Goal: Task Accomplishment & Management: Manage account settings

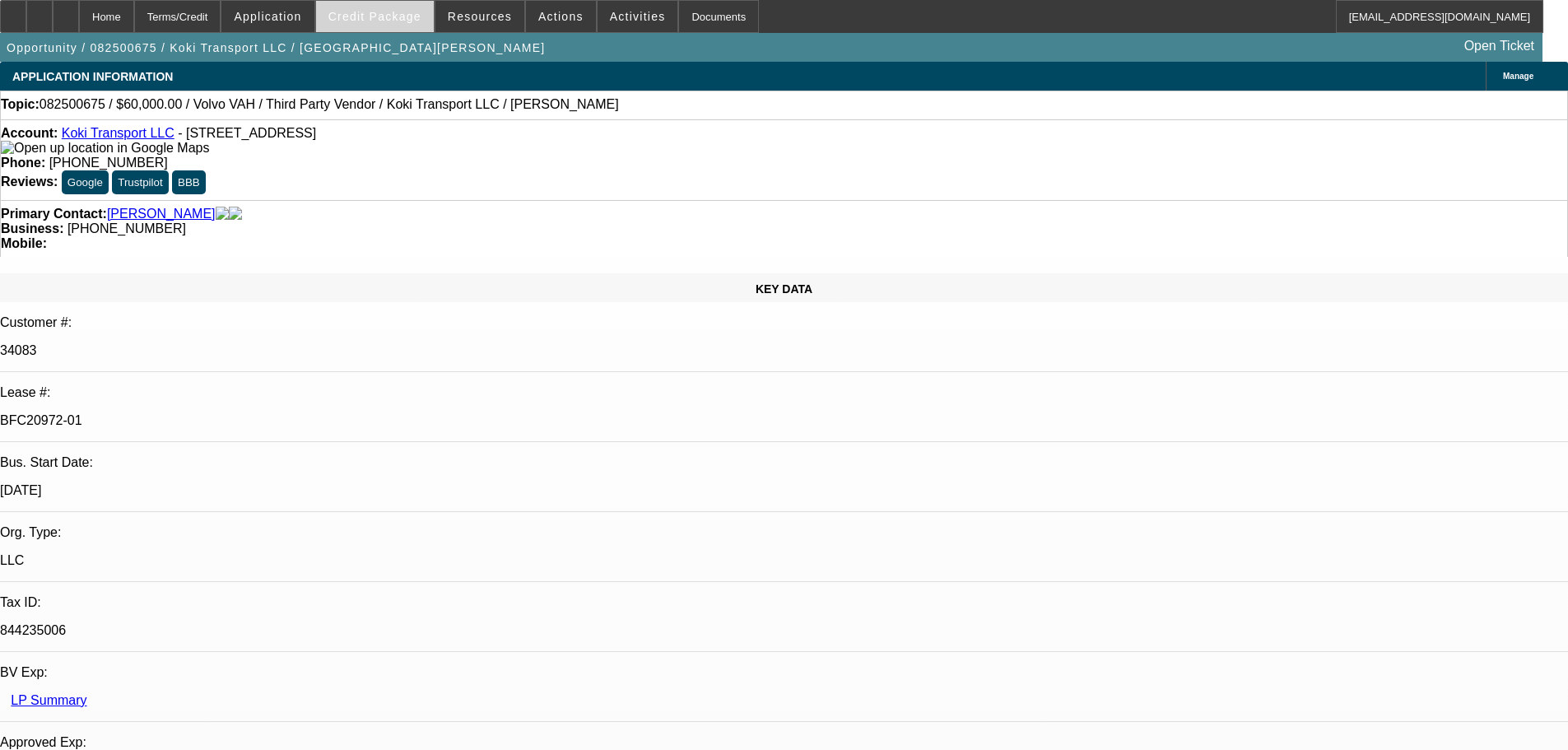
select select "0.2"
select select "2"
select select "0"
select select "6"
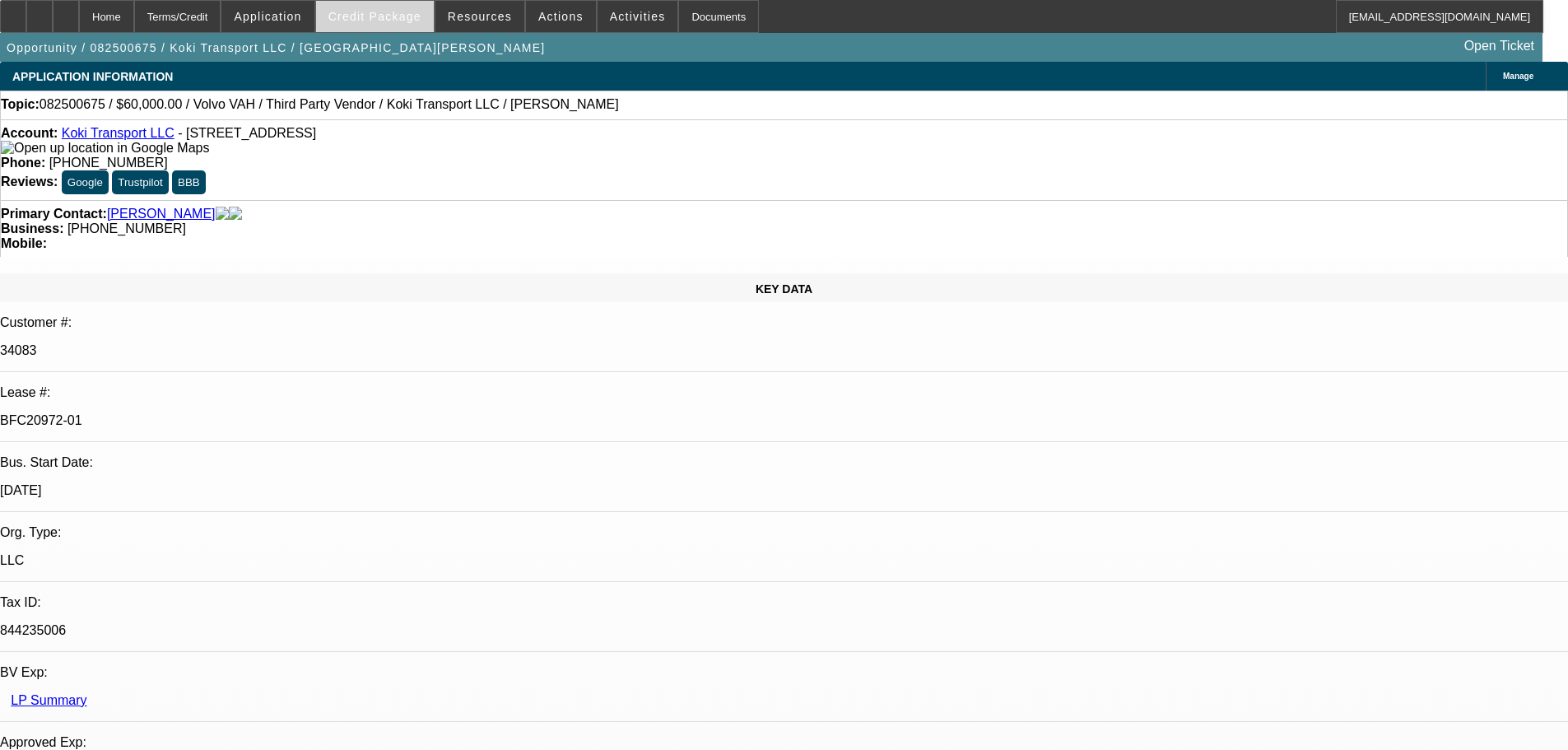
select select "0"
select select "2"
select select "0.1"
select select "4"
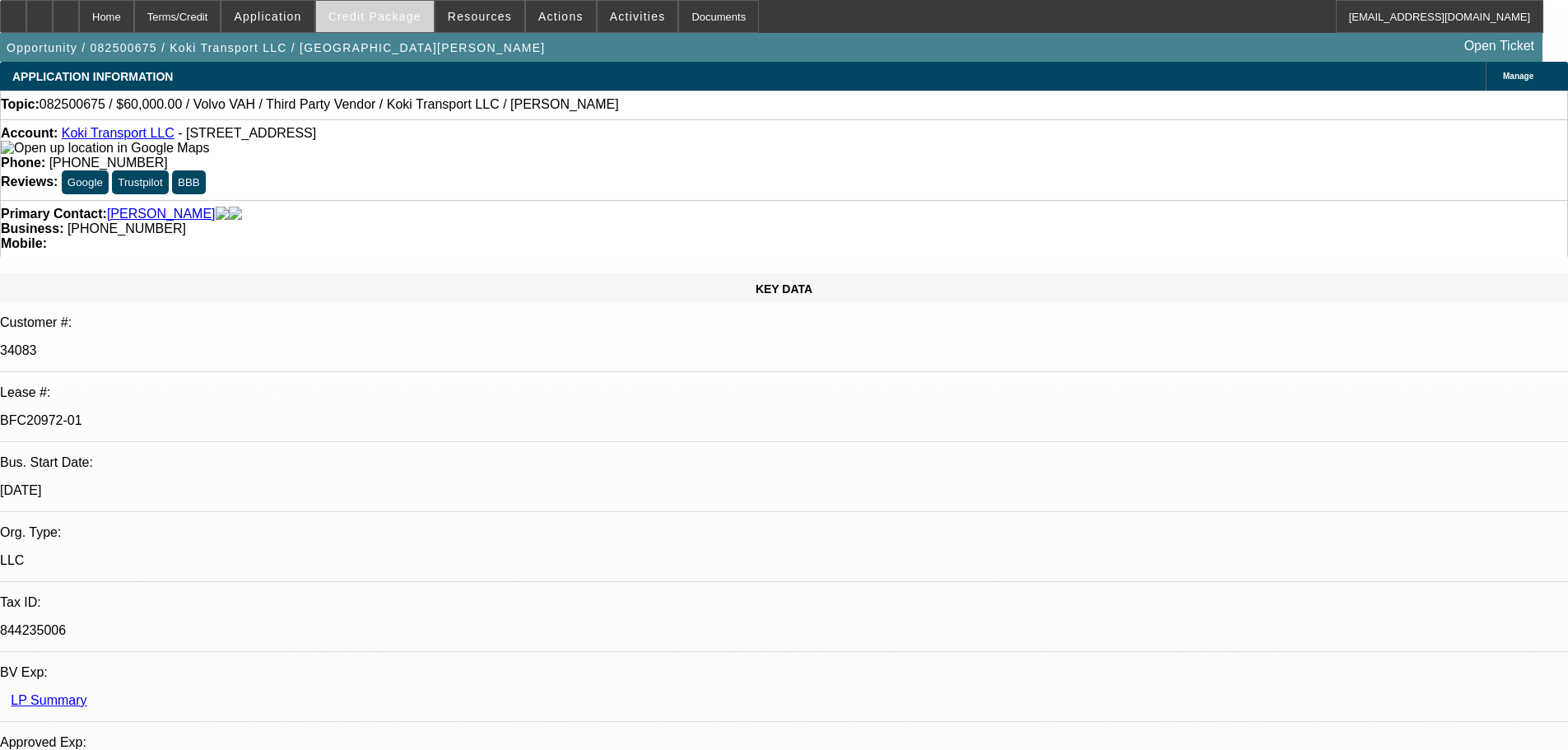
select select "0.2"
select select "2"
select select "0.1"
select select "4"
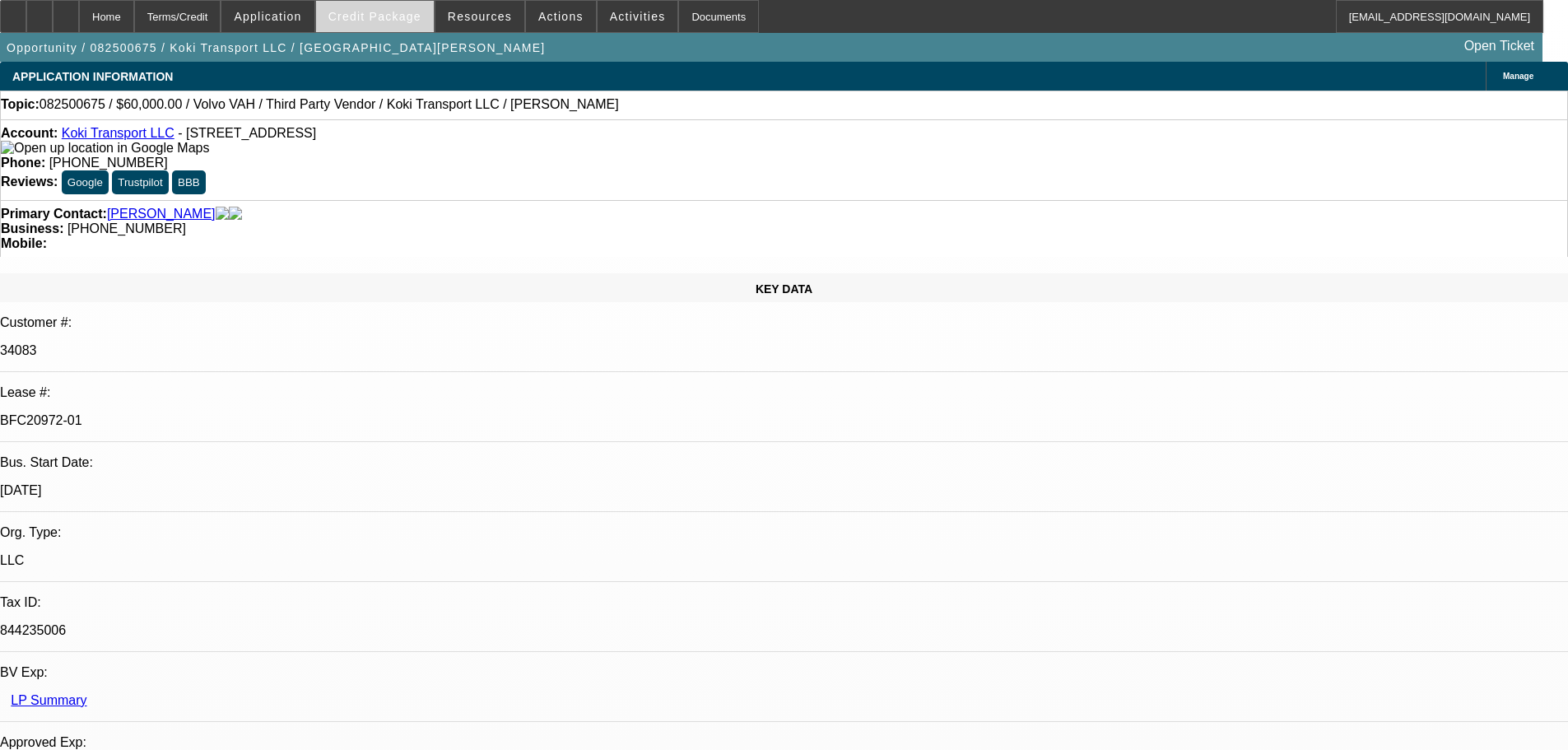
select select "0.15"
select select "2"
select select "0.1"
select select "4"
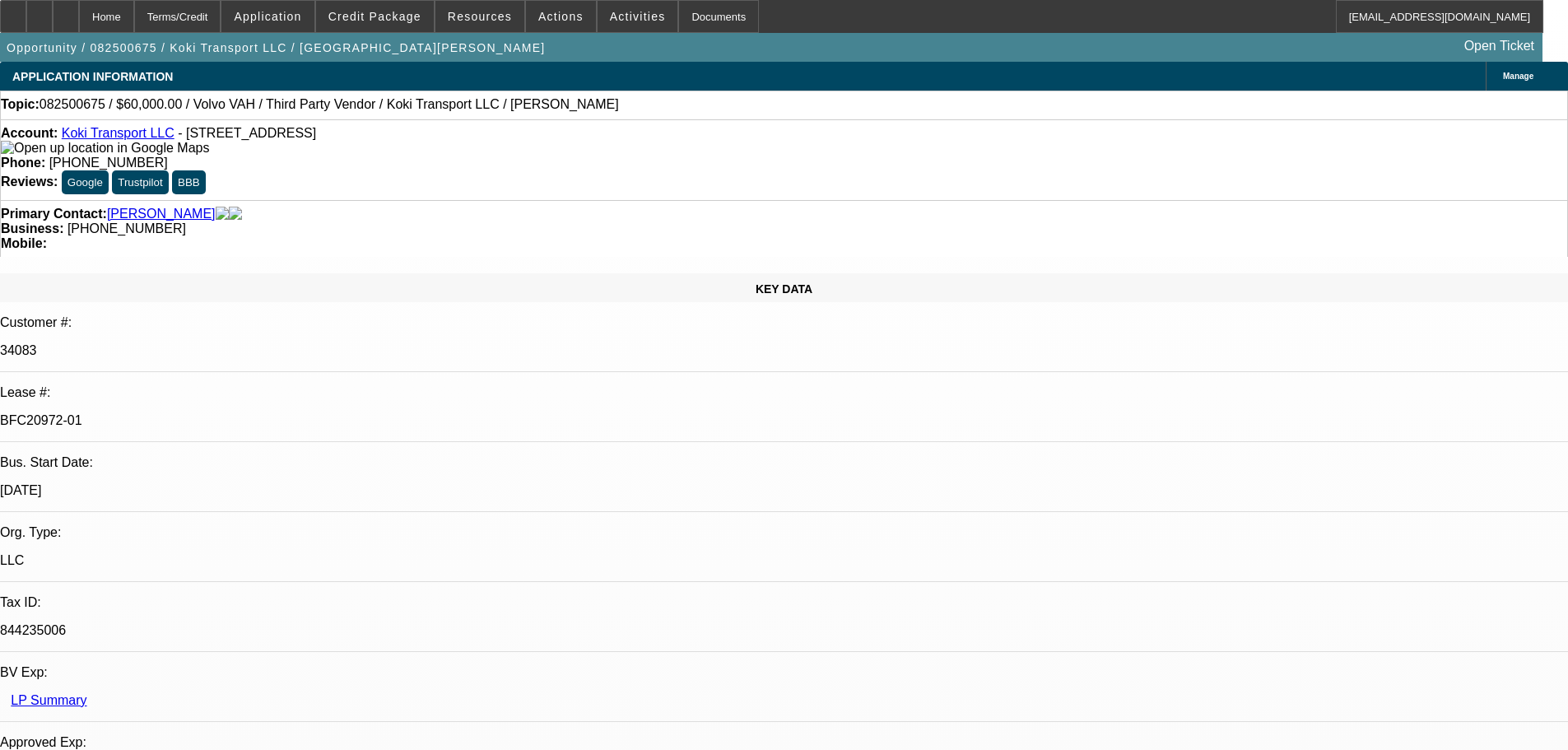
click at [17, 12] on div at bounding box center [13, 17] width 26 height 33
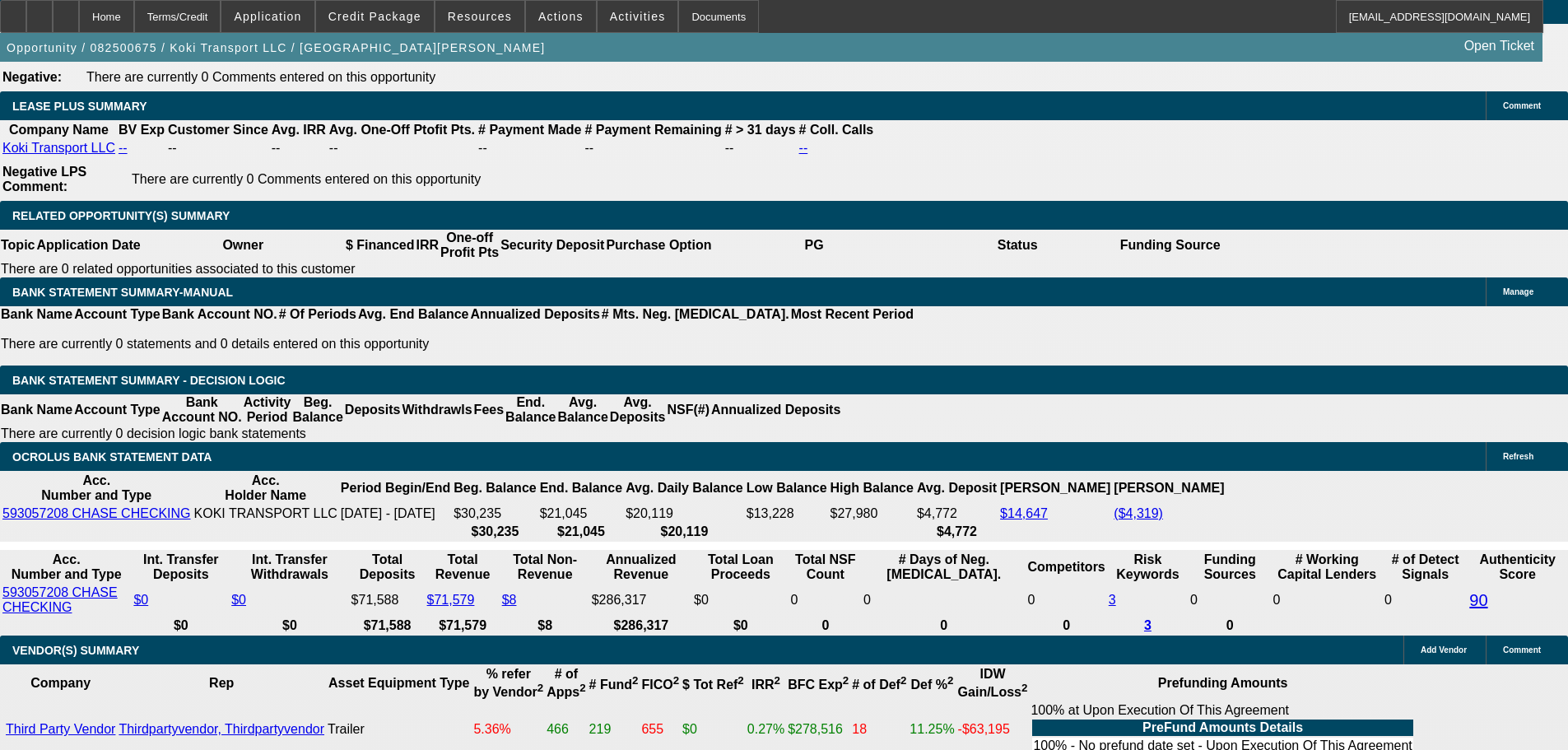
scroll to position [3127, 0]
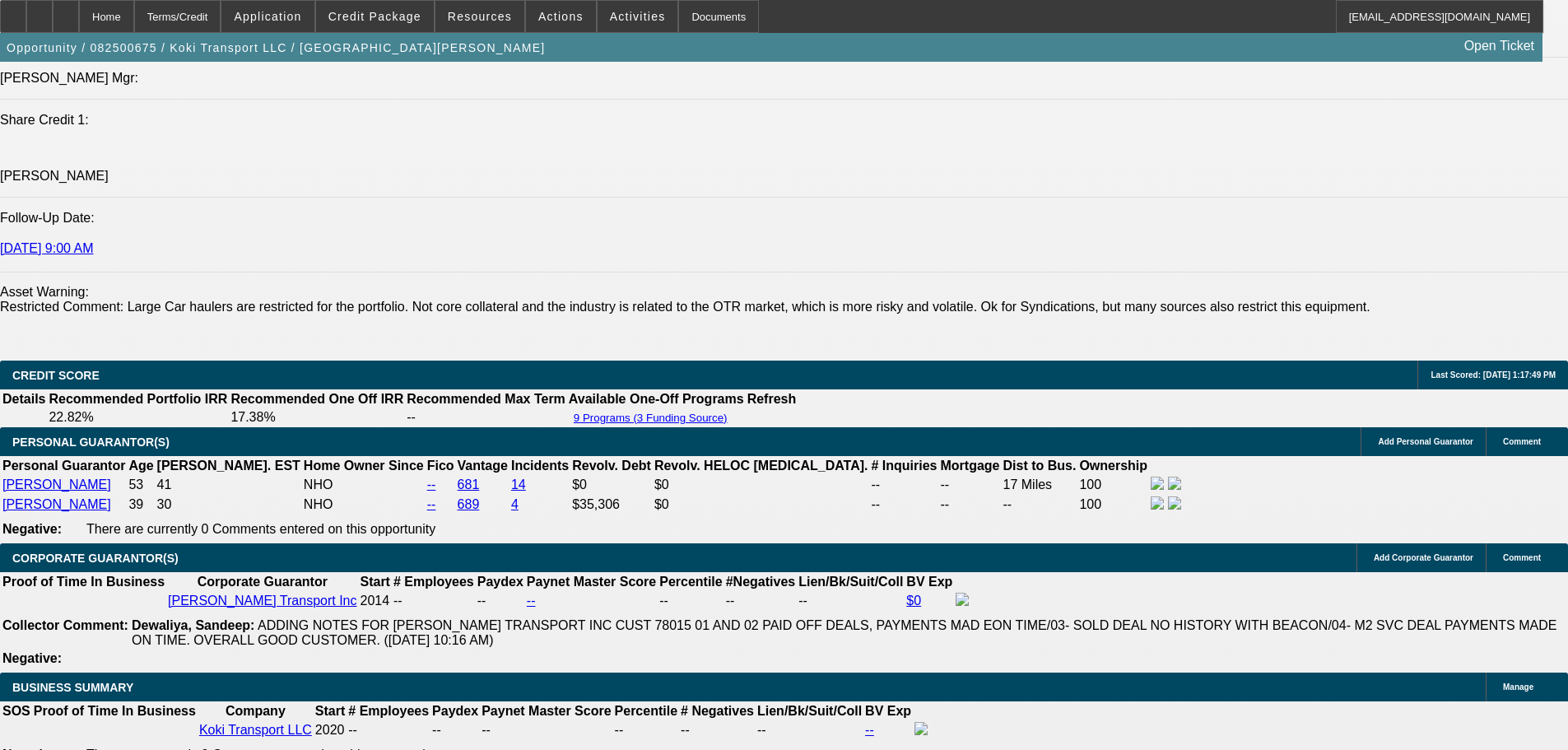
scroll to position [0, 0]
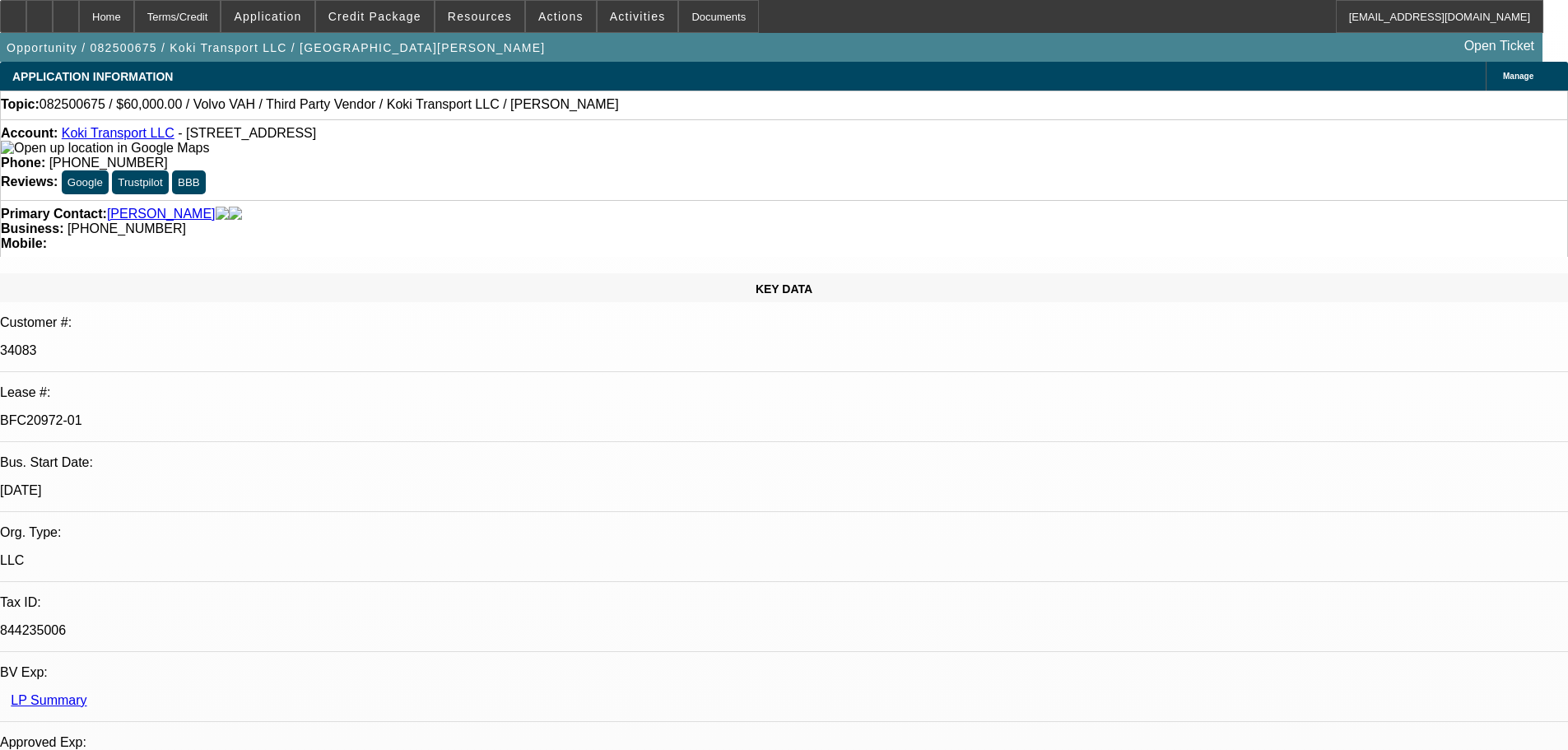
drag, startPoint x: 795, startPoint y: 590, endPoint x: 776, endPoint y: 218, distance: 372.5
drag, startPoint x: 661, startPoint y: 178, endPoint x: 588, endPoint y: 186, distance: 73.4
click at [588, 221] on div "Business: (908) 410-6456" at bounding box center [784, 228] width 1566 height 15
copy span "(908) 410-6456"
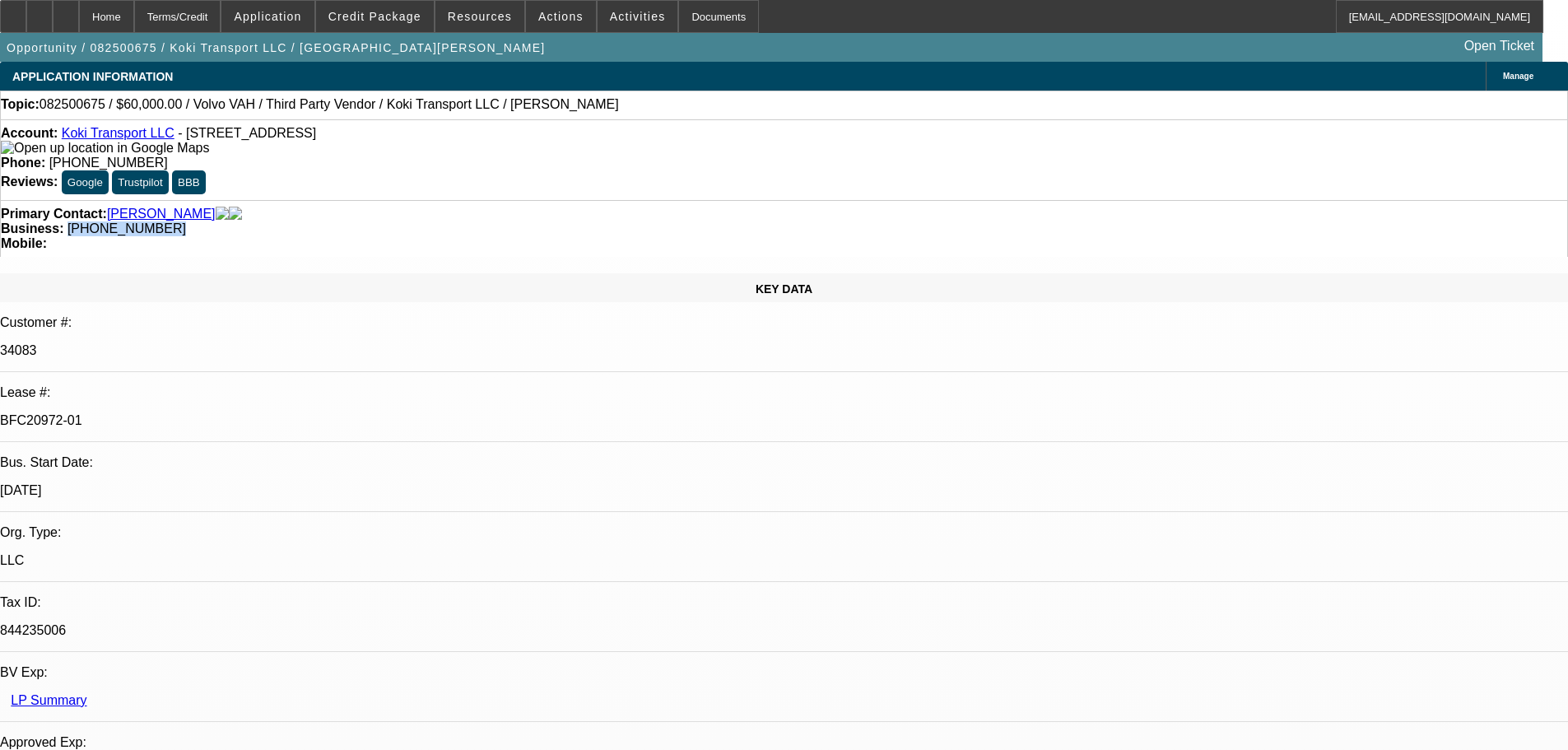
drag, startPoint x: 1080, startPoint y: 99, endPoint x: 1123, endPoint y: 445, distance: 348.7
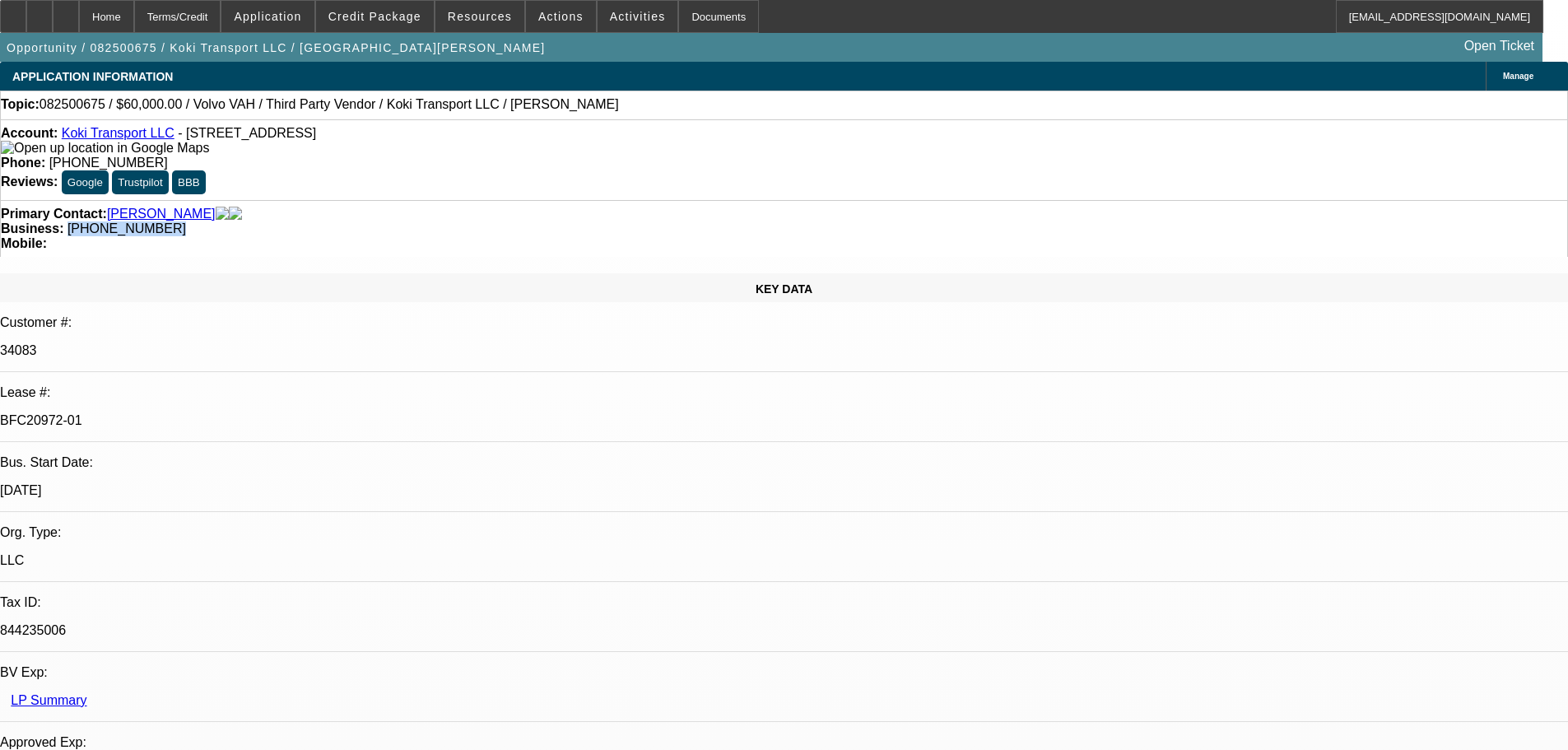
radio input "true"
type textarea "9/16 let ramon know to connect w Raidy so he can cancel his insurance & Ramon c…"
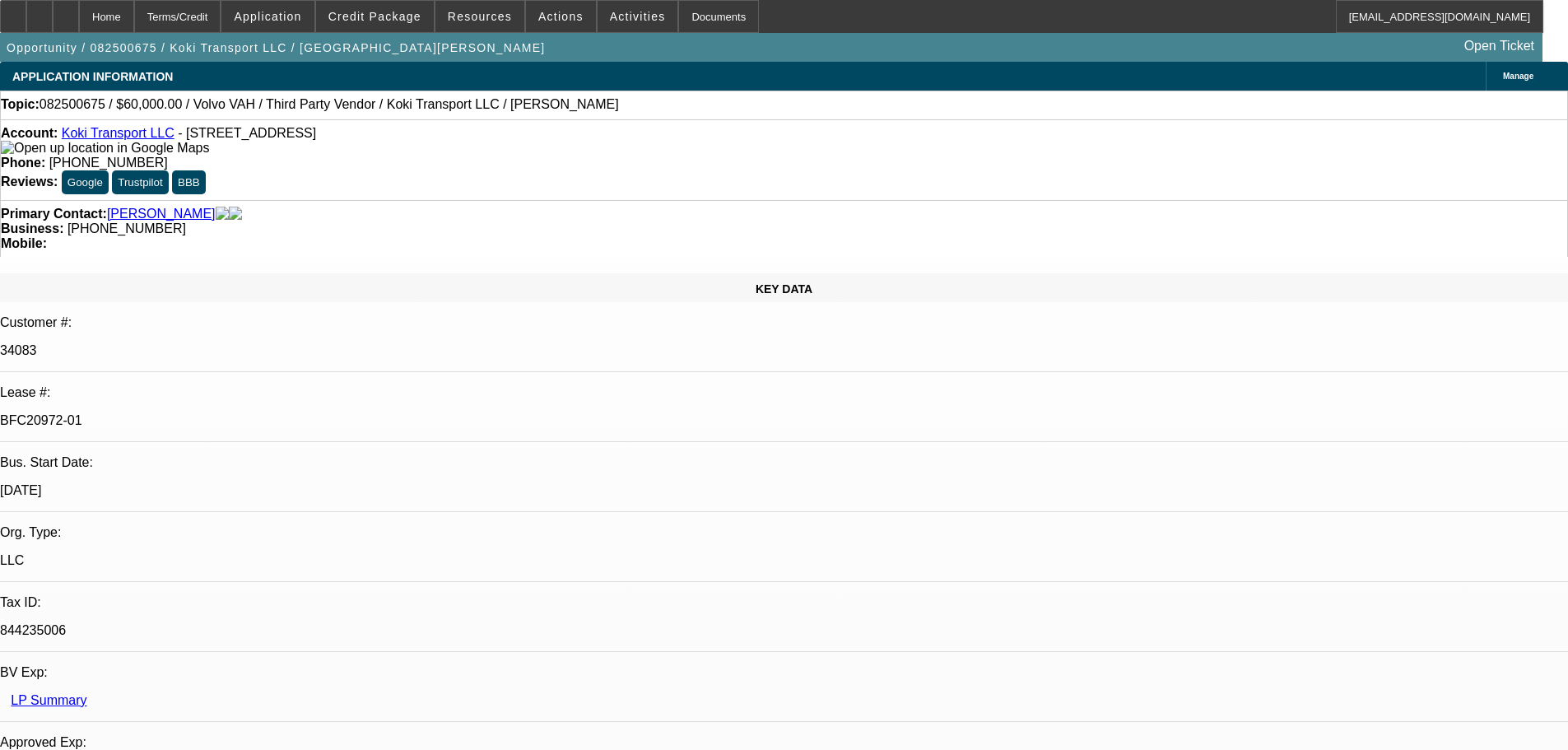
radio input "true"
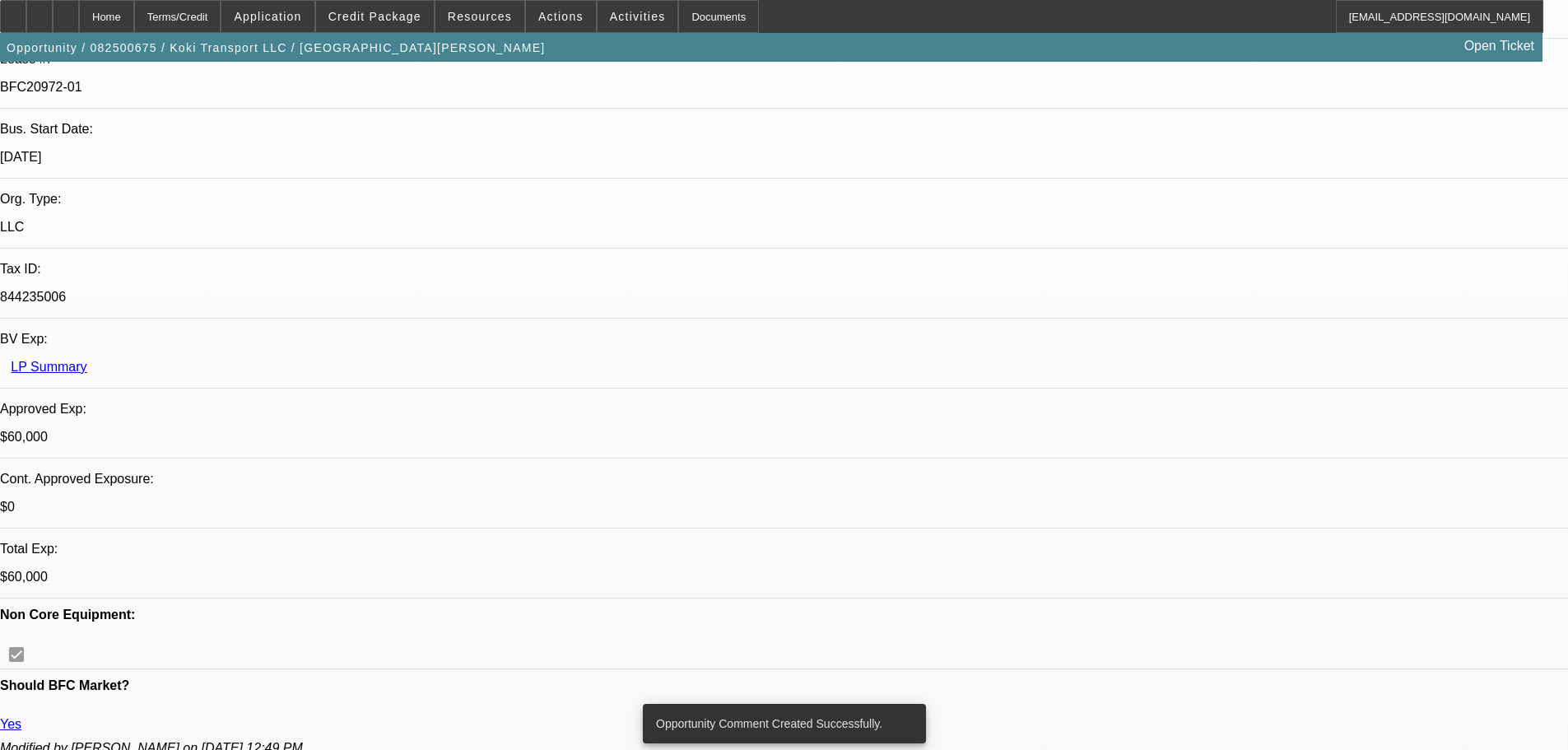
scroll to position [165, 0]
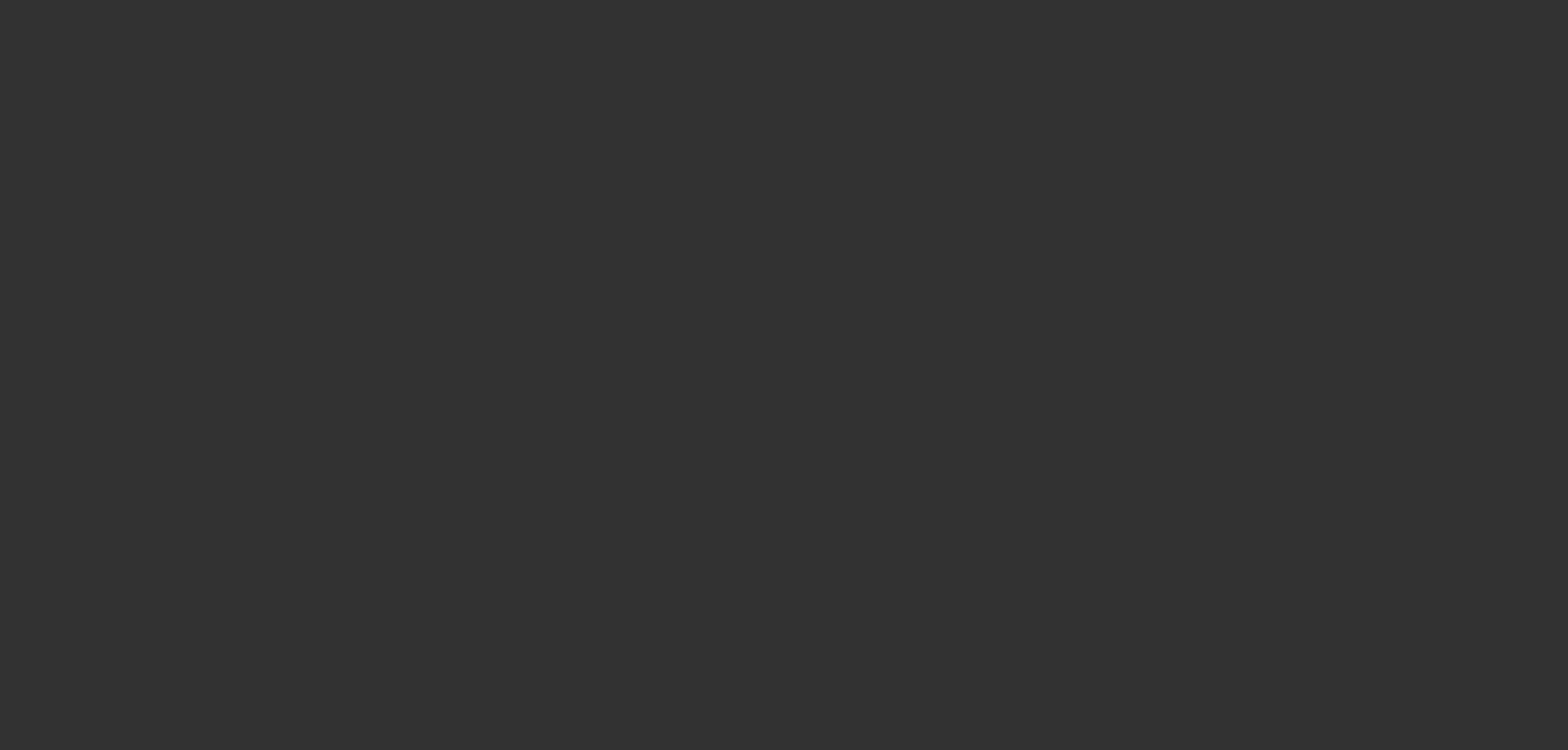
scroll to position [0, 0]
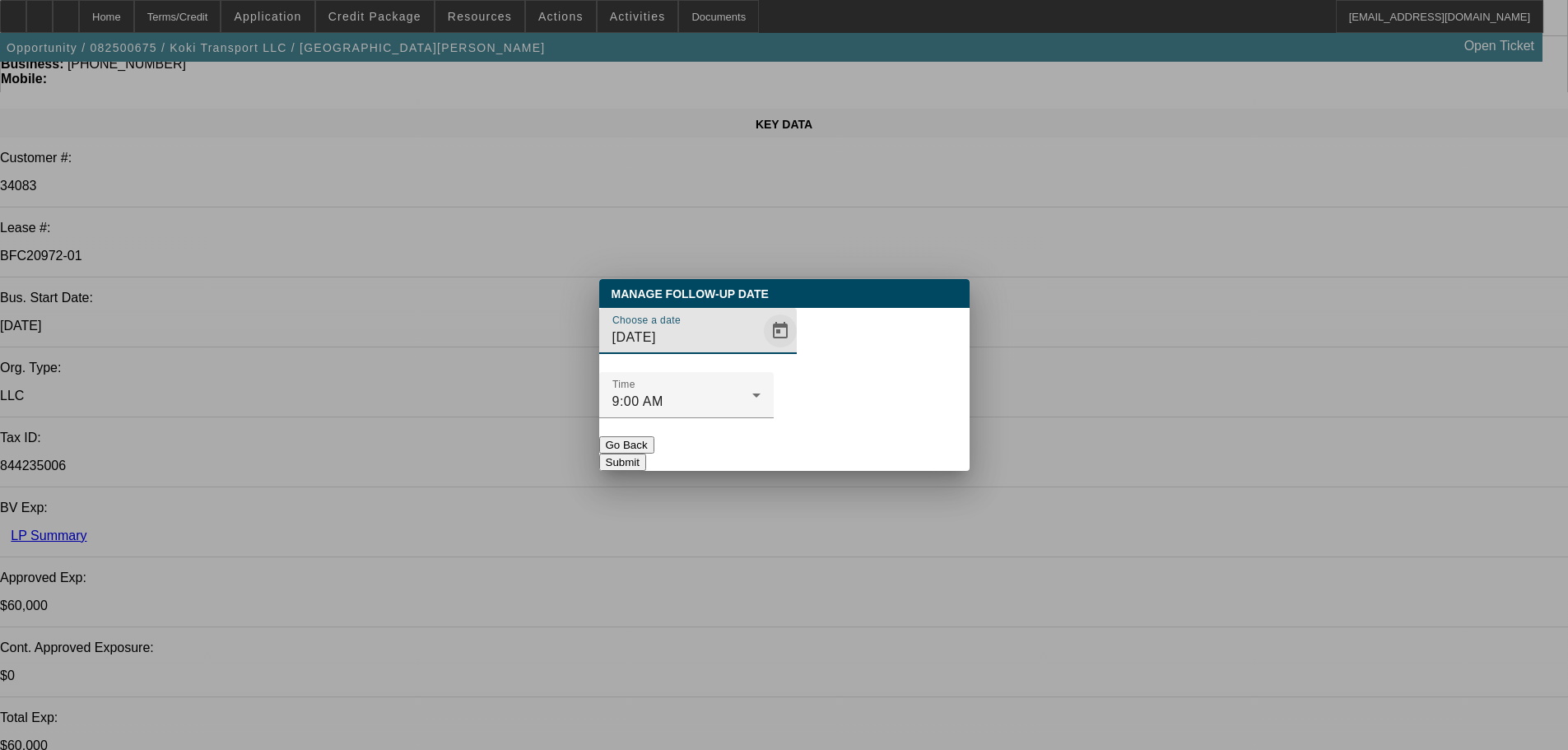
click at [760, 350] on span "Open calendar" at bounding box center [780, 330] width 40 height 40
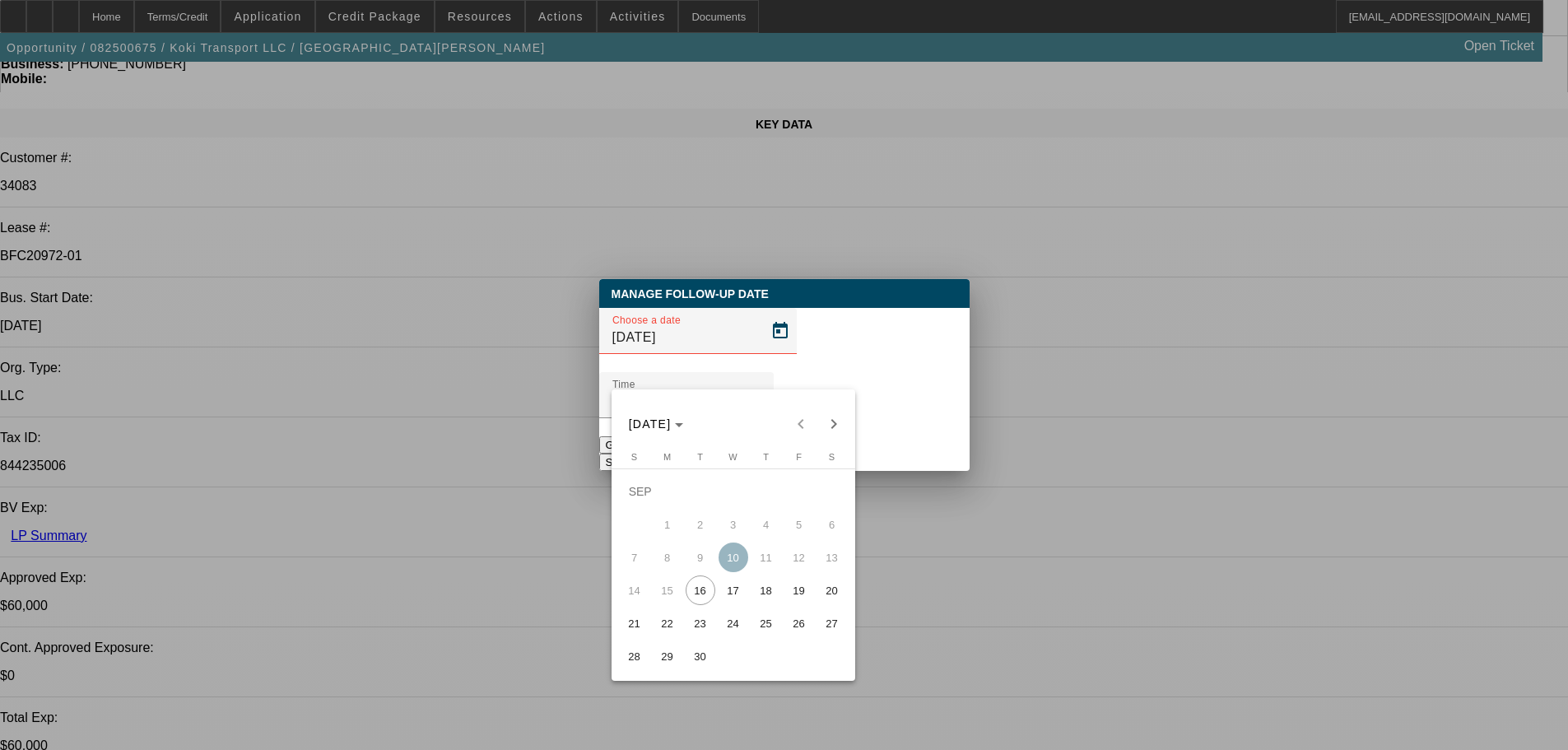
click at [696, 633] on span "23" at bounding box center [700, 623] width 30 height 30
type input "9/23/2025"
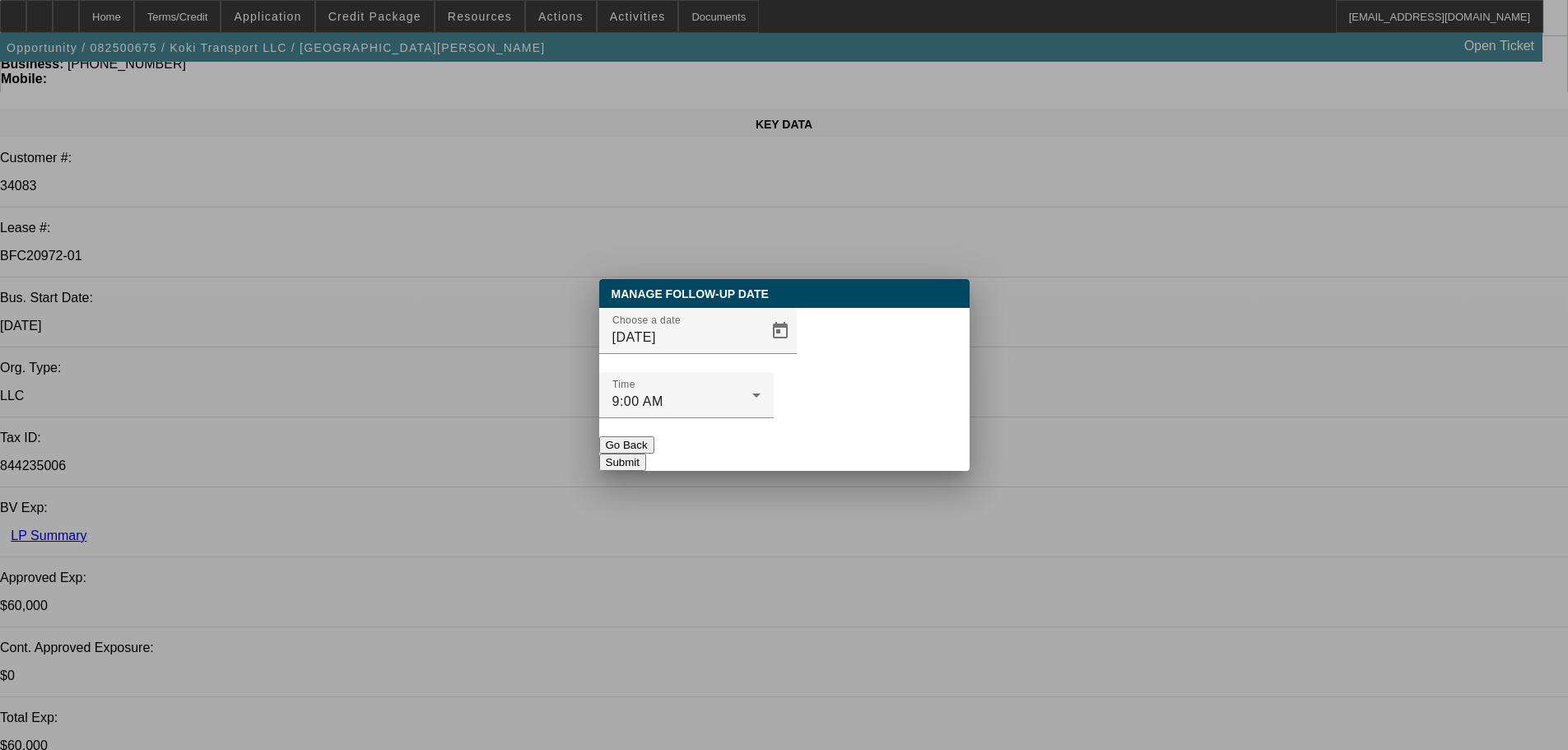
click at [646, 453] on button "Submit" at bounding box center [623, 461] width 47 height 18
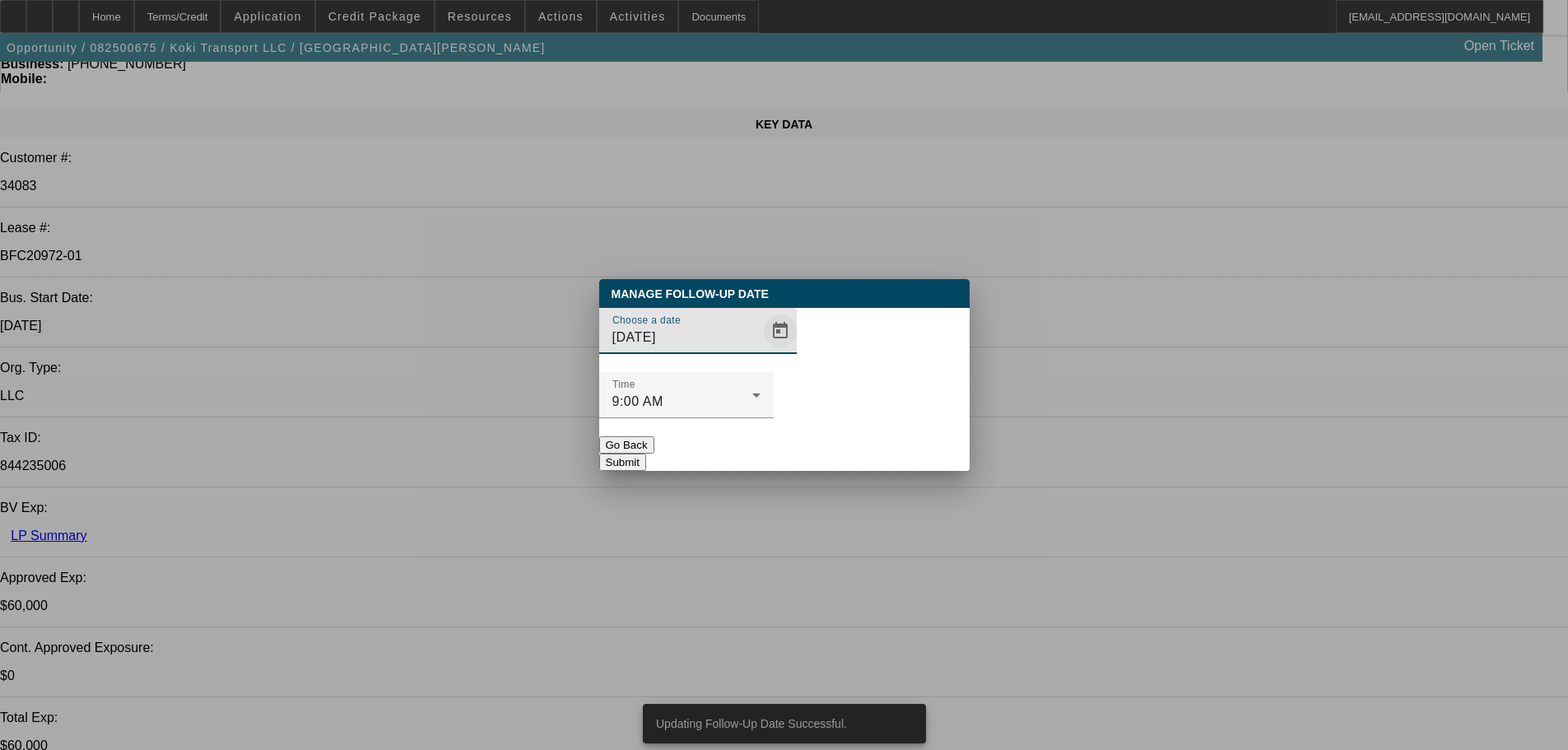
click at [760, 350] on span "Open calendar" at bounding box center [780, 330] width 40 height 40
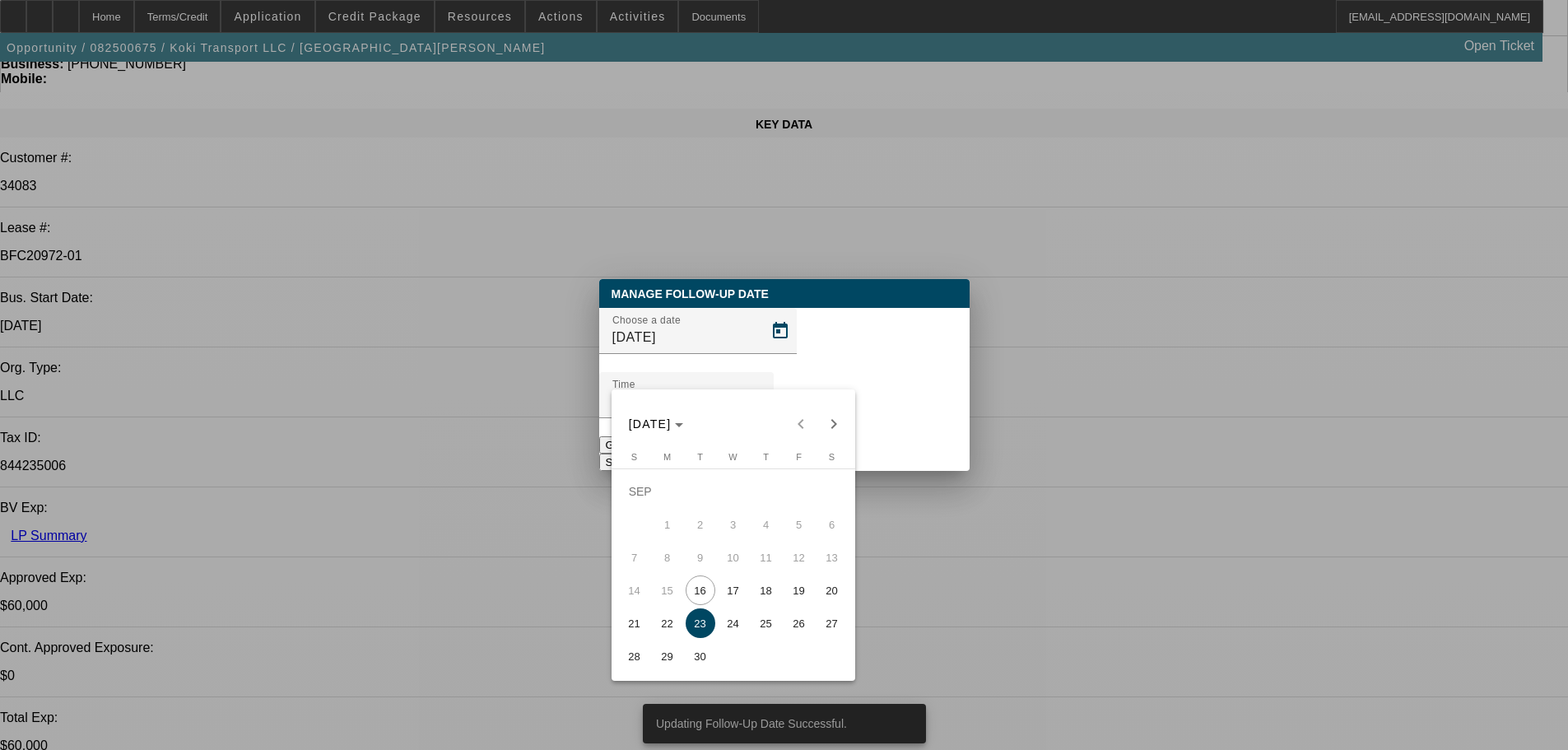
click at [735, 586] on span "17" at bounding box center [734, 590] width 30 height 30
type input "9/17/2025"
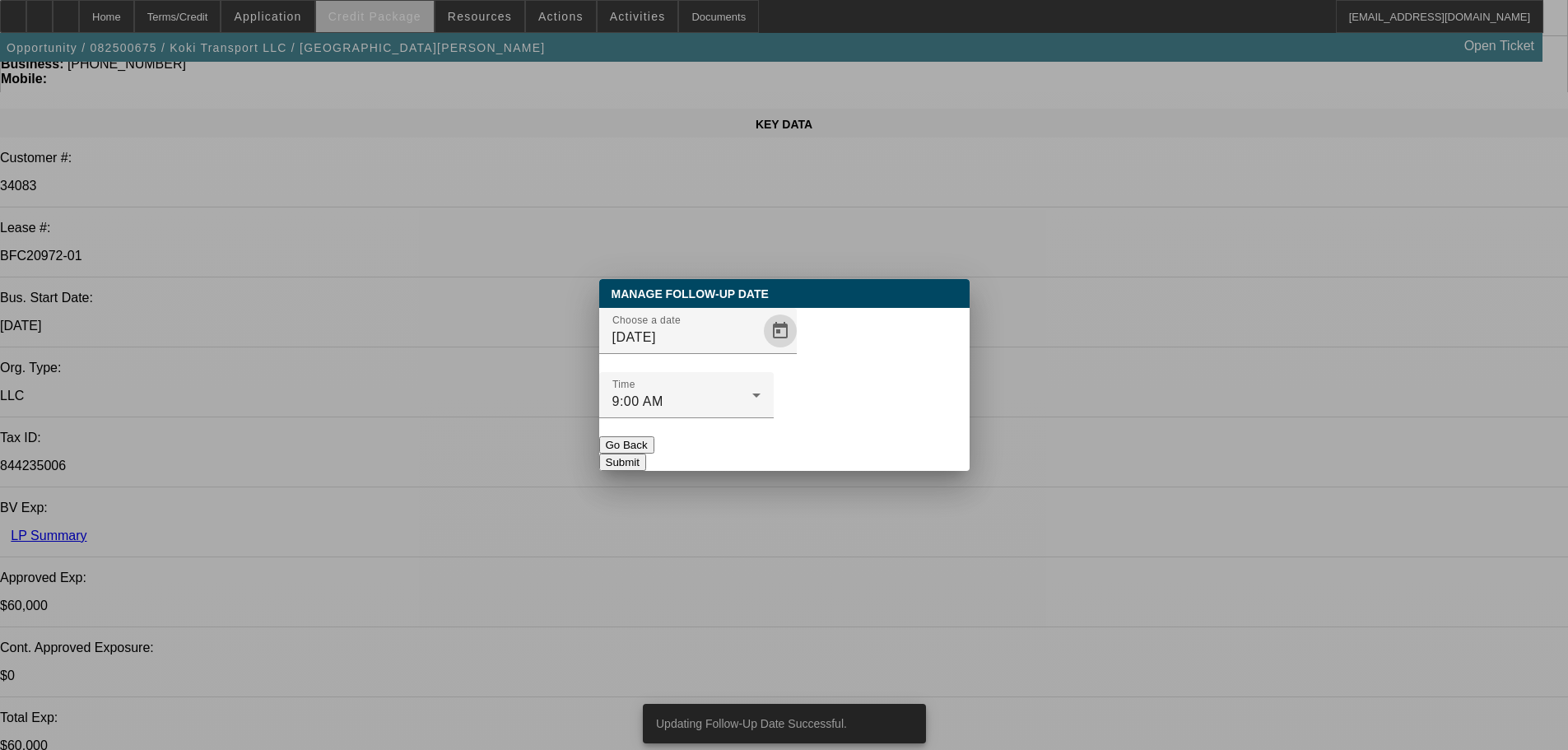
drag, startPoint x: 898, startPoint y: 424, endPoint x: 348, endPoint y: 10, distance: 688.4
click at [646, 453] on button "Submit" at bounding box center [623, 461] width 47 height 18
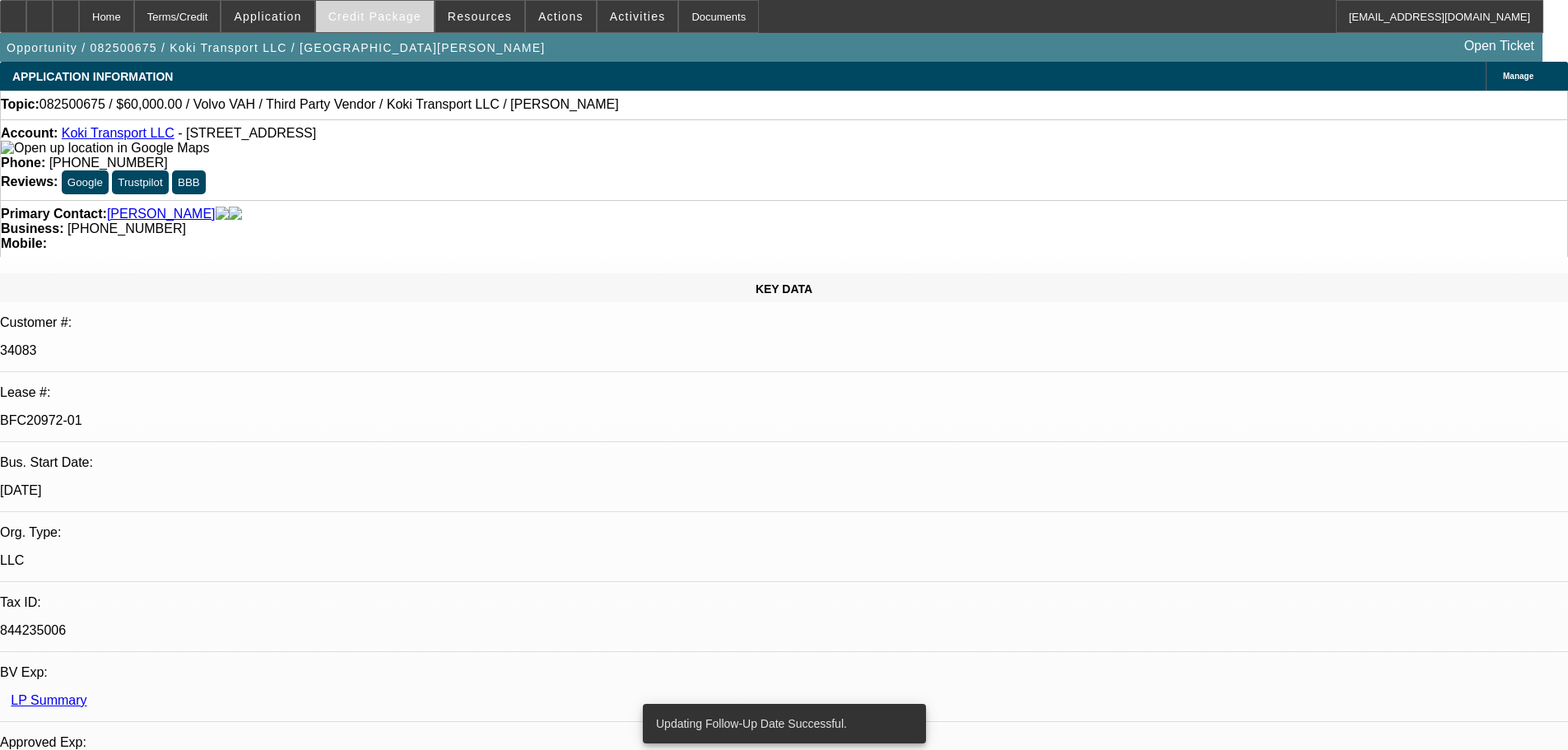
scroll to position [165, 0]
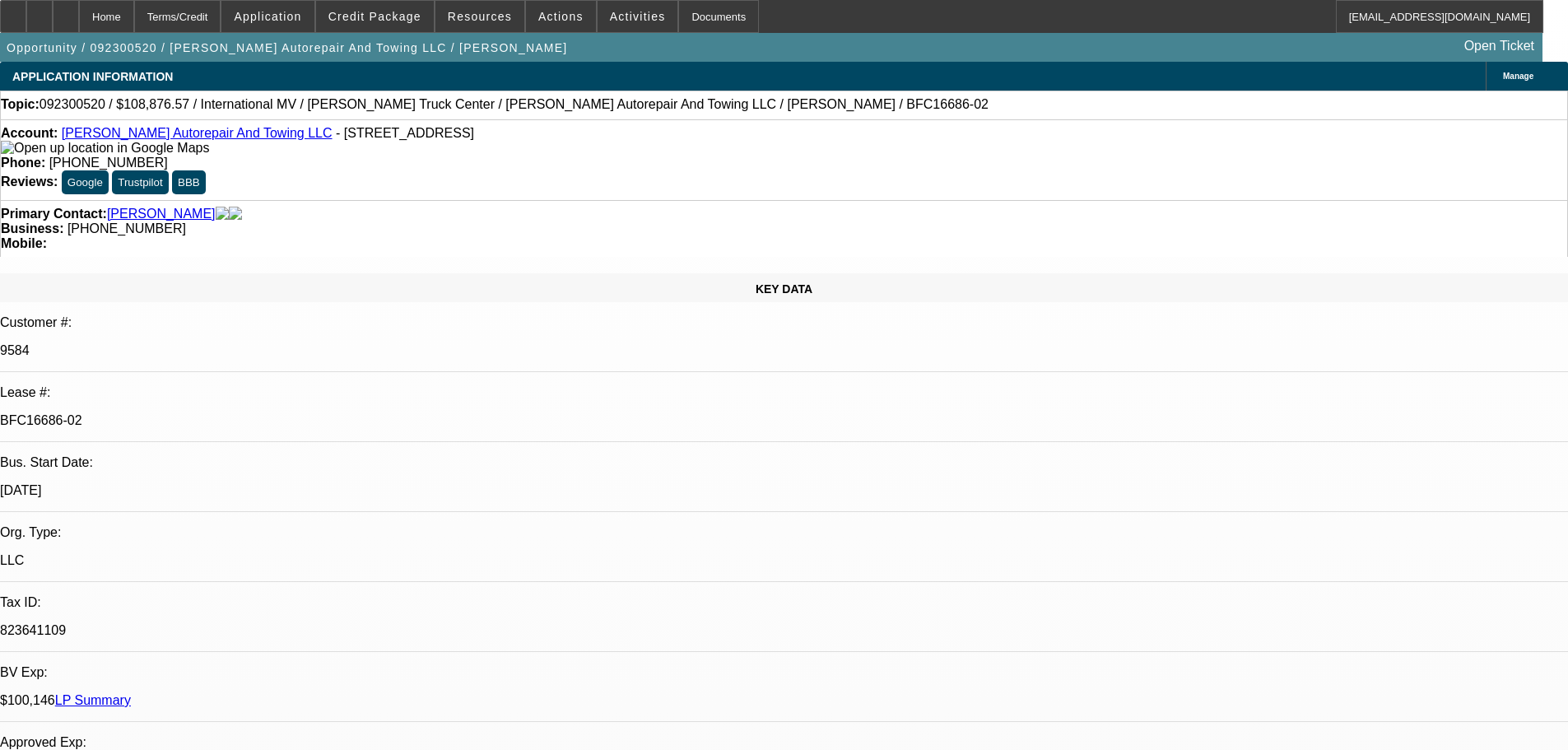
select select "0"
select select "2"
select select "0.1"
select select "4"
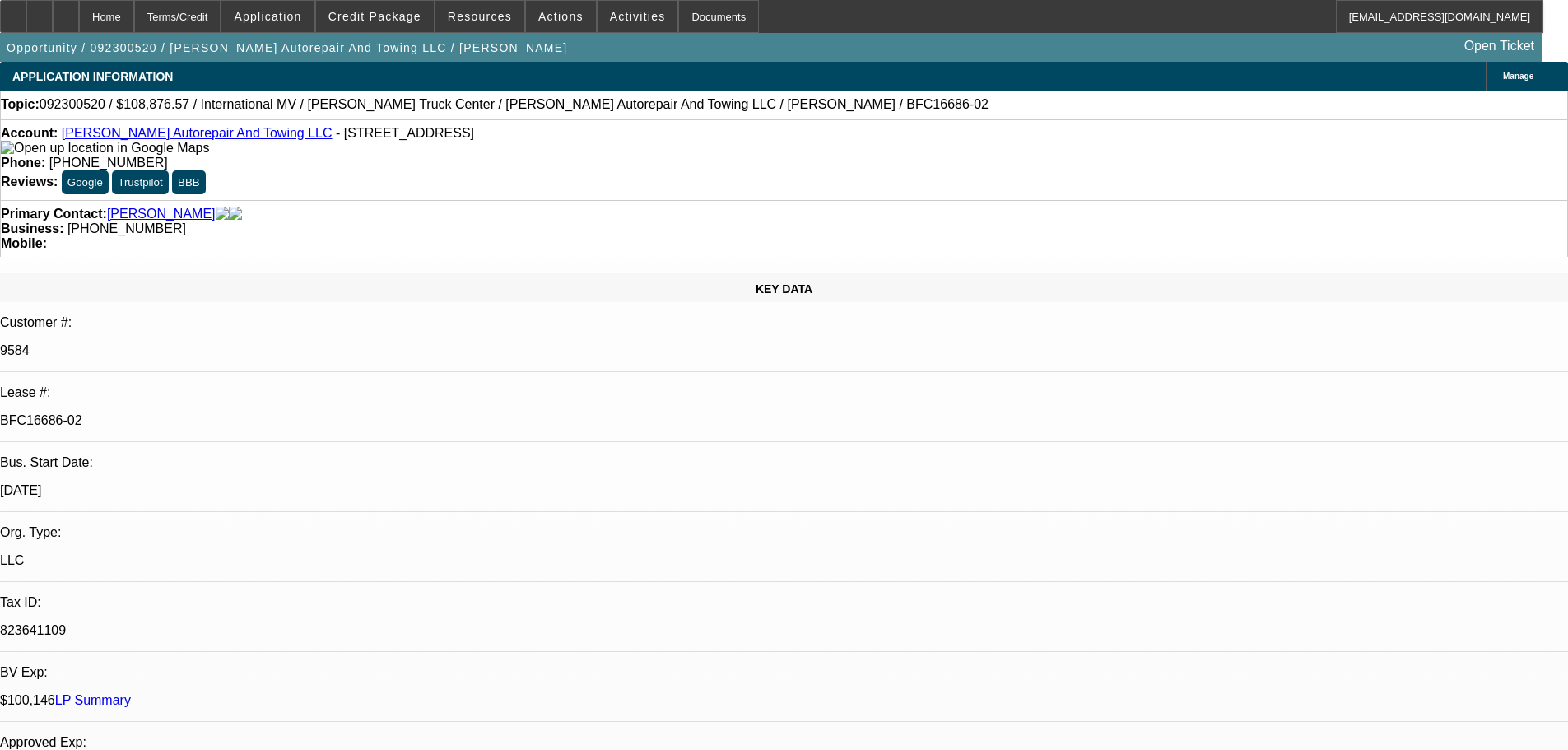
select select "0"
select select "2"
select select "0.1"
select select "4"
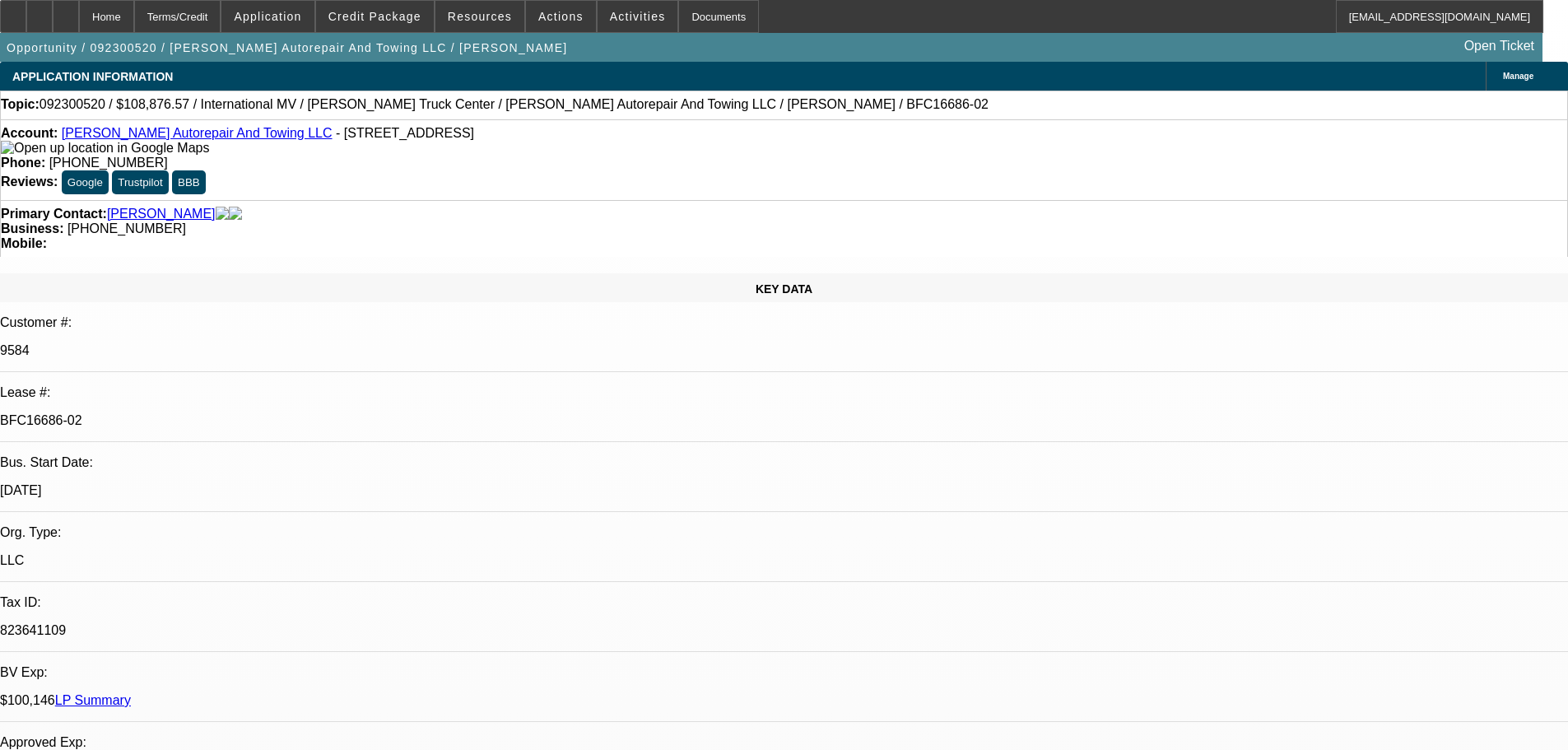
select select "0"
select select "2"
select select "0.1"
select select "4"
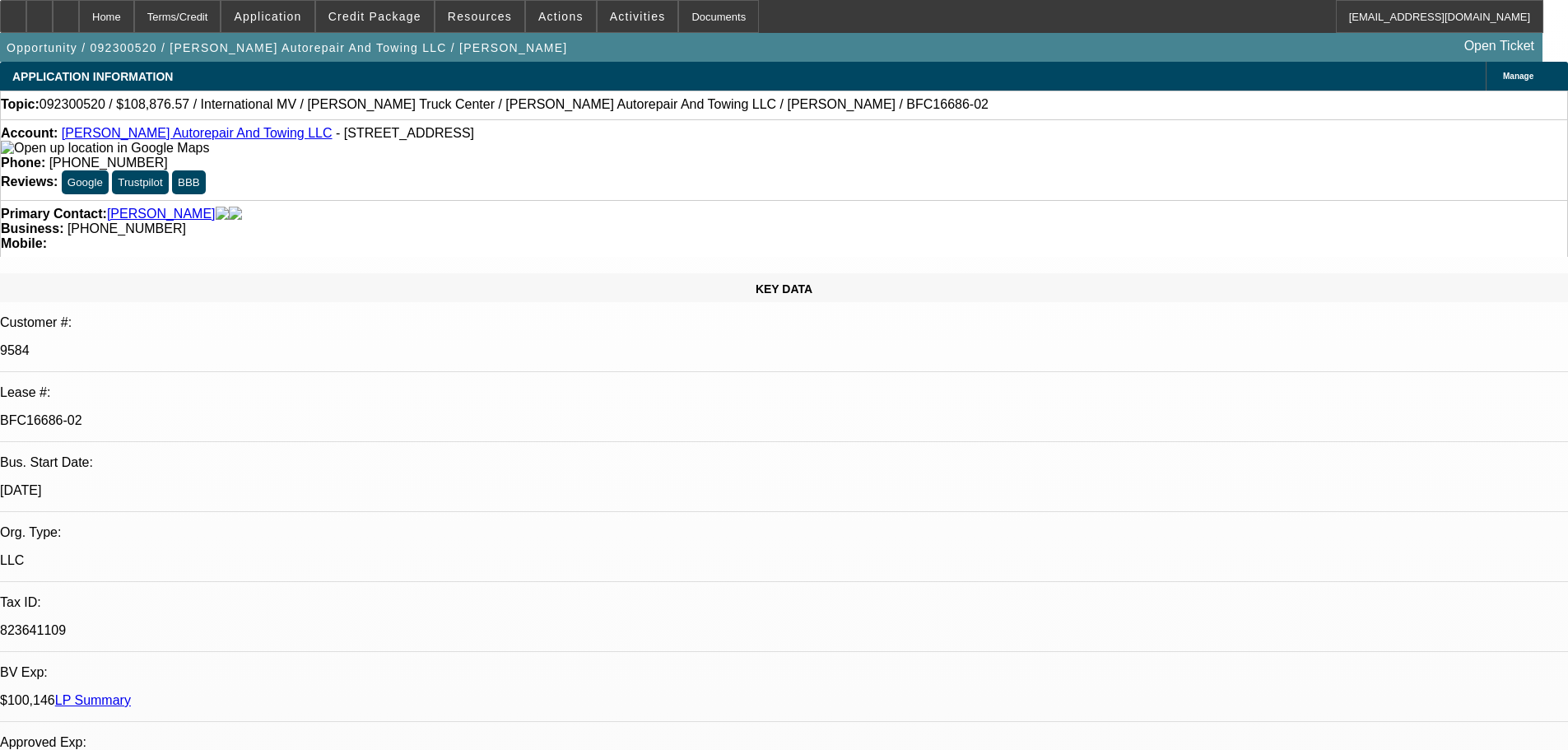
select select "0"
select select "2"
select select "0.1"
select select "4"
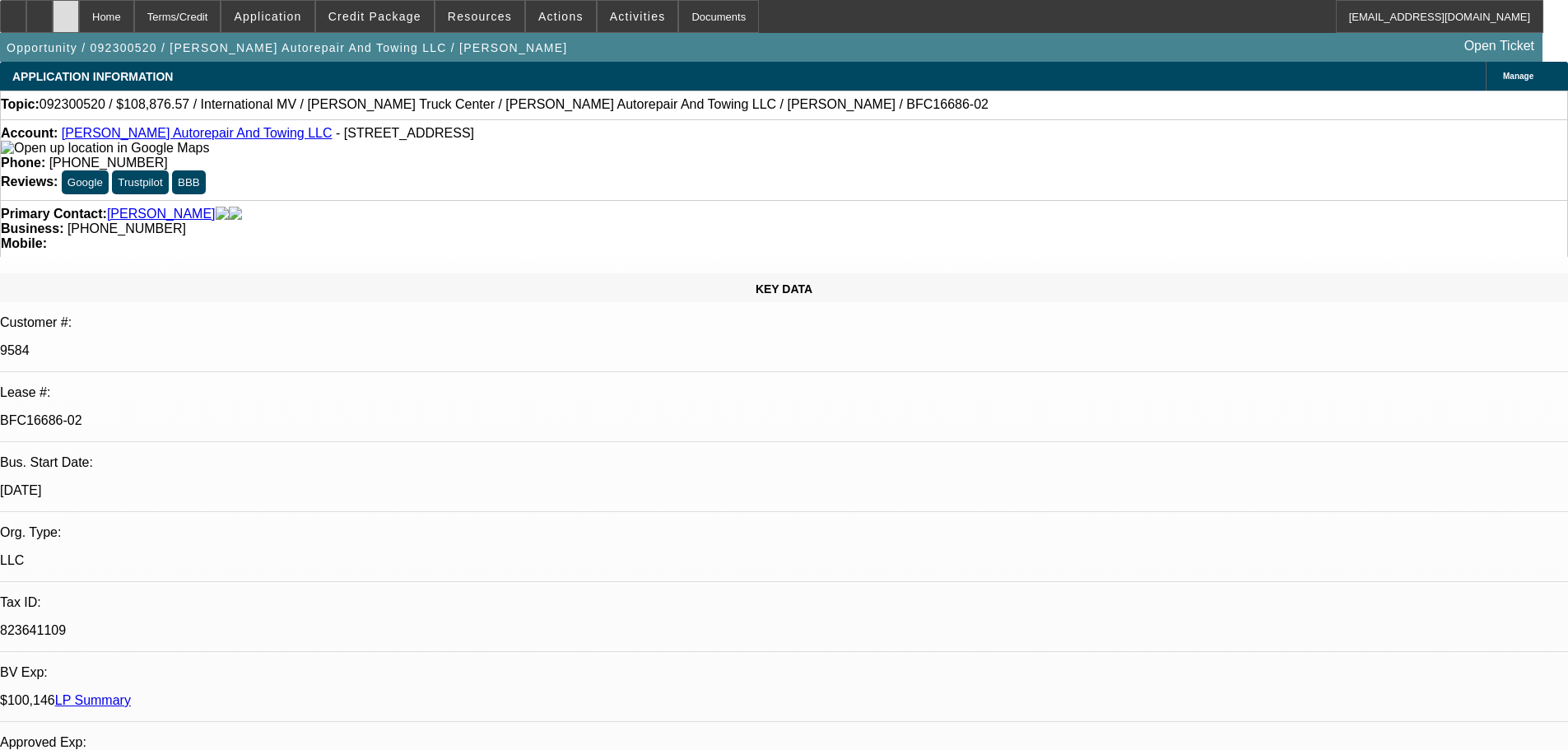
click at [79, 23] on div at bounding box center [66, 17] width 26 height 33
select select "0"
select select "2"
select select "0.1"
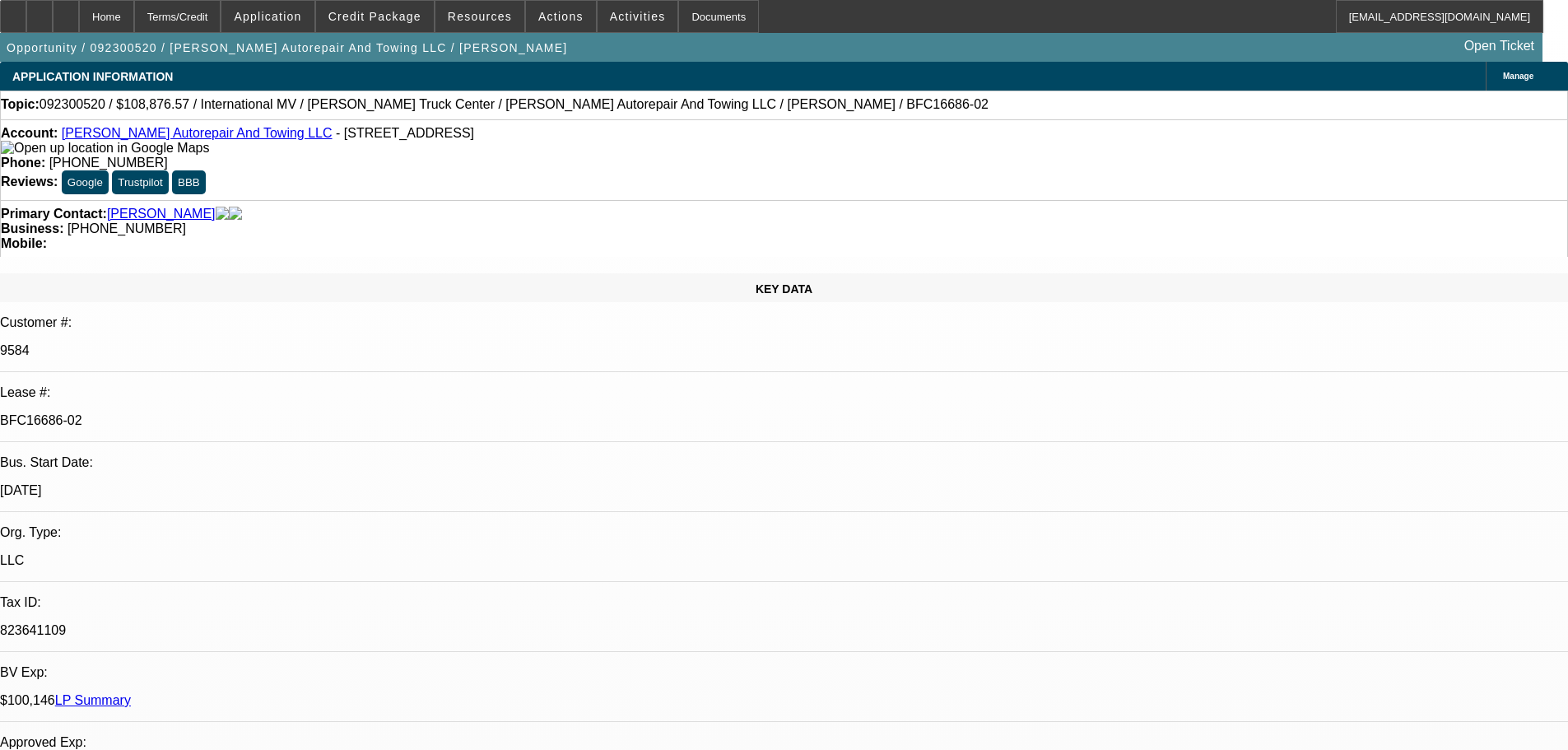
select select "4"
select select "0"
select select "2"
select select "0.1"
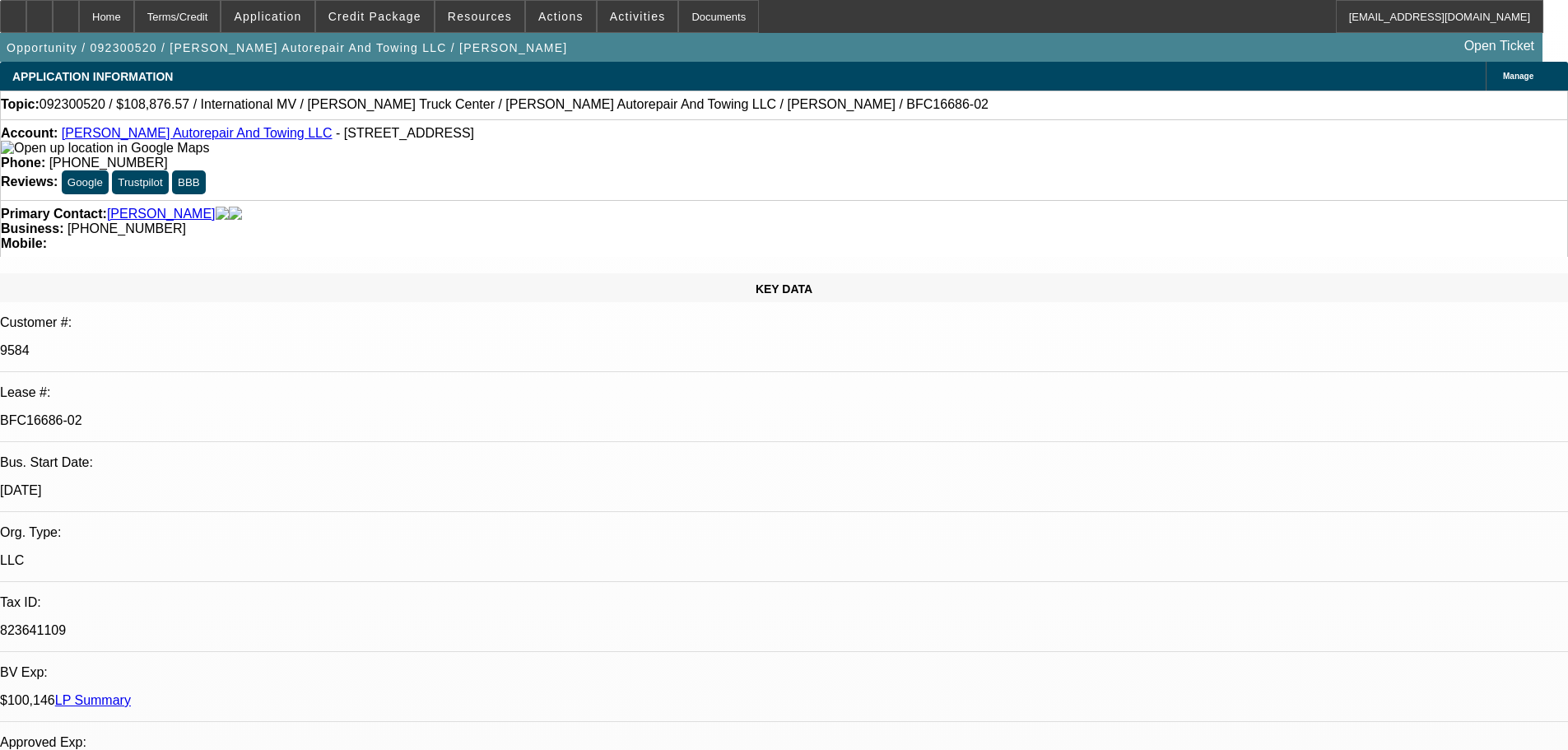
select select "4"
select select "0"
select select "2"
select select "0.1"
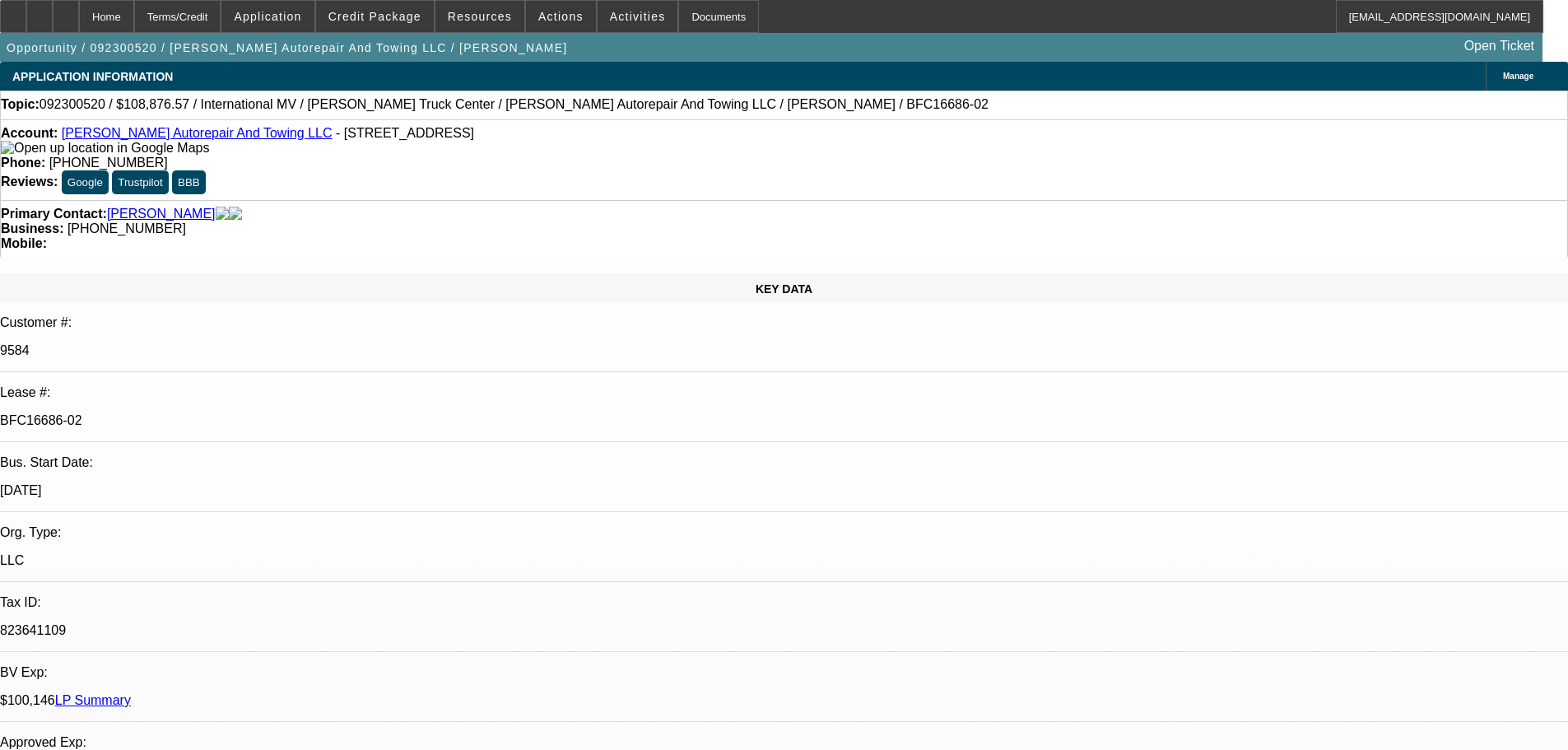
select select "4"
select select "0"
select select "2"
select select "0.1"
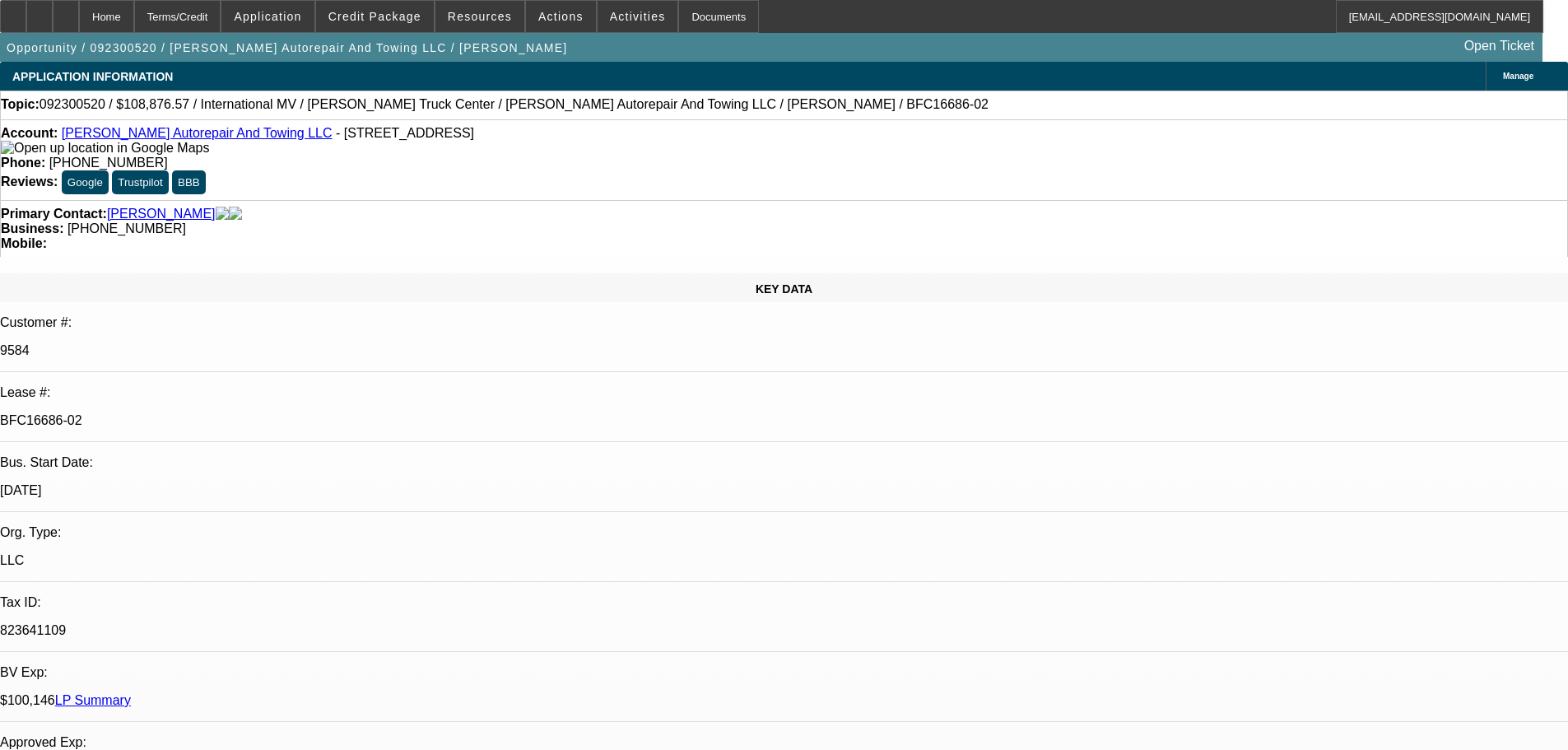
select select "4"
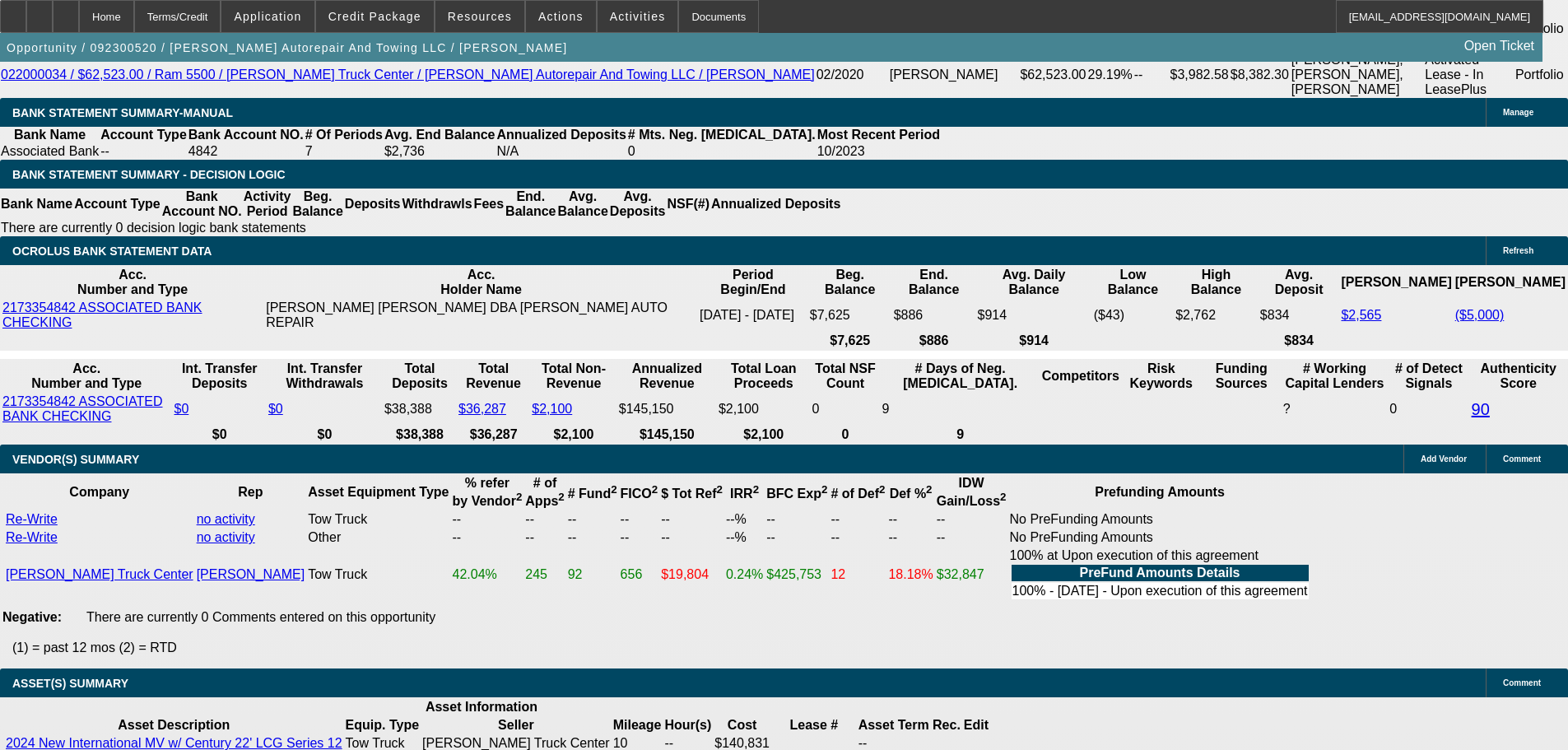
drag, startPoint x: 587, startPoint y: 319, endPoint x: 639, endPoint y: 478, distance: 167.3
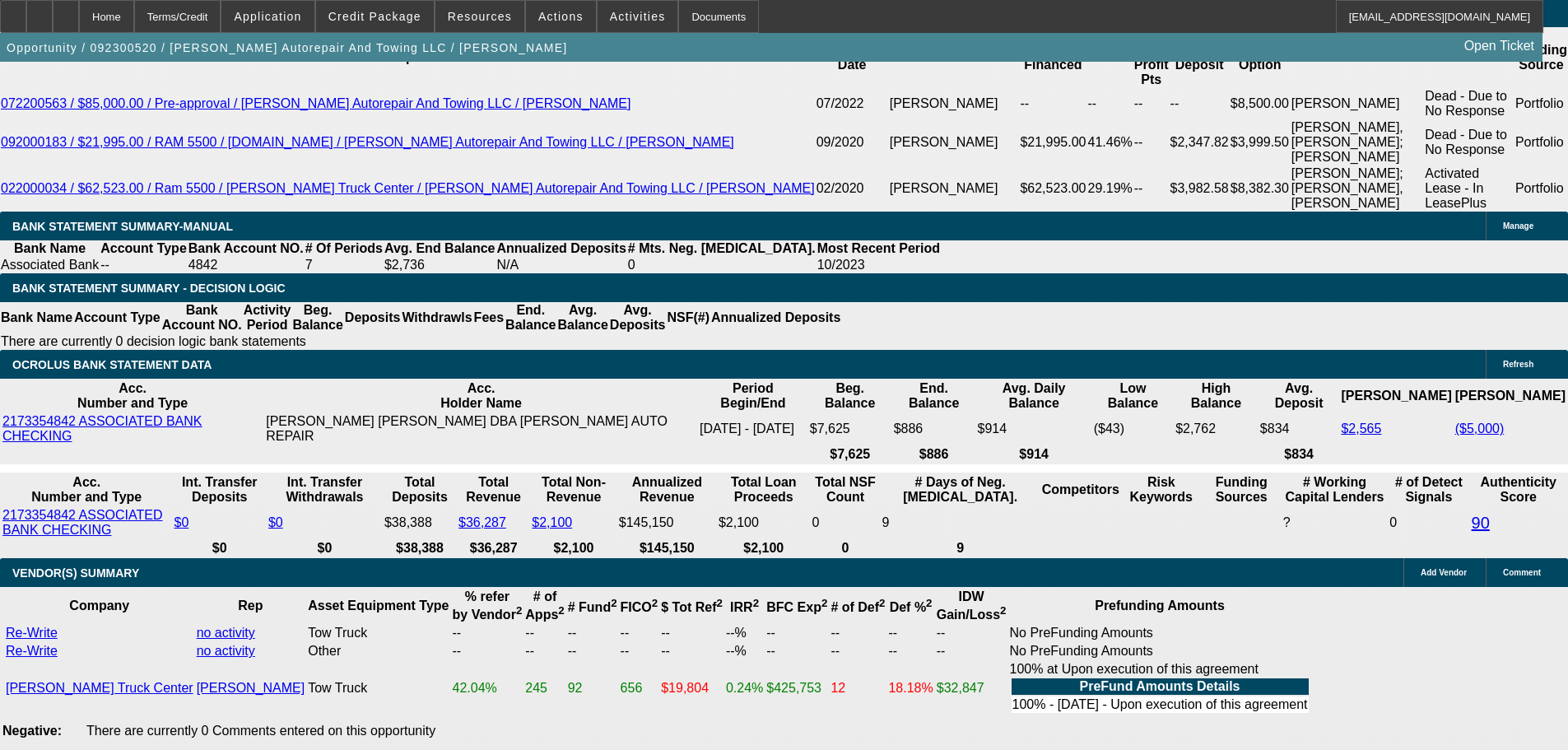
scroll to position [3121, 0]
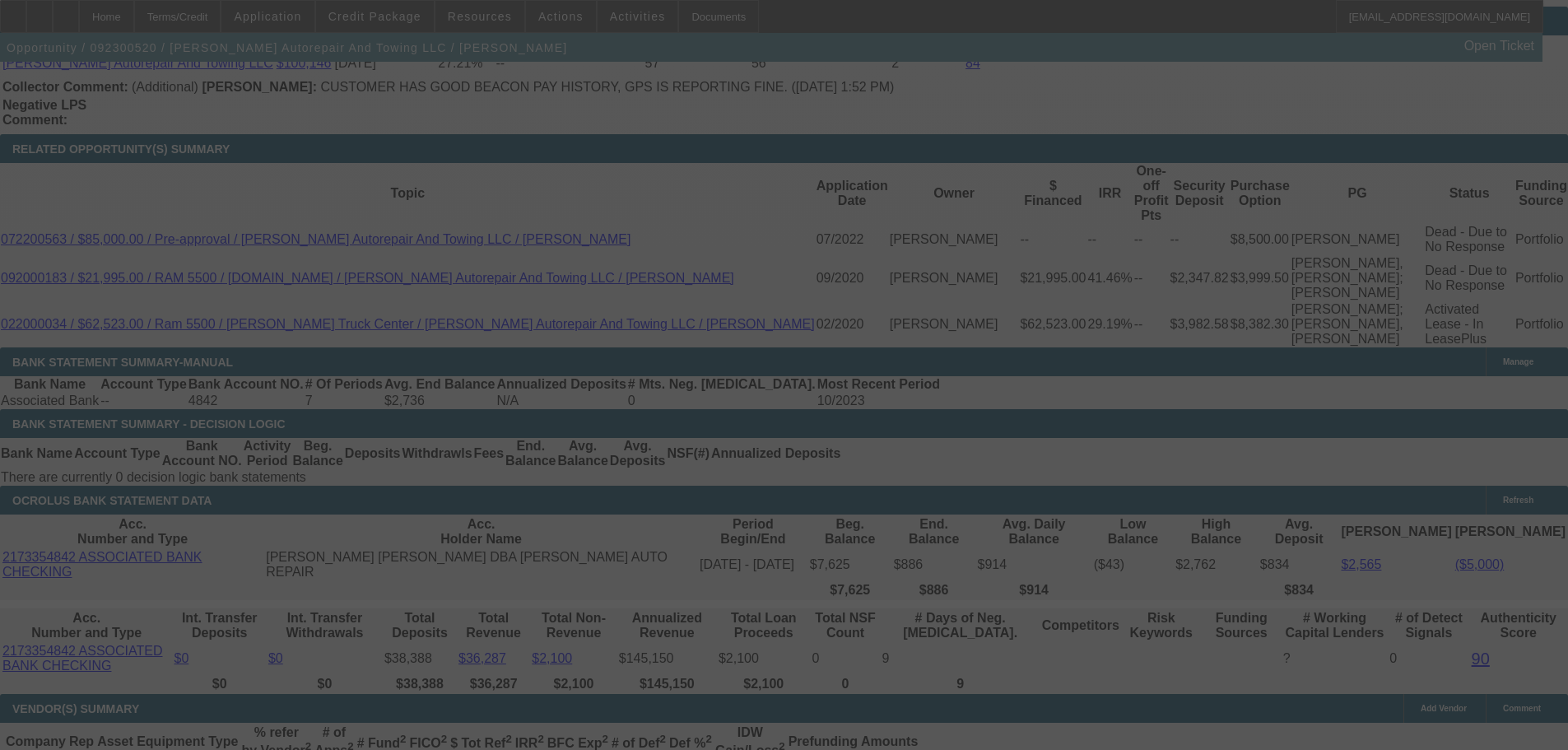
scroll to position [3018, 0]
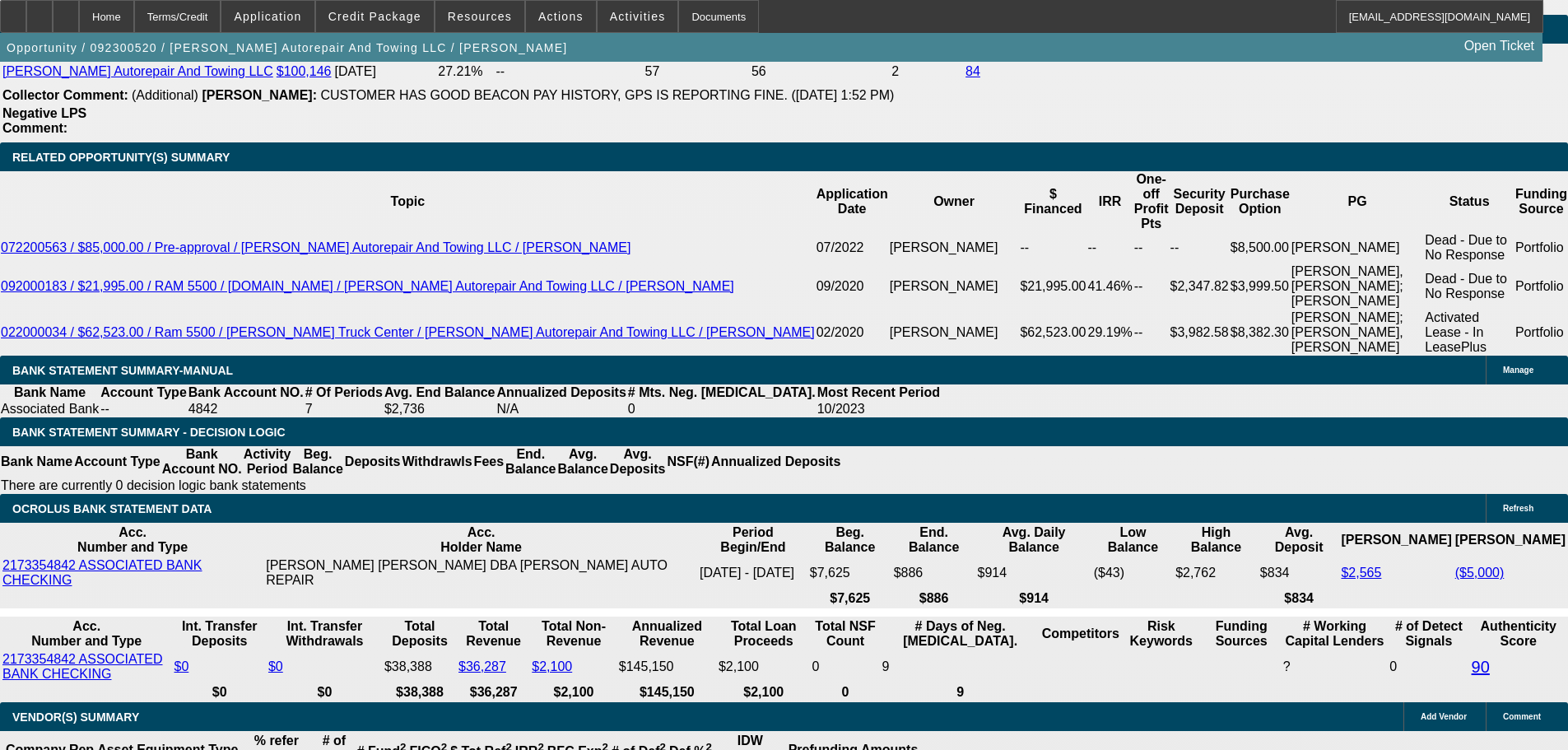
select select "0"
select select "2"
select select "0.1"
select select "4"
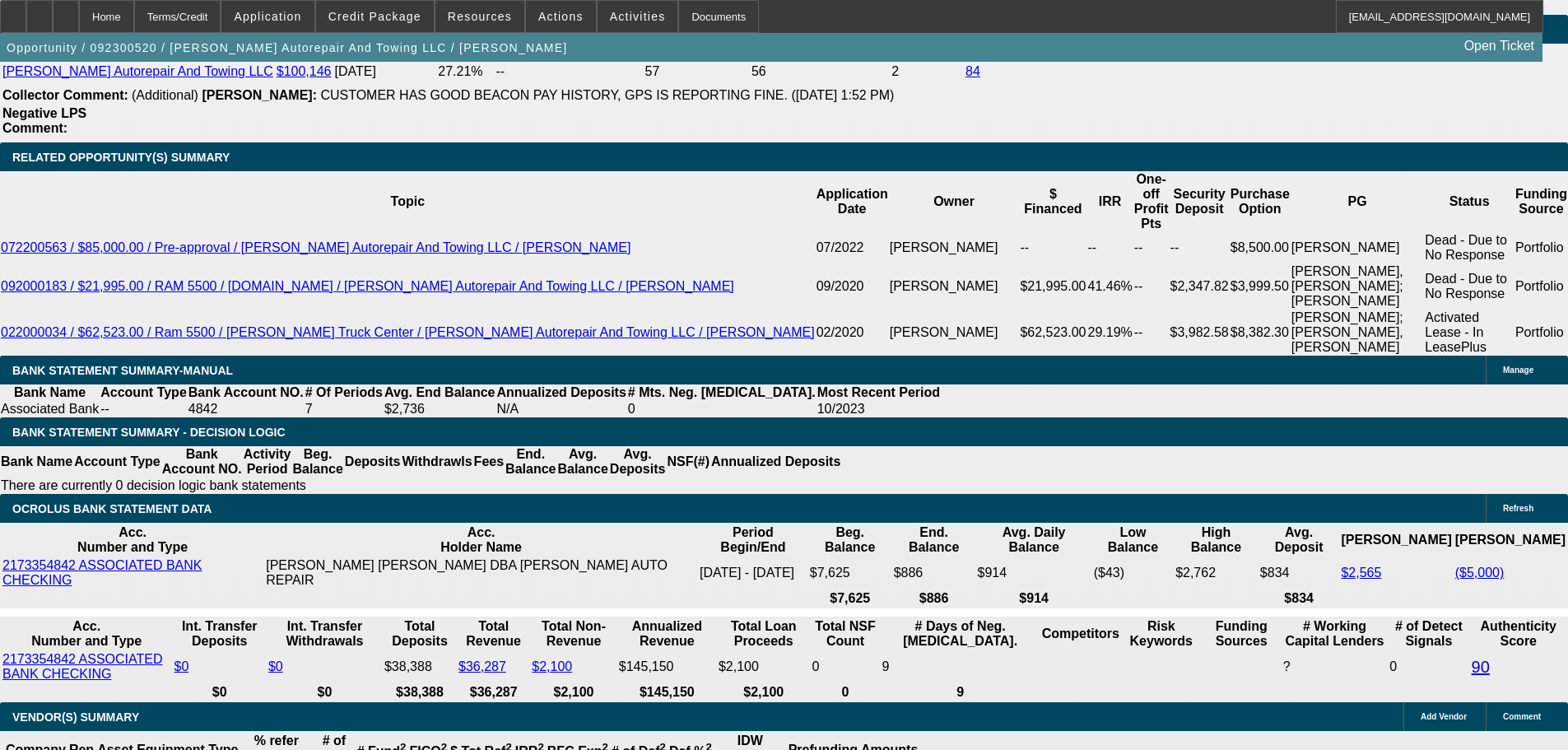
select select "0"
select select "2"
select select "0.1"
select select "4"
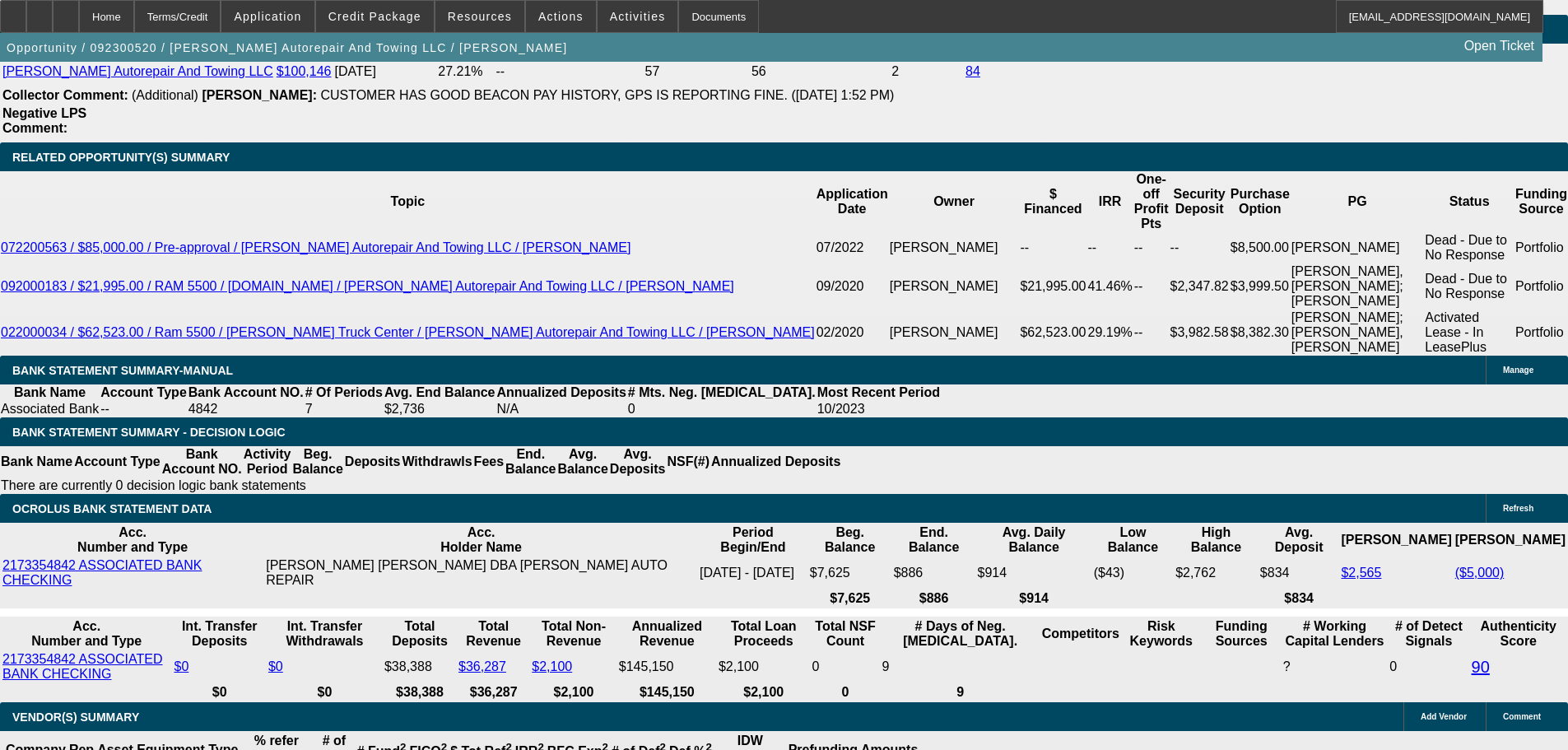
select select "0"
select select "2"
select select "0.1"
select select "4"
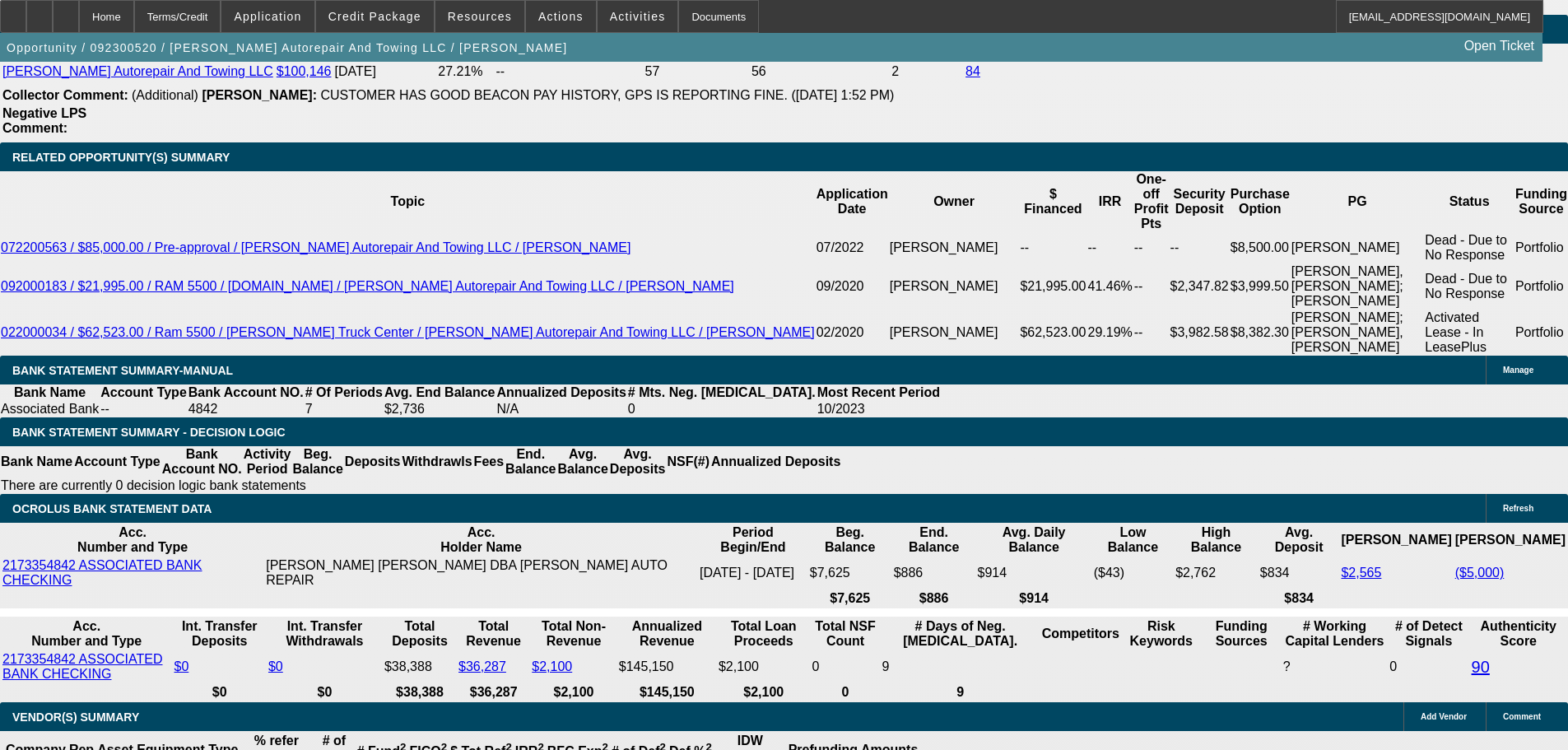
select select "0"
select select "2"
select select "0.1"
select select "4"
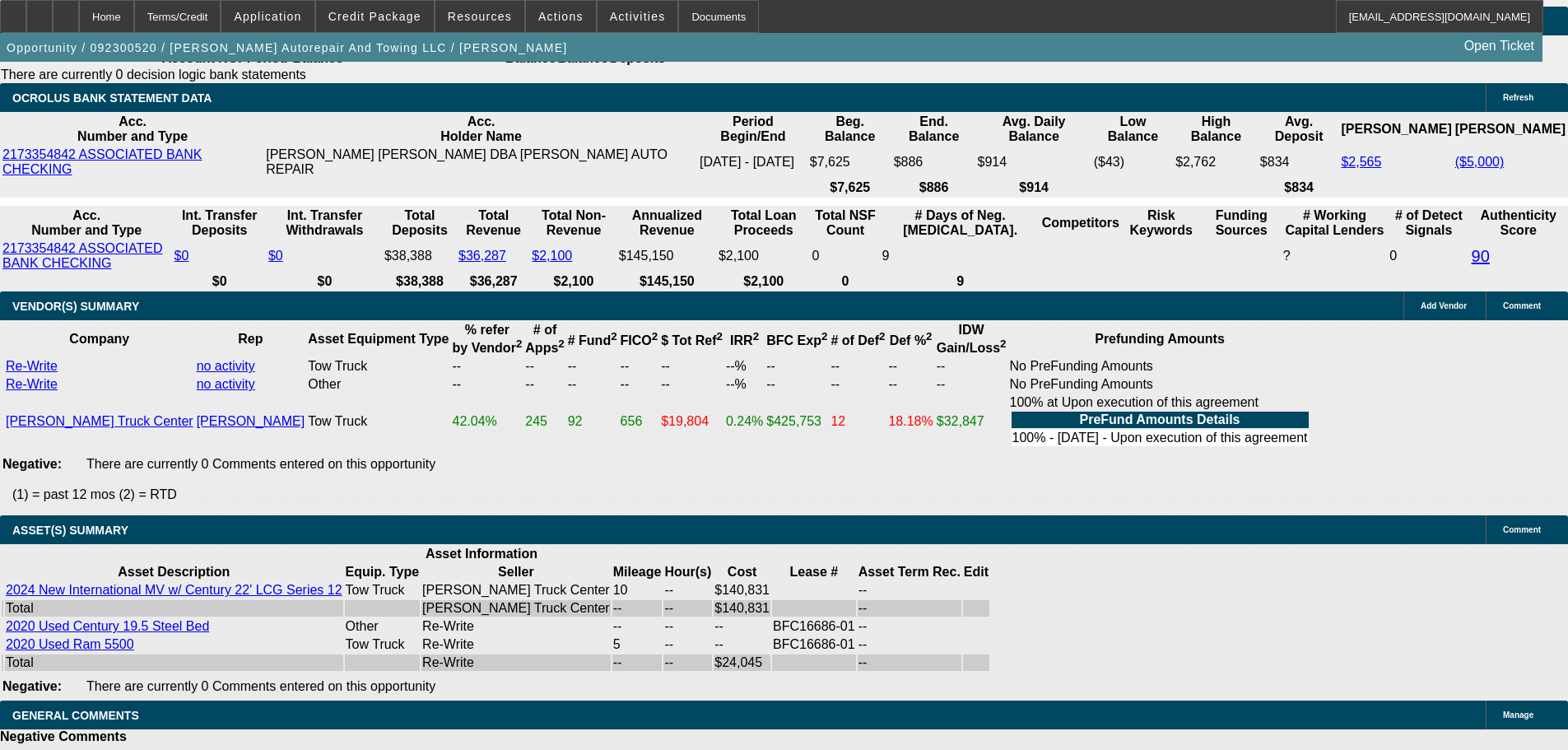
scroll to position [3203, 0]
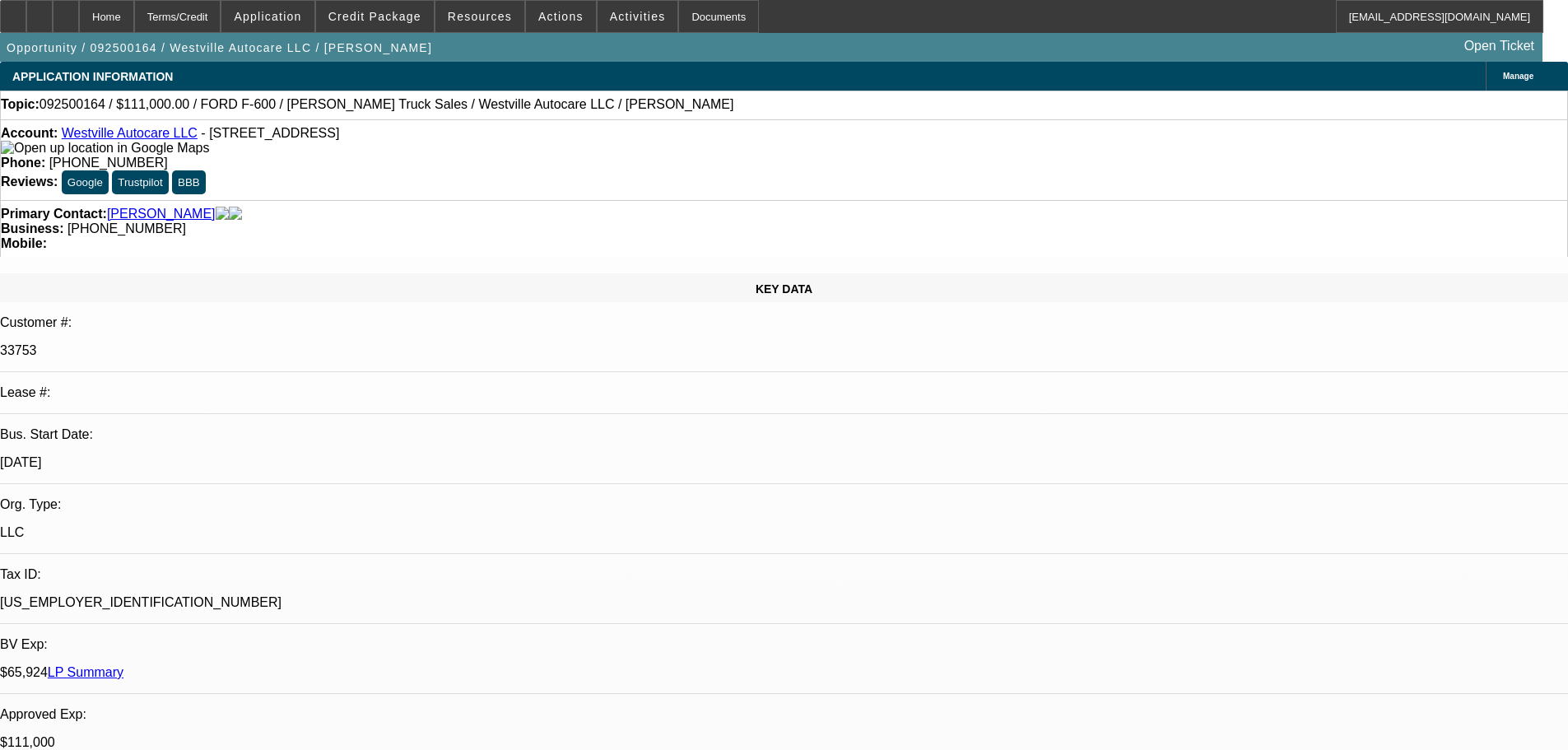
select select "0"
select select "2"
select select "0"
select select "6"
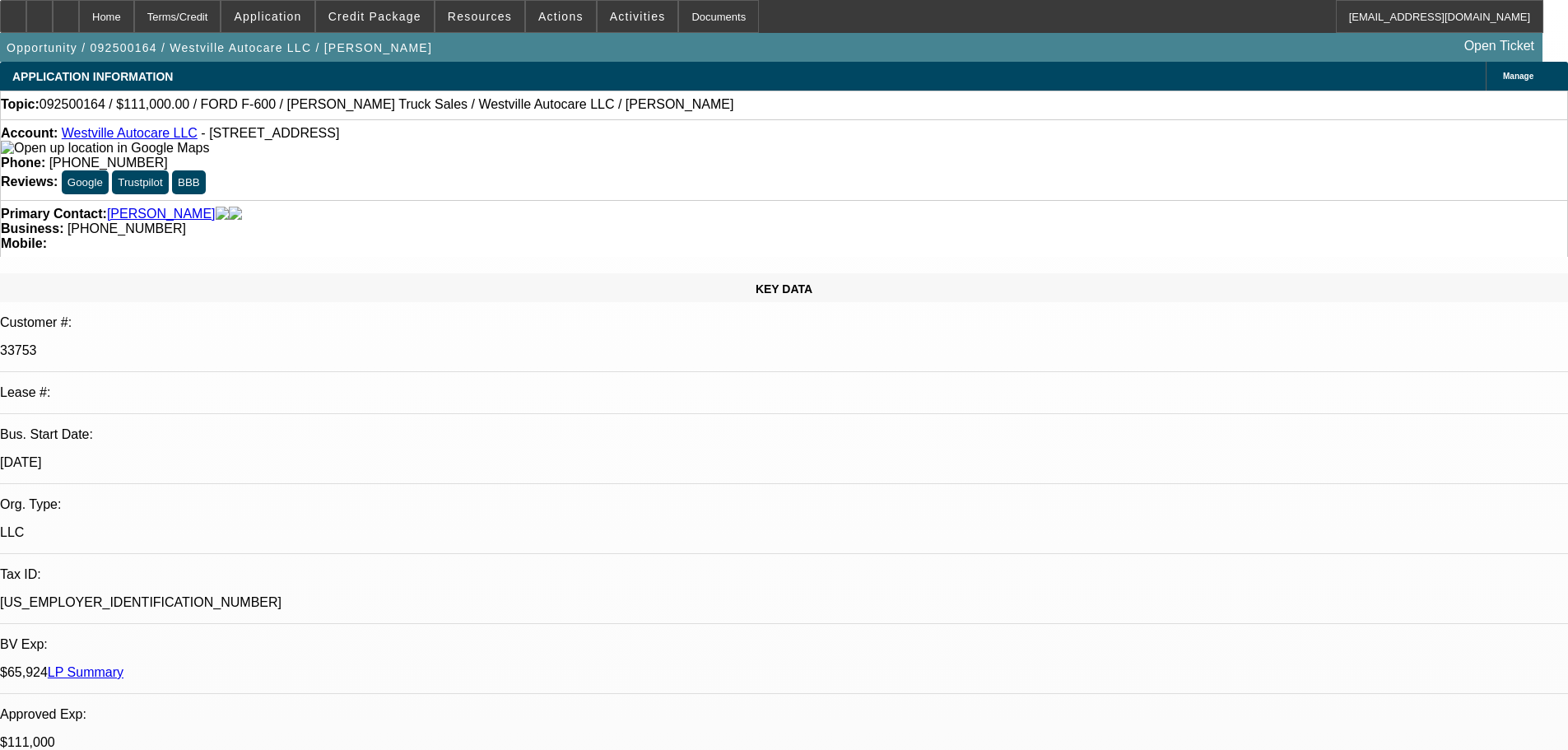
select select "0"
select select "2"
select select "0"
select select "6"
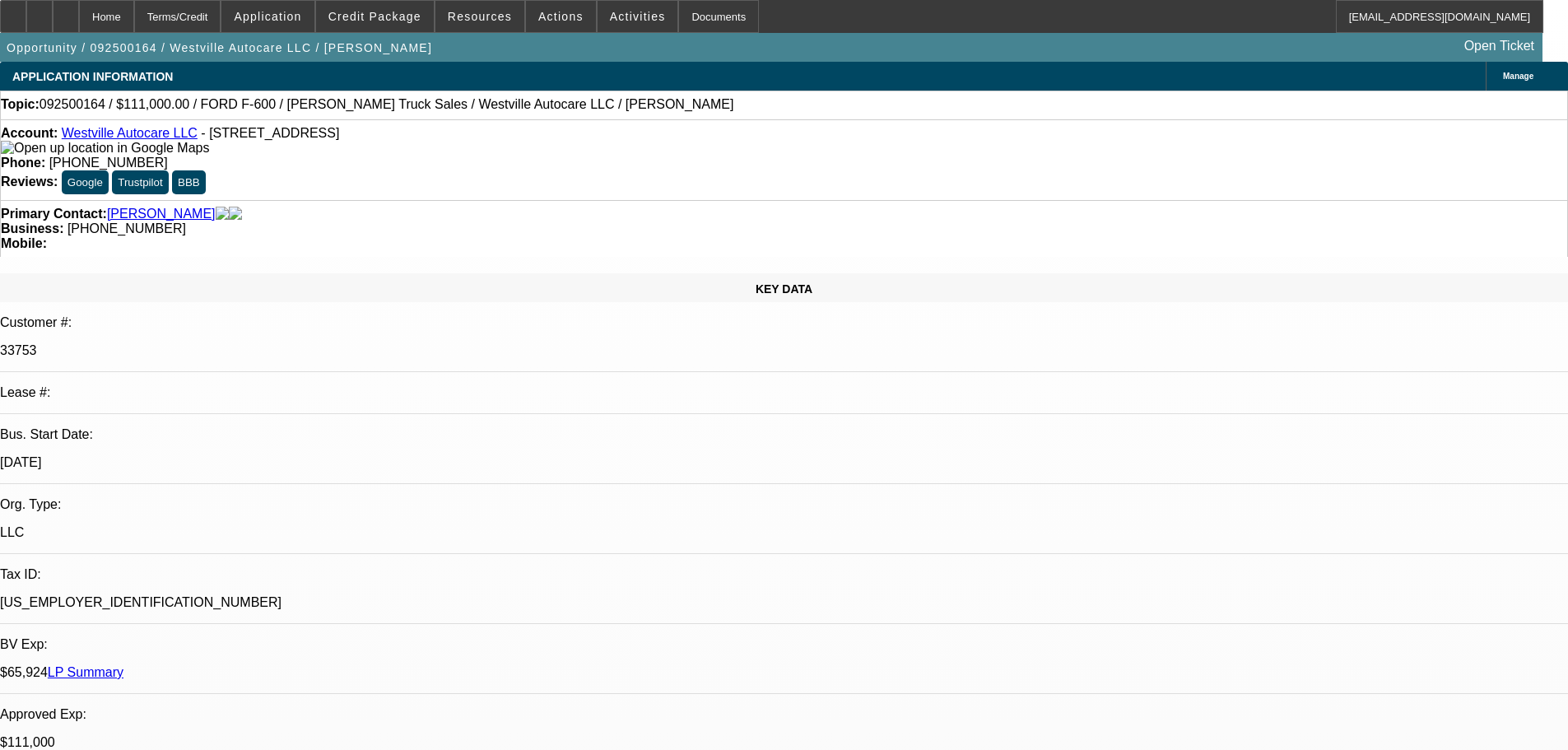
select select "0"
select select "2"
select select "0"
select select "6"
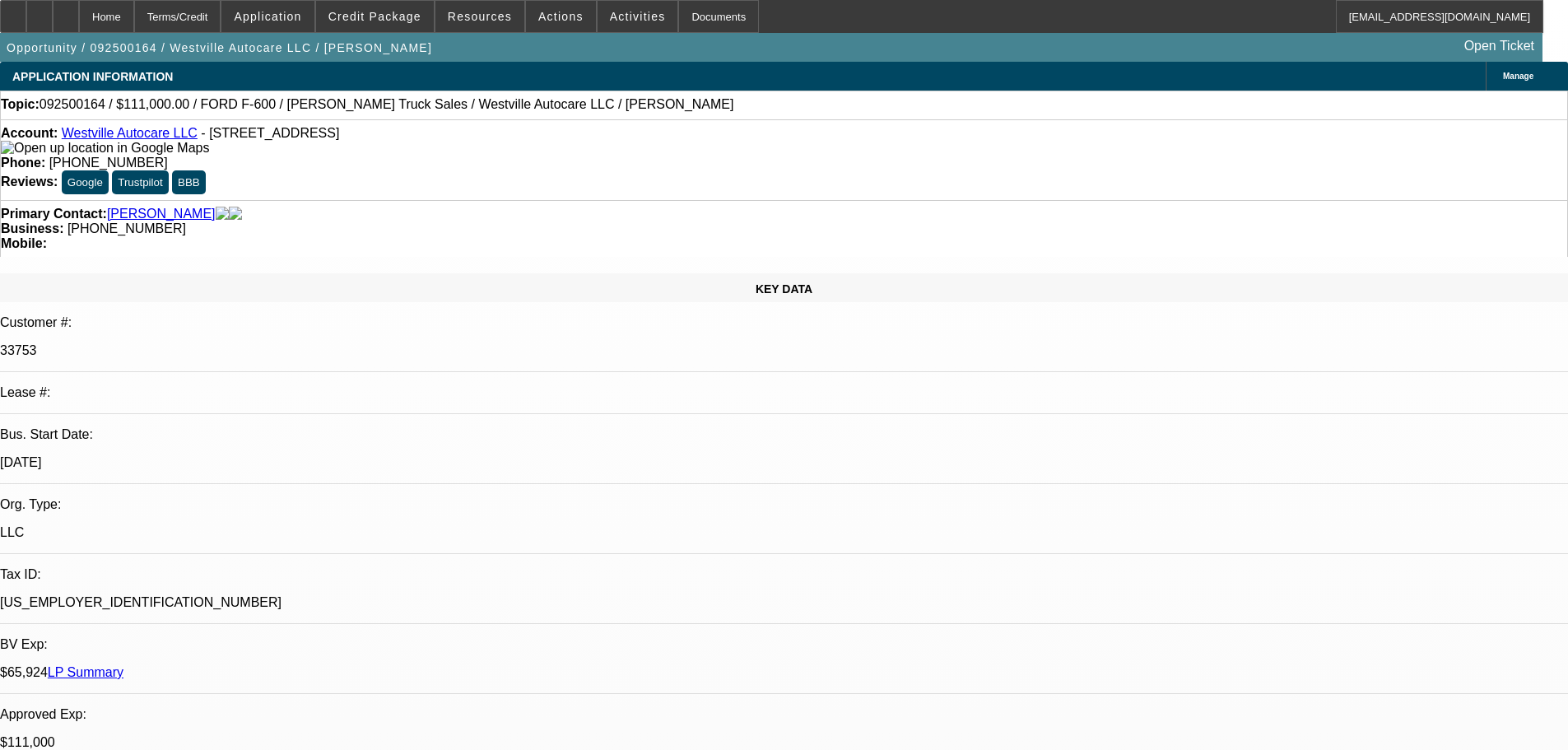
select select "0"
select select "2"
select select "0"
select select "6"
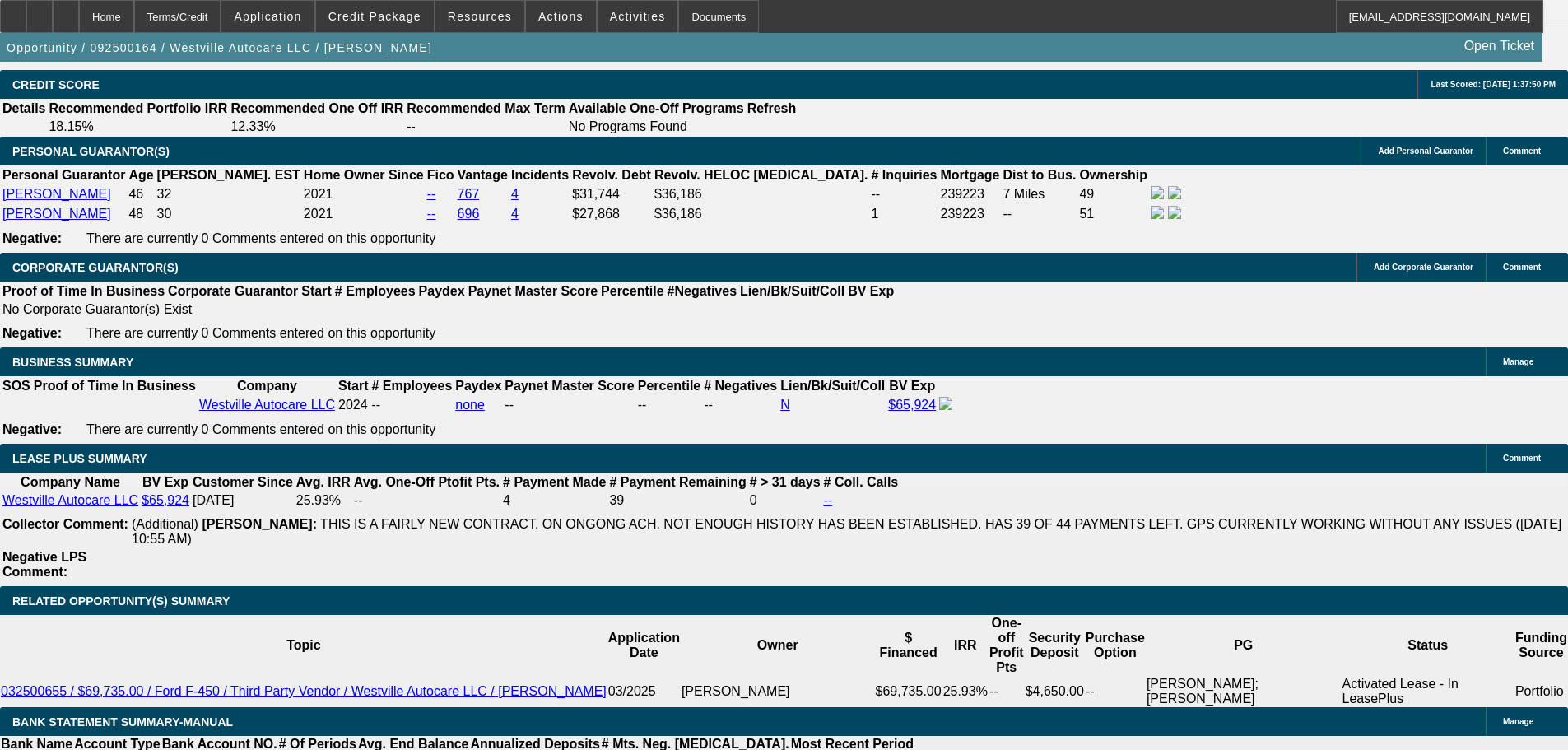
drag, startPoint x: 434, startPoint y: 277, endPoint x: 635, endPoint y: 673, distance: 444.1
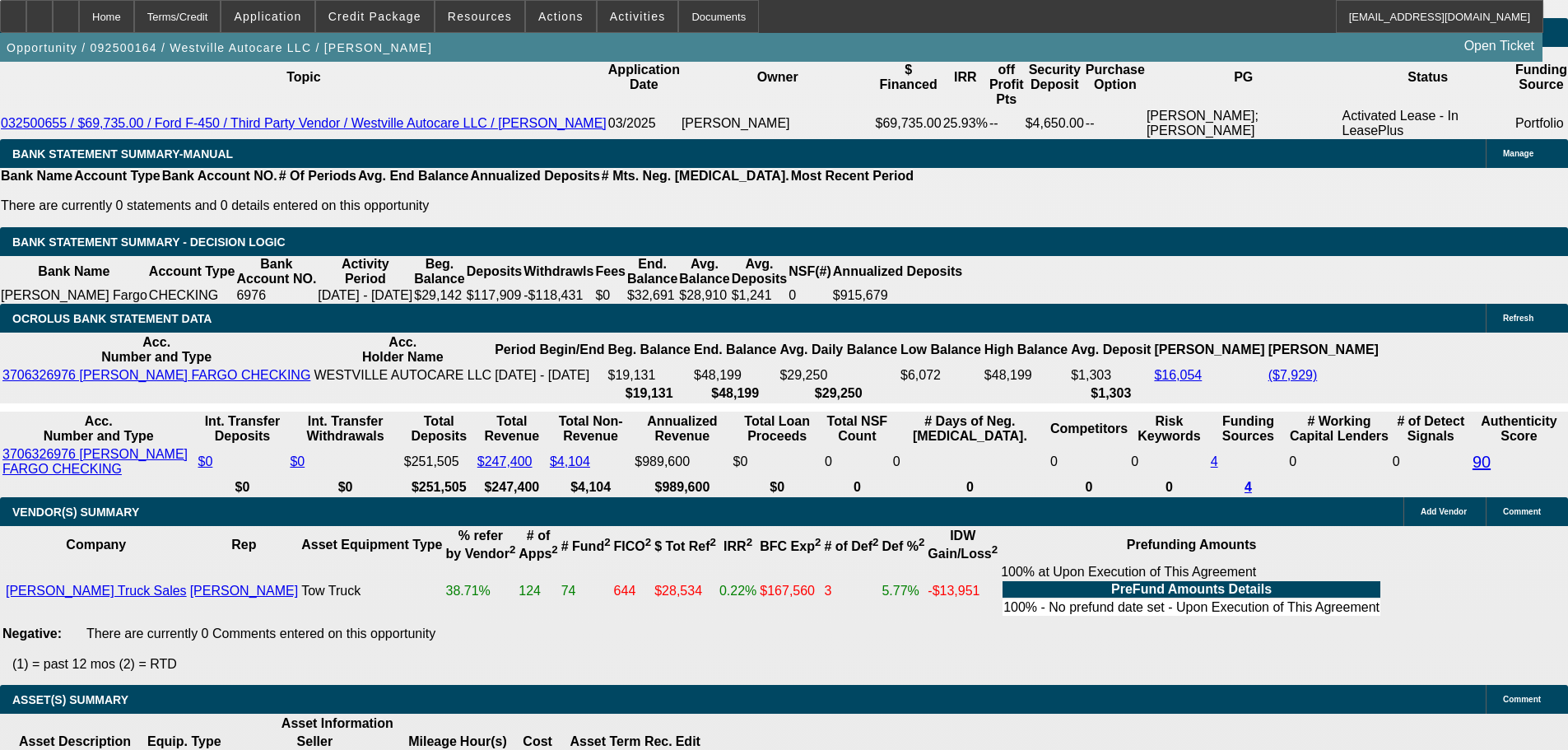
scroll to position [2799, 0]
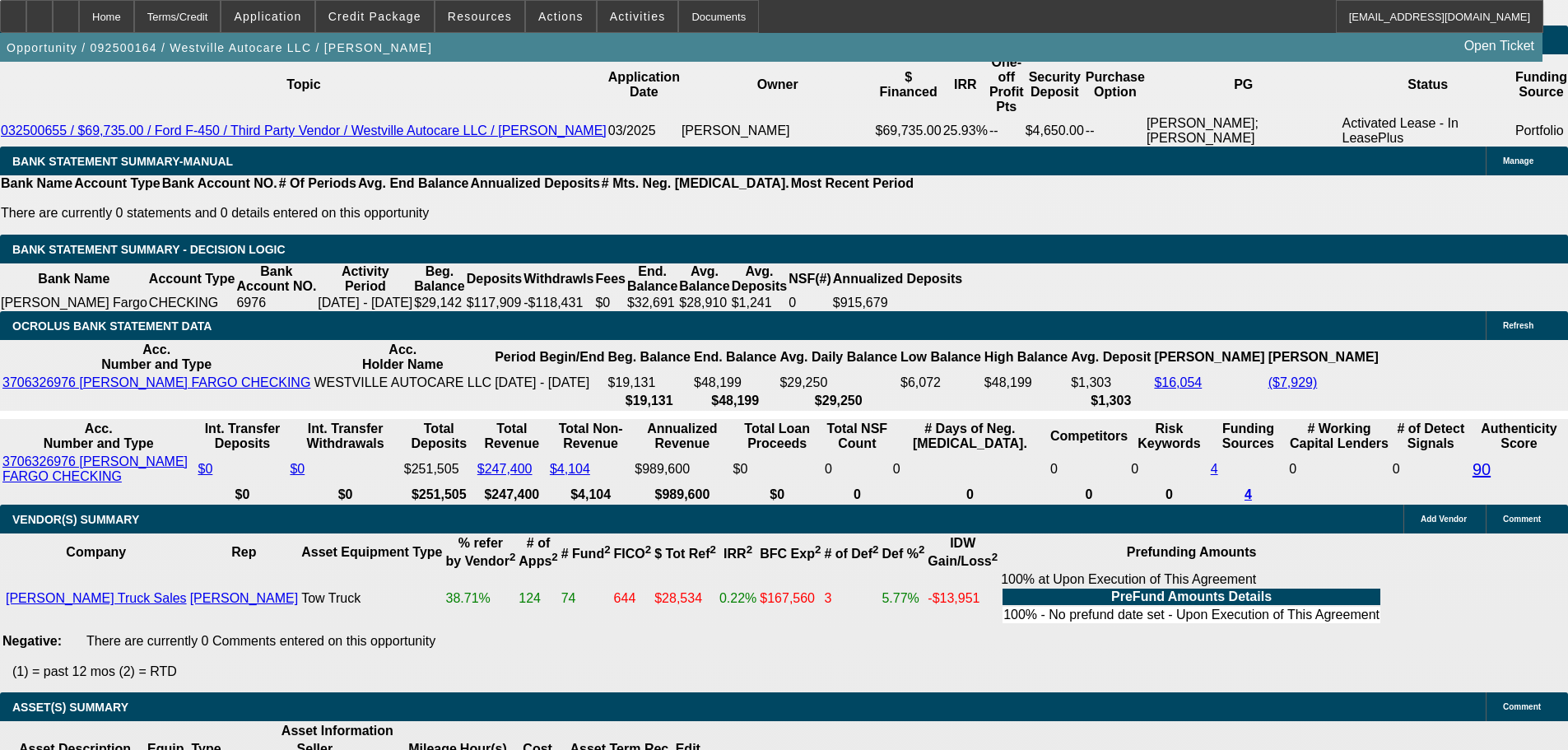
scroll to position [2552, 0]
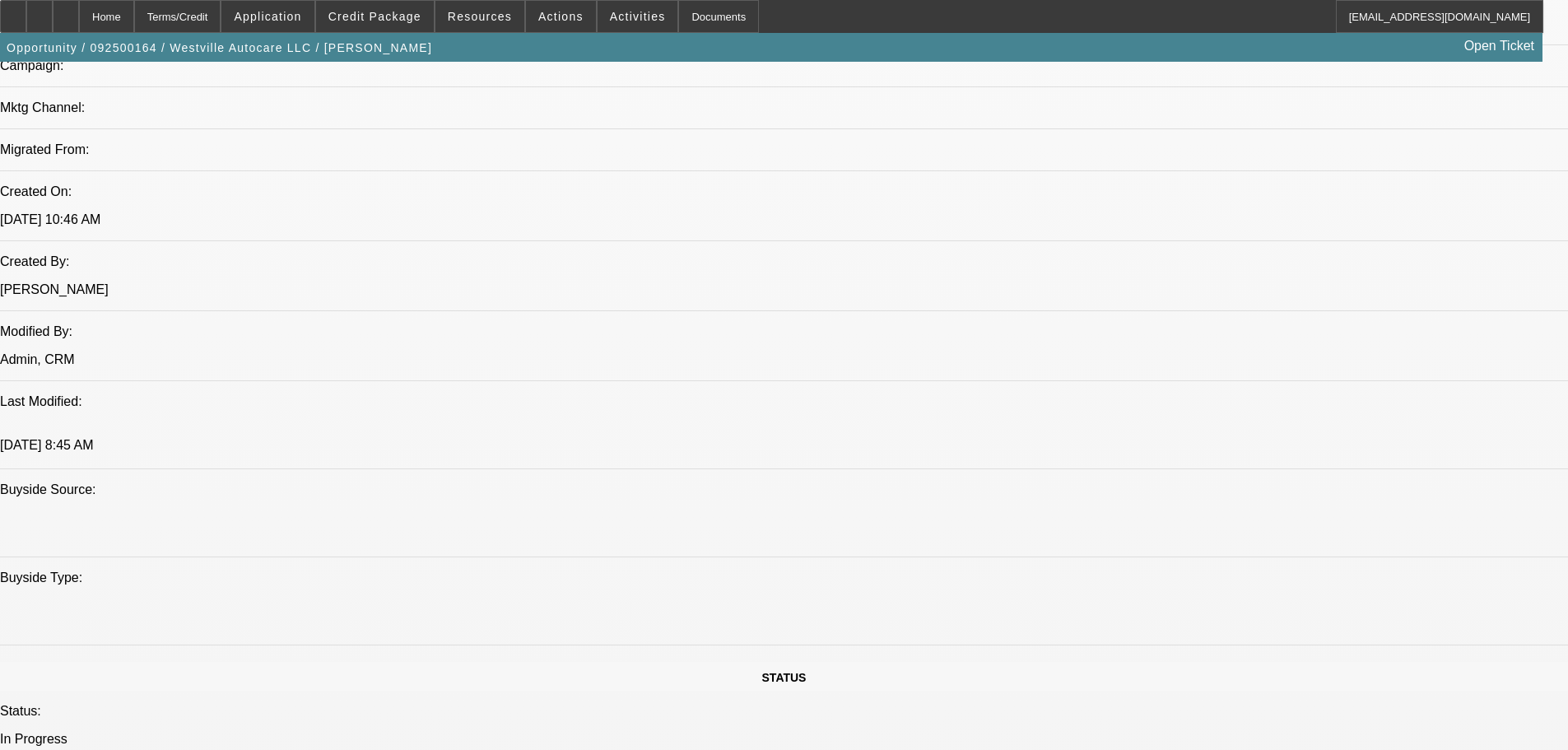
drag, startPoint x: 680, startPoint y: 567, endPoint x: 574, endPoint y: 351, distance: 240.6
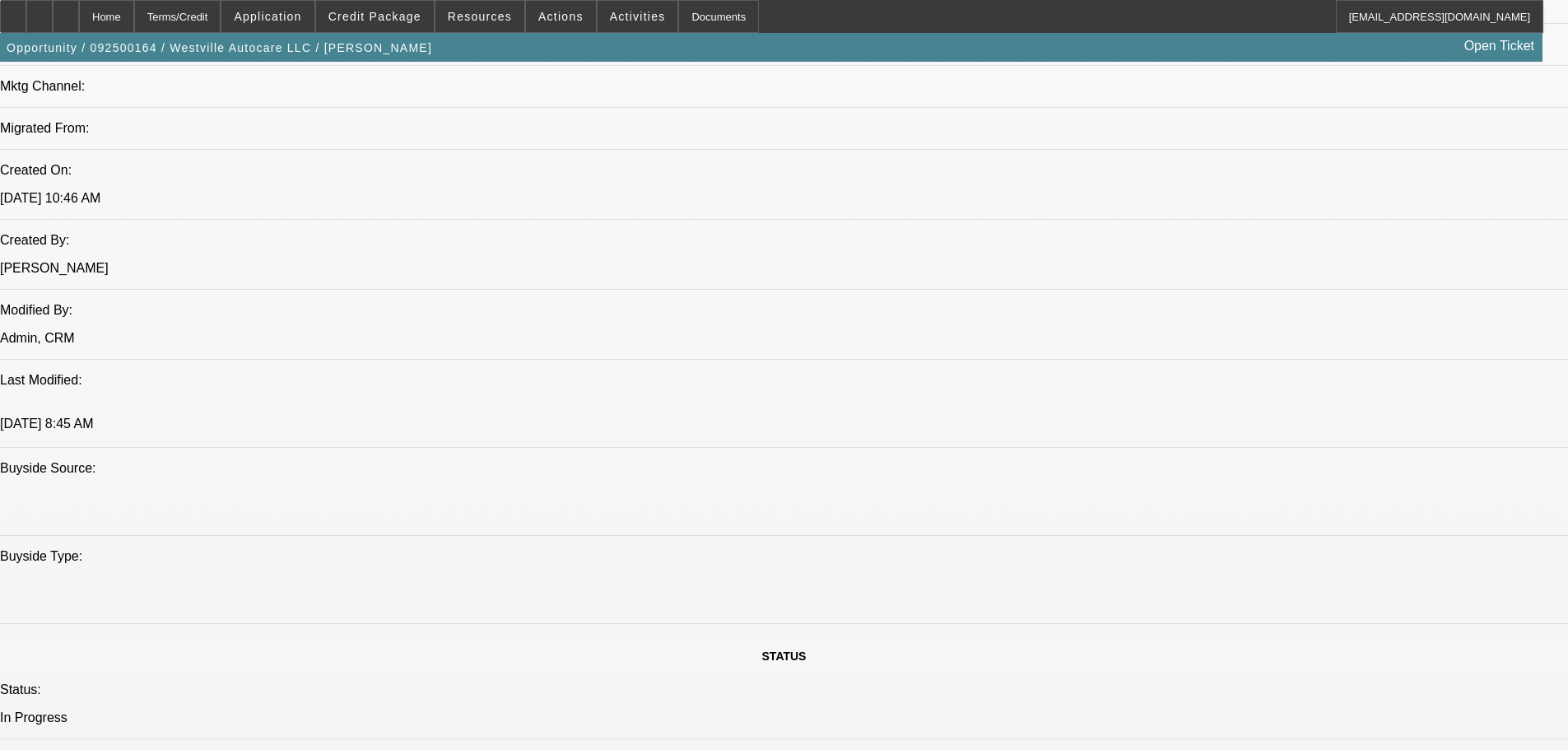
scroll to position [1049, 0]
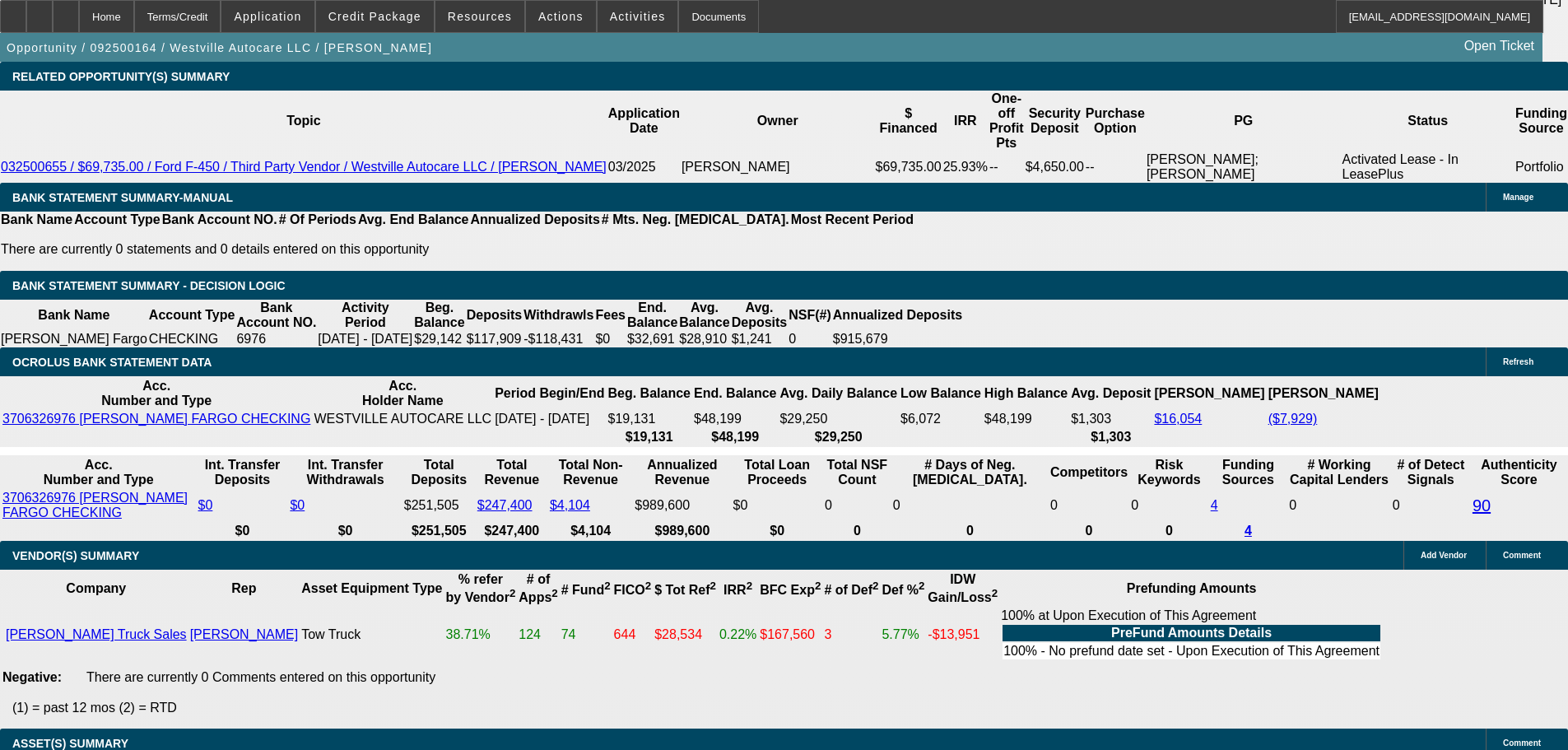
scroll to position [2694, 0]
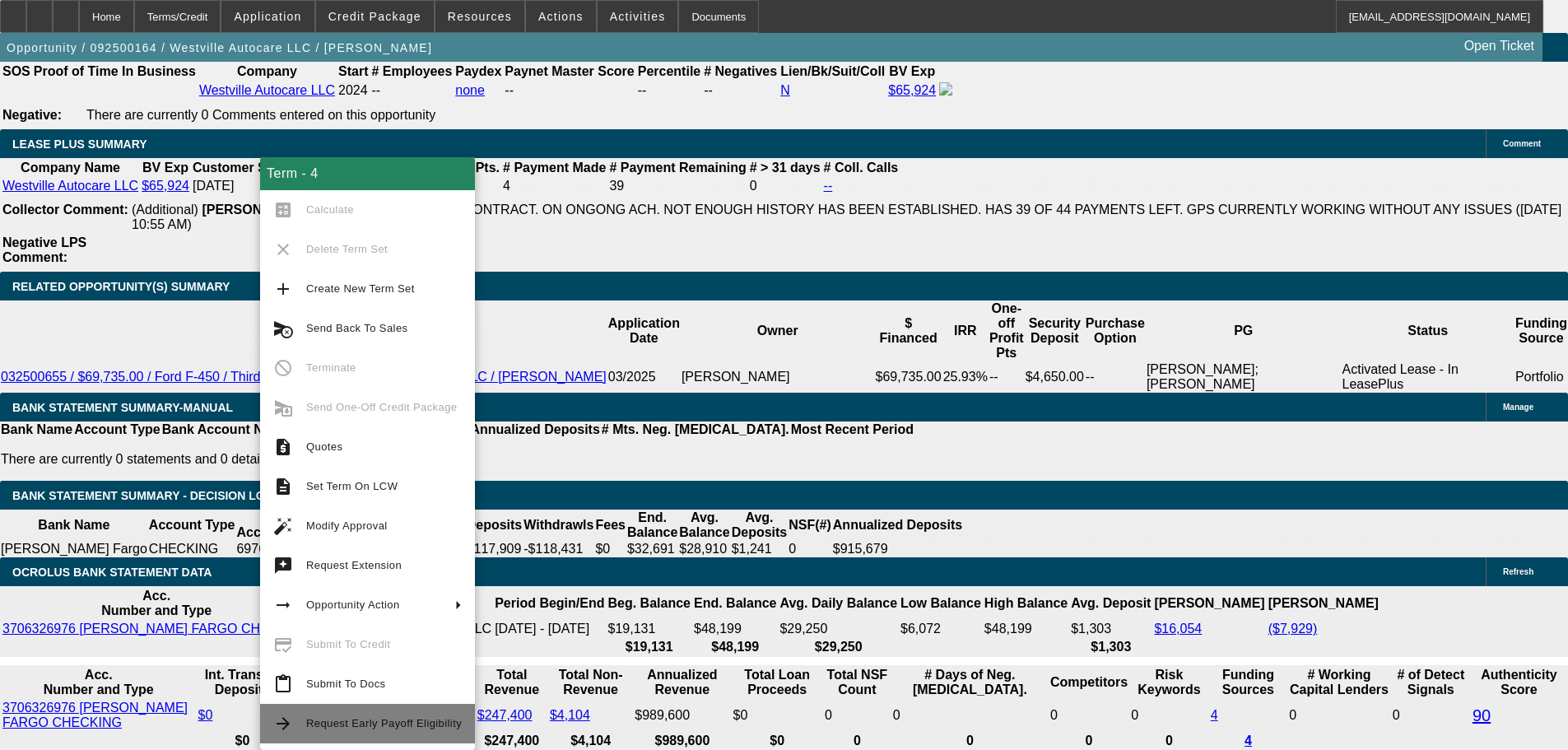
click at [414, 728] on span "Request Early Payoff Eligibility" at bounding box center [384, 722] width 155 height 12
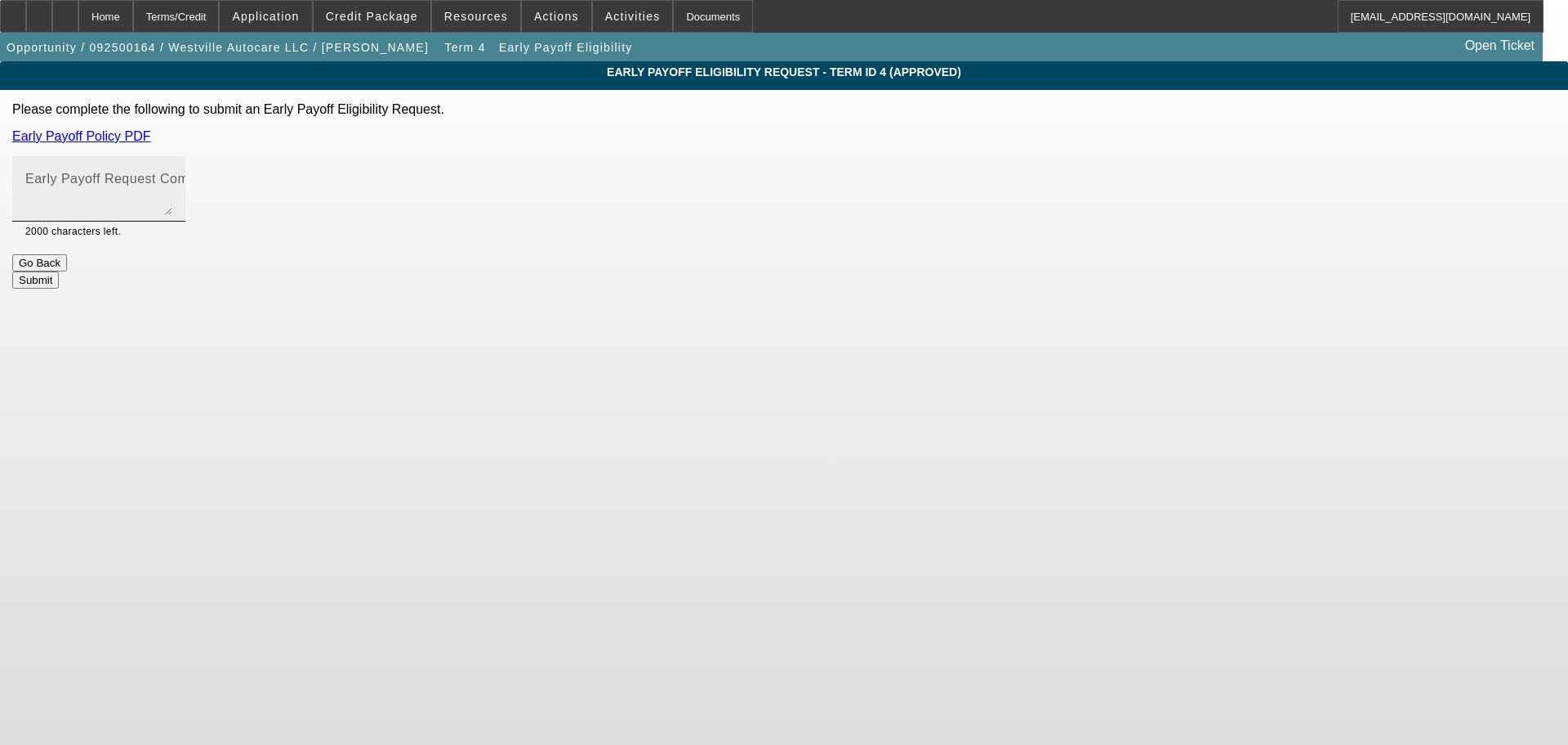
click at [173, 205] on textarea "Early Payoff Request Comment" at bounding box center [99, 195] width 147 height 40
drag, startPoint x: 666, startPoint y: 185, endPoint x: 624, endPoint y: 182, distance: 42.1
click at [173, 182] on textarea "Customer would like an early payoff option here similar to the first transactio…" at bounding box center [99, 195] width 147 height 40
click at [173, 197] on textarea "Customer requested an early payoff option here similar to the first transaction." at bounding box center [99, 195] width 147 height 40
type textarea "Customer requested an early payoff option here similar to the first transaction."
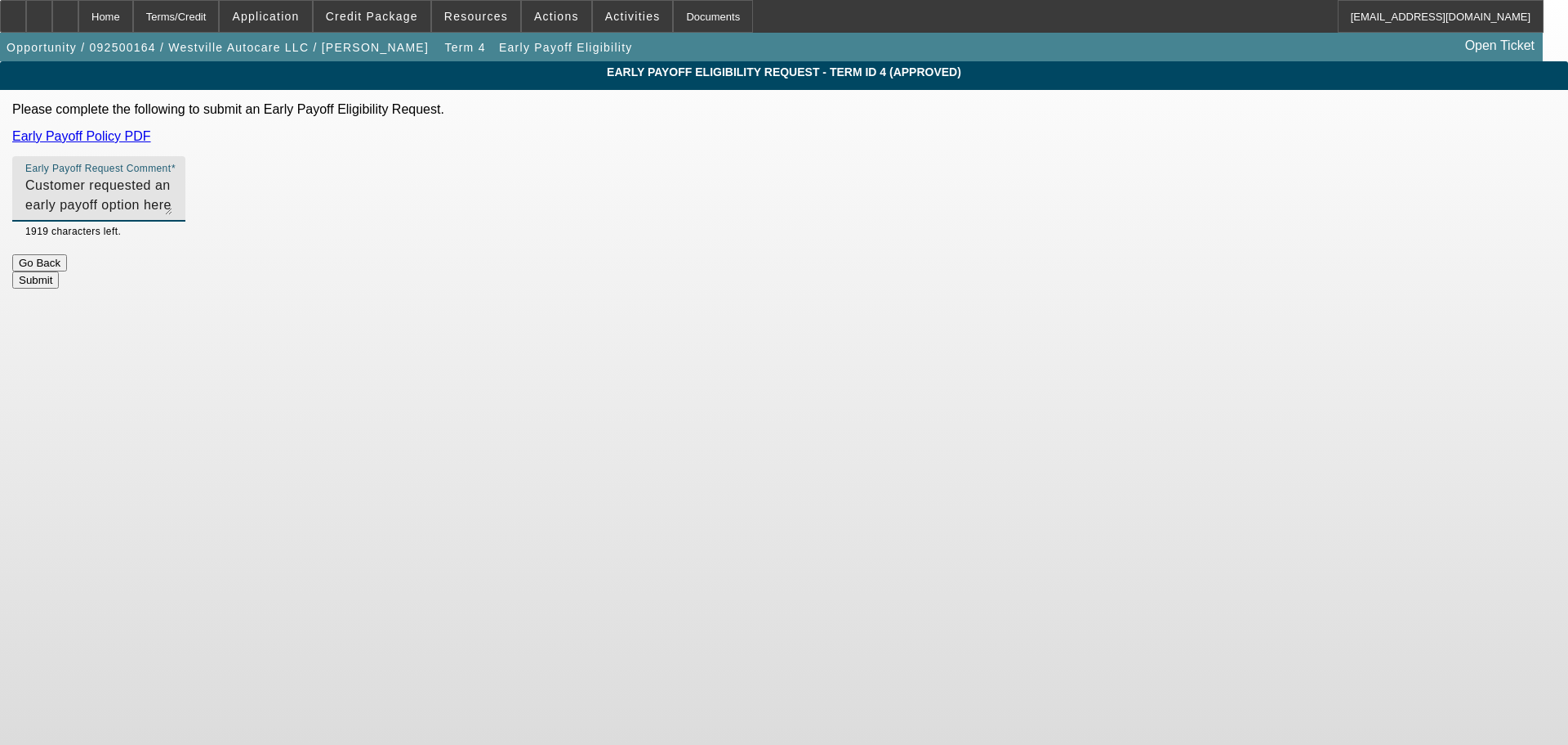
click at [59, 271] on button "Submit" at bounding box center [35, 279] width 47 height 17
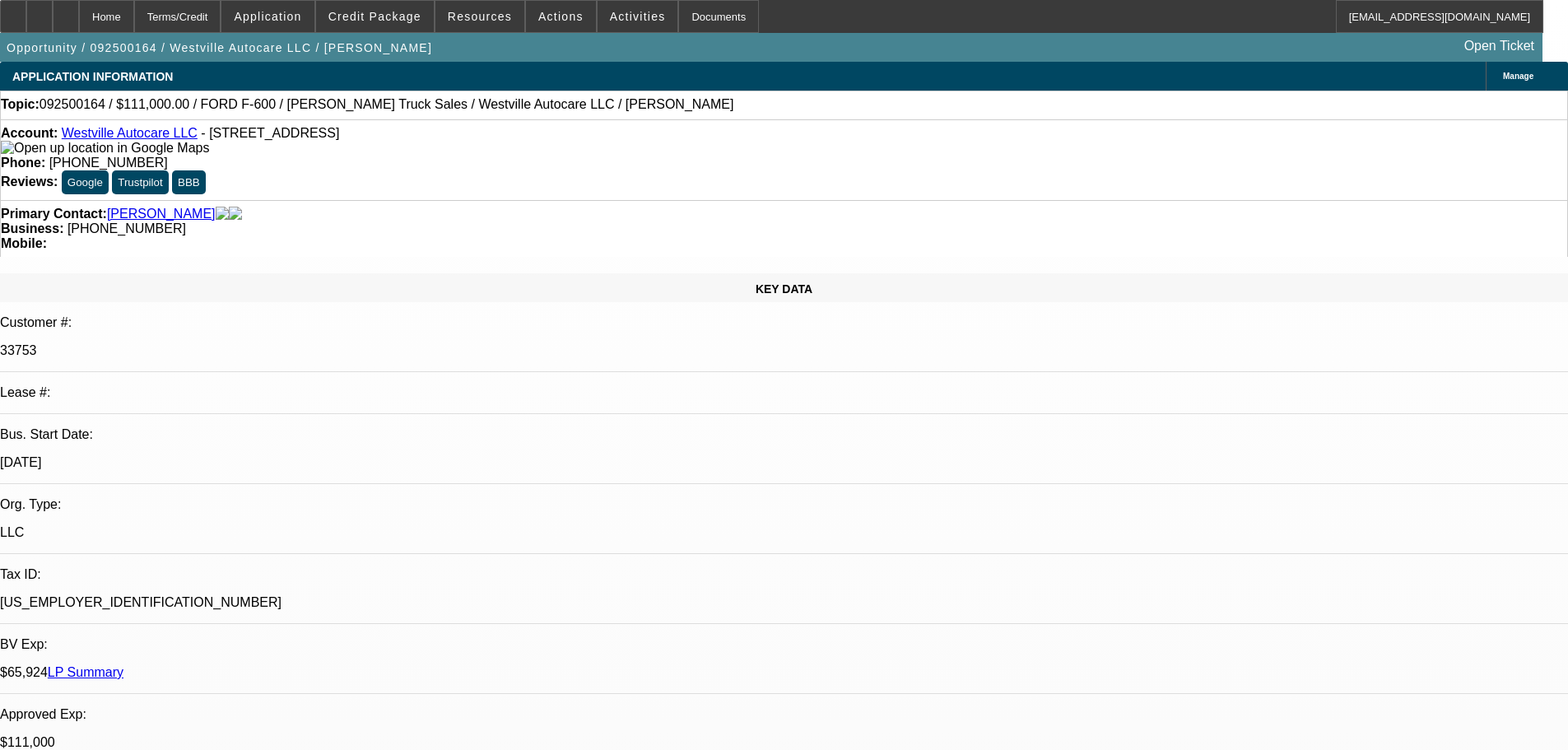
select select "0"
select select "2"
select select "0"
select select "6"
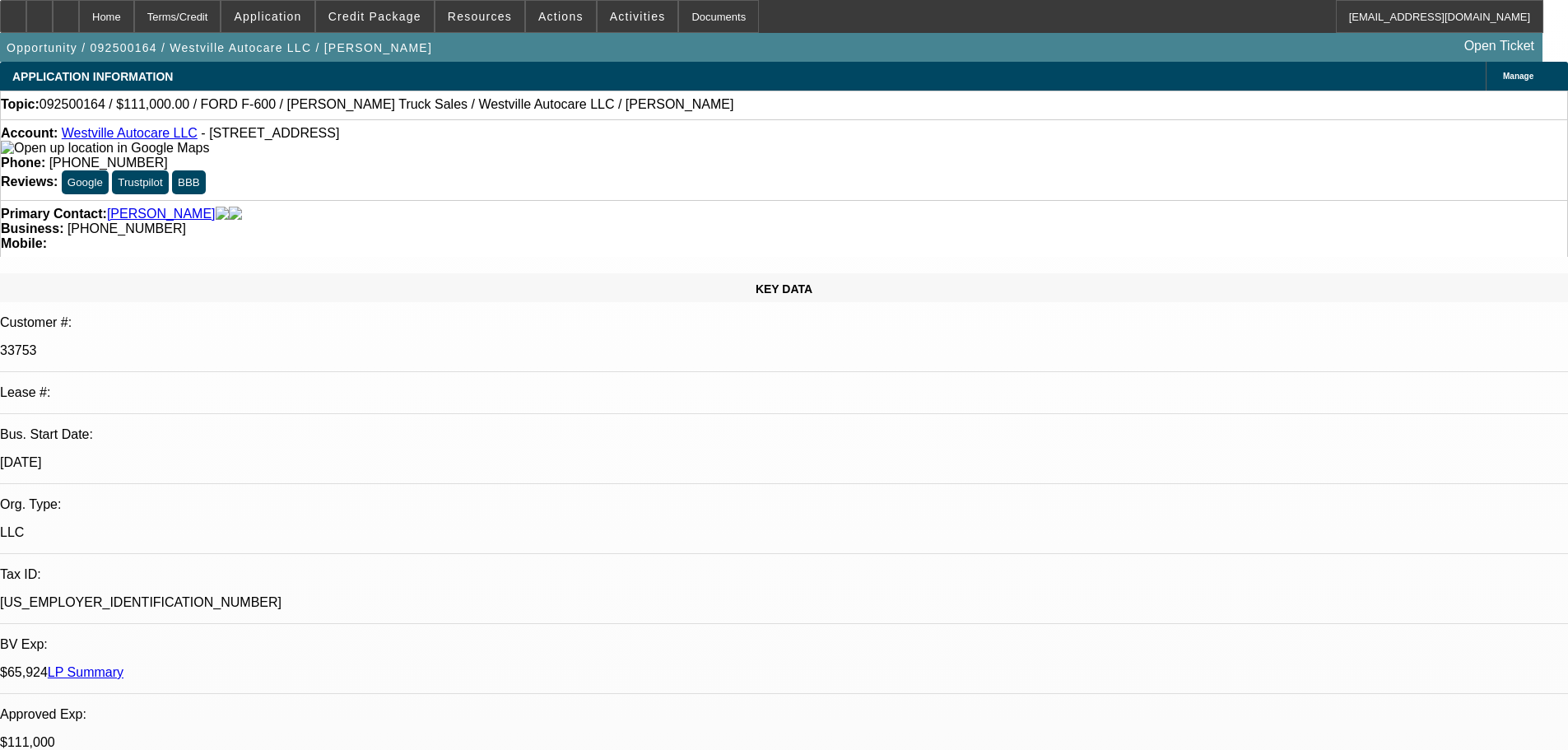
select select "0"
select select "2"
select select "0"
select select "6"
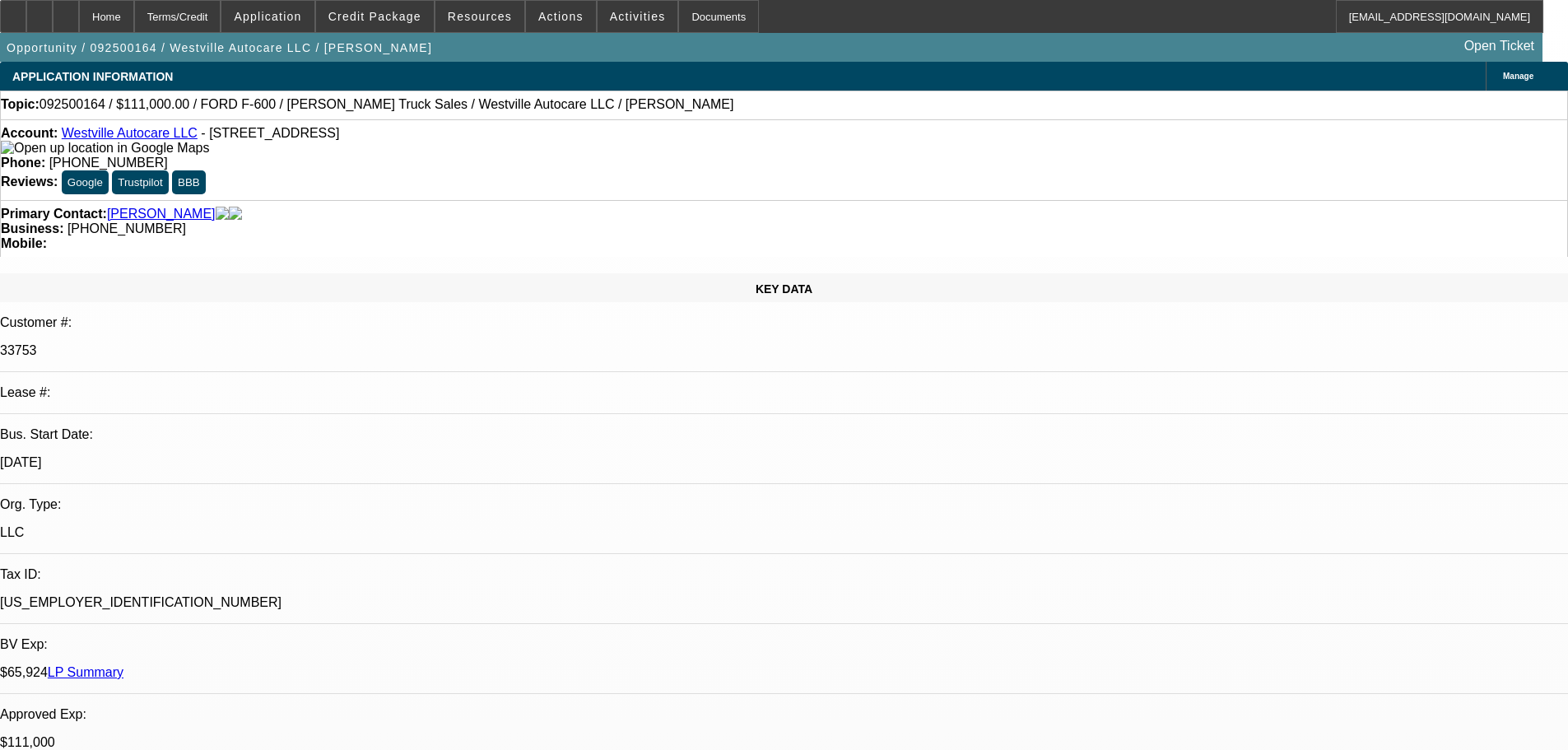
select select "0"
select select "2"
select select "0"
select select "6"
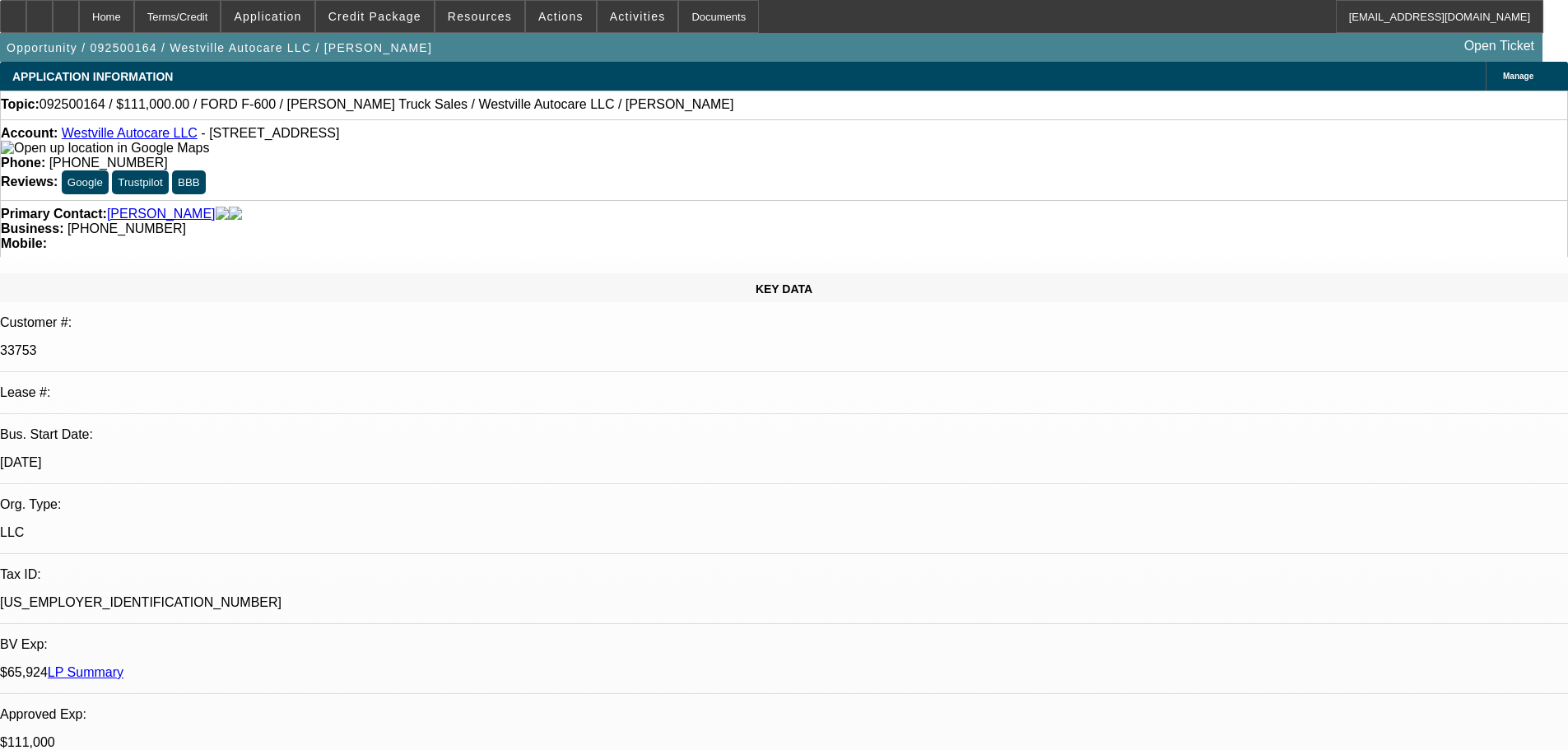
select select "0"
select select "2"
select select "0"
select select "6"
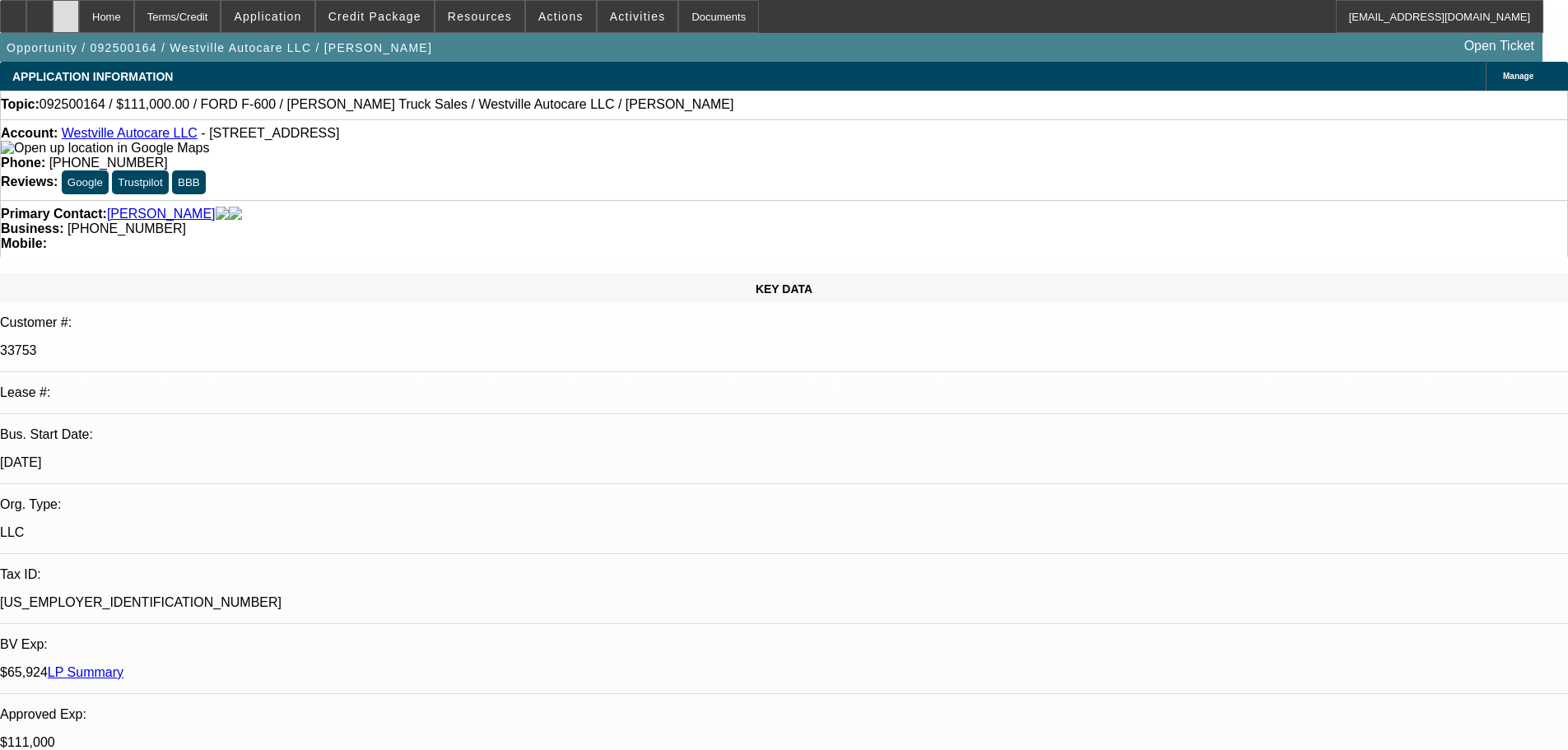
click at [79, 15] on div at bounding box center [66, 17] width 26 height 33
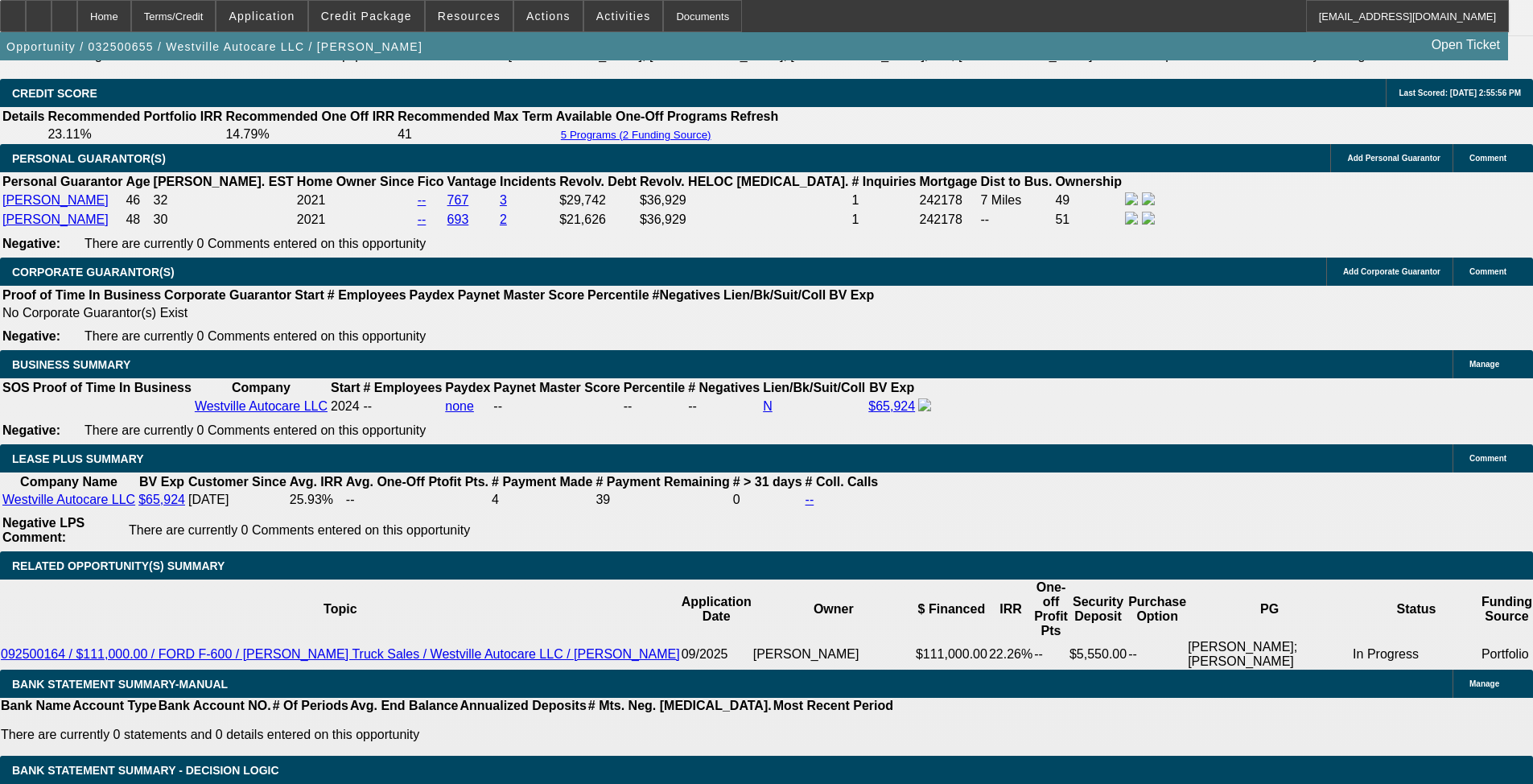
select select "0"
select select "2"
select select "0"
select select "6"
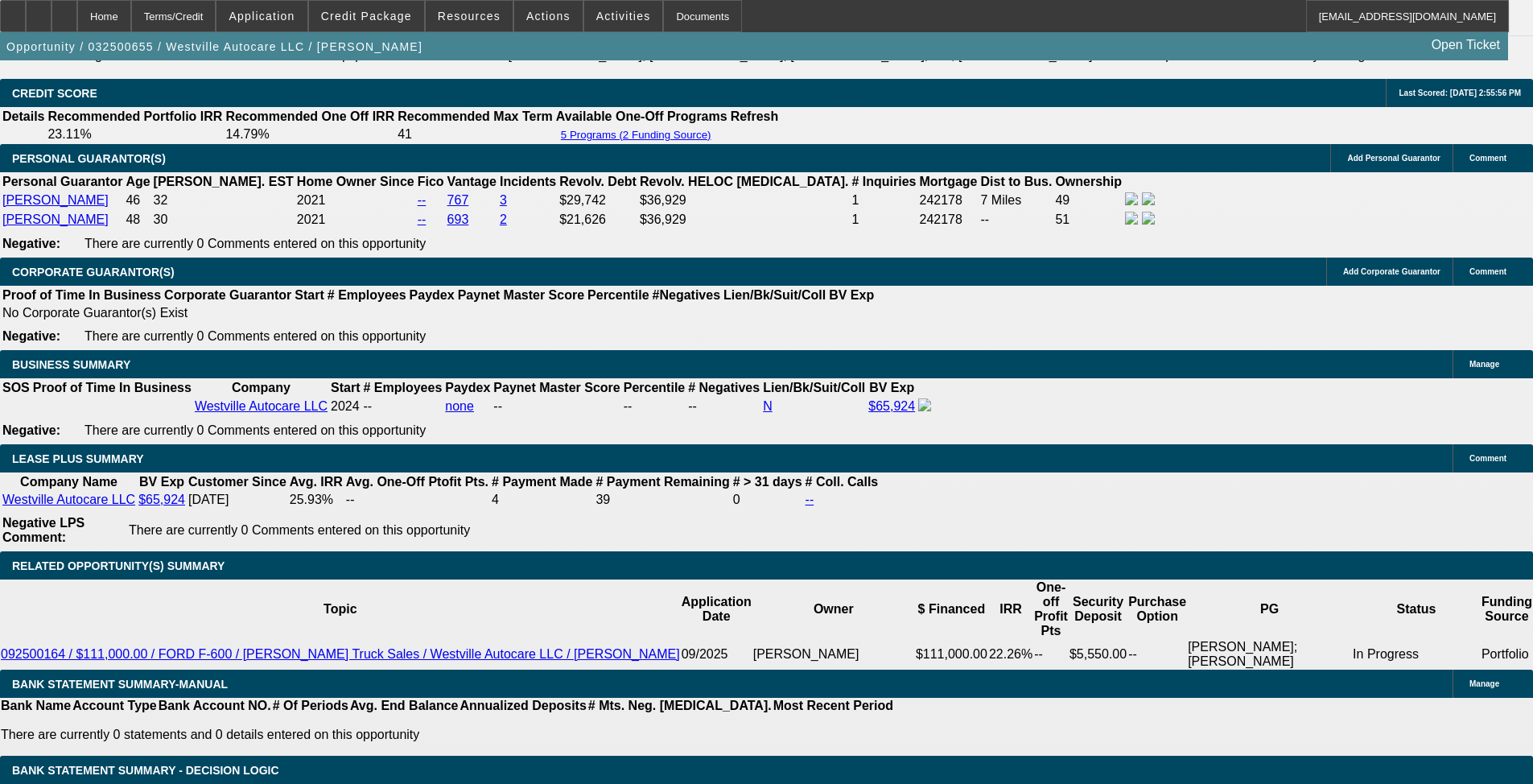
select select "0"
select select "2"
select select "0"
select select "6"
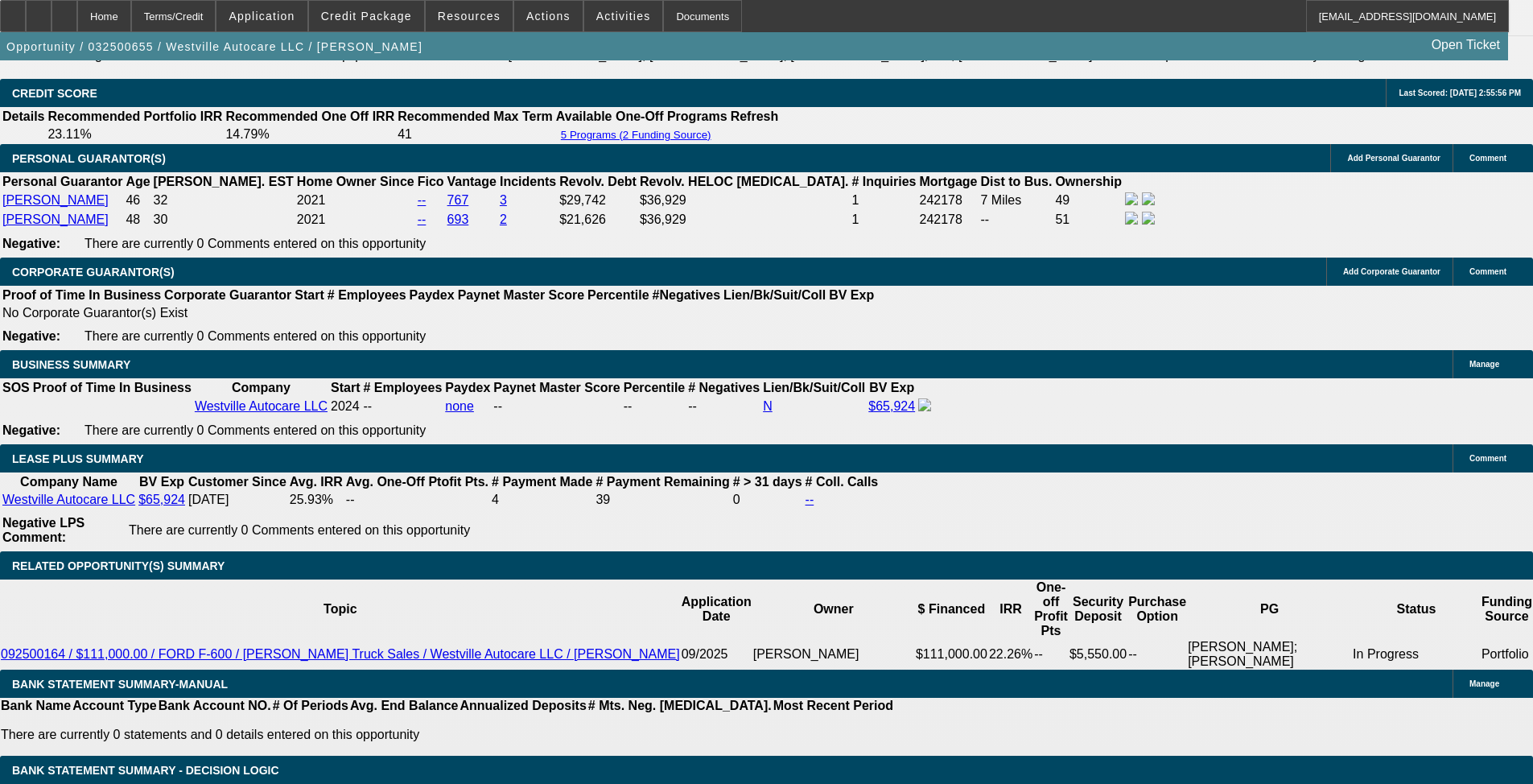
select select "0"
select select "2"
select select "0"
select select "6"
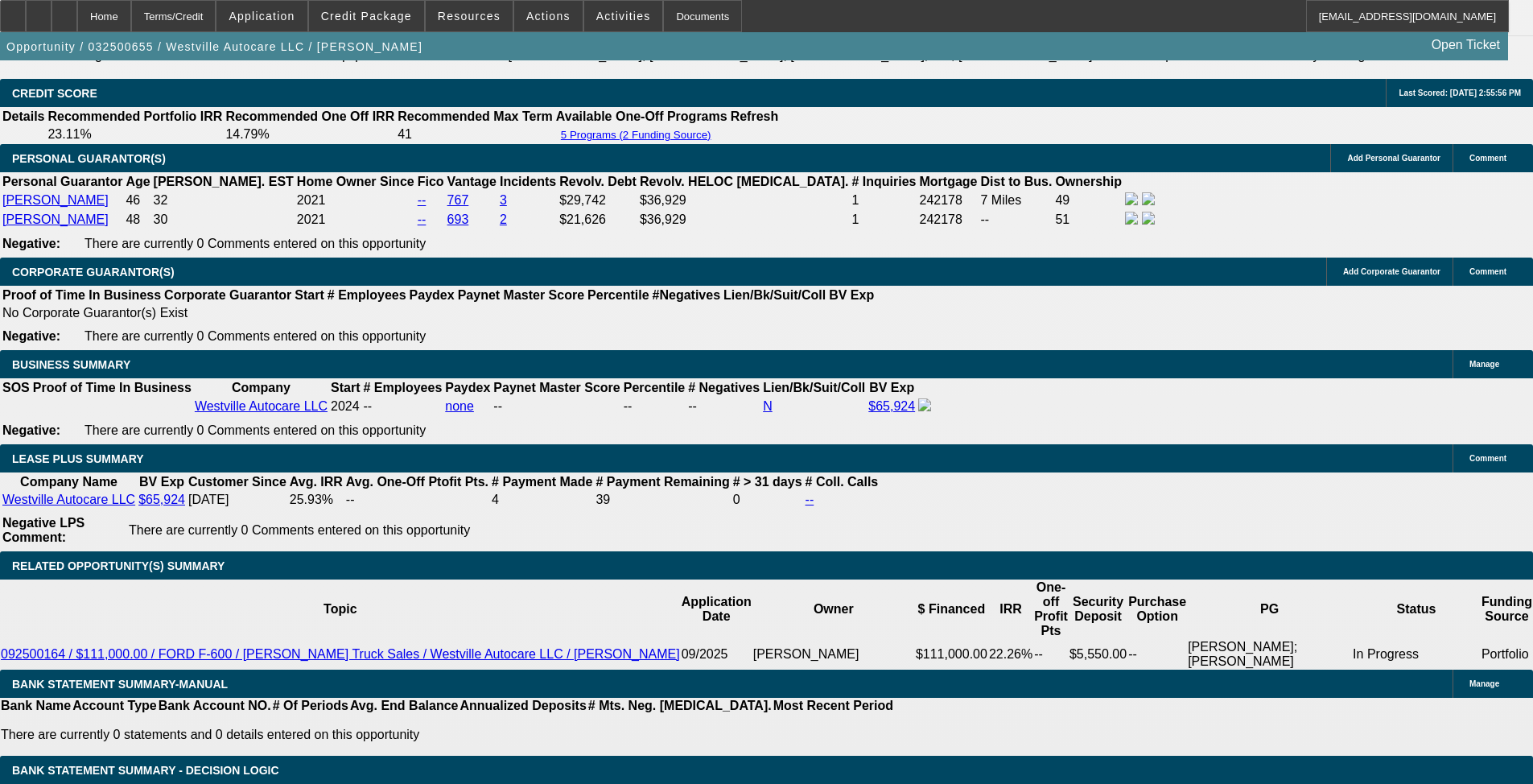
select select "0"
select select "2"
select select "0"
select select "6"
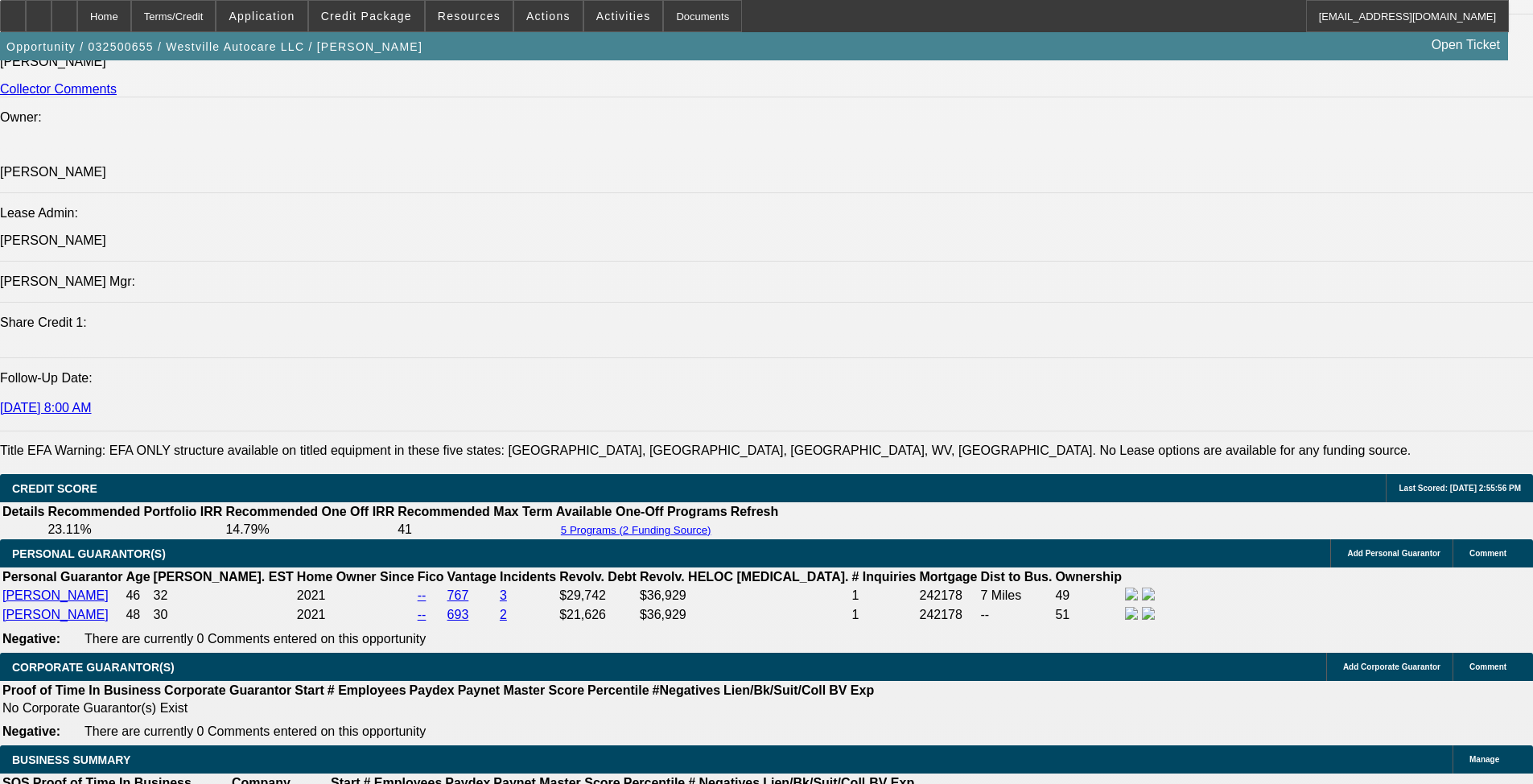
scroll to position [1922, 0]
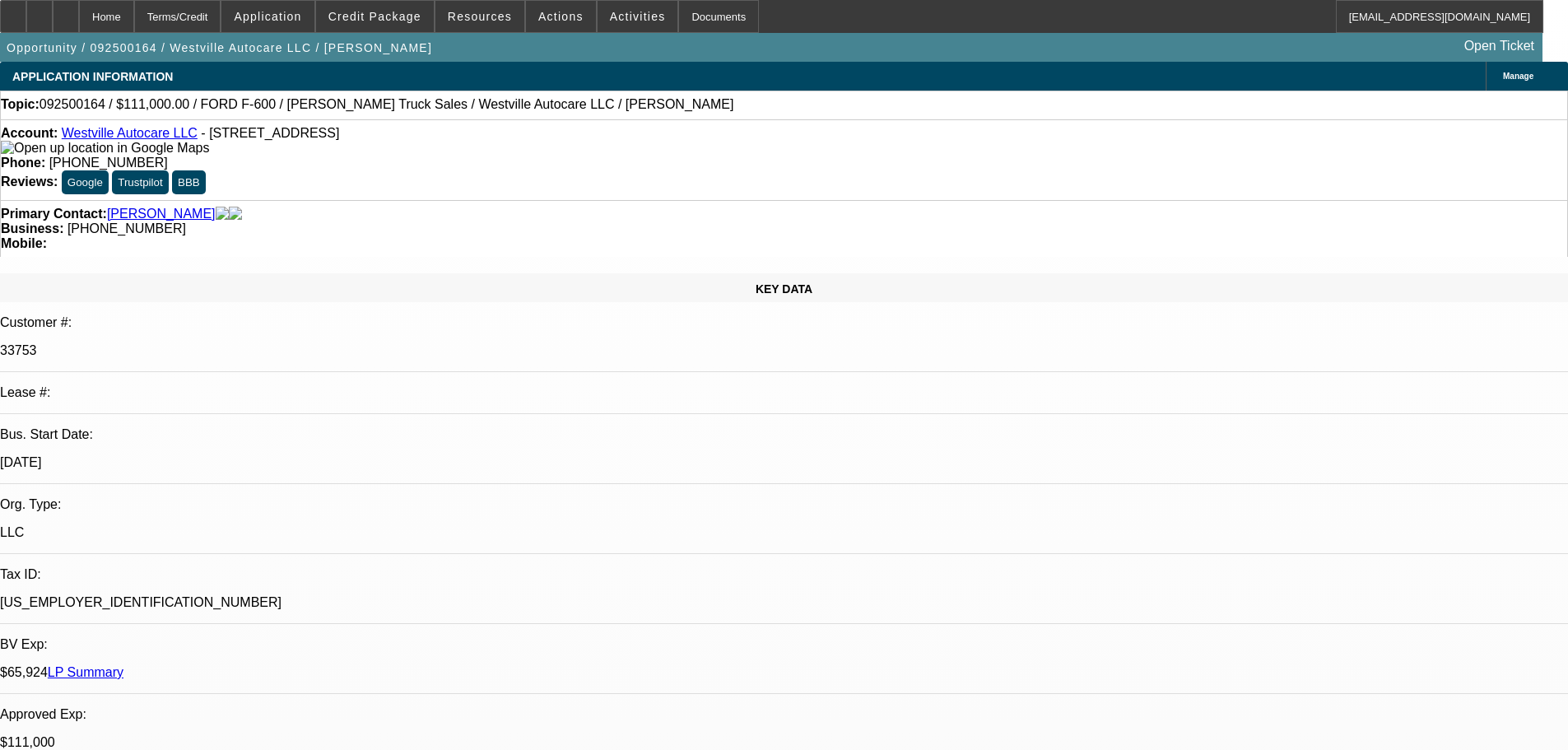
select select "0"
select select "2"
select select "0"
select select "6"
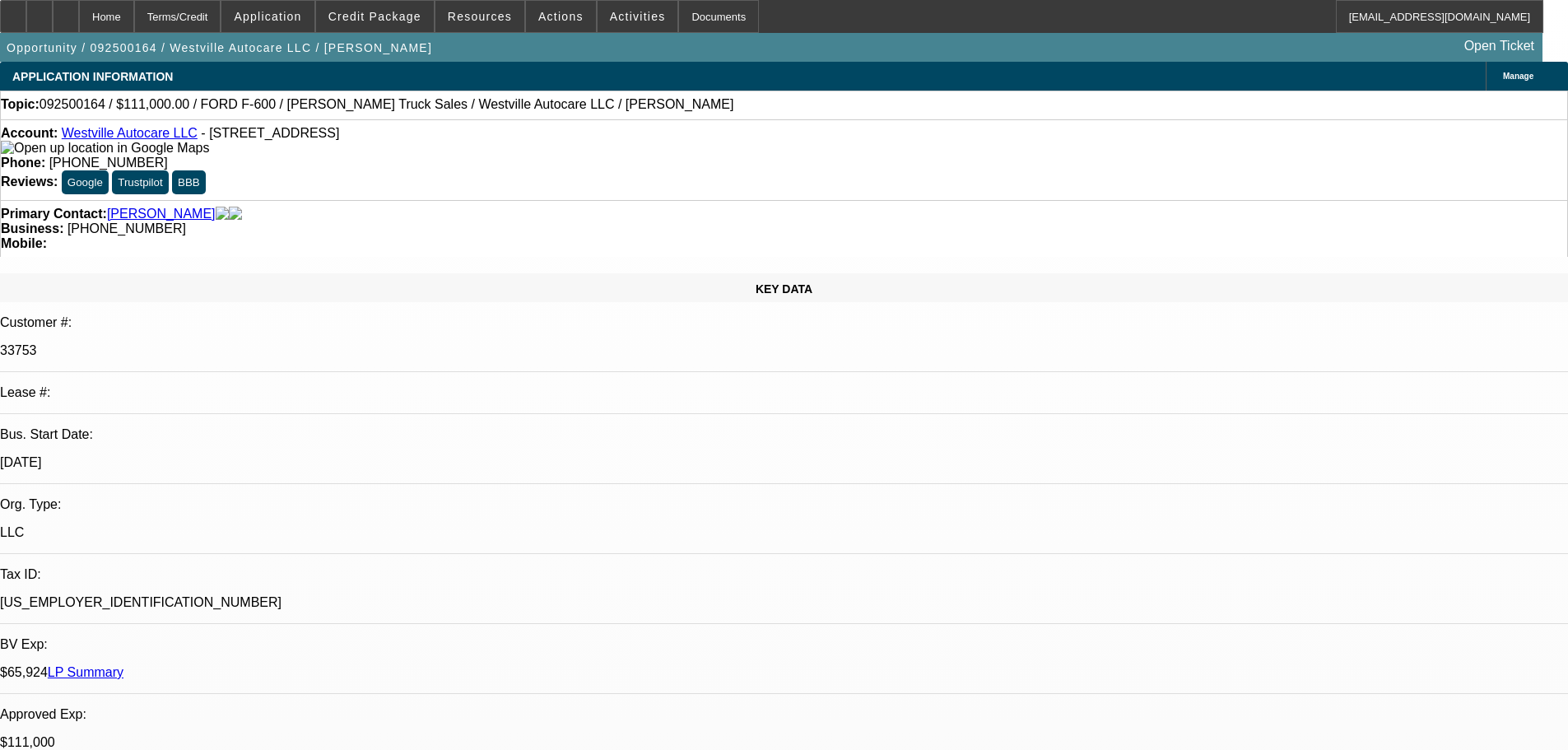
select select "0"
select select "2"
select select "0"
select select "6"
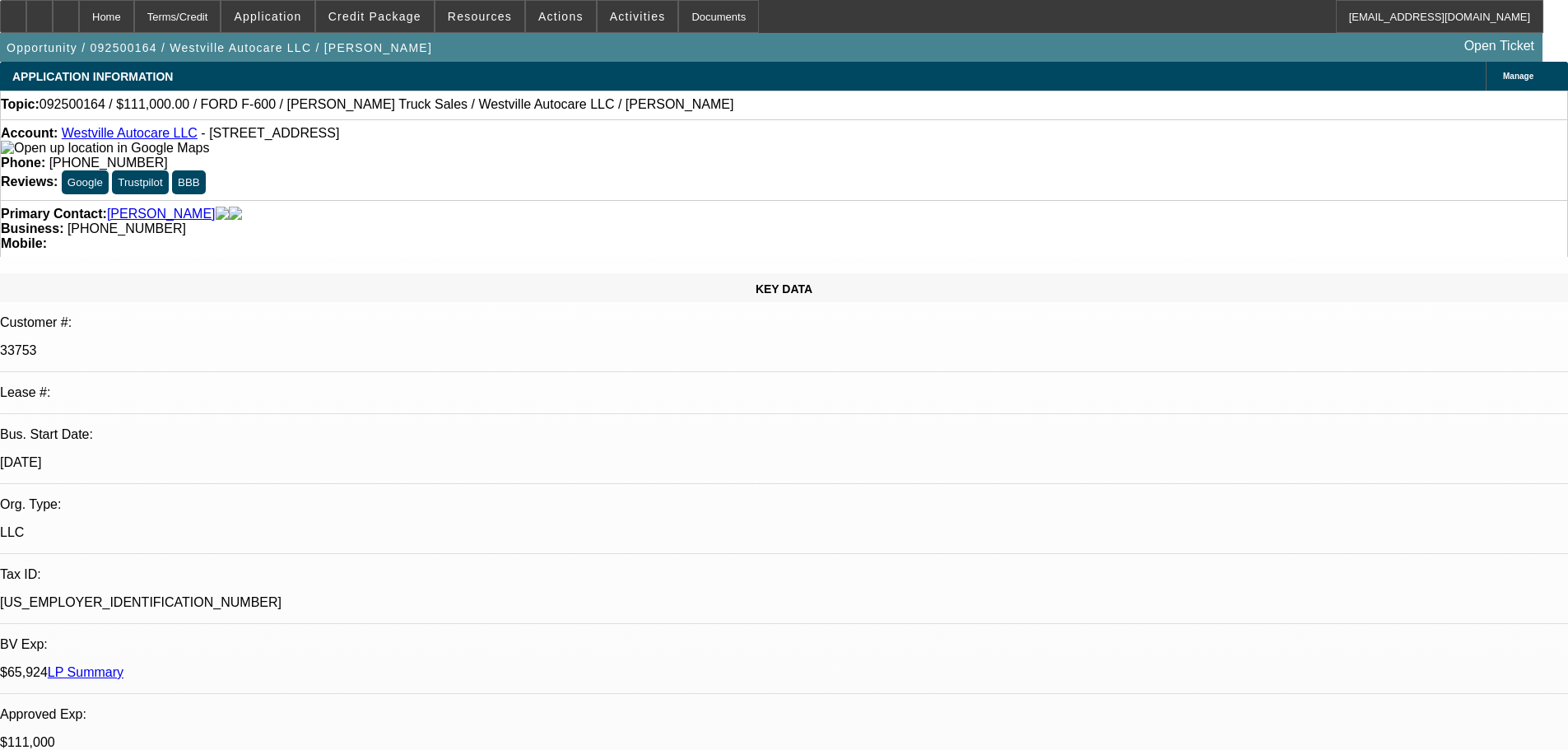
select select "0"
select select "2"
select select "0"
select select "6"
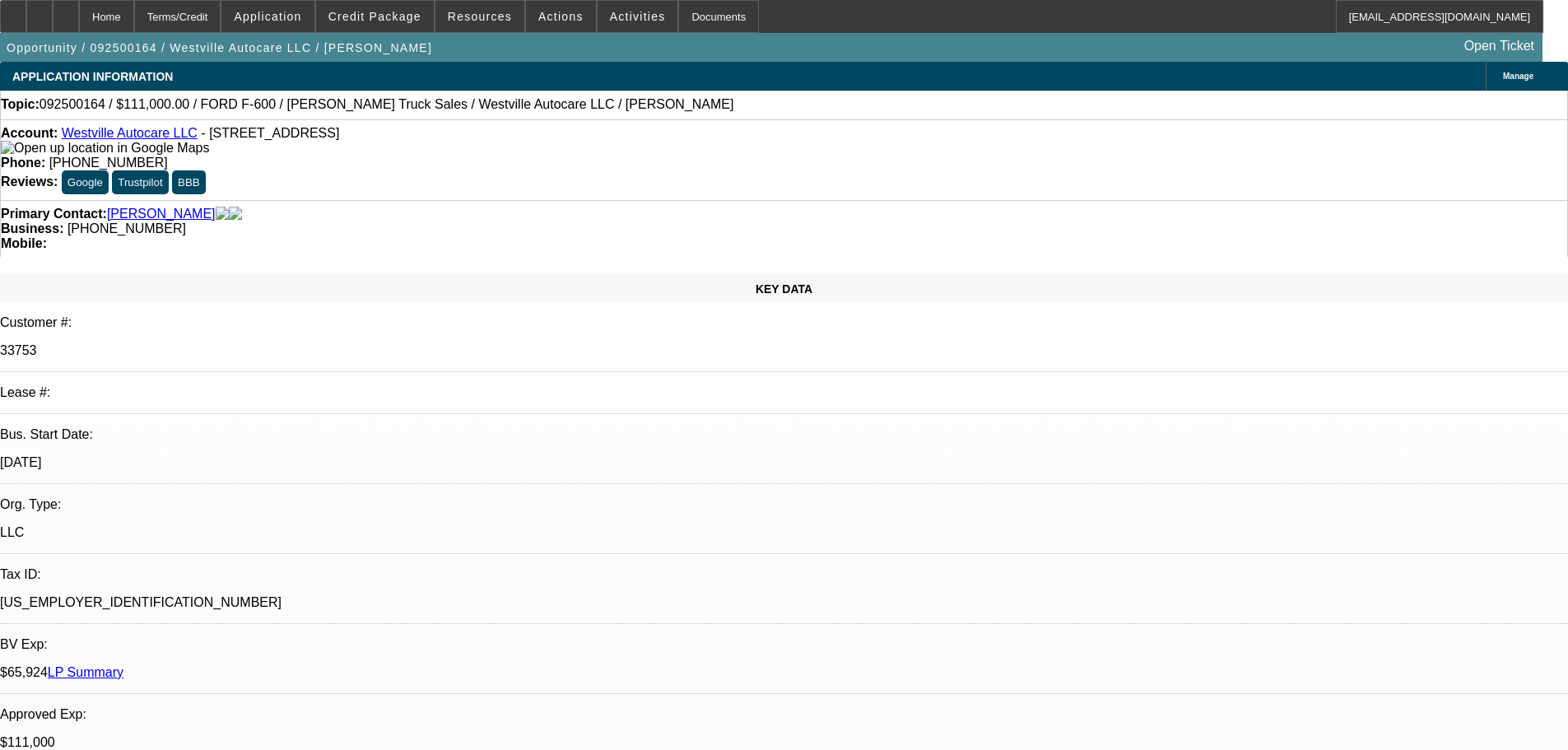
select select "0"
select select "2"
select select "0"
select select "6"
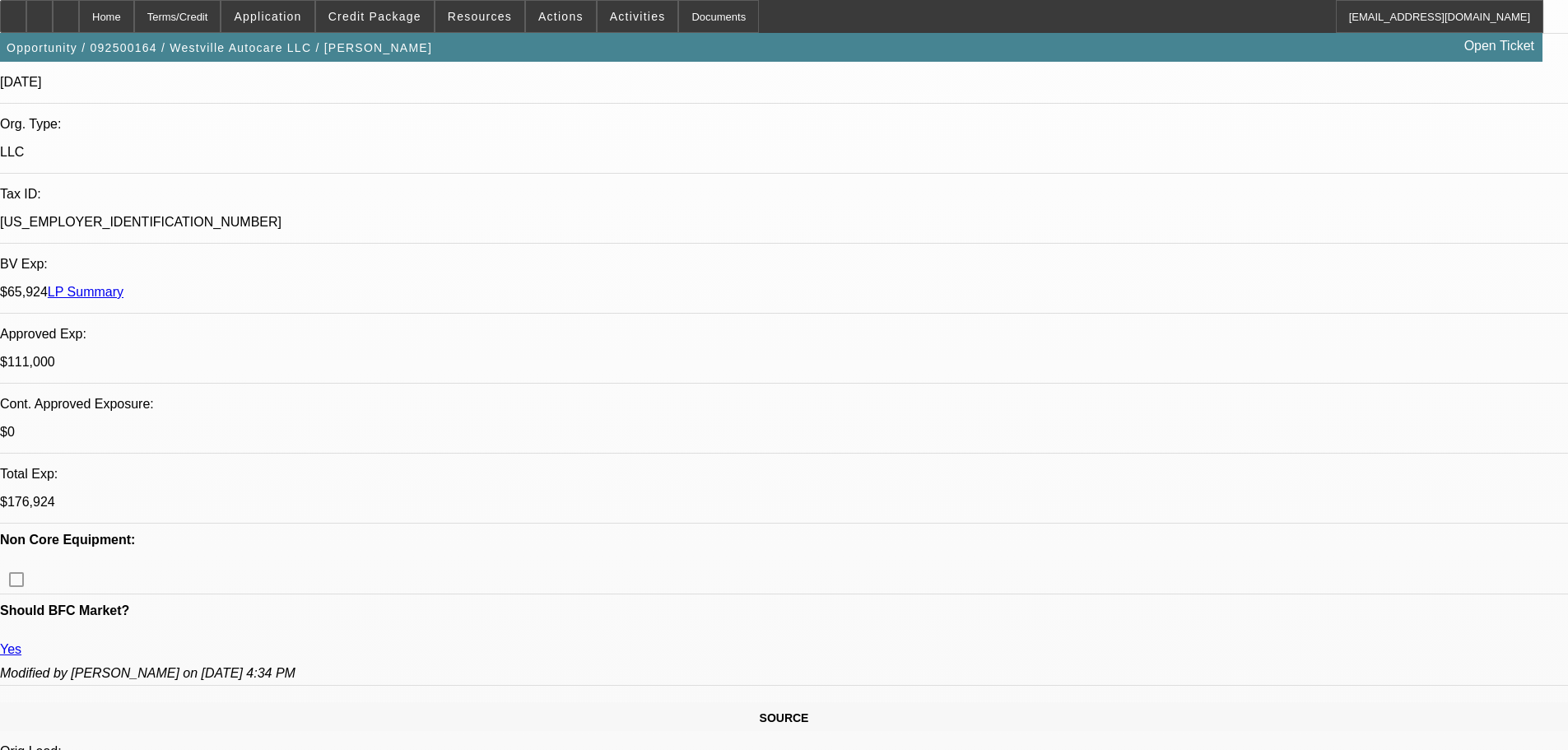
drag, startPoint x: 582, startPoint y: 288, endPoint x: 630, endPoint y: 469, distance: 187.3
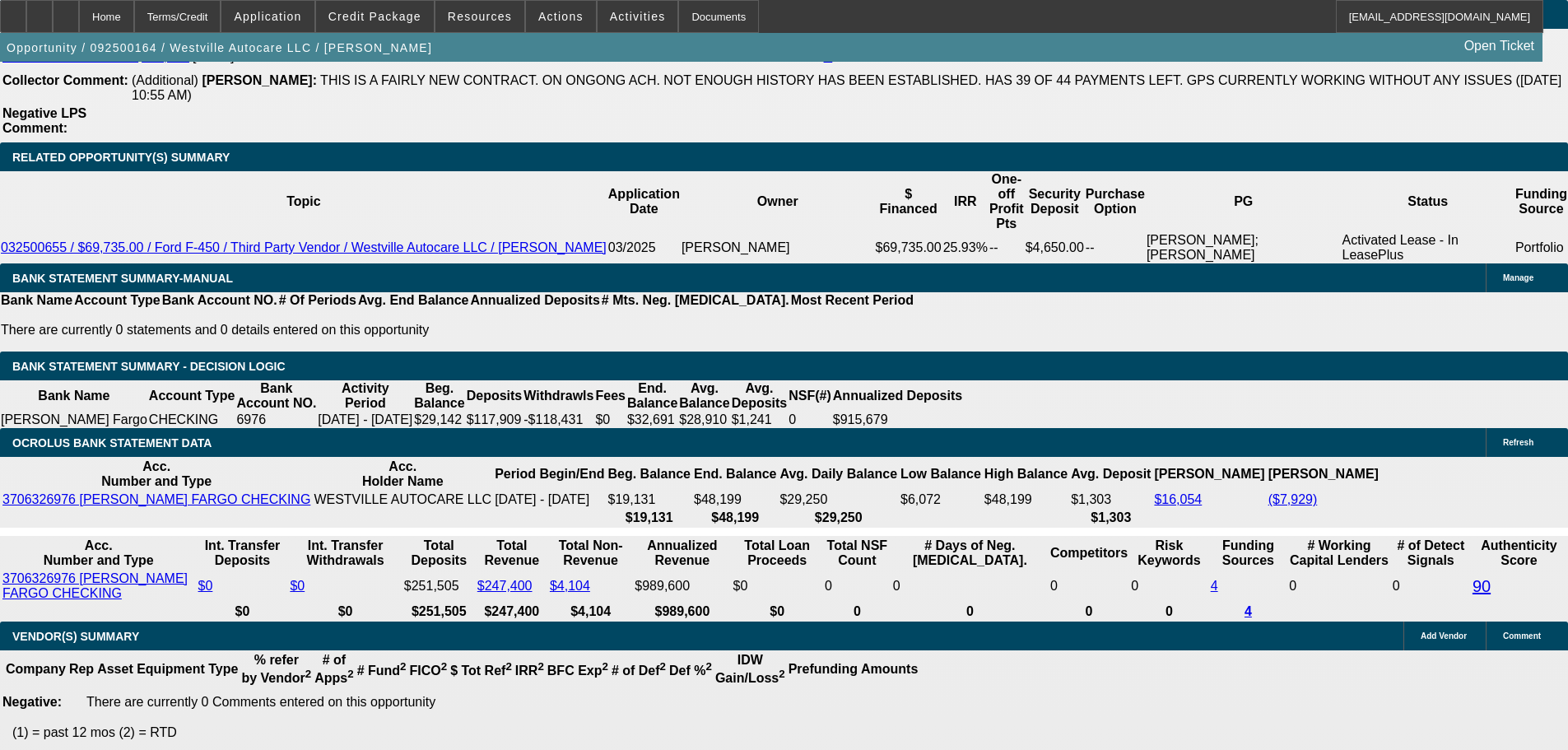
scroll to position [2877, 0]
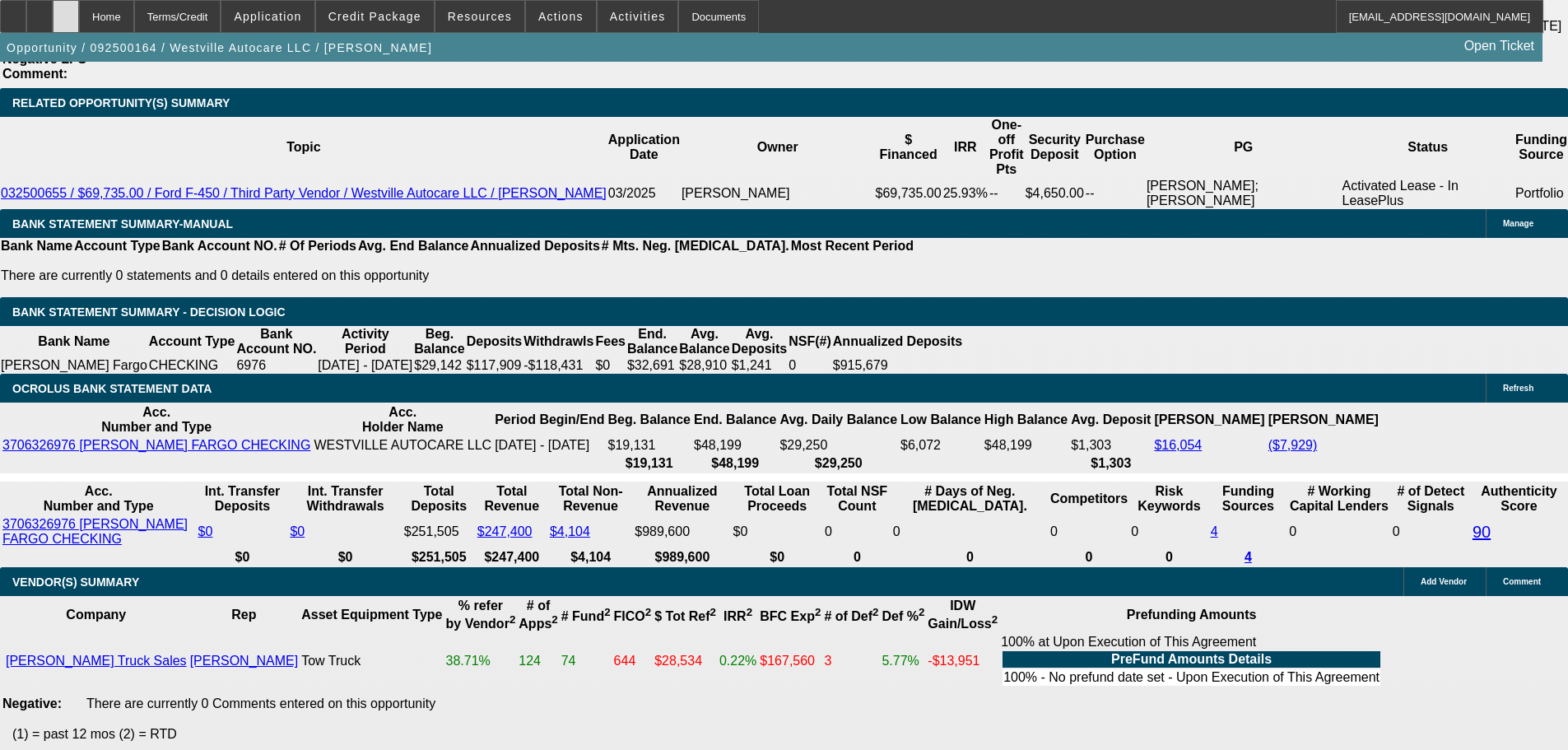
click at [79, 9] on div at bounding box center [66, 17] width 26 height 33
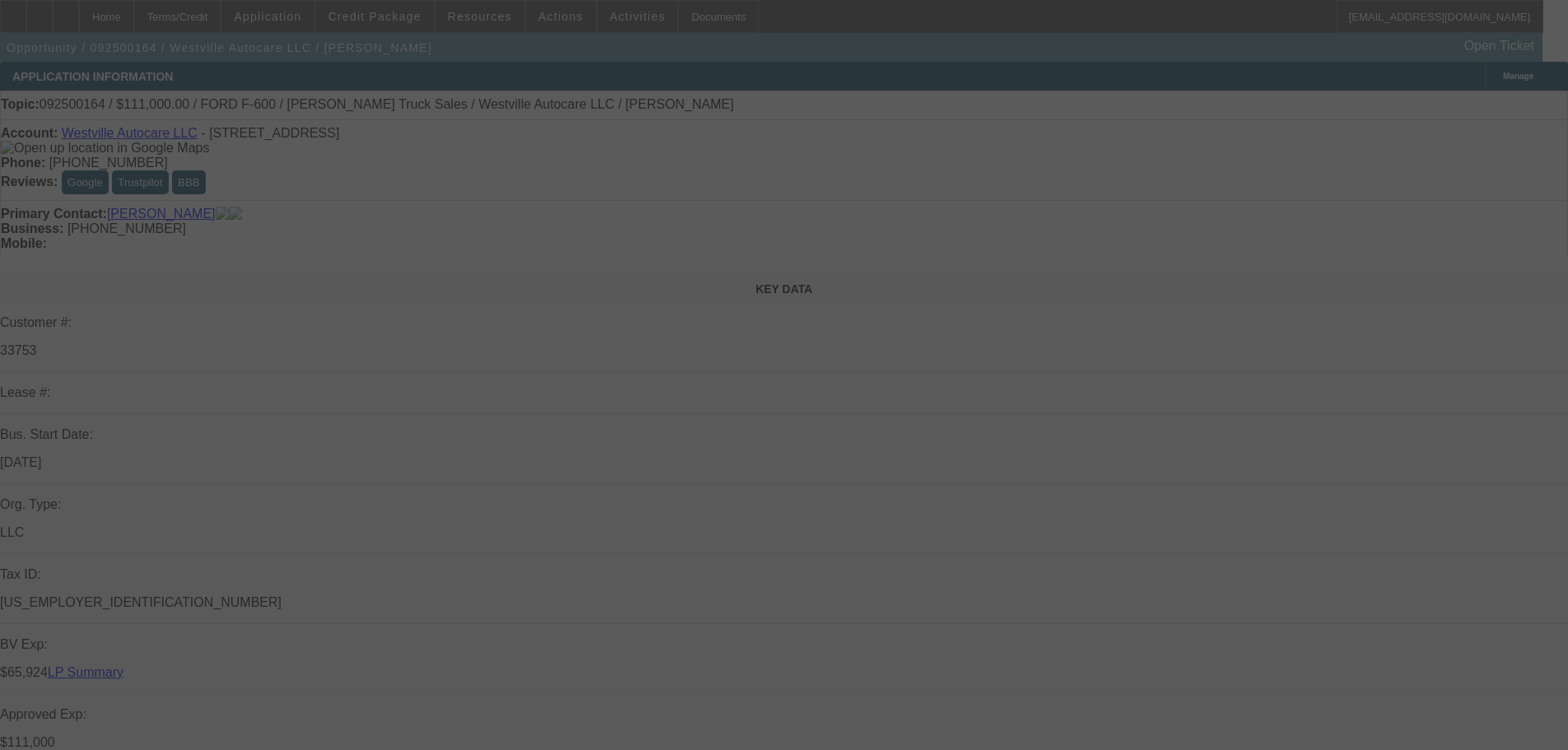
select select "0"
select select "2"
select select "0"
select select "6"
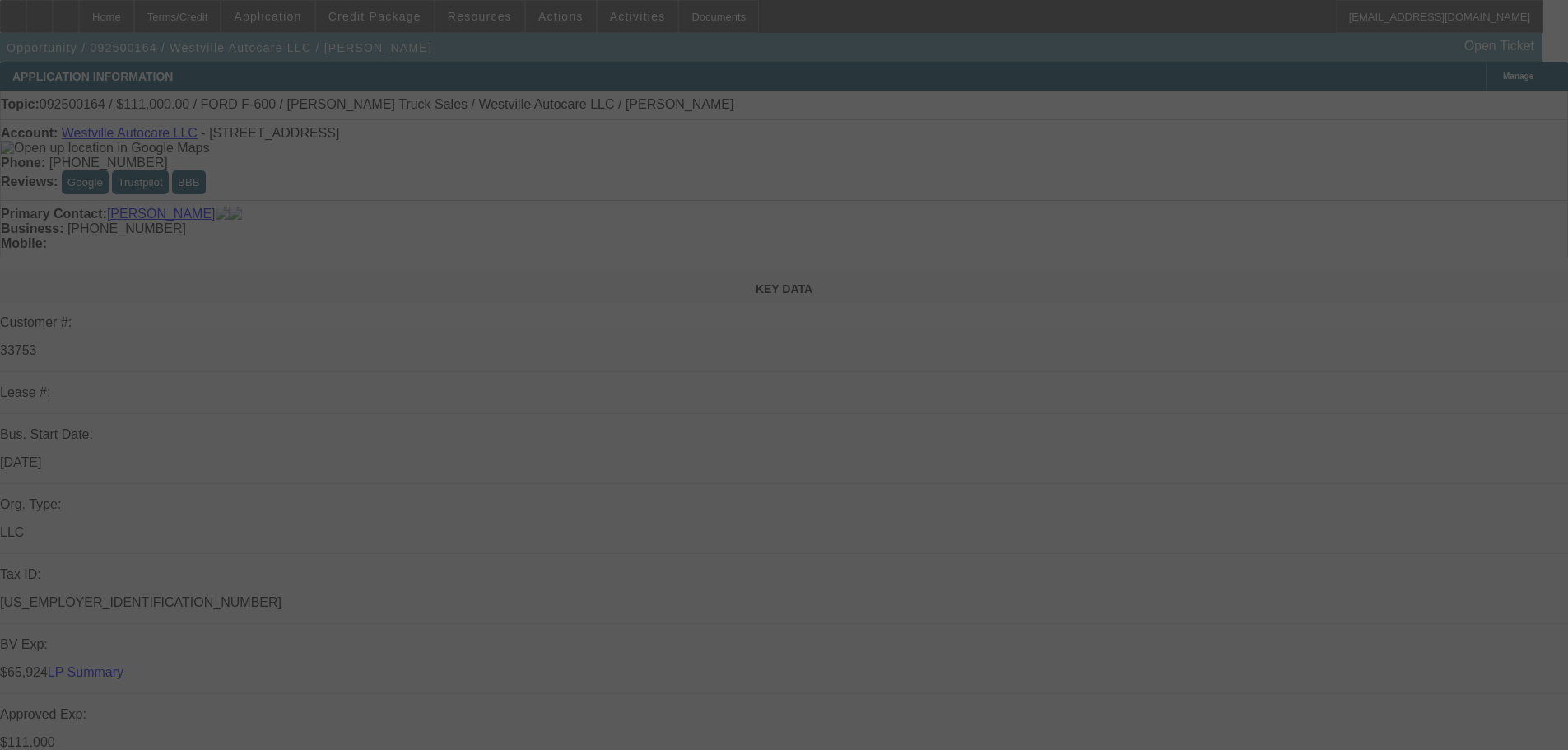
select select "0"
select select "2"
select select "0"
select select "6"
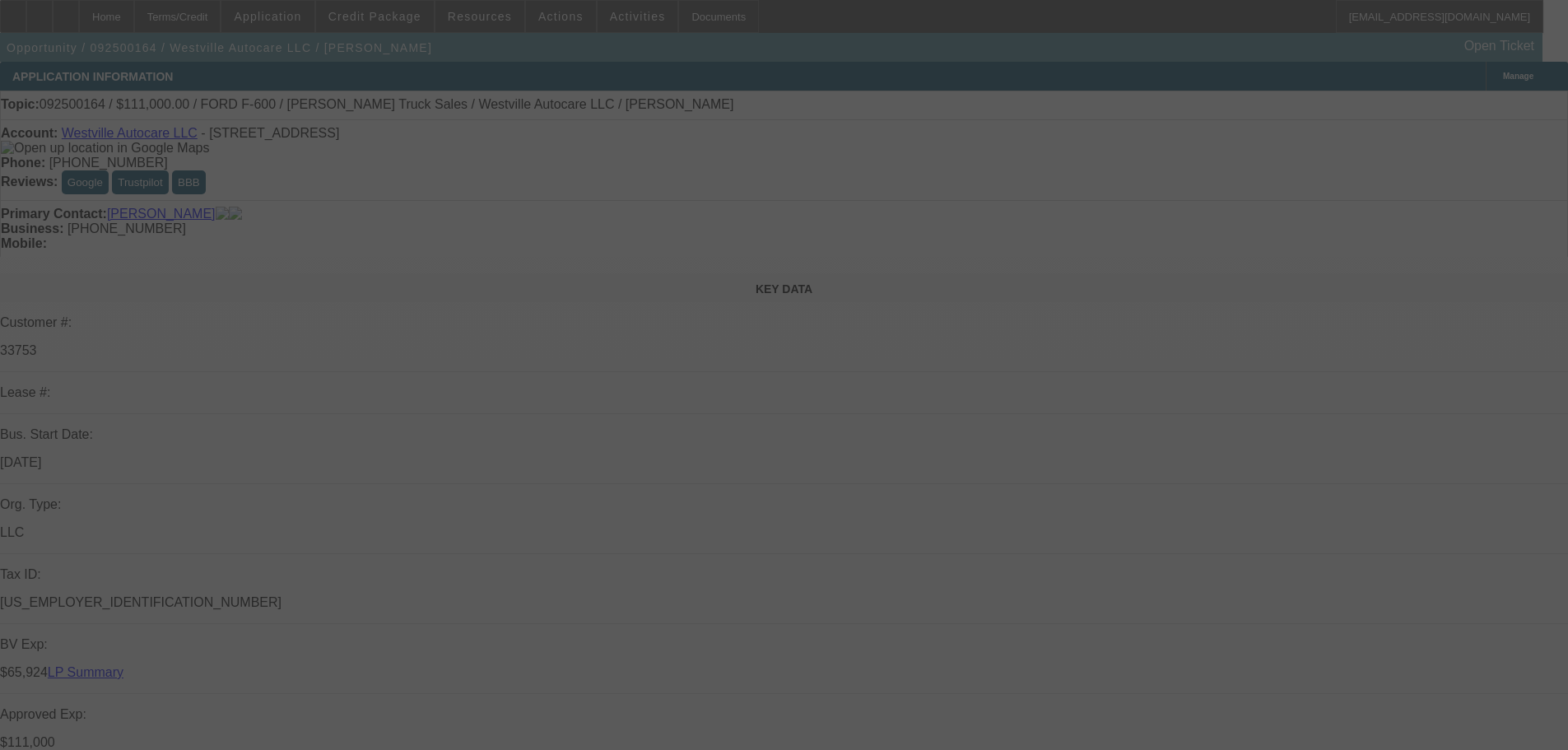
select select "0"
select select "2"
select select "0"
select select "6"
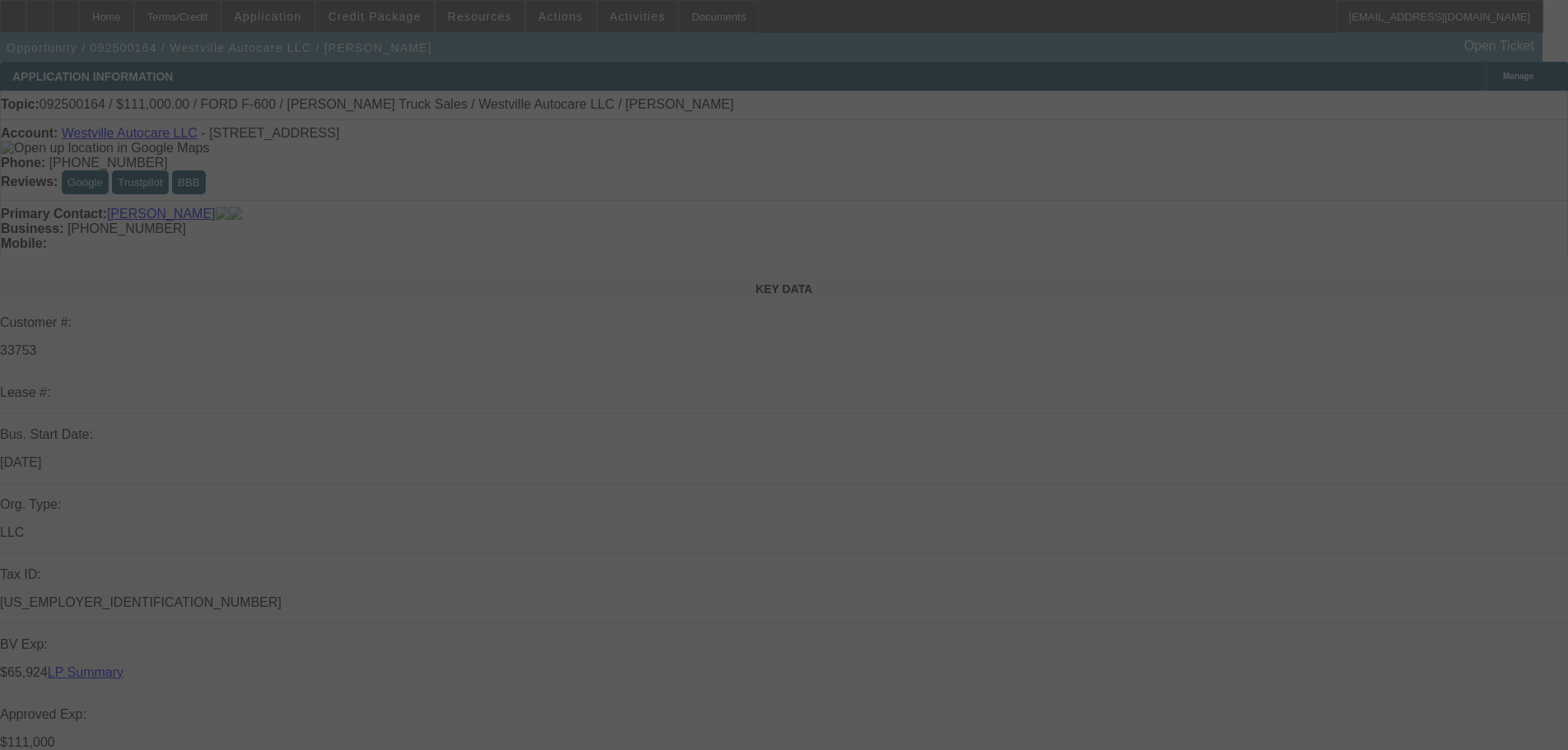
select select "0"
select select "2"
select select "0"
select select "6"
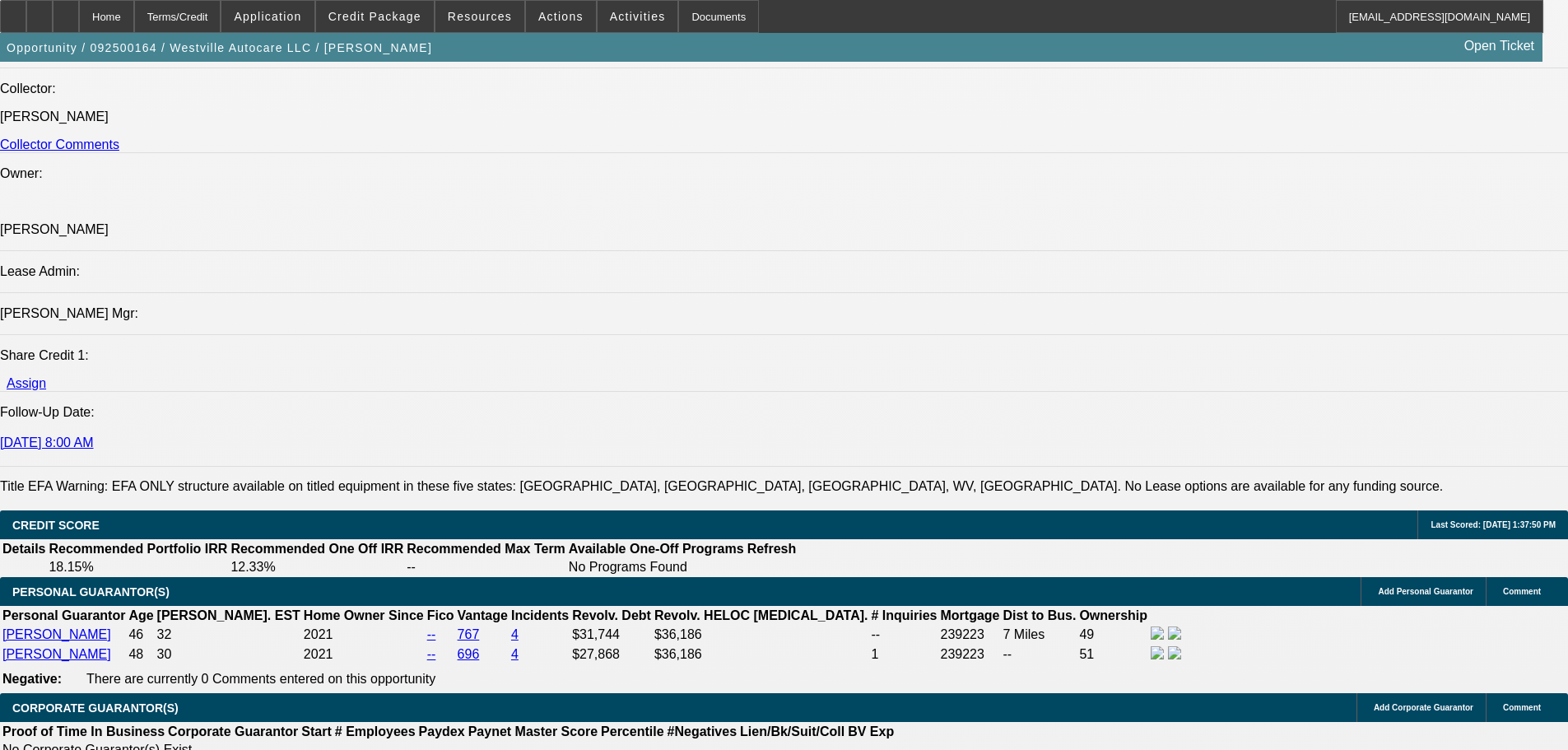
drag, startPoint x: 489, startPoint y: 524, endPoint x: 549, endPoint y: 691, distance: 177.5
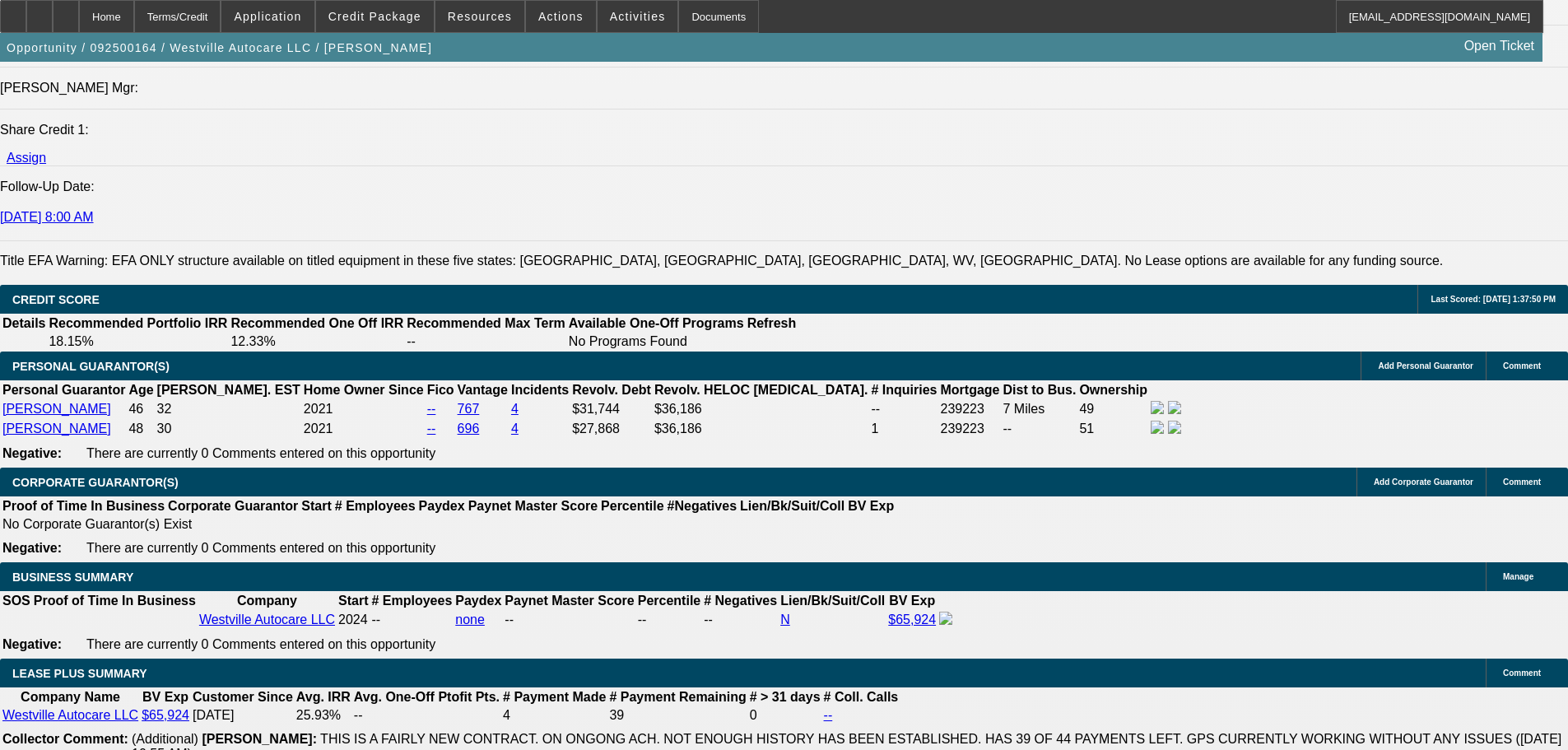
scroll to position [2412, 0]
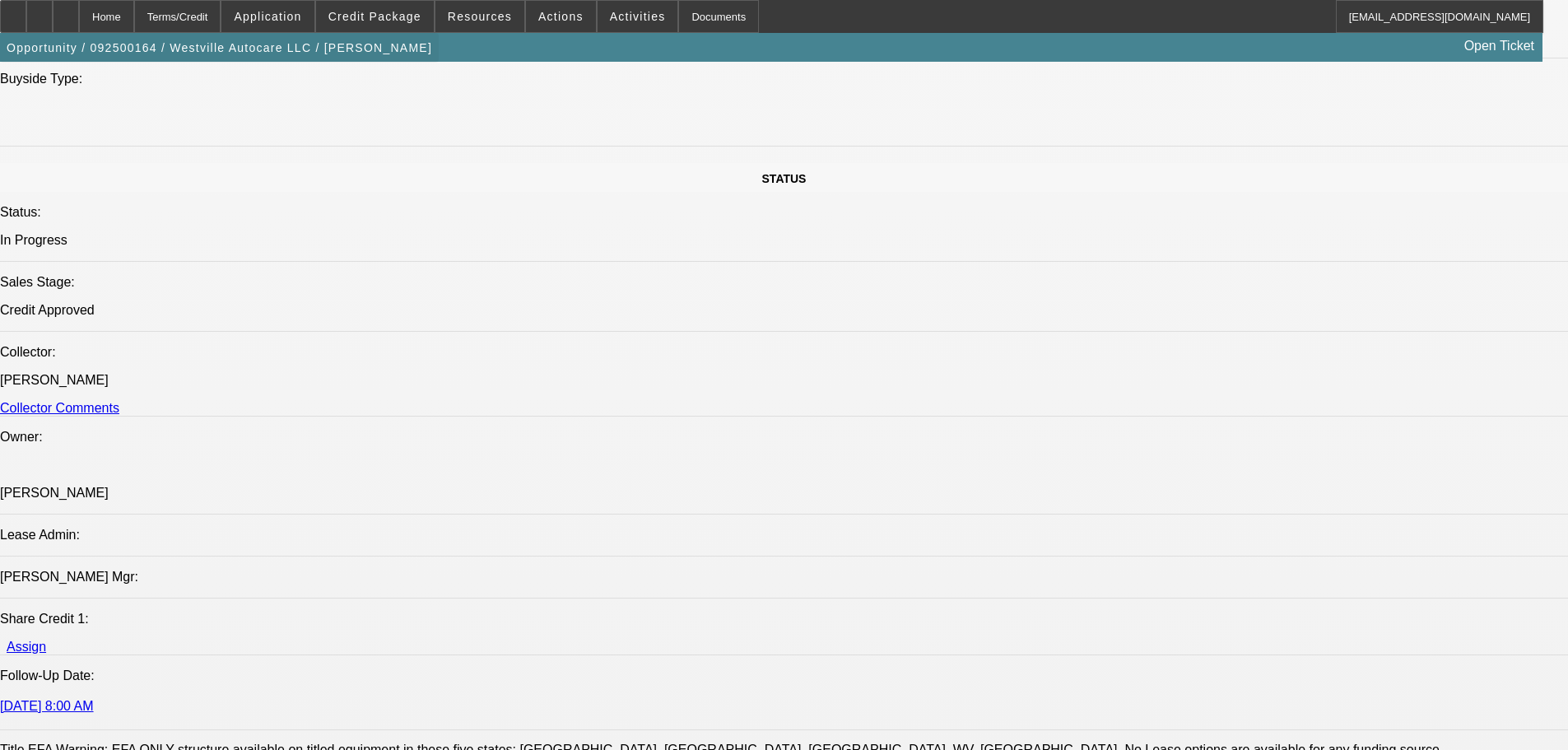
scroll to position [1177, 0]
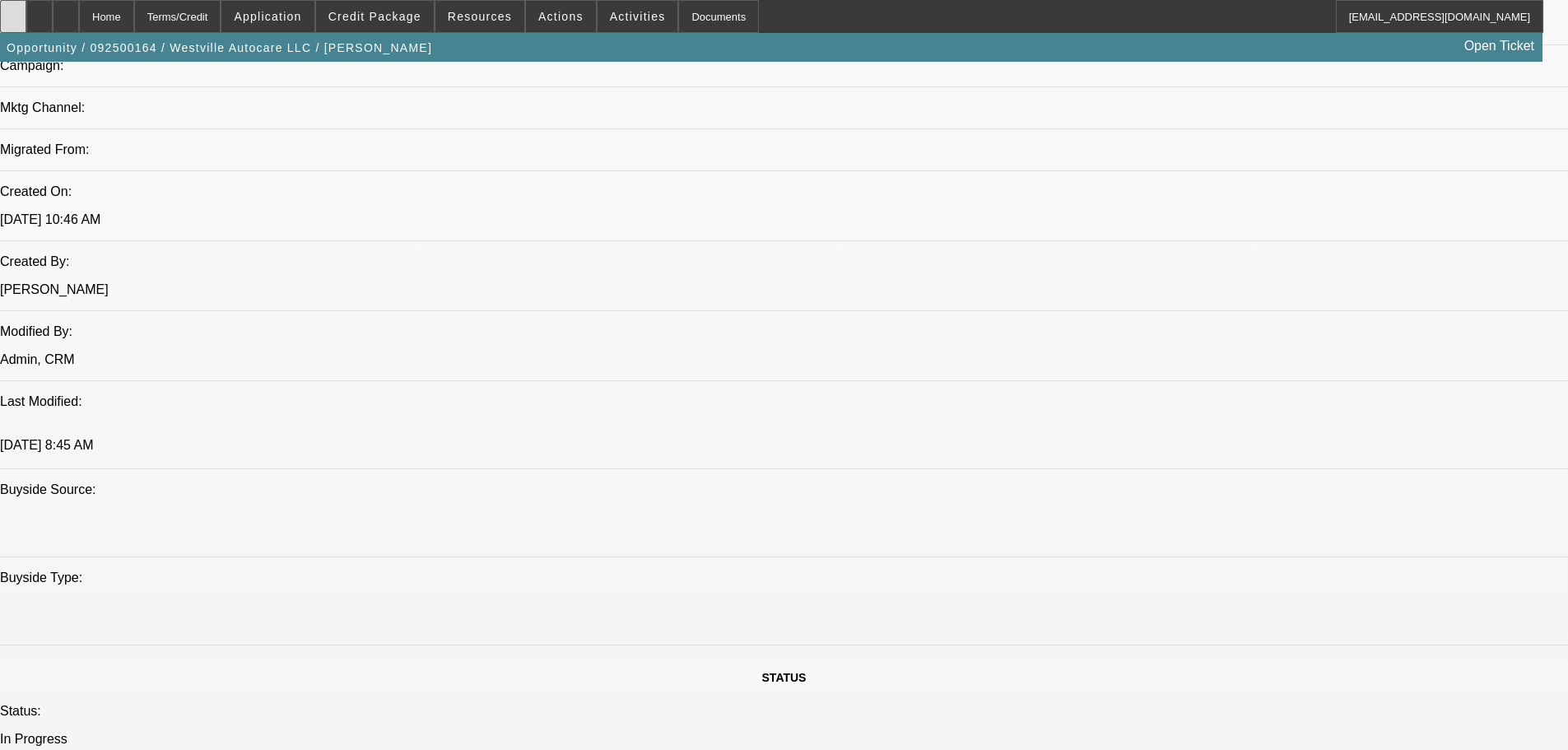
click at [26, 26] on div at bounding box center [13, 17] width 26 height 33
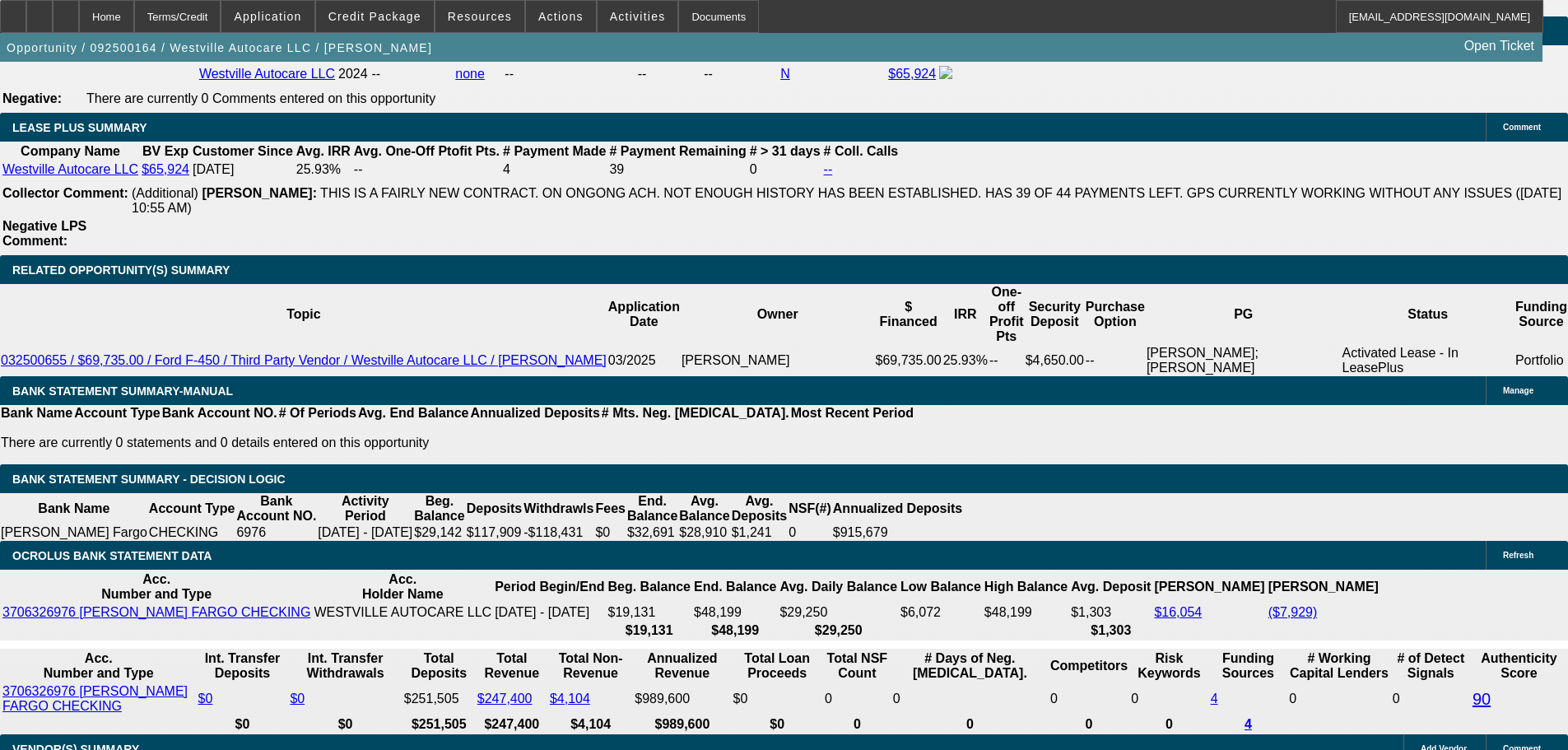
scroll to position [2659, 0]
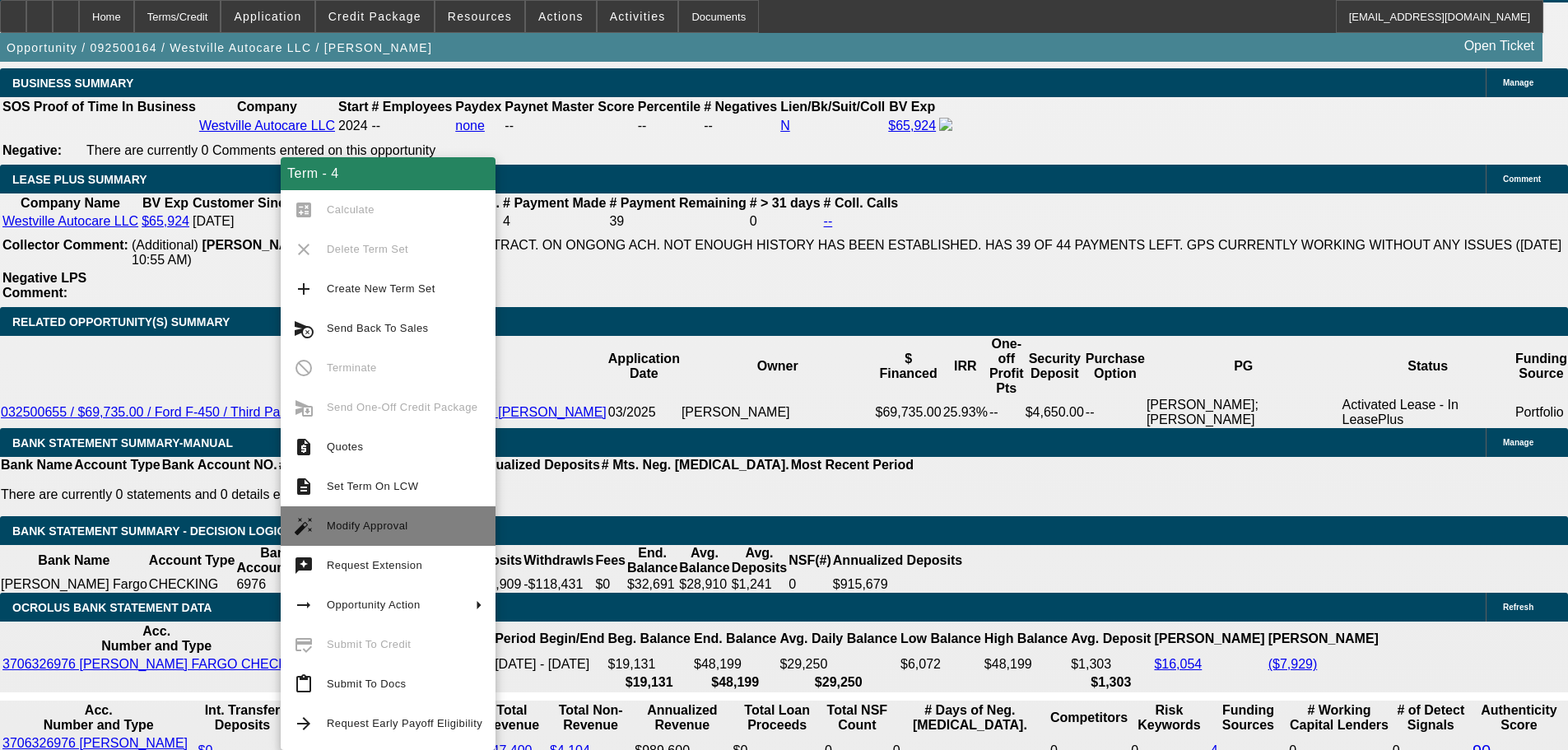
click at [440, 526] on span "Modify Approval" at bounding box center [404, 525] width 155 height 19
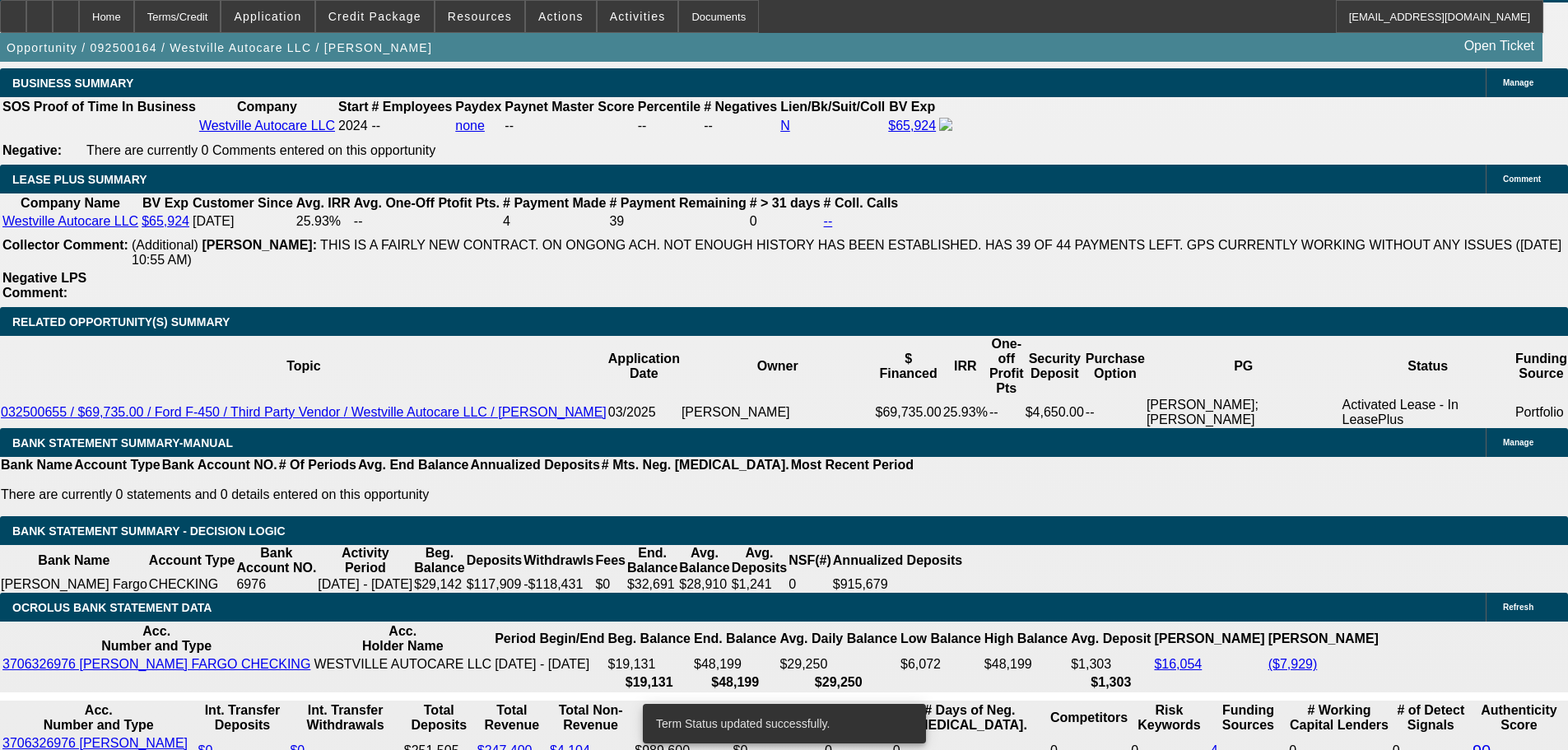
select select "0"
select select "2"
select select "0"
select select "6"
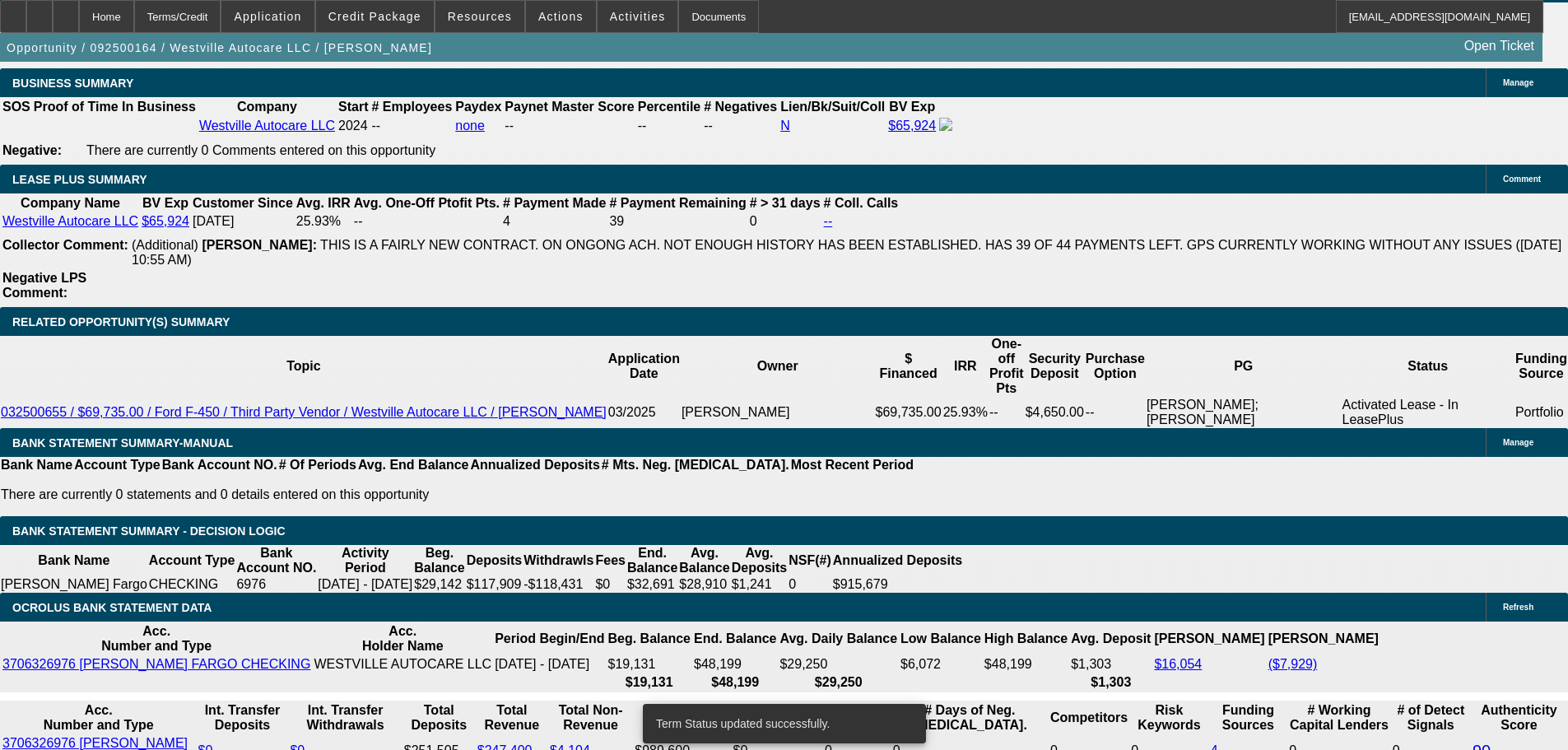
select select "0"
select select "2"
select select "0"
select select "6"
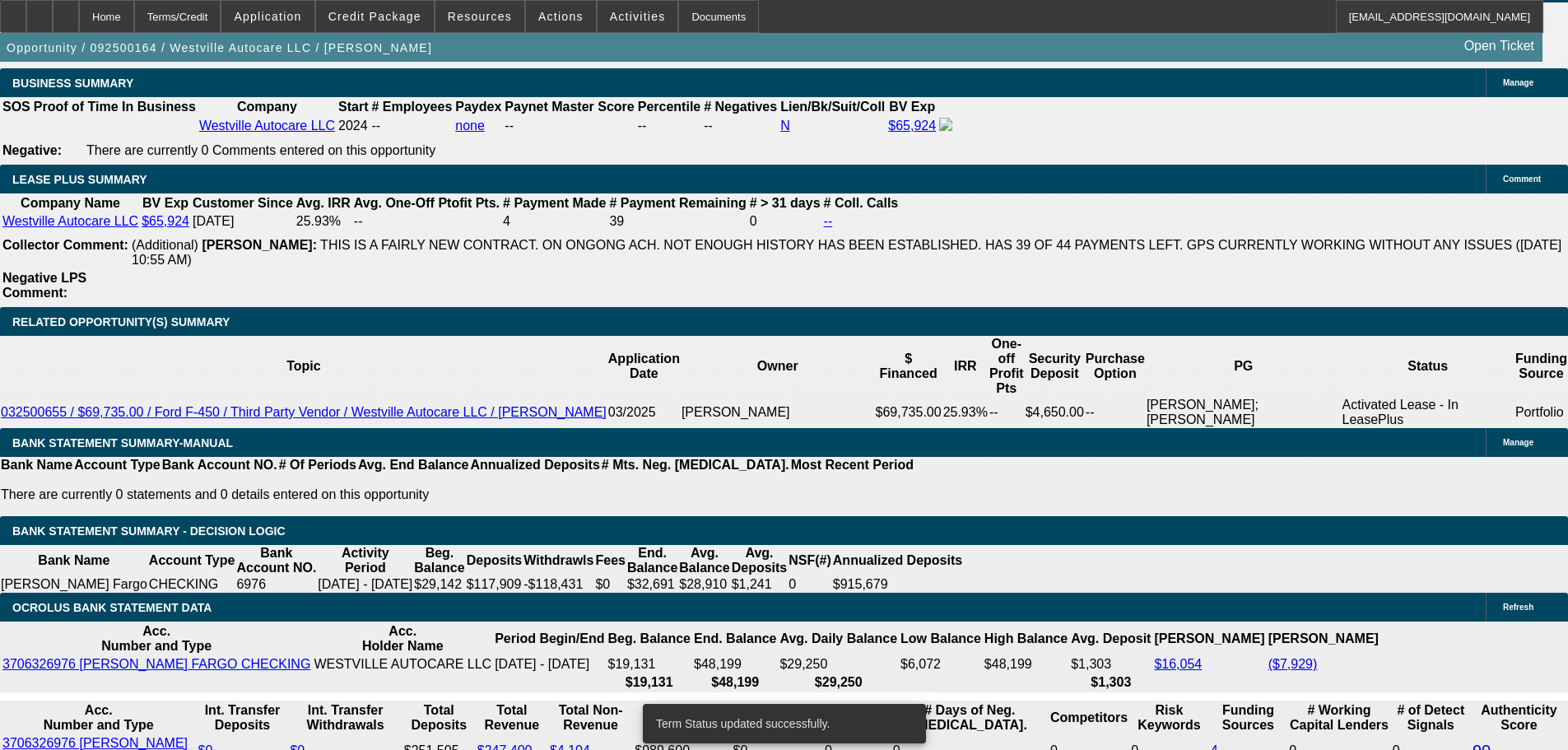
select select "0"
select select "2"
select select "0"
select select "6"
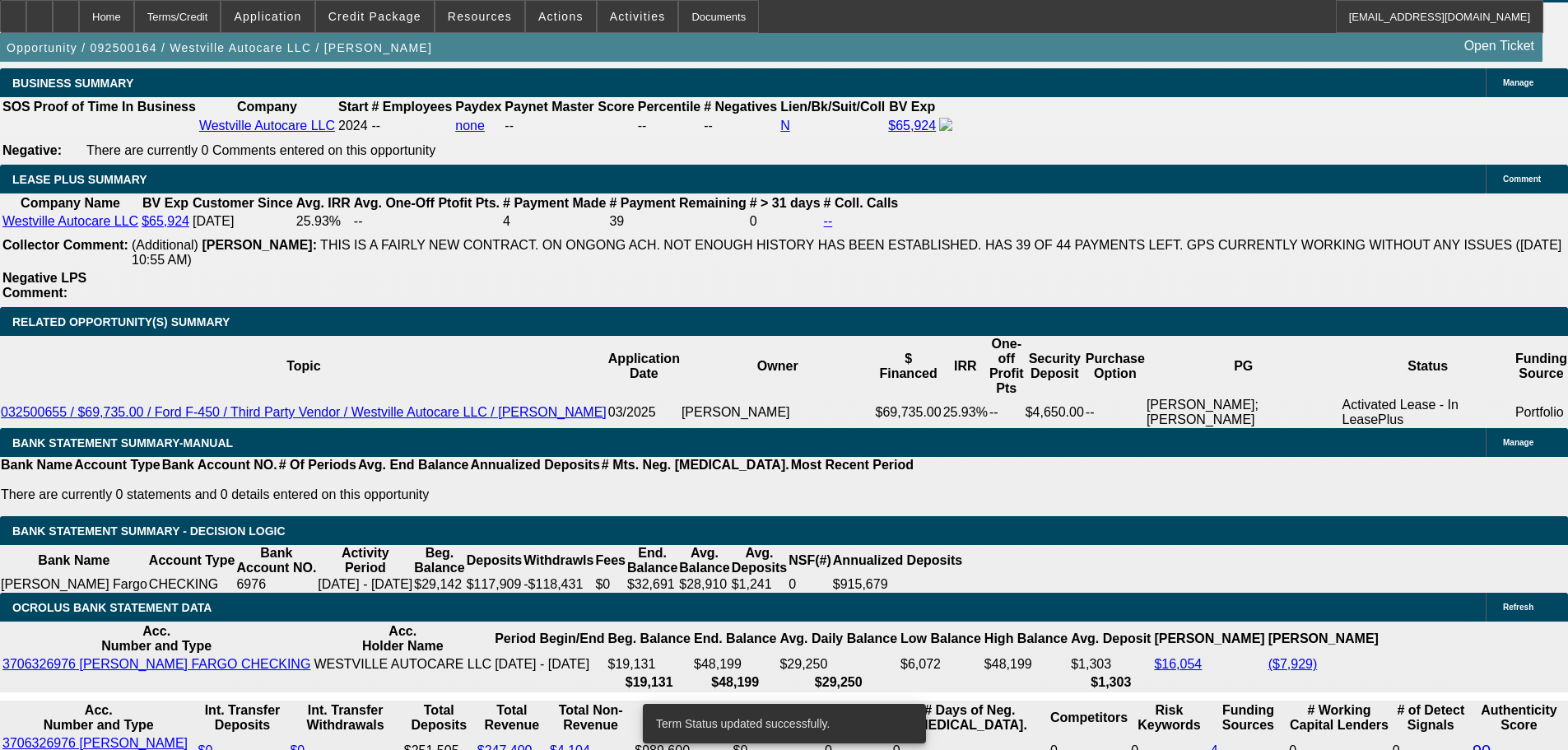
select select "0"
select select "2"
select select "0"
select select "6"
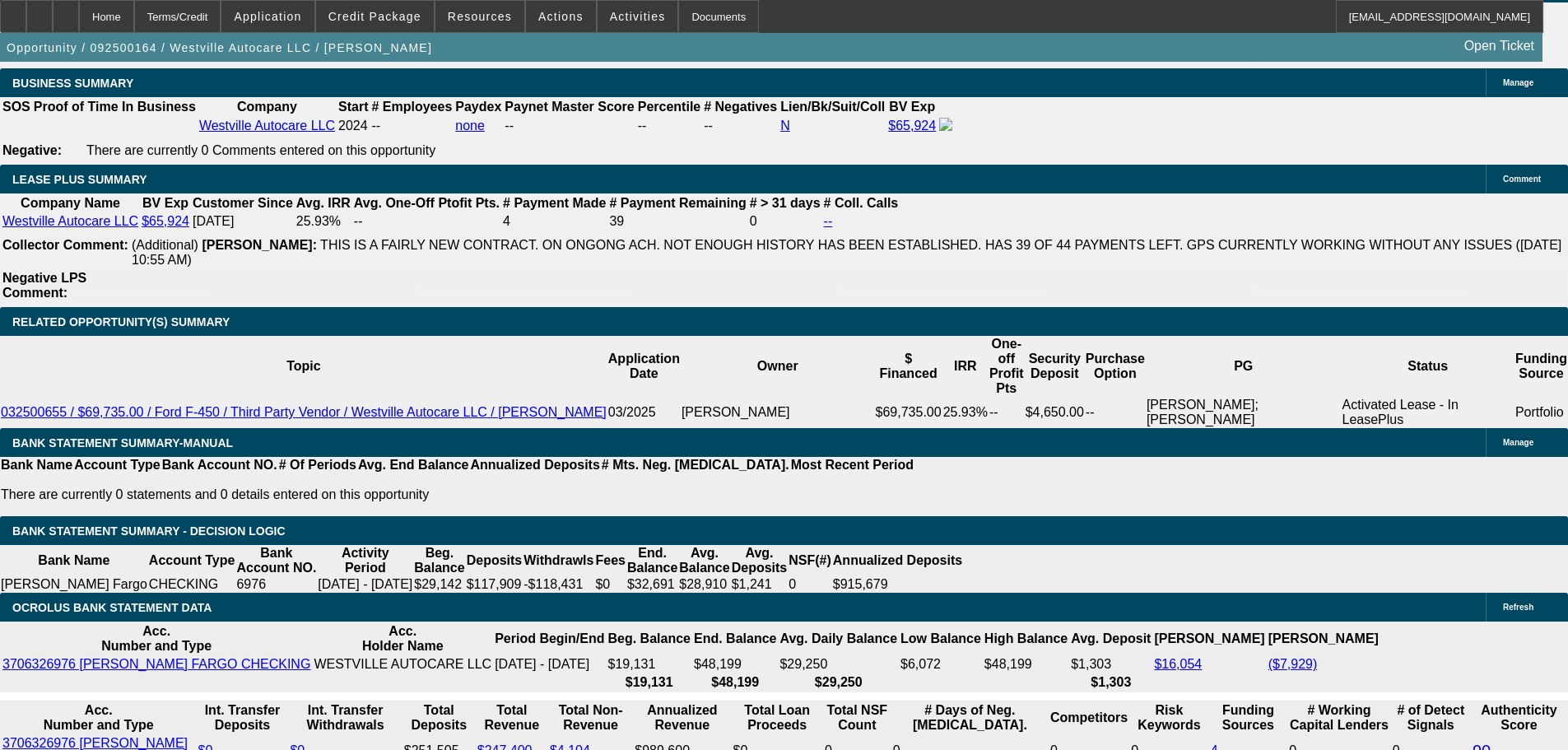
type input "$17,500.00"
type input "UNKNOWN"
drag, startPoint x: 26, startPoint y: 315, endPoint x: 150, endPoint y: 325, distance: 124.4
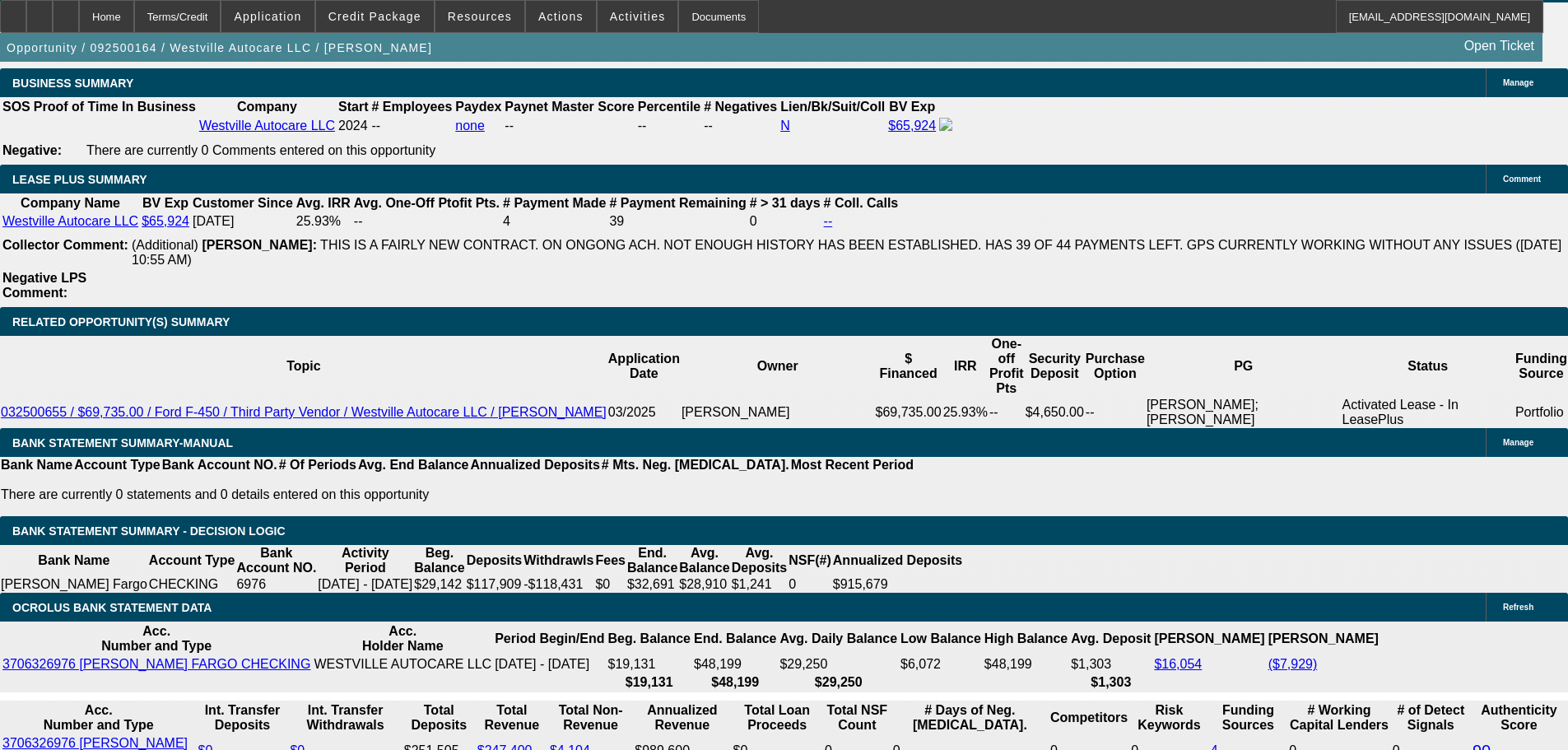
type input "$2,837.53"
type input "$5,675.06"
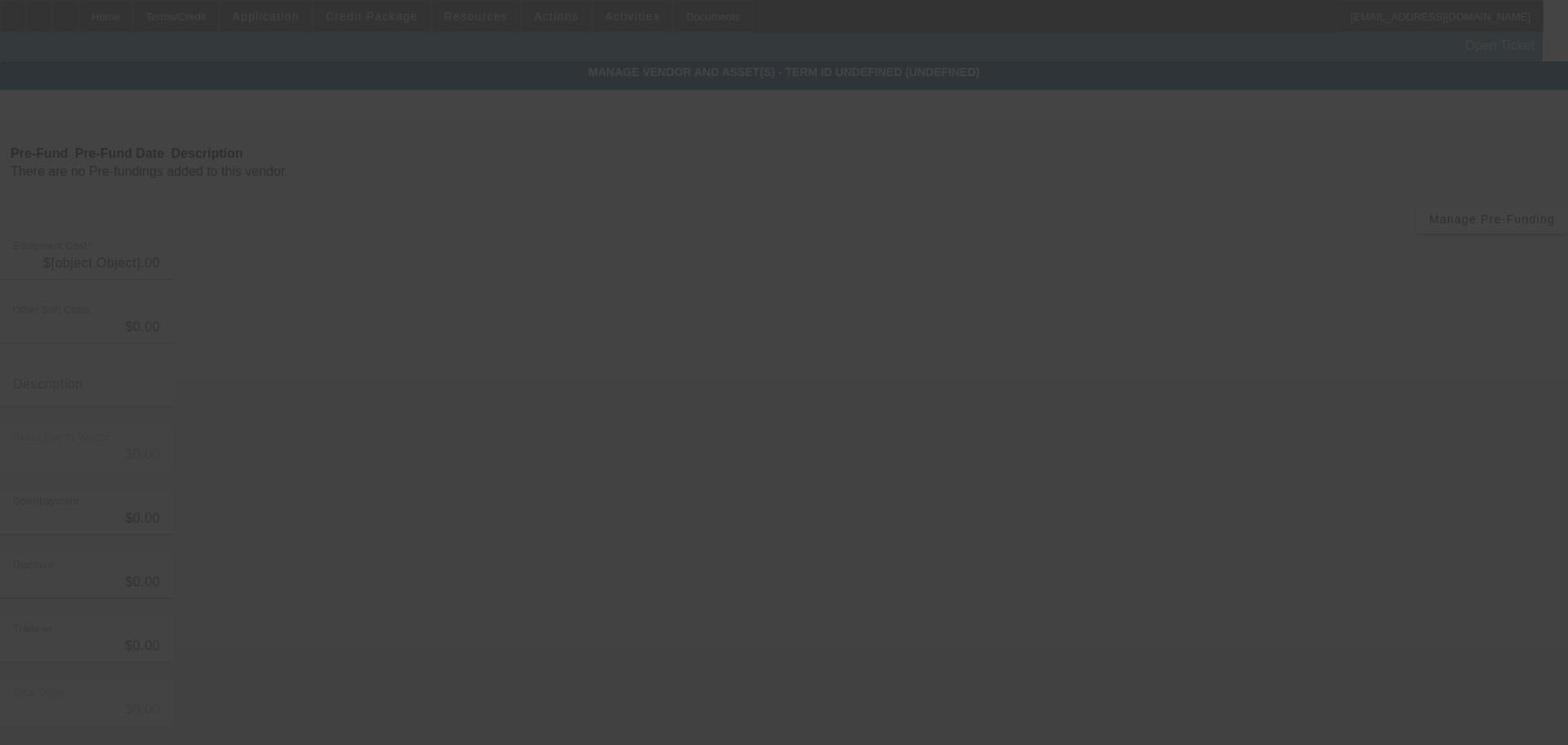
type input "$131,000.00"
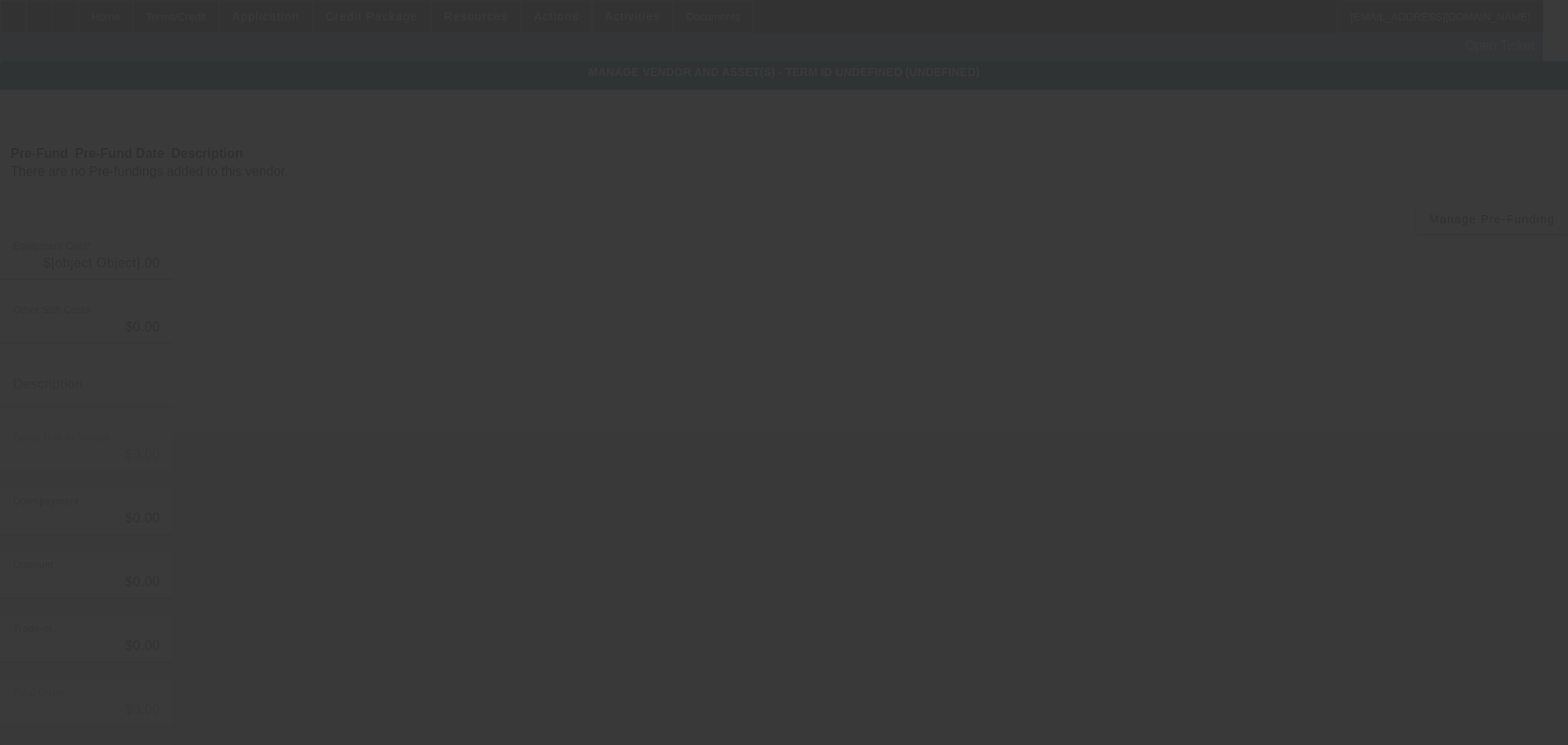
type input "$131,000.00"
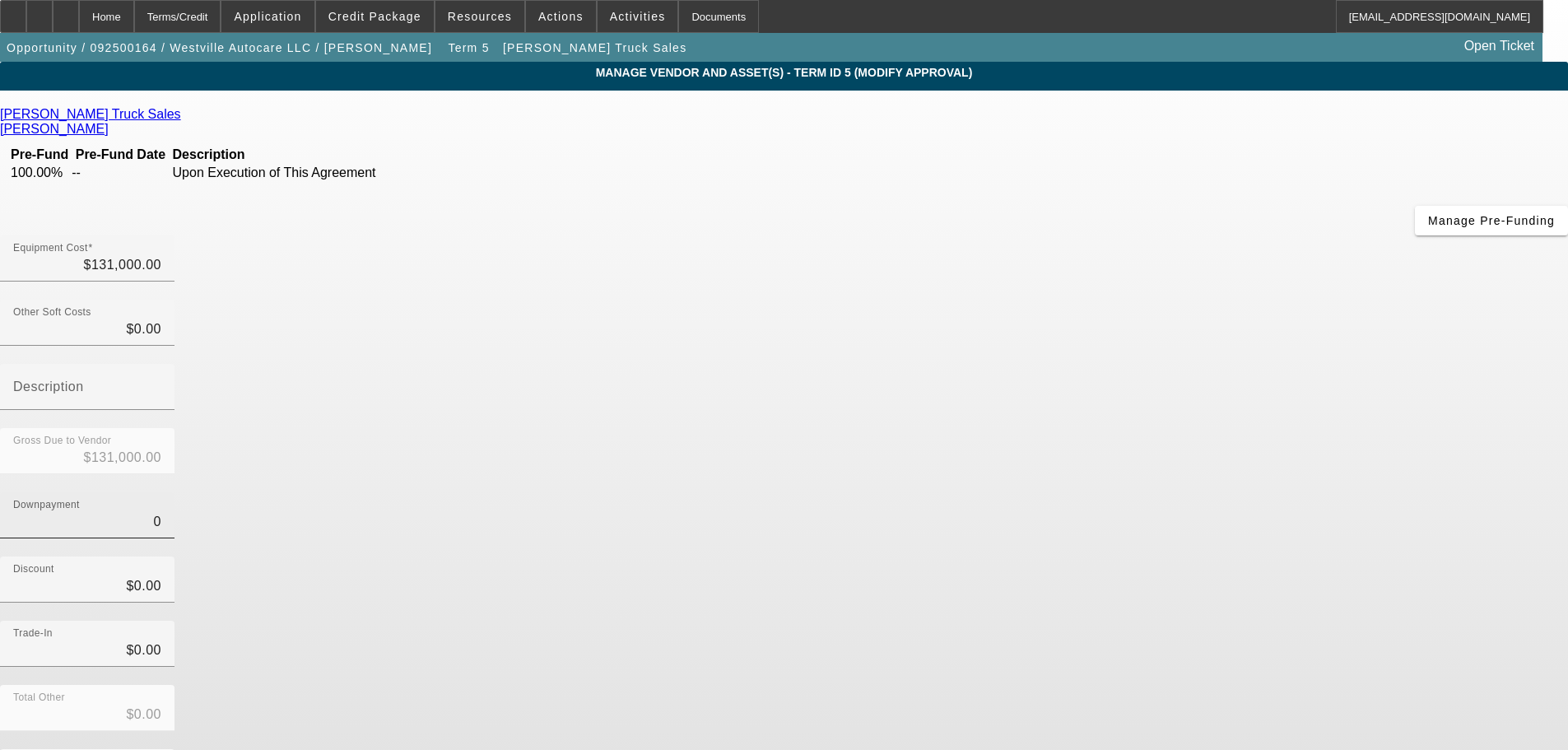
click at [161, 511] on input "0" at bounding box center [87, 521] width 148 height 19
type input "20"
type input "$20.00"
type input "$130,980.00"
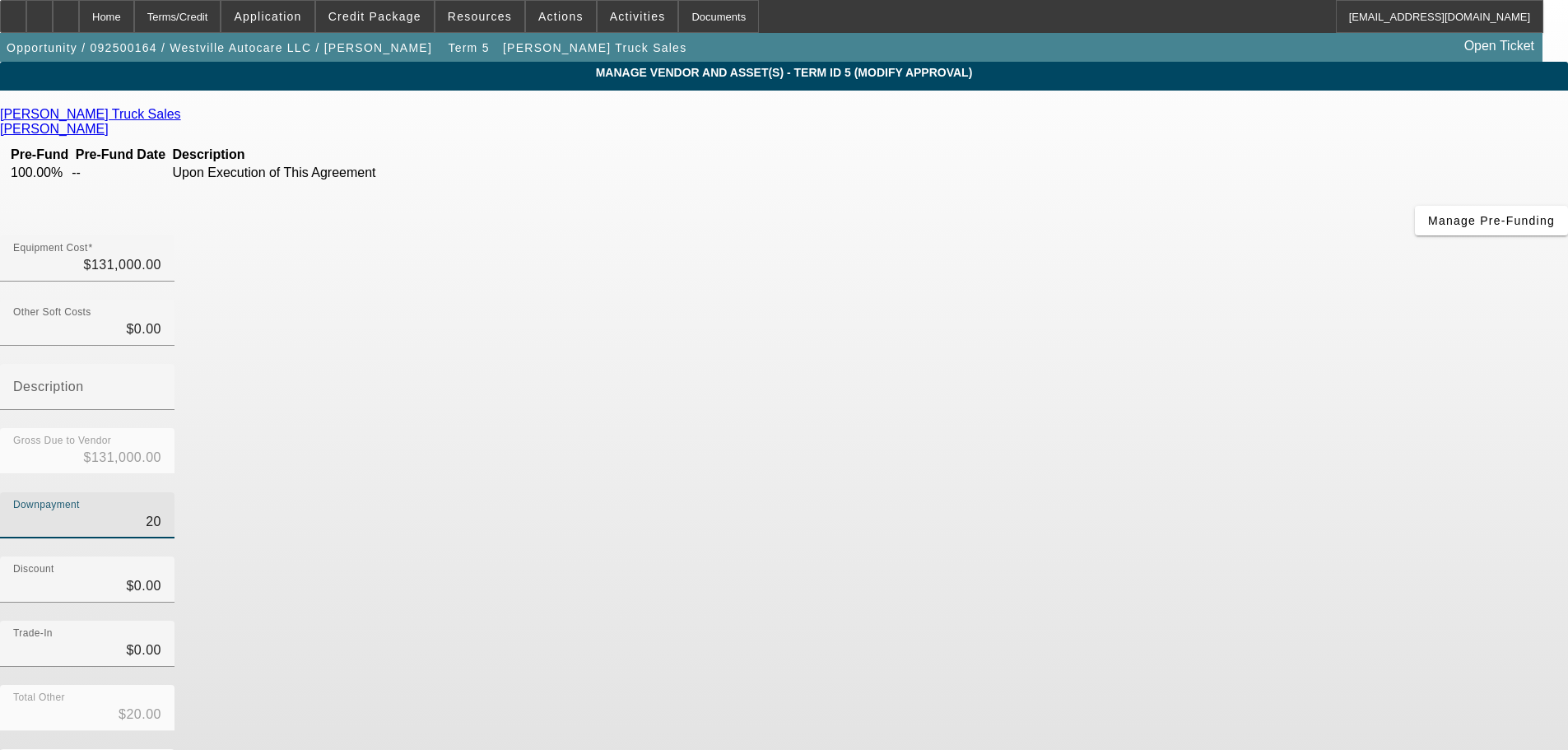
type input "250"
type input "$250.00"
type input "$130,750.00"
type input "2500"
type input "$2,500.00"
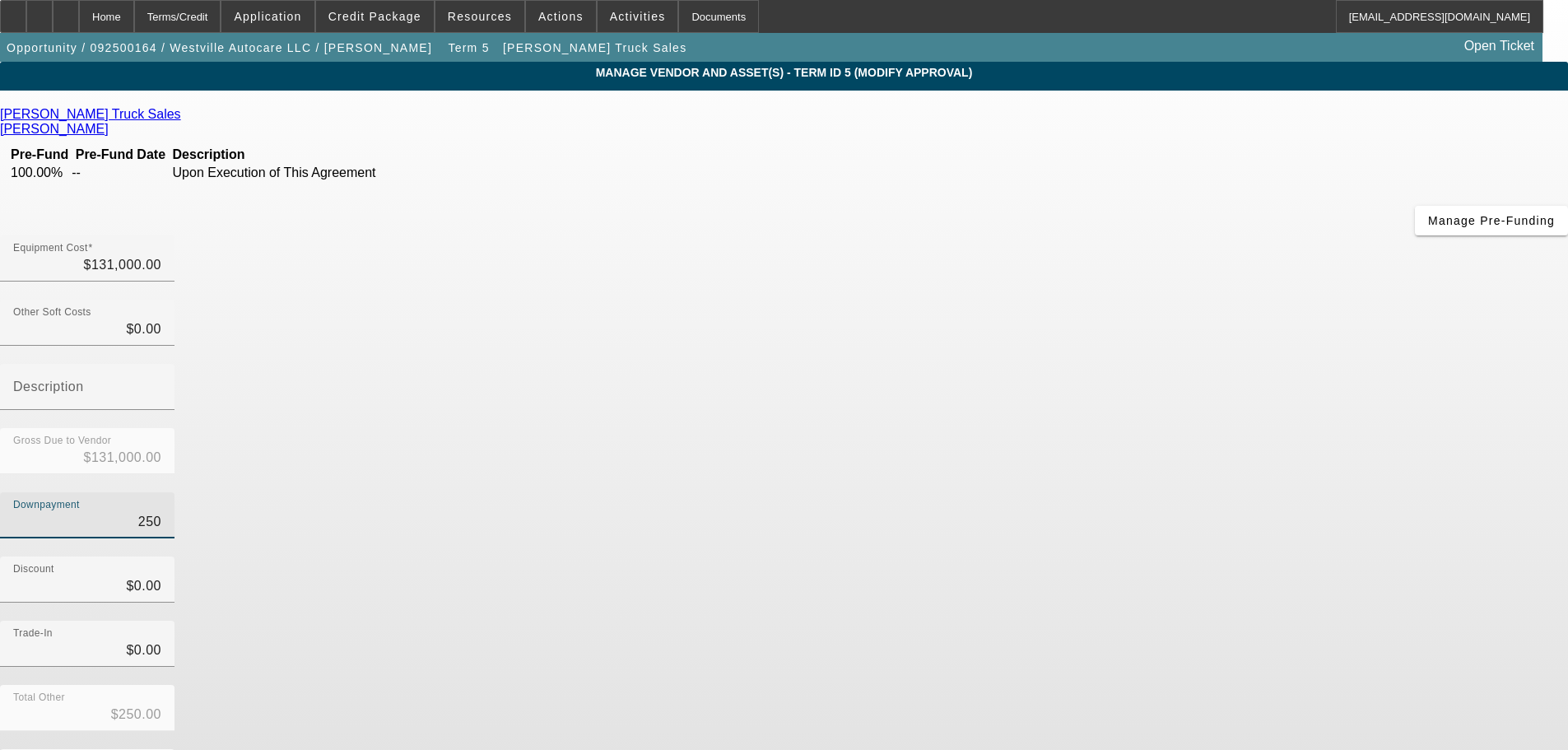
type input "$128,500.00"
type input "$2,500.00"
click at [1073, 621] on div "Trade-In $0.00" at bounding box center [784, 652] width 1568 height 64
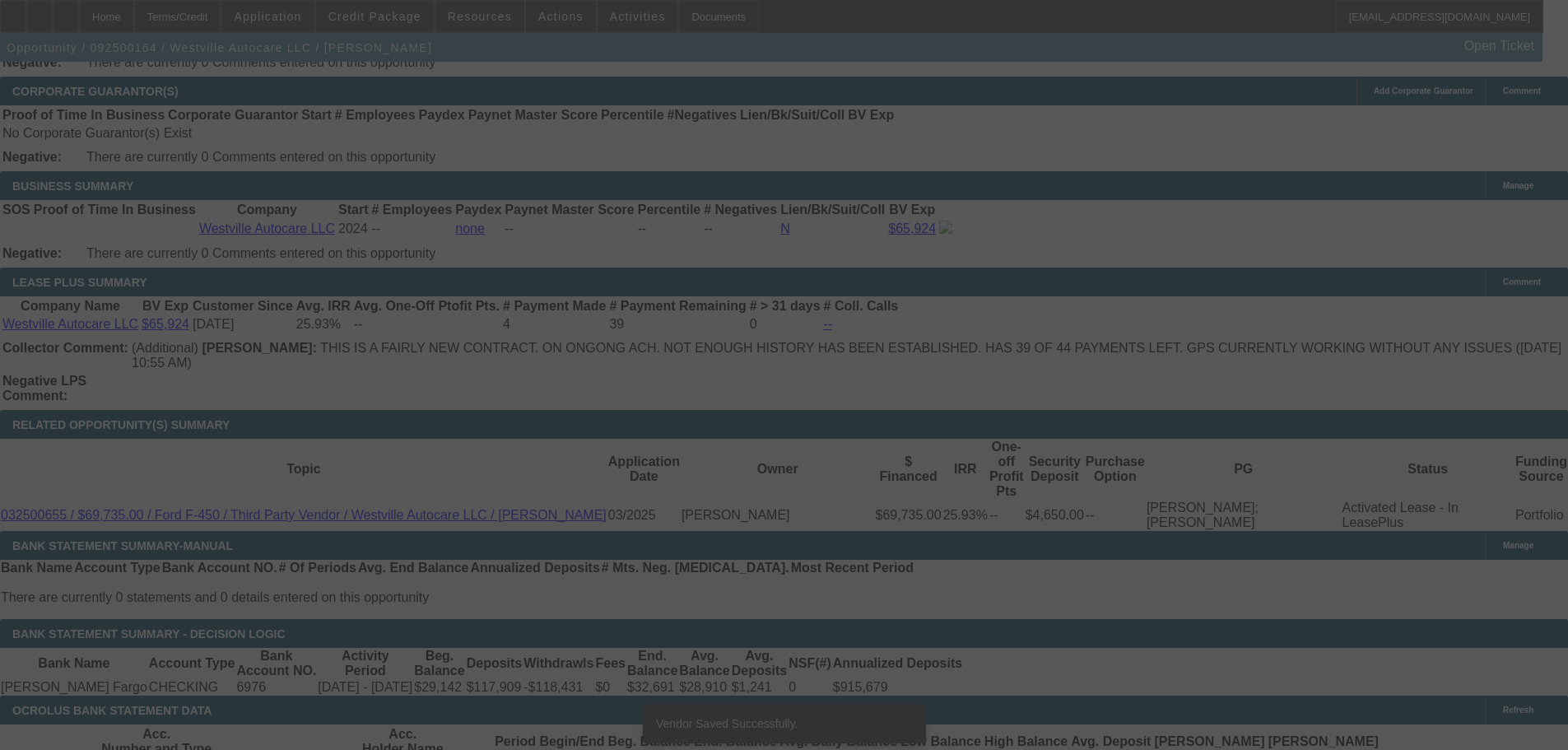
scroll to position [2696, 0]
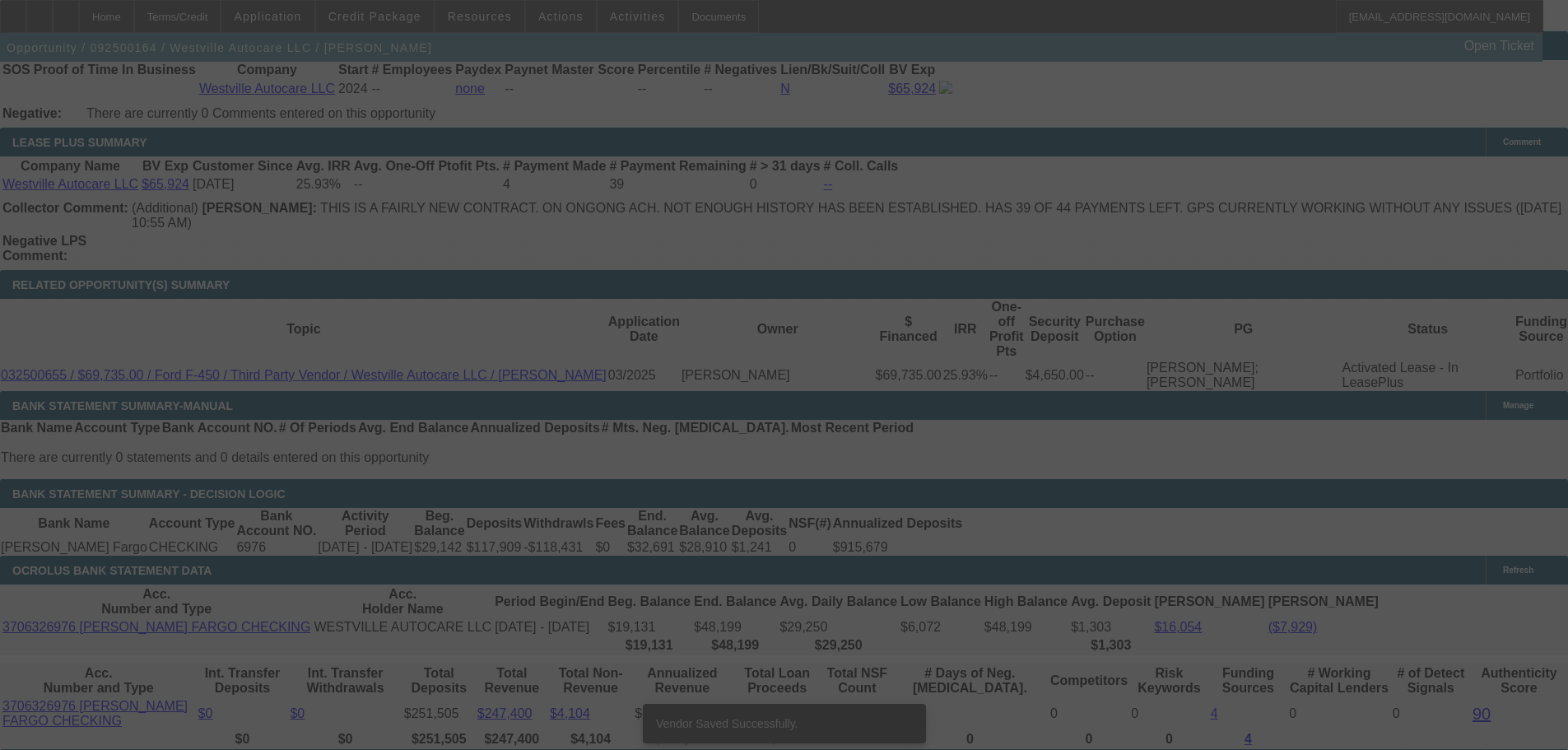
select select "0"
select select "2"
select select "0"
select select "6"
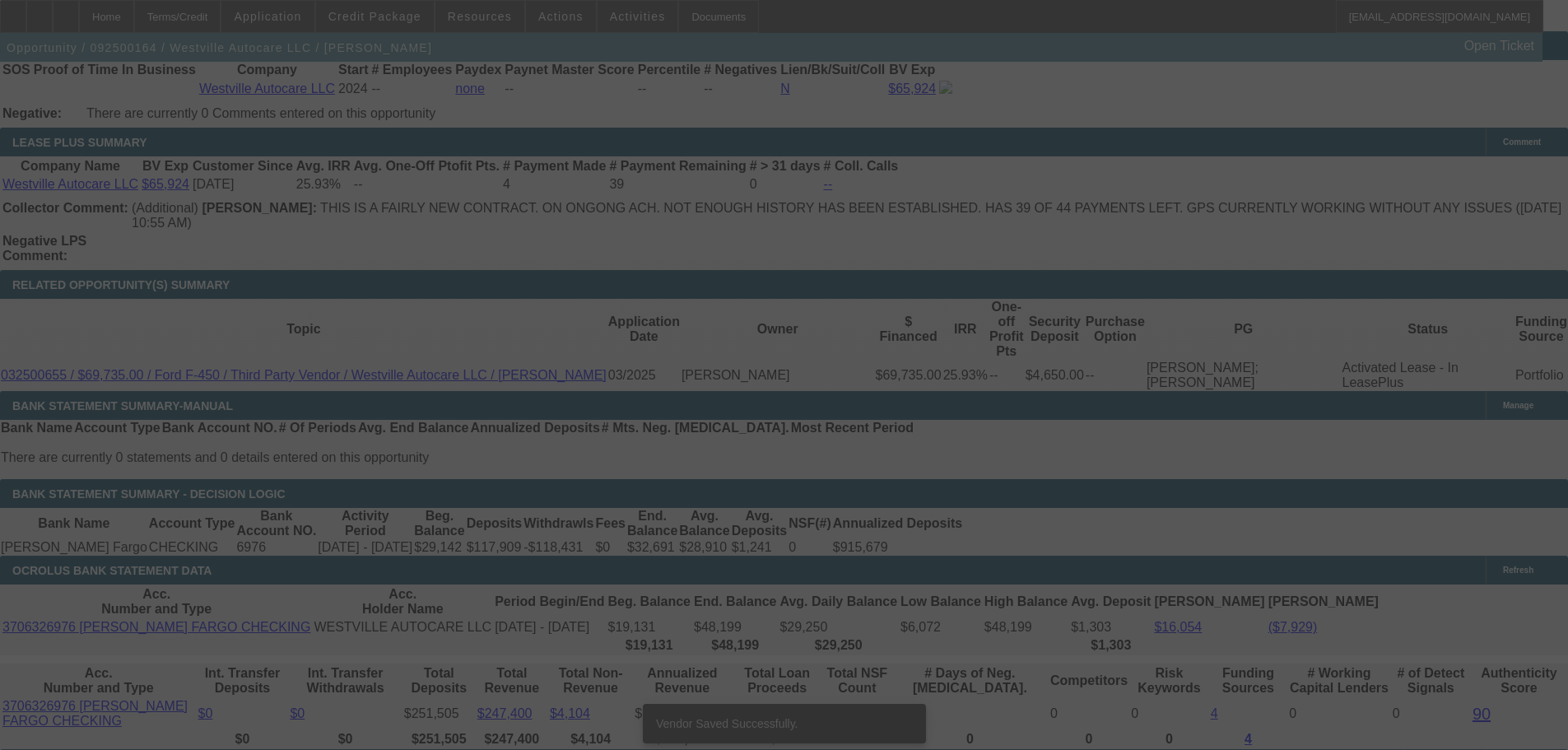
select select "0"
select select "2"
select select "0"
select select "6"
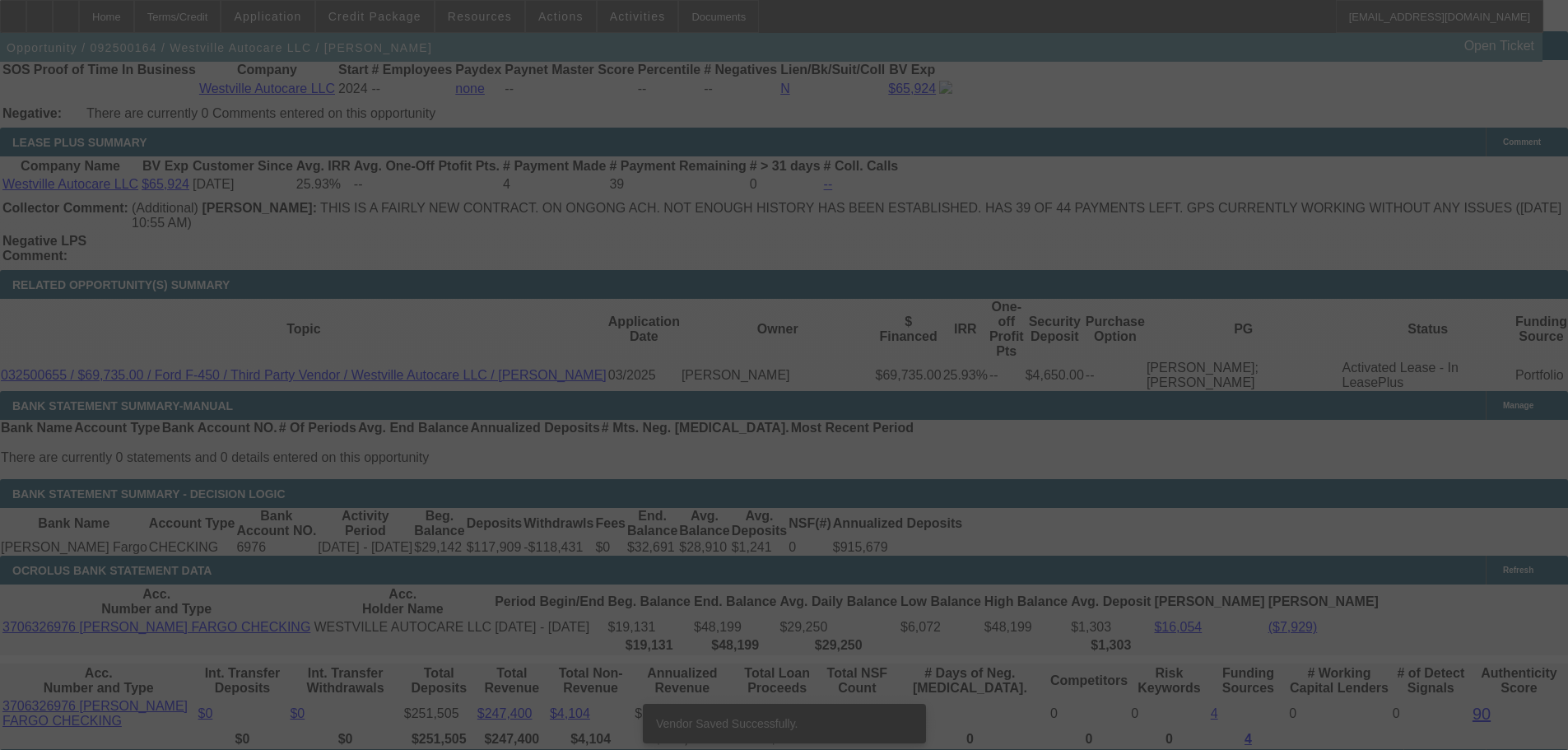
select select "0"
select select "2"
select select "0"
select select "6"
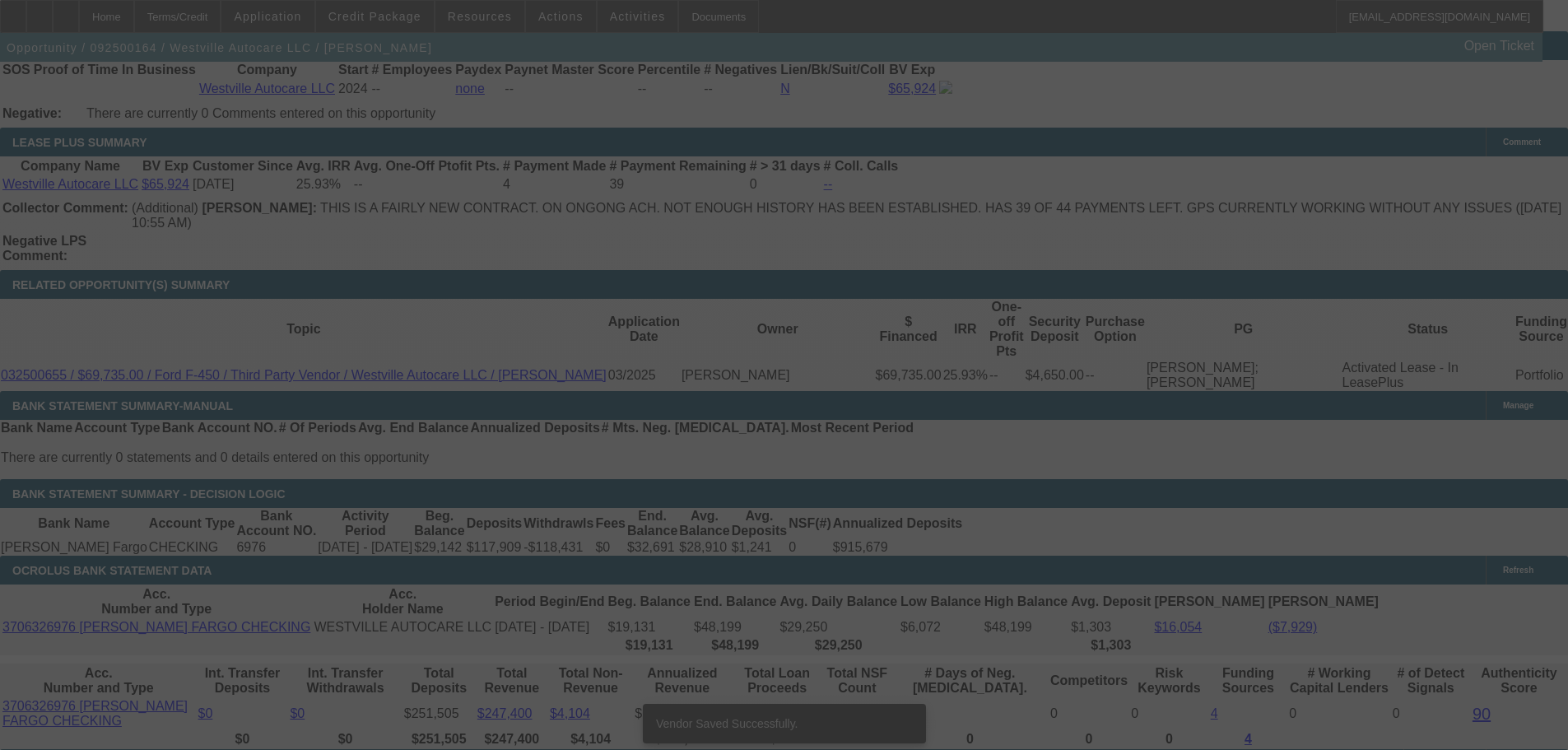
select select "0"
select select "2"
select select "0"
select select "6"
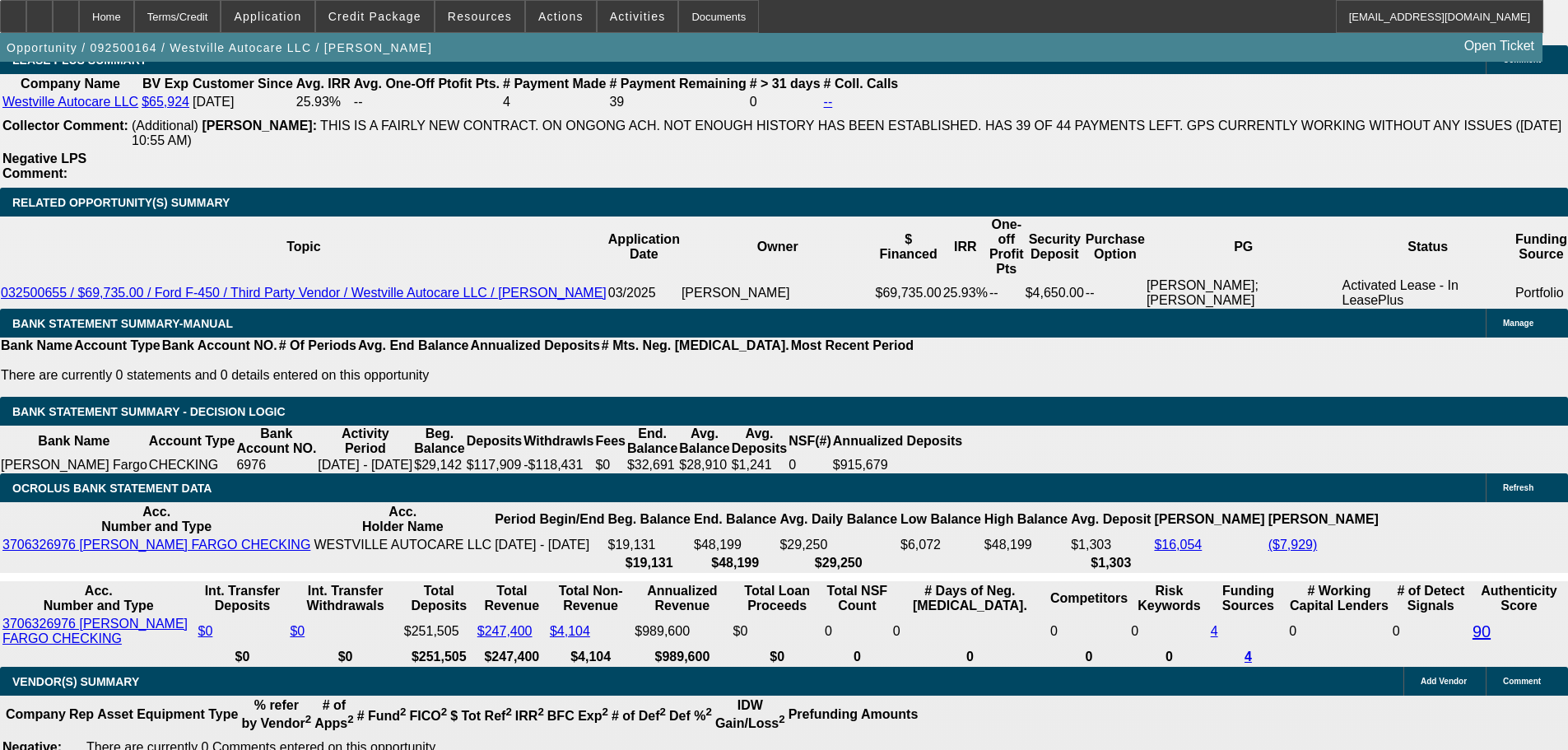
scroll to position [2833, 0]
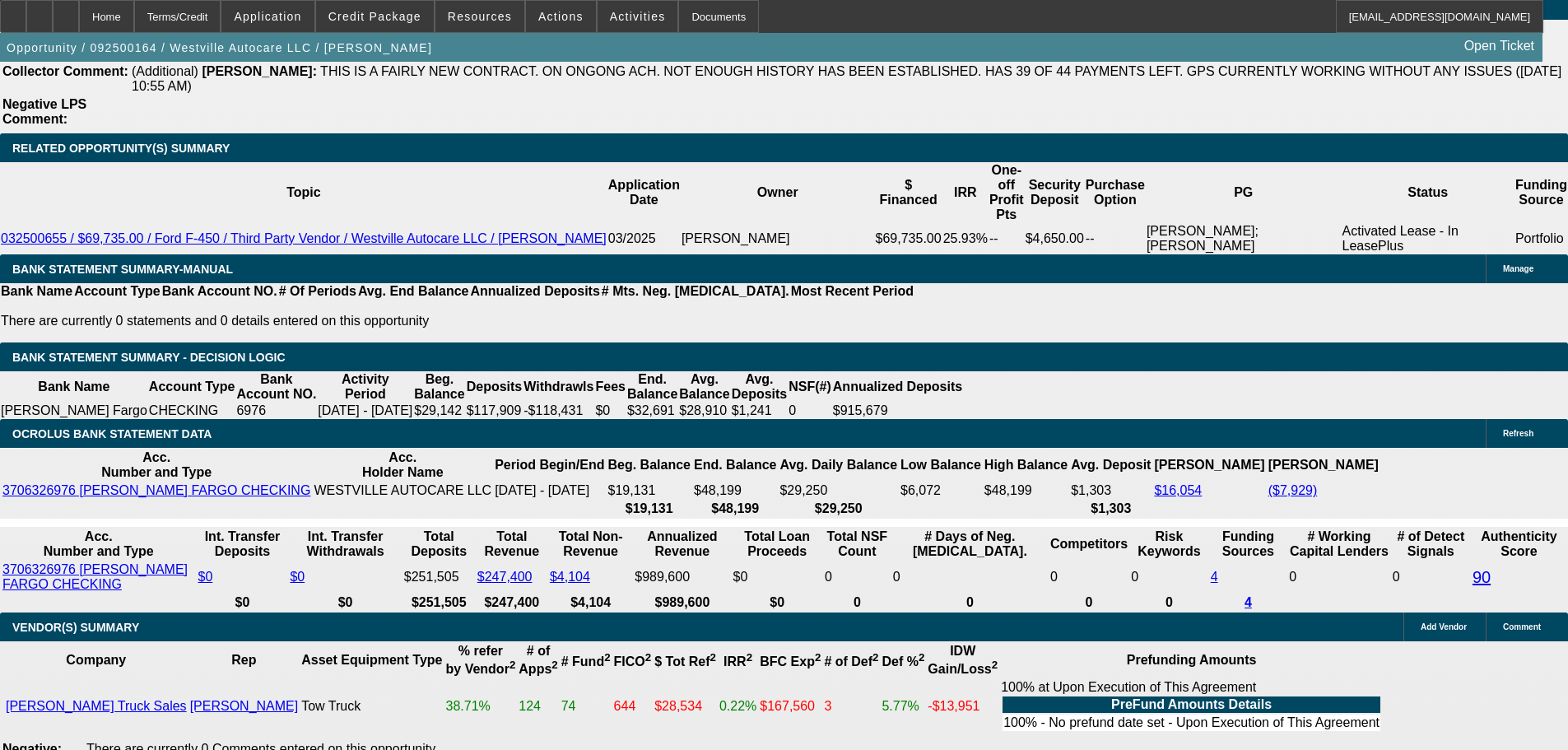
type input "2775.0"
type input "$5,550.00"
type input "UNKNOWN"
type input "$2,775.00"
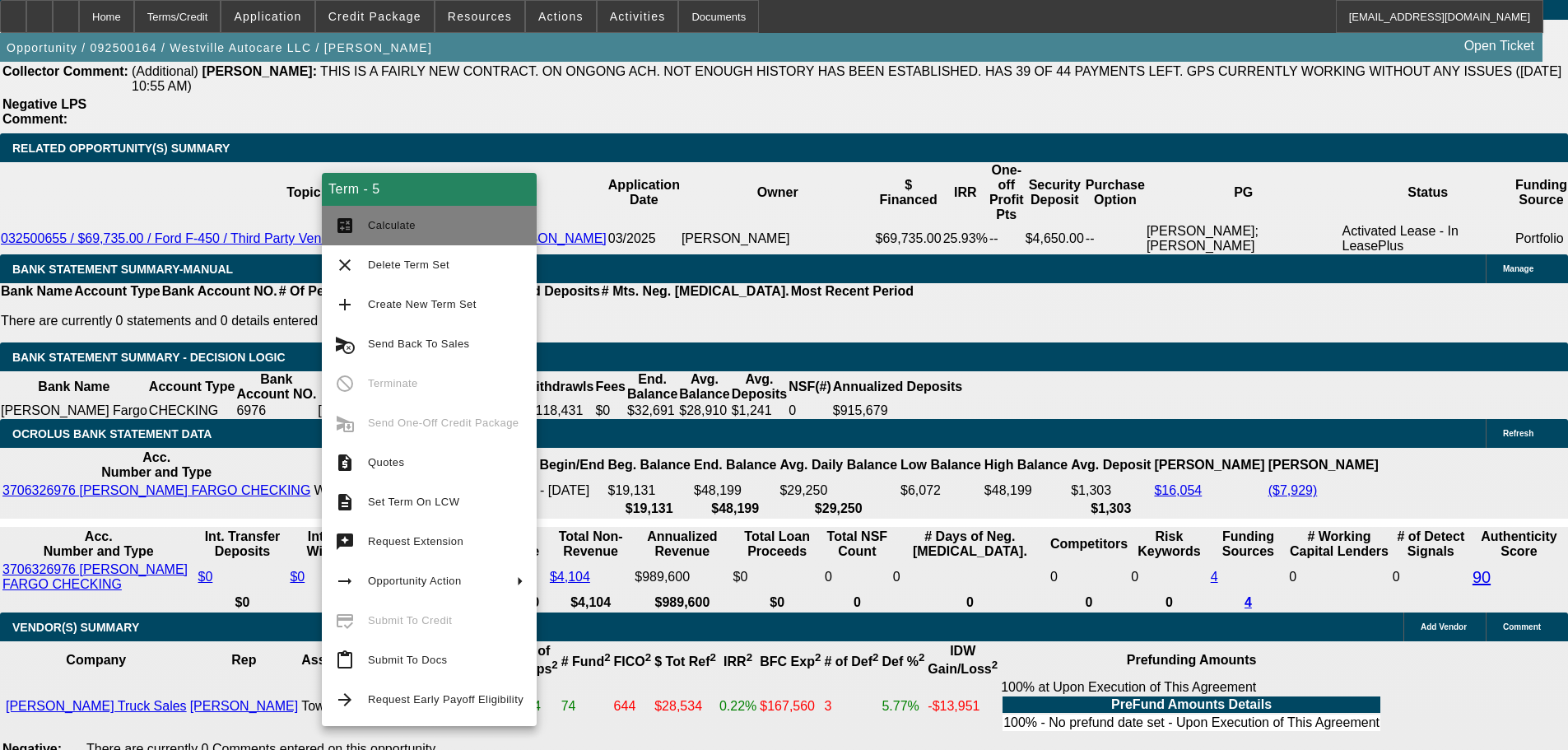
click at [401, 219] on span "Calculate" at bounding box center [392, 225] width 48 height 12
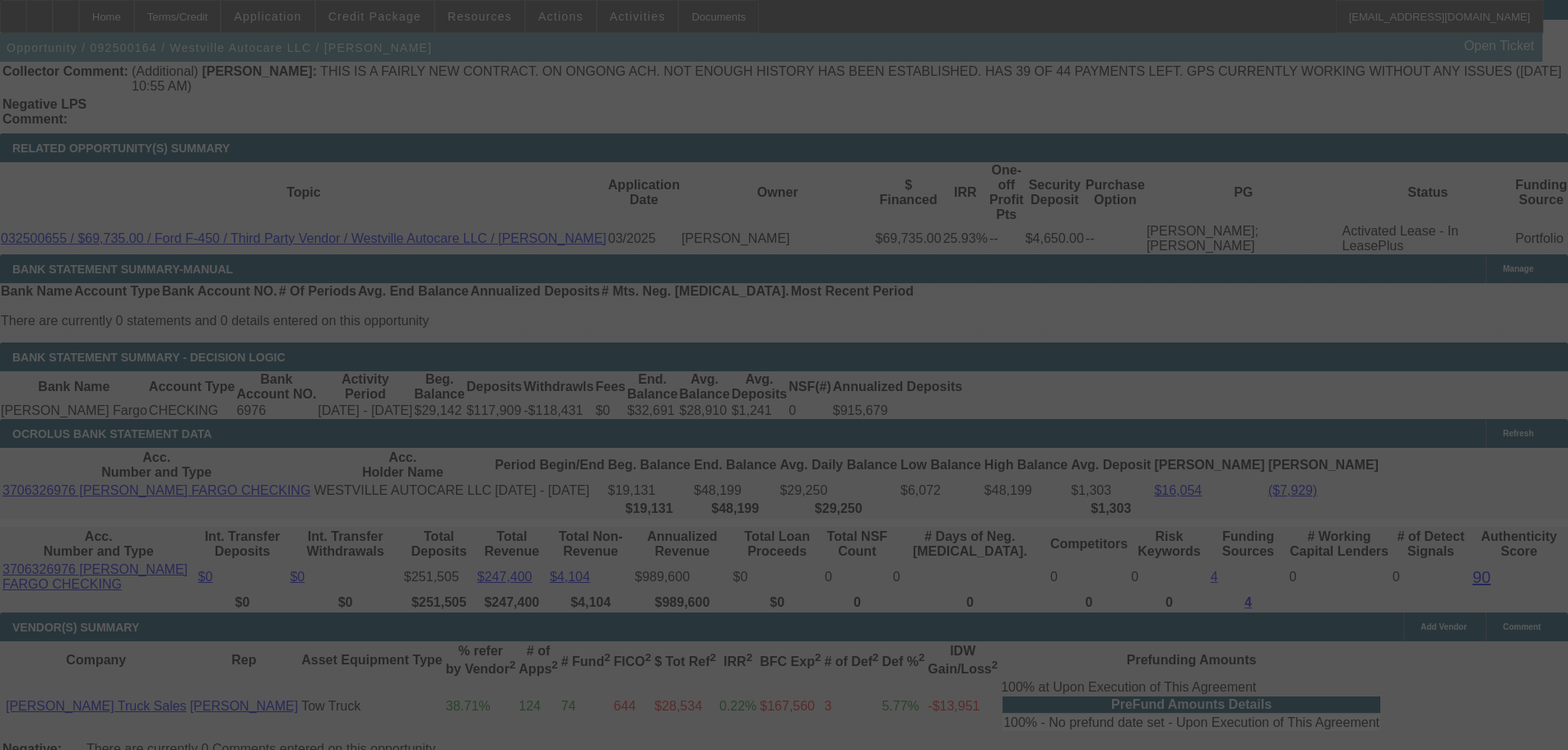
select select "0"
select select "2"
select select "0"
select select "6"
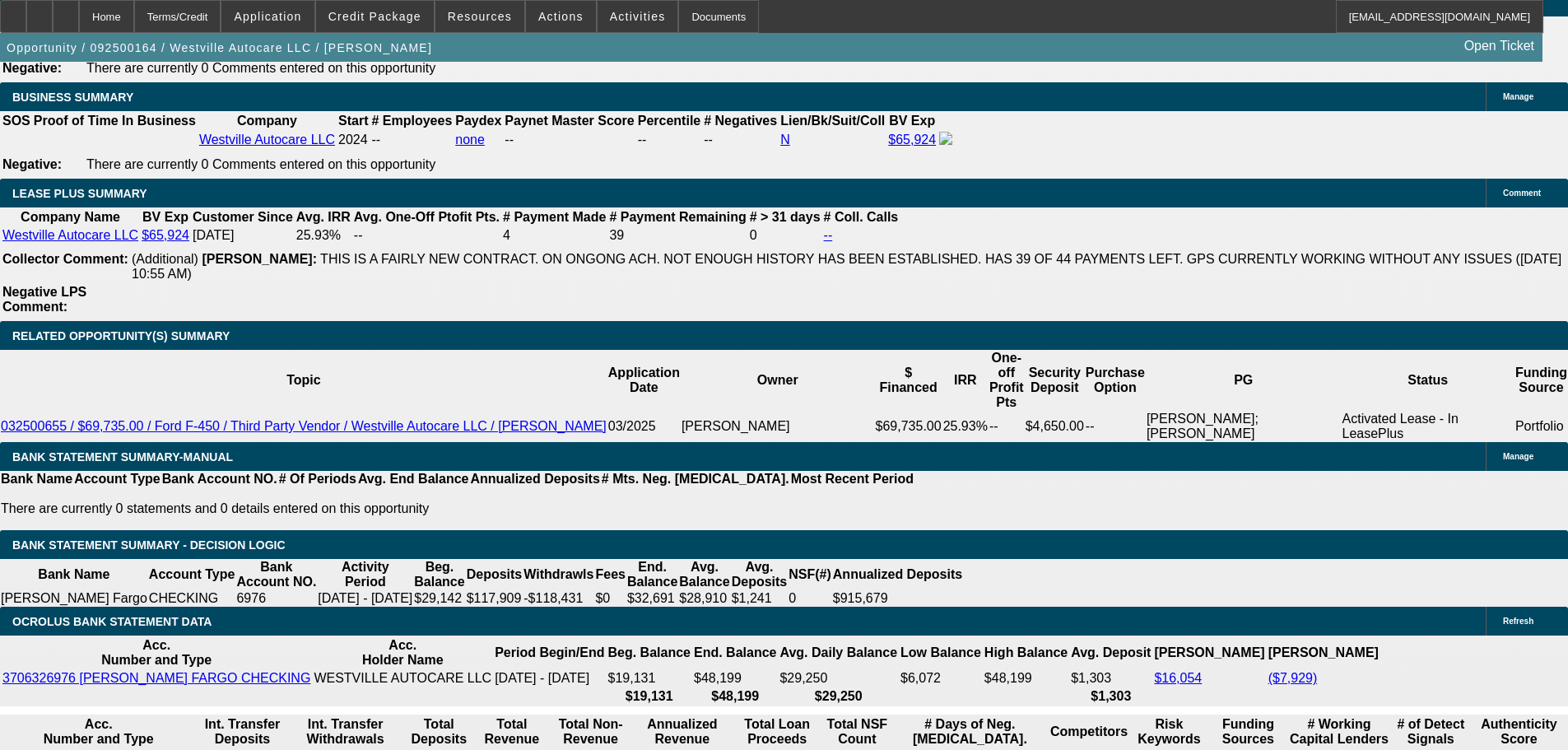
scroll to position [2503, 0]
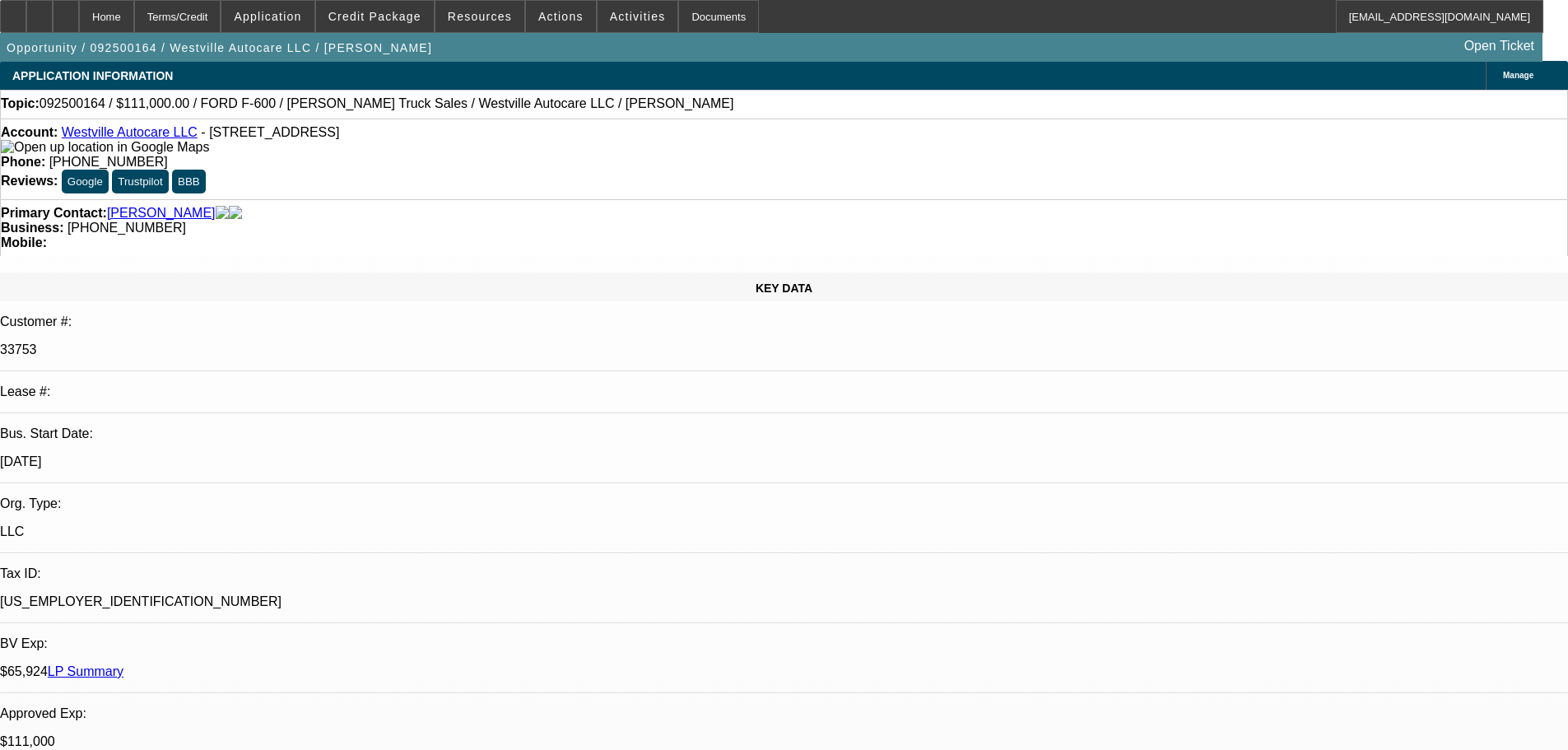
scroll to position [0, 0]
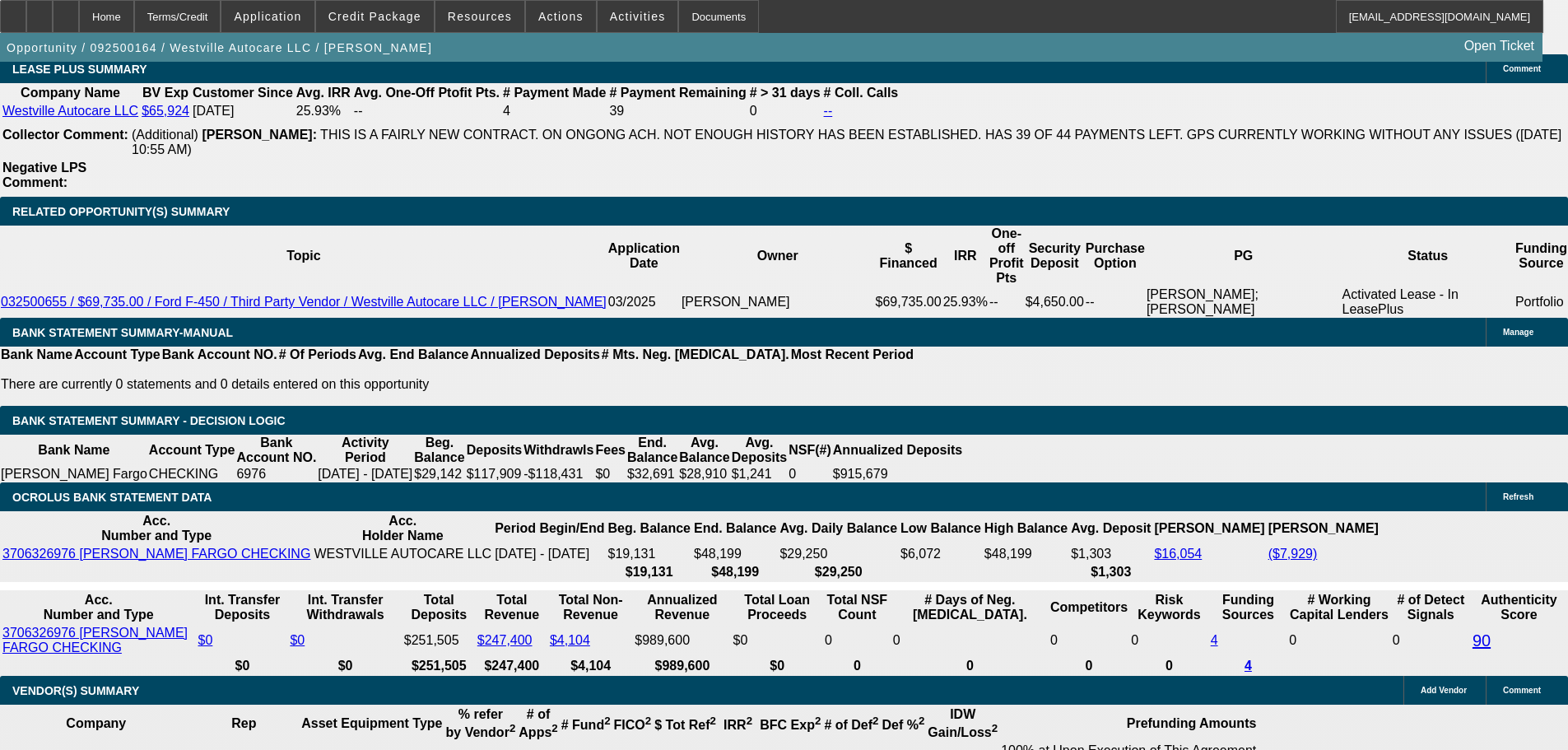
drag, startPoint x: 476, startPoint y: 384, endPoint x: 590, endPoint y: 691, distance: 327.5
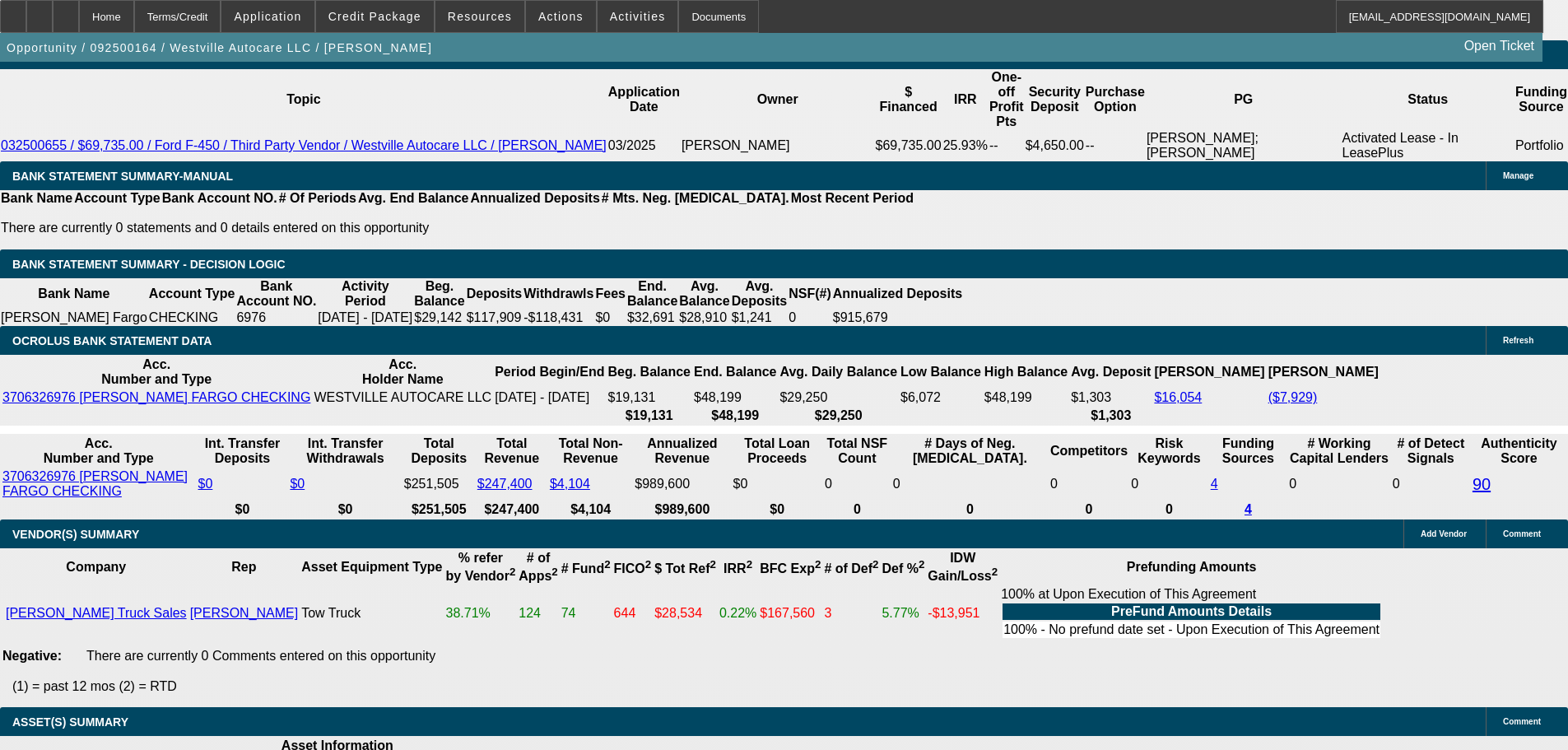
scroll to position [2896, 0]
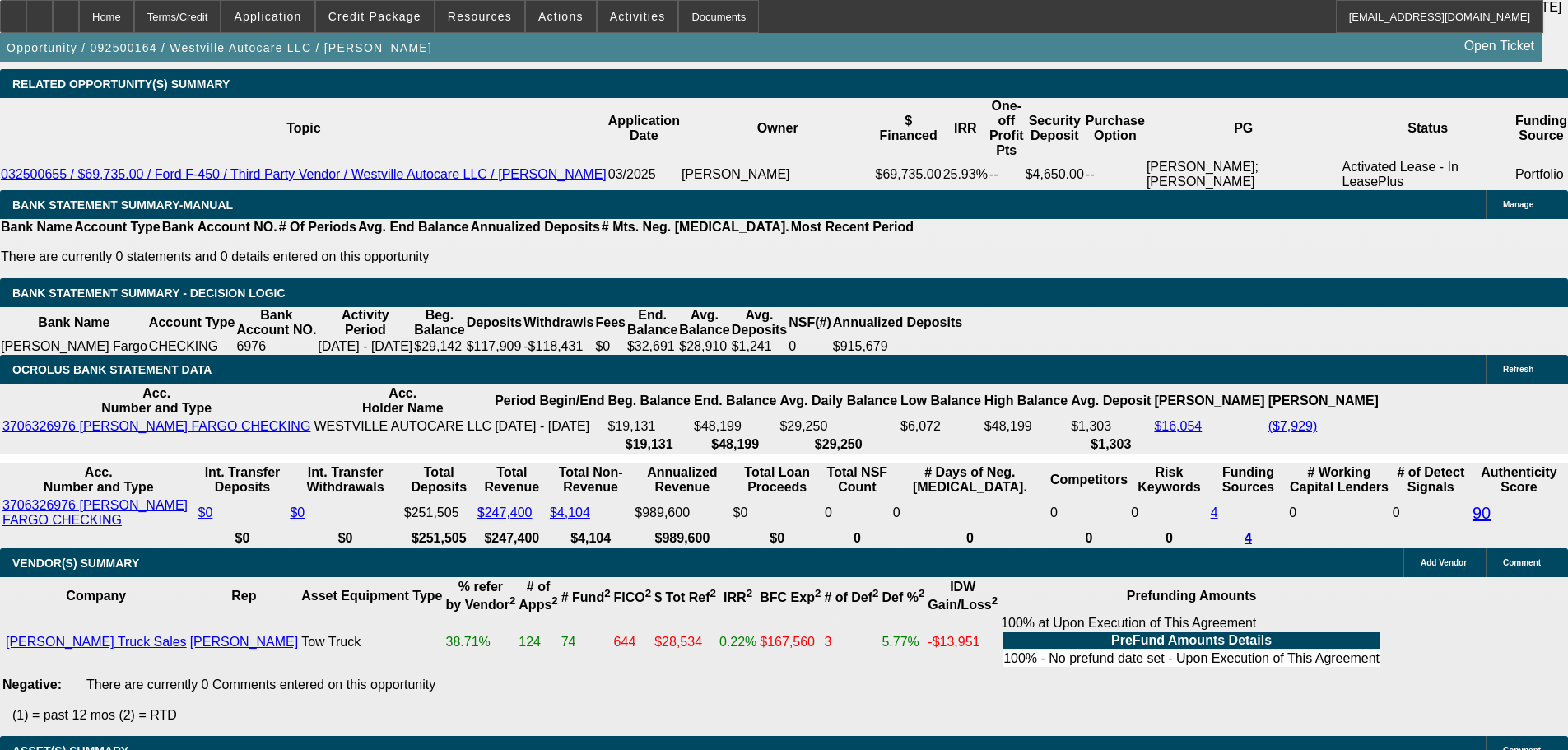
drag, startPoint x: 1211, startPoint y: 196, endPoint x: 1220, endPoint y: 136, distance: 60.7
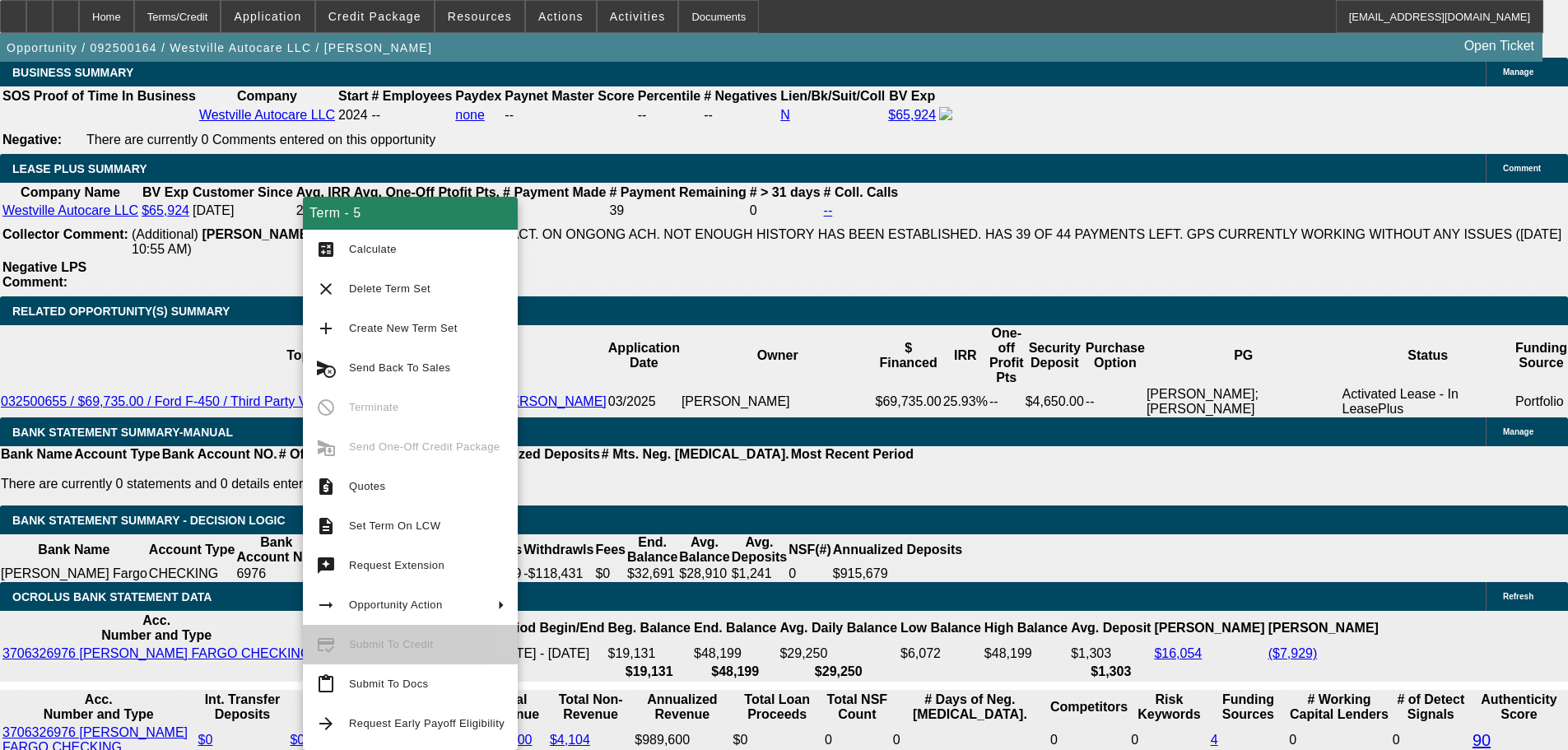
scroll to position [2732, 0]
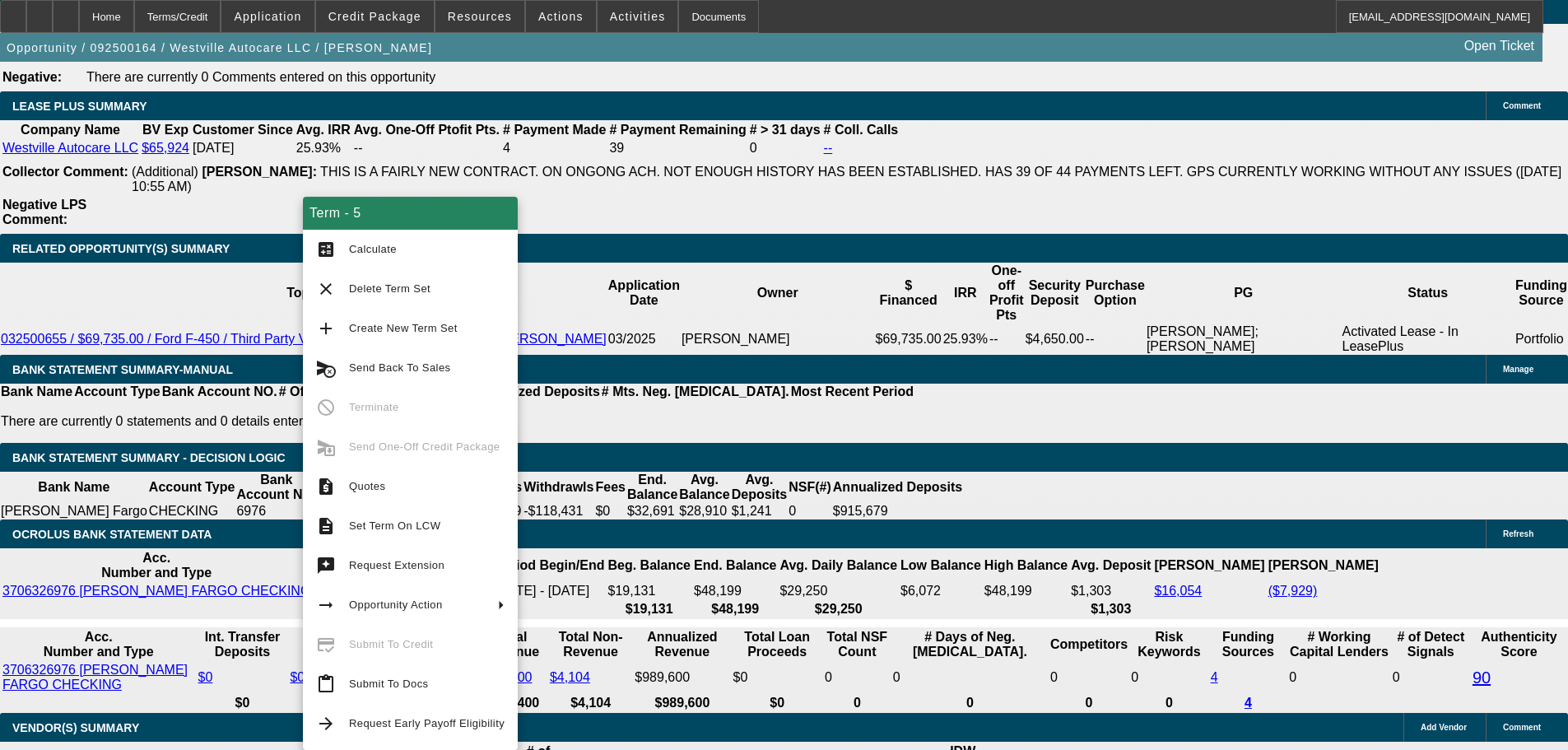
click at [1037, 451] on div "APPLICATION INFORMATION Manage Topic: 092500164 / $111,000.00 / FORD F-600 / Cr…" at bounding box center [784, 257] width 1568 height 5855
click at [426, 478] on span "Quotes" at bounding box center [426, 486] width 155 height 19
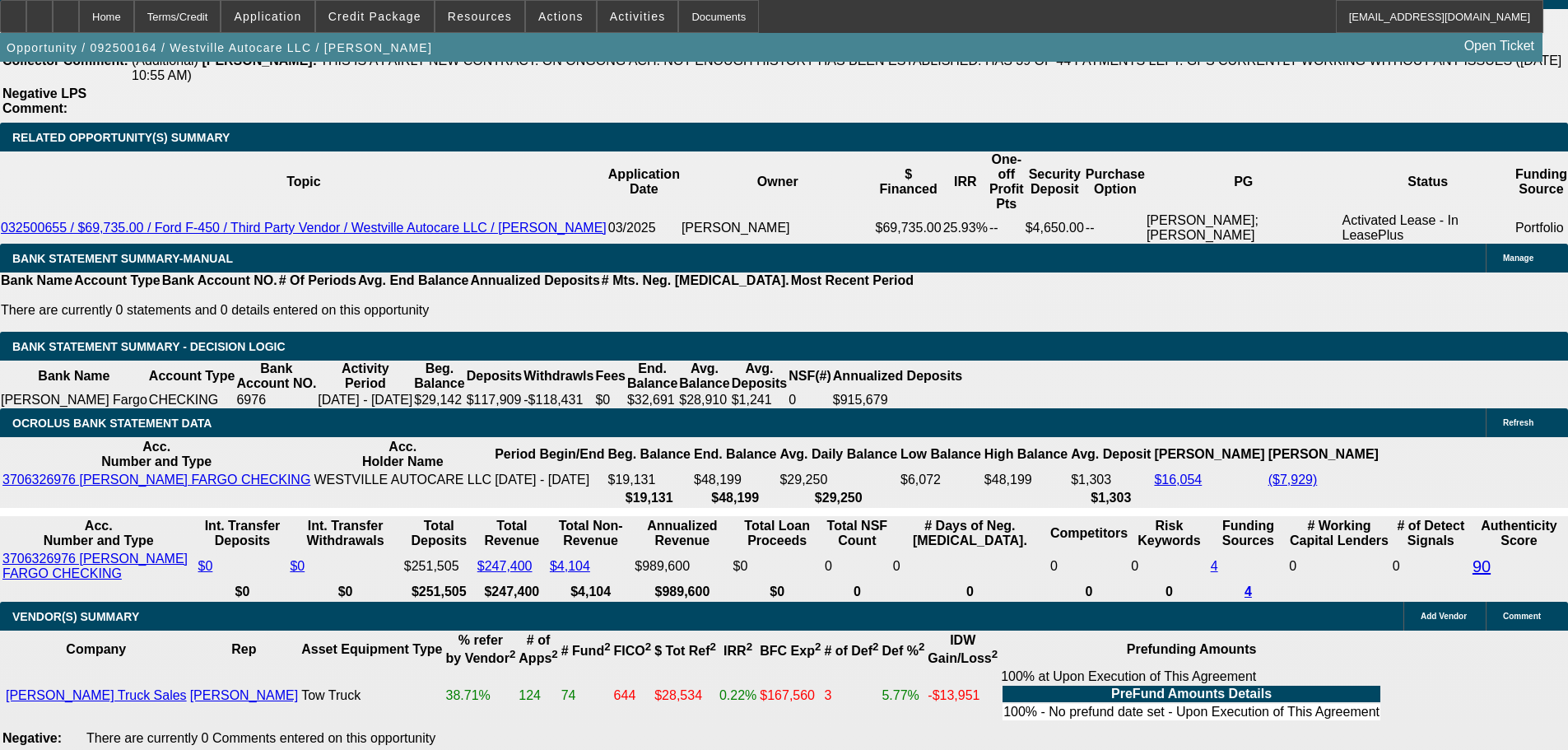
scroll to position [2814, 0]
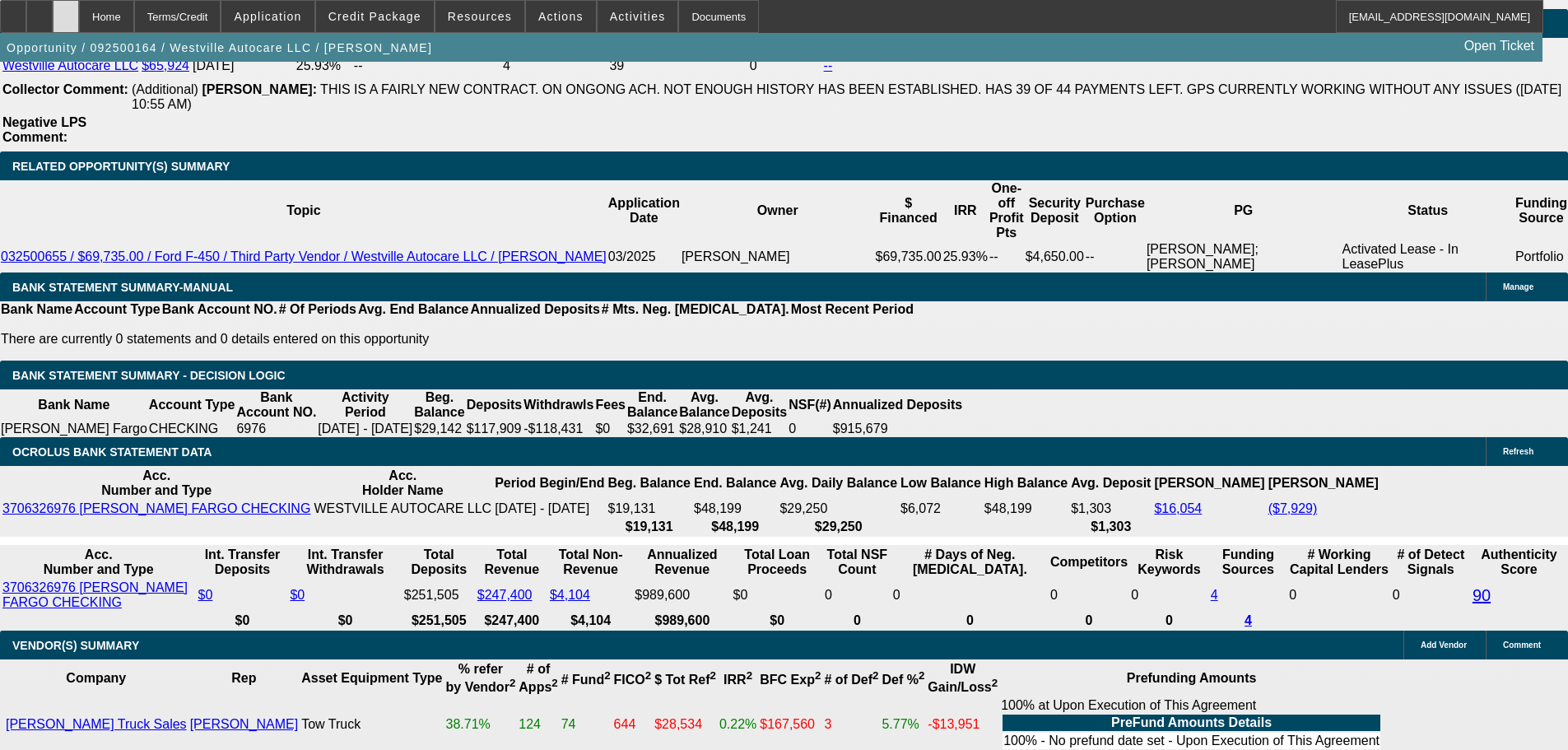
click at [79, 16] on div at bounding box center [66, 17] width 26 height 33
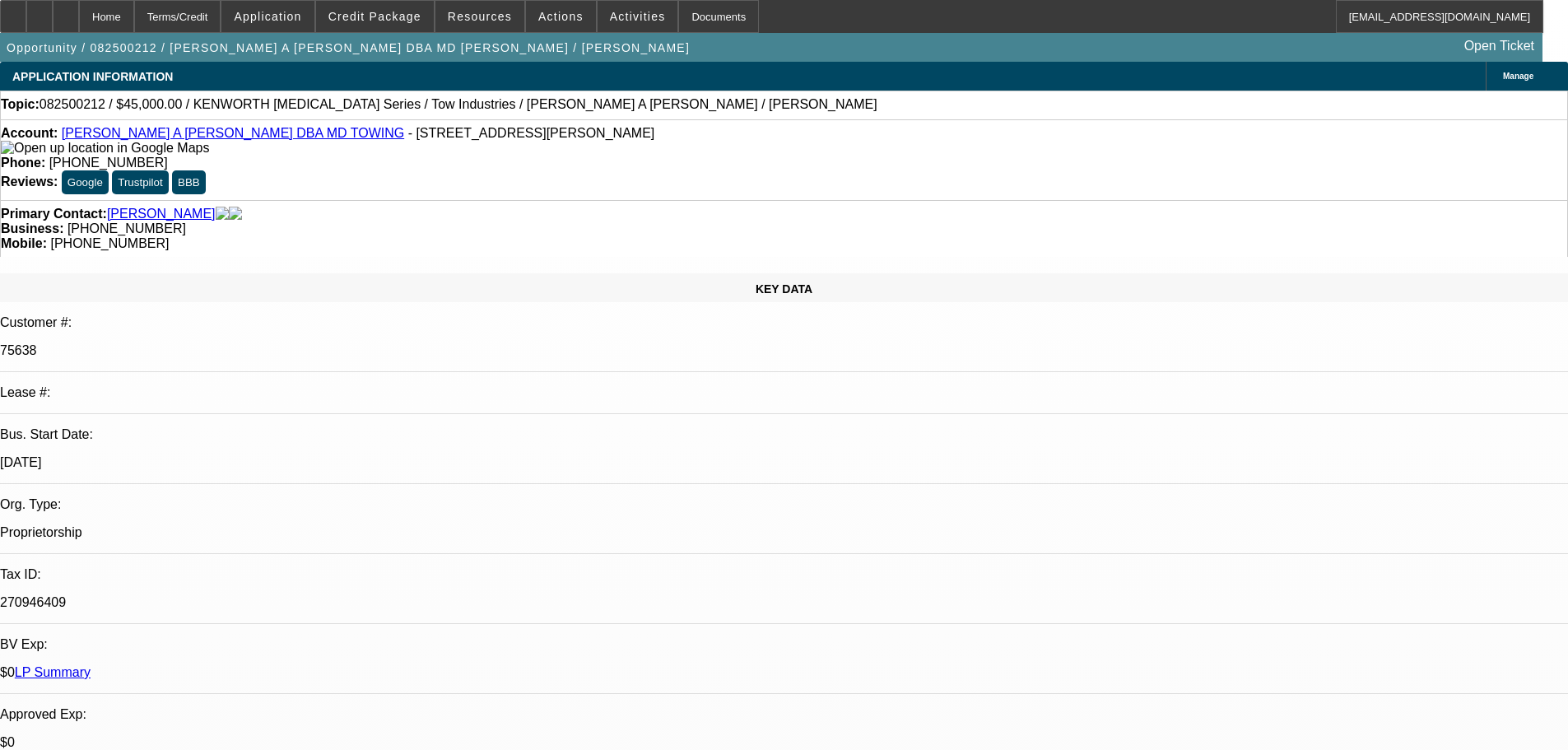
select select "0"
select select "2"
select select "0"
select select "5"
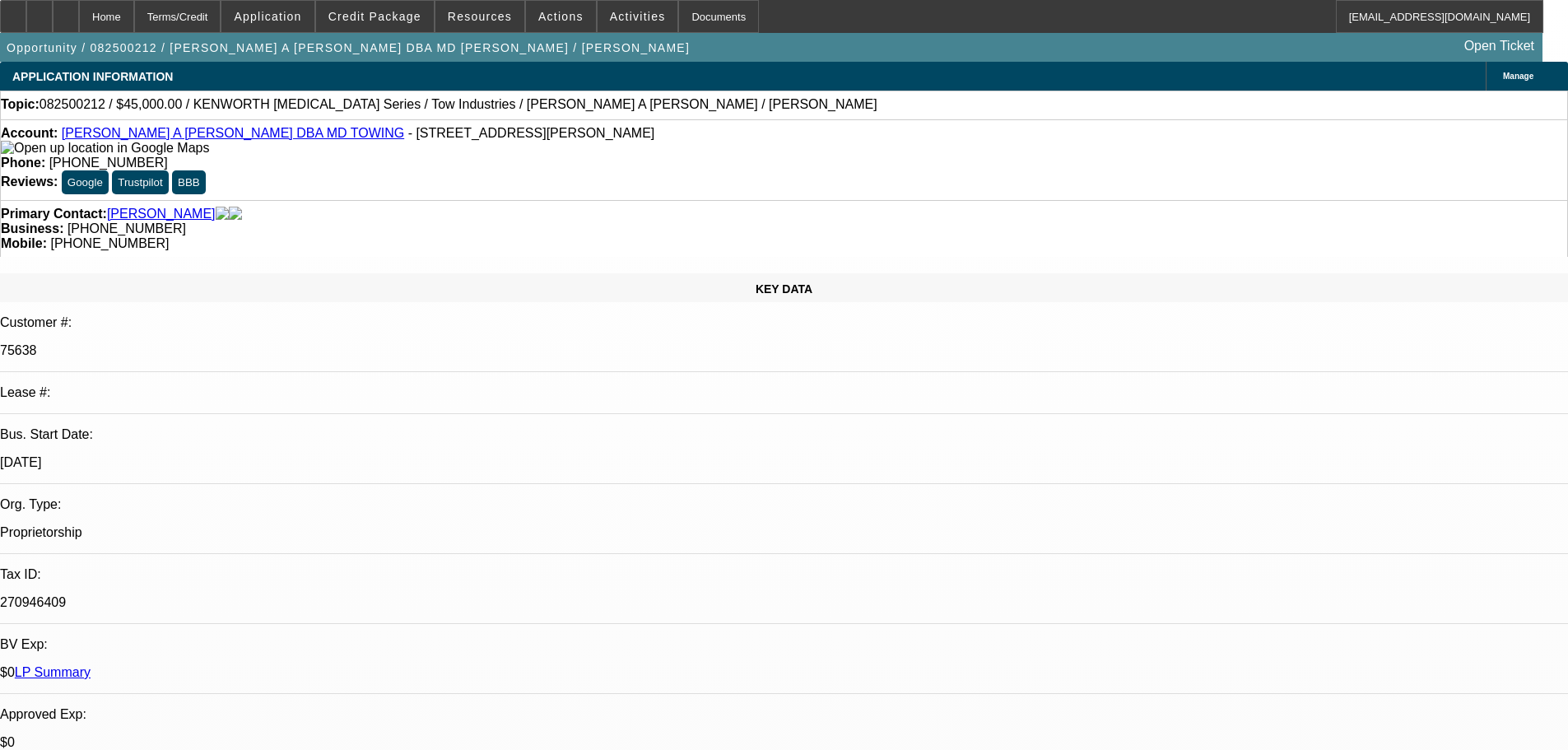
select select "0"
select select "2"
select select "0"
select select "5"
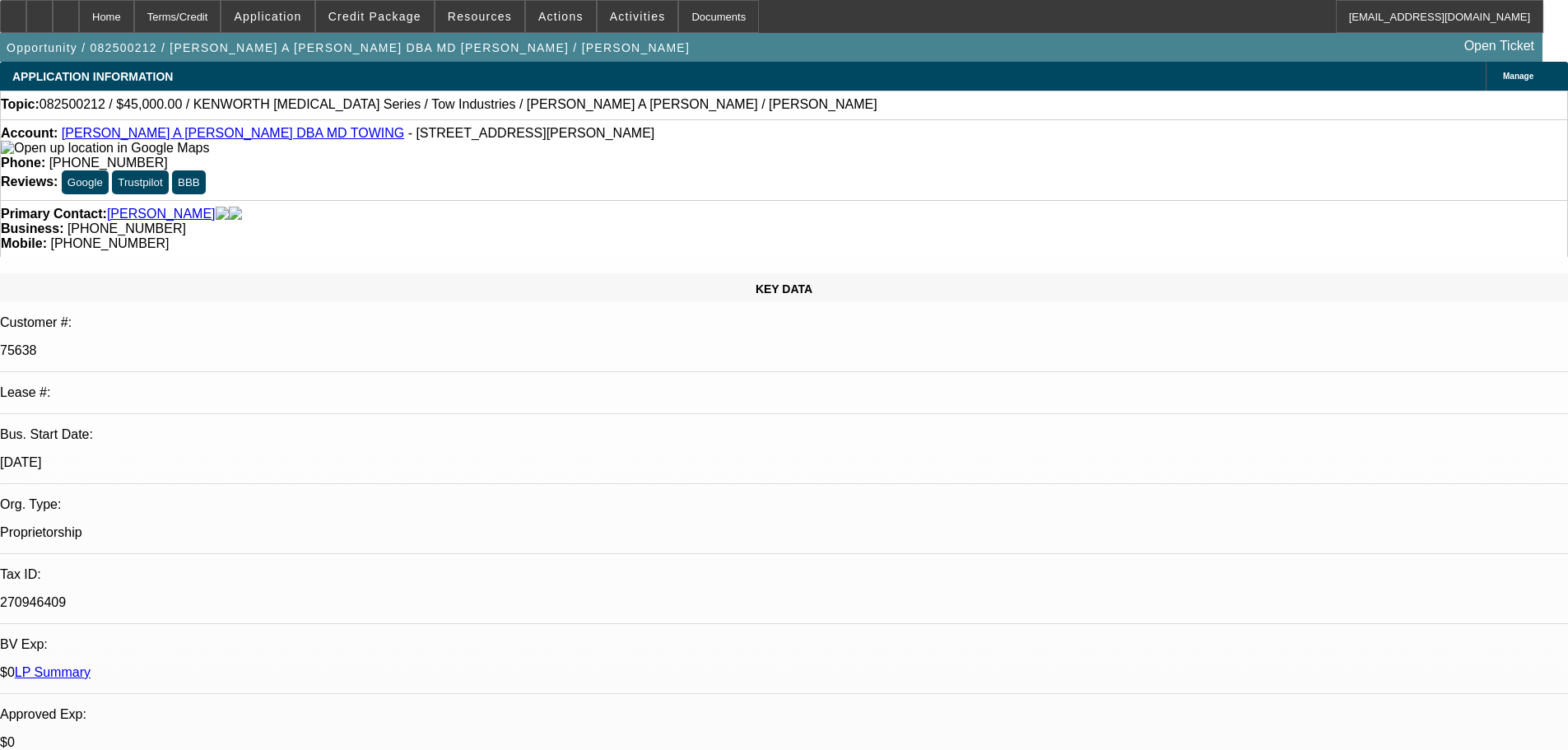
select select "0"
select select "2"
select select "0.1"
select select "4"
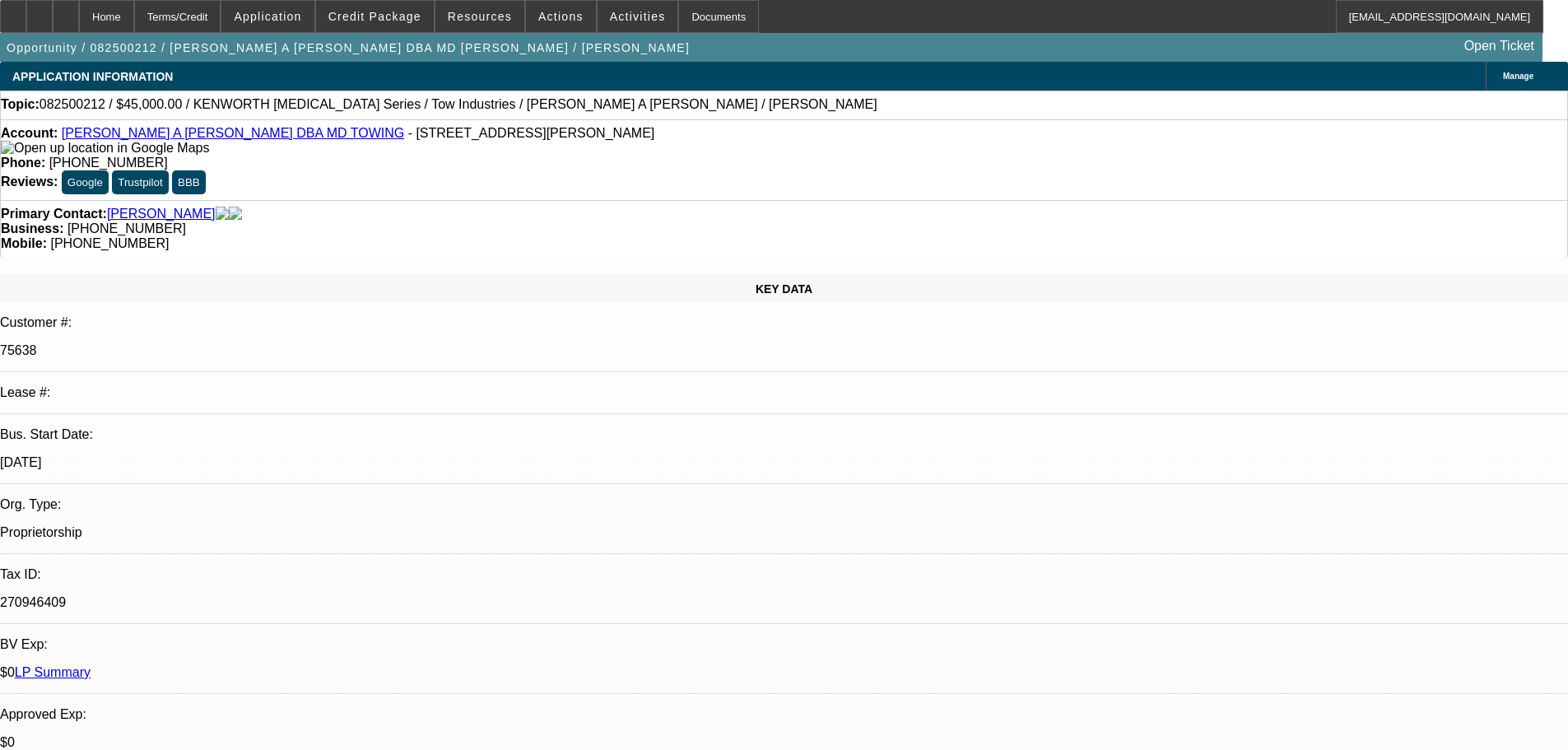
select select "0"
select select "2"
select select "0.1"
select select "4"
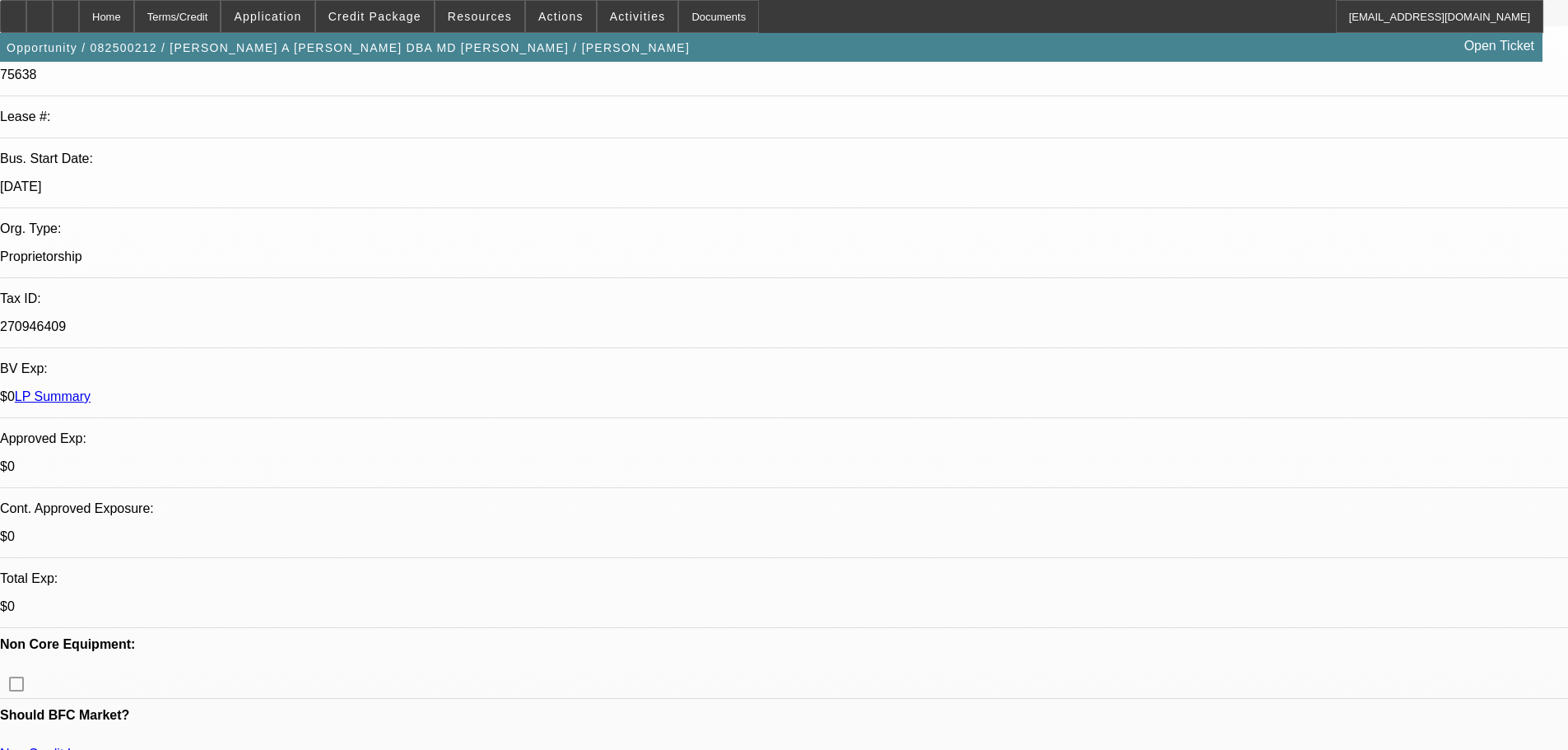
scroll to position [82, 0]
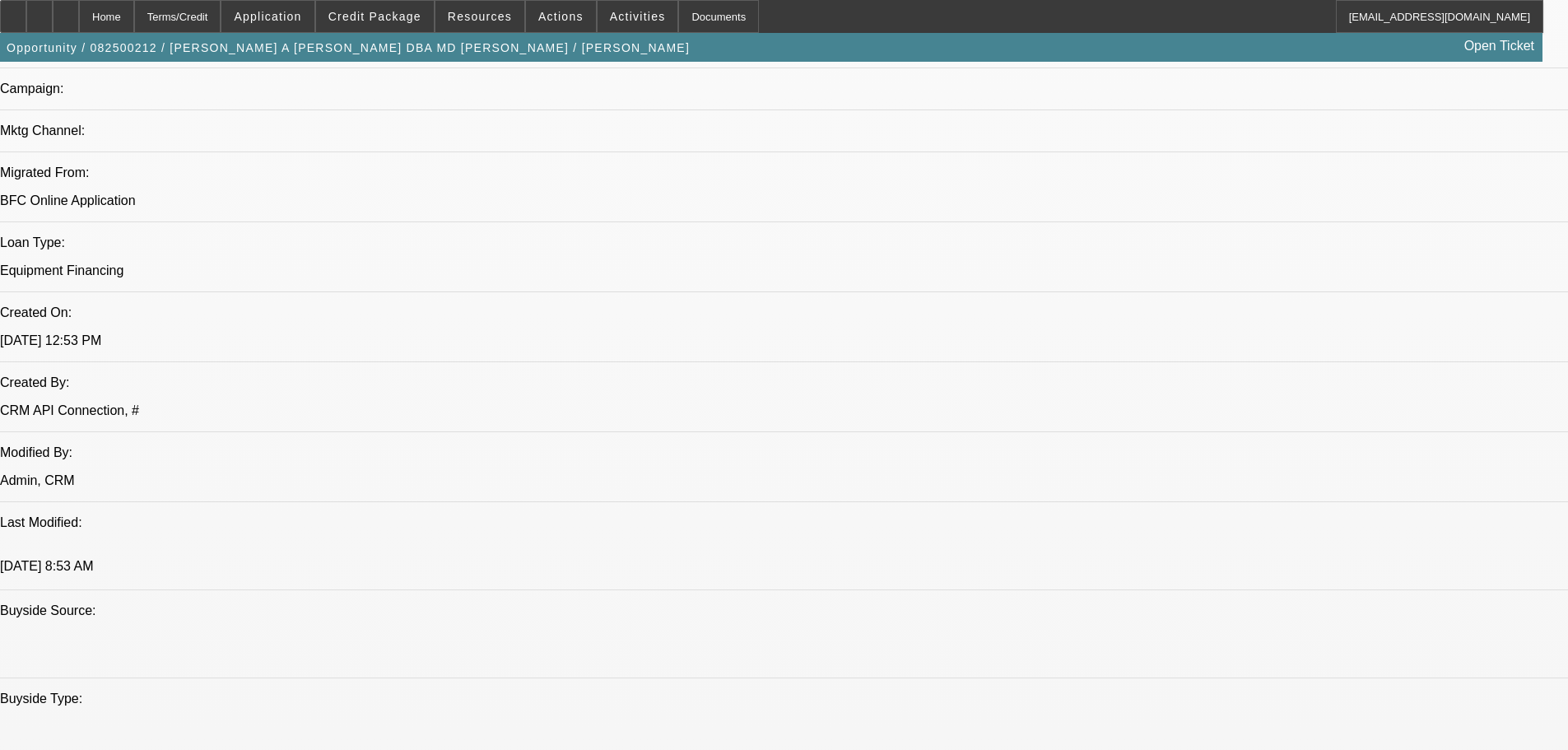
drag, startPoint x: 496, startPoint y: 586, endPoint x: 488, endPoint y: 601, distance: 17.0
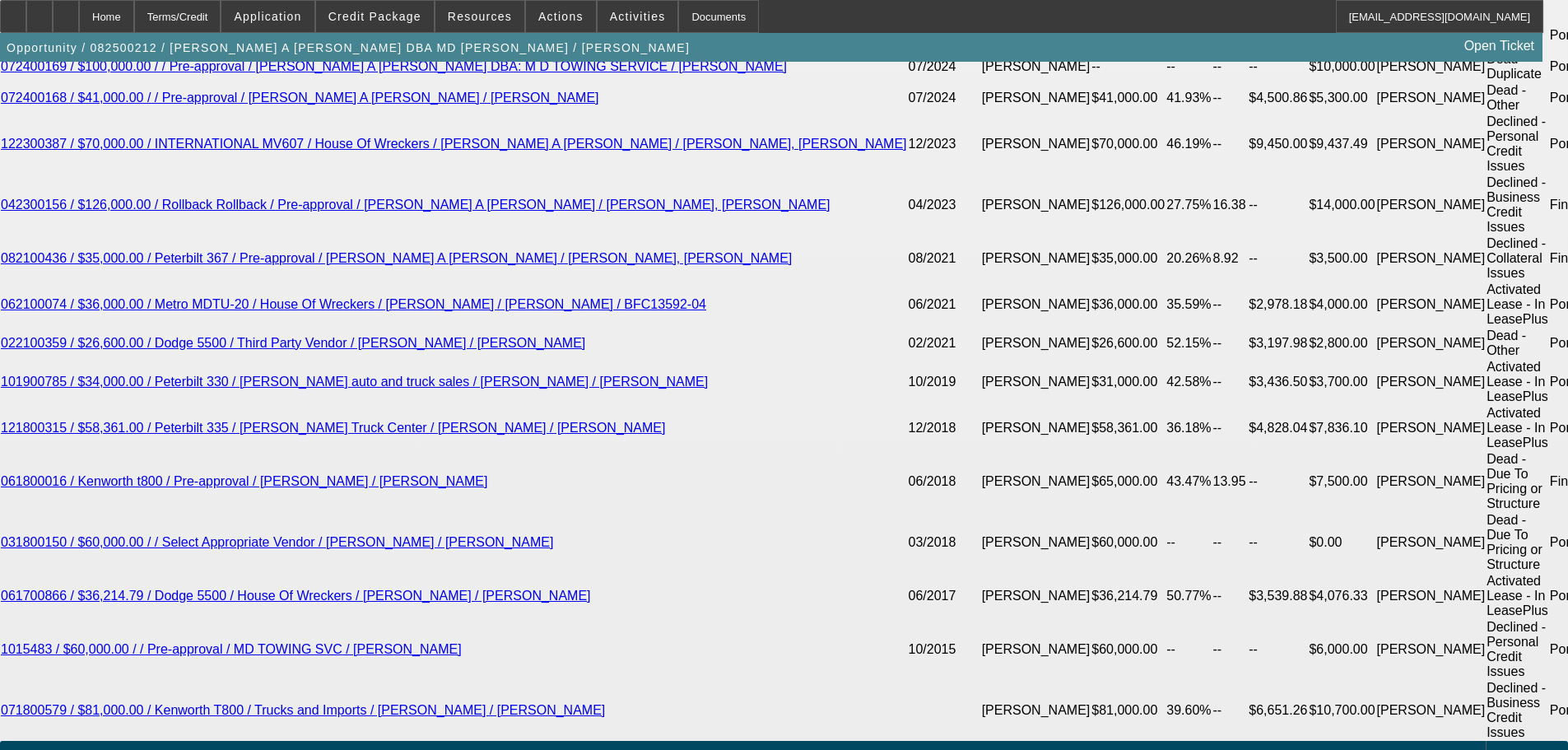
scroll to position [3314, 0]
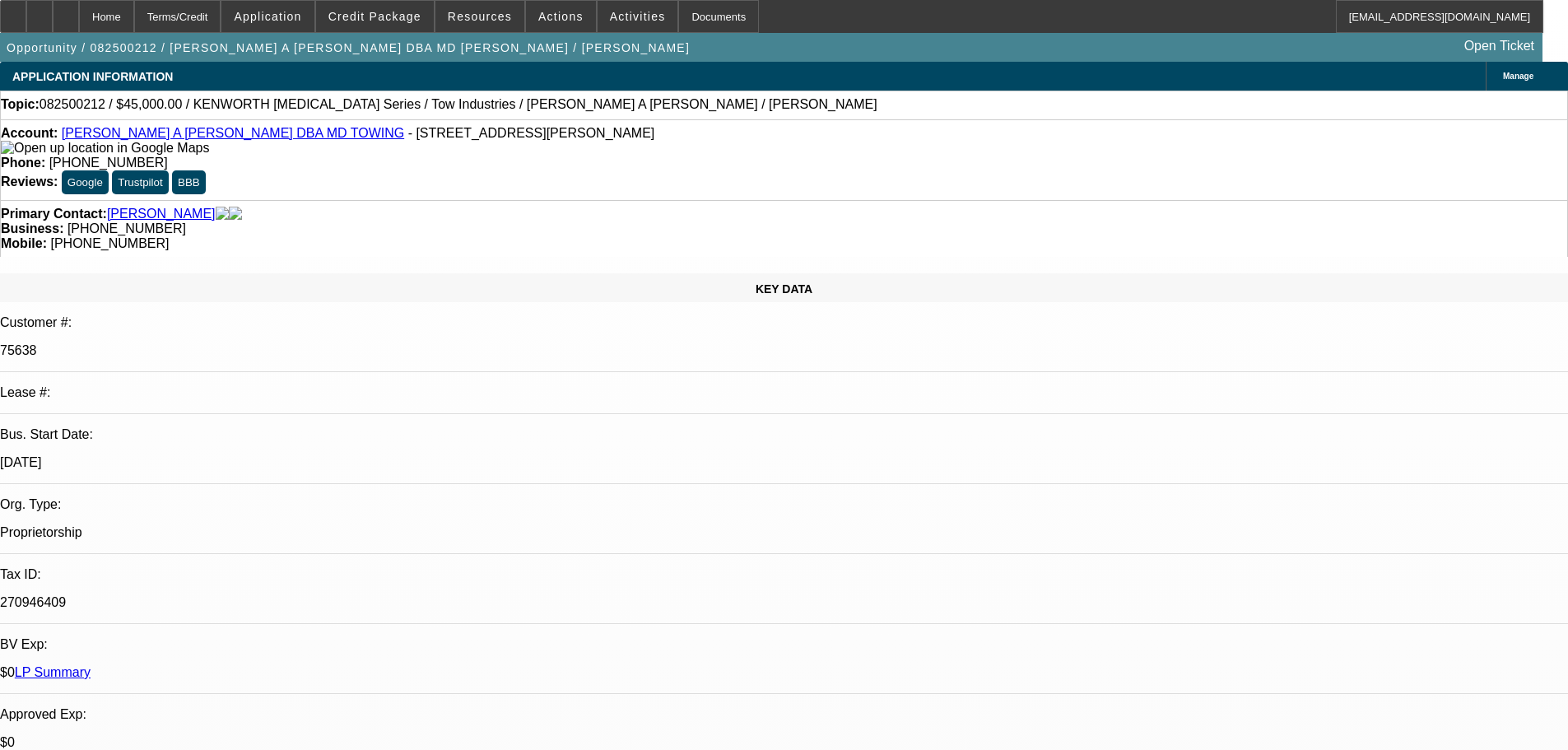
drag, startPoint x: 1033, startPoint y: 334, endPoint x: 1007, endPoint y: -23, distance: 357.9
drag, startPoint x: 903, startPoint y: 179, endPoint x: 829, endPoint y: 188, distance: 74.5
click at [829, 236] on div "Mobile: [PHONE_NUMBER]" at bounding box center [784, 243] width 1566 height 15
click at [168, 236] on span "[PHONE_NUMBER]" at bounding box center [109, 242] width 118 height 14
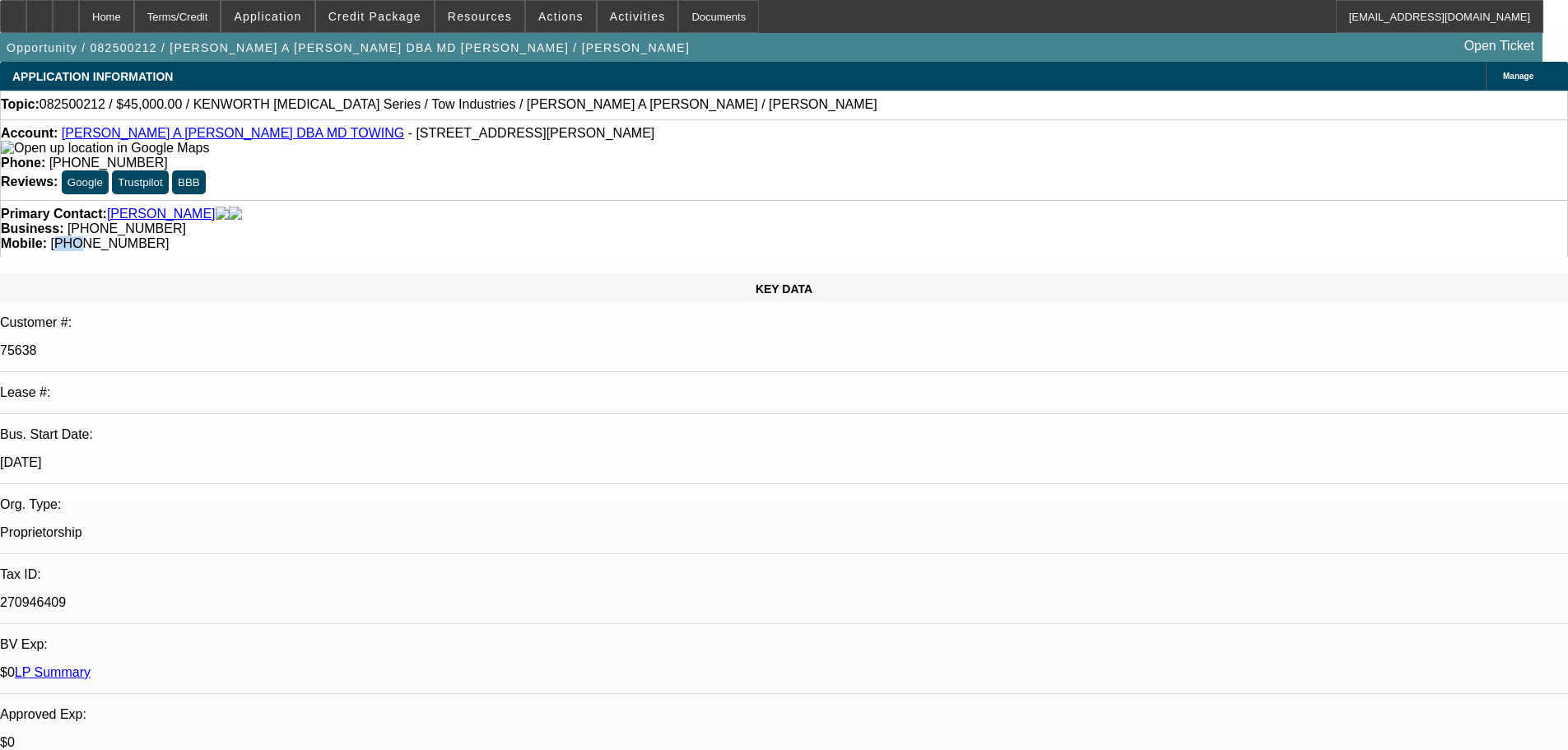
click at [168, 236] on span "[PHONE_NUMBER]" at bounding box center [109, 242] width 118 height 14
click at [923, 236] on div "Mobile: [PHONE_NUMBER]" at bounding box center [784, 243] width 1566 height 15
drag, startPoint x: 900, startPoint y: 182, endPoint x: 831, endPoint y: 185, distance: 69.1
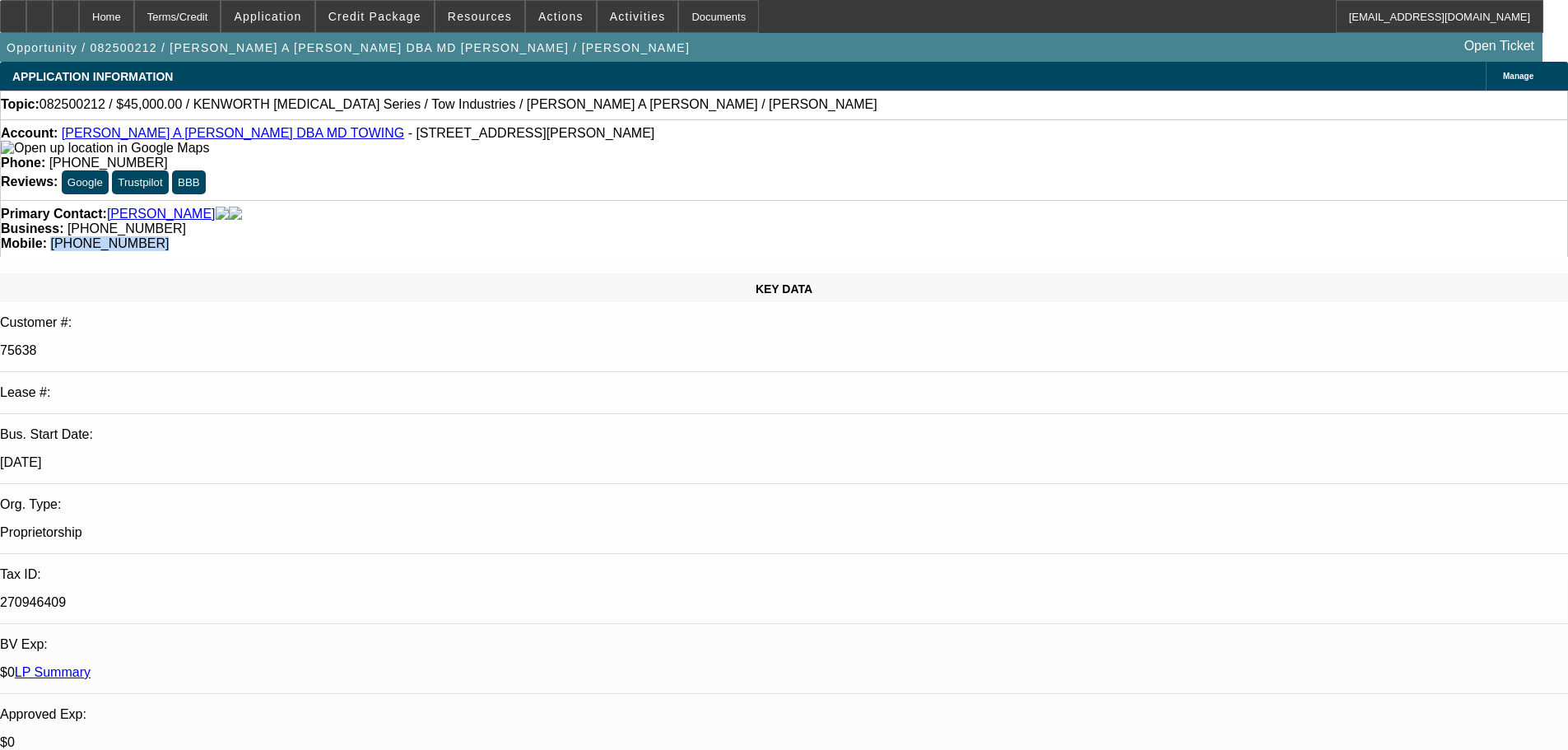
click at [168, 236] on span "(831) 484-3293" at bounding box center [109, 242] width 118 height 14
copy span "(831) 484-3293"
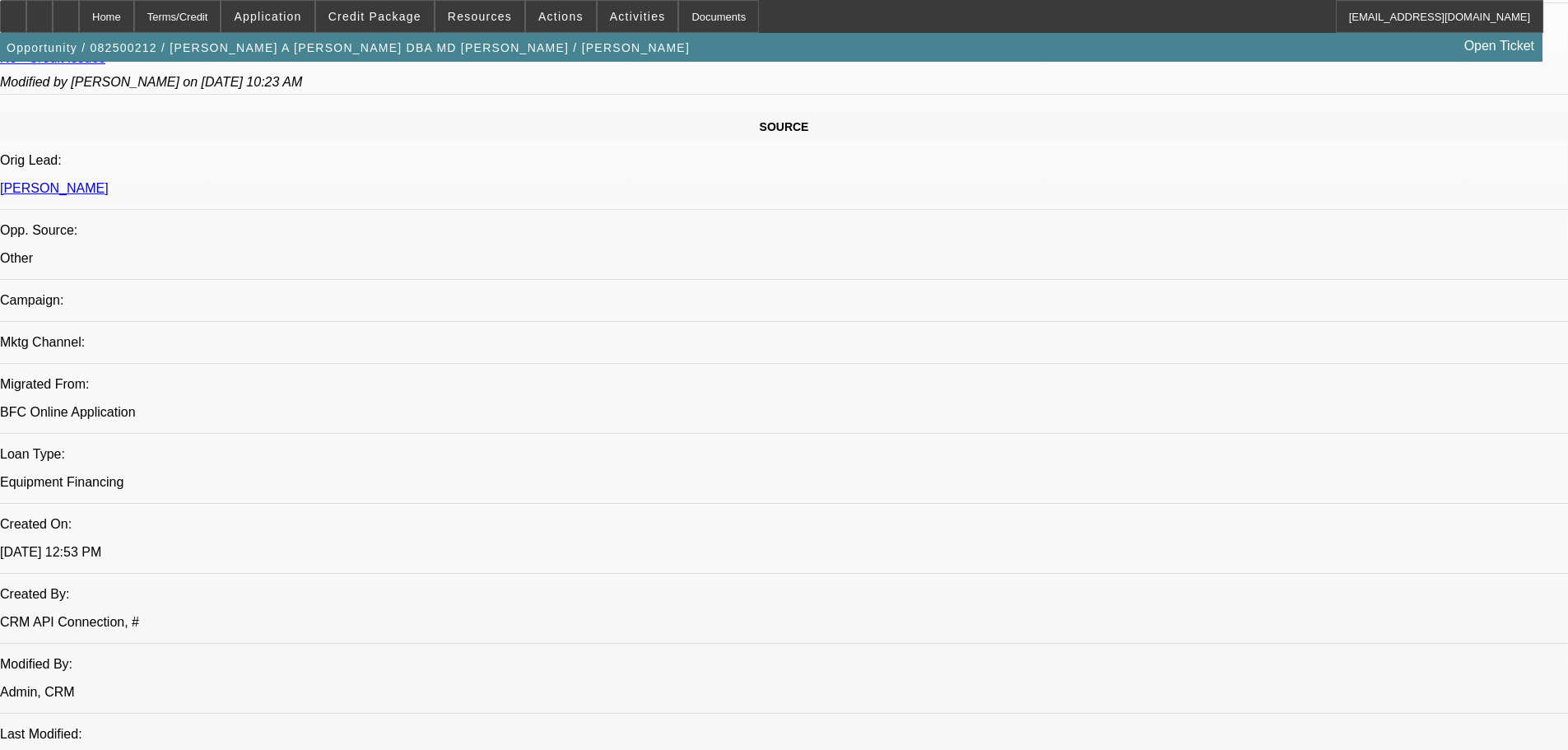
drag, startPoint x: 516, startPoint y: 457, endPoint x: 594, endPoint y: 357, distance: 126.8
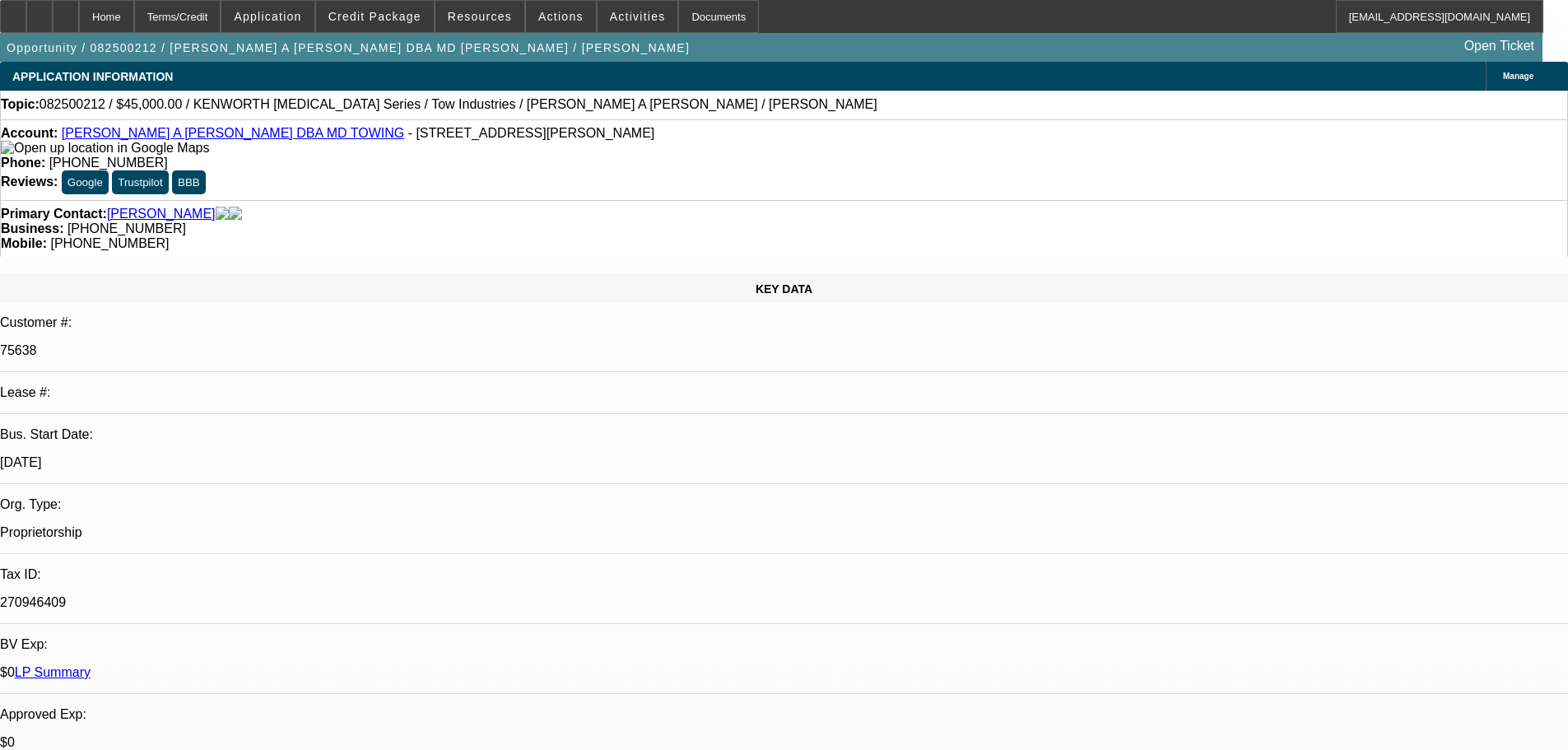
drag, startPoint x: 1011, startPoint y: 383, endPoint x: 969, endPoint y: 17, distance: 368.4
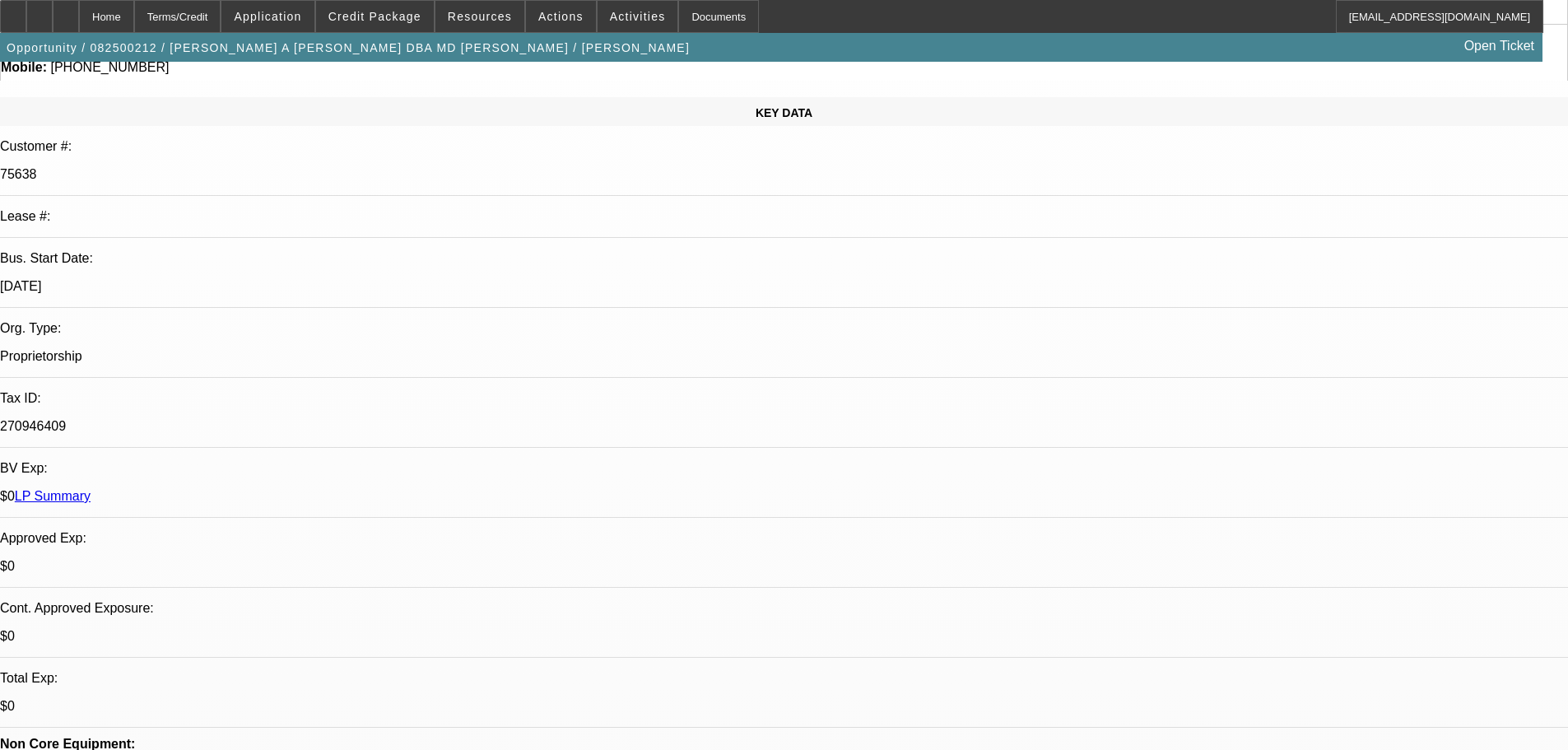
scroll to position [329, 0]
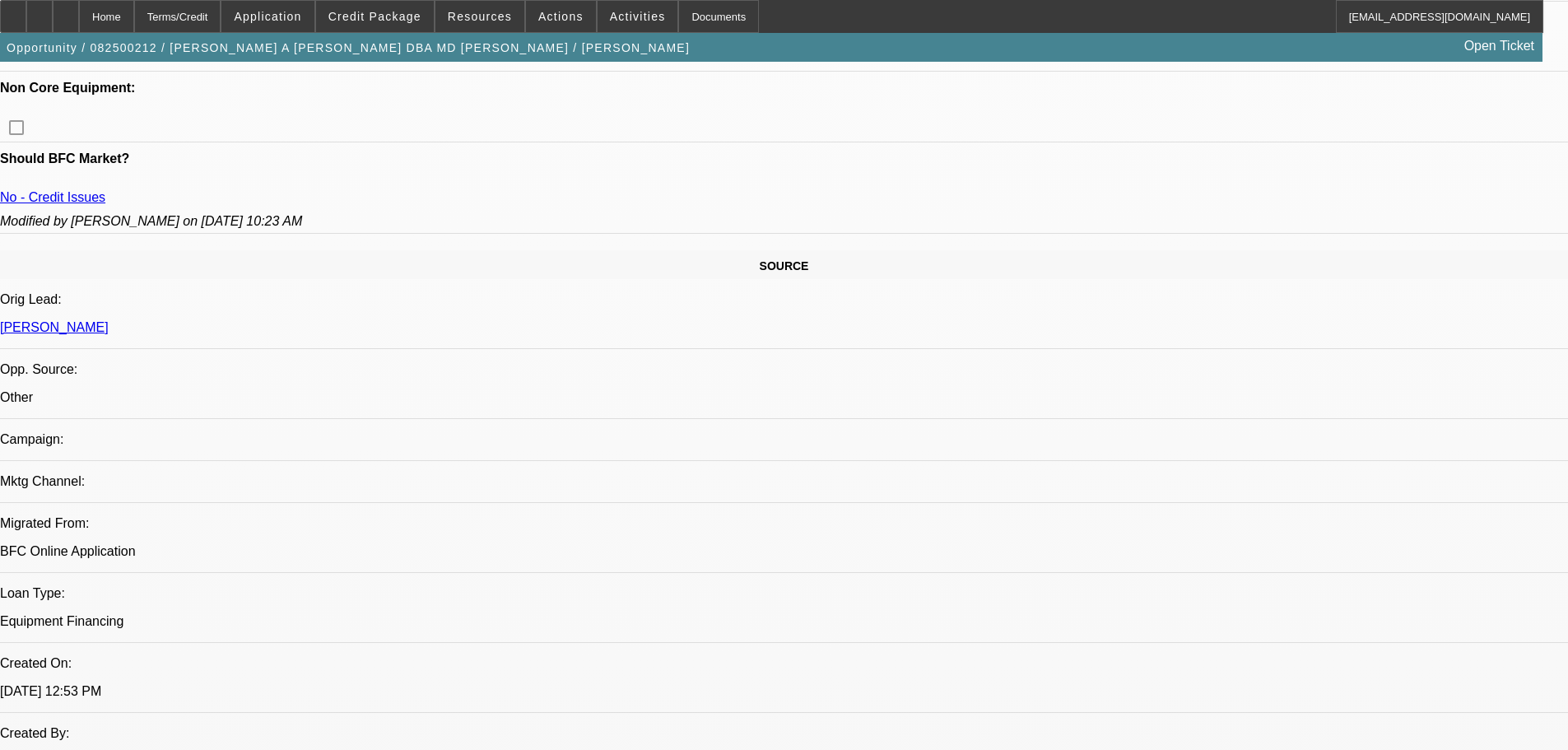
scroll to position [988, 0]
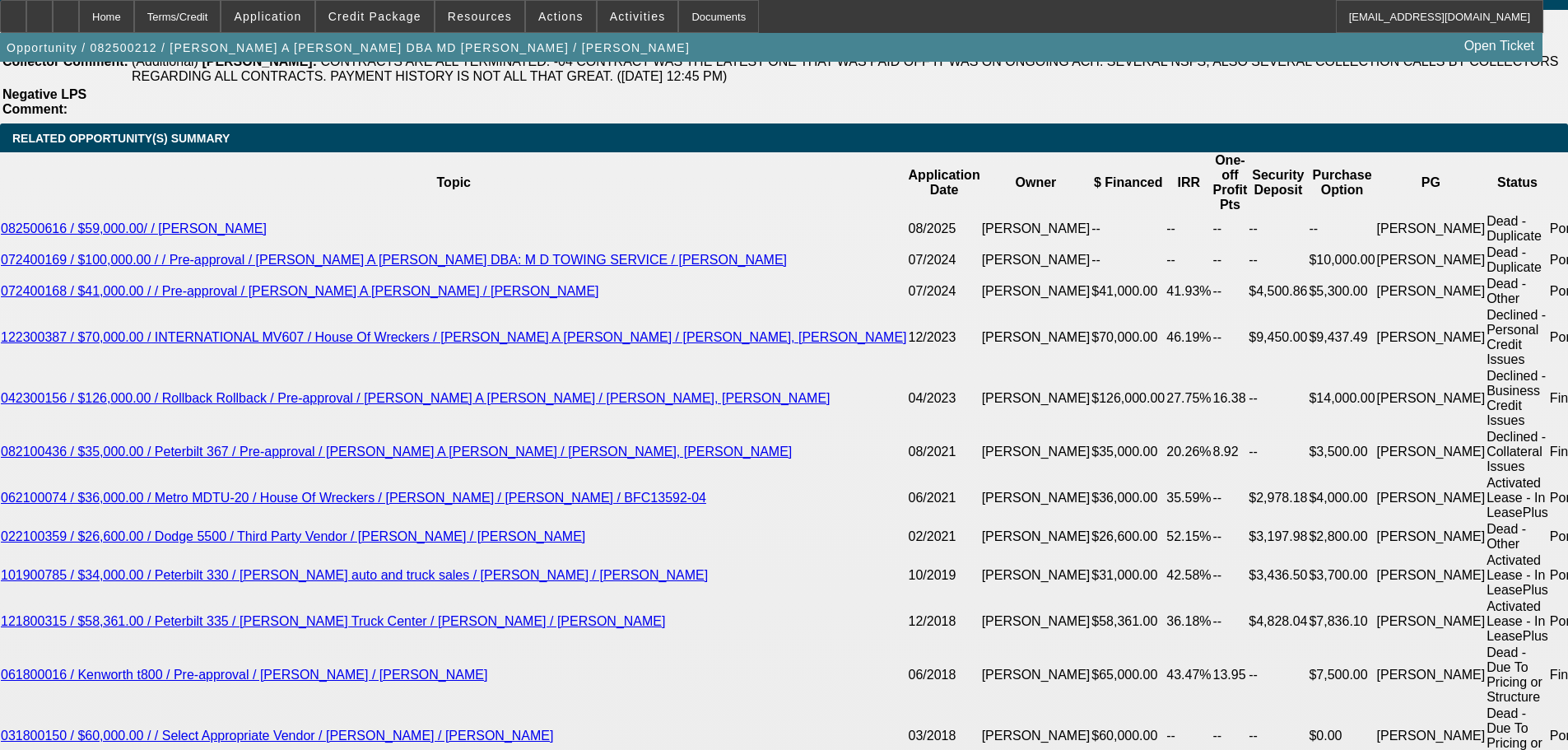
drag, startPoint x: 512, startPoint y: 347, endPoint x: 588, endPoint y: 663, distance: 325.0
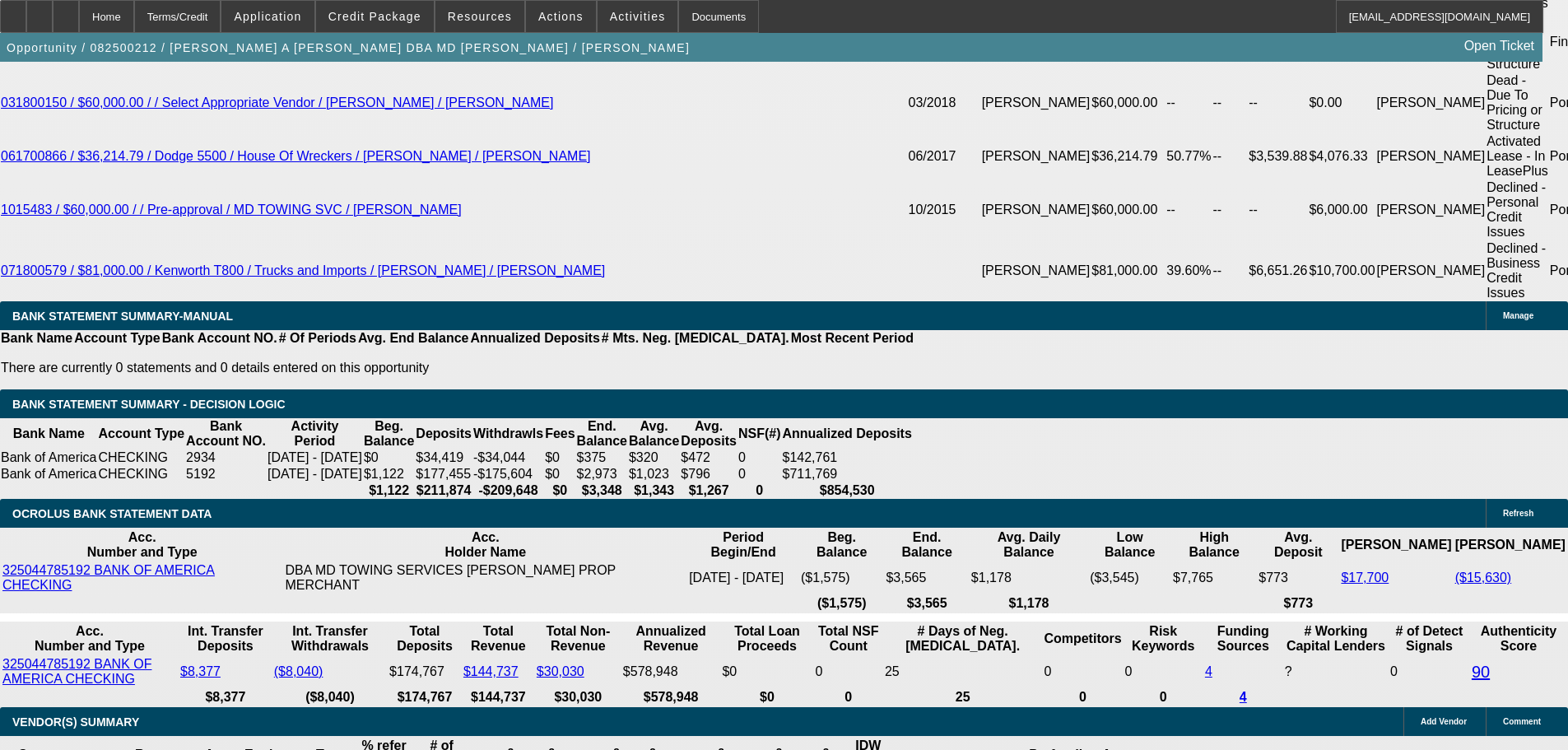
drag, startPoint x: 810, startPoint y: 547, endPoint x: 759, endPoint y: 365, distance: 189.0
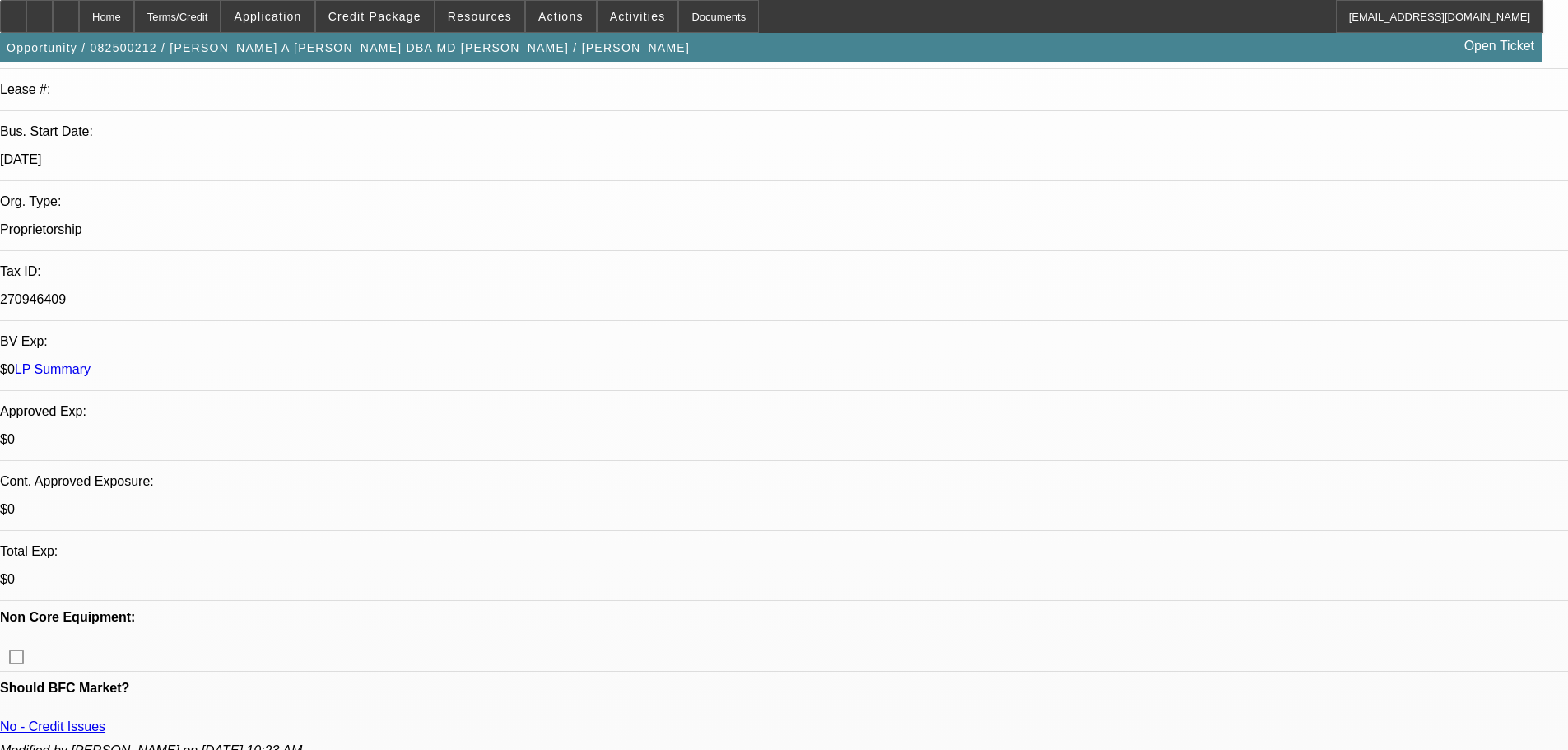
scroll to position [0, 0]
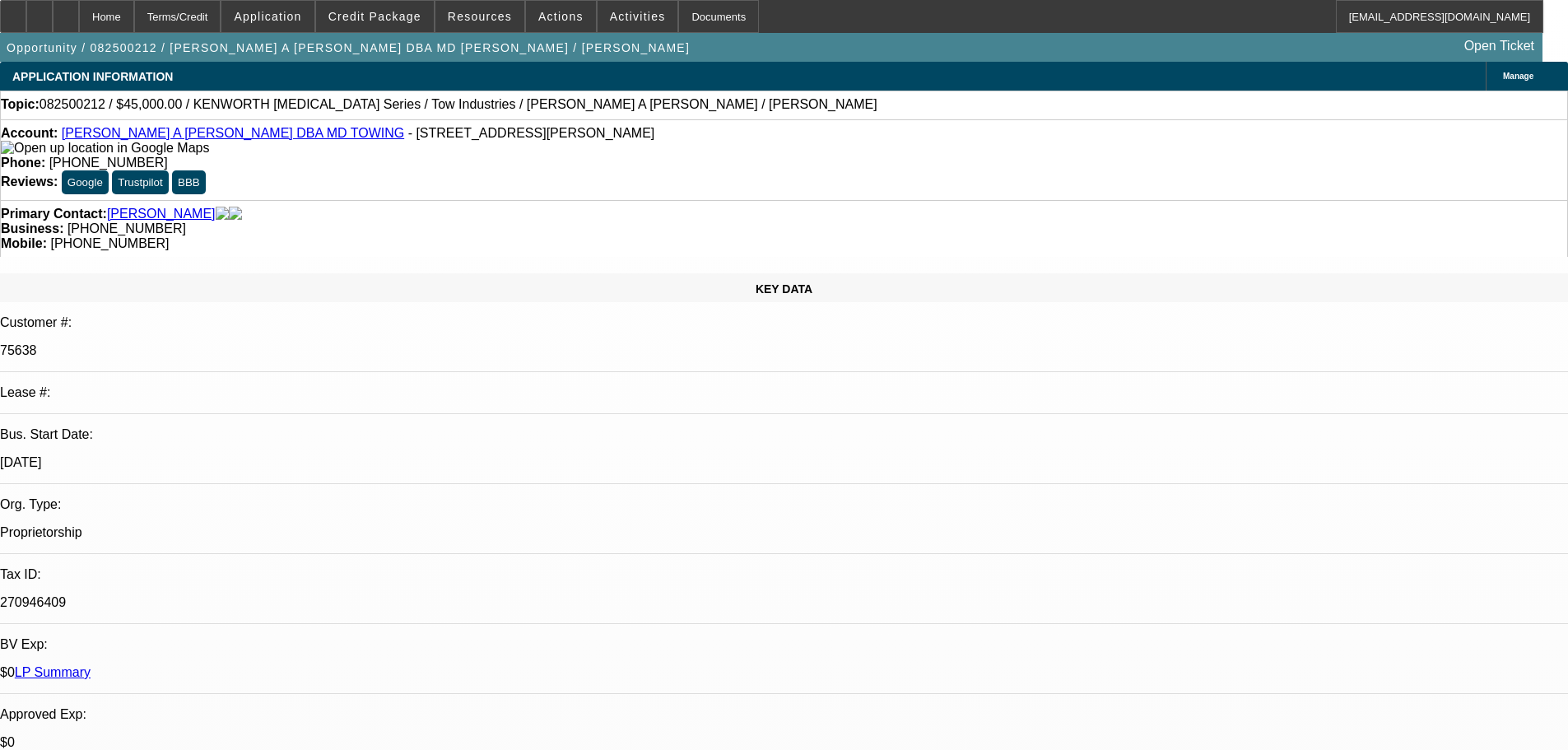
drag, startPoint x: 951, startPoint y: 343, endPoint x: 938, endPoint y: 174, distance: 169.5
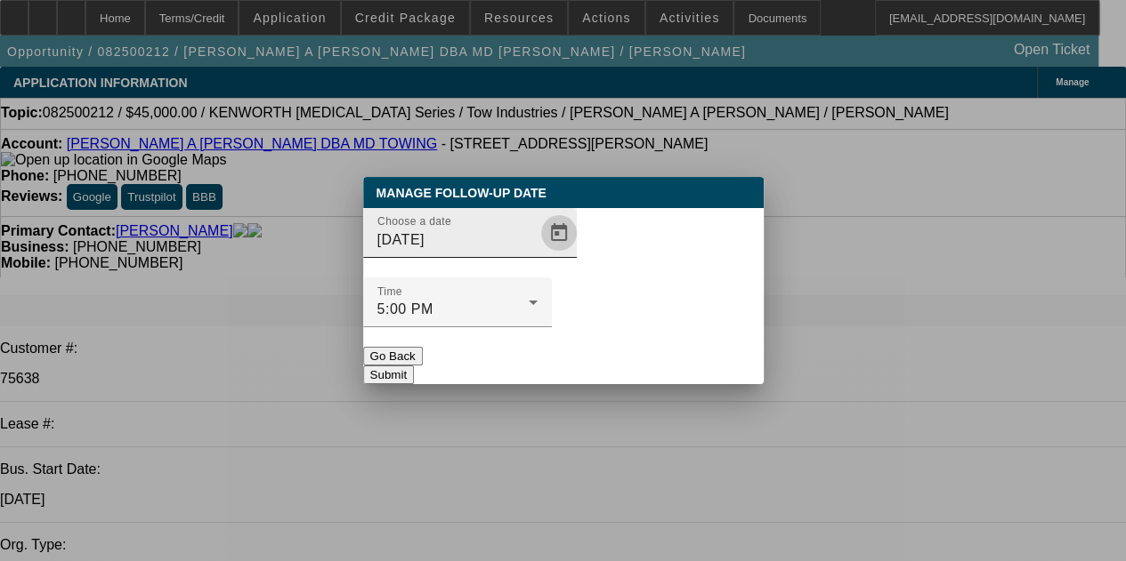
click at [537, 254] on span "Open calendar" at bounding box center [558, 233] width 43 height 43
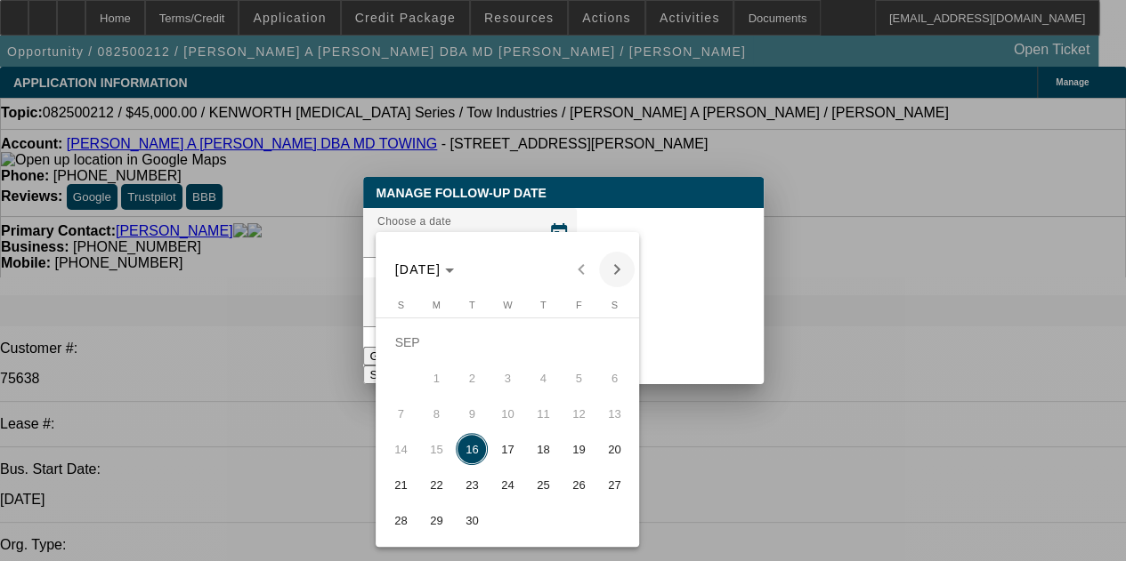
click at [609, 270] on span "Next month" at bounding box center [617, 270] width 36 height 36
click at [548, 414] on span "16" at bounding box center [543, 414] width 32 height 32
type input "10/16/2025"
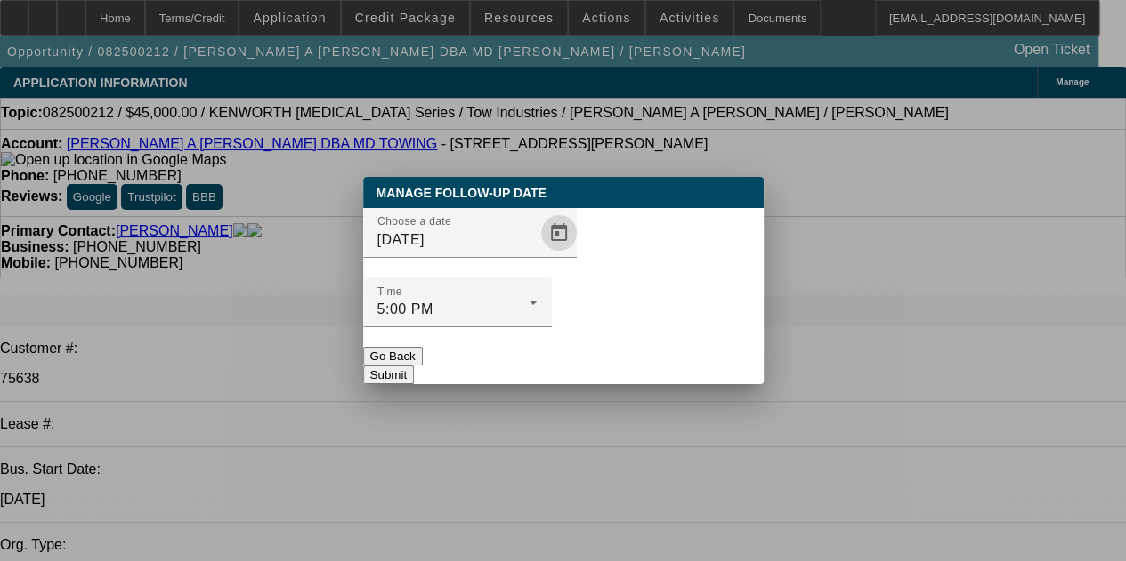
click at [414, 366] on button "Submit" at bounding box center [388, 375] width 51 height 19
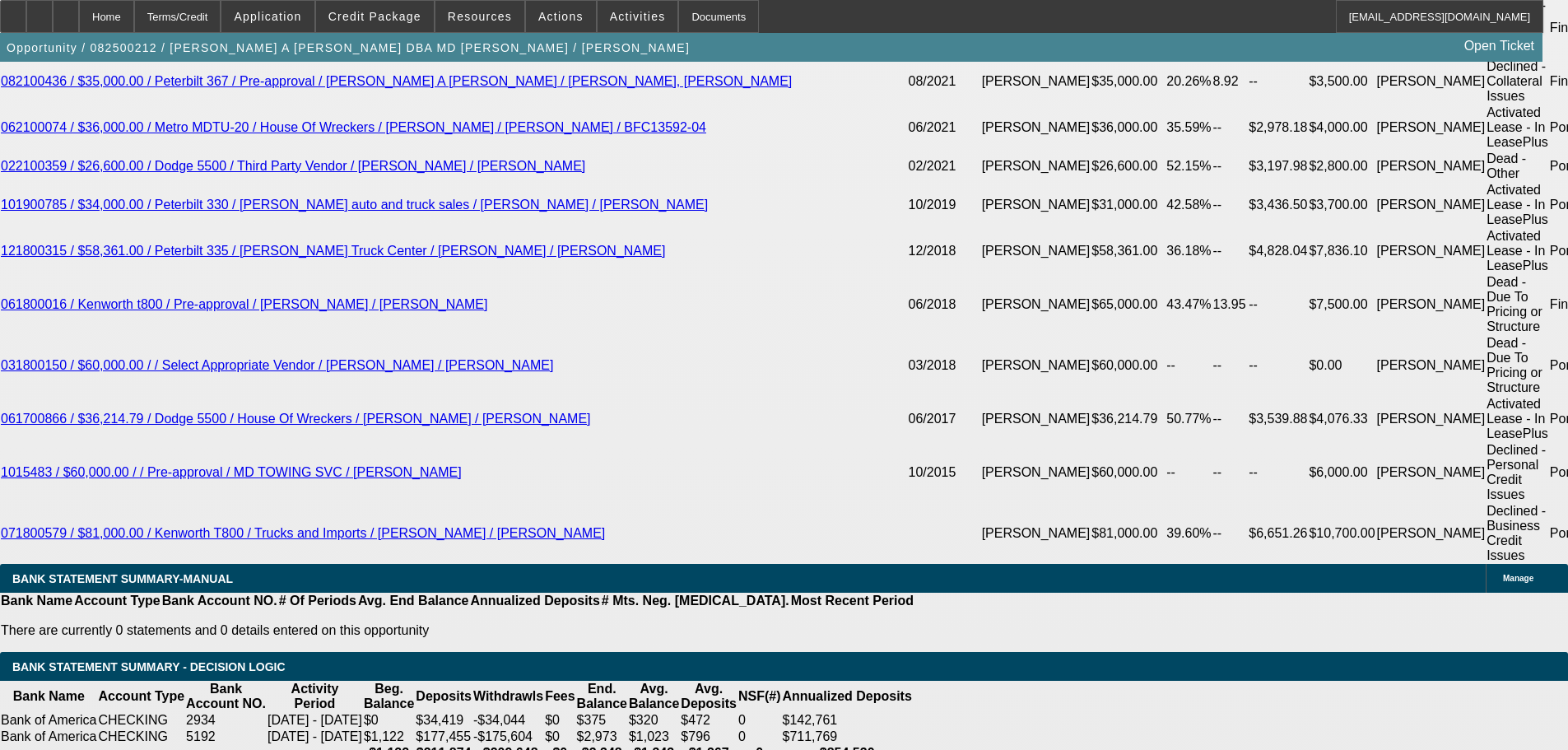
drag, startPoint x: 1010, startPoint y: 526, endPoint x: 1010, endPoint y: 500, distance: 26.0
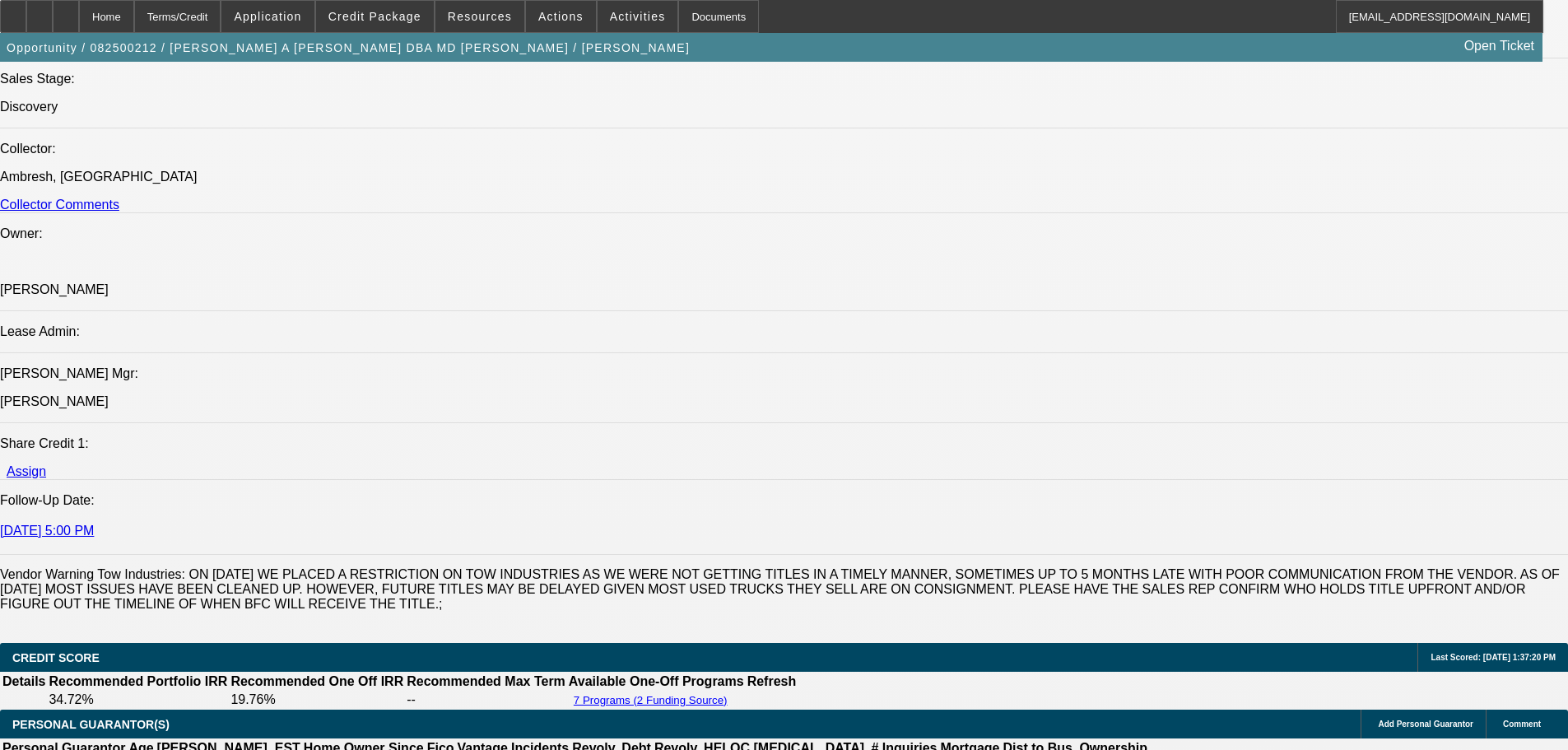
drag, startPoint x: 1037, startPoint y: 190, endPoint x: 977, endPoint y: 134, distance: 82.1
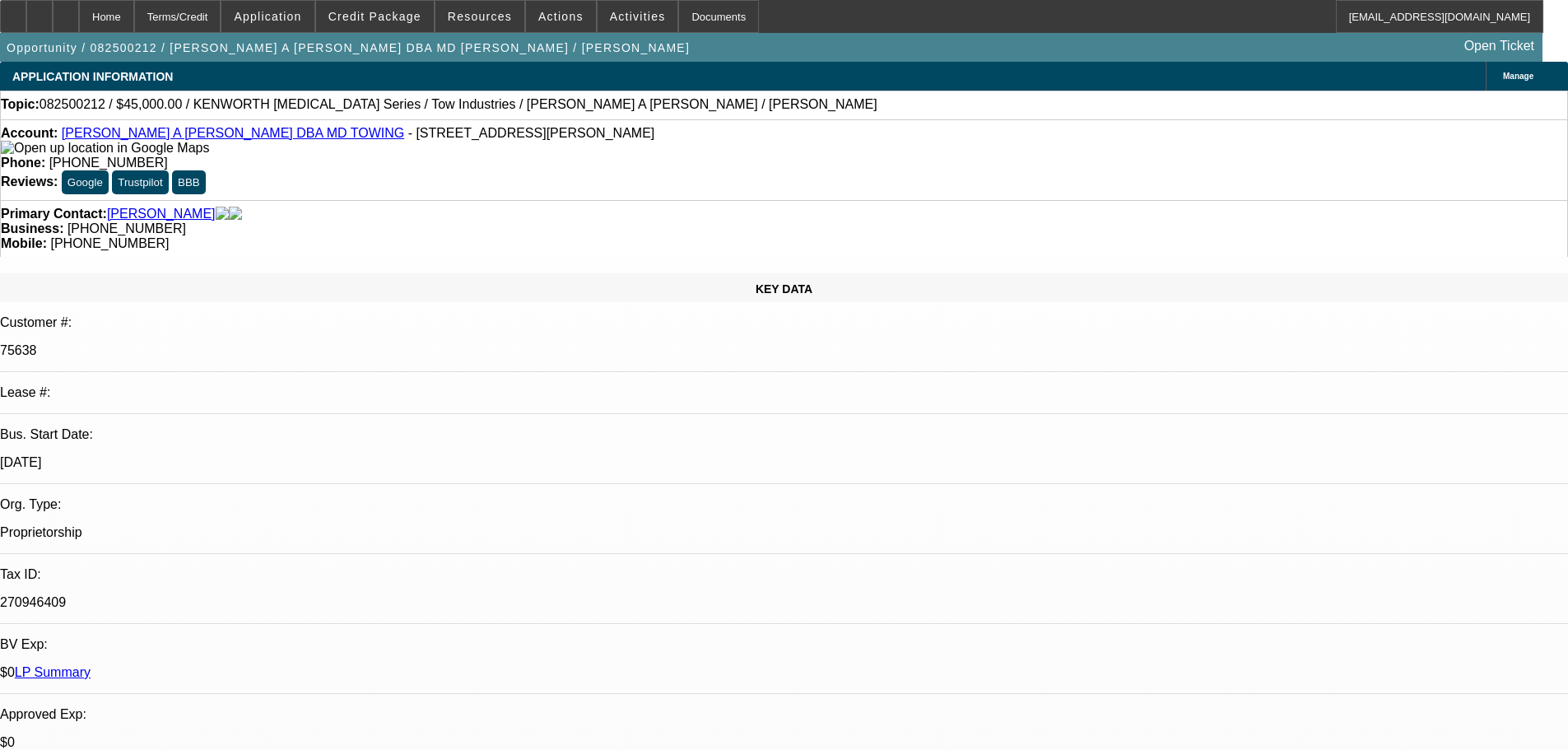
drag, startPoint x: 908, startPoint y: 491, endPoint x: 833, endPoint y: 126, distance: 372.6
click at [557, 9] on span at bounding box center [562, 16] width 70 height 40
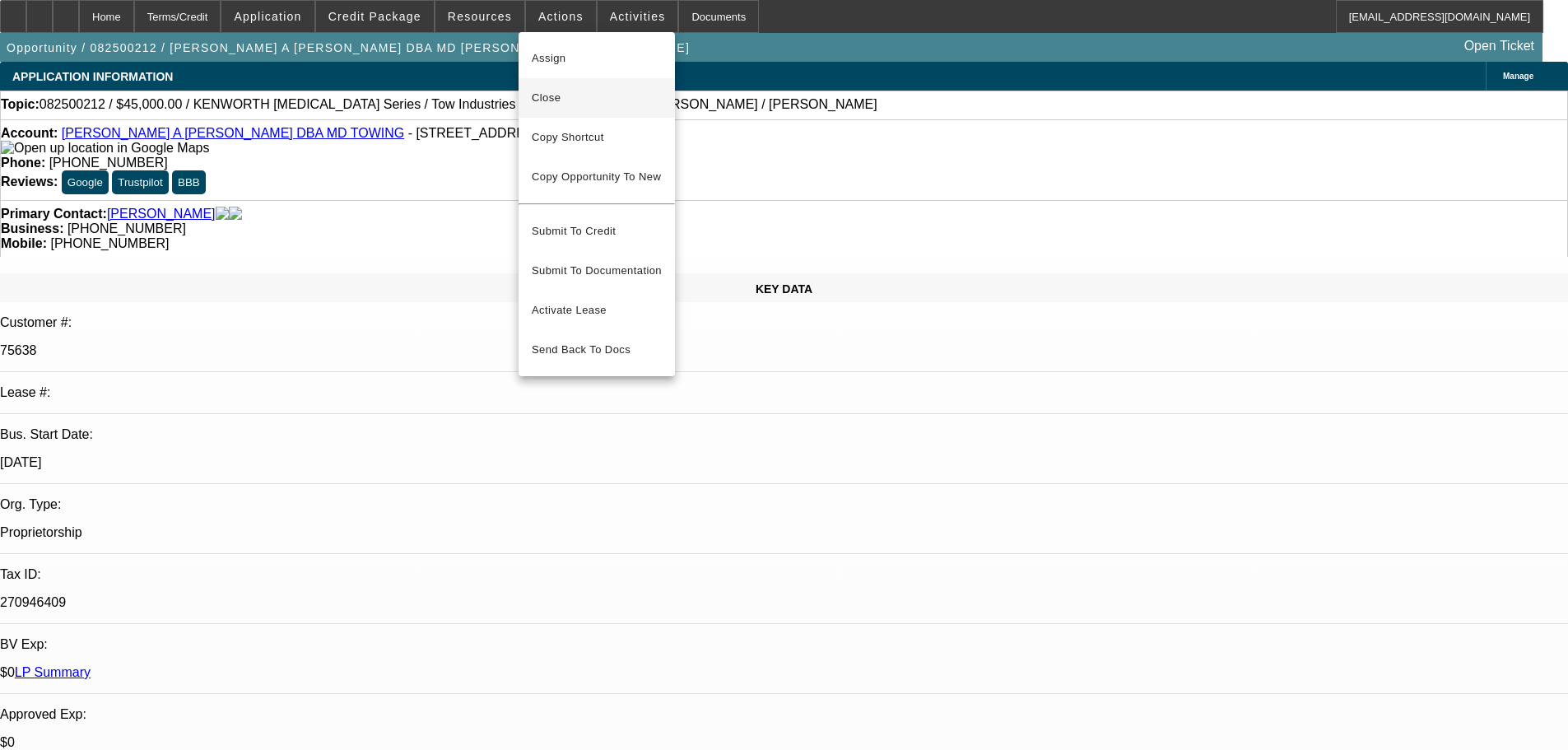
click at [619, 92] on span "Close" at bounding box center [597, 97] width 130 height 19
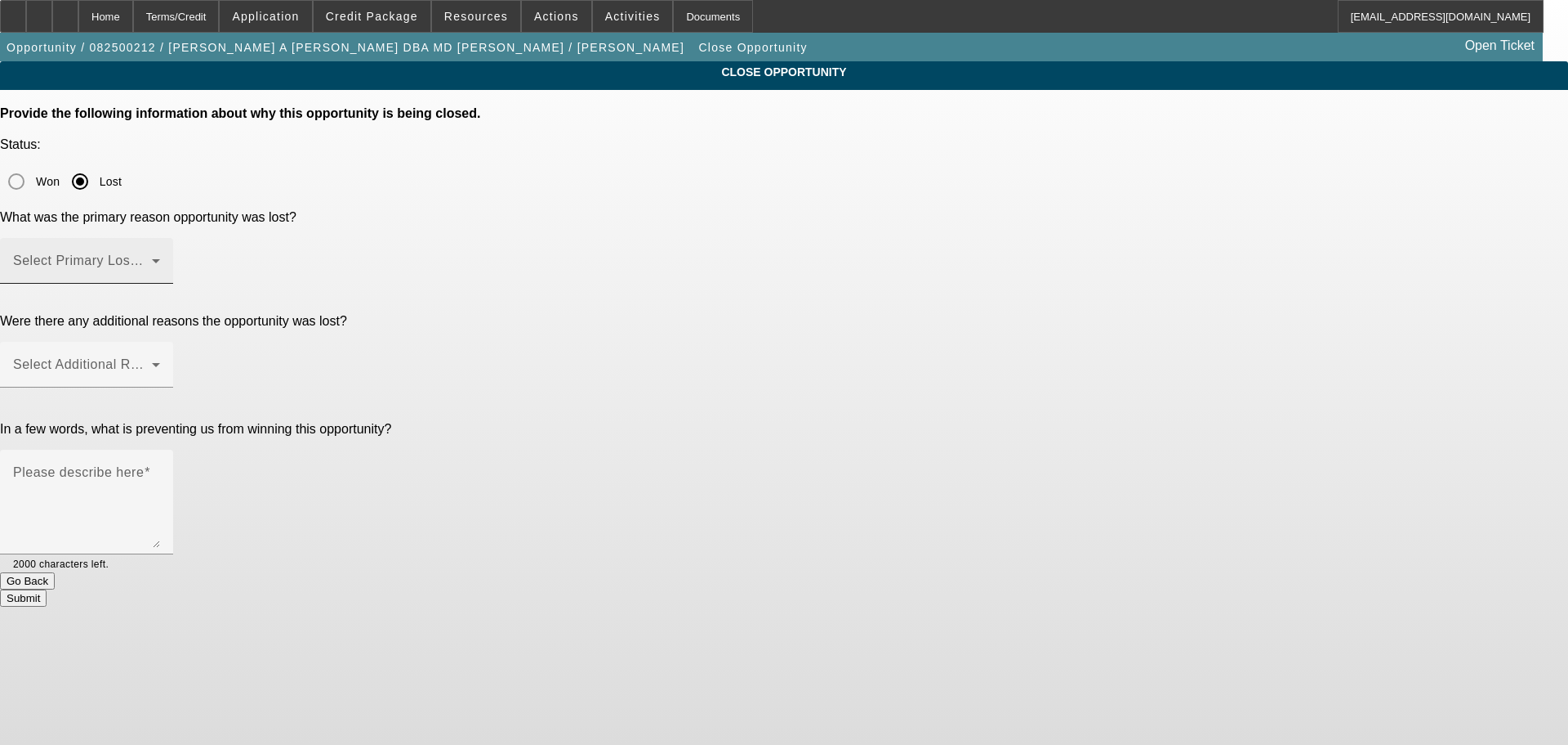
click at [151, 257] on span at bounding box center [82, 266] width 139 height 19
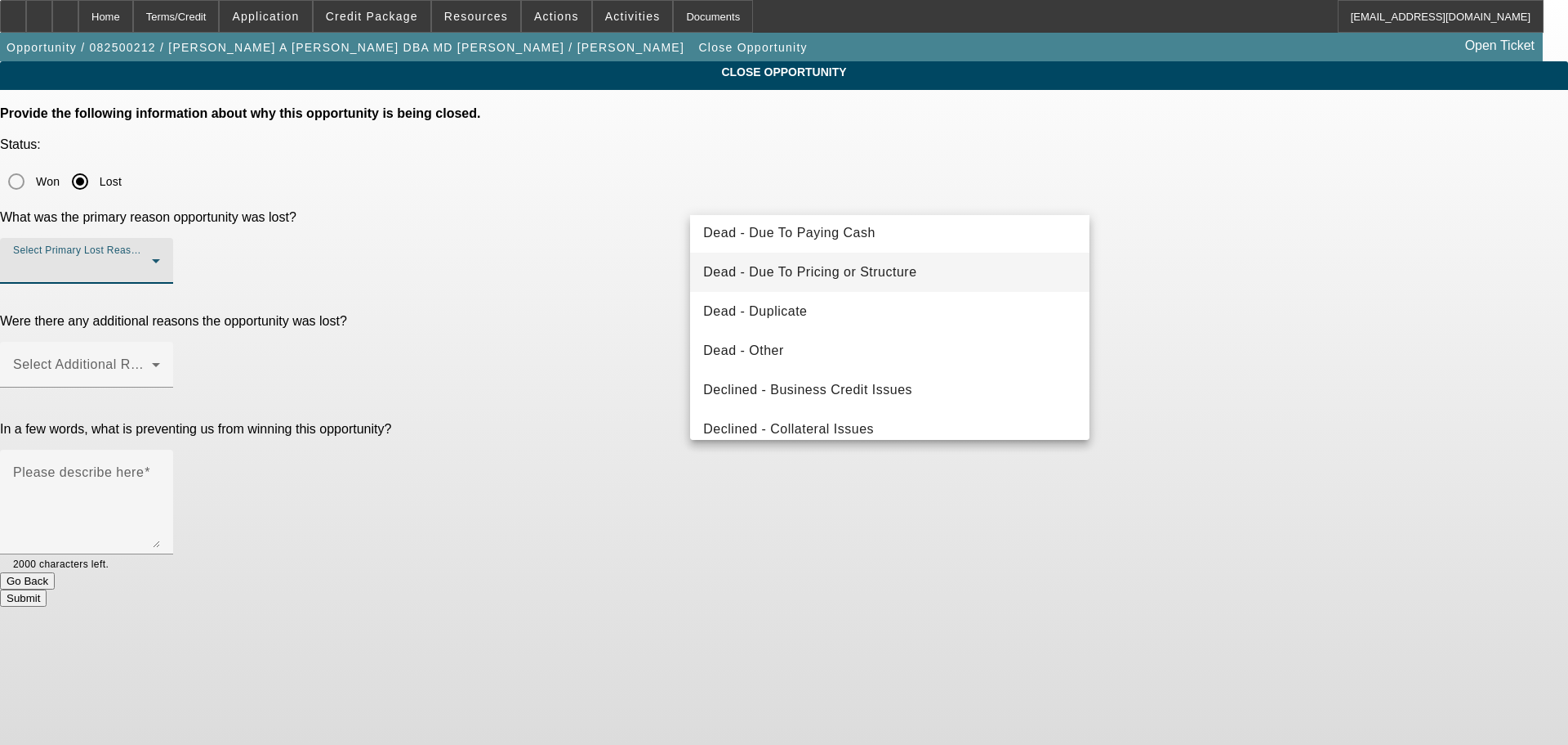
scroll to position [220, 0]
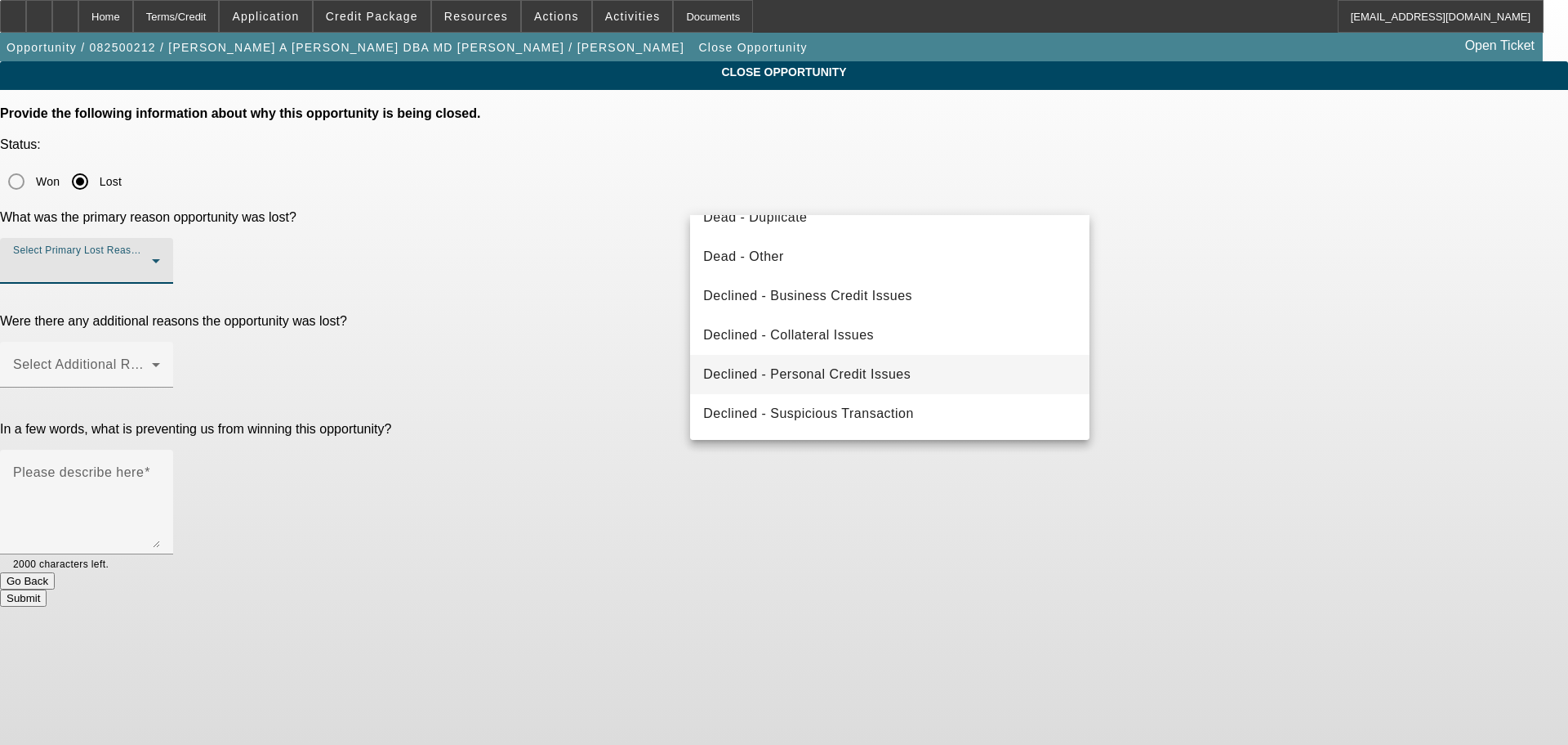
click at [981, 389] on mat-option "Declined - Personal Credit Issues" at bounding box center [890, 374] width 399 height 40
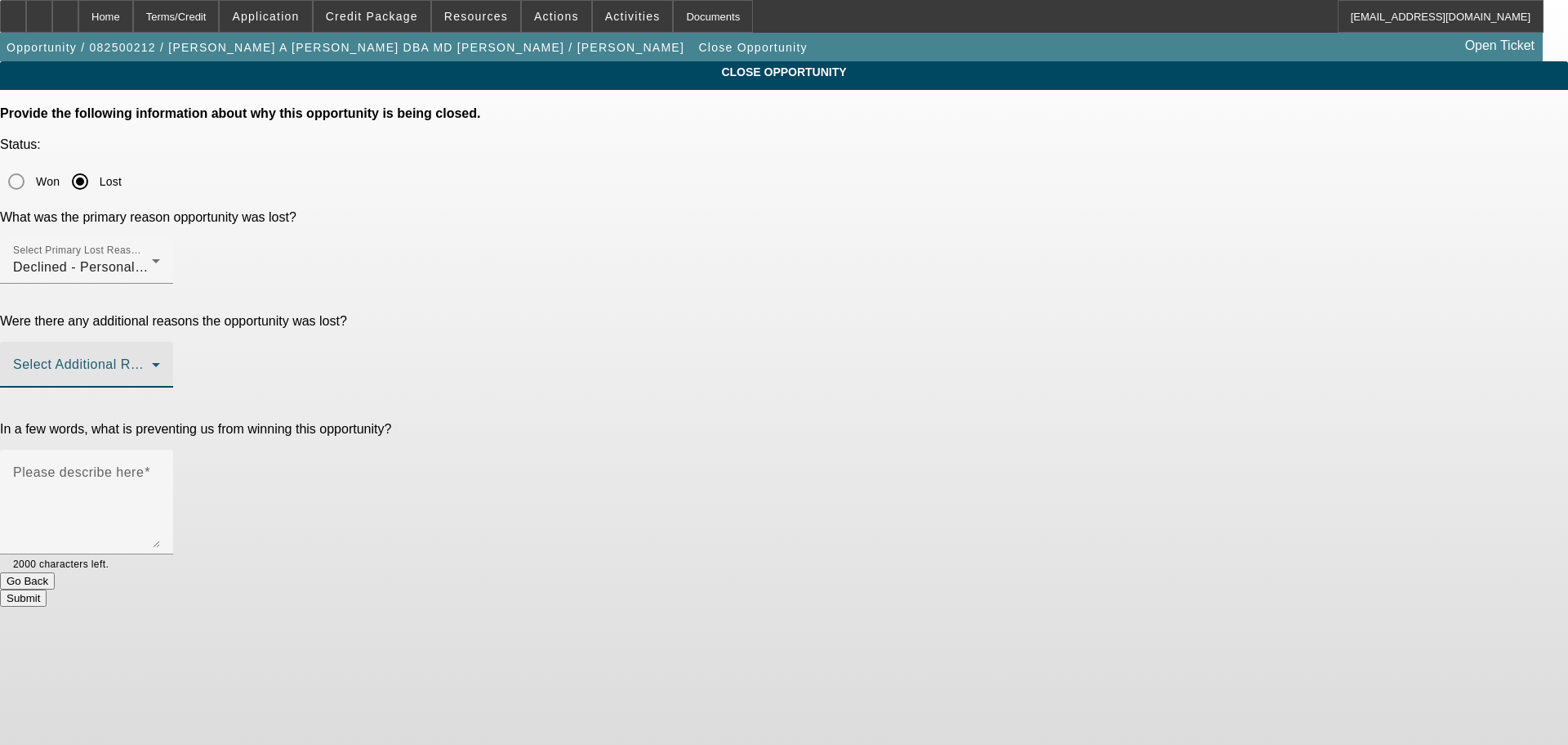
click at [151, 361] on span at bounding box center [82, 370] width 139 height 19
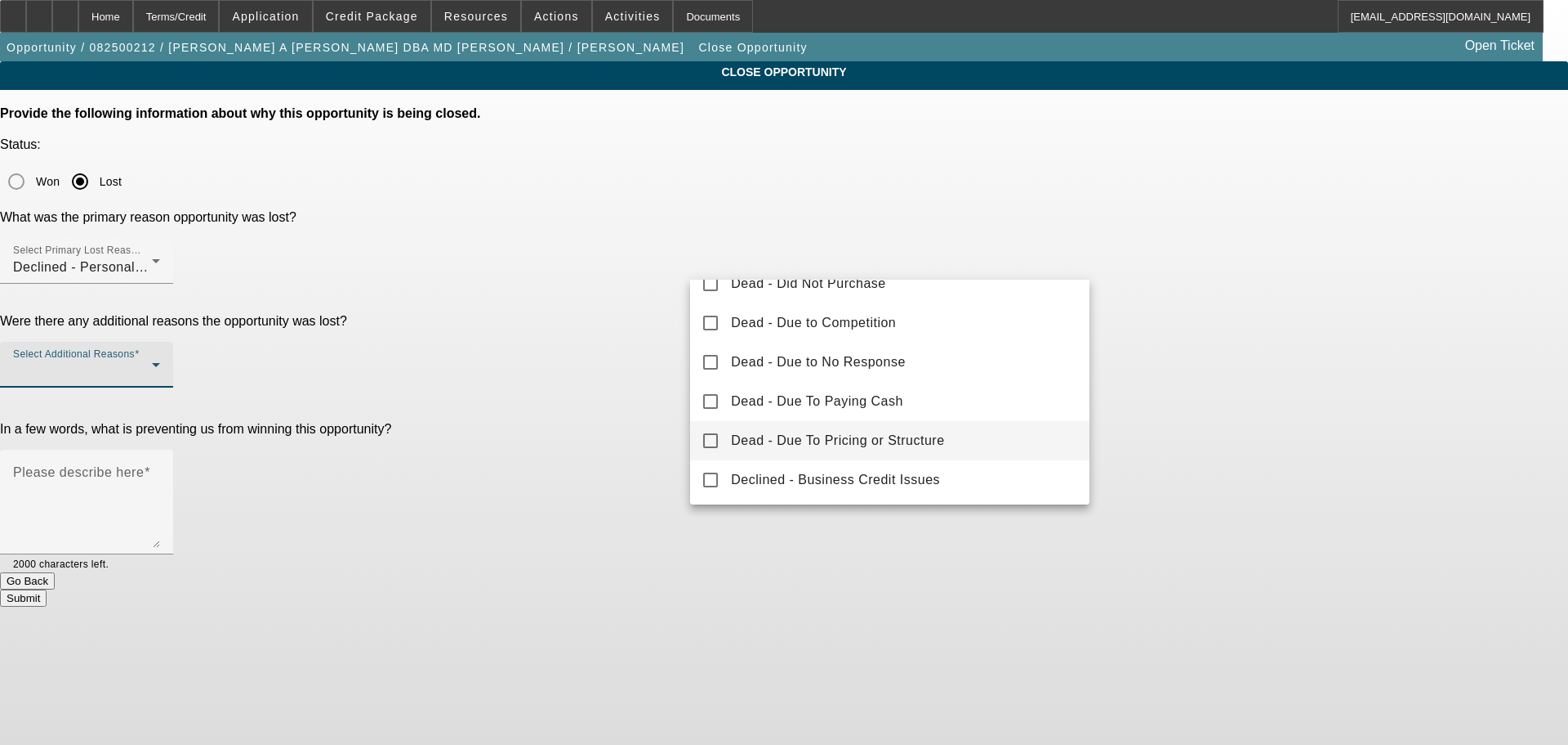
scroll to position [181, 0]
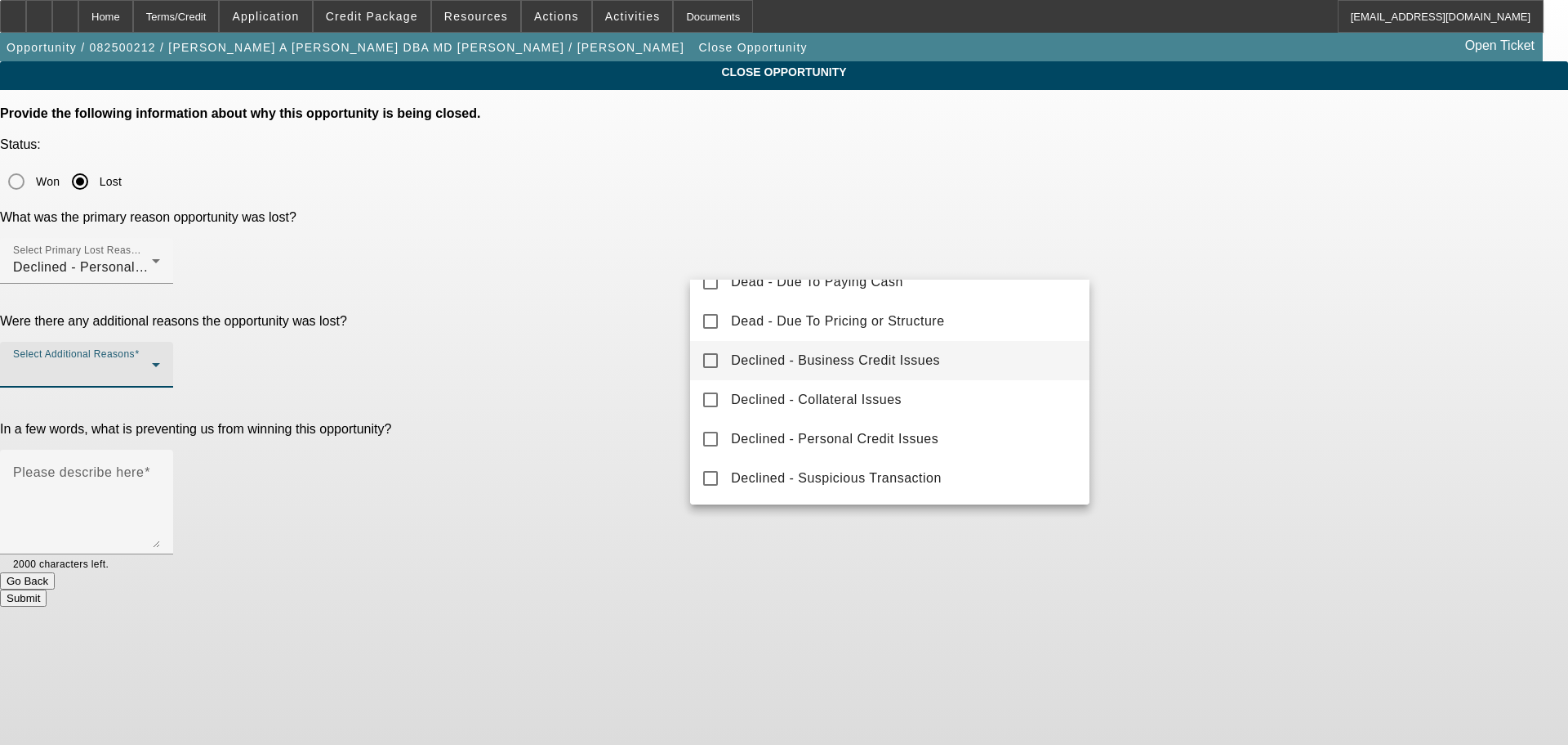
click at [931, 348] on mat-option "Declined - Business Credit Issues" at bounding box center [890, 360] width 399 height 40
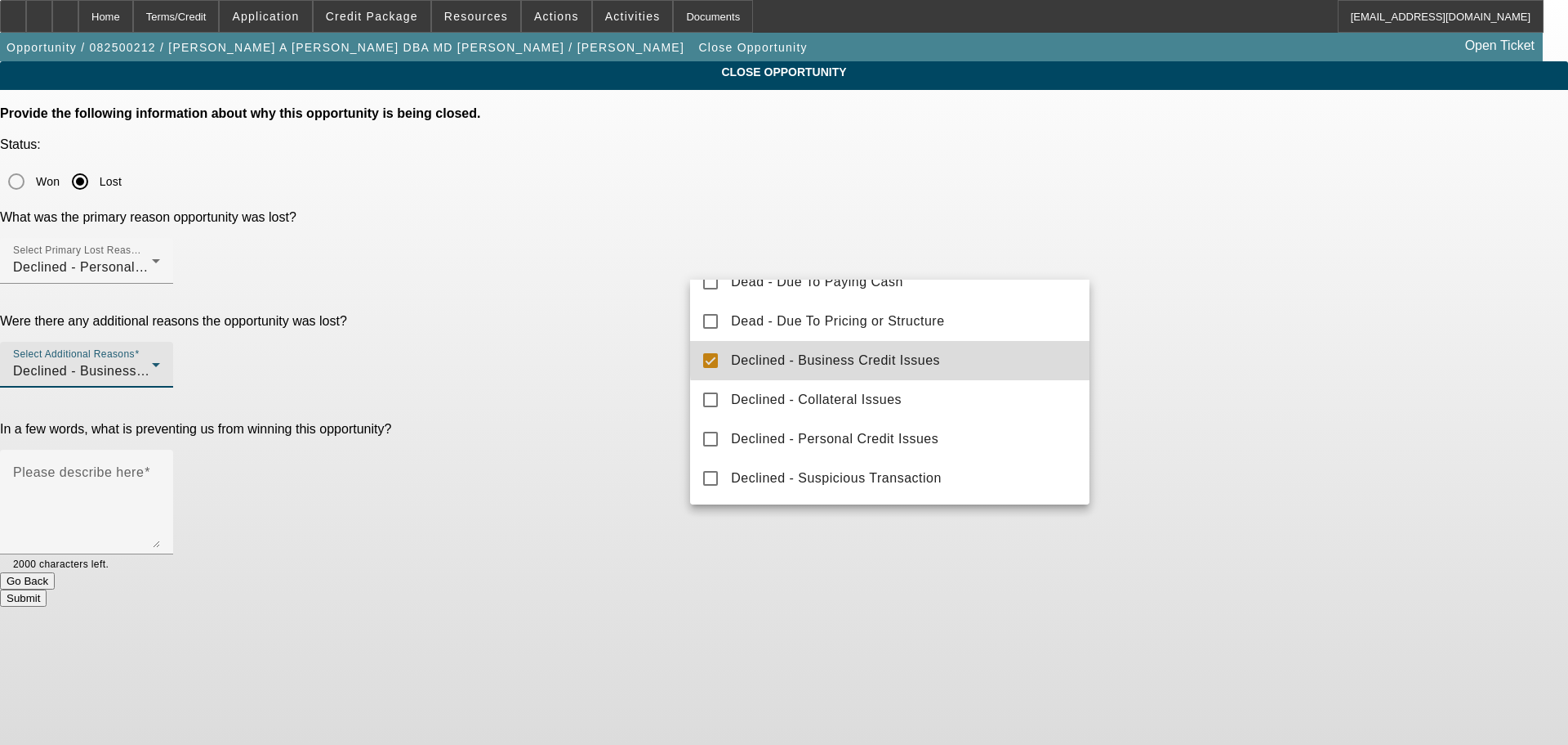
drag, startPoint x: 1253, startPoint y: 302, endPoint x: 839, endPoint y: 352, distance: 417.0
click at [1239, 304] on div at bounding box center [784, 372] width 1568 height 745
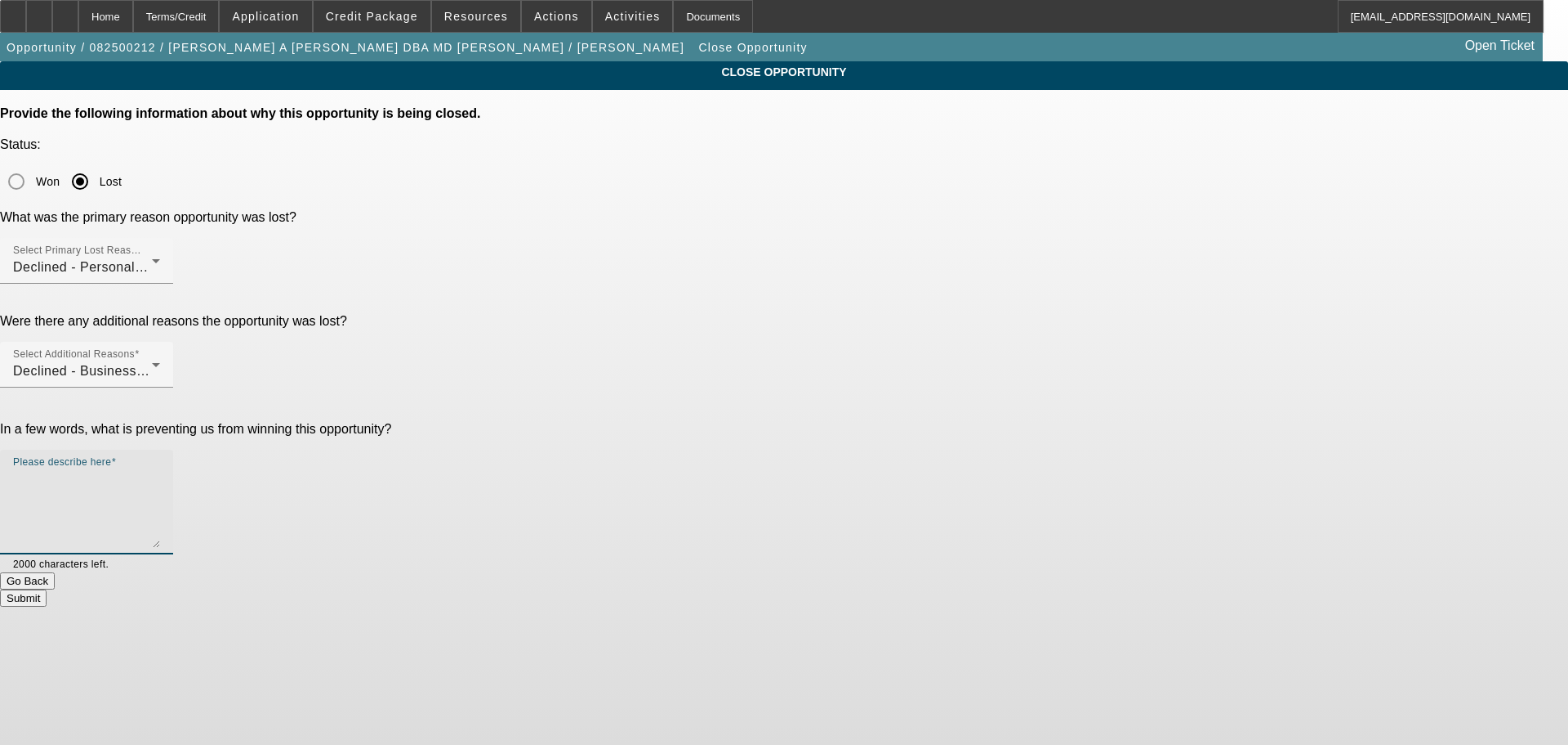
click at [160, 469] on textarea "Please describe here" at bounding box center [86, 508] width 147 height 78
drag, startPoint x: 758, startPoint y: 327, endPoint x: 647, endPoint y: 322, distance: 111.1
click at [647, 422] on div "In a few words, what is preventing us from winning this opportunity? Please des…" at bounding box center [784, 497] width 1568 height 151
click at [160, 469] on textarea "Poor profile, past due with dakota" at bounding box center [86, 508] width 147 height 78
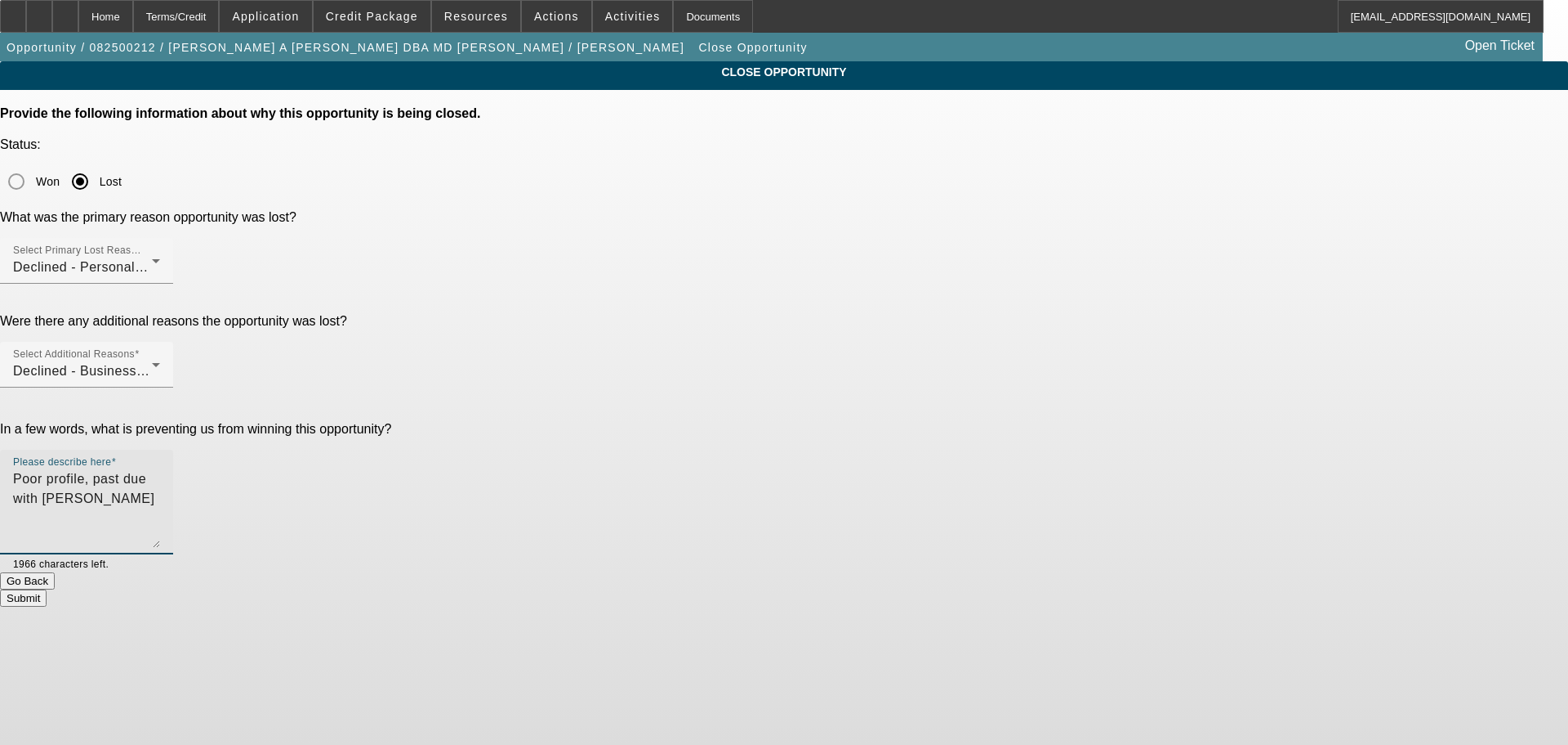
drag, startPoint x: 755, startPoint y: 326, endPoint x: 729, endPoint y: 329, distance: 26.2
click at [160, 469] on textarea "Poor profile, past due with dakota" at bounding box center [86, 508] width 147 height 78
drag, startPoint x: 758, startPoint y: 329, endPoint x: 728, endPoint y: 329, distance: 30.0
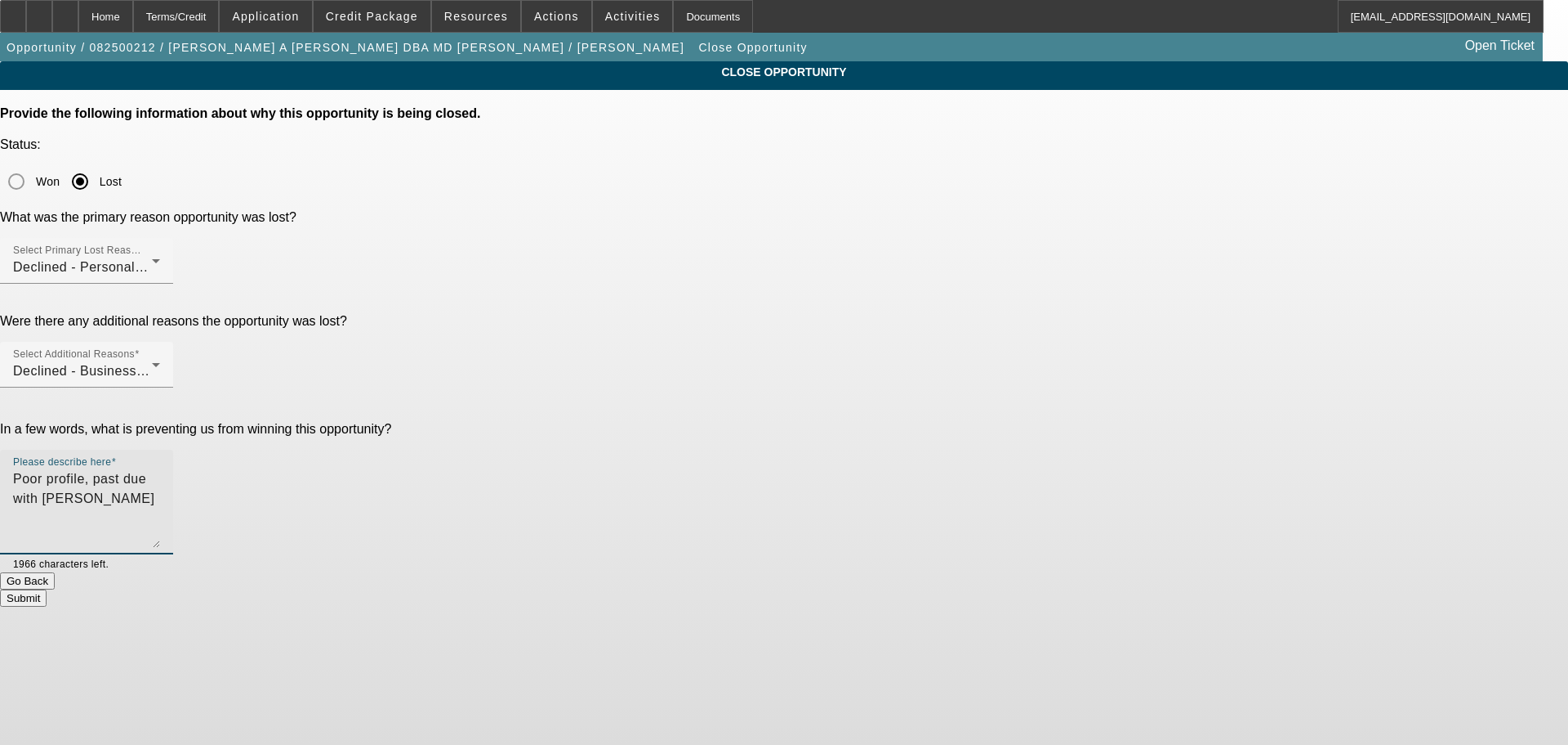
click at [160, 469] on textarea "Poor profile, past due with dakota" at bounding box center [86, 508] width 147 height 78
type textarea "Poor profile, past due with dakota"
click at [47, 590] on button "Submit" at bounding box center [23, 598] width 47 height 17
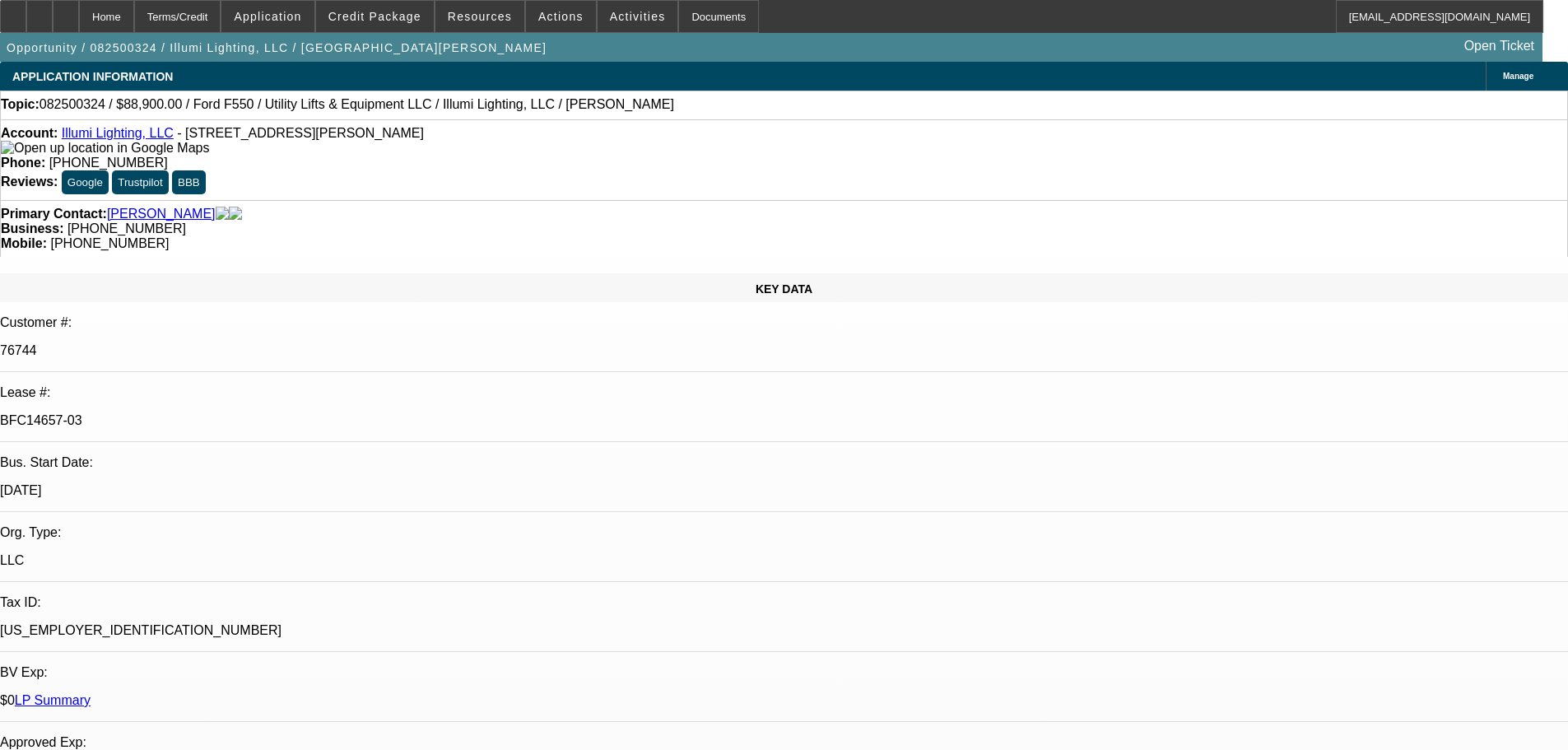
select select "0"
select select "3"
select select "0"
select select "6"
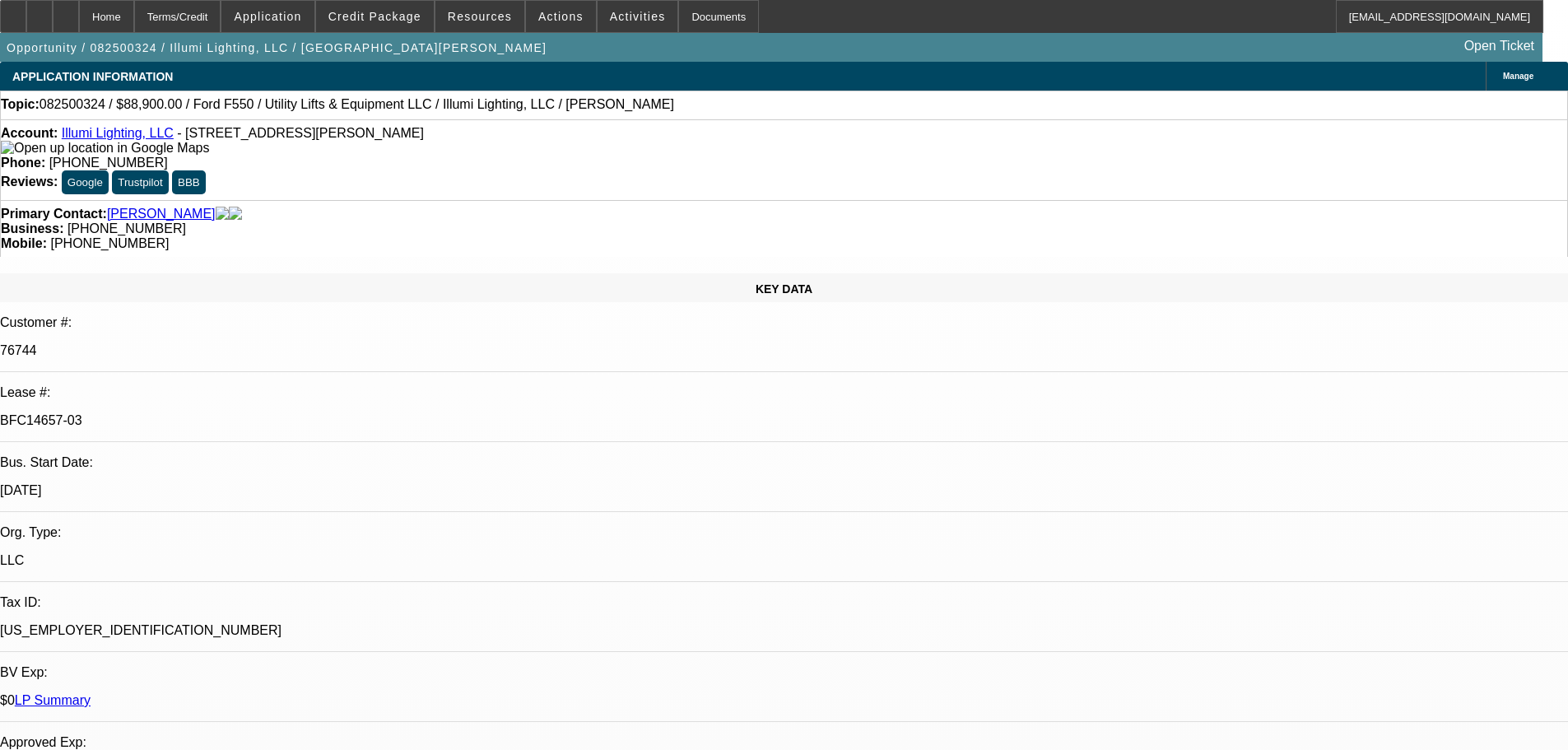
select select "0"
select select "3"
select select "0"
select select "6"
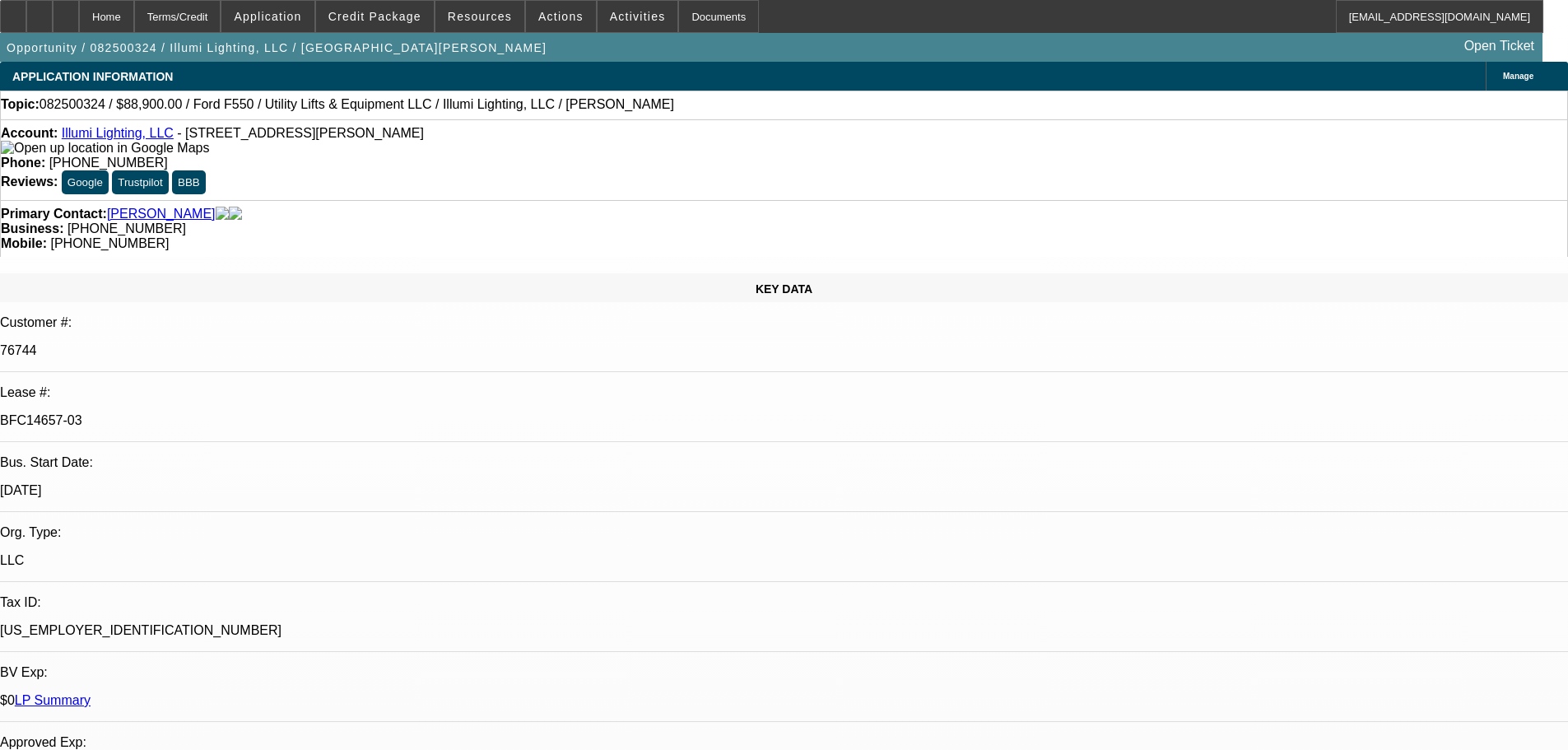
select select "0"
select select "3"
select select "0"
select select "6"
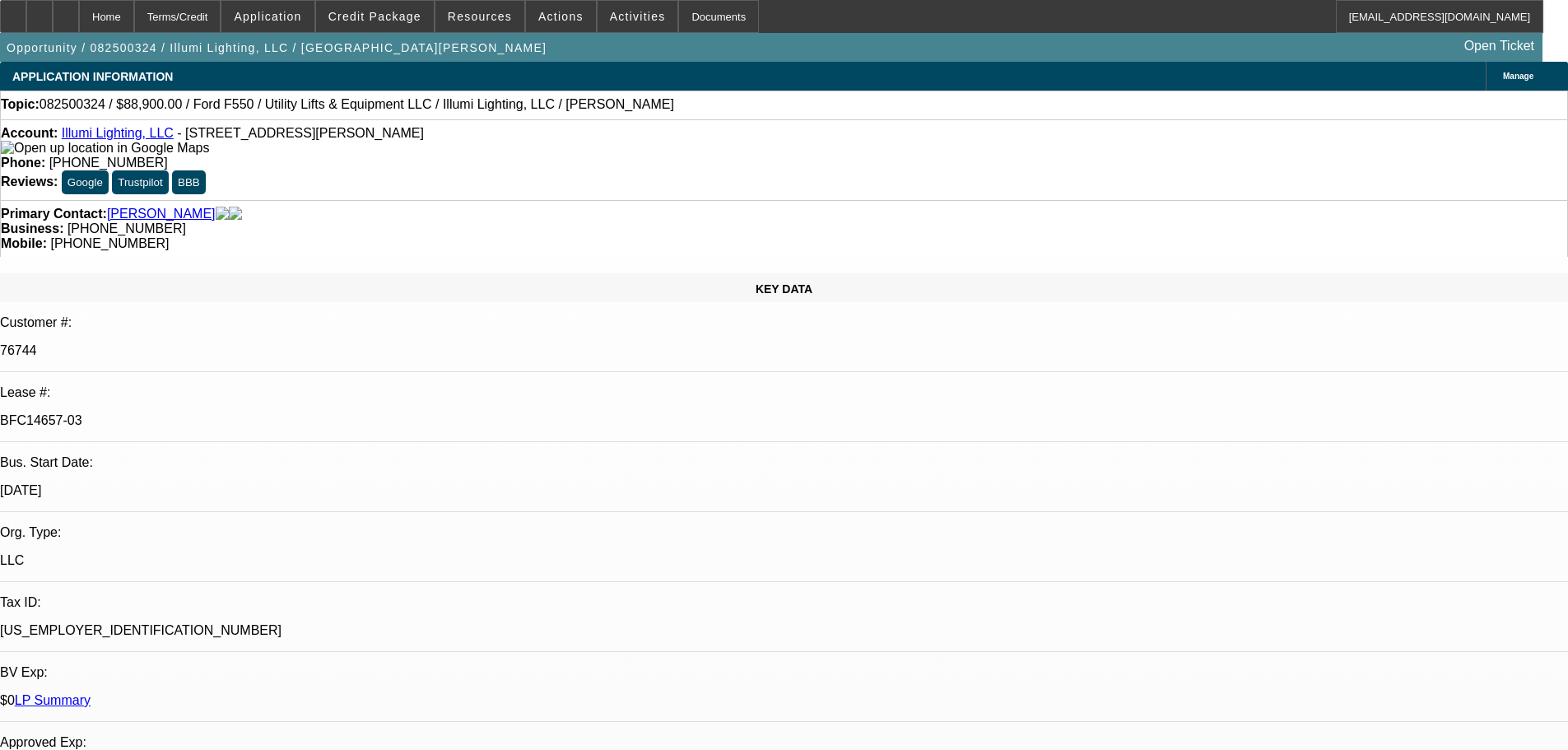
select select "0"
select select "3"
select select "0"
select select "6"
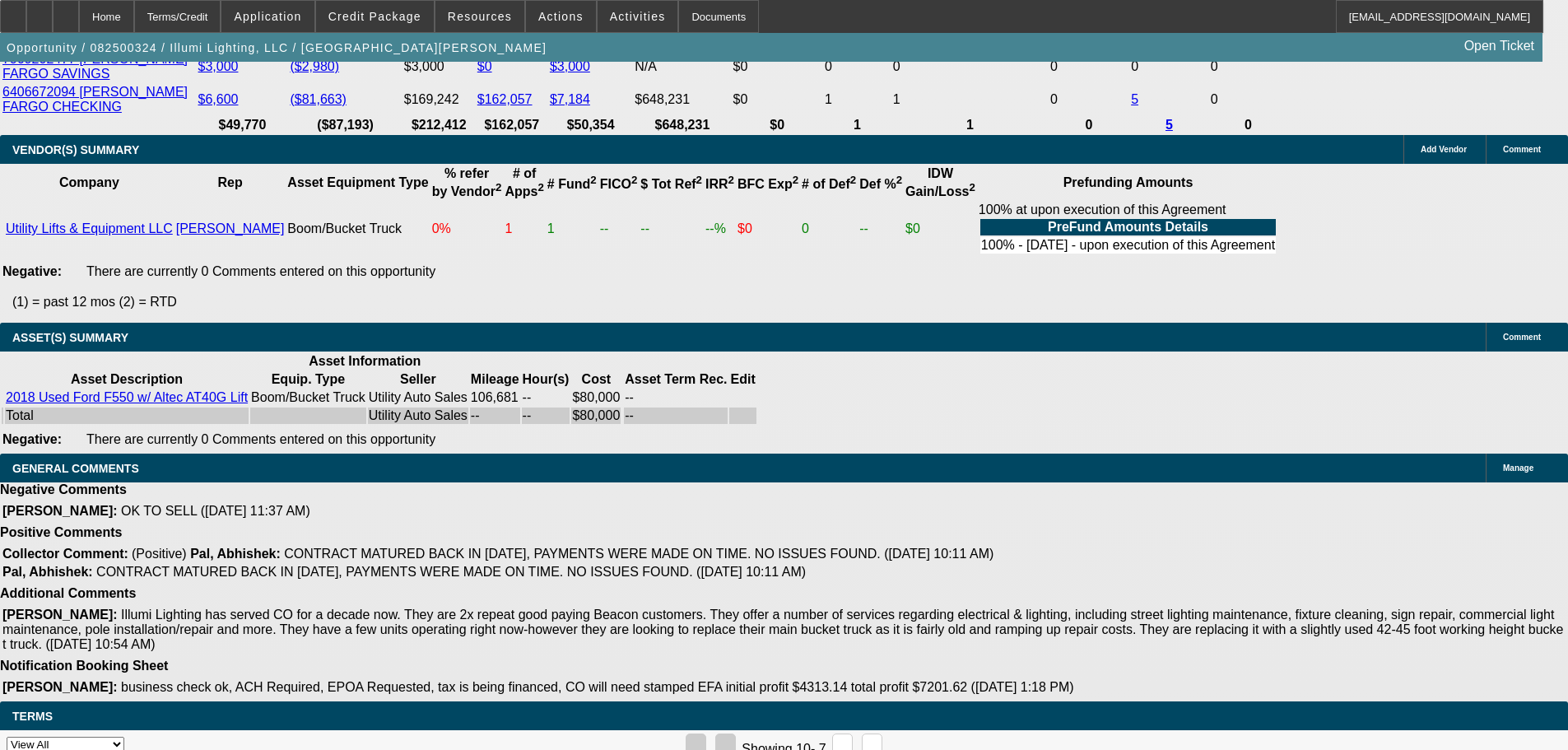
drag, startPoint x: 616, startPoint y: 302, endPoint x: 703, endPoint y: 671, distance: 379.1
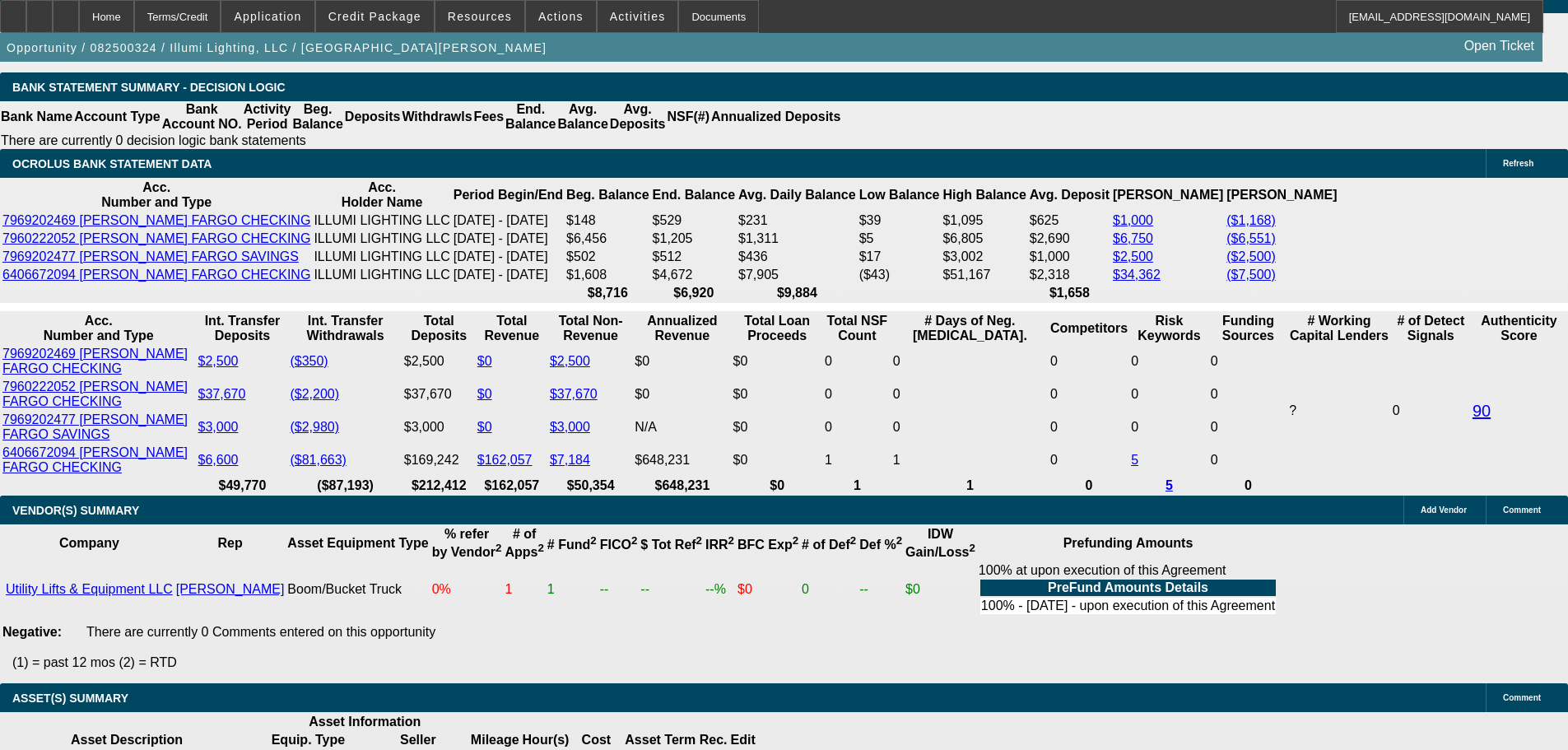
scroll to position [3135, 0]
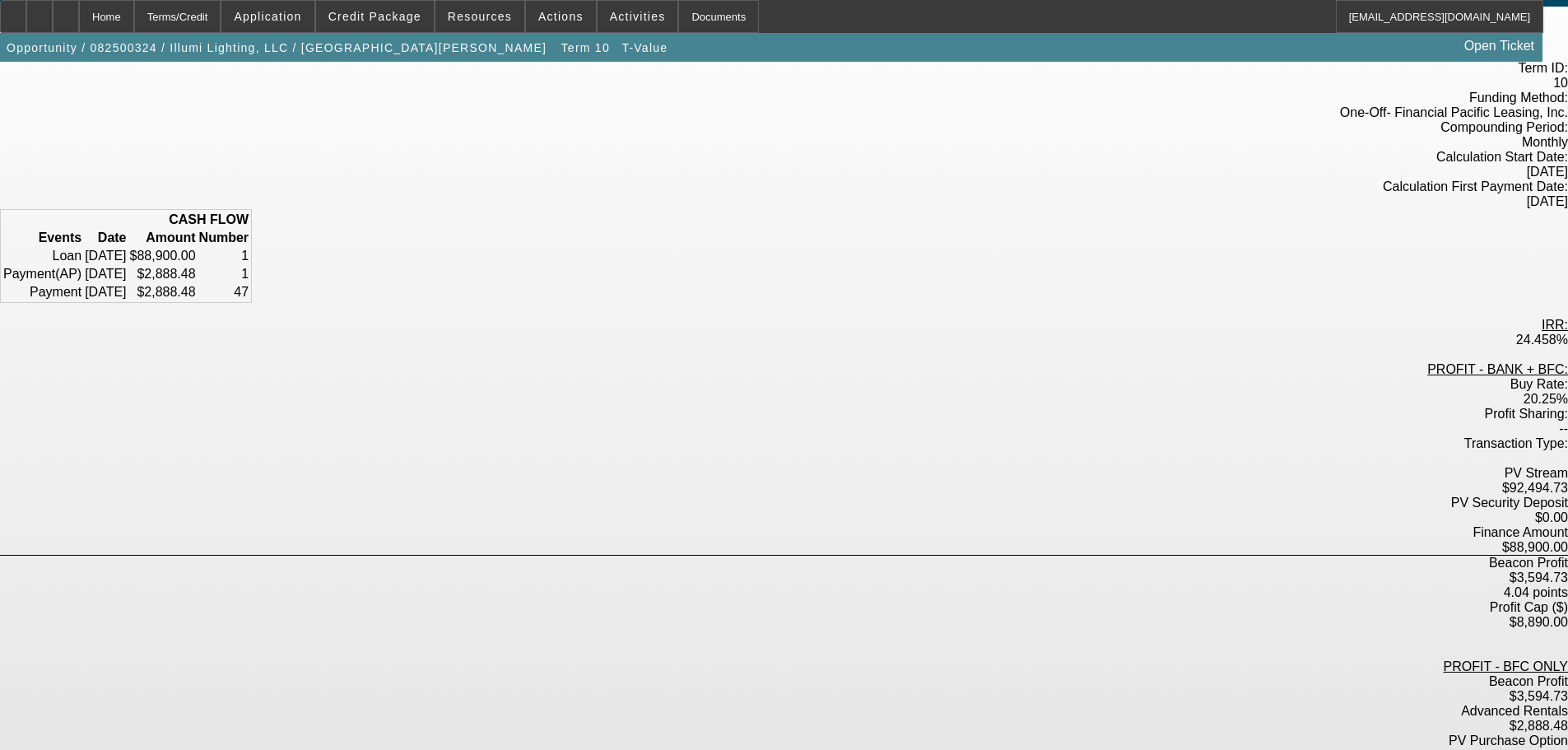
scroll to position [169, 0]
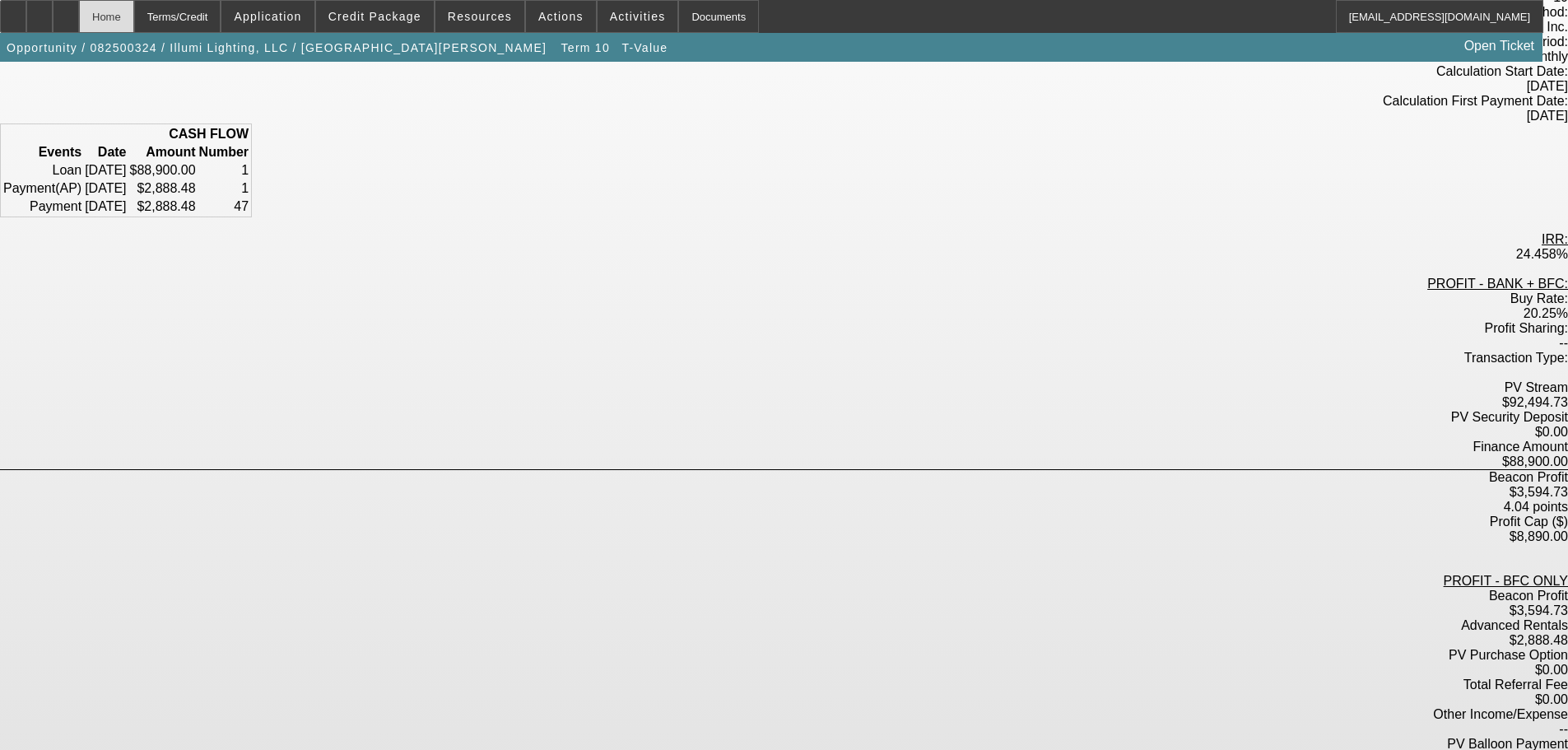
click at [134, 21] on div "Home" at bounding box center [106, 17] width 56 height 33
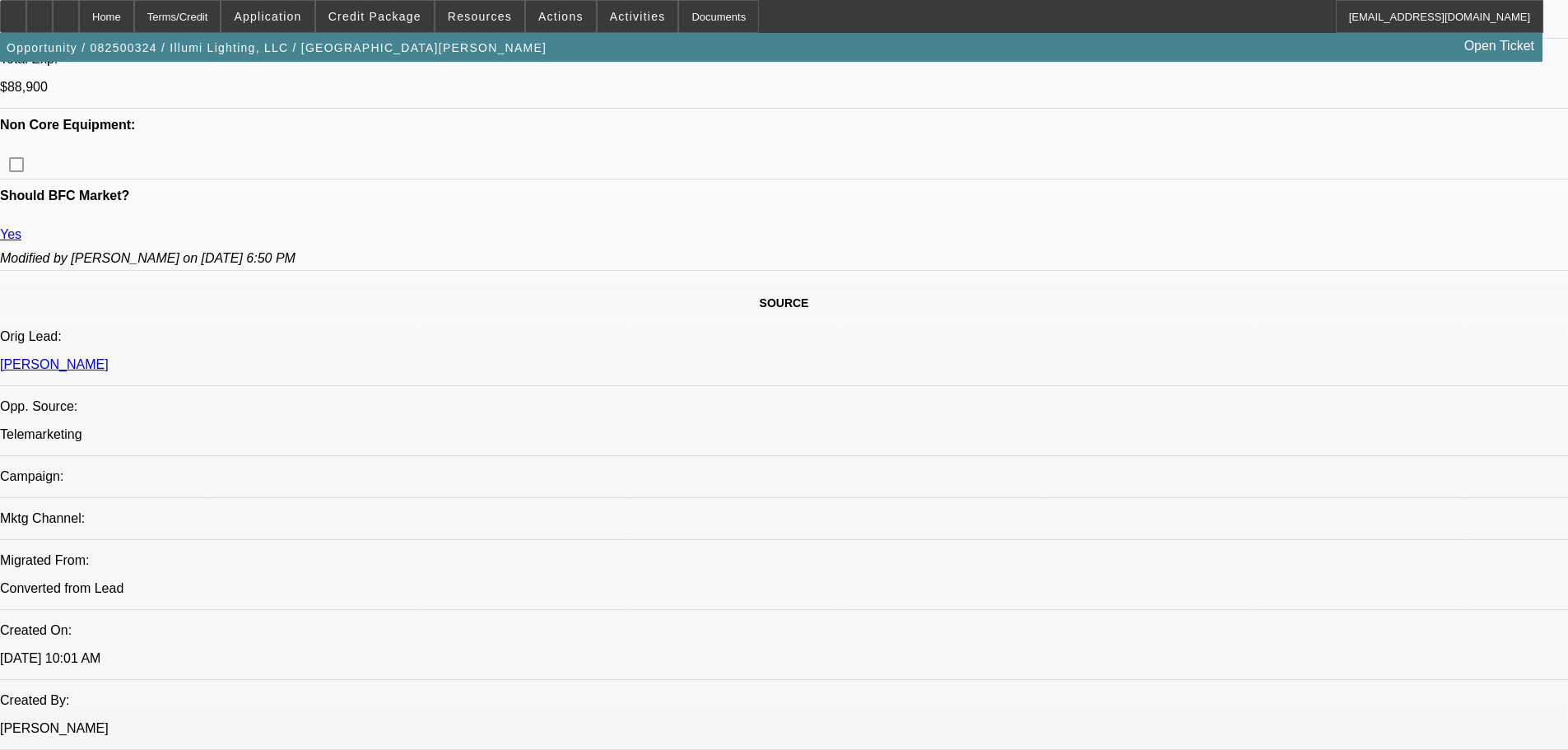
select select "0"
select select "3"
select select "0"
select select "6"
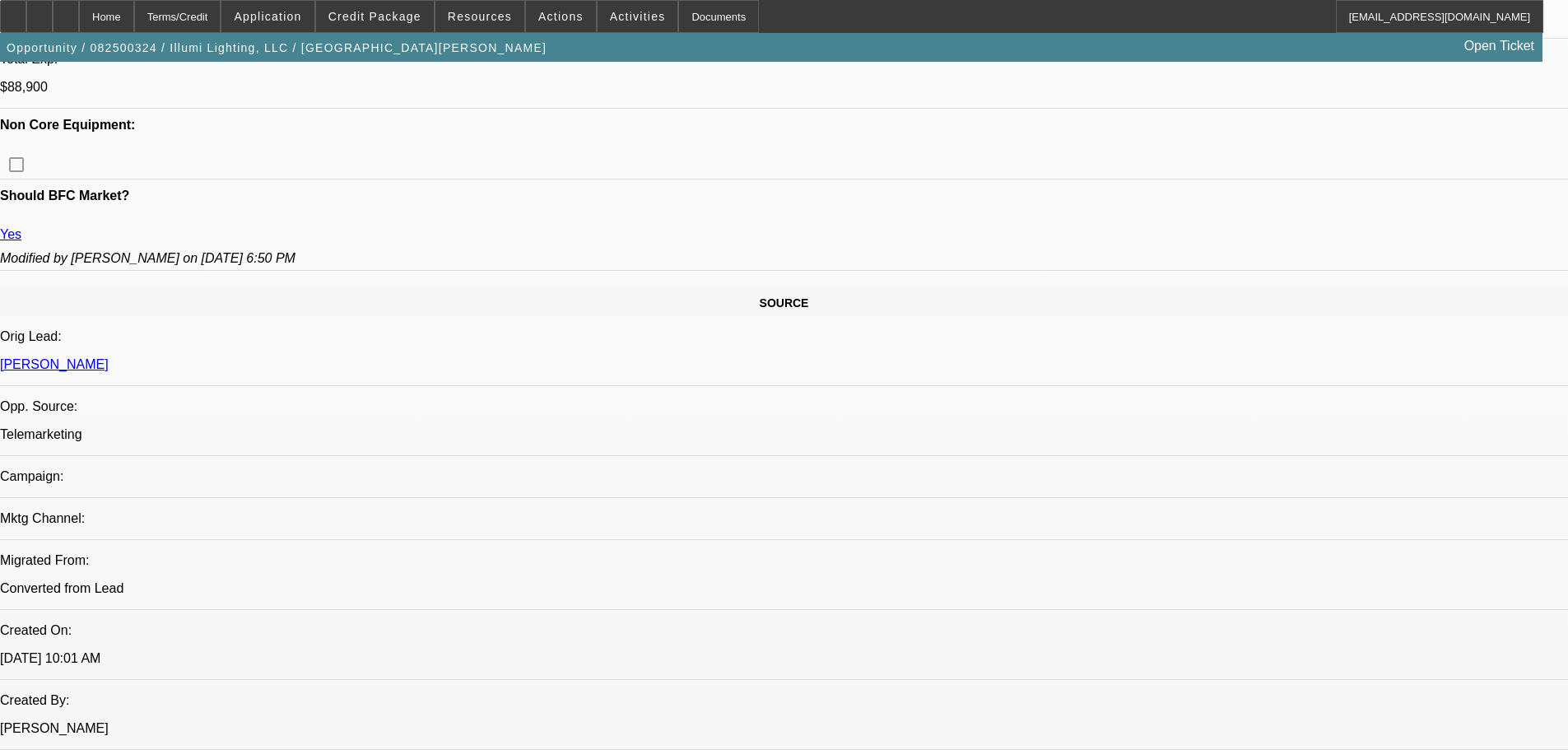
select select "0"
select select "3"
select select "0"
select select "6"
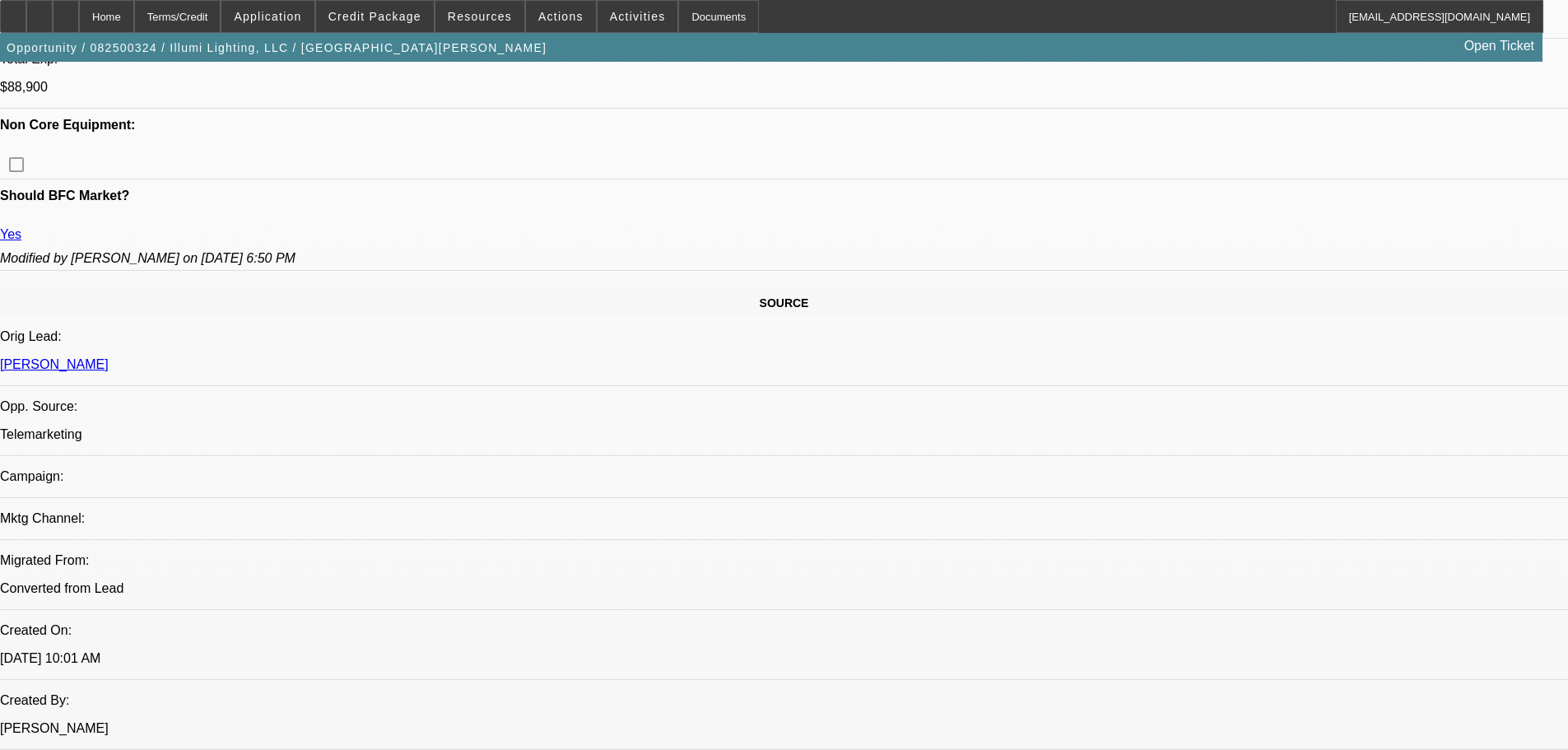
select select "0"
select select "3"
select select "0"
select select "6"
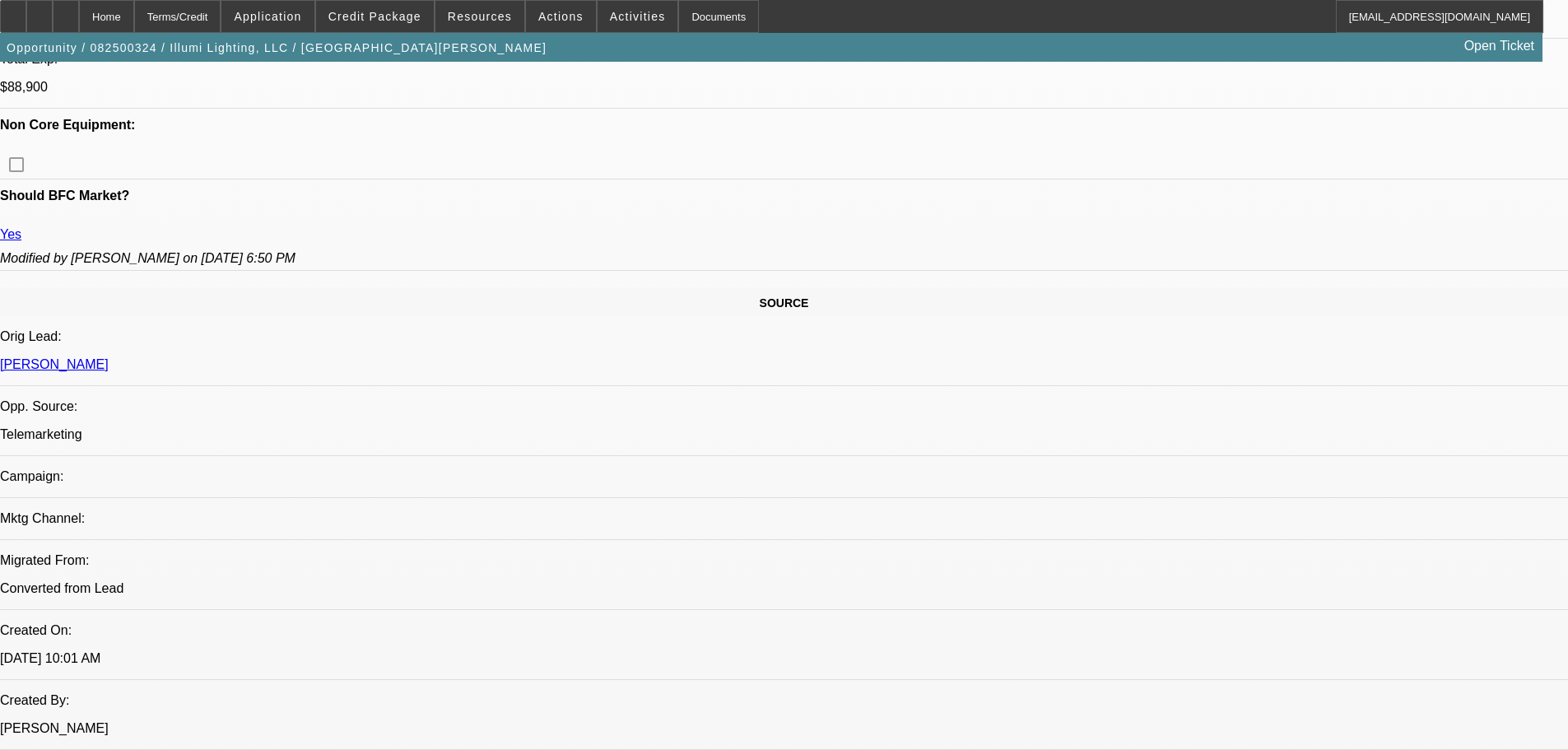
select select "0"
select select "3"
select select "0"
select select "6"
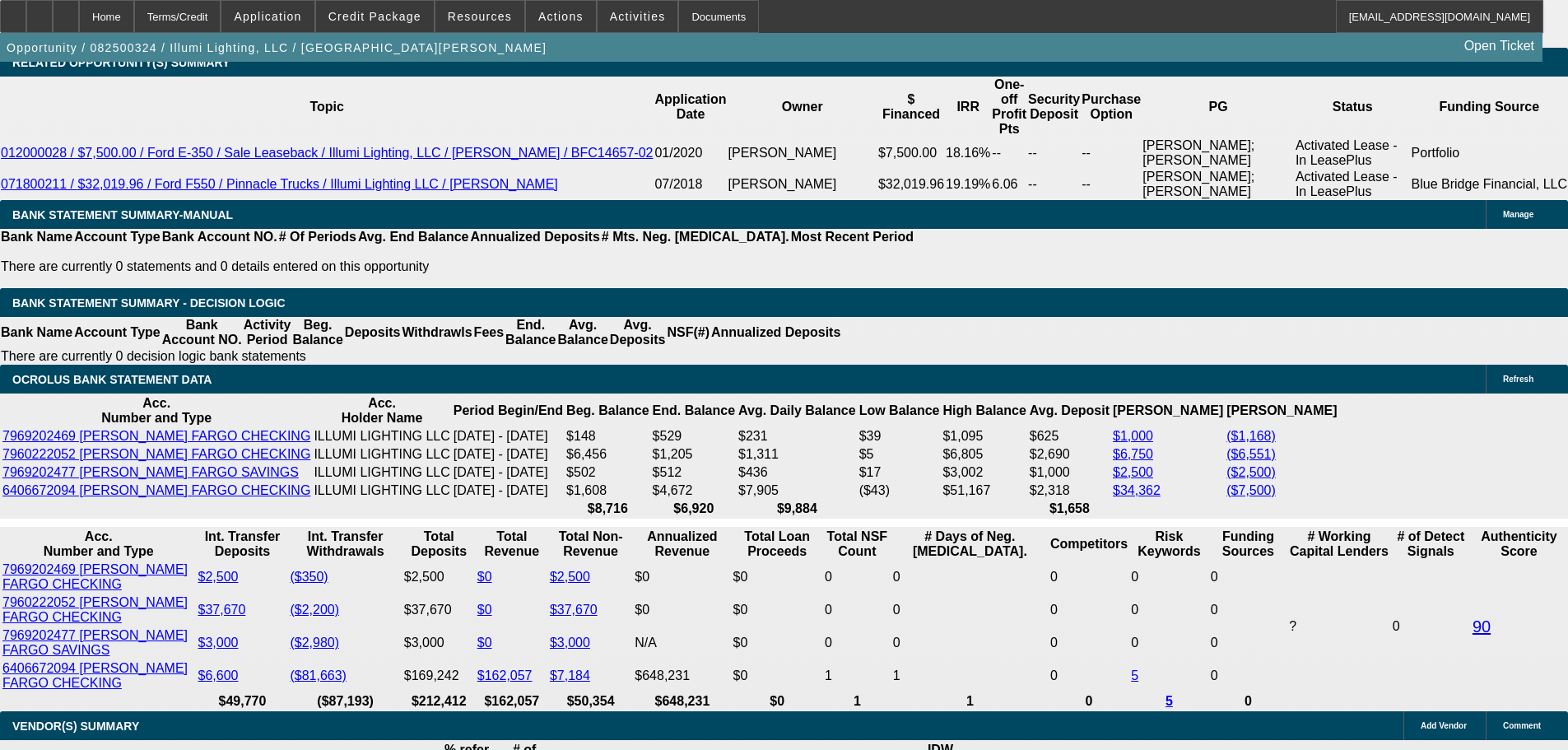
scroll to position [2962, 0]
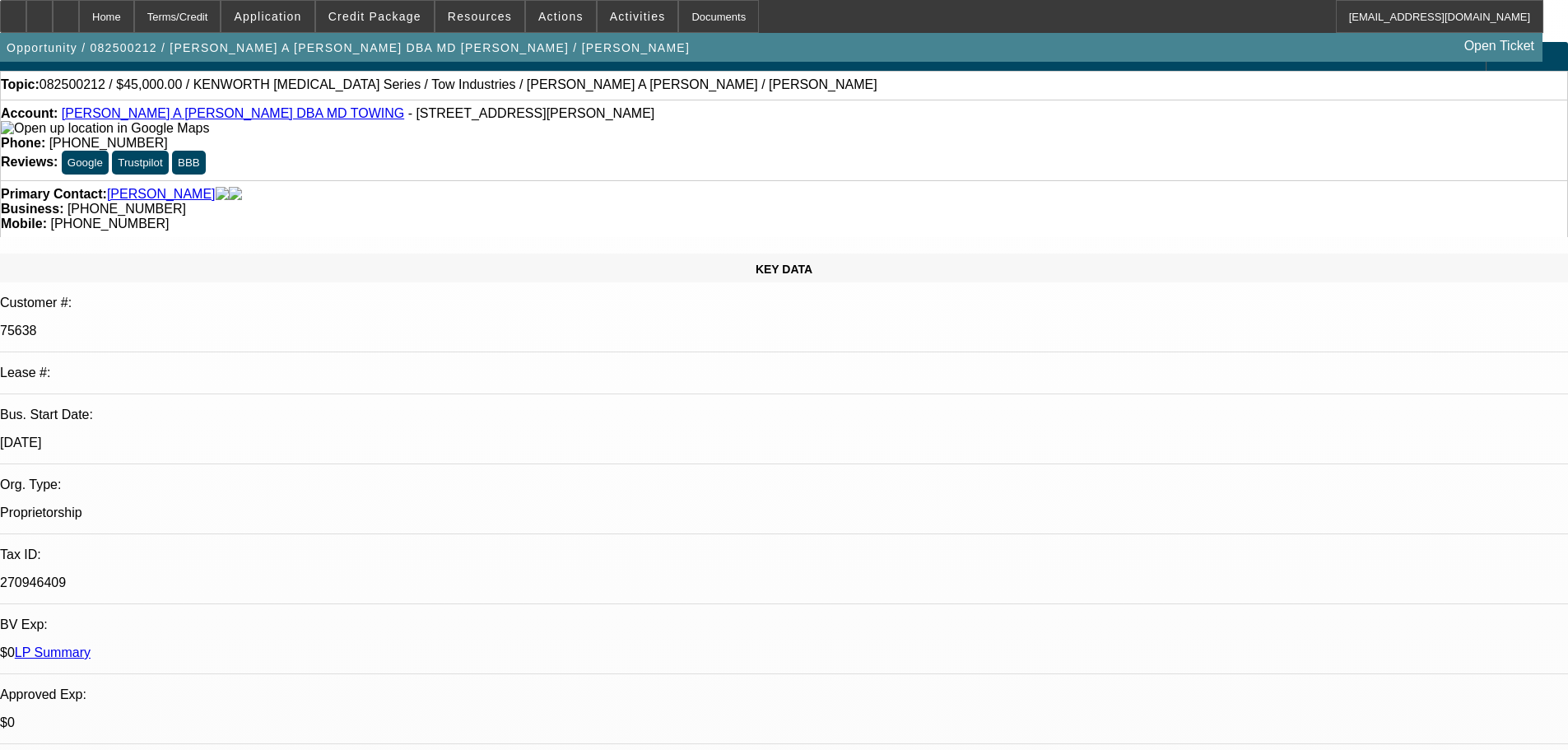
drag, startPoint x: 648, startPoint y: 324, endPoint x: 653, endPoint y: 497, distance: 173.1
select select "0"
select select "2"
select select "0"
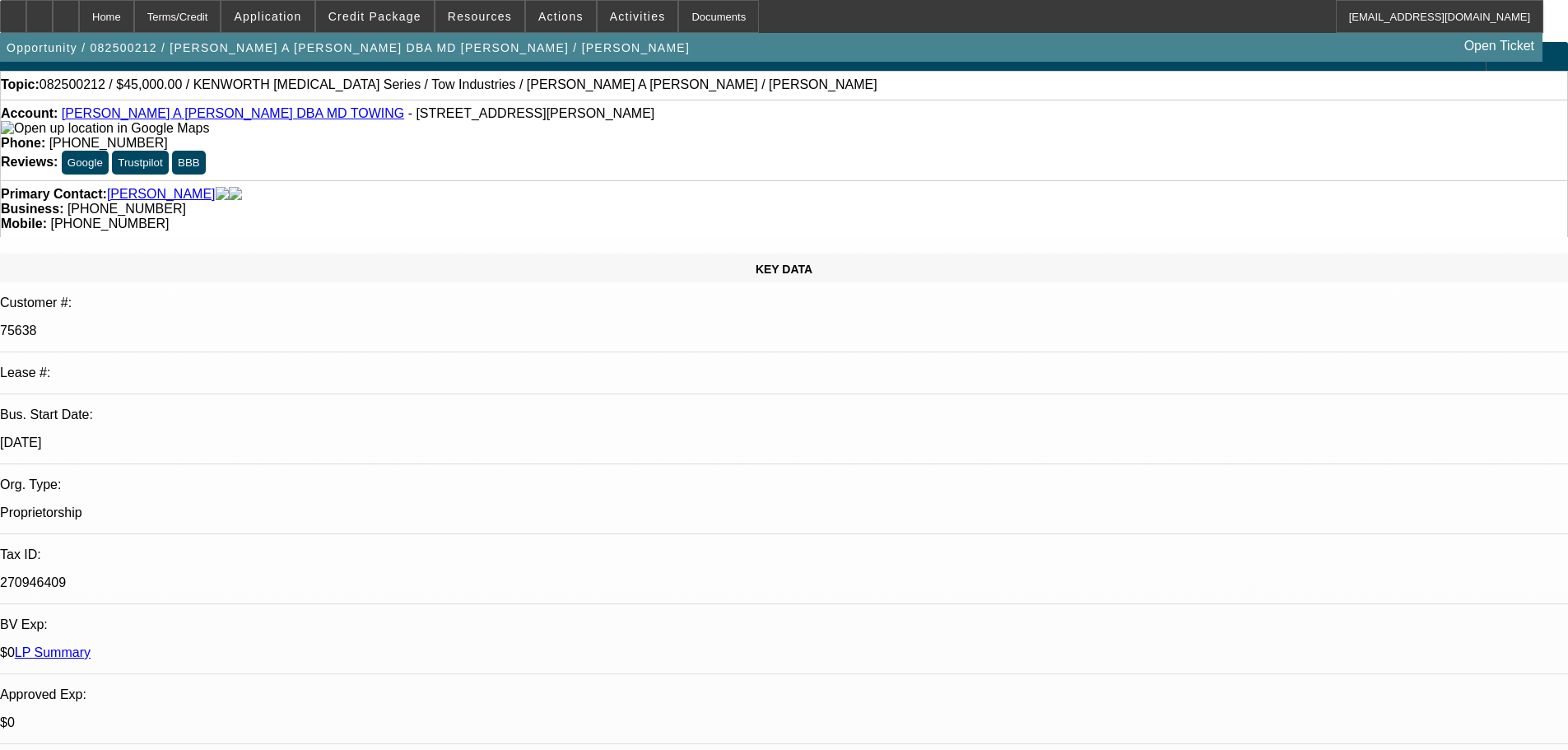
select select "5"
select select "0"
select select "2"
select select "0"
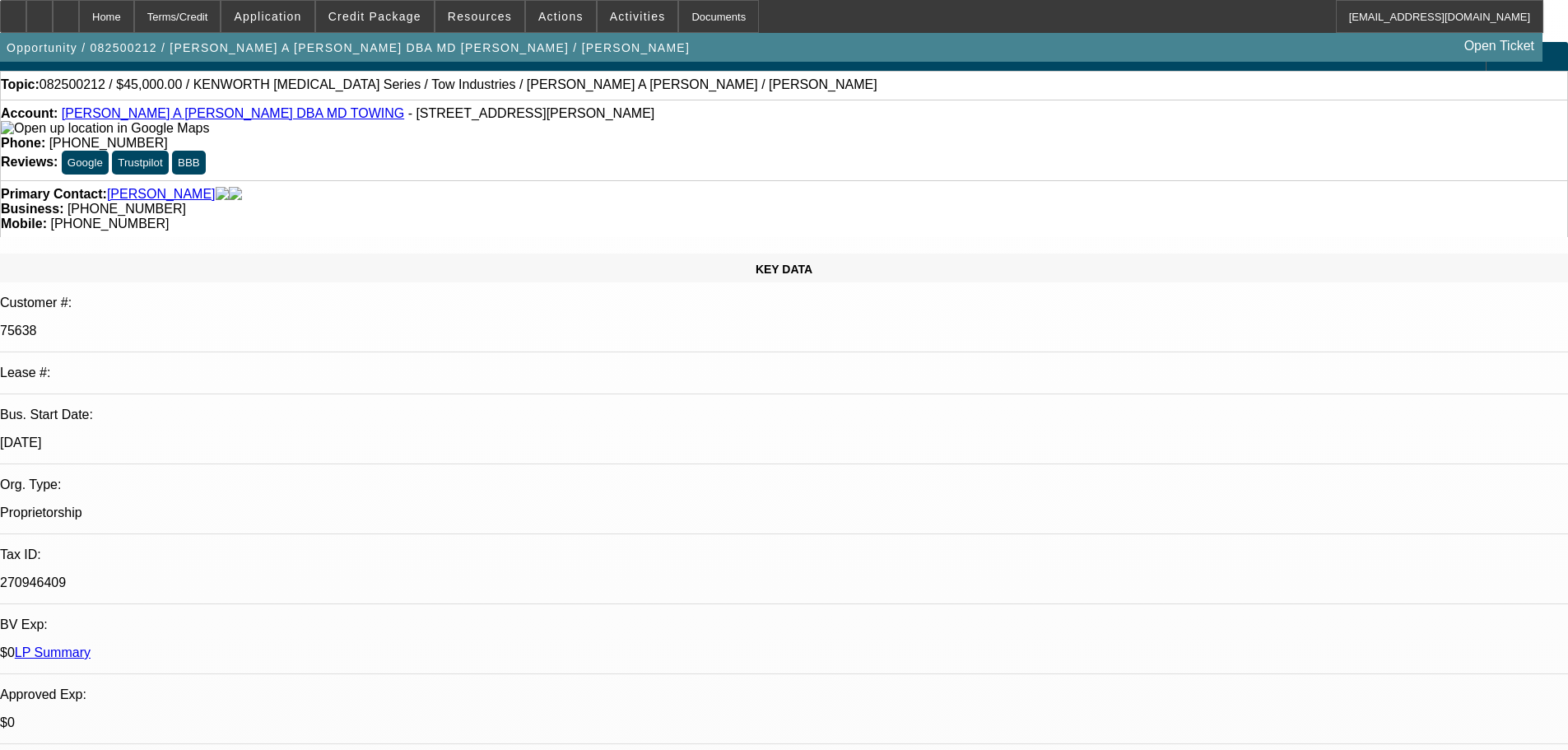
select select "5"
select select "0"
select select "2"
select select "0.1"
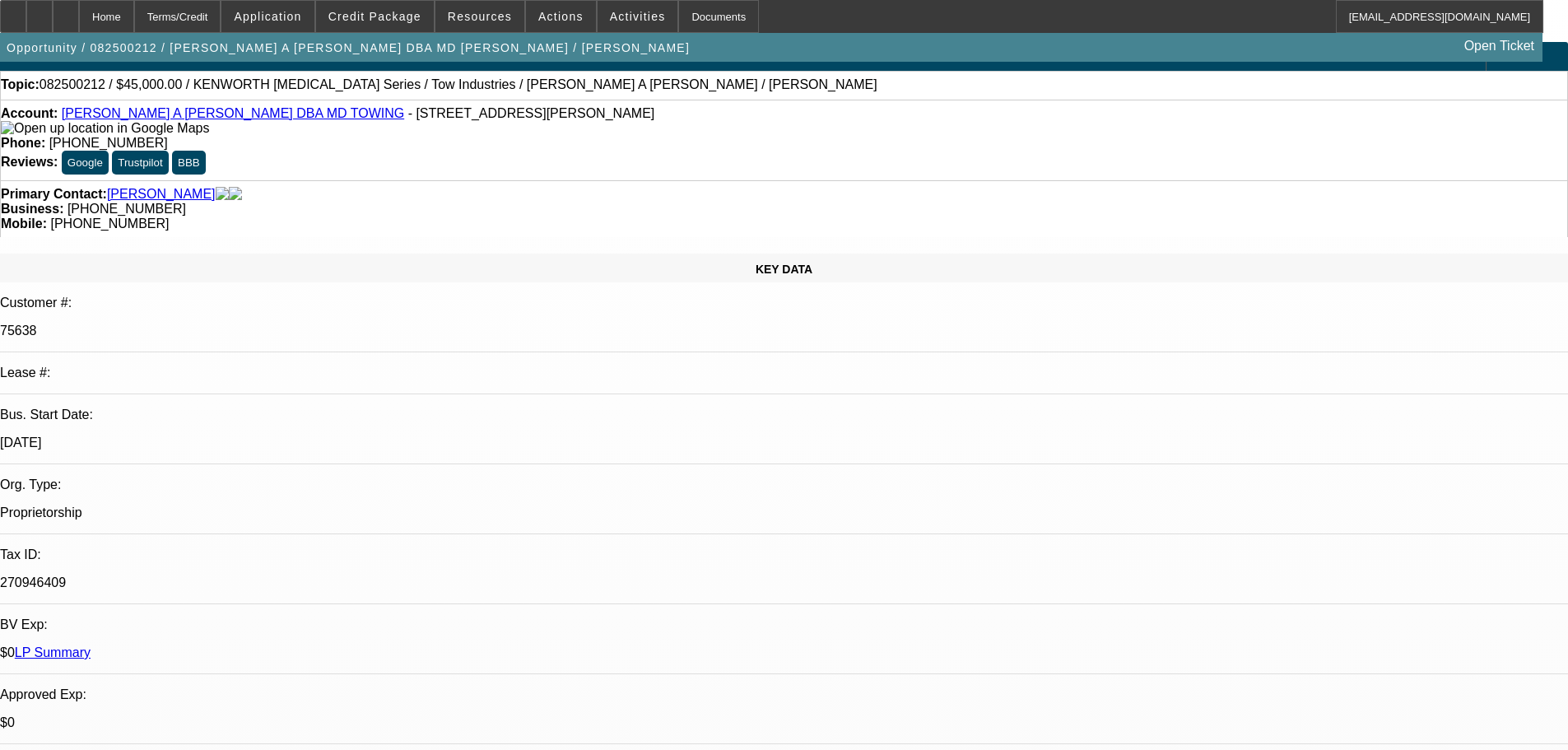
select select "4"
select select "0"
select select "2"
select select "0.1"
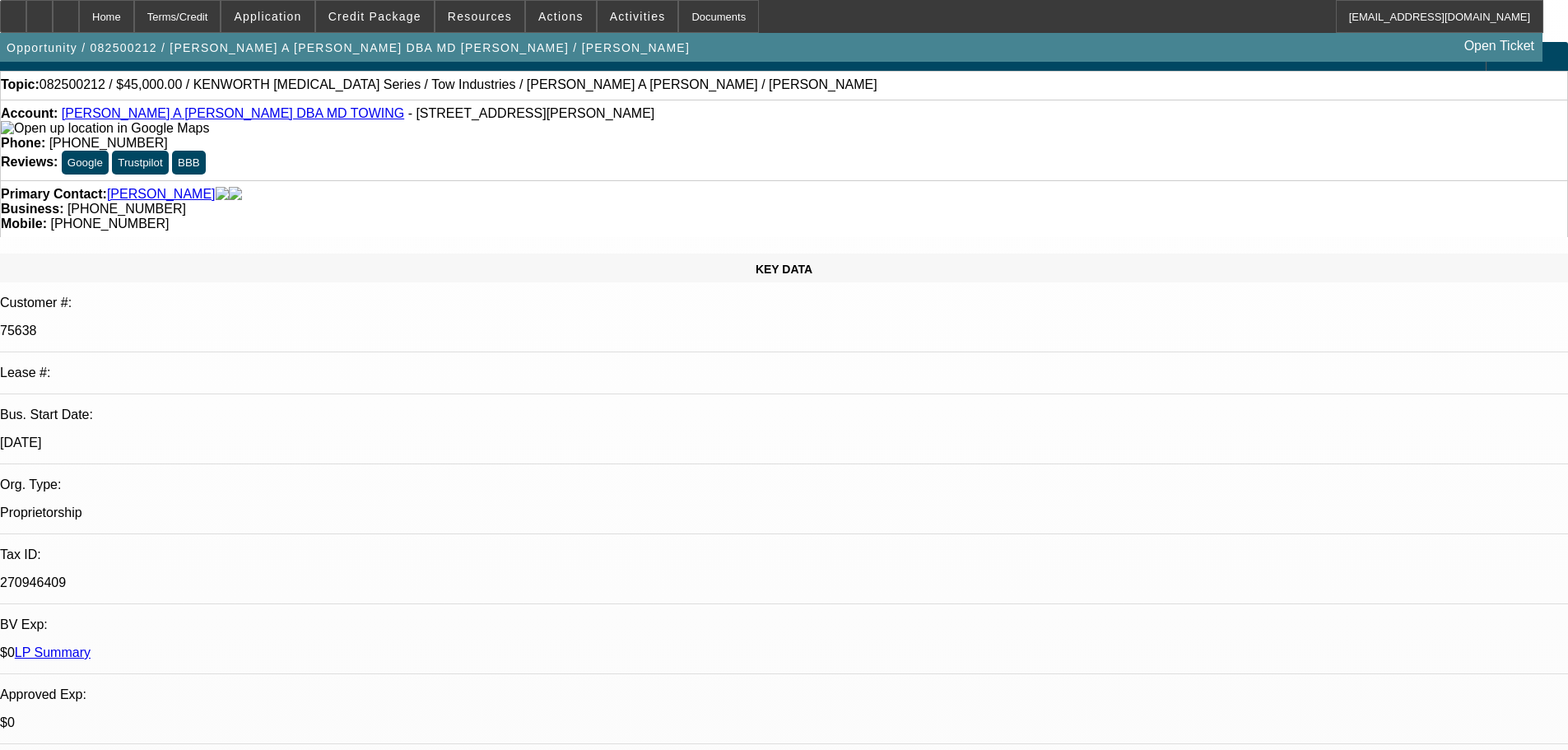
select select "4"
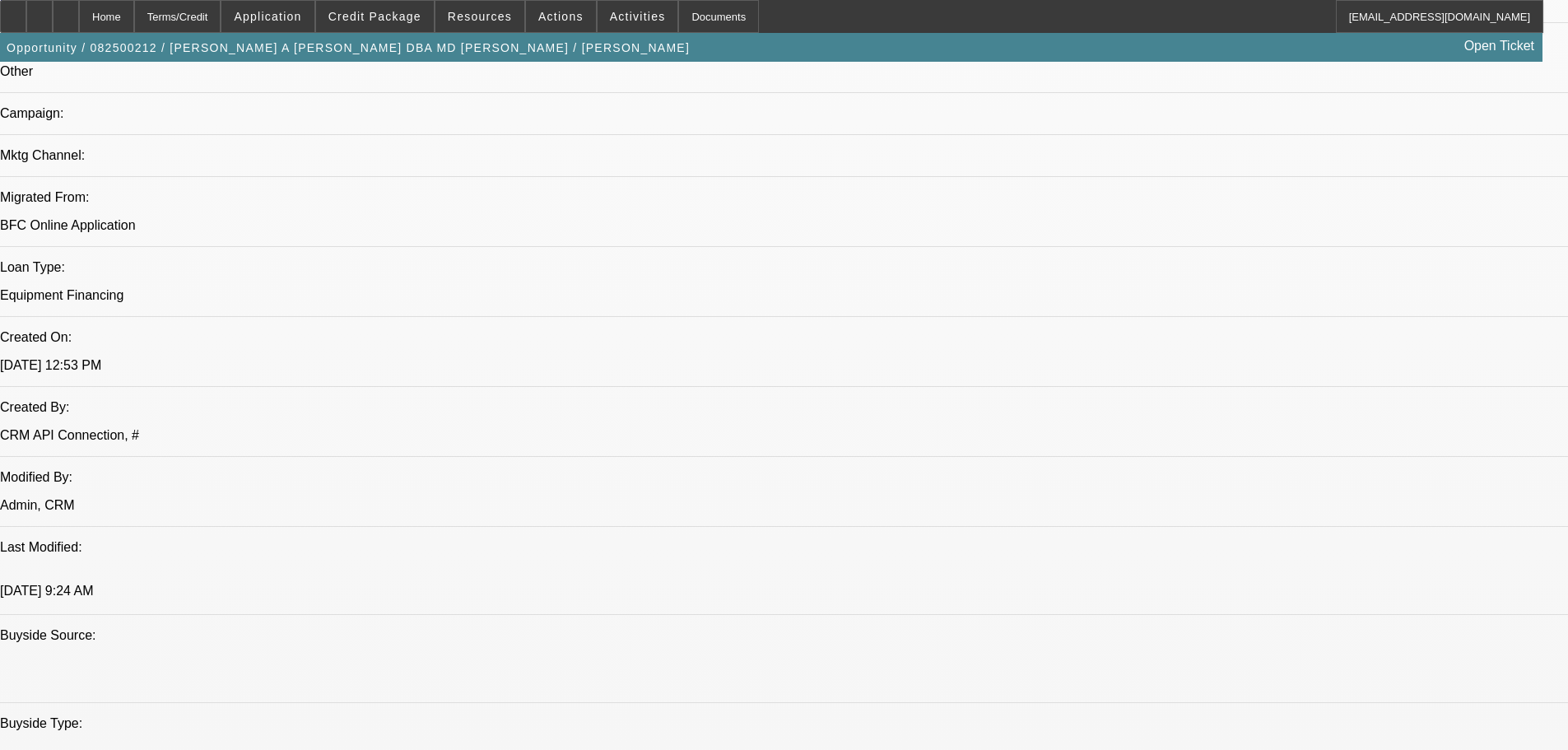
drag, startPoint x: 623, startPoint y: 433, endPoint x: 578, endPoint y: 341, distance: 102.4
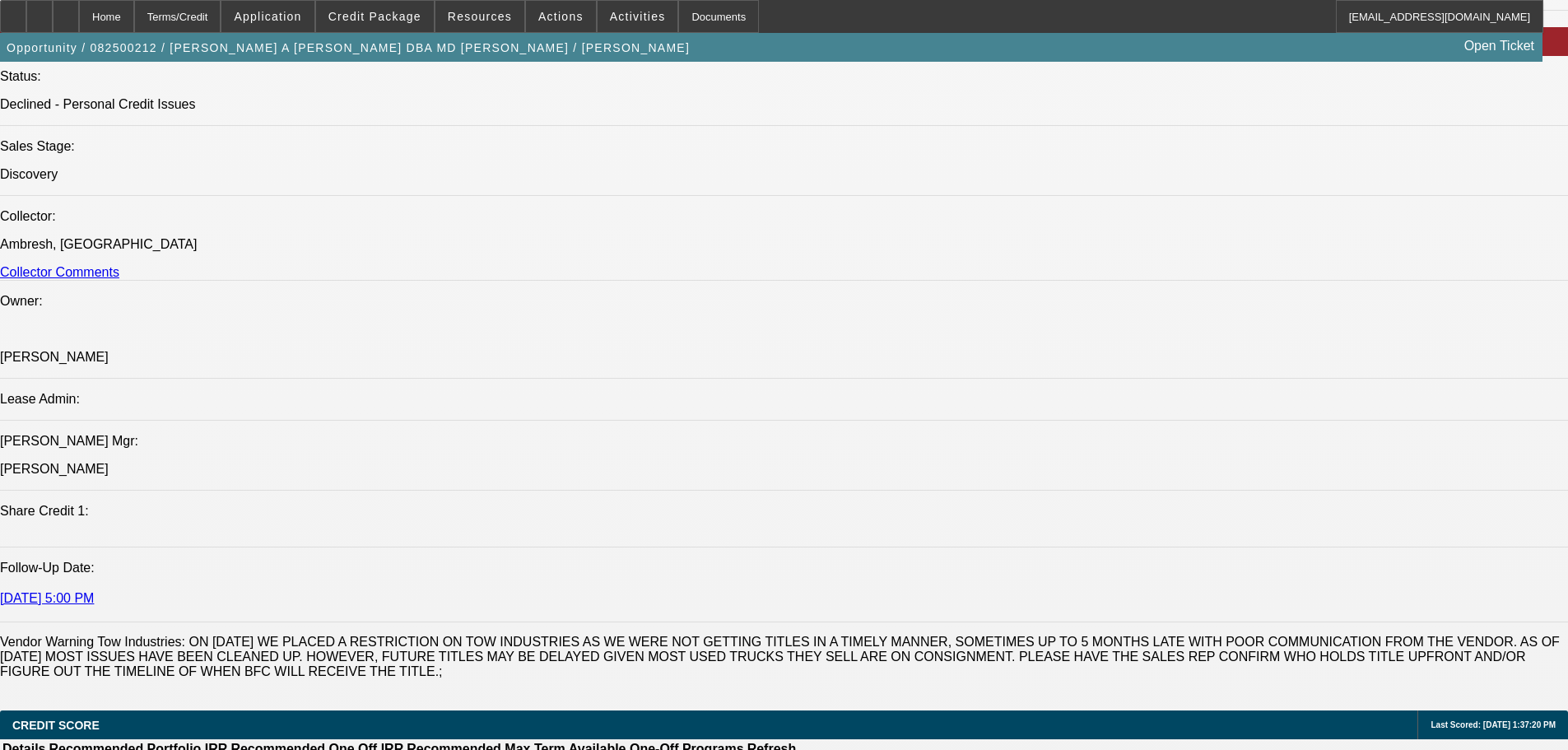
drag, startPoint x: 617, startPoint y: 456, endPoint x: 626, endPoint y: 532, distance: 76.5
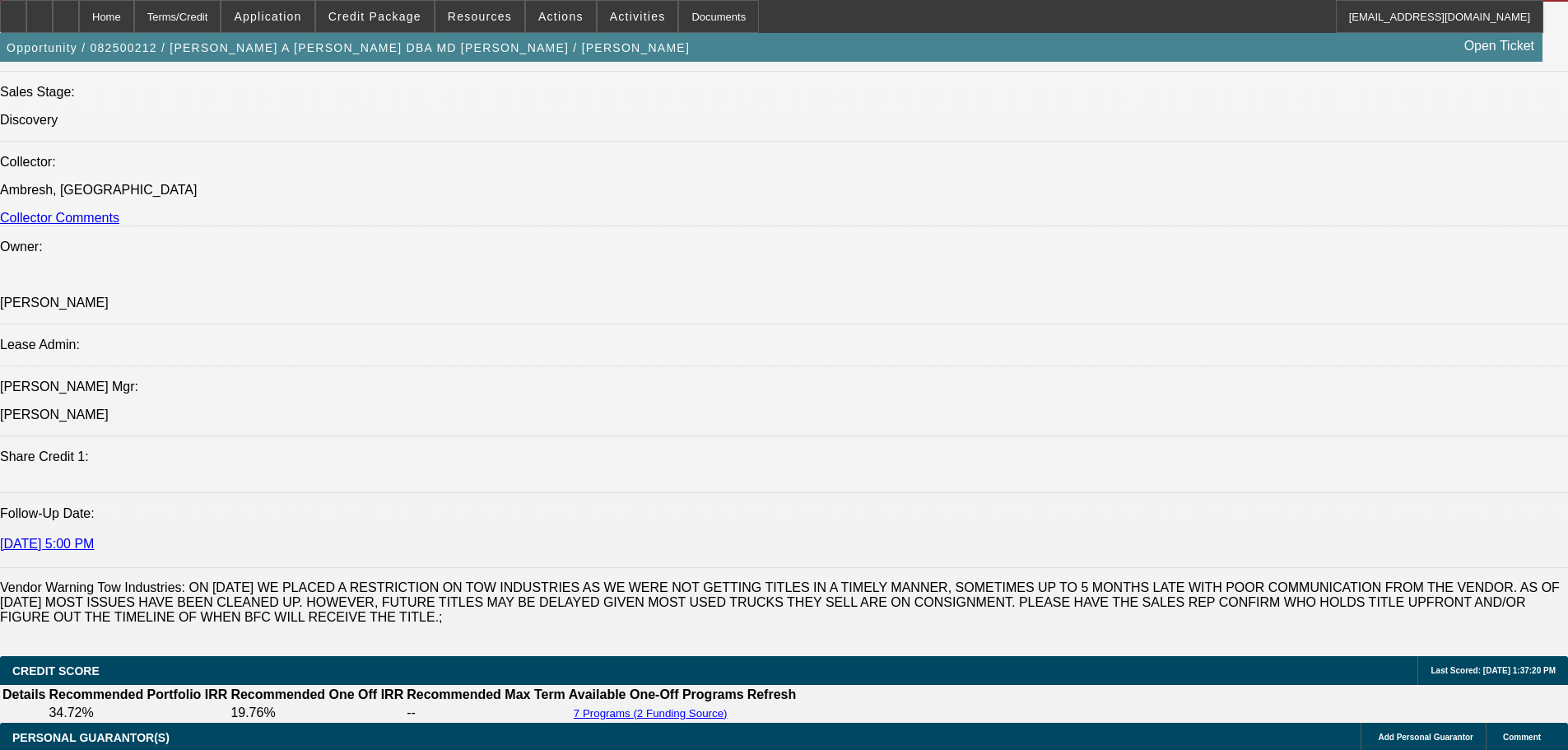
drag, startPoint x: 624, startPoint y: 396, endPoint x: 644, endPoint y: 567, distance: 172.2
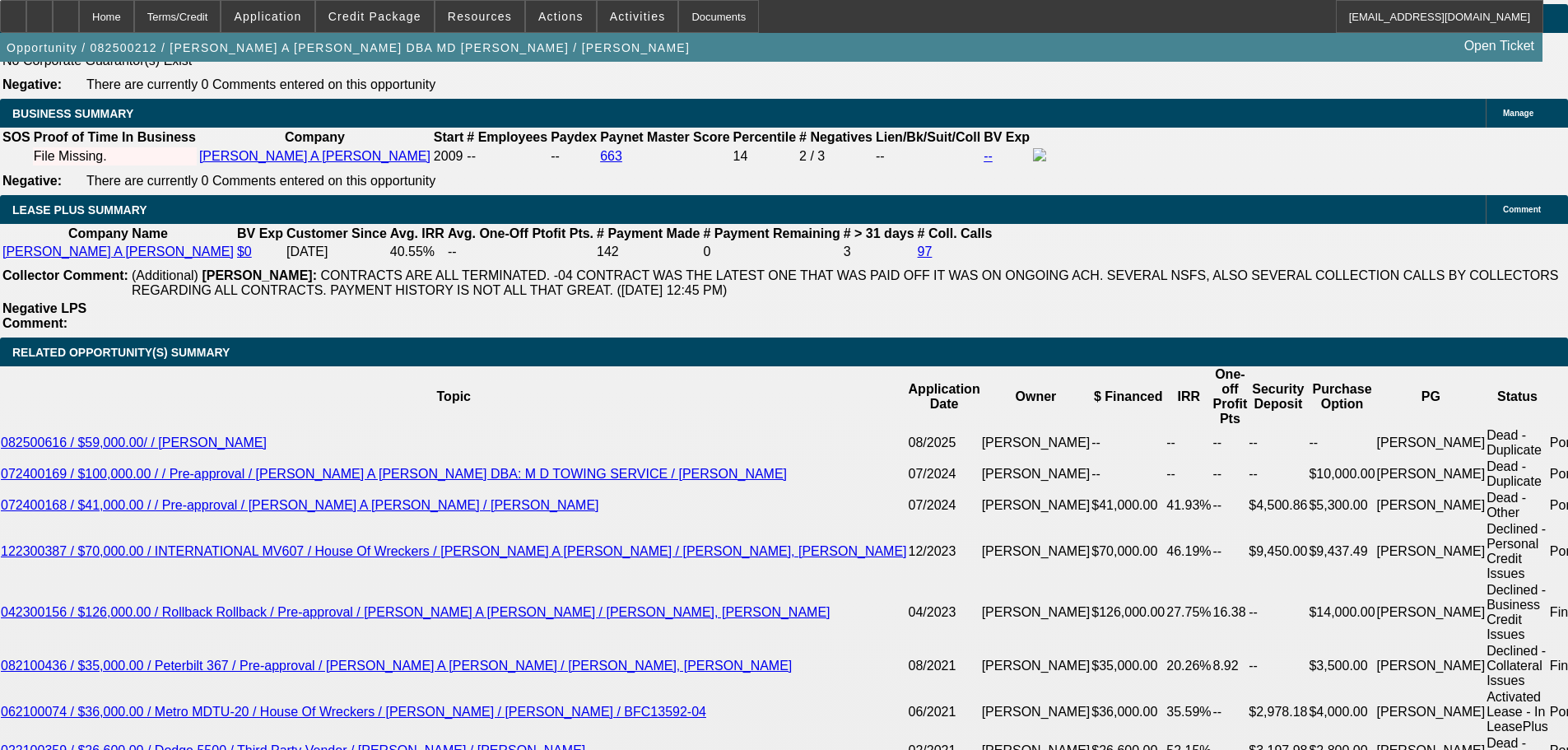
scroll to position [2846, 0]
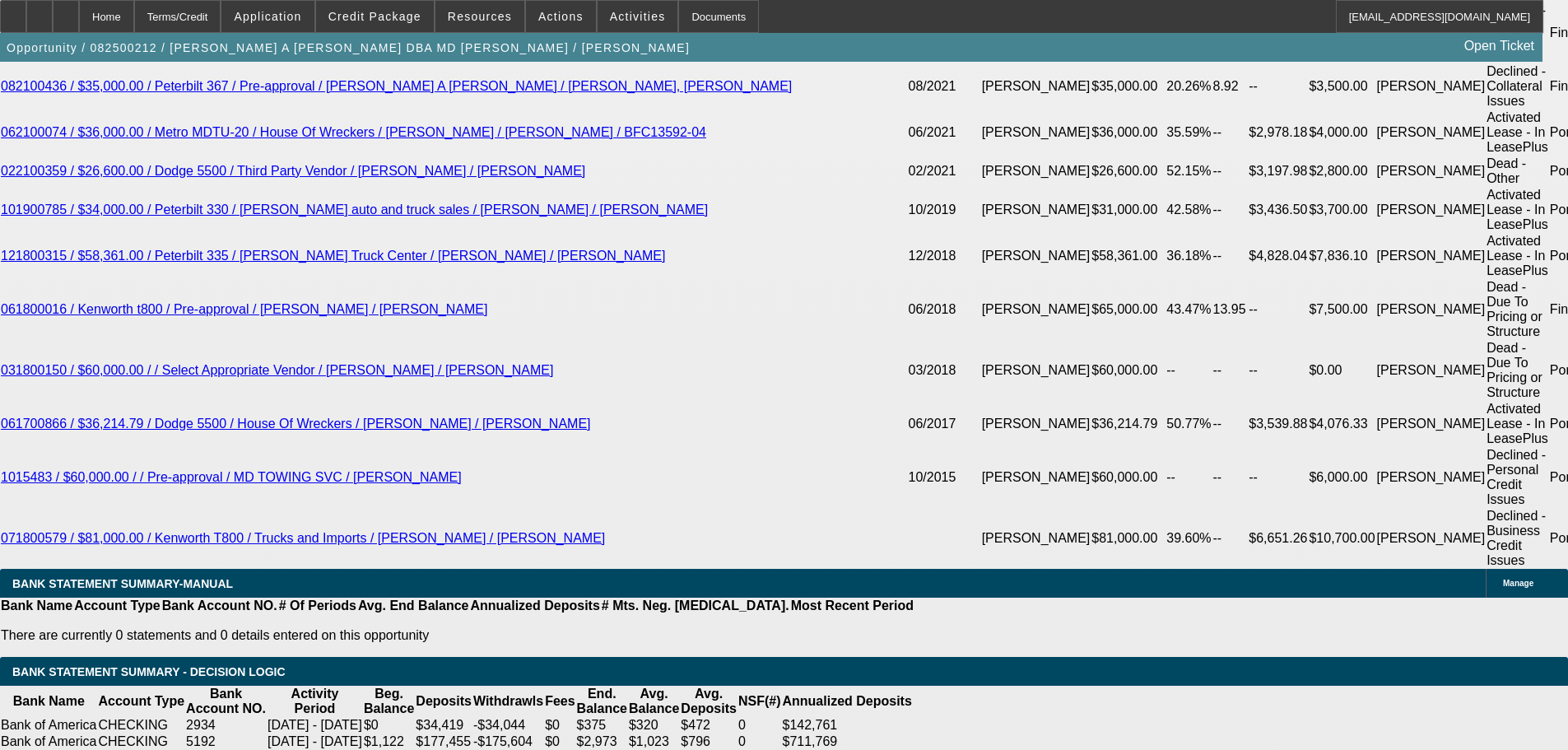
drag, startPoint x: 870, startPoint y: 166, endPoint x: 892, endPoint y: 420, distance: 255.0
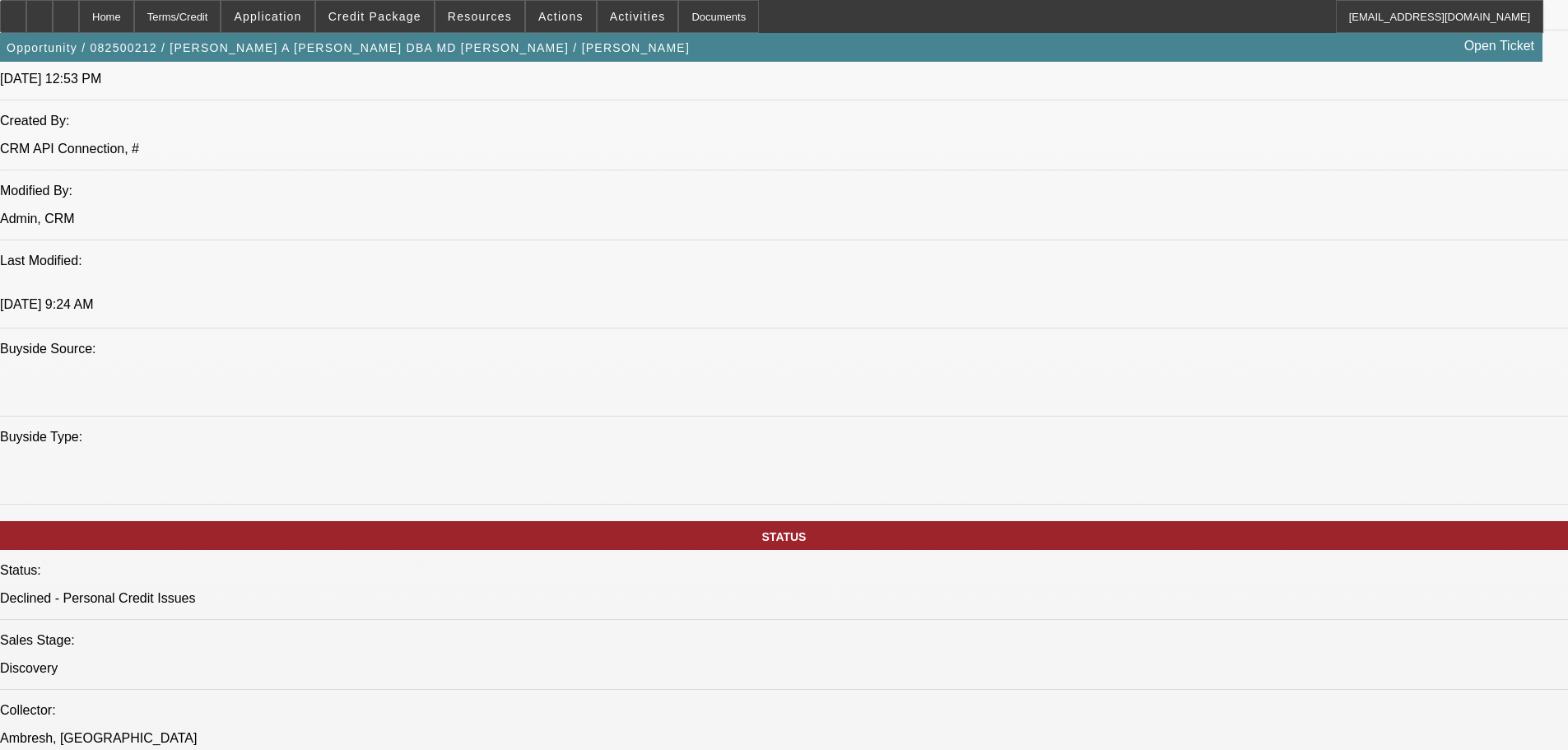
scroll to position [0, 0]
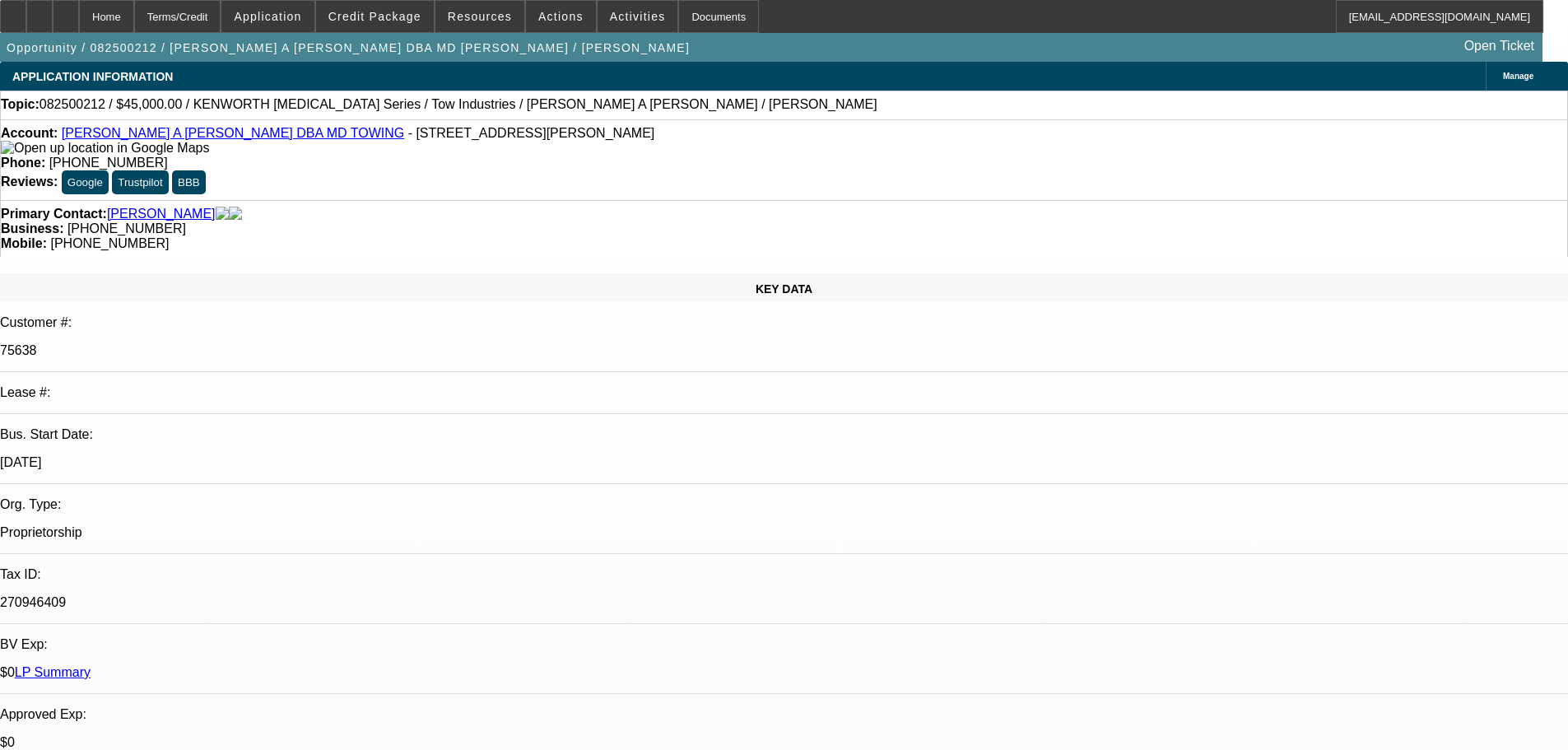
drag, startPoint x: 694, startPoint y: 350, endPoint x: 691, endPoint y: 323, distance: 27.2
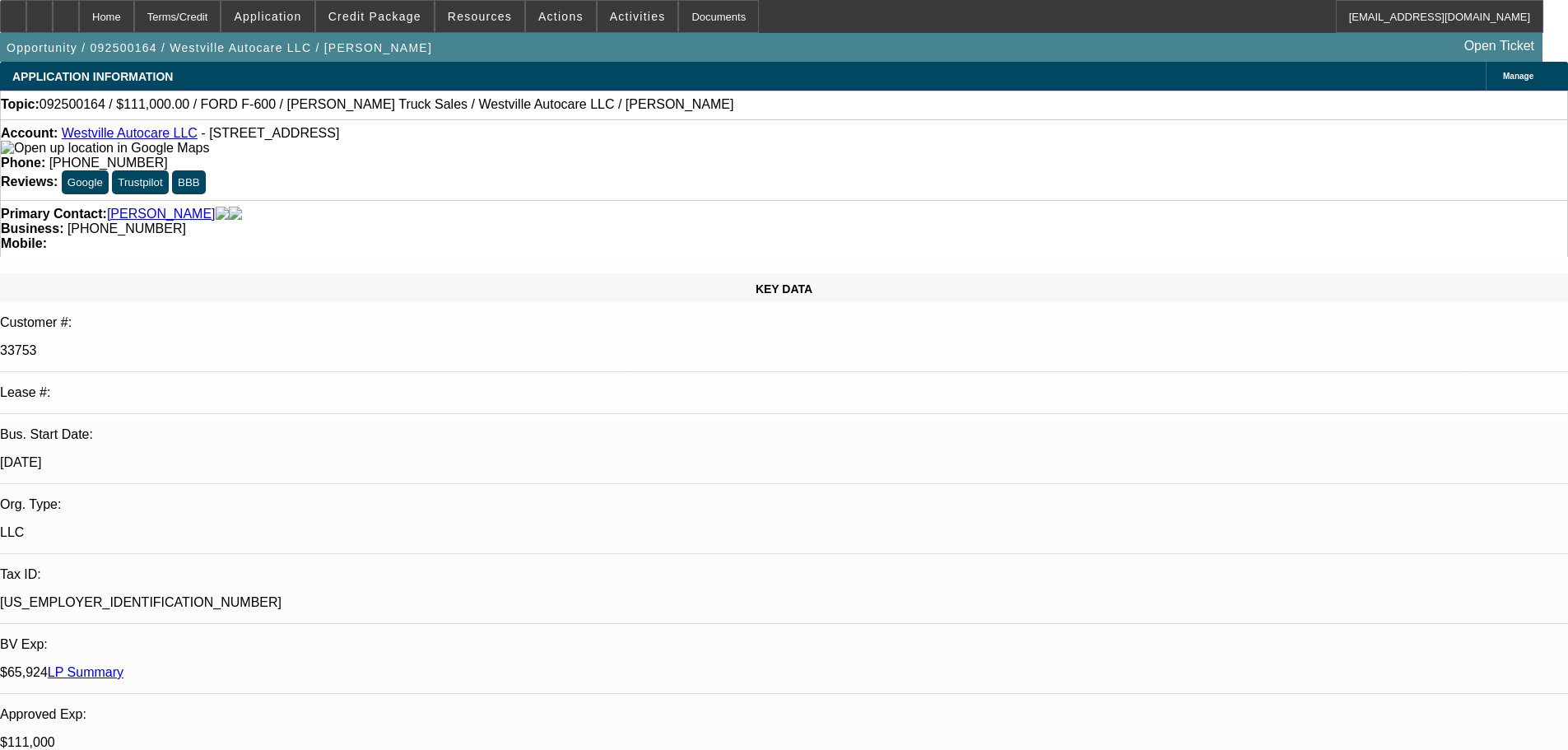
select select "0"
select select "2"
select select "0"
select select "6"
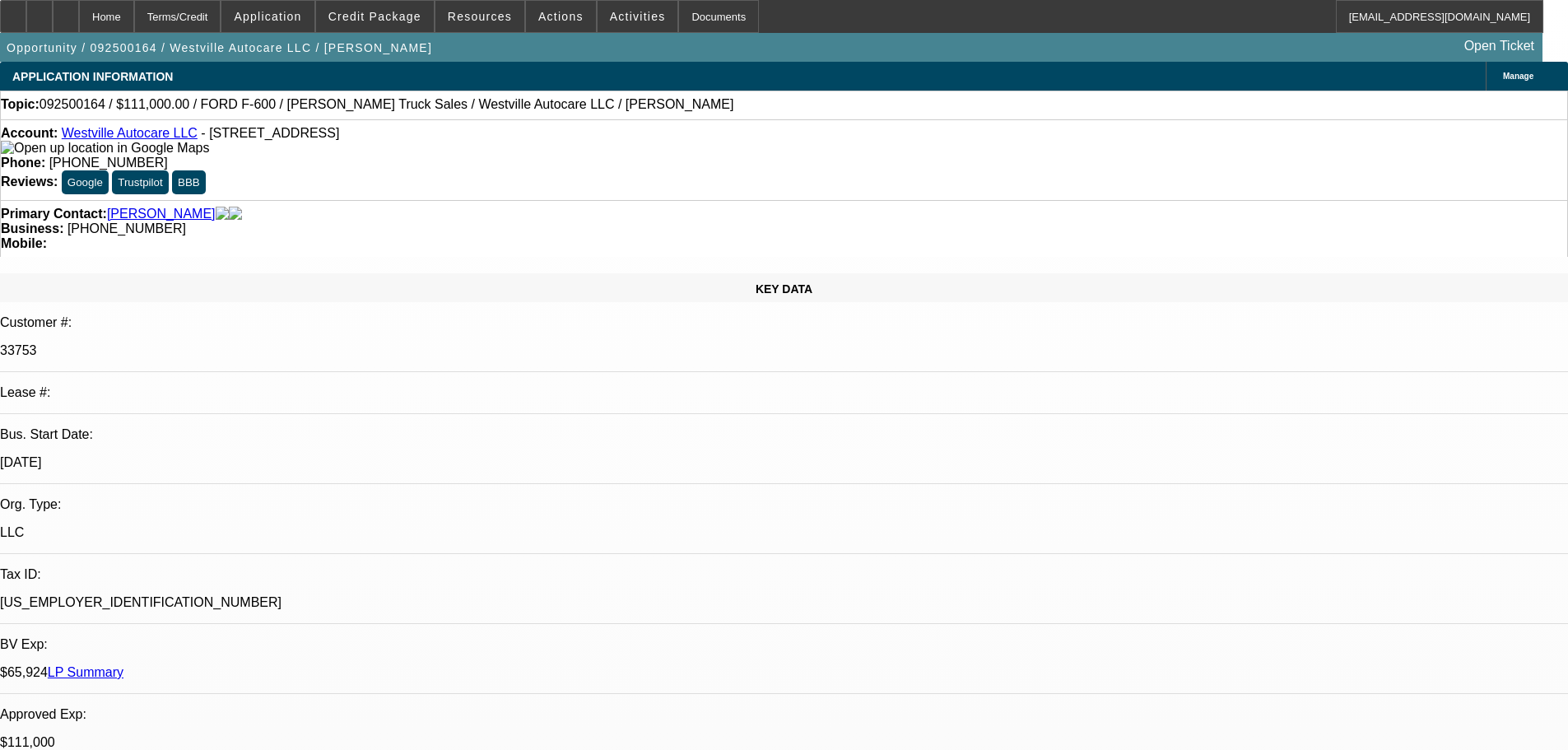
select select "0"
select select "2"
select select "0"
select select "6"
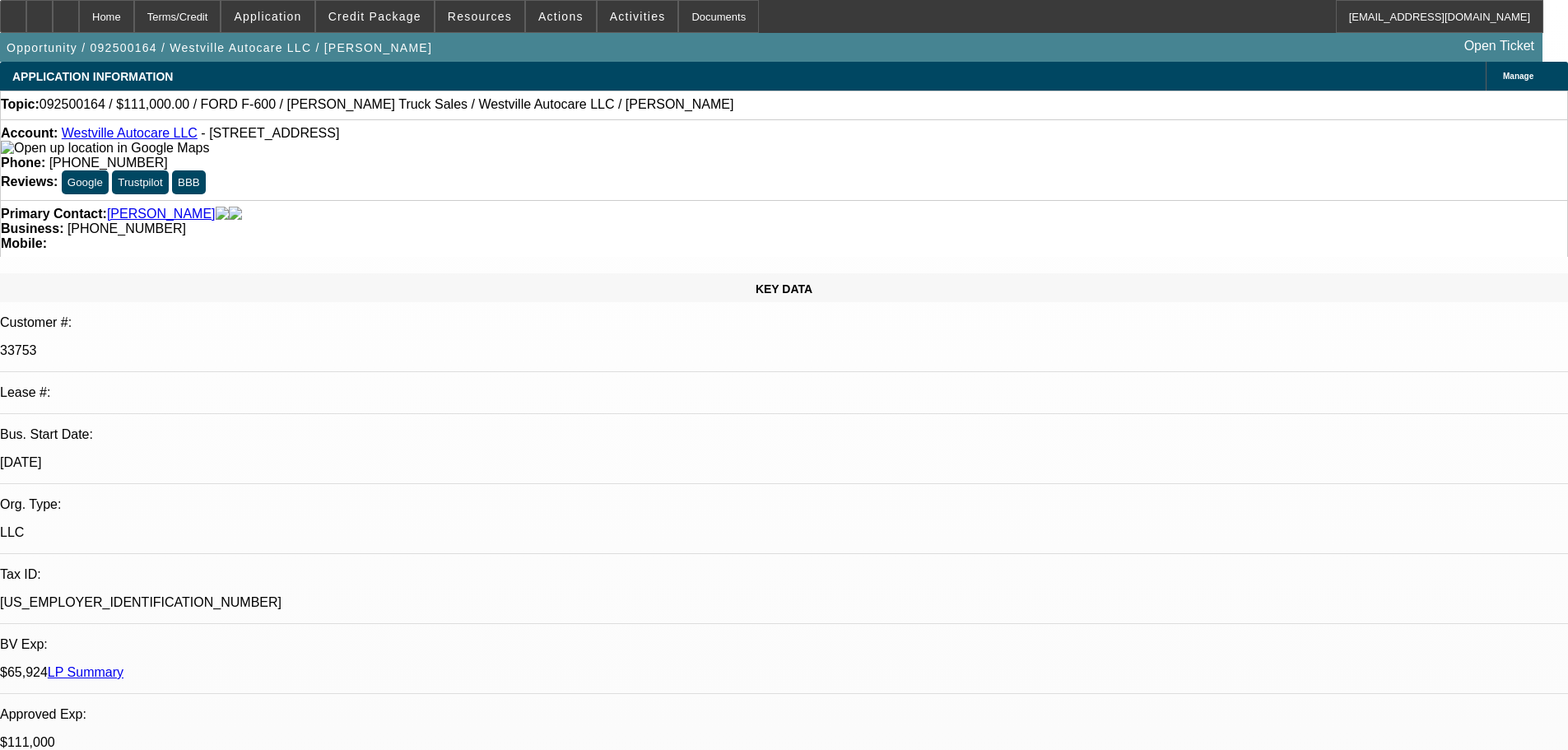
select select "0"
select select "2"
select select "0"
select select "6"
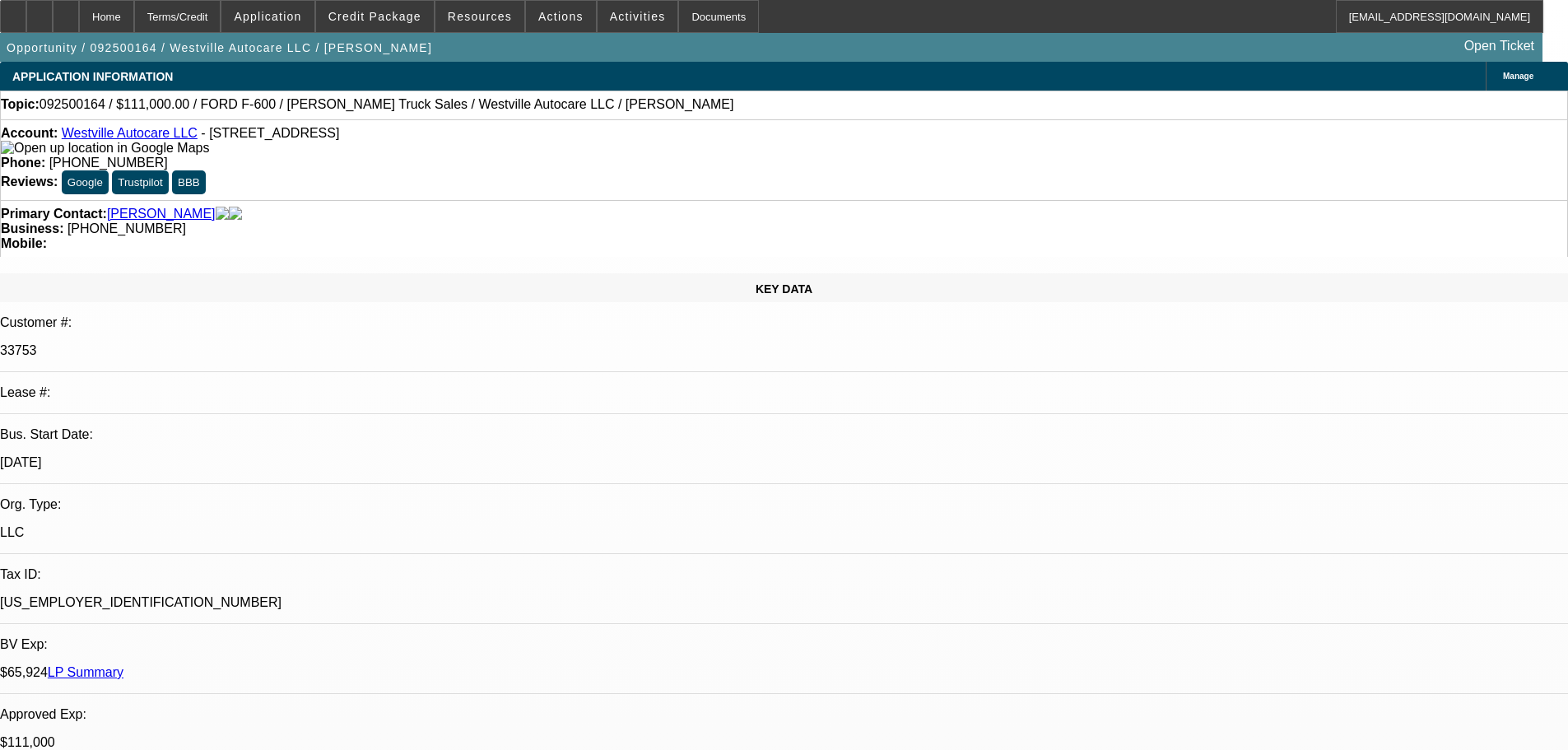
select select "0"
select select "2"
select select "0"
select select "6"
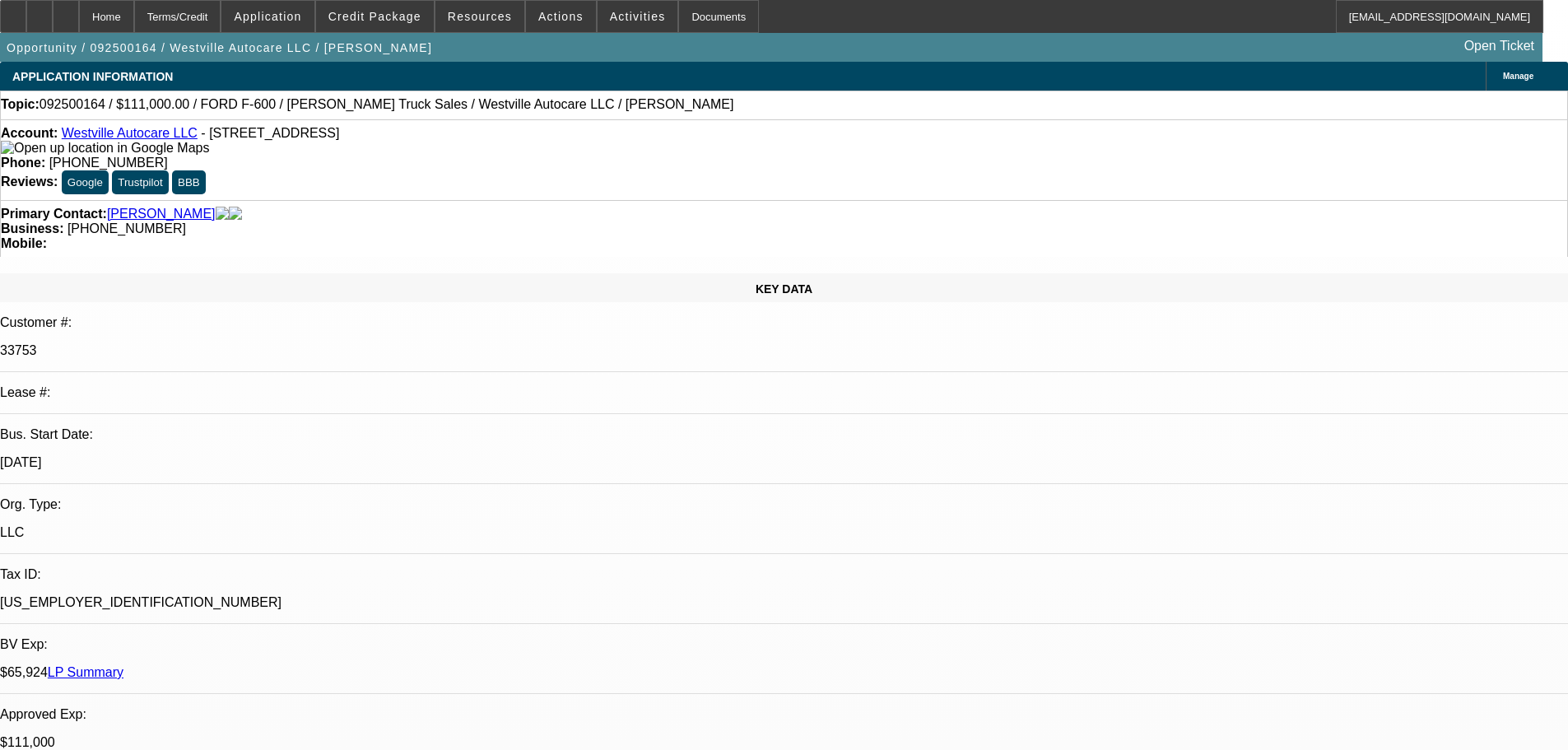
drag, startPoint x: 1286, startPoint y: 184, endPoint x: 1273, endPoint y: 166, distance: 22.2
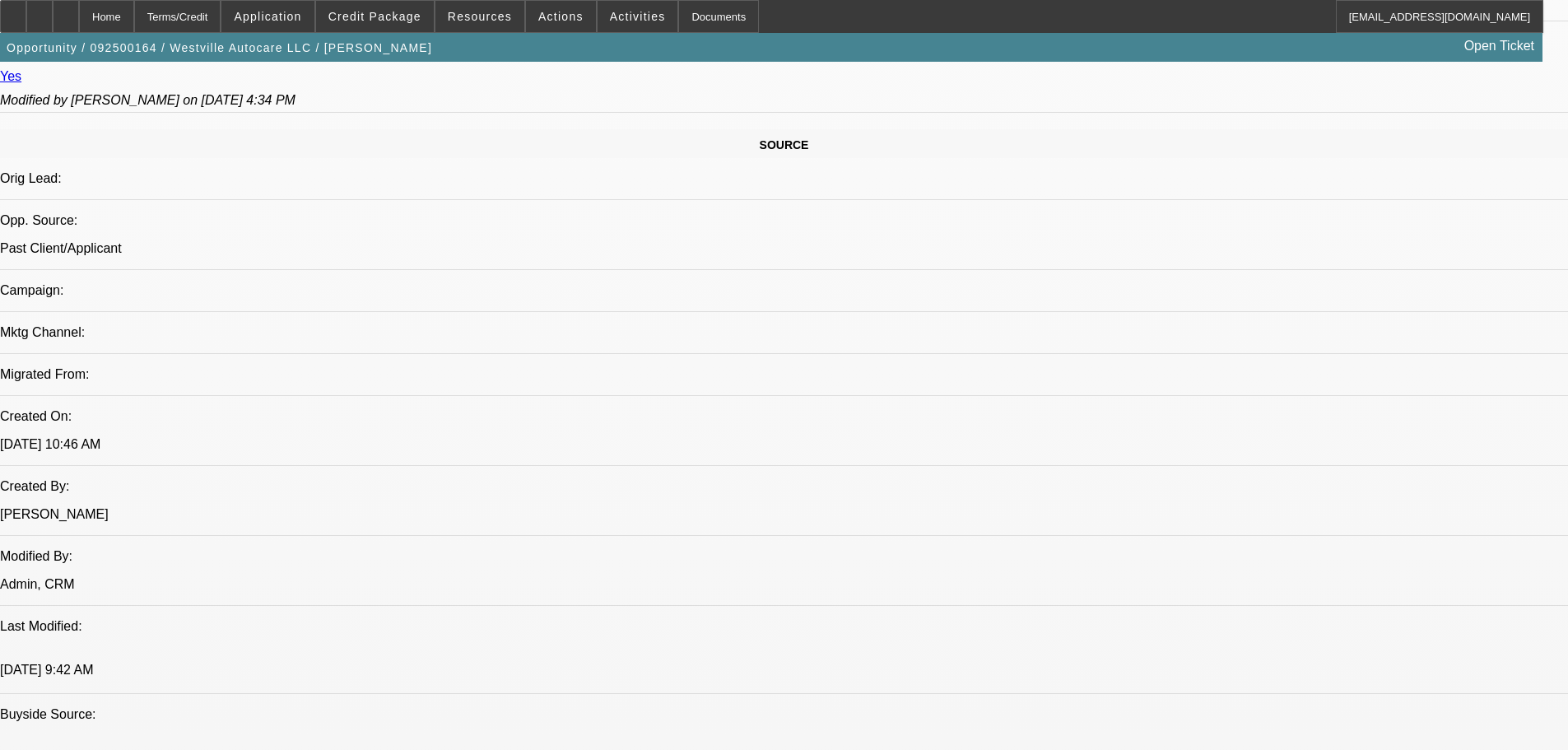
drag, startPoint x: 594, startPoint y: 429, endPoint x: 594, endPoint y: 443, distance: 14.0
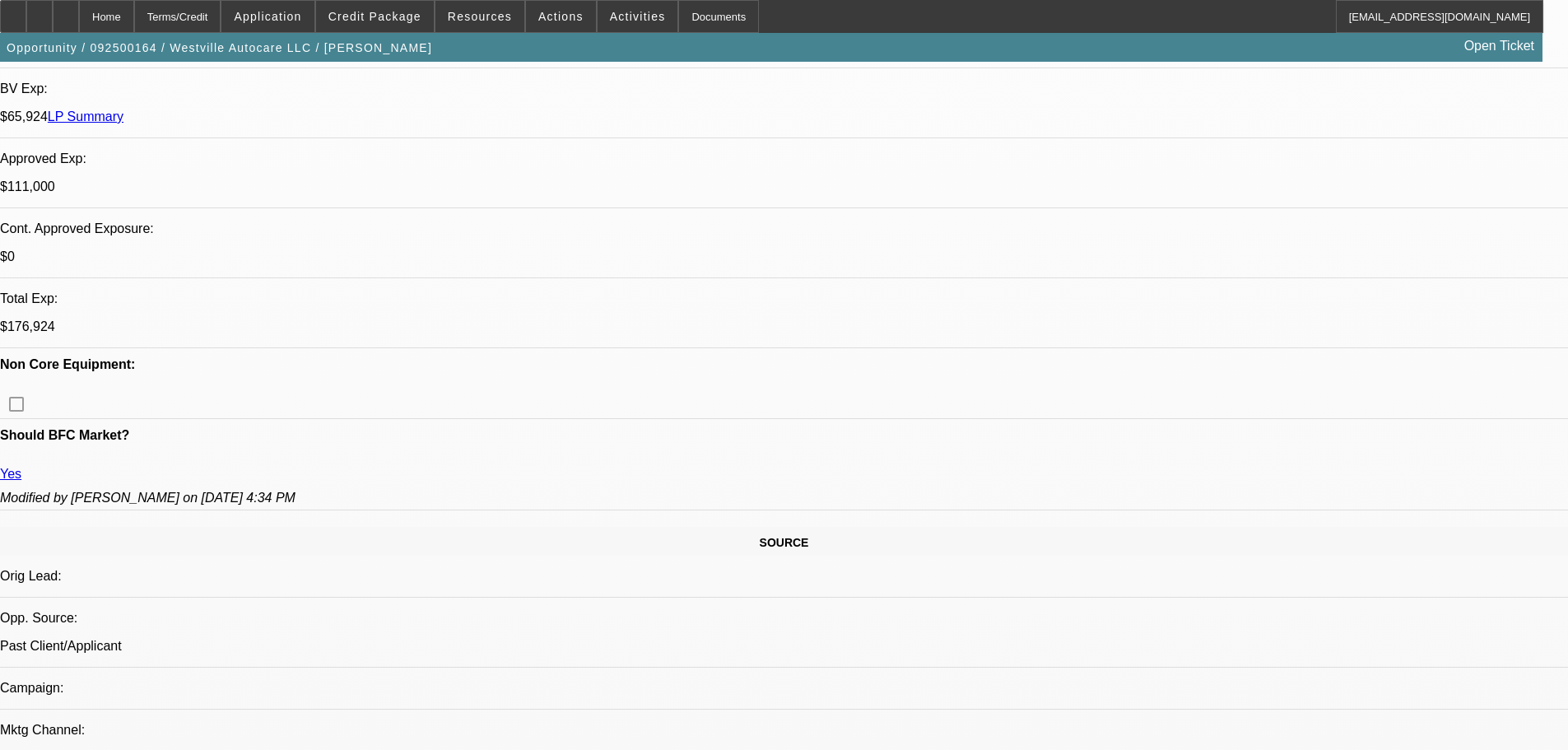
drag, startPoint x: 556, startPoint y: 386, endPoint x: 524, endPoint y: 141, distance: 247.1
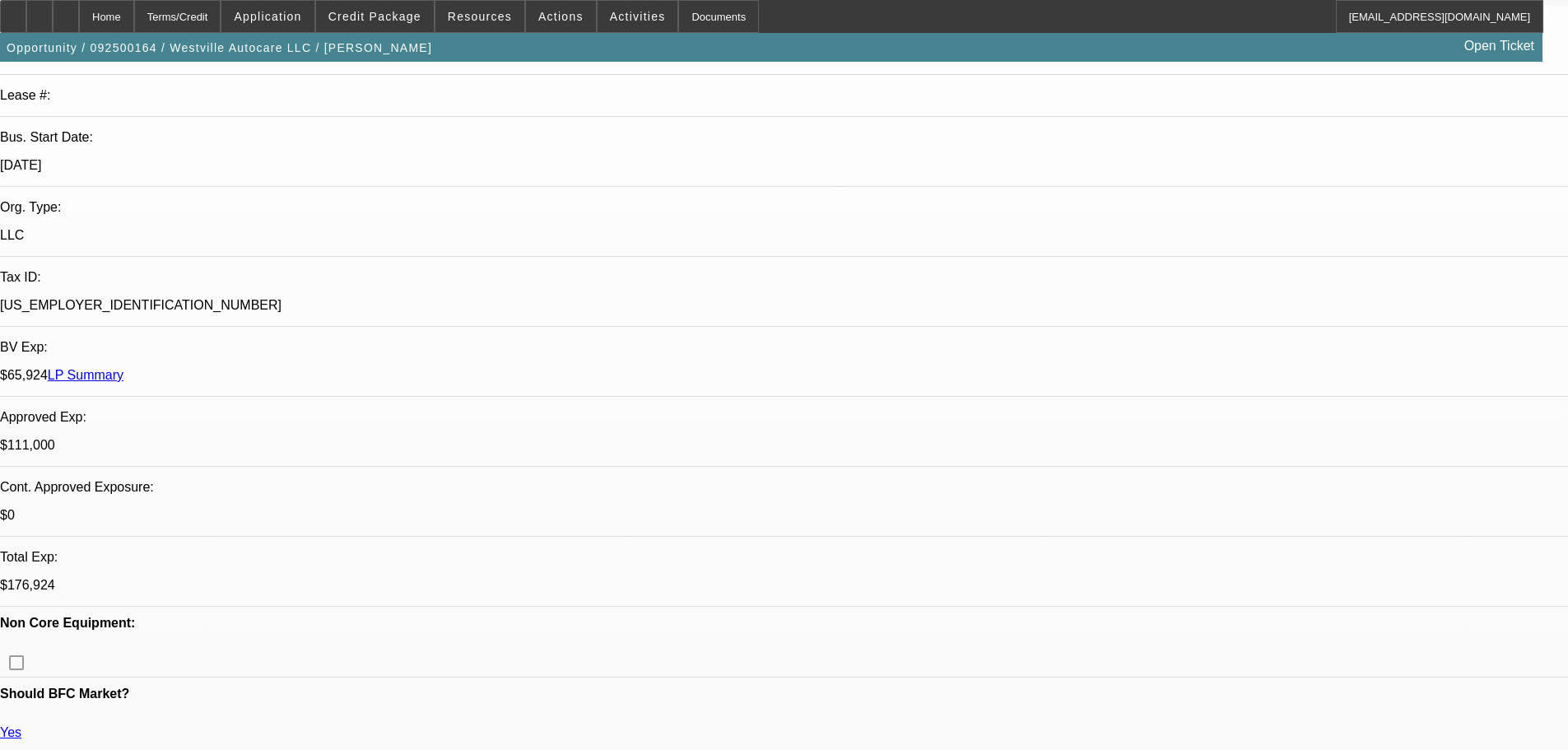
scroll to position [259, 0]
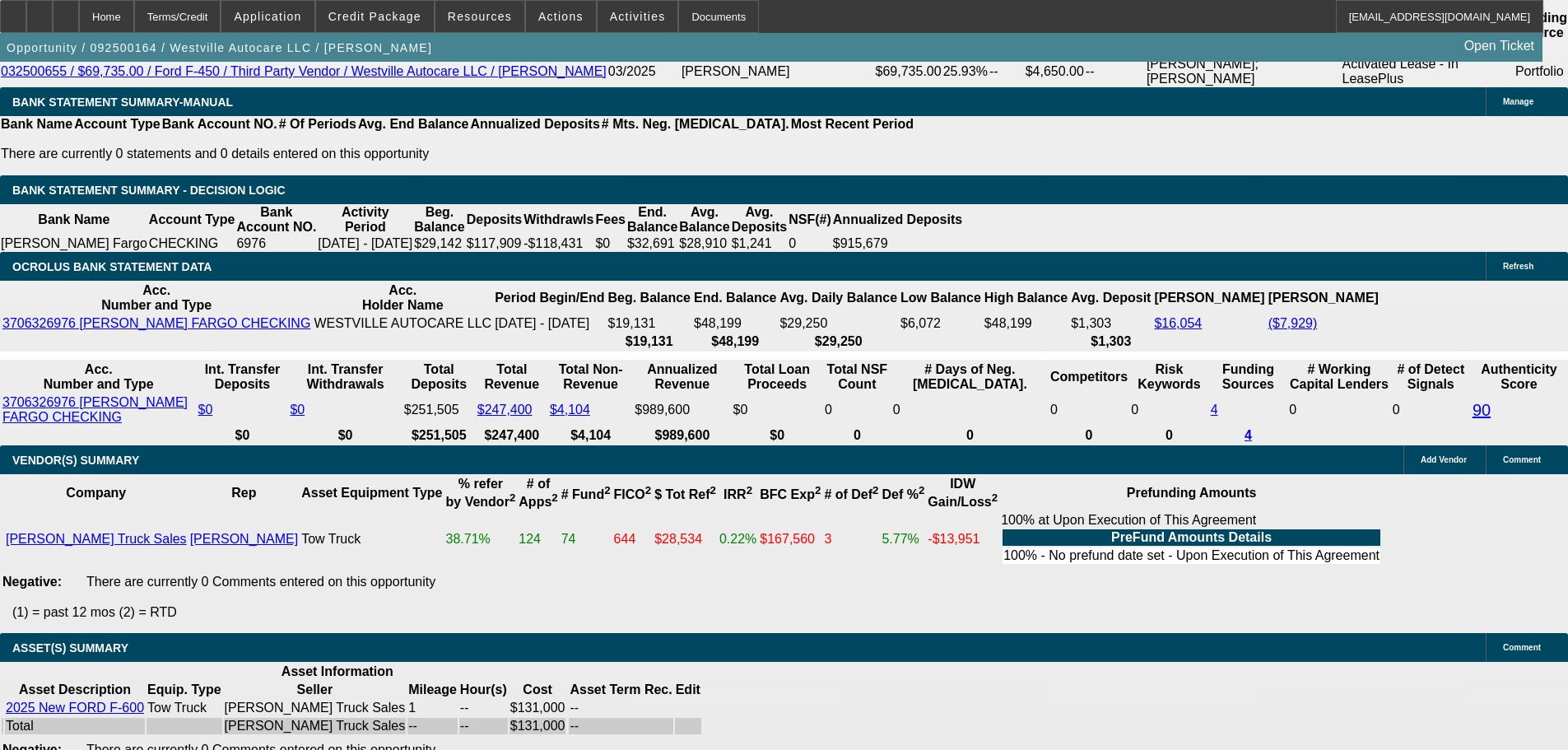
drag, startPoint x: 635, startPoint y: 349, endPoint x: 638, endPoint y: 540, distance: 191.0
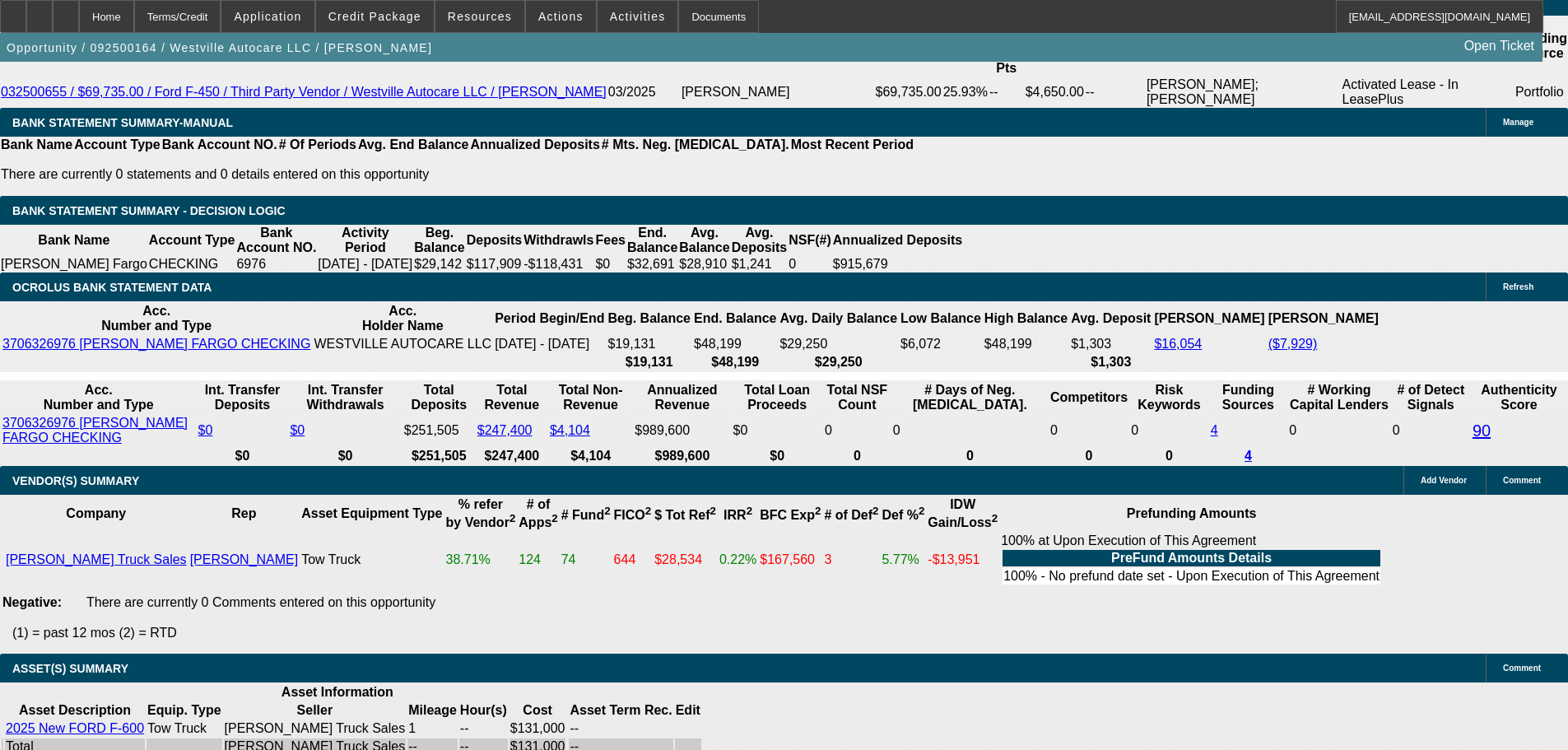
click at [79, 11] on div at bounding box center [66, 17] width 26 height 33
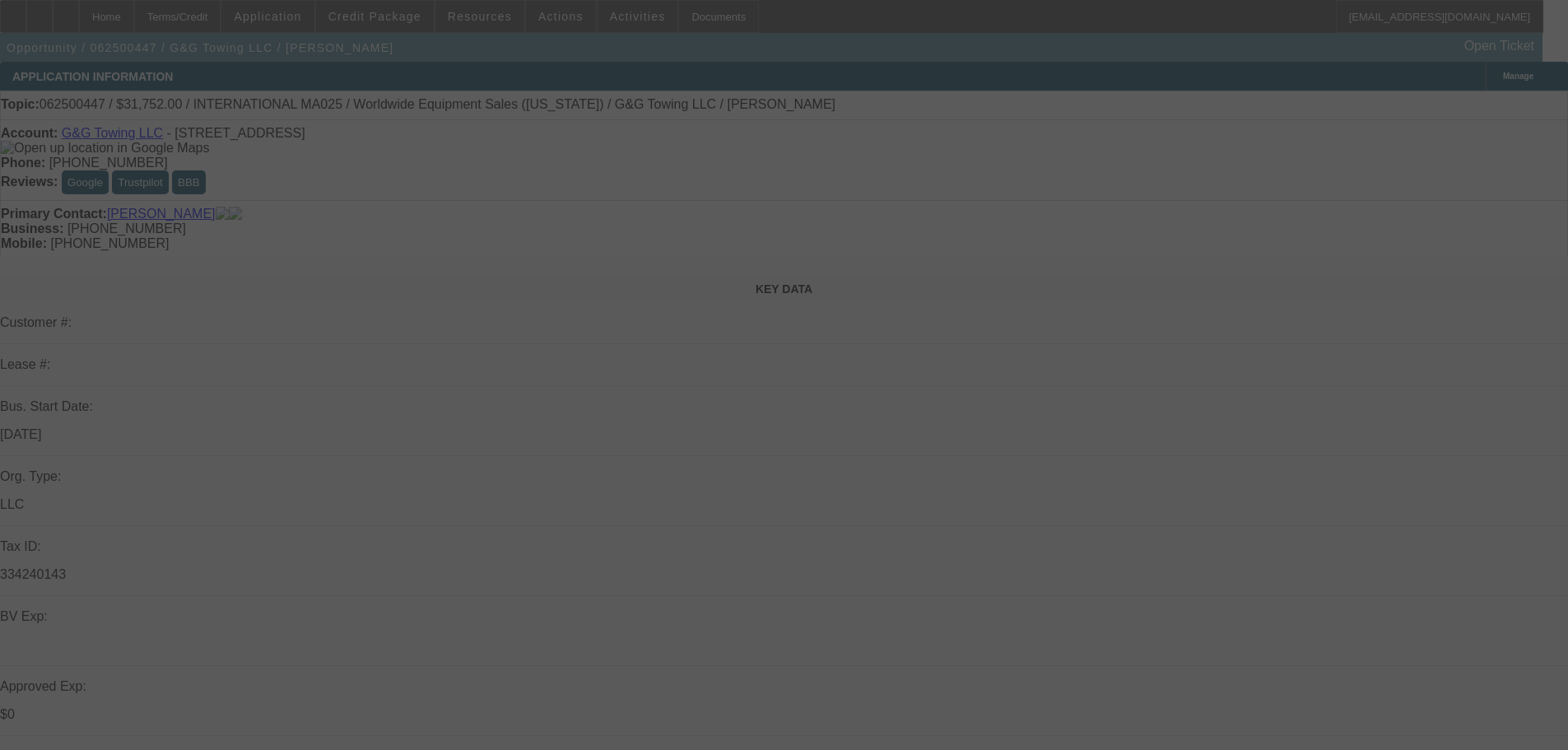
select select "0"
select select "2"
select select "0.1"
select select "4"
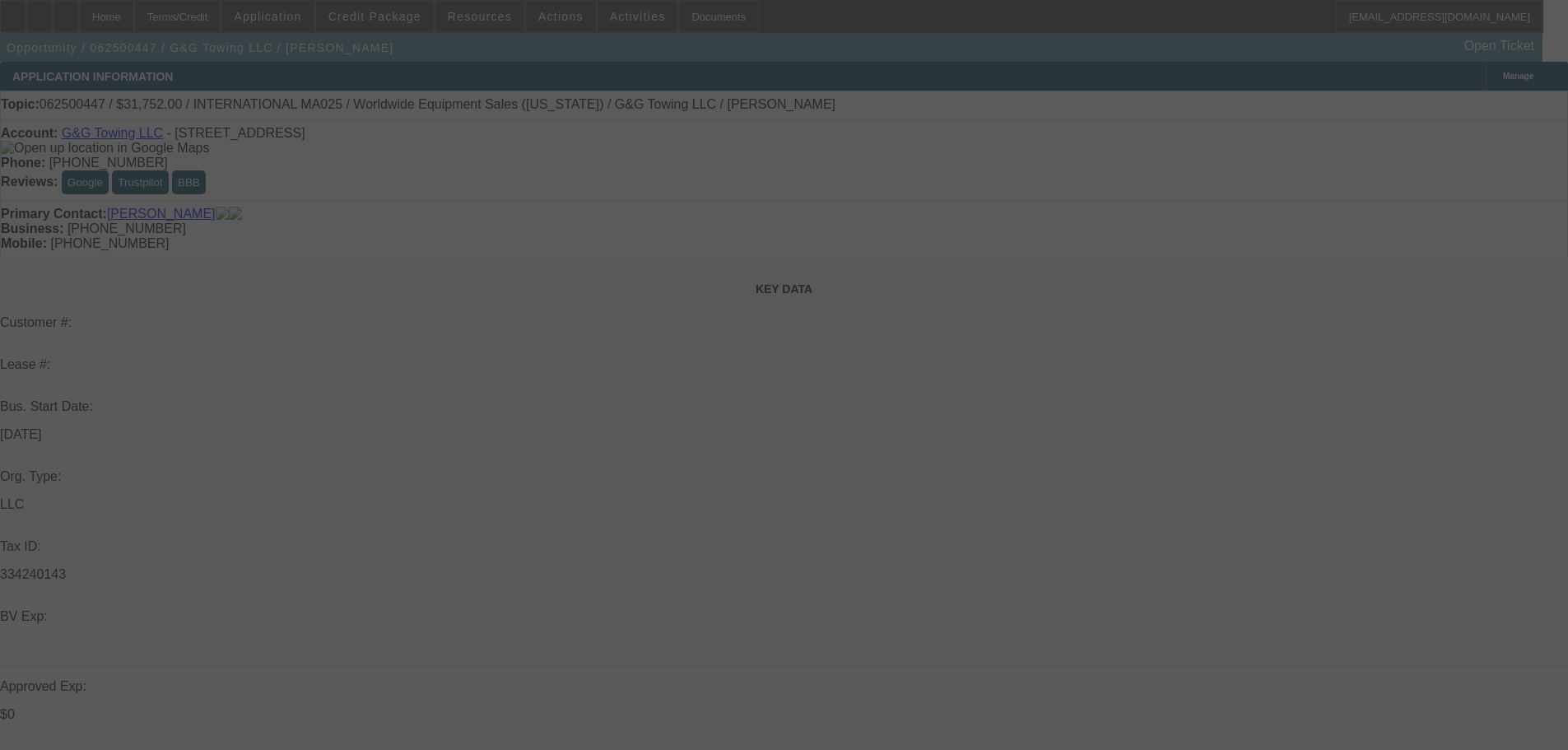
select select "0"
select select "2"
select select "0.1"
select select "4"
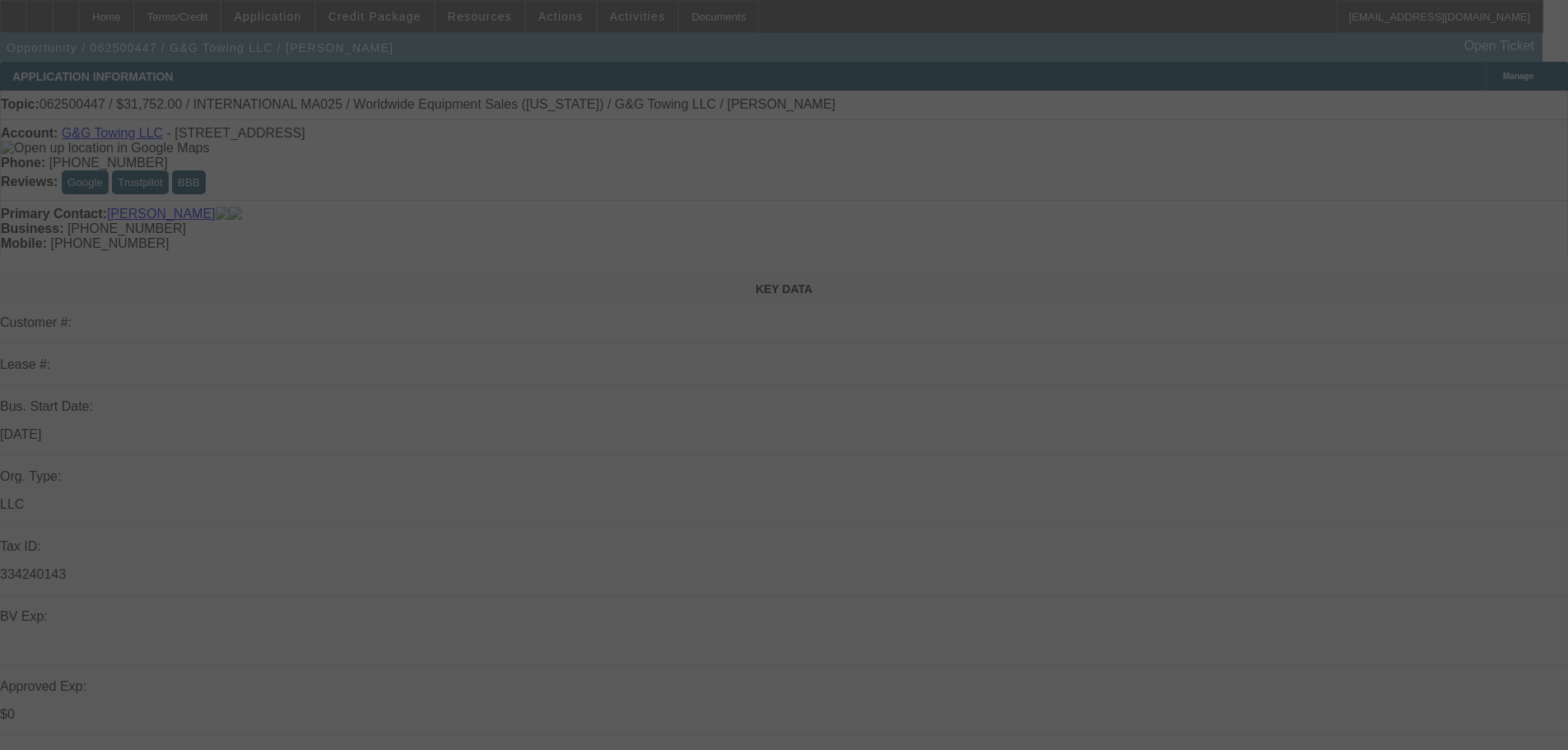
select select "0"
select select "2"
select select "0.1"
select select "4"
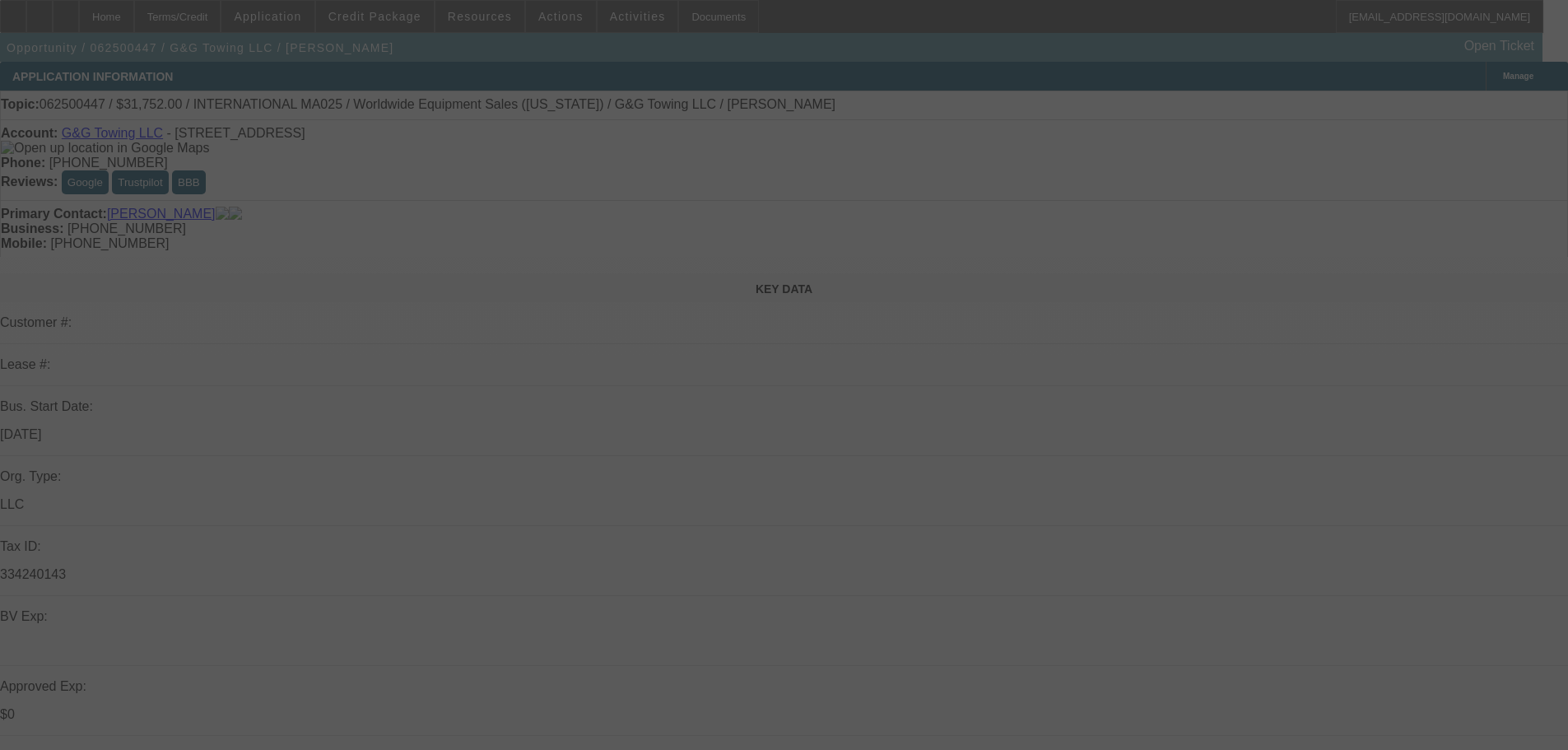
select select "0"
select select "2"
select select "0.1"
select select "4"
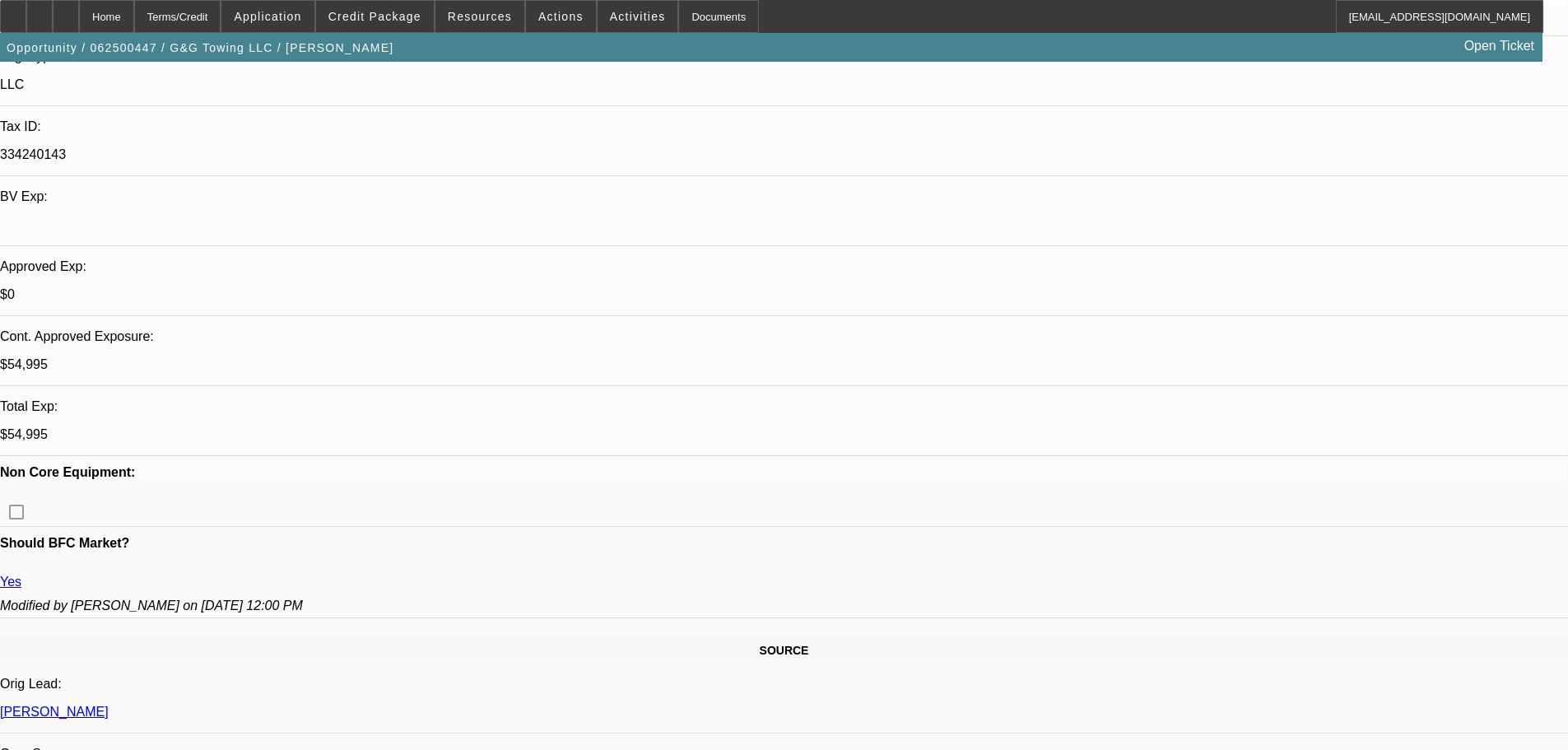
scroll to position [576, 0]
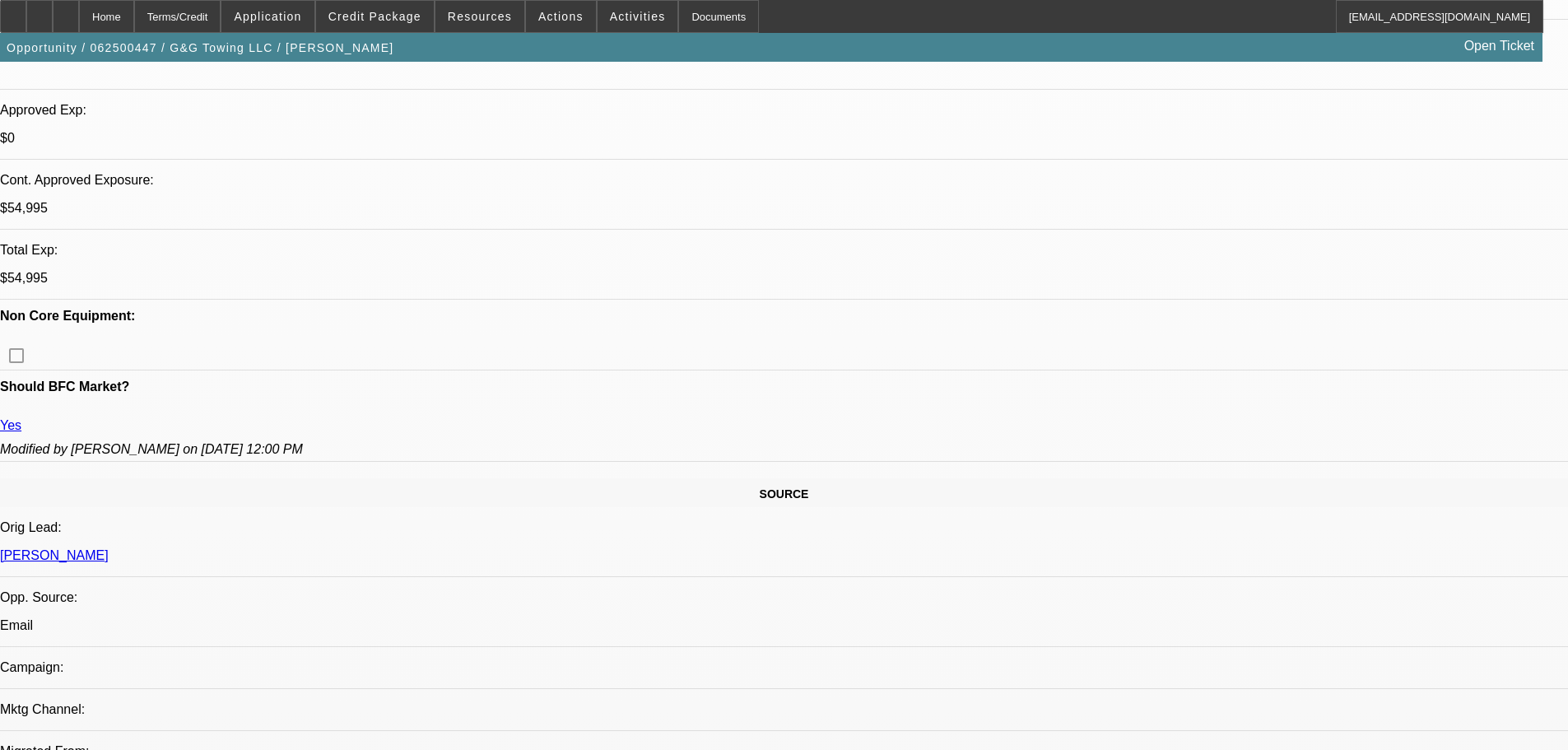
scroll to position [247, 0]
drag, startPoint x: 1317, startPoint y: 204, endPoint x: 1306, endPoint y: 166, distance: 39.6
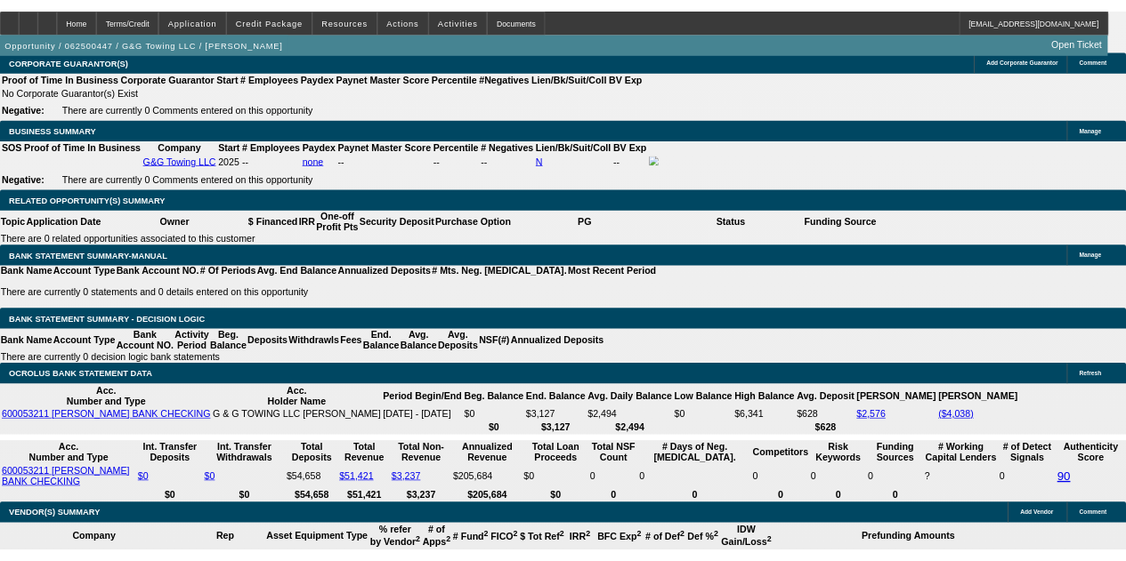
scroll to position [2758, 0]
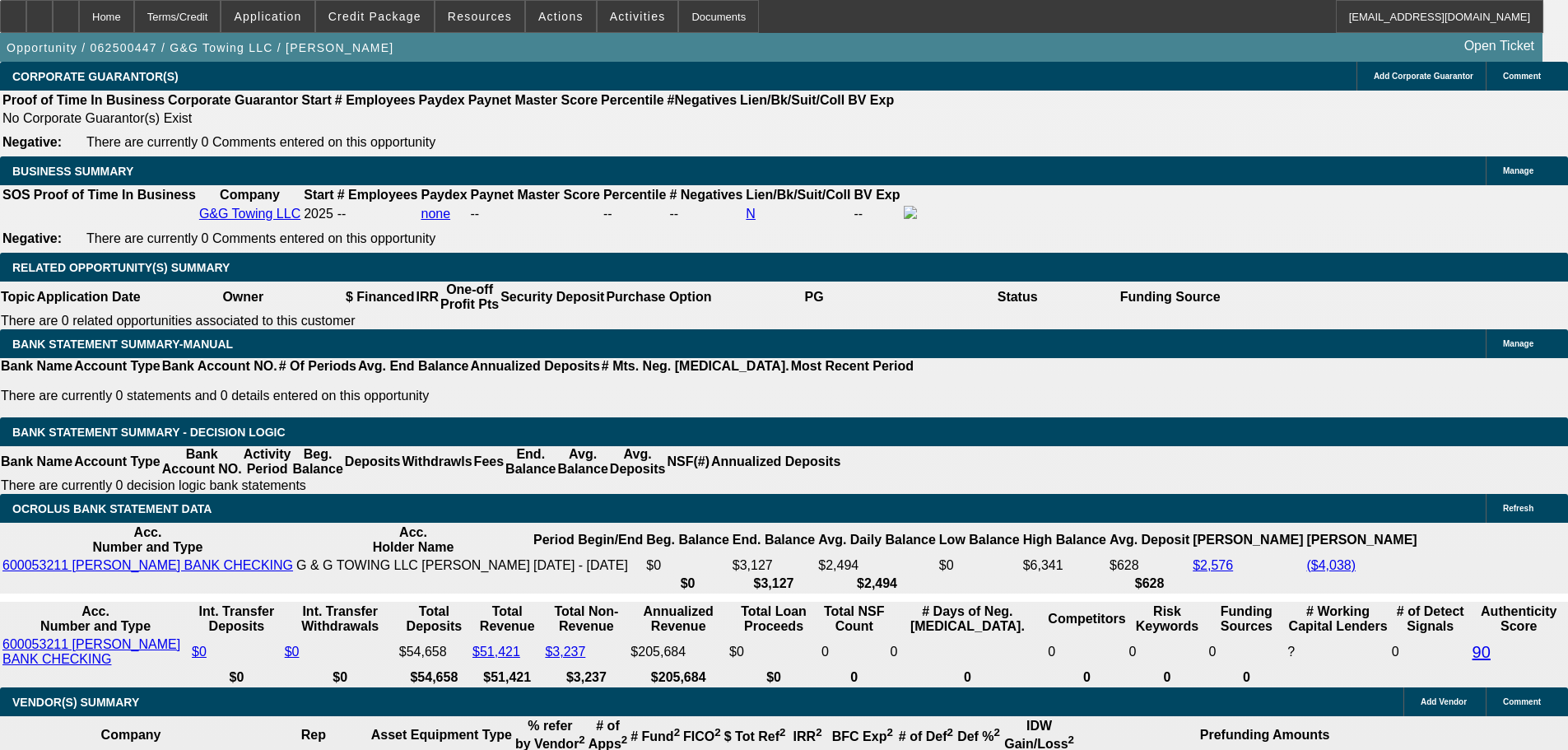
radio input "true"
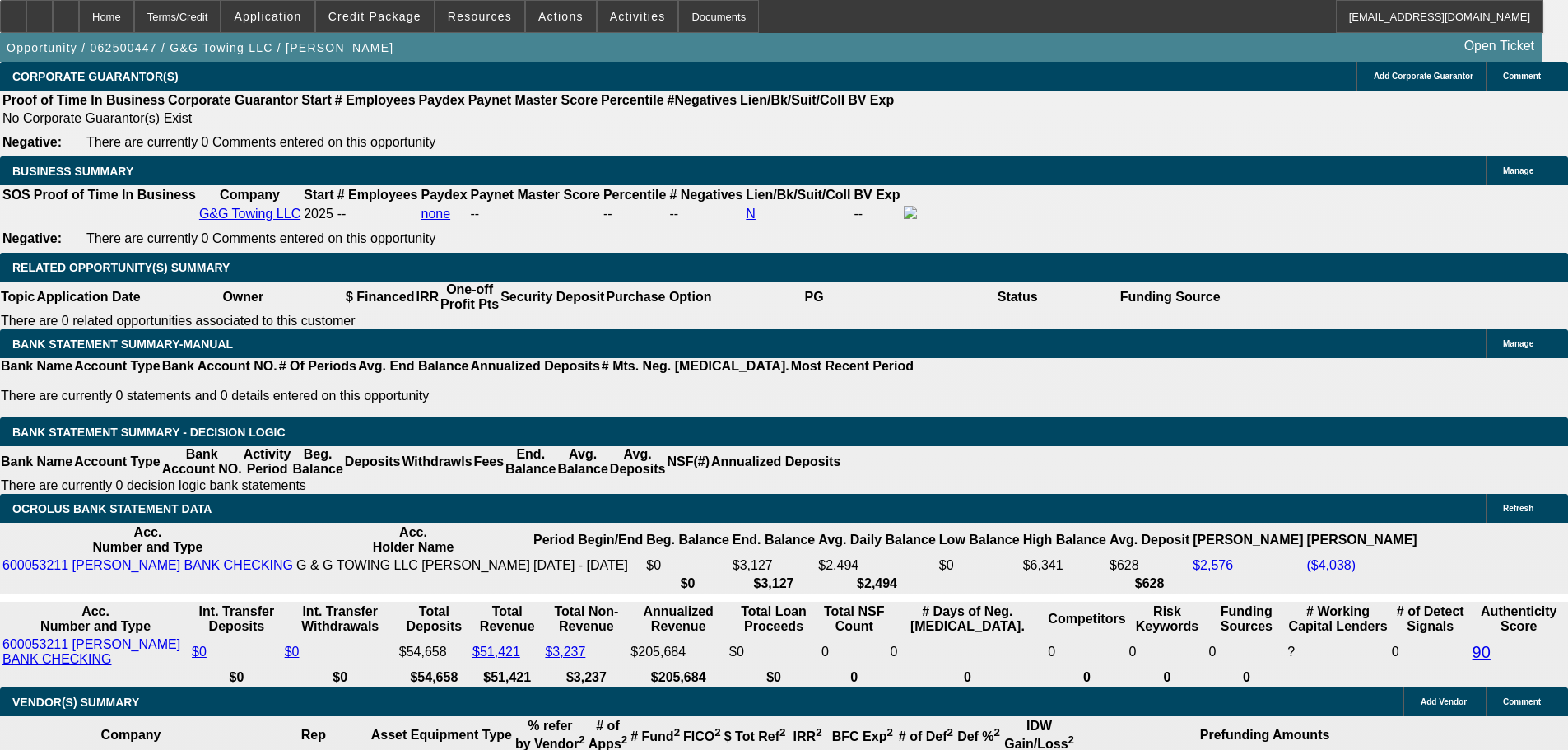
type textarea "9/9 in process of getting truck transferred into his name from dad's to use as …"
radio input "true"
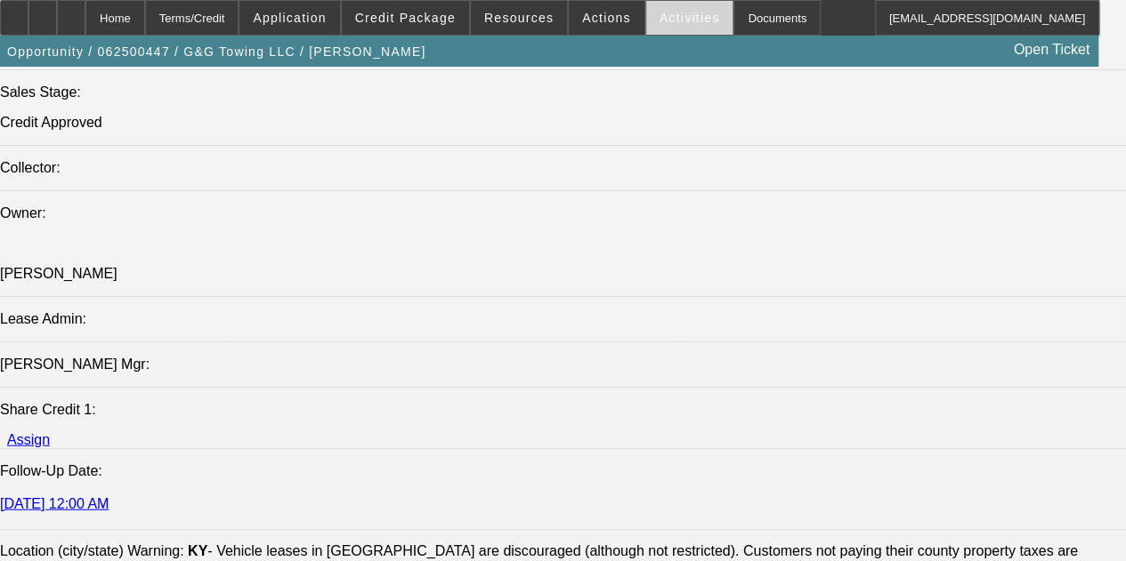
drag, startPoint x: 658, startPoint y: 105, endPoint x: 655, endPoint y: 28, distance: 77.5
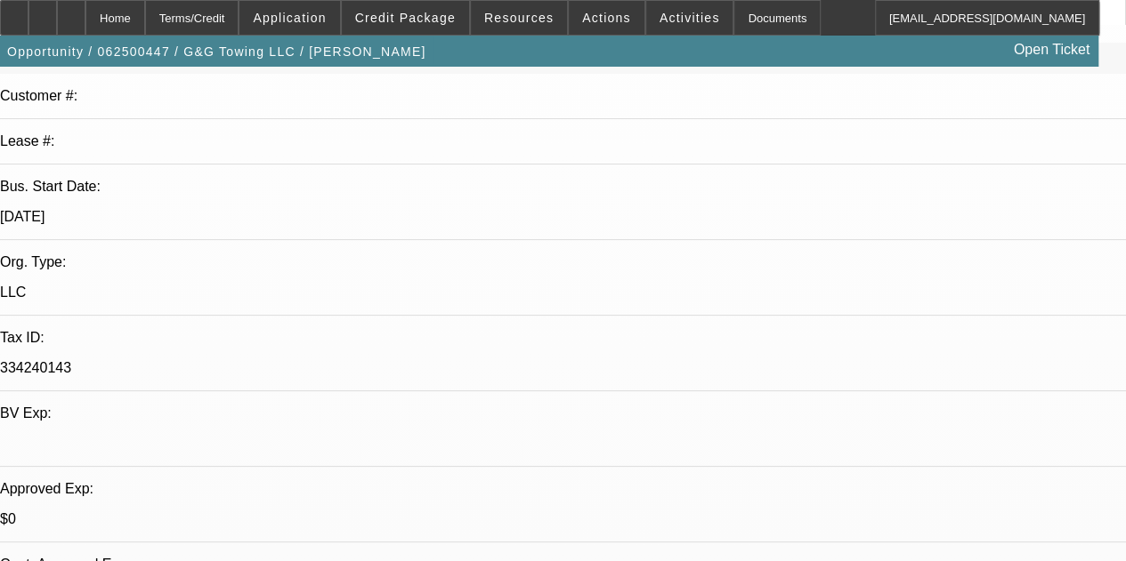
scroll to position [52, 0]
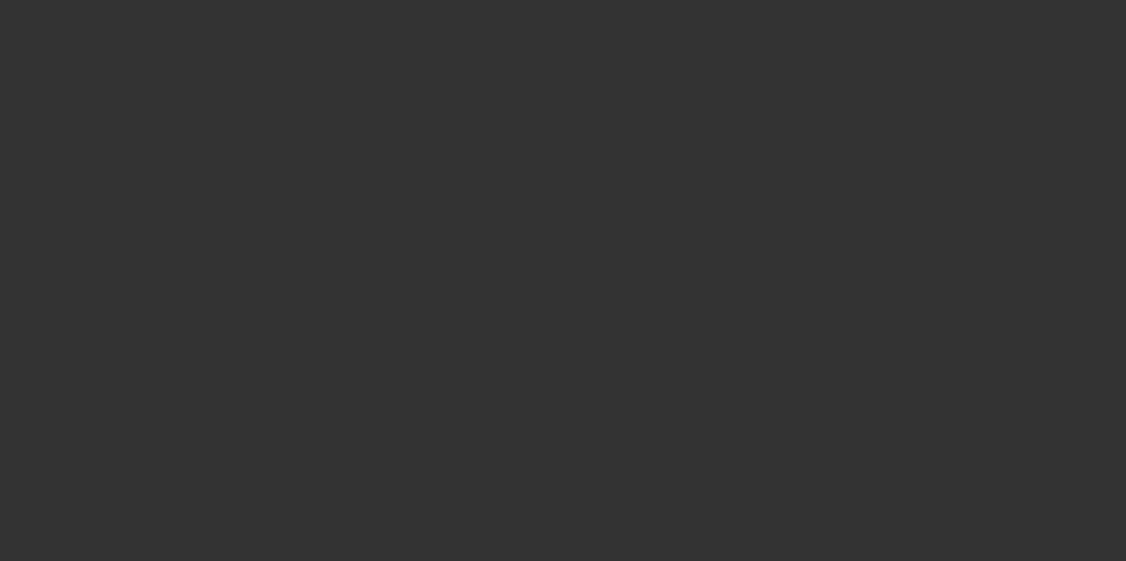
scroll to position [0, 0]
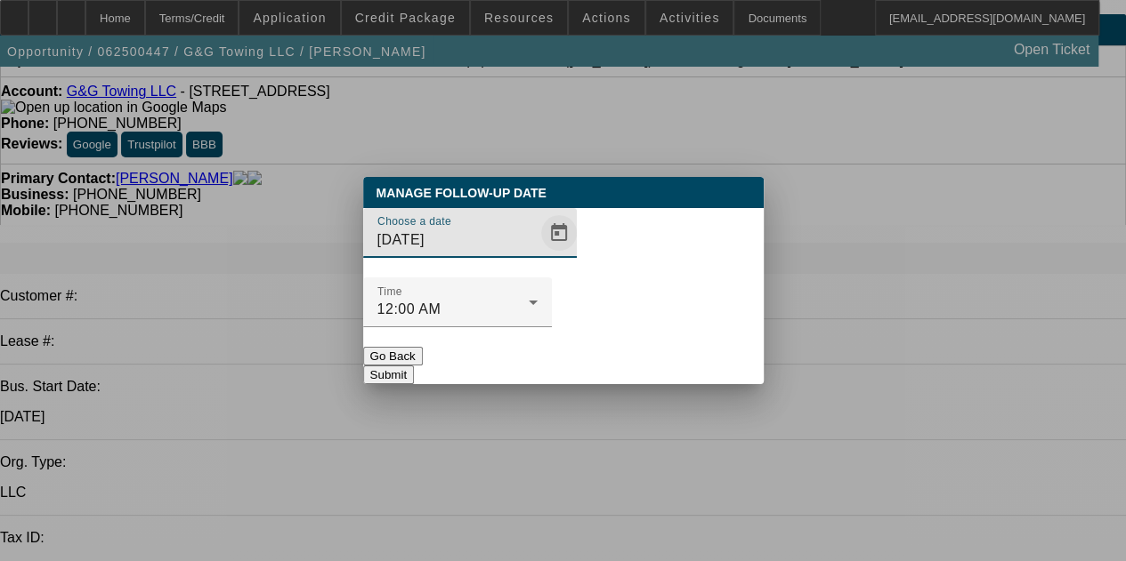
click at [537, 254] on span "Open calendar" at bounding box center [558, 233] width 43 height 43
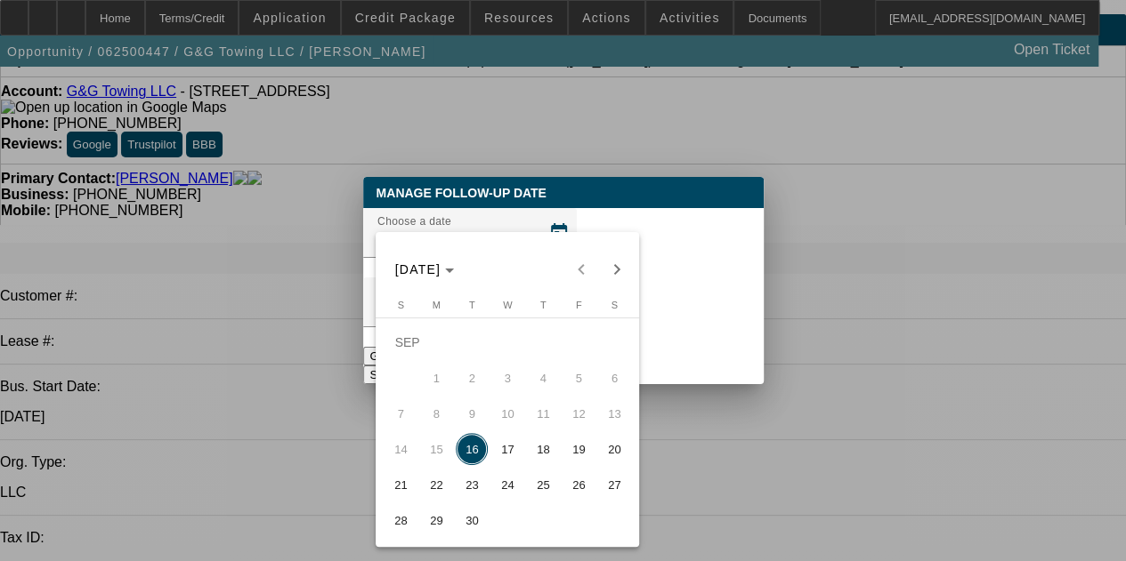
click at [546, 450] on span "18" at bounding box center [543, 449] width 32 height 32
type input "[DATE]"
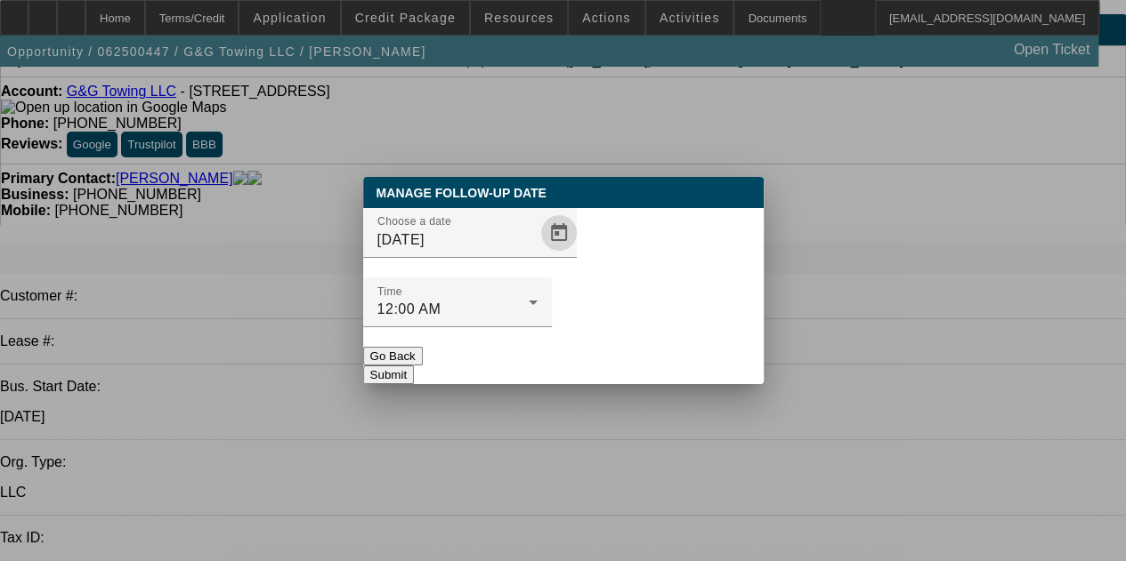
click at [620, 364] on div "Manage Follow-Up Date Choose a date 9/18/2025 Time 12:00 AM Go Back Submit" at bounding box center [563, 280] width 400 height 207
click at [414, 366] on button "Submit" at bounding box center [388, 375] width 51 height 19
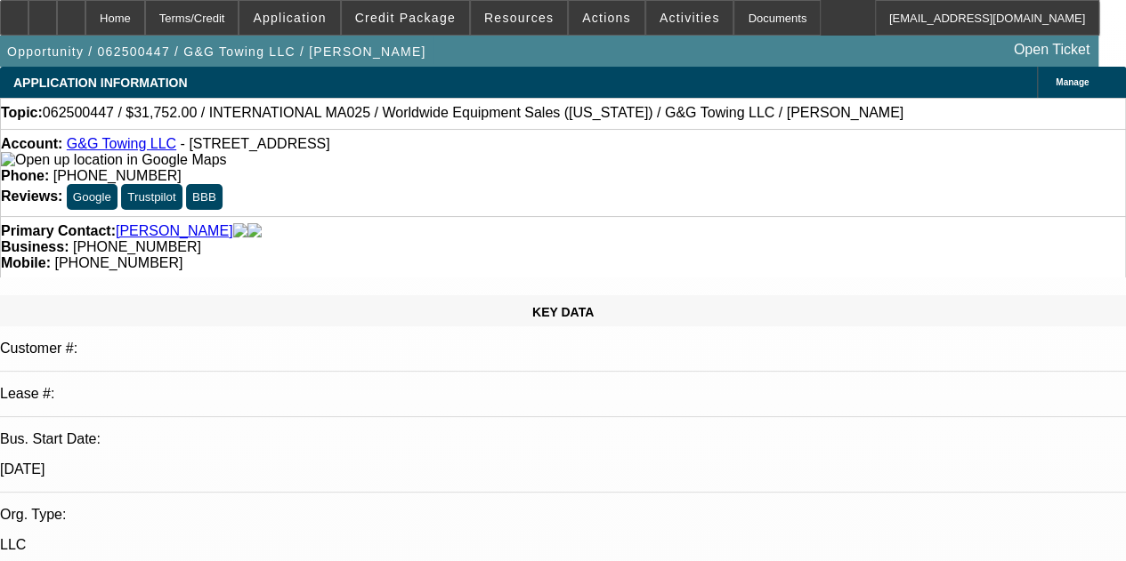
scroll to position [52, 0]
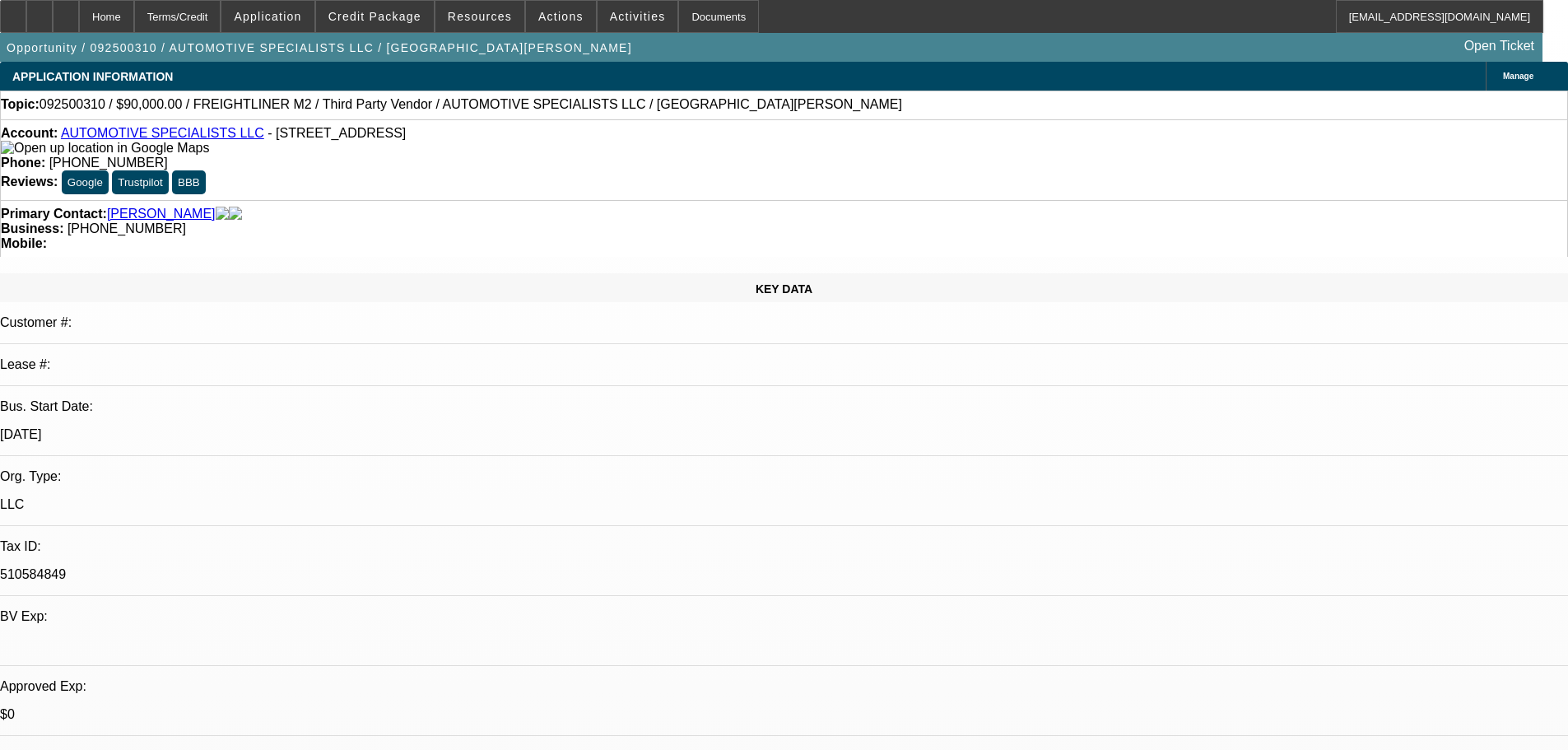
select select "0"
select select "2"
select select "0.1"
select select "4"
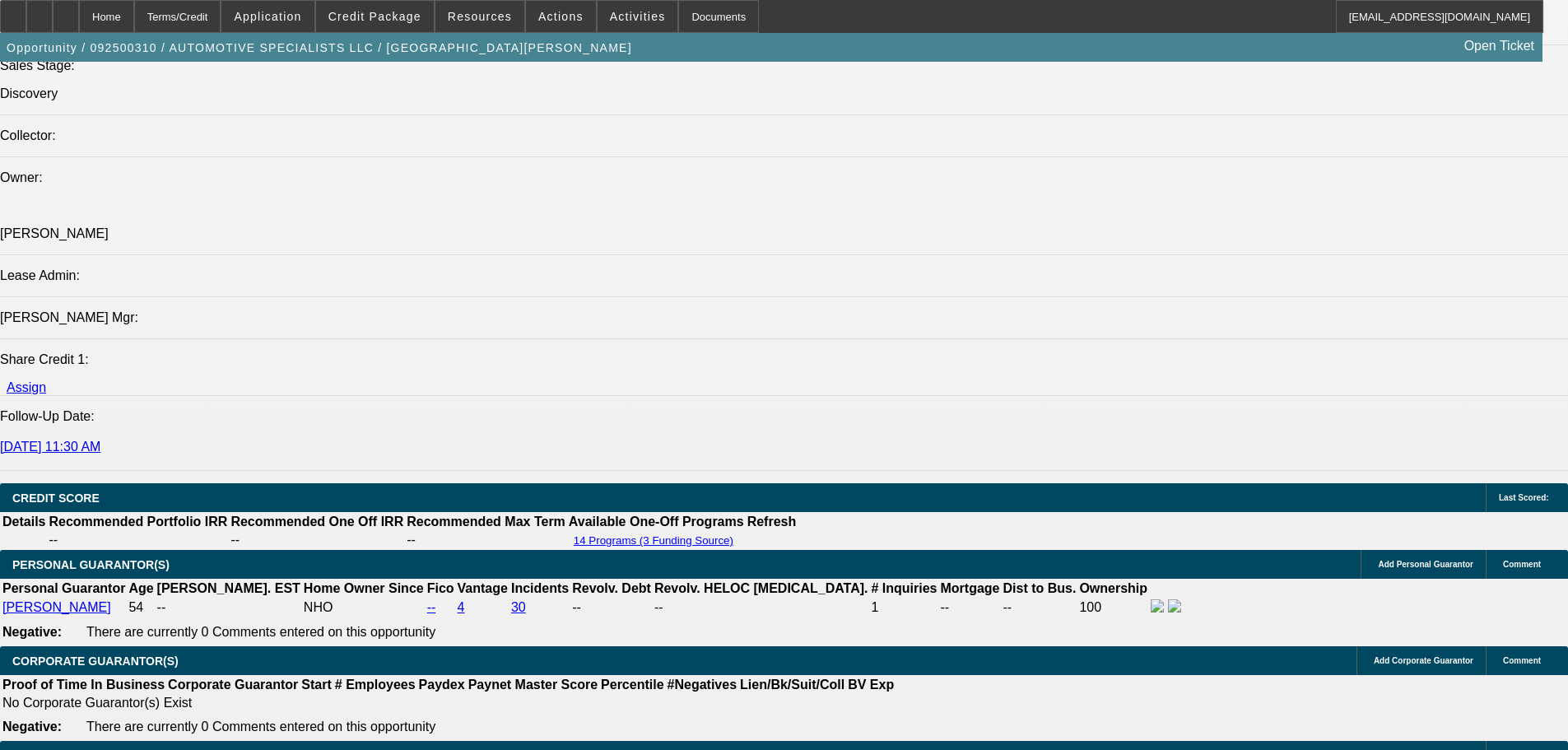
scroll to position [2304, 0]
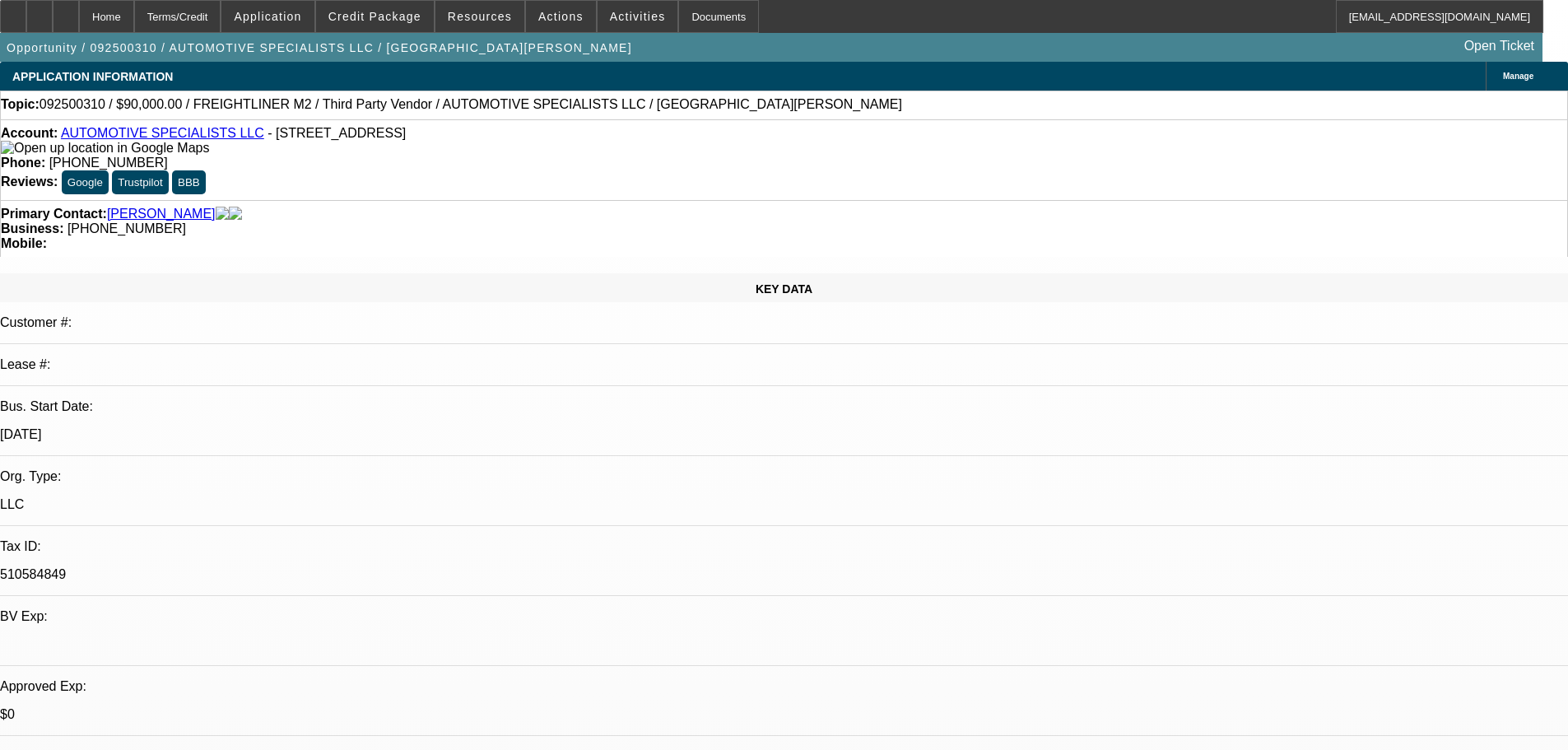
drag, startPoint x: 884, startPoint y: 556, endPoint x: 786, endPoint y: 108, distance: 458.6
drag, startPoint x: 664, startPoint y: 186, endPoint x: 641, endPoint y: 186, distance: 23.0
click at [641, 221] on div "Business: [PHONE_NUMBER]" at bounding box center [784, 228] width 1566 height 15
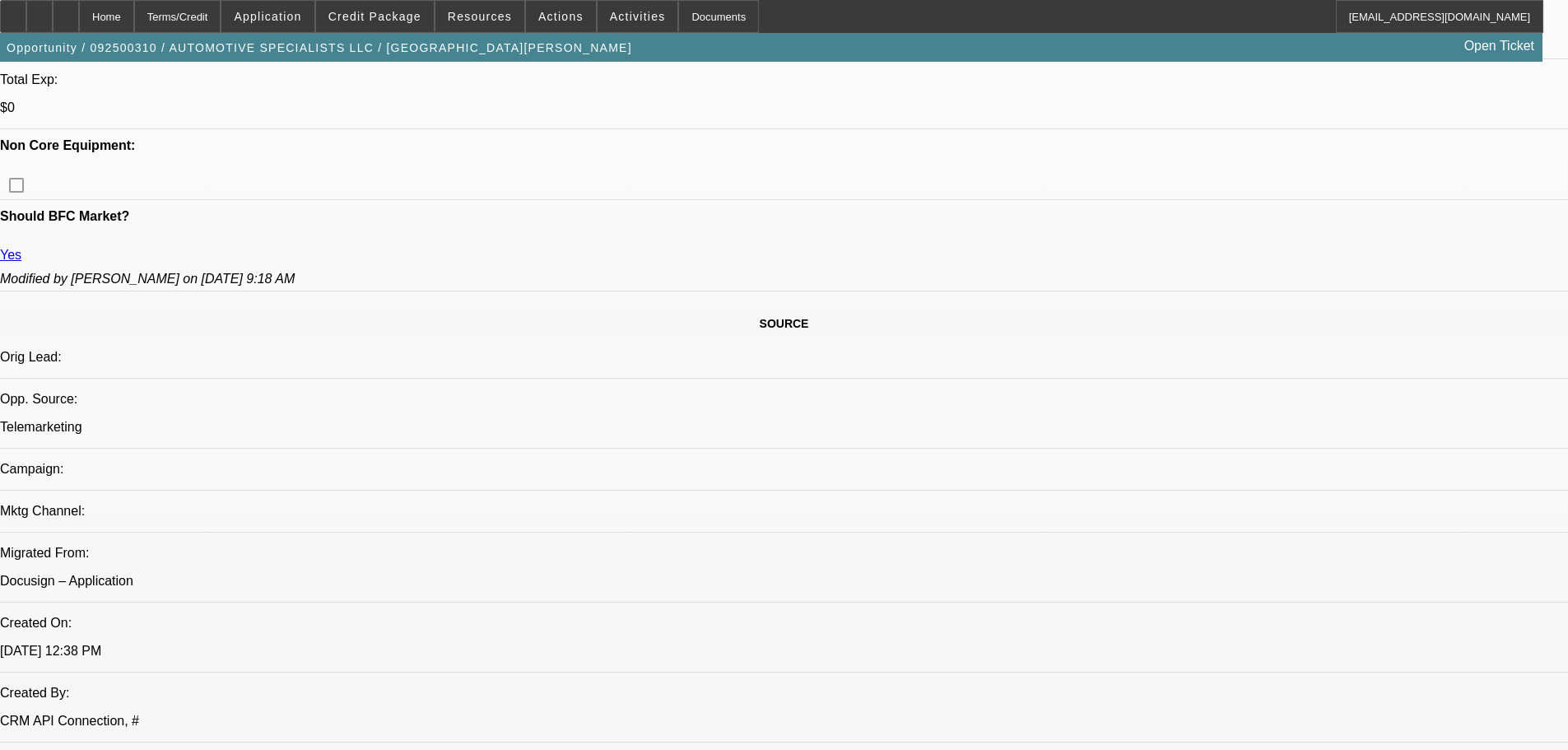
scroll to position [741, 0]
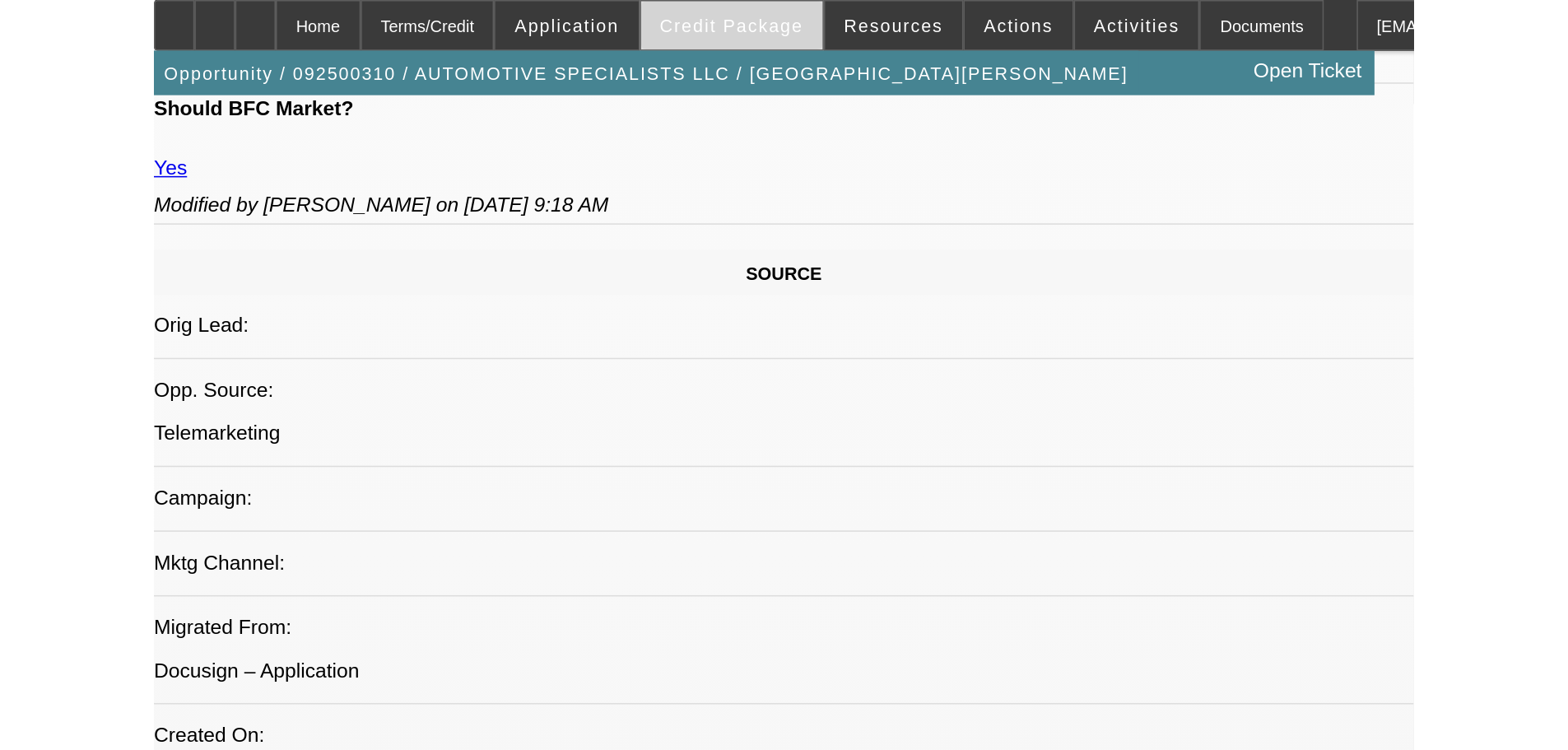
scroll to position [292, 0]
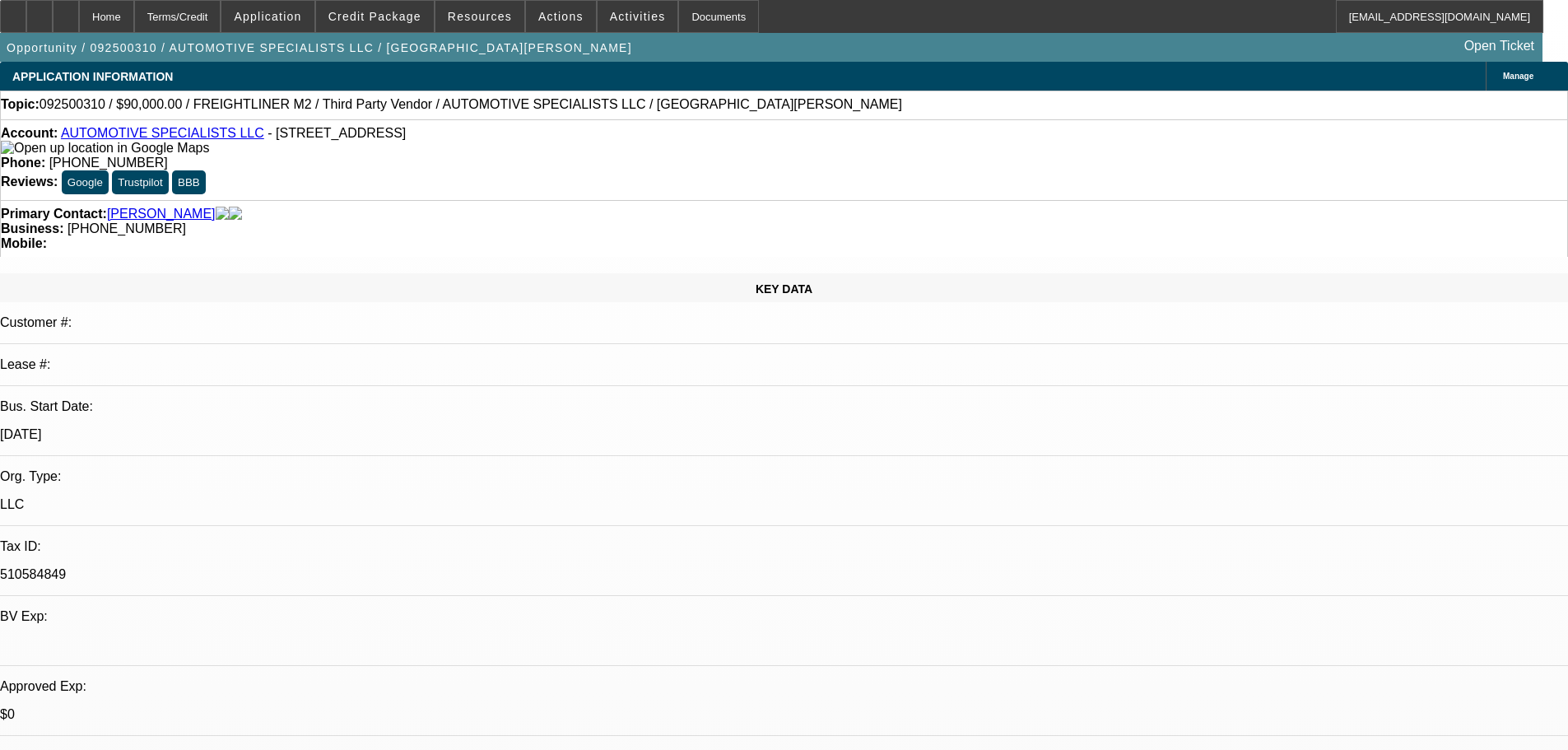
drag, startPoint x: 803, startPoint y: 341, endPoint x: 780, endPoint y: 198, distance: 144.8
drag, startPoint x: 1180, startPoint y: 357, endPoint x: 1066, endPoint y: 350, distance: 114.2
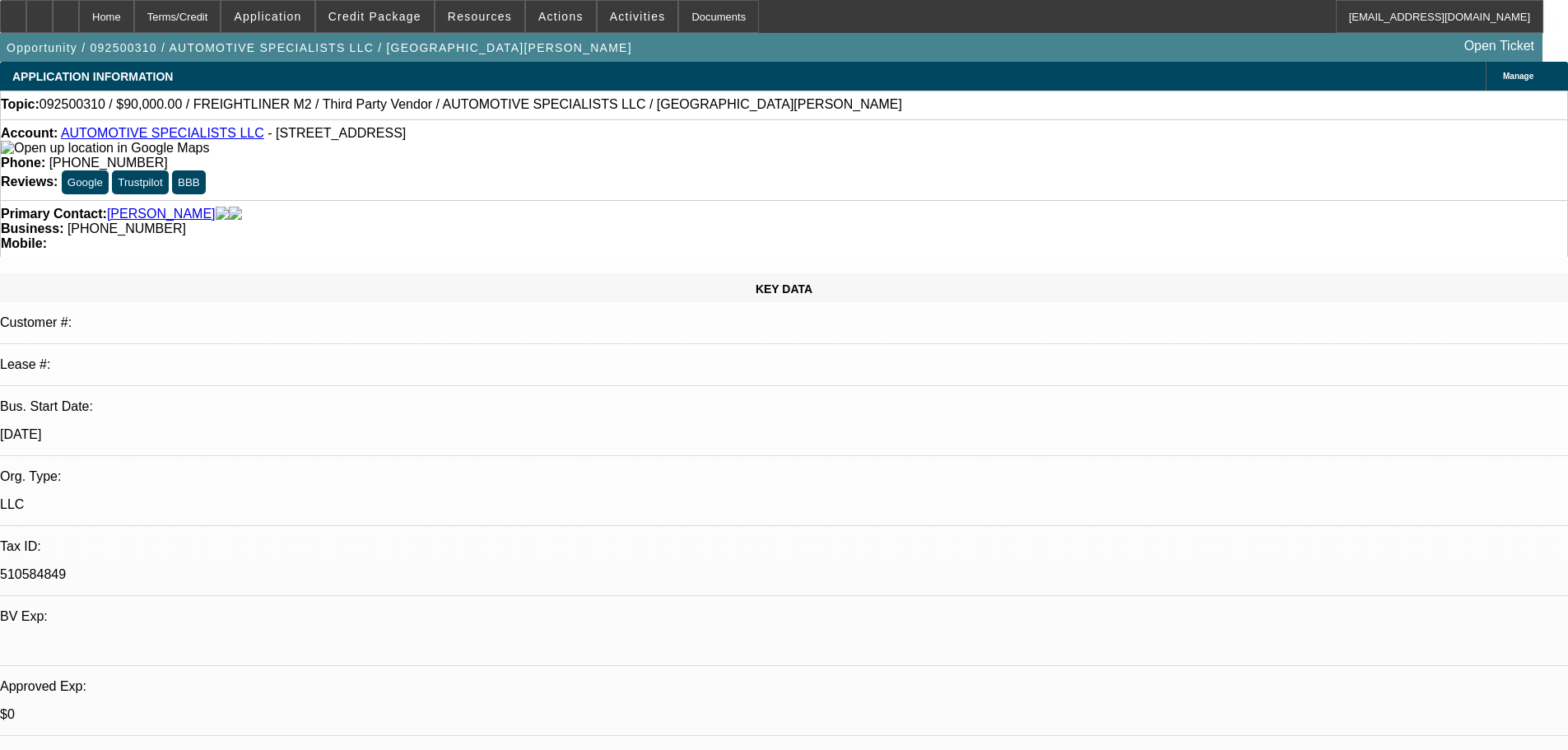
drag, startPoint x: 1249, startPoint y: 475, endPoint x: 1097, endPoint y: 405, distance: 167.3
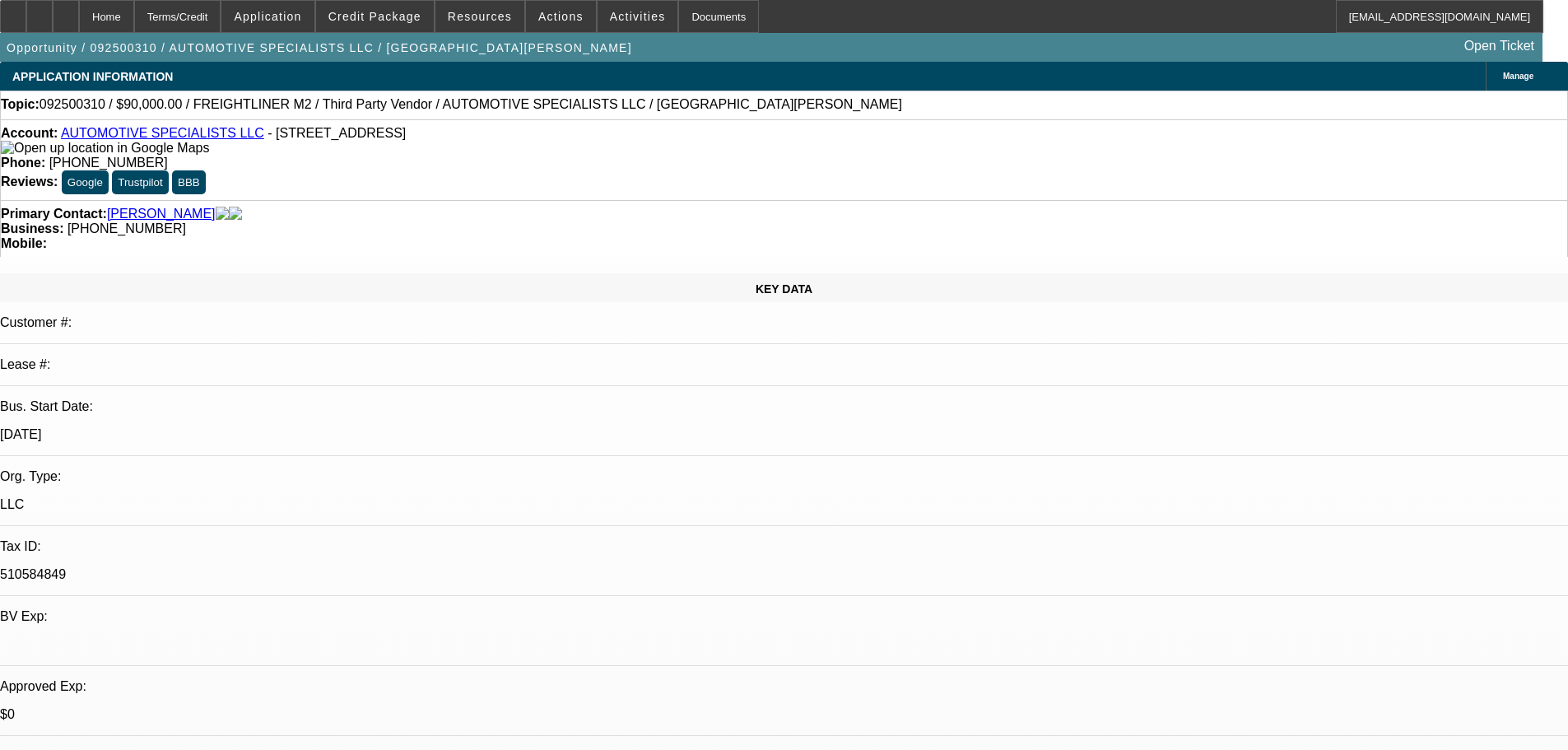
drag, startPoint x: 1328, startPoint y: 458, endPoint x: 1117, endPoint y: 461, distance: 211.0
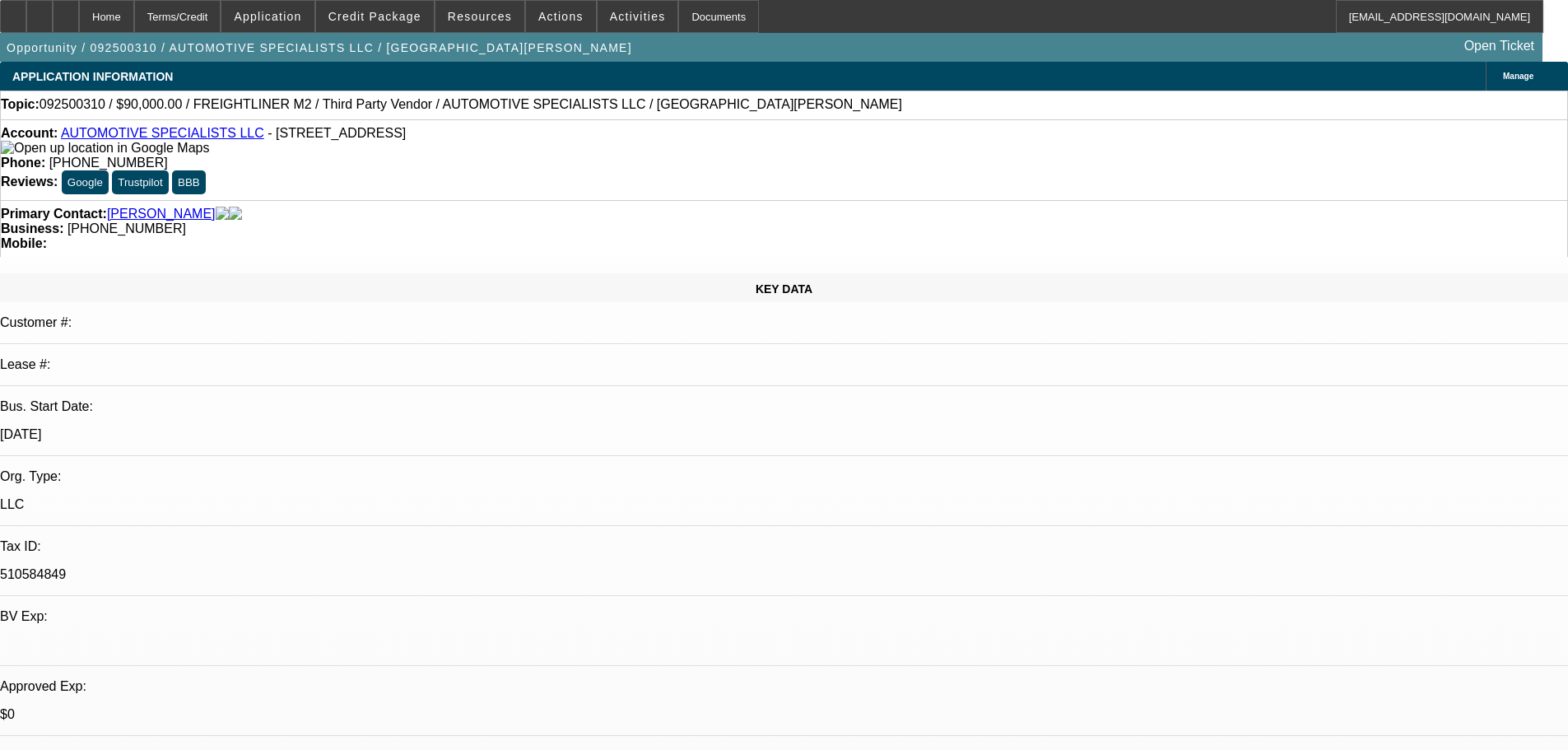
drag, startPoint x: 1110, startPoint y: 476, endPoint x: 1377, endPoint y: 501, distance: 268.2
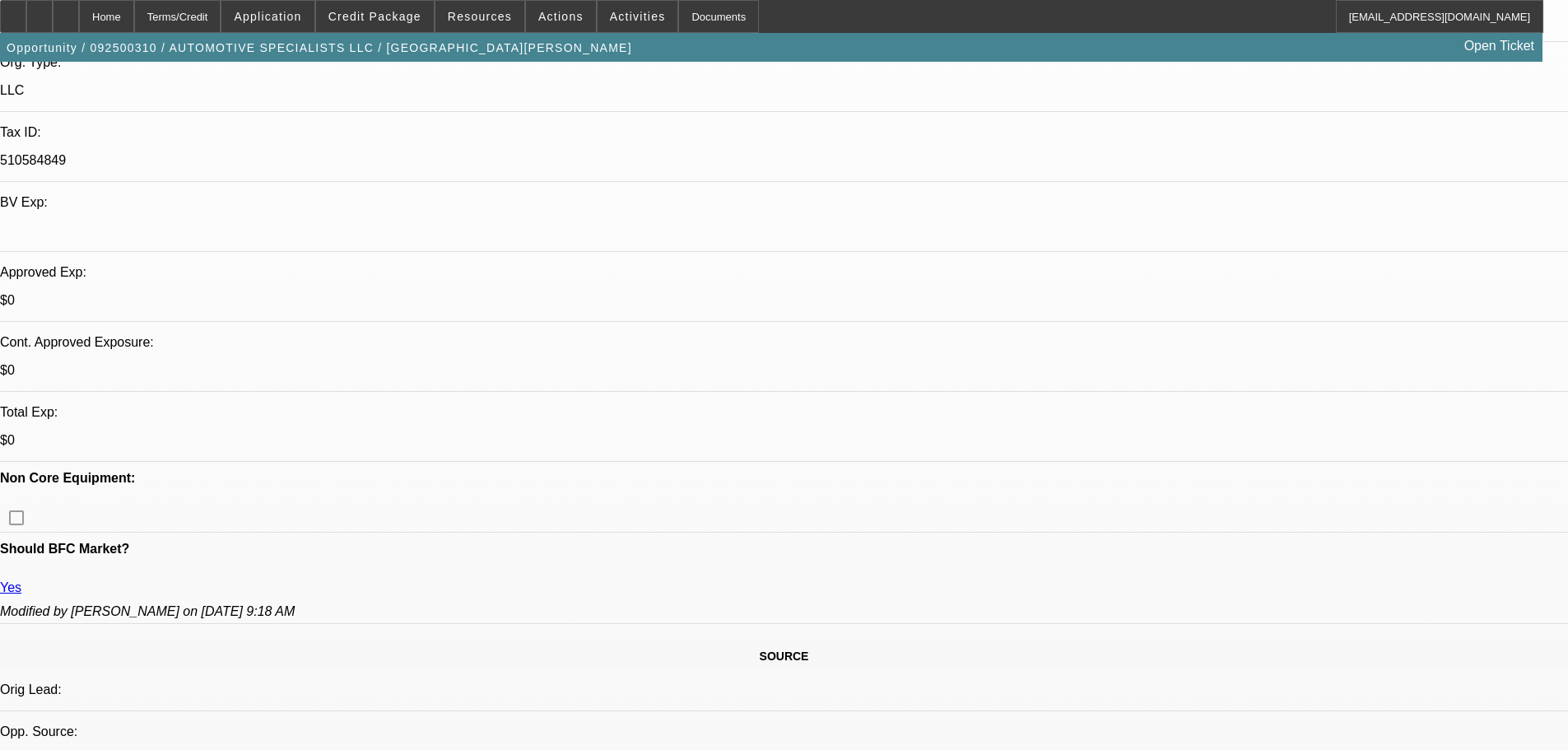
scroll to position [494, 0]
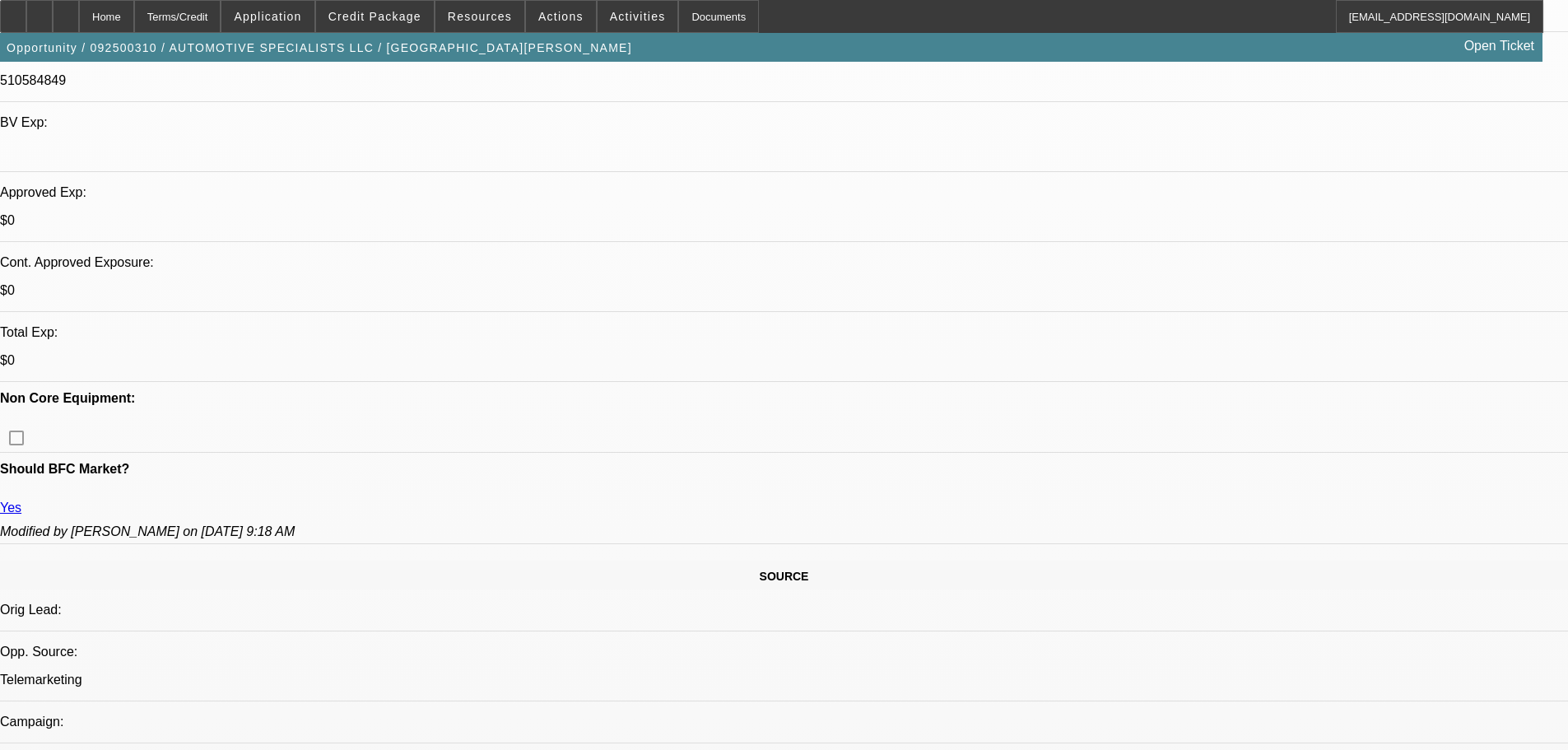
click at [404, 6] on span at bounding box center [375, 16] width 117 height 40
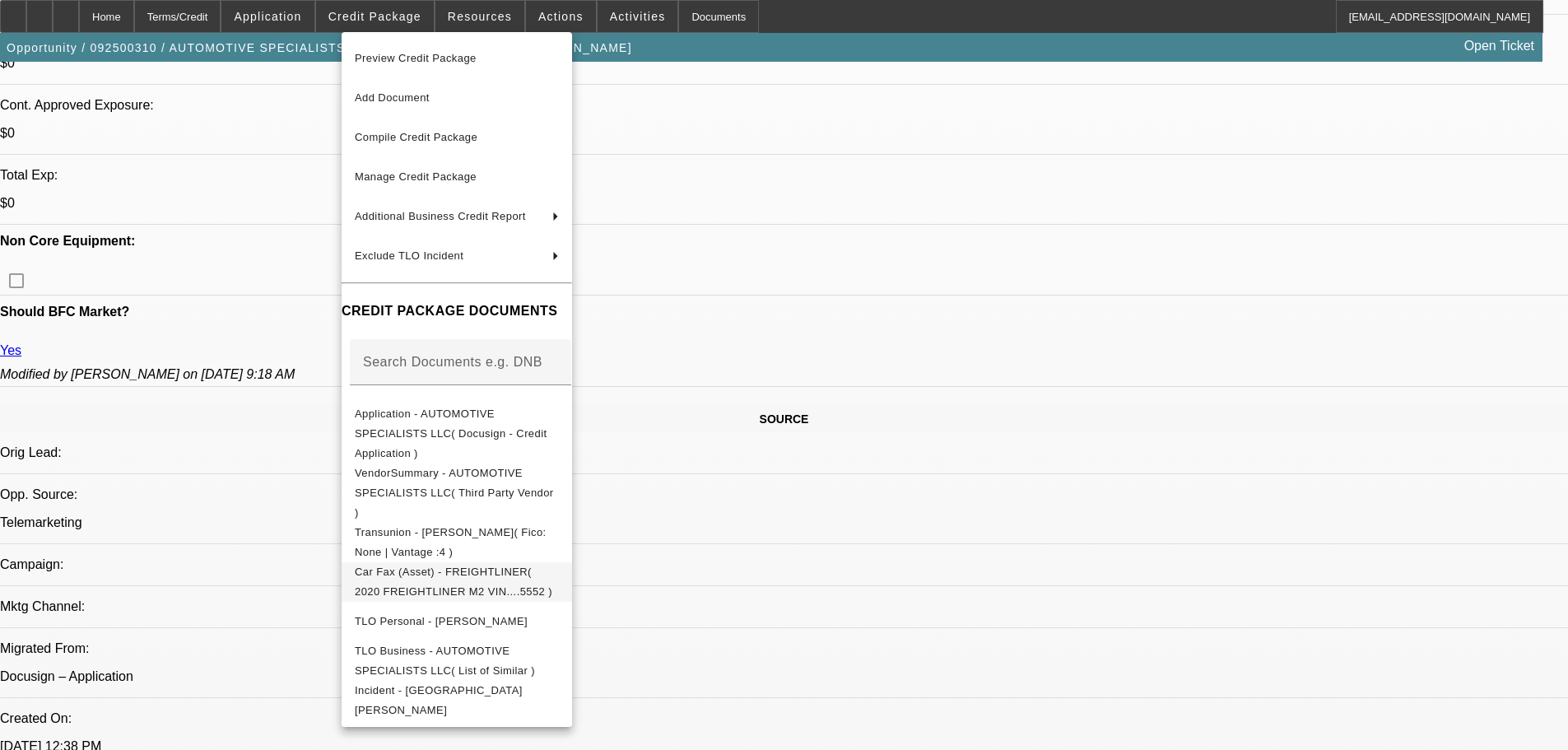
scroll to position [658, 0]
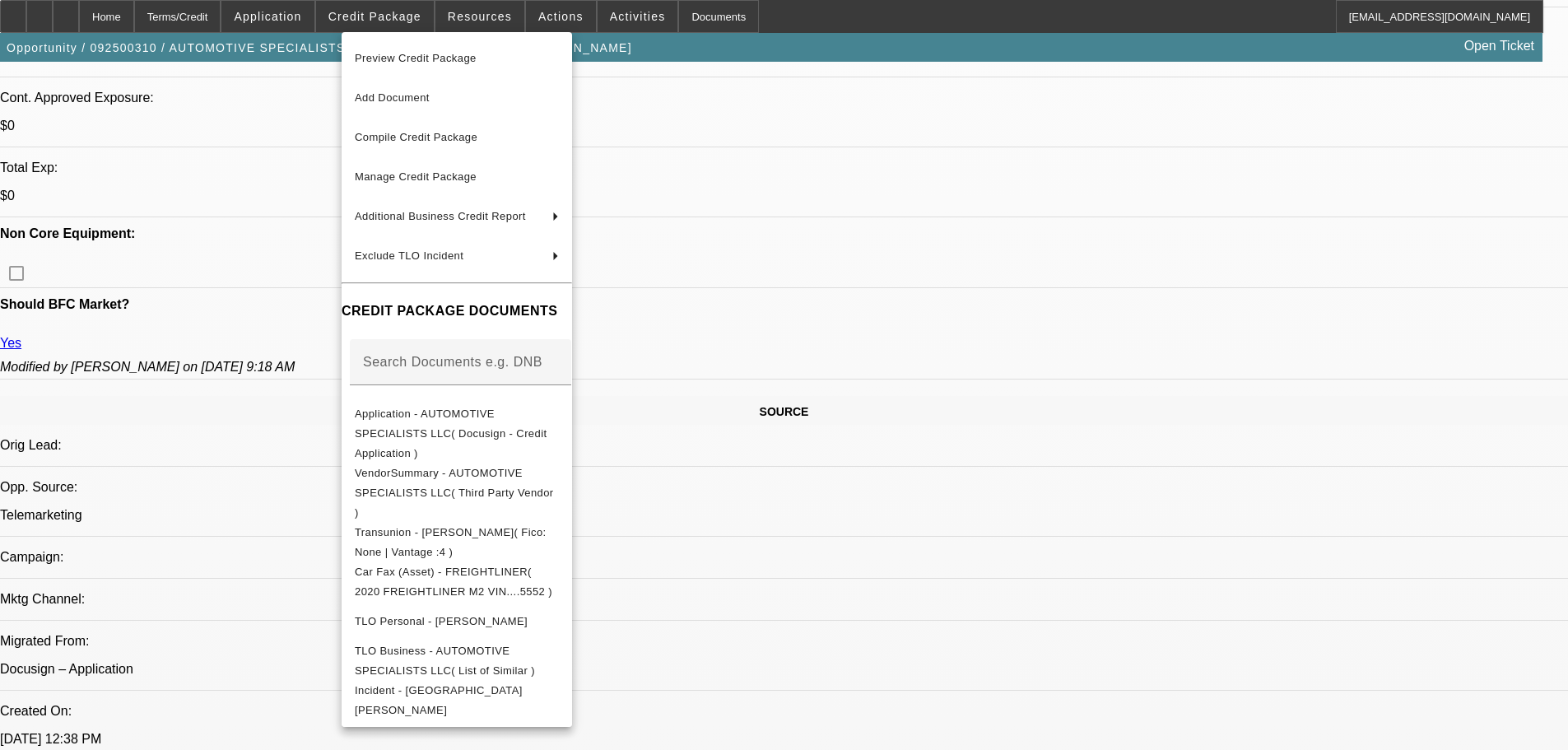
click at [1056, 540] on div at bounding box center [784, 375] width 1568 height 750
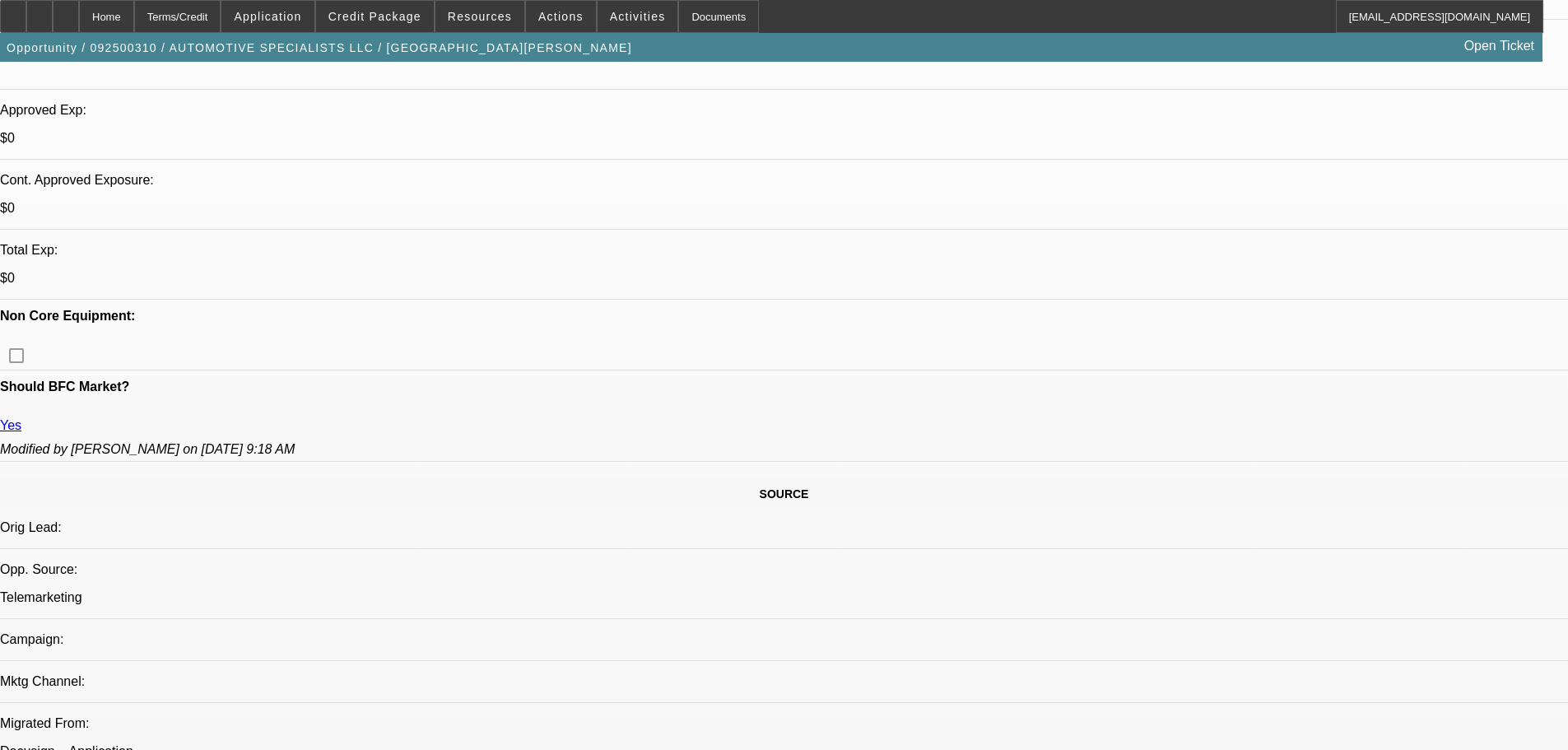
scroll to position [0, 0]
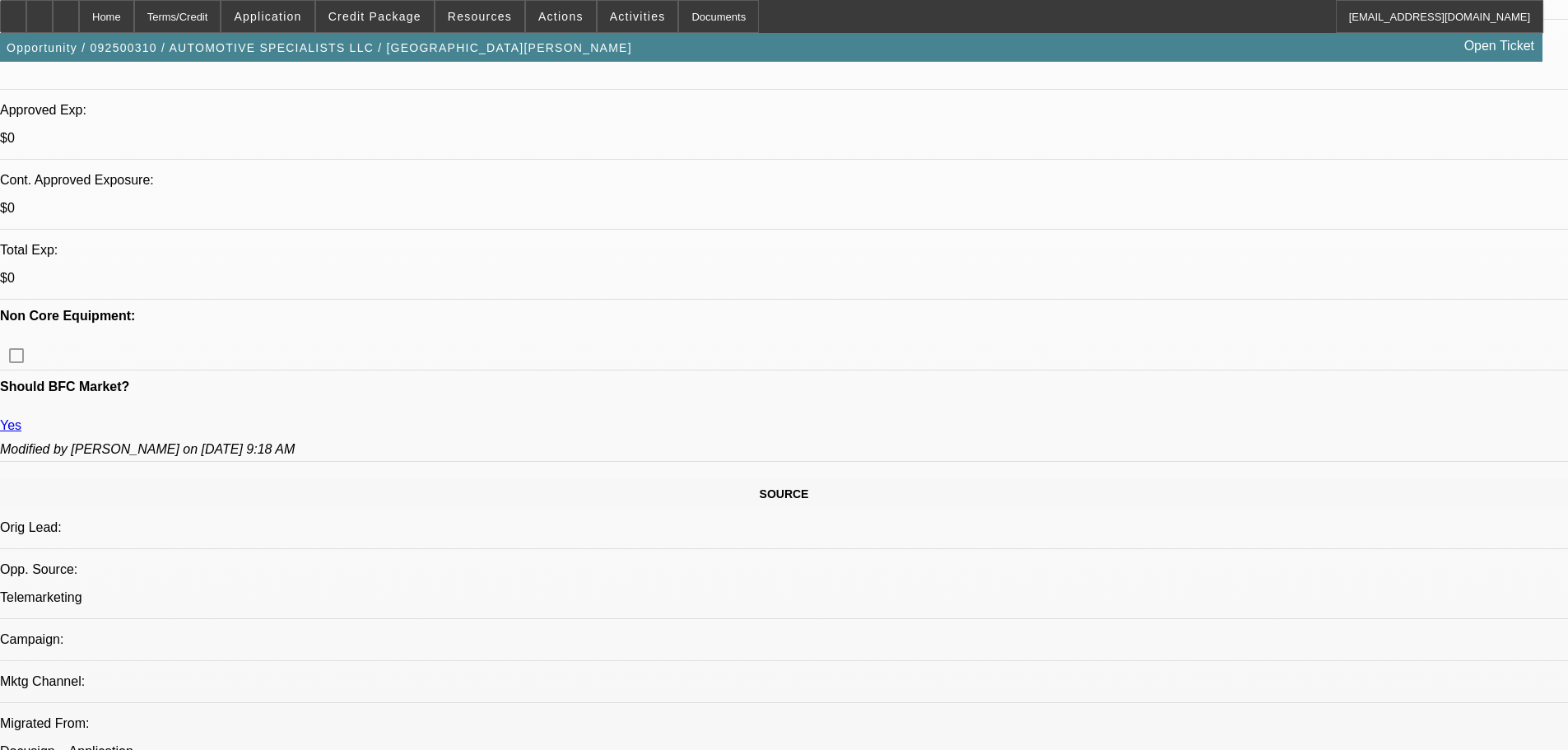
drag, startPoint x: 1381, startPoint y: 226, endPoint x: 1363, endPoint y: 205, distance: 27.7
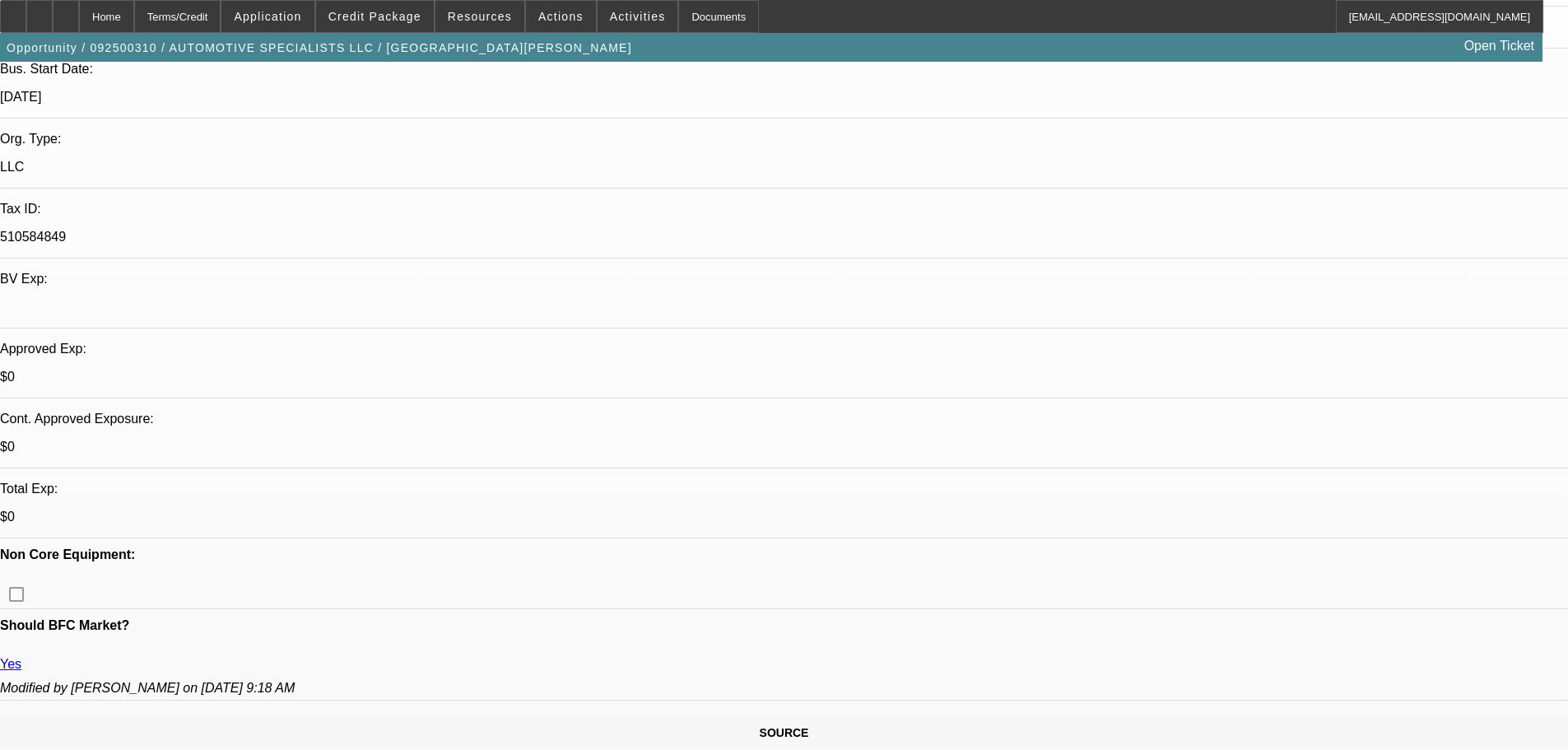
scroll to position [247, 0]
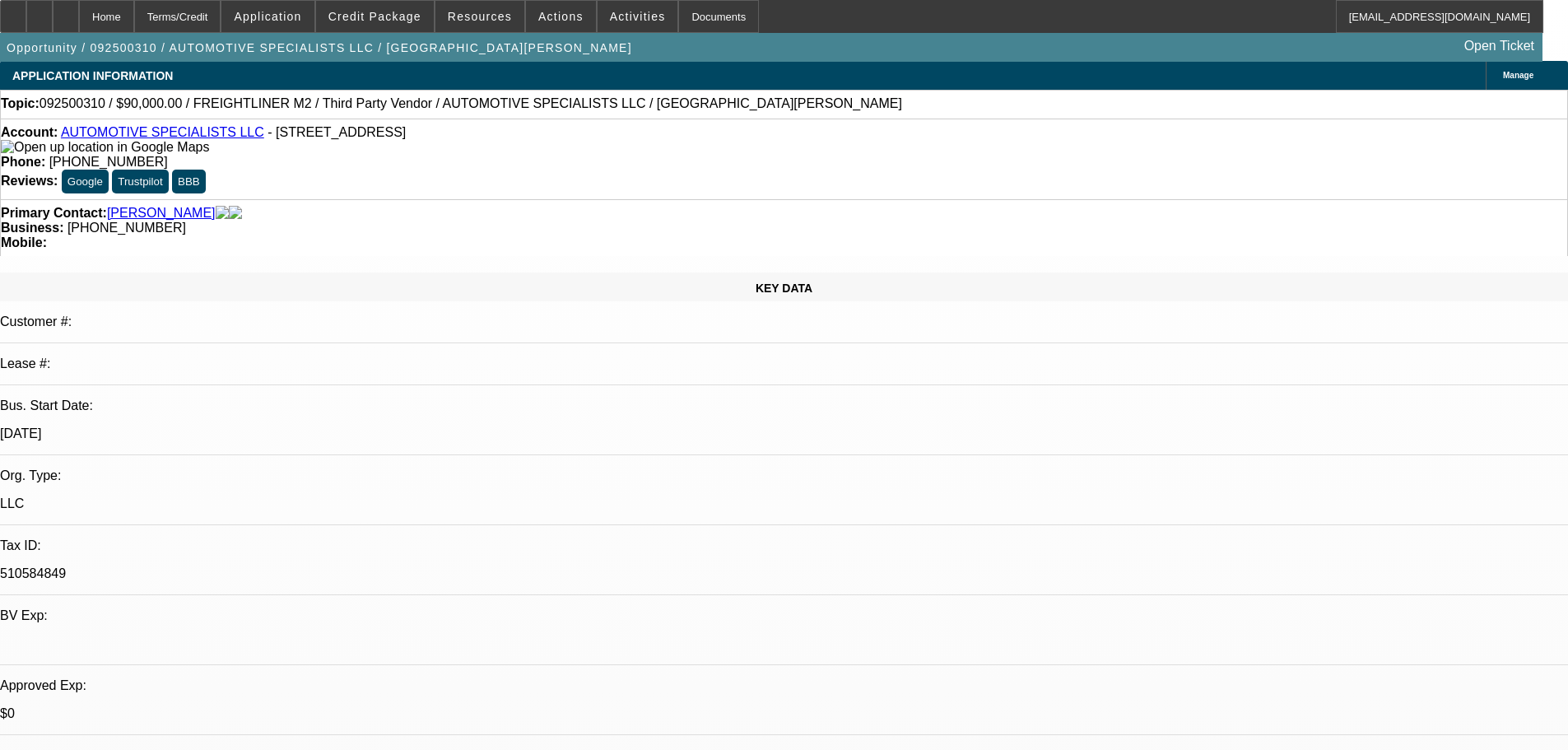
scroll to position [0, 0]
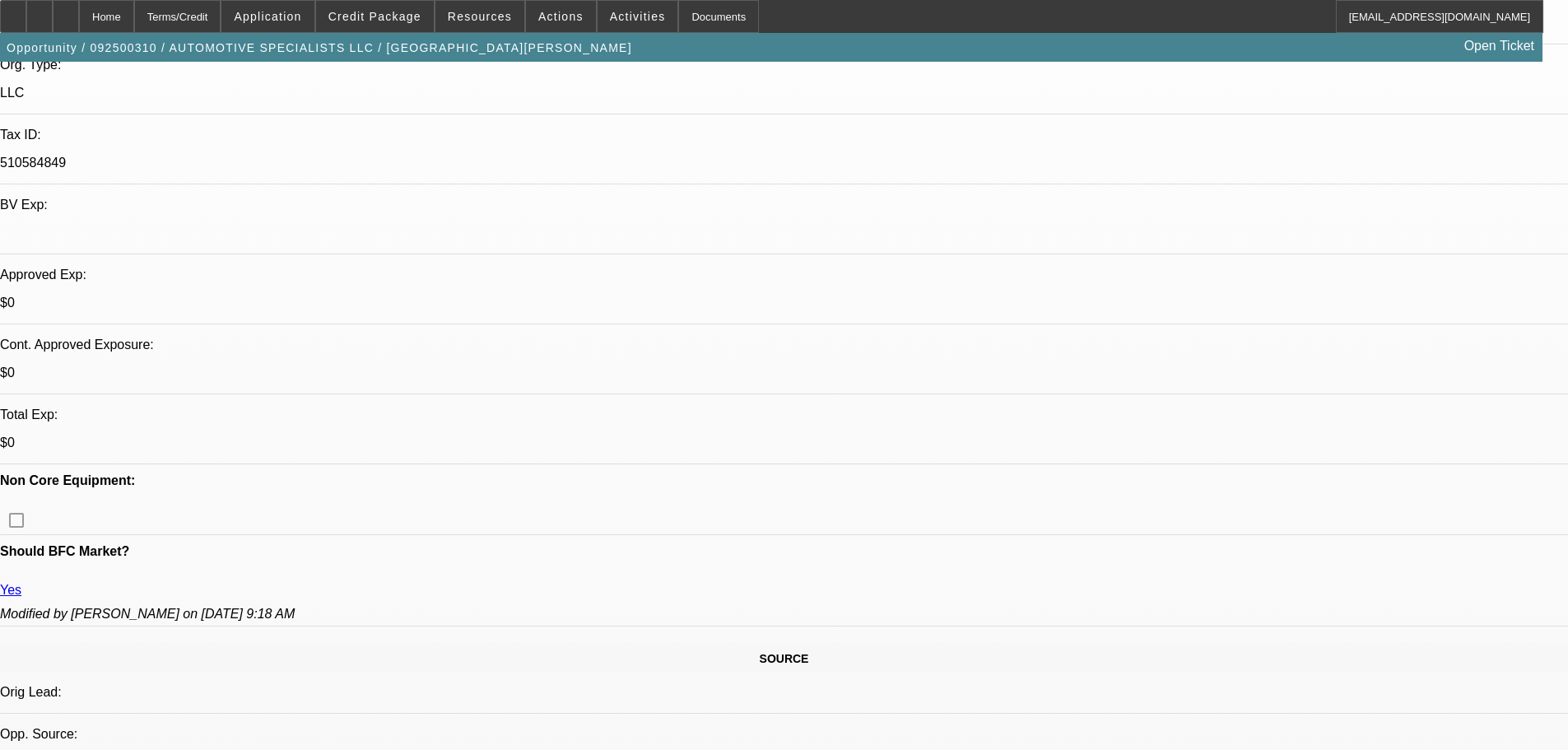
scroll to position [576, 0]
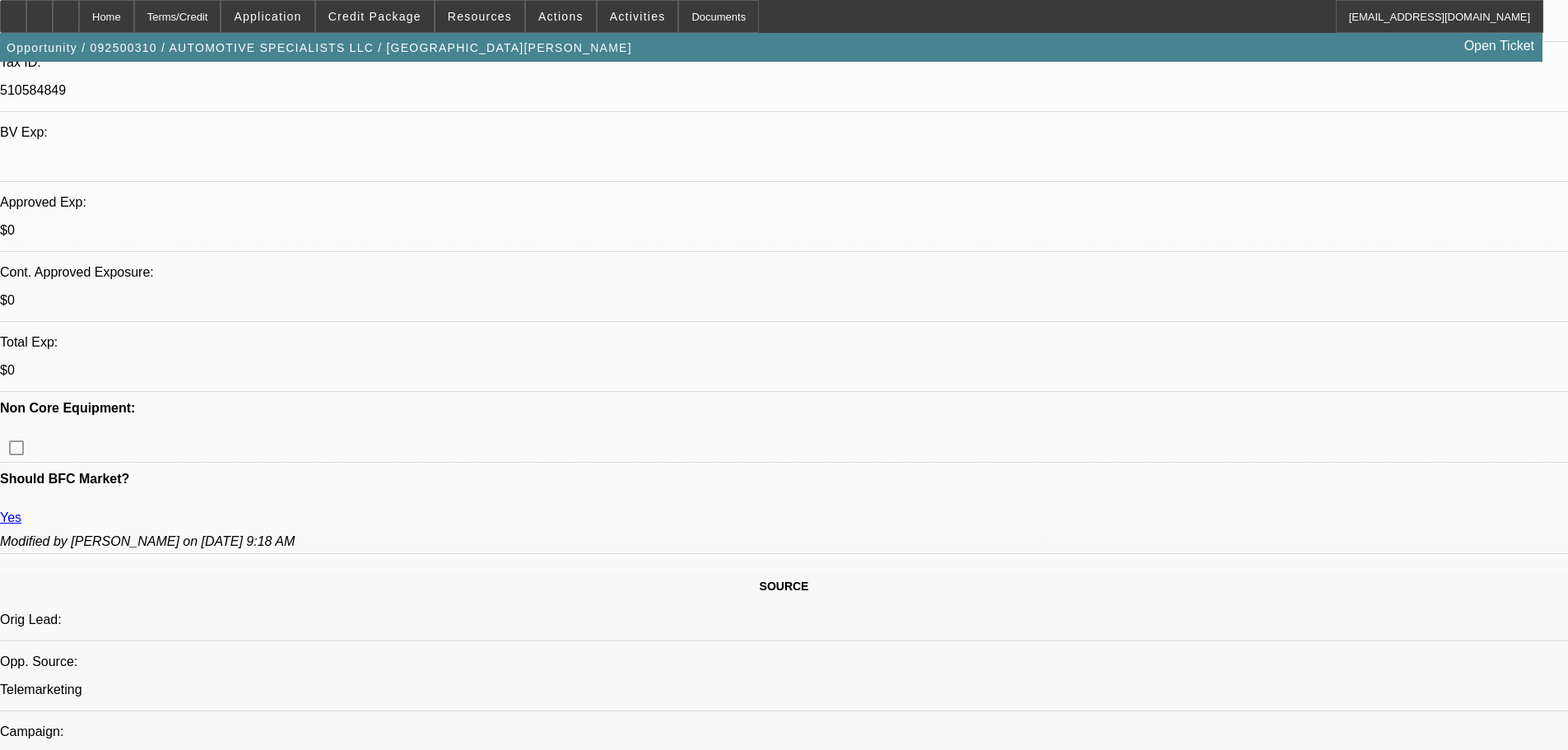
scroll to position [412, 0]
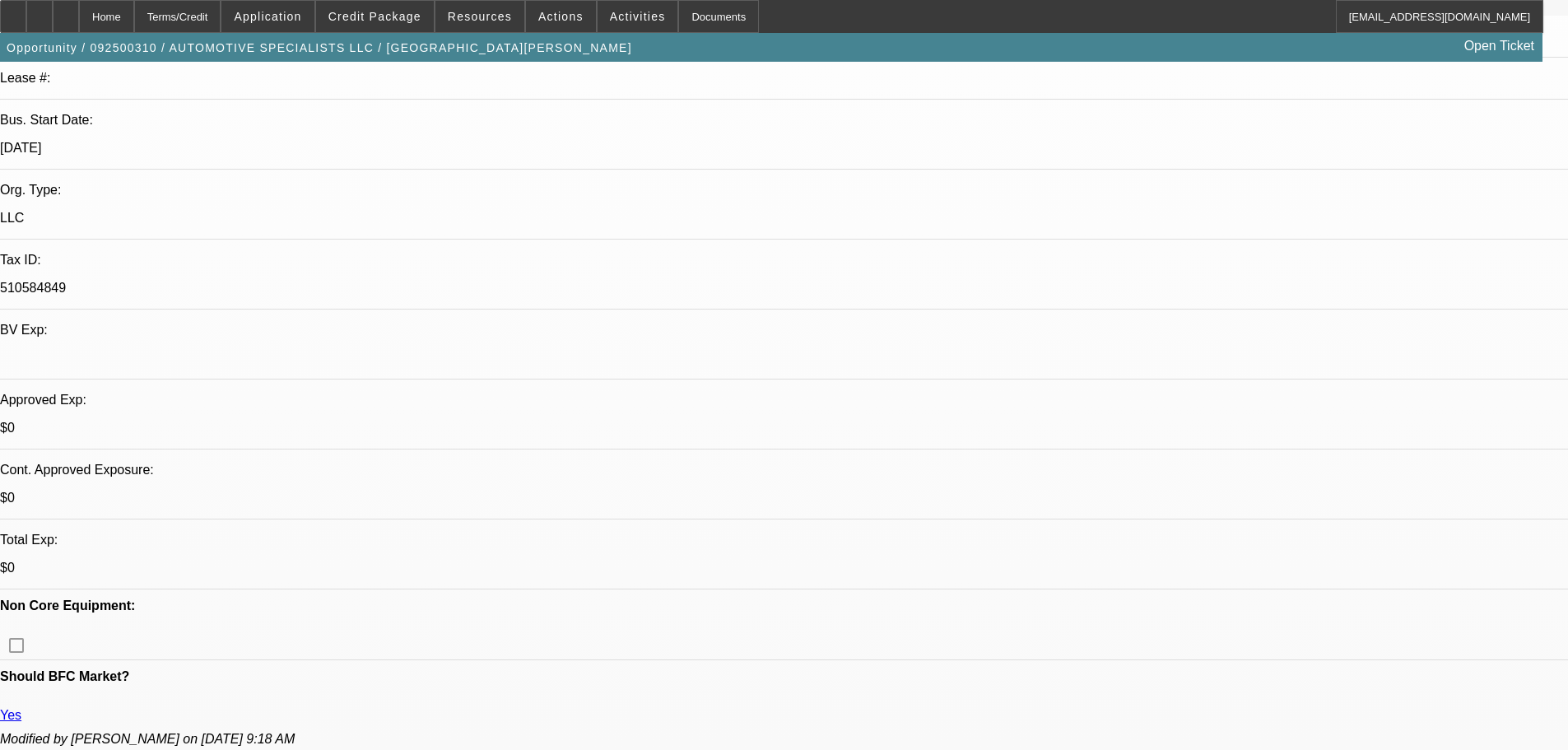
scroll to position [165, 0]
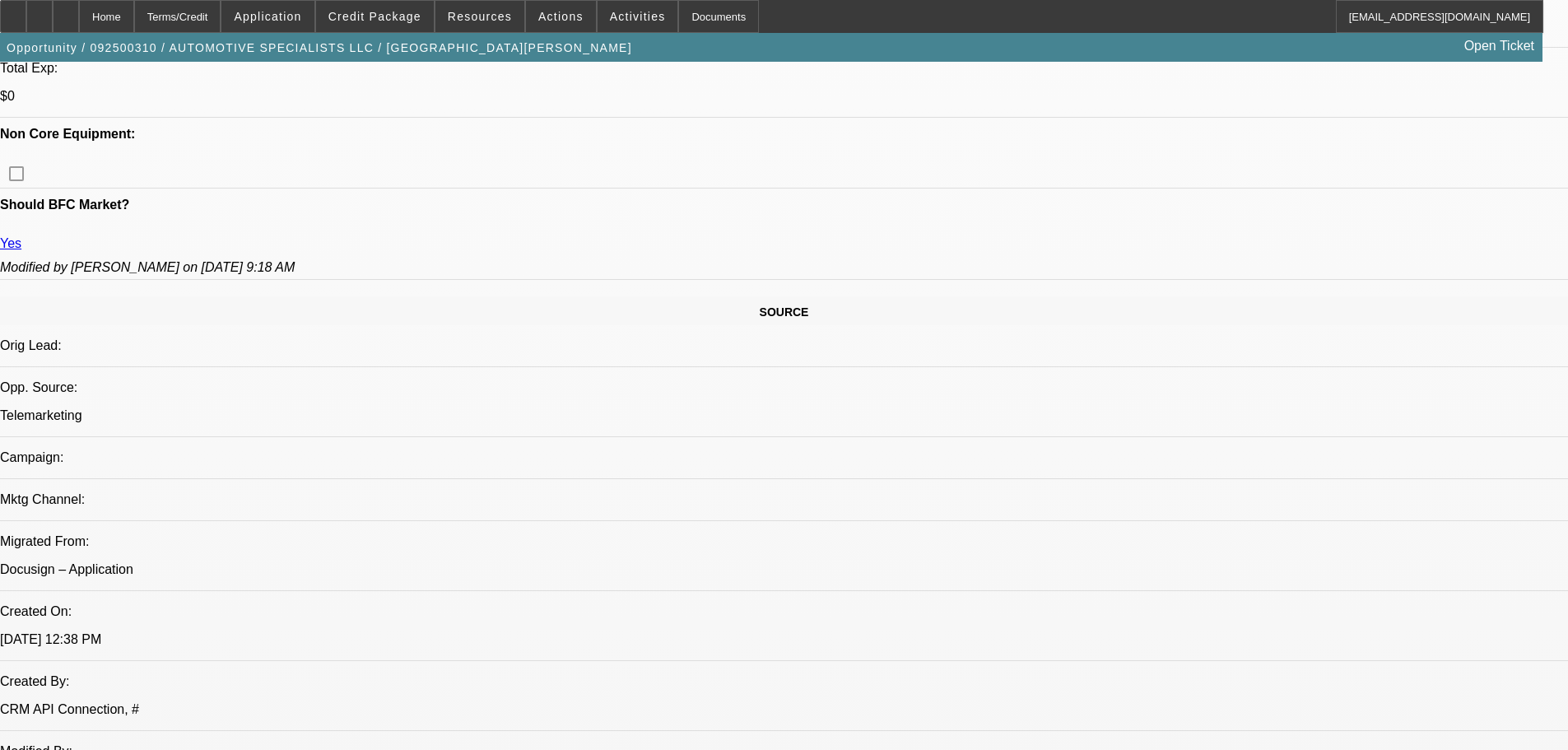
scroll to position [0, 0]
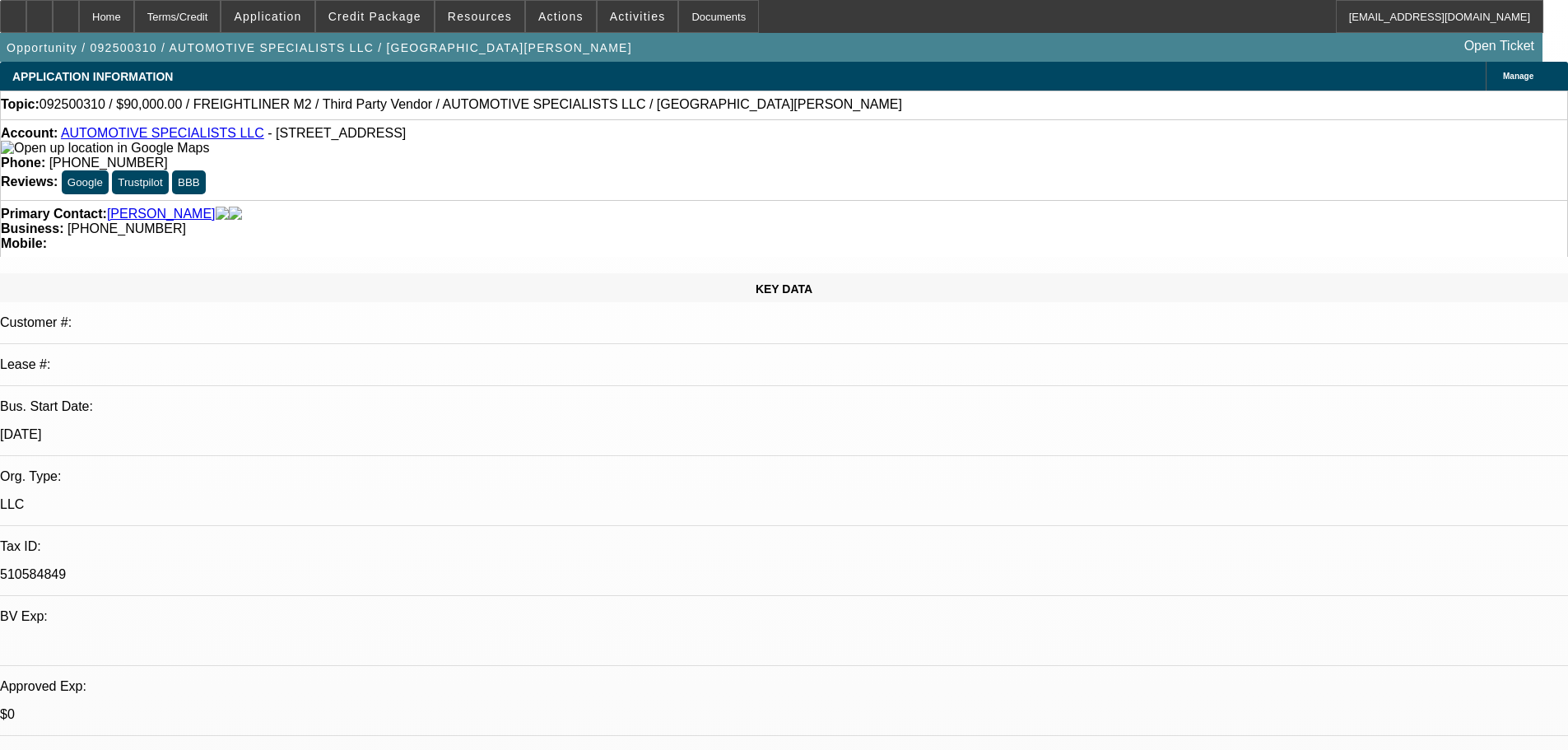
drag, startPoint x: 713, startPoint y: 433, endPoint x: 683, endPoint y: 203, distance: 231.9
drag, startPoint x: 600, startPoint y: 363, endPoint x: 604, endPoint y: 395, distance: 32.2
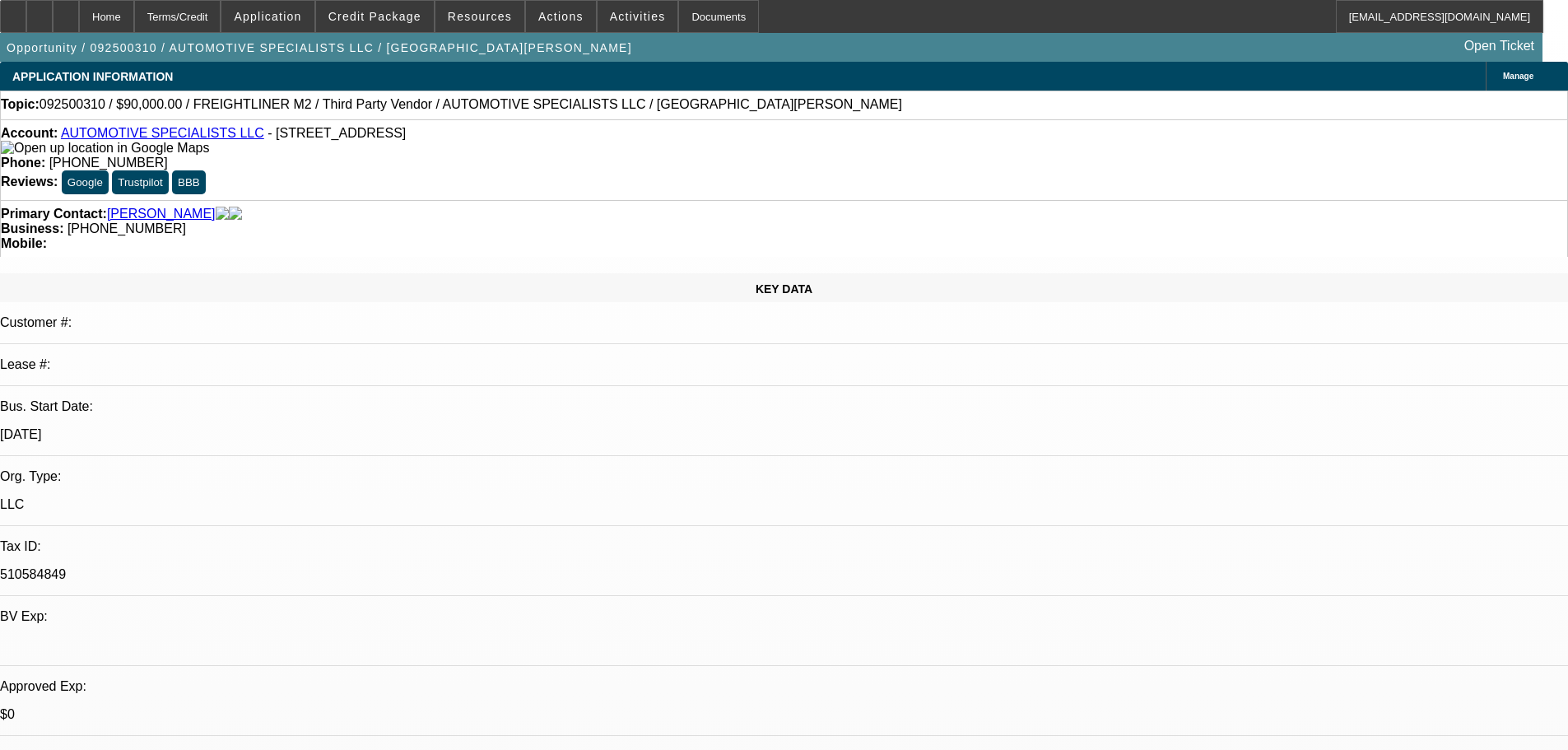
drag, startPoint x: 618, startPoint y: 343, endPoint x: 620, endPoint y: 209, distance: 134.0
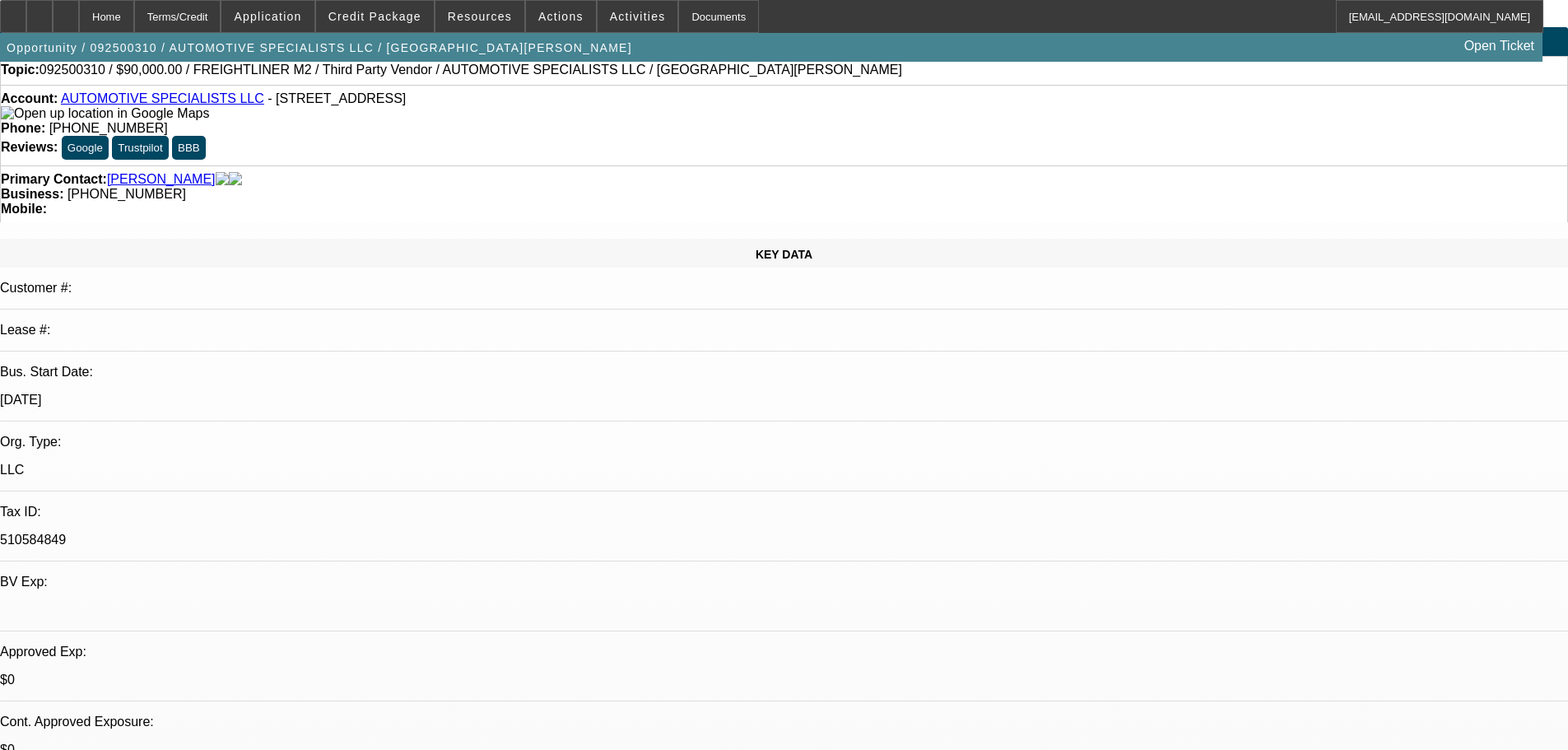
drag, startPoint x: 591, startPoint y: 308, endPoint x: 607, endPoint y: 392, distance: 85.5
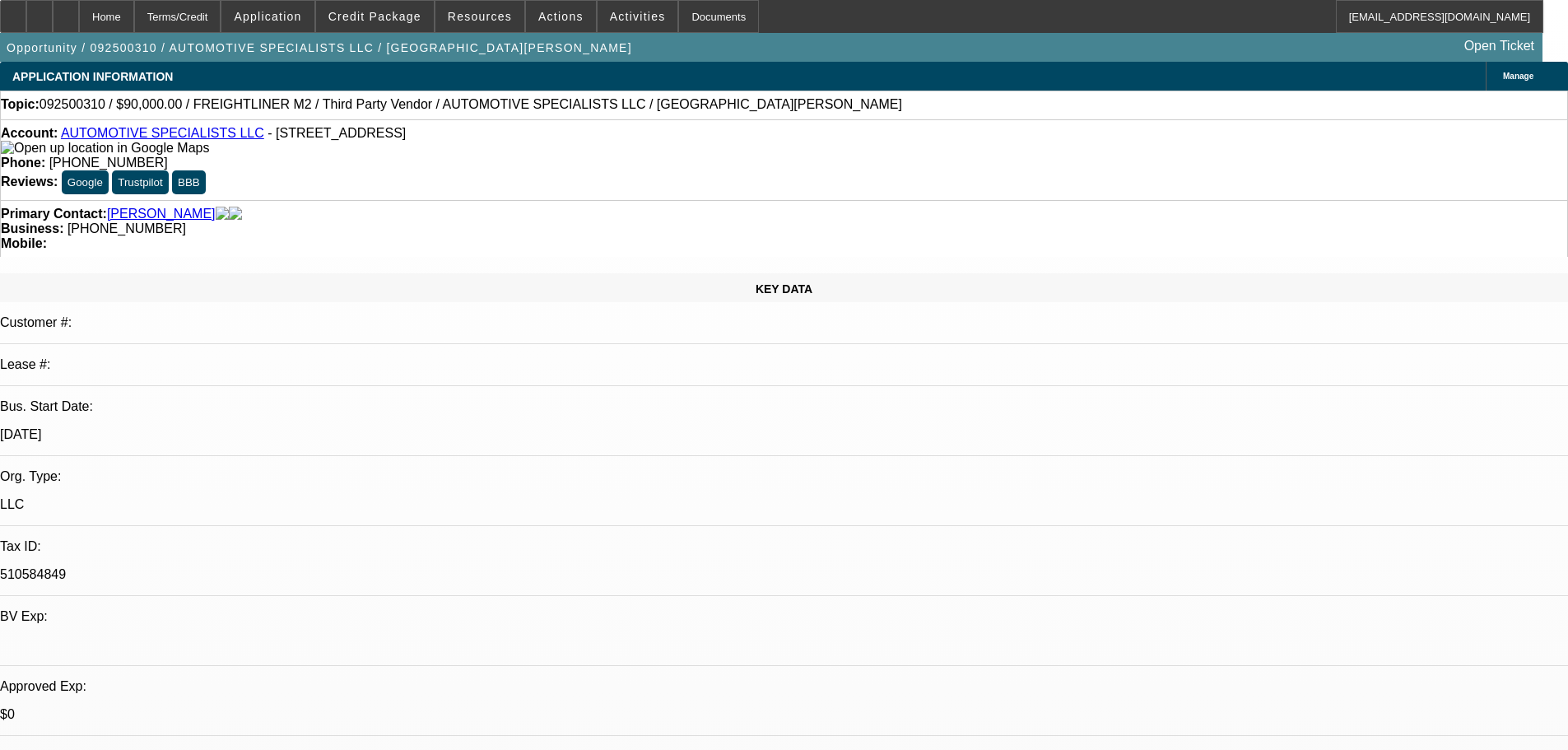
drag, startPoint x: 610, startPoint y: 308, endPoint x: 611, endPoint y: 285, distance: 23.0
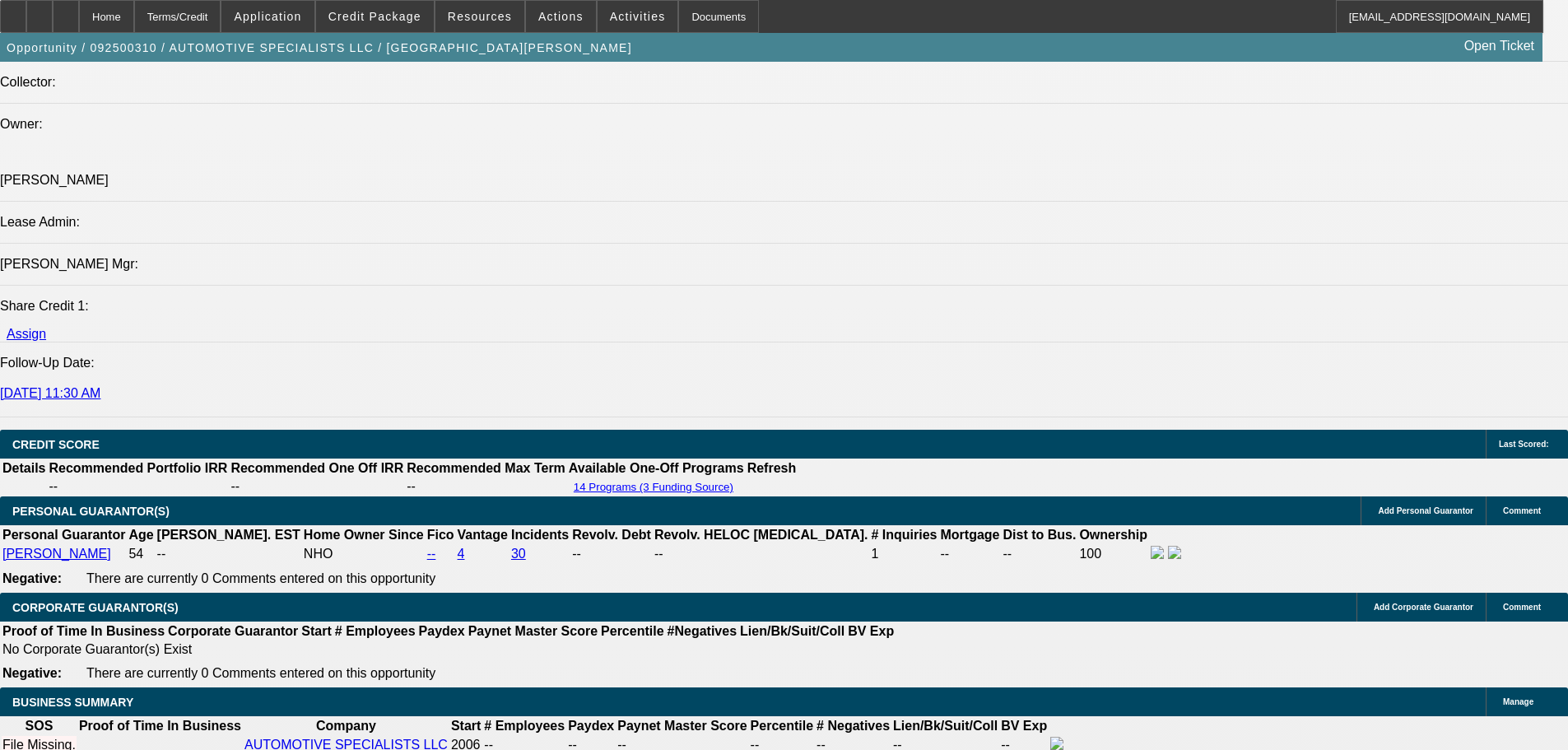
scroll to position [1974, 0]
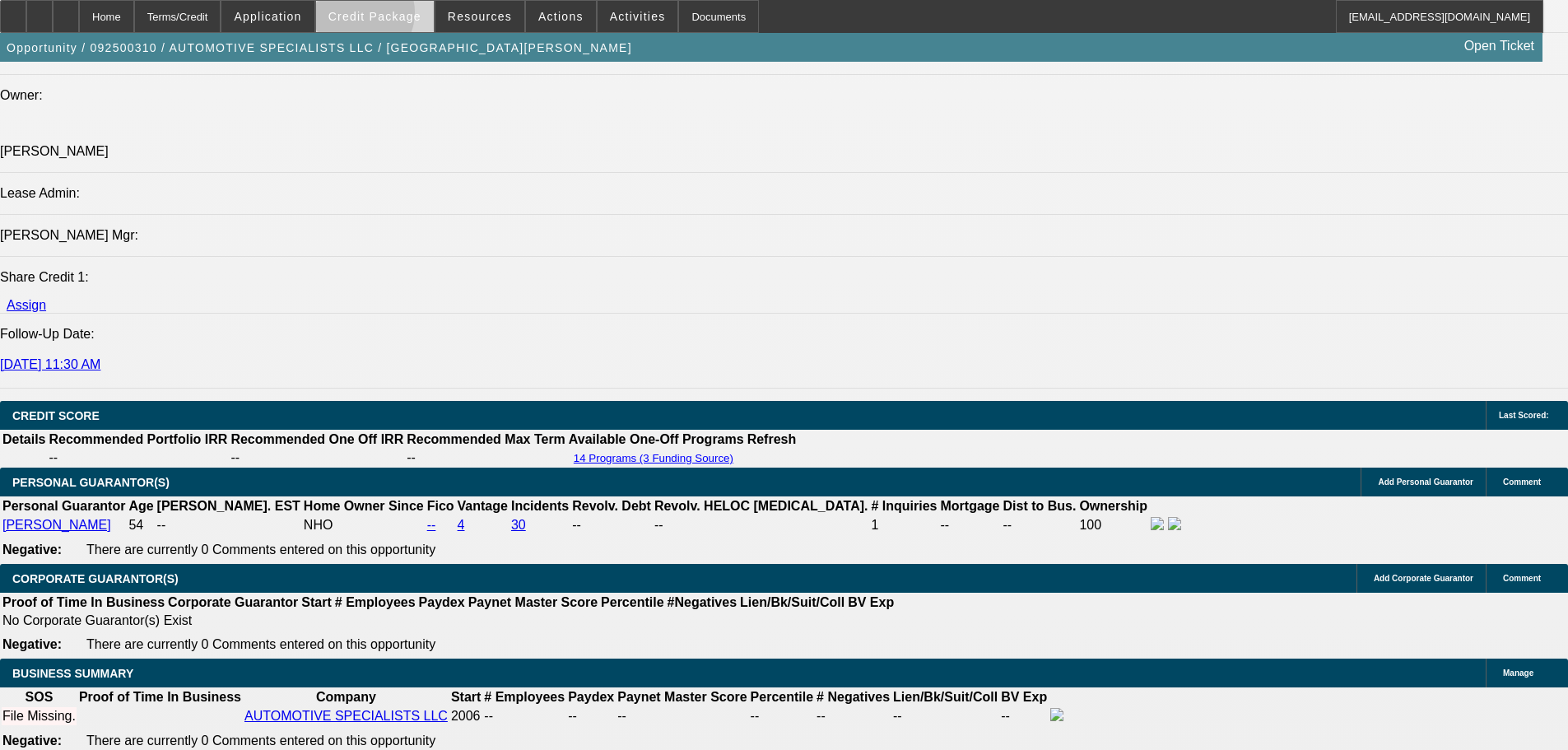
click at [385, 17] on span "Credit Package" at bounding box center [375, 17] width 93 height 13
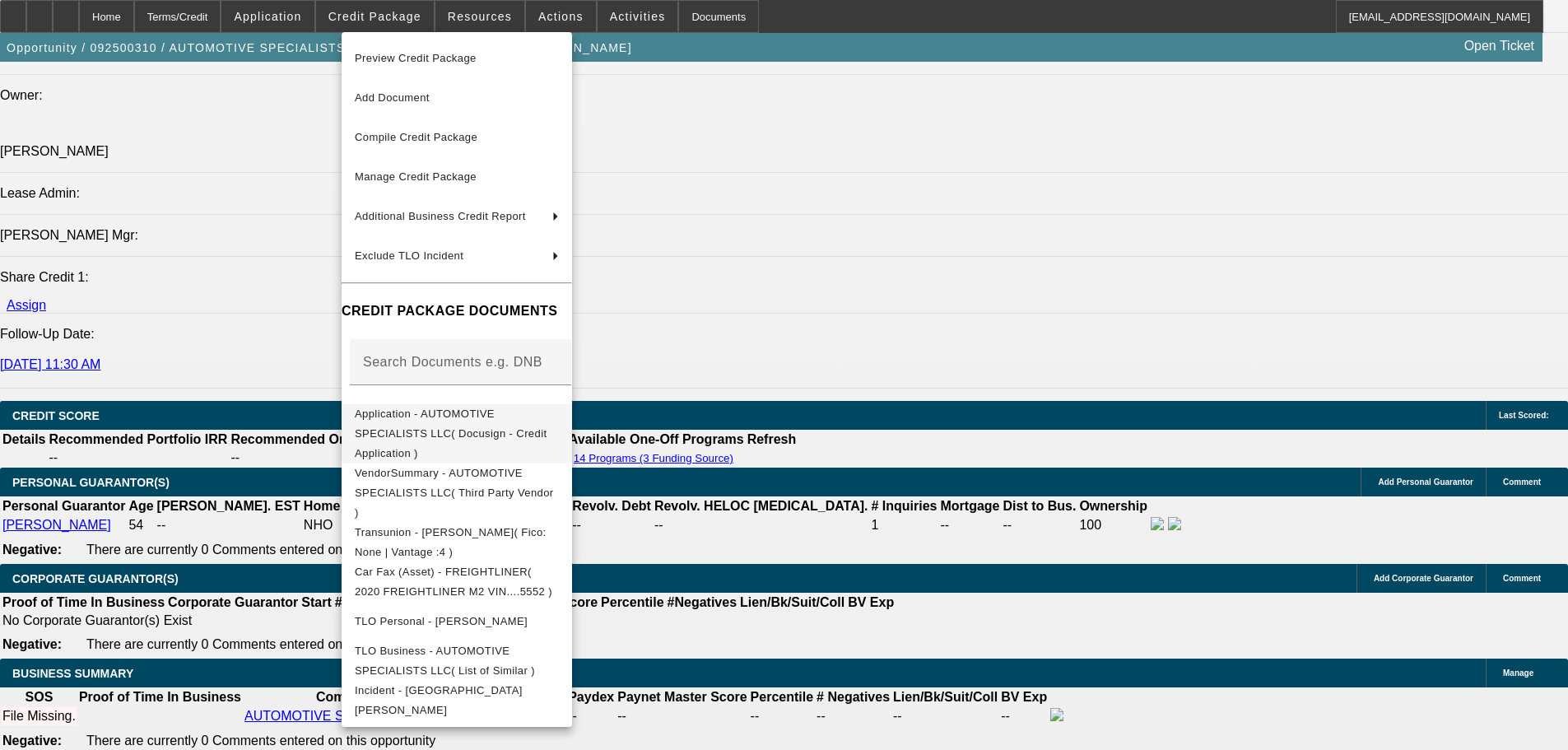
click at [517, 426] on span "Application - AUTOMOTIVE SPECIALISTS LLC( Docusign - Credit Application )" at bounding box center [456, 434] width 204 height 59
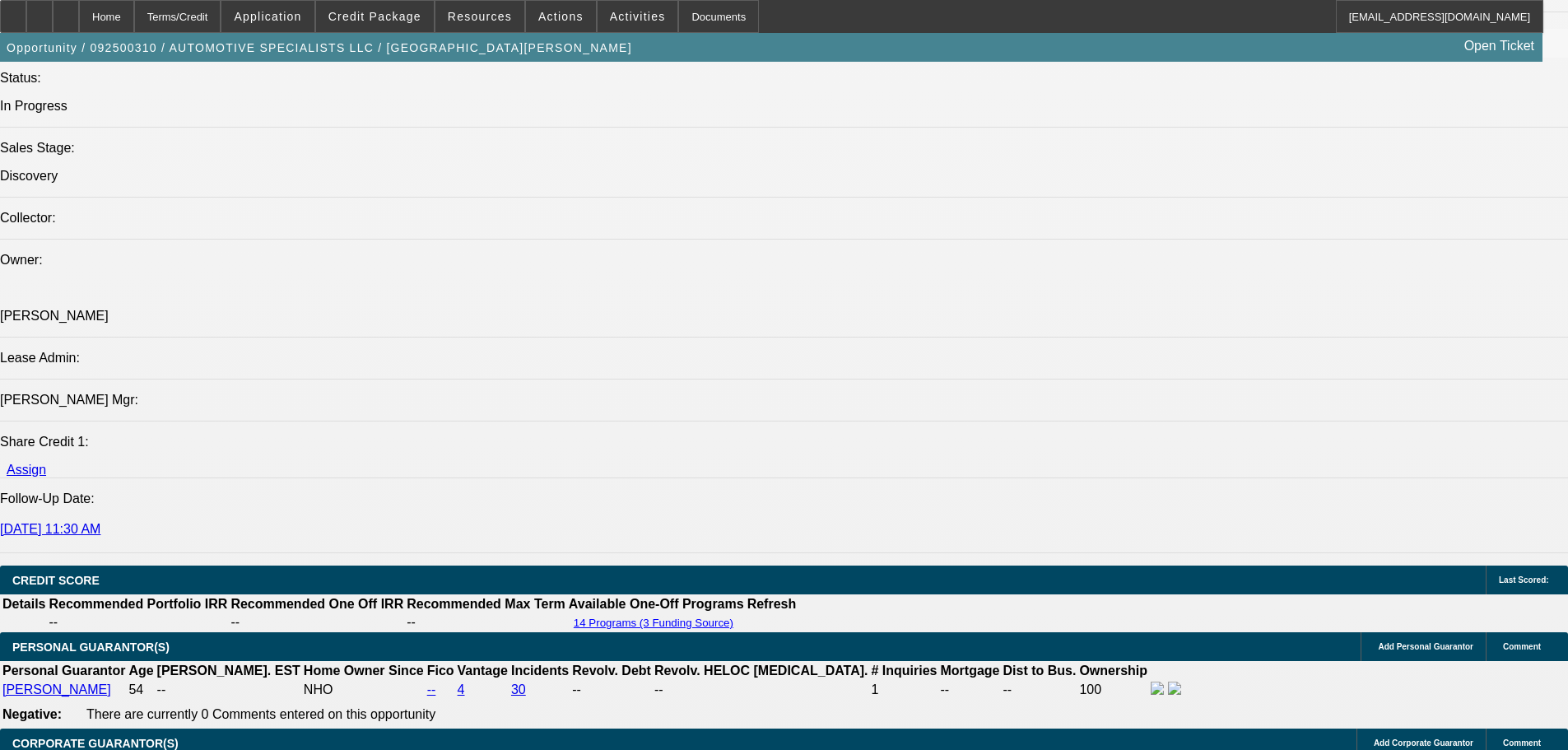
scroll to position [765, 0]
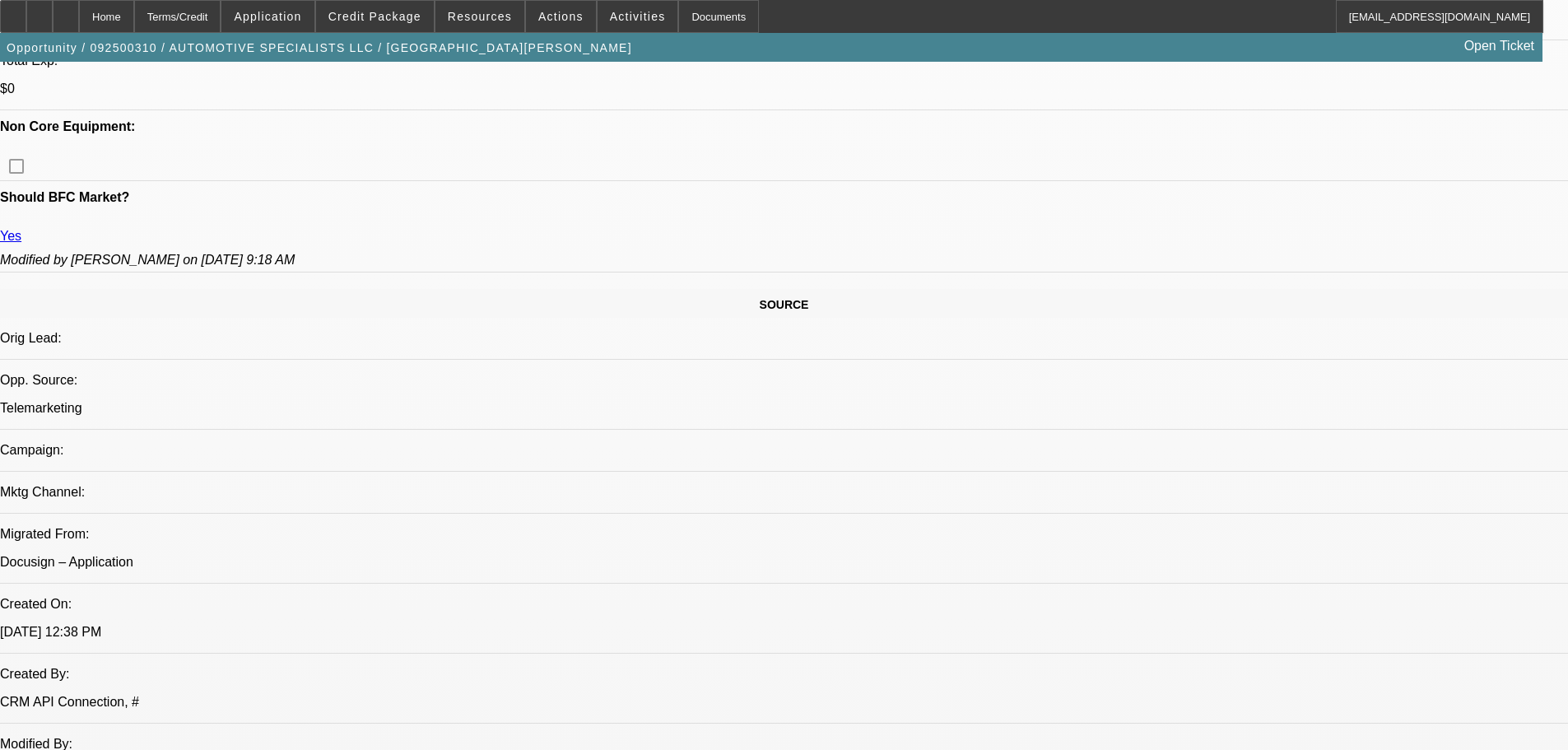
drag, startPoint x: 612, startPoint y: 469, endPoint x: 616, endPoint y: 144, distance: 325.0
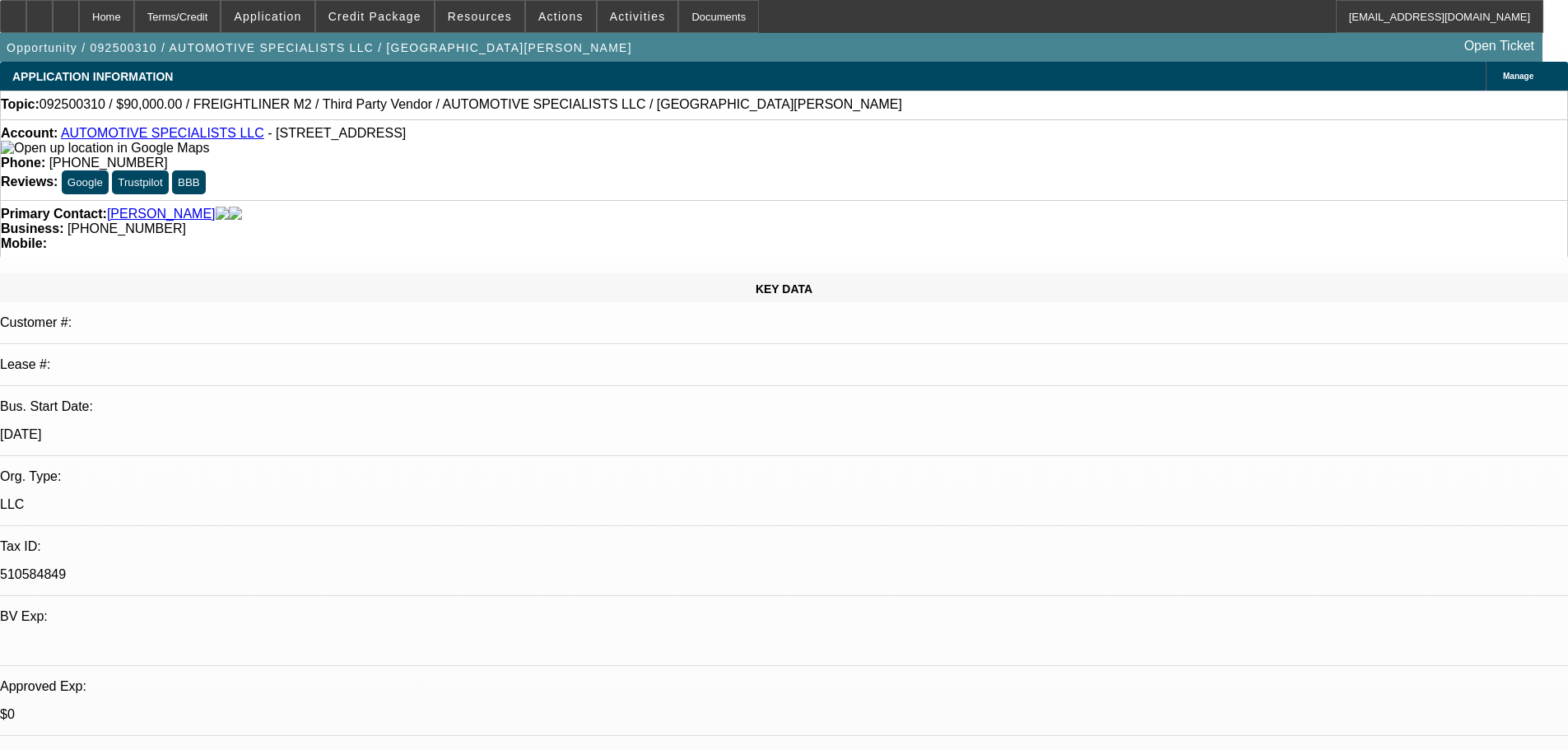
drag, startPoint x: 820, startPoint y: 389, endPoint x: 803, endPoint y: 83, distance: 306.5
drag, startPoint x: 1199, startPoint y: 219, endPoint x: 1200, endPoint y: 157, distance: 62.0
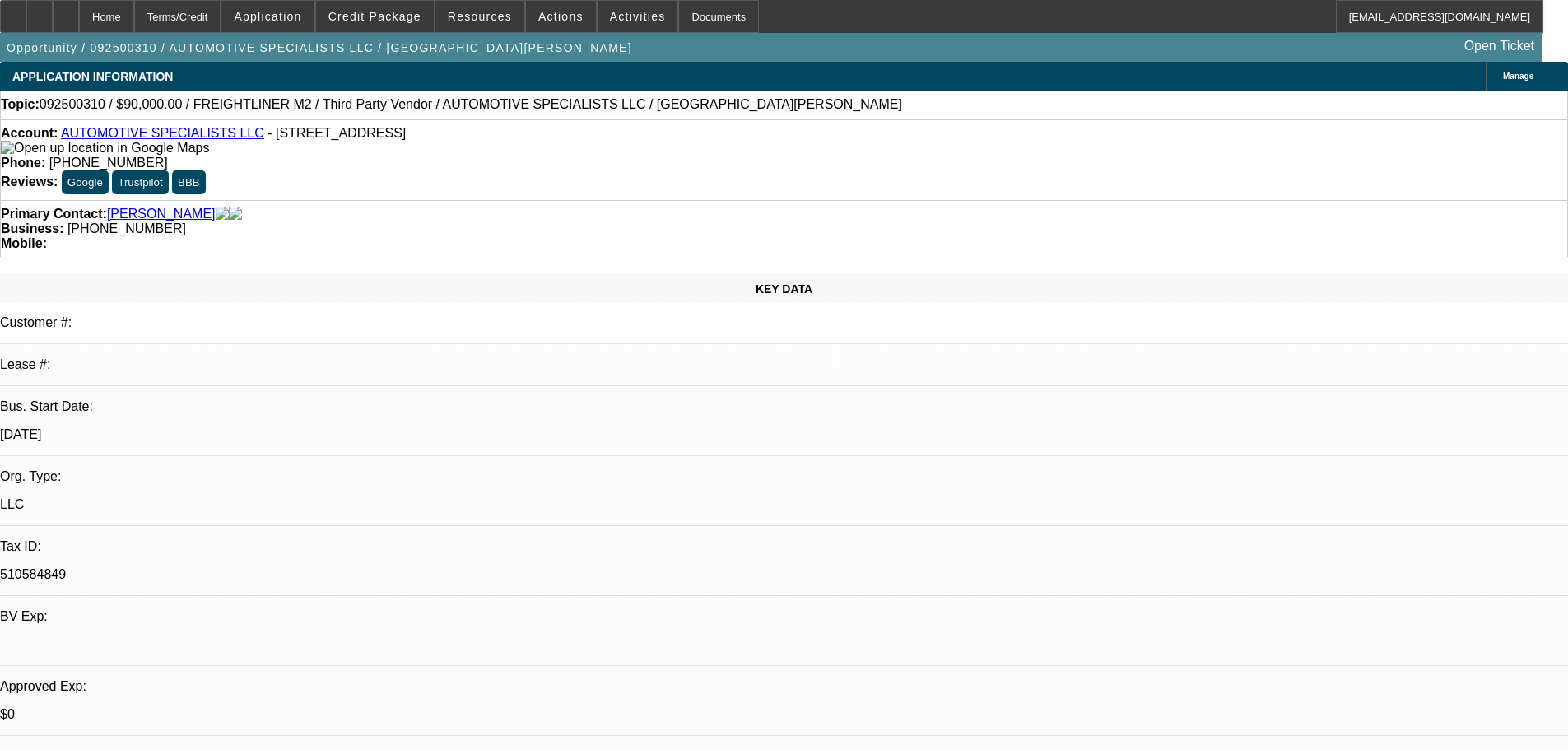
drag, startPoint x: 1252, startPoint y: 277, endPoint x: 1246, endPoint y: 326, distance: 49.4
radio input "true"
drag, startPoint x: 1246, startPoint y: 326, endPoint x: 1218, endPoint y: 336, distance: 29.7
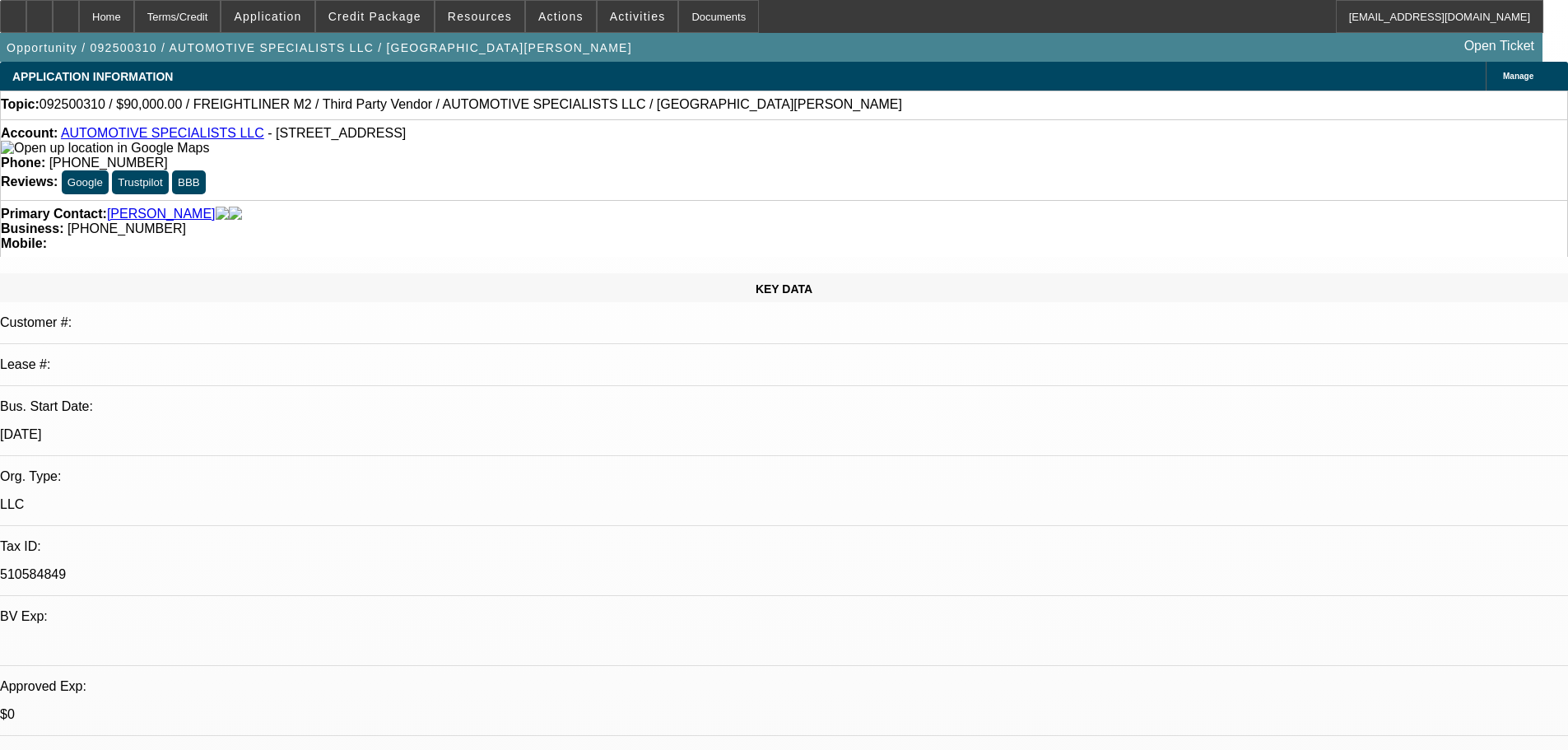
scroll to position [16, 0]
type textarea "9/16 TT hector, going to have CPA send me something showing he william guy isnt…"
radio input "true"
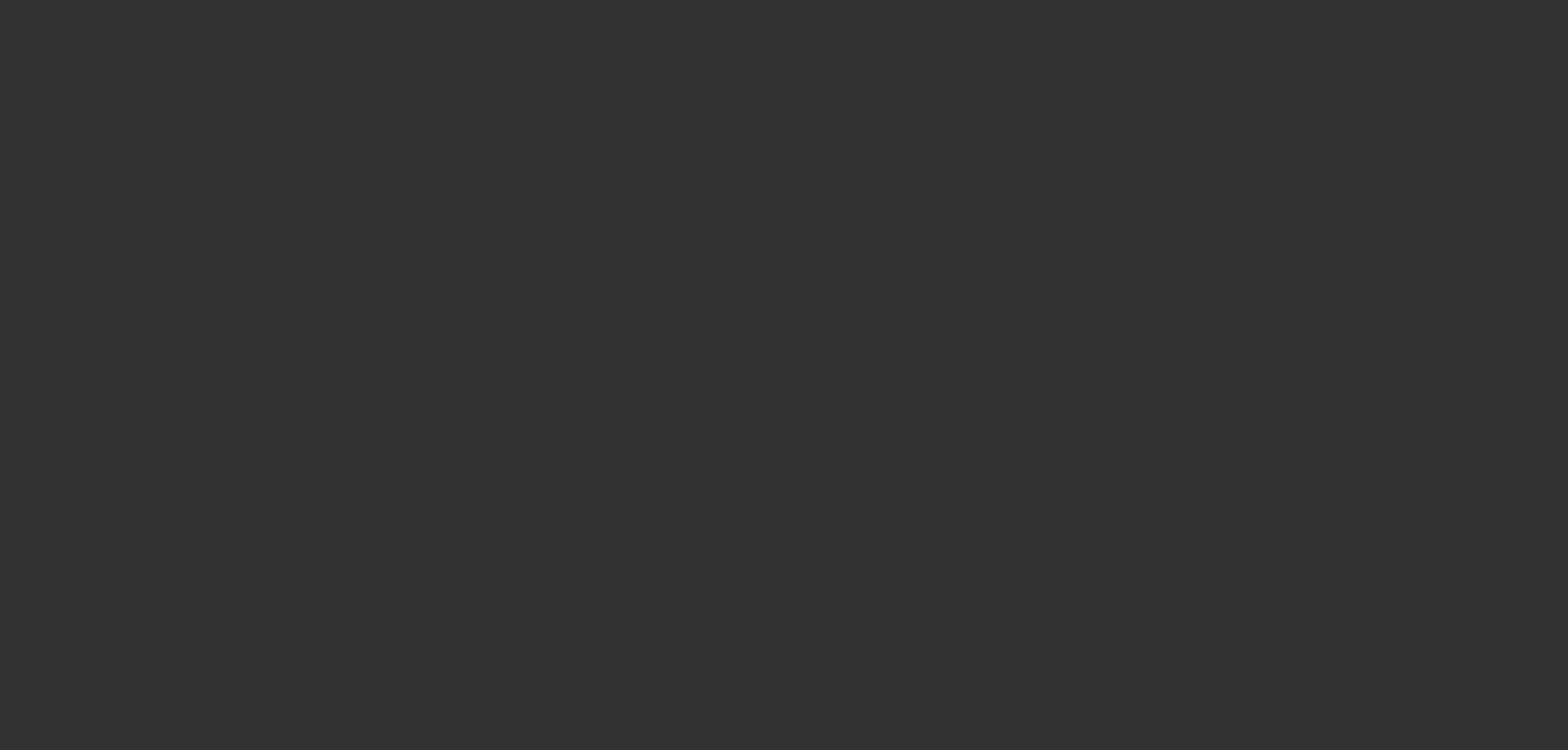
click at [760, 350] on span "Open calendar" at bounding box center [780, 330] width 40 height 40
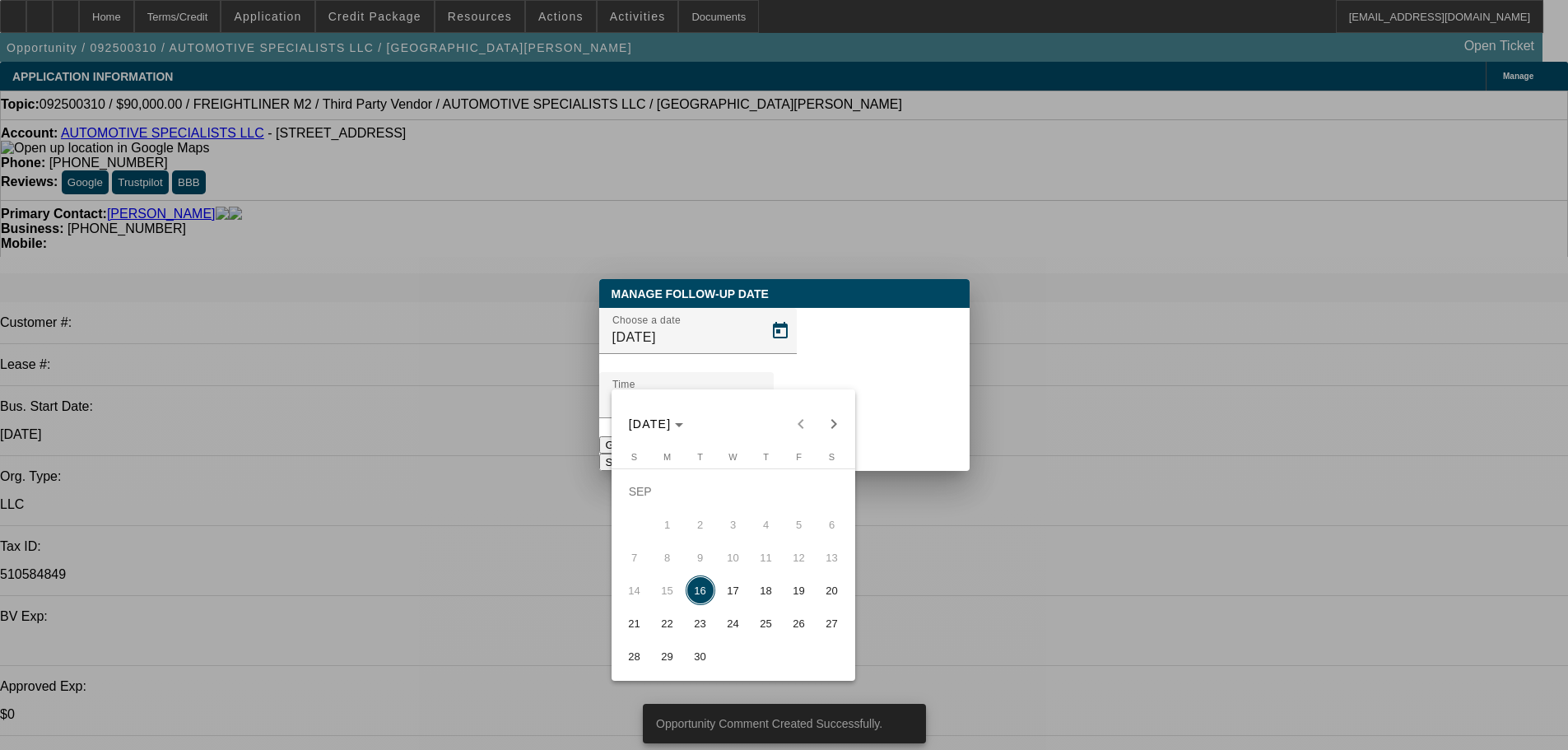
click at [784, 595] on span "19" at bounding box center [799, 590] width 30 height 30
type input "9/19/2025"
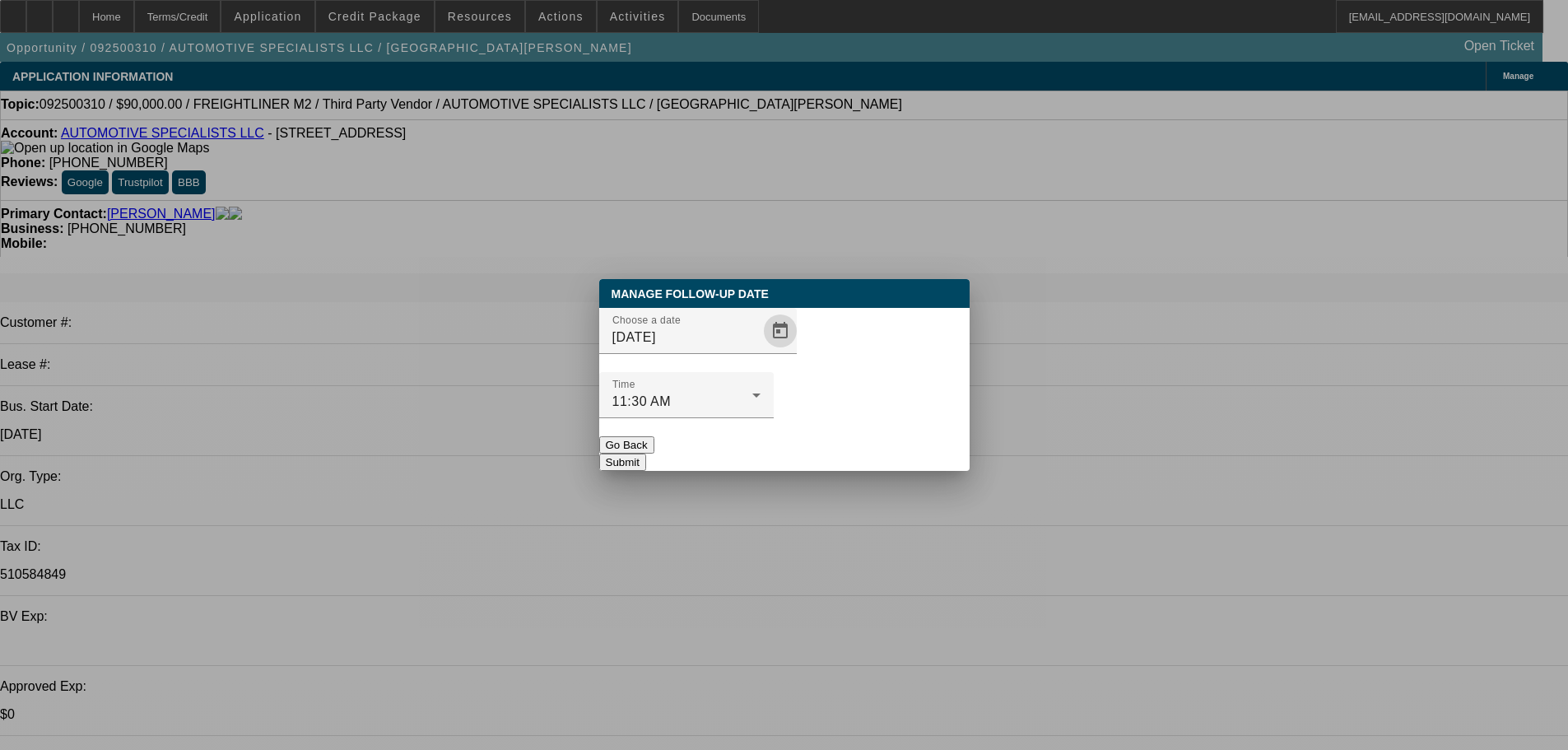
click at [646, 453] on button "Submit" at bounding box center [623, 461] width 47 height 18
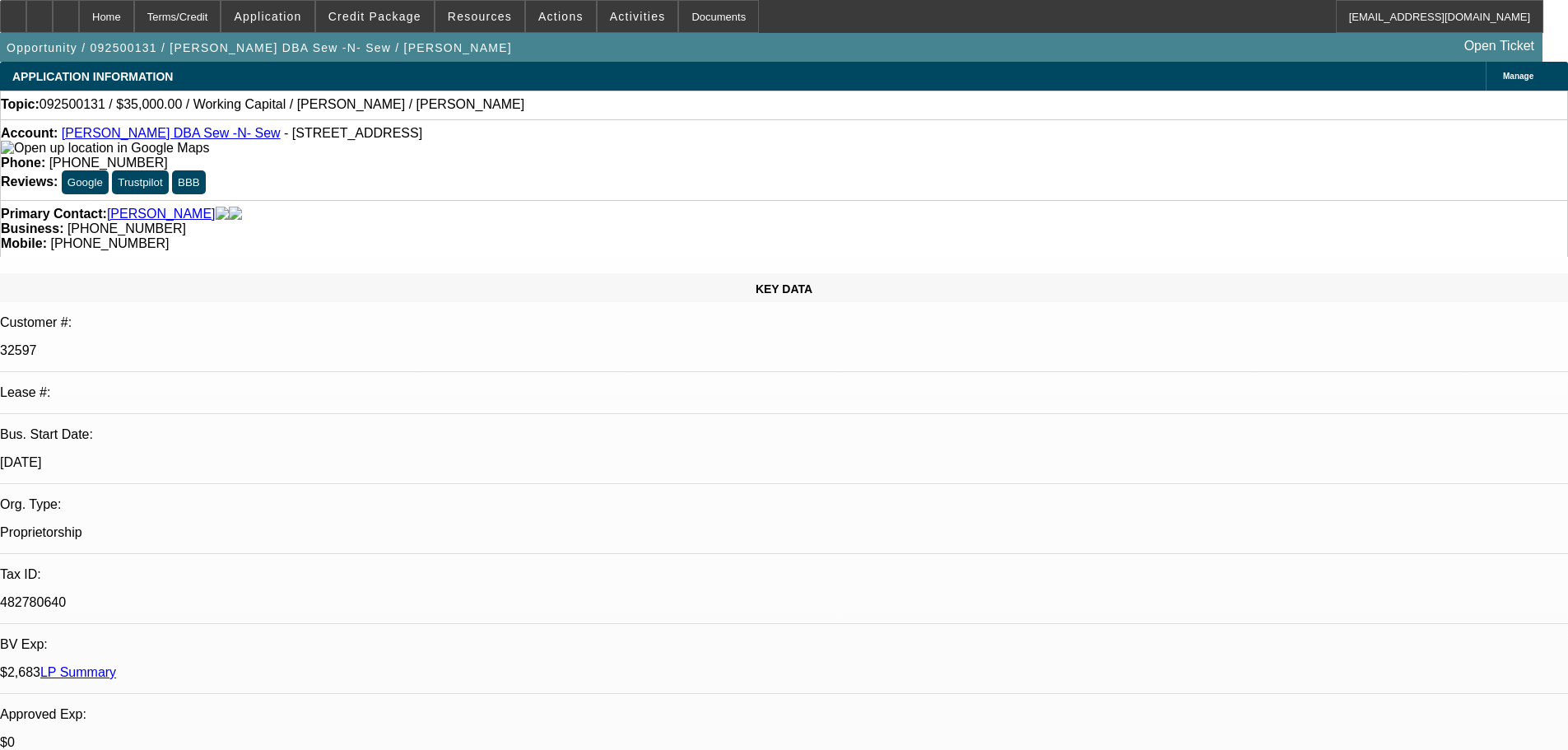
select select "0"
select select "2"
select select "0"
select select "6"
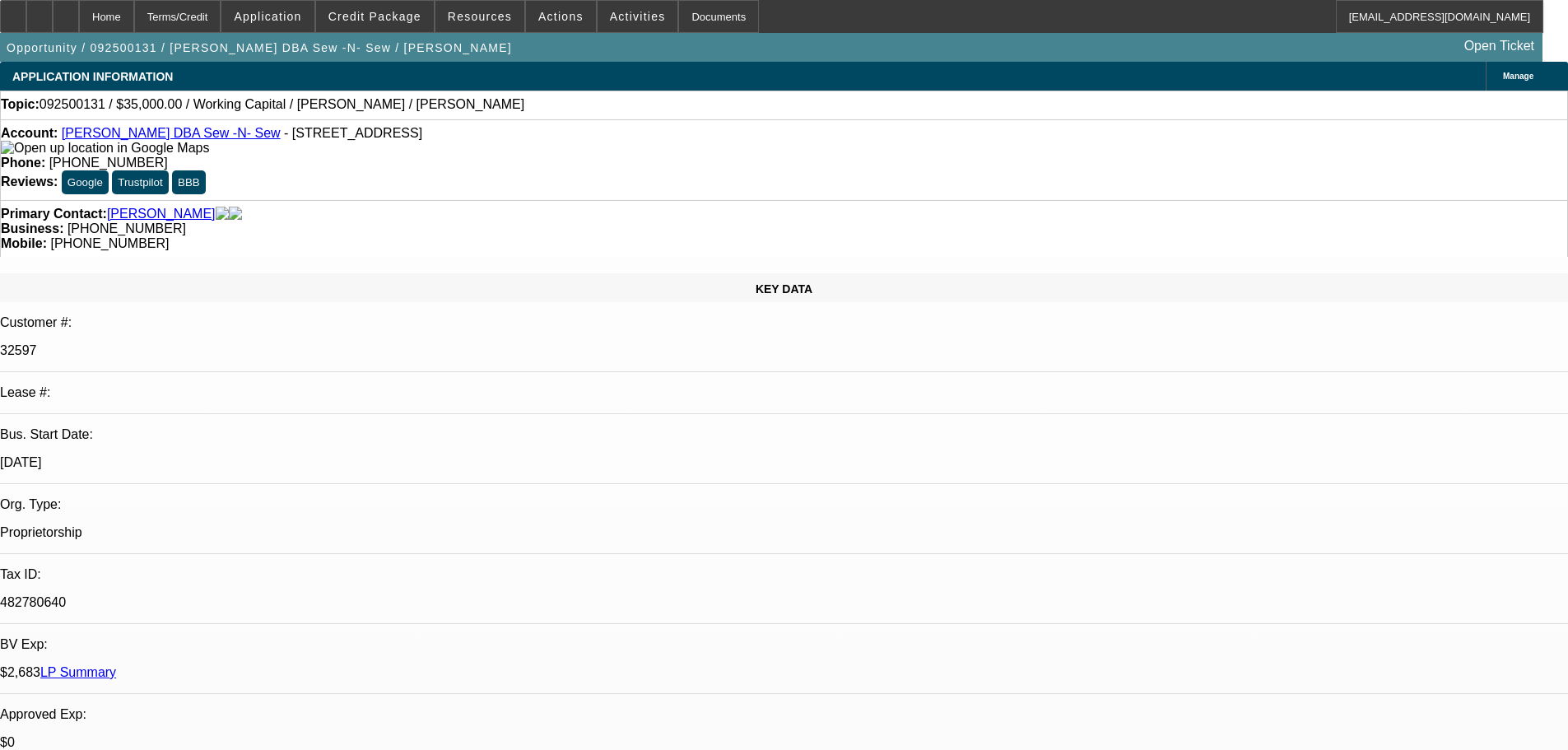
select select "0"
select select "2"
select select "0"
select select "6"
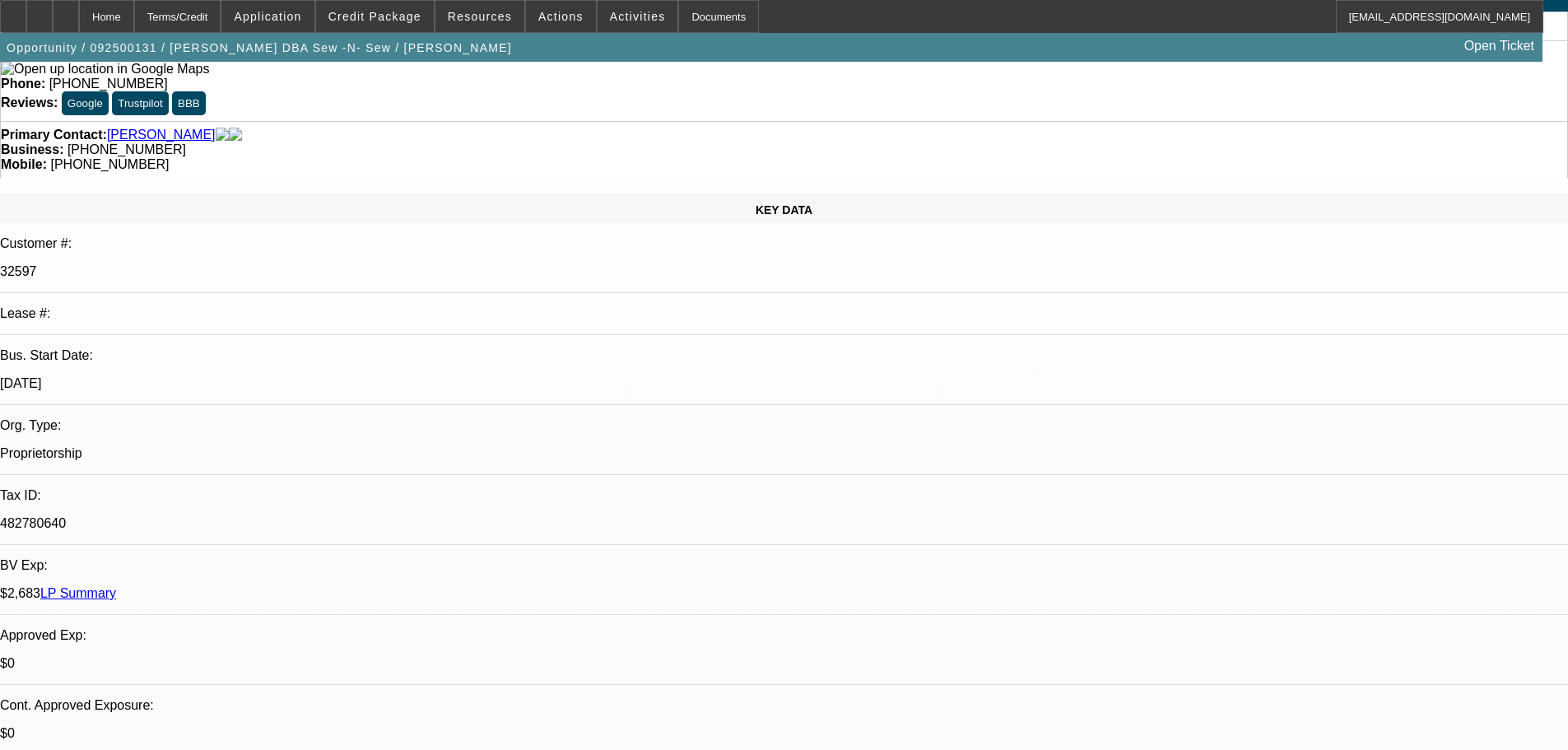
scroll to position [165, 0]
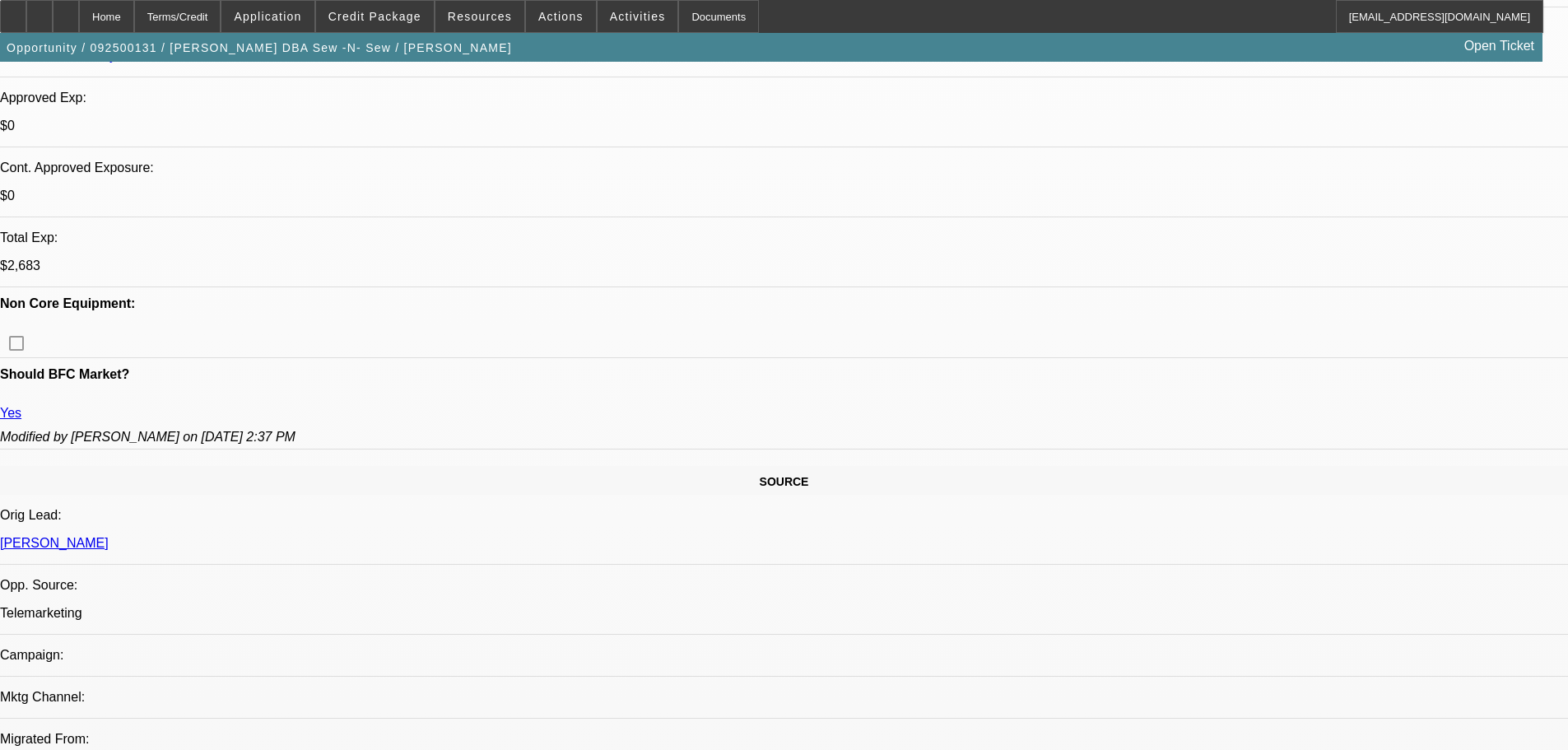
drag, startPoint x: 960, startPoint y: 289, endPoint x: 958, endPoint y: 403, distance: 114.0
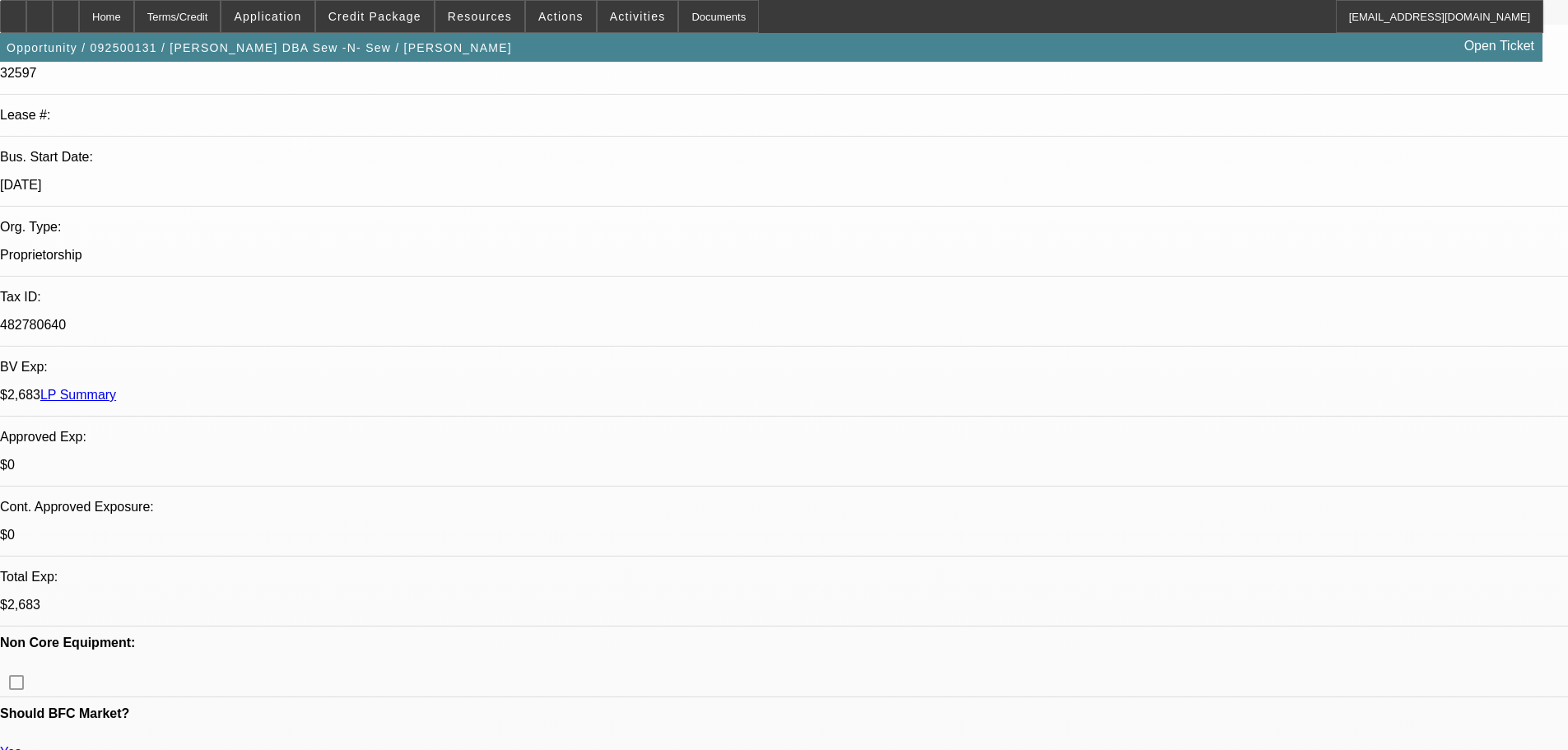
scroll to position [412, 0]
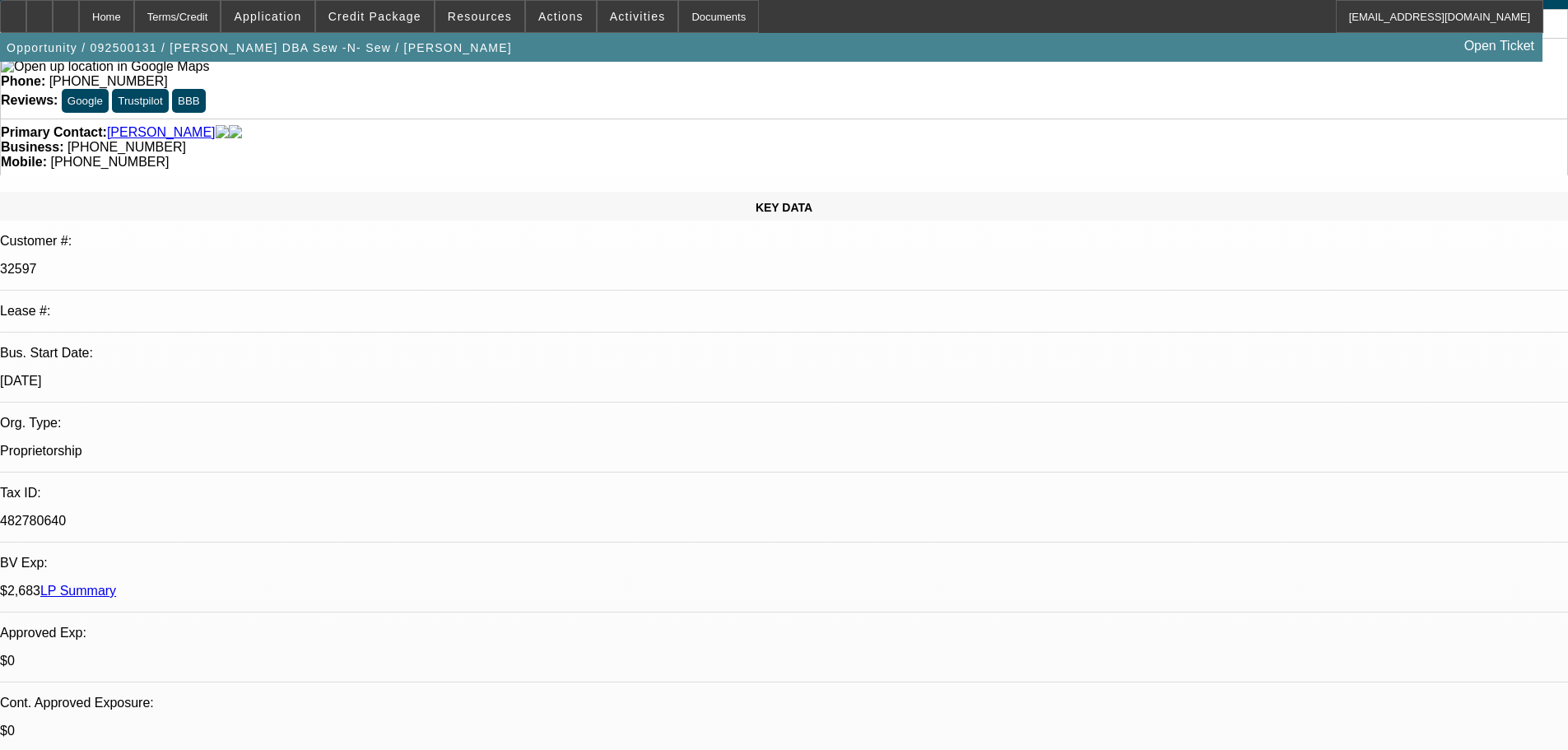
scroll to position [0, 0]
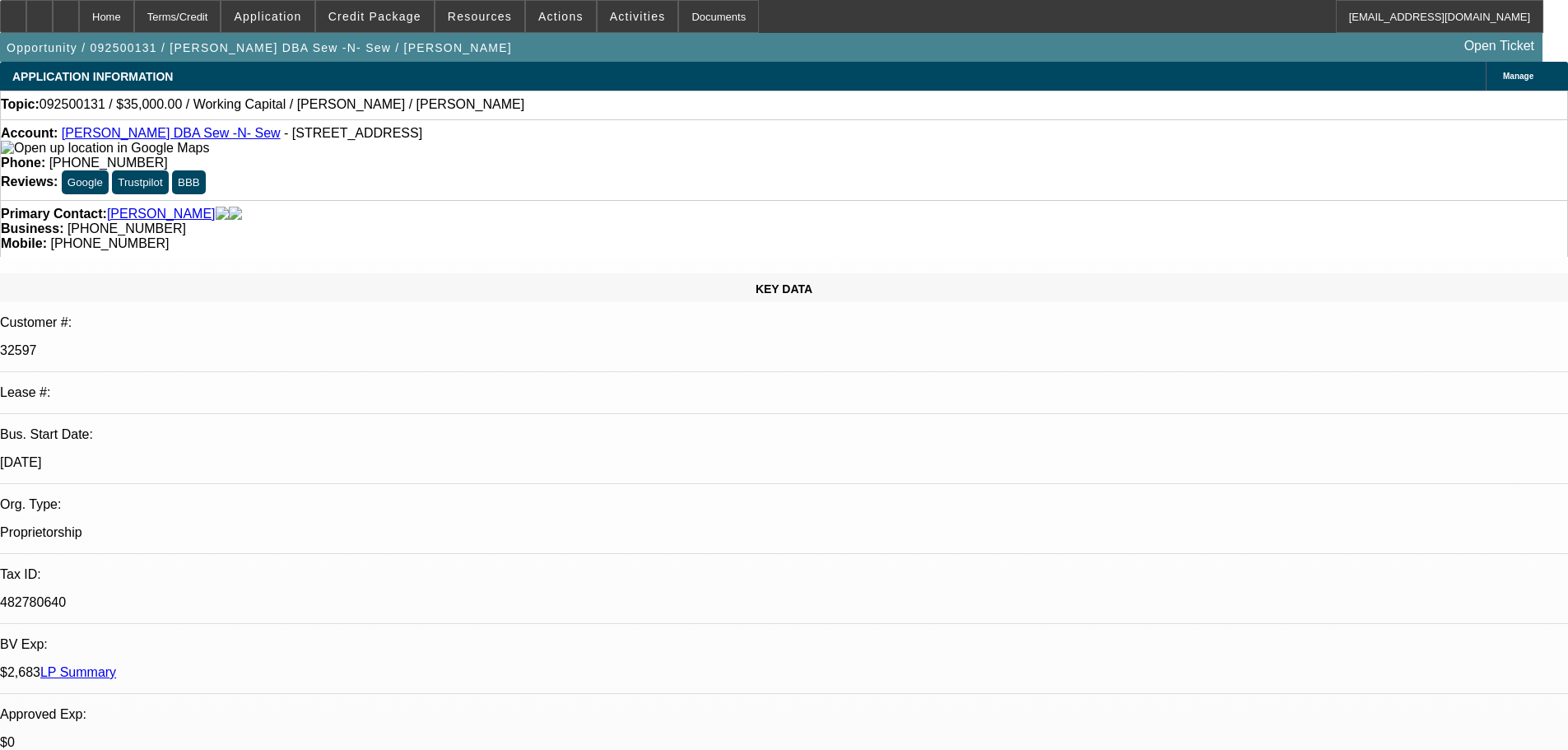
drag, startPoint x: 813, startPoint y: 321, endPoint x: 813, endPoint y: 147, distance: 174.0
drag, startPoint x: 663, startPoint y: 185, endPoint x: 590, endPoint y: 188, distance: 73.1
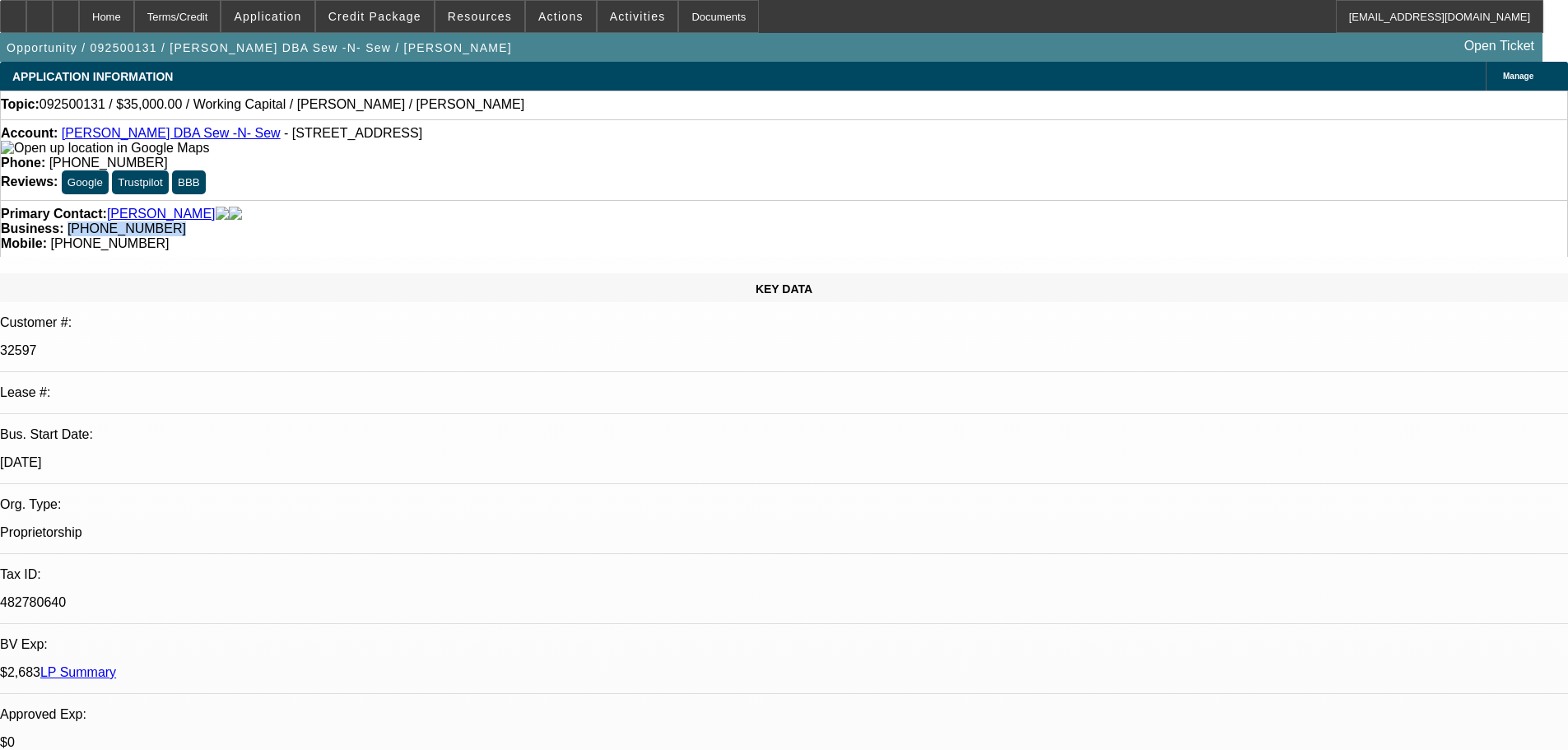
click at [590, 221] on div "Business: (360) 376-7397" at bounding box center [784, 228] width 1566 height 15
copy span "(360) 376-7397"
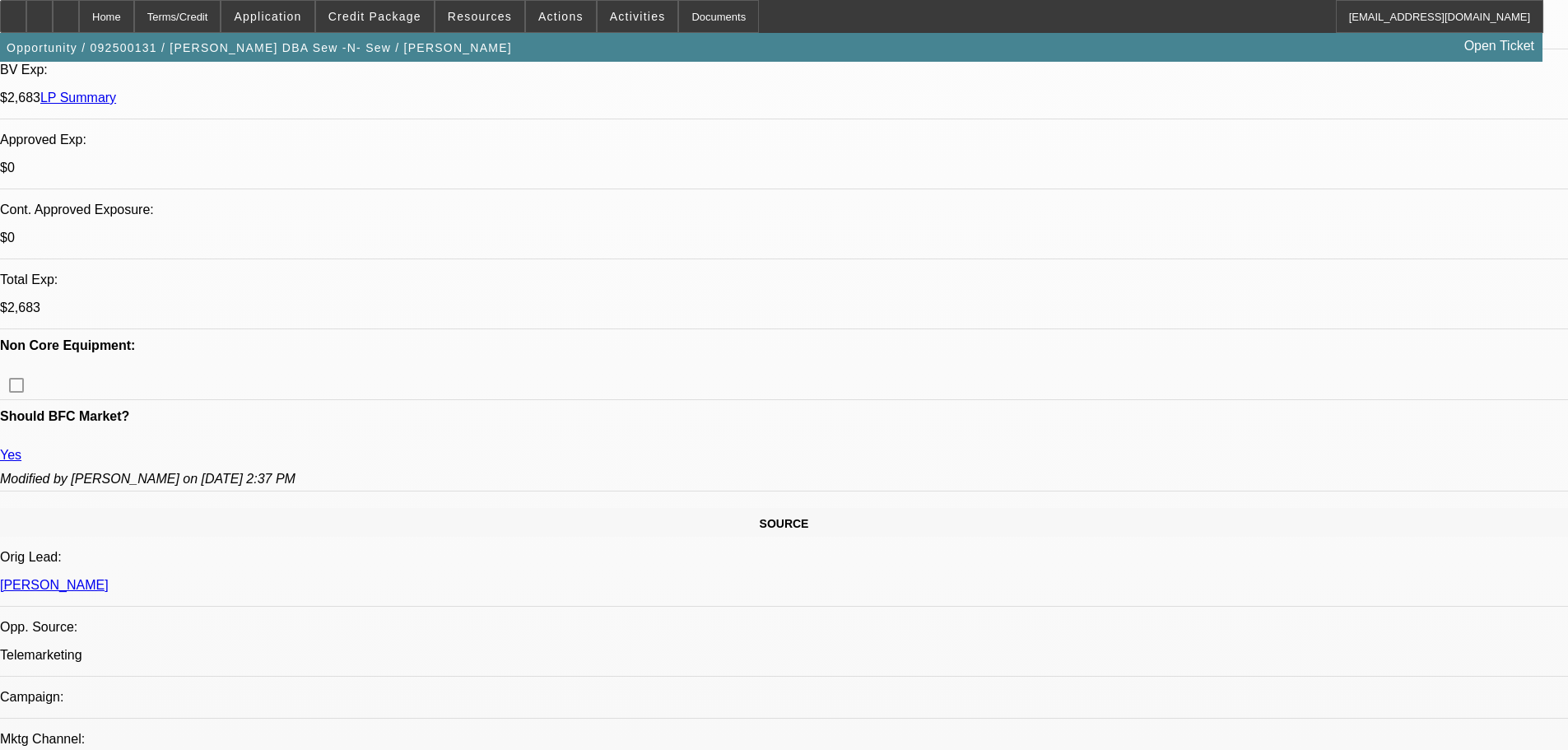
drag, startPoint x: 683, startPoint y: 347, endPoint x: 715, endPoint y: 526, distance: 181.8
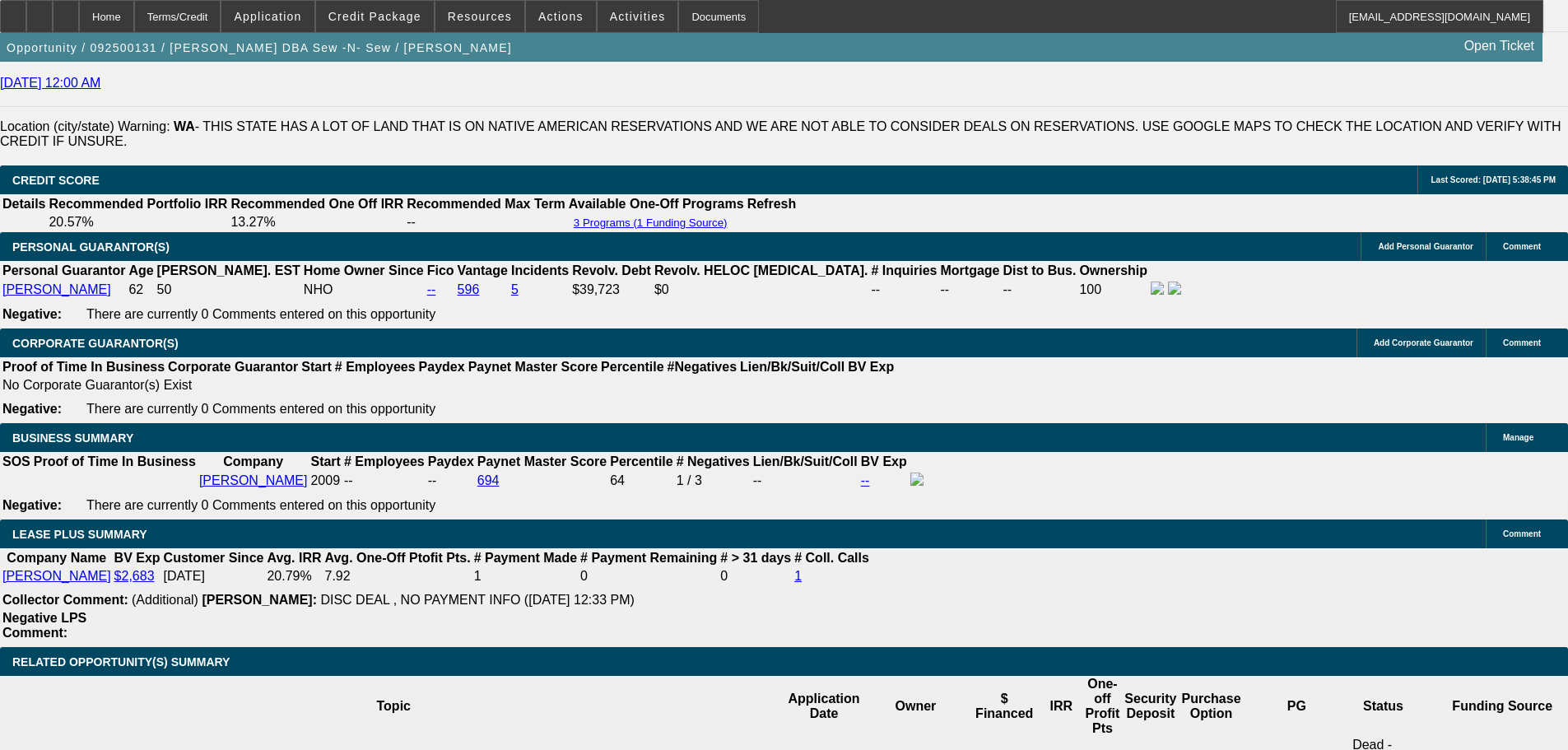
drag, startPoint x: 646, startPoint y: 561, endPoint x: 631, endPoint y: 576, distance: 21.2
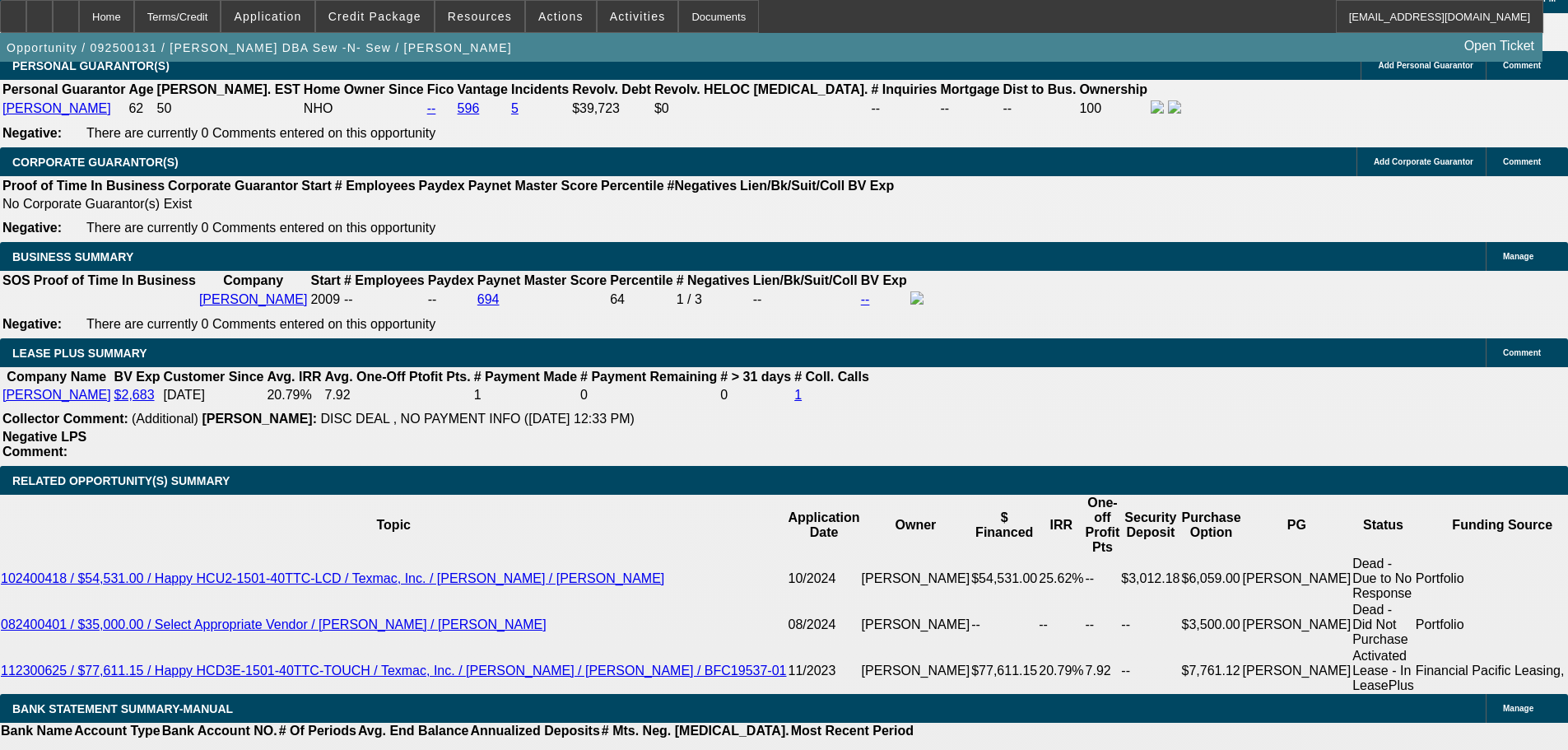
scroll to position [2712, 0]
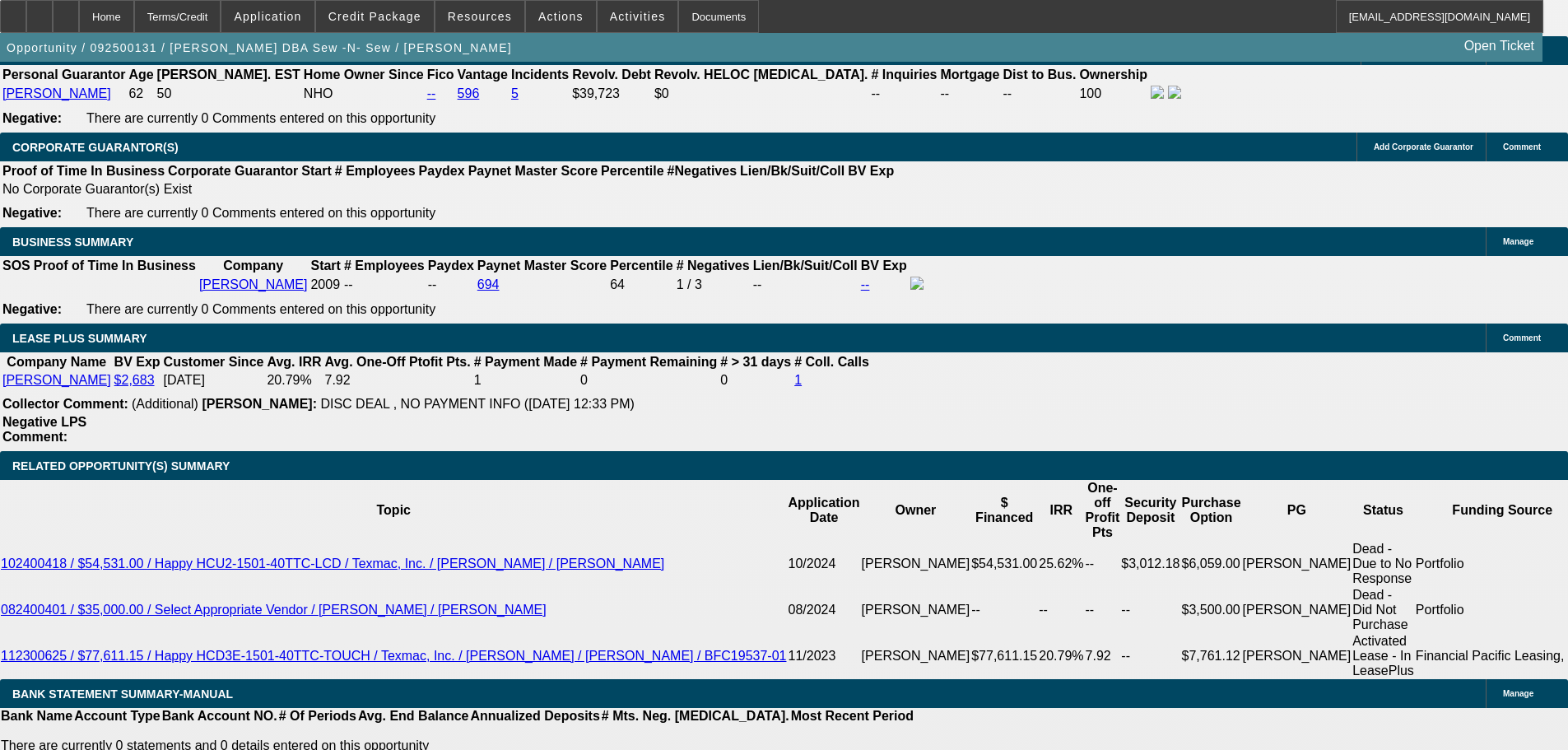
drag, startPoint x: 662, startPoint y: 621, endPoint x: 746, endPoint y: 0, distance: 626.7
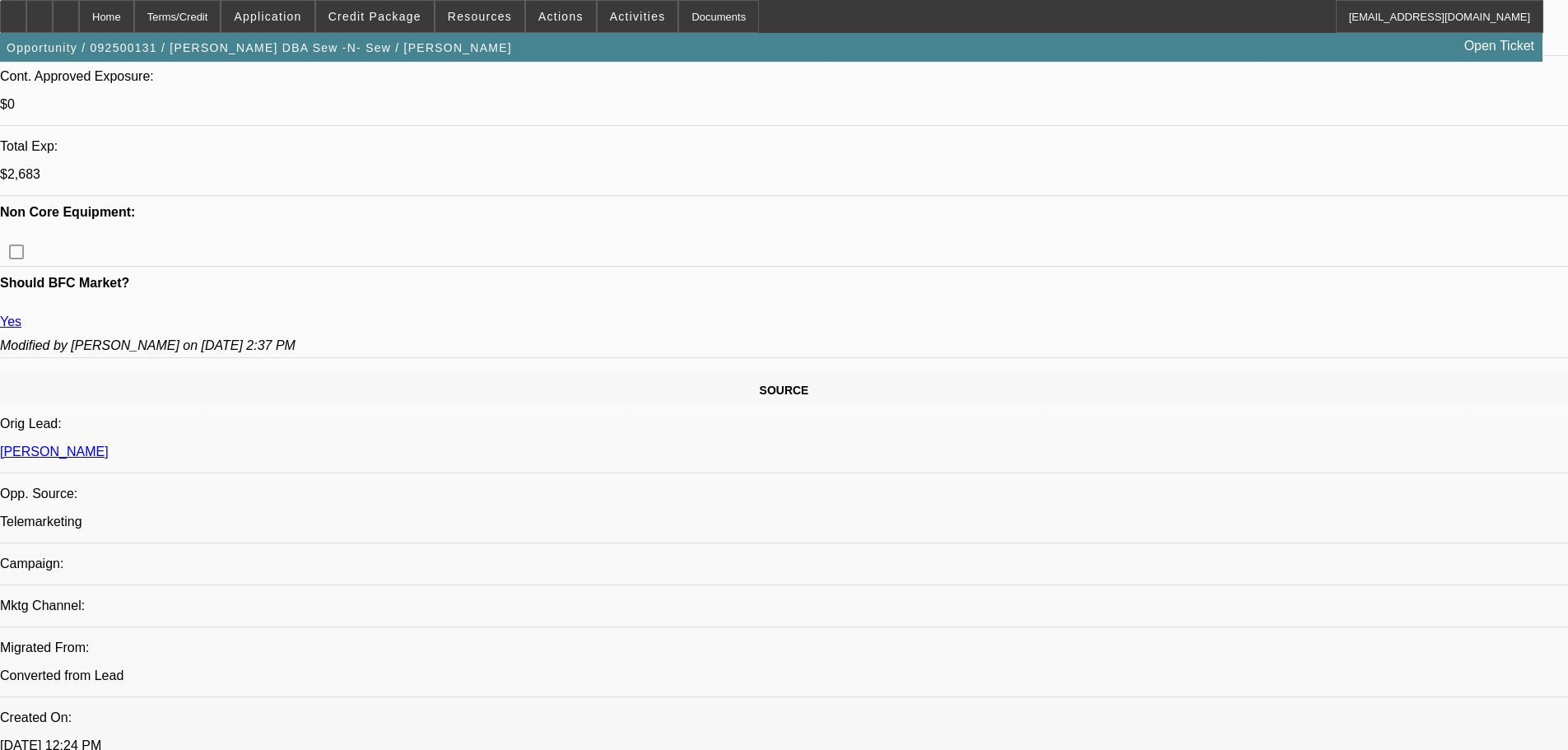
scroll to position [0, 0]
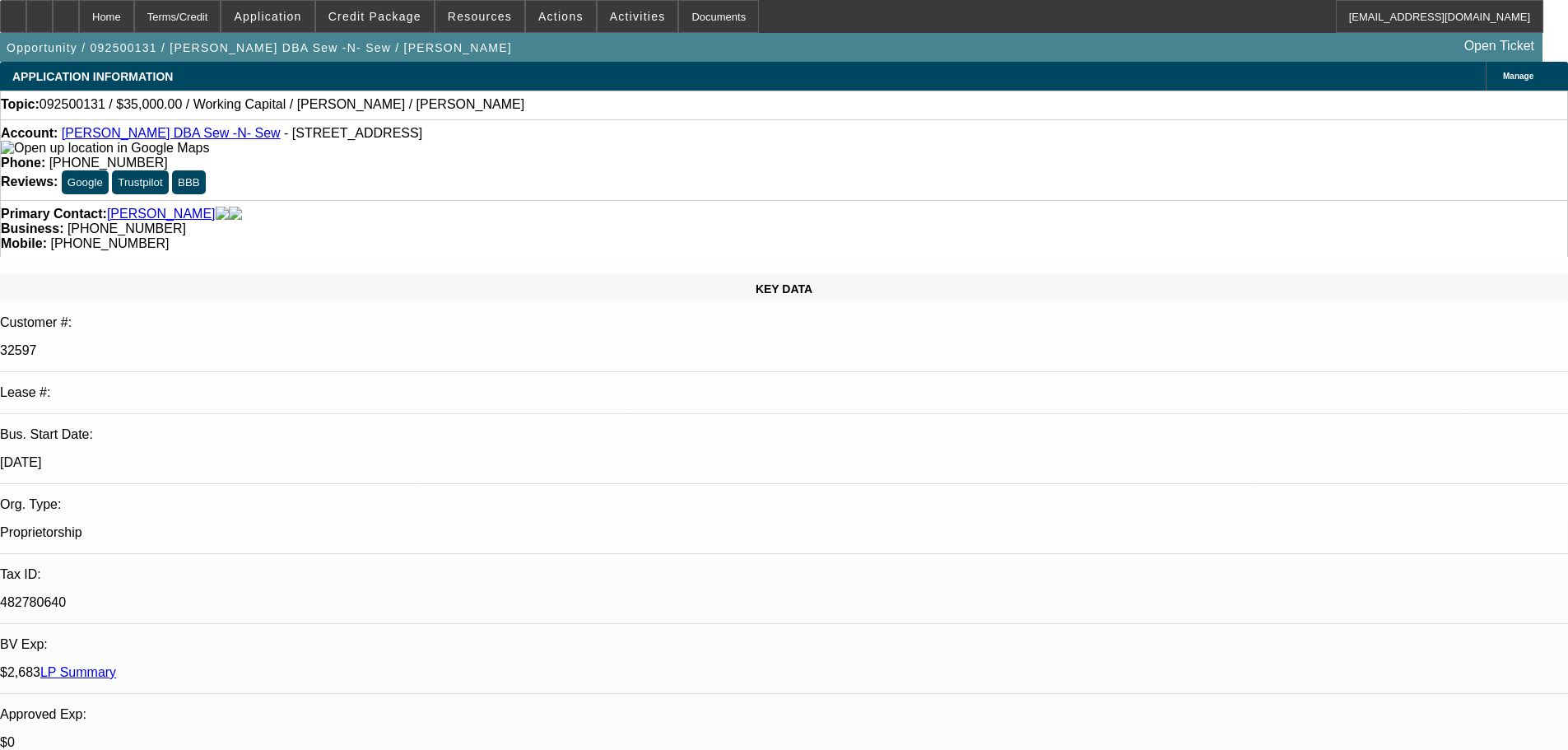
drag, startPoint x: 668, startPoint y: 477, endPoint x: 665, endPoint y: 126, distance: 351.0
drag, startPoint x: 668, startPoint y: 178, endPoint x: 587, endPoint y: 186, distance: 81.4
click at [587, 221] on div "Business: (360) 376-7397" at bounding box center [784, 228] width 1566 height 15
copy span "(360) 376-7397"
click at [444, 206] on div "Primary Contact: Zahn, Donna" at bounding box center [784, 214] width 1566 height 15
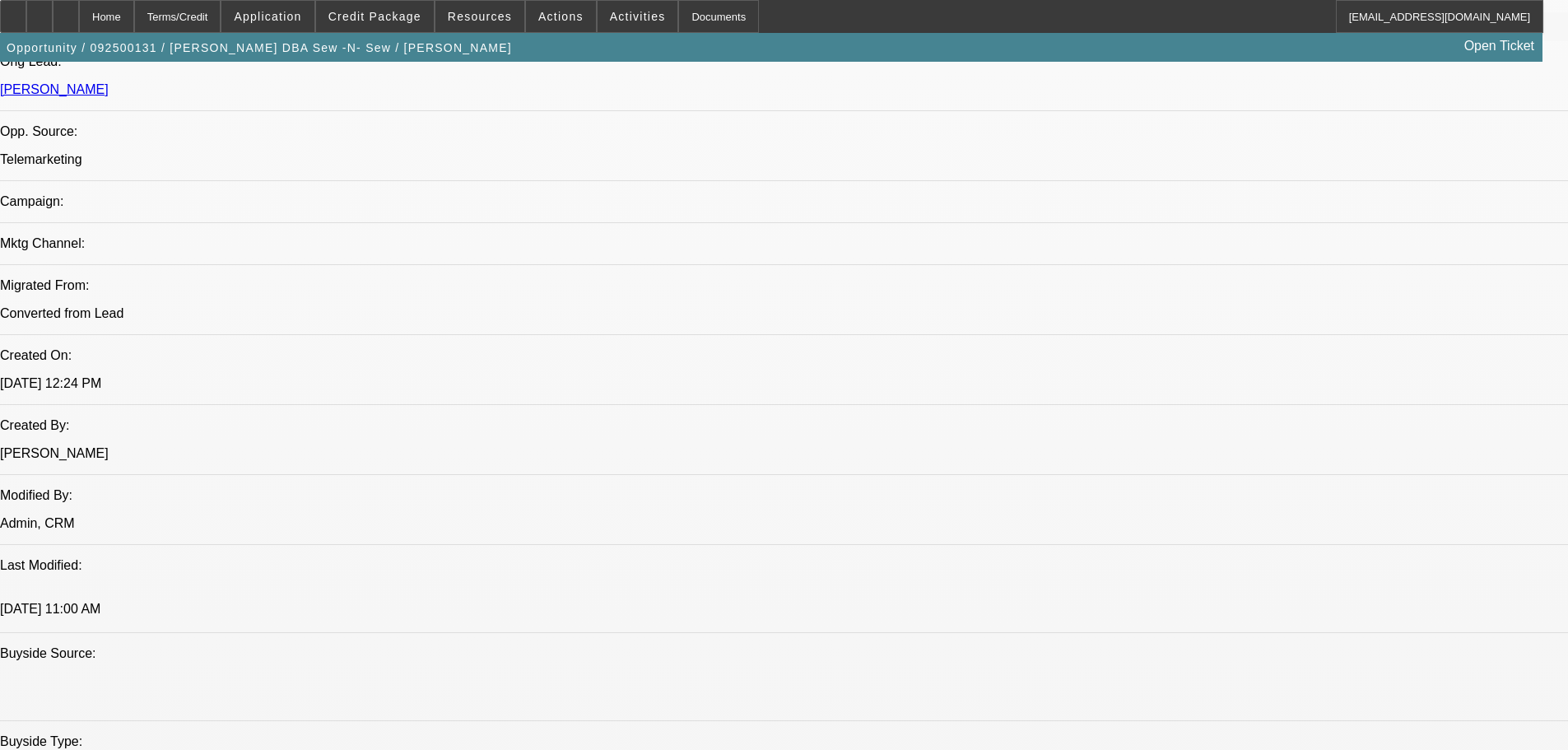
scroll to position [658, 0]
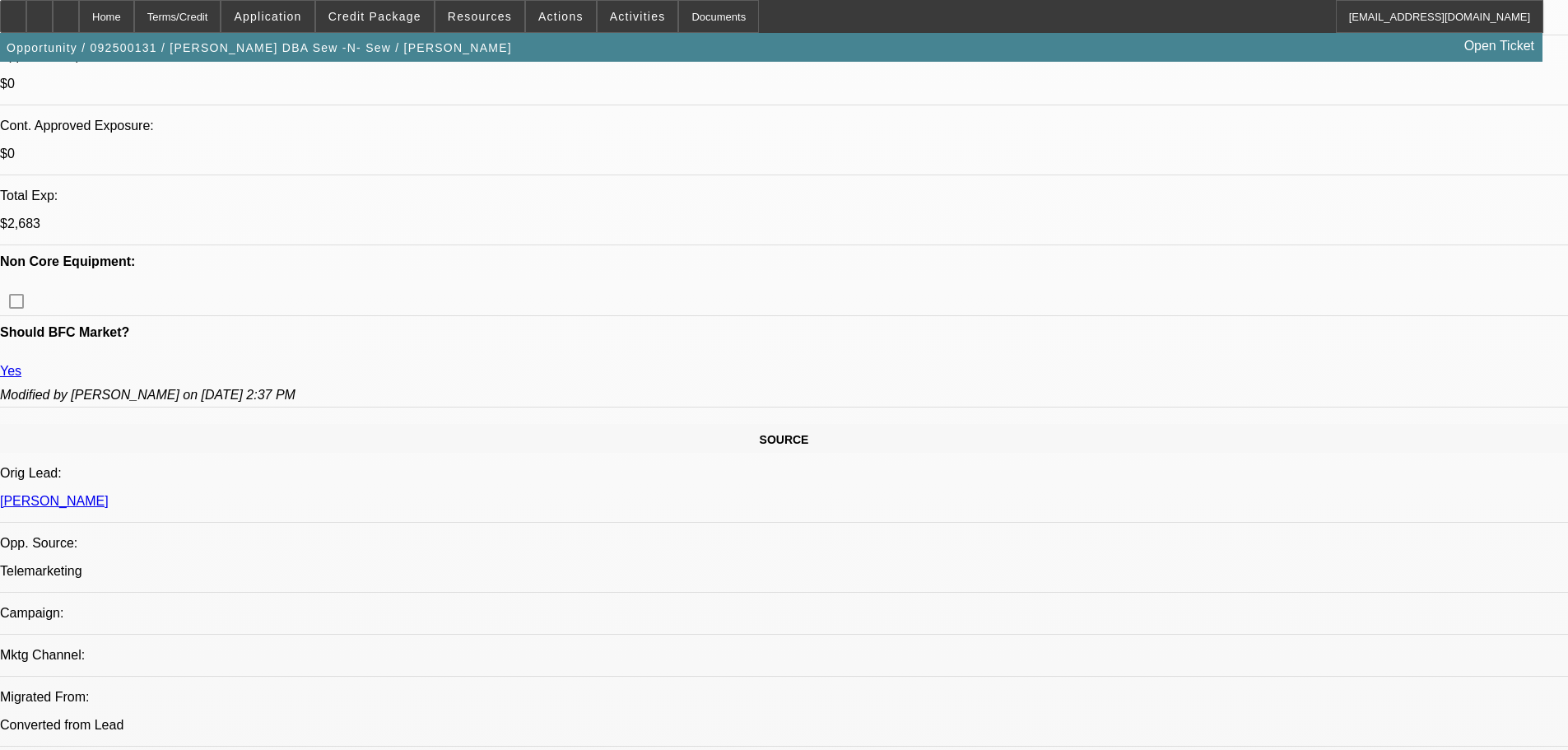
drag, startPoint x: 1307, startPoint y: 526, endPoint x: 1053, endPoint y: 538, distance: 254.3
copy div "9/10 sent decline email, fu for inv on dtf"
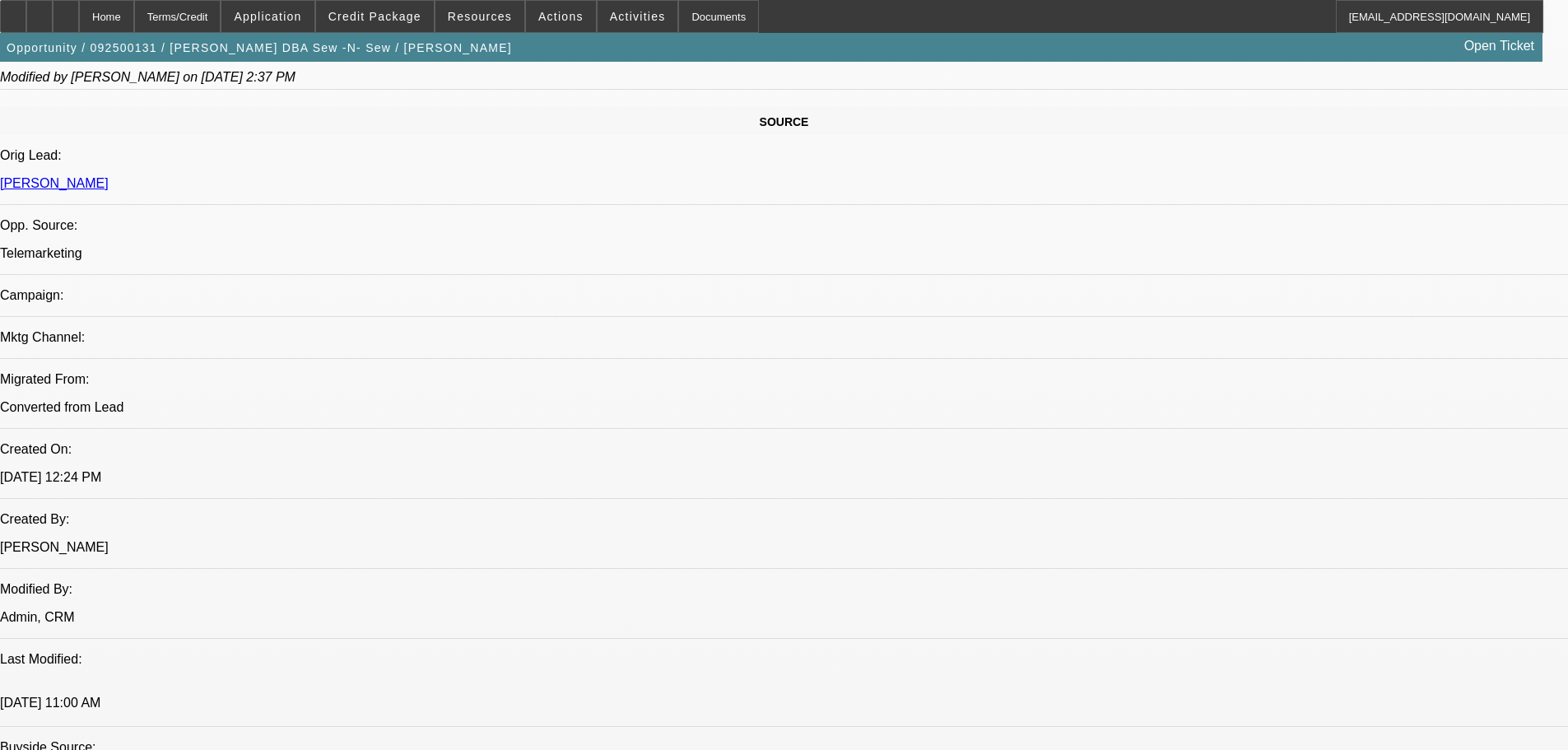
drag, startPoint x: 664, startPoint y: 570, endPoint x: 655, endPoint y: 771, distance: 201.2
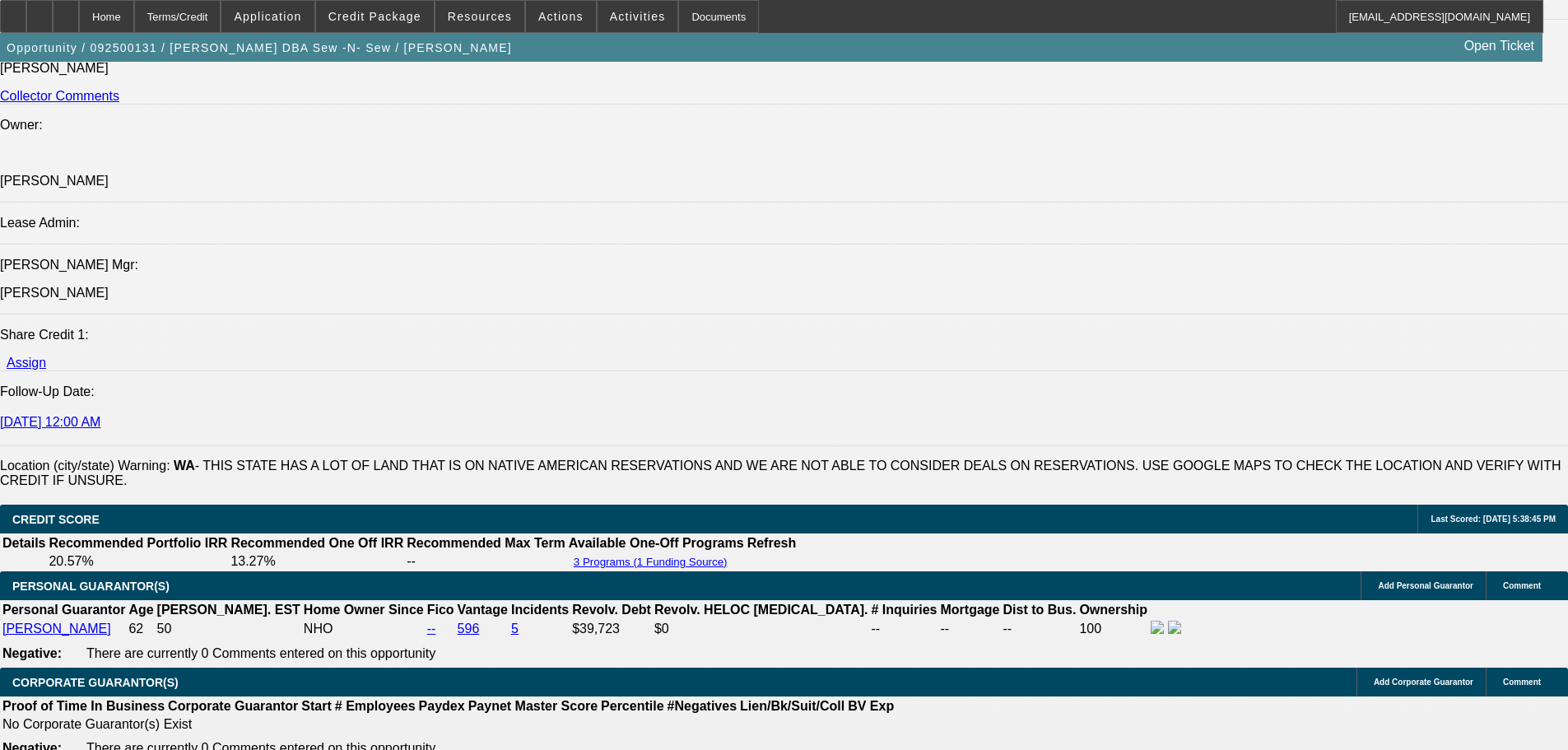
scroll to position [2084, 0]
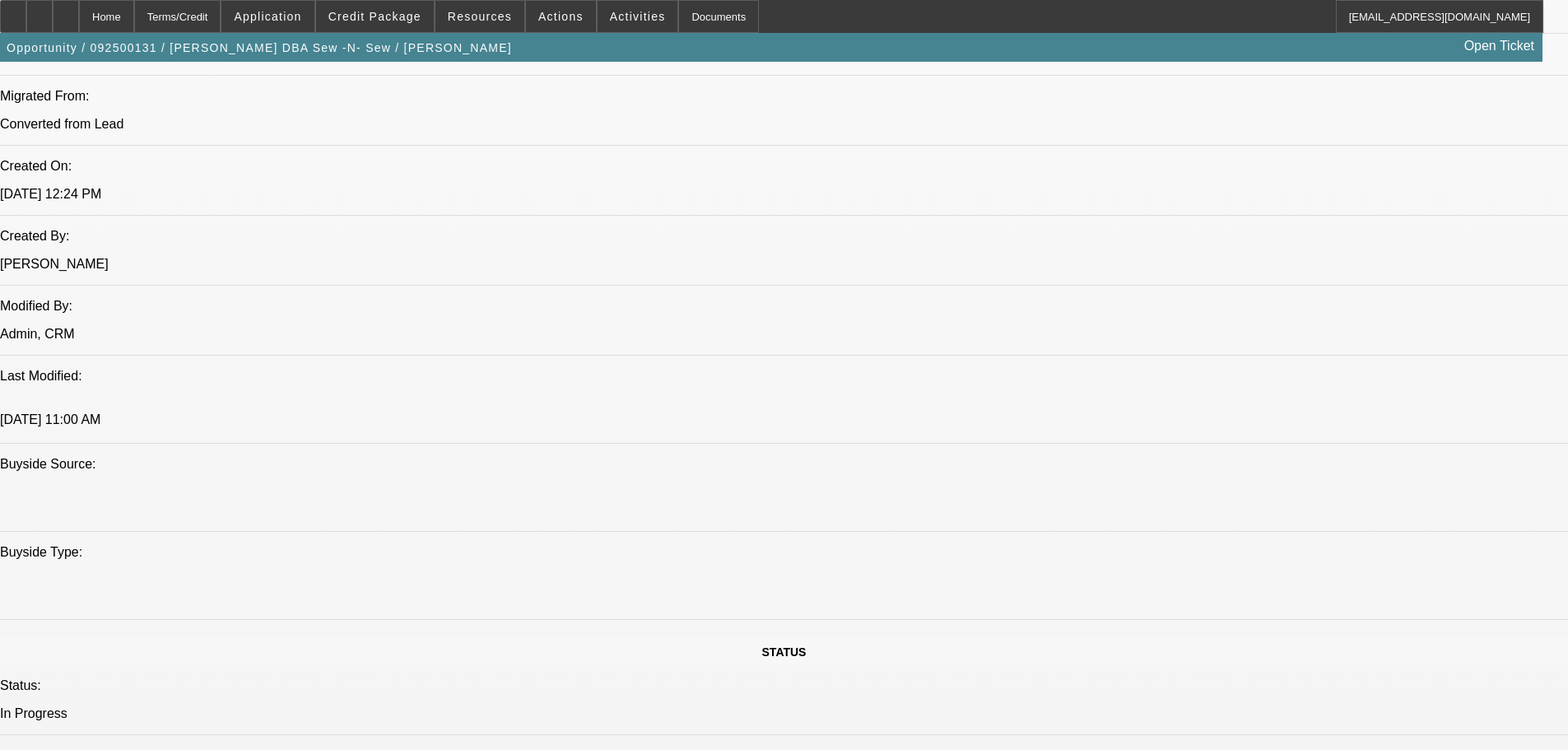
drag, startPoint x: 817, startPoint y: 384, endPoint x: 765, endPoint y: 17, distance: 370.7
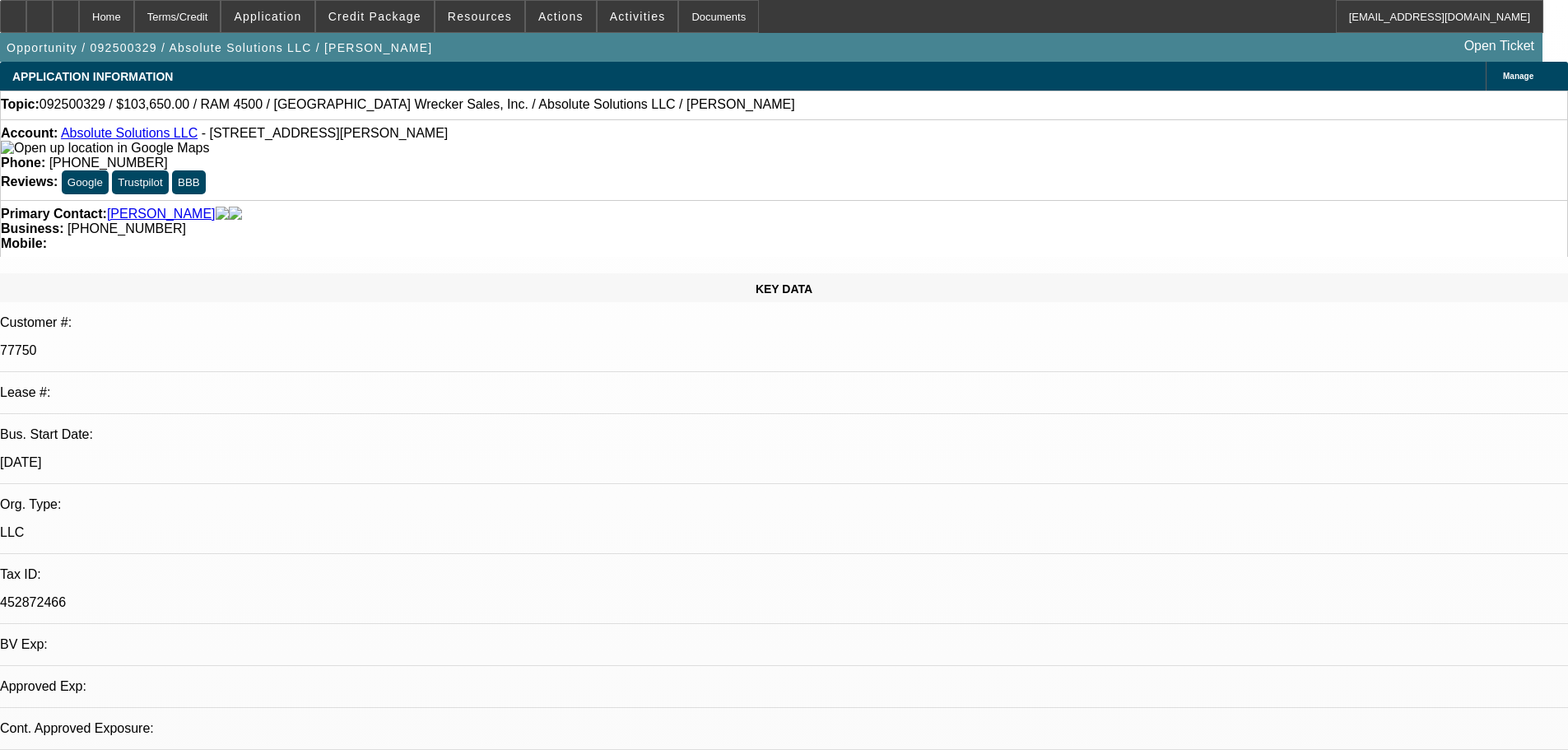
select select "0"
select select "2"
select select "0.1"
select select "4"
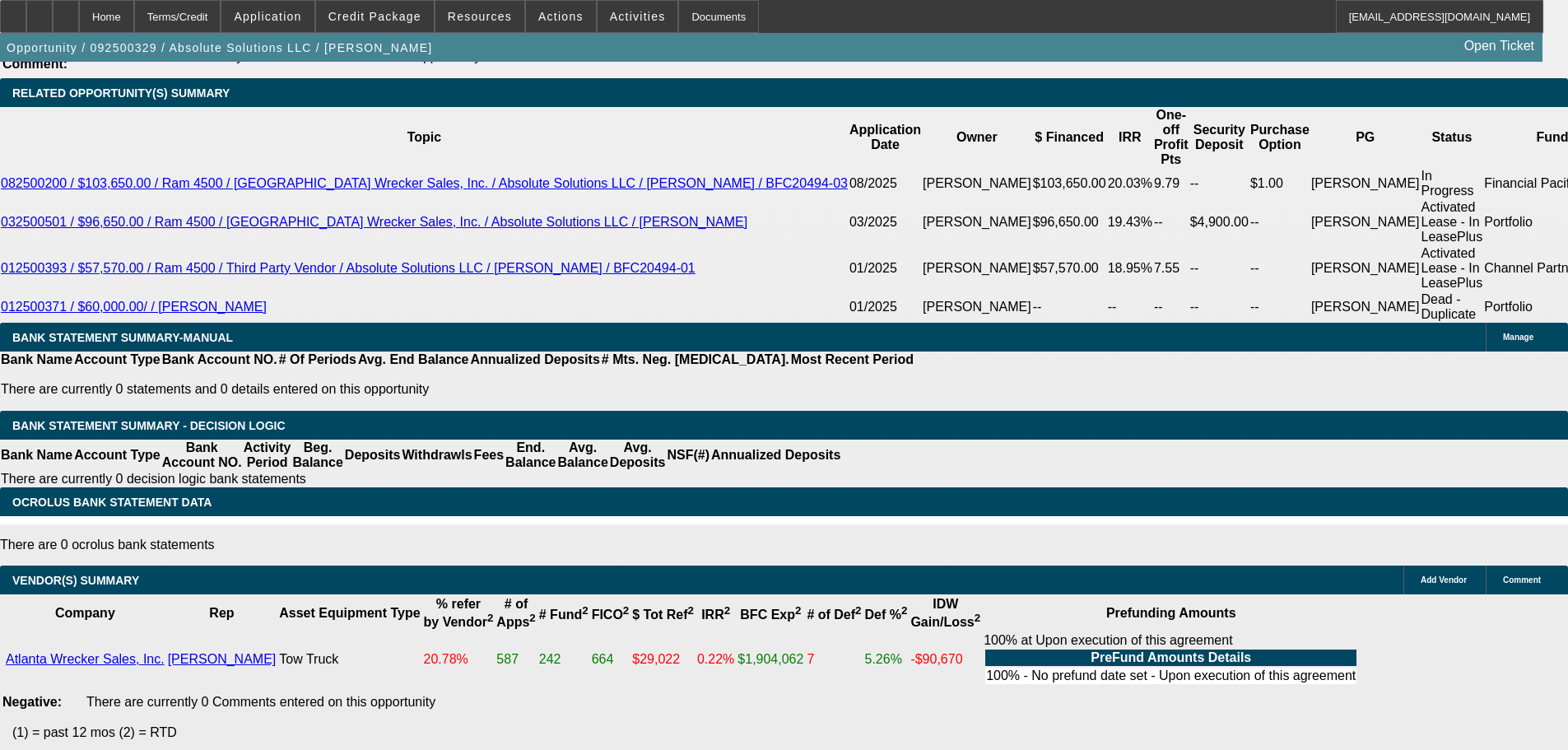
drag, startPoint x: 885, startPoint y: 551, endPoint x: 907, endPoint y: 675, distance: 125.9
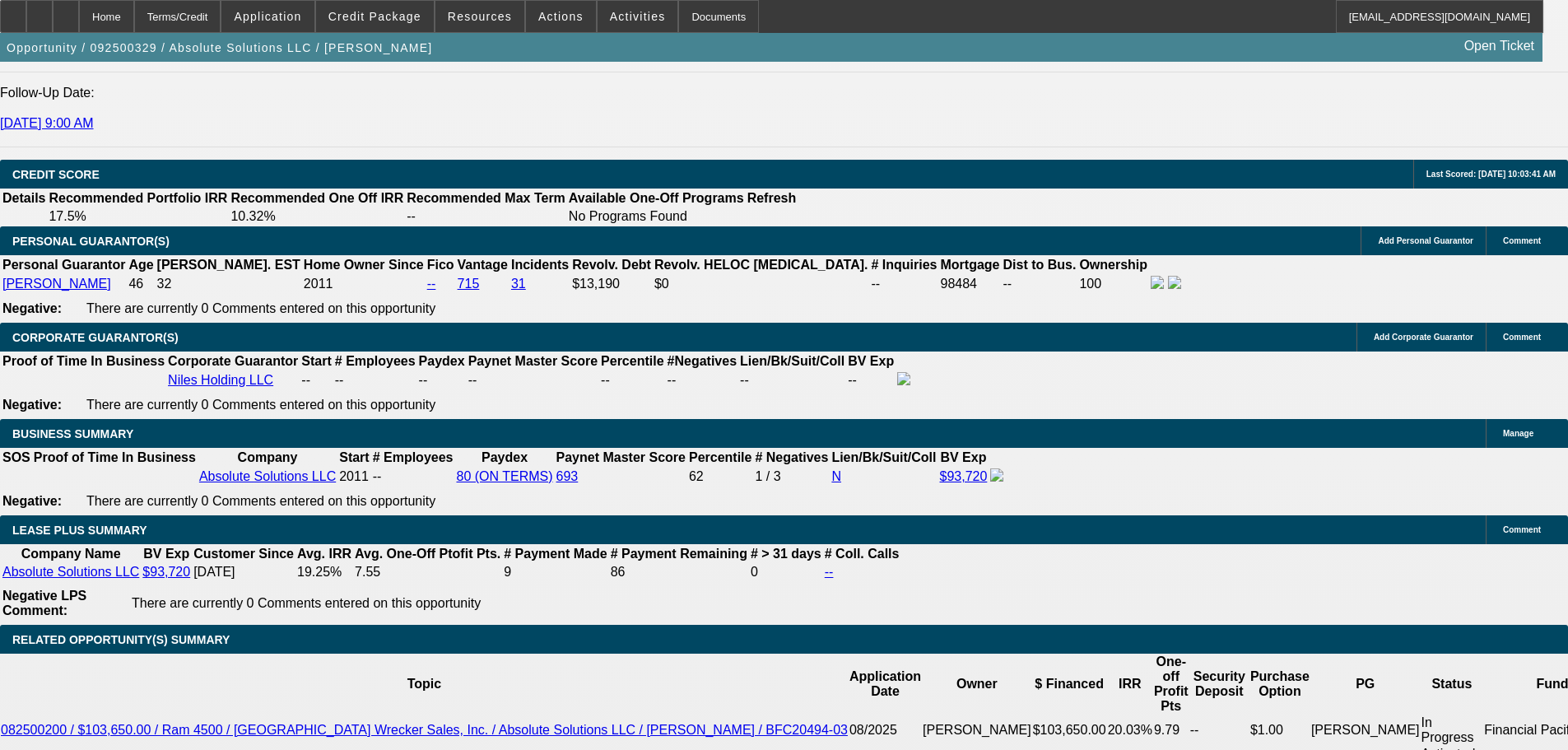
scroll to position [2298, 0]
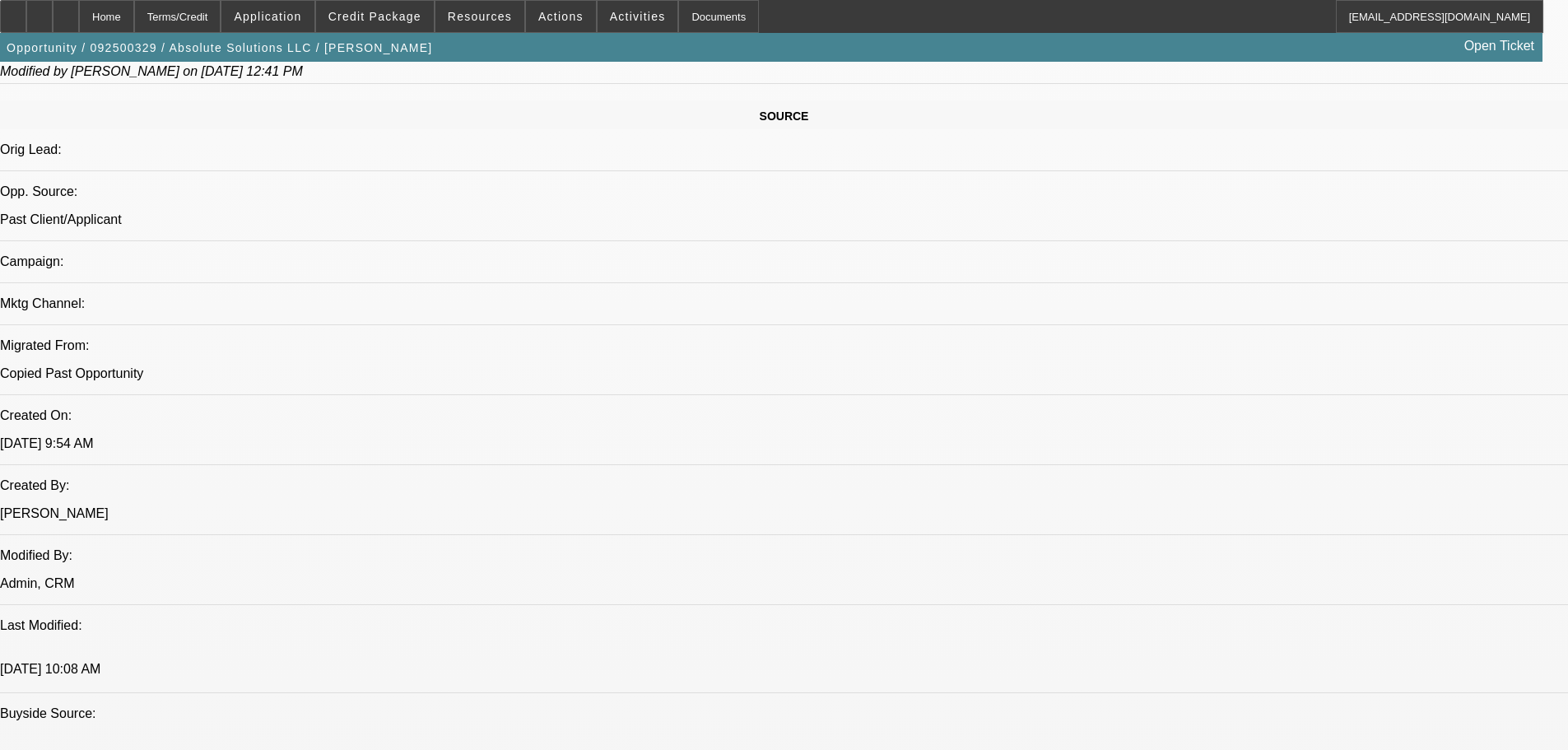
scroll to position [264, 0]
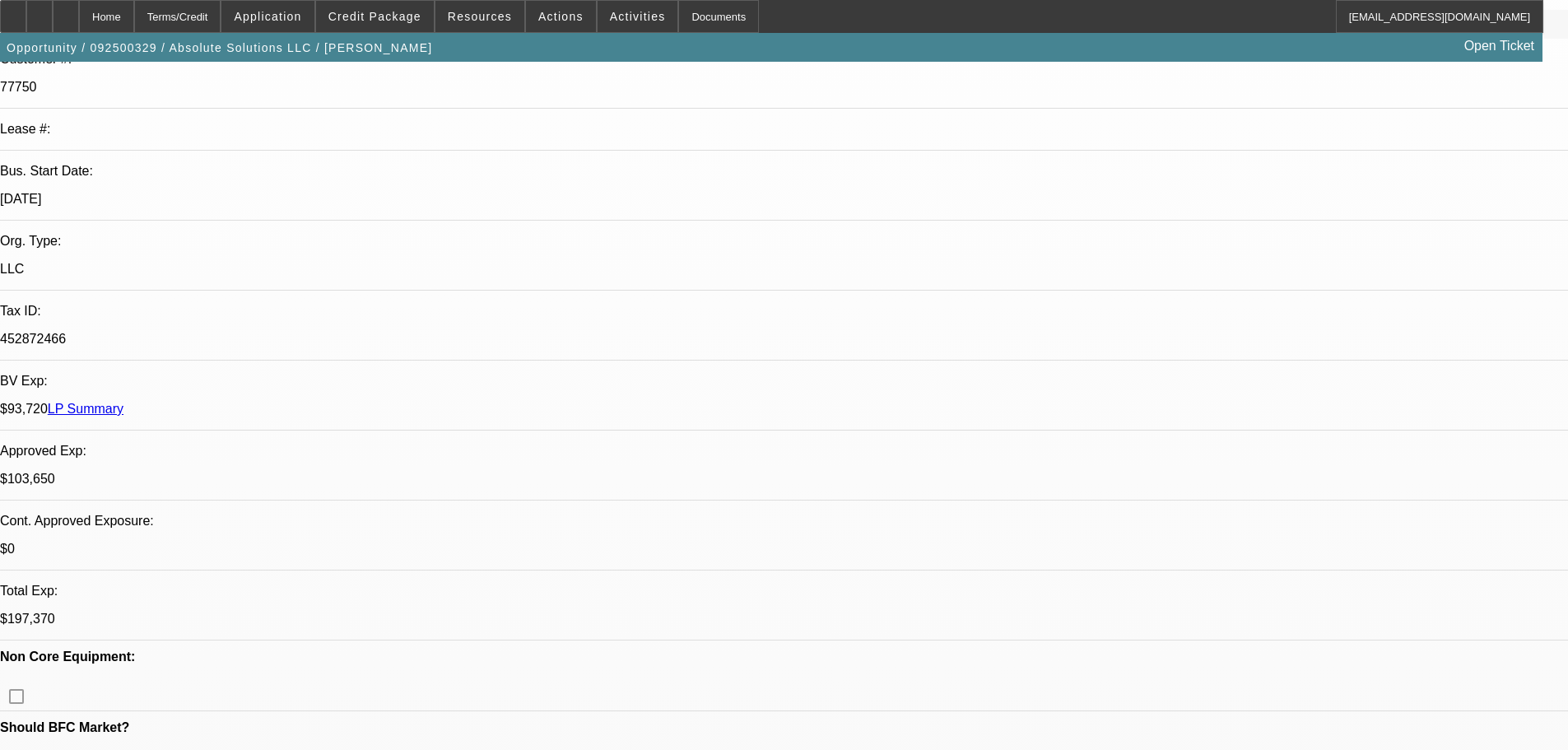
drag, startPoint x: 793, startPoint y: 260, endPoint x: 784, endPoint y: 242, distance: 20.1
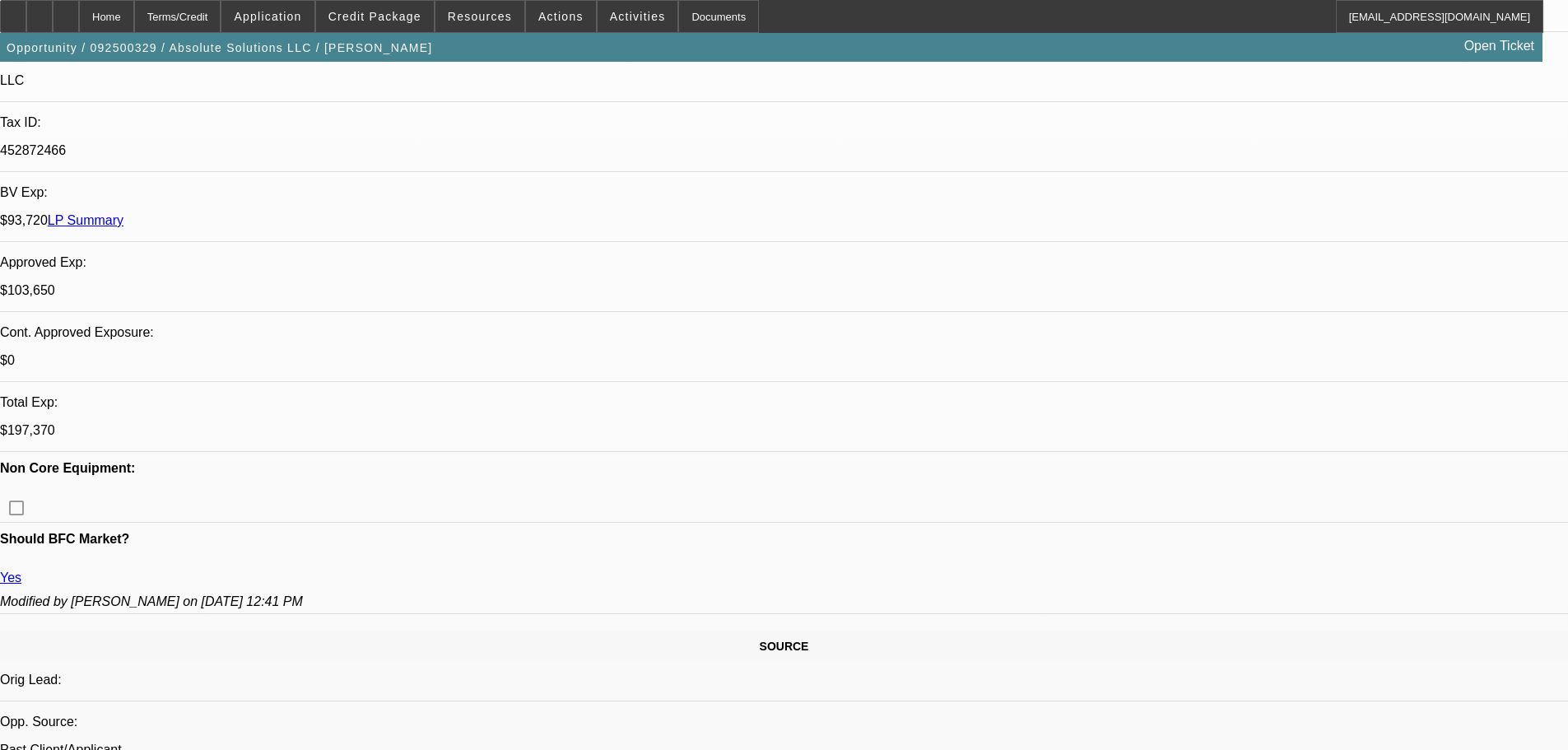
scroll to position [823, 0]
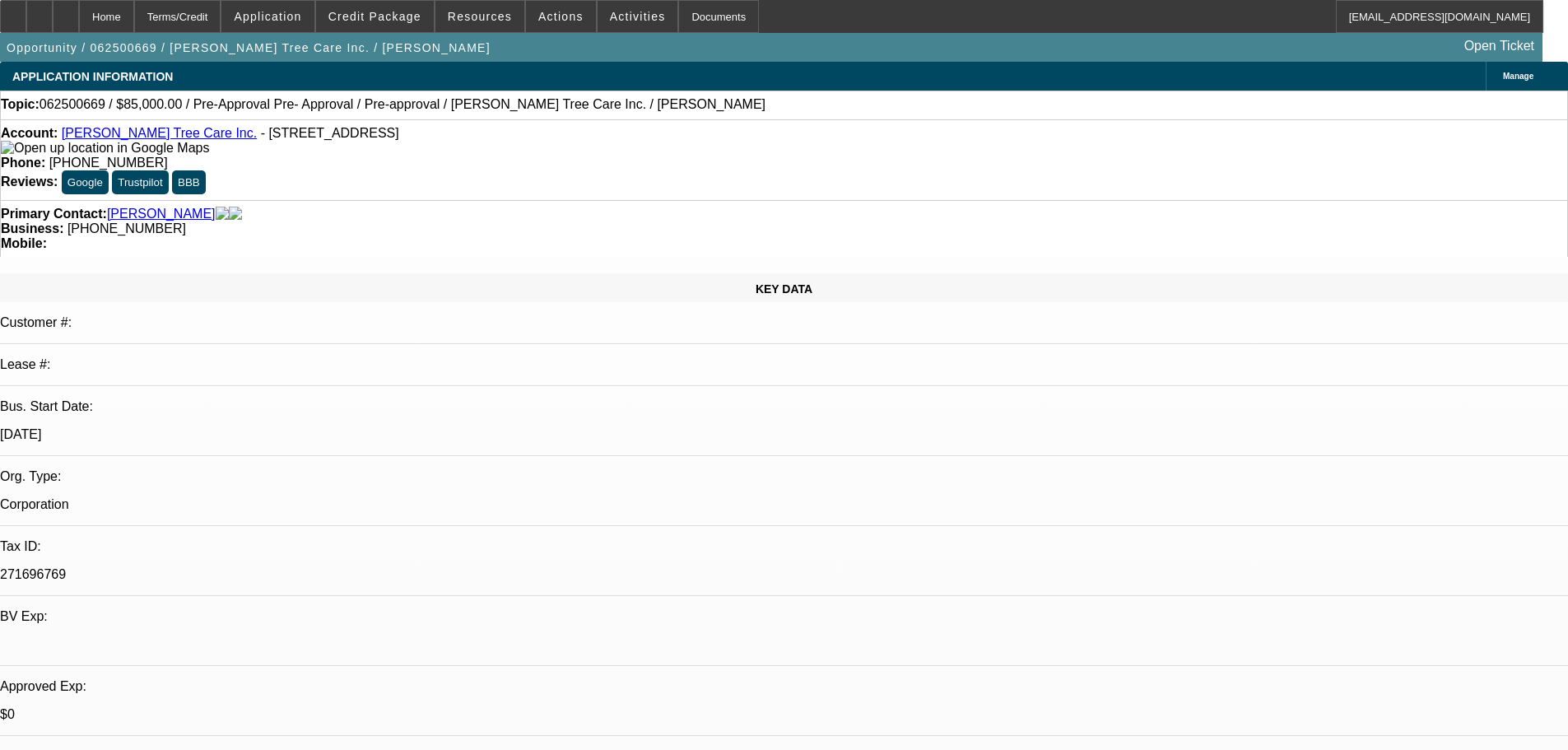
select select "0"
select select "0.1"
select select "5"
select select "0"
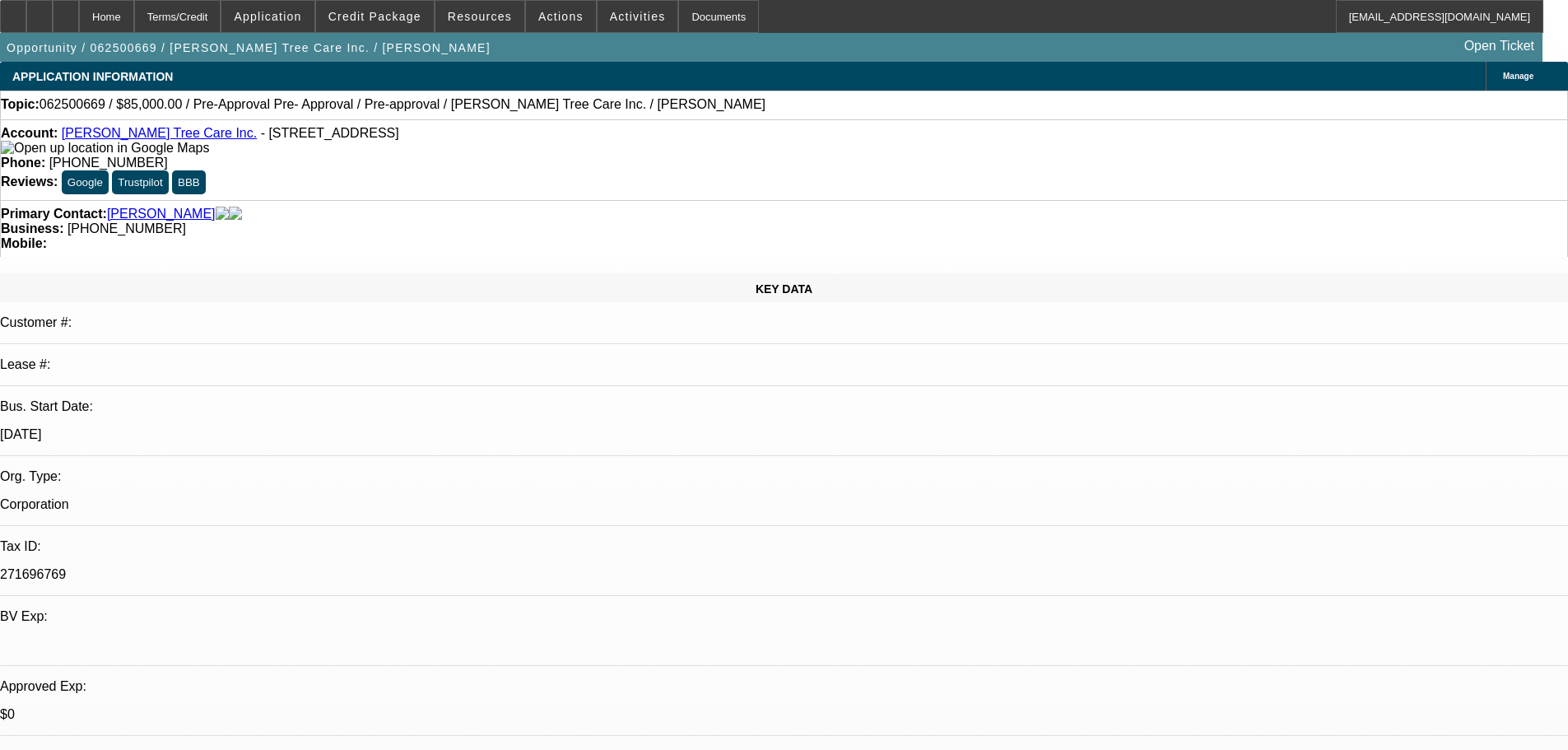
select select "0"
select select "0.1"
select select "5"
select select "0"
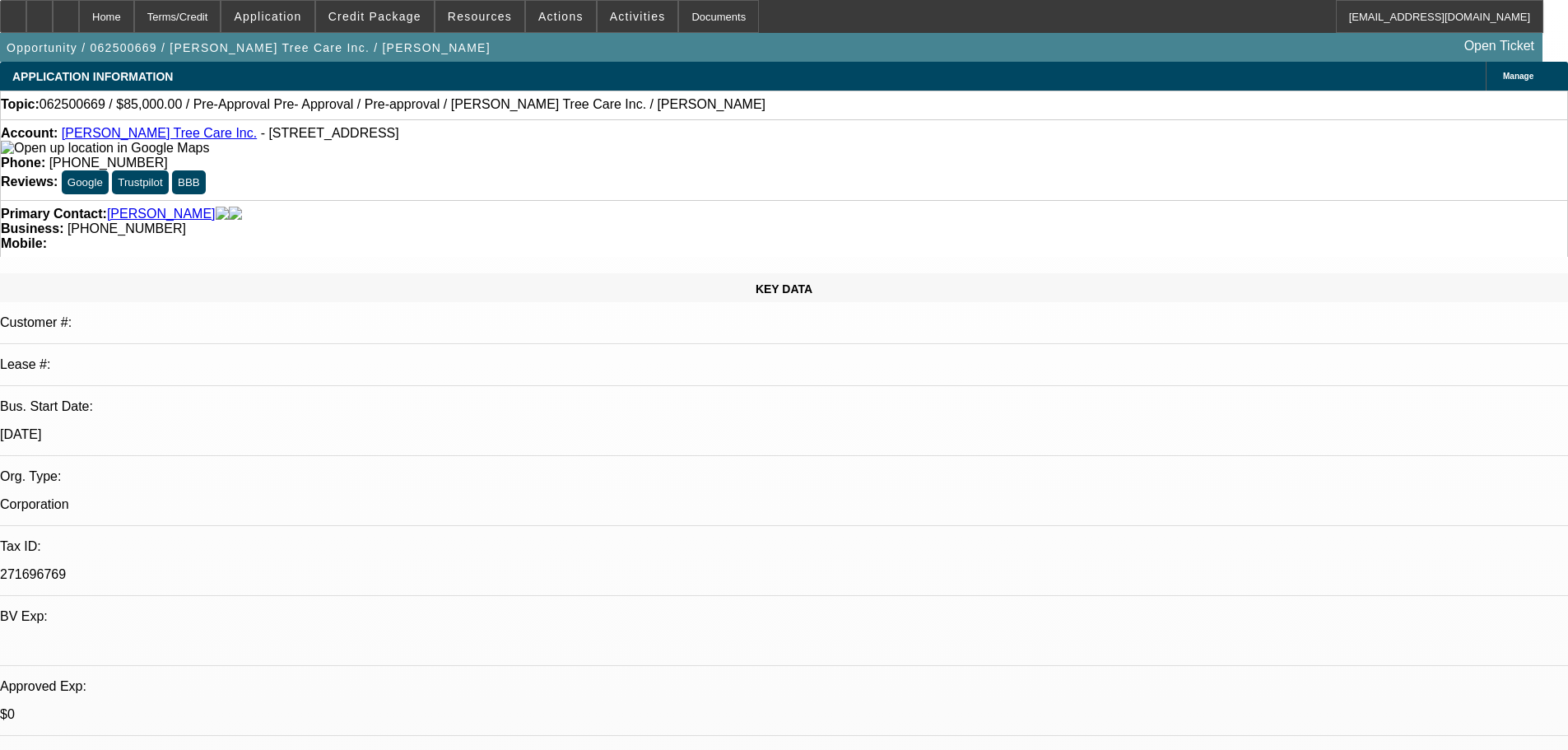
select select "0.1"
select select "5"
drag, startPoint x: 1080, startPoint y: 629, endPoint x: 1075, endPoint y: 555, distance: 74.2
copy div "8/22 resent him a freightliner to test waters, see if he follows up, cb tues---…"
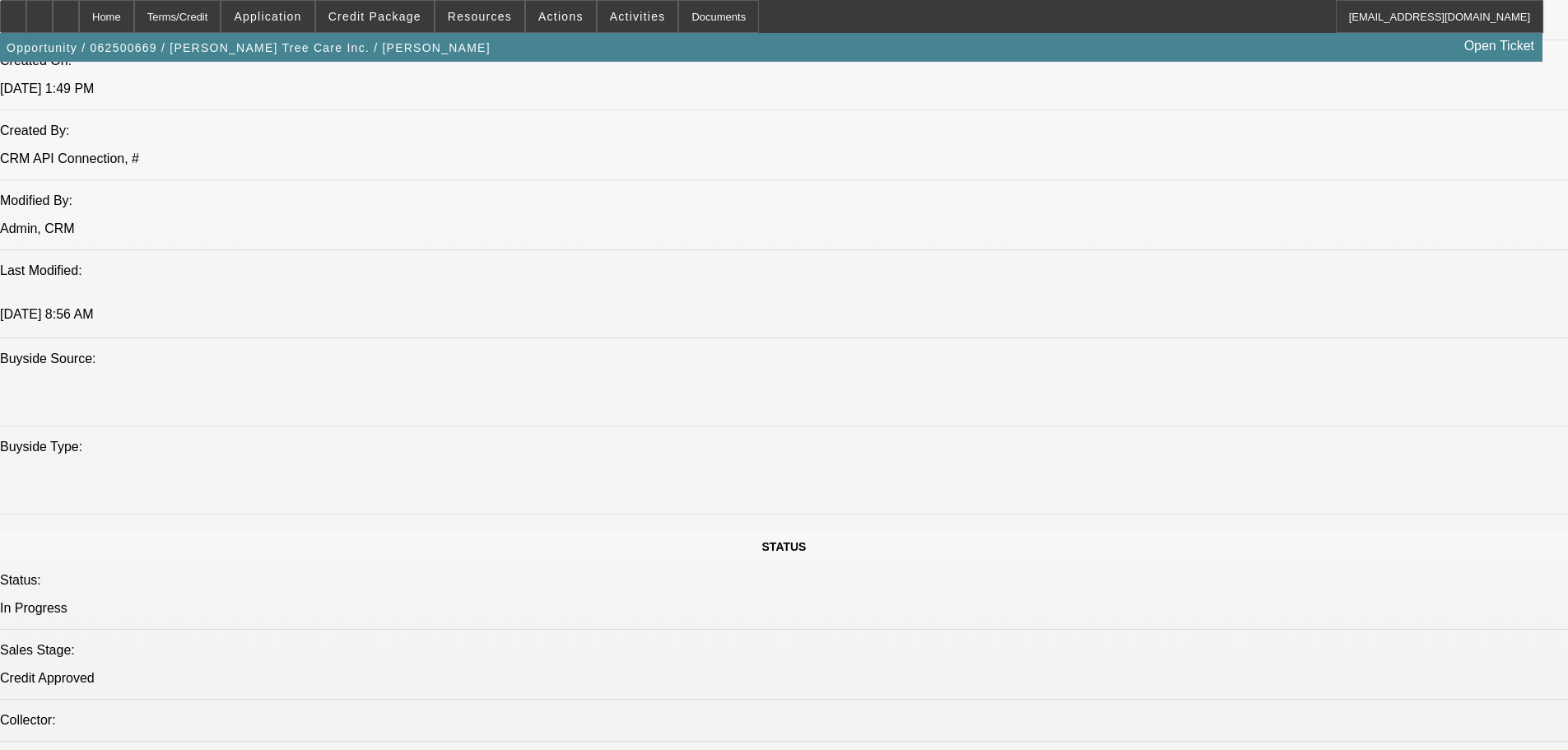
drag, startPoint x: 675, startPoint y: 788, endPoint x: 646, endPoint y: 489, distance: 300.4
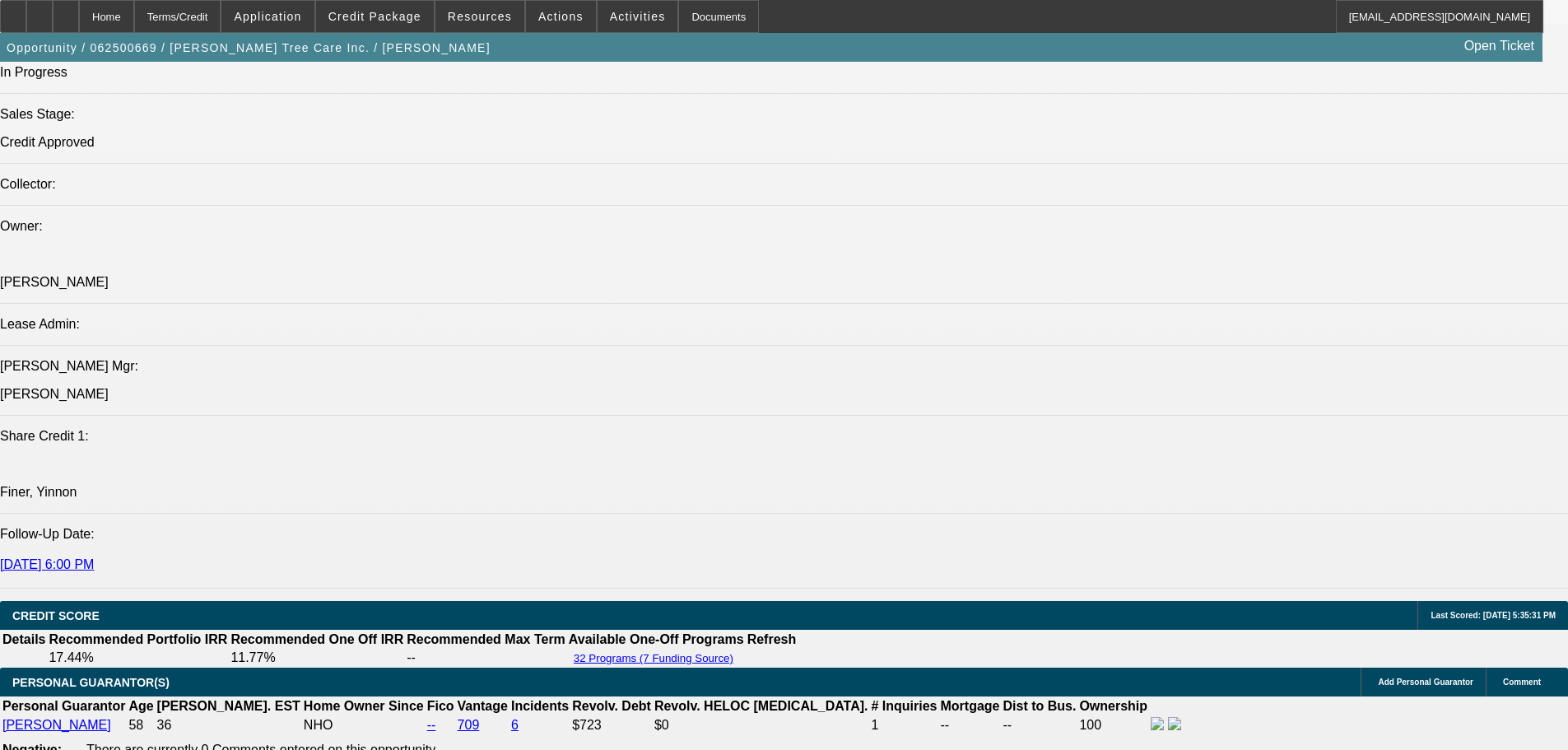
scroll to position [1696, 0]
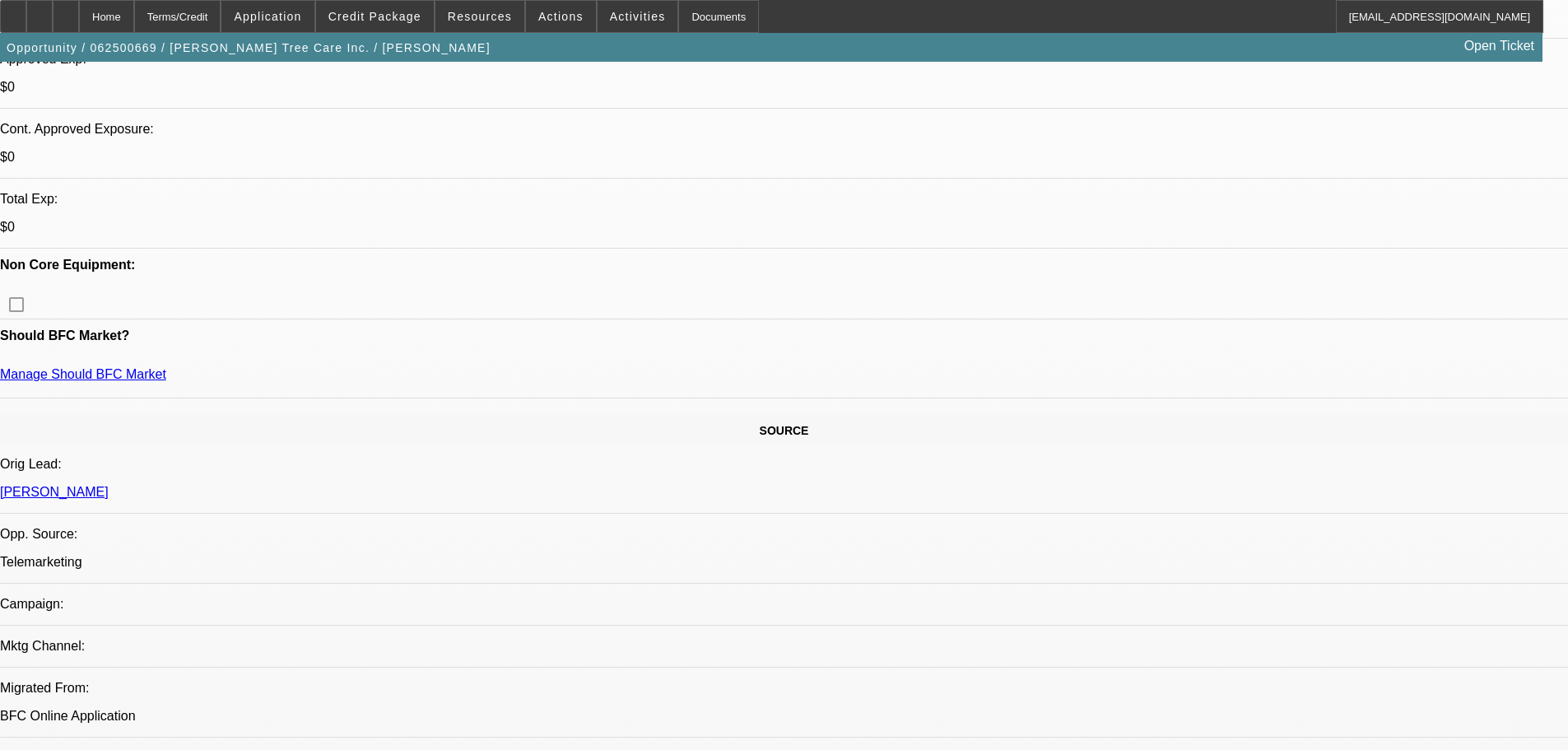
drag, startPoint x: 806, startPoint y: 495, endPoint x: 698, endPoint y: 484, distance: 108.6
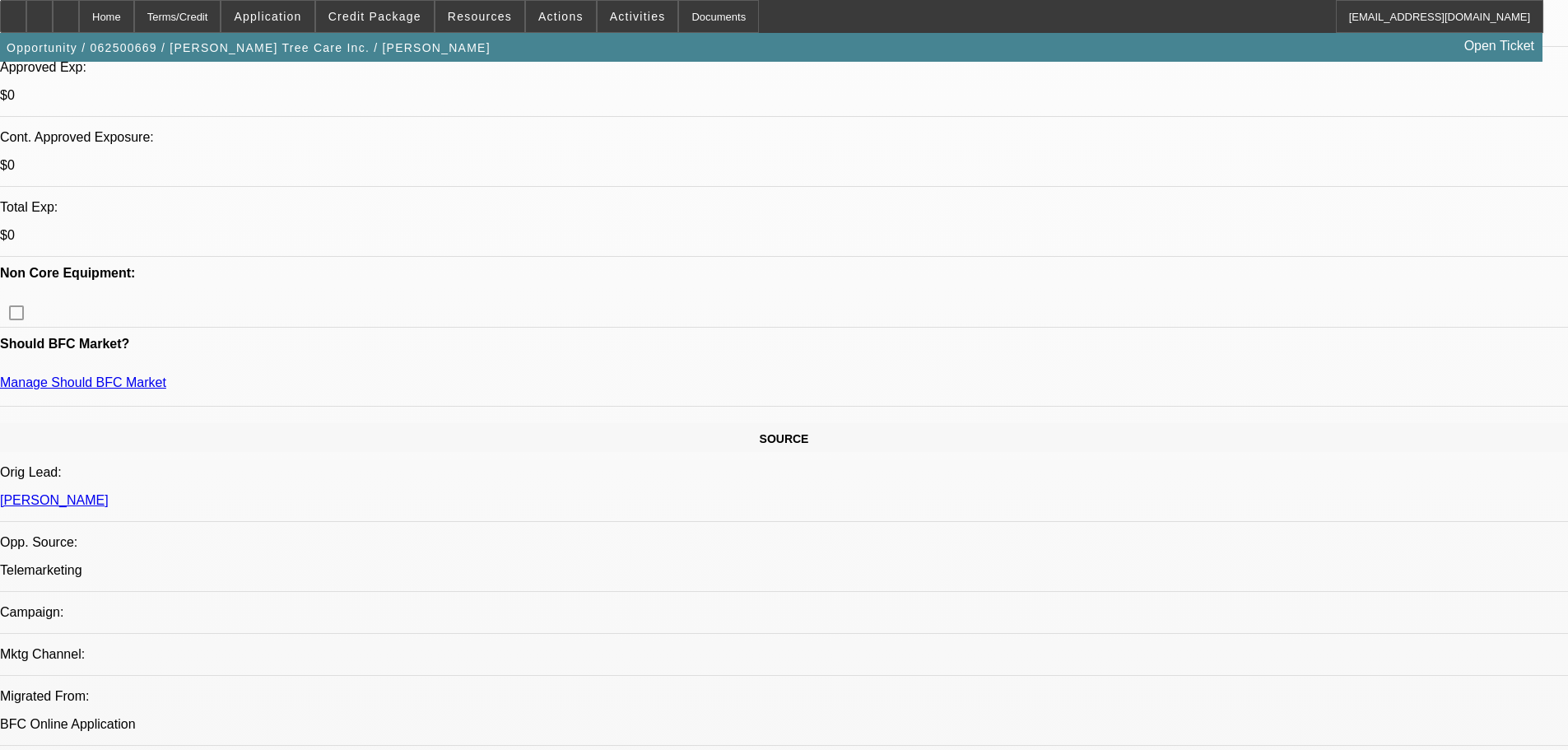
drag, startPoint x: 688, startPoint y: 616, endPoint x: 688, endPoint y: 788, distance: 172.0
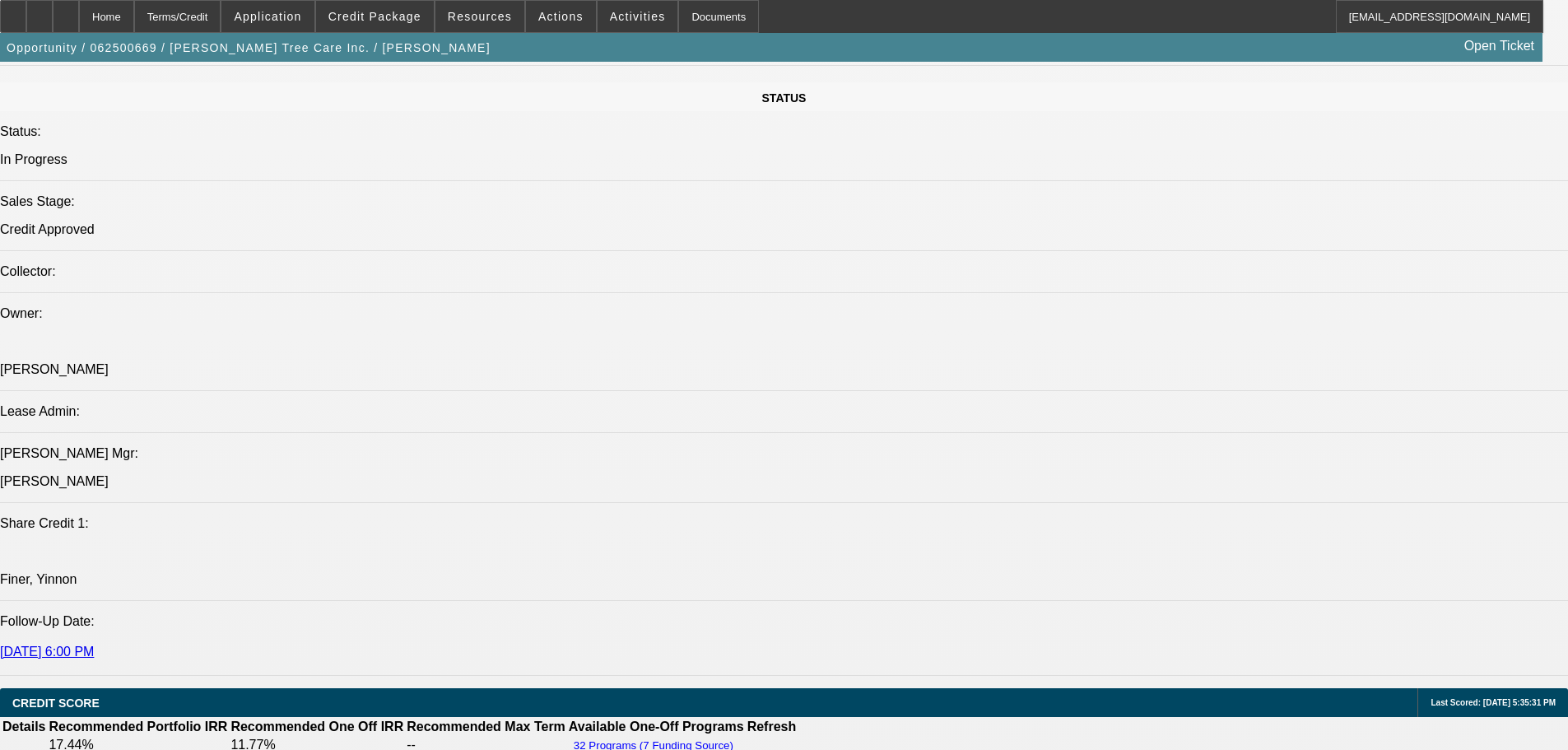
scroll to position [1529, 0]
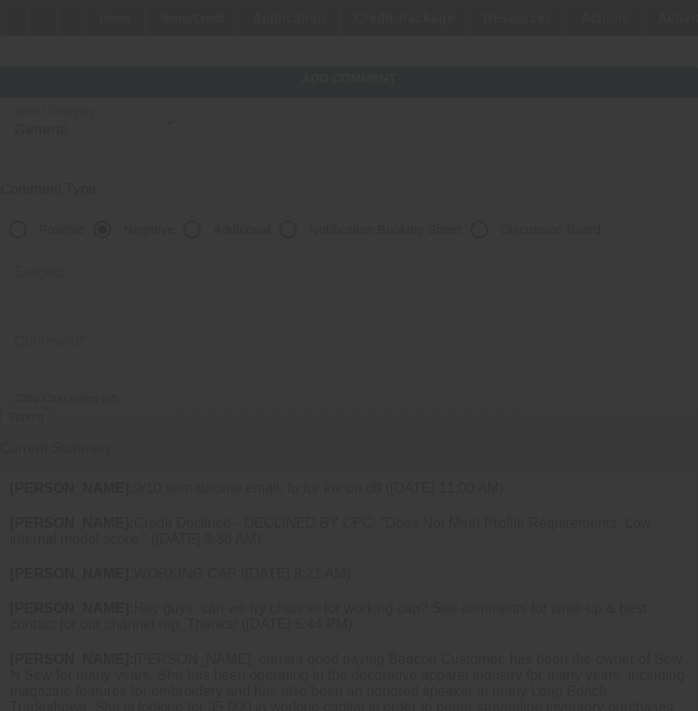
click at [497, 233] on input "Discussion Board" at bounding box center [480, 230] width 36 height 36
radio input "true"
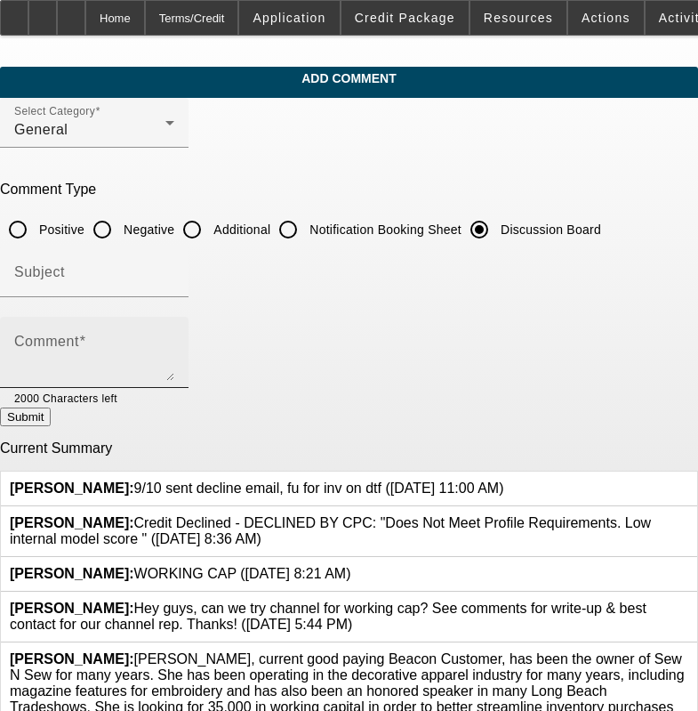
click at [174, 338] on textarea "Comment" at bounding box center [94, 359] width 160 height 43
paste textarea "9/10 sent decline email, fu for inv on dtf"
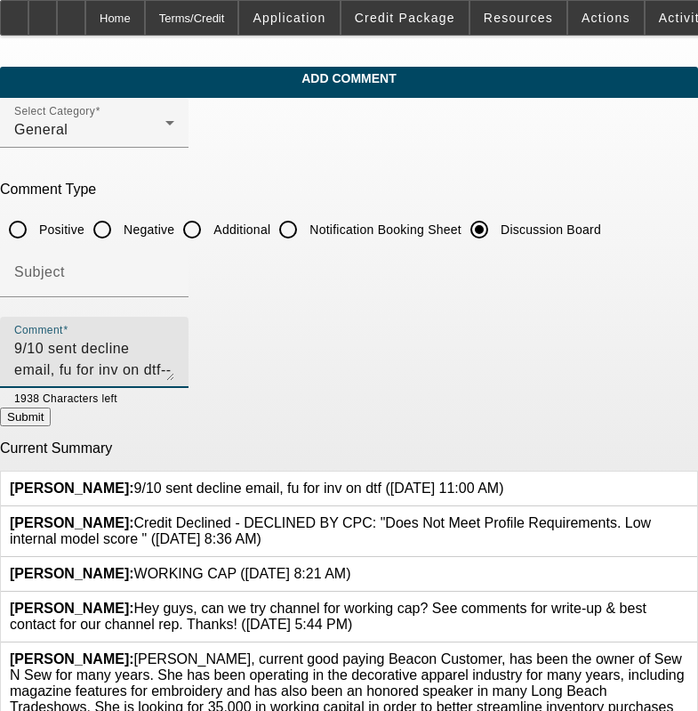
type textarea "9/10 sent decline email, fu for inv on dtf-----9/16 vm se next"
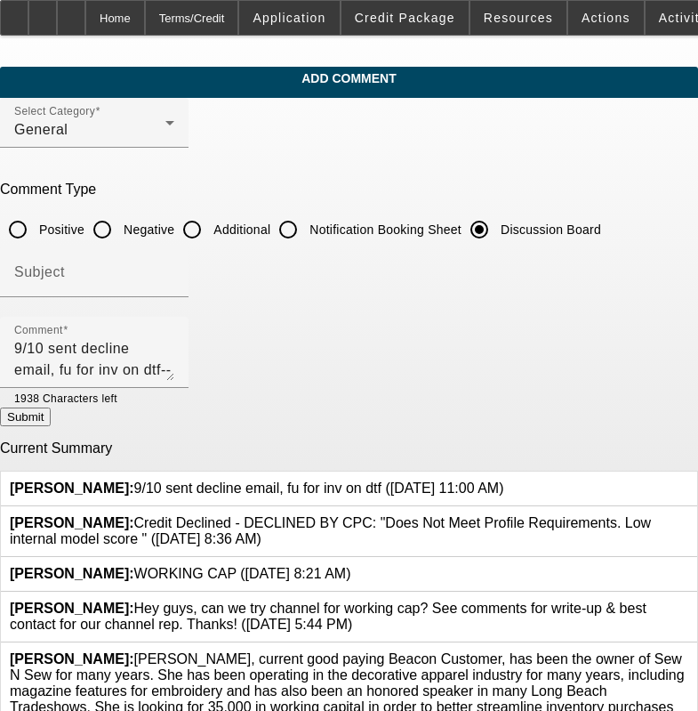
click at [504, 480] on icon at bounding box center [504, 480] width 0 height 0
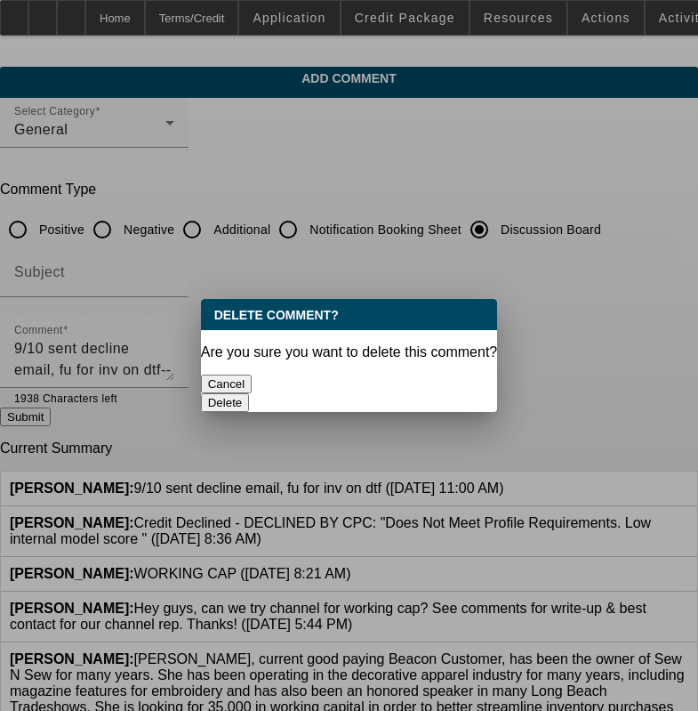
click at [250, 393] on button "Delete" at bounding box center [225, 402] width 49 height 19
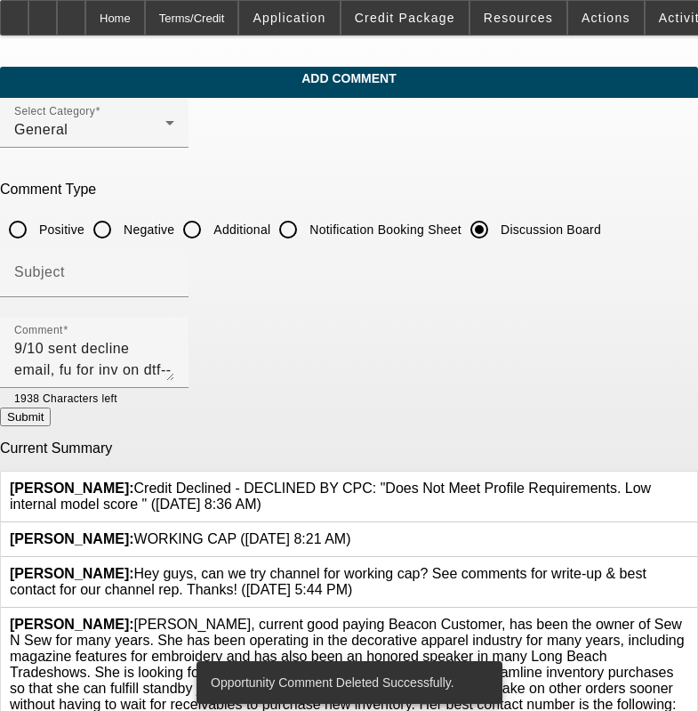
click at [51, 419] on button "Submit" at bounding box center [25, 417] width 51 height 19
radio input "true"
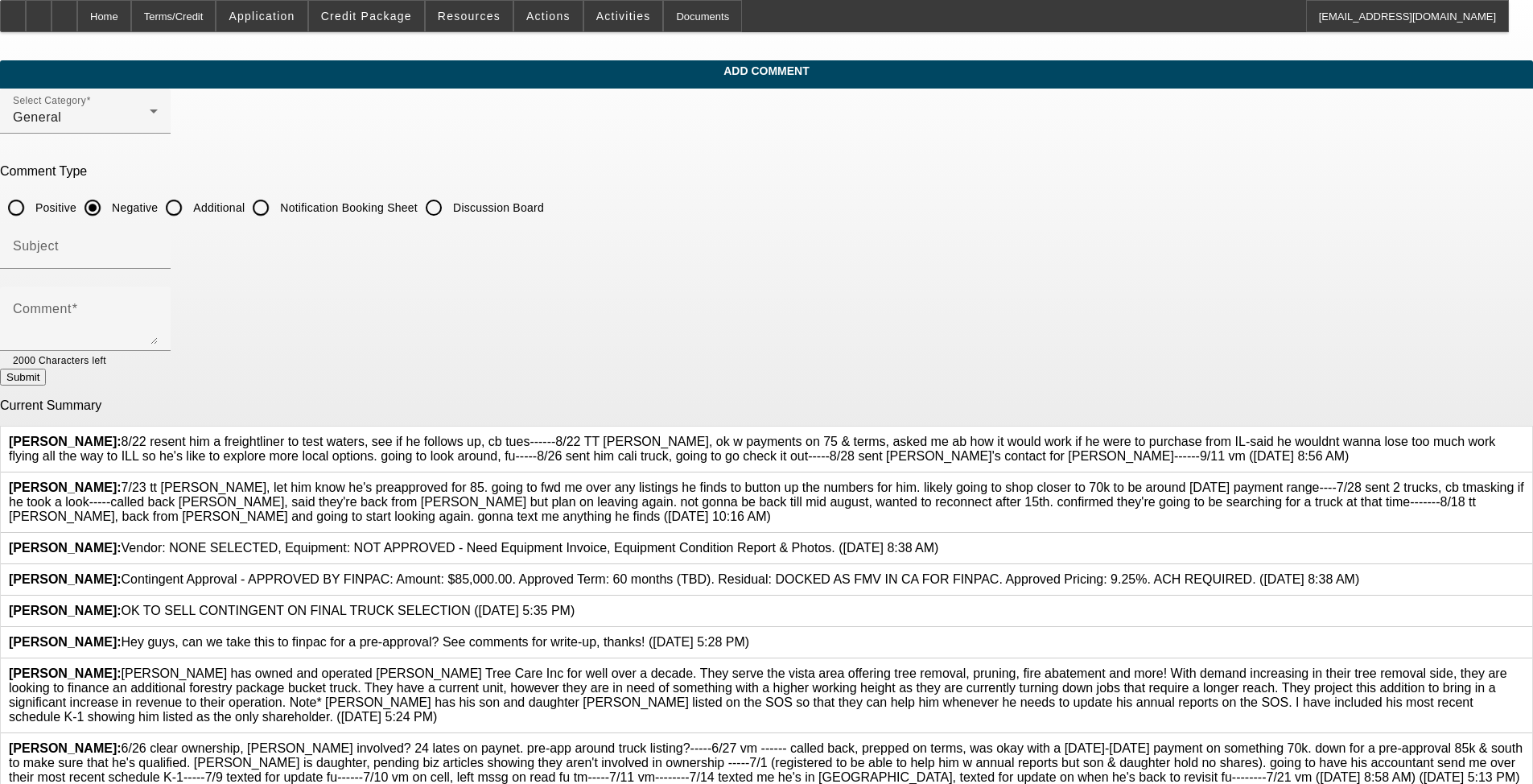
click at [449, 219] on input "Discussion Board" at bounding box center [434, 208] width 33 height 33
radio input "true"
click at [157, 318] on textarea "Comment" at bounding box center [85, 325] width 145 height 39
paste textarea "8/22 resent him a freightliner to test waters, see if he follows up, cb tues---…"
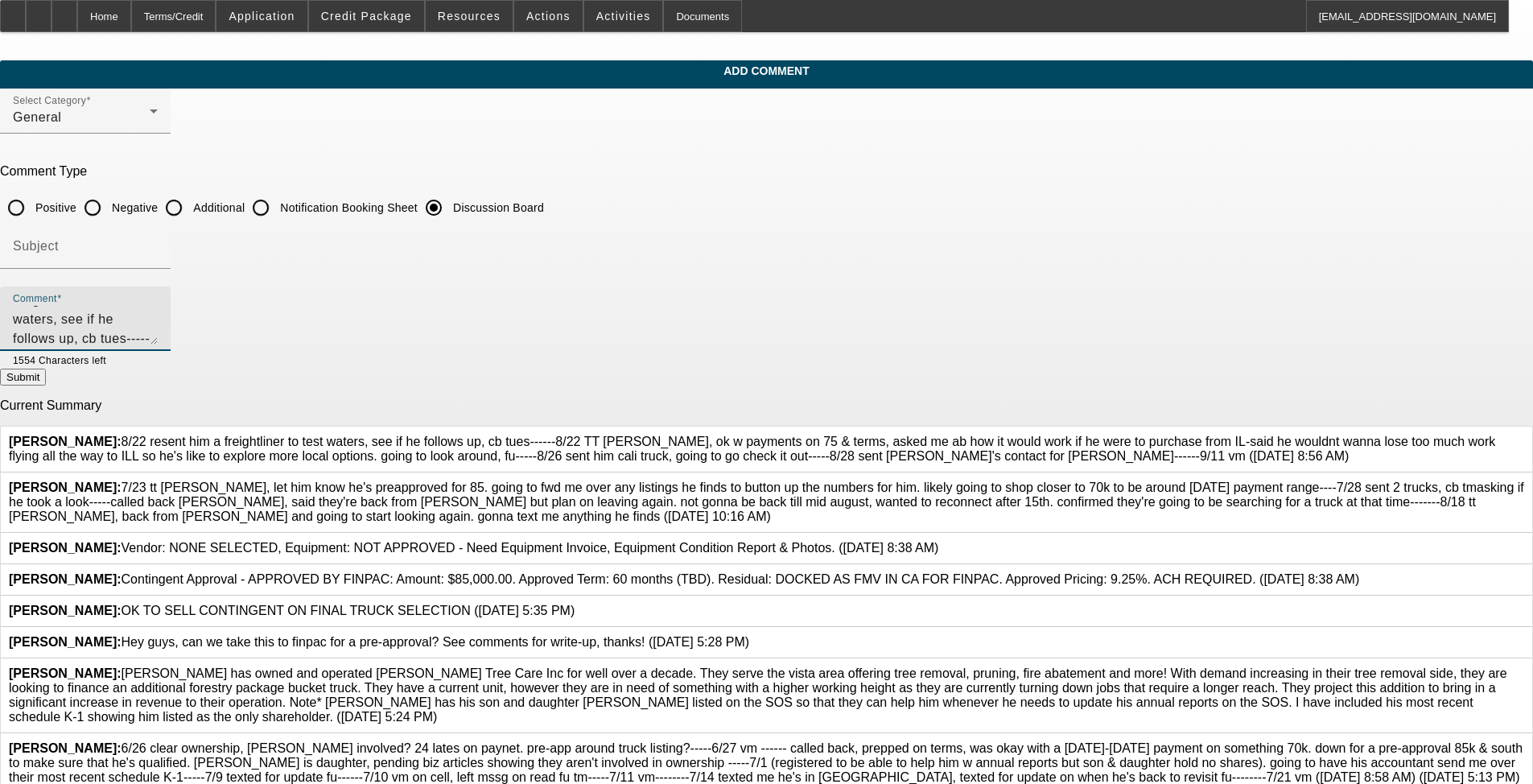
type textarea "8/22 resent him a freightliner to test waters, see if he follows up, cb tues---…"
click at [643, 434] on icon at bounding box center [1524, 434] width 0 height 0
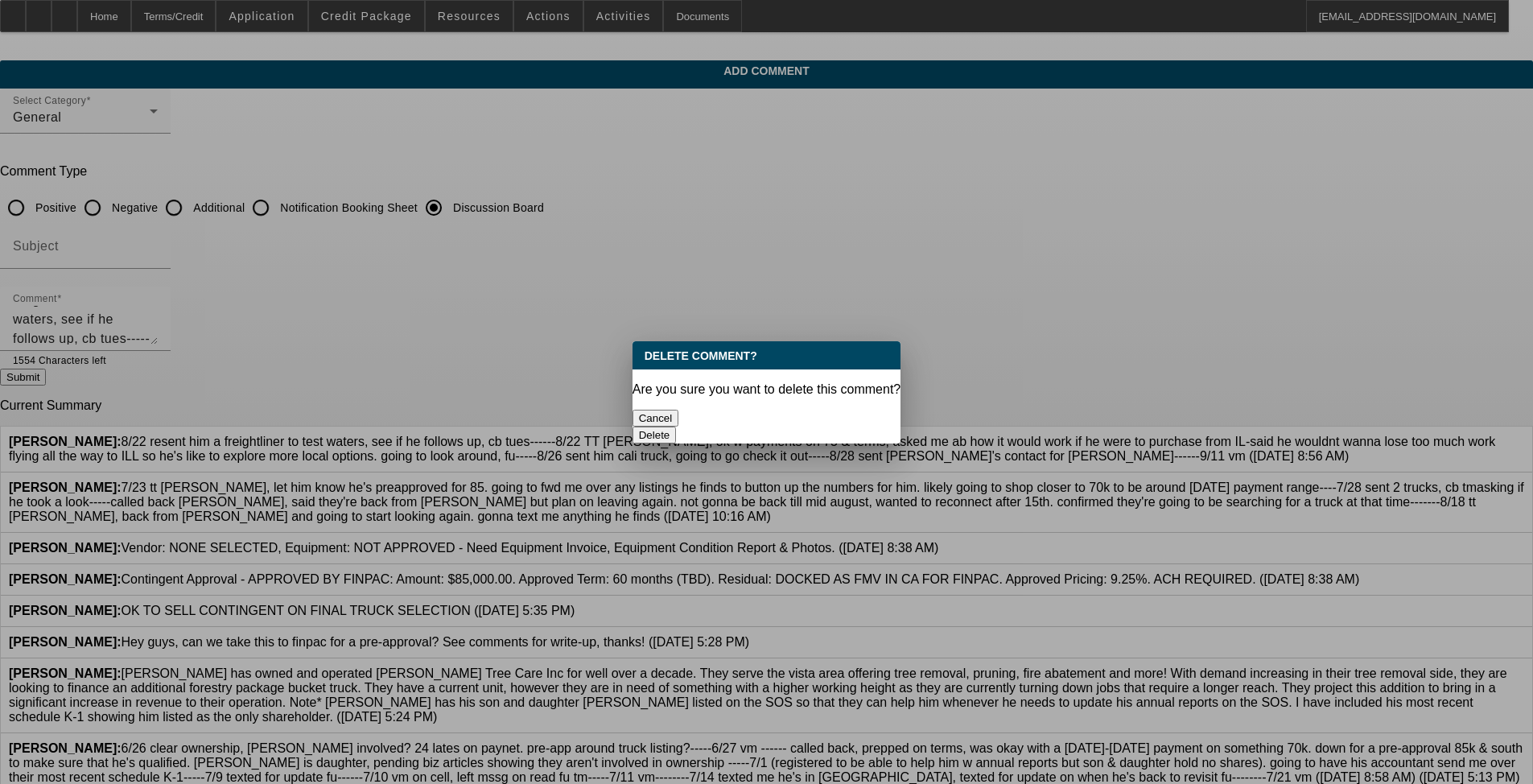
click at [643, 427] on div "Delete" at bounding box center [766, 435] width 269 height 17
click at [643, 427] on button "Delete" at bounding box center [654, 435] width 44 height 17
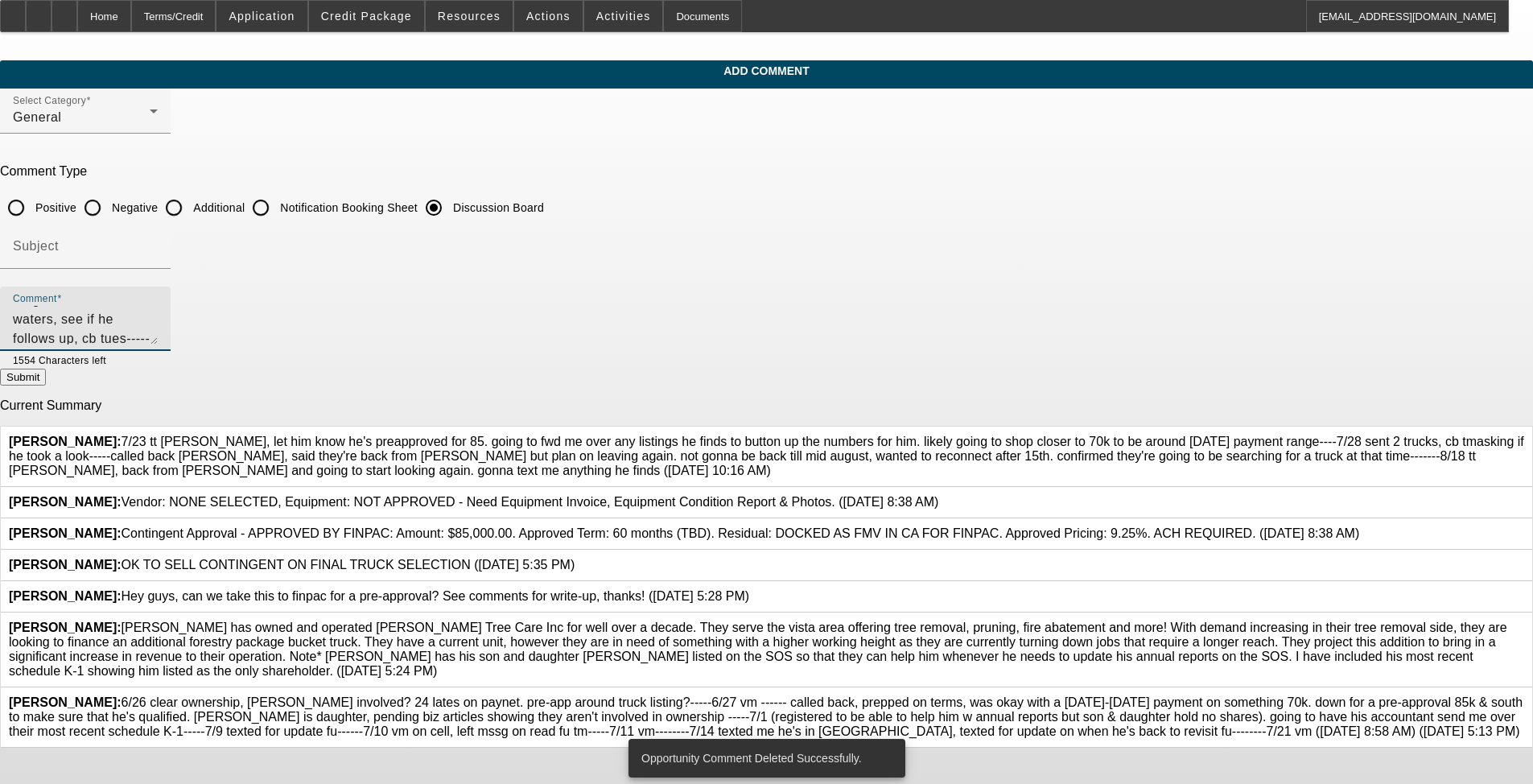
drag, startPoint x: 1055, startPoint y: 339, endPoint x: 1046, endPoint y: 427, distance: 88.5
click at [643, 427] on form "Select Category General Comment Type Positive Negative Additional Notification …" at bounding box center [766, 419] width 1533 height 660
drag, startPoint x: 1052, startPoint y: 335, endPoint x: 1051, endPoint y: 443, distance: 108.0
click at [157, 345] on textarea "8/22 resent him a freightliner to test waters, see if he follows up, cb tues---…" at bounding box center [85, 325] width 145 height 39
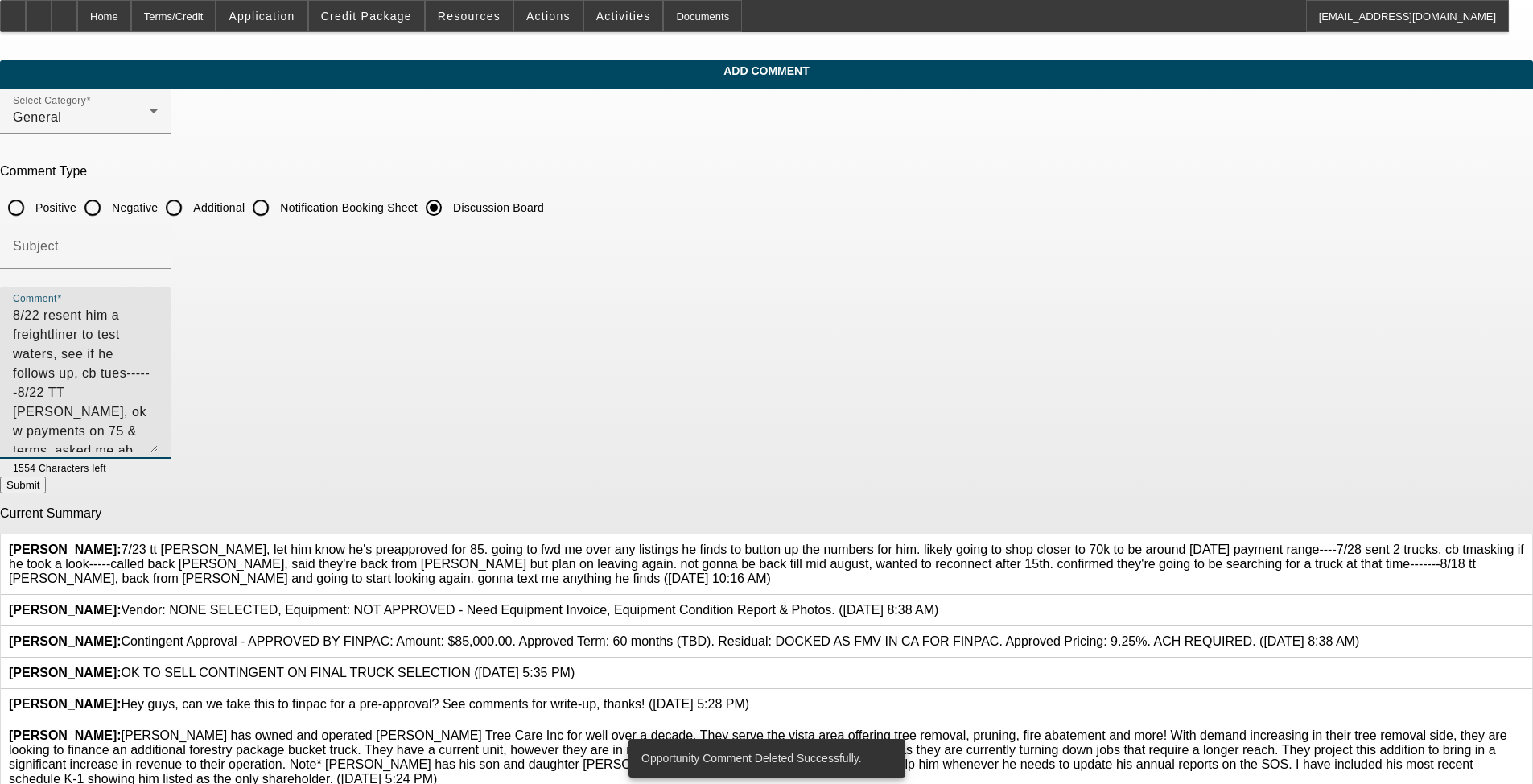
click at [157, 429] on textarea "8/22 resent him a freightliner to test waters, see if he follows up, cb tues---…" at bounding box center [85, 379] width 145 height 146
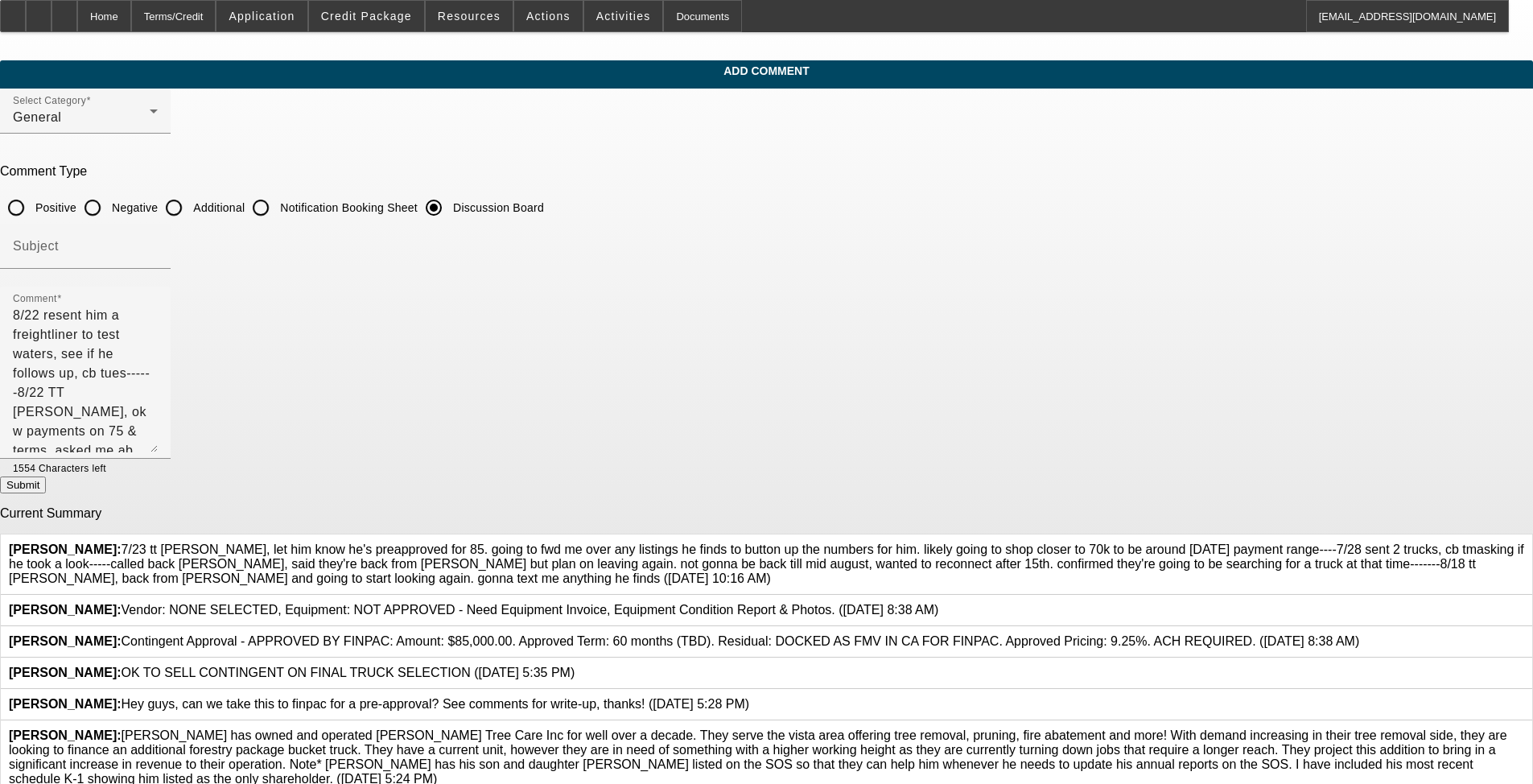
click at [46, 493] on button "Submit" at bounding box center [23, 485] width 46 height 17
radio input "true"
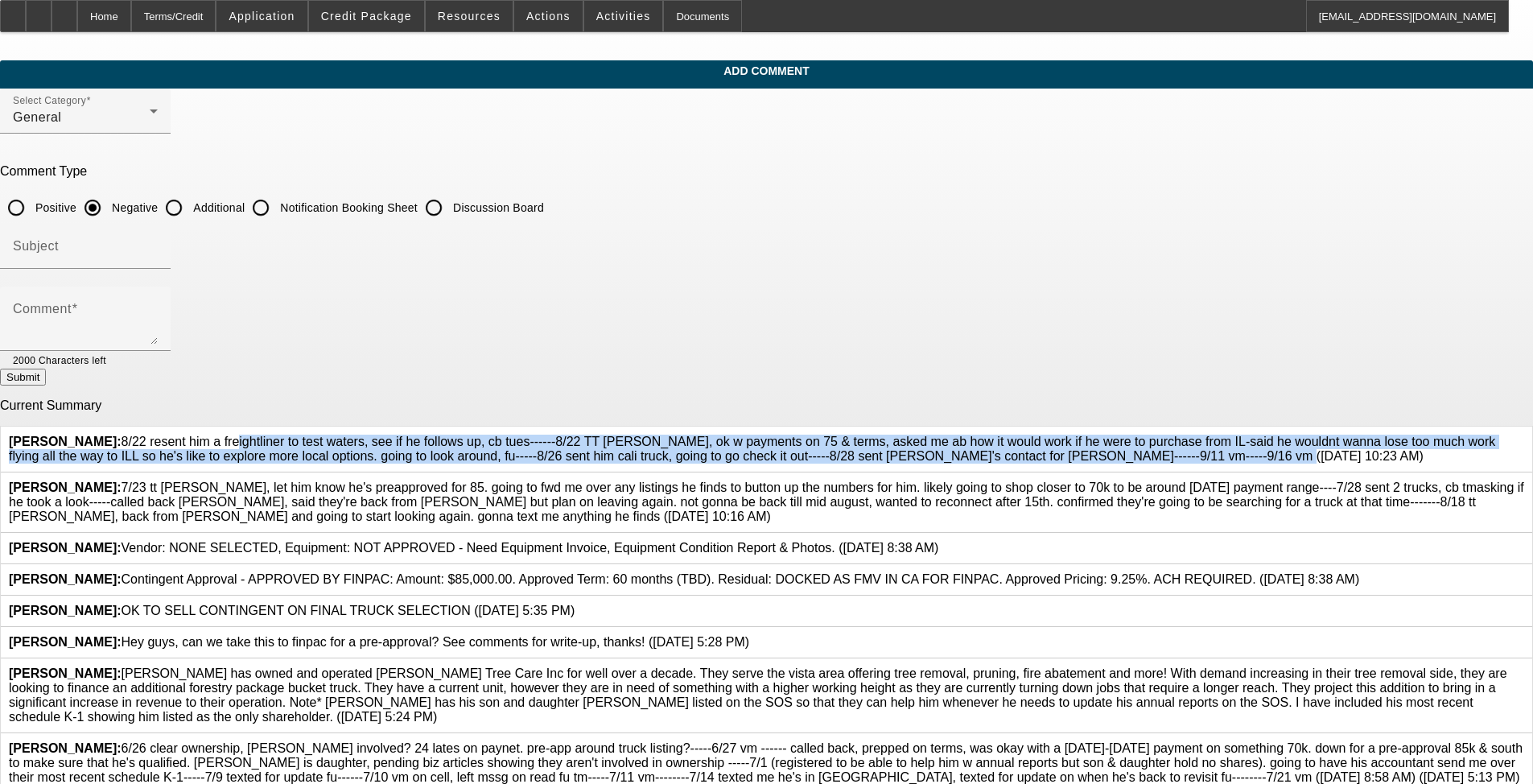
drag, startPoint x: 554, startPoint y: 492, endPoint x: 559, endPoint y: 433, distance: 59.2
click at [559, 434] on span "[PERSON_NAME]: 8/22 resent him a freightliner to test waters, see if he follows…" at bounding box center [752, 448] width 1486 height 28
copy span "8/22 resent him a freightliner to test waters, see if he follows up, cb tues---…"
click at [449, 214] on input "Discussion Board" at bounding box center [434, 208] width 33 height 33
radio input "true"
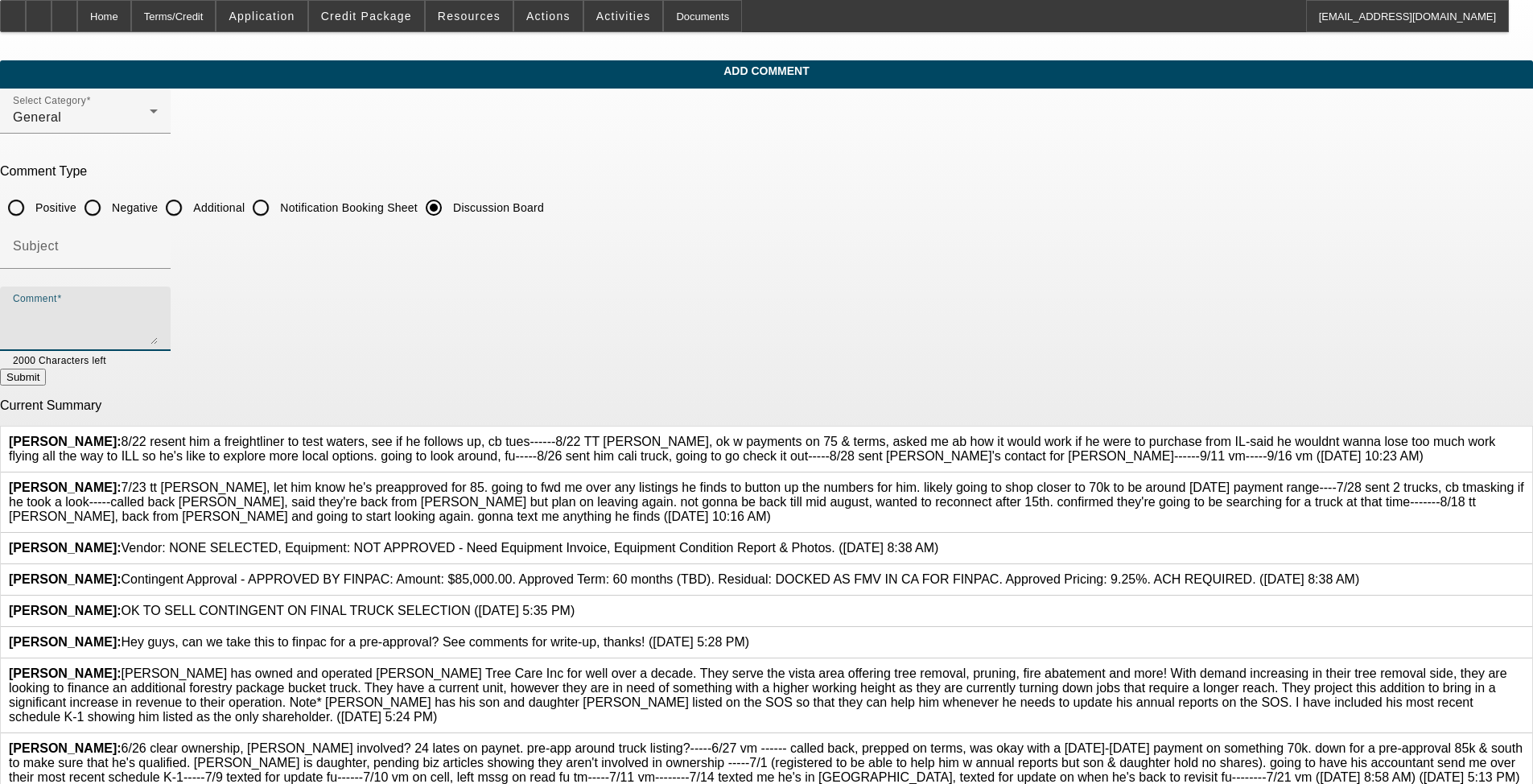
click at [157, 335] on textarea "Comment" at bounding box center [85, 325] width 145 height 39
paste textarea "8/22 resent him a freightliner to test waters, see if he follows up, cb tues---…"
type textarea "8/22 resent him a freightliner to test waters, see if he follows up, cb tues---…"
click at [157, 358] on div at bounding box center [131, 360] width 52 height 18
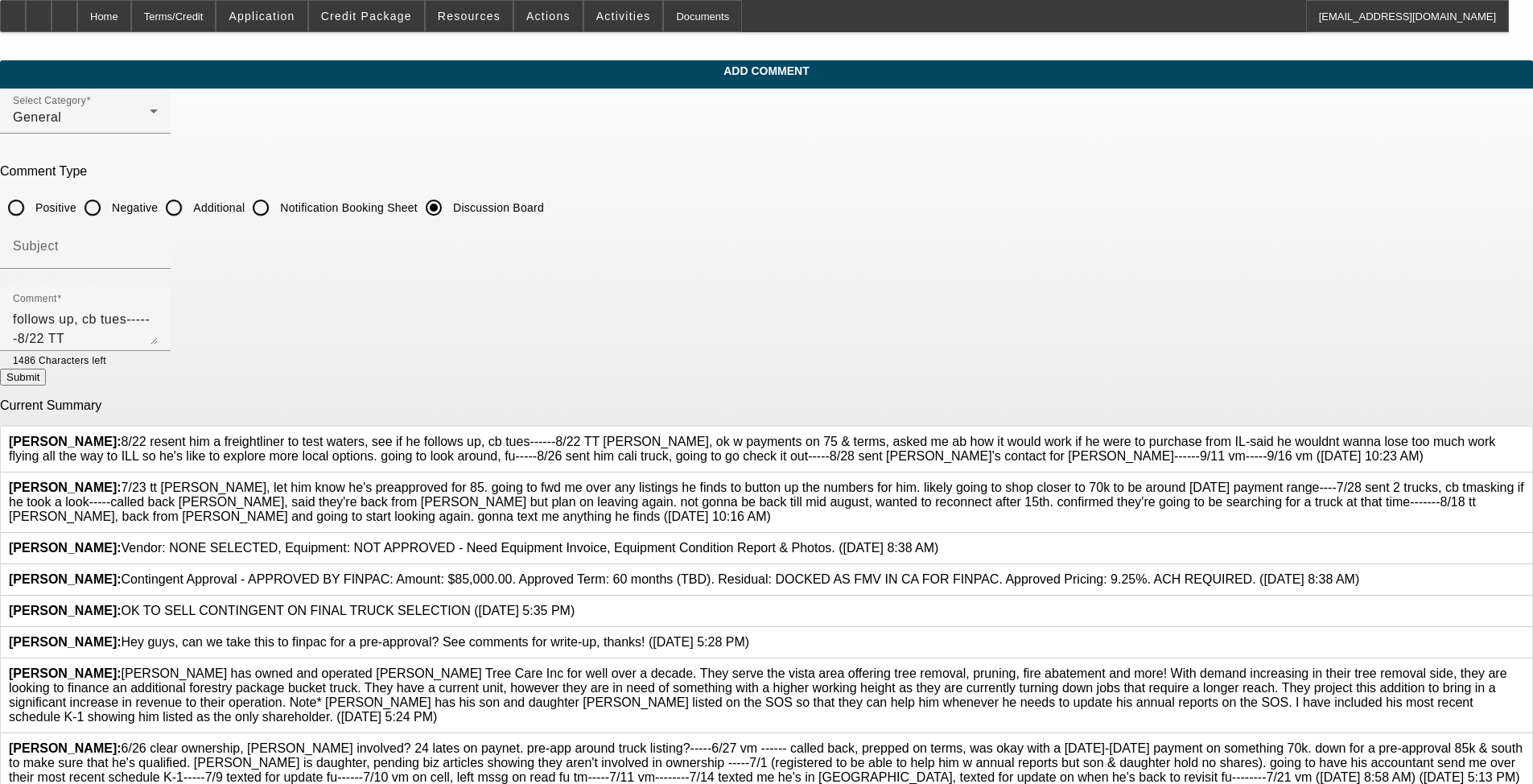
click at [157, 357] on div at bounding box center [131, 360] width 52 height 18
click at [46, 385] on button "Submit" at bounding box center [23, 377] width 46 height 17
radio input "true"
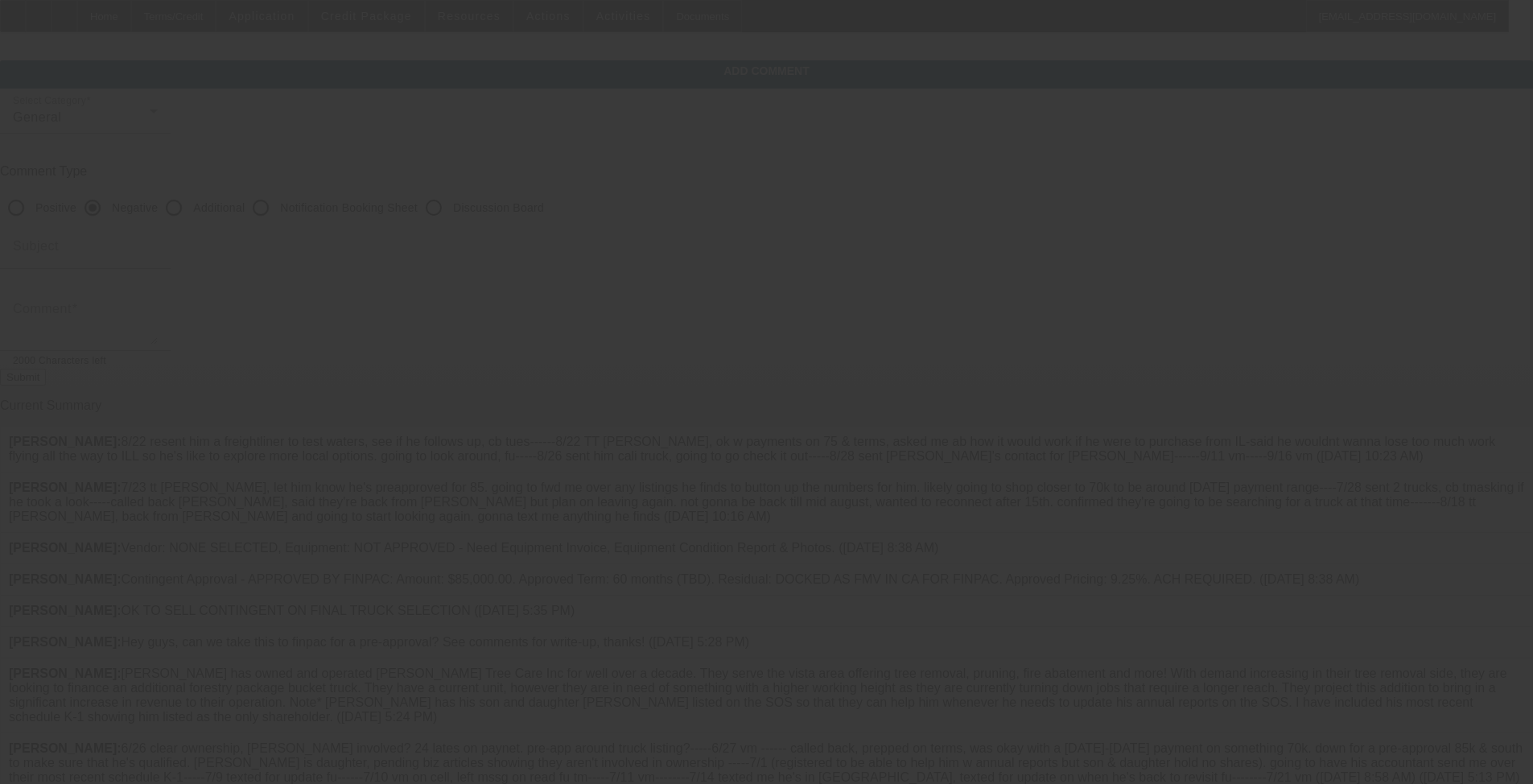
scroll to position [0, 0]
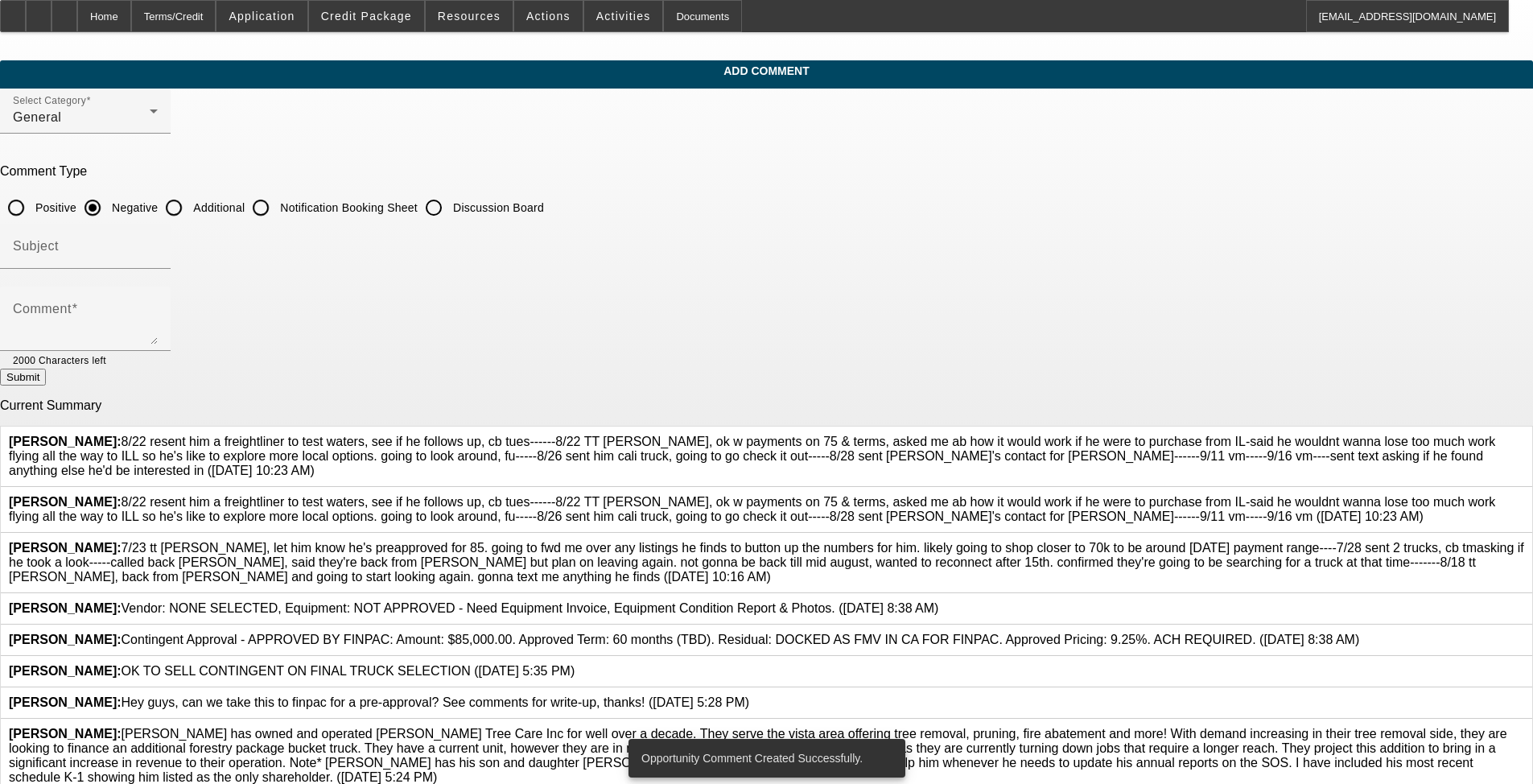
click at [643, 495] on icon at bounding box center [1524, 495] width 0 height 0
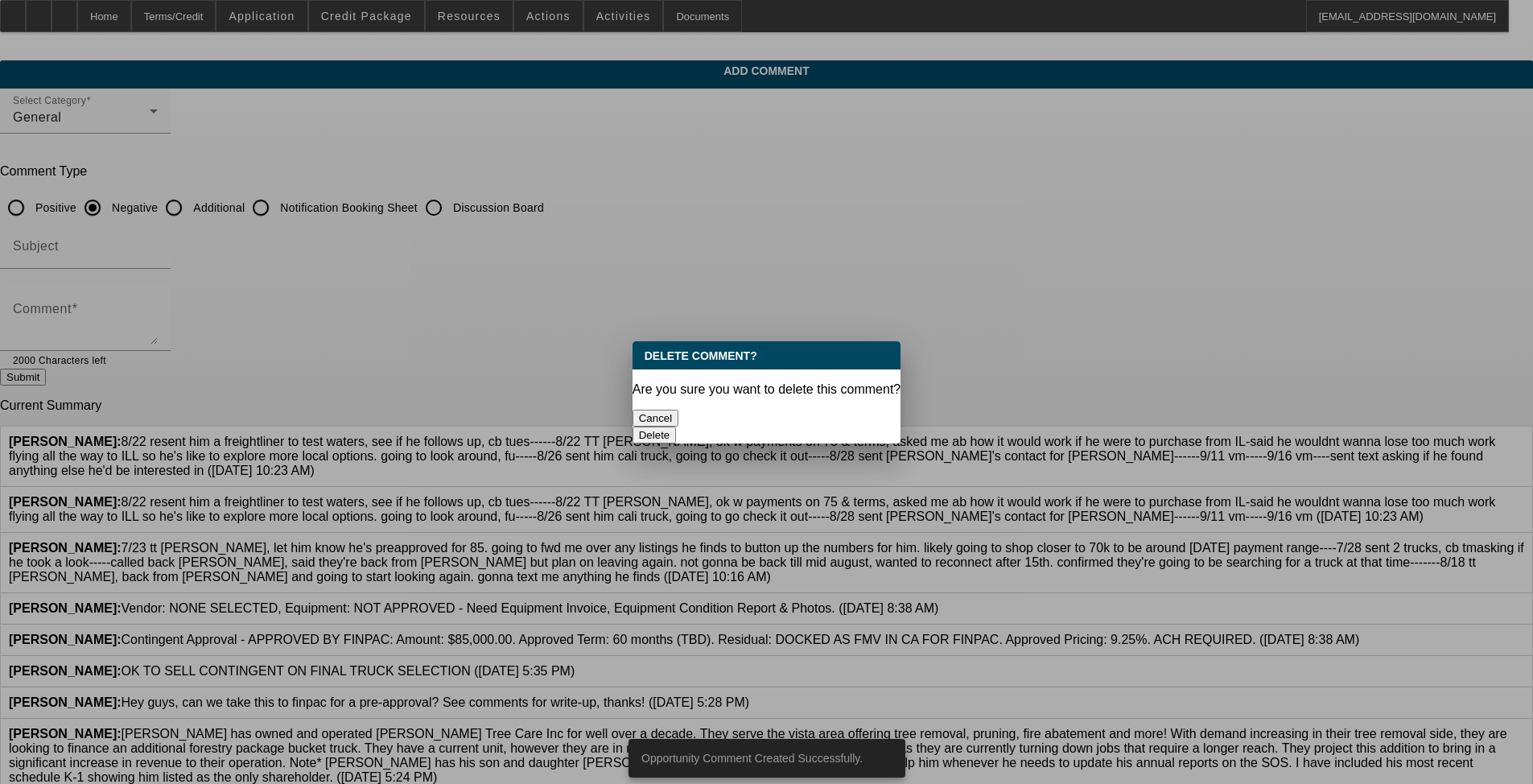
click at [643, 427] on div "Delete" at bounding box center [766, 435] width 269 height 17
click at [643, 427] on button "Delete" at bounding box center [654, 435] width 44 height 17
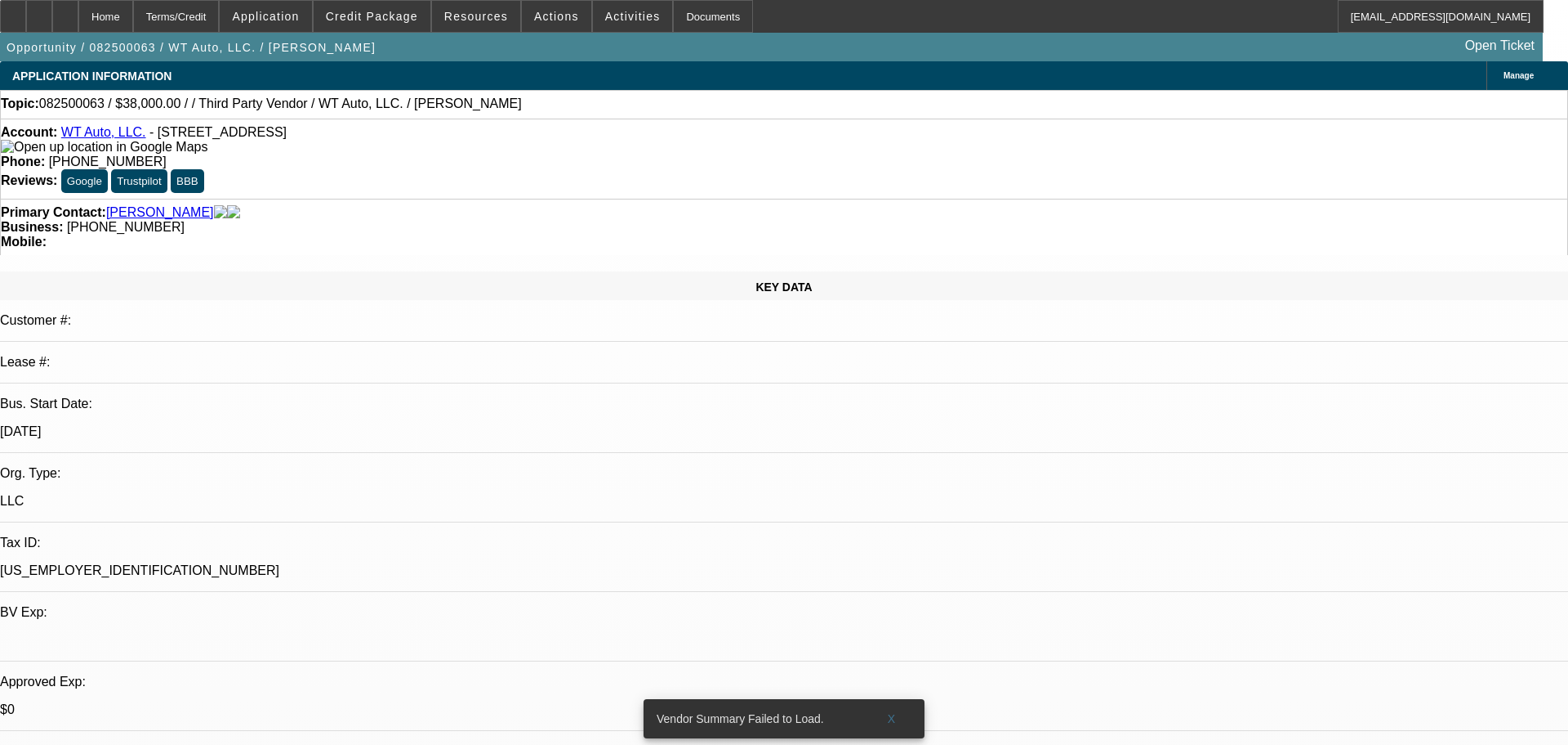
select select "0"
select select "6"
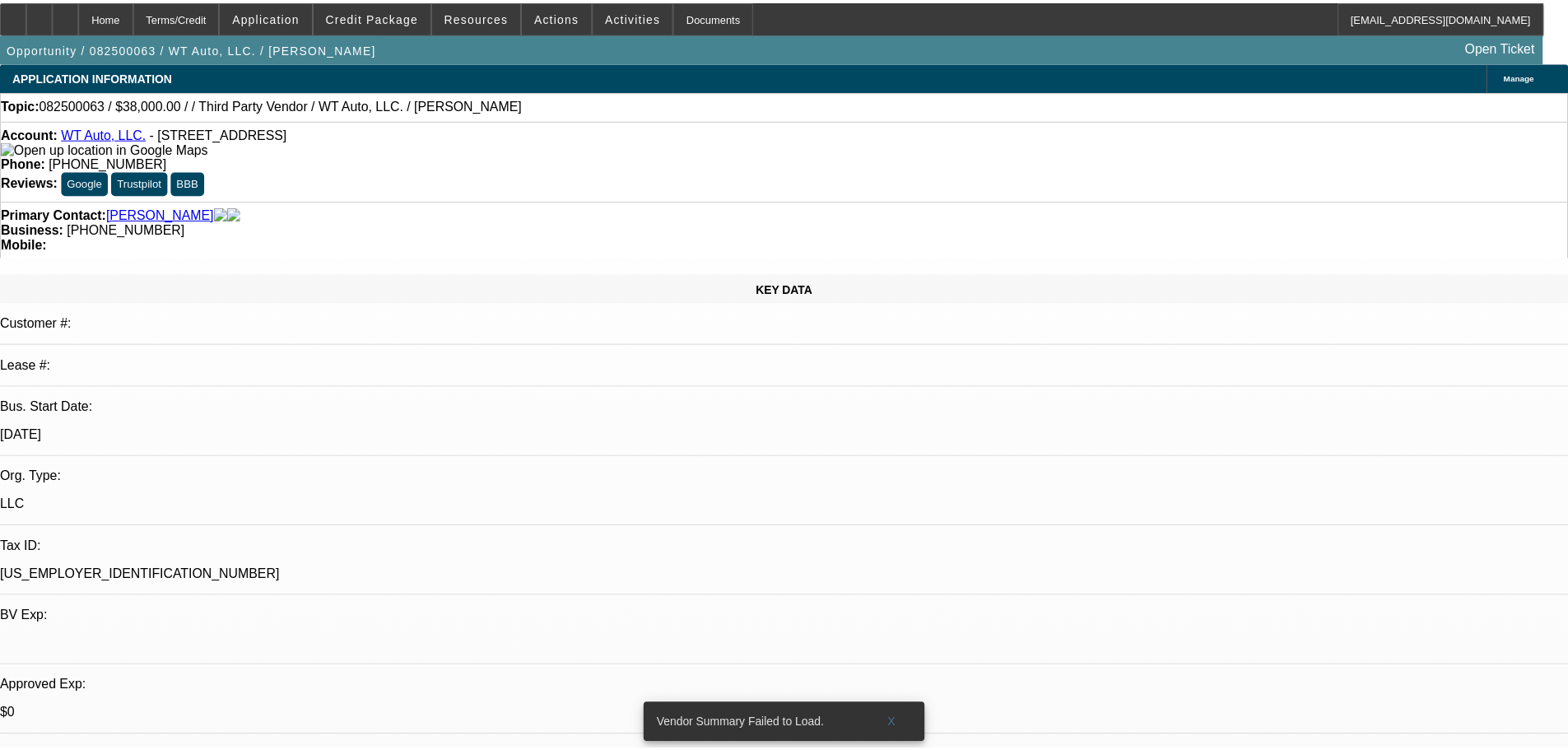
scroll to position [165, 0]
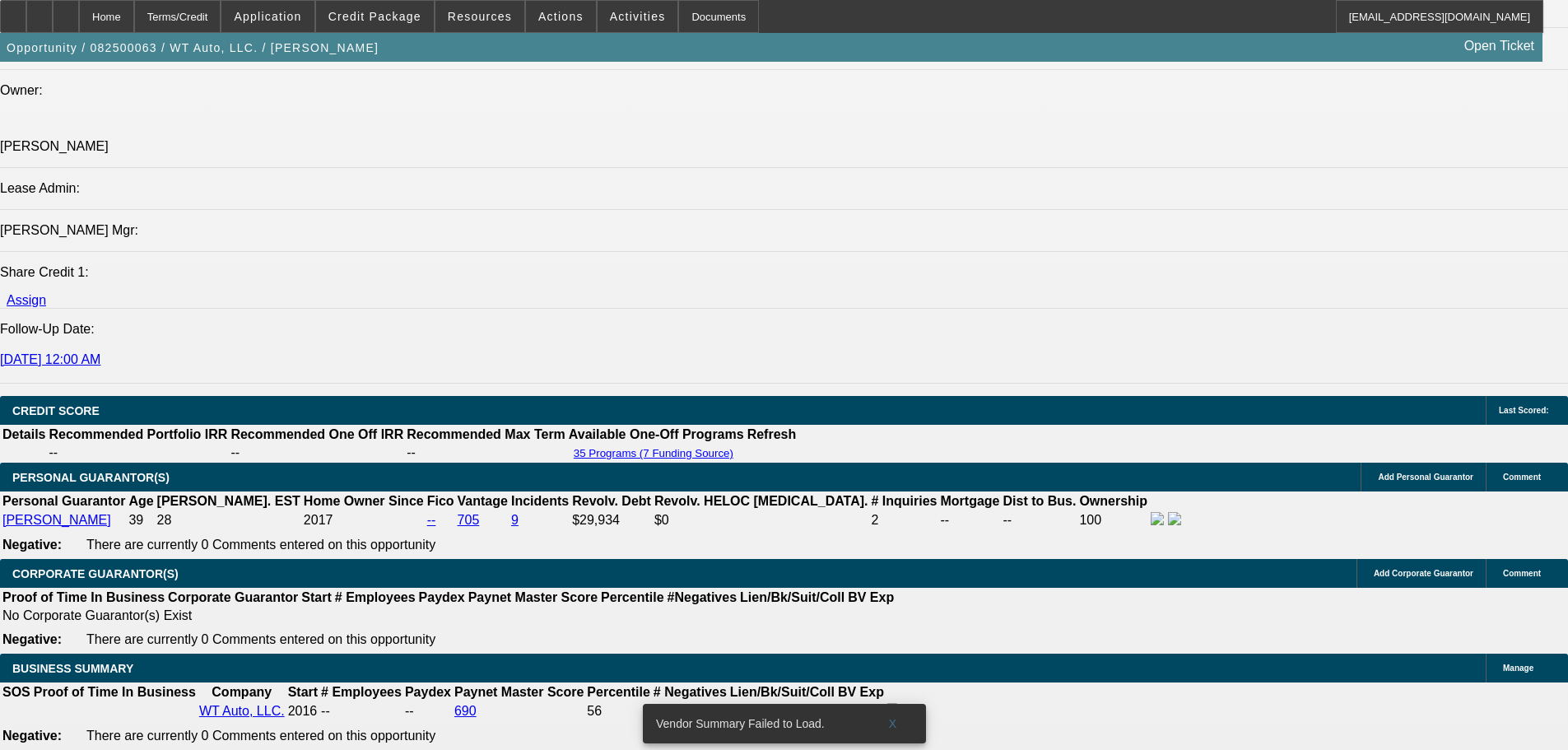
scroll to position [1892, 0]
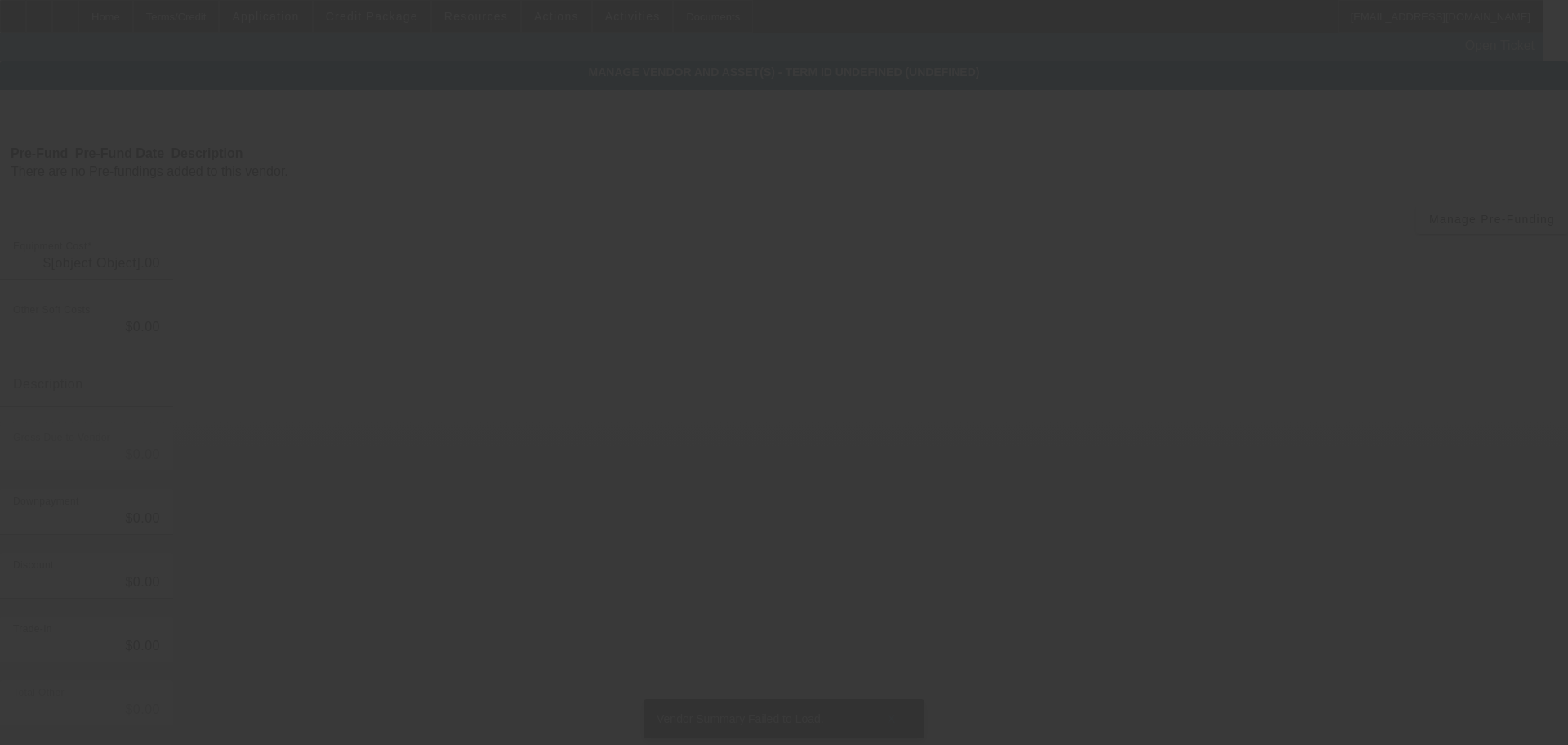
type input "$38,000.00"
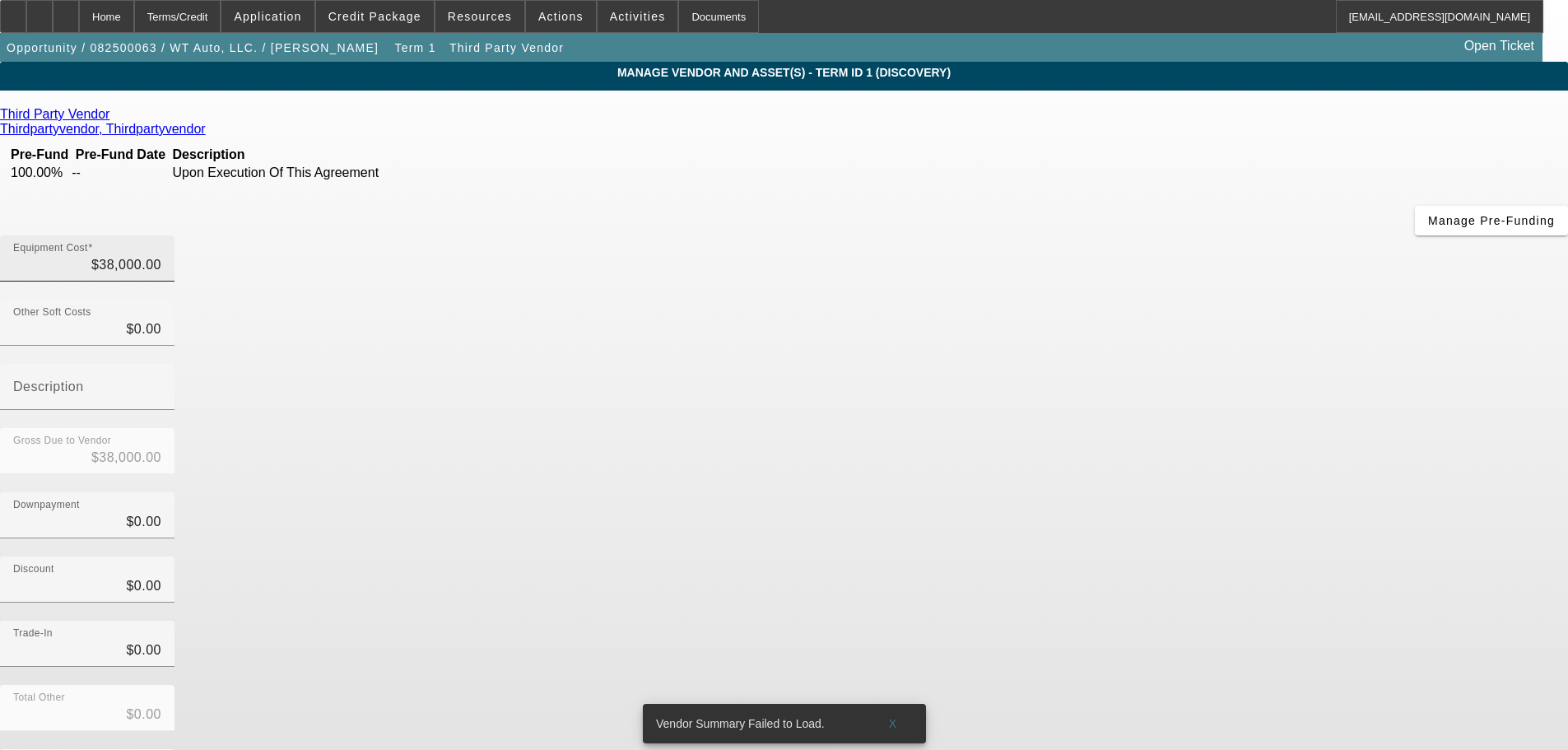
type input "38000"
click at [161, 255] on input "38000" at bounding box center [87, 264] width 148 height 19
type input "$0.00"
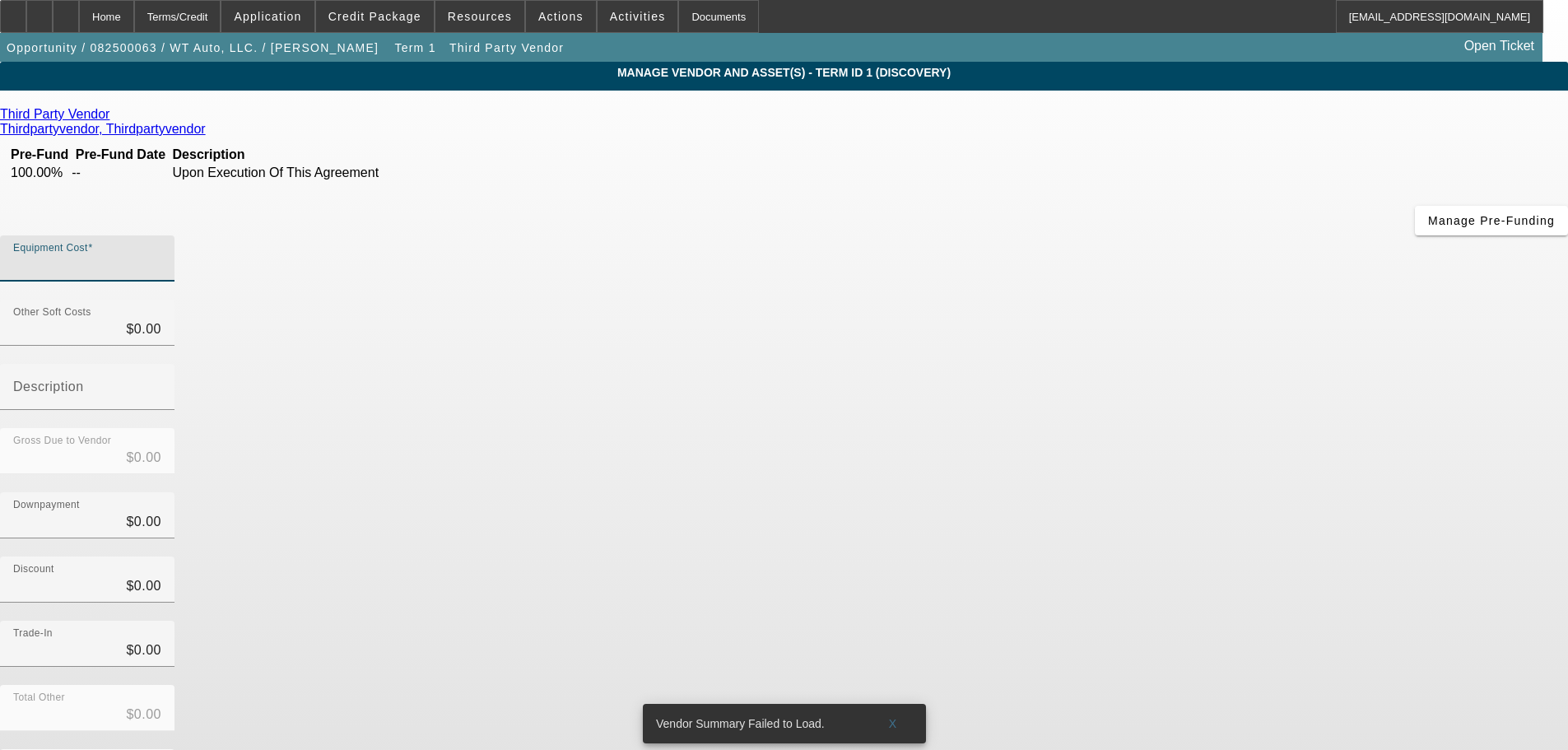
type input "5"
type input "$5.00"
type input "54"
type input "$54.00"
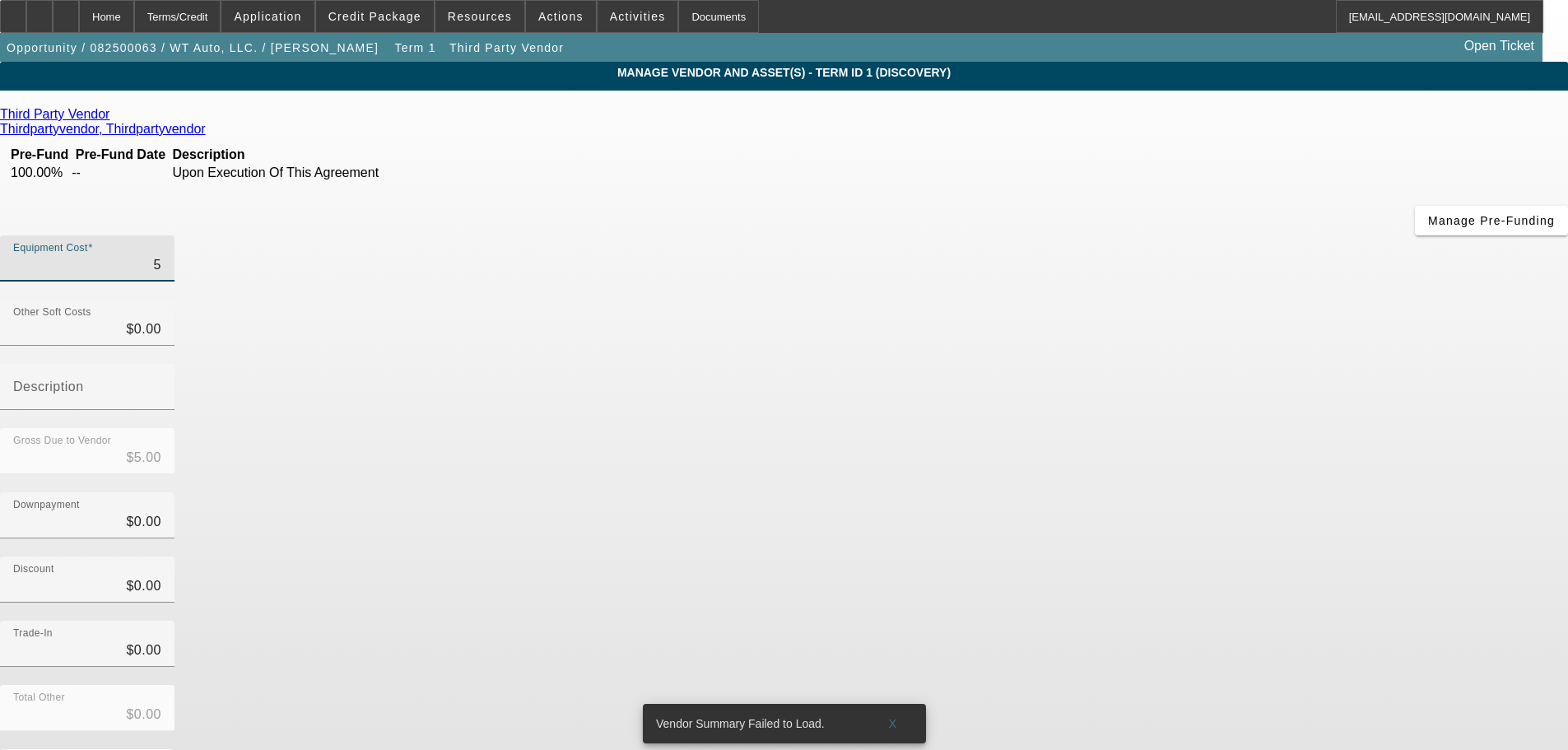
type input "$54.00"
type input "540"
type input "$540.00"
type input "5400"
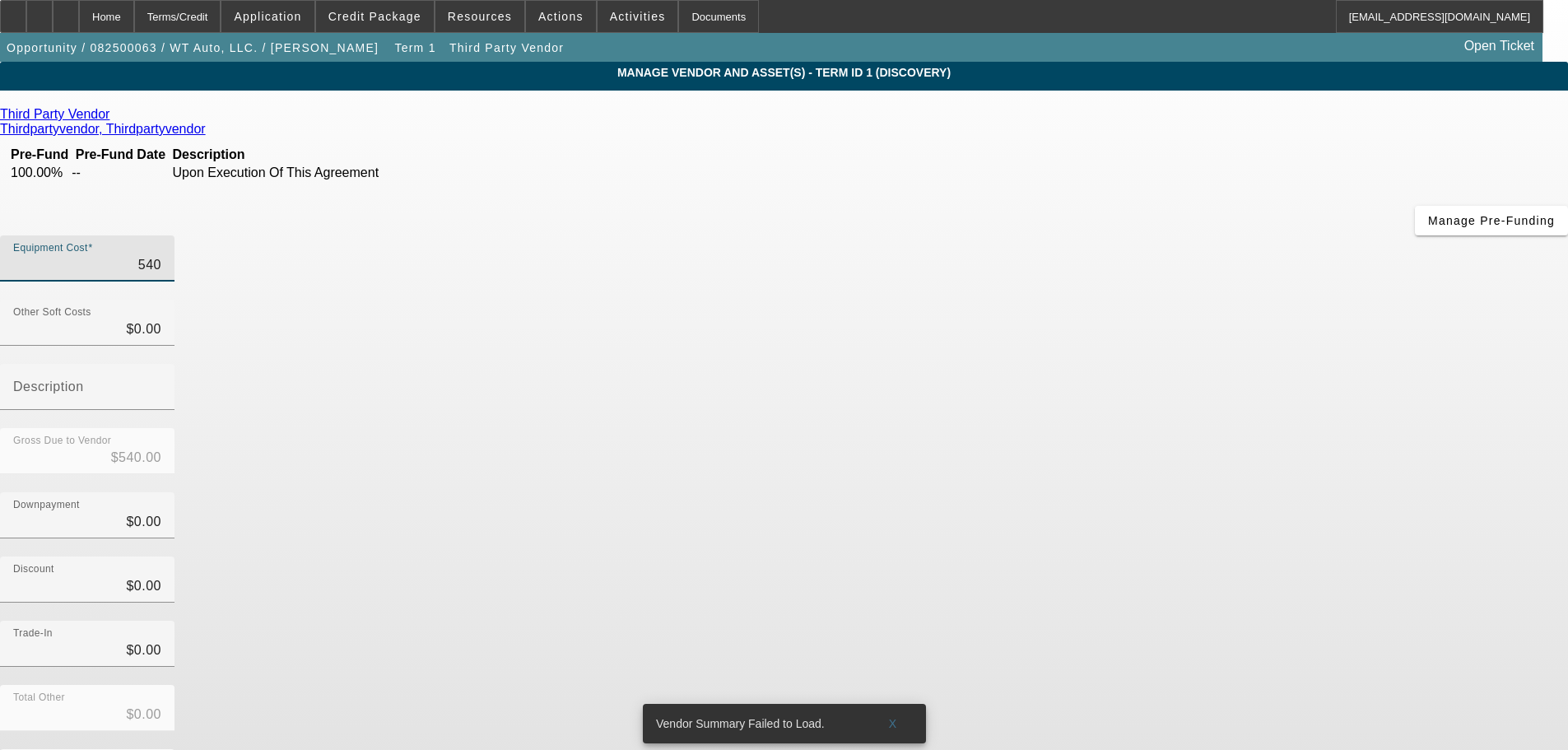
type input "$5,400.00"
type input "54000"
type input "$54,000.00"
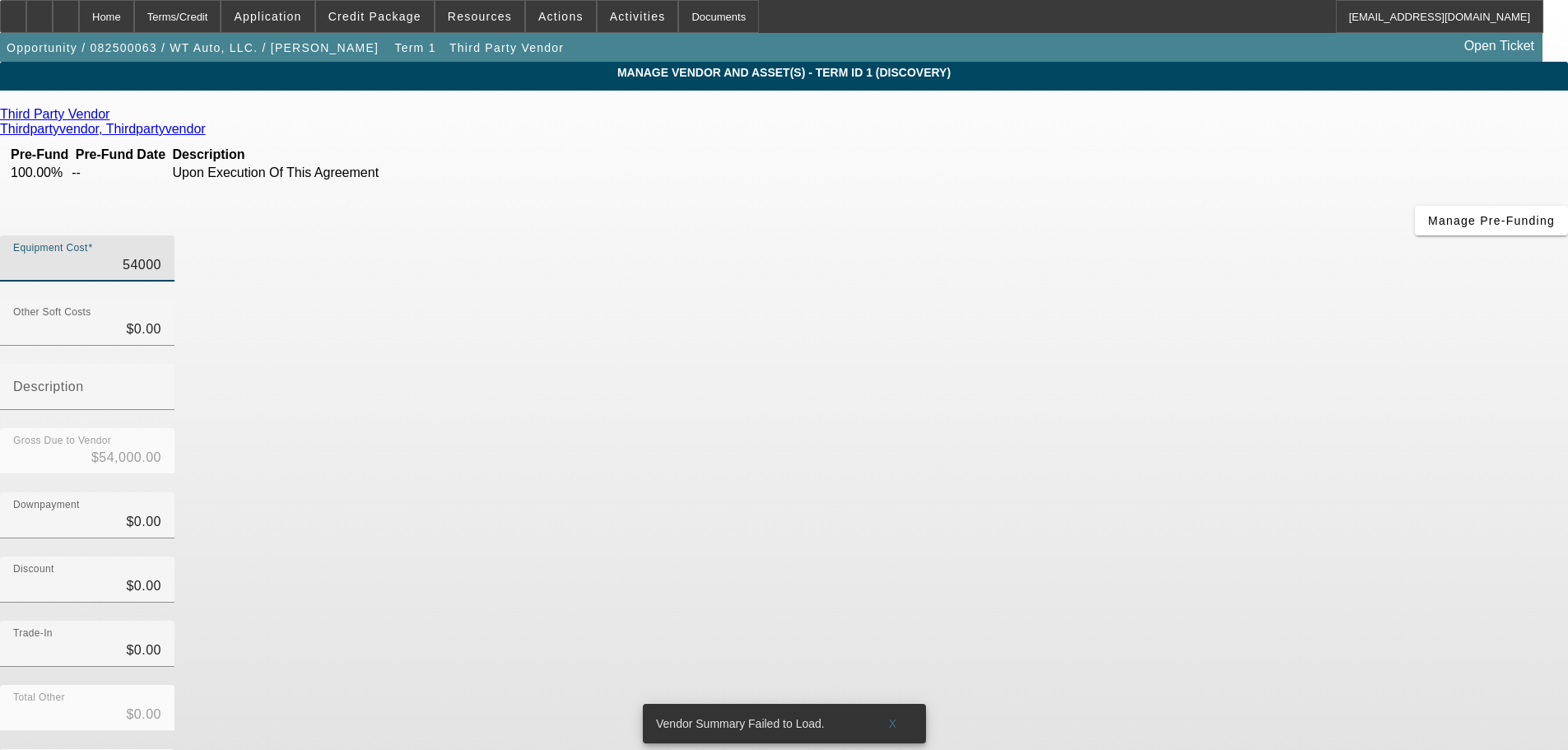
type input "$54,000.00"
click at [1249, 684] on div "Total Other $0.00" at bounding box center [784, 716] width 1568 height 64
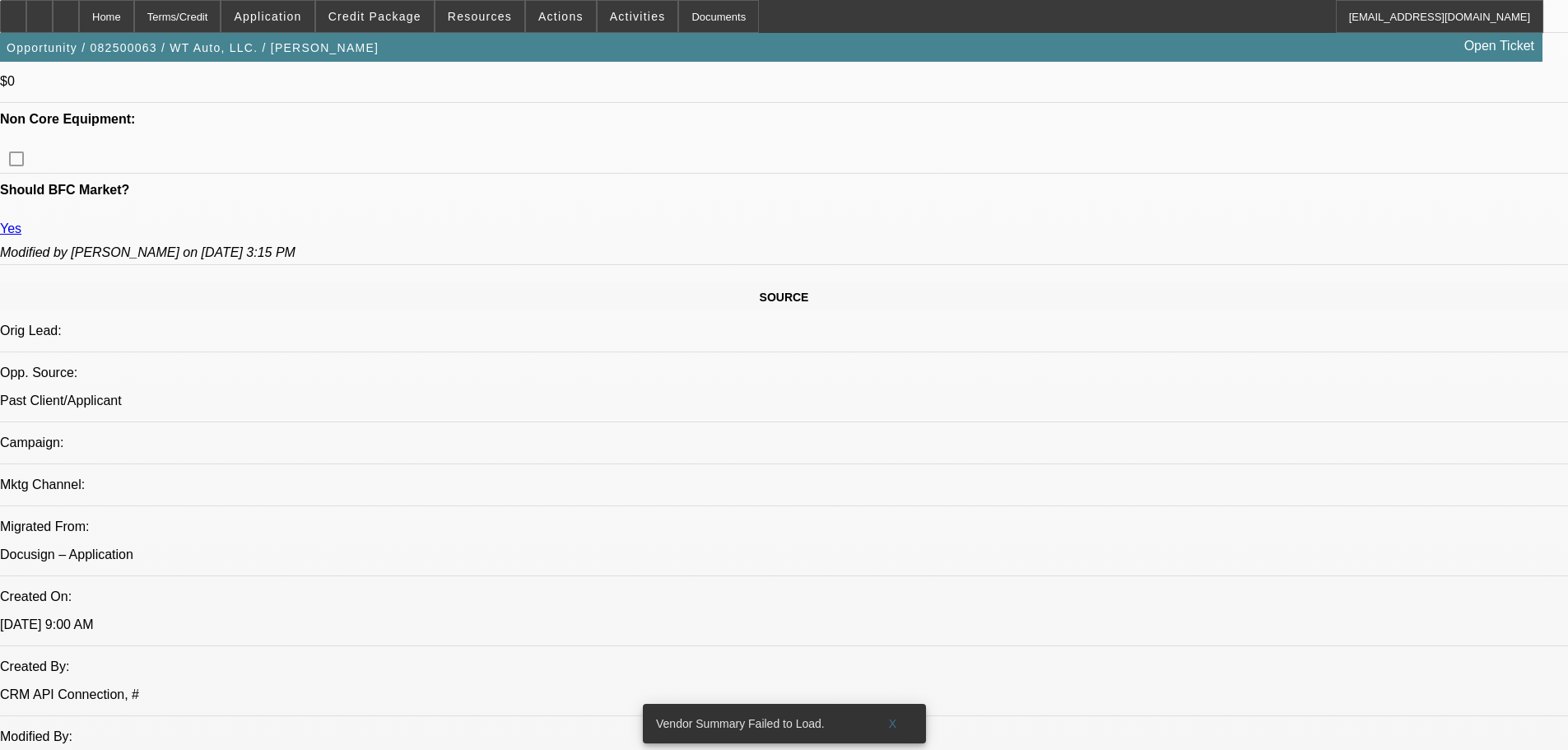
select select "0"
select select "6"
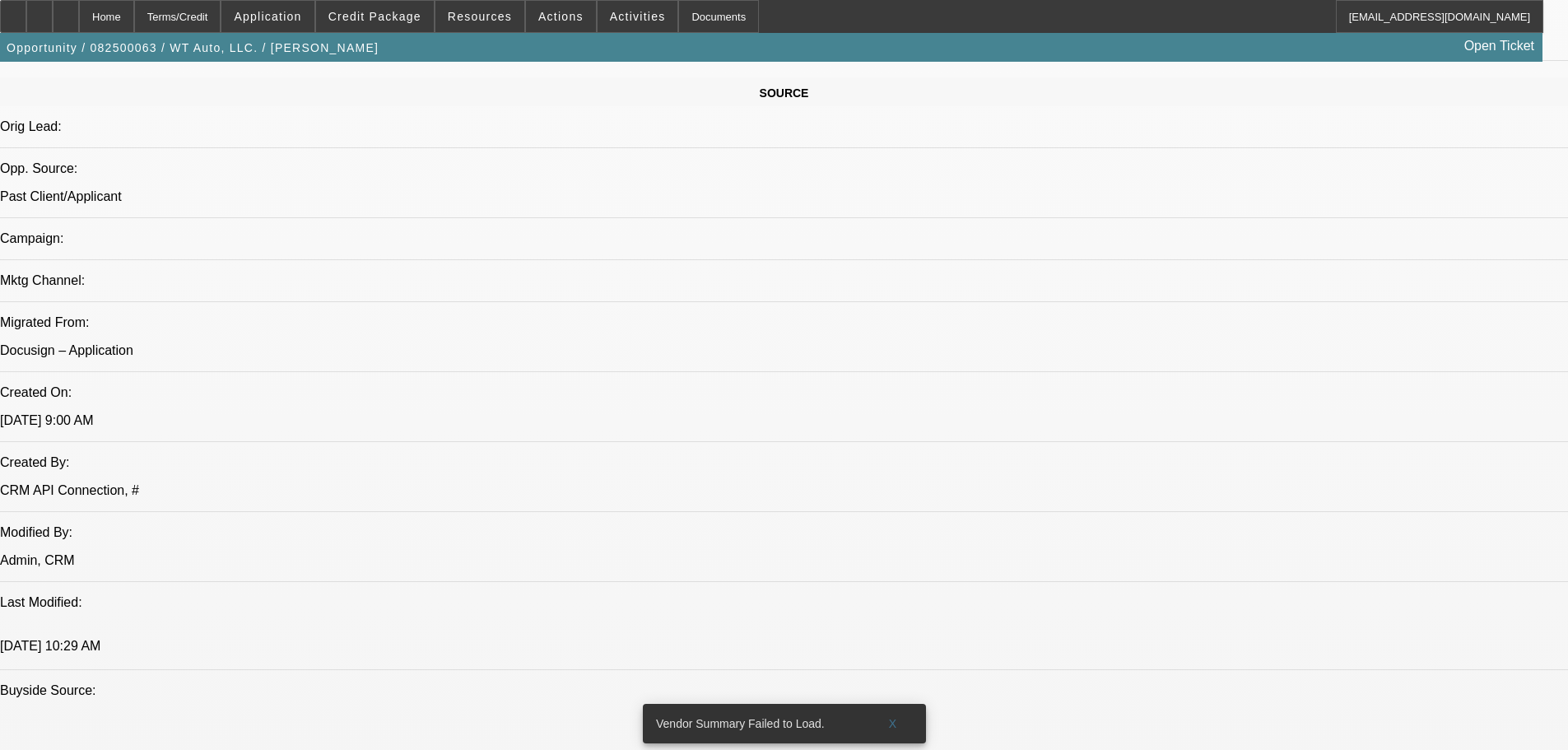
drag, startPoint x: 601, startPoint y: 524, endPoint x: 562, endPoint y: 251, distance: 275.8
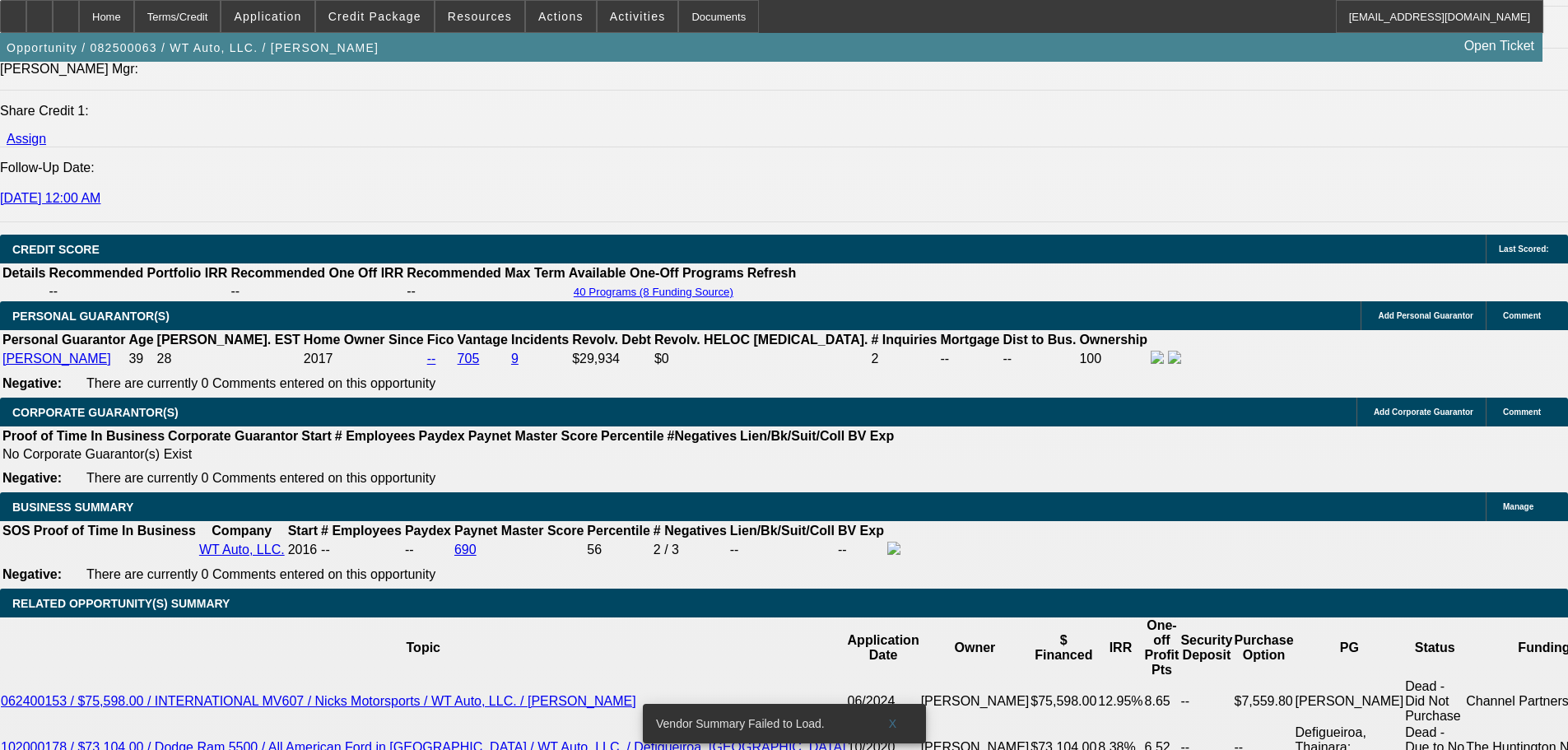
scroll to position [1989, 0]
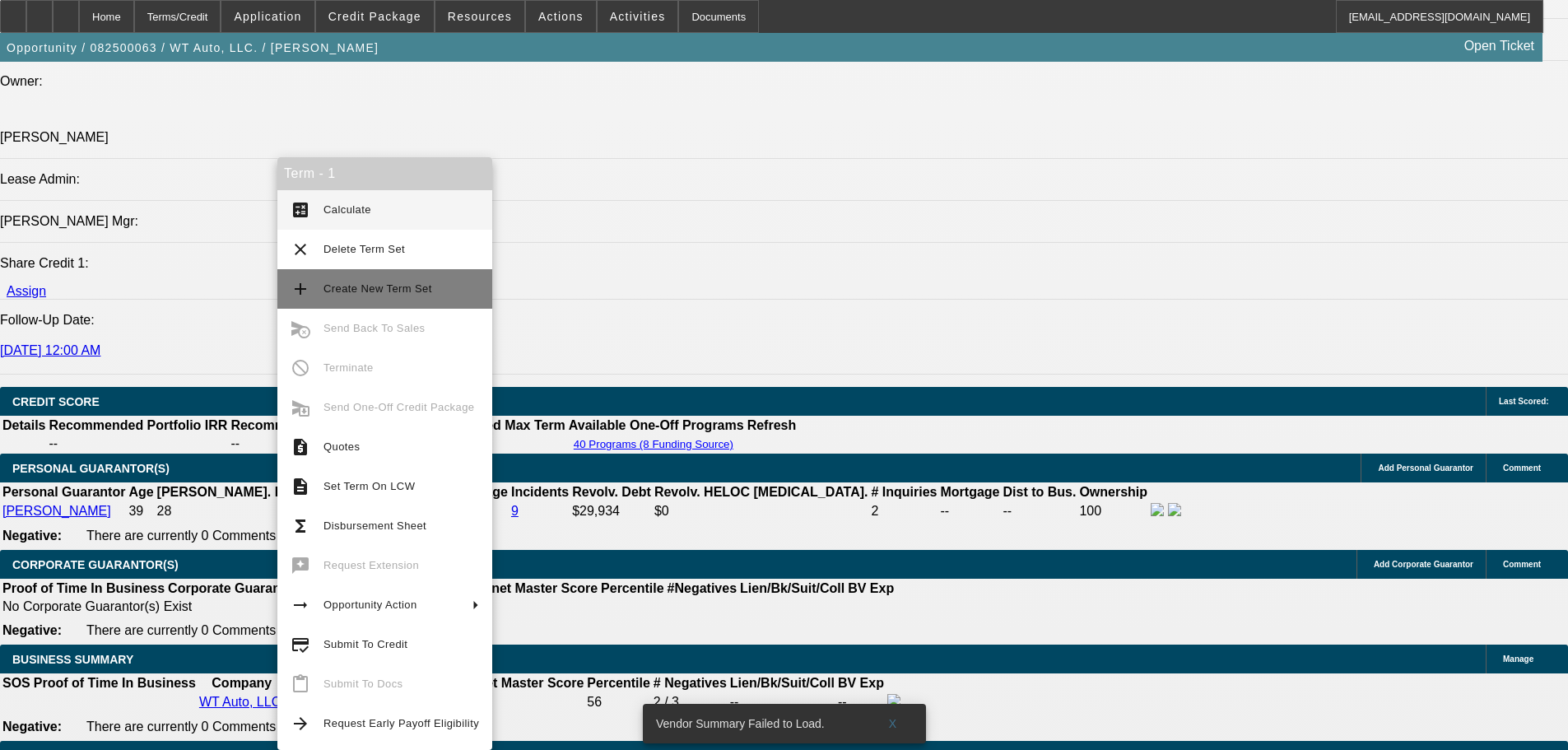
click at [409, 277] on button "add Create New Term Set" at bounding box center [385, 289] width 215 height 40
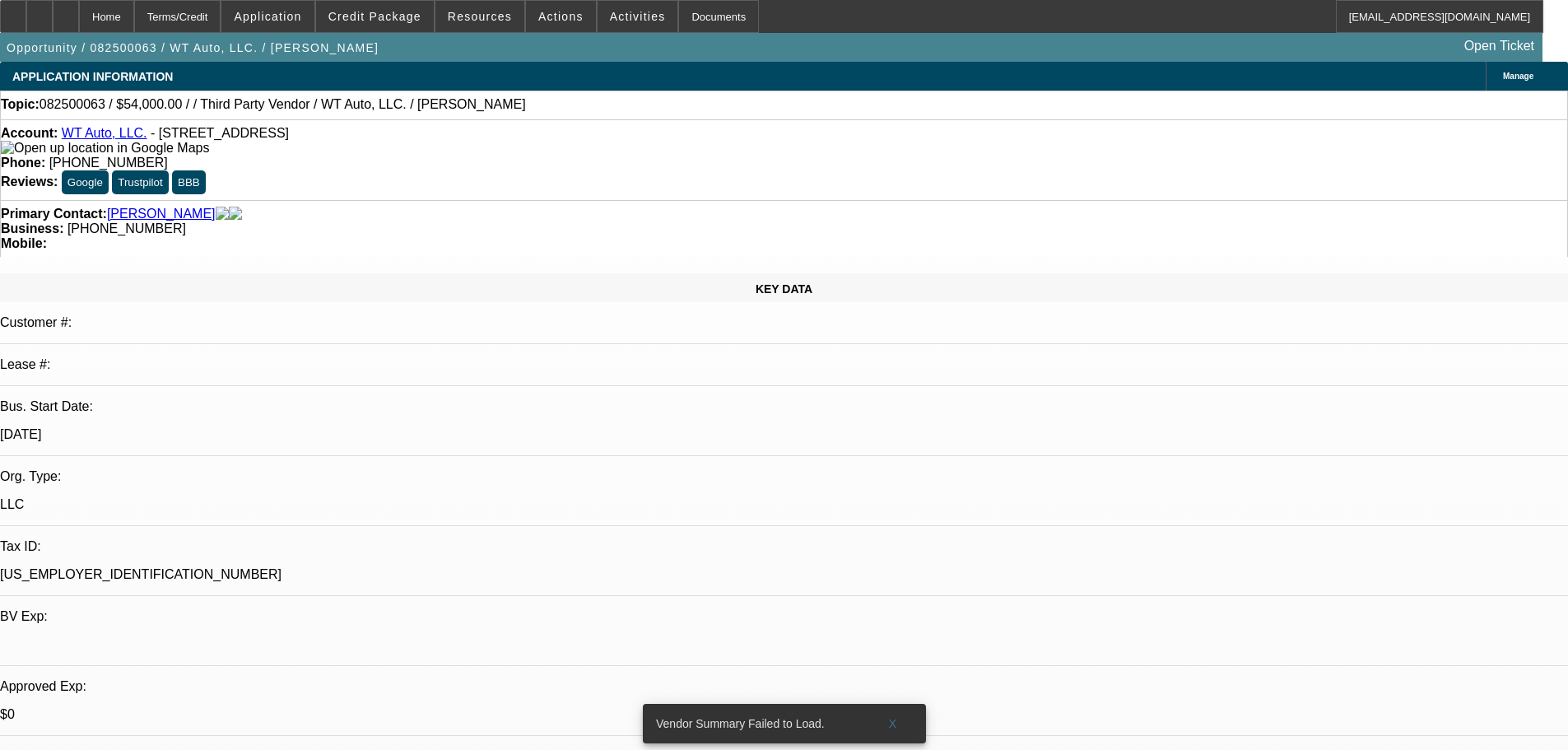
select select "0"
select select "6"
select select "0"
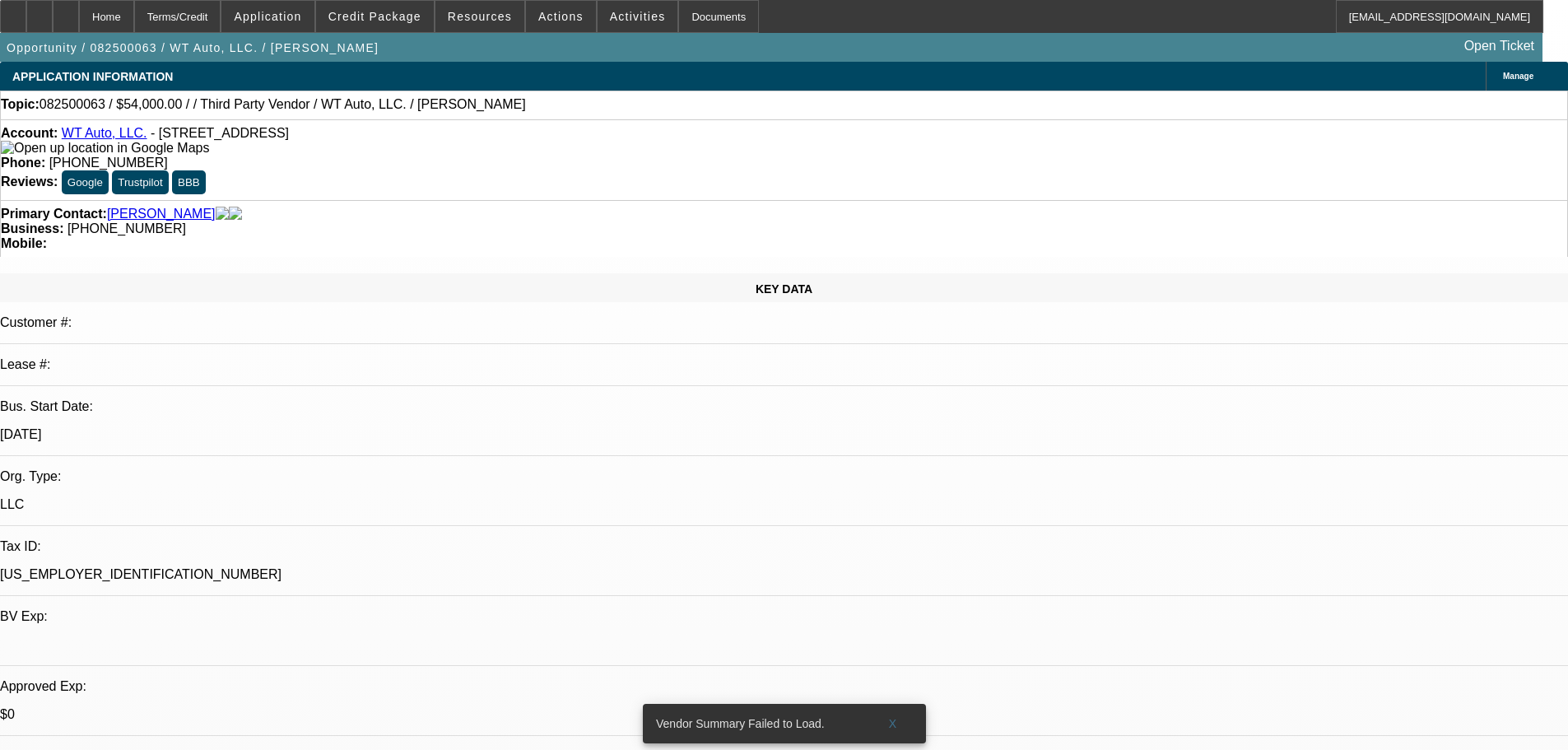
select select "0"
select select "6"
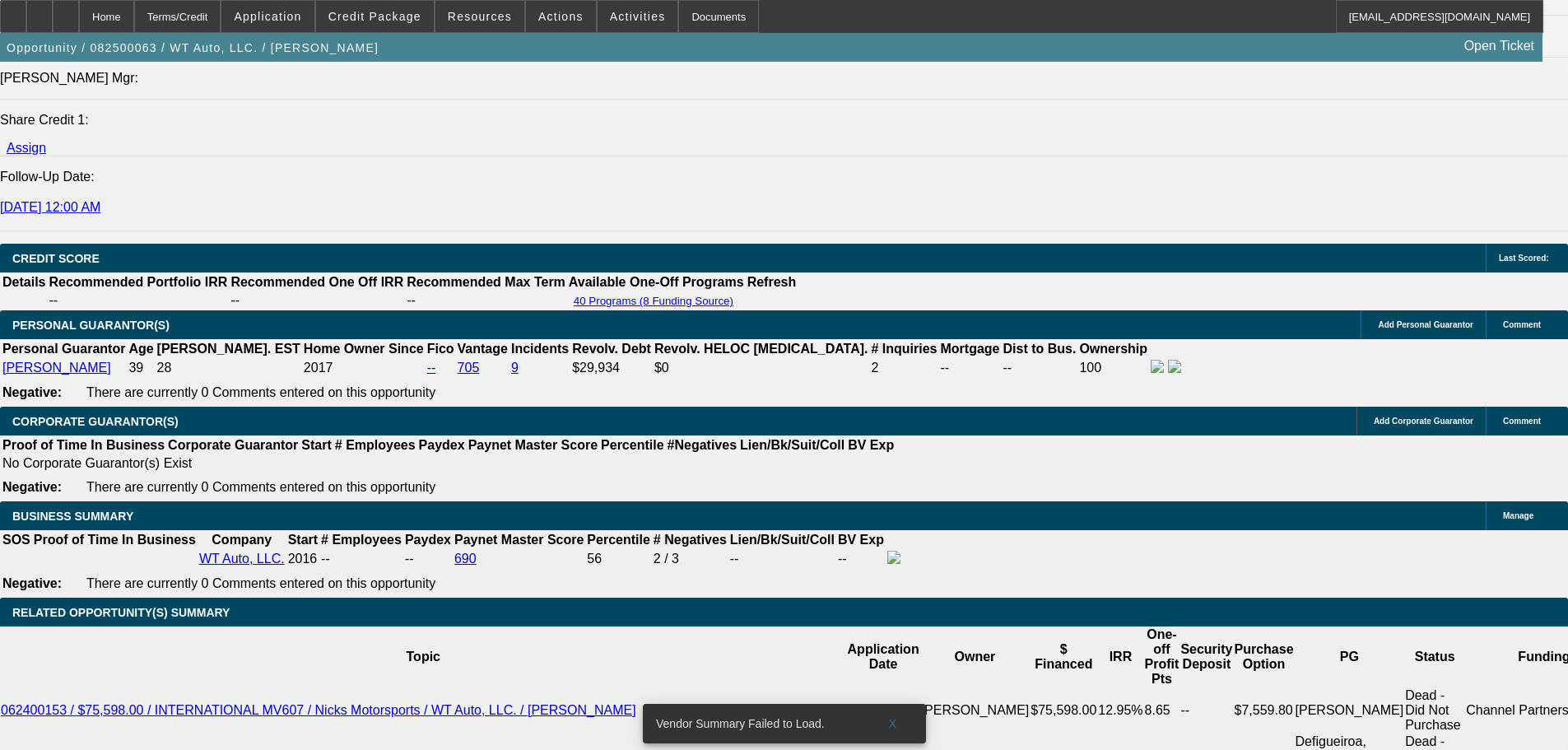
scroll to position [2133, 0]
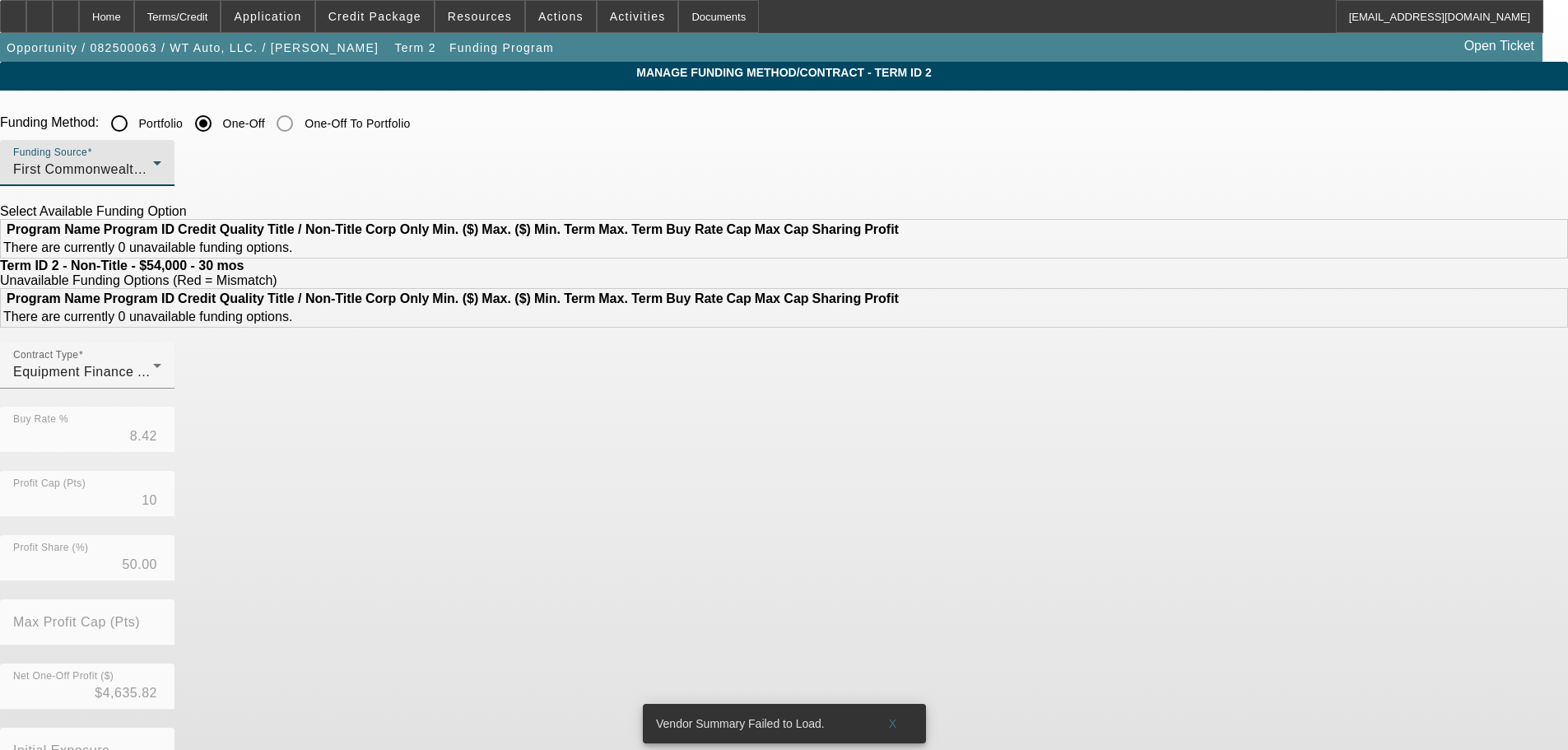
click at [153, 172] on div "First Commonwealth Equipment Finance" at bounding box center [82, 169] width 140 height 19
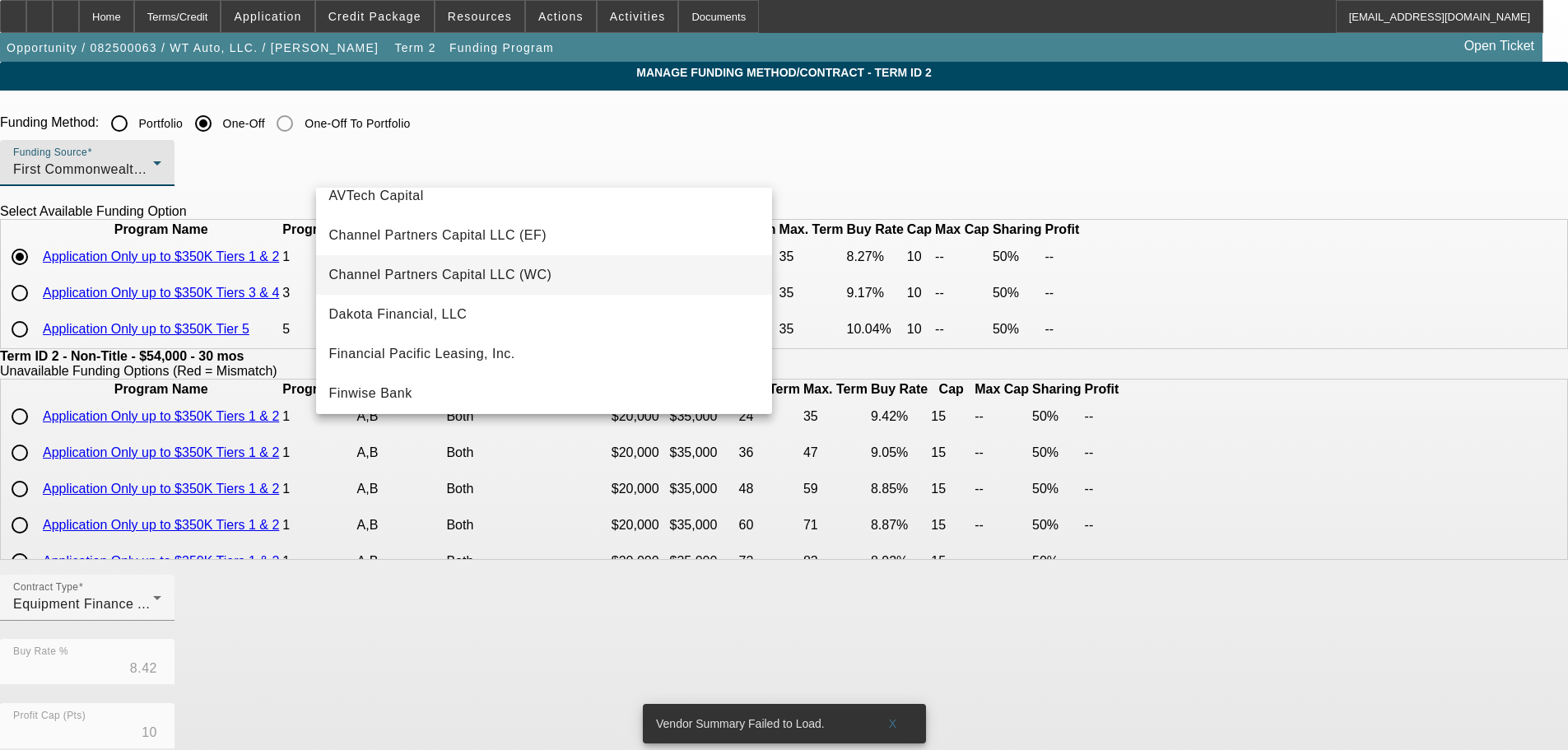
scroll to position [329, 0]
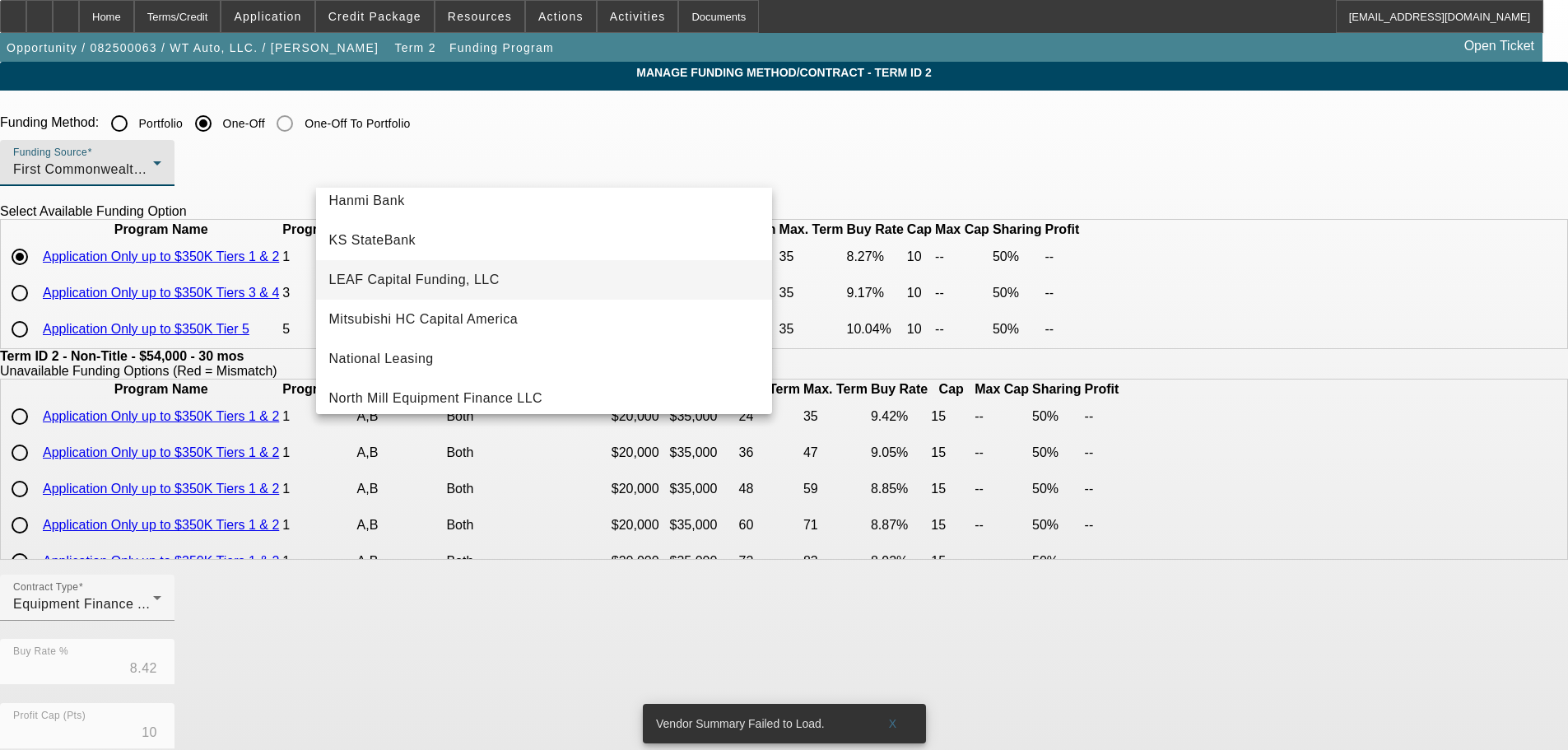
click at [545, 280] on mat-option "LEAF Capital Funding, LLC" at bounding box center [544, 279] width 456 height 40
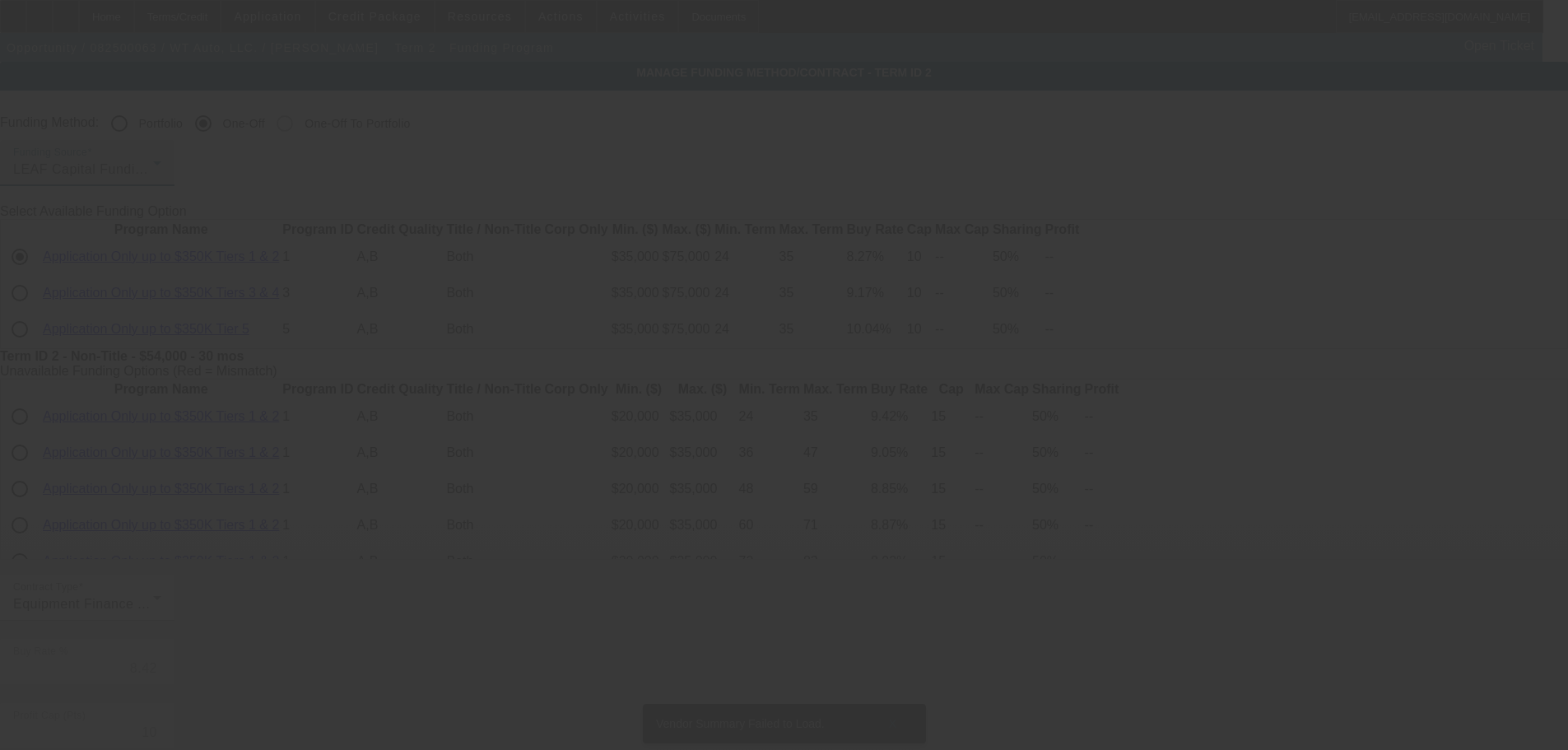
type input "8.28"
type input "6"
type input "10"
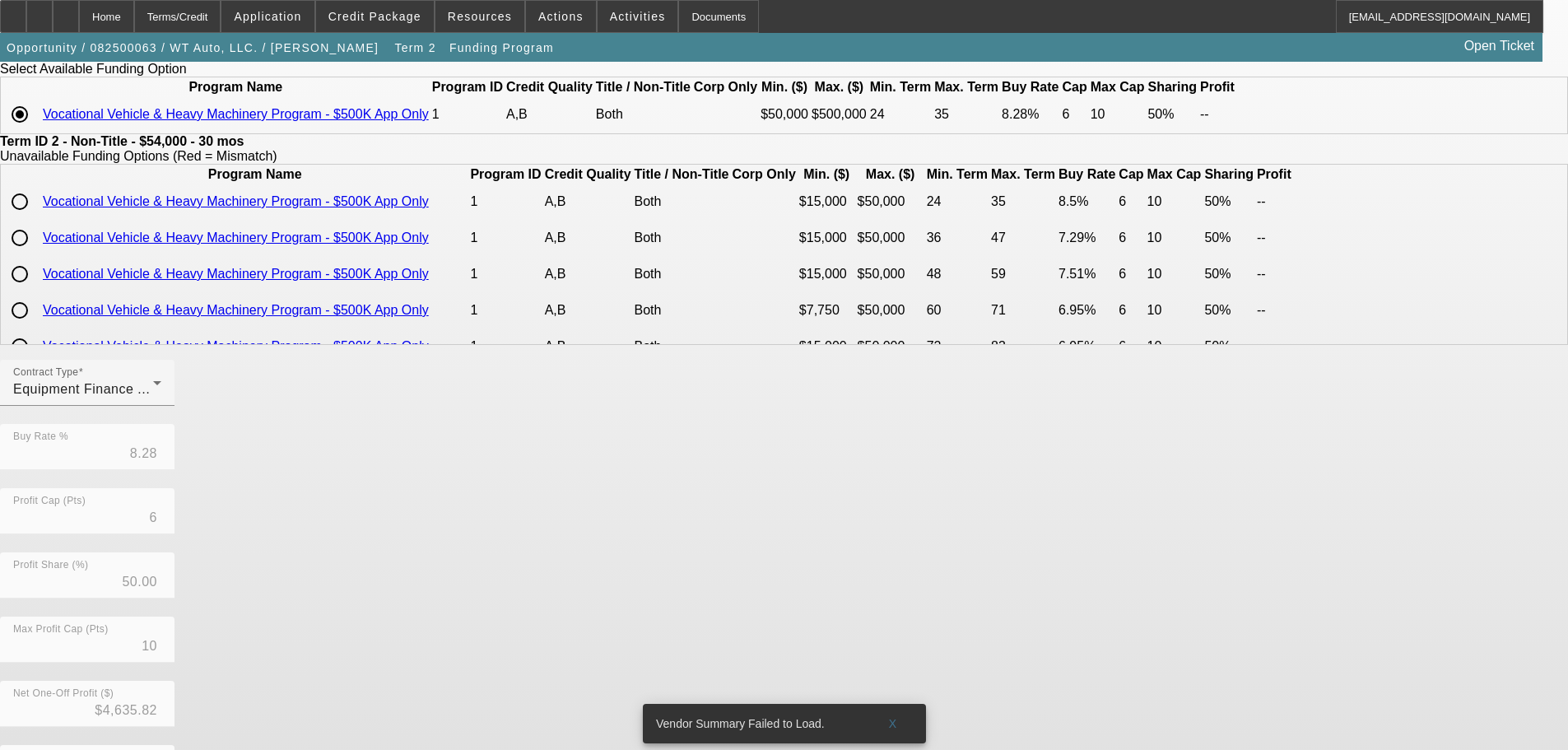
scroll to position [292, 0]
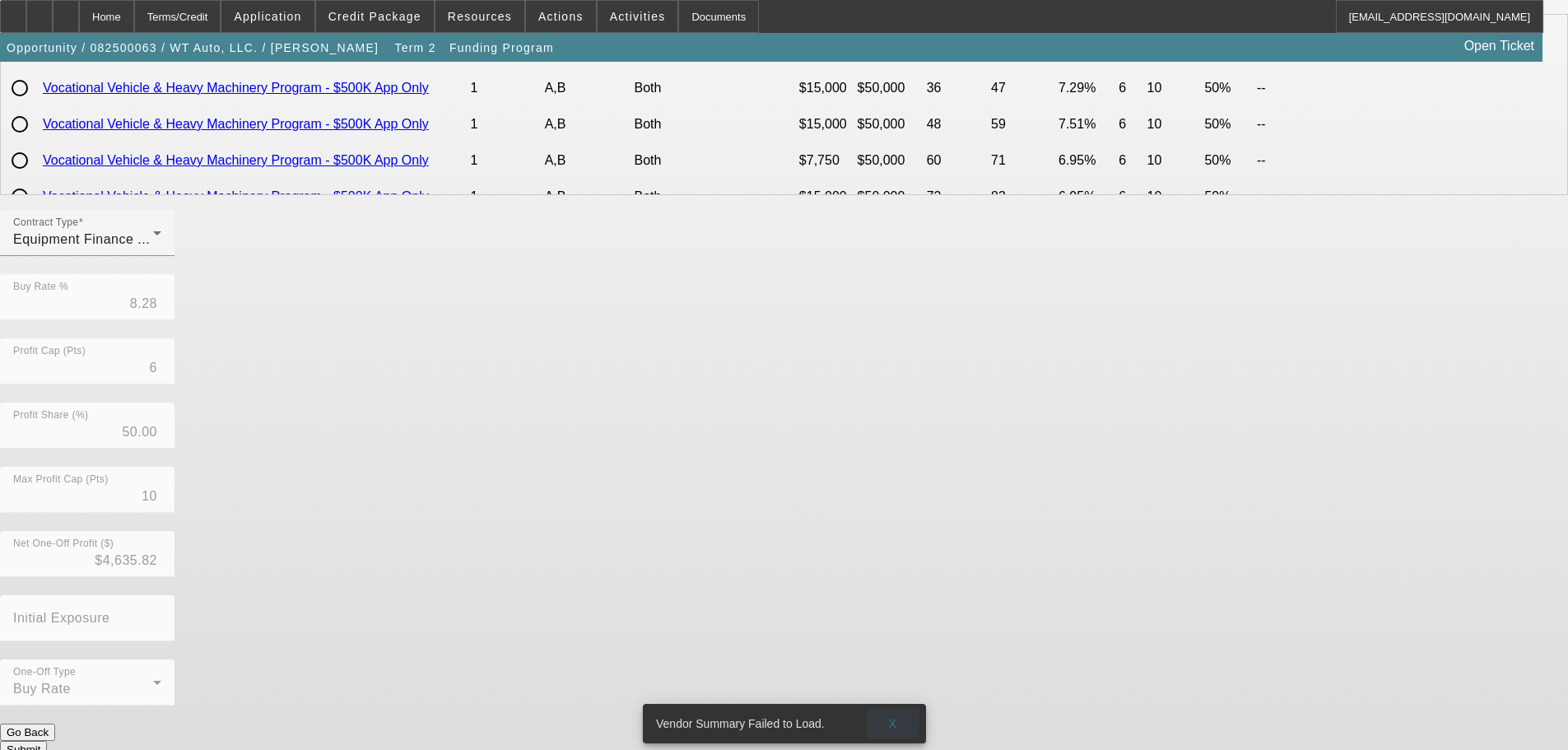
click at [892, 717] on span "X" at bounding box center [893, 723] width 9 height 13
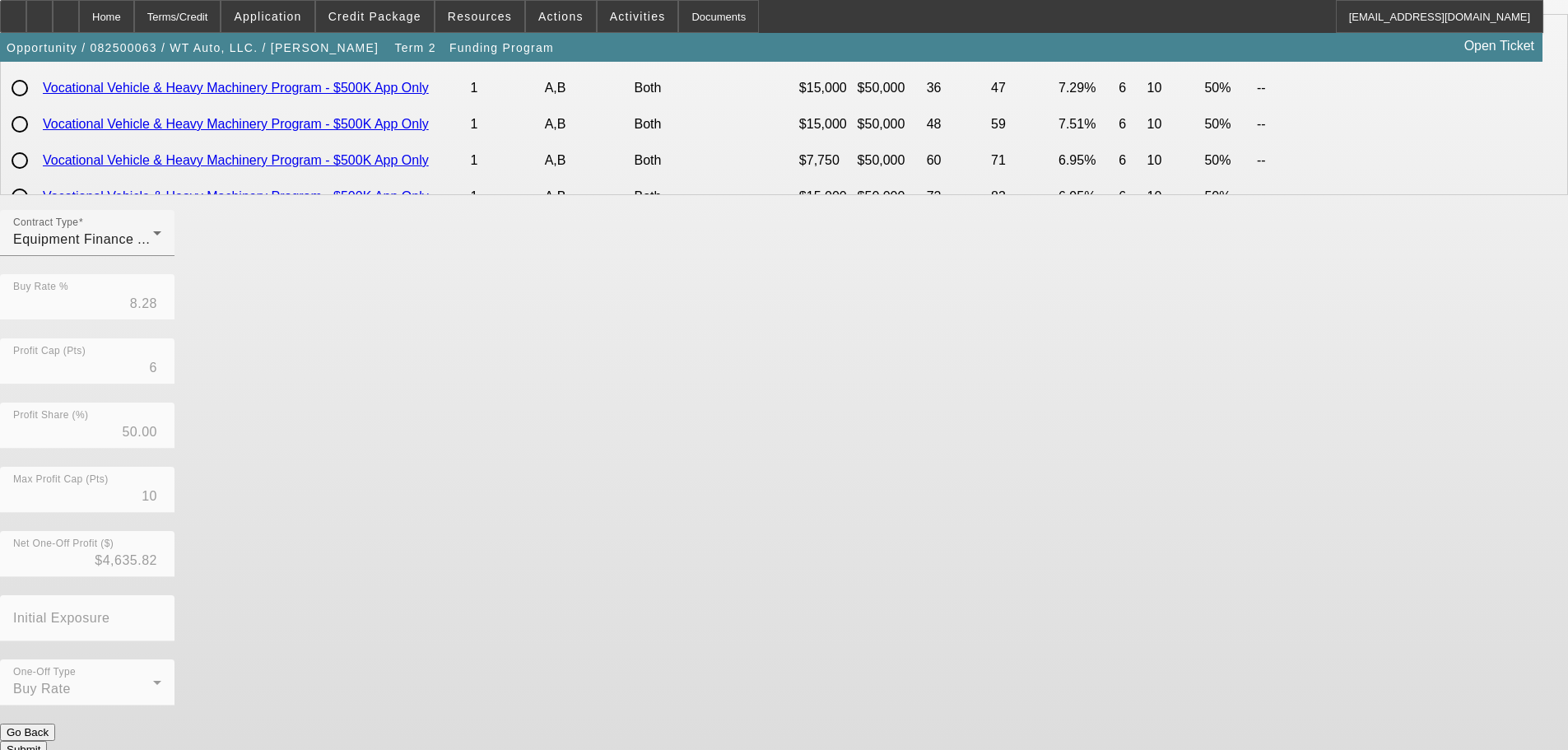
click at [47, 741] on button "Submit" at bounding box center [23, 749] width 47 height 18
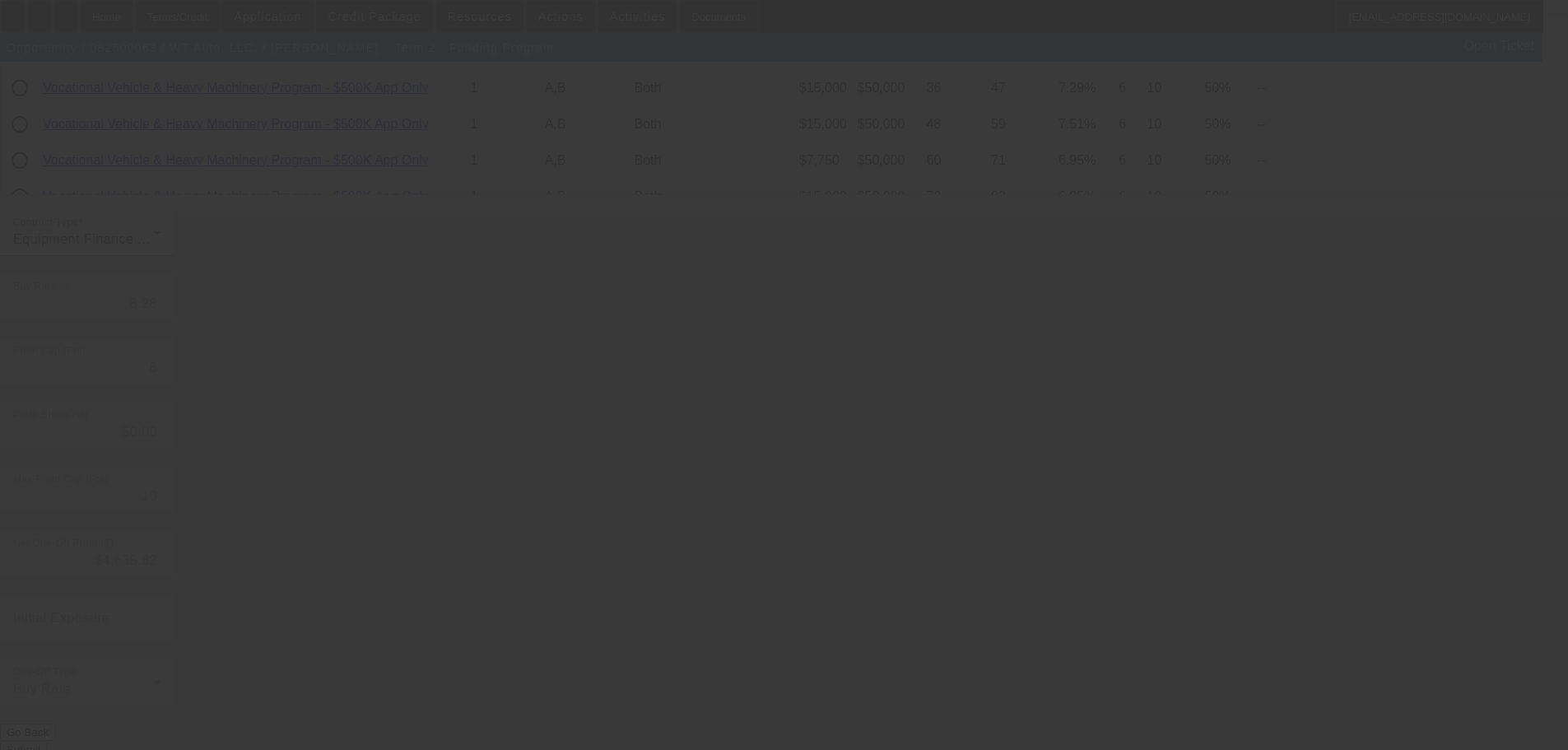
type input "8.42"
type input "10"
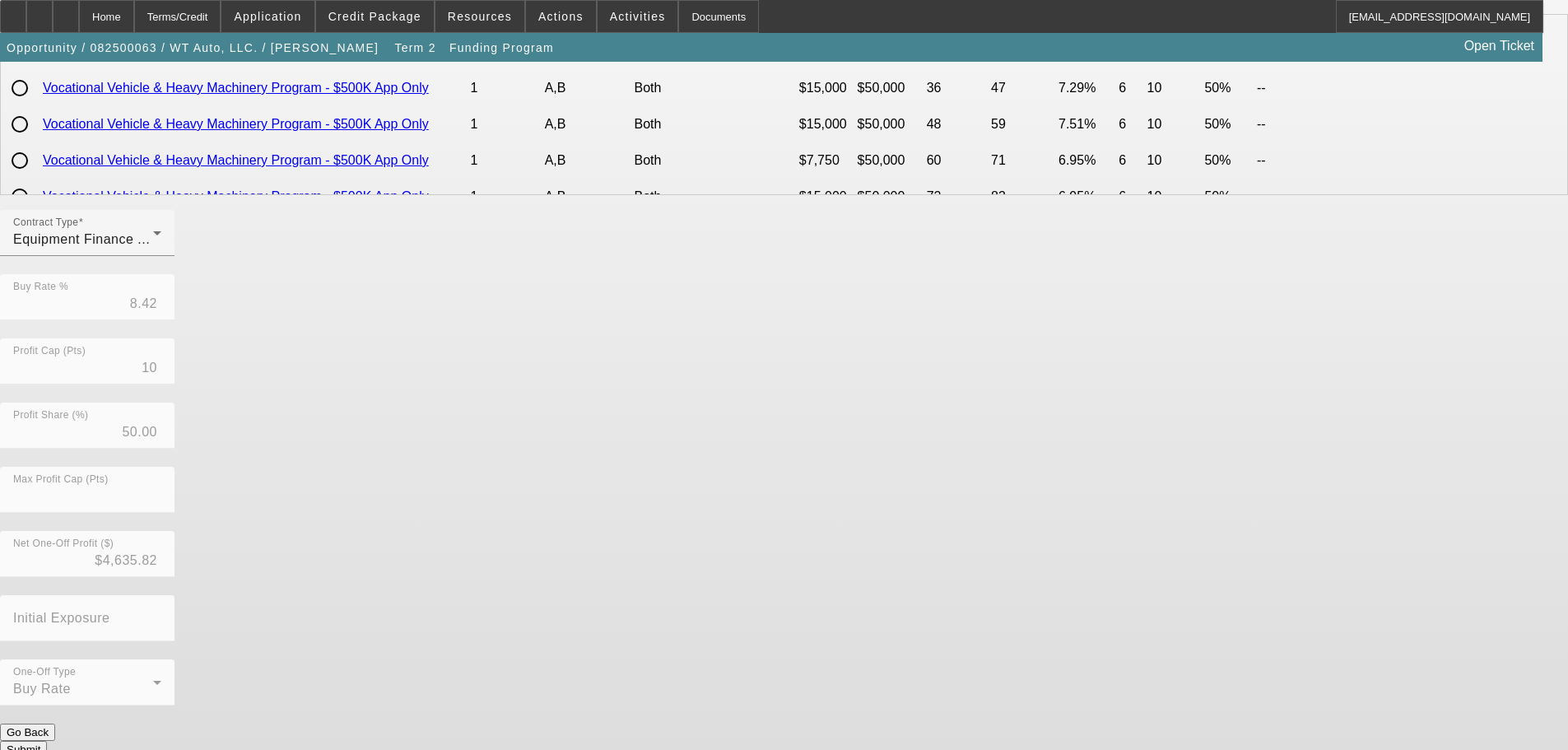
scroll to position [0, 0]
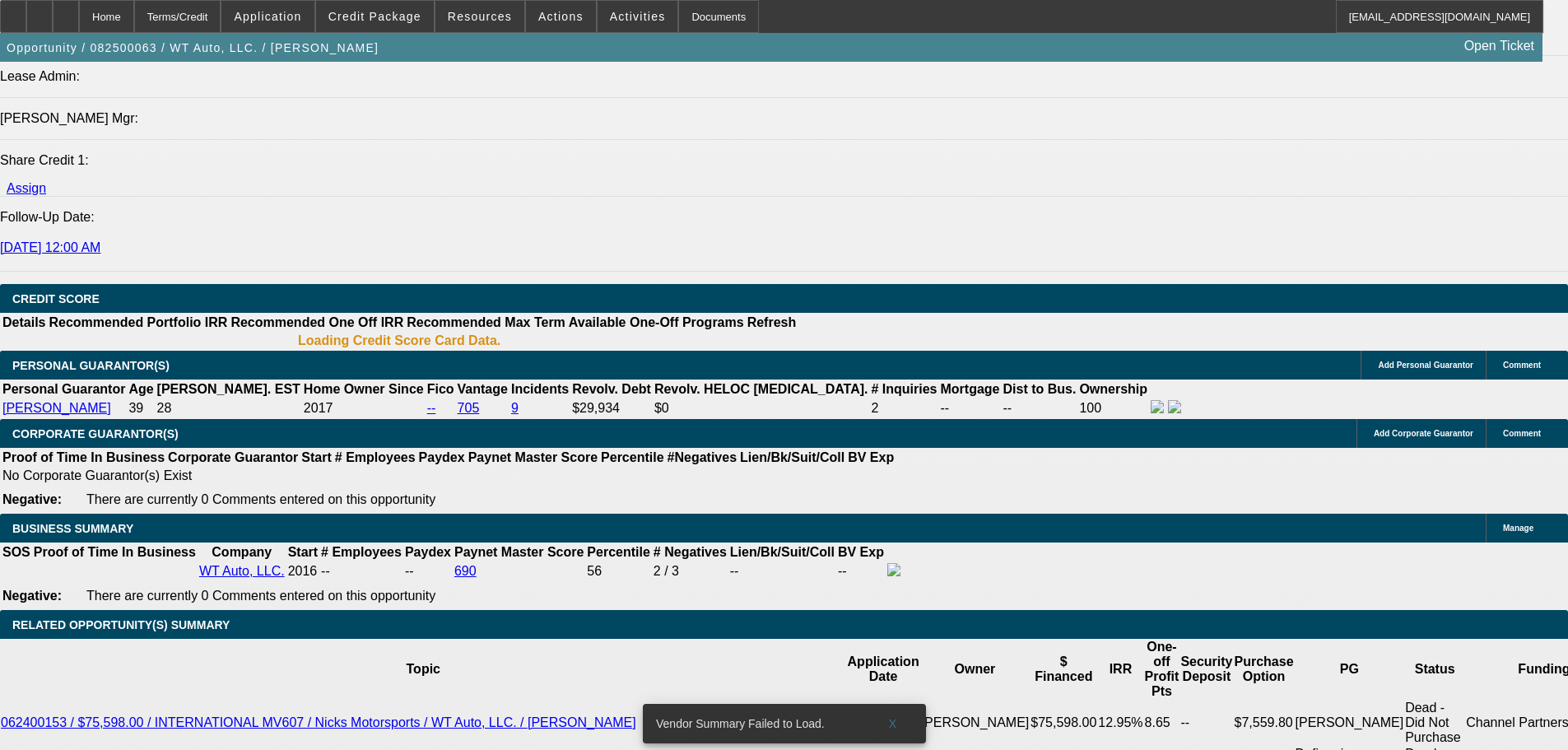
select select "0"
select select "6"
select select "0"
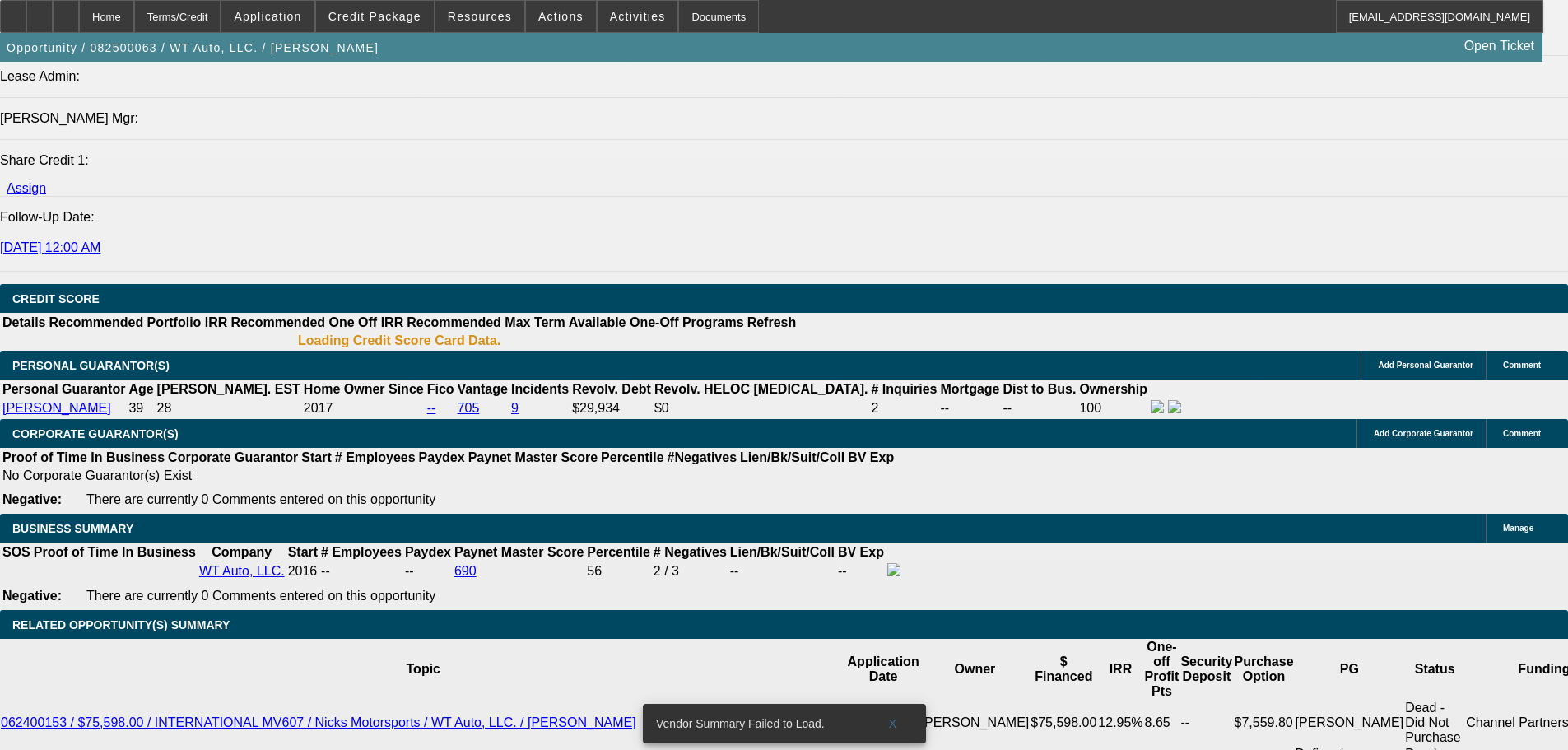
select select "0"
select select "6"
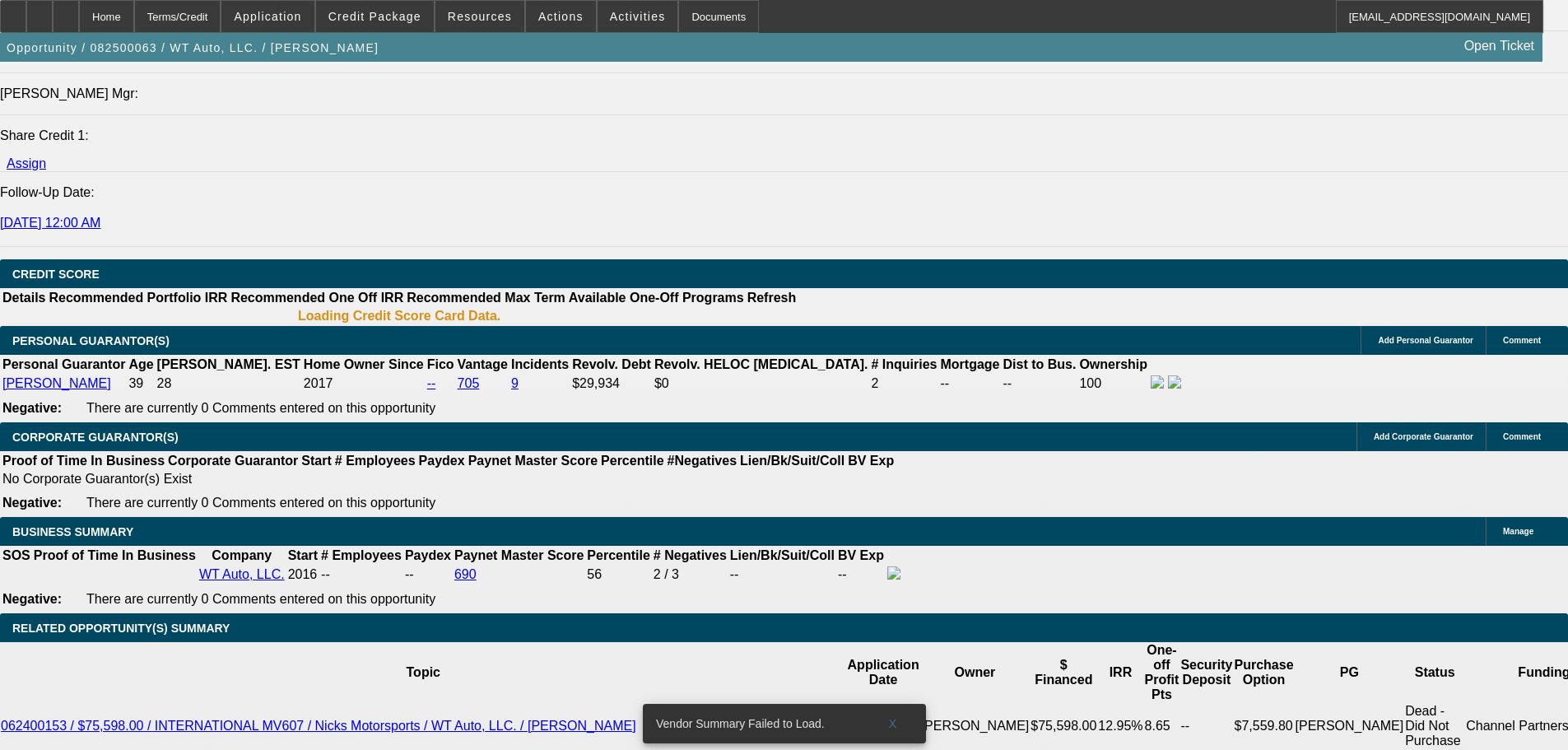
scroll to position [2109, 0]
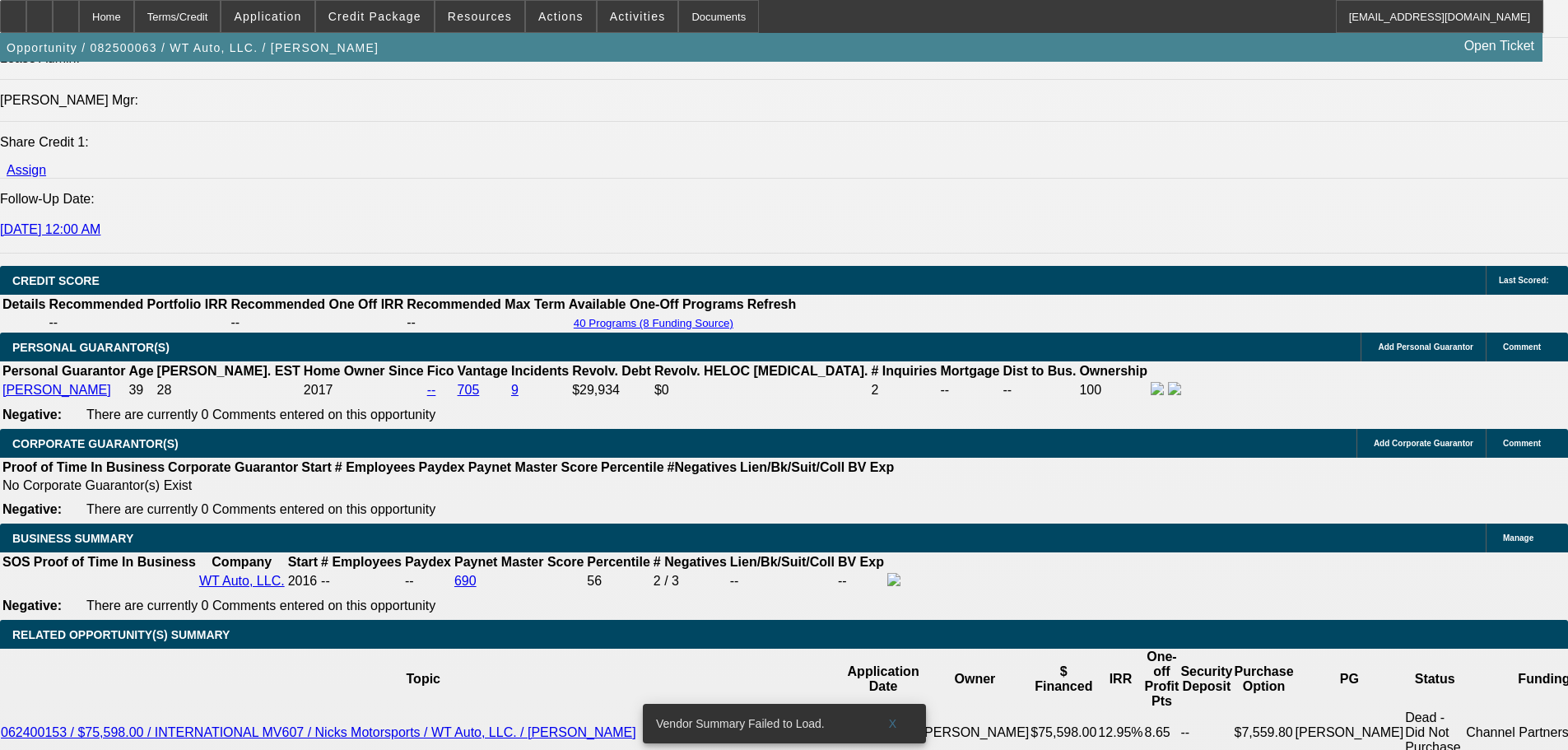
type input "3"
type input "UNKNOWN"
type input "$18,451.86"
type input "36"
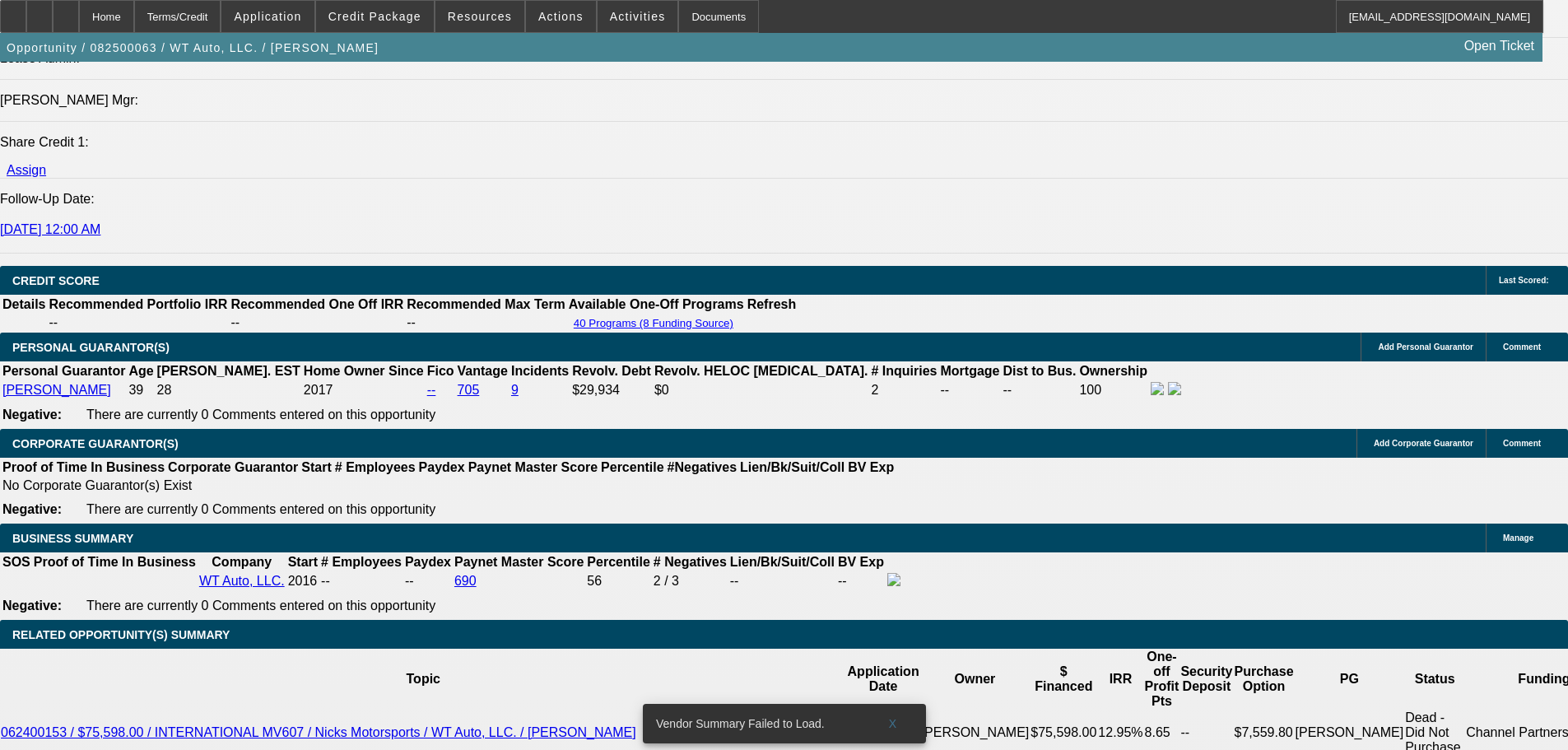
type input "$1,871.93"
type input "36"
type input "1"
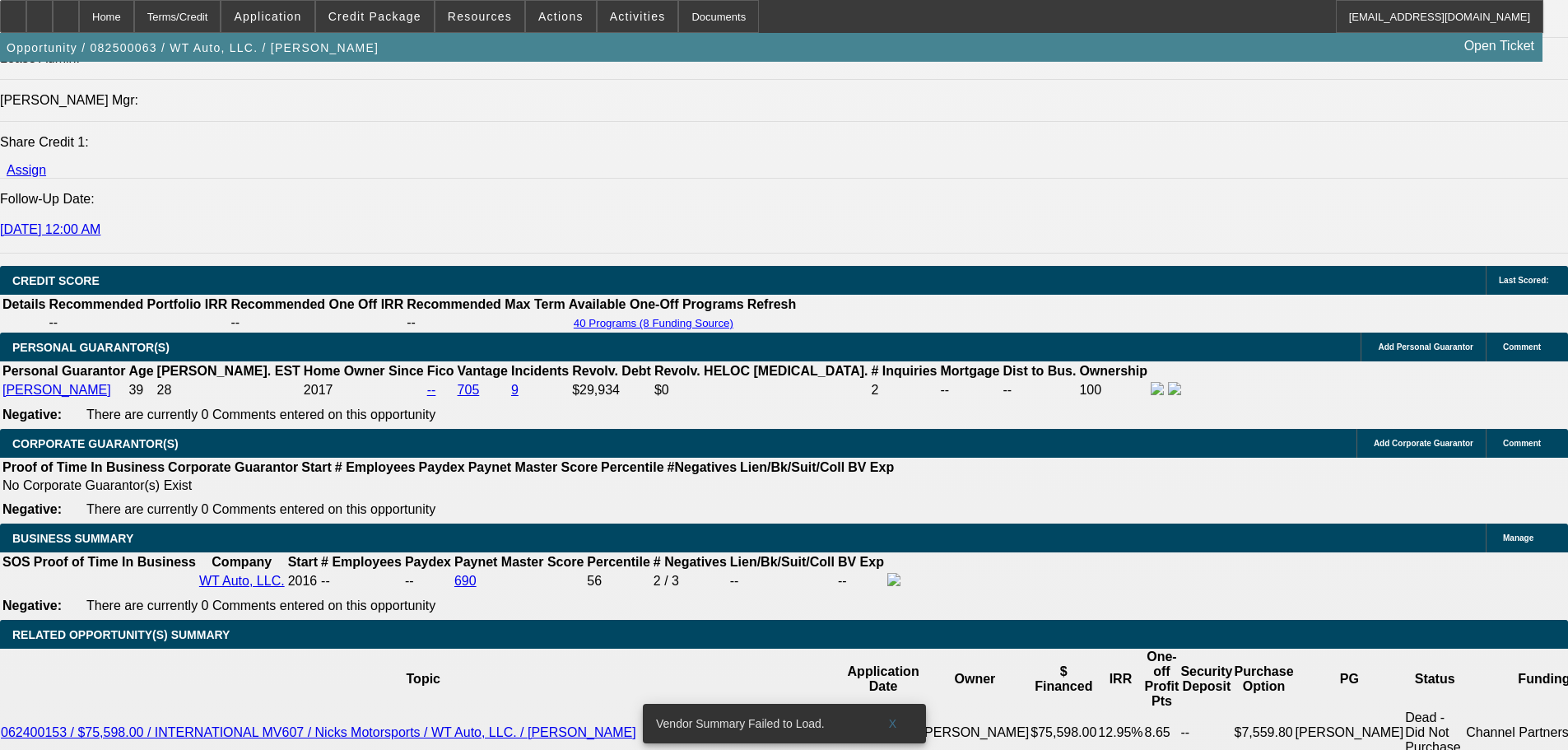
type input "$1,523.24"
type input "12"
type input "$1,793.57"
type input "12"
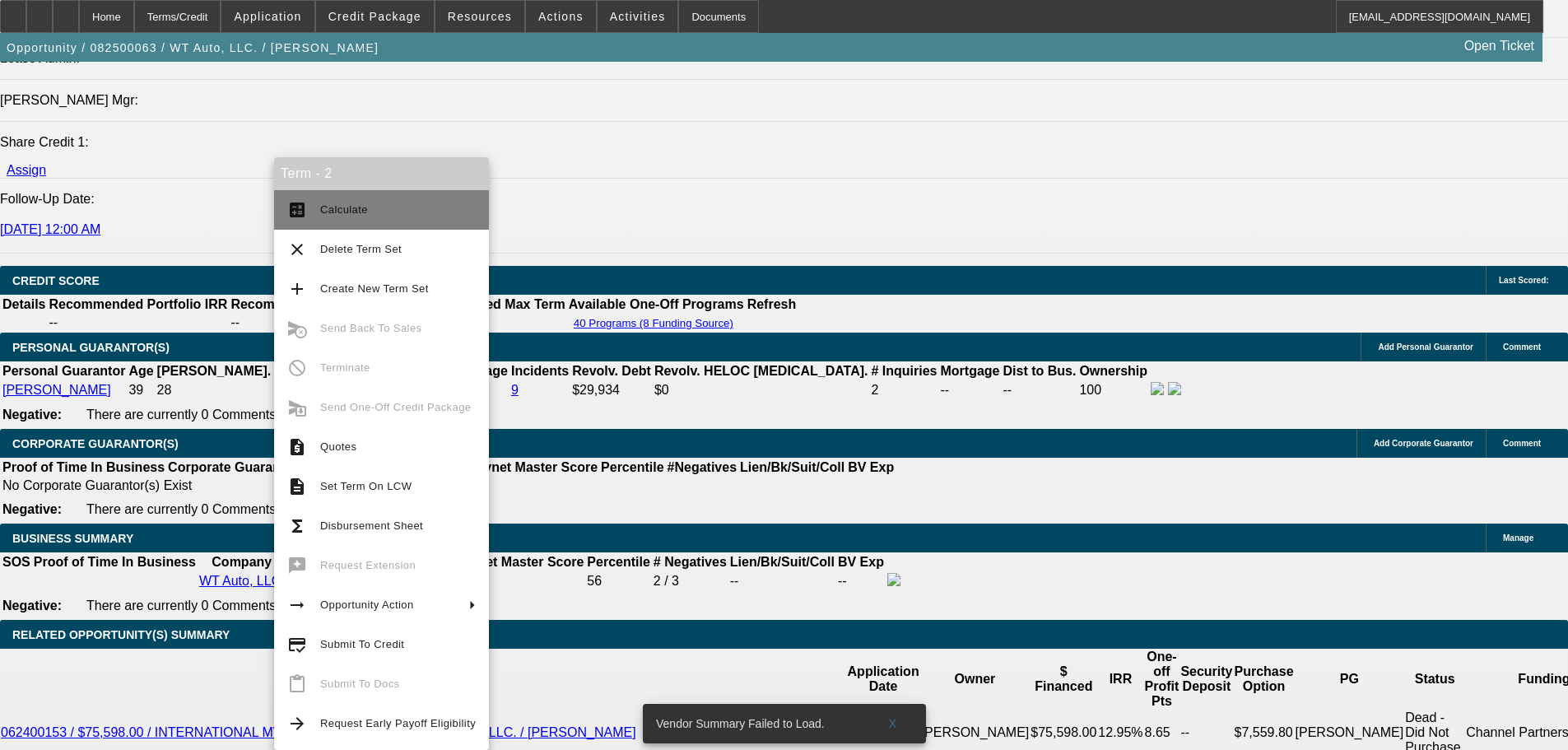
click at [445, 213] on span "Calculate" at bounding box center [398, 209] width 155 height 19
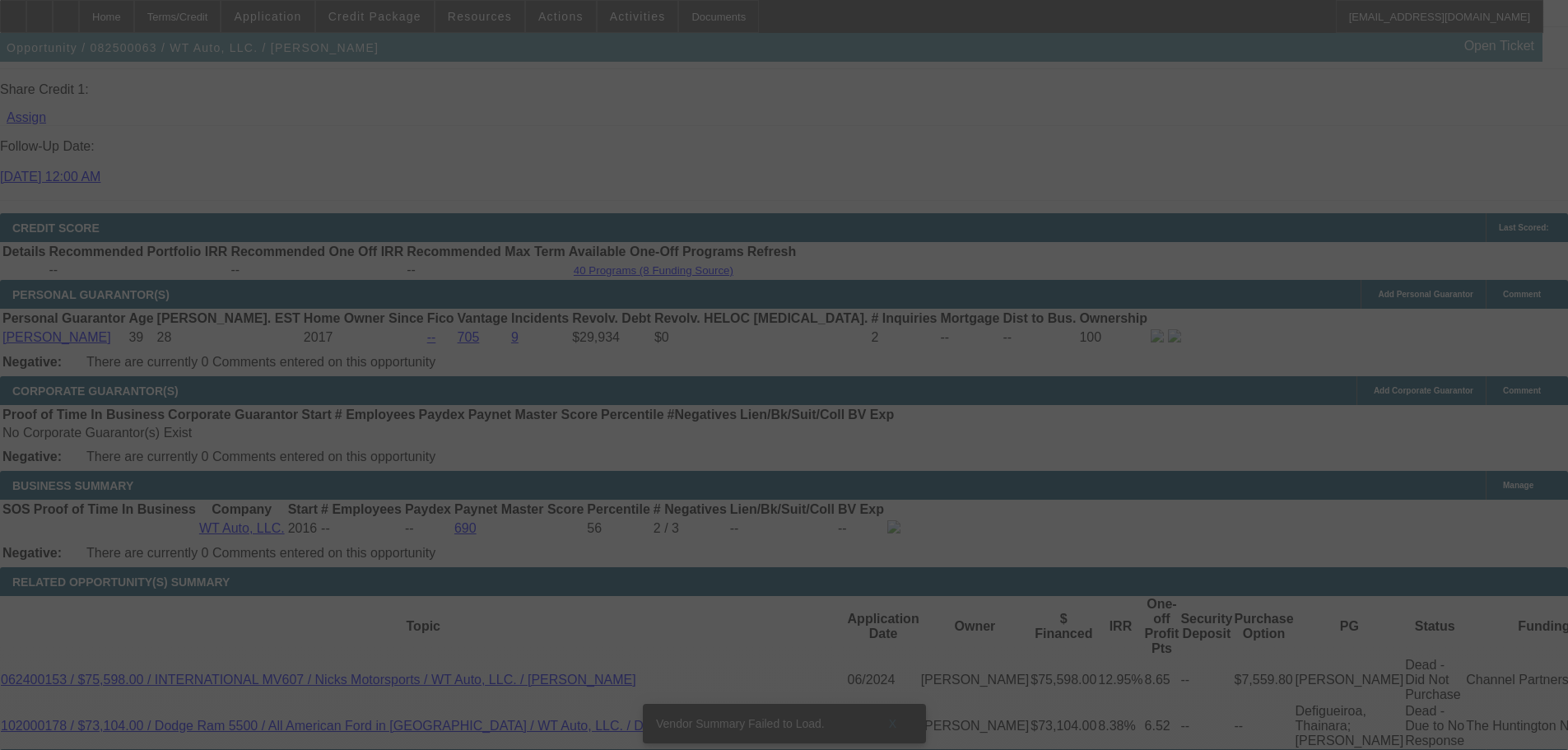
scroll to position [2192, 0]
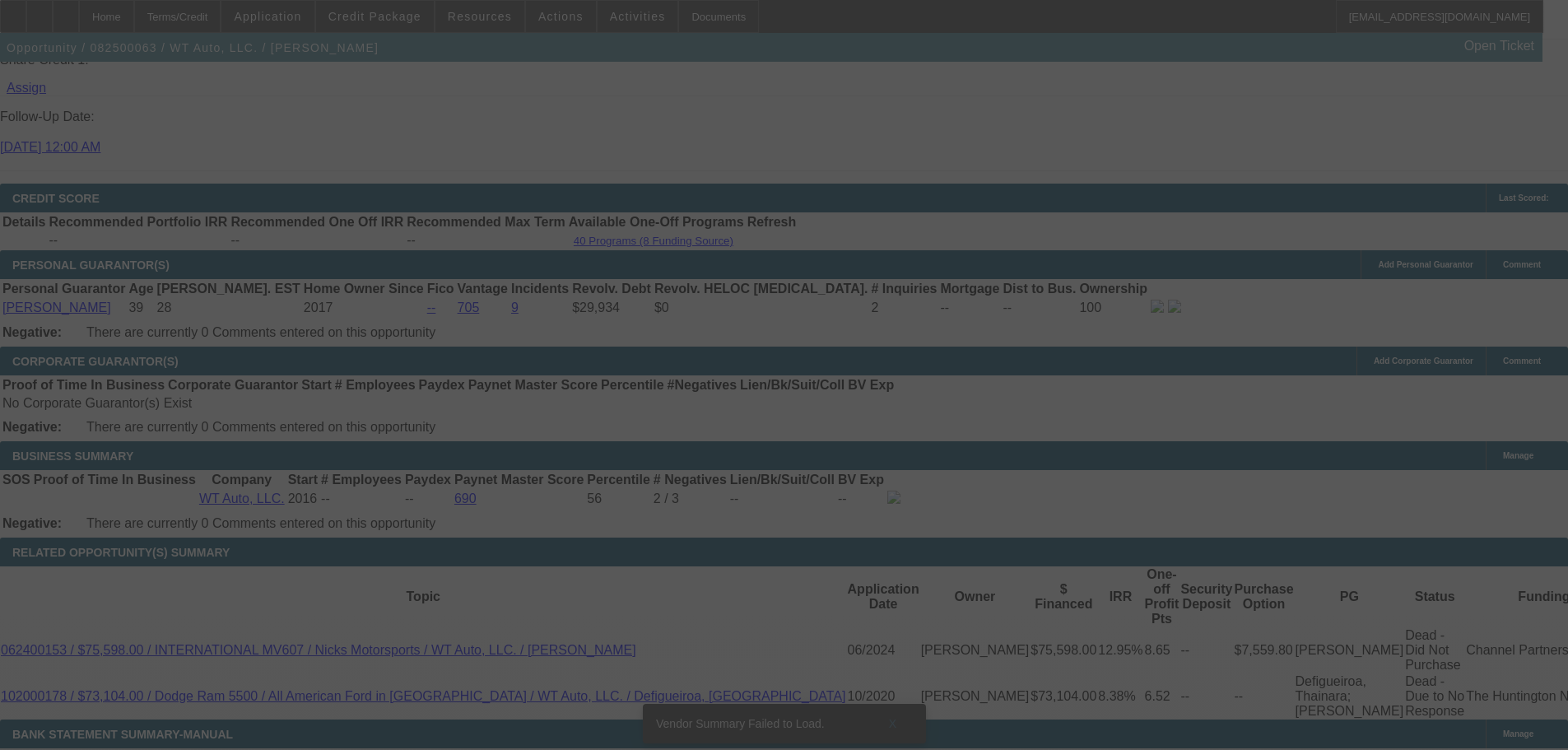
select select "0"
select select "6"
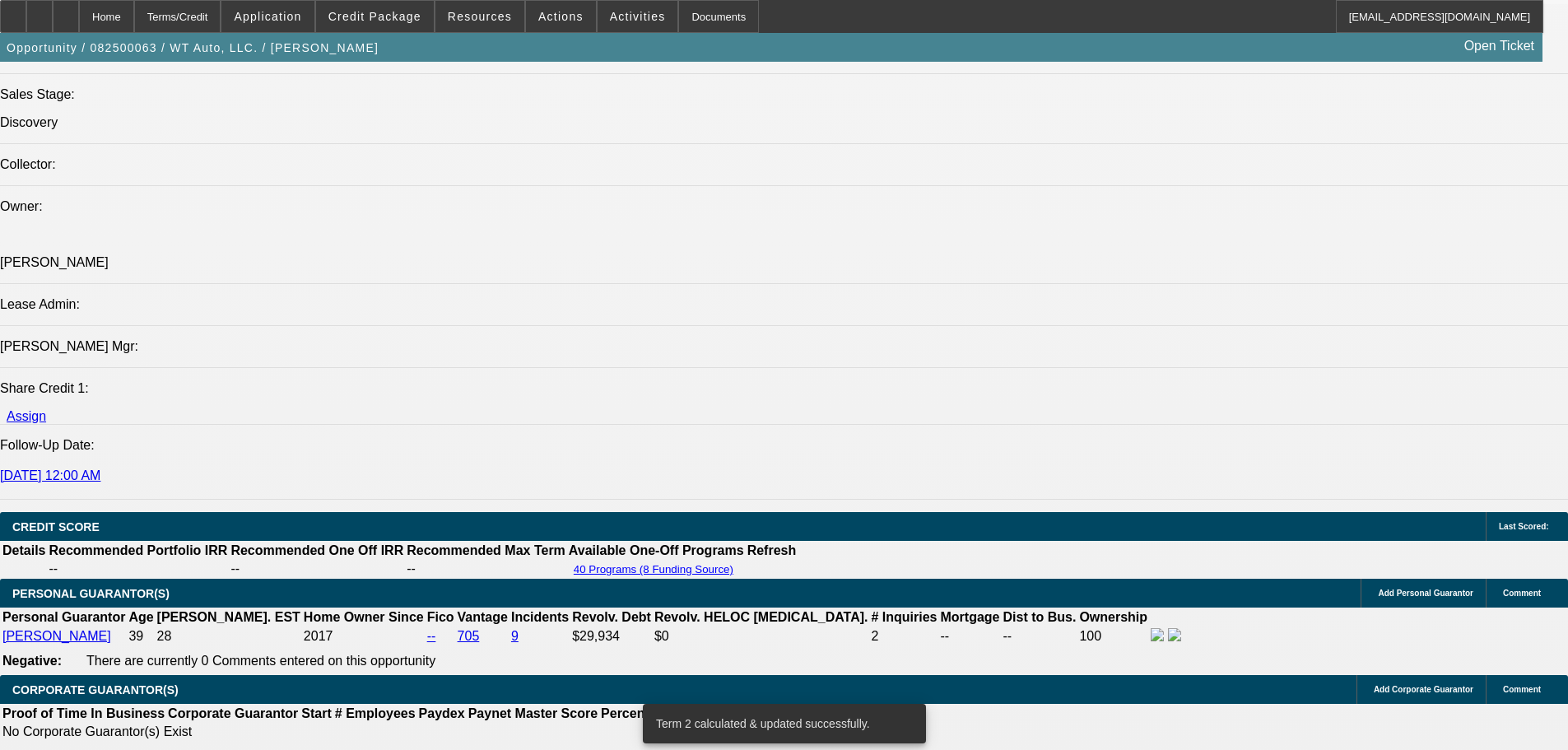
scroll to position [1863, 0]
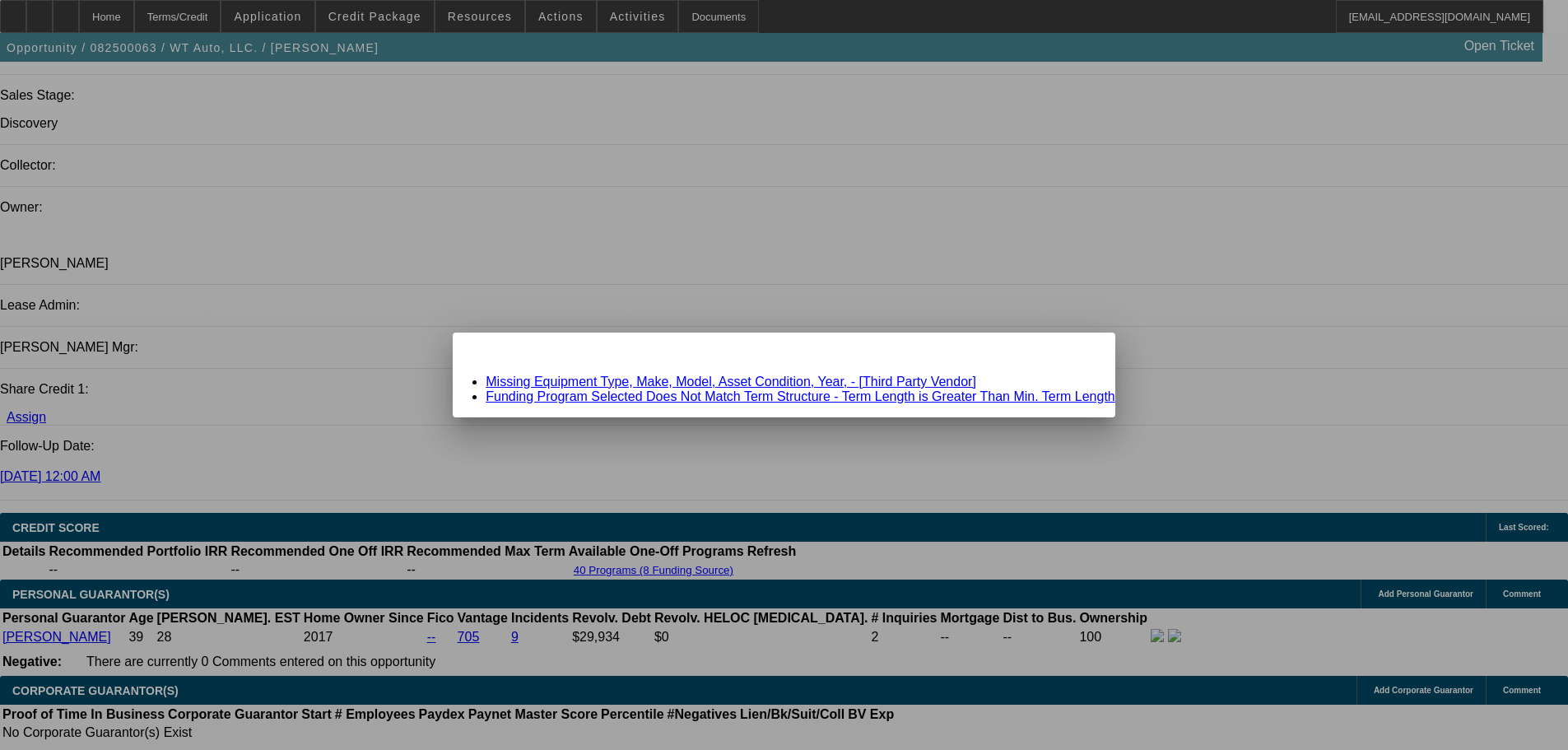
click at [689, 395] on link "Funding Program Selected Does Not Match Term Structure - Term Length is Greater…" at bounding box center [800, 396] width 630 height 14
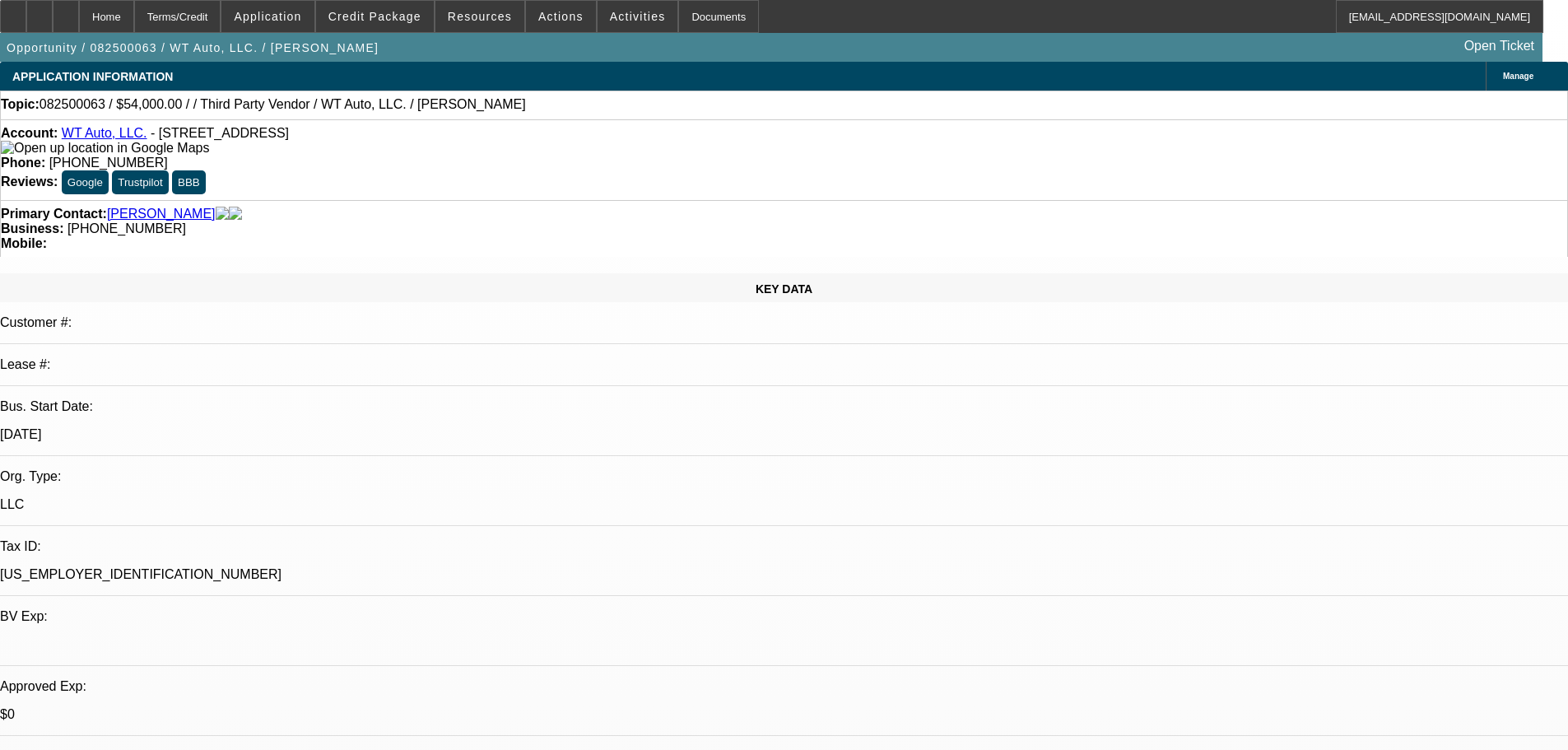
scroll to position [1863, 0]
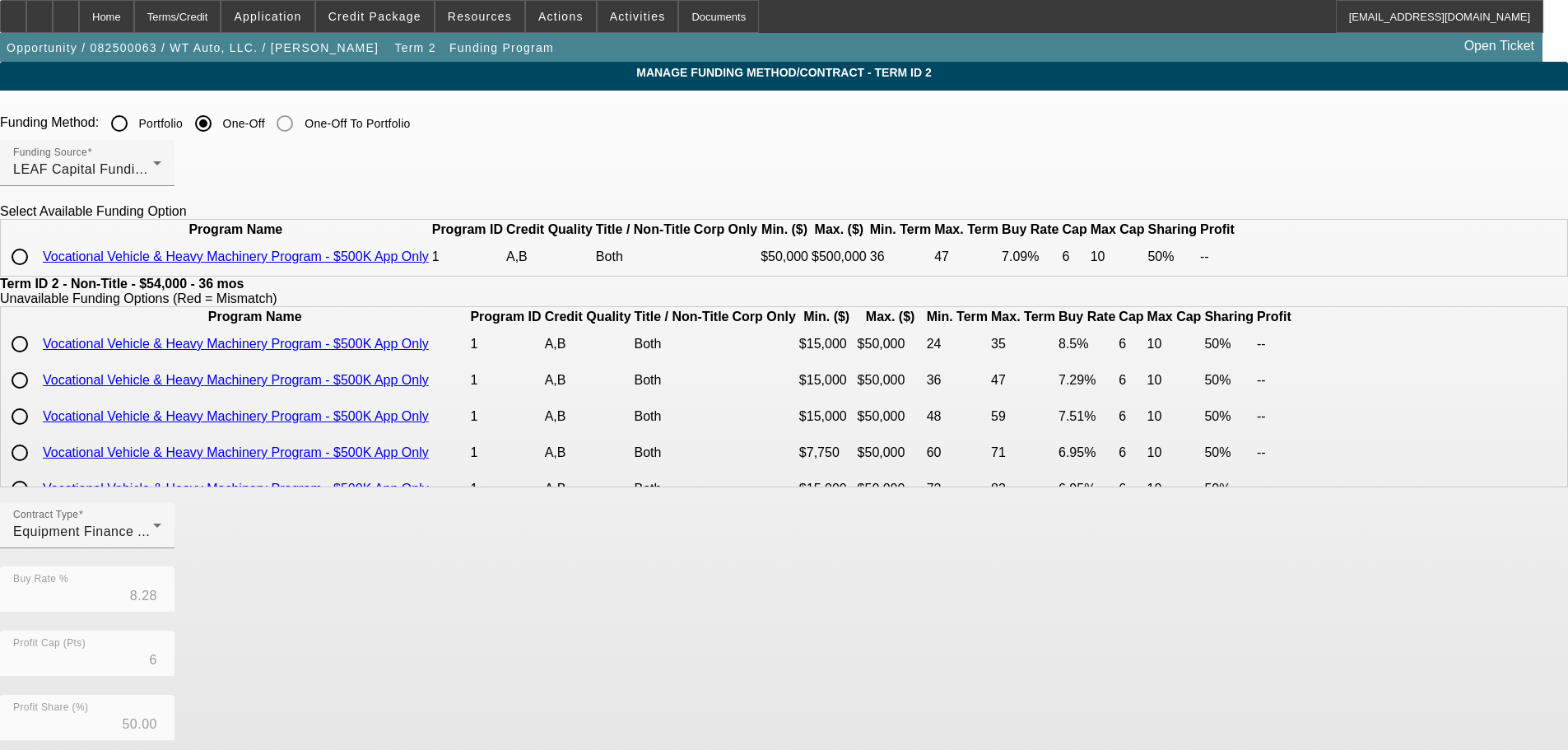
click at [36, 273] on input "radio" at bounding box center [20, 257] width 33 height 33
radio input "true"
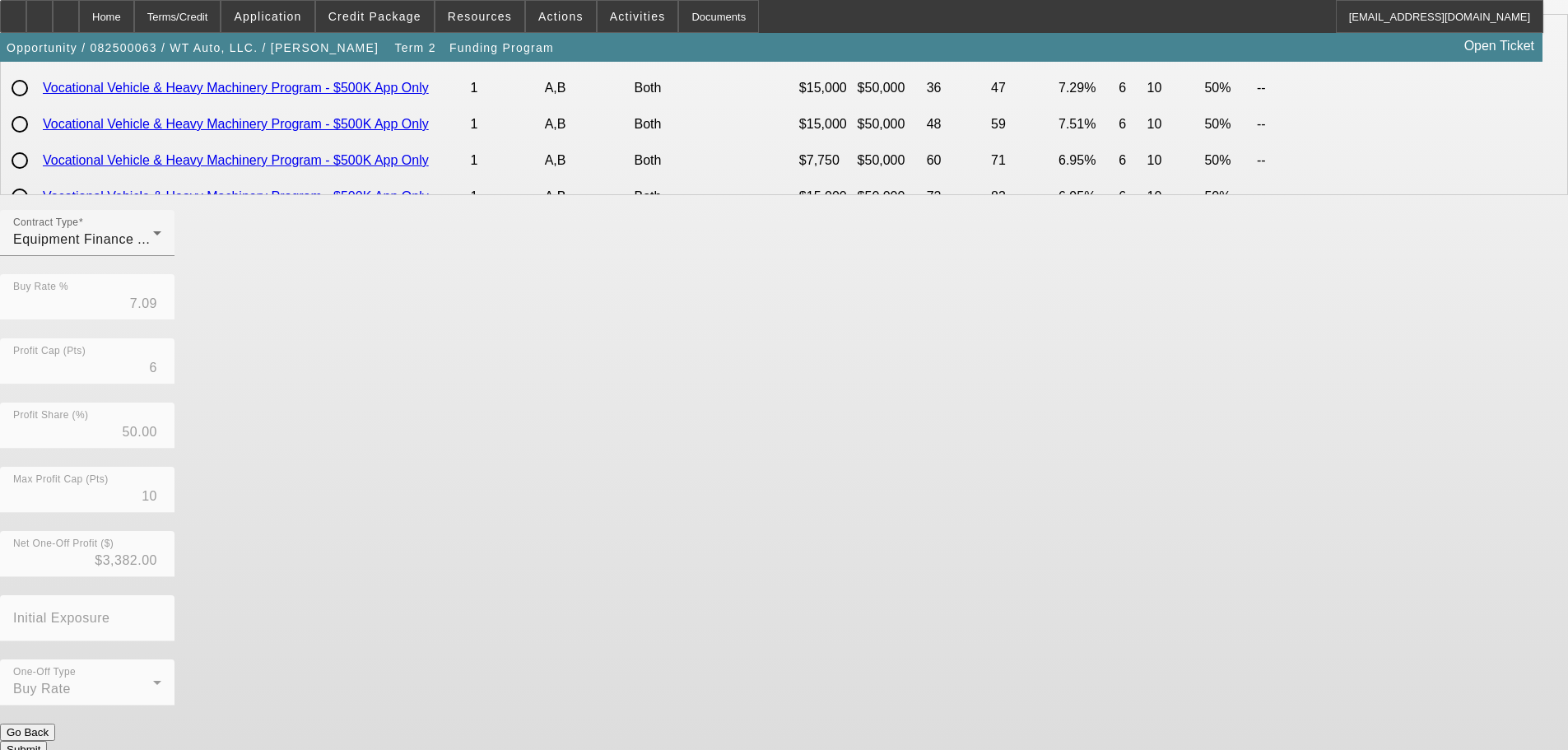
click at [47, 741] on button "Submit" at bounding box center [23, 749] width 47 height 18
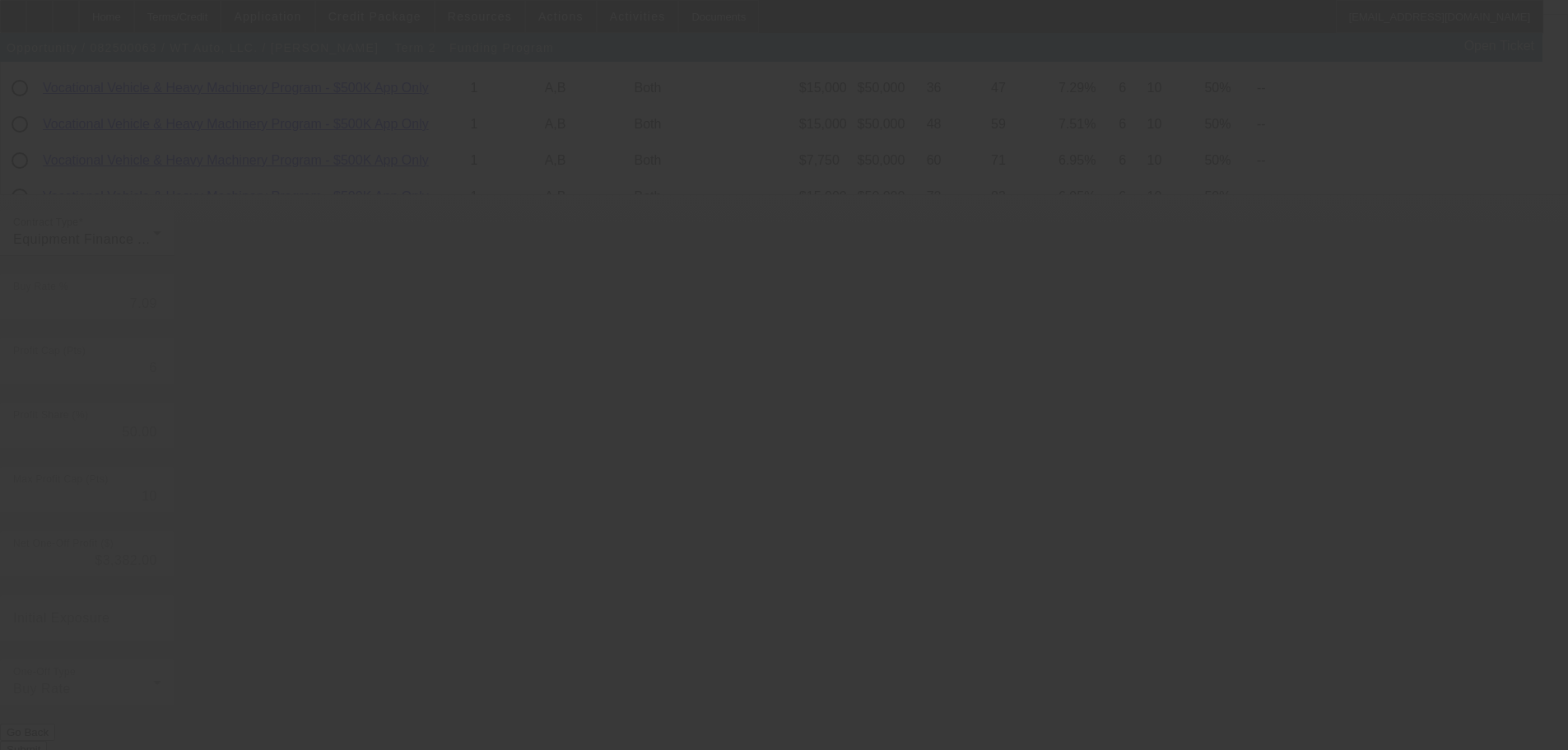
type input "8.28"
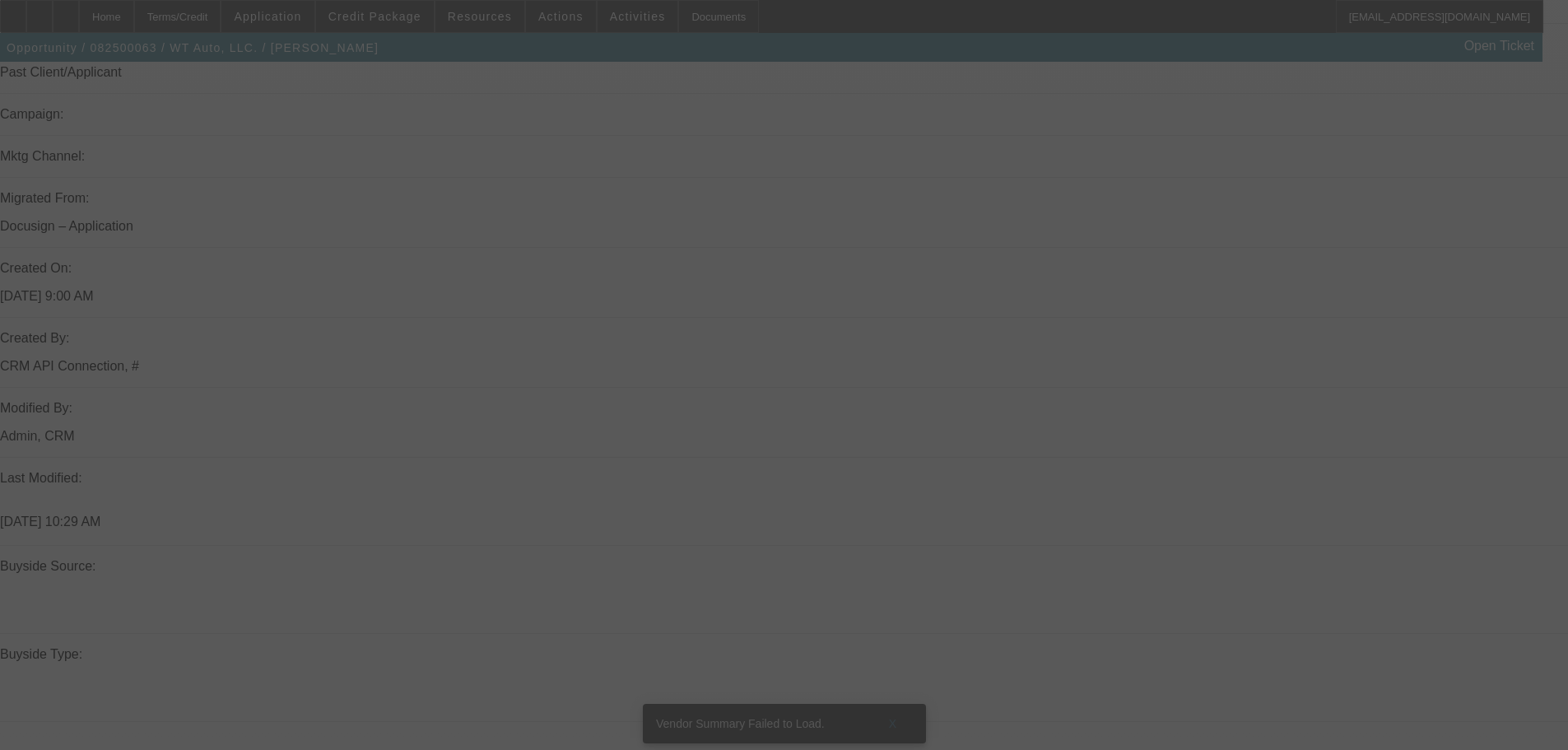
drag, startPoint x: 747, startPoint y: 401, endPoint x: 722, endPoint y: 504, distance: 106.0
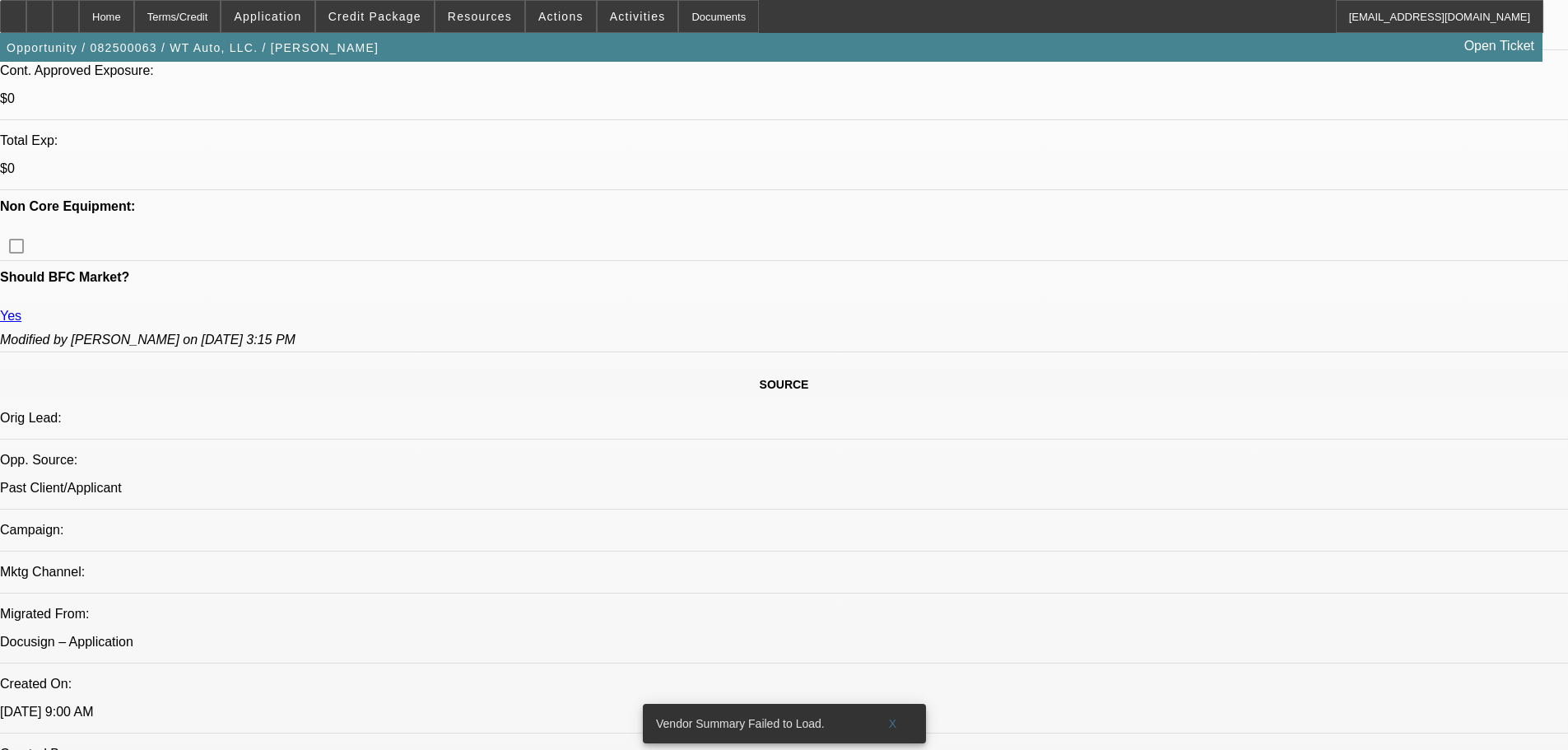
select select "0"
select select "6"
select select "0"
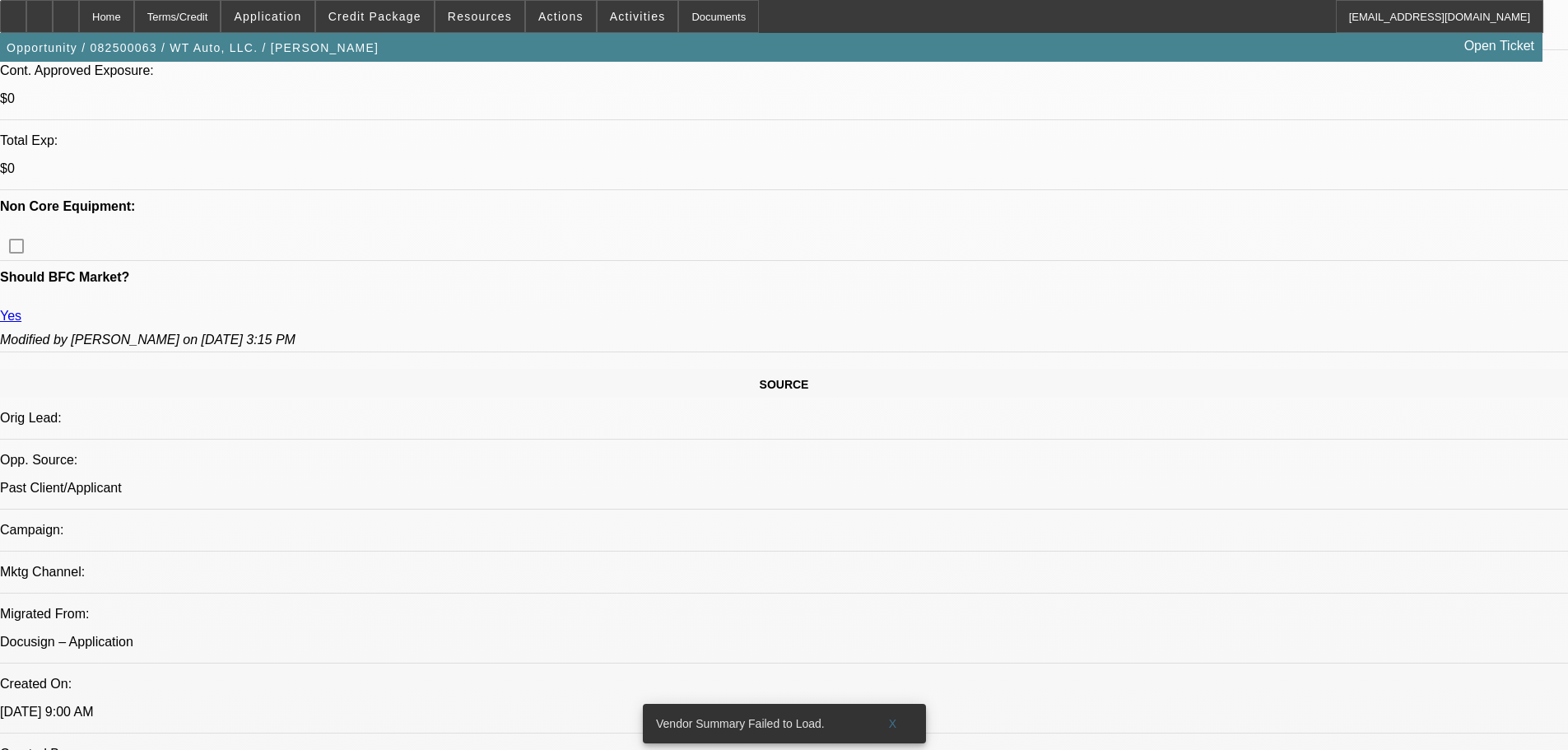
select select "0"
select select "6"
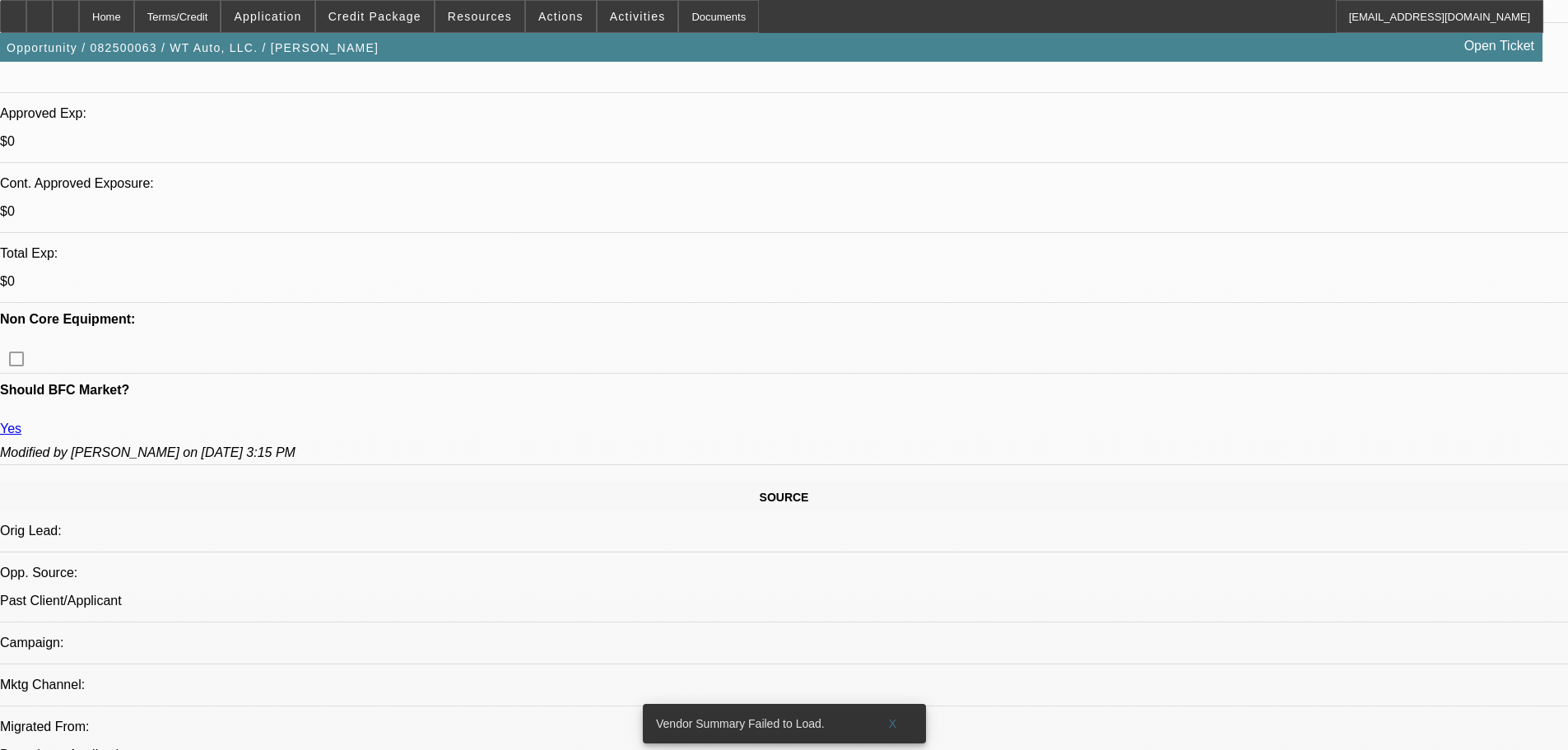
scroll to position [432, 0]
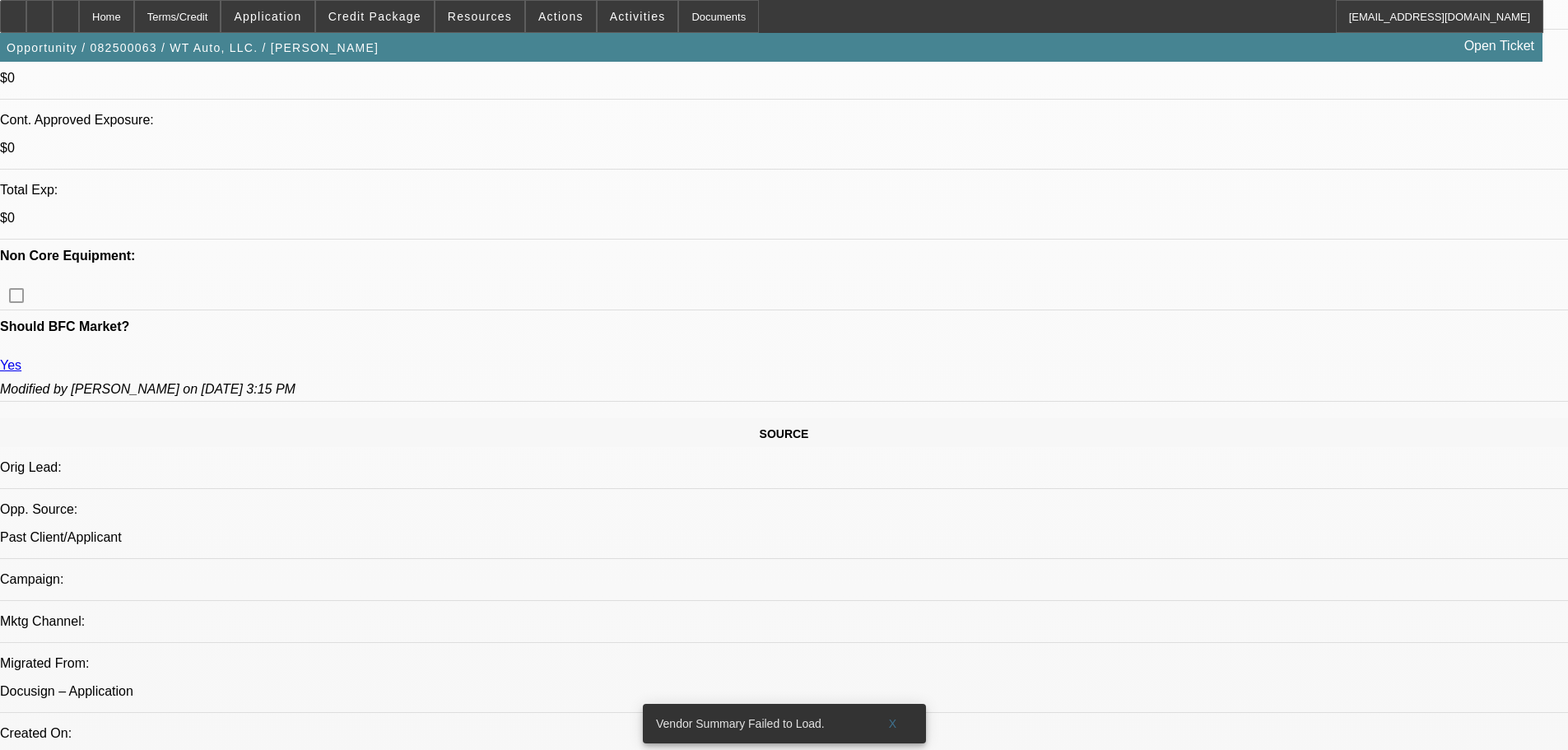
drag, startPoint x: 609, startPoint y: 351, endPoint x: 599, endPoint y: 385, distance: 35.4
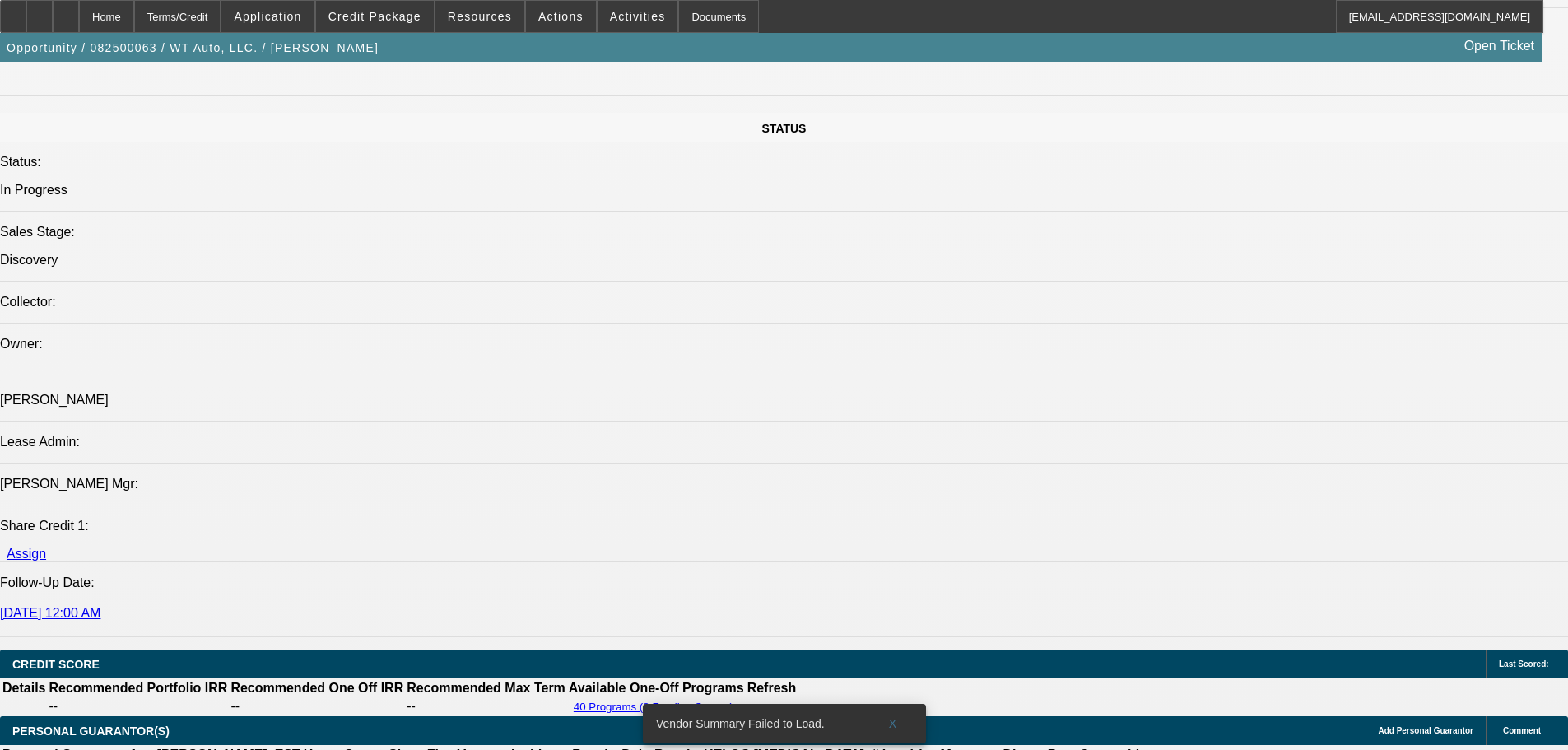
drag, startPoint x: 594, startPoint y: 385, endPoint x: 596, endPoint y: 630, distance: 245.0
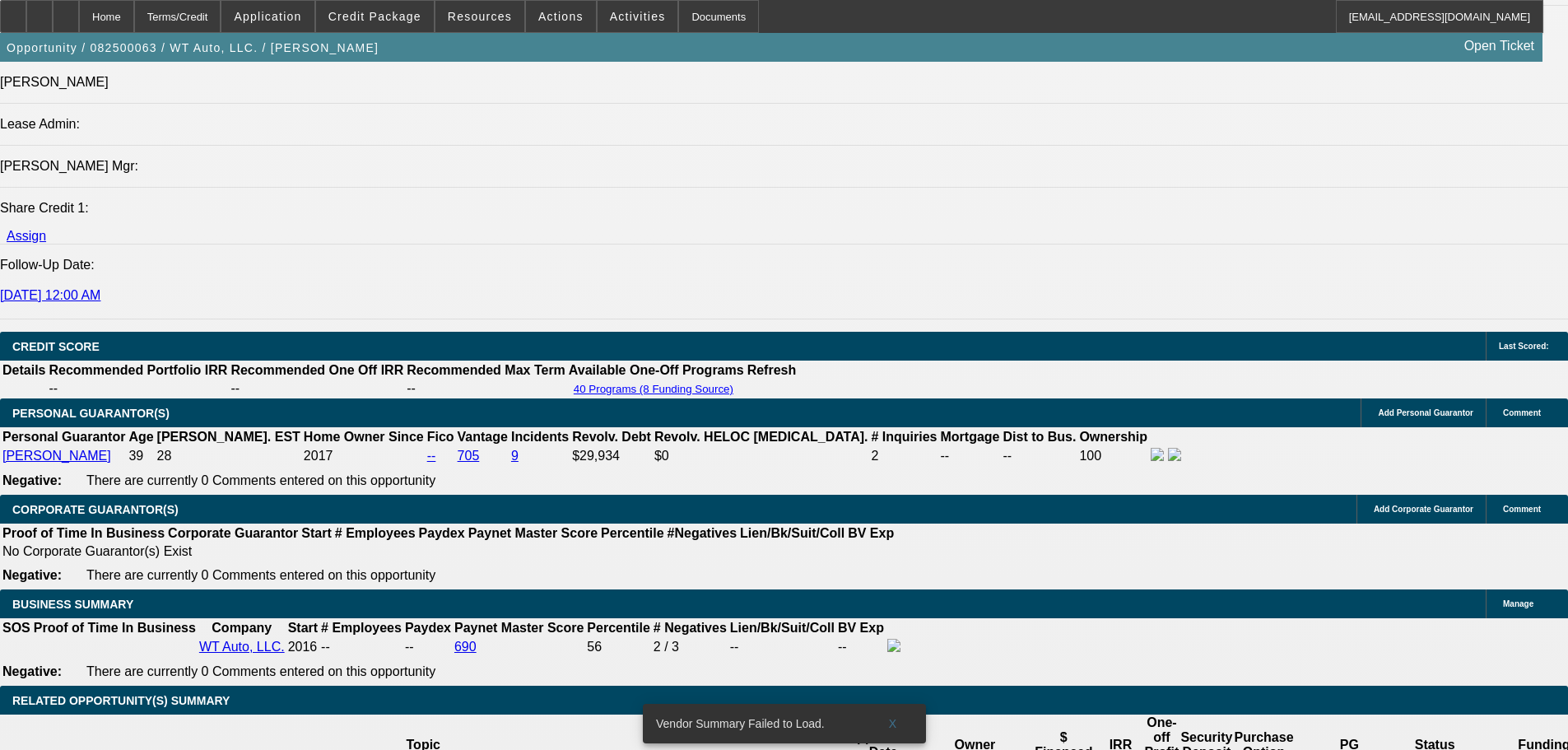
scroll to position [2043, 0]
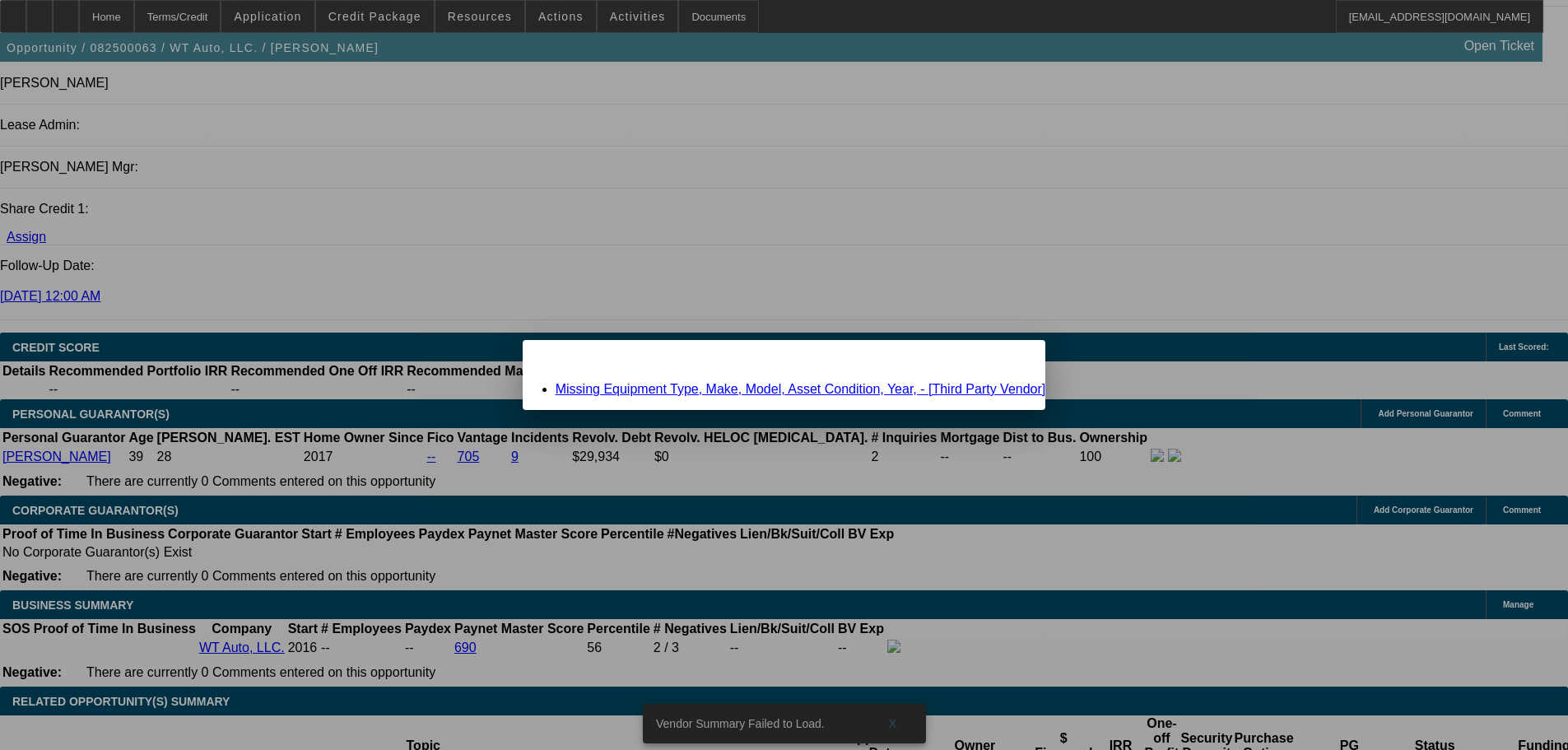
scroll to position [0, 0]
click at [1013, 359] on span "Close" at bounding box center [1024, 354] width 22 height 9
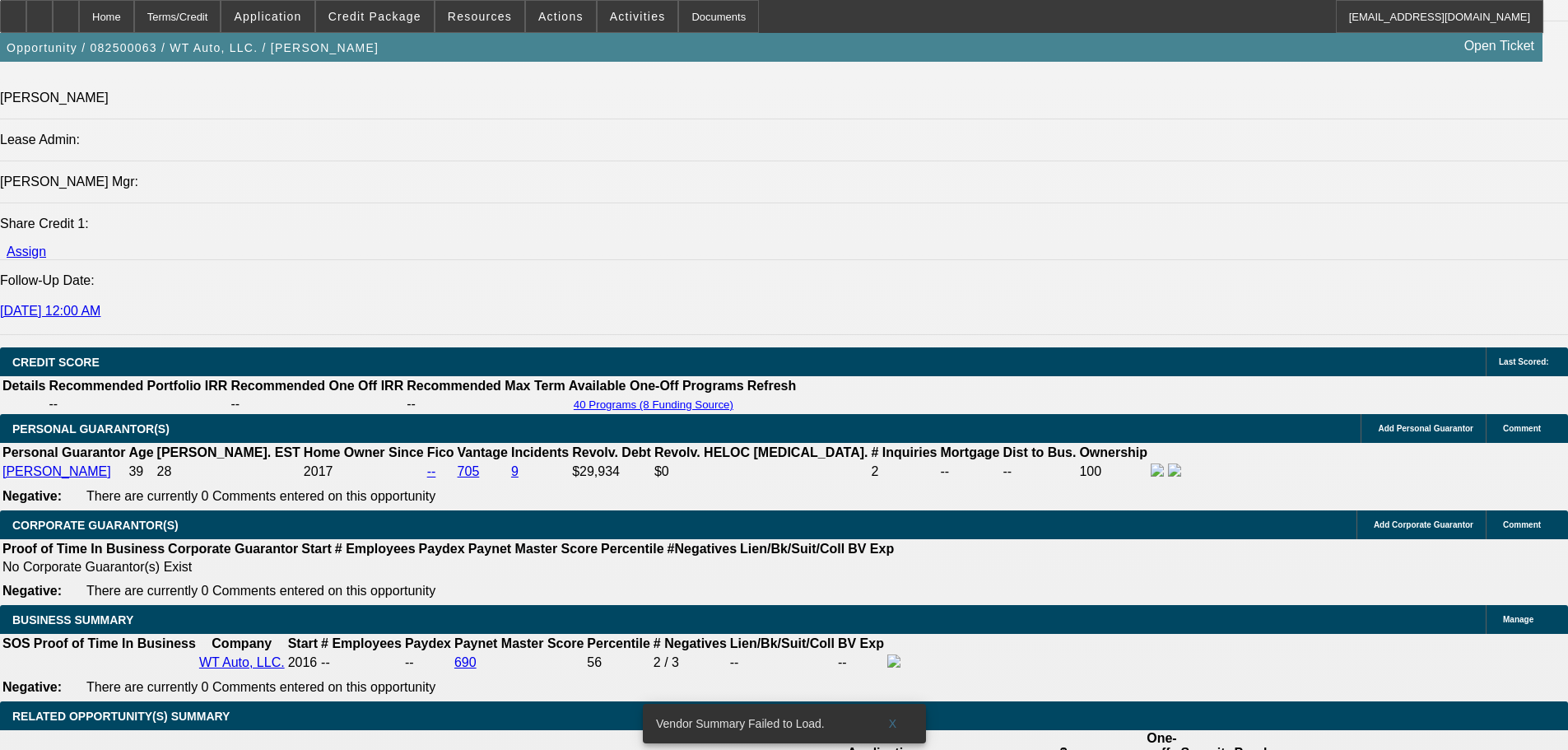
scroll to position [2125, 0]
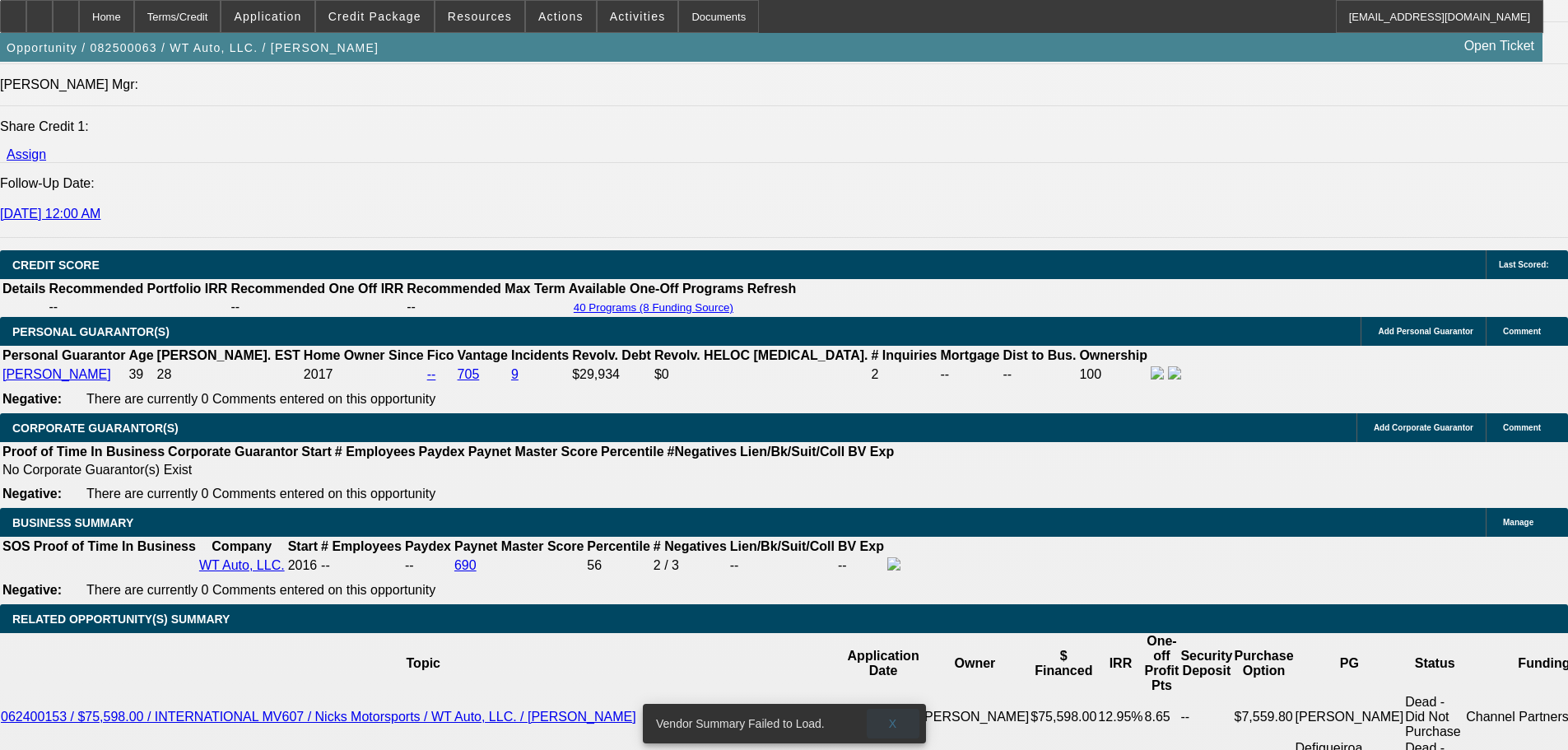
click at [894, 717] on span "X" at bounding box center [893, 723] width 9 height 13
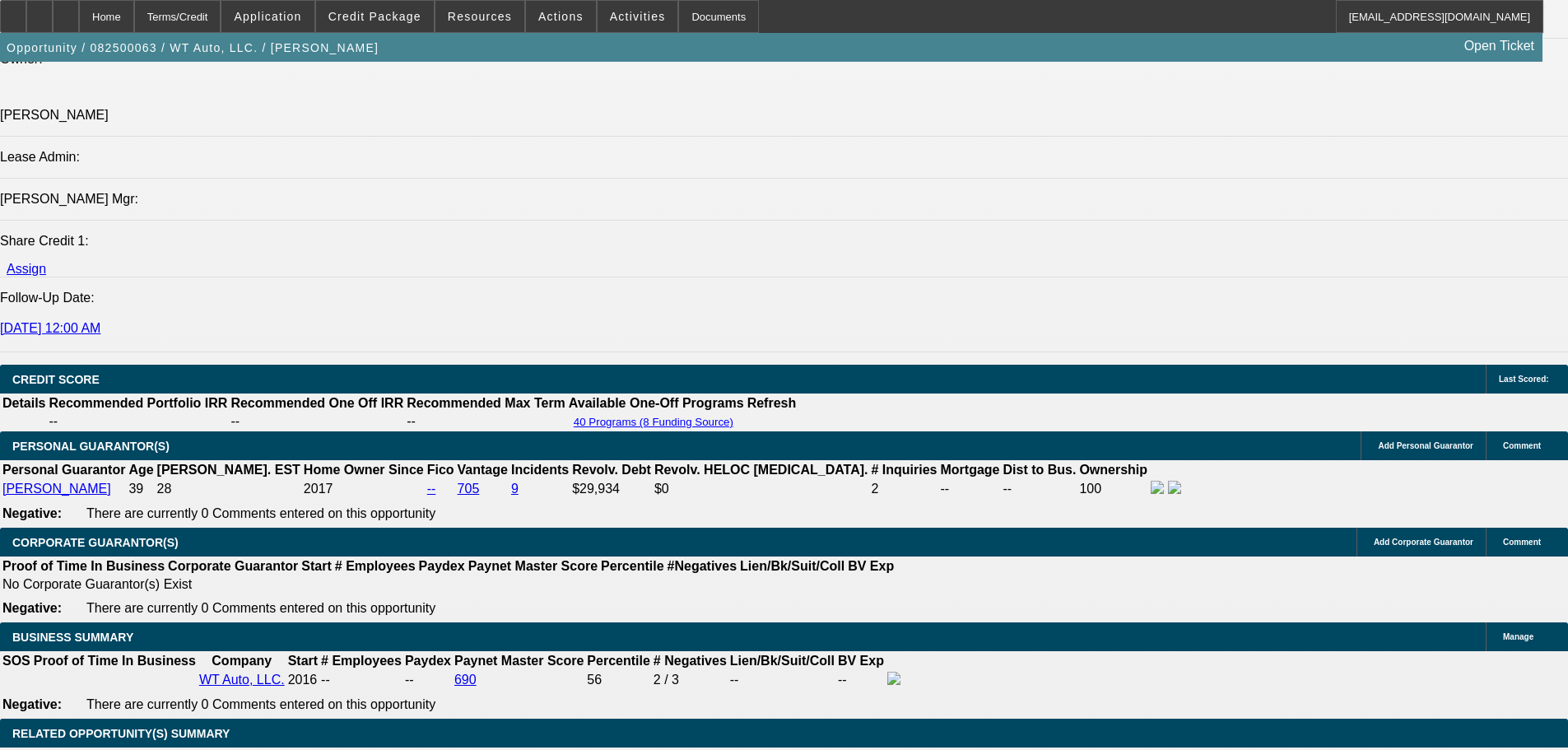
scroll to position [1878, 0]
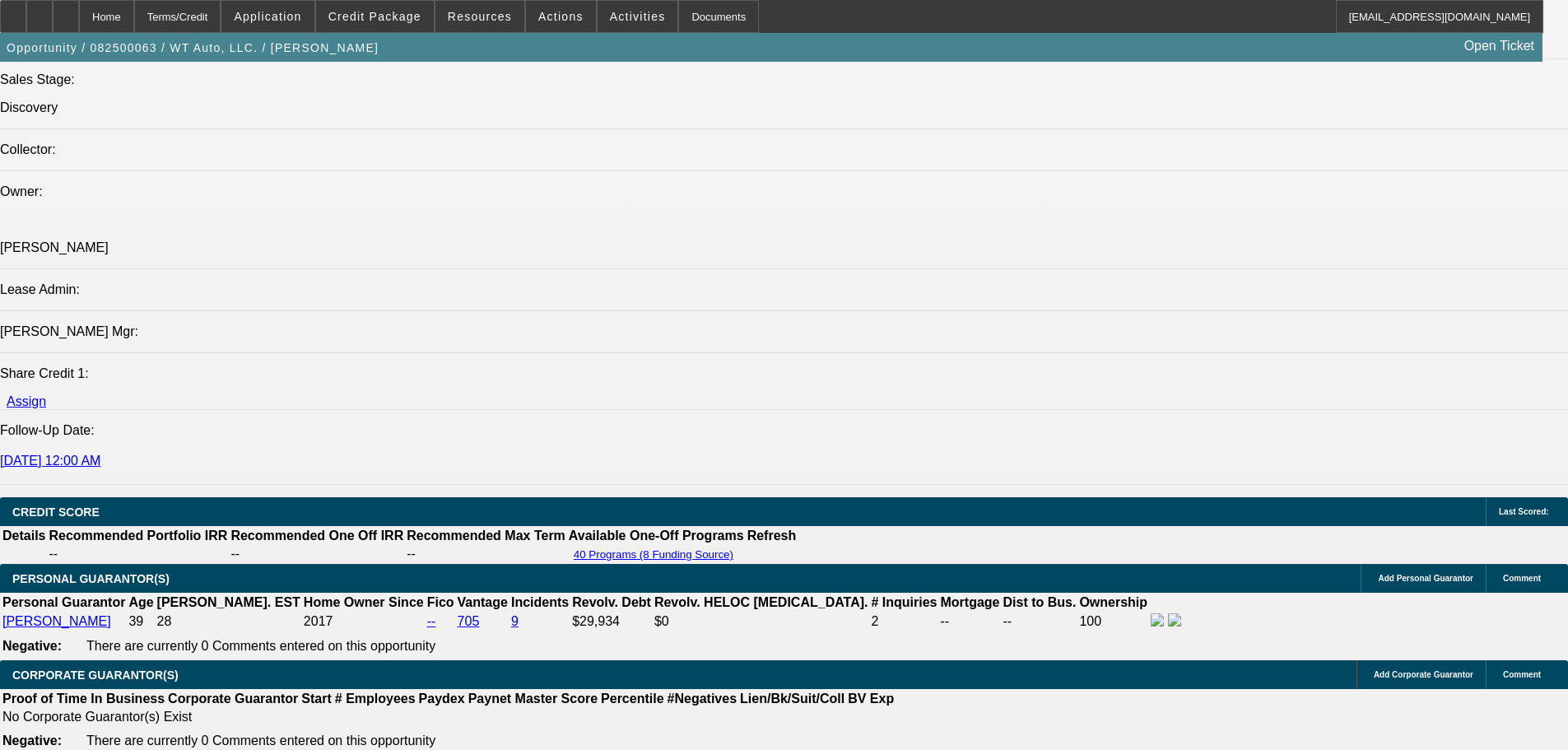
drag, startPoint x: 1475, startPoint y: 557, endPoint x: 1064, endPoint y: 502, distance: 414.7
copy div "8/20 TT will, just got back from vacation [DATE]. Let me know that the truck so…"
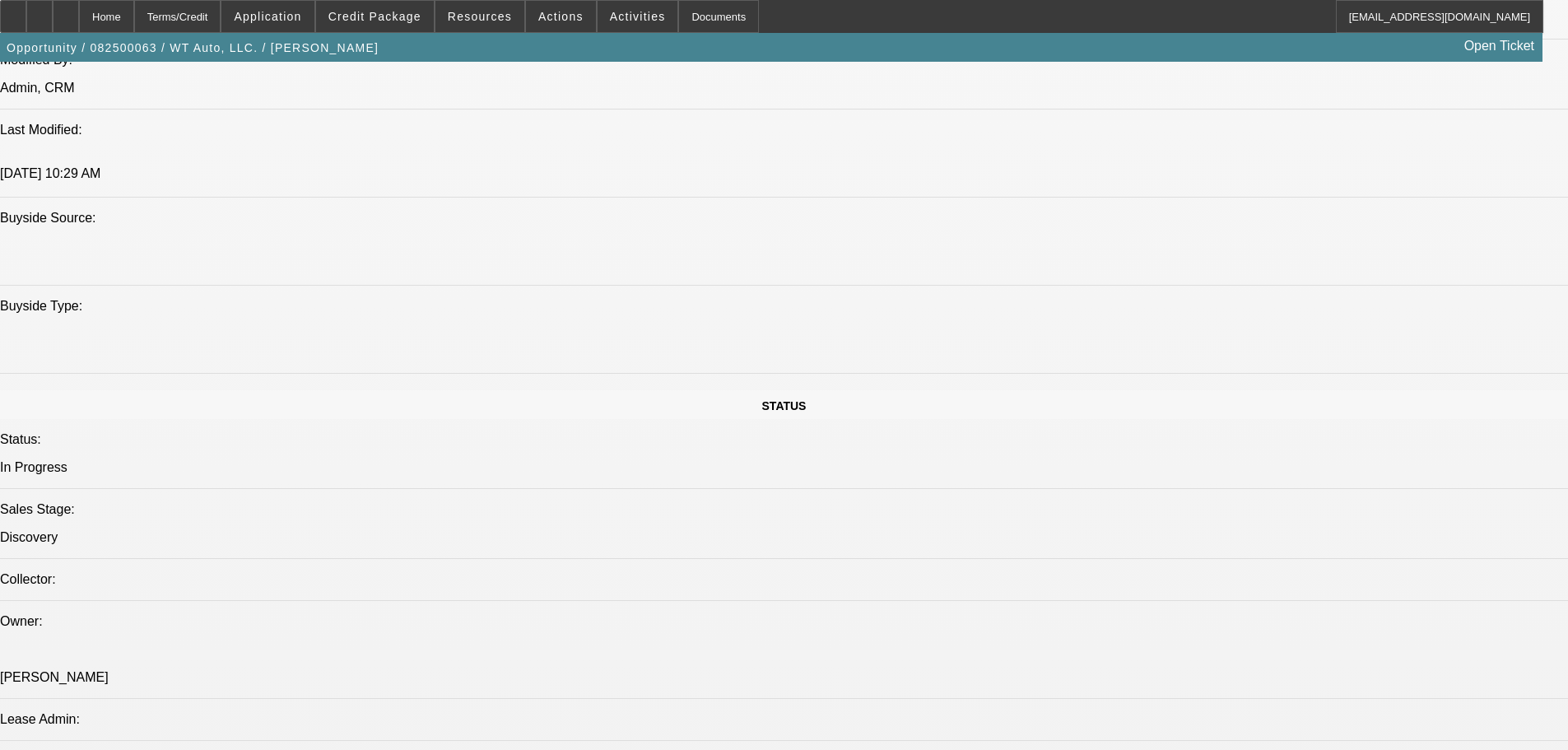
drag, startPoint x: 835, startPoint y: 633, endPoint x: 830, endPoint y: 402, distance: 231.1
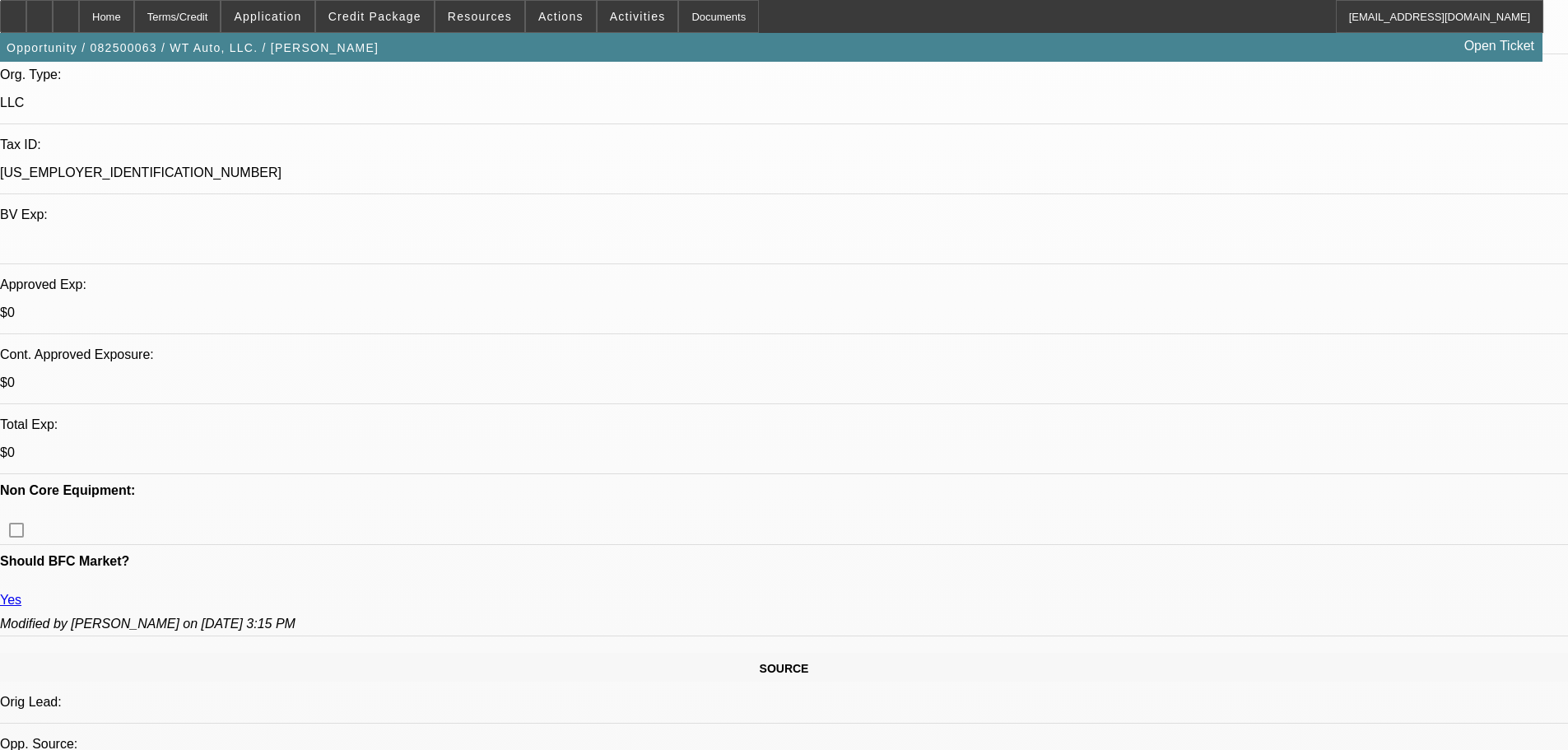
drag, startPoint x: 810, startPoint y: 447, endPoint x: 797, endPoint y: 205, distance: 242.3
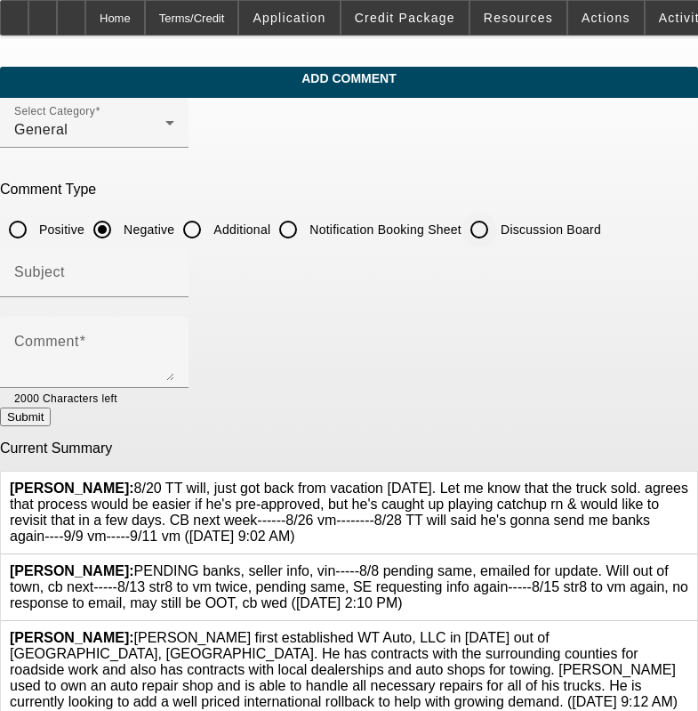
drag, startPoint x: 513, startPoint y: 231, endPoint x: 486, endPoint y: 301, distance: 74.7
click at [497, 231] on input "Discussion Board" at bounding box center [480, 230] width 36 height 36
radio input "true"
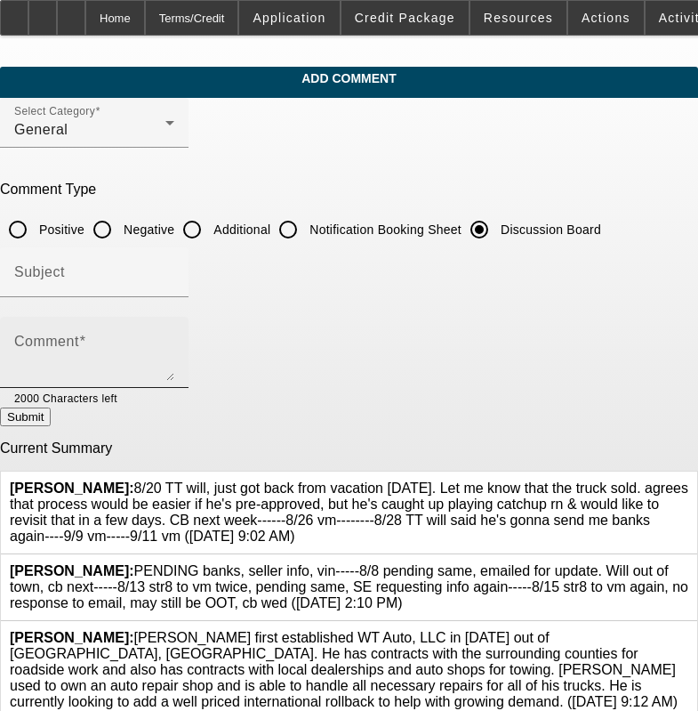
click at [174, 347] on textarea "Comment" at bounding box center [94, 359] width 160 height 43
paste textarea "8/20 TT will, just got back from vacation [DATE]. Let me know that the truck so…"
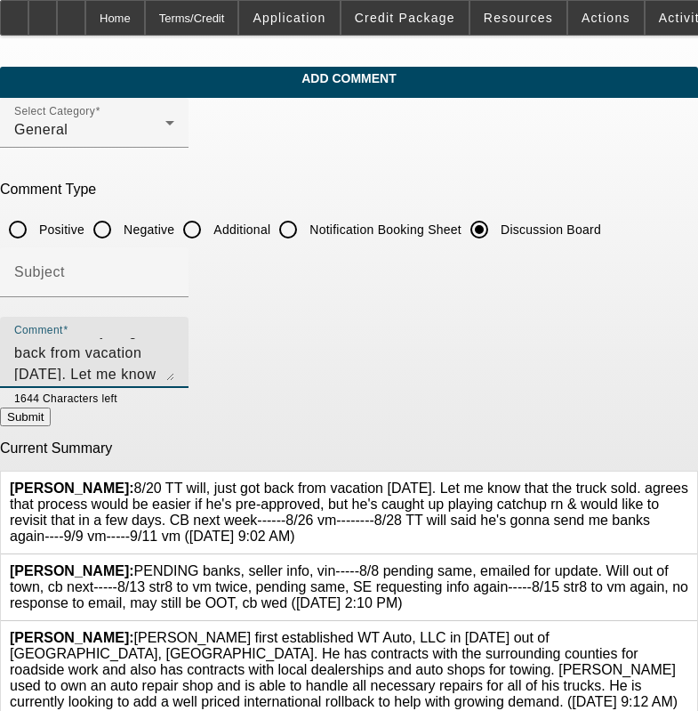
scroll to position [38, 0]
type textarea "8/20 TT will, just got back from vacation [DATE]. Let me know that the truck so…"
click at [51, 421] on button "Submit" at bounding box center [25, 417] width 51 height 19
radio input "true"
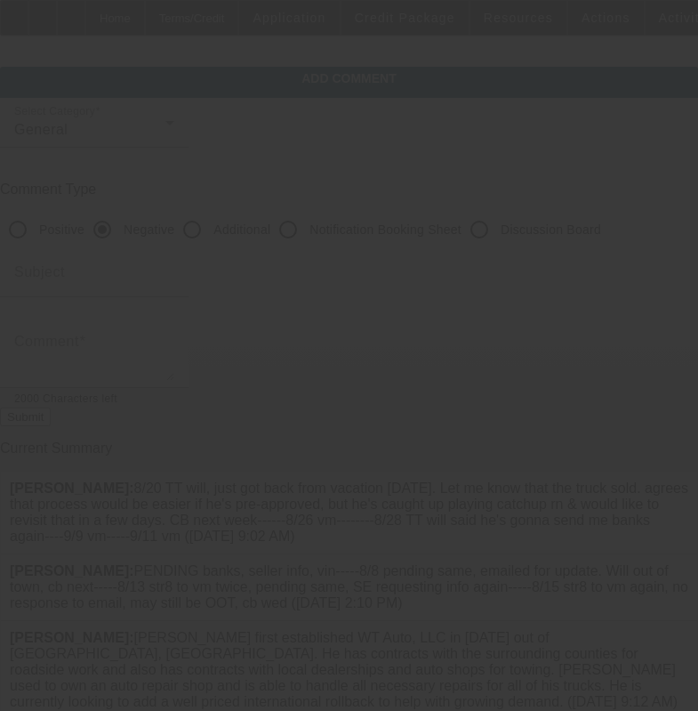
scroll to position [0, 0]
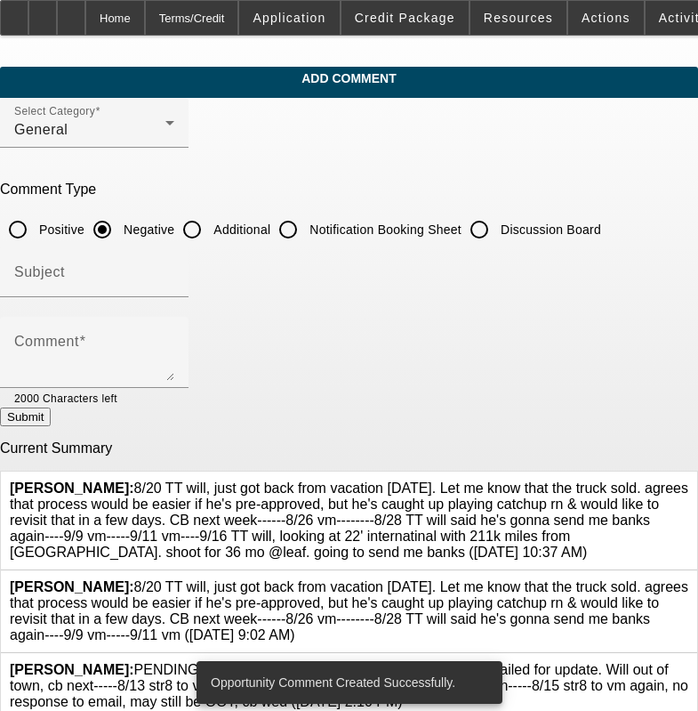
drag, startPoint x: 634, startPoint y: 576, endPoint x: 623, endPoint y: 585, distance: 14.5
click at [689, 579] on div at bounding box center [689, 611] width 0 height 64
click at [689, 585] on div at bounding box center [689, 611] width 0 height 64
click at [689, 579] on icon at bounding box center [689, 579] width 0 height 0
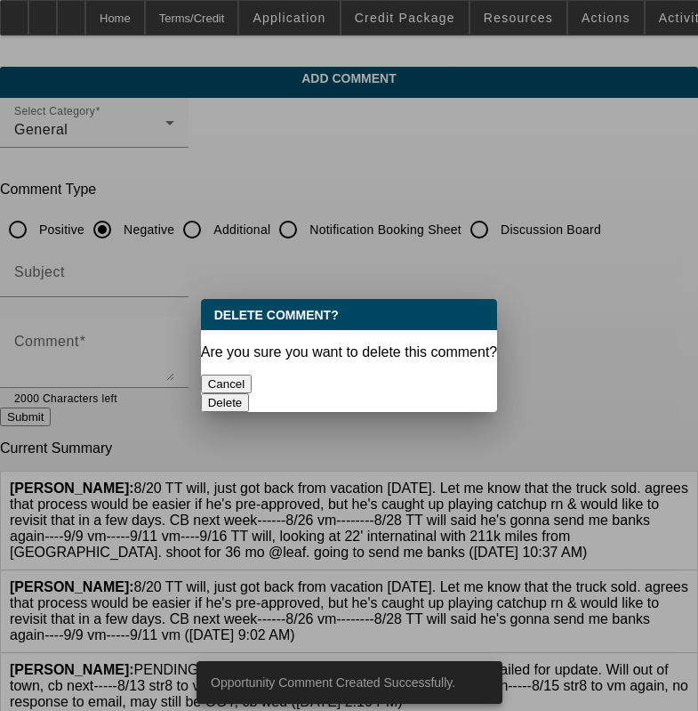
click at [424, 401] on div "Delete" at bounding box center [349, 402] width 297 height 19
click at [250, 393] on button "Delete" at bounding box center [225, 402] width 49 height 19
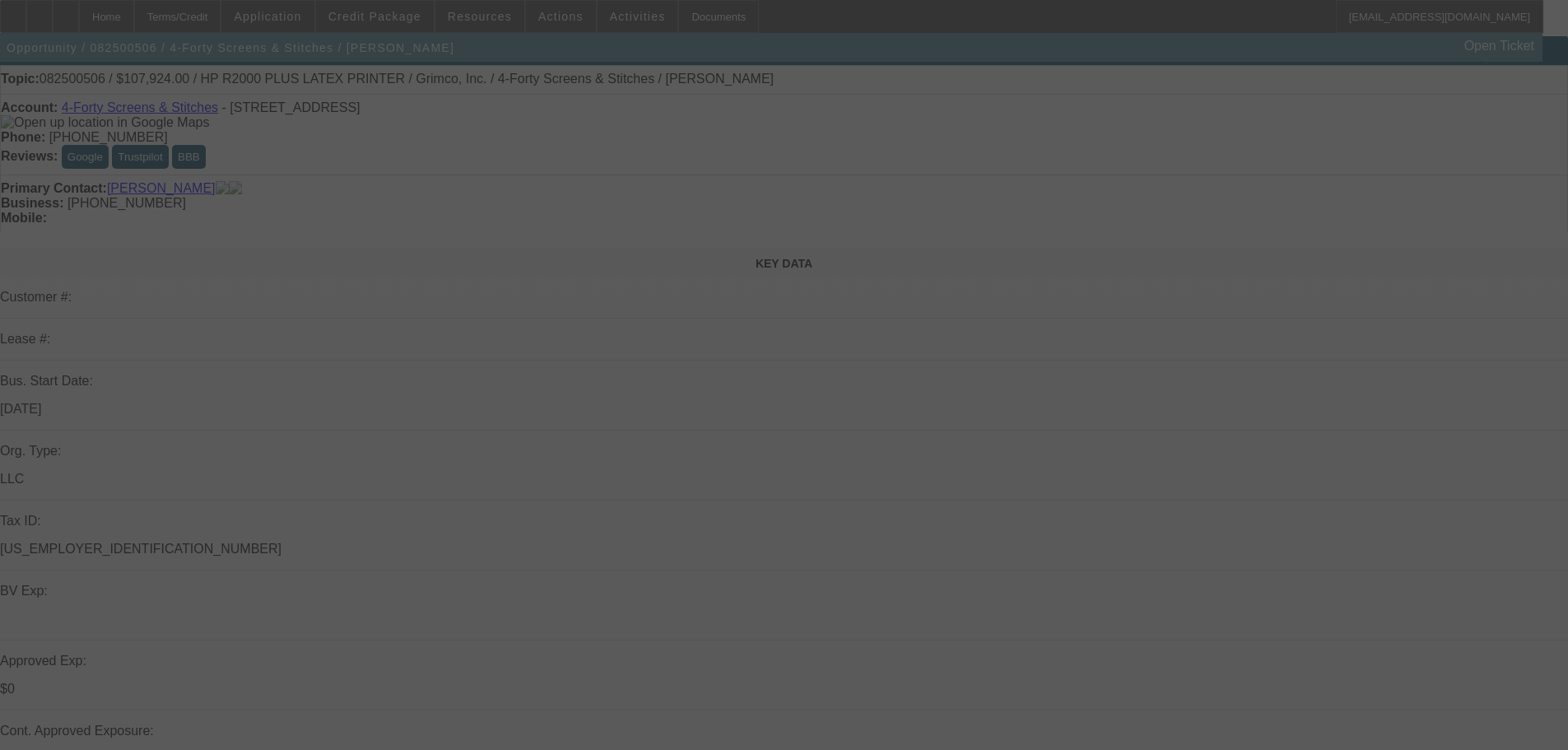
scroll to position [329, 0]
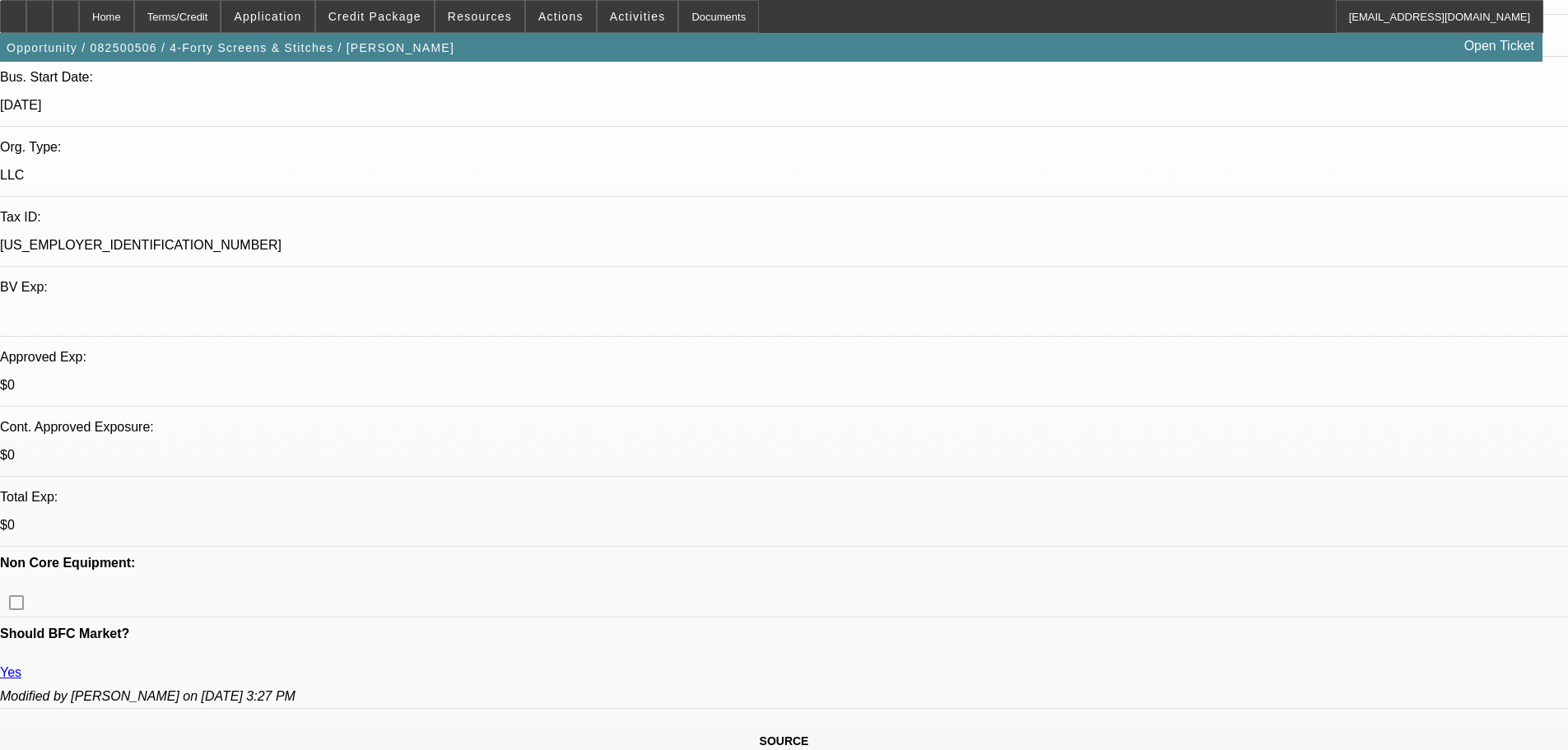
select select "0"
select select "6"
select select "0"
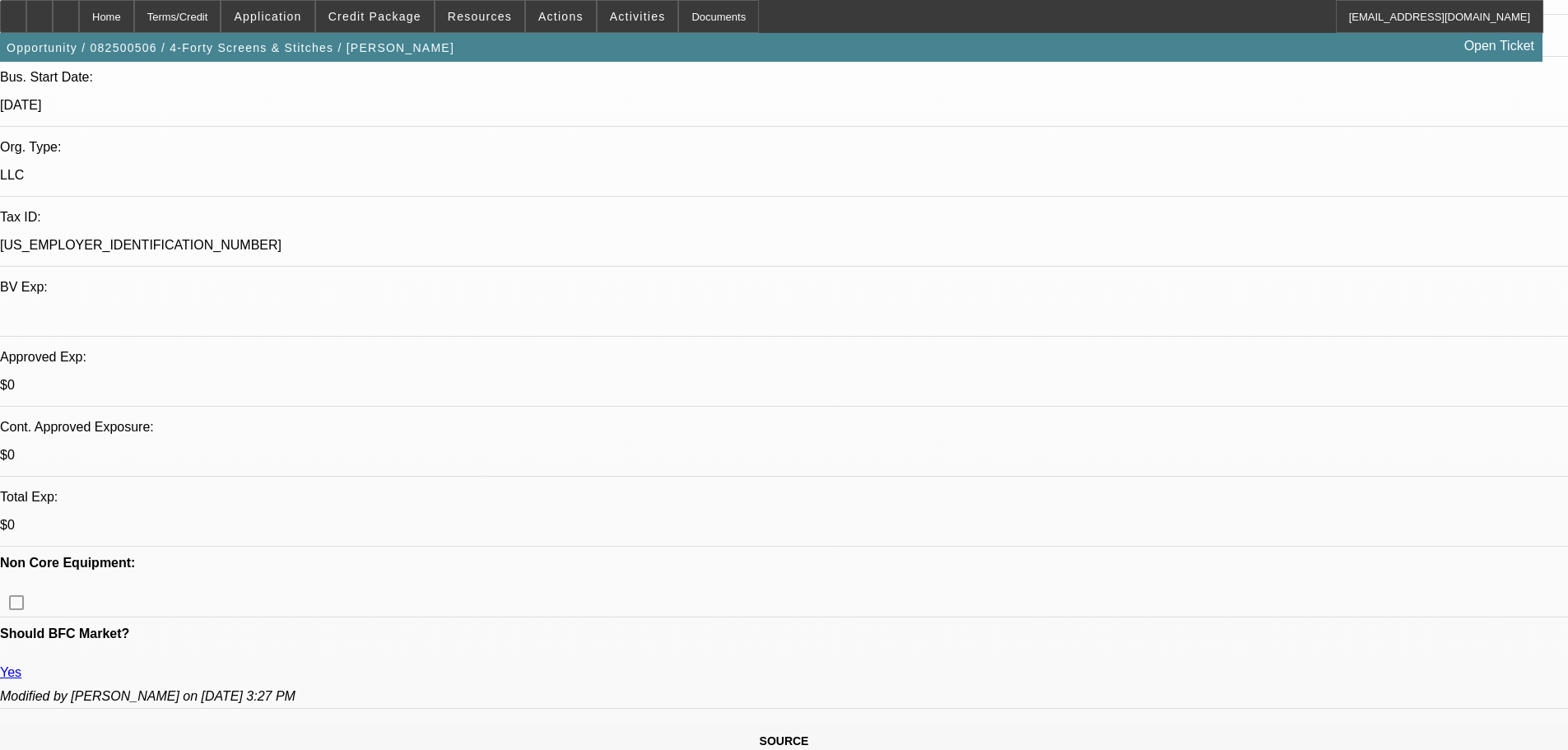
select select "0"
select select "6"
select select "0"
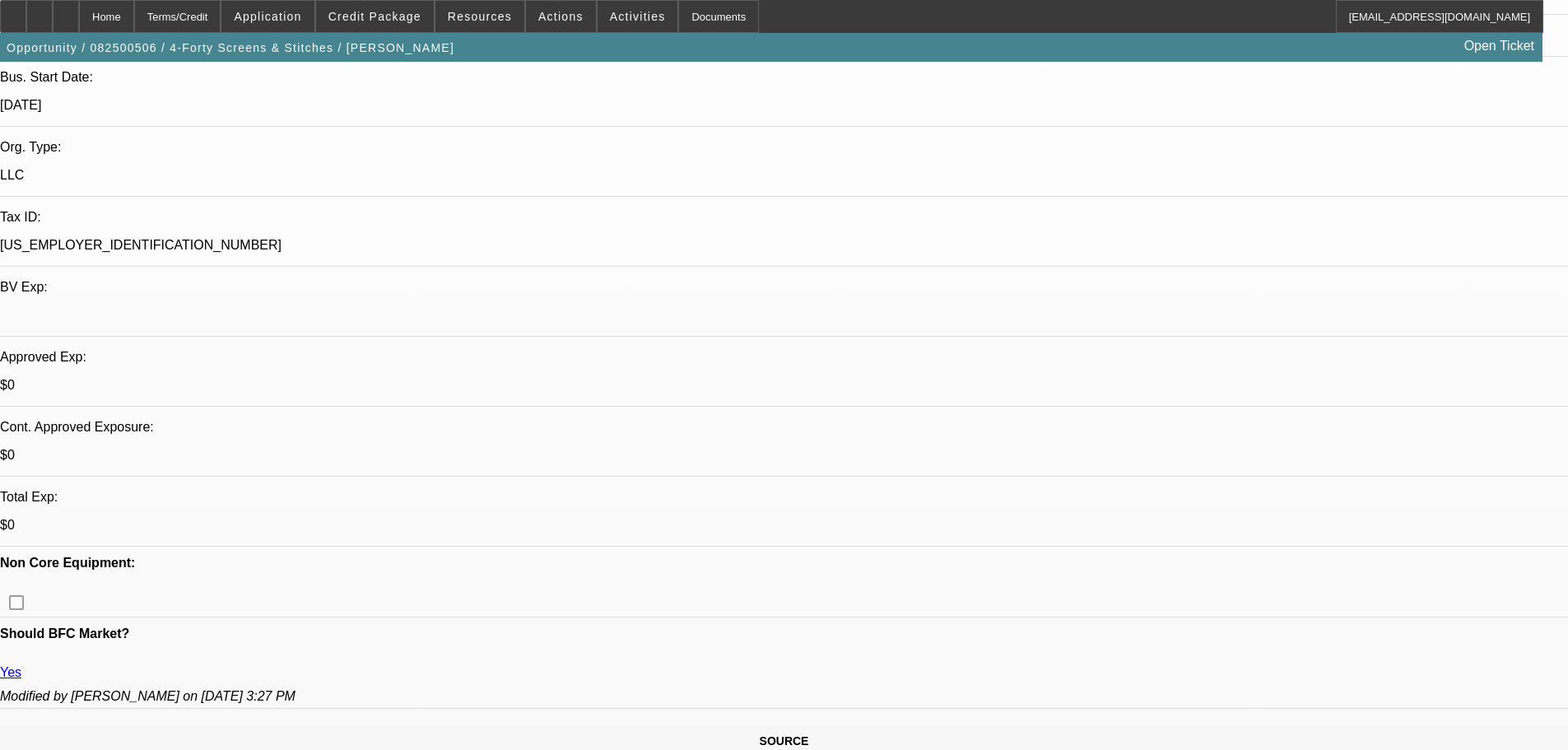
select select "0"
select select "6"
select select "0"
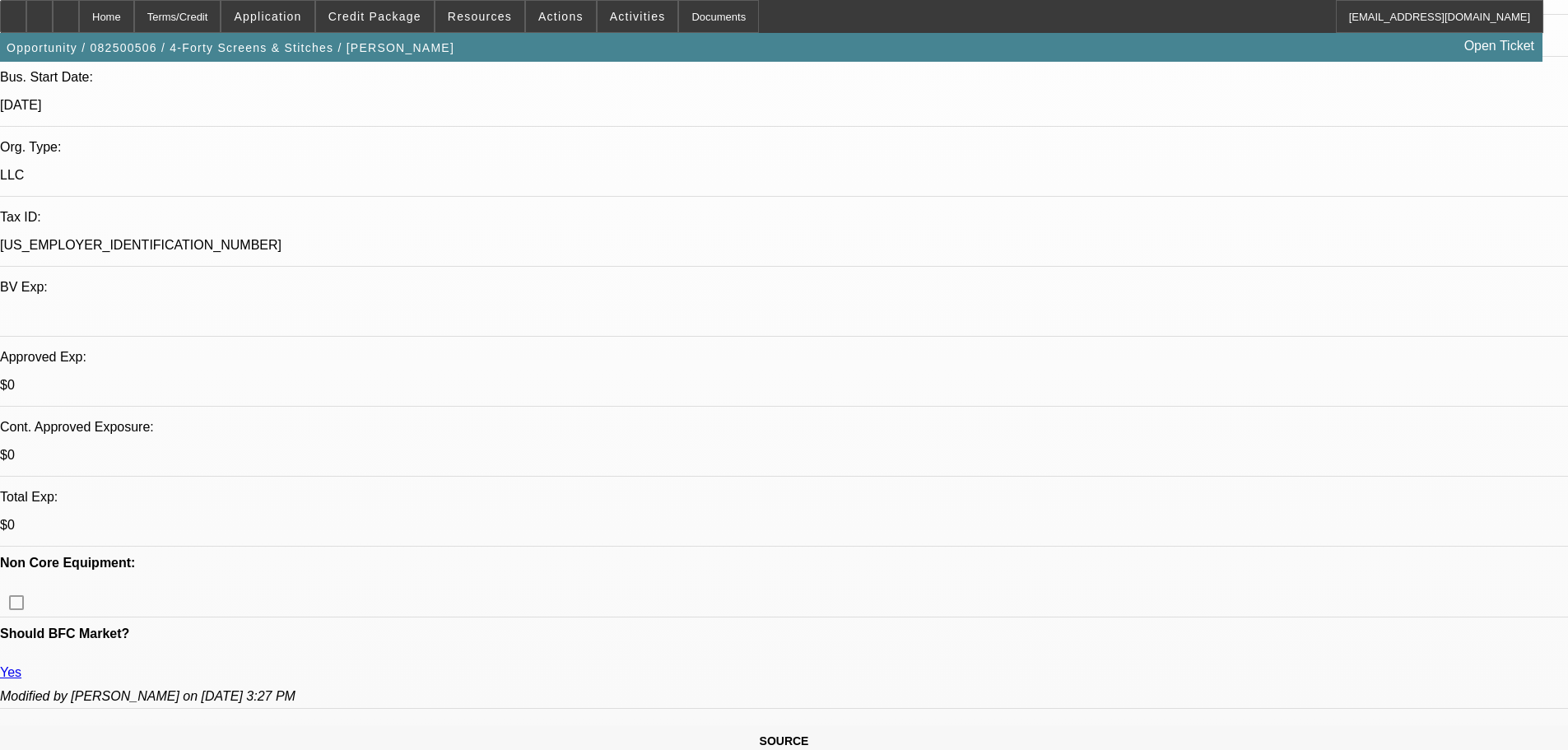
select select "6"
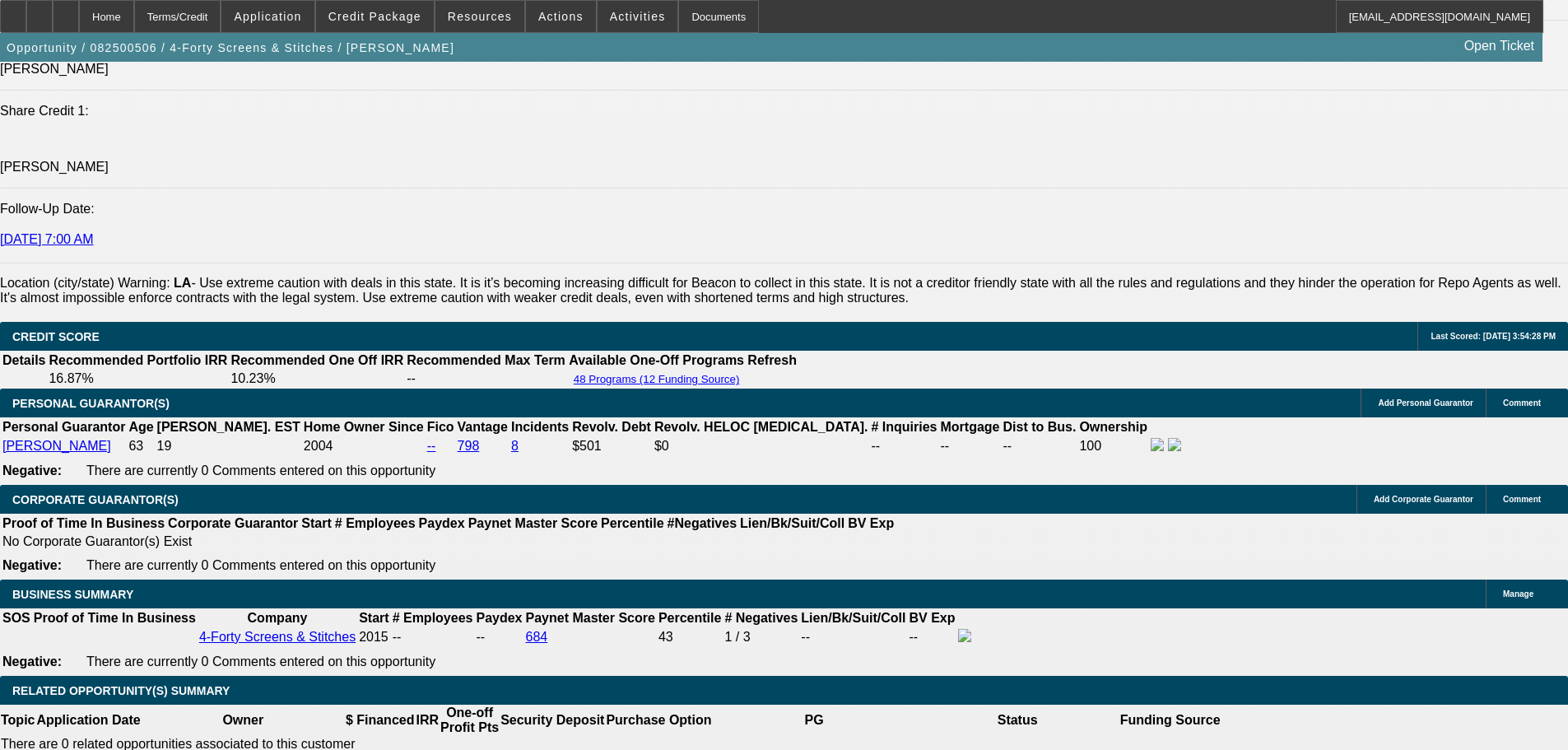
scroll to position [2386, 0]
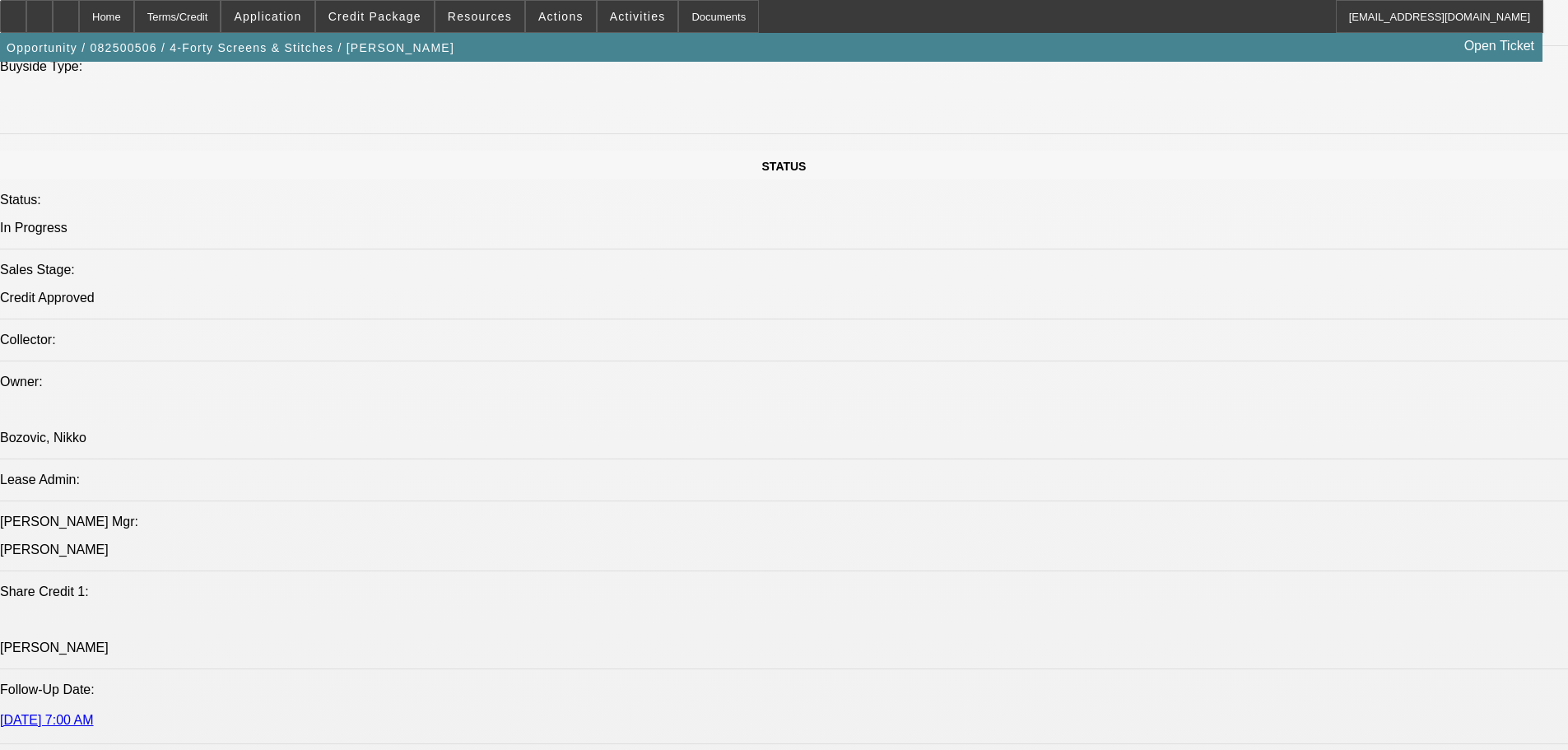
scroll to position [0, 0]
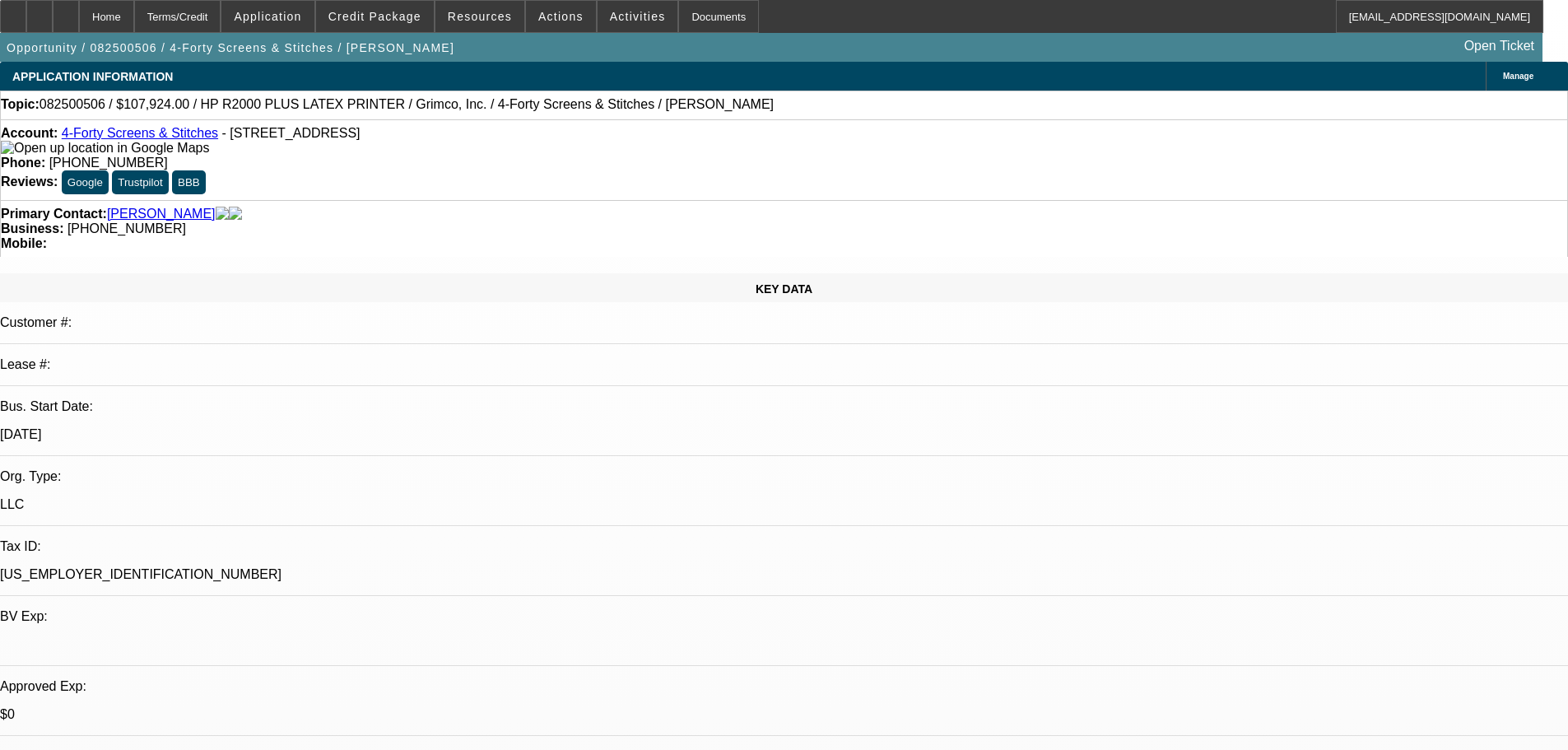
drag, startPoint x: 1031, startPoint y: 574, endPoint x: 1028, endPoint y: 149, distance: 425.0
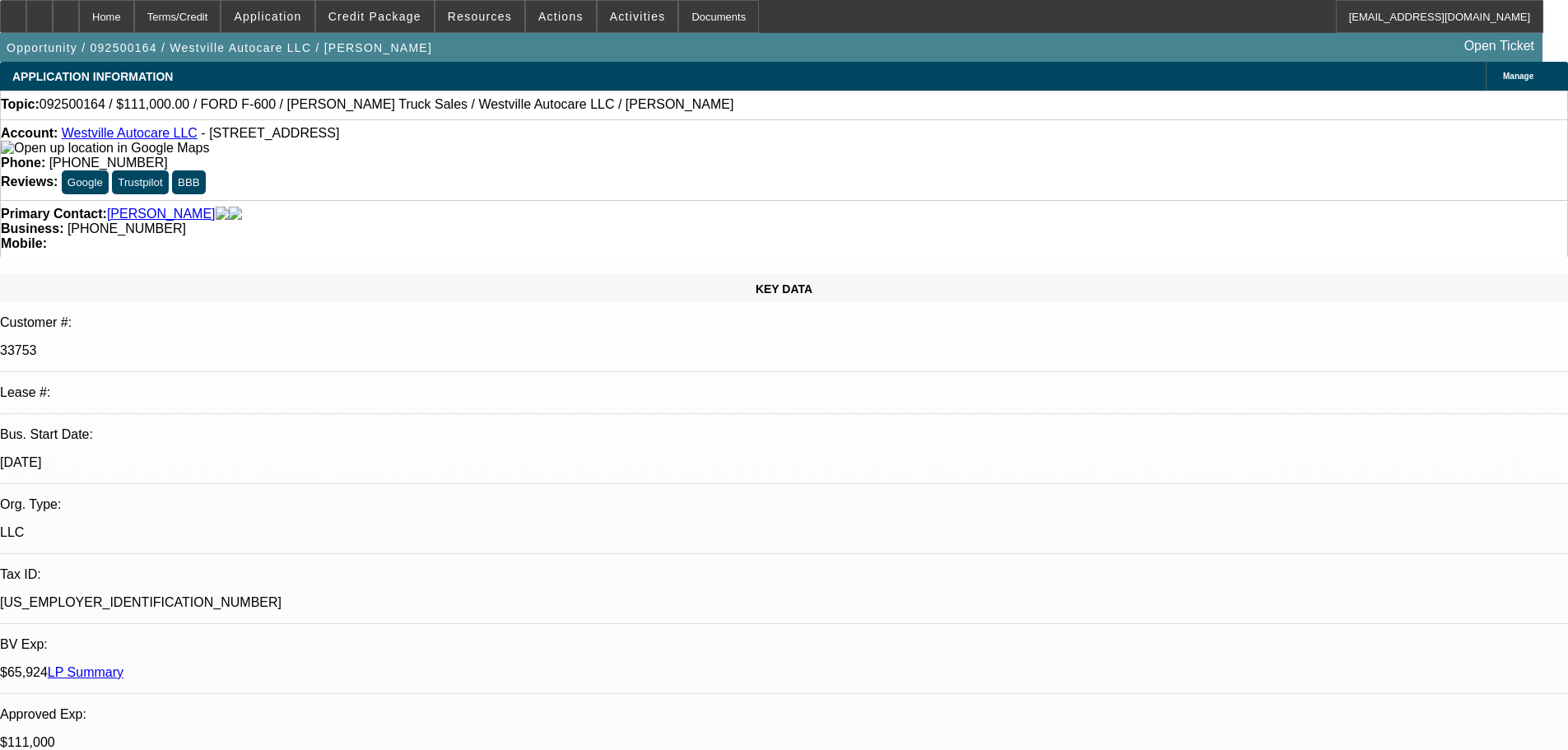
select select "0"
select select "2"
select select "0"
select select "6"
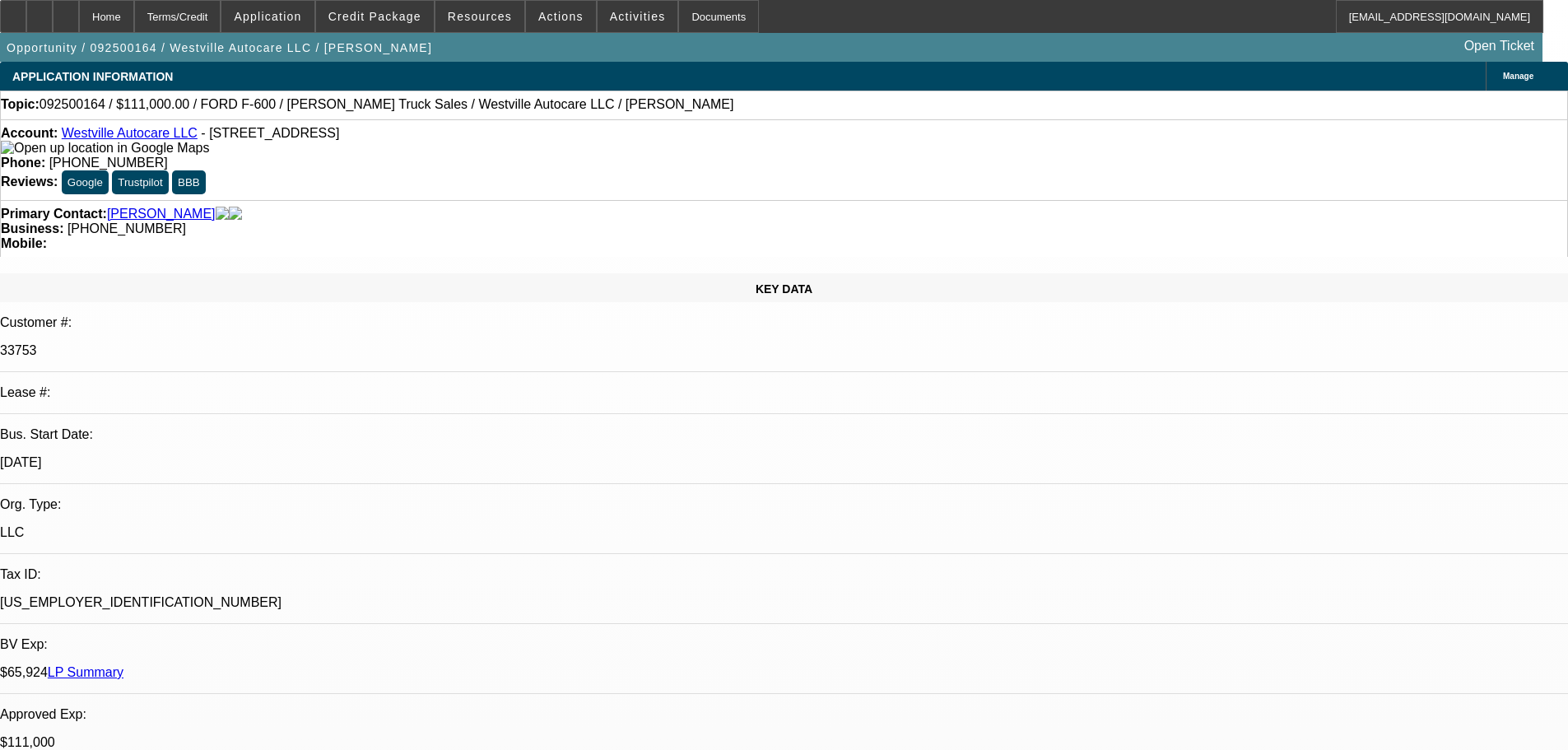
select select "0"
select select "2"
select select "0"
select select "6"
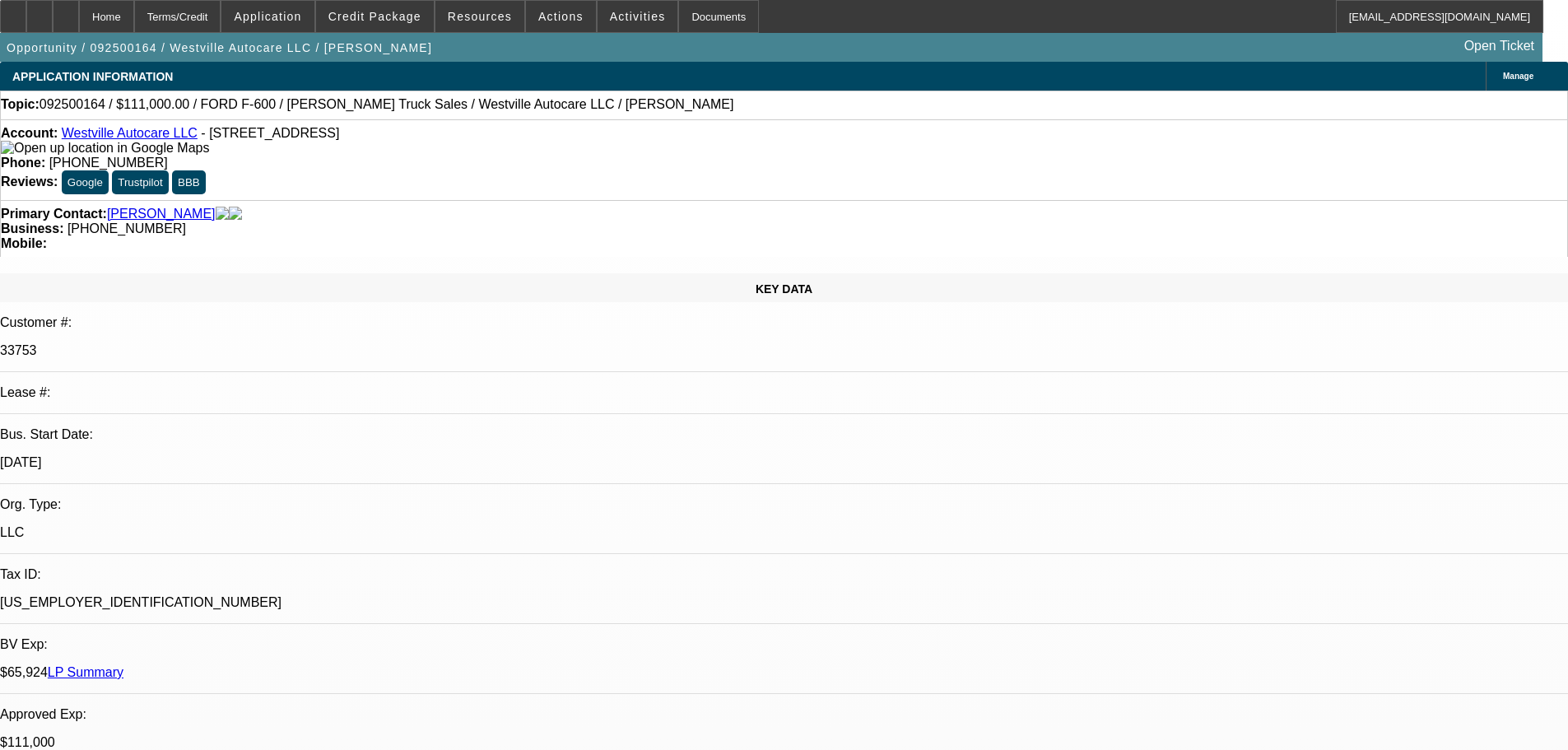
select select "0"
select select "2"
select select "0"
select select "6"
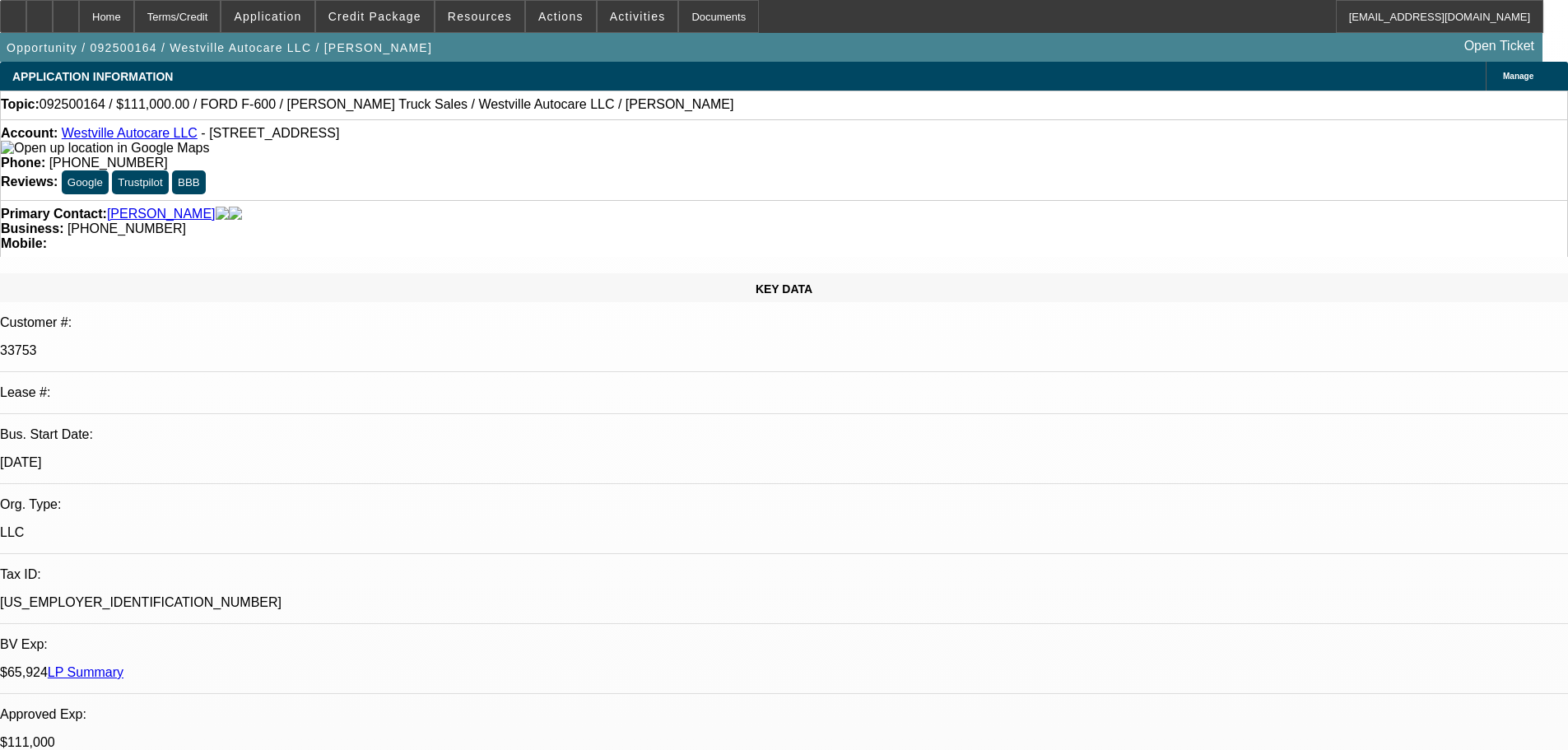
select select "0"
select select "2"
select select "0"
select select "6"
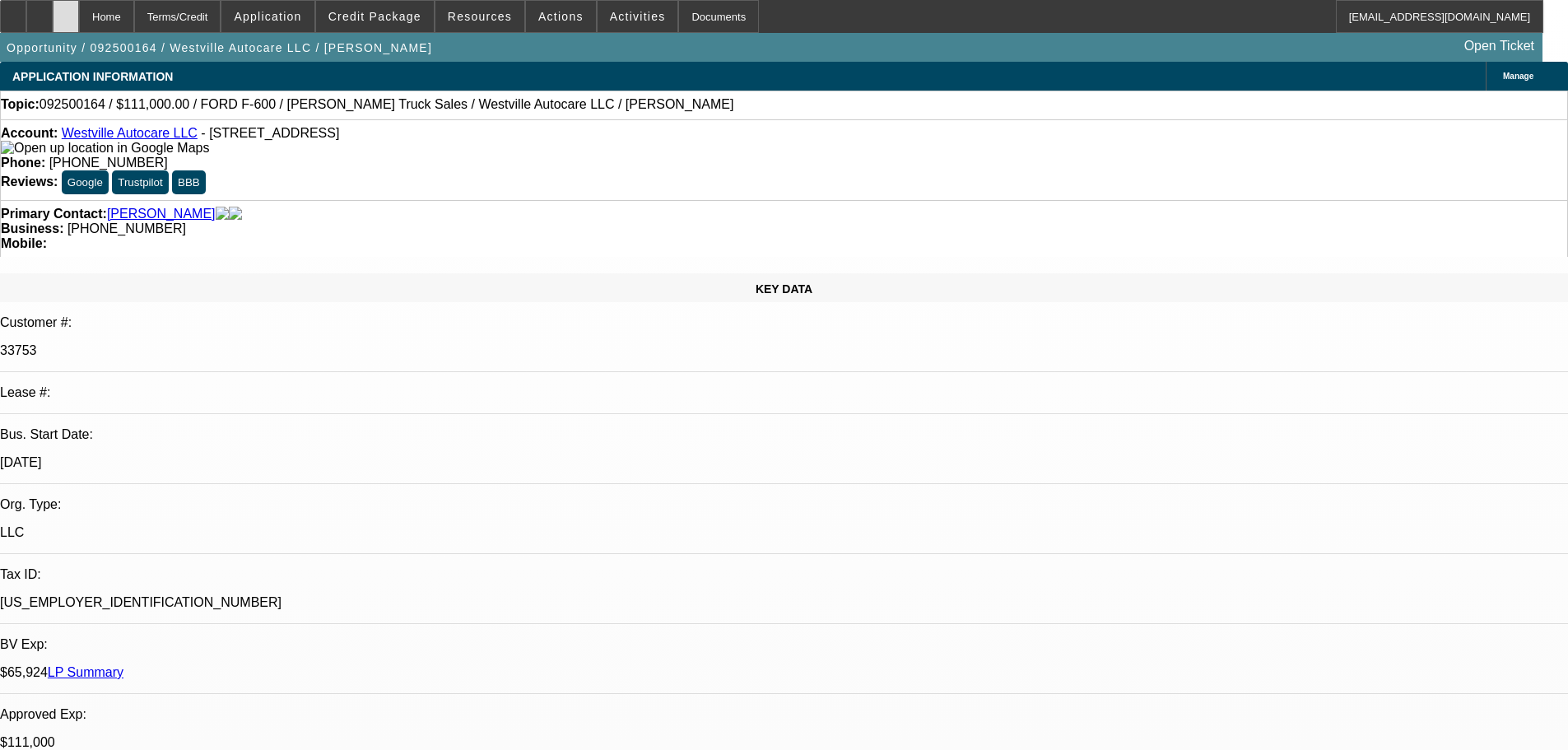
click at [79, 26] on div at bounding box center [66, 17] width 26 height 33
select select "0"
select select "2"
select select "0"
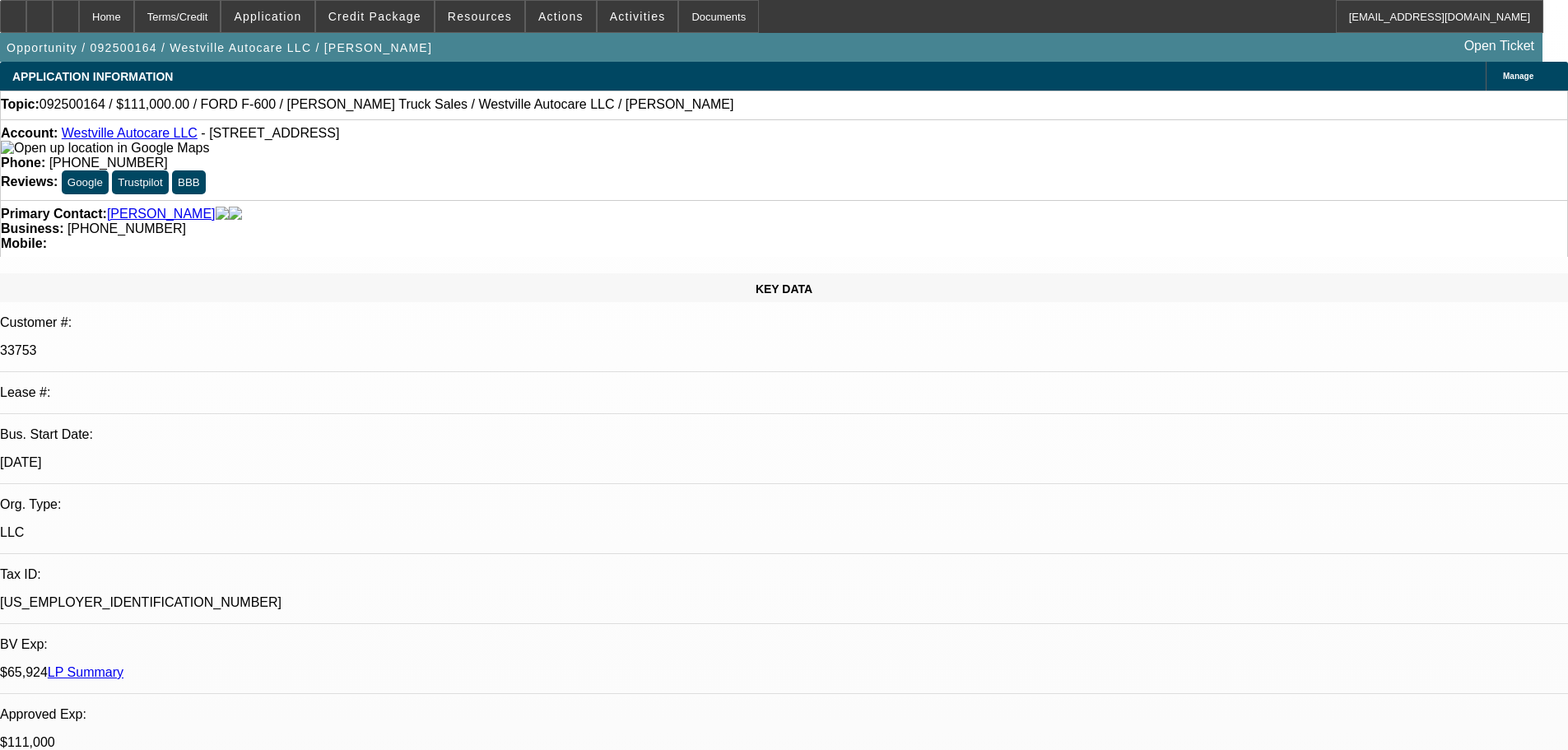
select select "6"
select select "0"
select select "2"
select select "0"
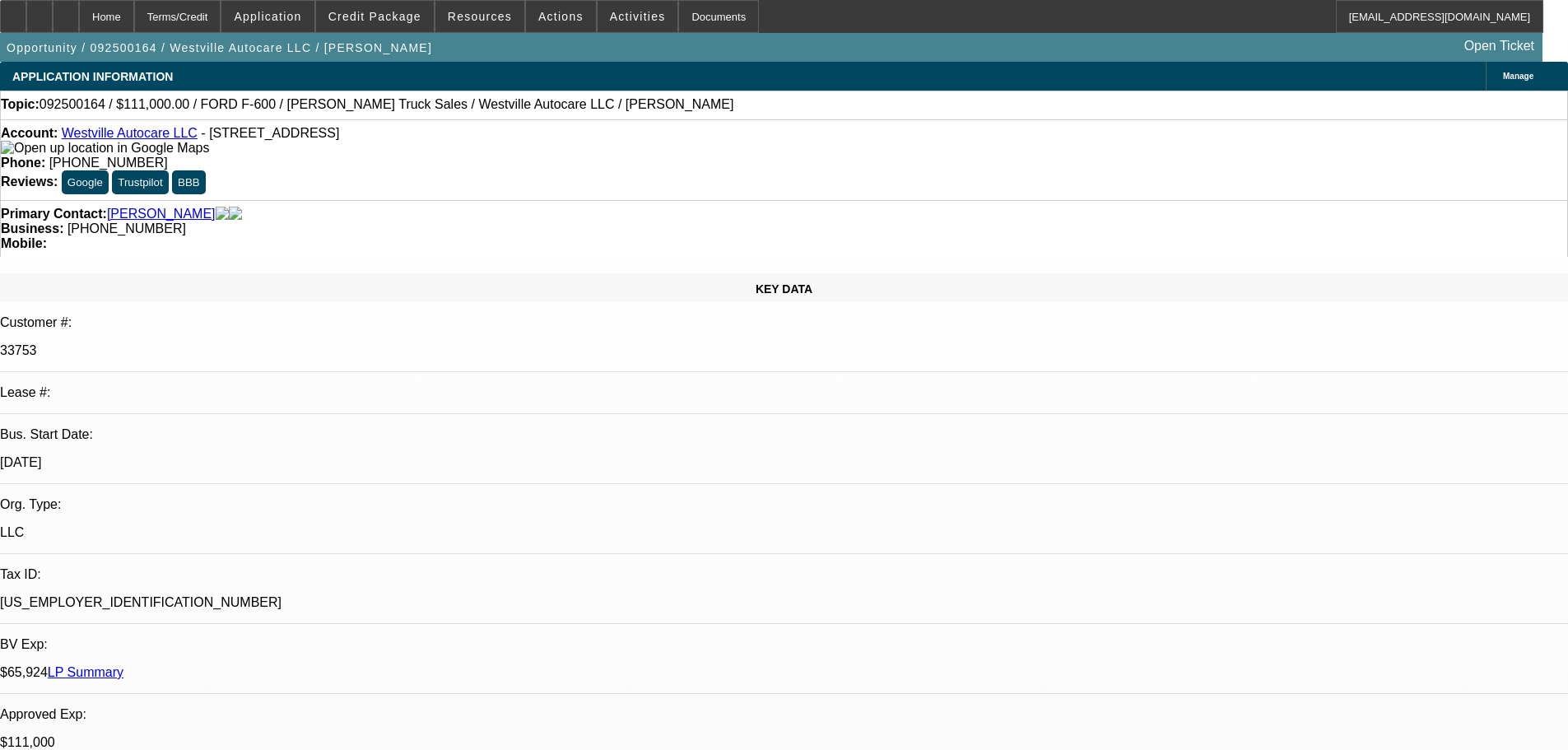
select select "6"
select select "0"
select select "2"
select select "0"
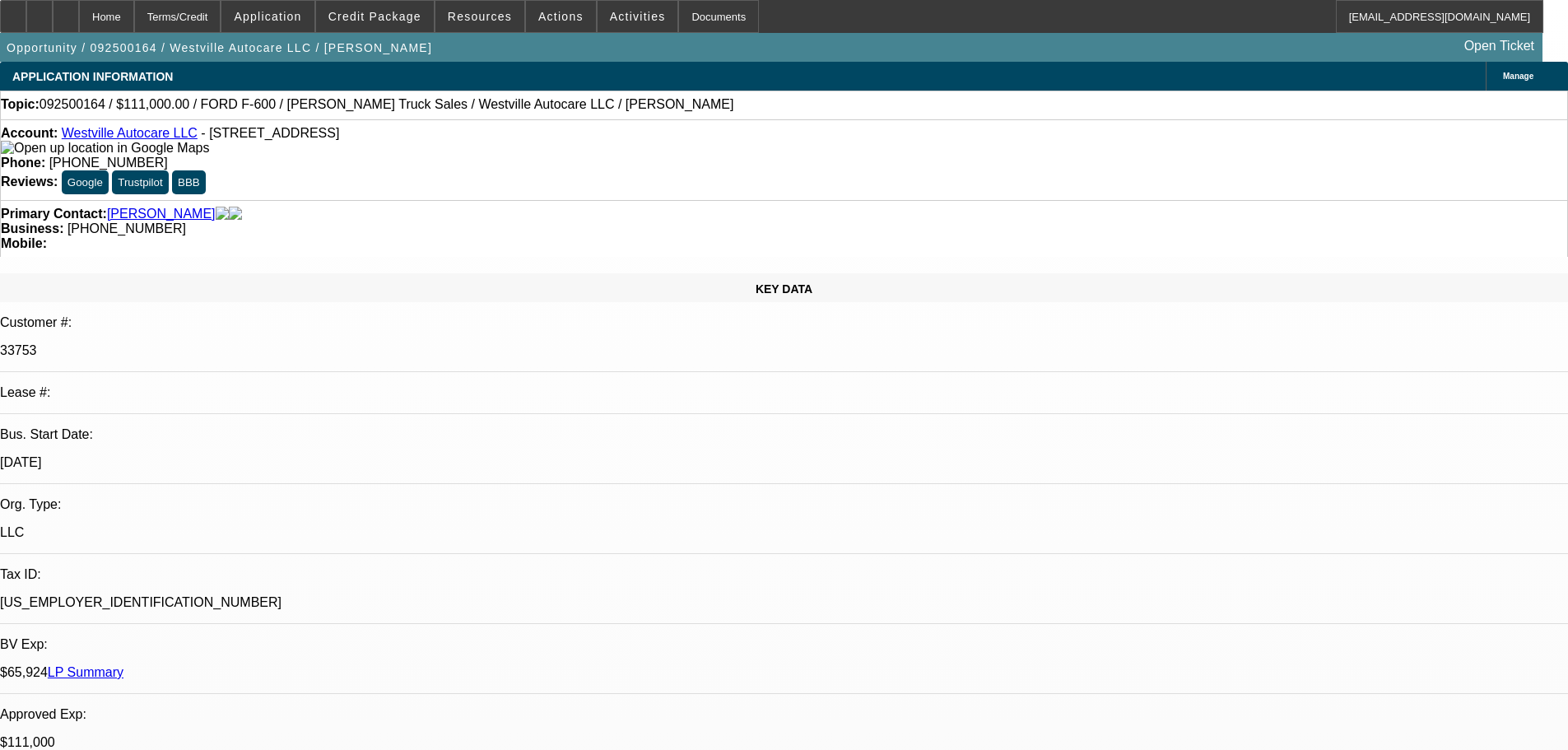
select select "6"
select select "0"
select select "2"
select select "0"
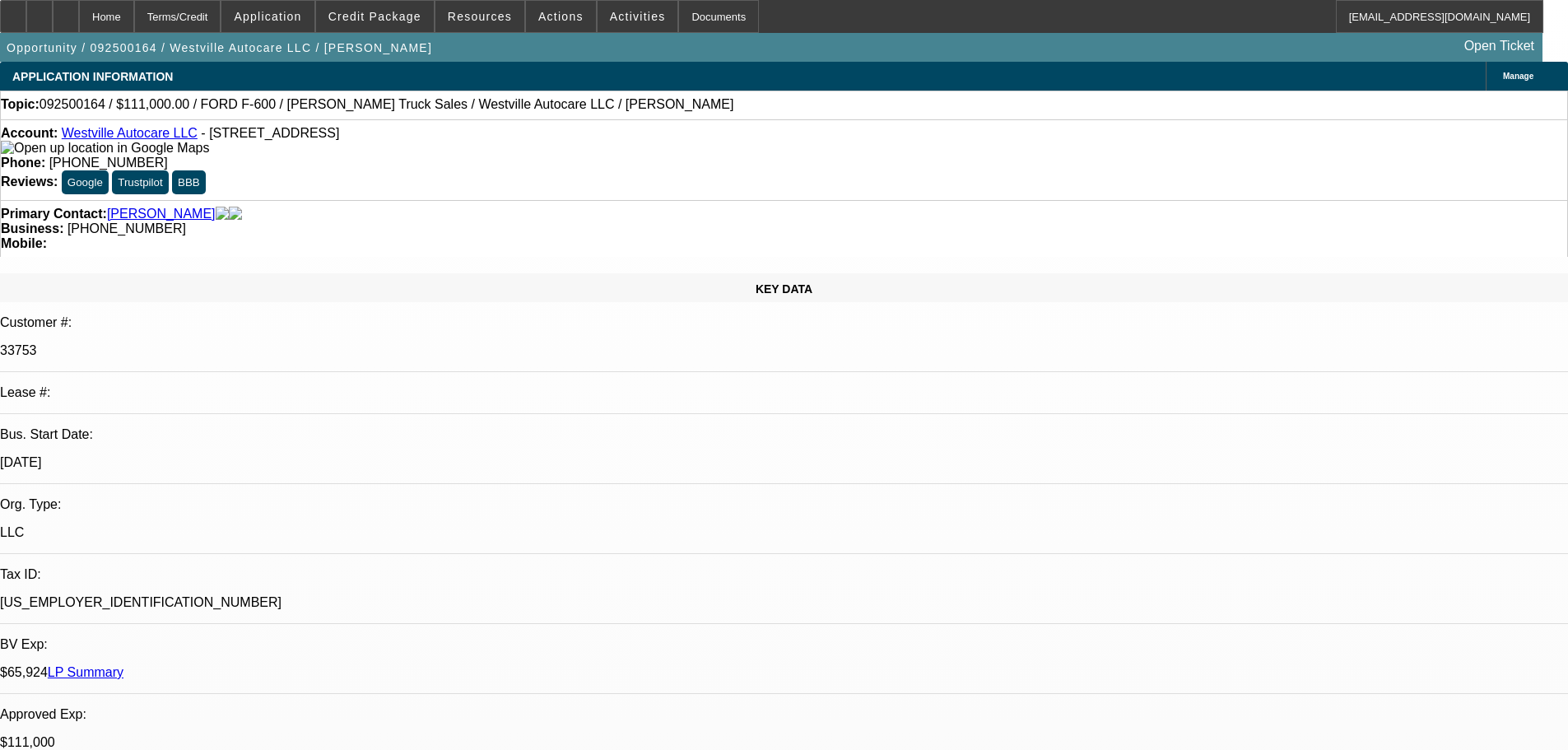
select select "6"
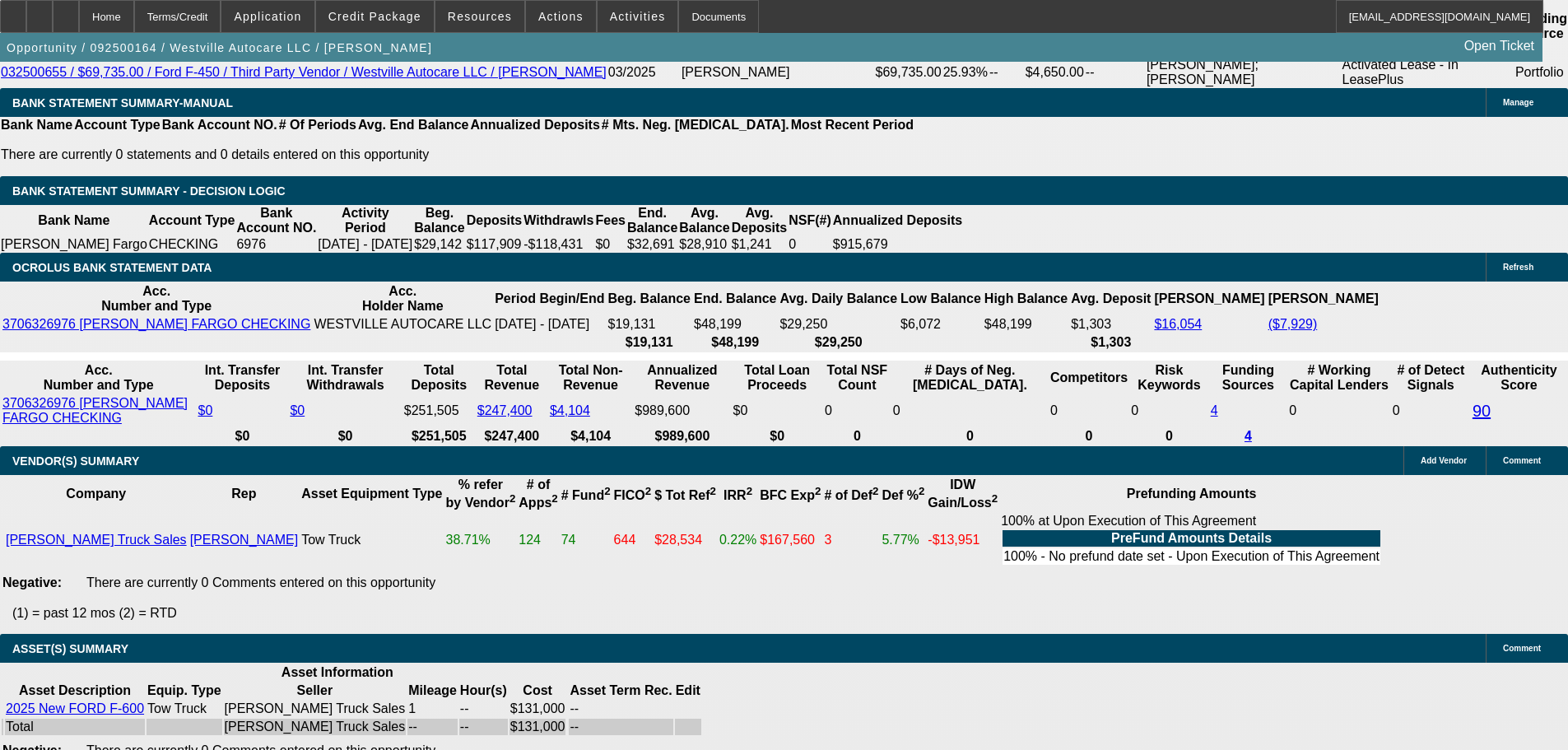
drag, startPoint x: 706, startPoint y: 633, endPoint x: 662, endPoint y: 401, distance: 236.1
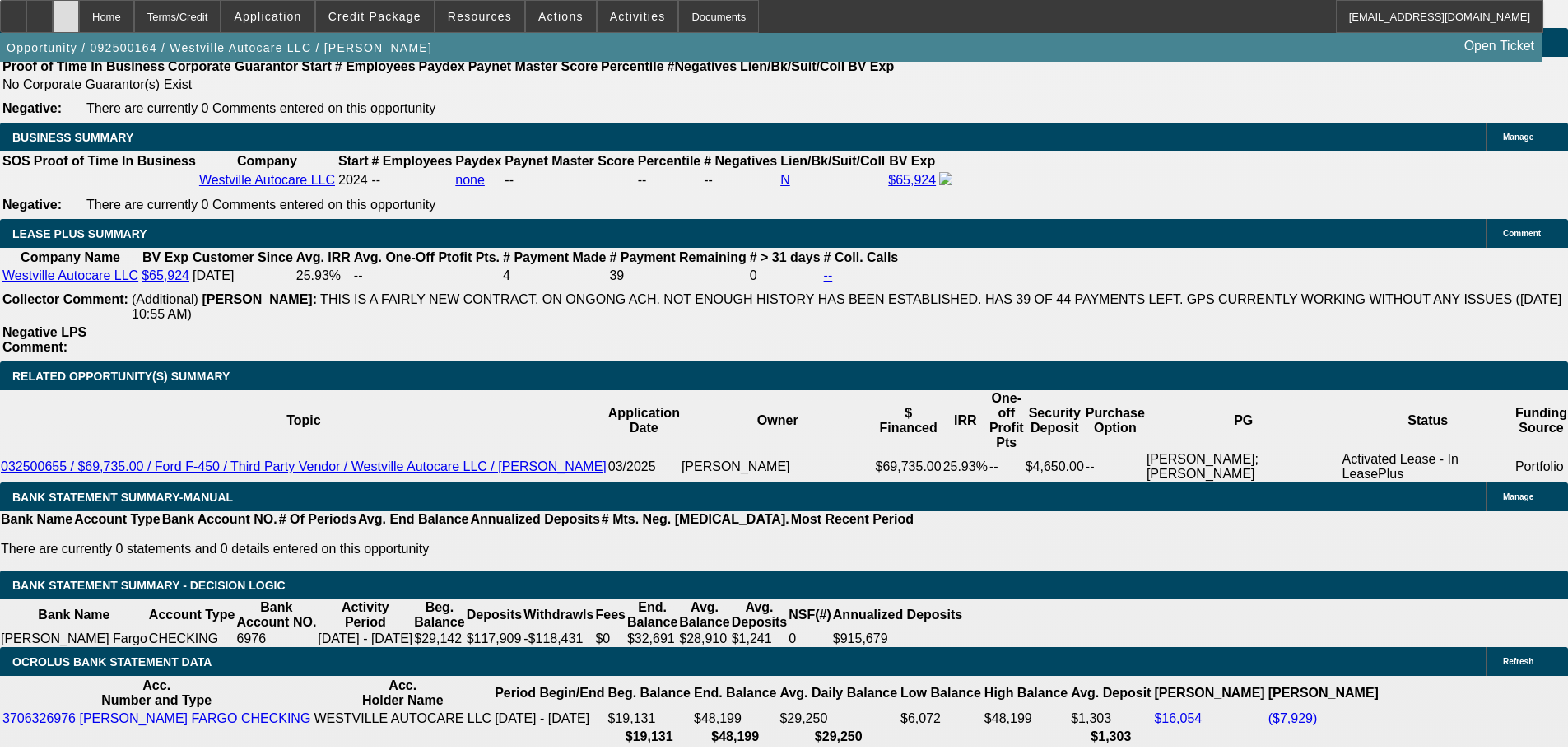
click at [79, 14] on div at bounding box center [66, 17] width 26 height 33
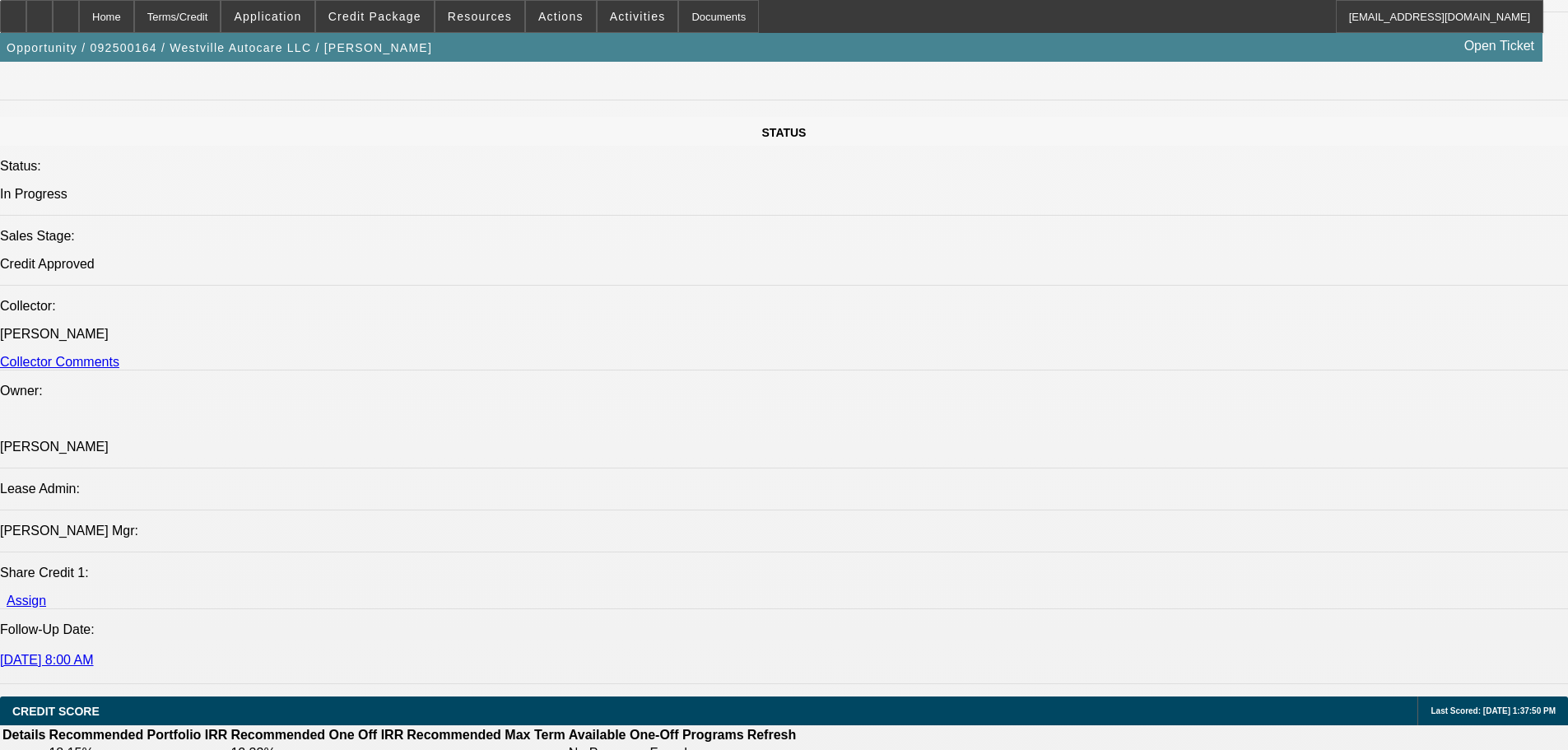
select select "0"
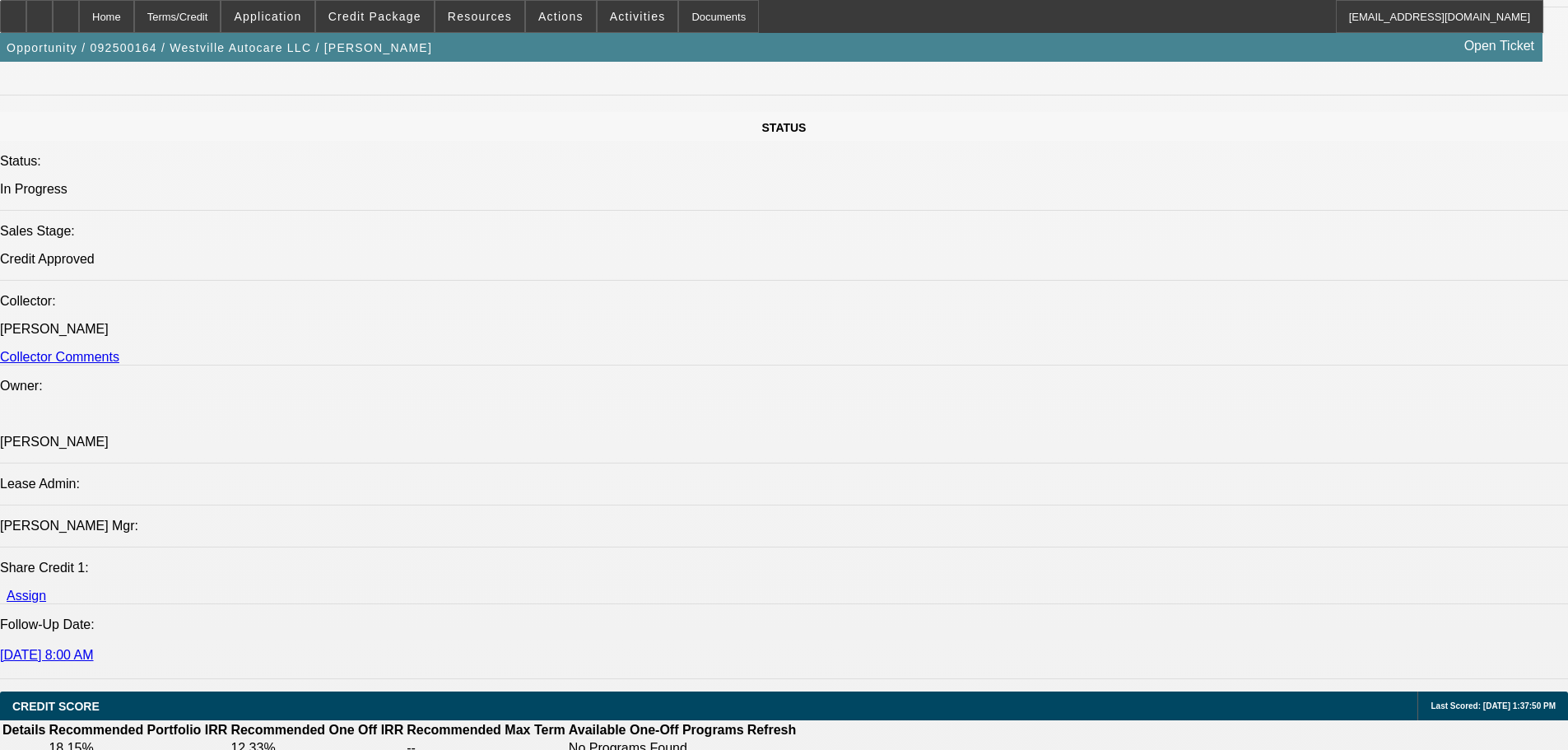
select select "2"
select select "0"
select select "6"
select select "0"
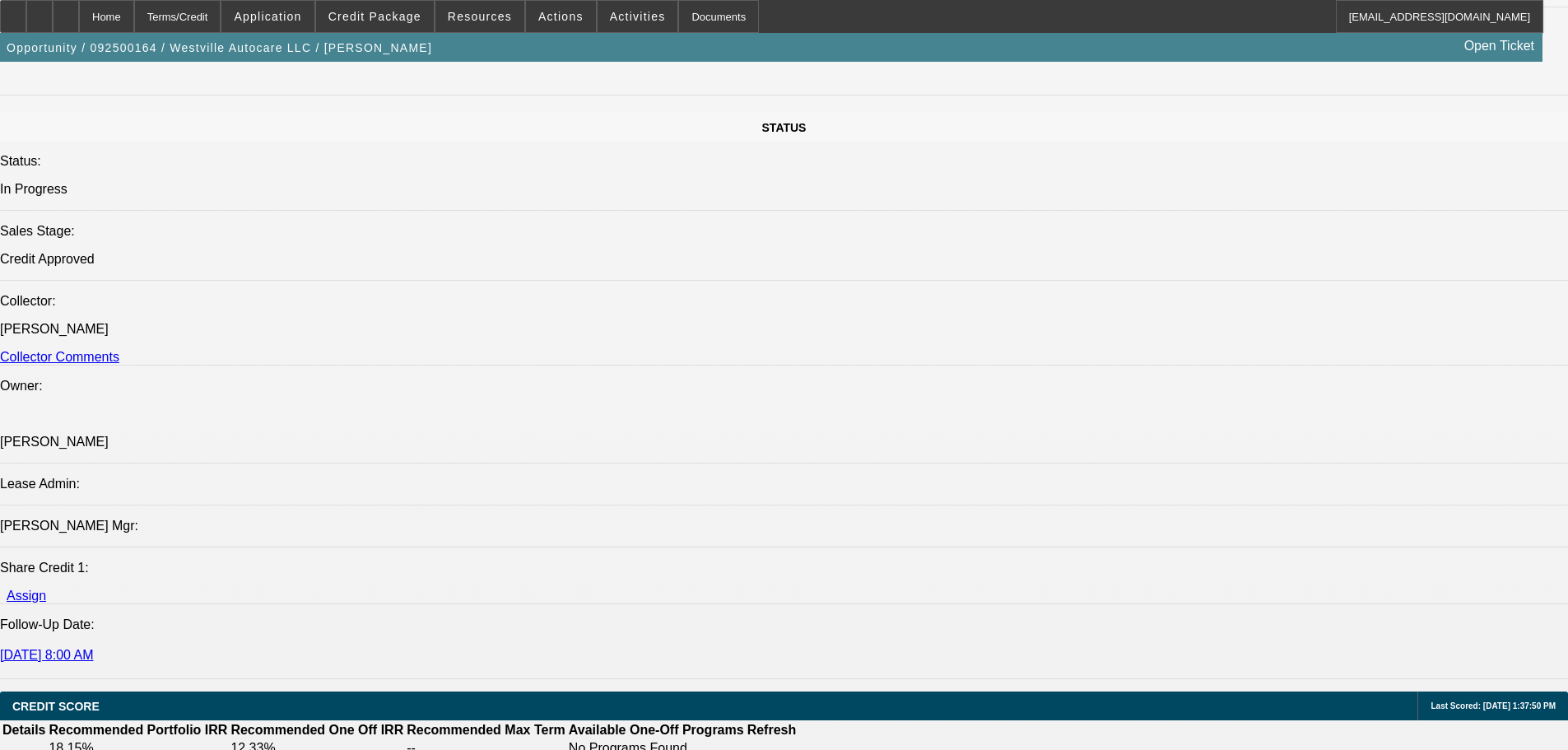
select select "2"
select select "0"
select select "6"
select select "0"
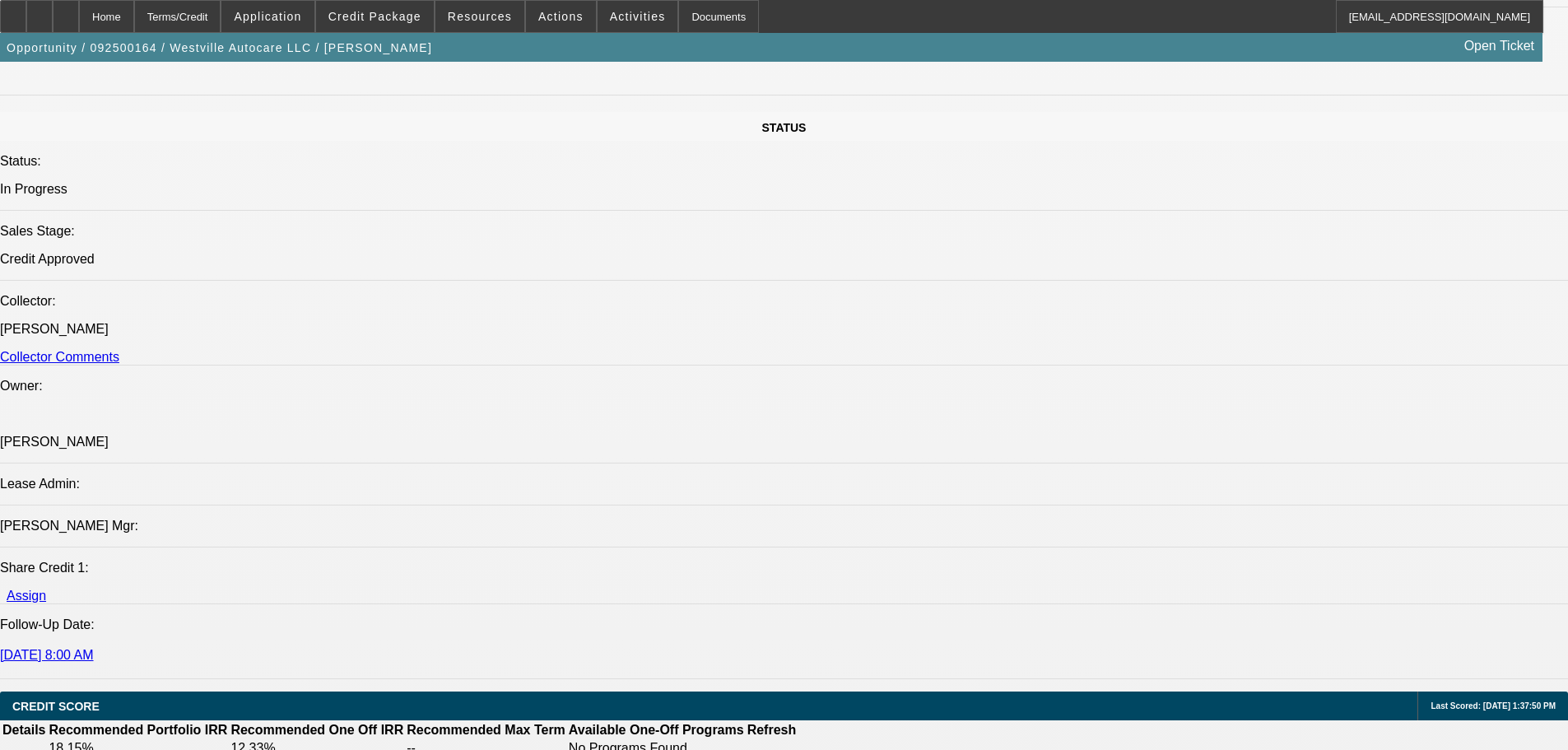
select select "2"
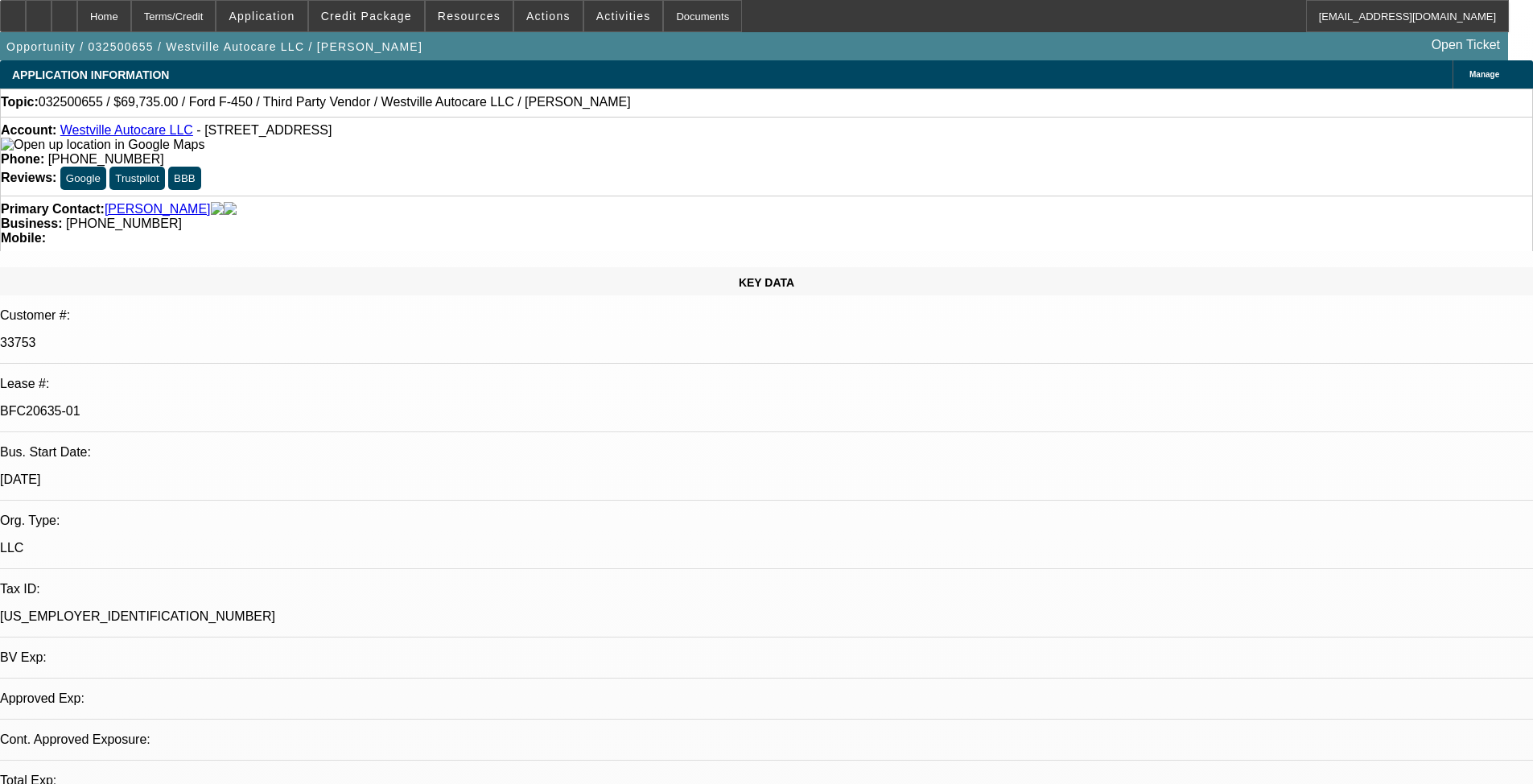
select select "0"
select select "2"
select select "0"
select select "2"
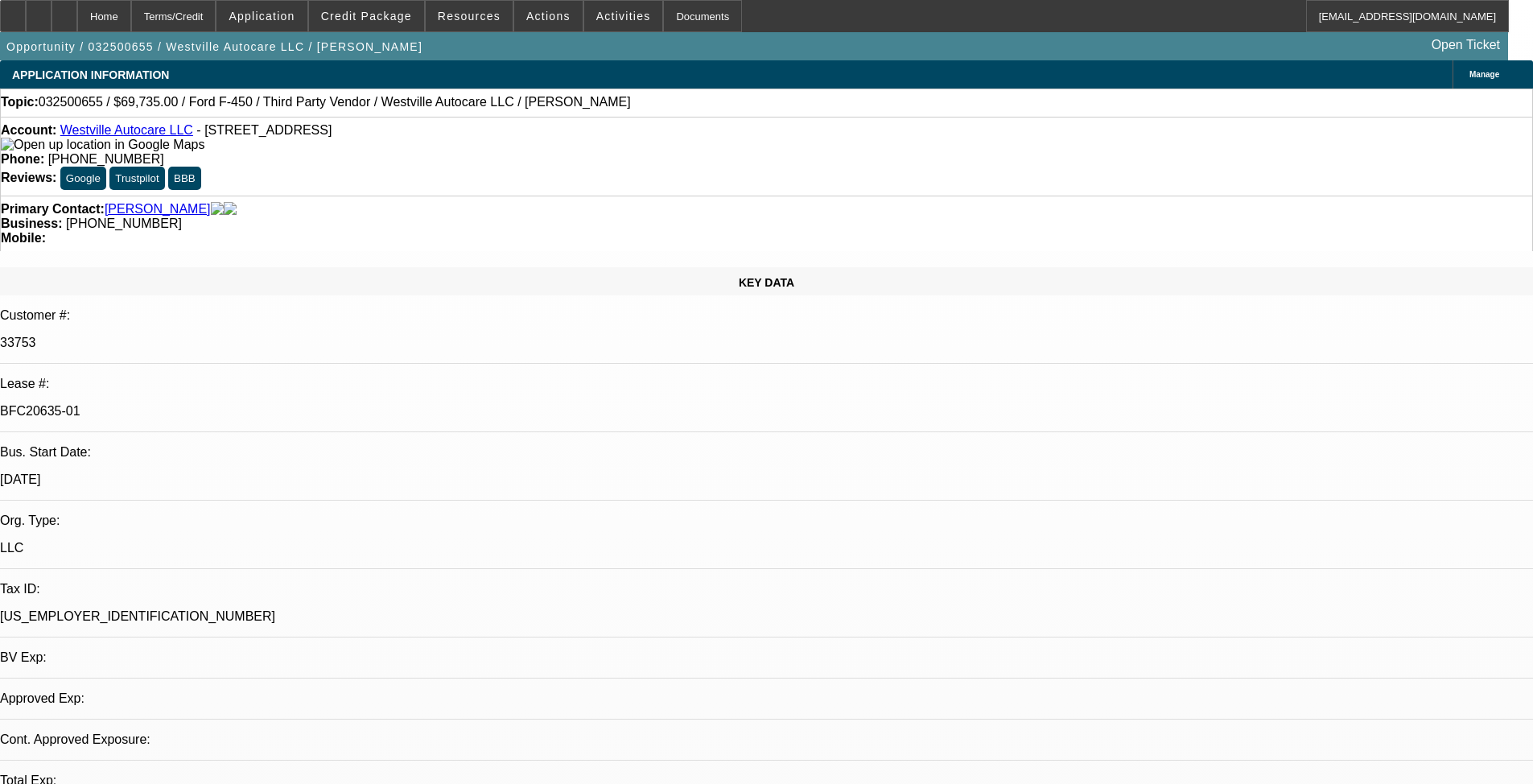
select select "0"
select select "2"
select select "0"
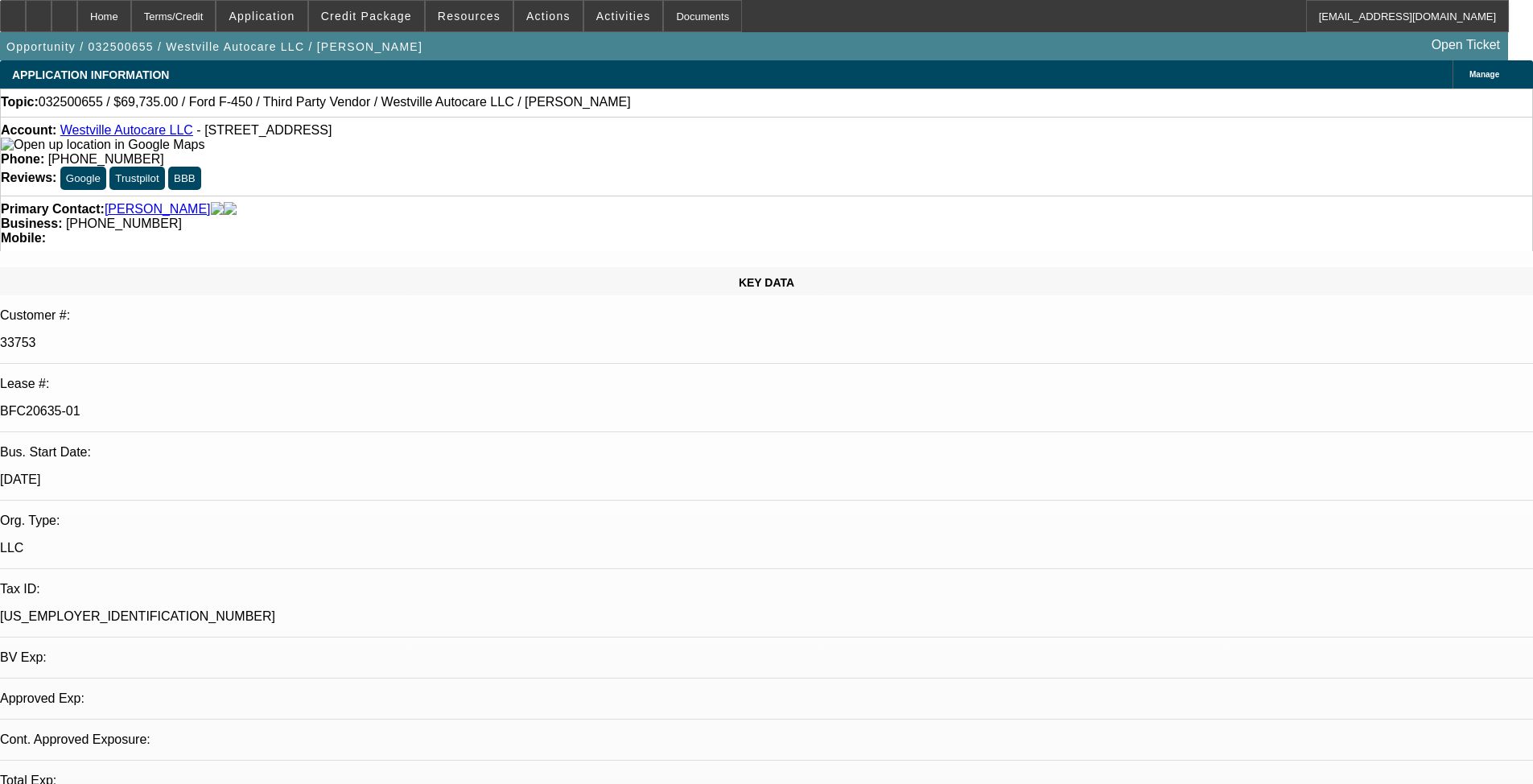
select select "2"
select select "0"
select select "1"
select select "2"
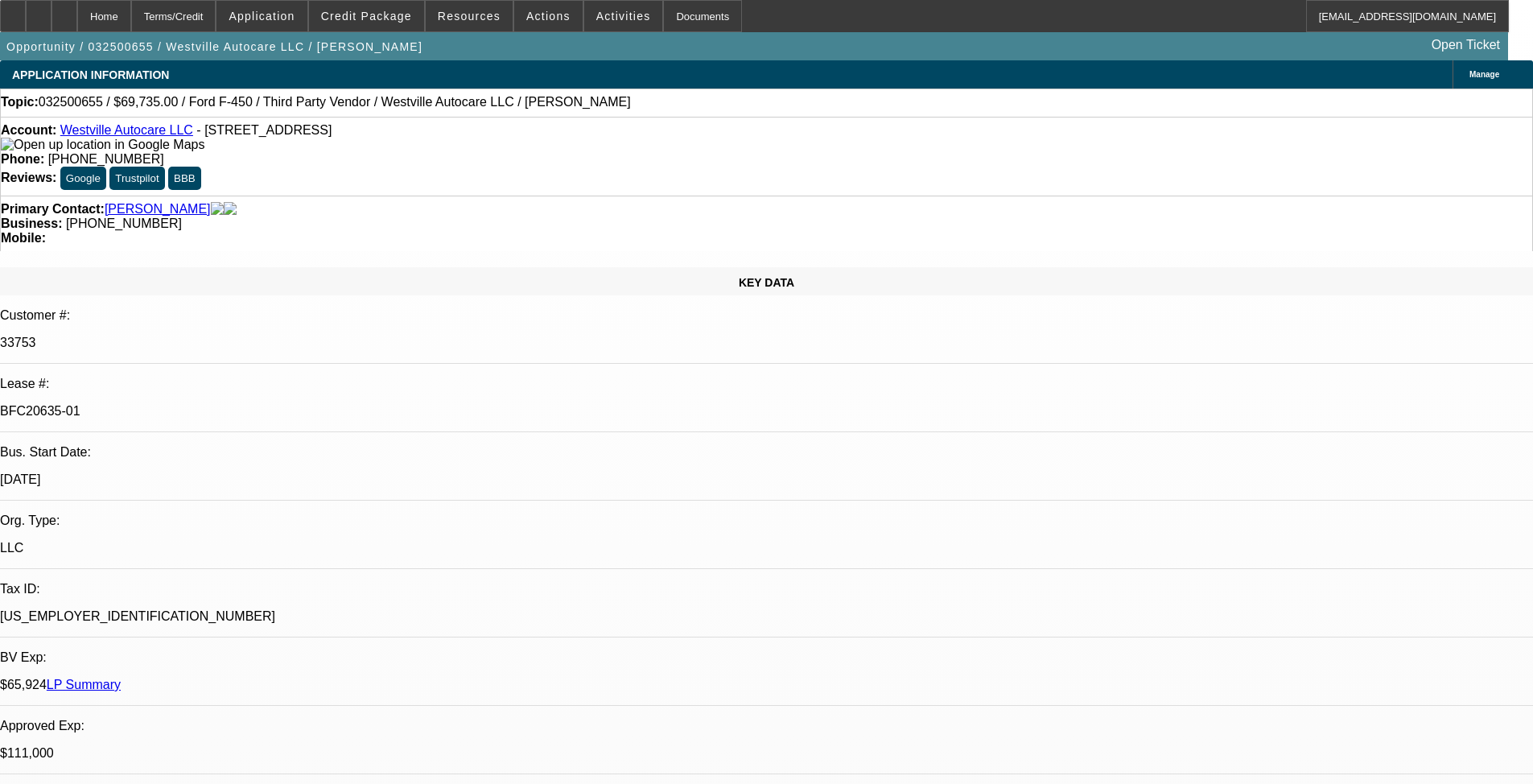
select select "6"
select select "1"
select select "2"
select select "6"
select select "1"
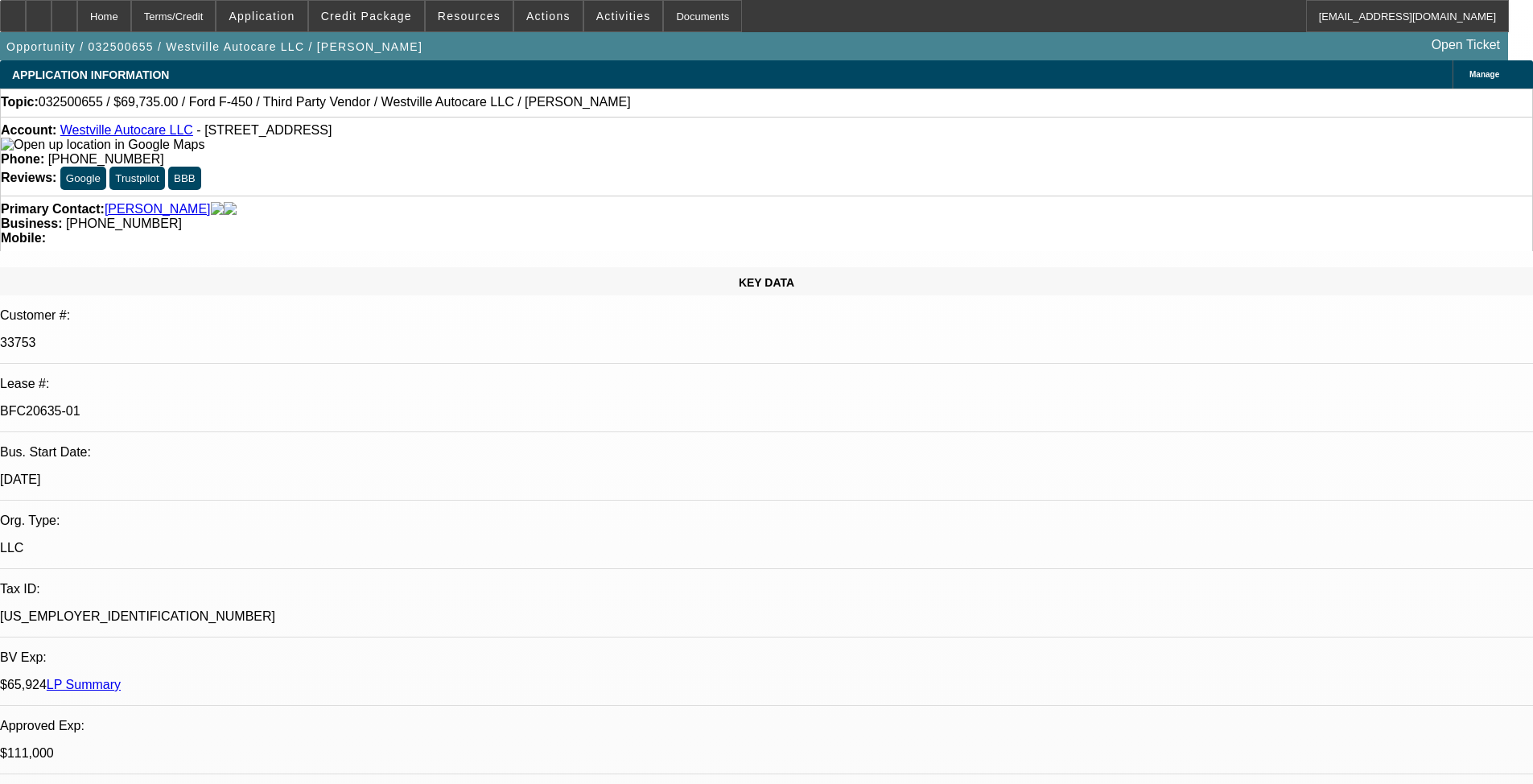
select select "2"
select select "6"
select select "1"
select select "2"
select select "6"
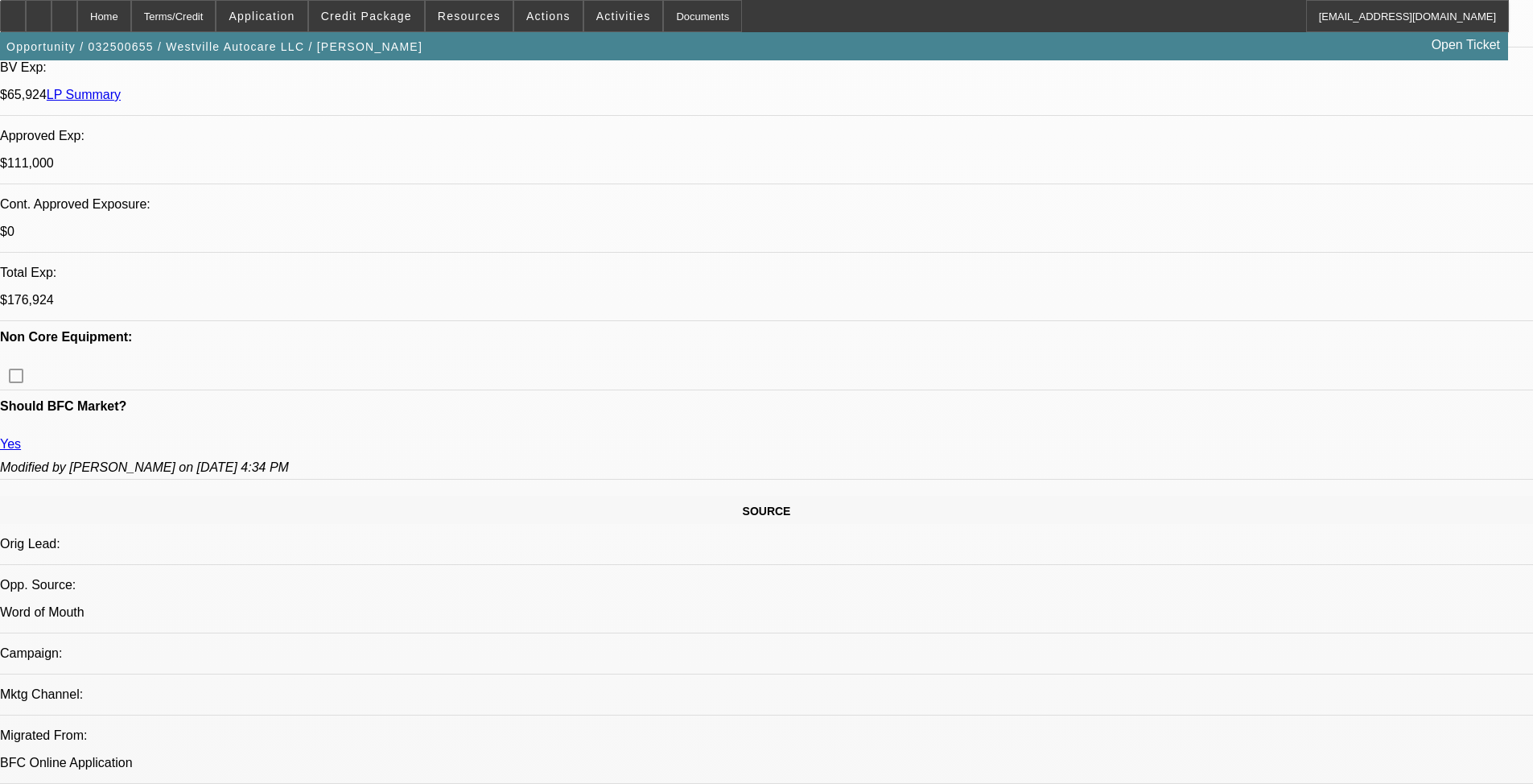
drag, startPoint x: 639, startPoint y: 513, endPoint x: 656, endPoint y: 588, distance: 76.9
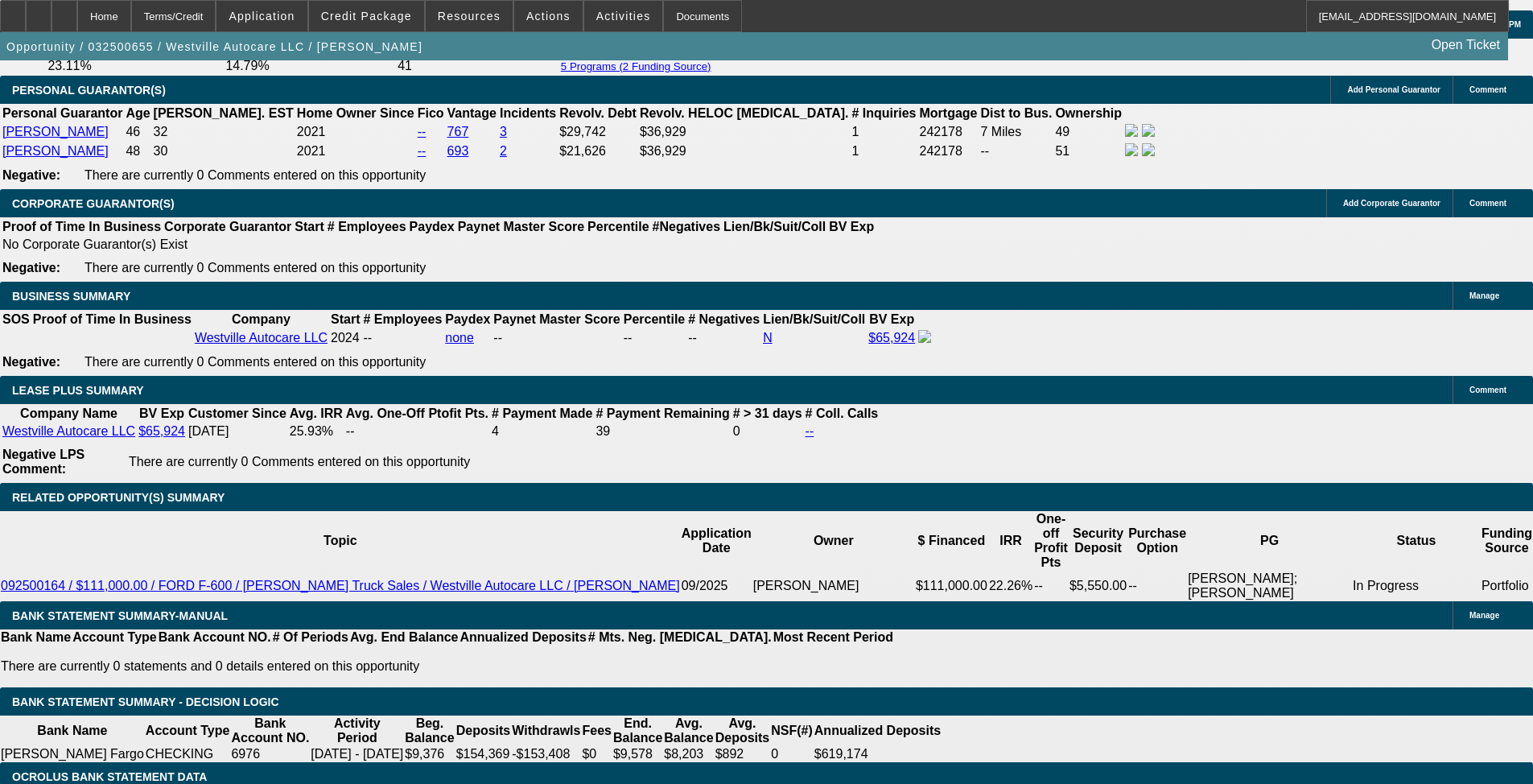
scroll to position [2669, 0]
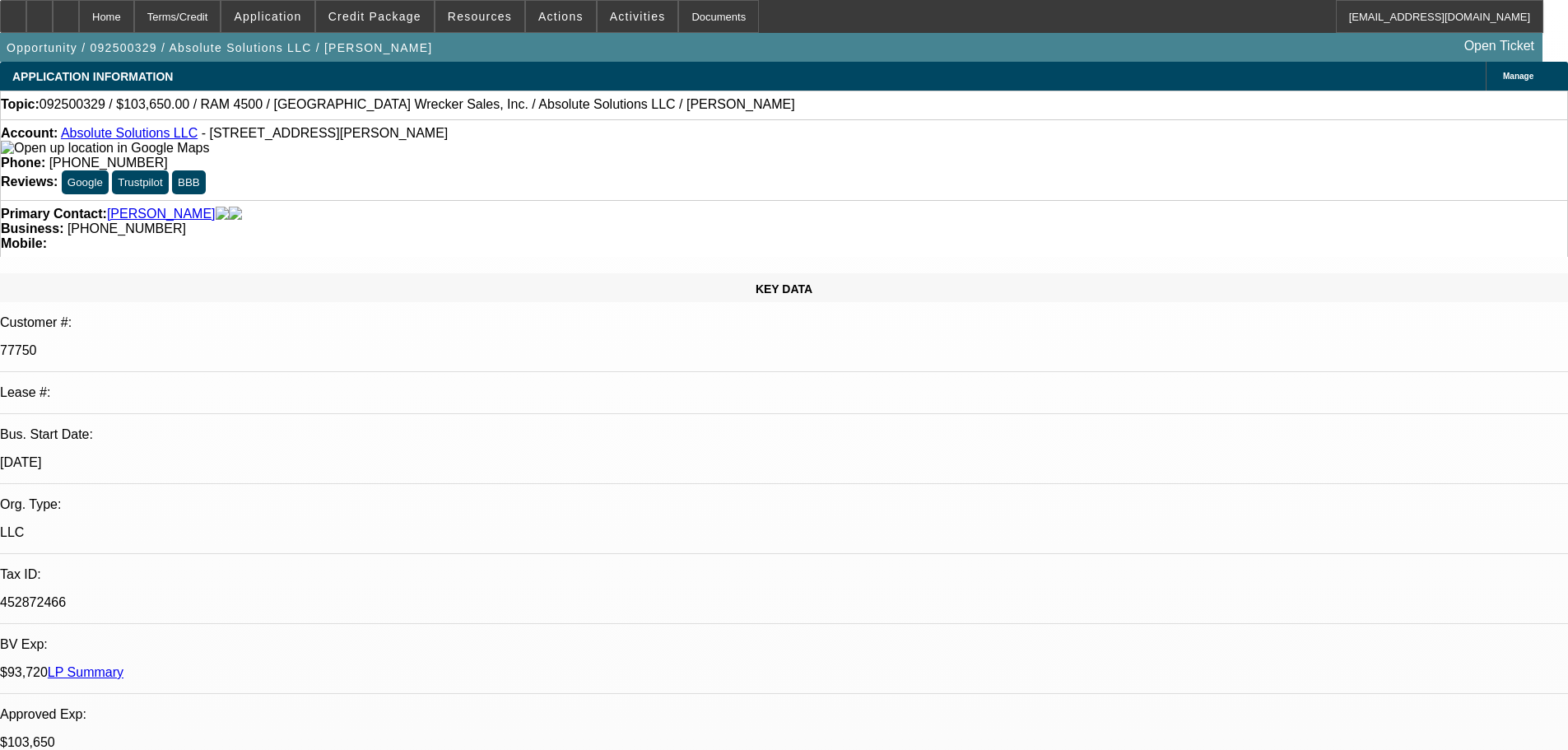
select select "0"
select select "6"
select select "0"
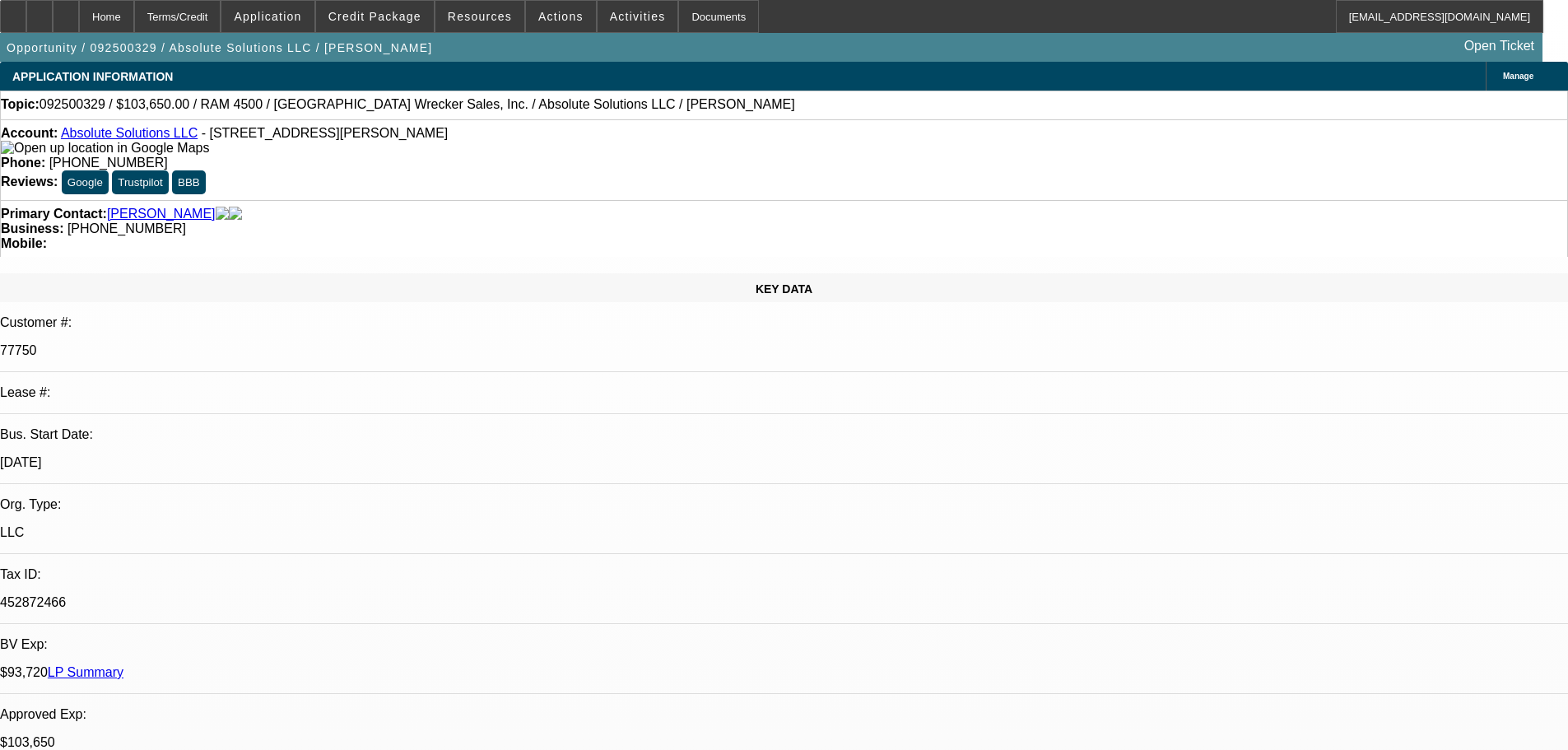
select select "0"
select select "5"
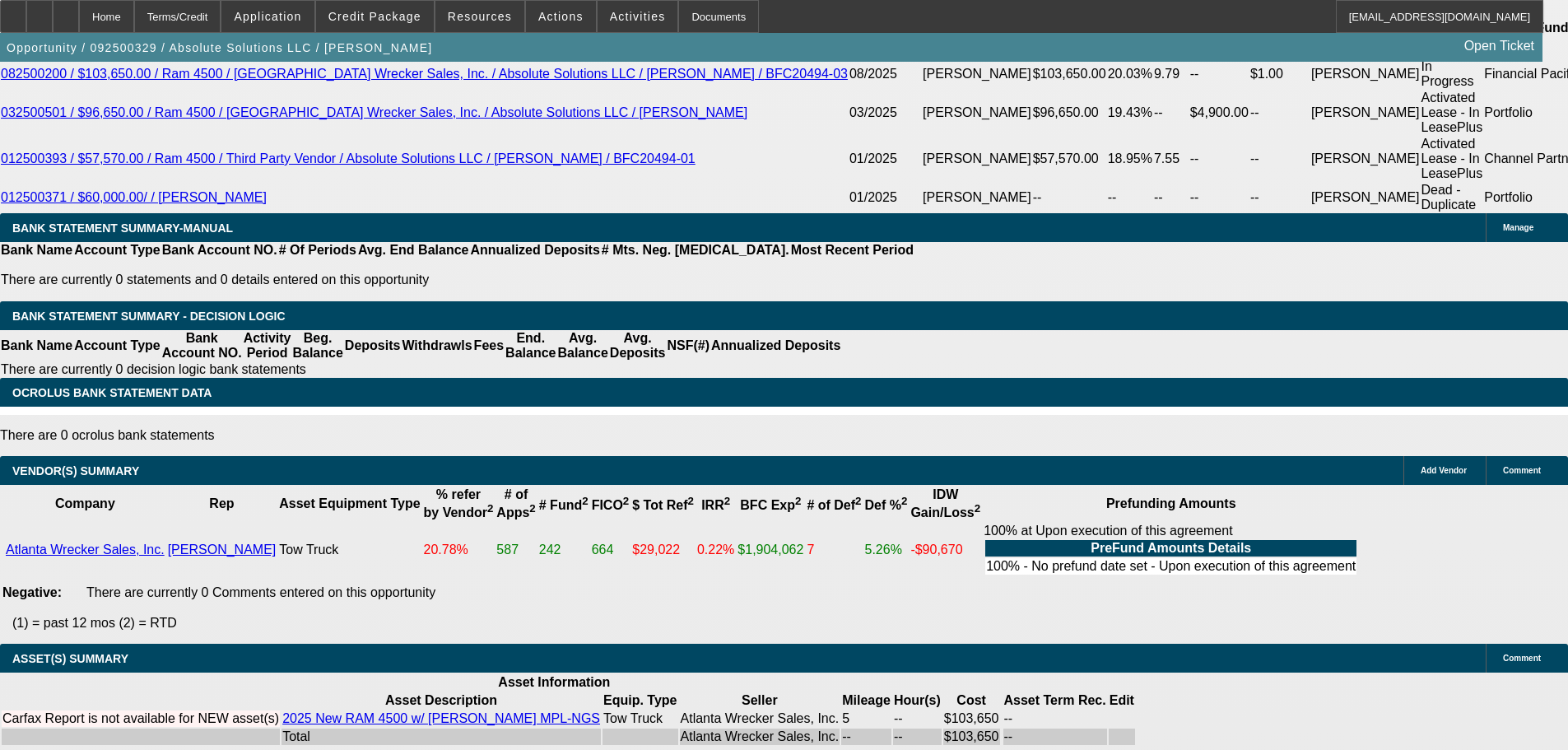
drag, startPoint x: 792, startPoint y: 615, endPoint x: 777, endPoint y: 572, distance: 45.5
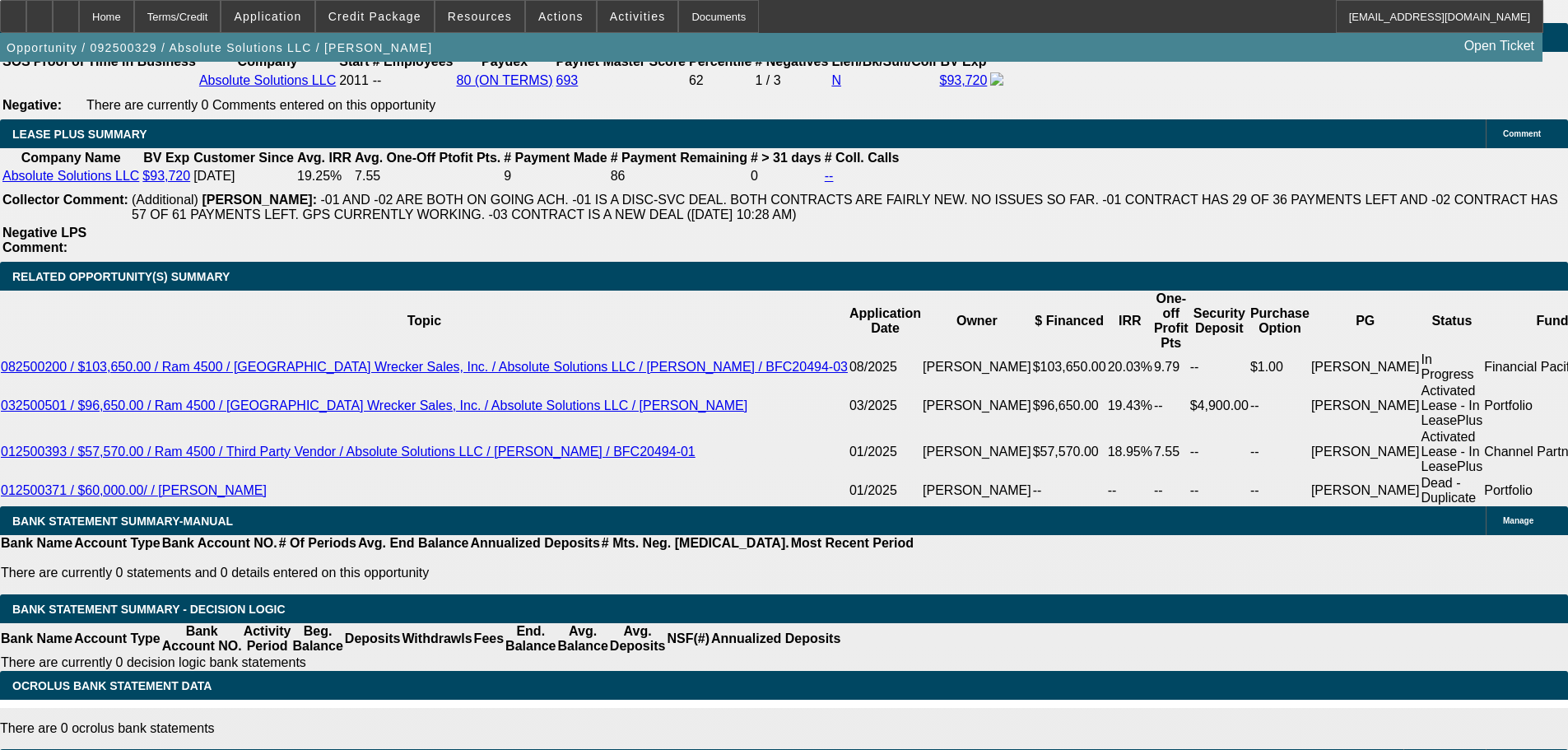
scroll to position [2582, 0]
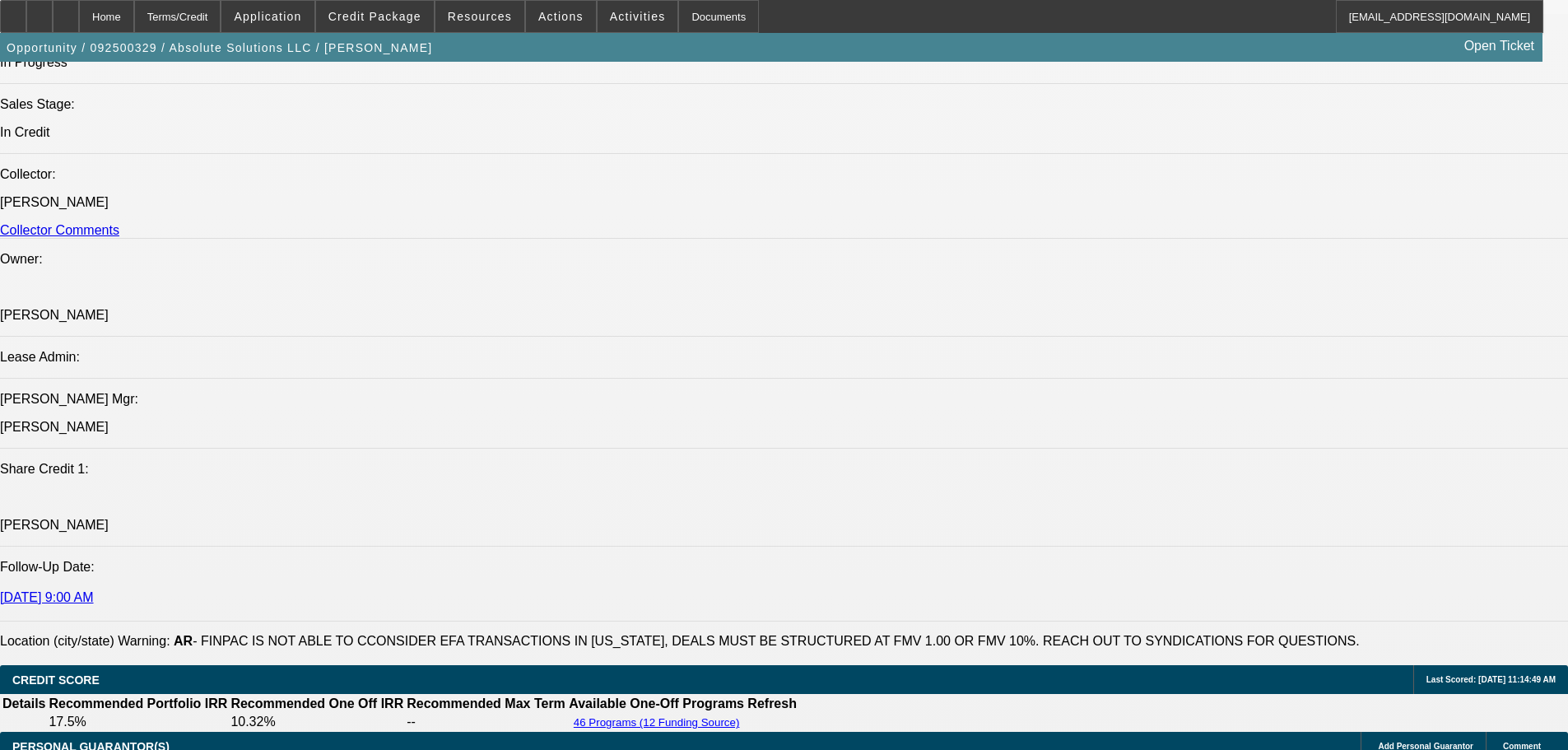
drag, startPoint x: 764, startPoint y: 556, endPoint x: 793, endPoint y: 269, distance: 288.5
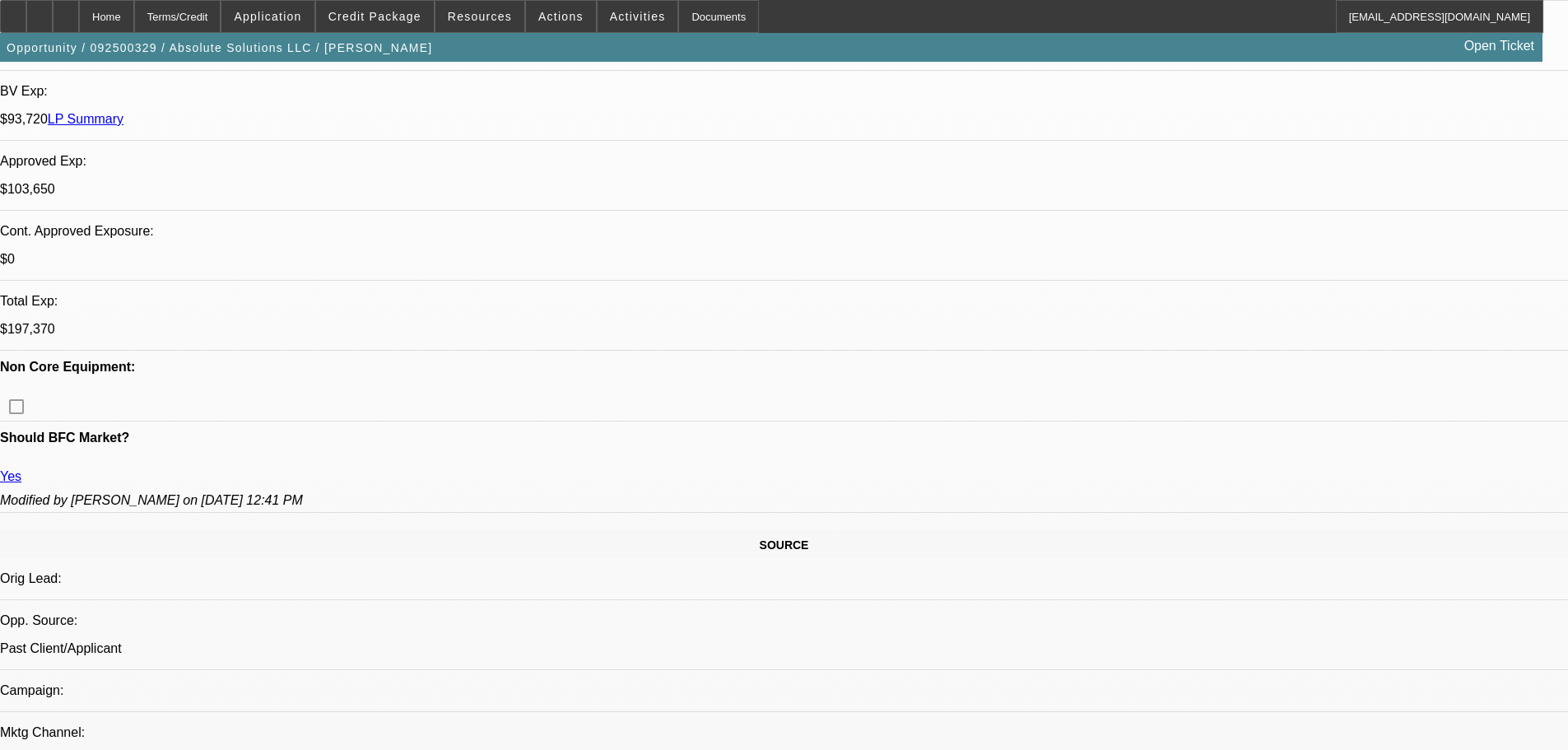
scroll to position [713, 0]
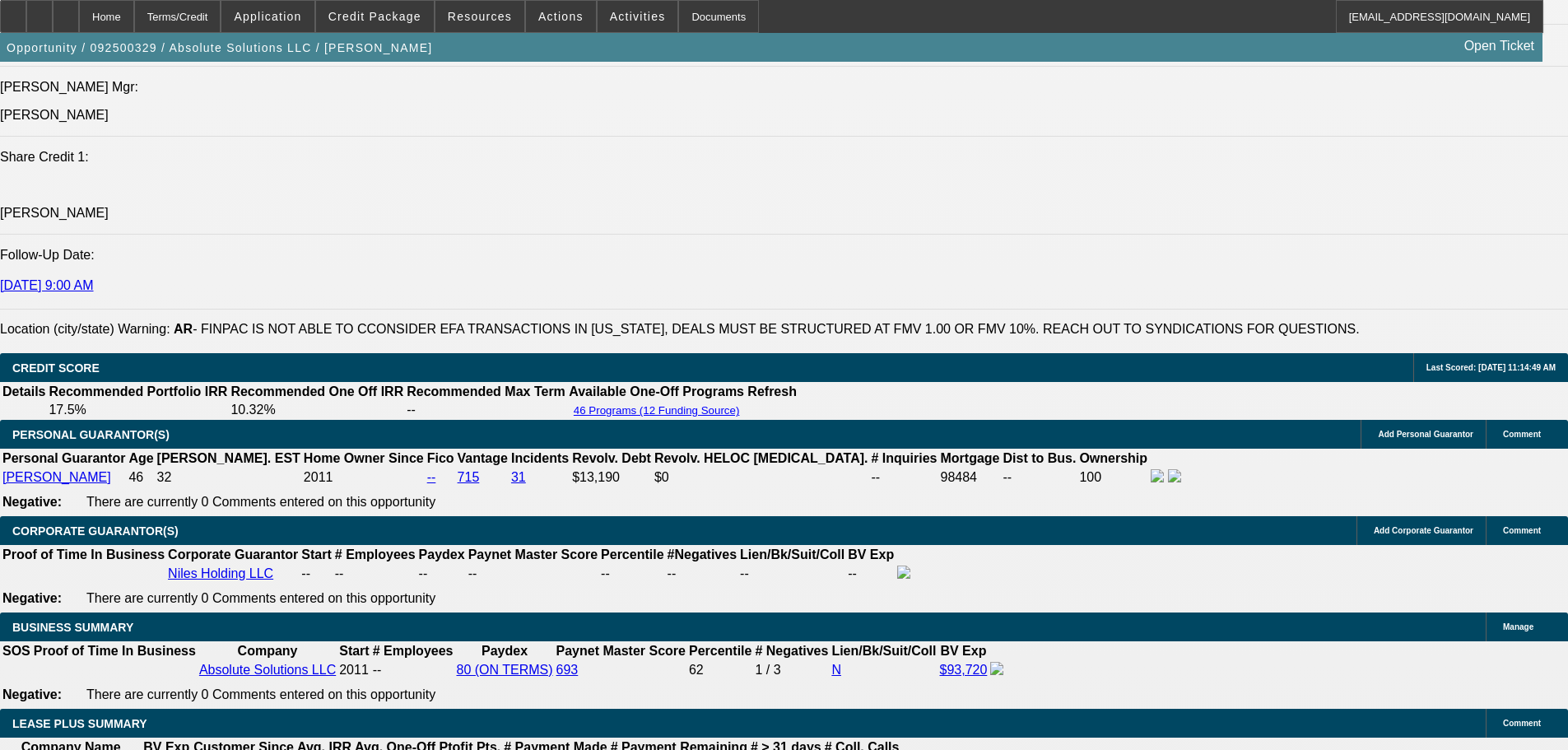
drag, startPoint x: 908, startPoint y: 378, endPoint x: 878, endPoint y: 213, distance: 167.7
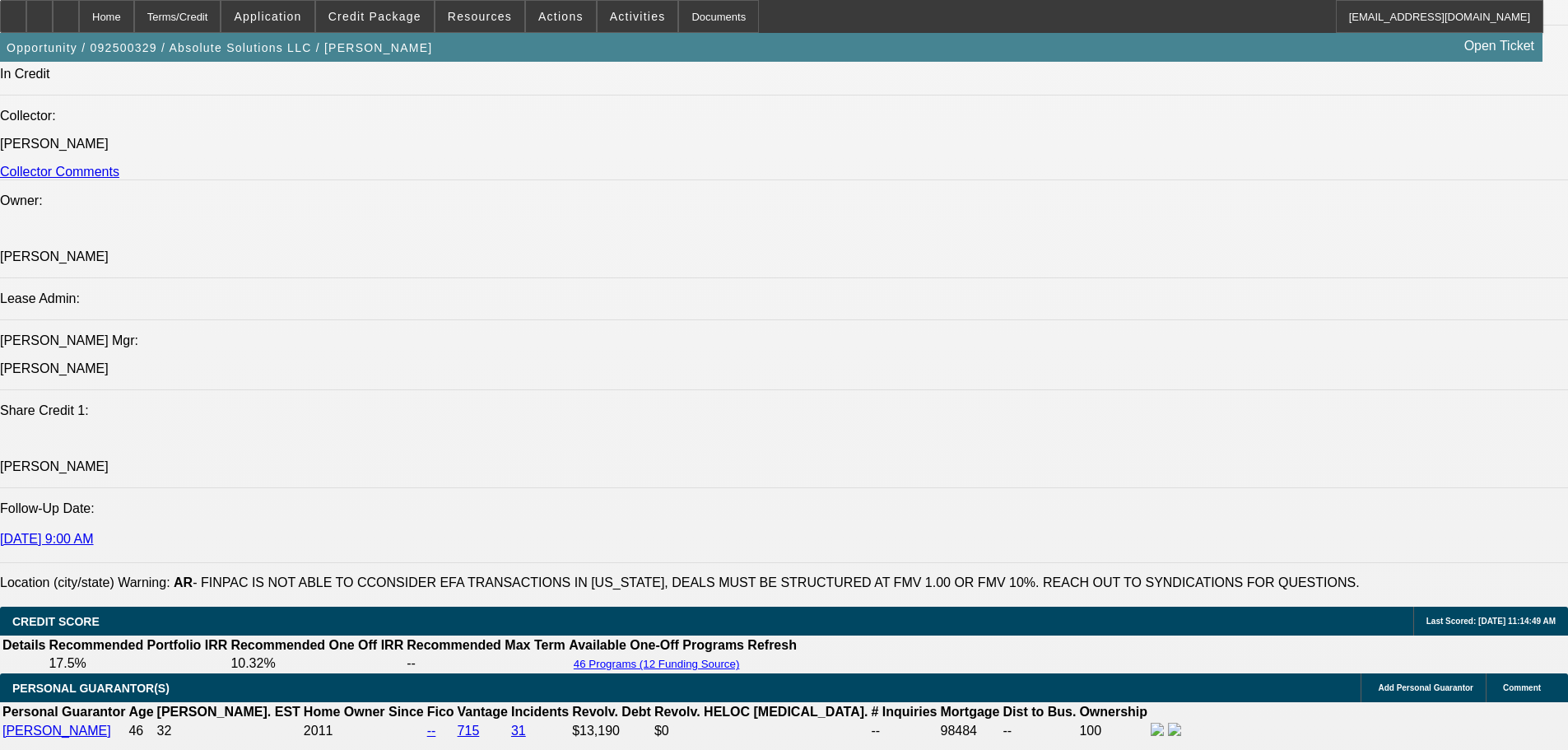
drag, startPoint x: 626, startPoint y: 265, endPoint x: 617, endPoint y: 187, distance: 78.5
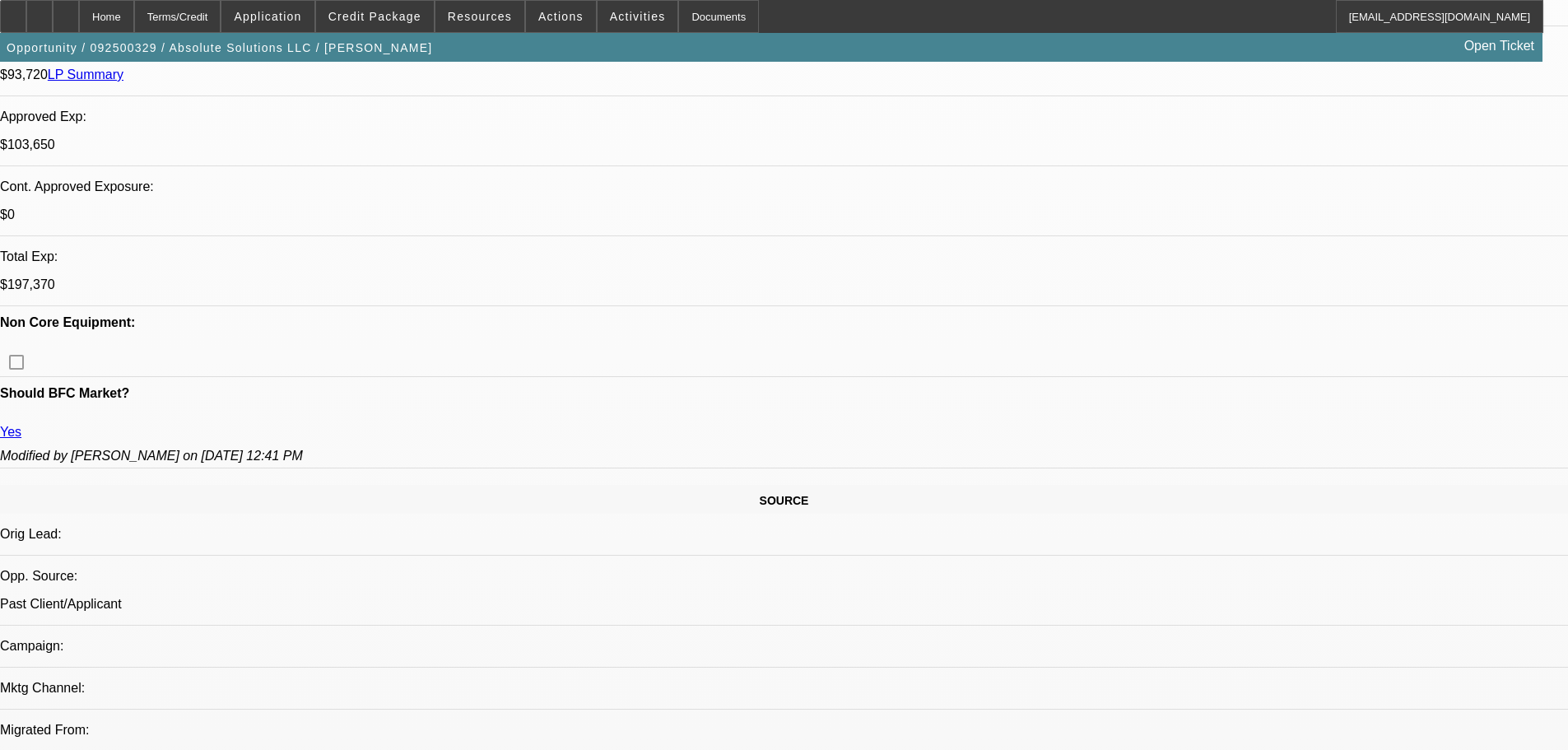
scroll to position [0, 0]
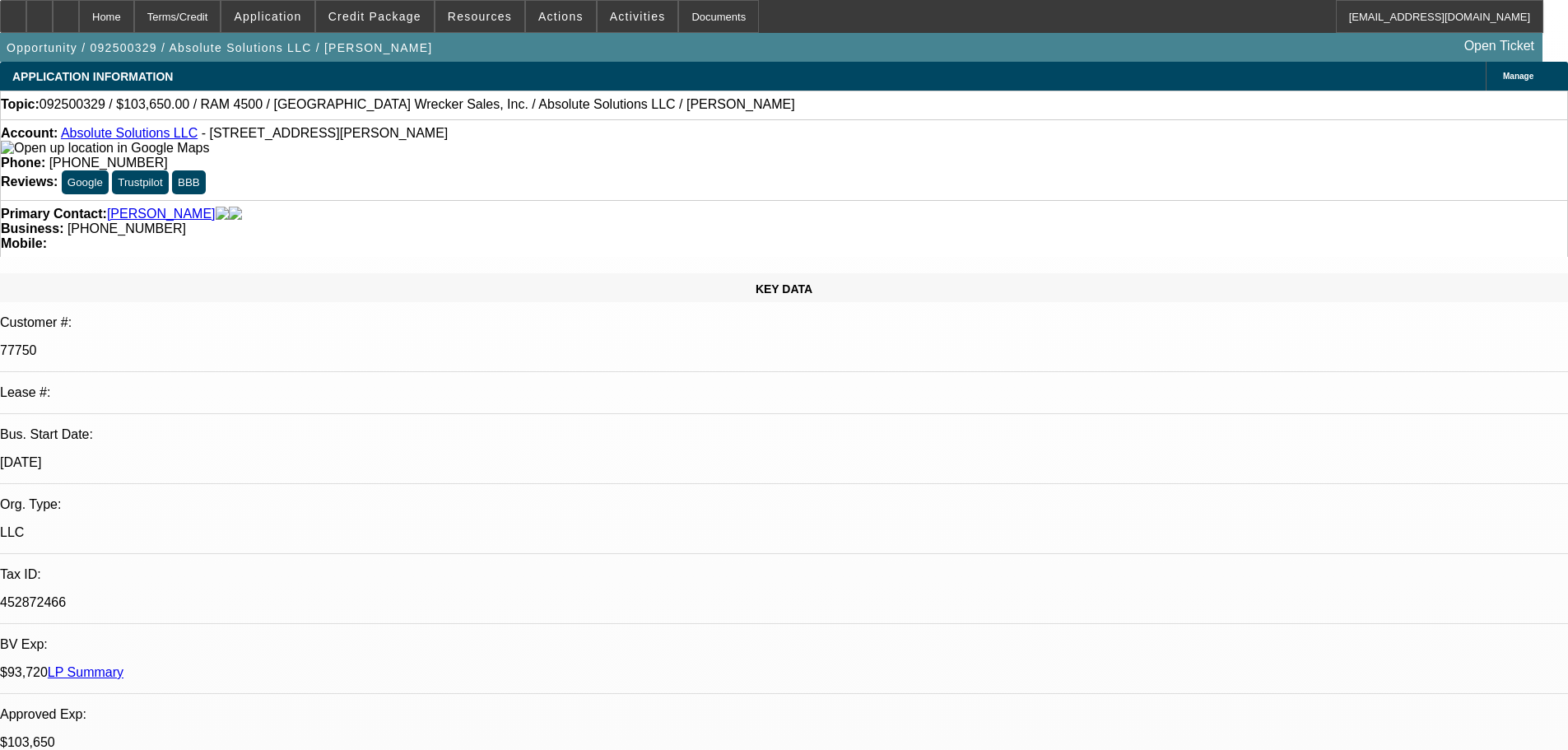
drag, startPoint x: 803, startPoint y: 100, endPoint x: 800, endPoint y: 44, distance: 56.1
select select "0"
select select "2"
select select "0"
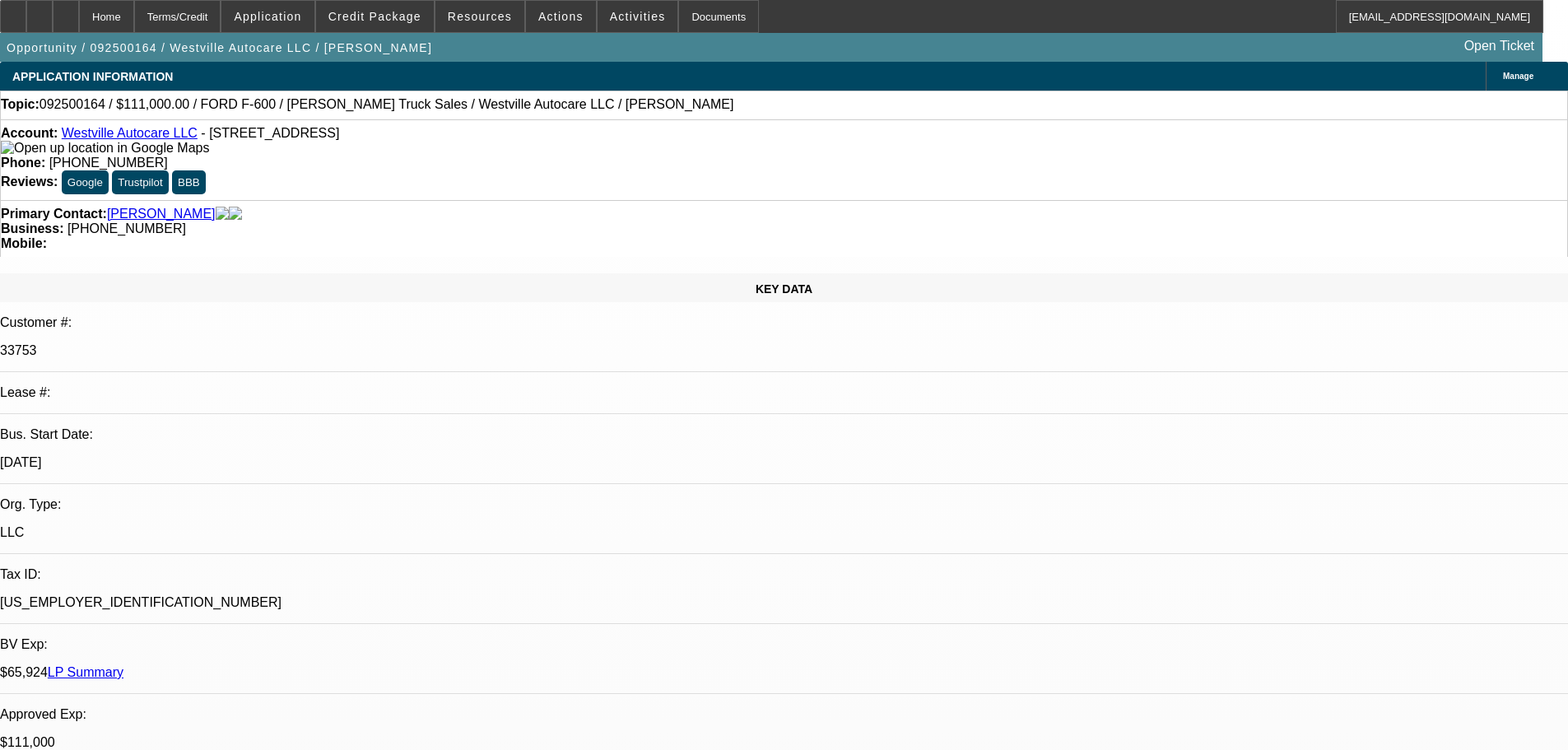
select select "6"
select select "0"
select select "2"
select select "0"
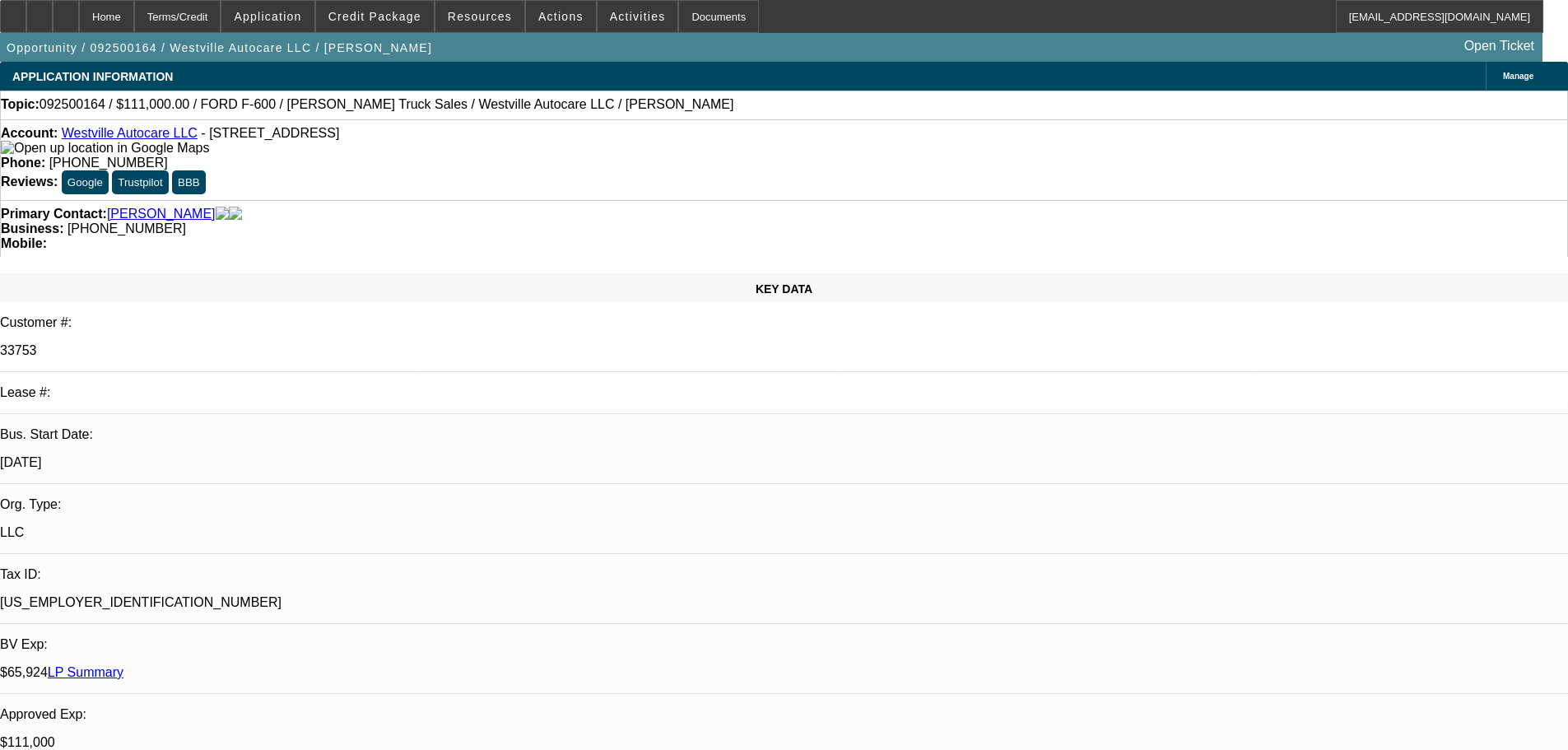
select select "6"
select select "0"
select select "2"
select select "0"
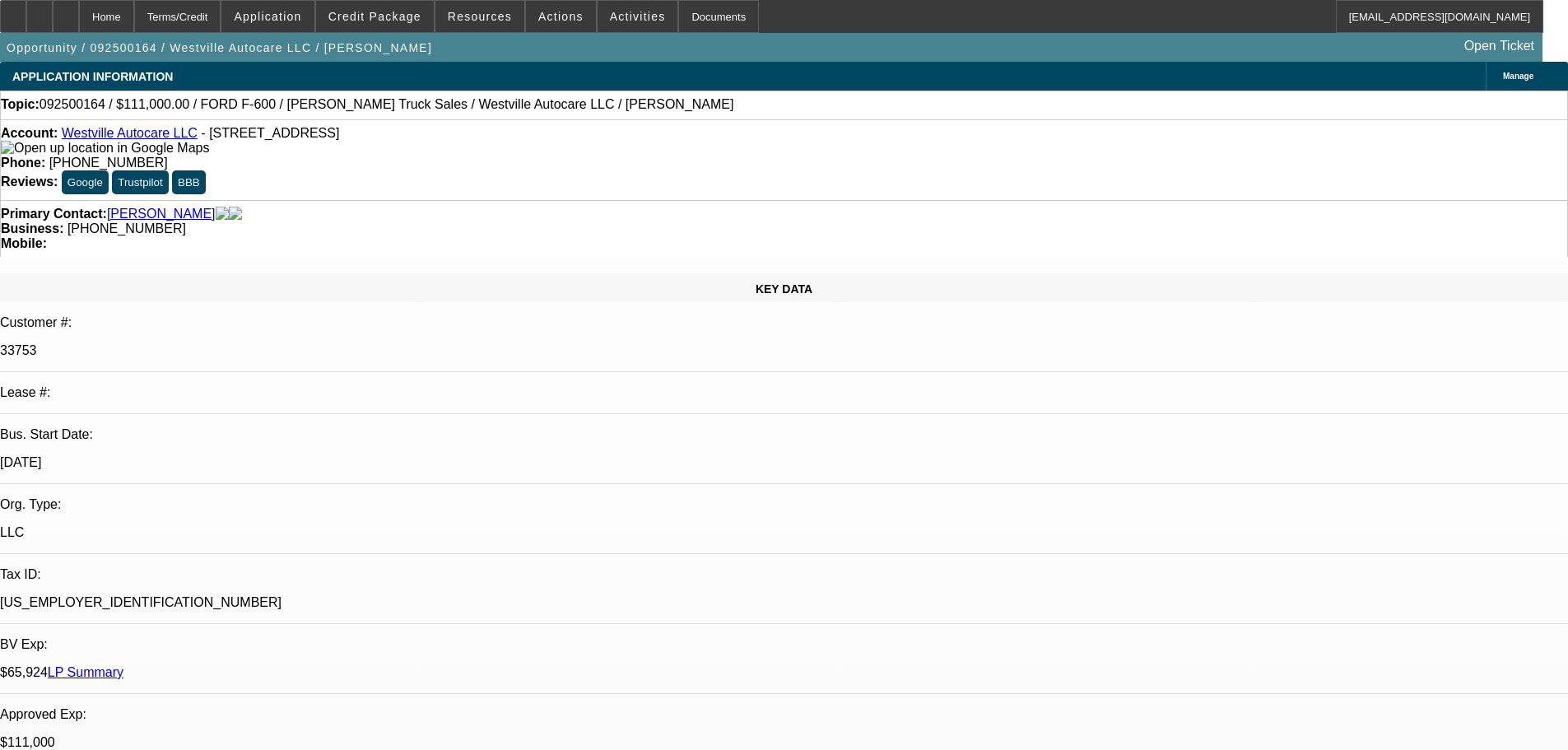
select select "6"
select select "0"
select select "2"
select select "0"
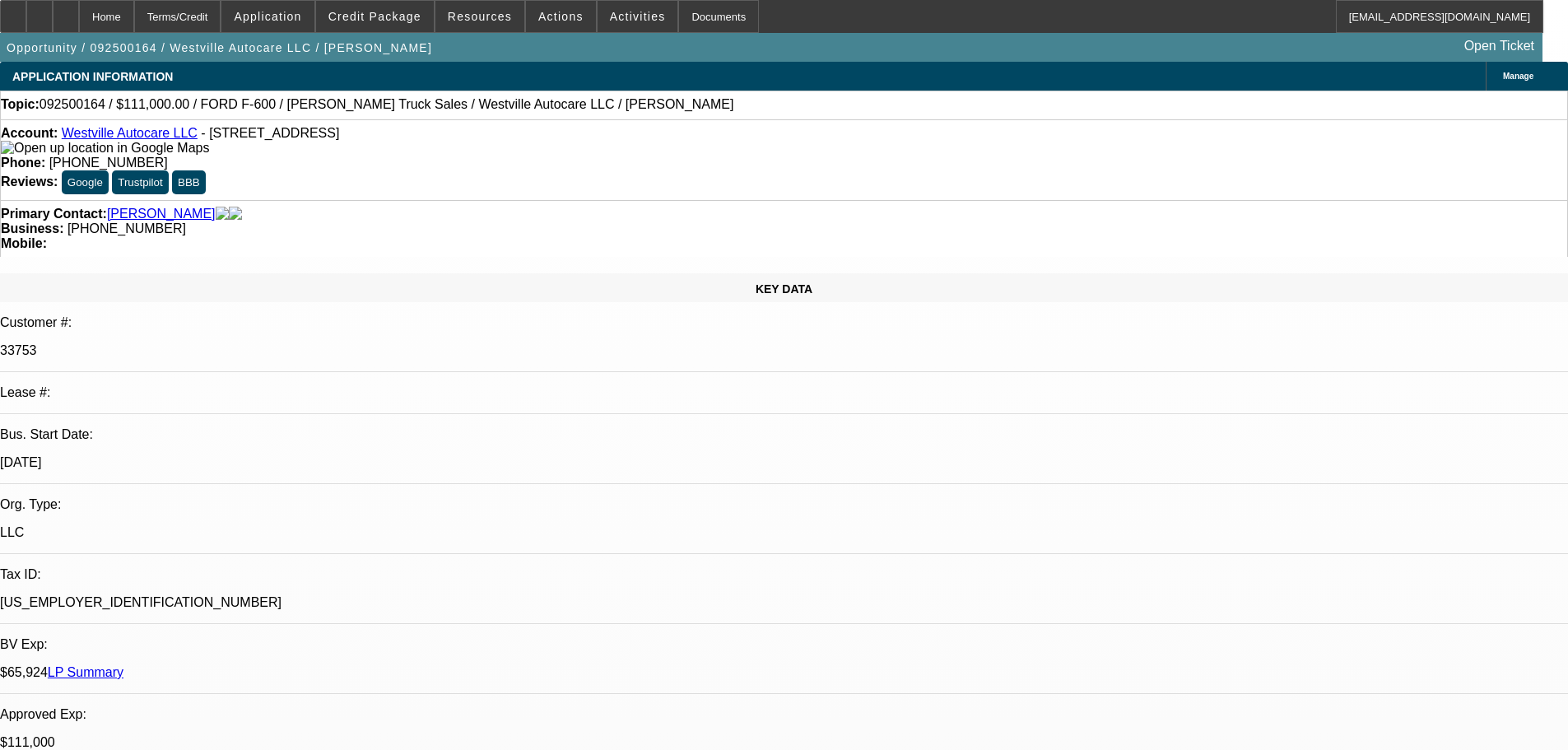
select select "6"
click at [66, 11] on icon at bounding box center [66, 11] width 0 height 0
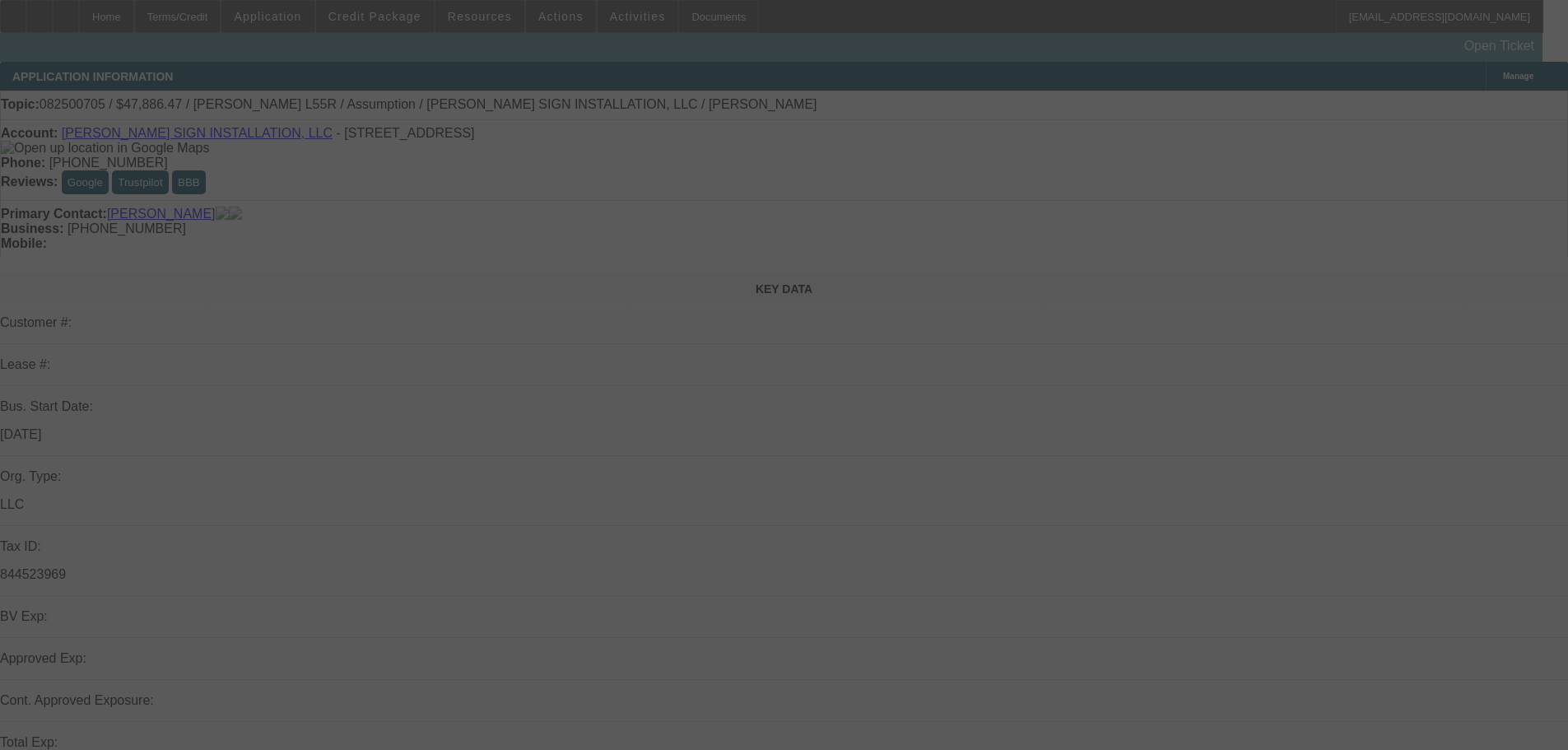
click at [1536, 565] on div at bounding box center [784, 375] width 1568 height 750
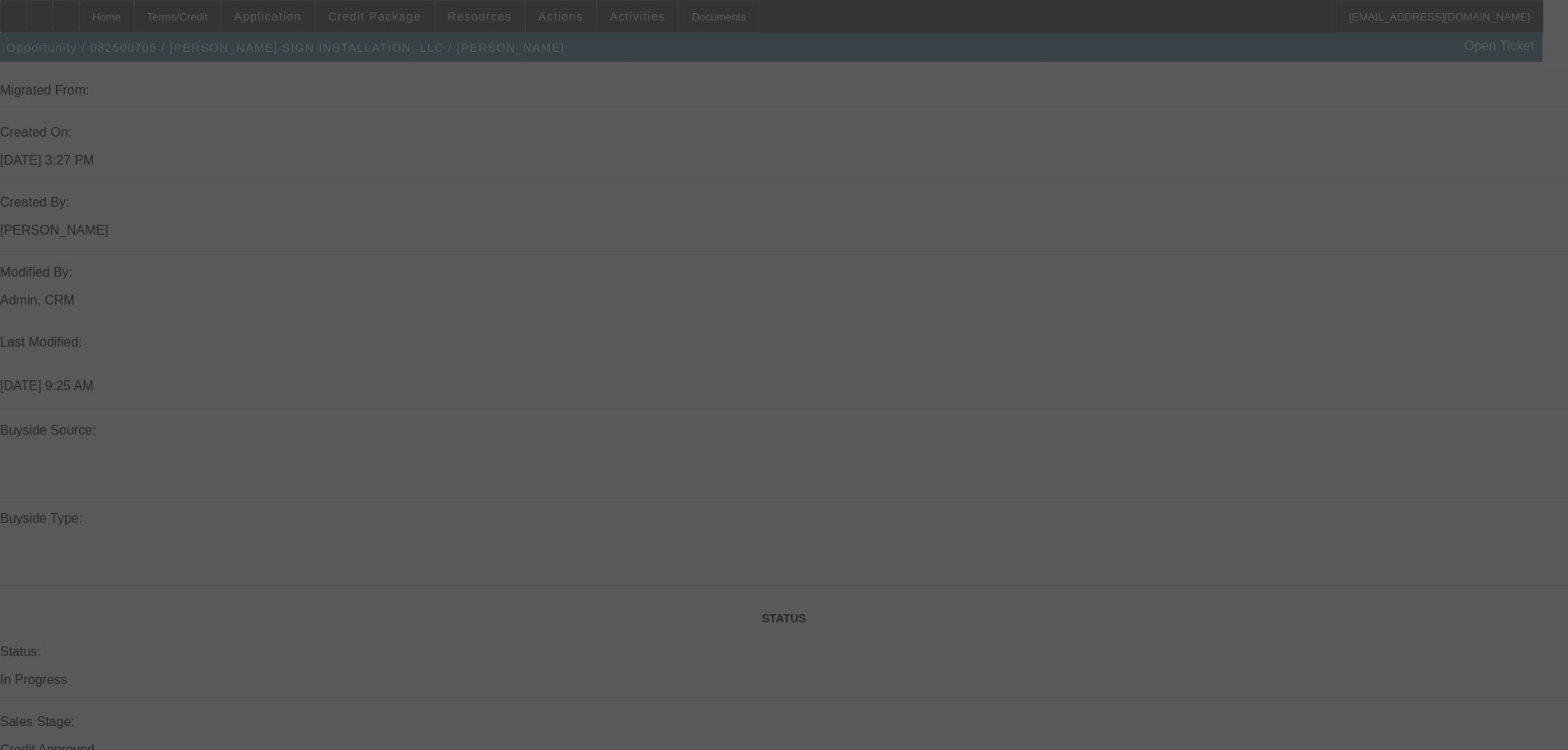
drag, startPoint x: 895, startPoint y: 781, endPoint x: 903, endPoint y: 788, distance: 10.6
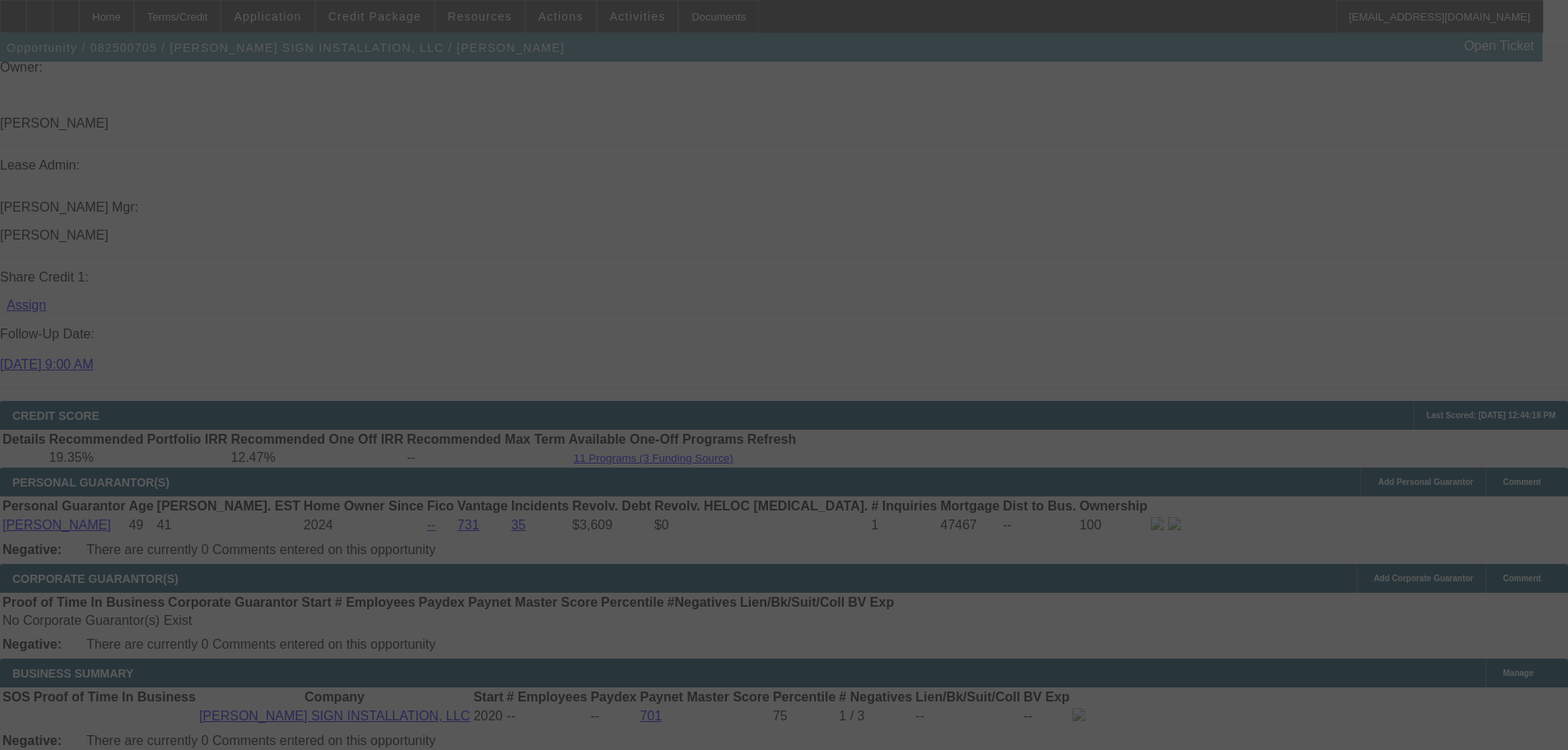
scroll to position [2023, 0]
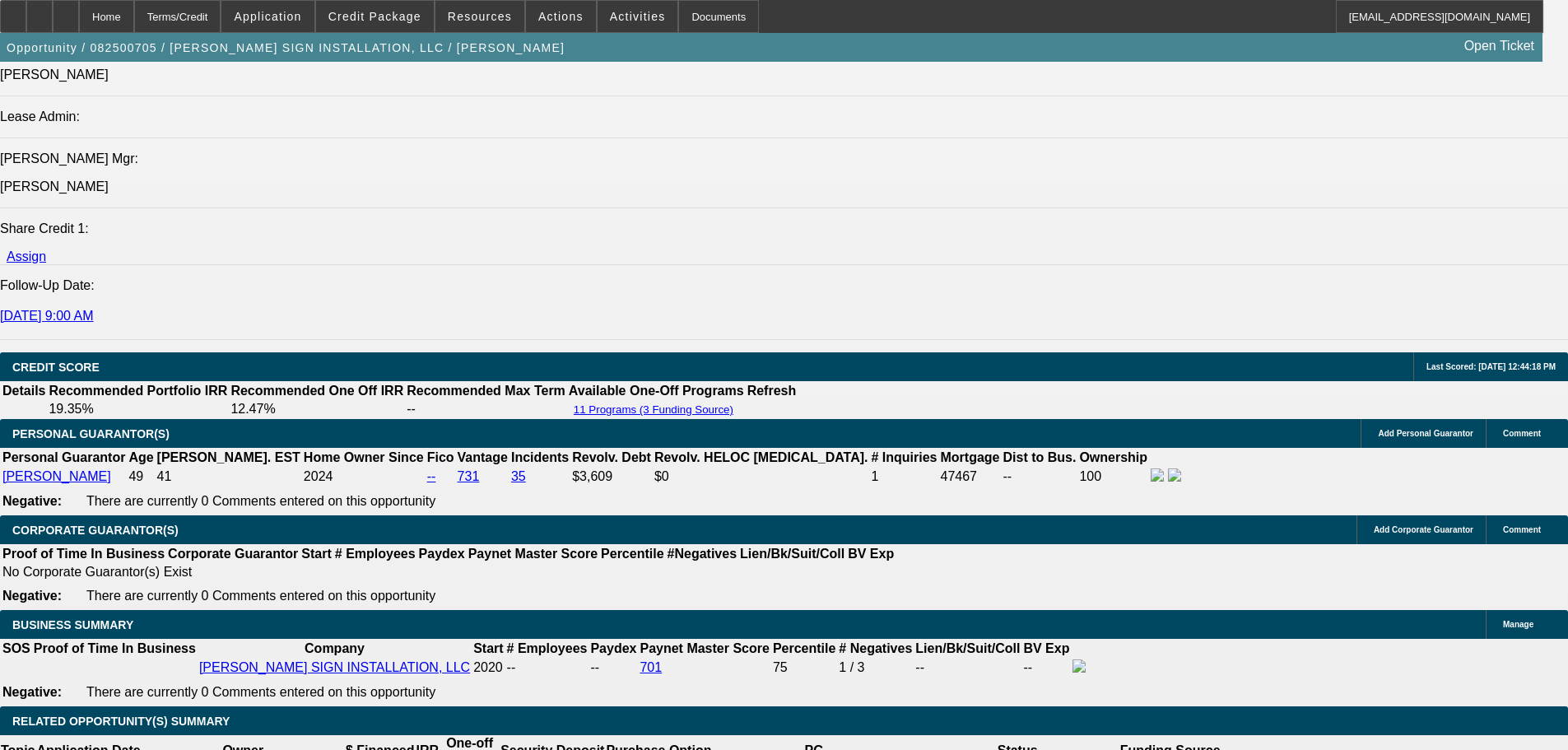
select select "0"
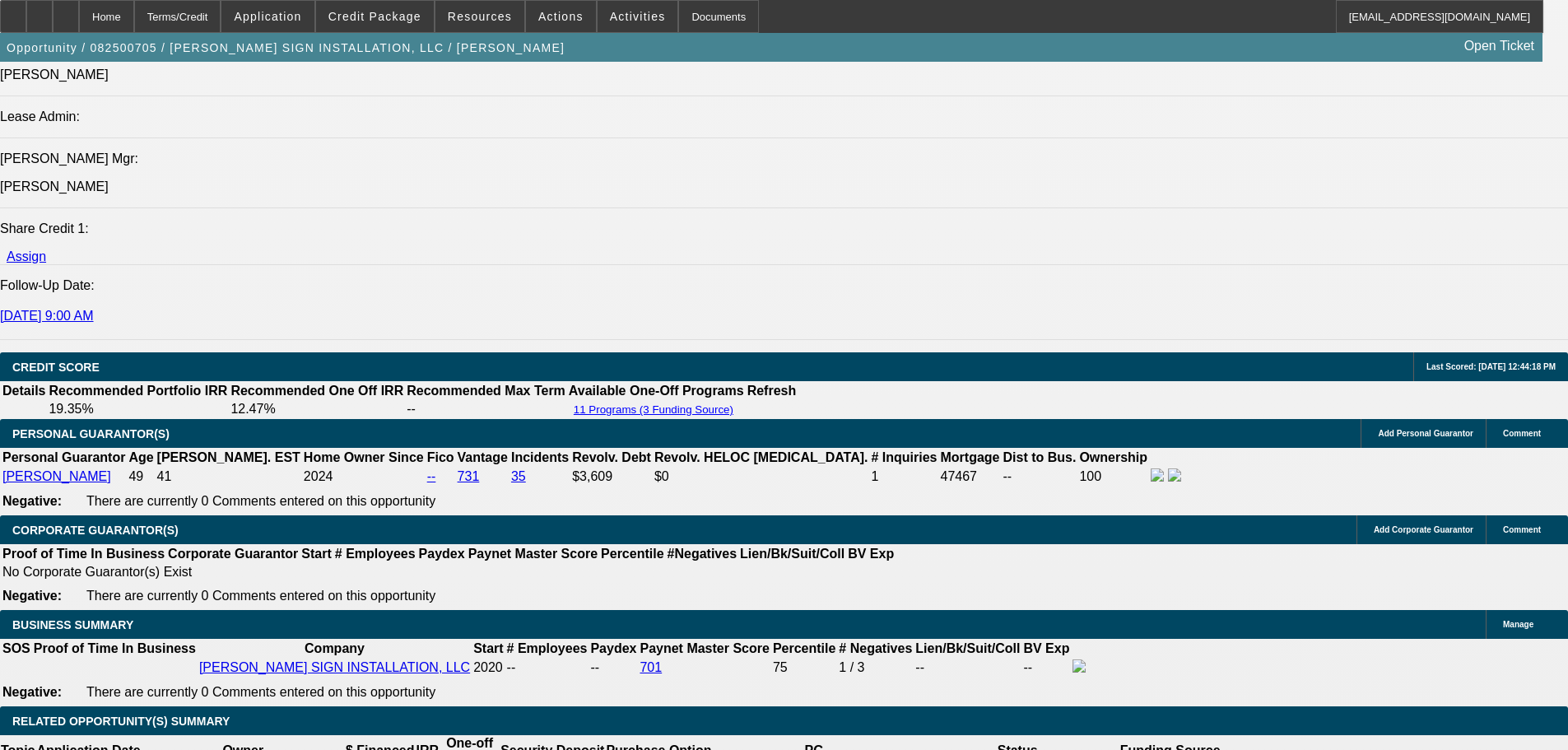
select select "0"
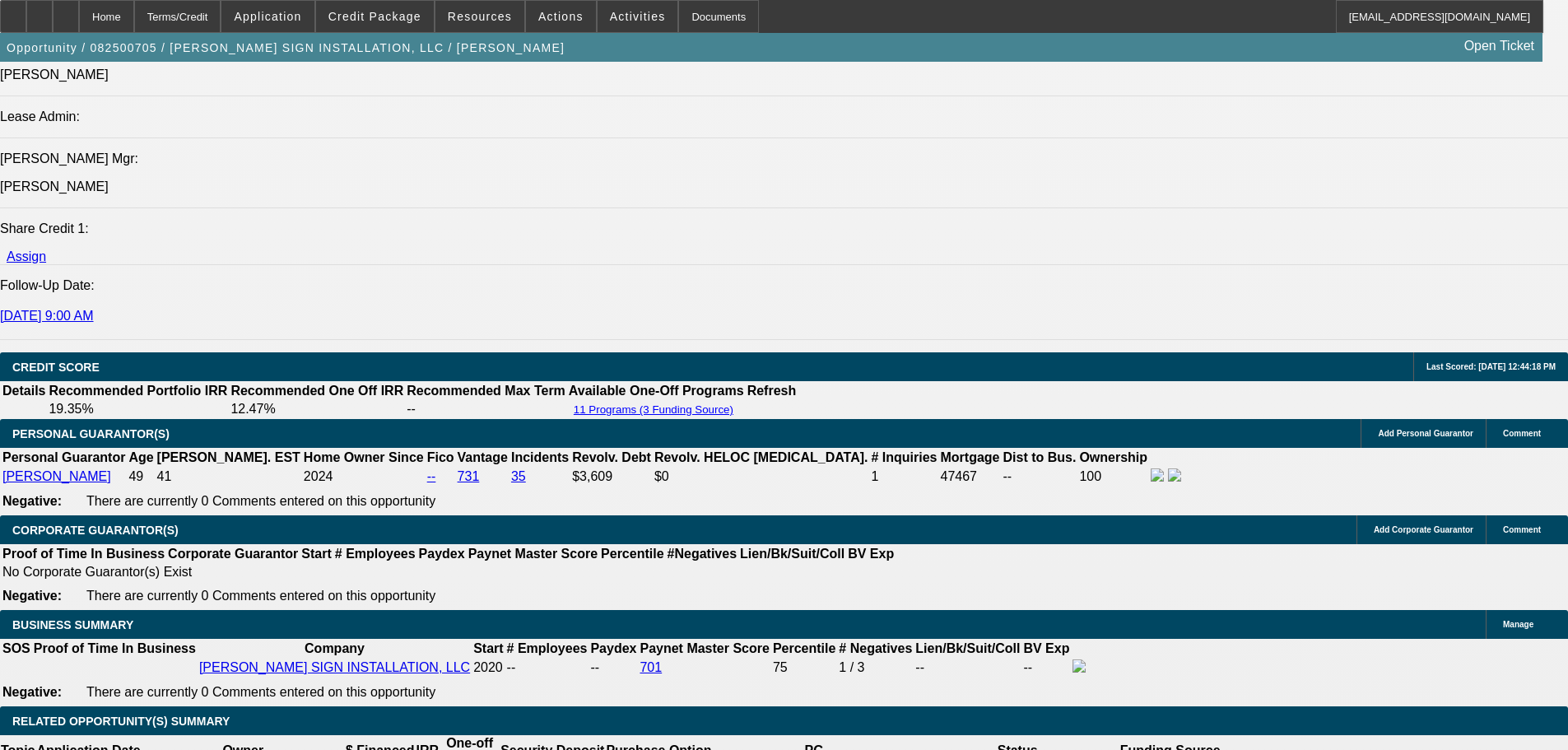
select select "0"
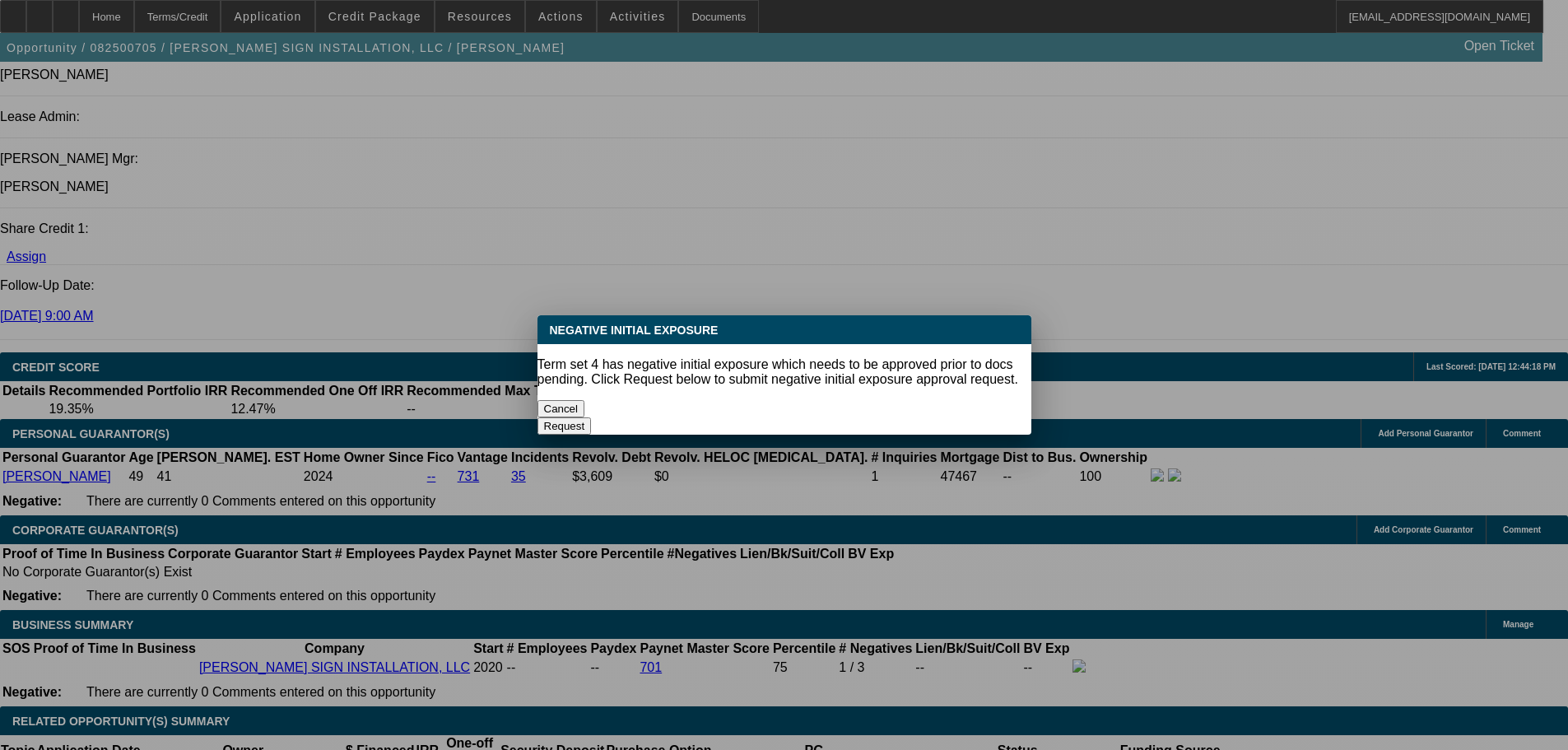
scroll to position [0, 0]
select select "1"
select select "2"
select select "6"
select select "1"
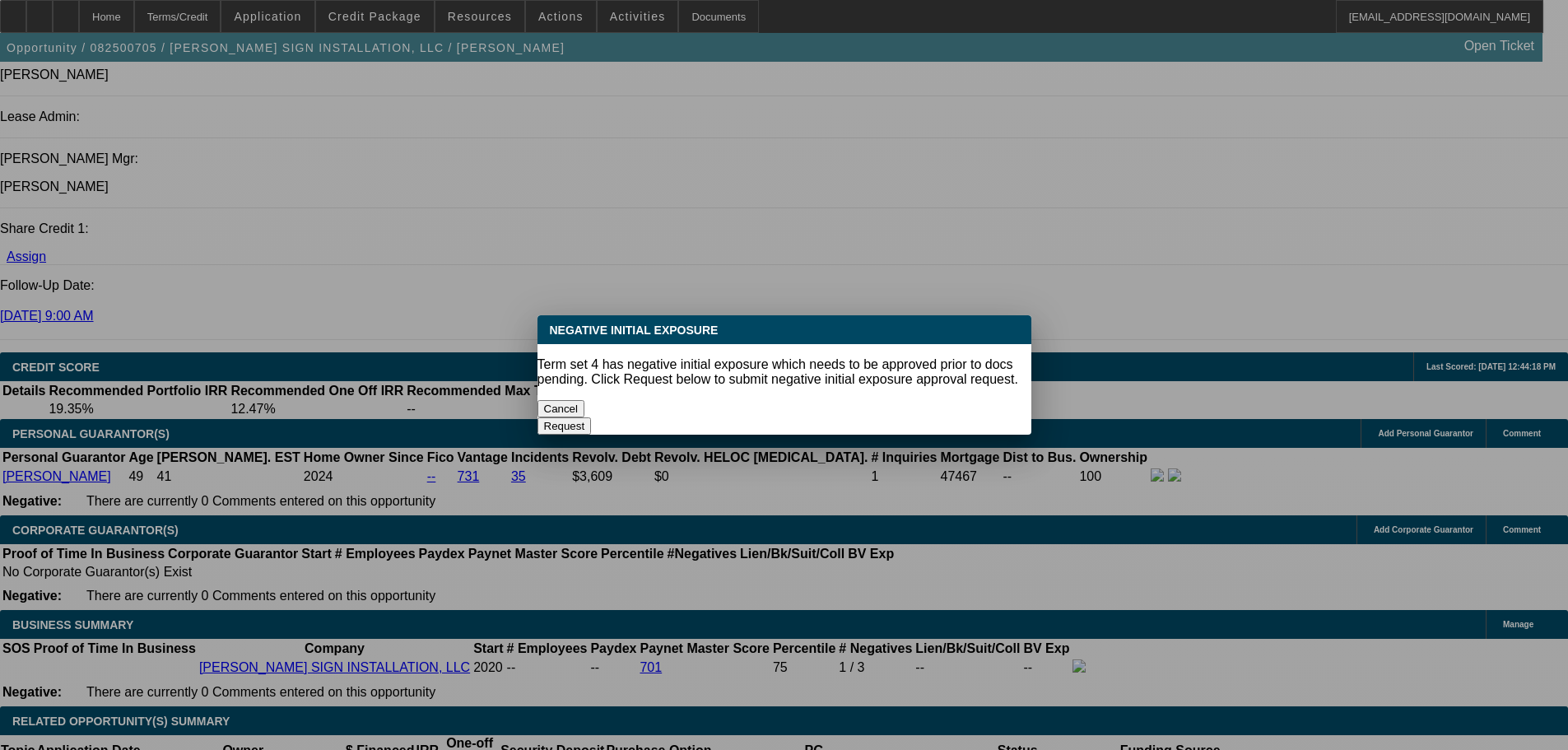
select select "2"
select select "6"
select select "1"
select select "2"
select select "6"
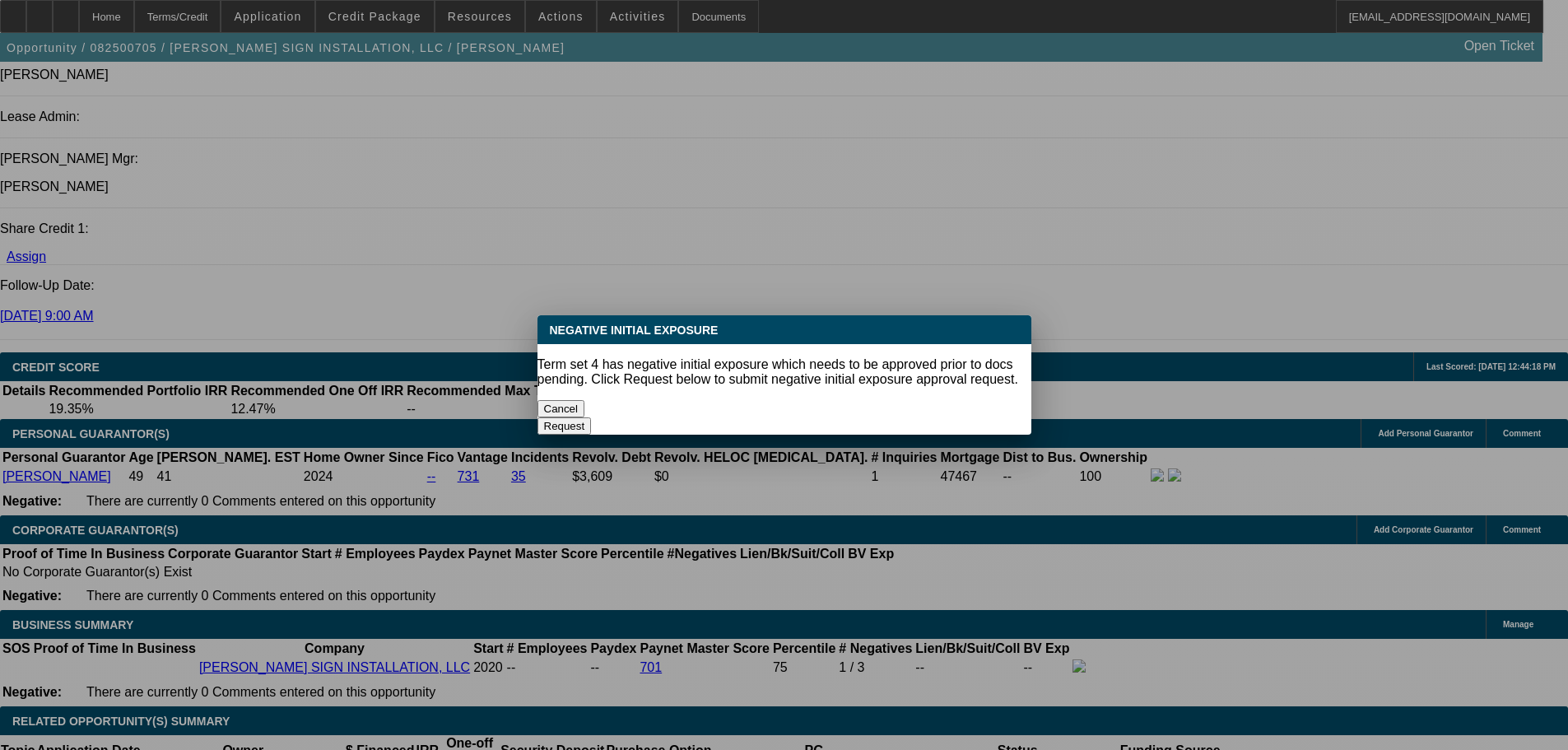
select select "1"
select select "2"
select select "6"
click at [586, 401] on button "Cancel" at bounding box center [562, 408] width 48 height 18
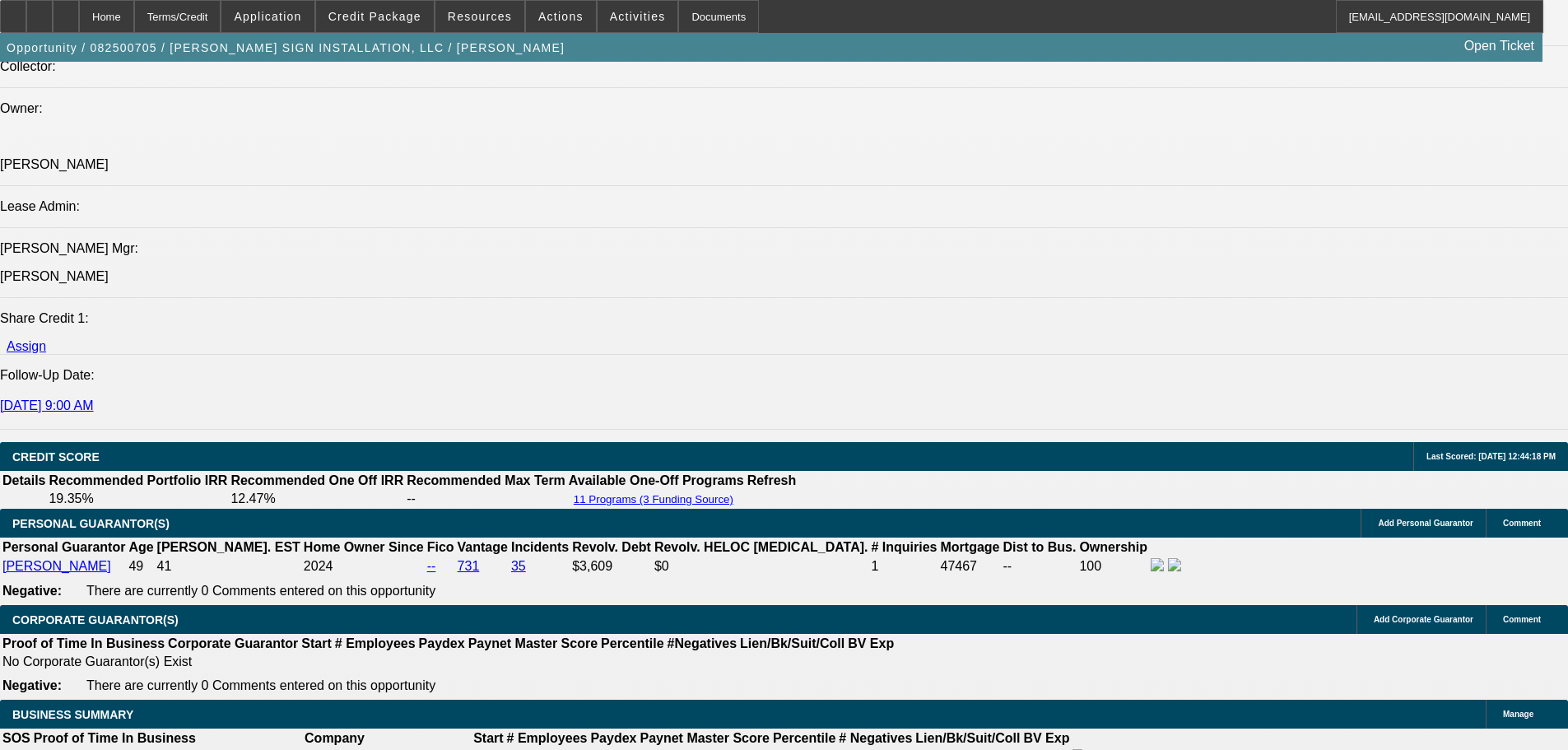
scroll to position [1694, 0]
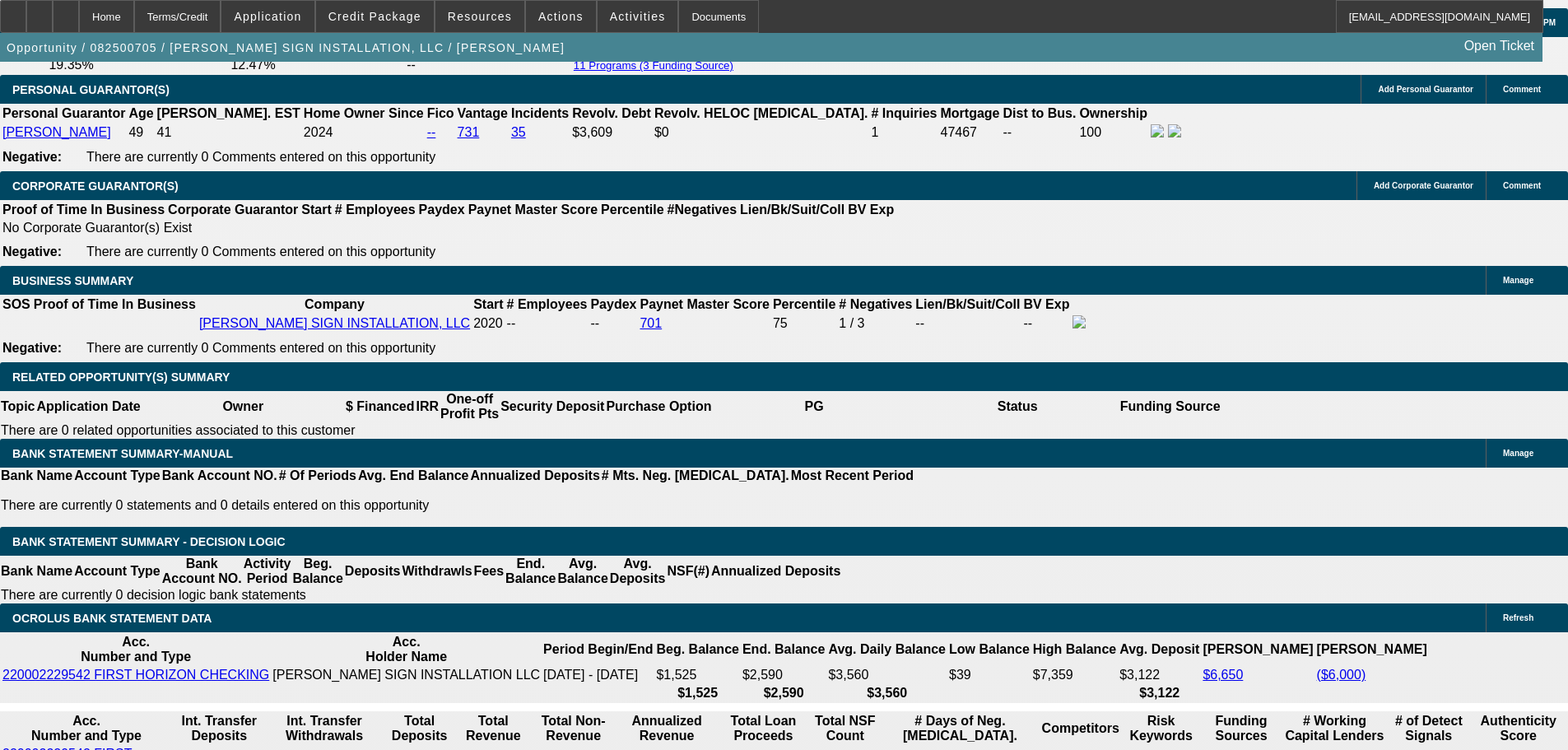
drag, startPoint x: 664, startPoint y: 317, endPoint x: 691, endPoint y: 451, distance: 136.7
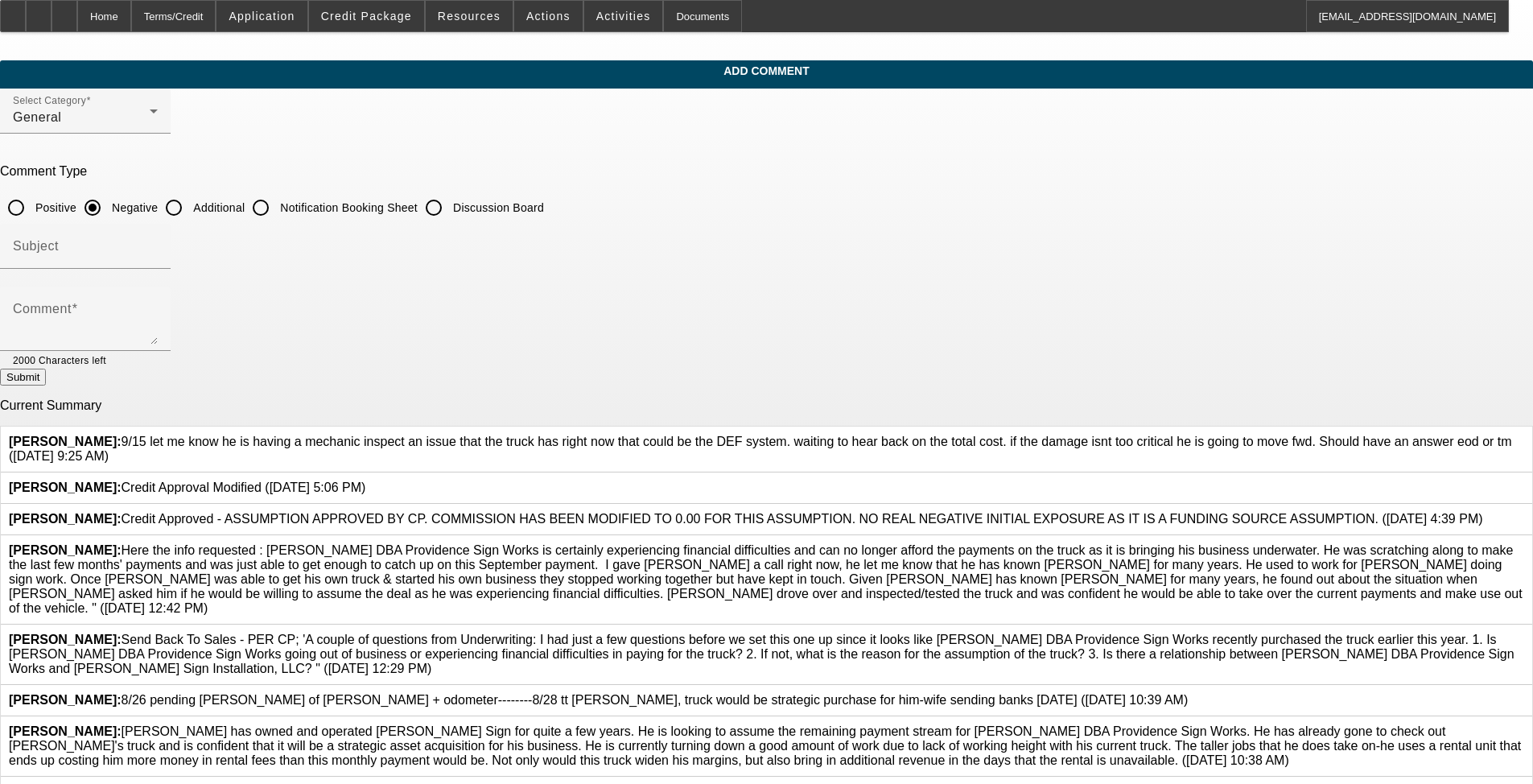
drag, startPoint x: 693, startPoint y: 460, endPoint x: 556, endPoint y: 435, distance: 139.3
click at [556, 435] on span "[PERSON_NAME]: 9/15 let me know he is having a mechanic inspect an issue that t…" at bounding box center [761, 448] width 1503 height 28
copy span "9/15 let me know he is having a mechanic inspect an issue that the truck has ri…"
click at [449, 205] on input "Discussion Board" at bounding box center [434, 208] width 33 height 33
radio input "true"
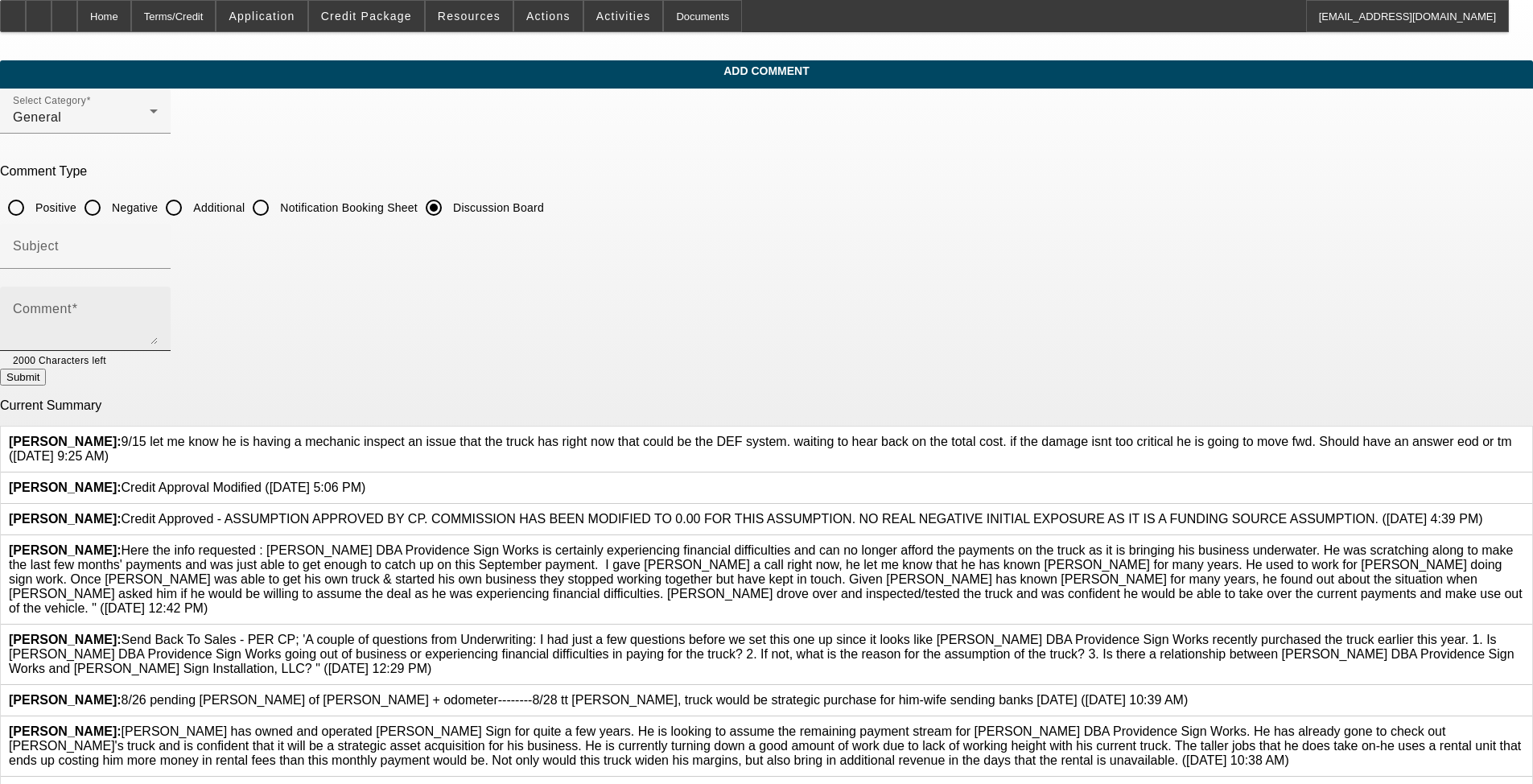
click at [157, 296] on div "Comment" at bounding box center [85, 318] width 145 height 64
paste textarea "9/15 let me know he is having a mechanic inspect an issue that the truck has ri…"
type textarea "9/15 let me know he is having a mechanic inspect an issue that the truck has ri…"
click at [46, 375] on button "Submit" at bounding box center [23, 377] width 46 height 17
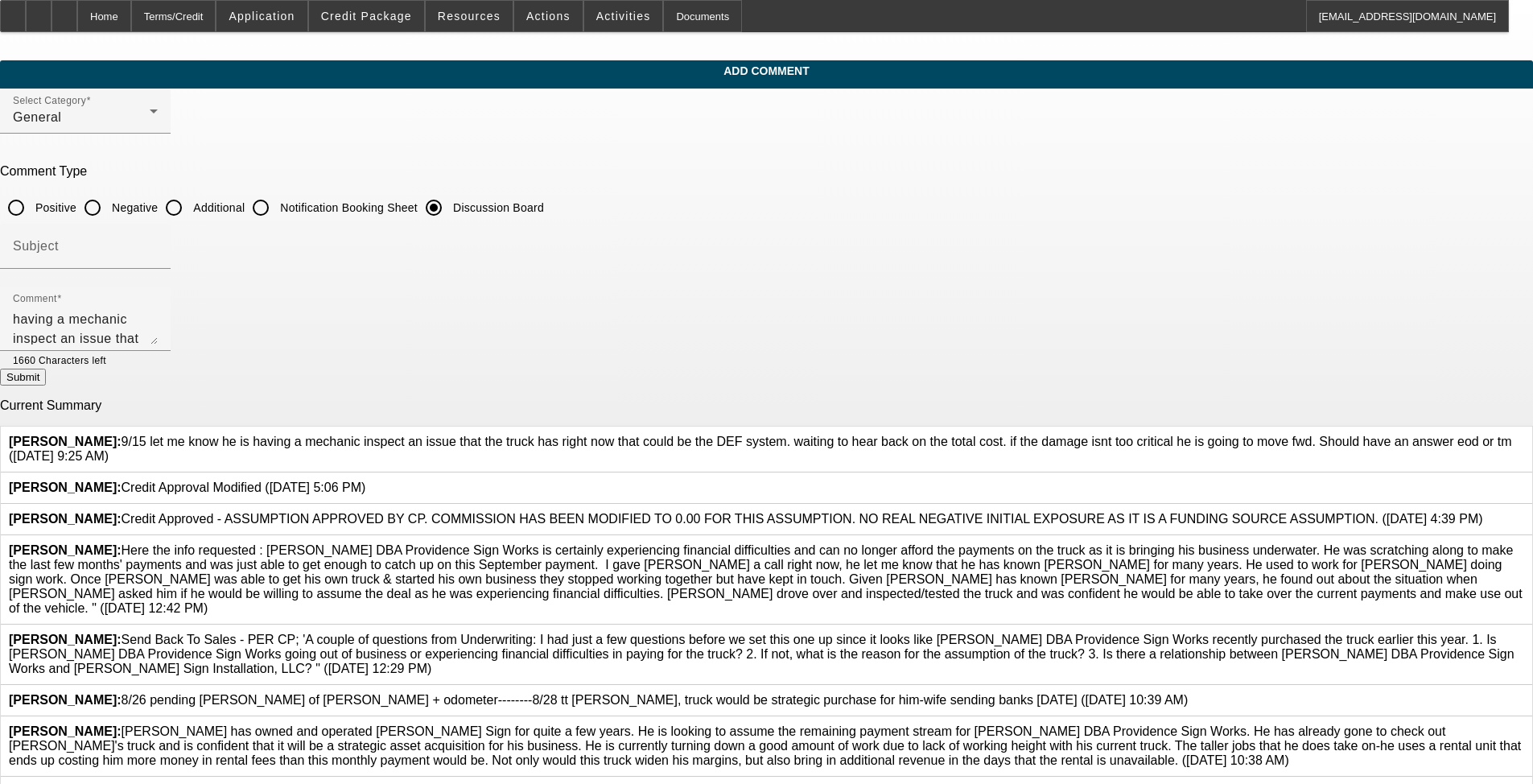
radio input "true"
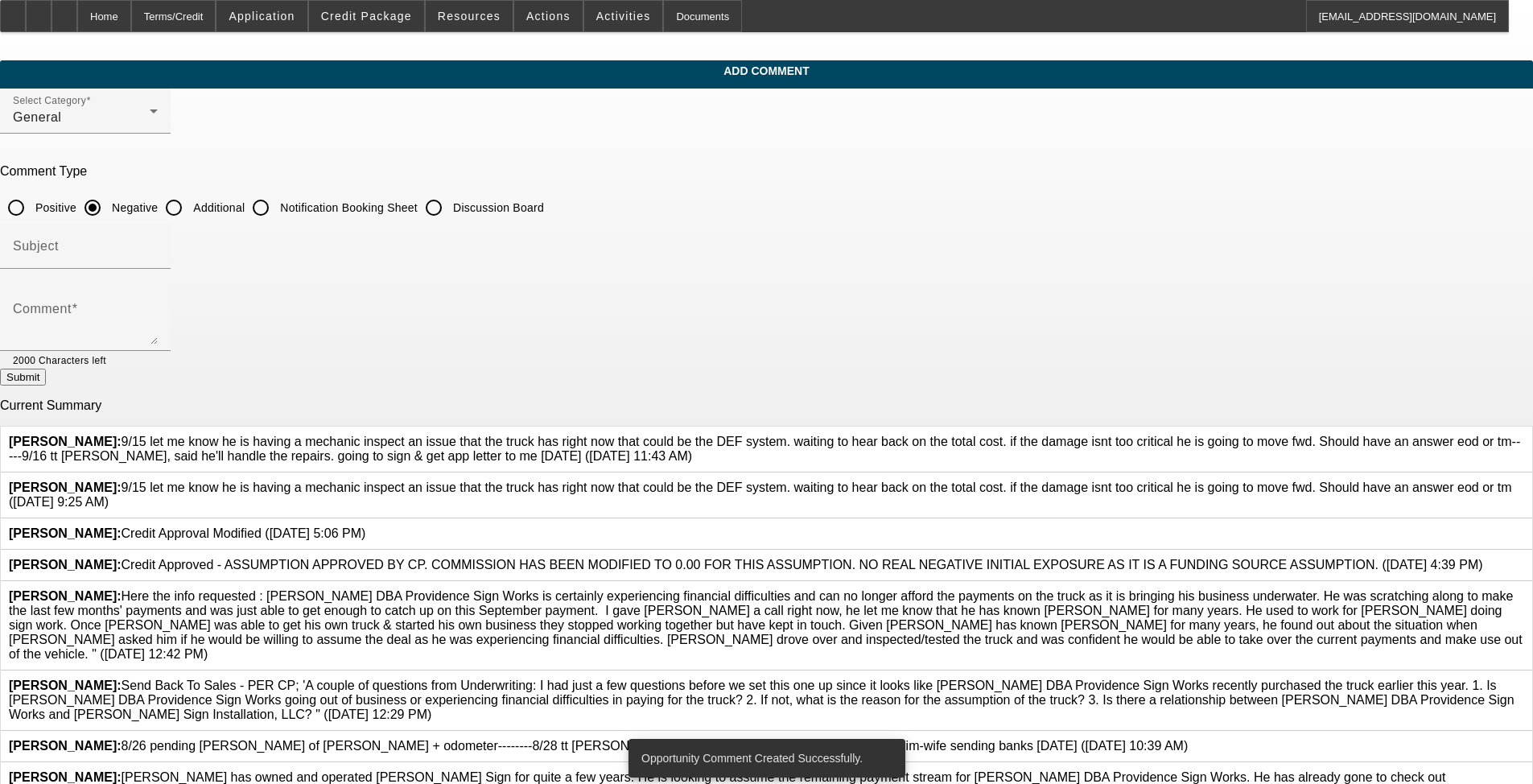
click at [643, 480] on link at bounding box center [1524, 480] width 0 height 0
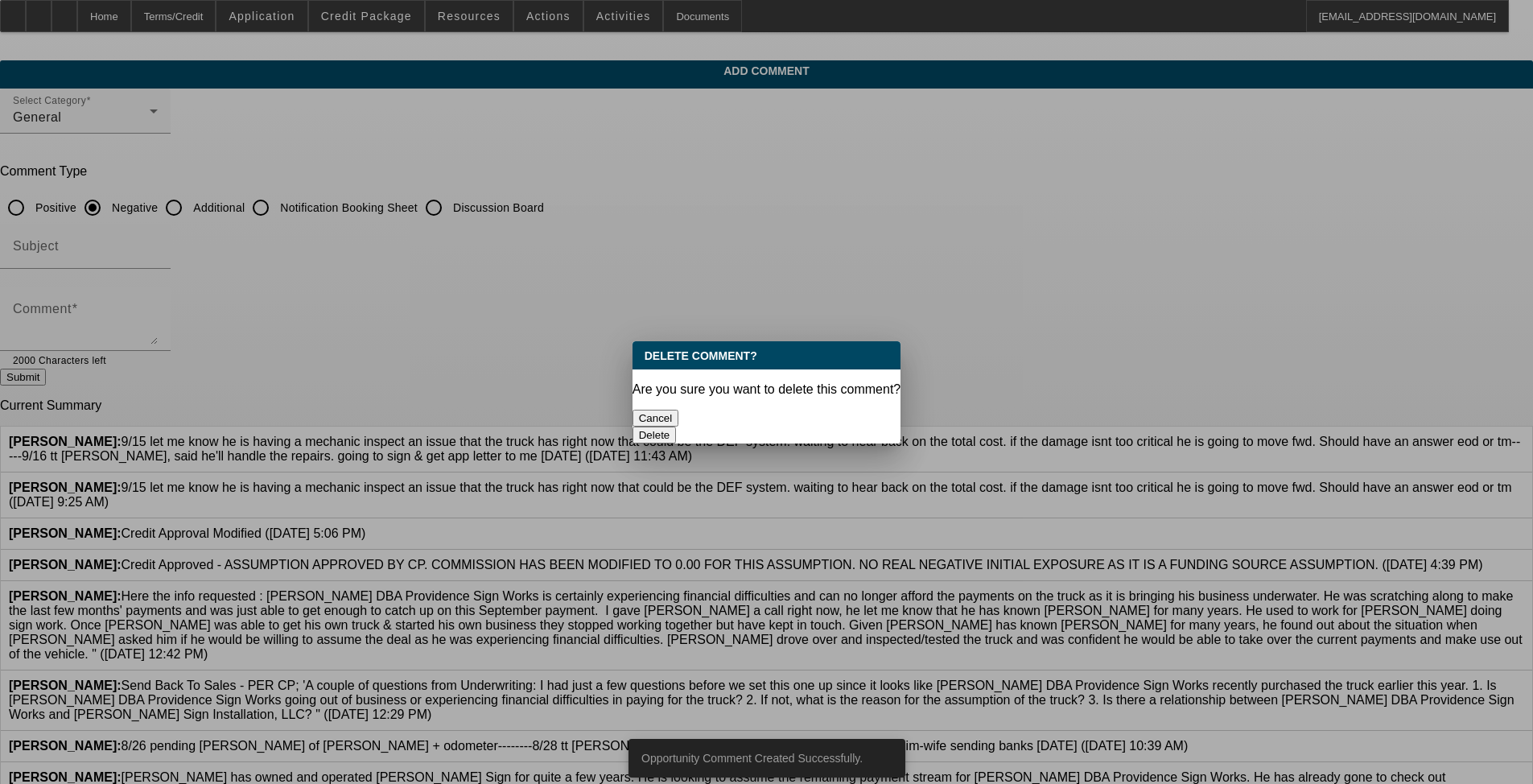
click at [643, 427] on button "Delete" at bounding box center [654, 435] width 44 height 17
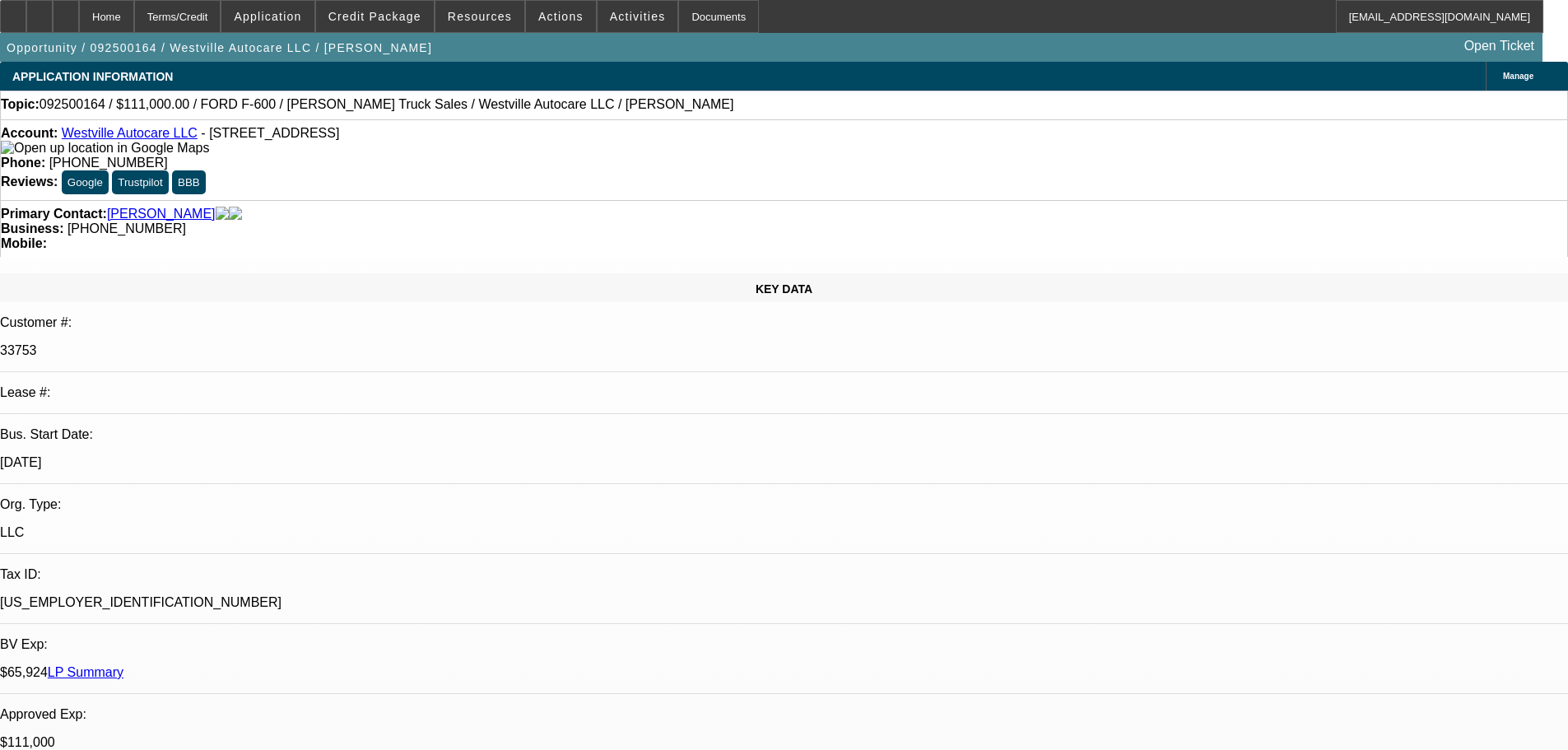
select select "0"
select select "2"
select select "0"
select select "6"
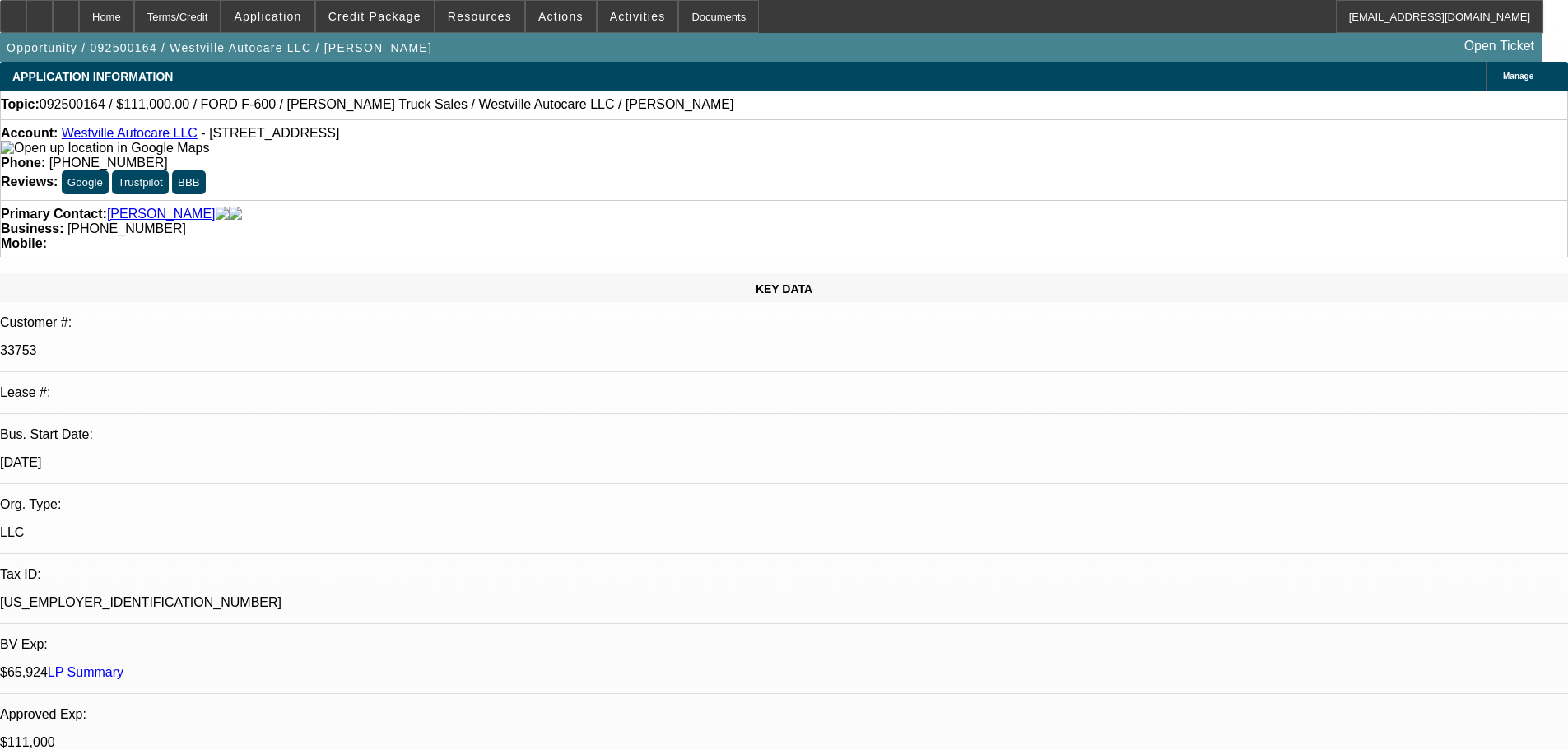
select select "0"
select select "2"
select select "0"
select select "6"
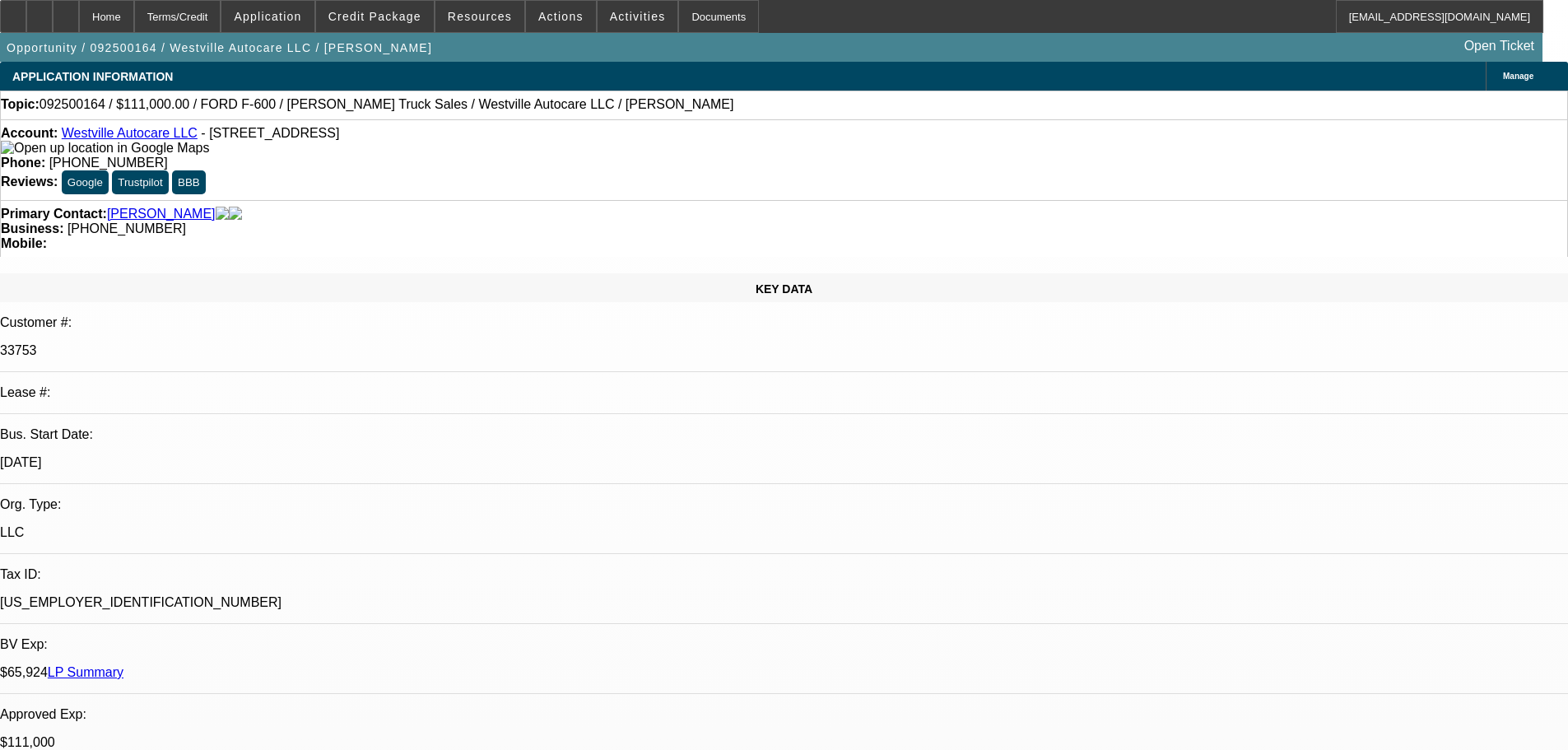
select select "0"
select select "2"
select select "0"
select select "6"
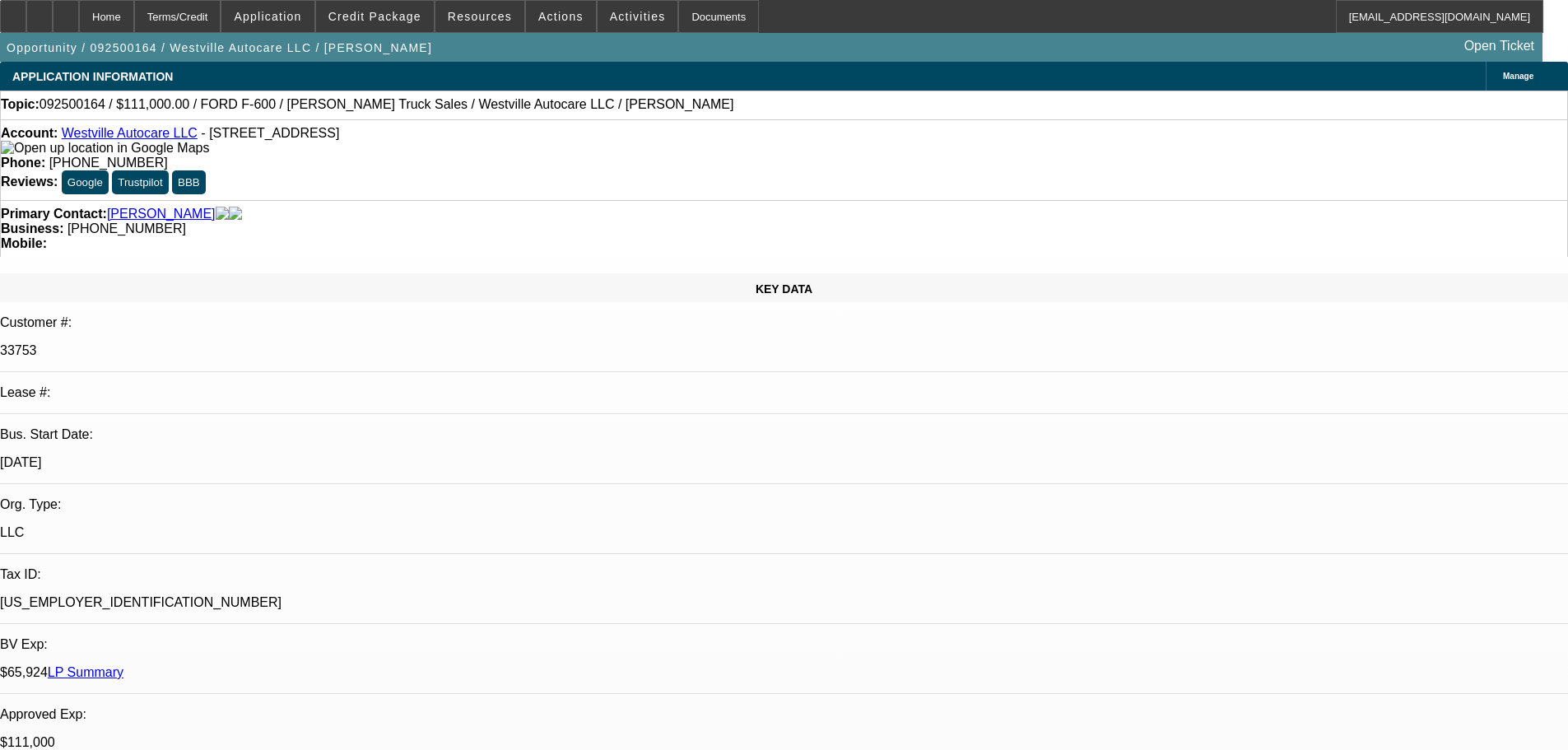
select select "0"
select select "2"
select select "0"
select select "6"
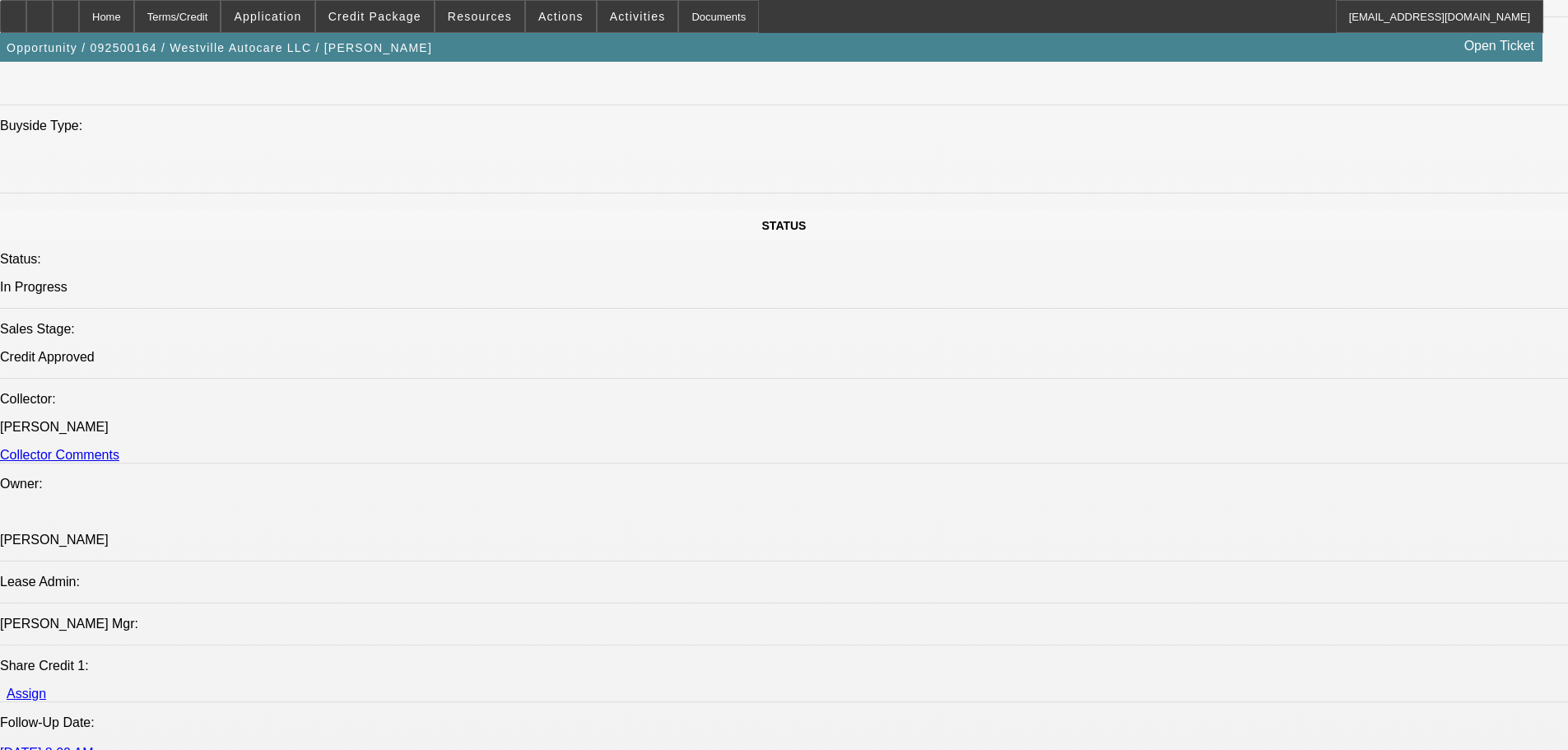
drag, startPoint x: 517, startPoint y: 407, endPoint x: 538, endPoint y: 629, distance: 223.0
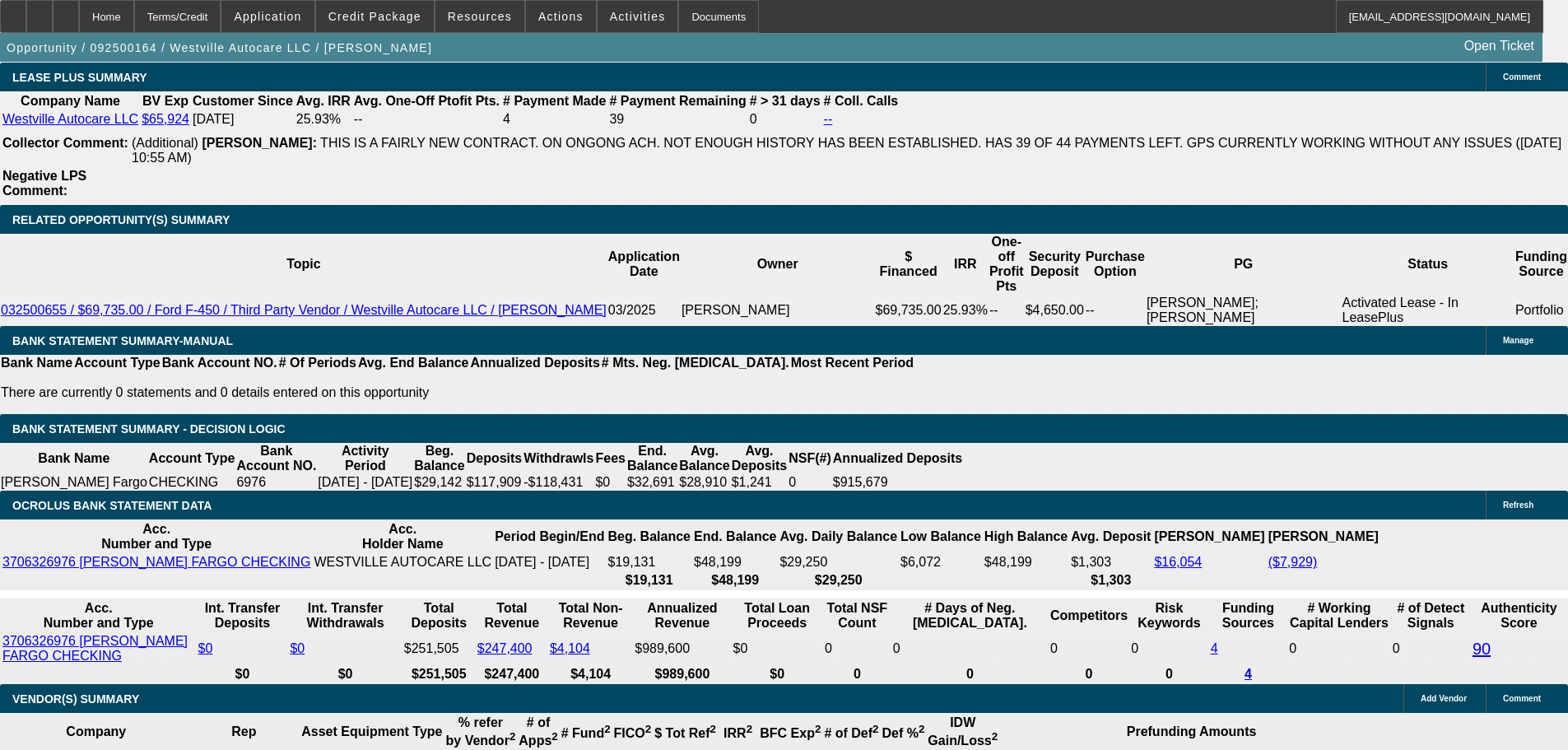
scroll to position [2732, 0]
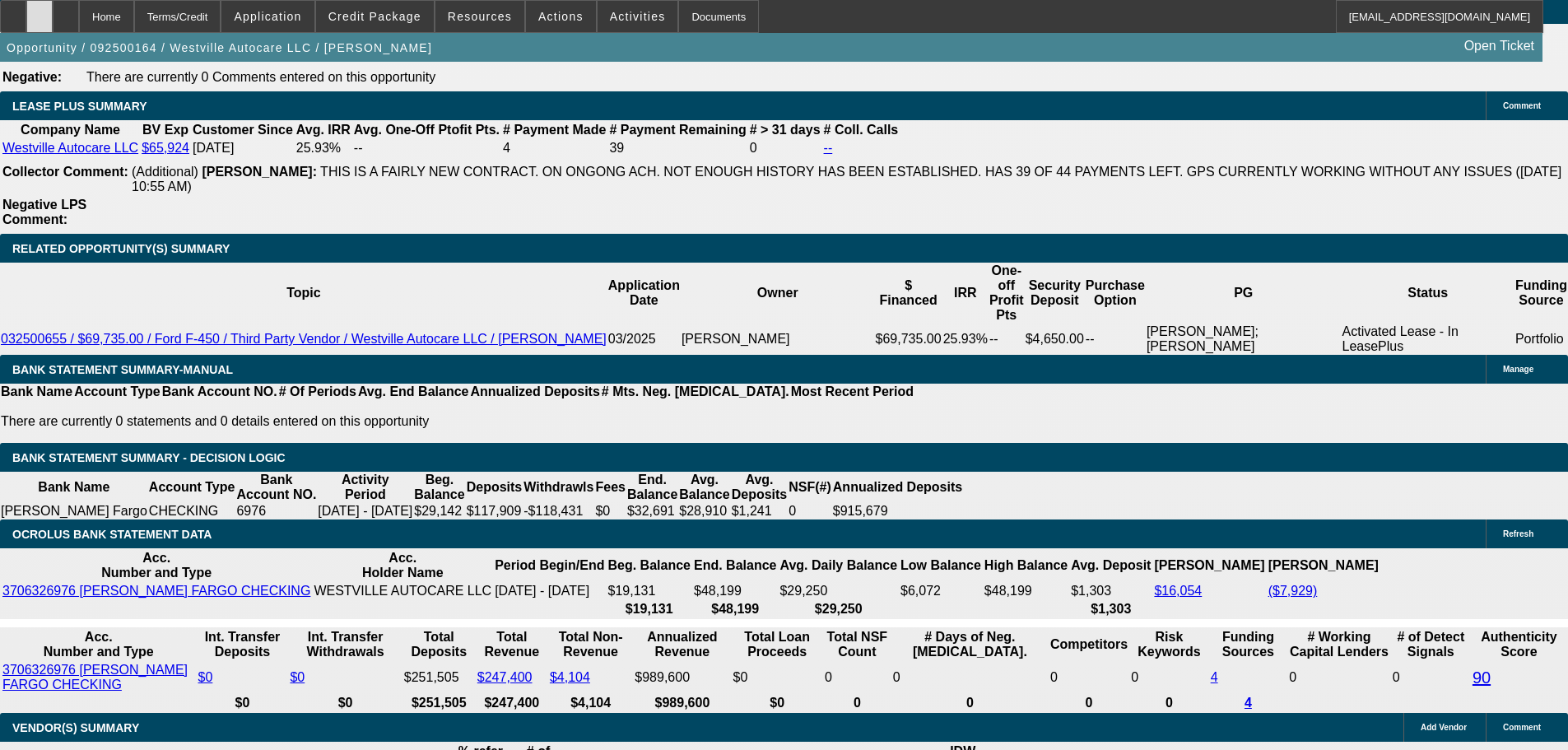
drag, startPoint x: 61, startPoint y: 16, endPoint x: 70, endPoint y: 16, distance: 9.0
click at [53, 16] on div at bounding box center [39, 17] width 26 height 33
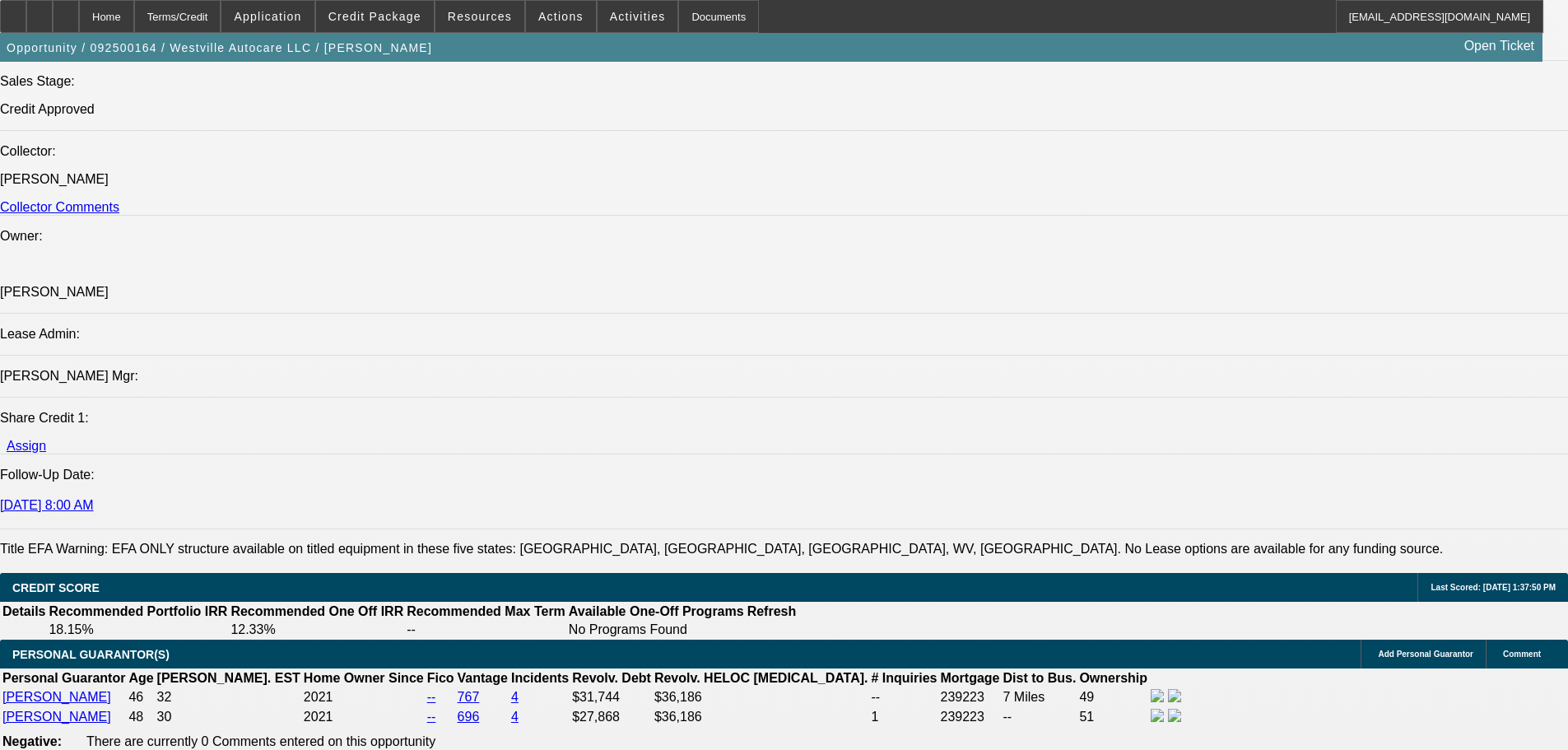
scroll to position [1744, 0]
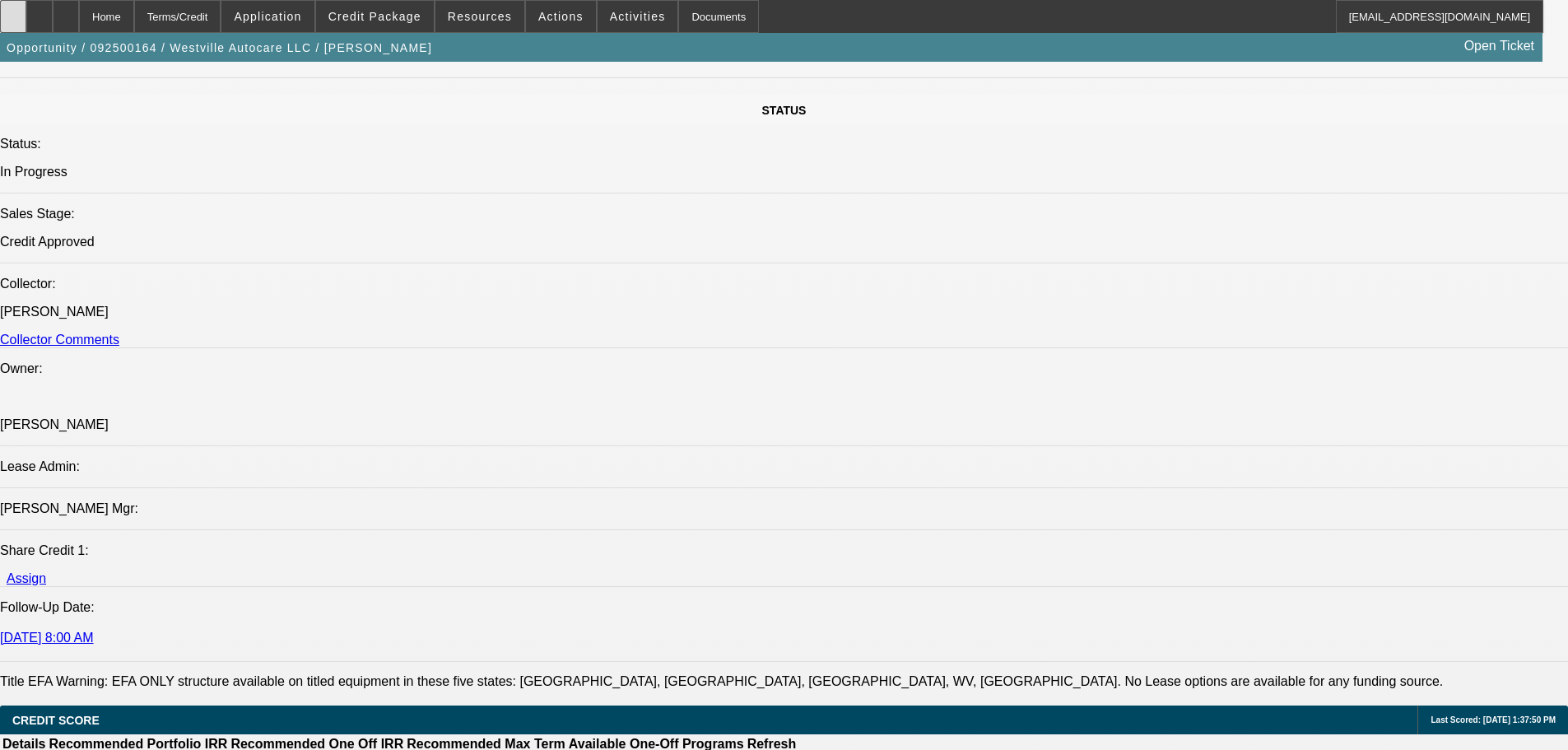
click at [21, 18] on div at bounding box center [13, 17] width 26 height 33
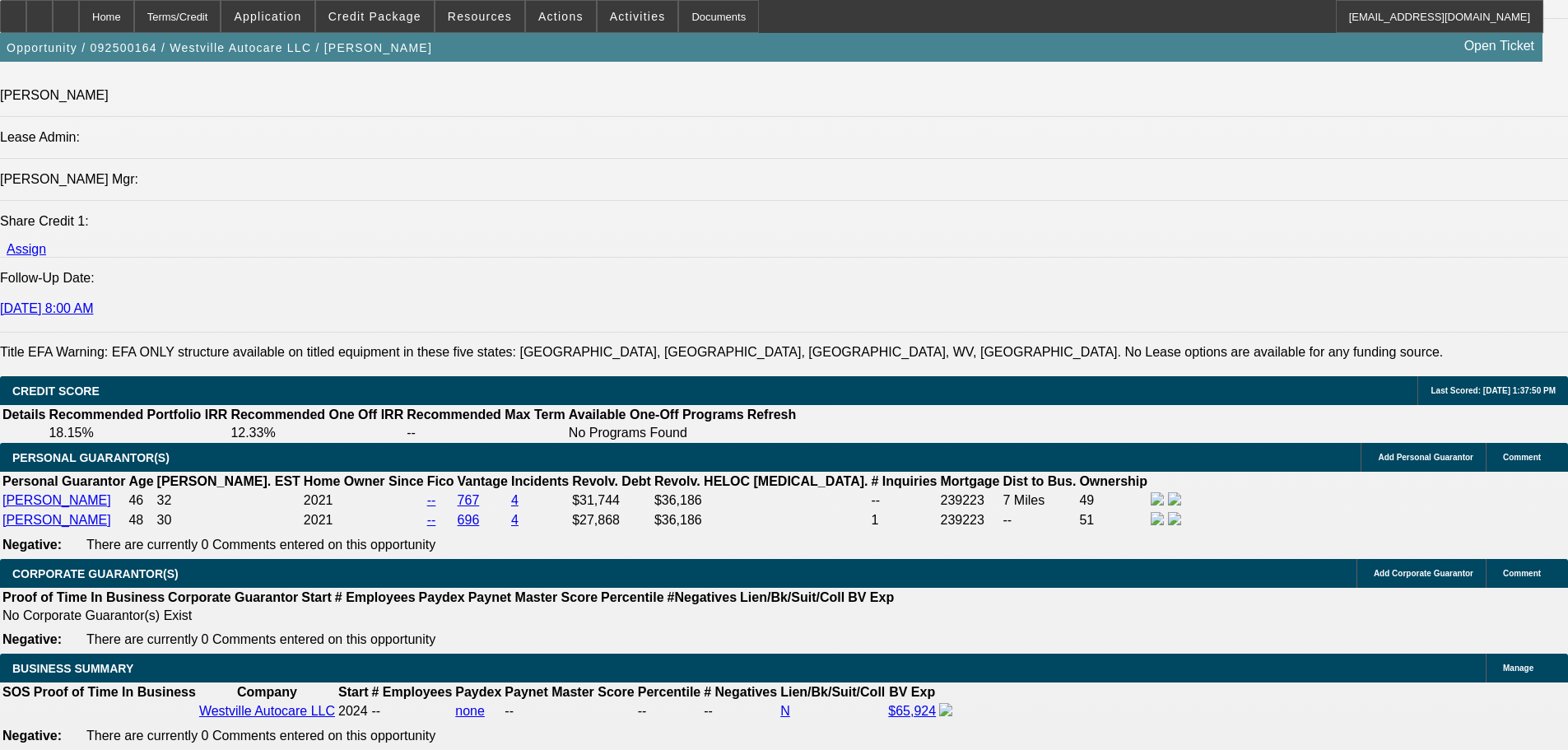
scroll to position [952, 0]
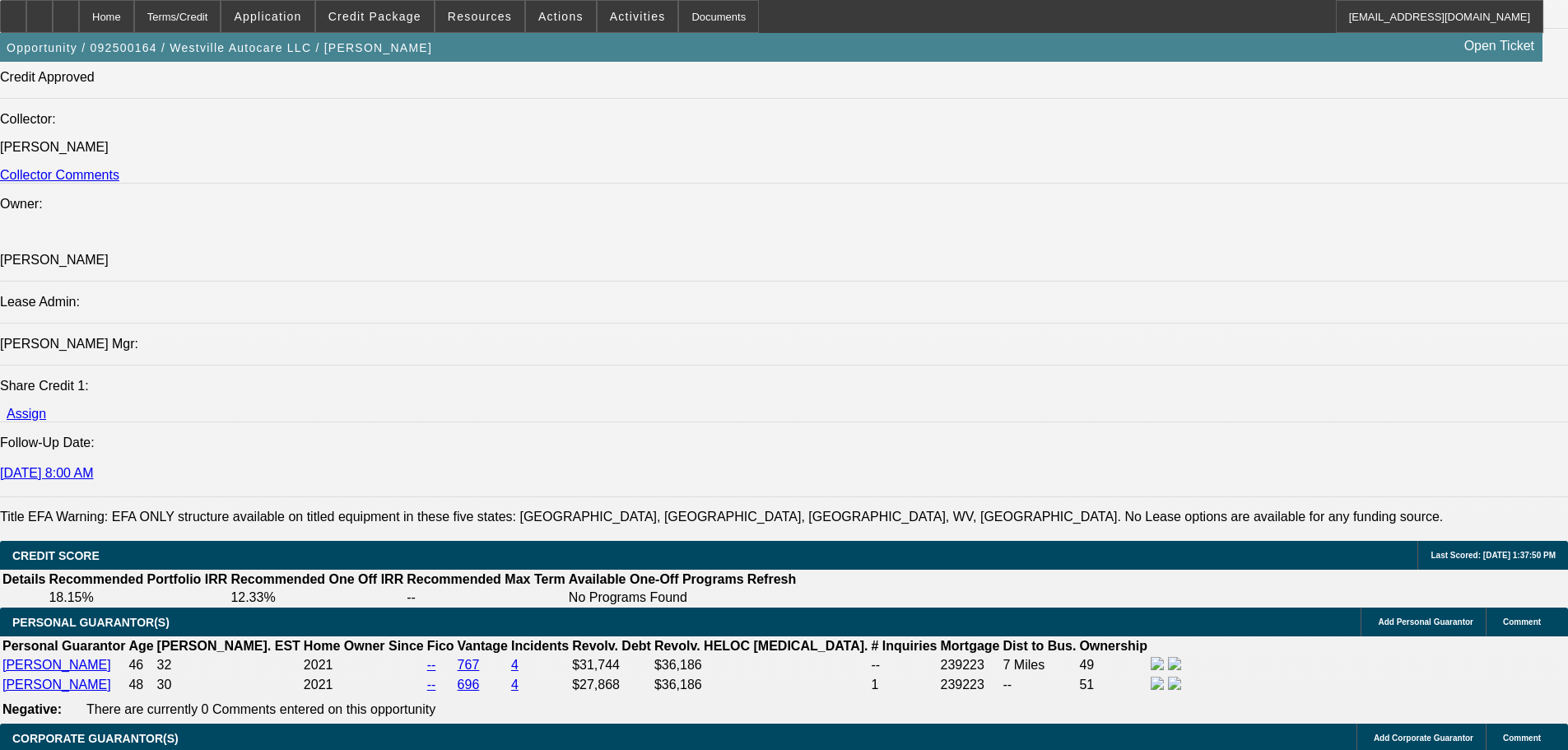
scroll to position [0, 0]
click at [79, 5] on div at bounding box center [66, 17] width 26 height 33
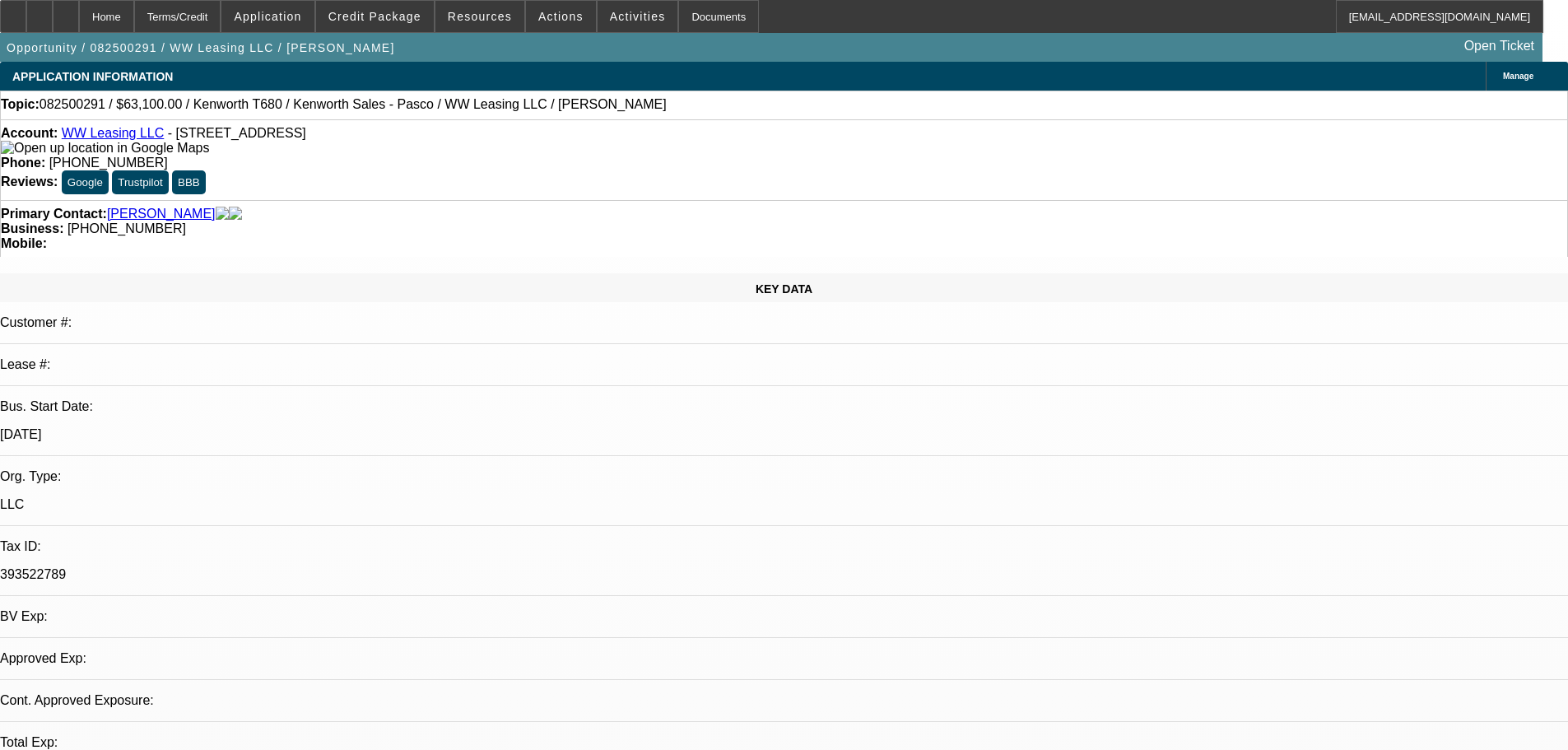
select select "0"
select select "2"
select select "0"
select select "6"
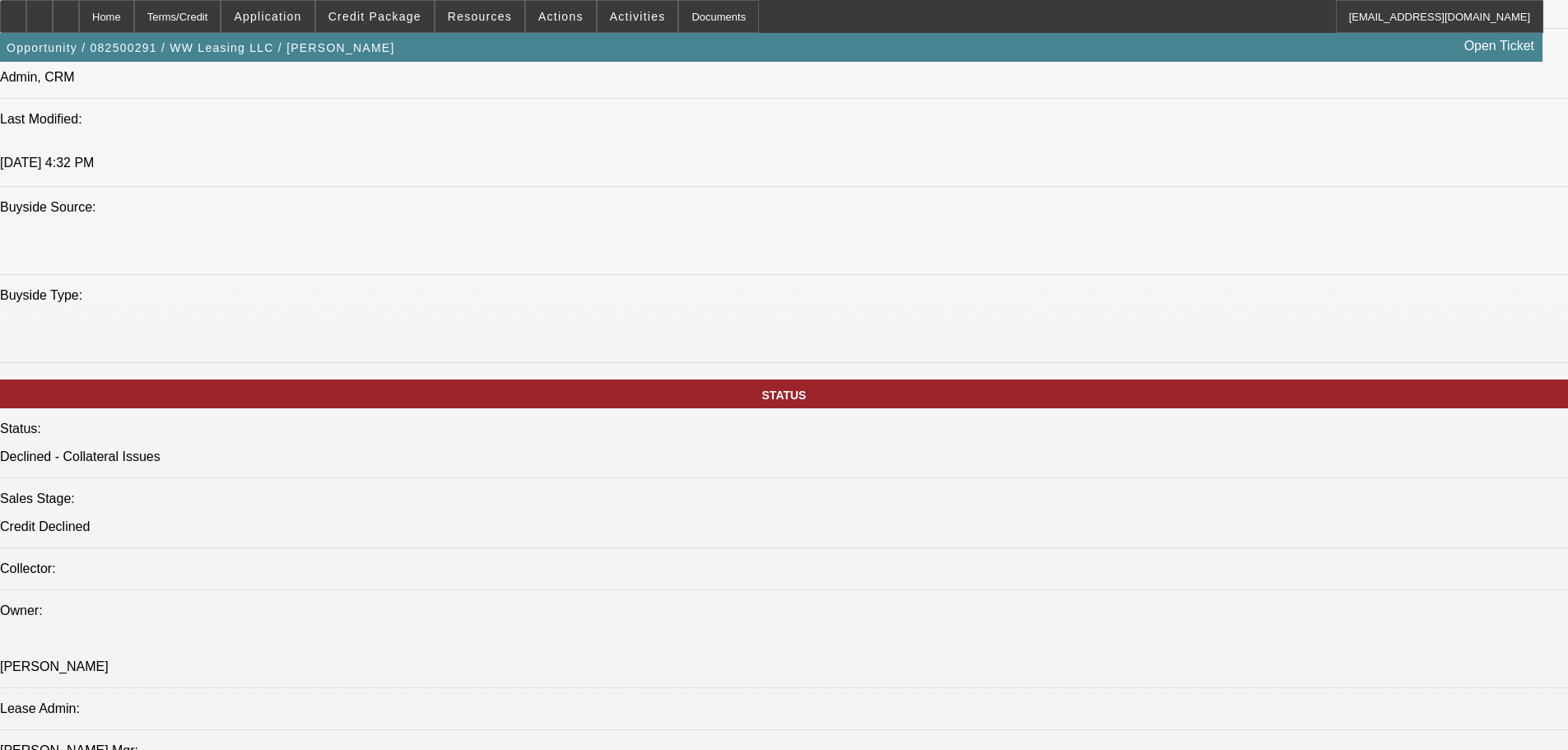
drag, startPoint x: 496, startPoint y: 378, endPoint x: 724, endPoint y: 506, distance: 261.5
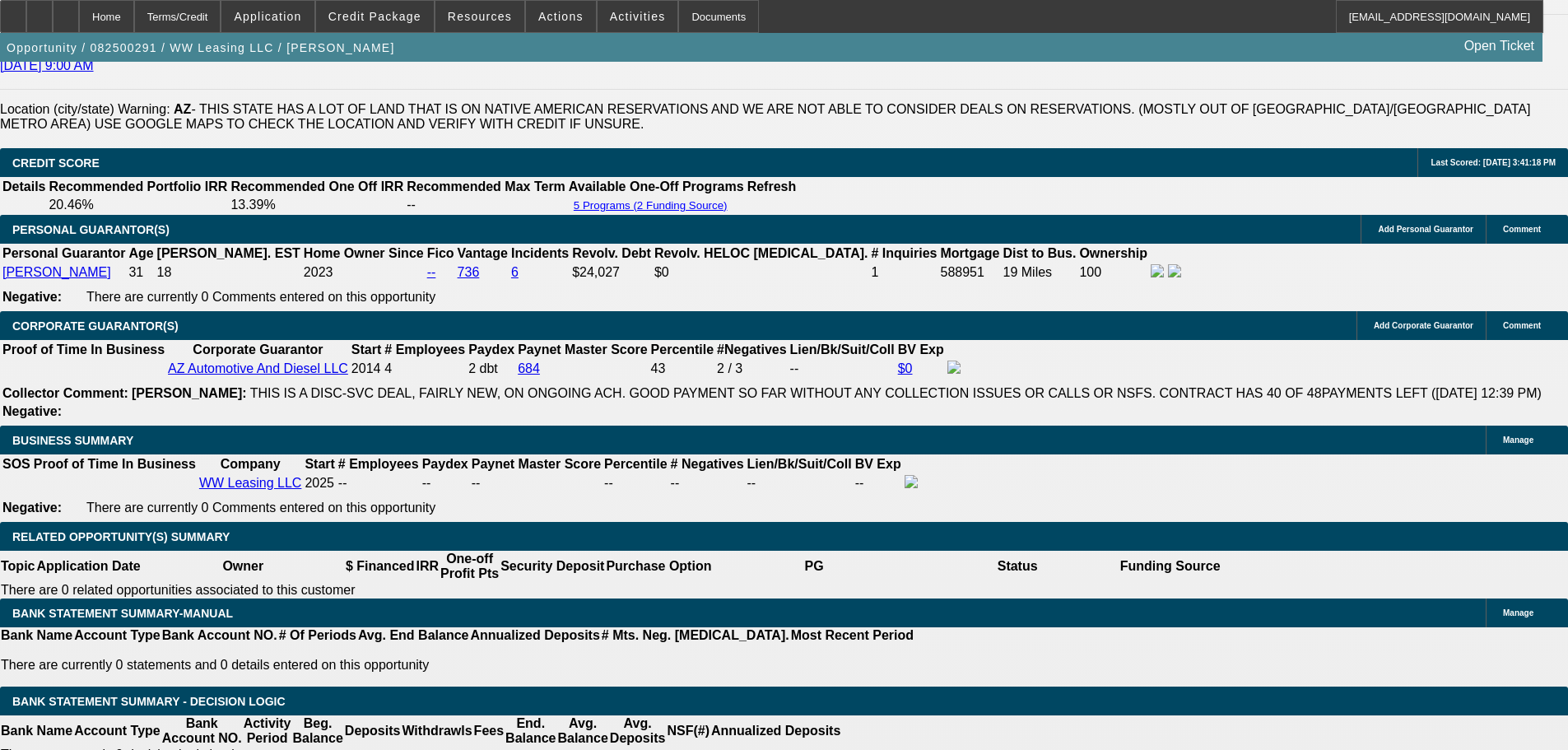
scroll to position [2386, 0]
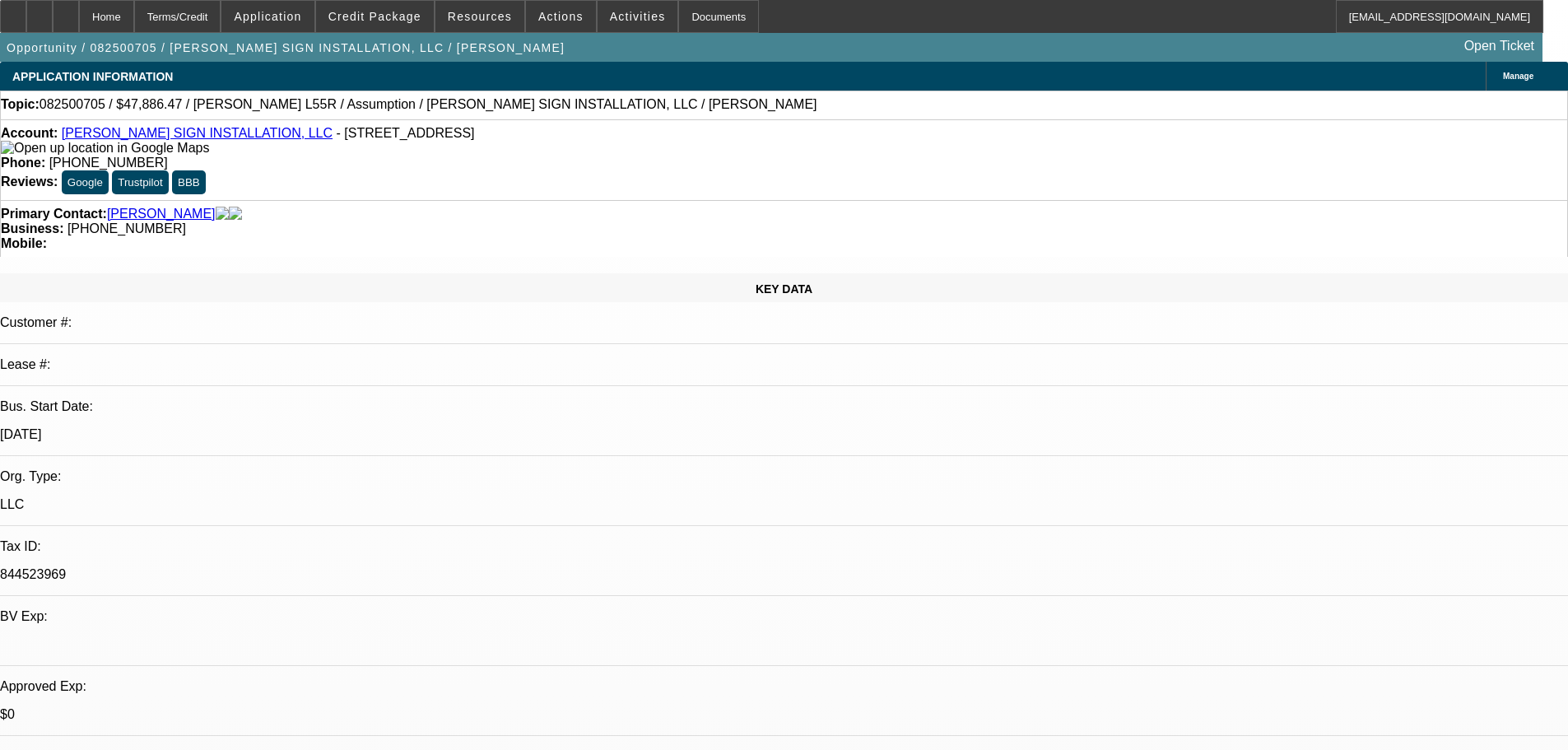
select select "0"
select select "2"
select select "0"
select select "6"
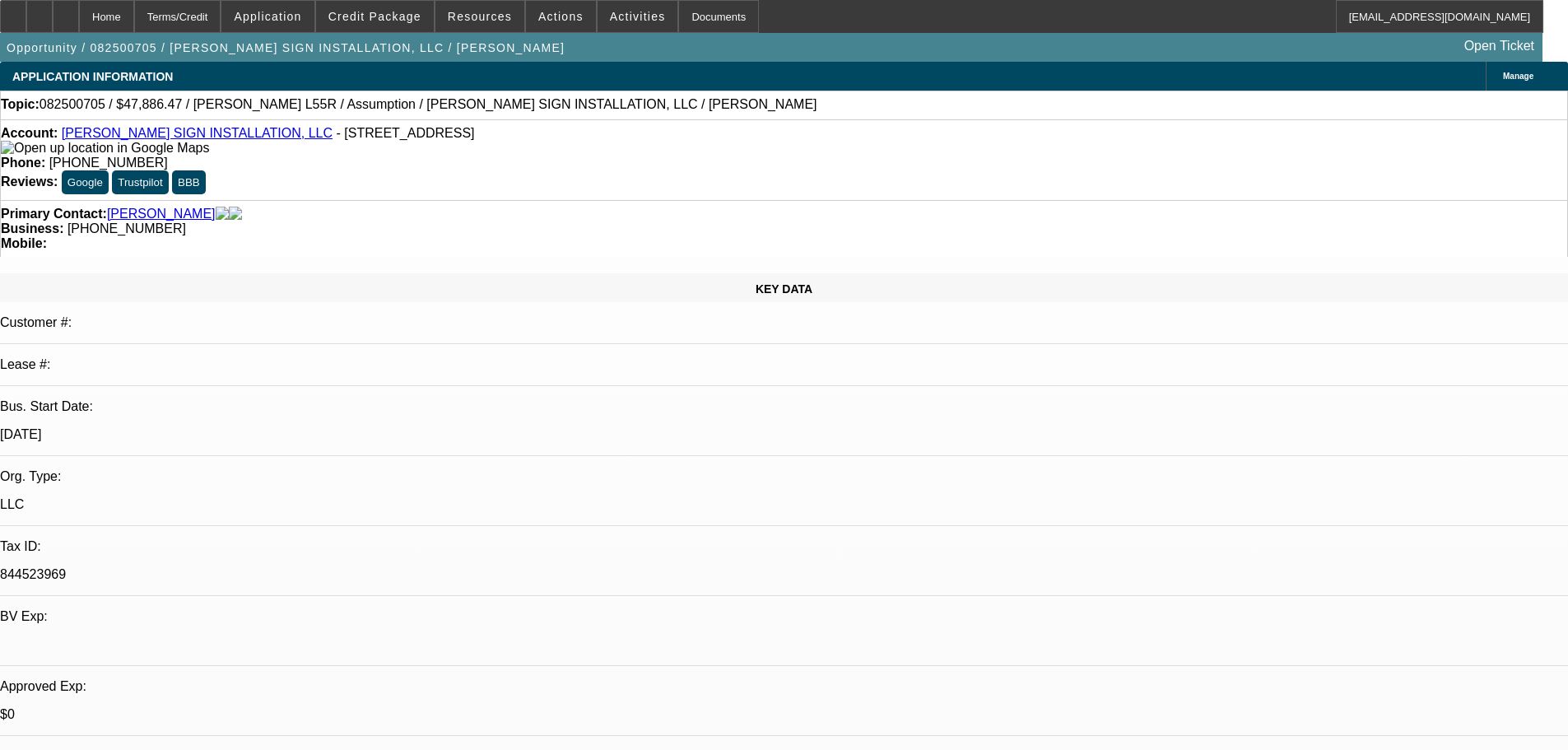
select select "0"
select select "2"
select select "0"
select select "6"
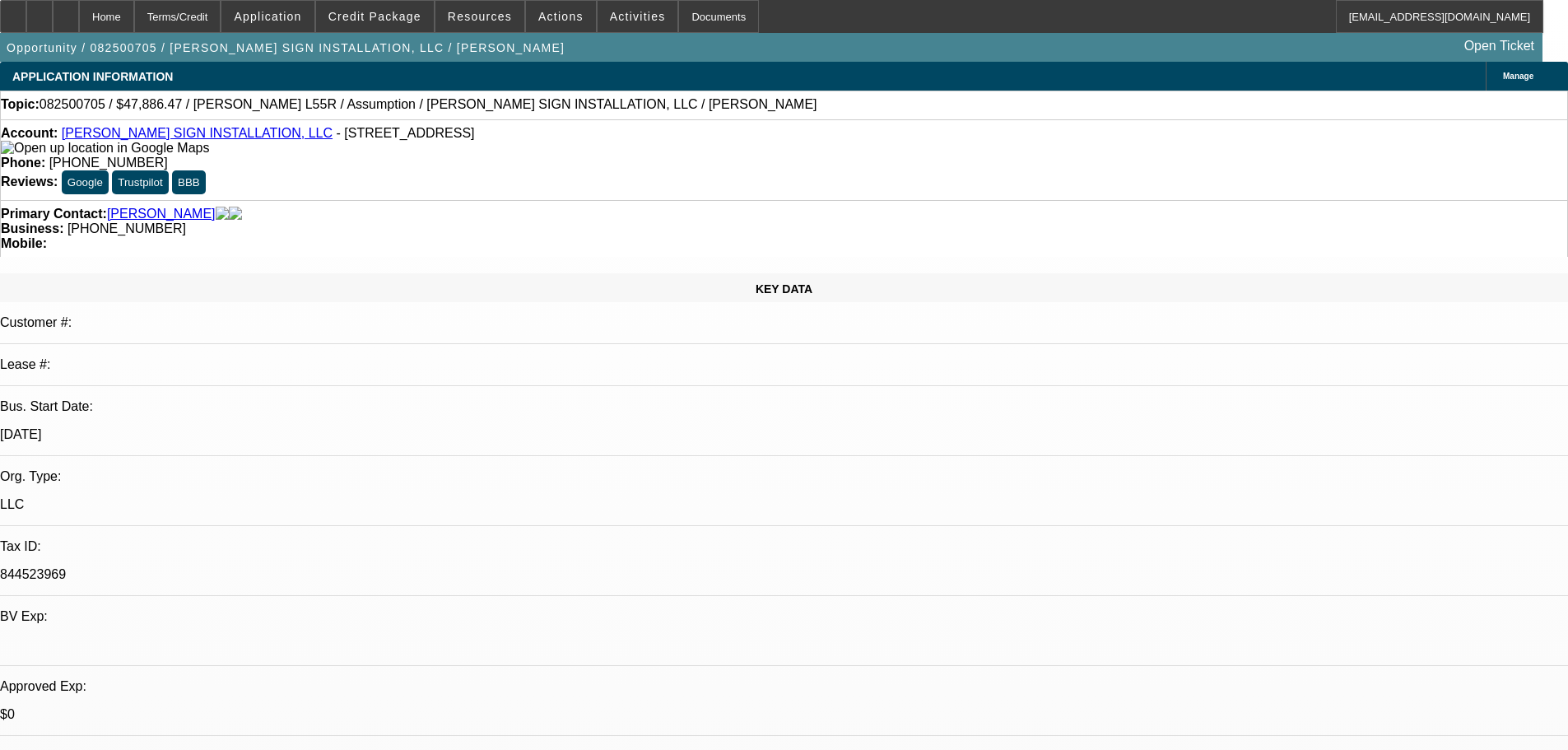
select select "0"
select select "2"
select select "0"
select select "6"
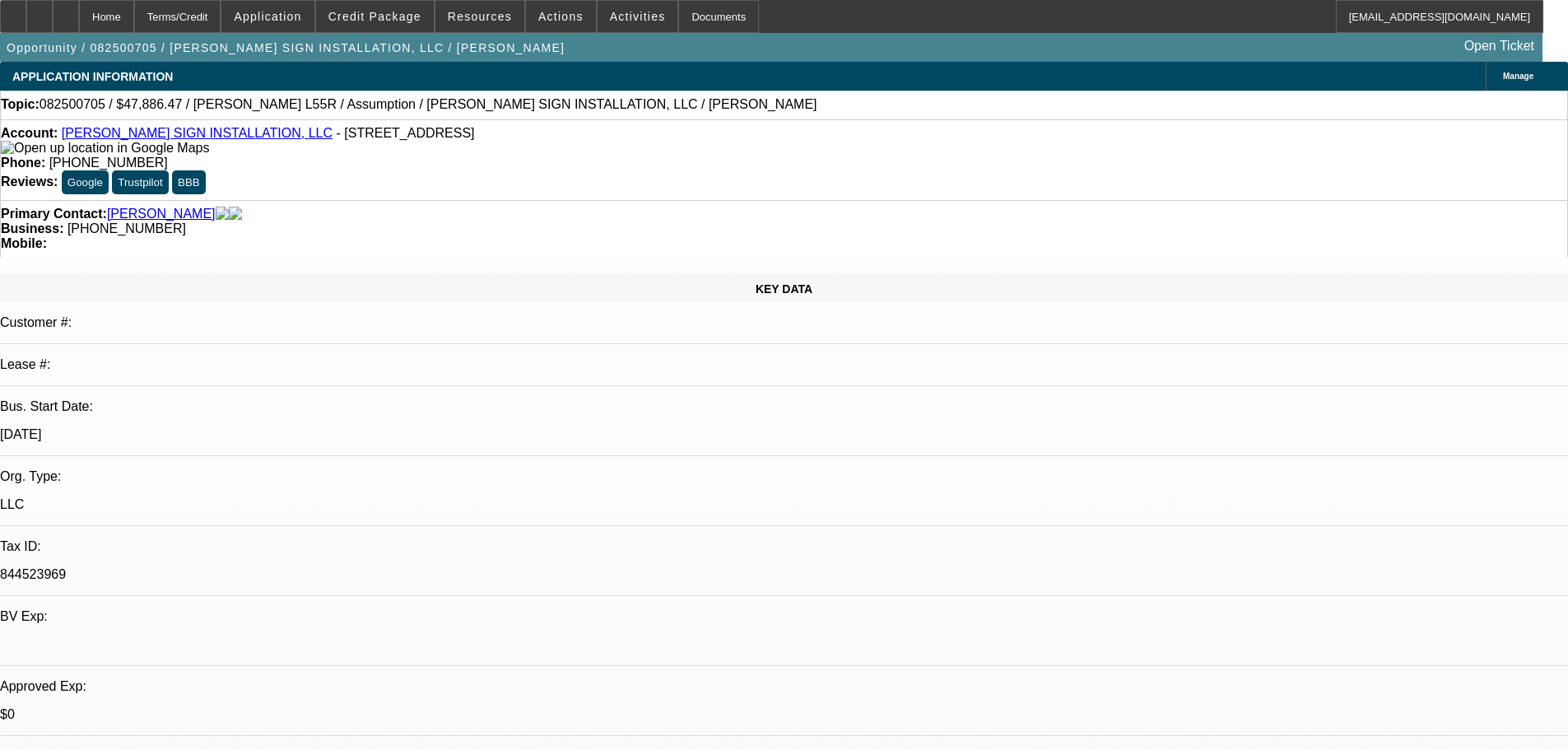
select select "0"
select select "2"
select select "0"
select select "6"
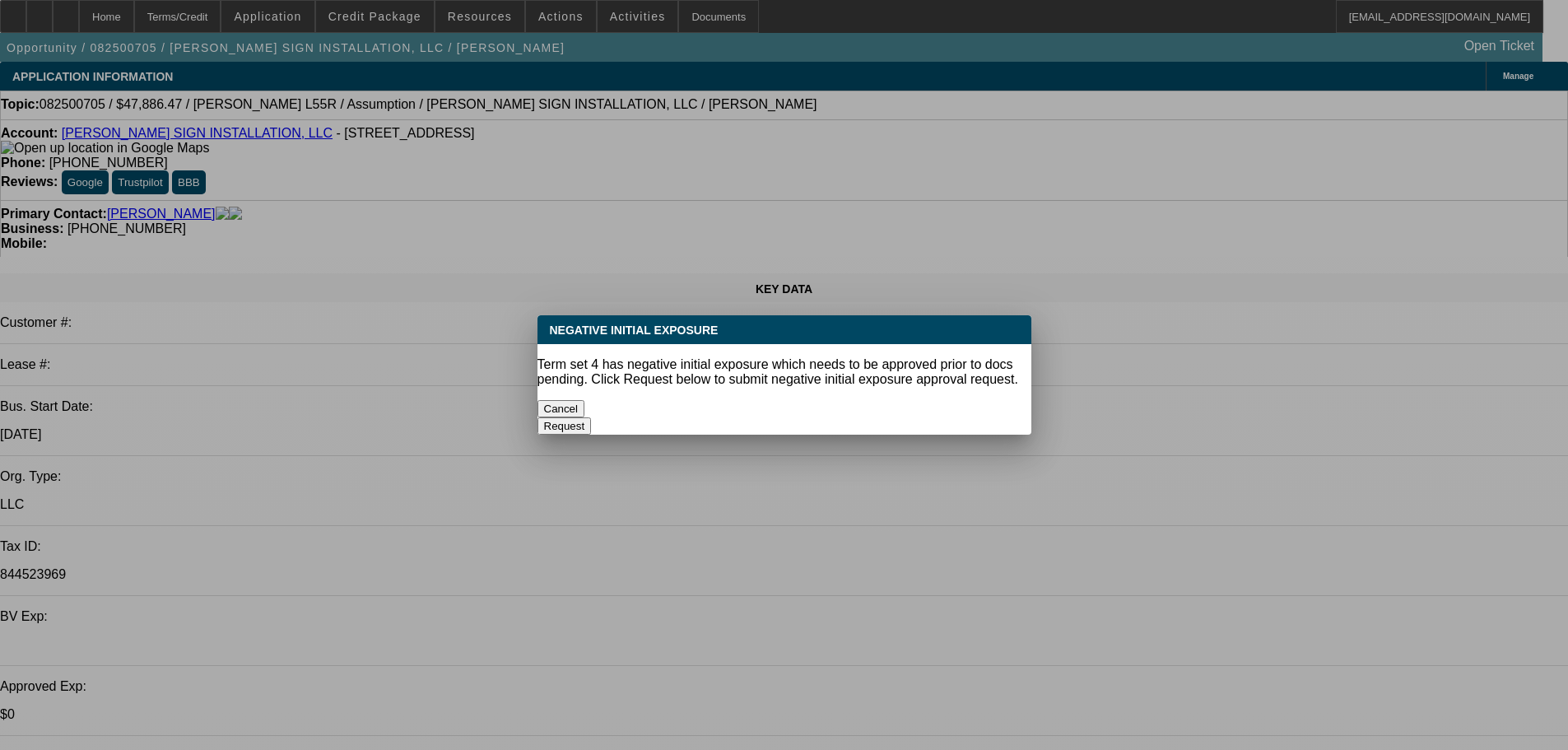
click at [661, 400] on div "Cancel" at bounding box center [784, 408] width 494 height 18
click at [586, 400] on button "Cancel" at bounding box center [562, 408] width 48 height 18
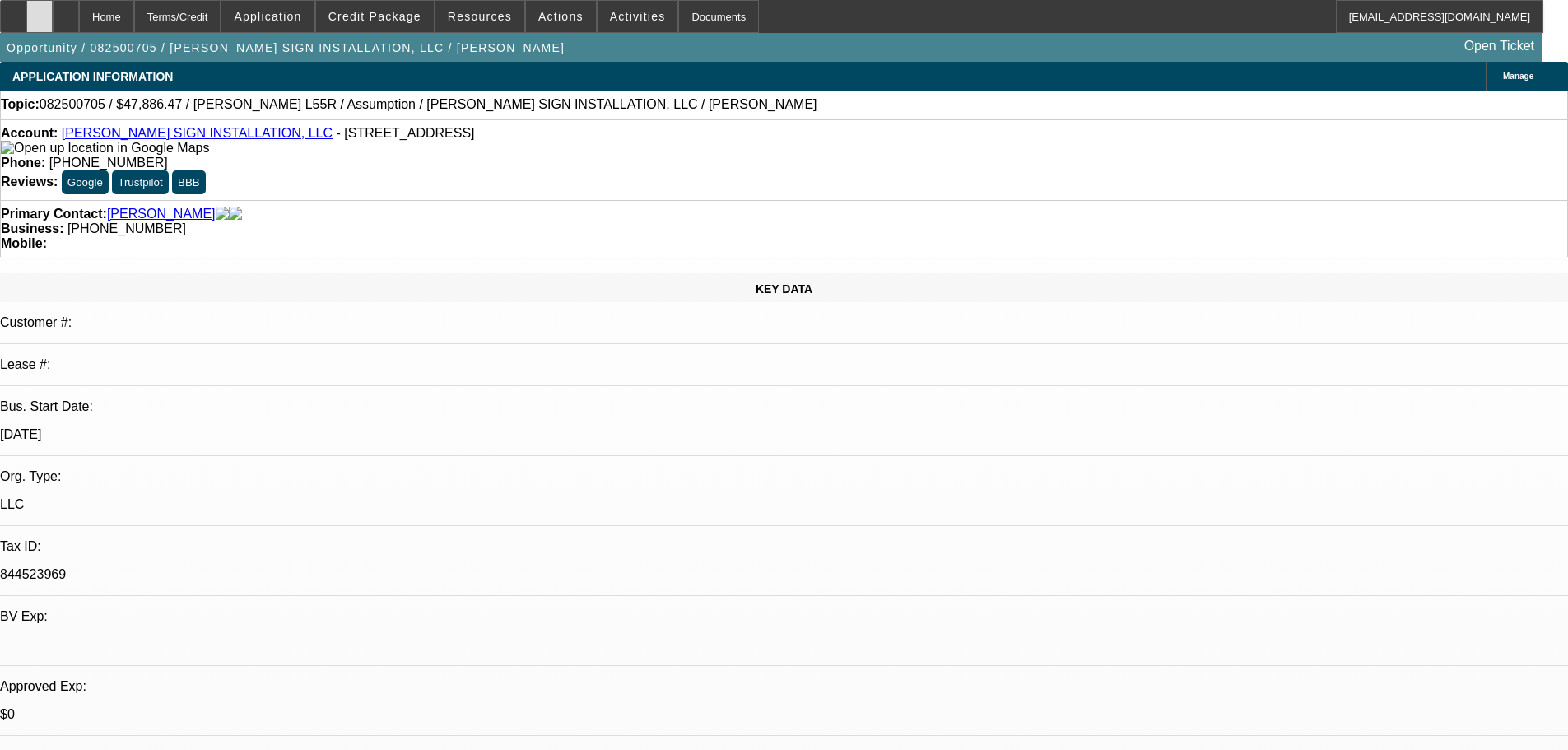
click at [53, 22] on div at bounding box center [39, 17] width 26 height 33
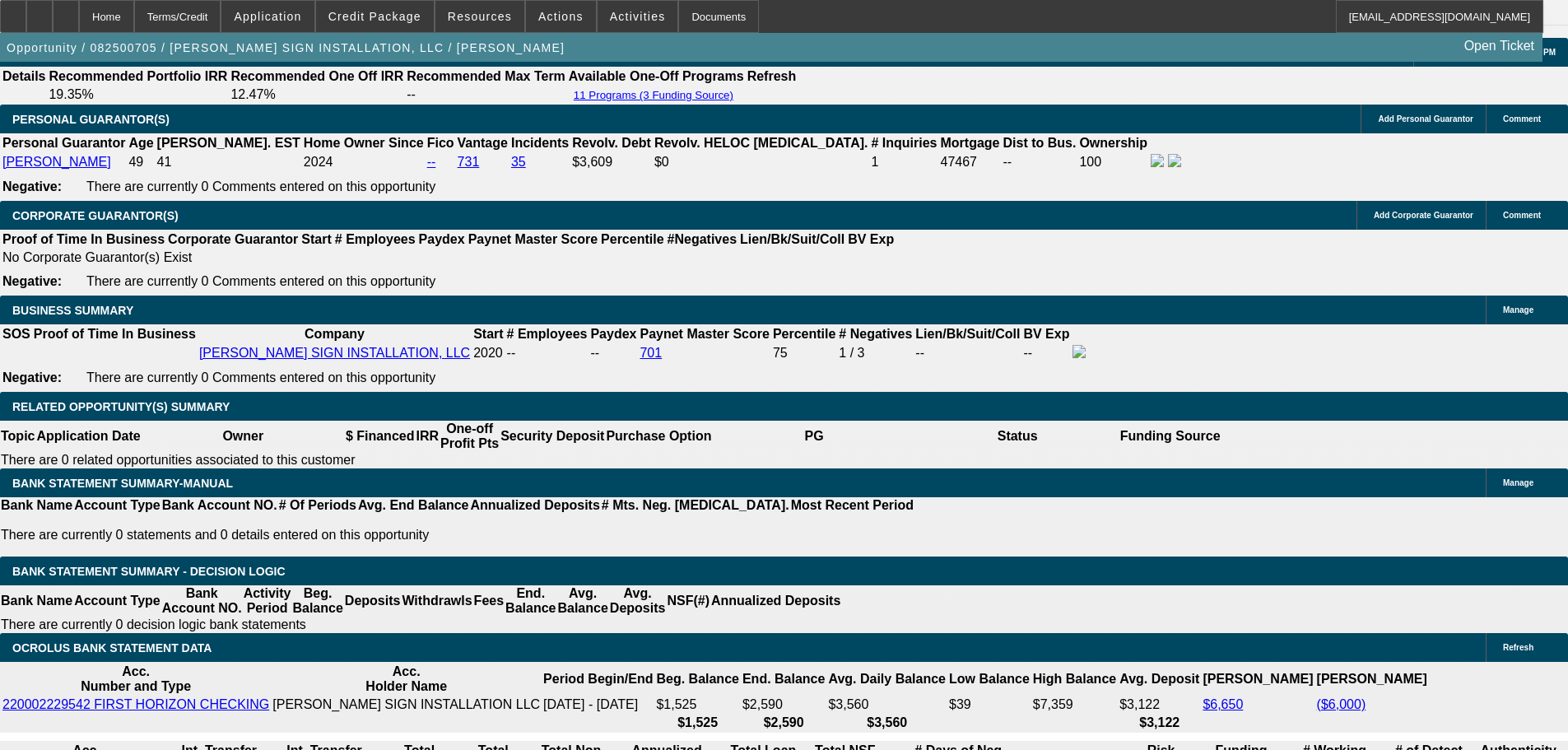
scroll to position [2468, 0]
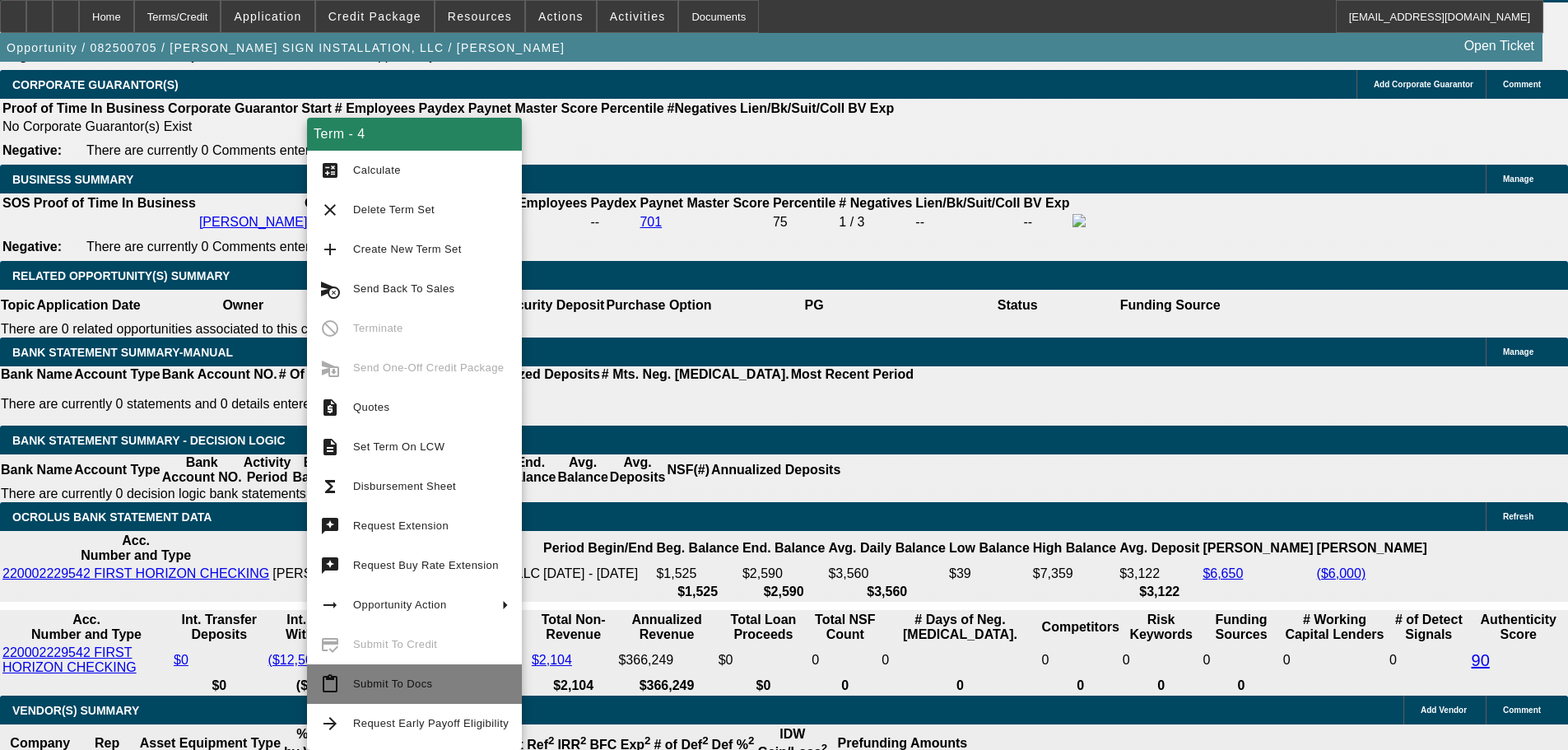
click at [464, 691] on span "Submit To Docs" at bounding box center [431, 683] width 155 height 19
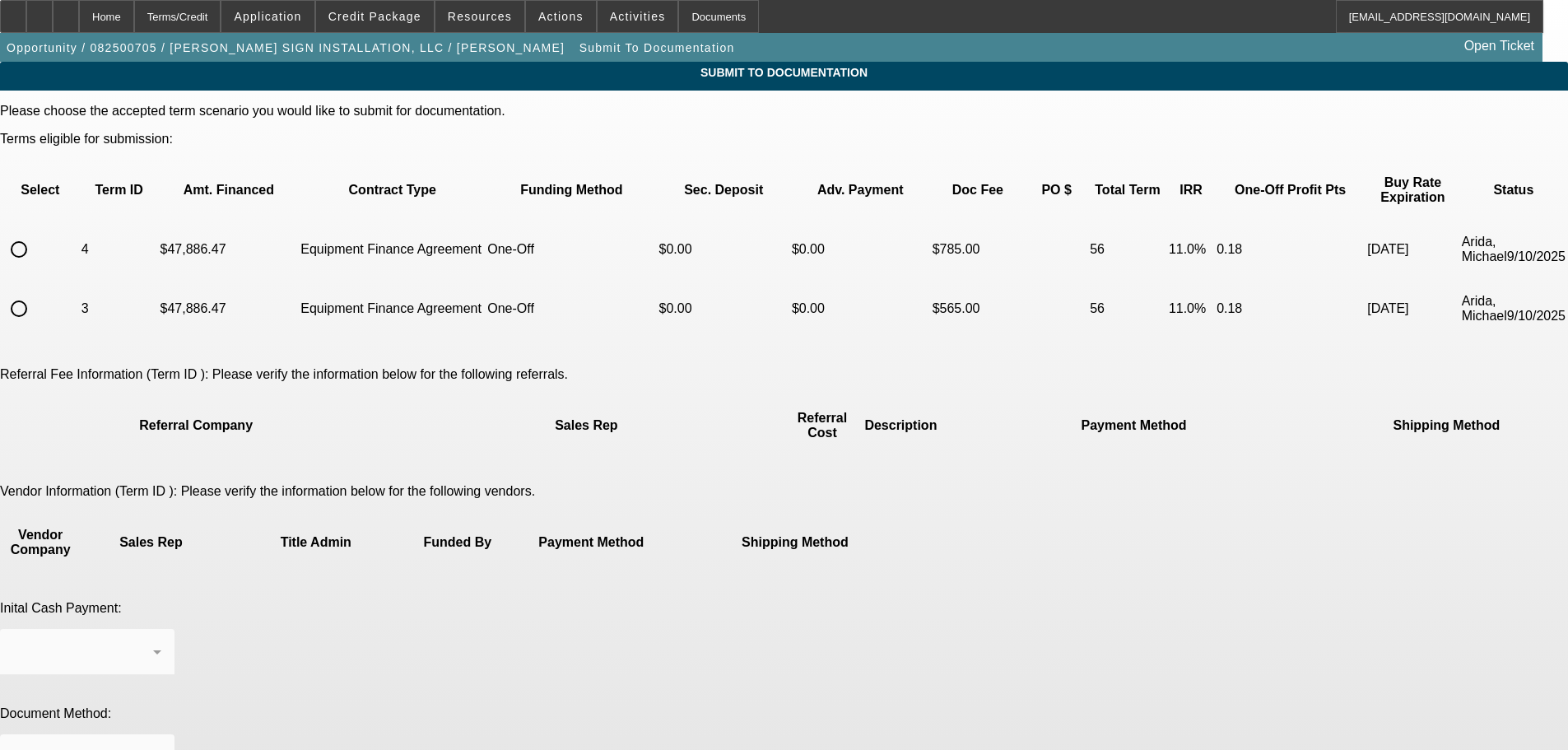
click at [79, 238] on td at bounding box center [41, 249] width 78 height 57
click at [35, 233] on input "radio" at bounding box center [19, 250] width 33 height 33
radio input "true"
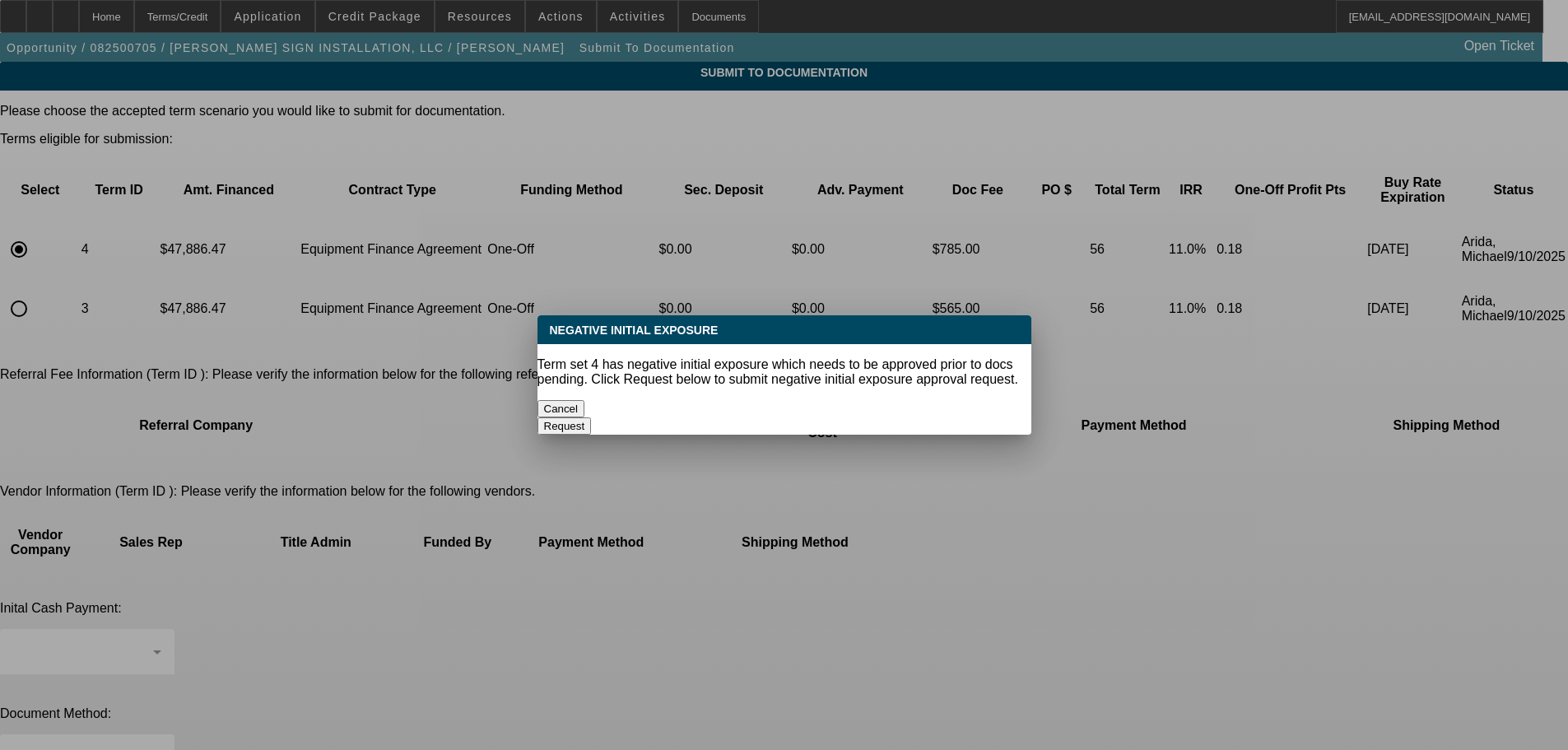
click at [586, 400] on button "Cancel" at bounding box center [562, 408] width 48 height 18
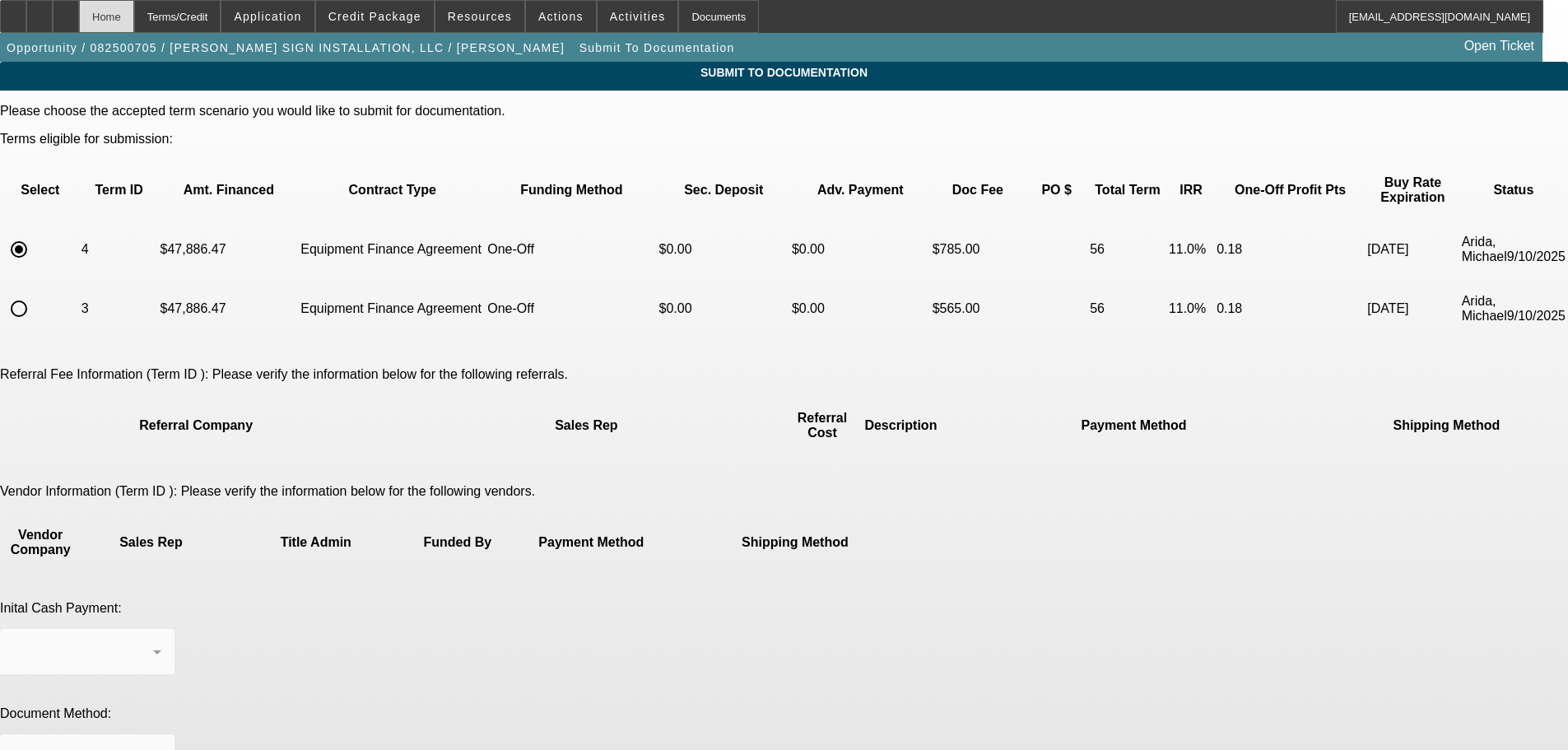
click at [134, 15] on div "Home" at bounding box center [106, 17] width 56 height 33
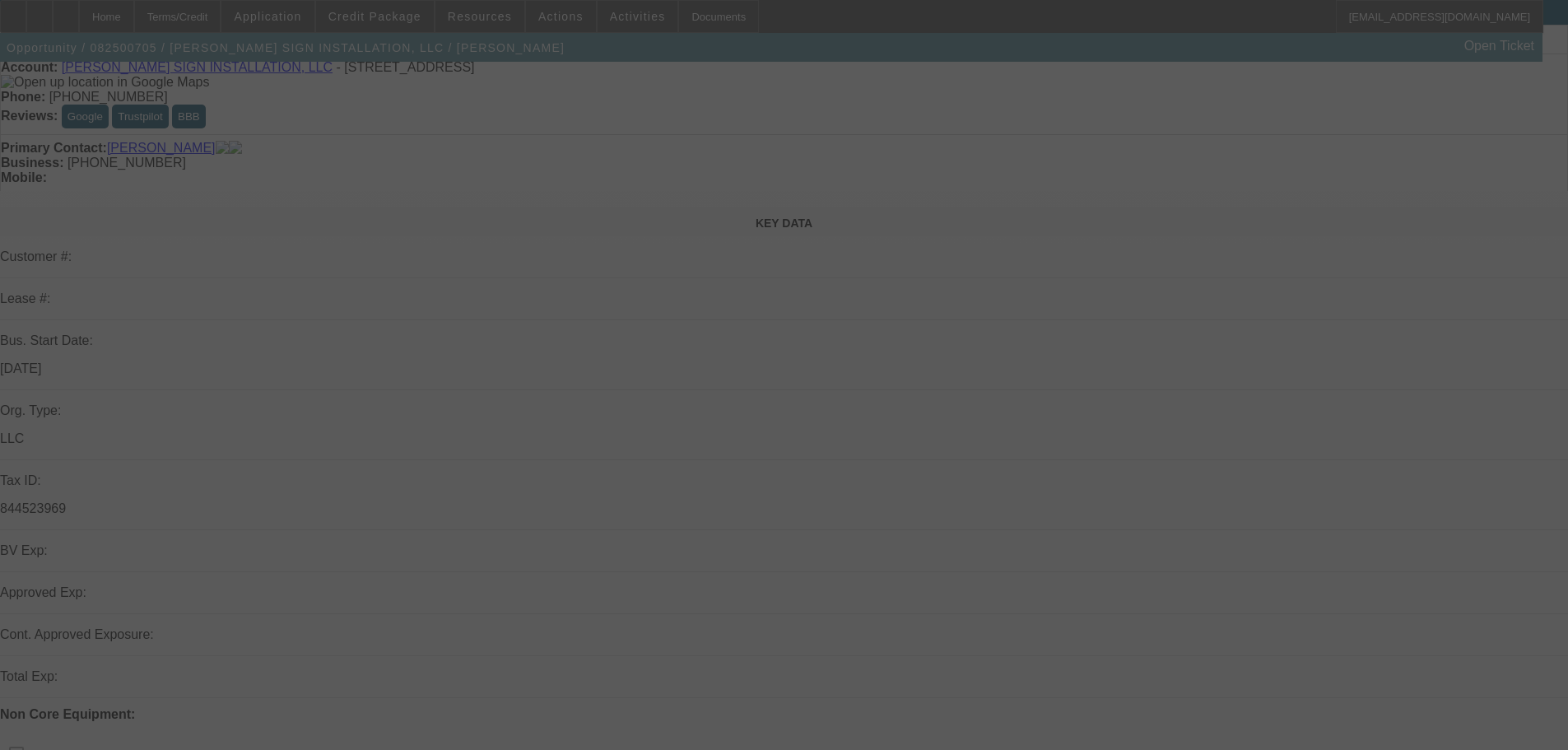
scroll to position [559, 0]
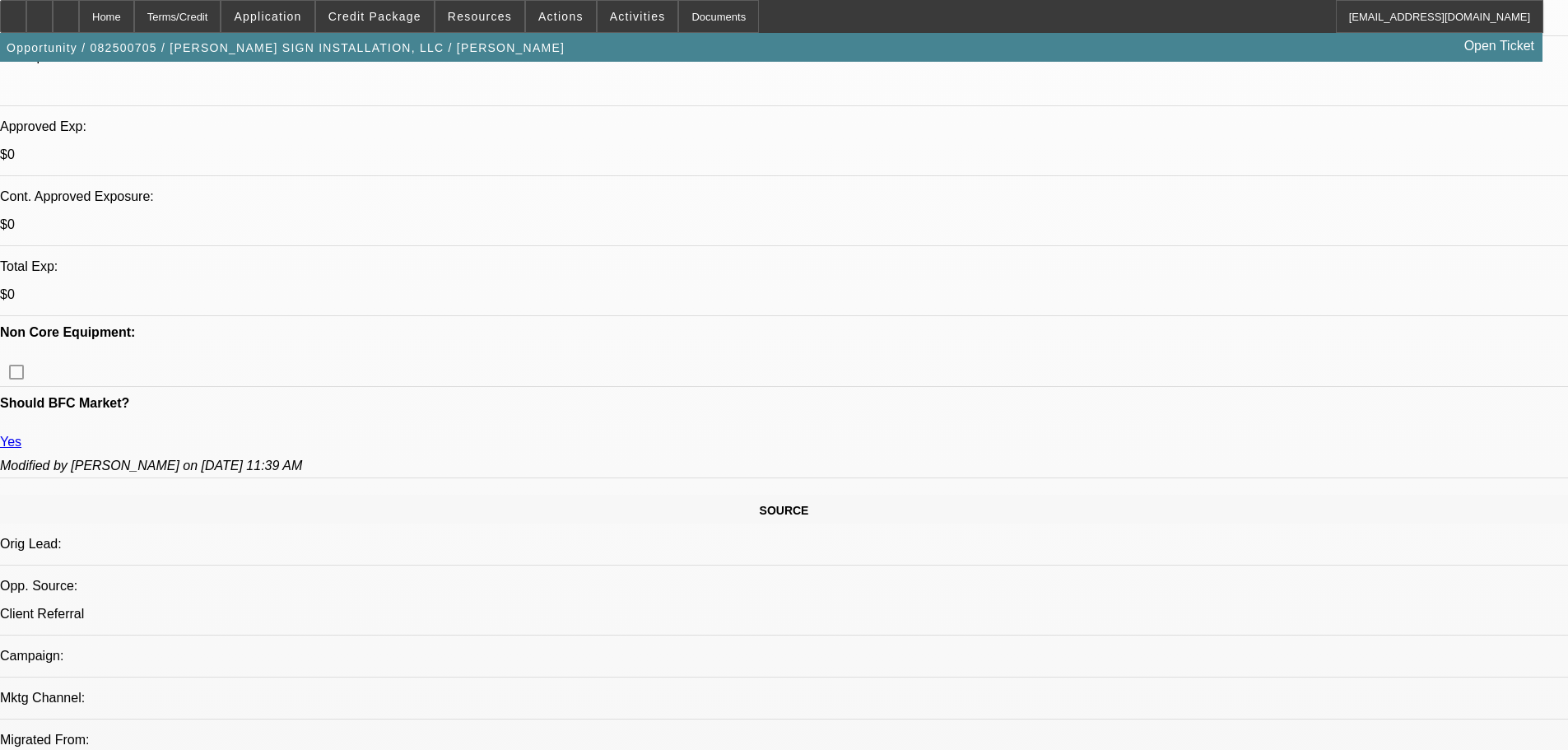
select select "0"
select select "2"
select select "0"
select select "6"
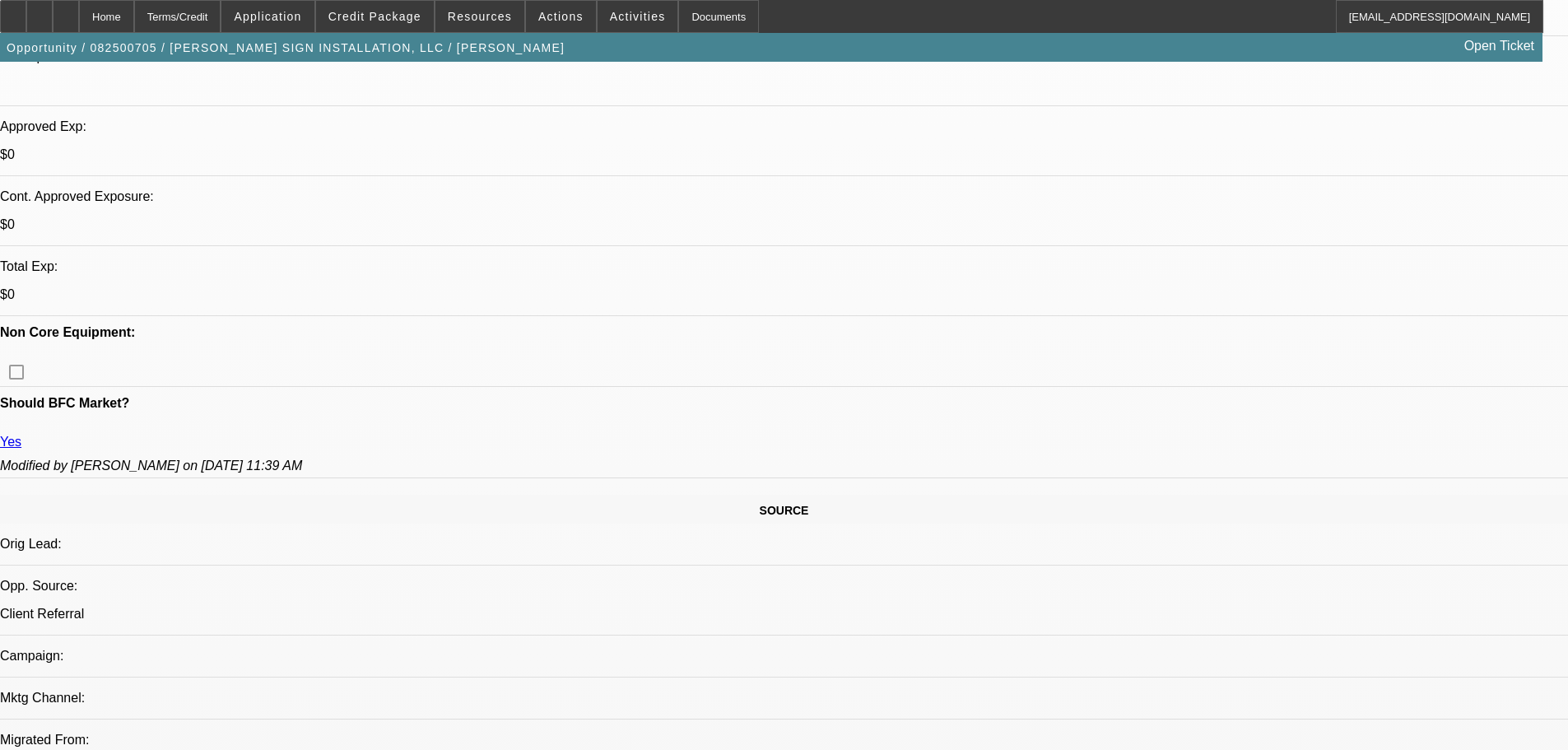
select select "0"
select select "2"
select select "0"
select select "6"
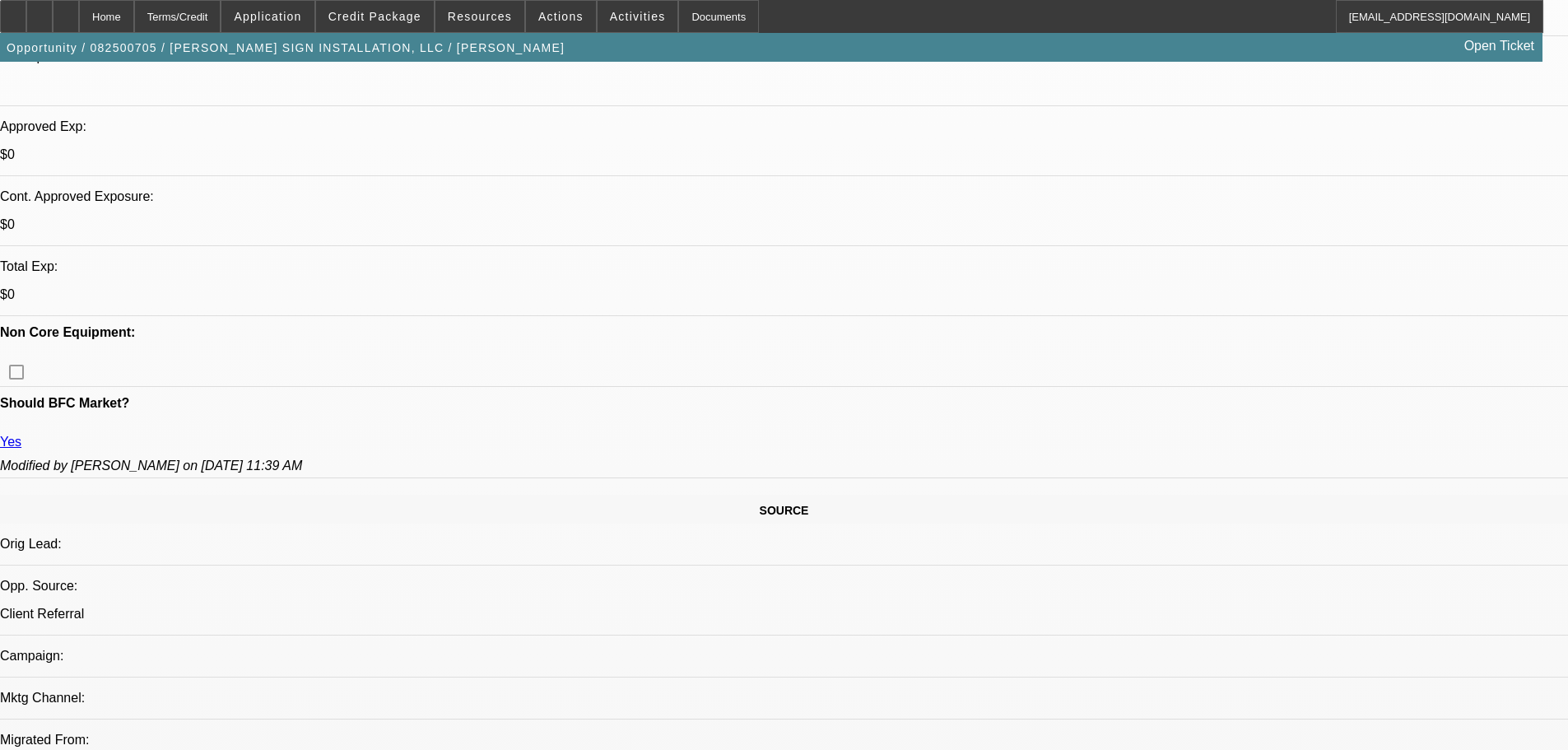
select select "0"
select select "2"
select select "0"
select select "6"
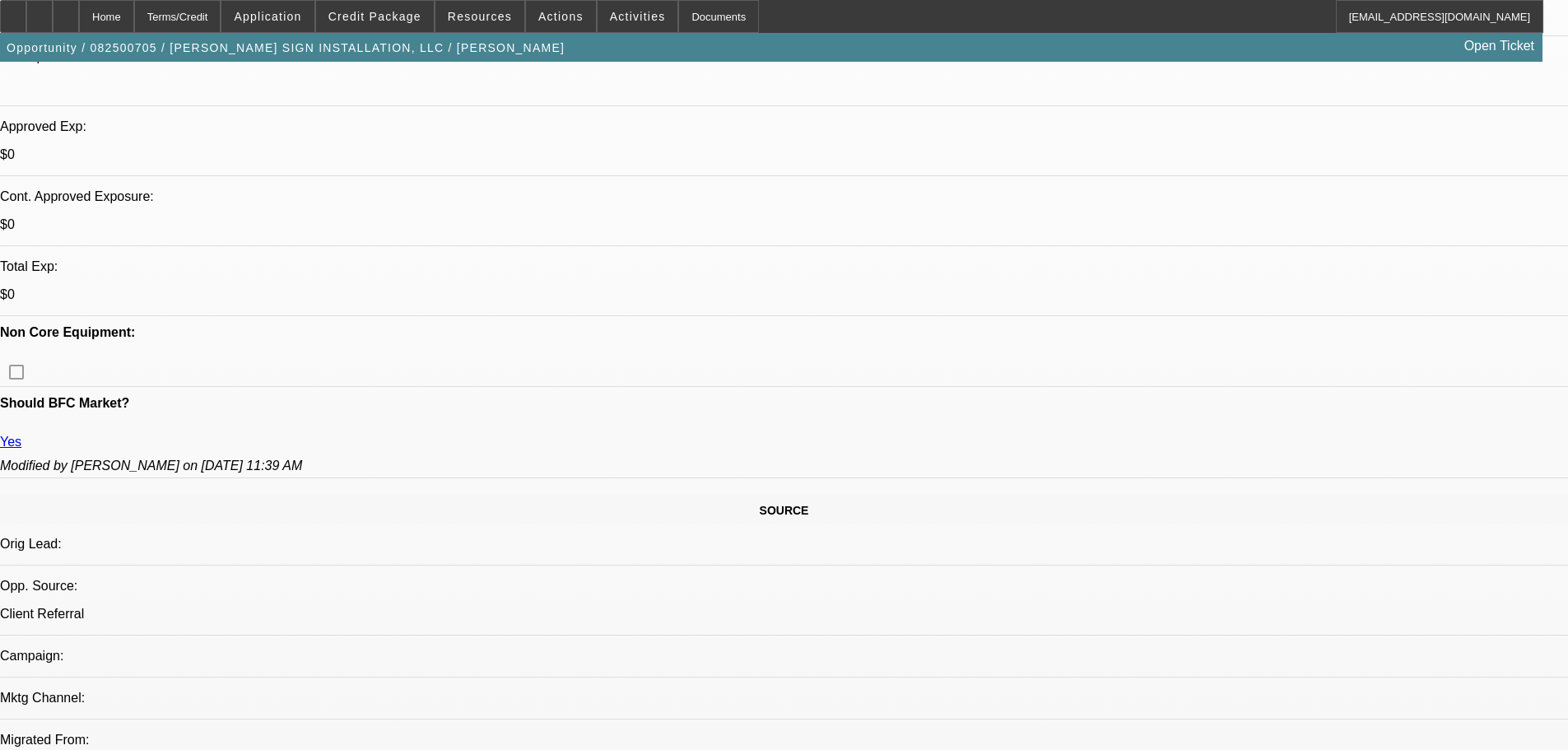
select select "0"
select select "2"
select select "0"
select select "6"
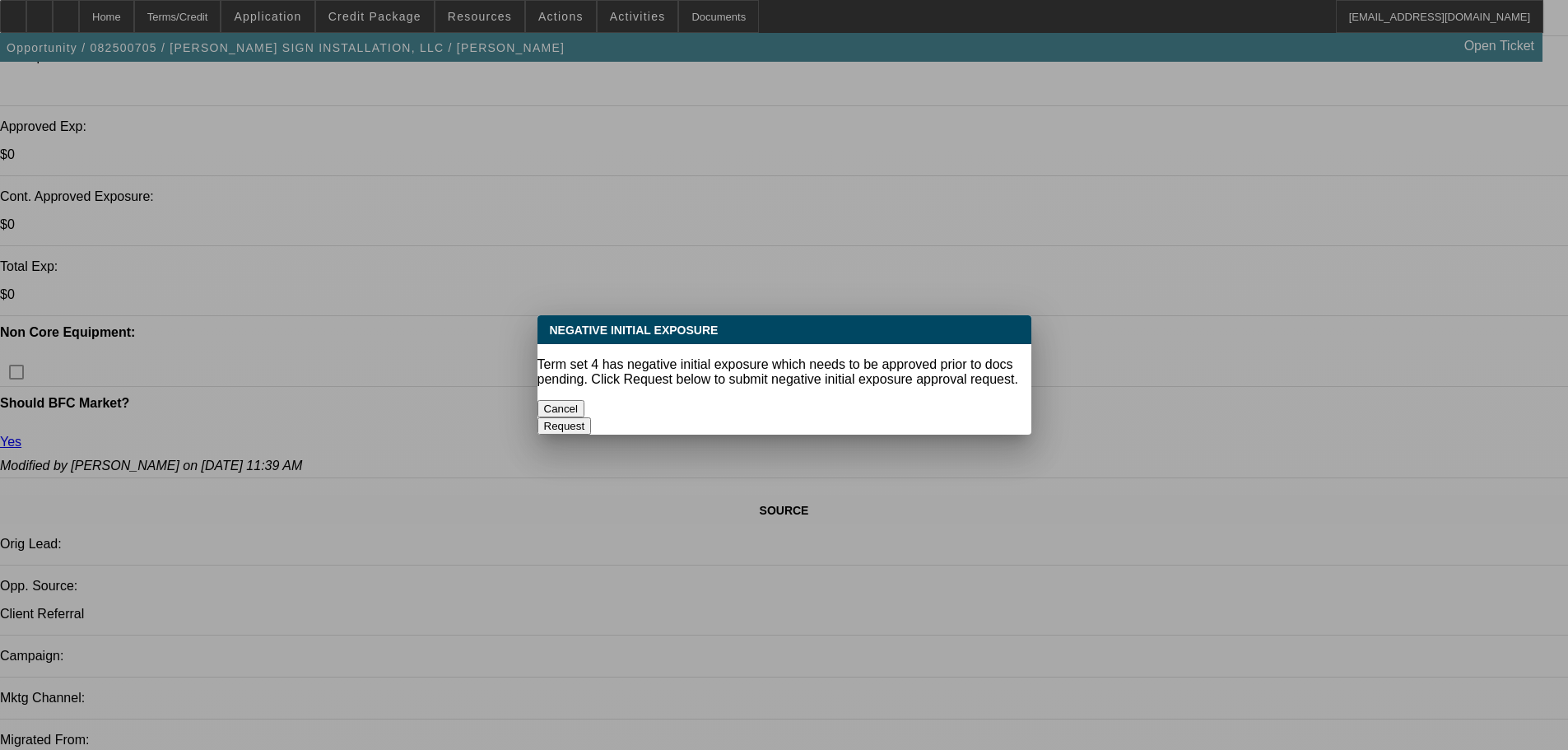
scroll to position [0, 0]
click at [586, 400] on button "Cancel" at bounding box center [562, 408] width 48 height 18
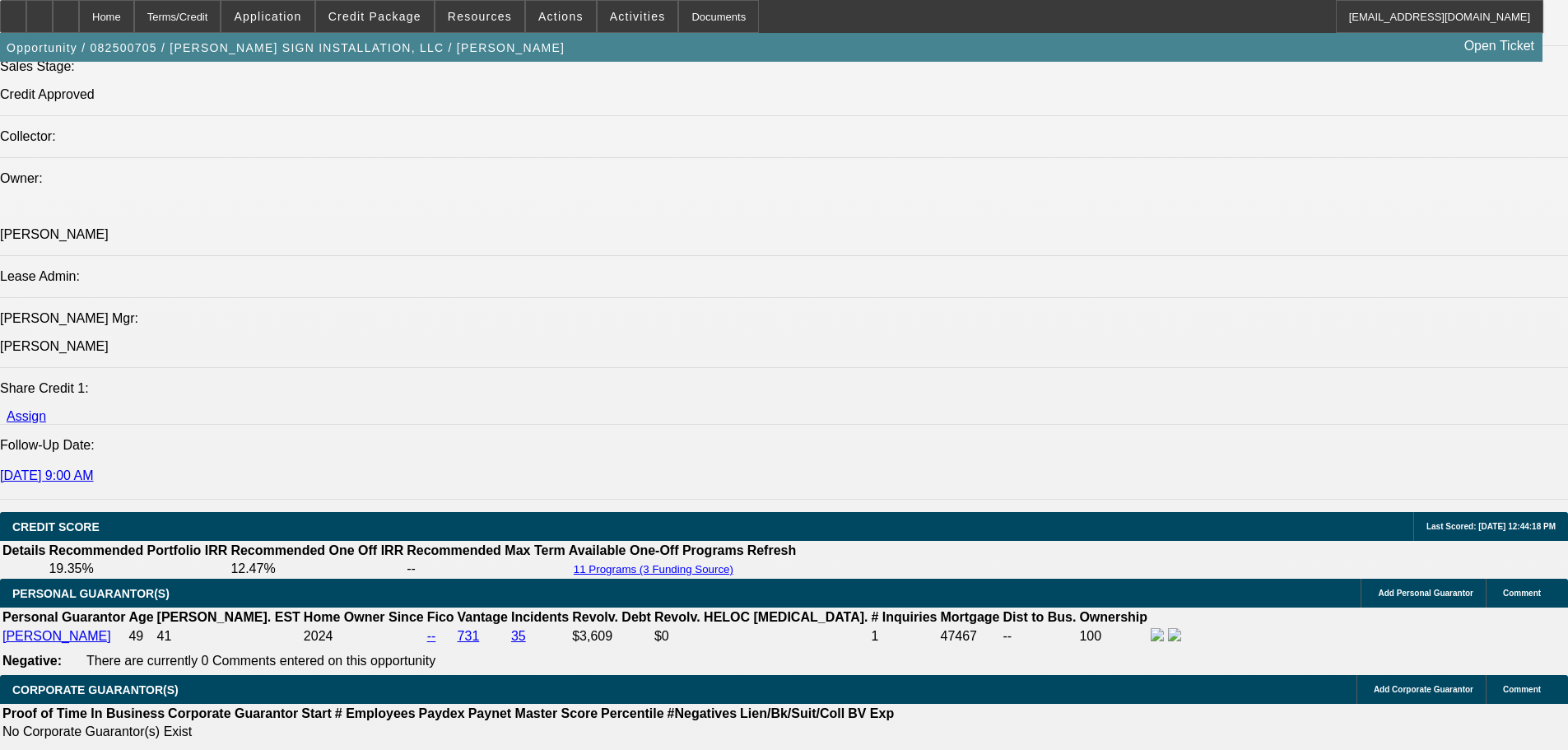
scroll to position [1959, 0]
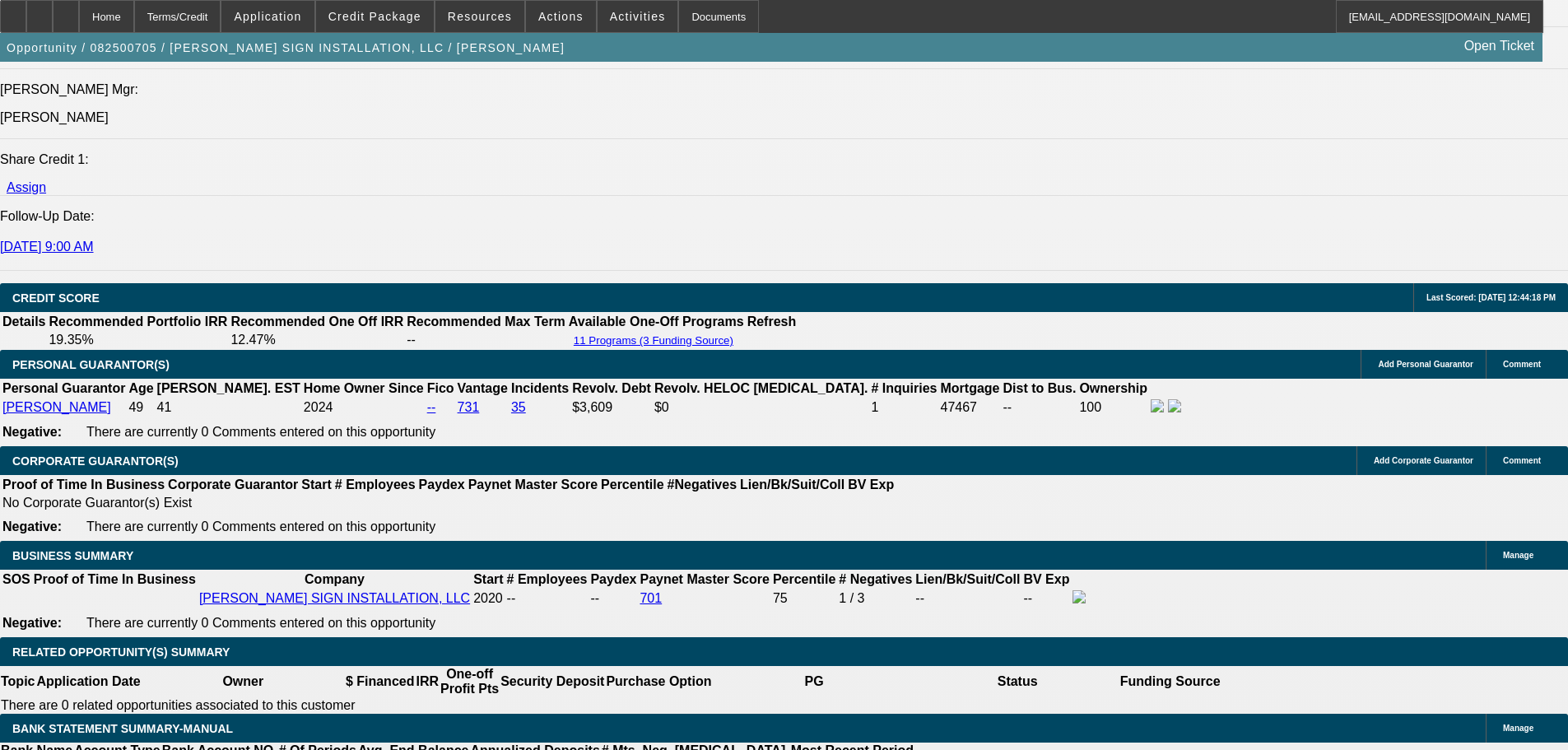
scroll to position [2369, 0]
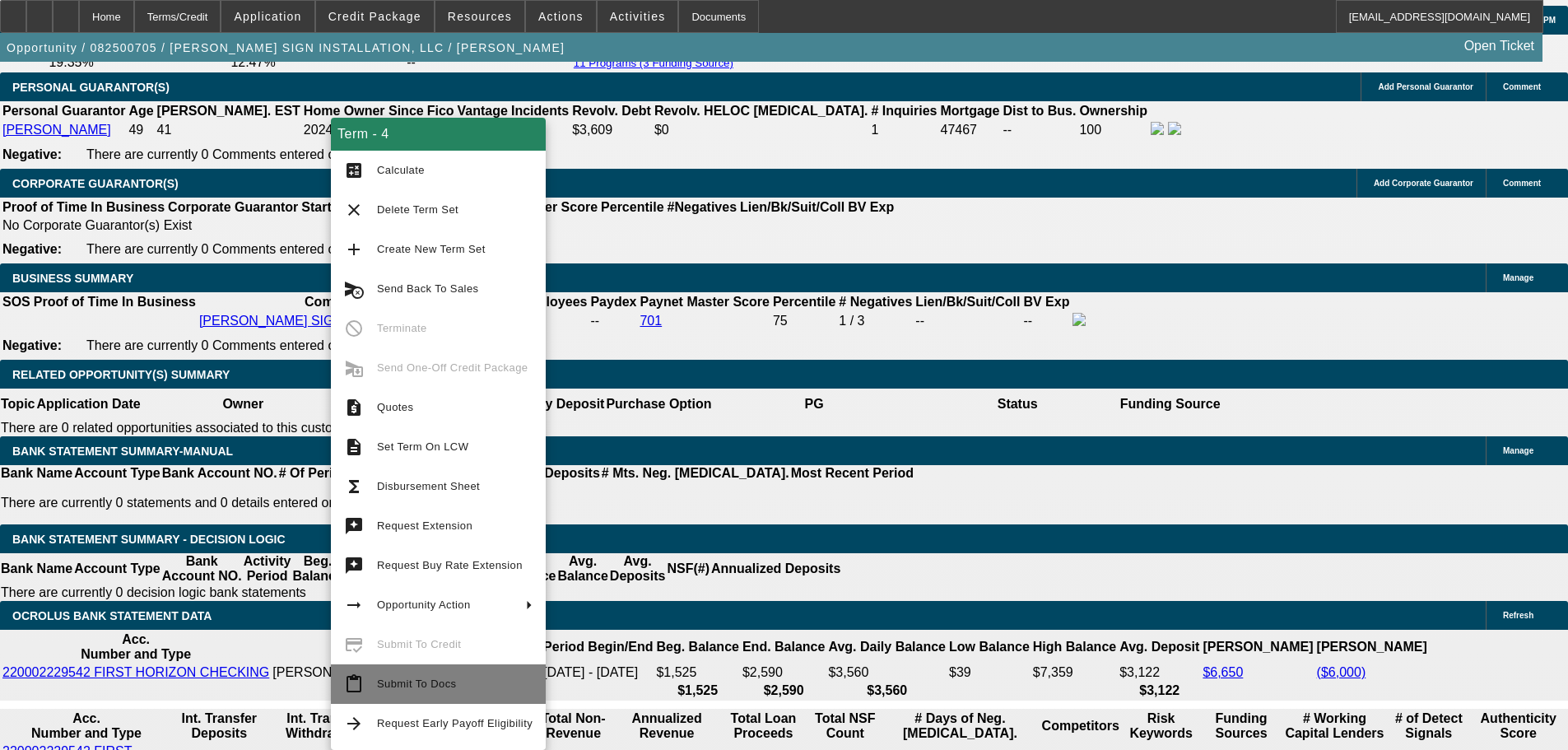
click at [463, 672] on button "content_paste Submit To Docs" at bounding box center [438, 683] width 215 height 40
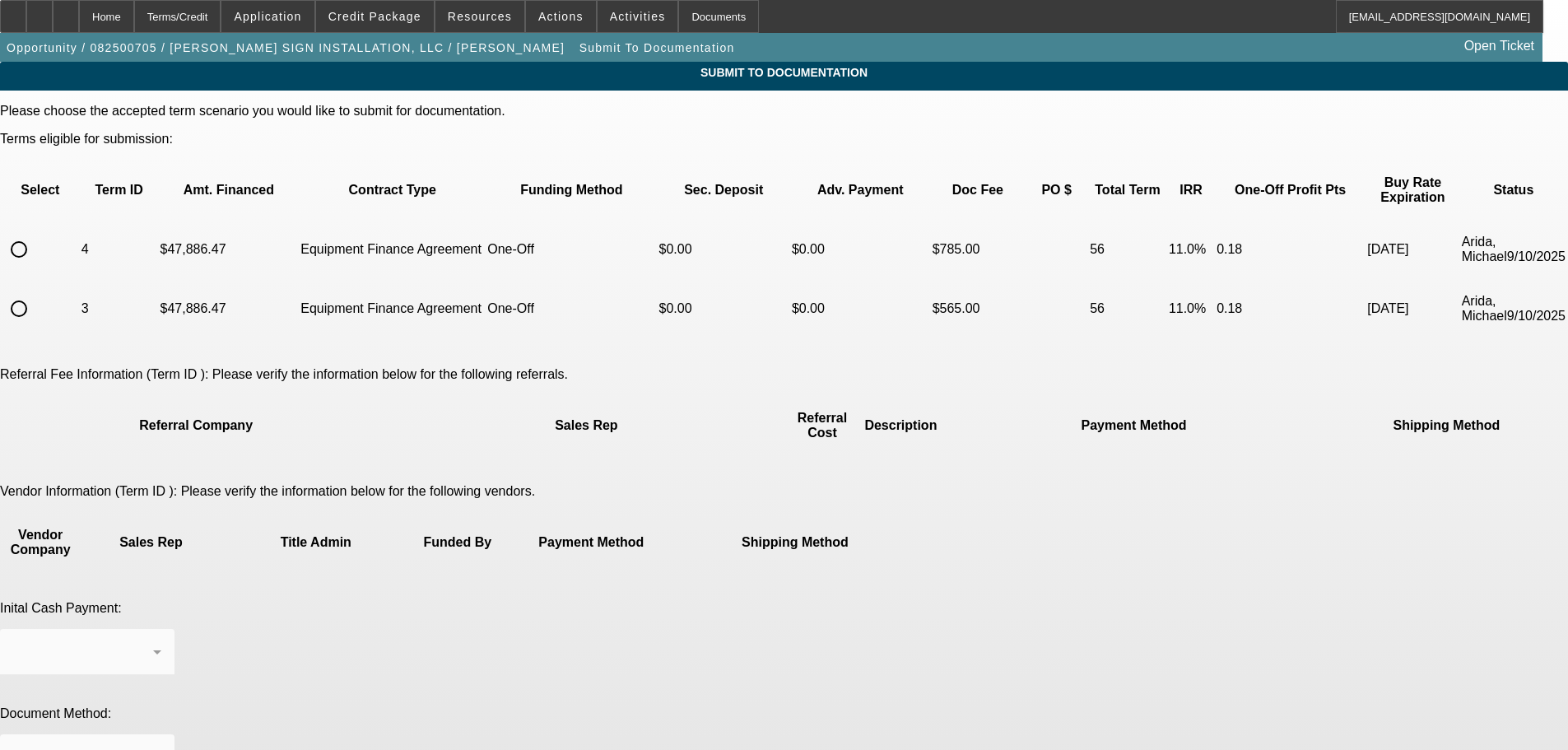
click at [35, 233] on input "radio" at bounding box center [19, 250] width 33 height 33
radio input "true"
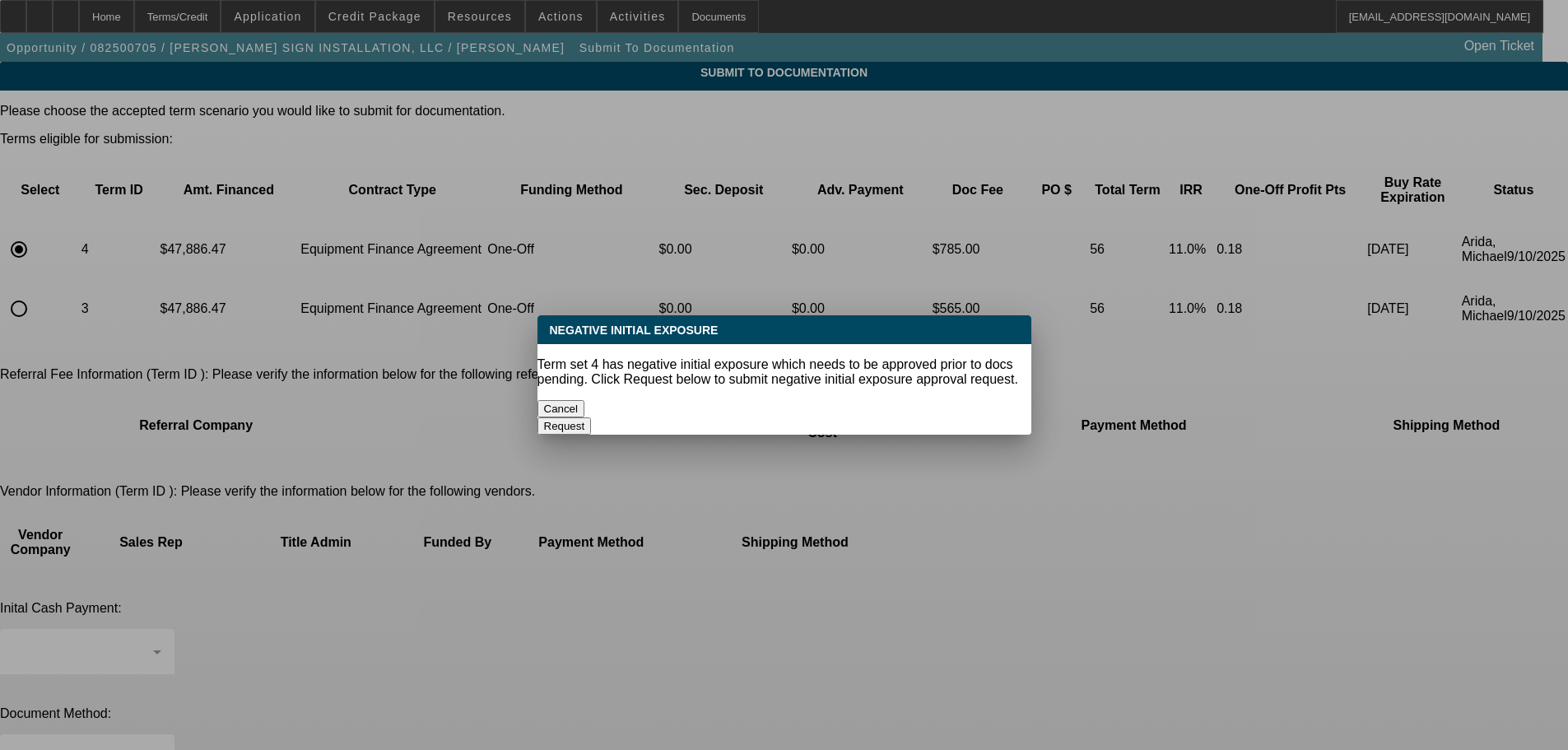
click at [592, 417] on button "Request" at bounding box center [564, 425] width 55 height 18
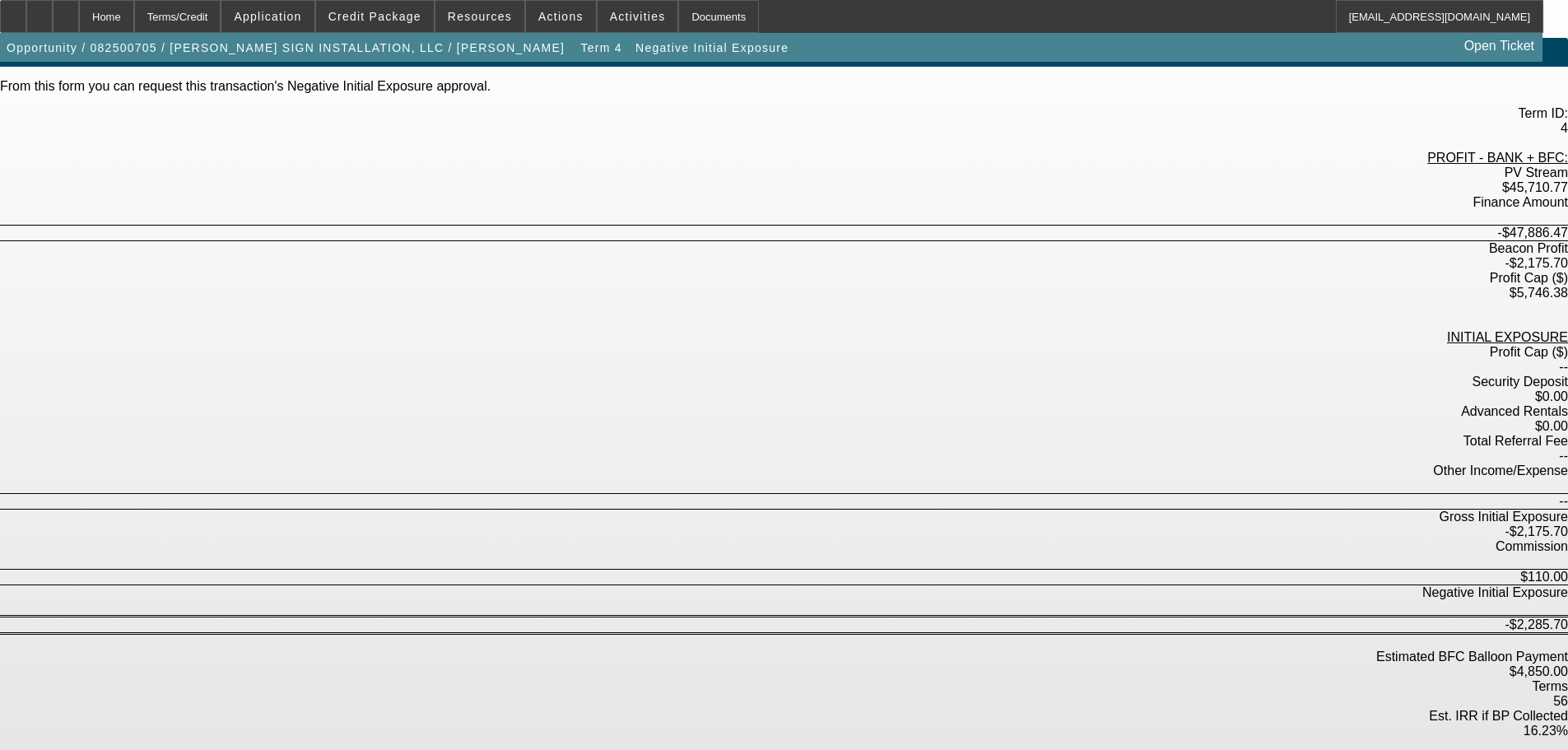
scroll to position [47, 0]
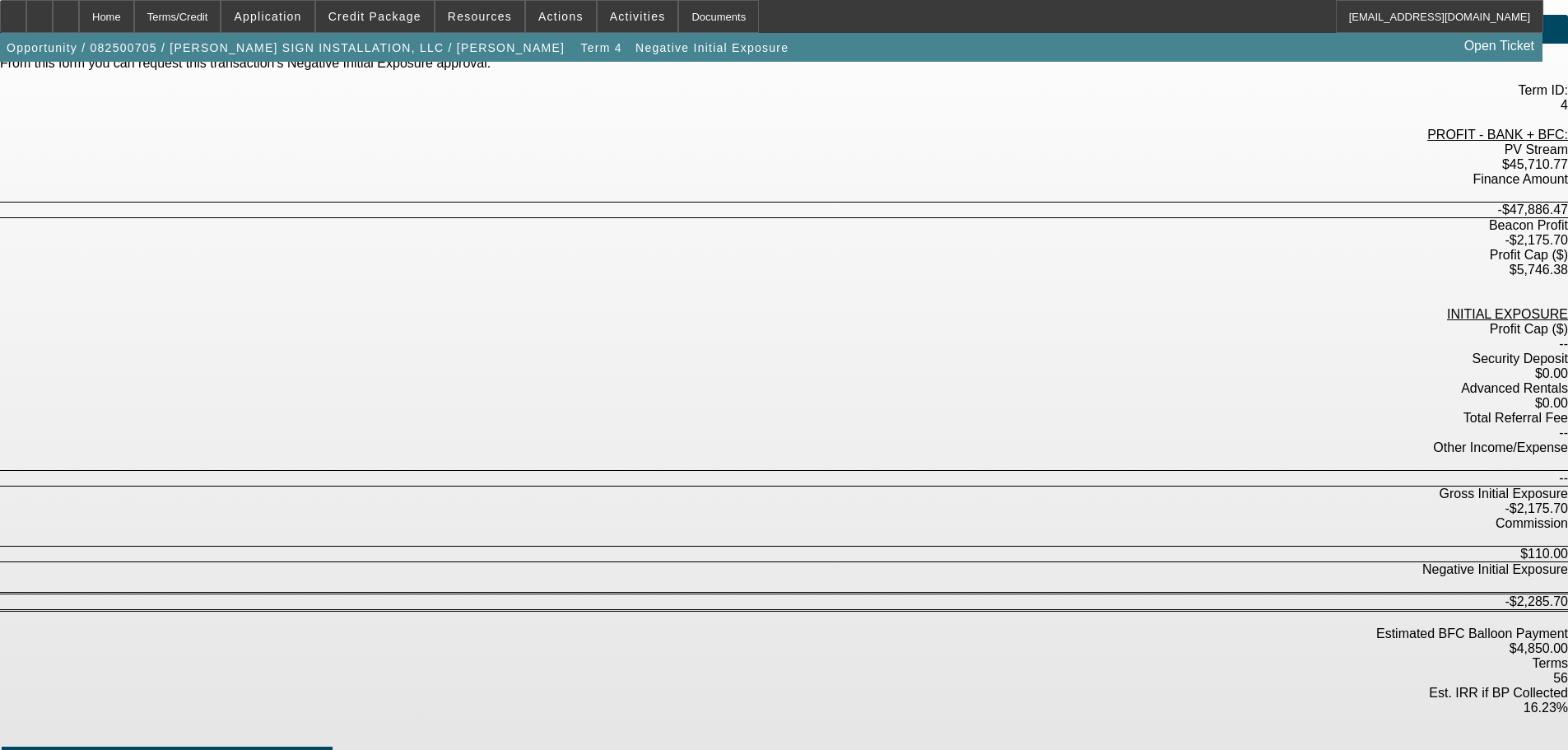
type textarea "Need exposure approved to submit to docs"
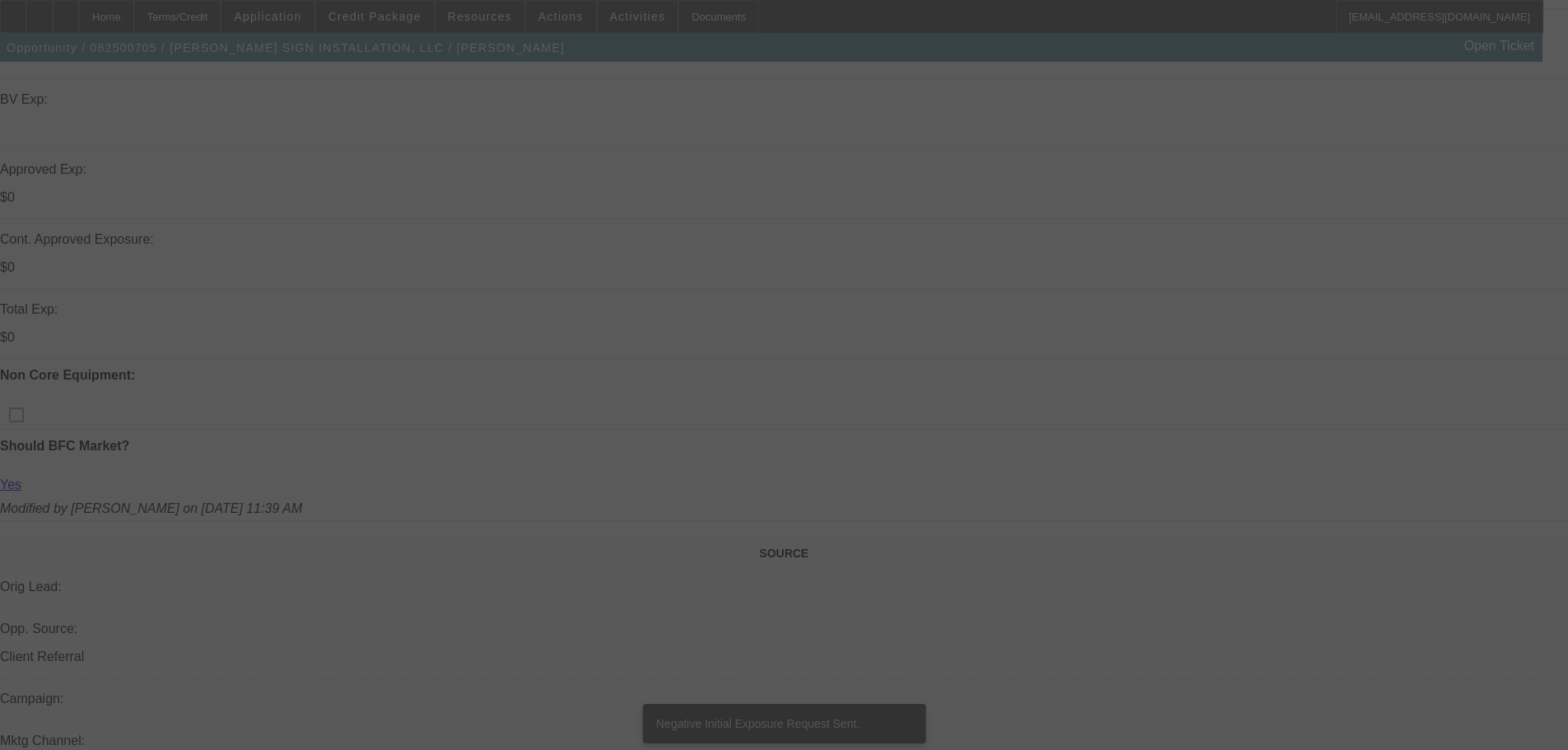
scroll to position [510, 0]
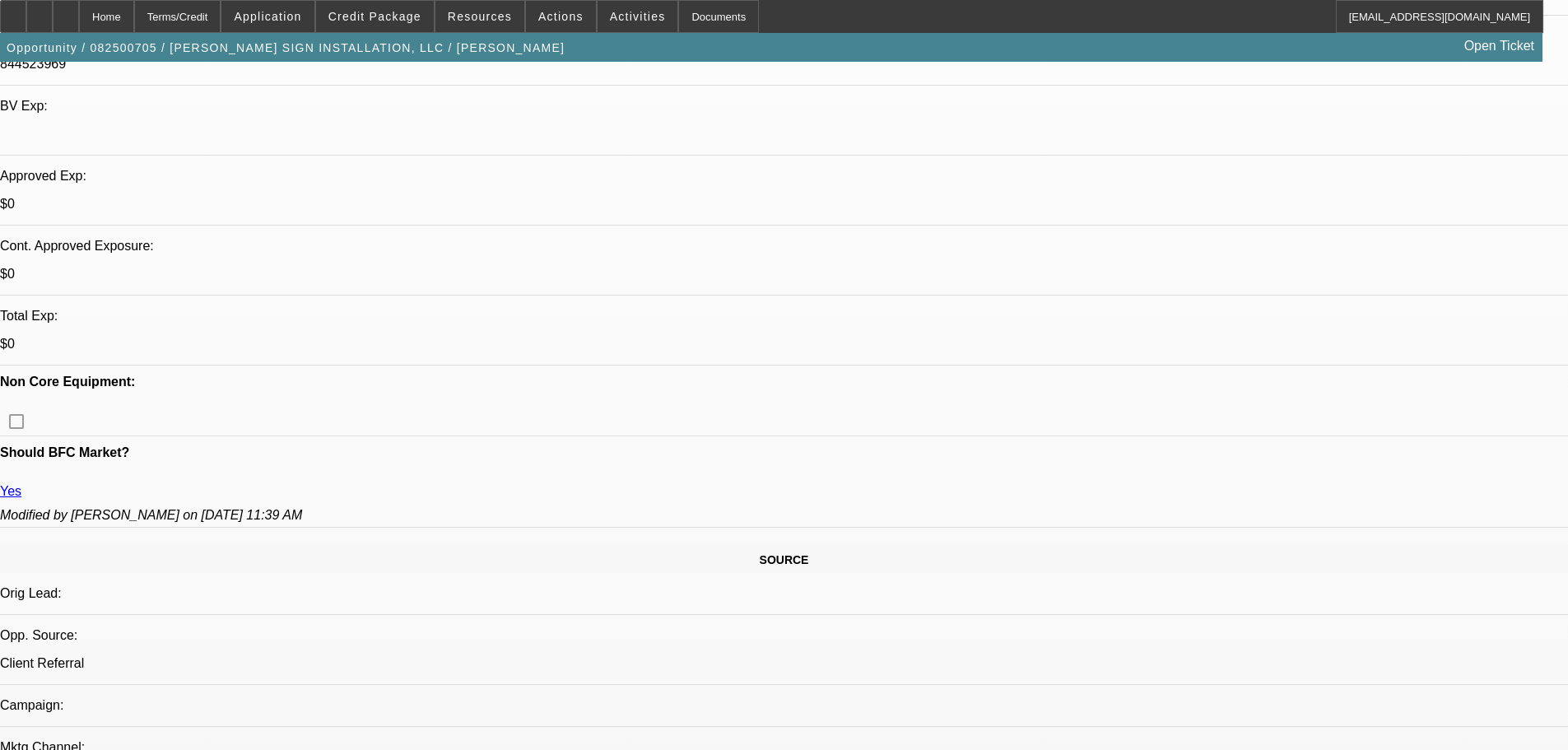
select select "0"
select select "2"
select select "0"
select select "6"
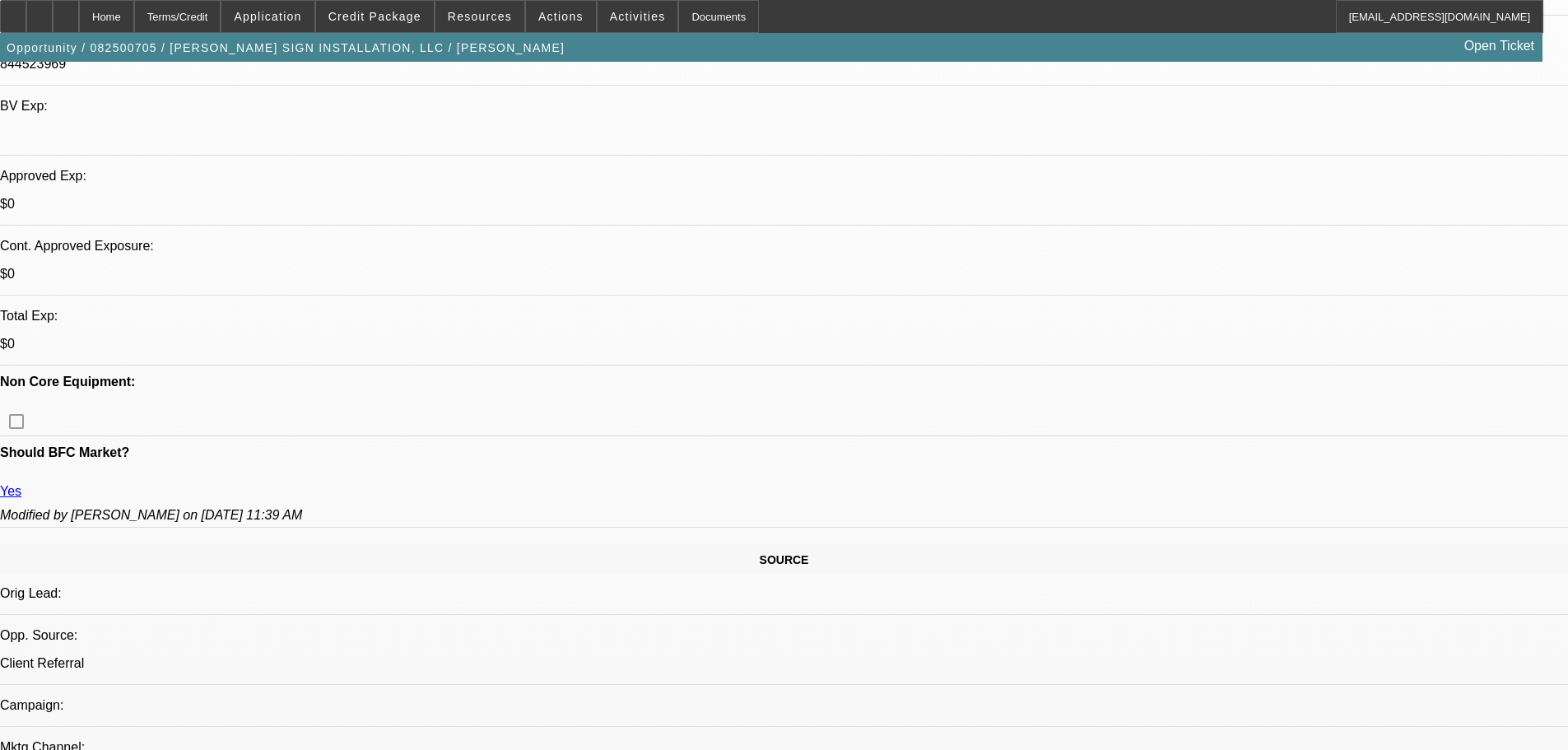
select select "0"
select select "2"
select select "0"
select select "6"
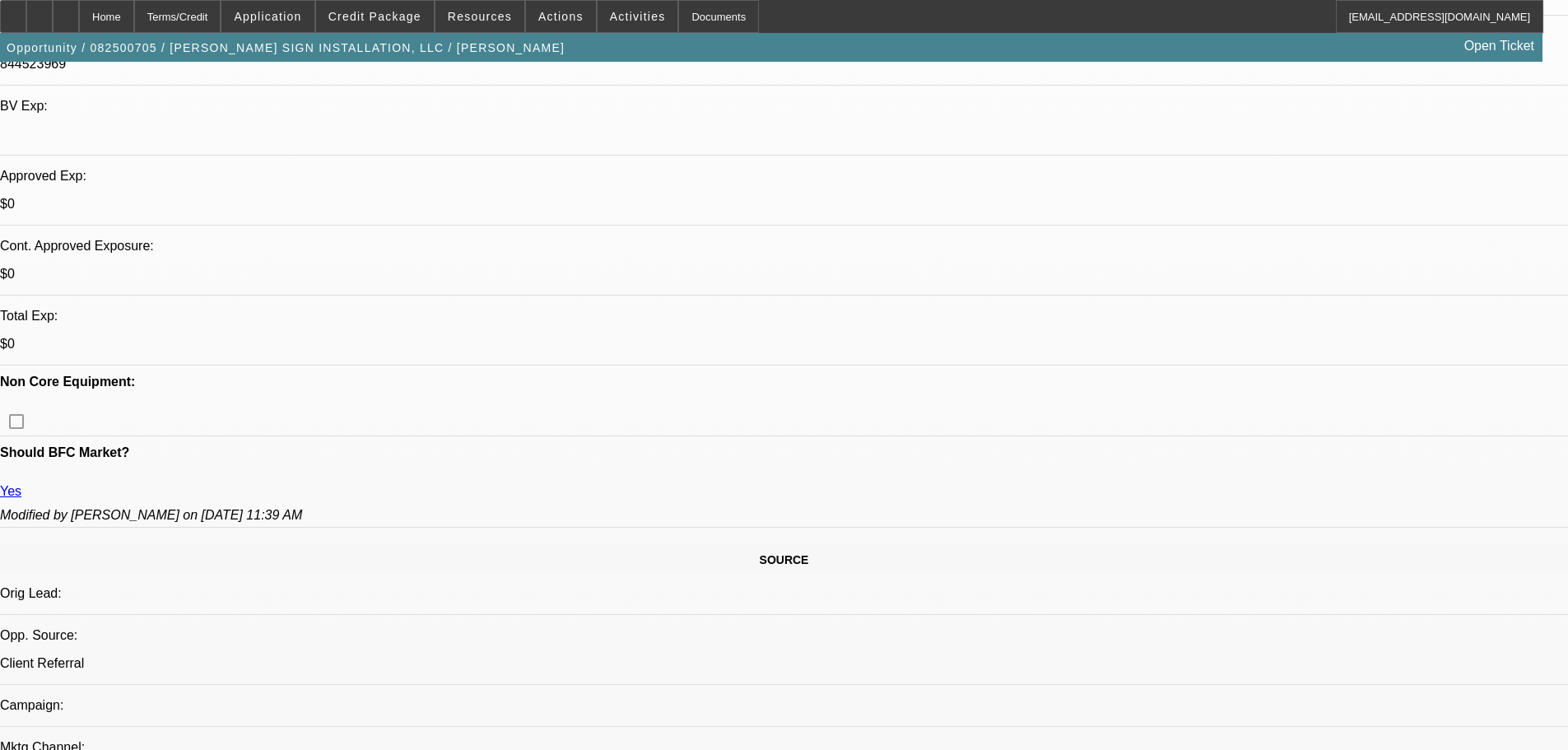
select select "0"
select select "2"
select select "0"
select select "6"
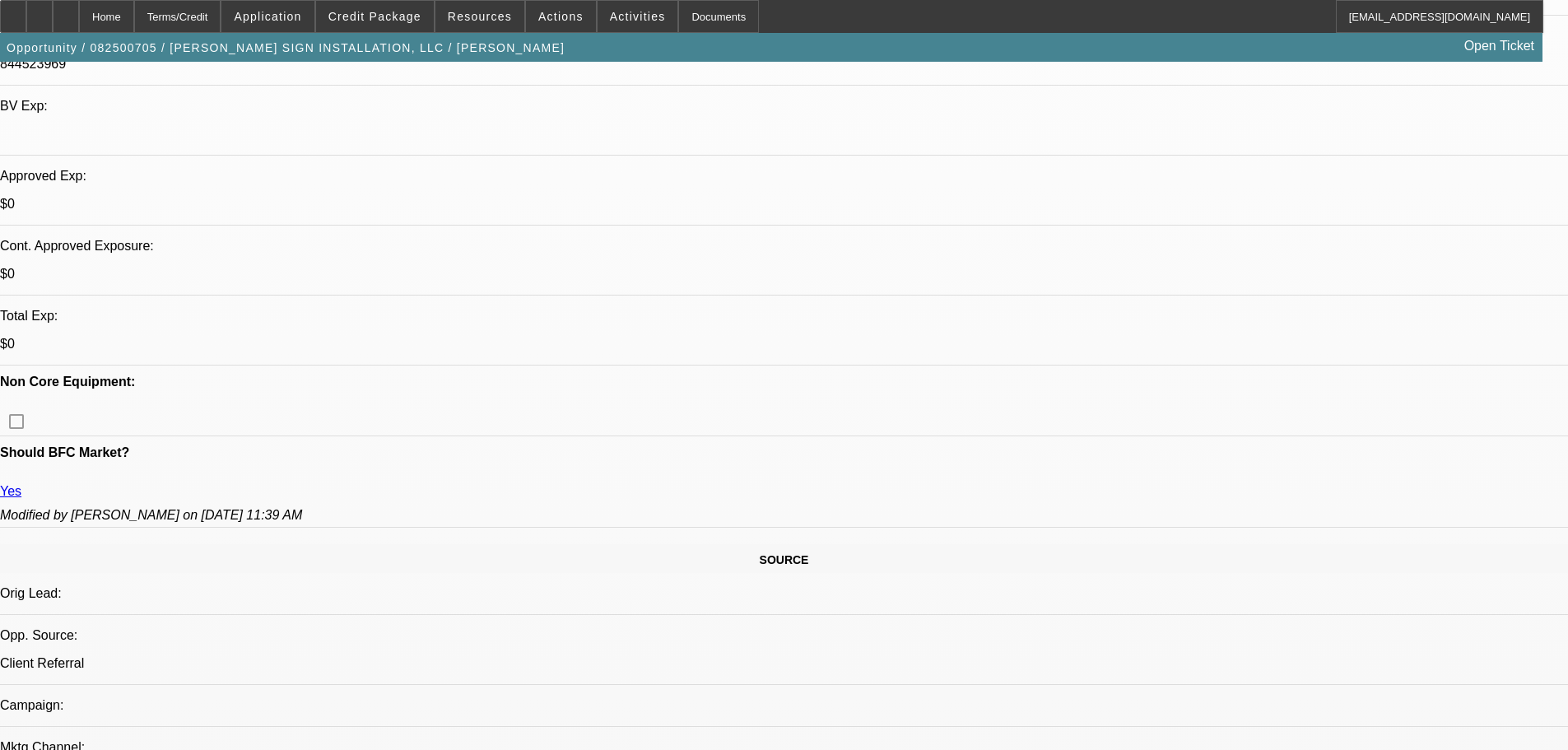
select select "0"
select select "2"
select select "0"
select select "6"
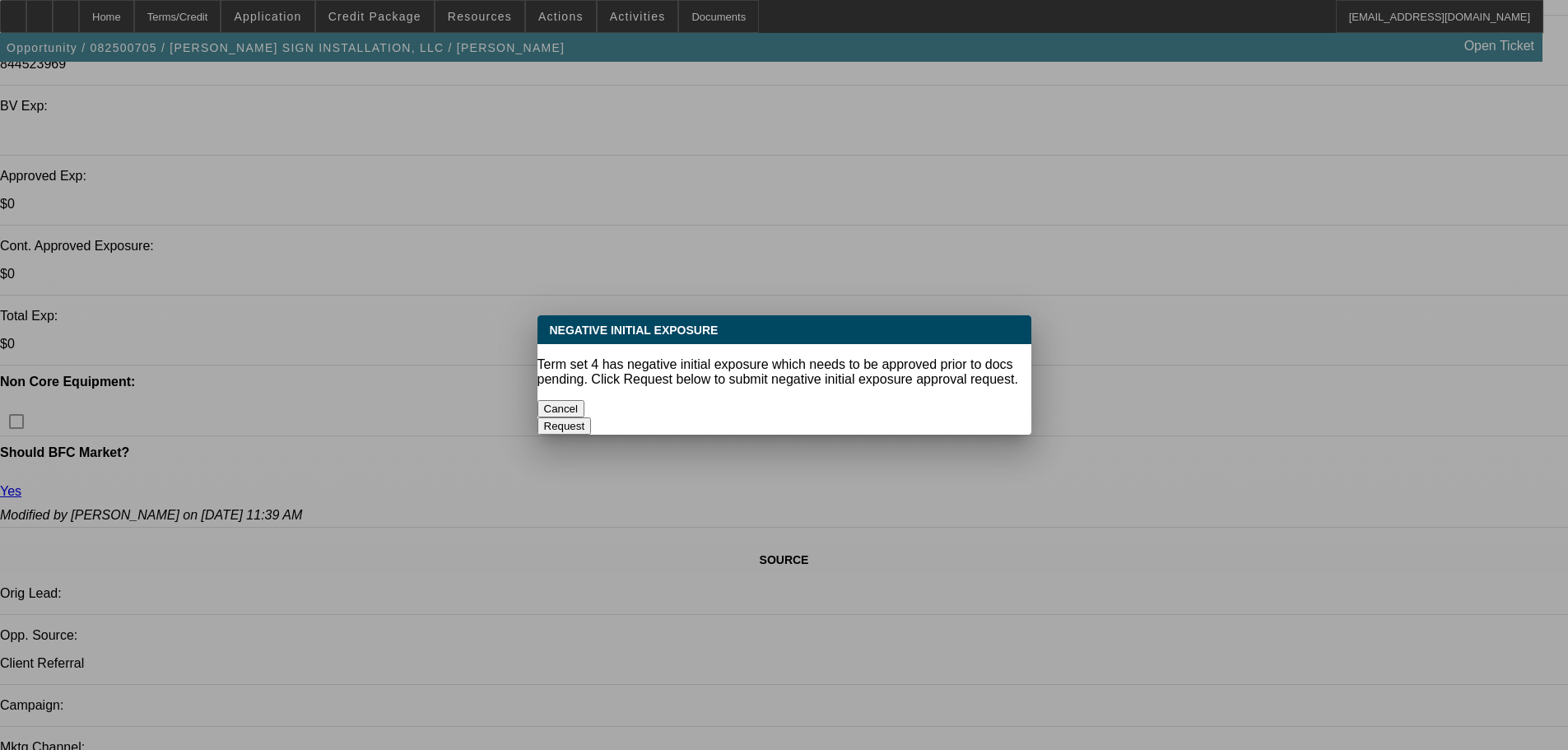
scroll to position [0, 0]
click at [586, 409] on button "Cancel" at bounding box center [562, 408] width 48 height 18
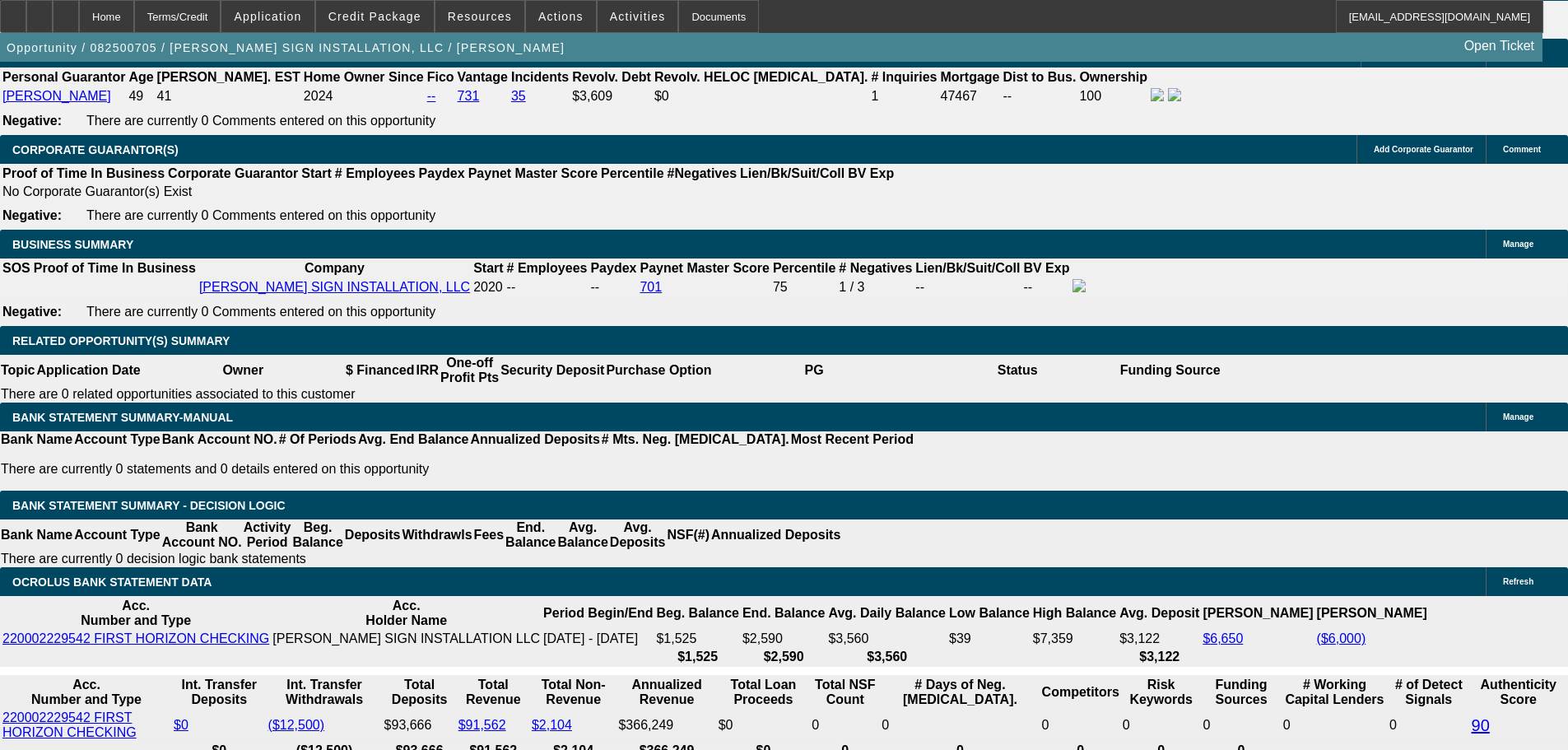
scroll to position [2403, 0]
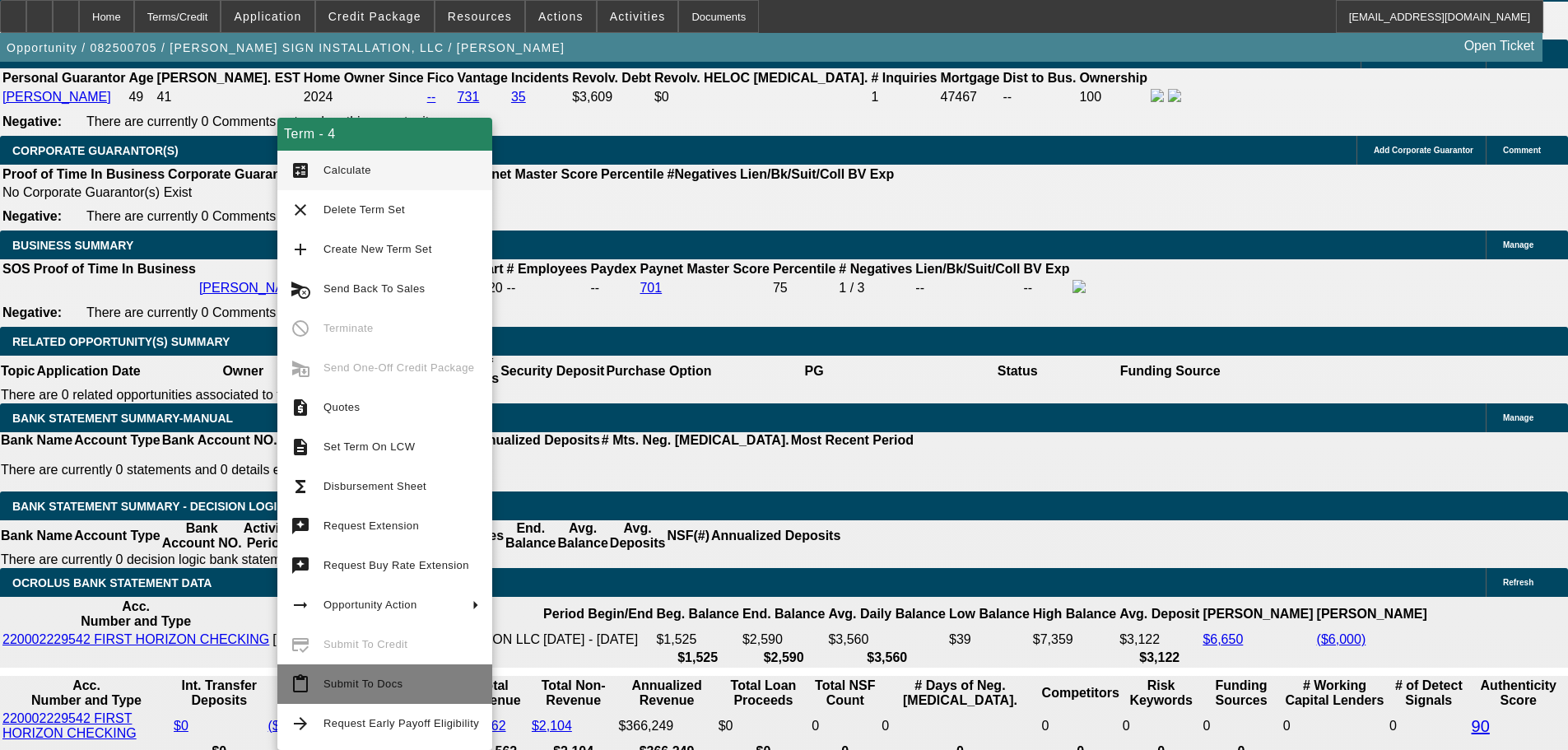
click at [439, 677] on span "Submit To Docs" at bounding box center [401, 683] width 155 height 19
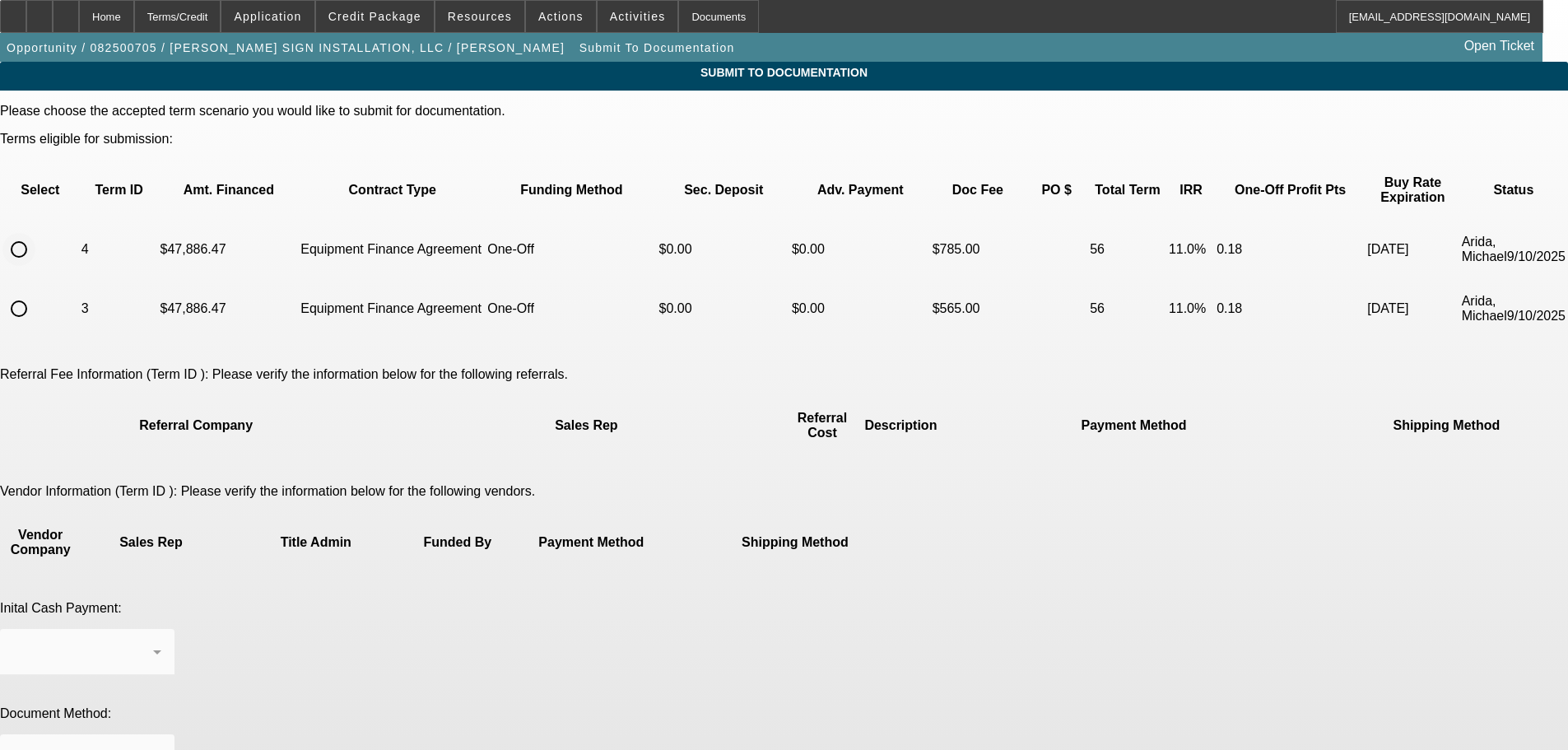
click at [35, 233] on input "radio" at bounding box center [19, 250] width 33 height 33
radio input "true"
click at [161, 629] on div "Business Check" at bounding box center [87, 652] width 148 height 46
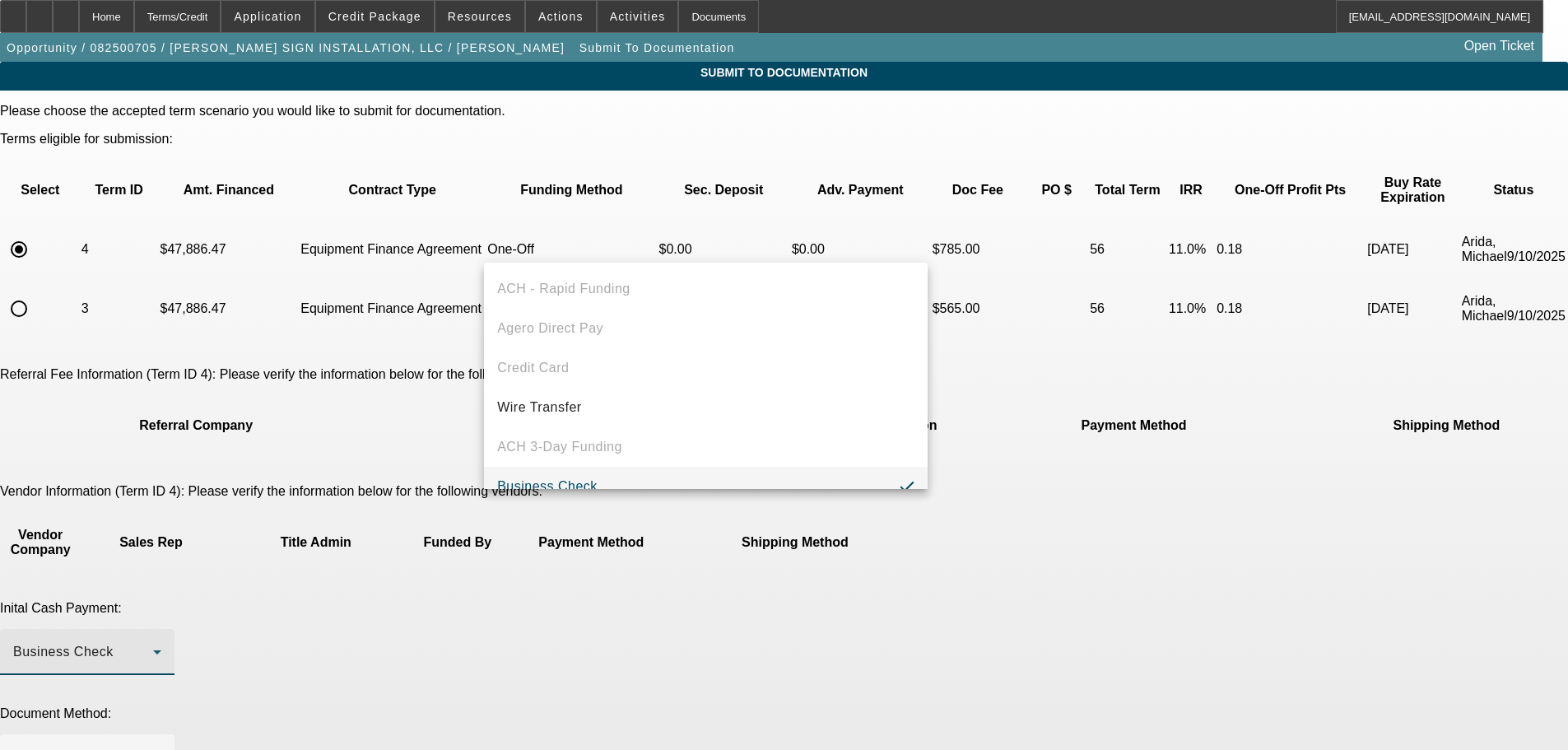
scroll to position [18, 0]
click at [1146, 484] on div at bounding box center [784, 375] width 1568 height 750
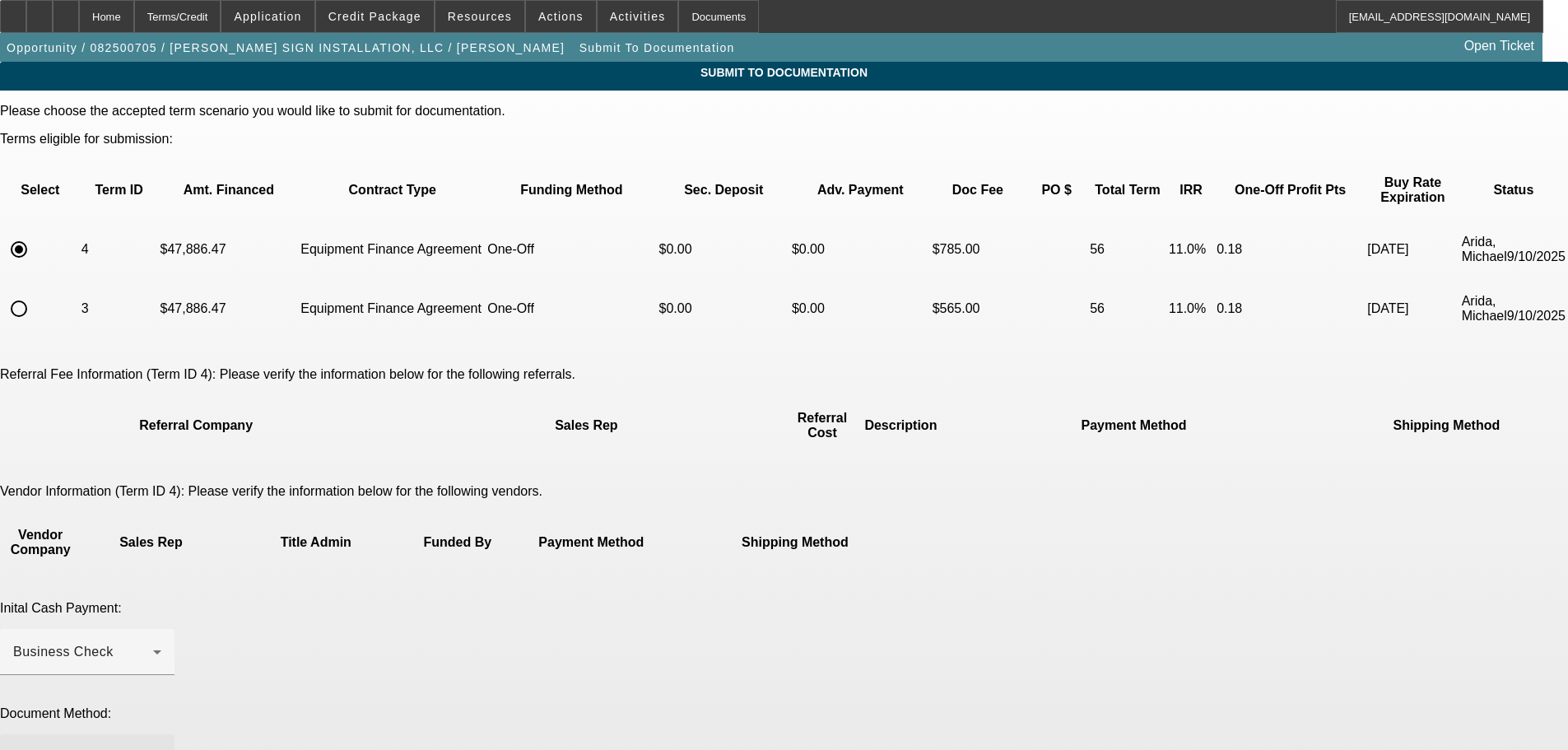
click at [153, 747] on div at bounding box center [82, 756] width 140 height 19
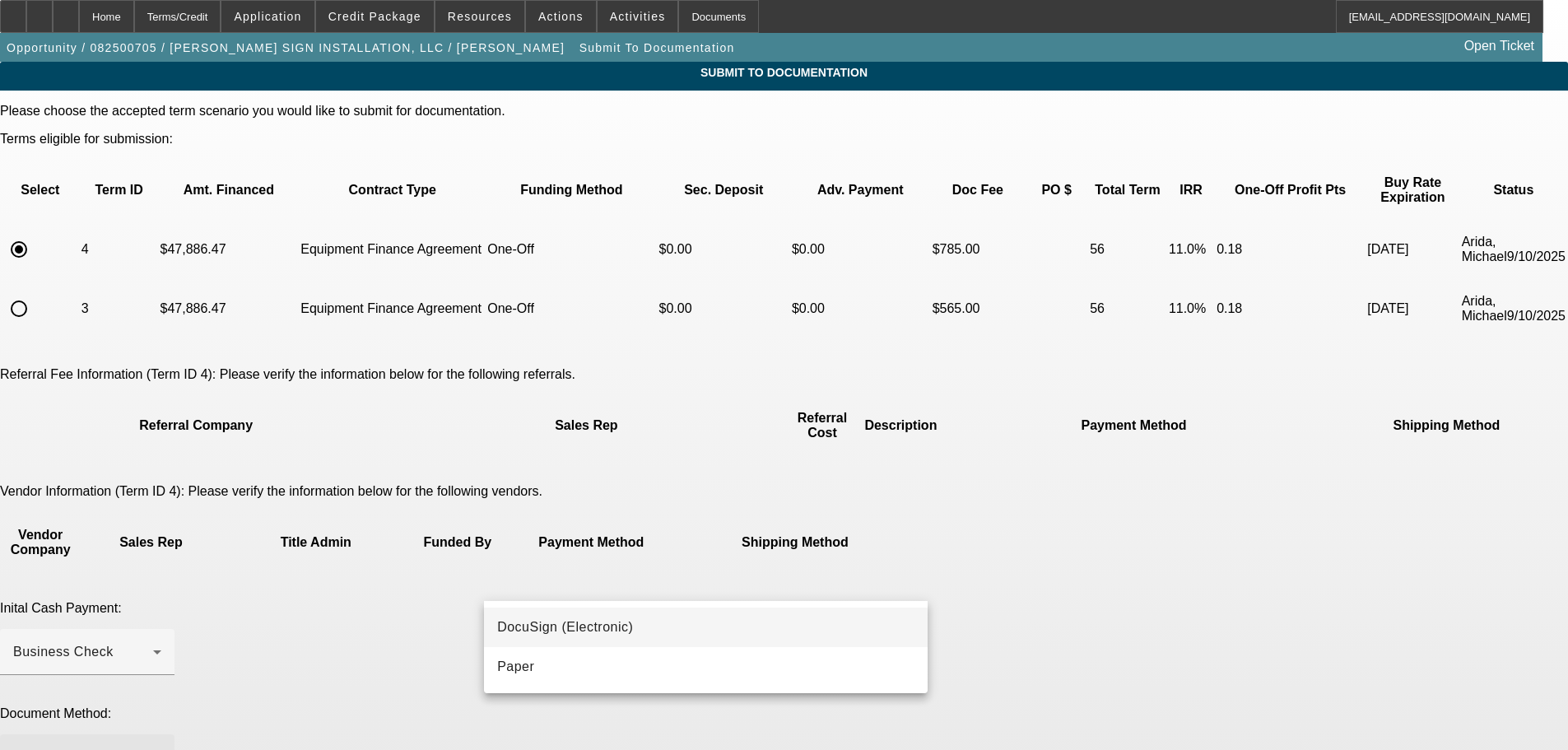
click at [639, 625] on mat-option "DocuSign (Electronic)" at bounding box center [706, 627] width 444 height 40
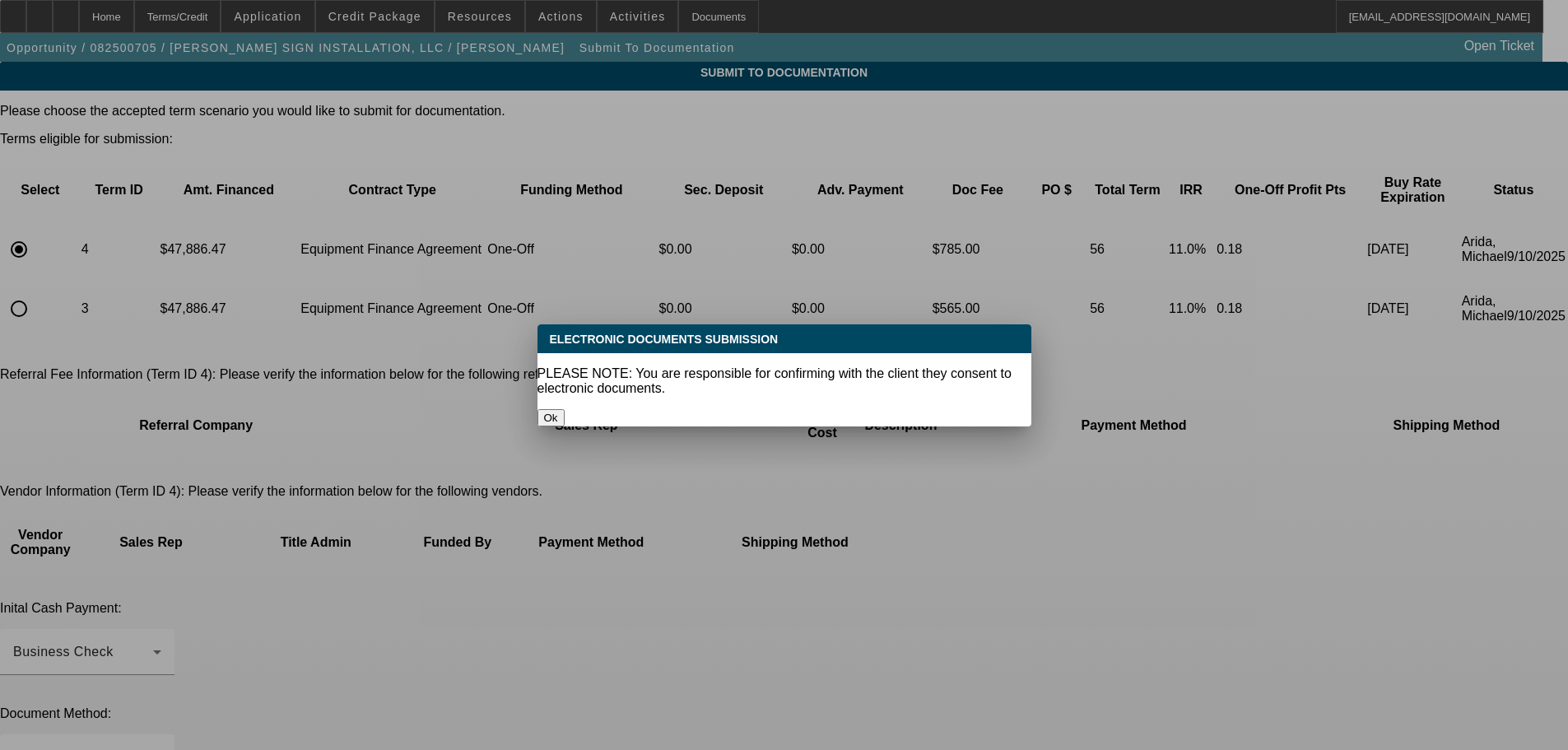
click at [826, 409] on div "Ok" at bounding box center [784, 417] width 494 height 18
click at [822, 368] on p "PLEASE NOTE: You are responsible for confirming with the client they consent to…" at bounding box center [784, 381] width 494 height 30
click at [564, 409] on button "Ok" at bounding box center [550, 417] width 27 height 18
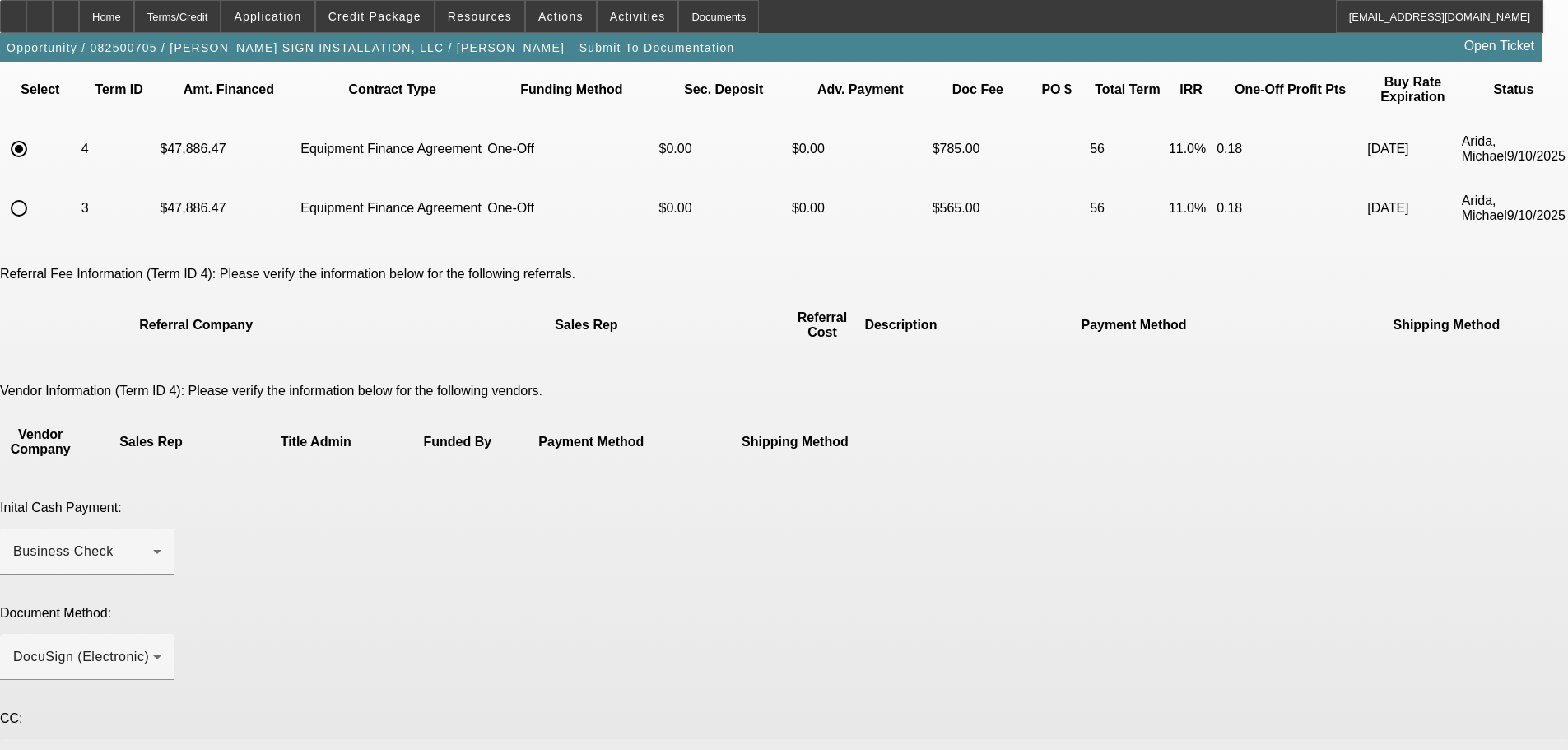
scroll to position [165, 0]
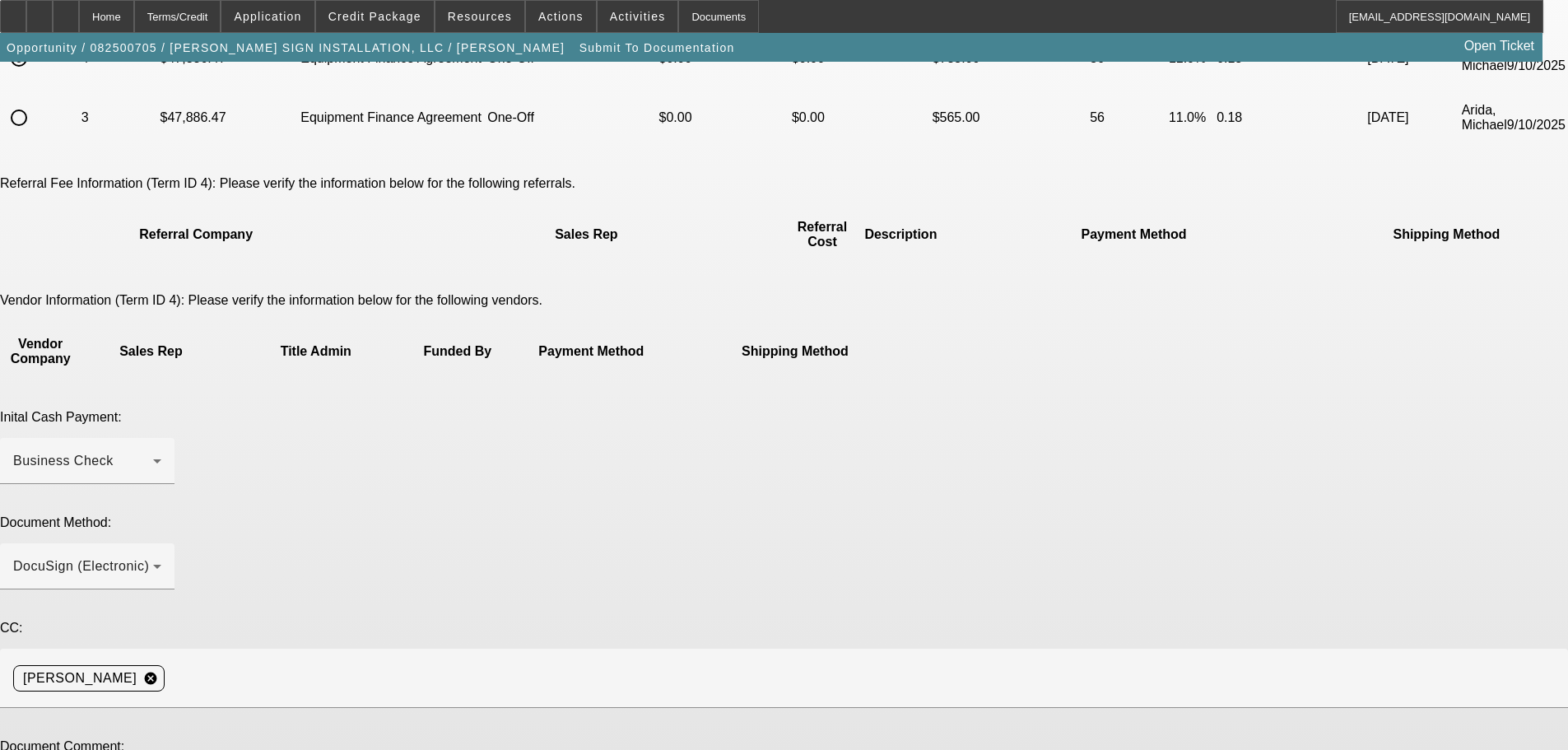
scroll to position [215, 0]
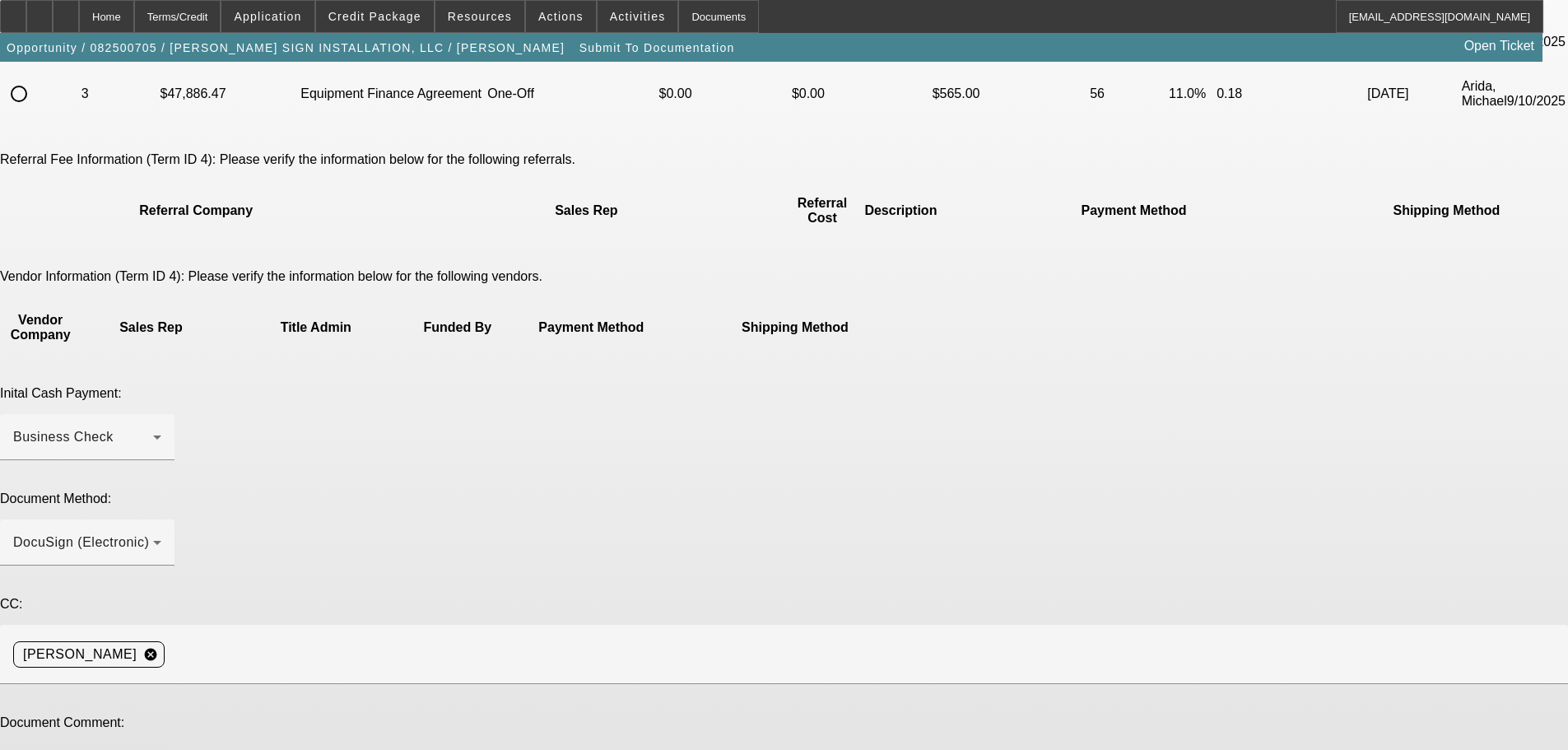
type textarea "Increased Doc Fee for commission"
paste textarea "https://beaconcreditbuilder.beaconfunding.com/opportunity/7BF6CBA7-5C92-F011-B4…"
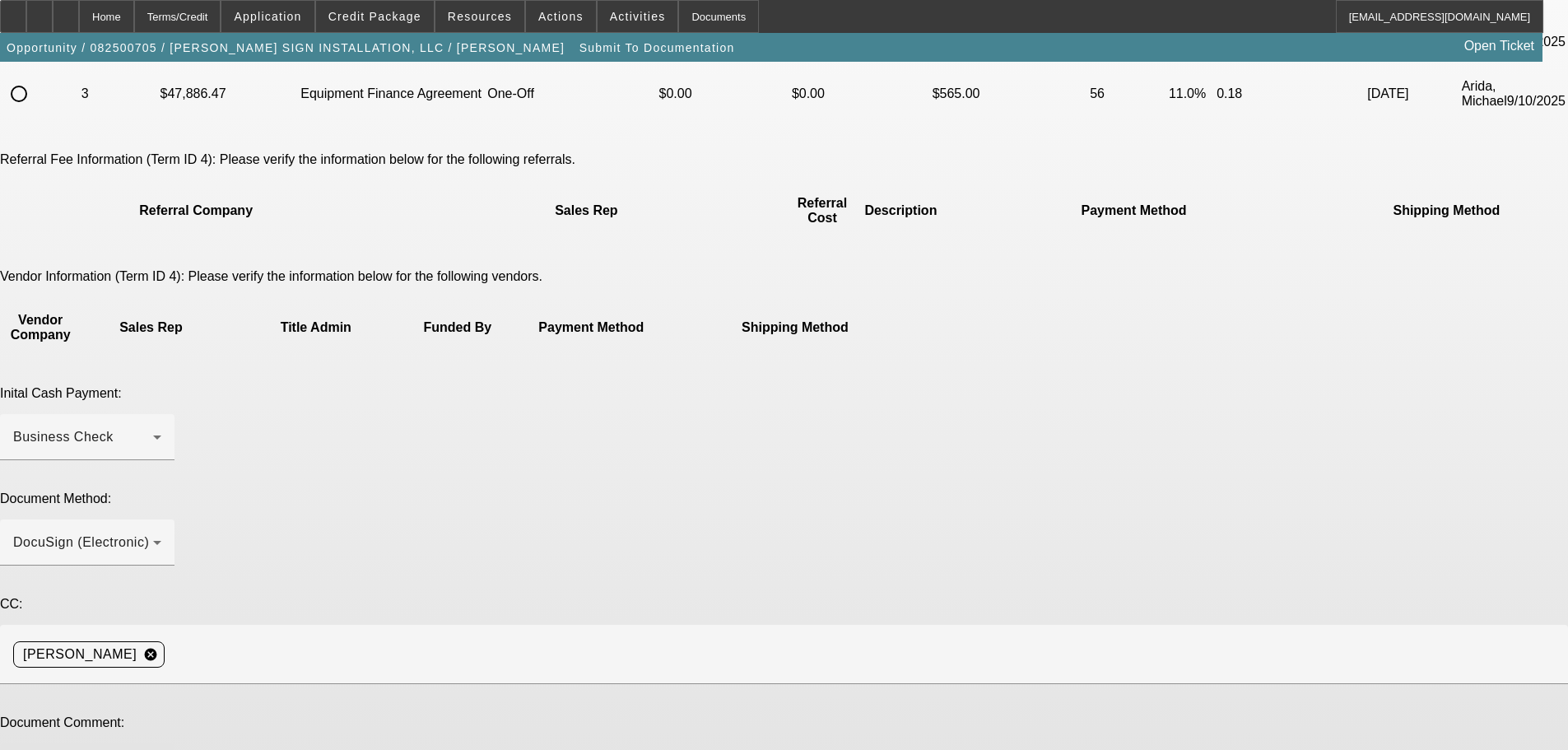
paste textarea "rsigns2013@gmail.com"
paste textarea "(336) 588-2065"
paste textarea "providencesignworks@gmail.com"
paste textarea "(336) 233-1876"
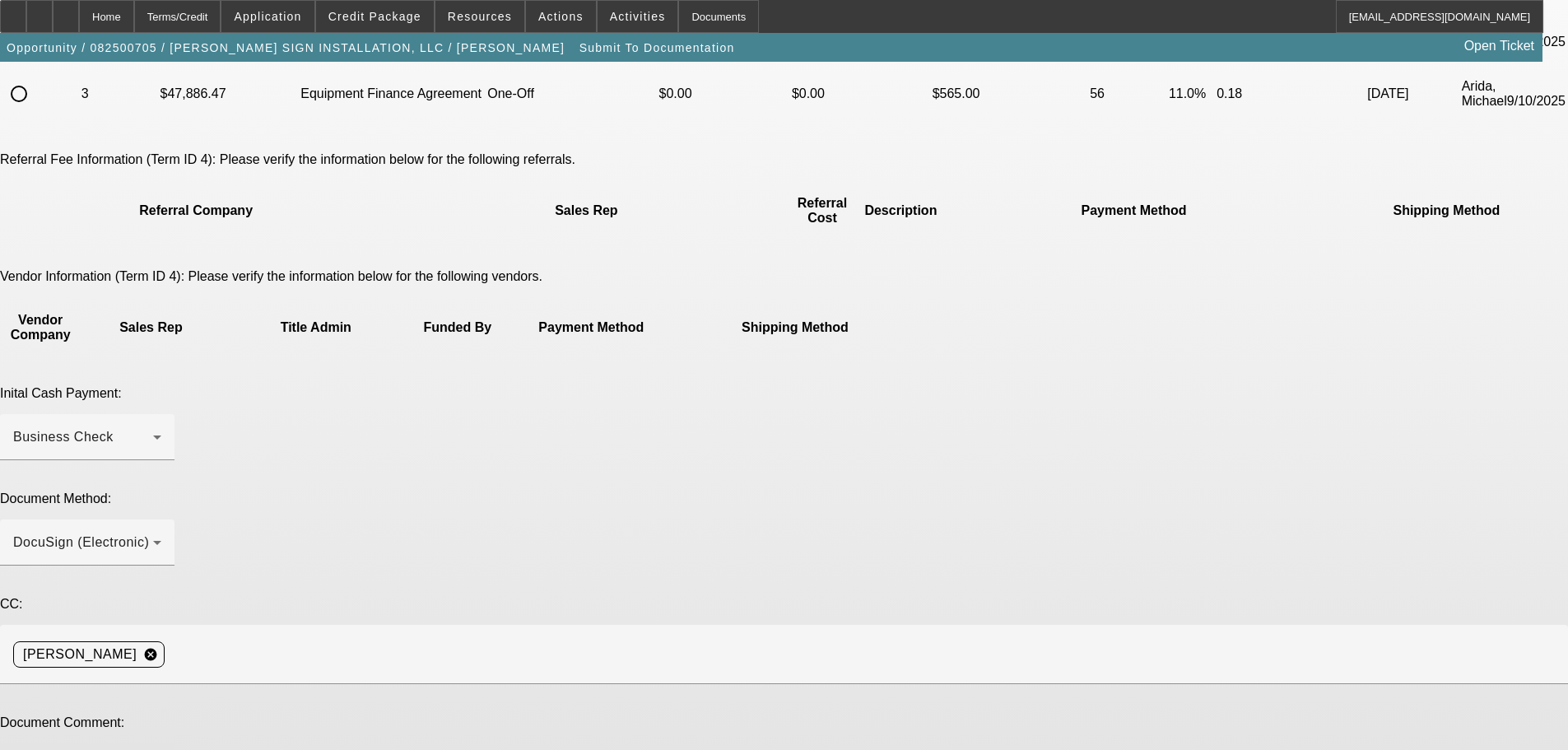
drag, startPoint x: 668, startPoint y: 500, endPoint x: 675, endPoint y: 509, distance: 11.4
paste textarea "BFC16808-02"
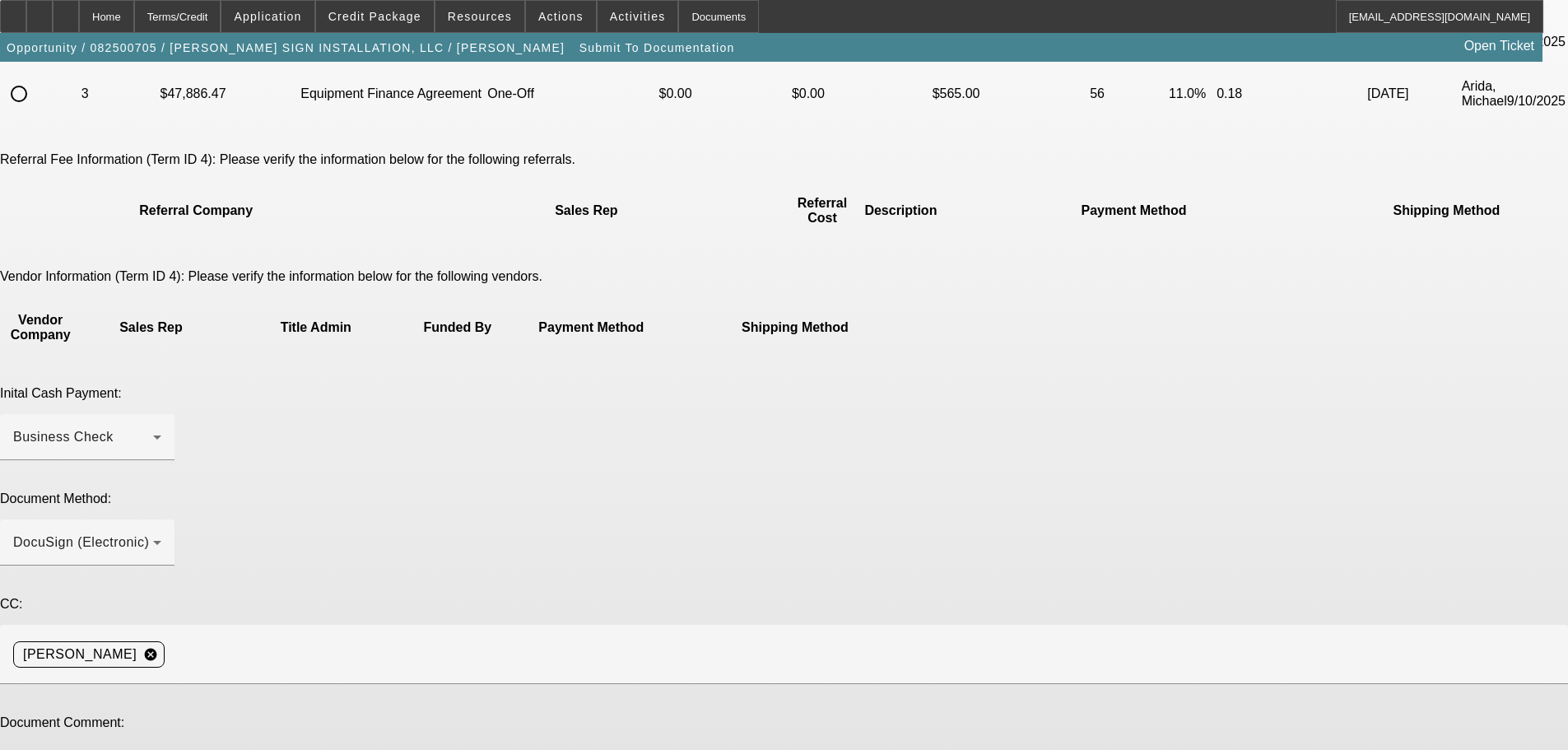
type textarea "Good morning. Assumption deal for BFC16808-02 , OK to charge doc Fee. Best cont…"
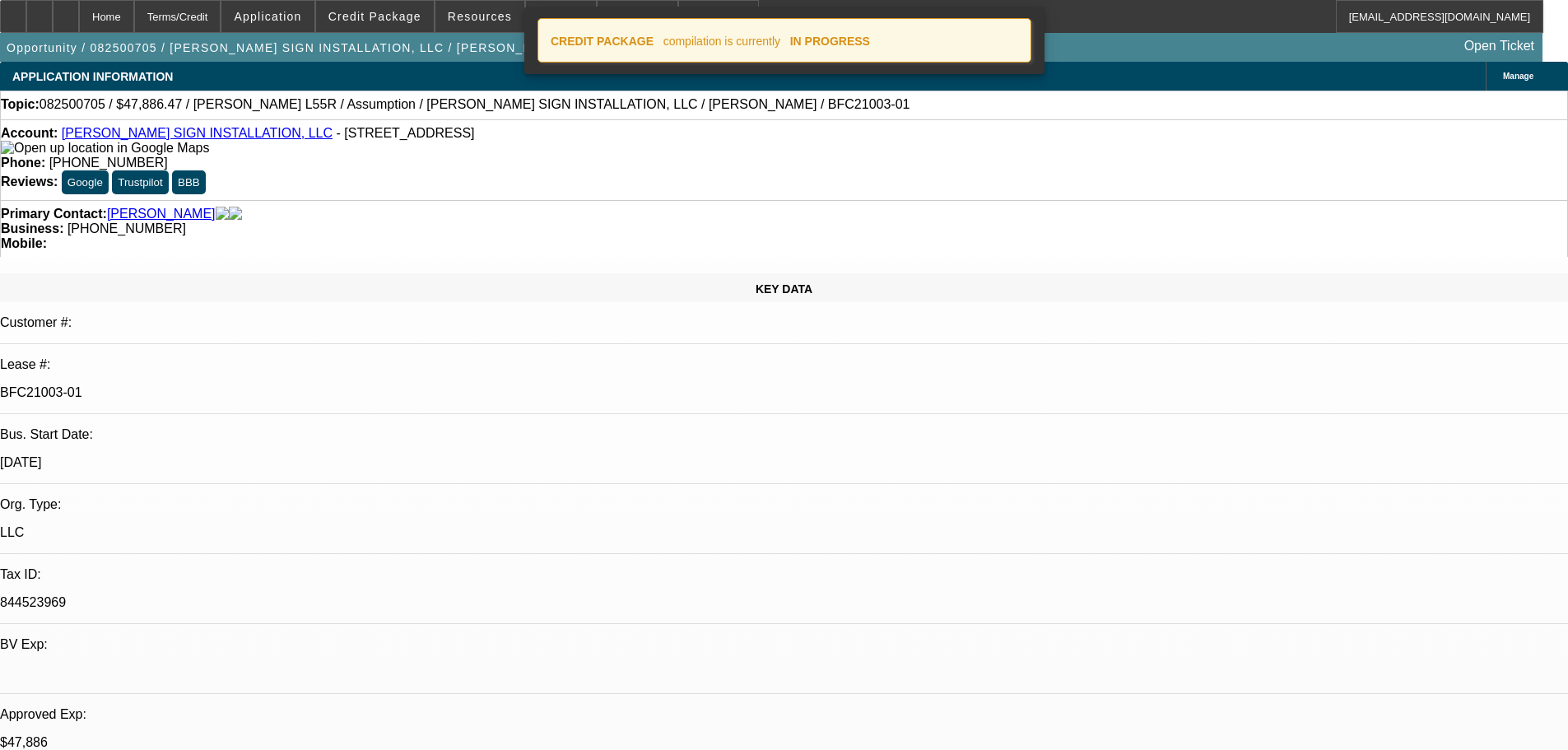
select select "0"
select select "2"
select select "0"
select select "6"
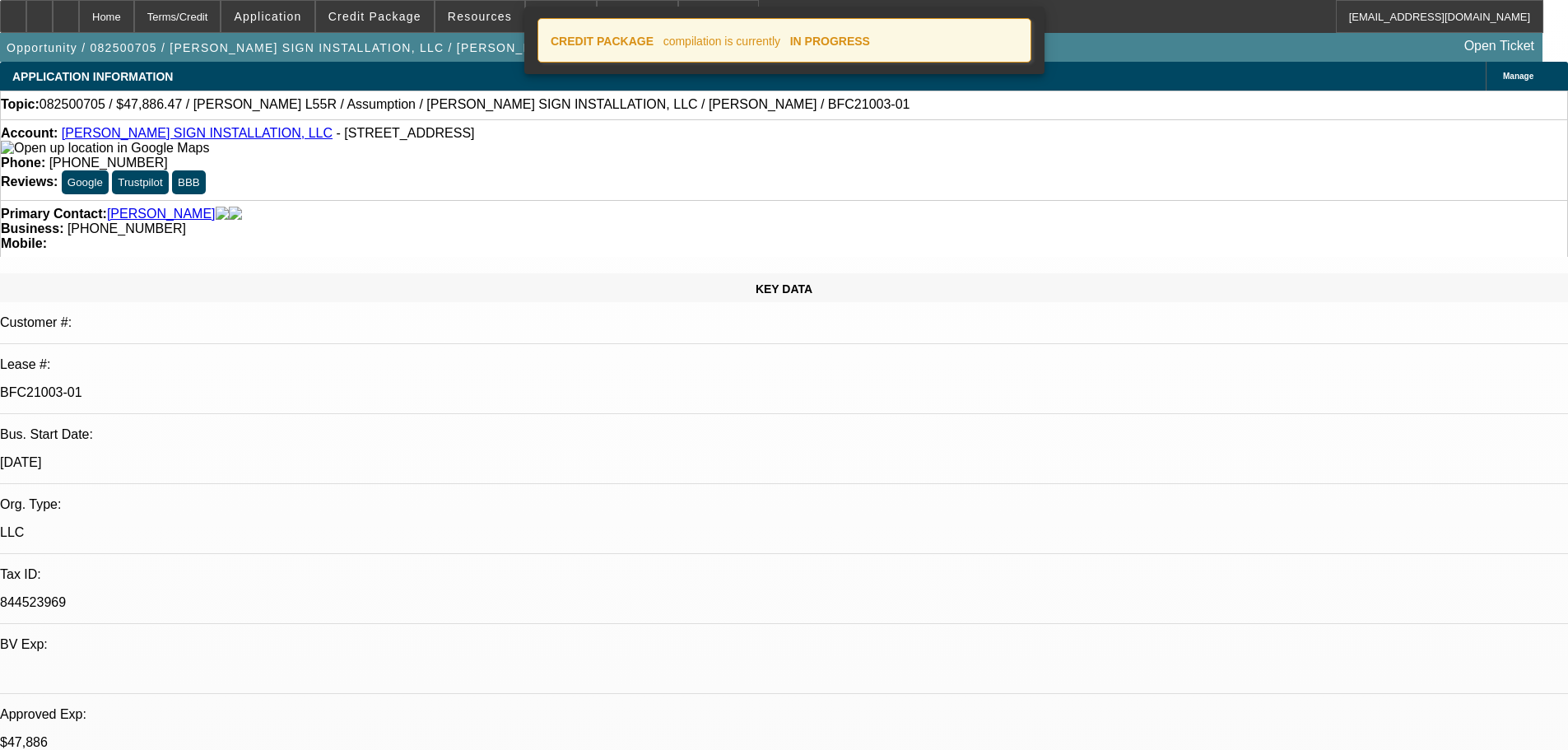
select select "0"
select select "2"
select select "0"
select select "6"
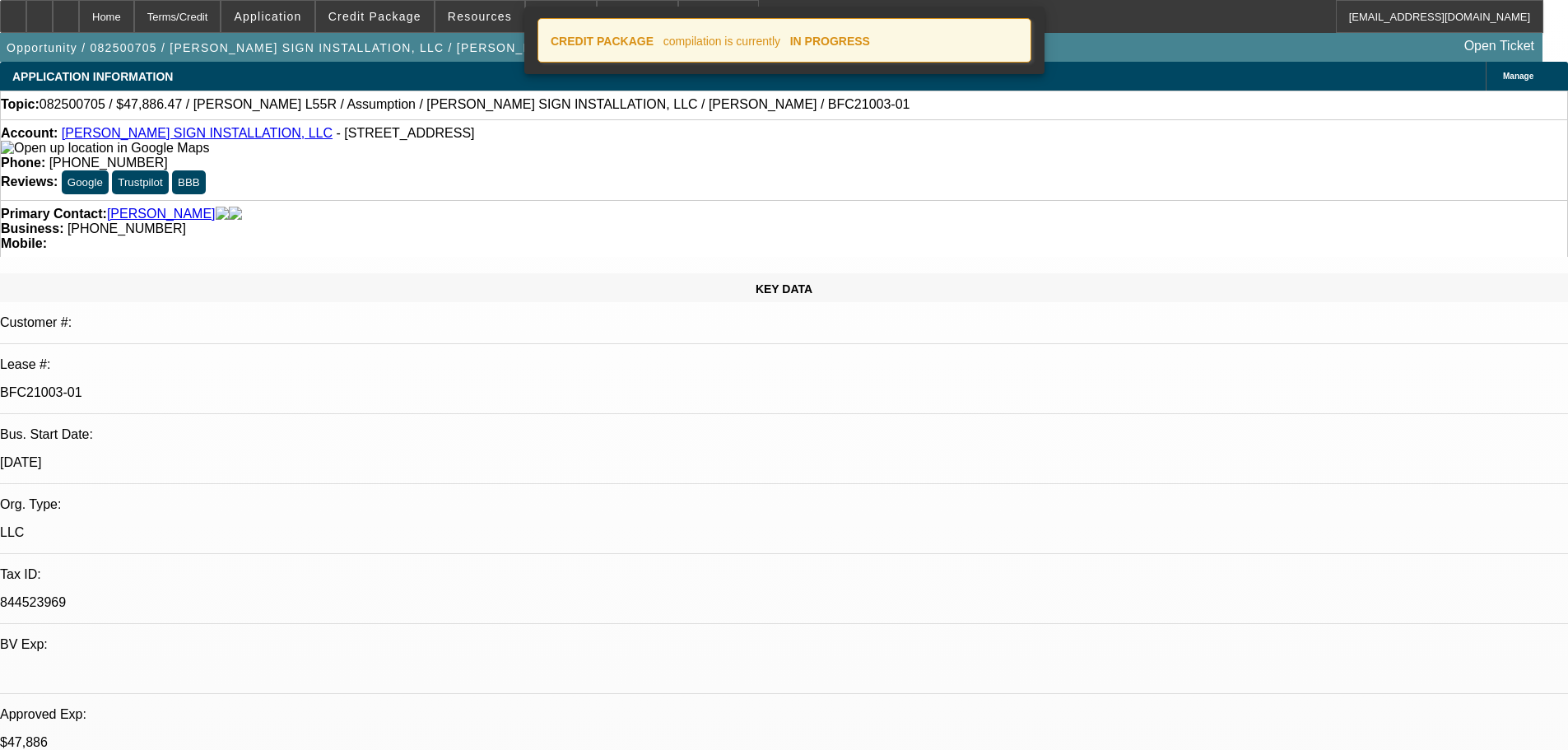
select select "0"
select select "2"
select select "0"
select select "6"
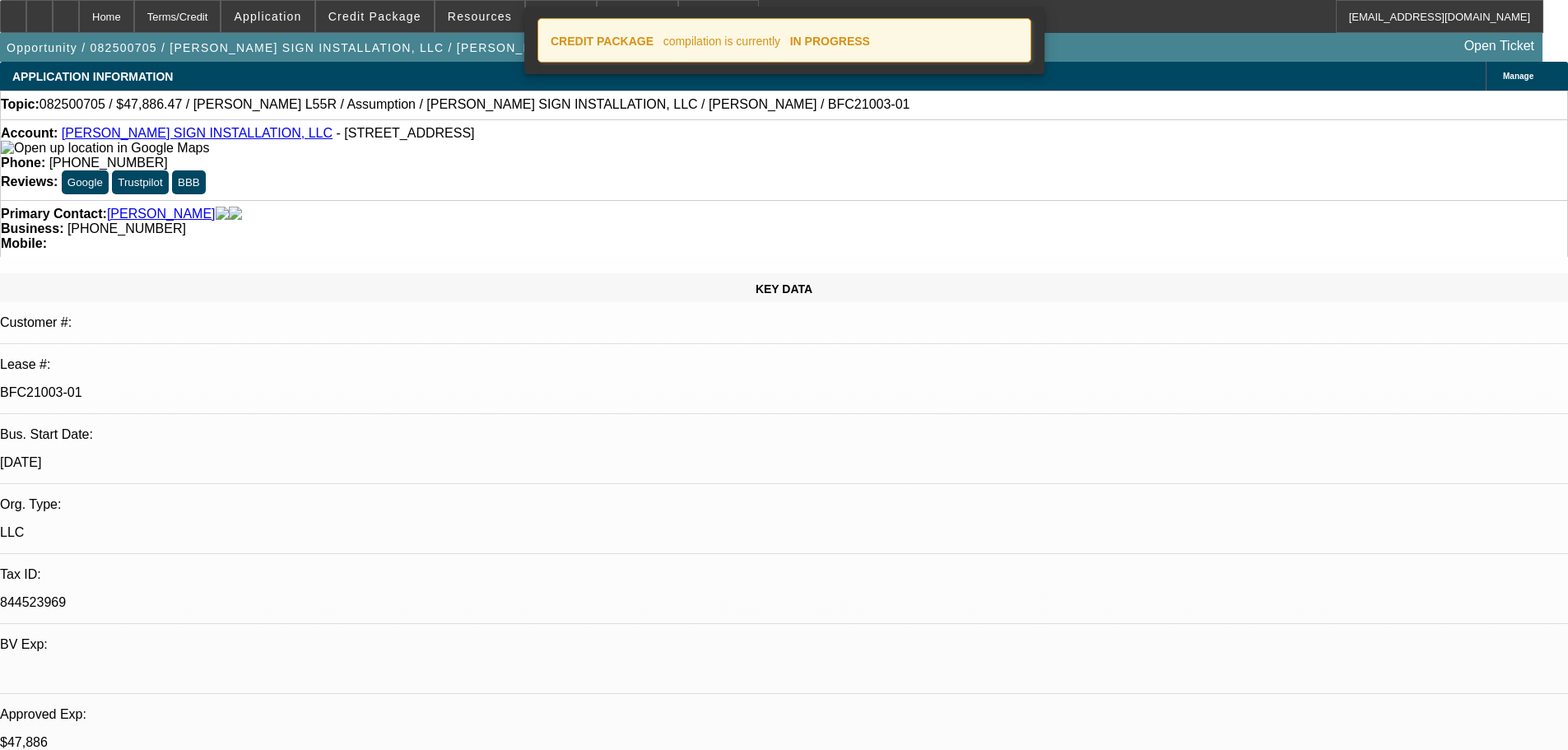
select select "0"
select select "2"
select select "0"
select select "6"
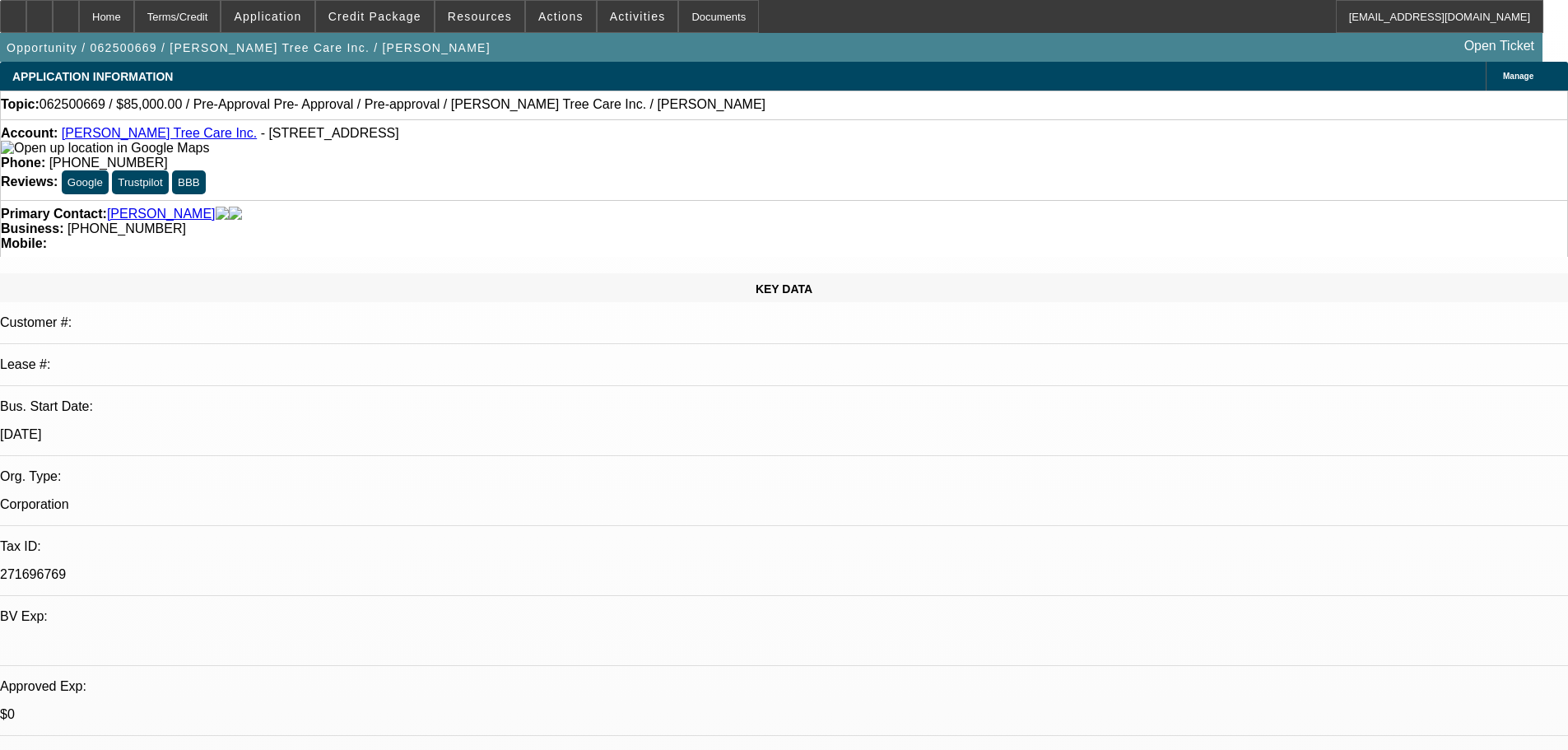
select select "0"
select select "0.1"
select select "5"
select select "0"
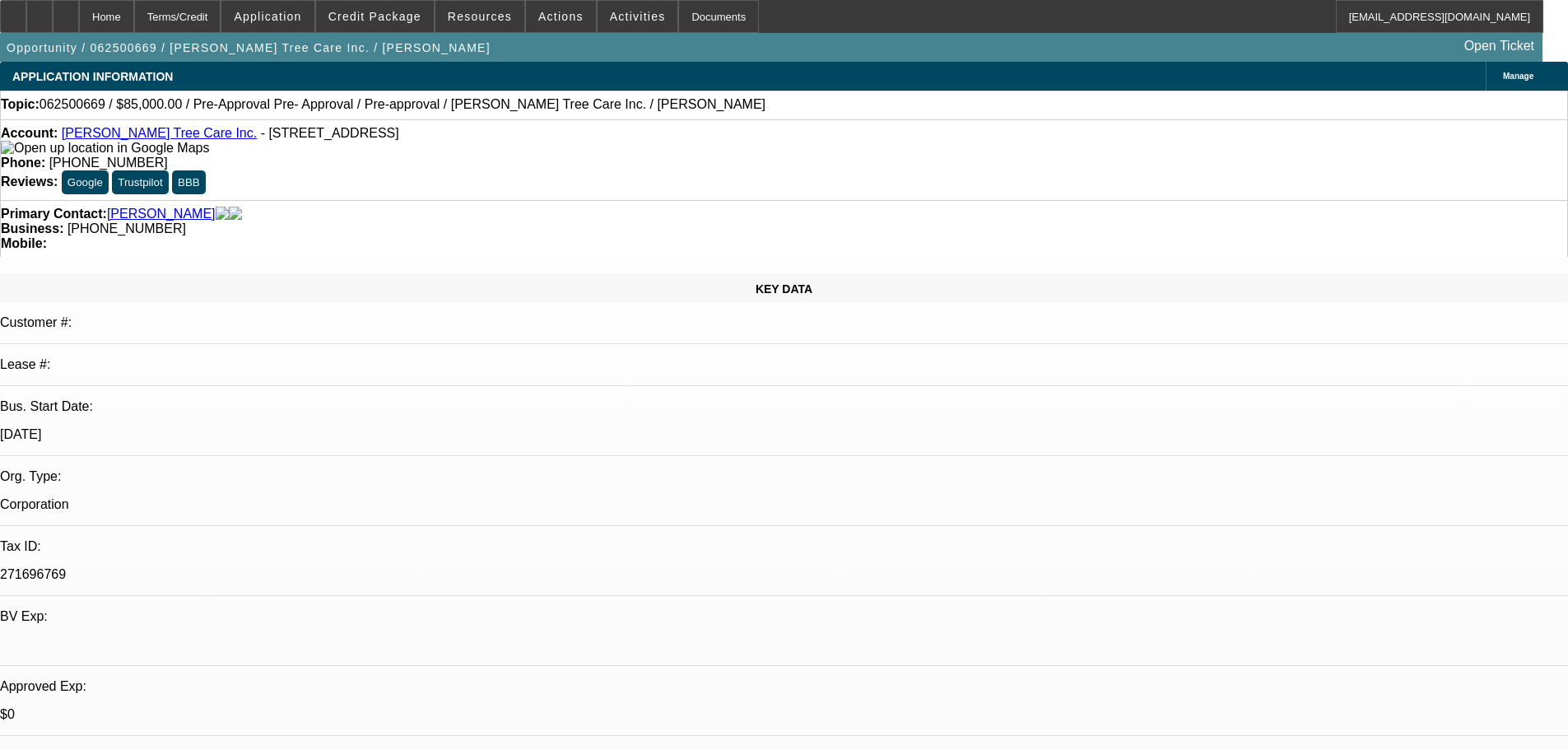
select select "0"
select select "0.1"
select select "5"
select select "0"
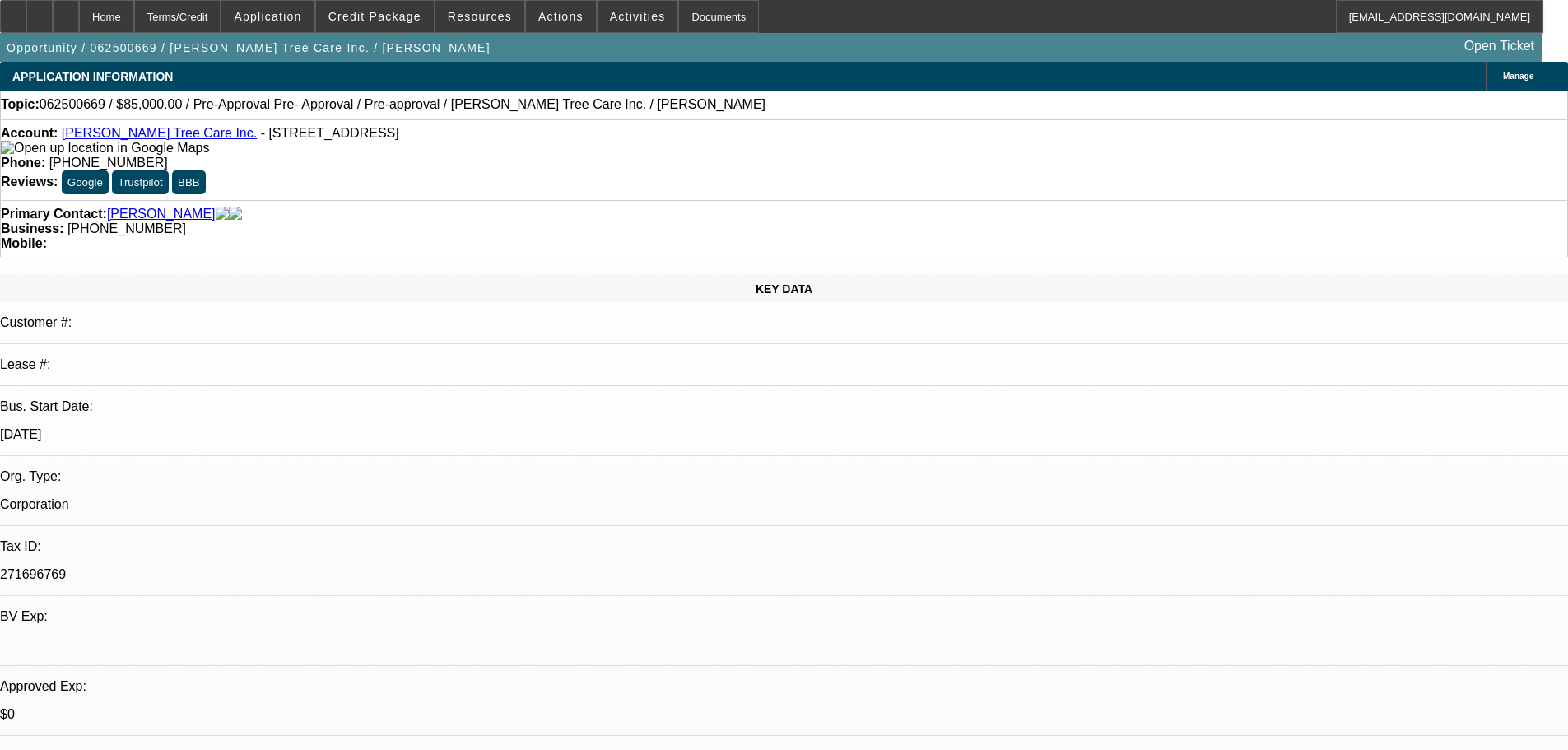
select select "0.1"
select select "5"
drag, startPoint x: 1534, startPoint y: 627, endPoint x: 1146, endPoint y: 559, distance: 393.9
copy div "8/22 resent him a freightliner to test waters, see if he follows up, cb tues---…"
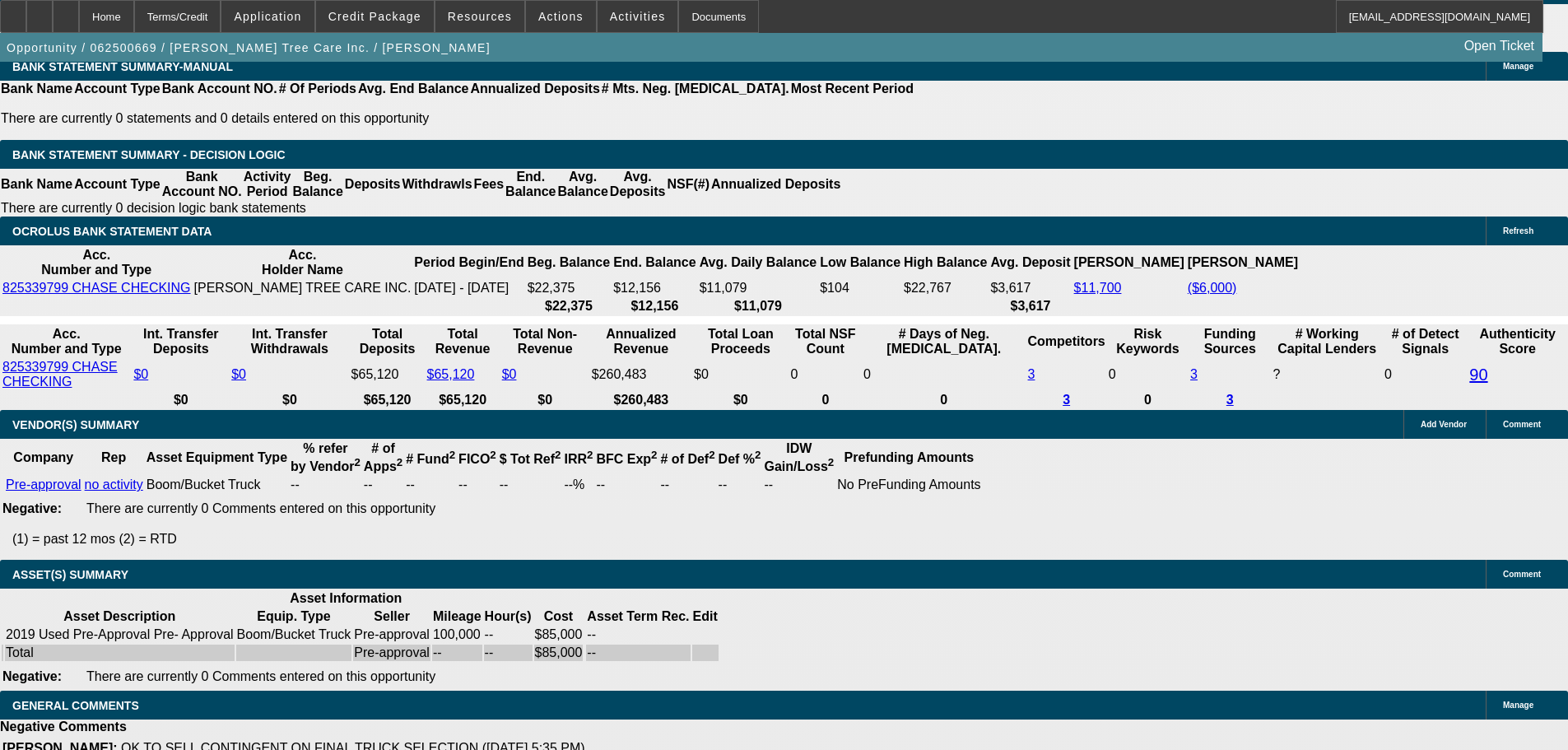
drag, startPoint x: 812, startPoint y: 504, endPoint x: 842, endPoint y: 753, distance: 250.8
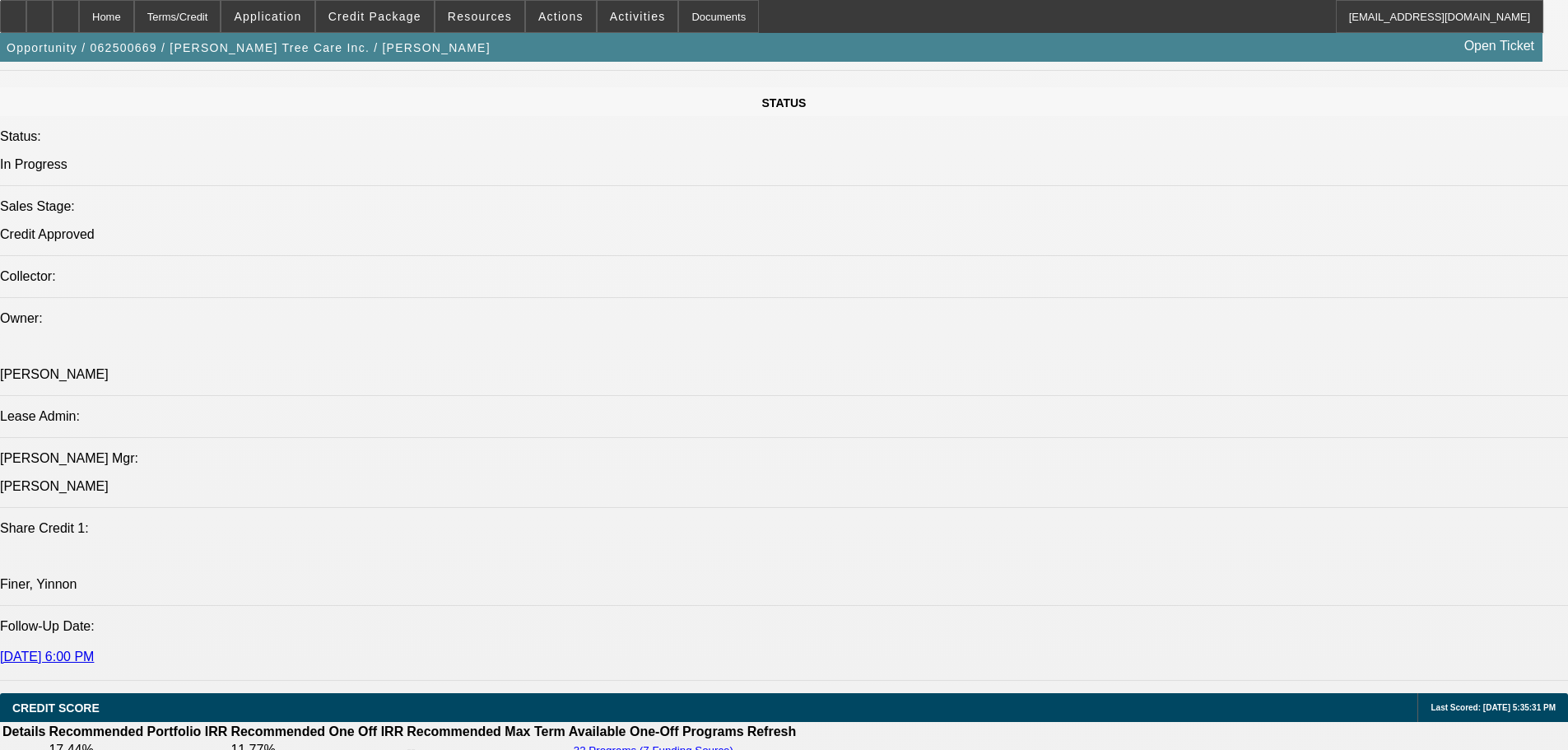
scroll to position [1675, 0]
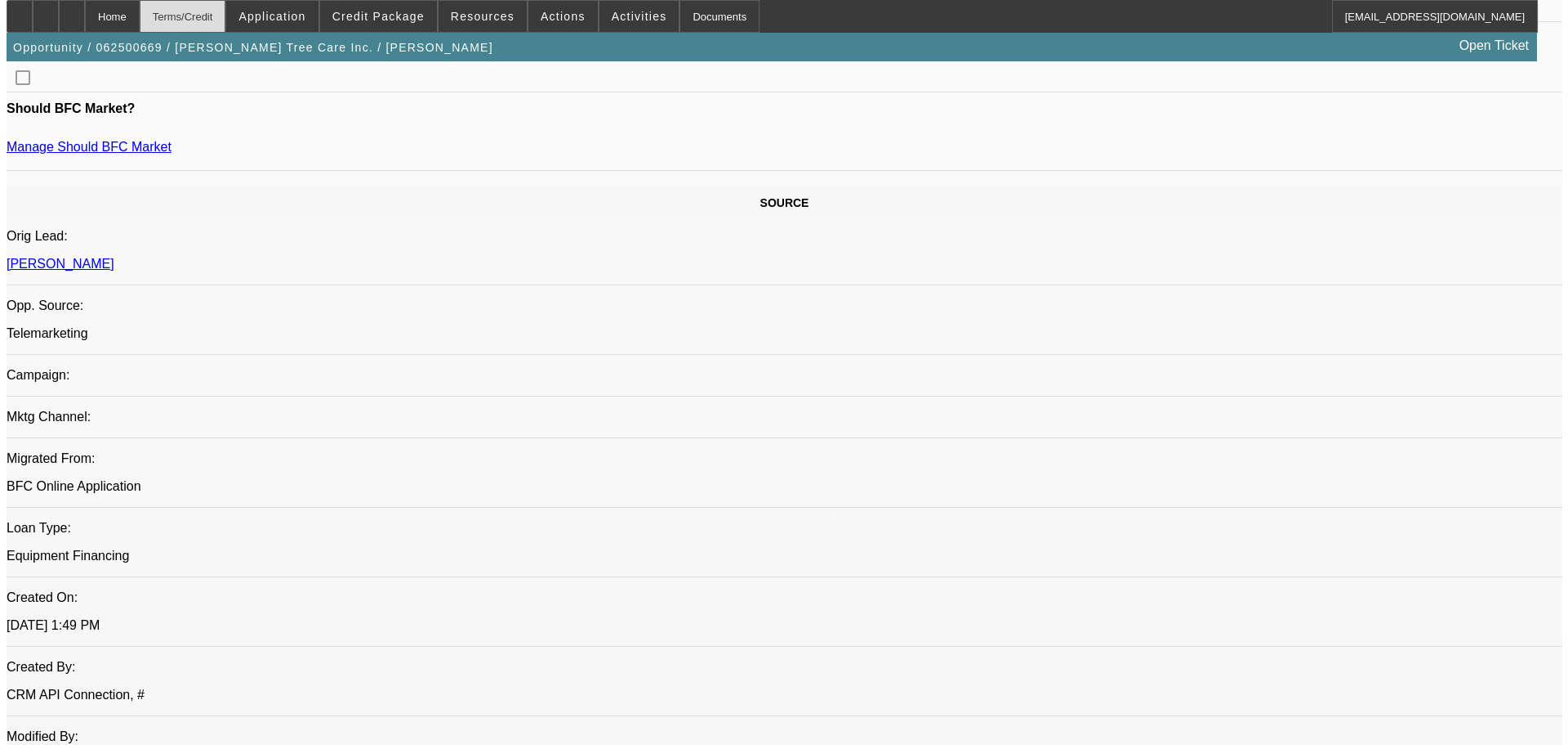
scroll to position [0, 0]
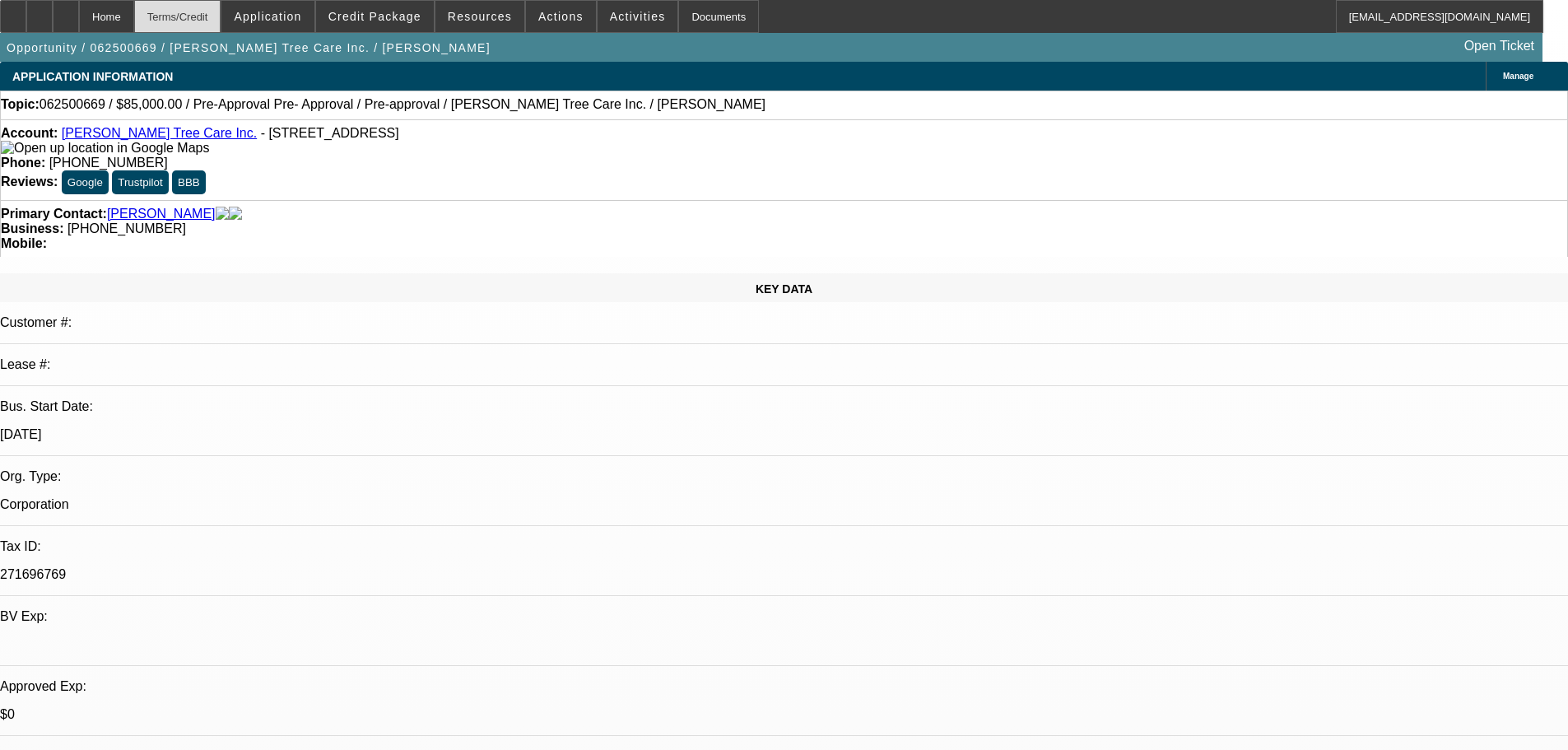
drag, startPoint x: 504, startPoint y: 511, endPoint x: 254, endPoint y: 4, distance: 565.3
click at [563, 19] on span "Actions" at bounding box center [561, 17] width 45 height 13
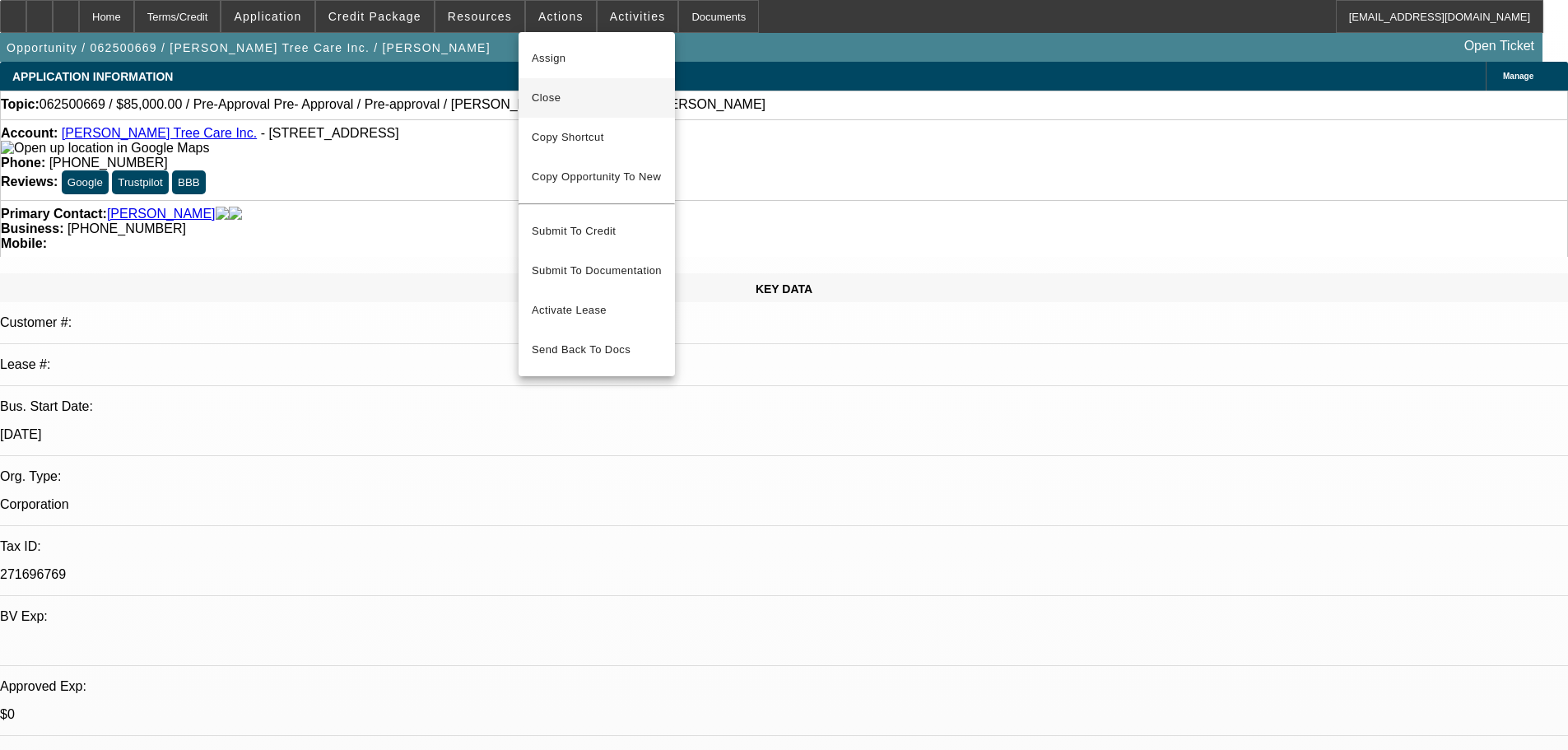
click at [586, 108] on button "Close" at bounding box center [597, 98] width 156 height 40
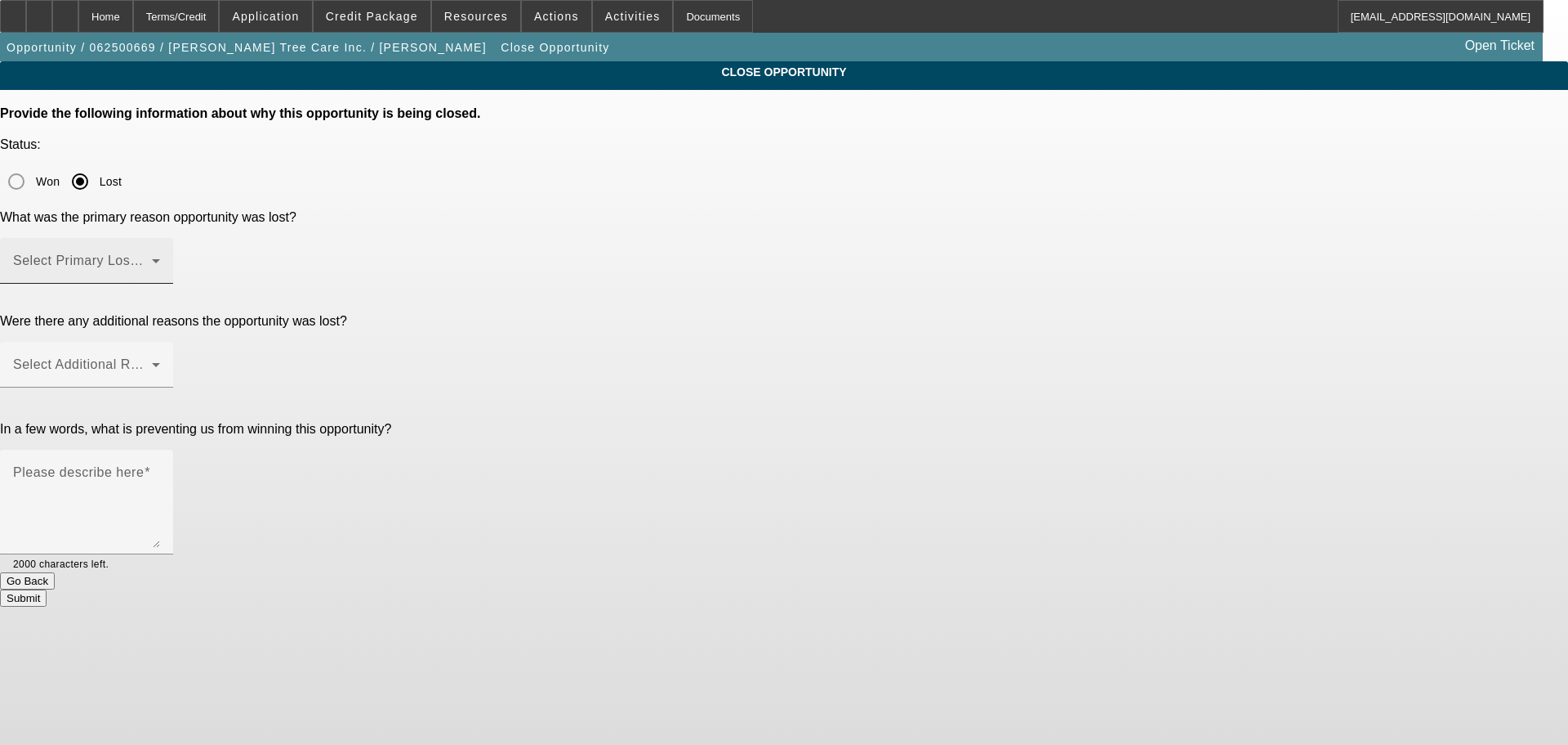
click at [151, 257] on span at bounding box center [82, 266] width 139 height 19
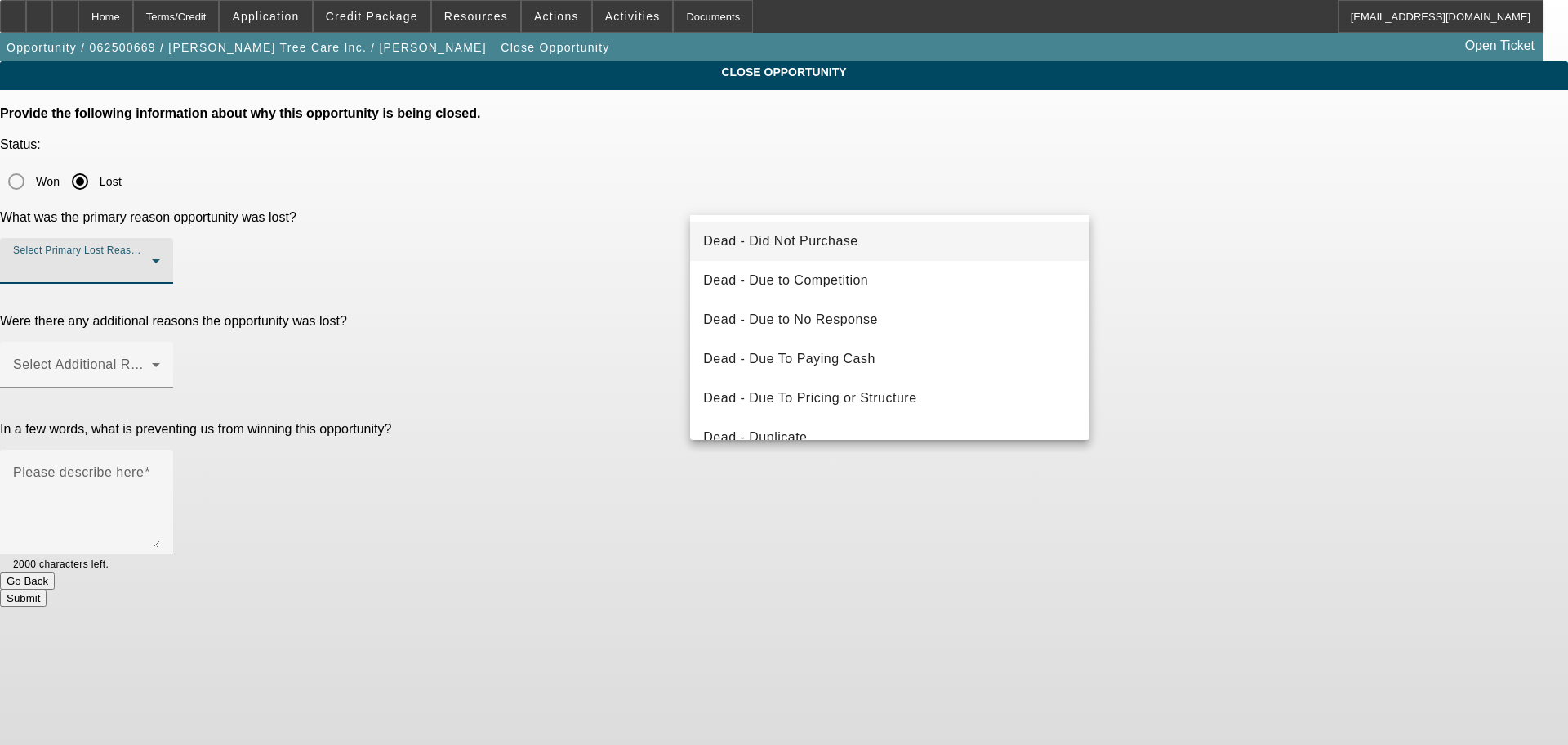
click at [939, 247] on mat-option "Dead - Did Not Purchase" at bounding box center [890, 241] width 399 height 40
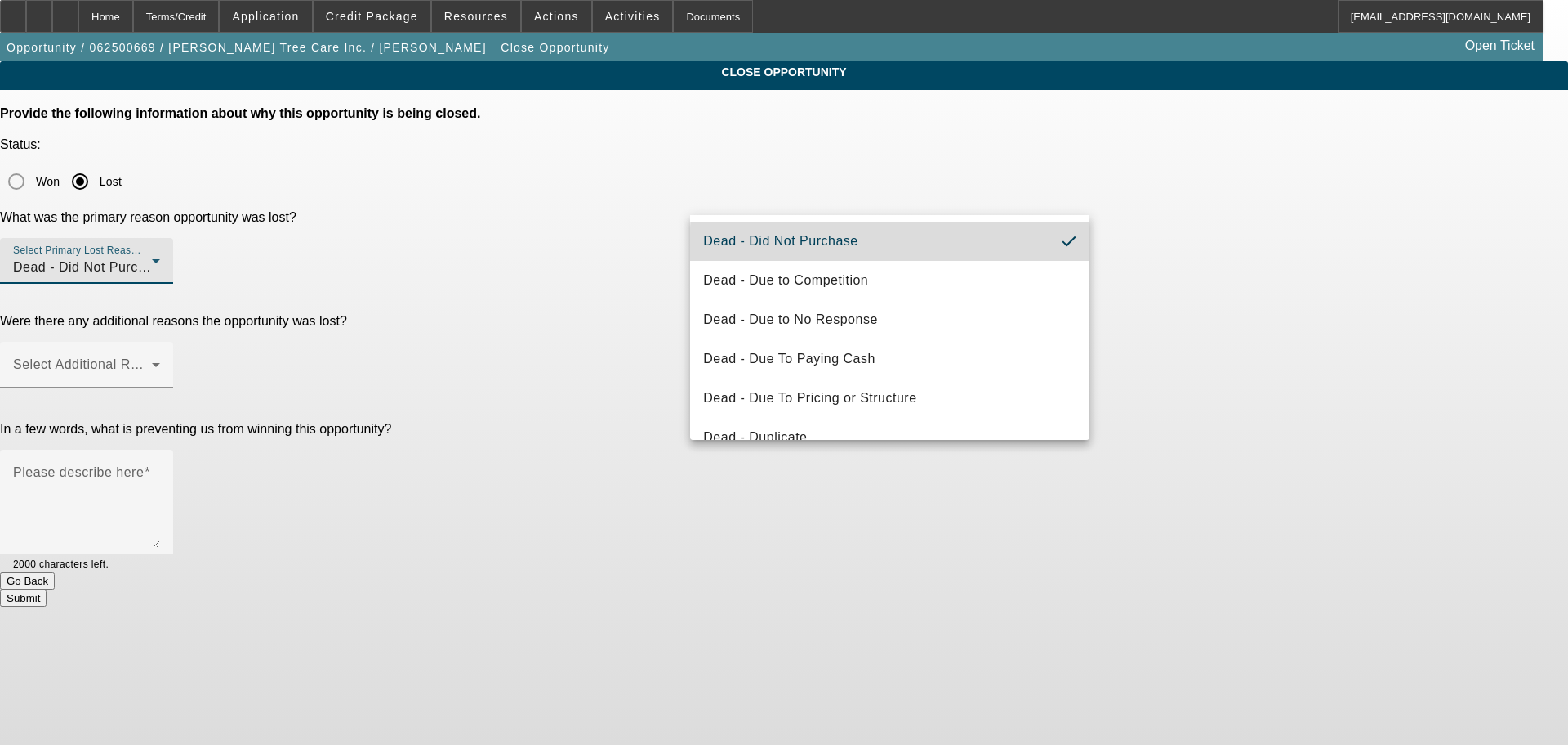
click at [1142, 264] on div "CLOSE OPPORTUNITY Provide the following information about why this opportunity …" at bounding box center [784, 333] width 1568 height 545
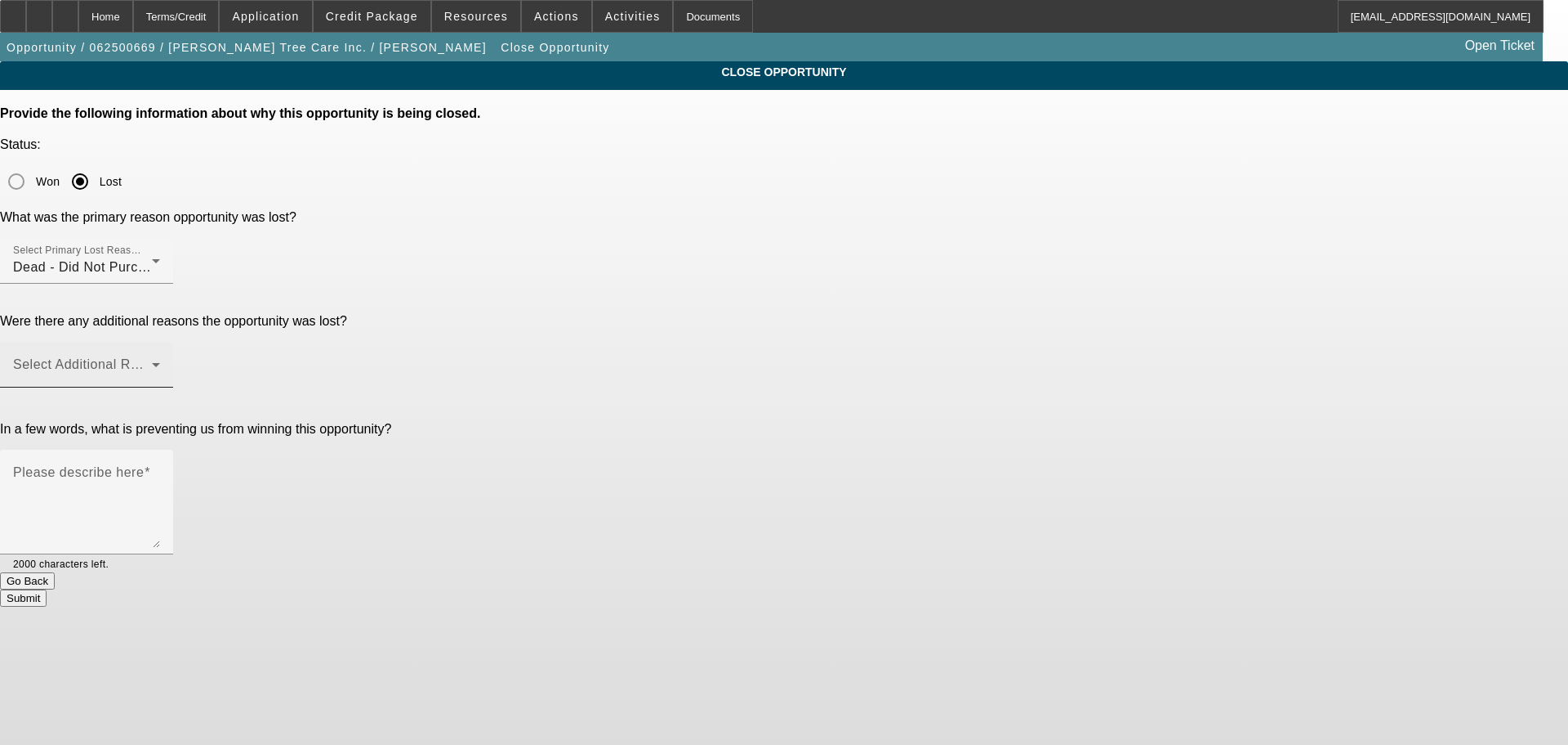
click at [151, 361] on span at bounding box center [82, 370] width 139 height 19
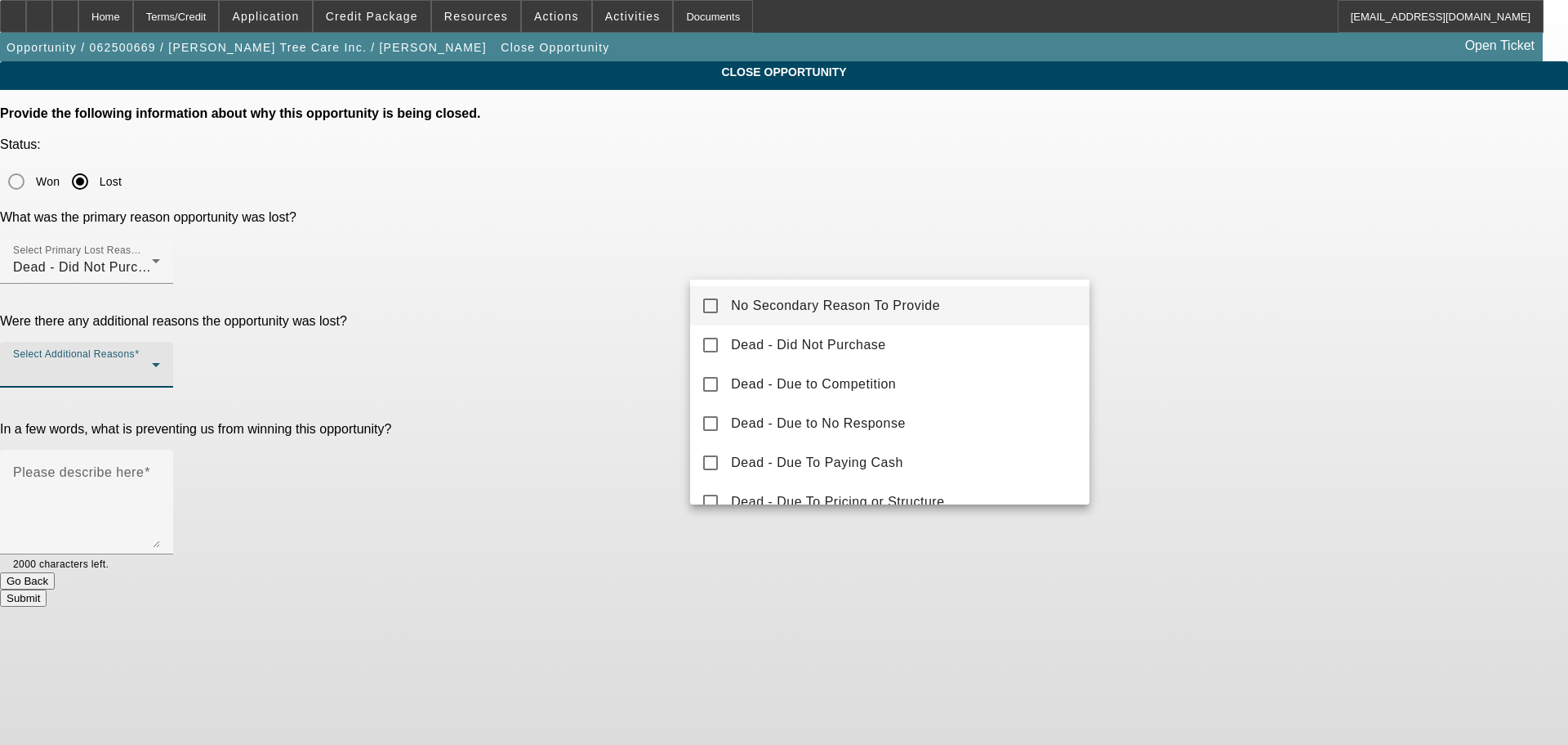
click at [930, 319] on mat-option "No Secondary Reason To Provide" at bounding box center [890, 305] width 399 height 40
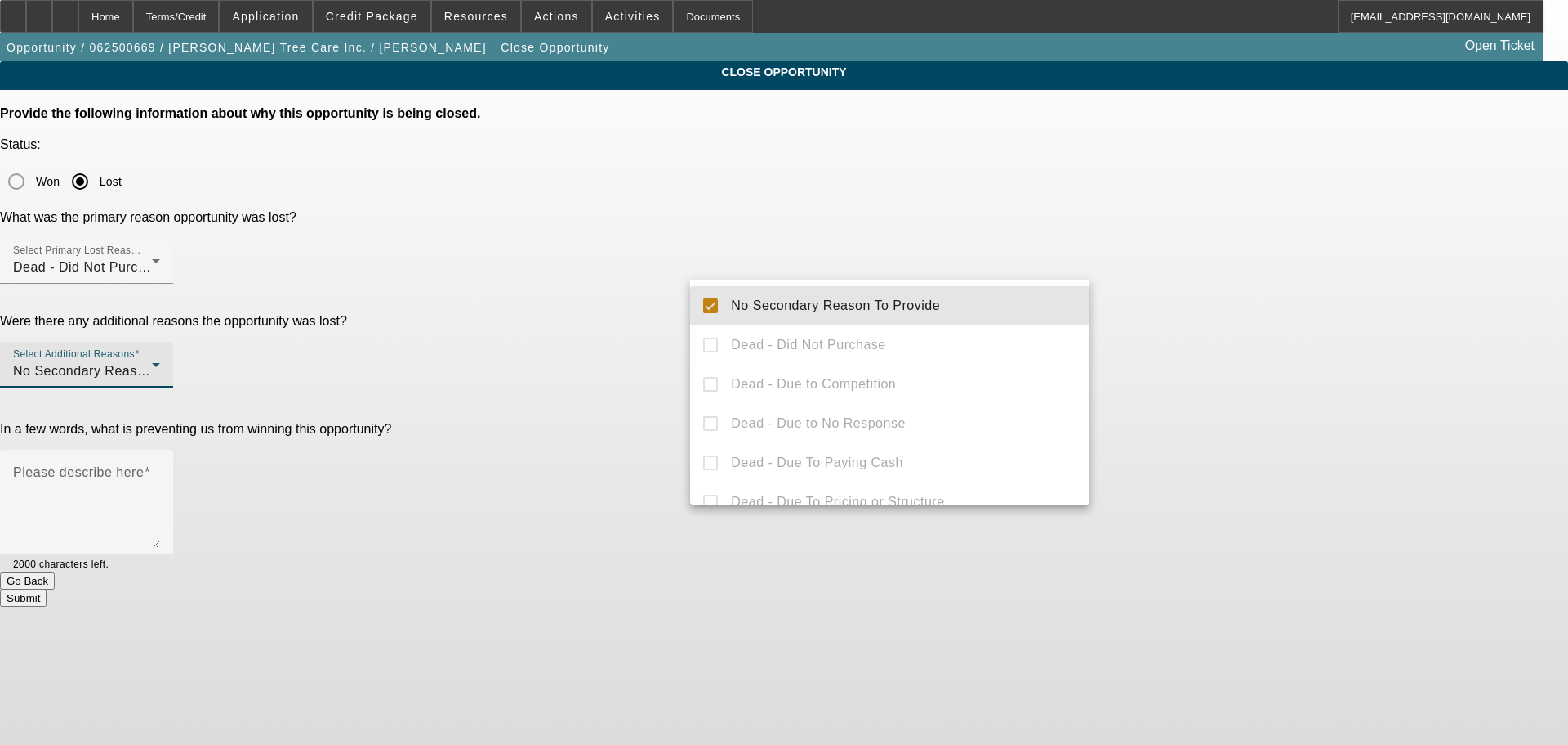
click at [1334, 293] on div at bounding box center [784, 372] width 1568 height 745
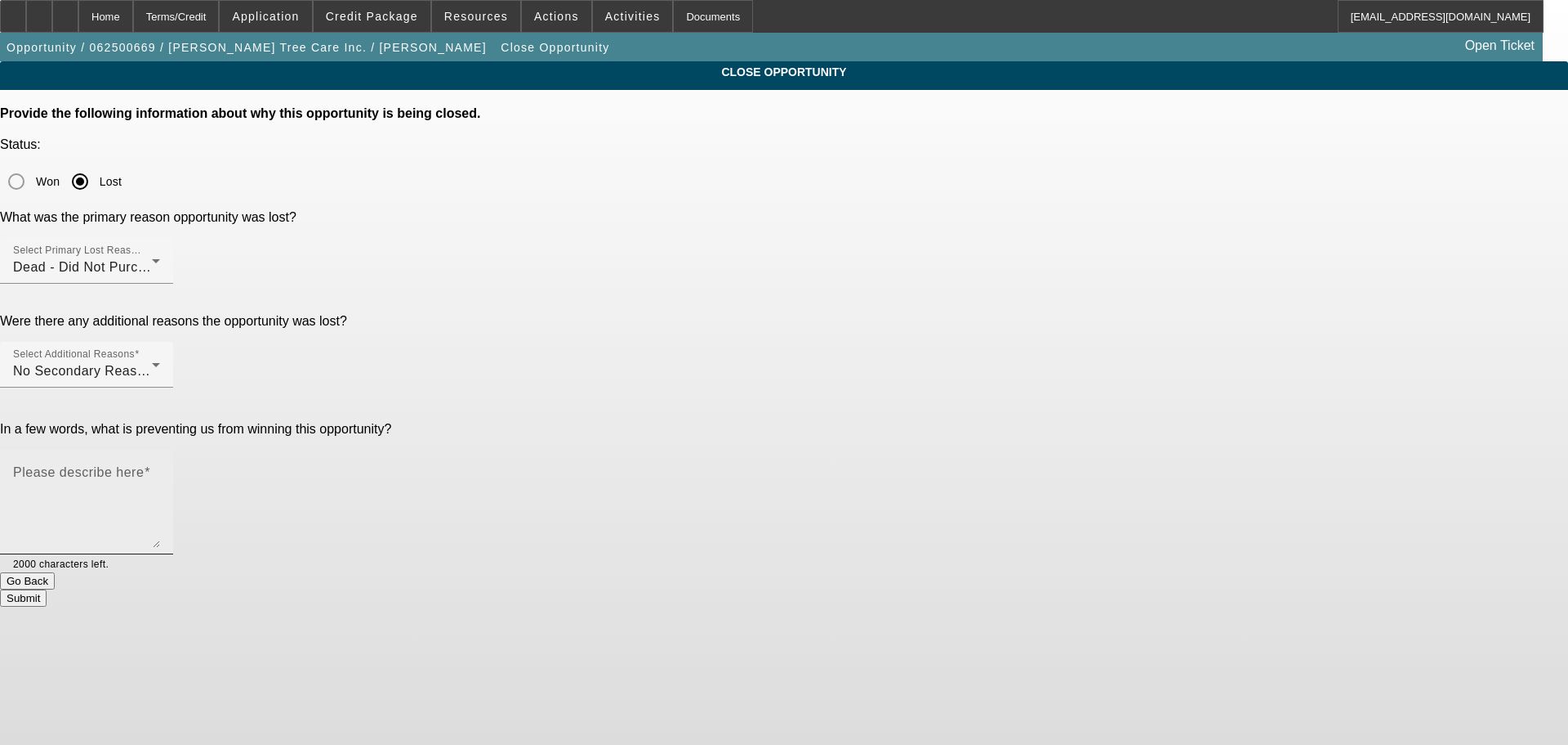
click at [160, 469] on textarea "Please describe here" at bounding box center [86, 508] width 147 height 78
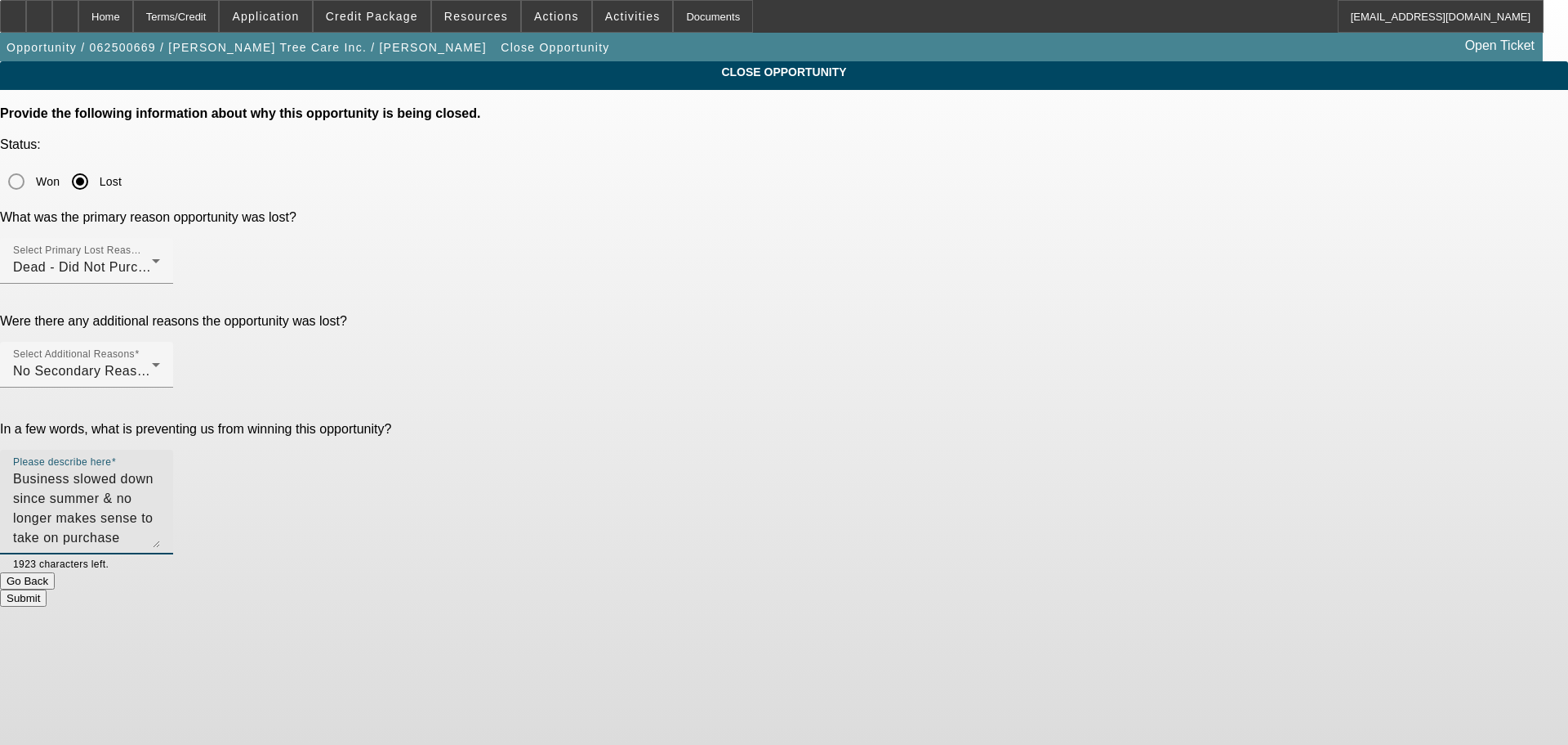
type textarea "Business slowed down since summer & no longer makes sense to take on purchase"
click at [47, 590] on button "Submit" at bounding box center [23, 598] width 47 height 17
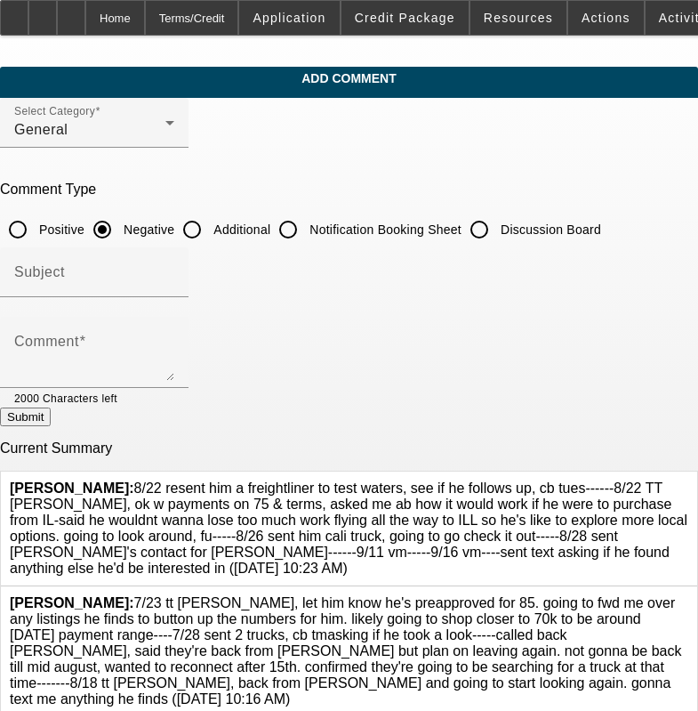
drag, startPoint x: 528, startPoint y: 217, endPoint x: 450, endPoint y: 305, distance: 117.3
click at [501, 217] on div at bounding box center [479, 229] width 43 height 43
radio input "false"
radio input "true"
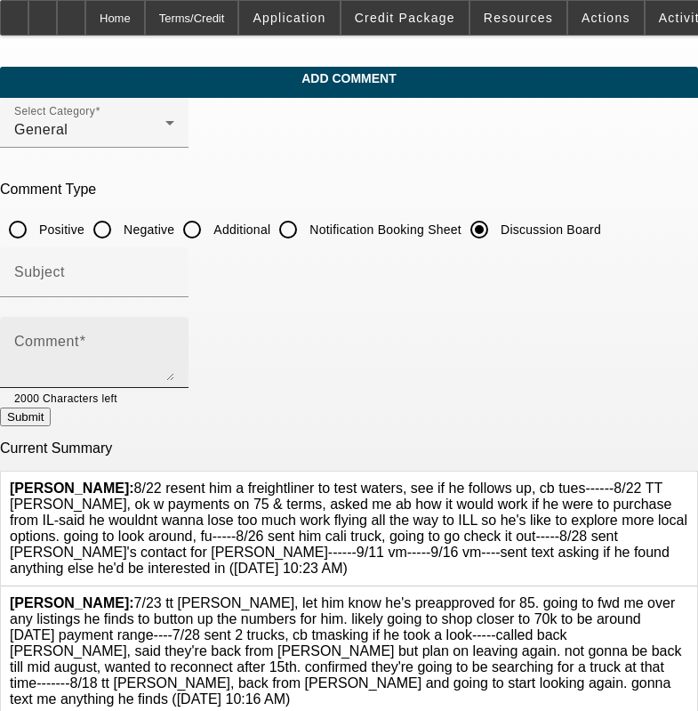
click at [174, 361] on textarea "Comment" at bounding box center [94, 359] width 160 height 43
click at [689, 480] on div at bounding box center [689, 528] width 0 height 96
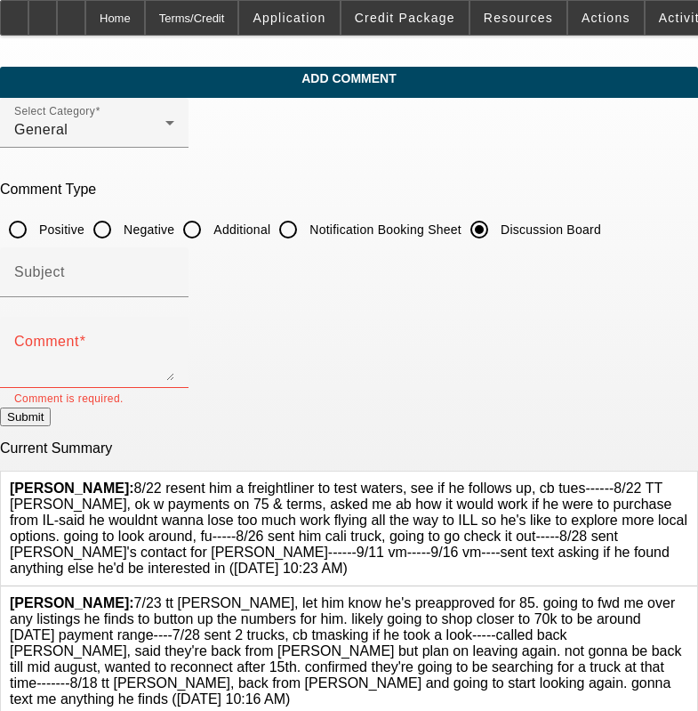
click at [689, 480] on icon at bounding box center [689, 480] width 0 height 0
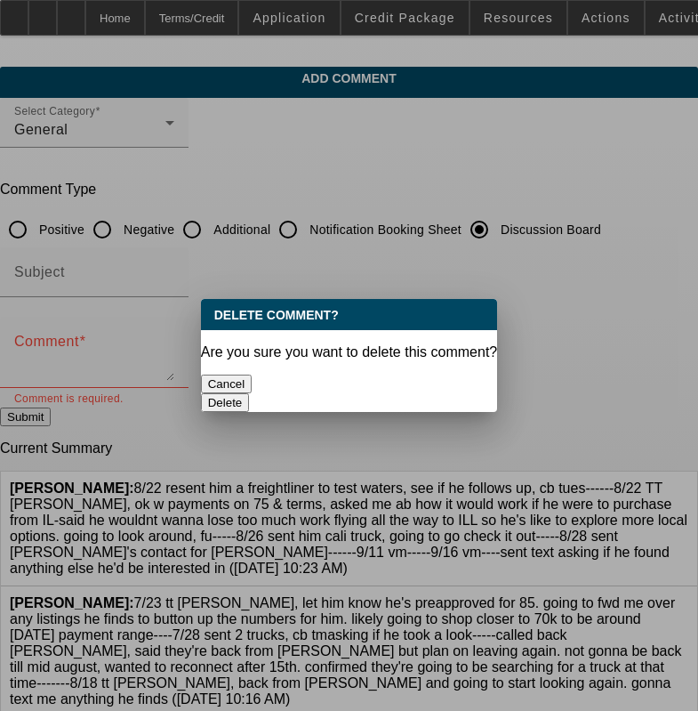
click at [432, 400] on div "Delete" at bounding box center [349, 402] width 297 height 19
click at [250, 393] on button "Delete" at bounding box center [225, 402] width 49 height 19
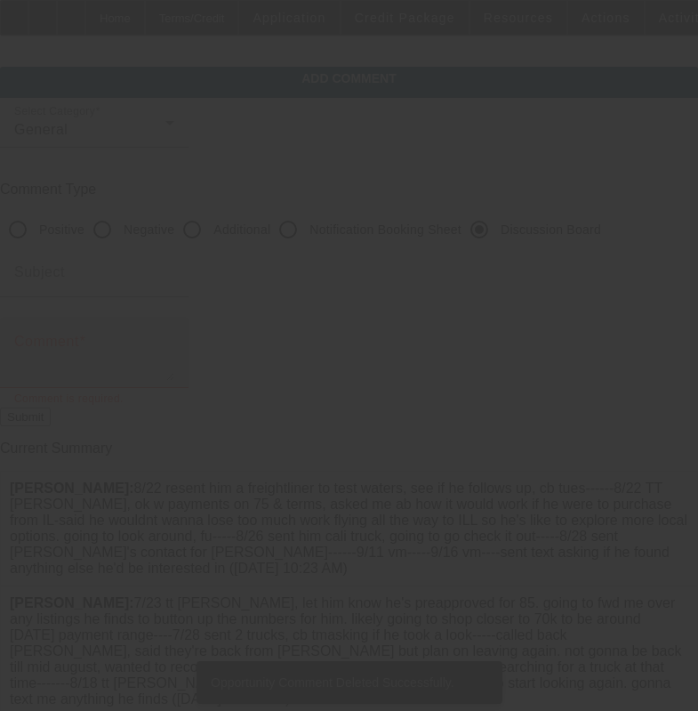
click at [174, 346] on textarea "Comment" at bounding box center [94, 359] width 160 height 43
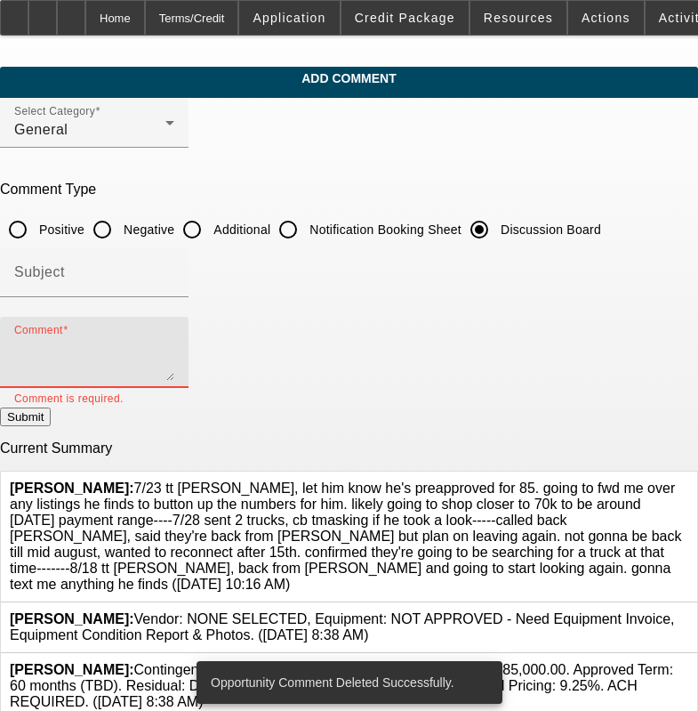
paste textarea "8/22 resent him a freightliner to test waters, see if he follows up, cb tues---…"
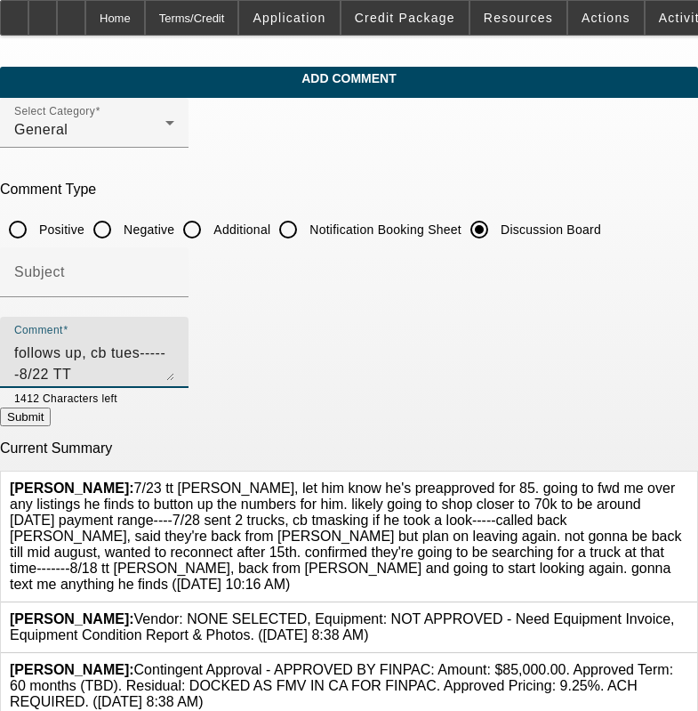
scroll to position [81, 0]
type textarea "8/22 resent him a freightliner to test waters, see if he follows up, cb tues---…"
click at [51, 416] on button "Submit" at bounding box center [25, 417] width 51 height 19
radio input "true"
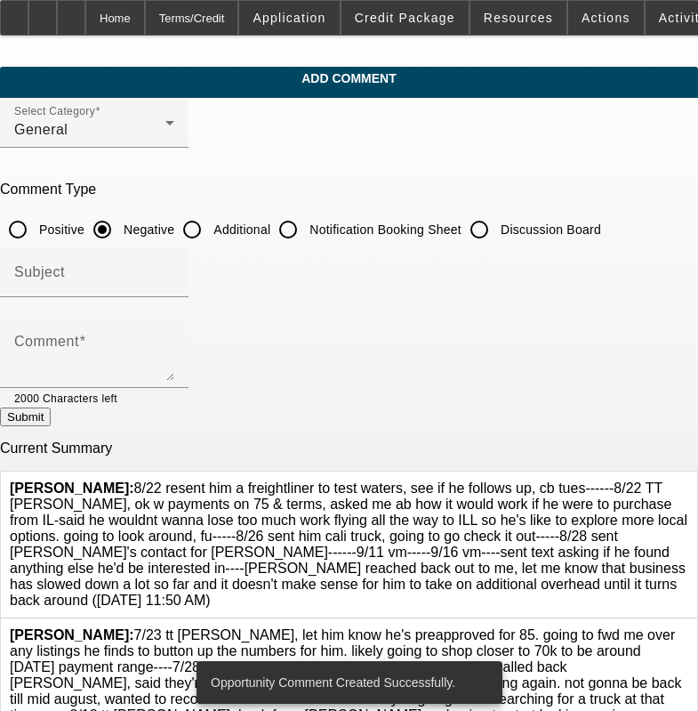
click at [689, 627] on icon at bounding box center [689, 627] width 0 height 0
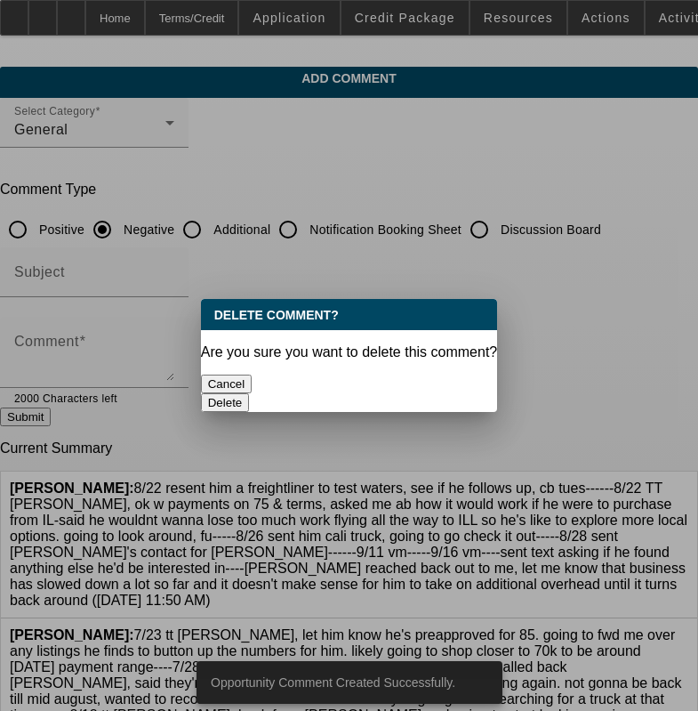
click at [410, 393] on div "Delete" at bounding box center [349, 402] width 297 height 19
click at [250, 393] on button "Delete" at bounding box center [225, 402] width 49 height 19
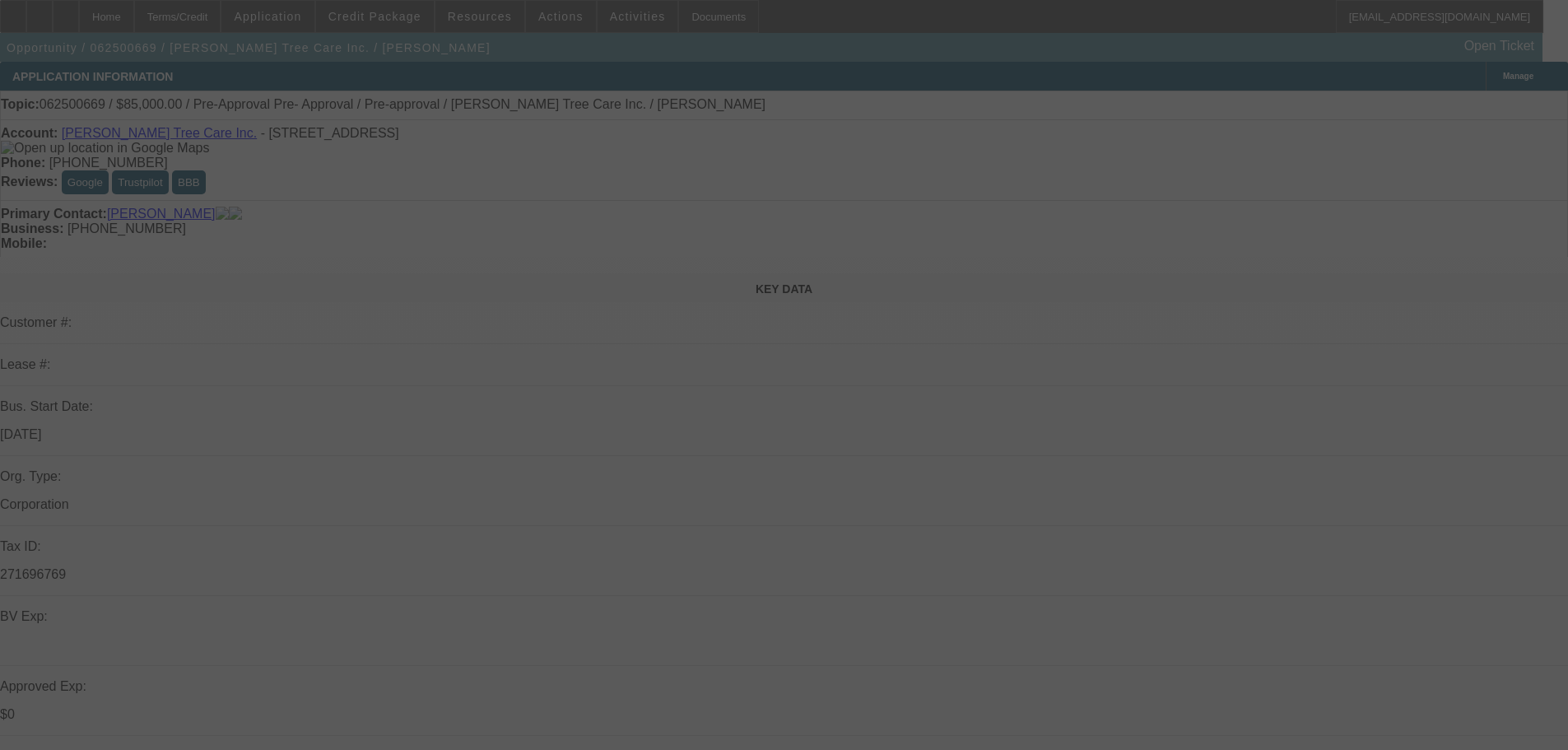
select select "0"
select select "0.1"
select select "5"
select select "0"
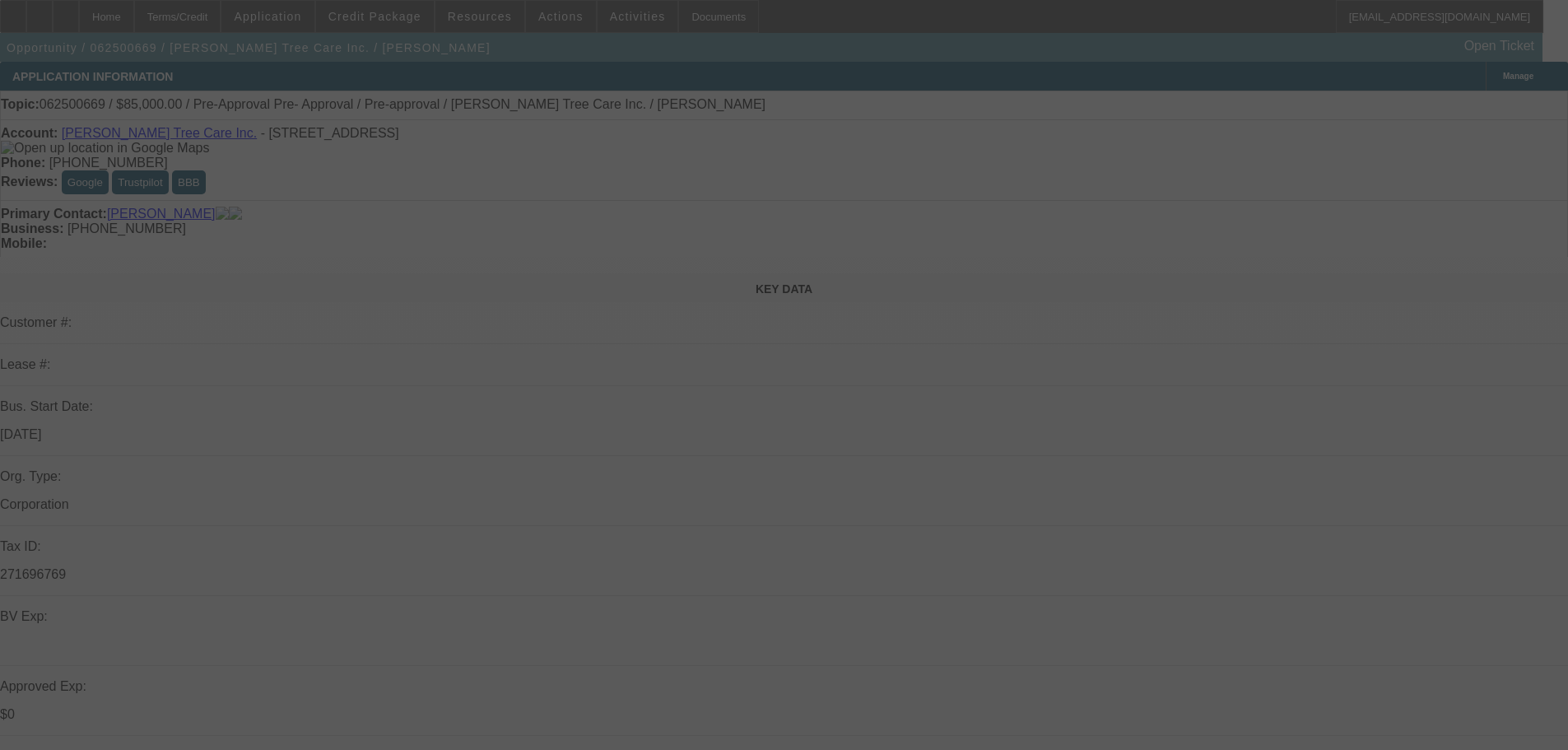
select select "0"
select select "0.1"
select select "5"
select select "0"
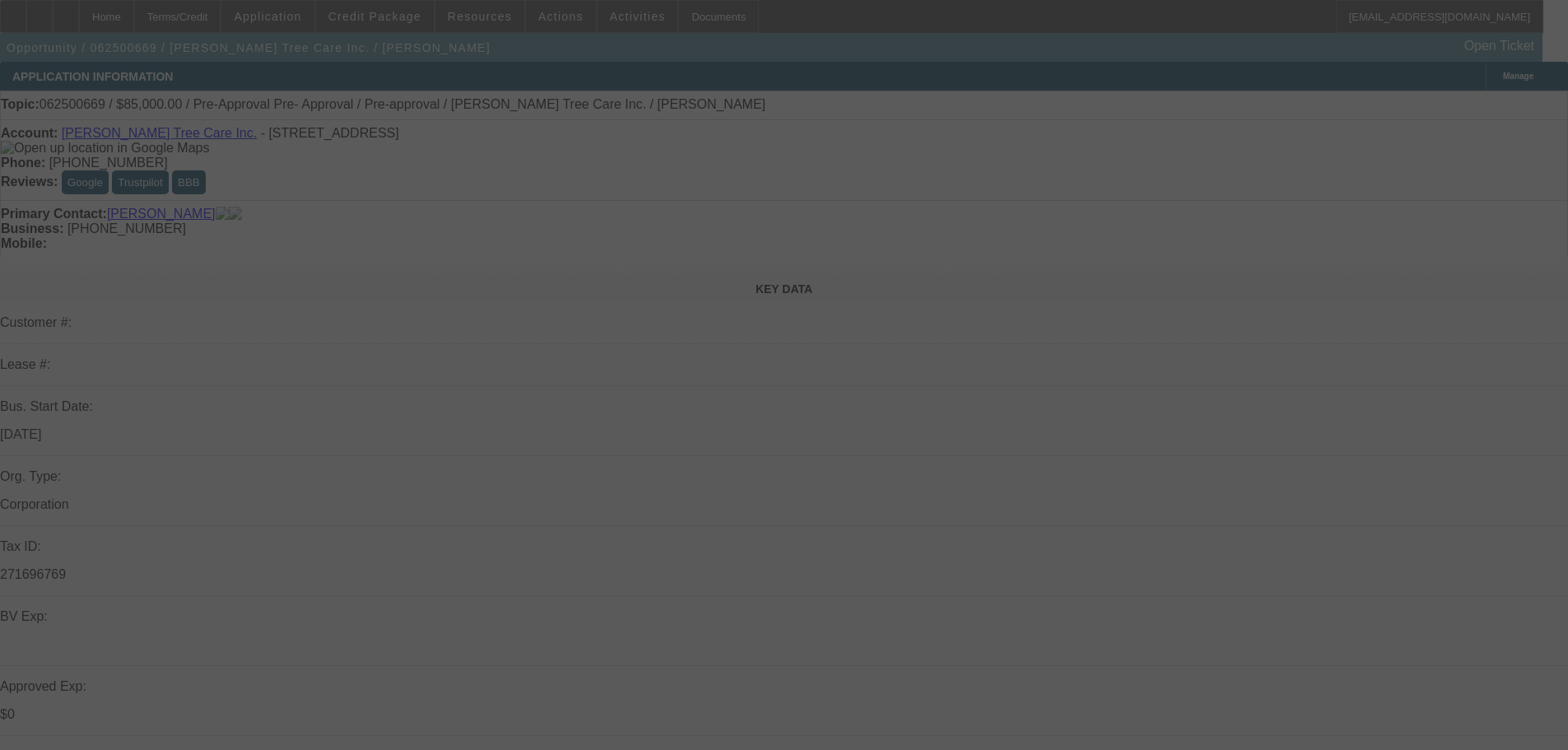
select select "0.1"
select select "5"
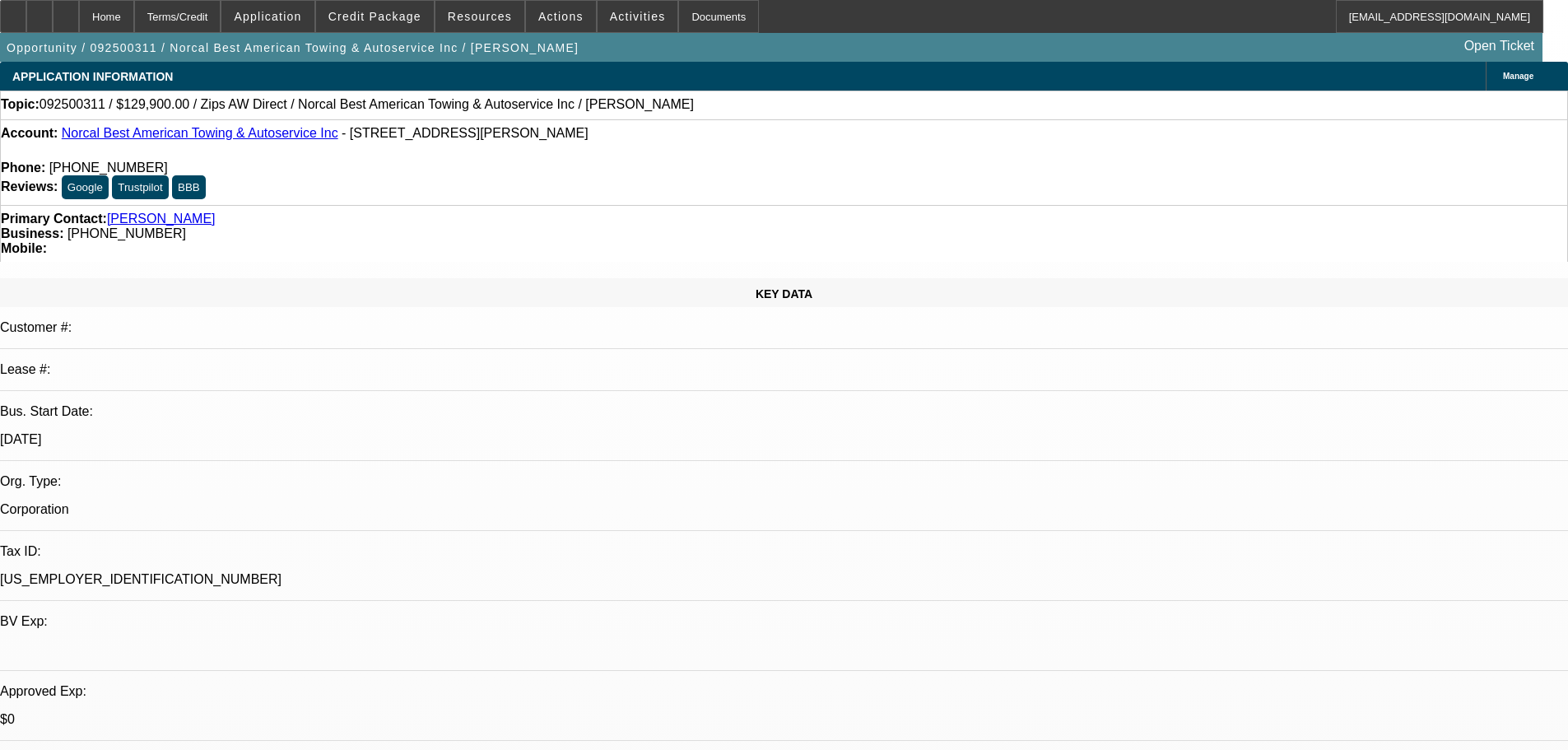
select select "0"
select select "2"
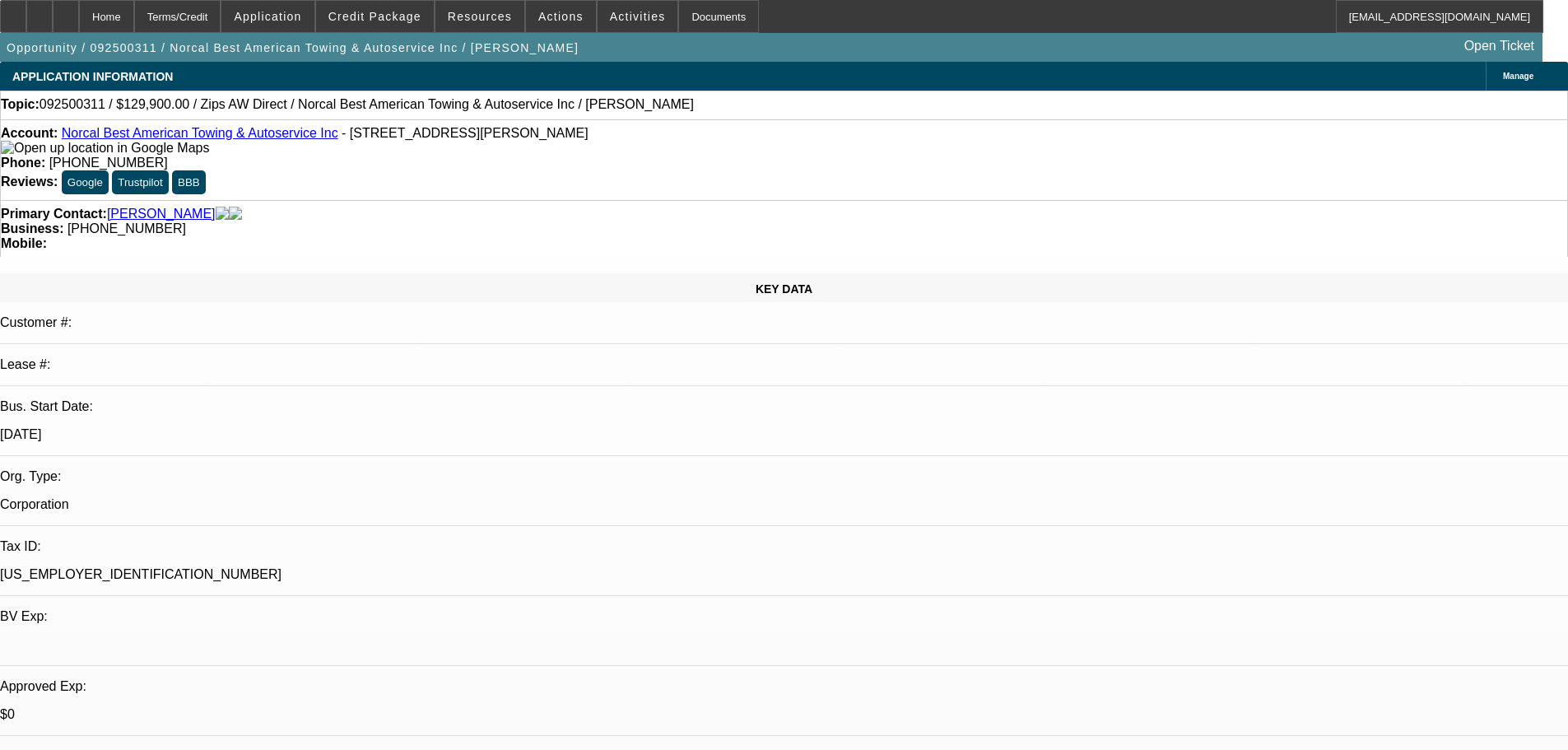
select select "0.1"
select select "4"
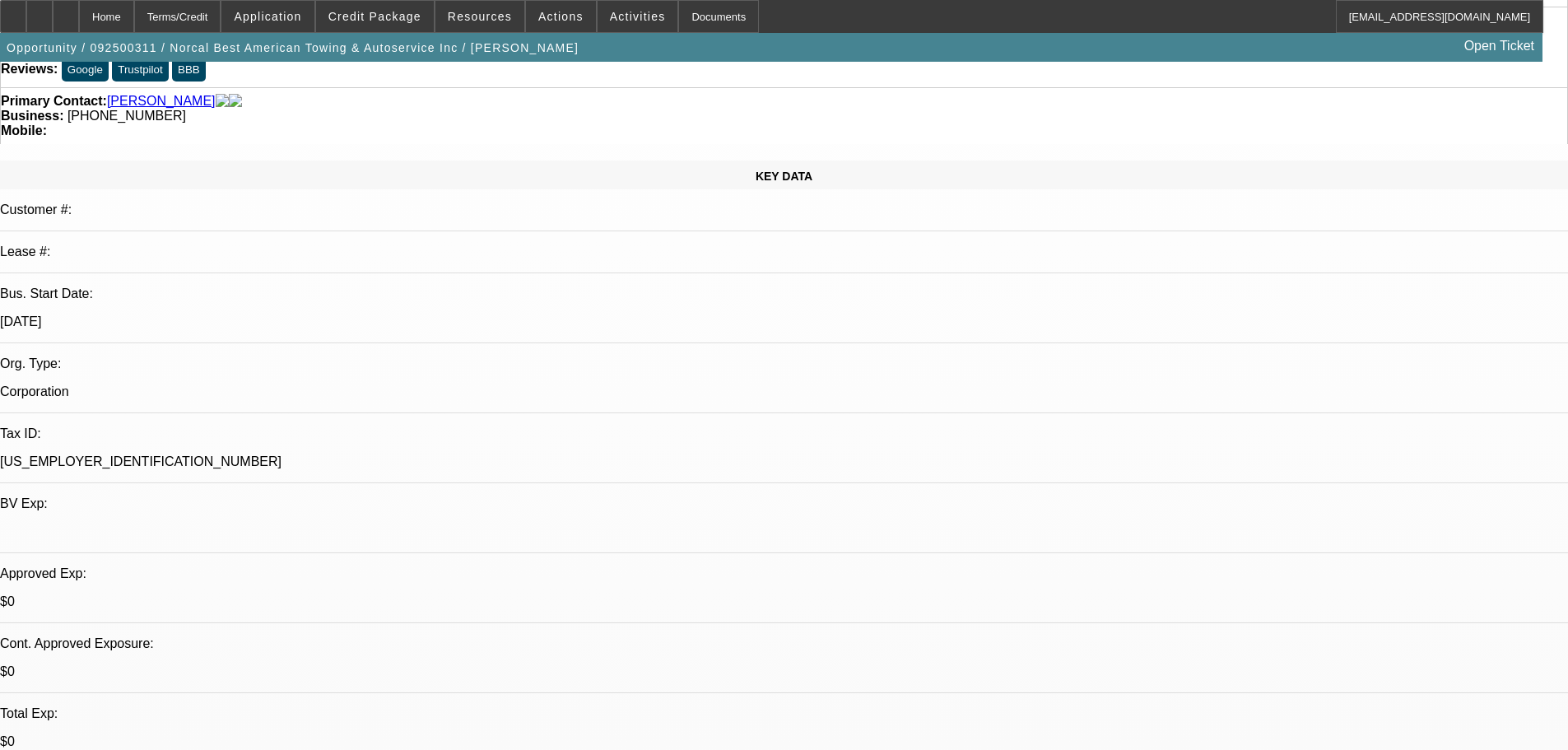
scroll to position [247, 0]
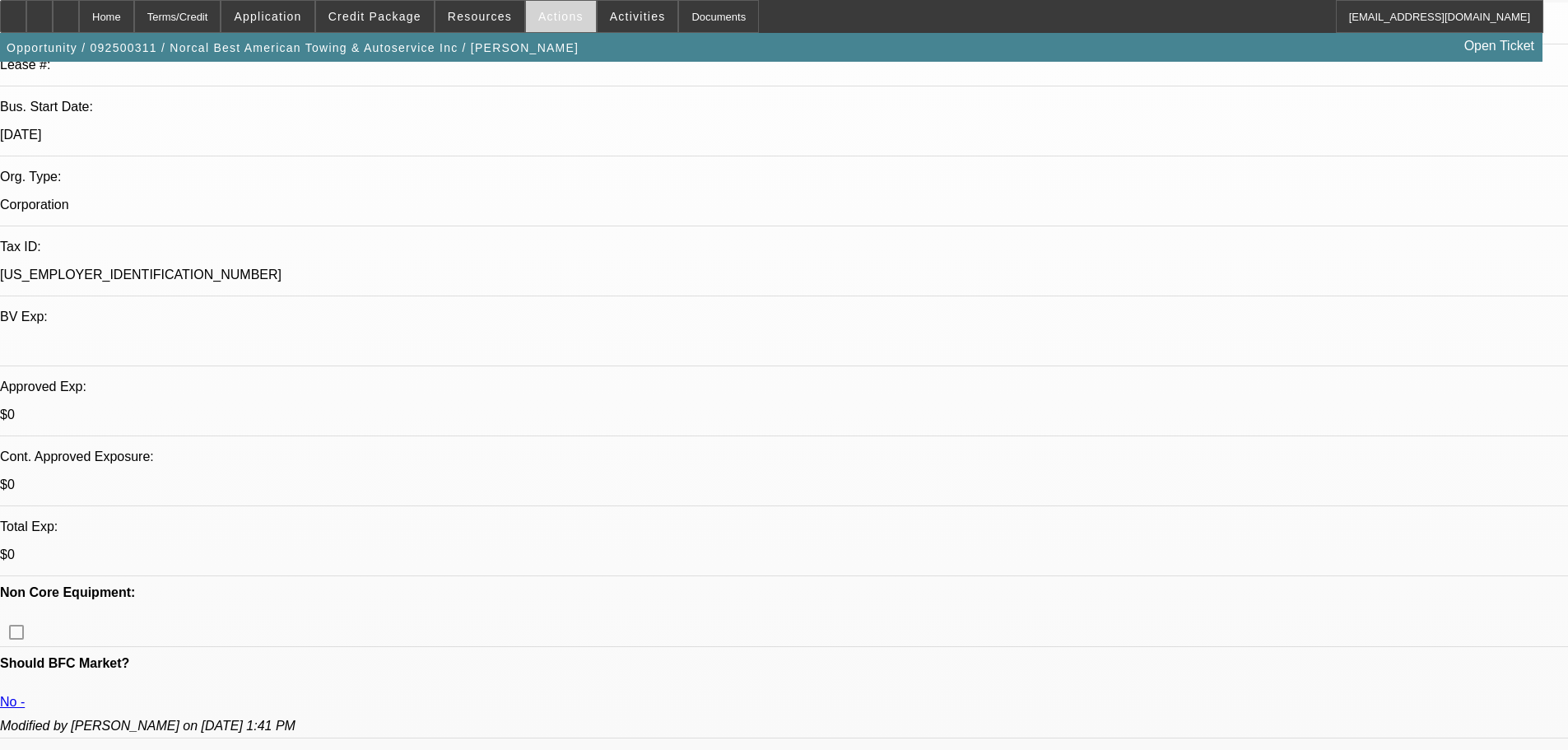
scroll to position [329, 0]
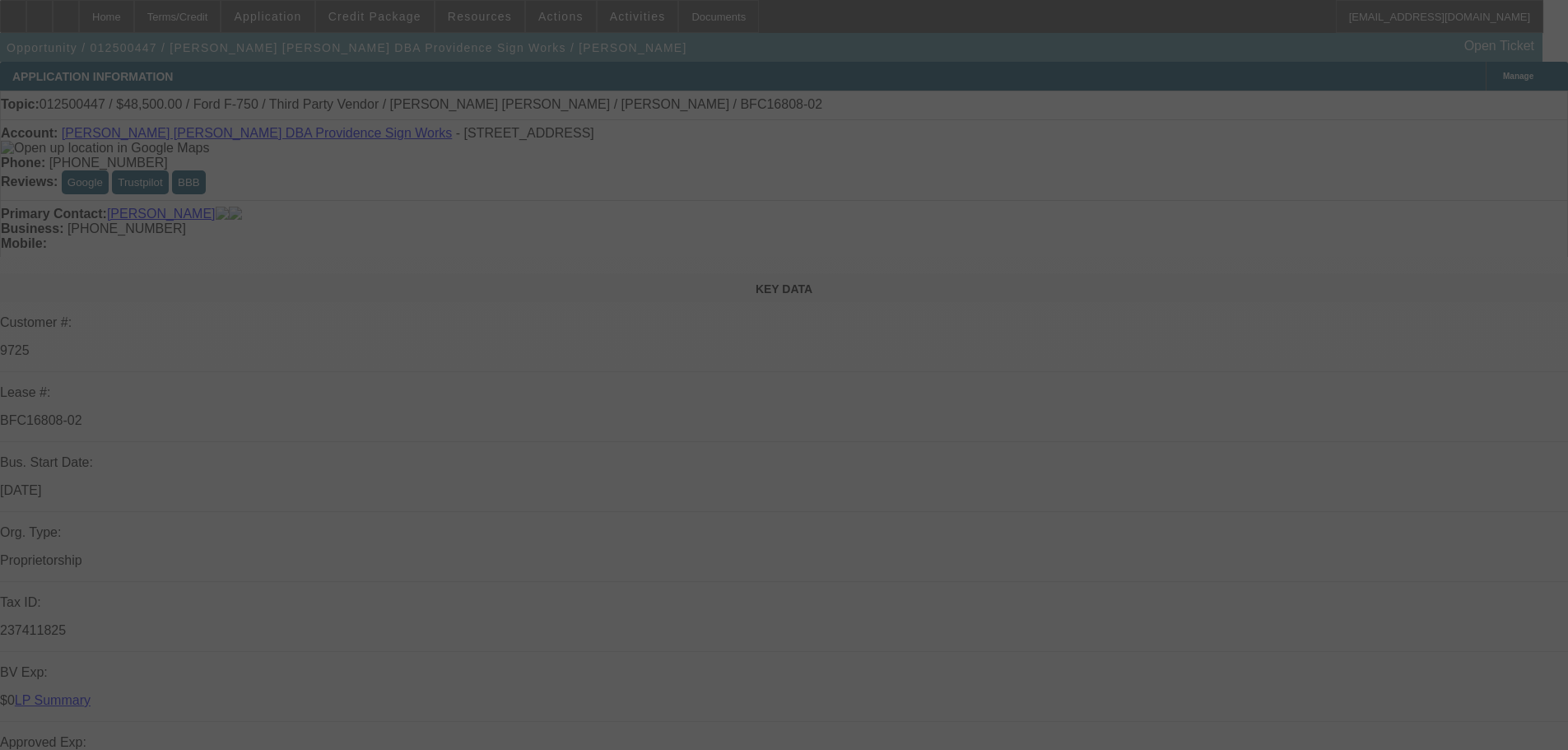
click at [273, 301] on div at bounding box center [784, 375] width 1568 height 750
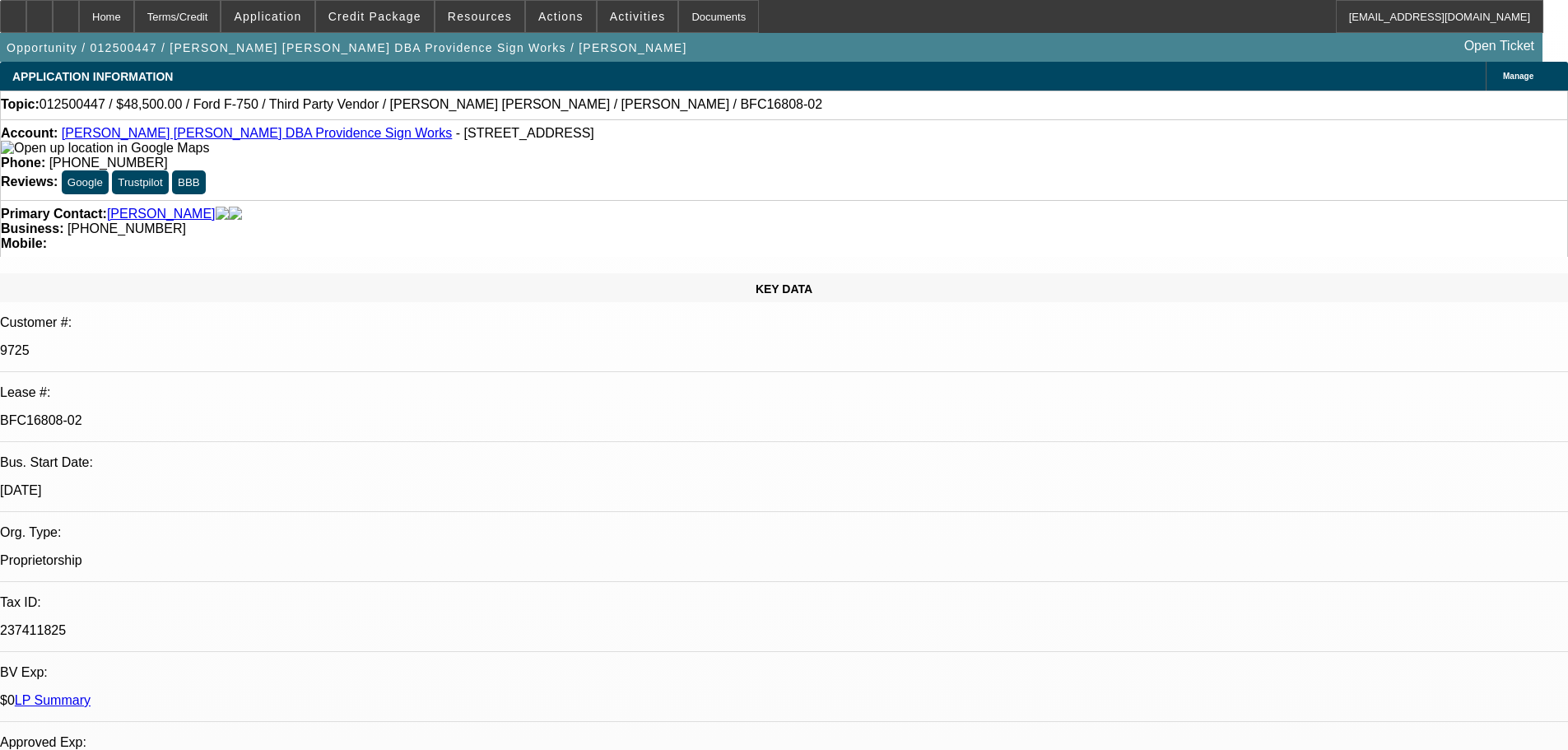
select select "0"
select select "6"
select select "0"
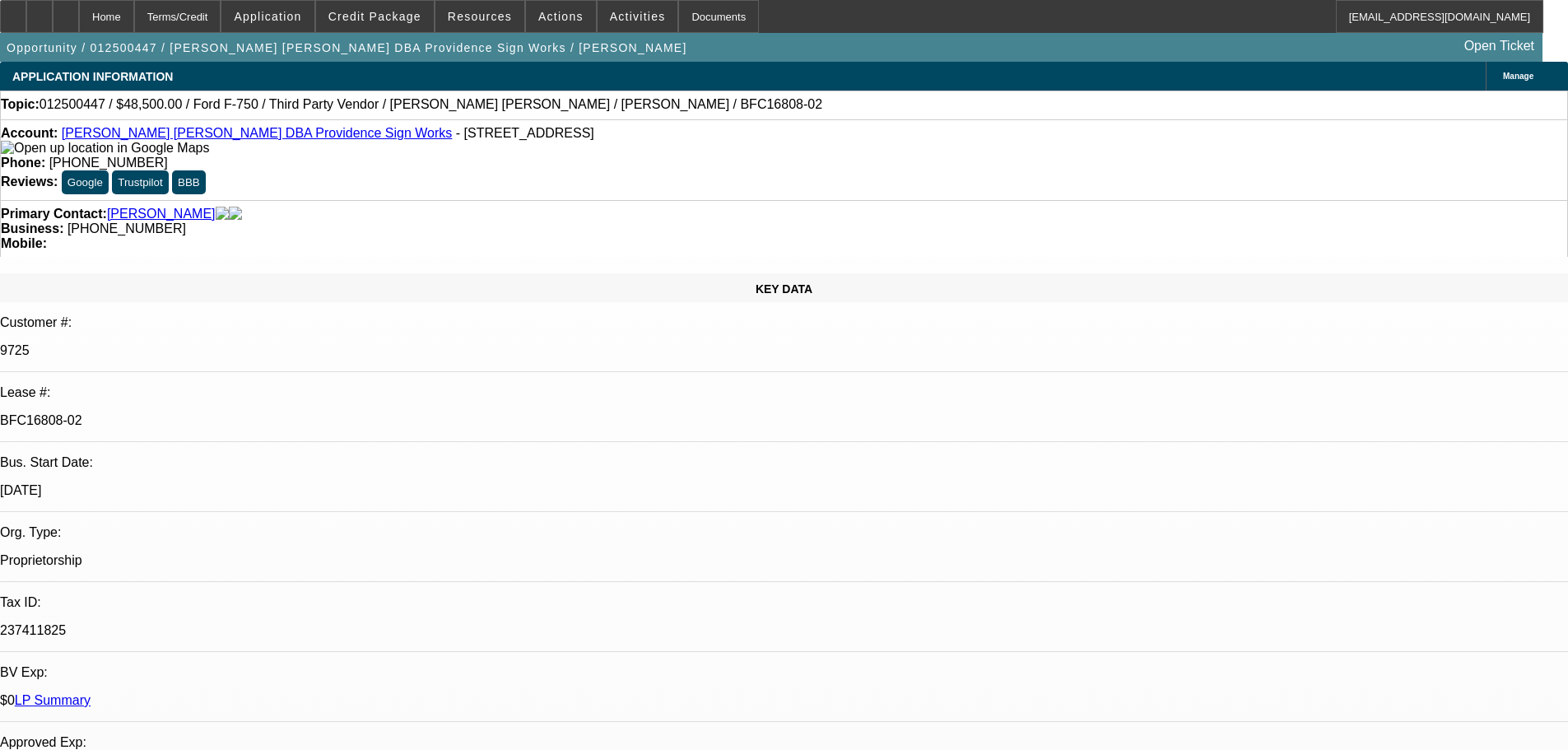
select select "0"
select select "6"
select select "0"
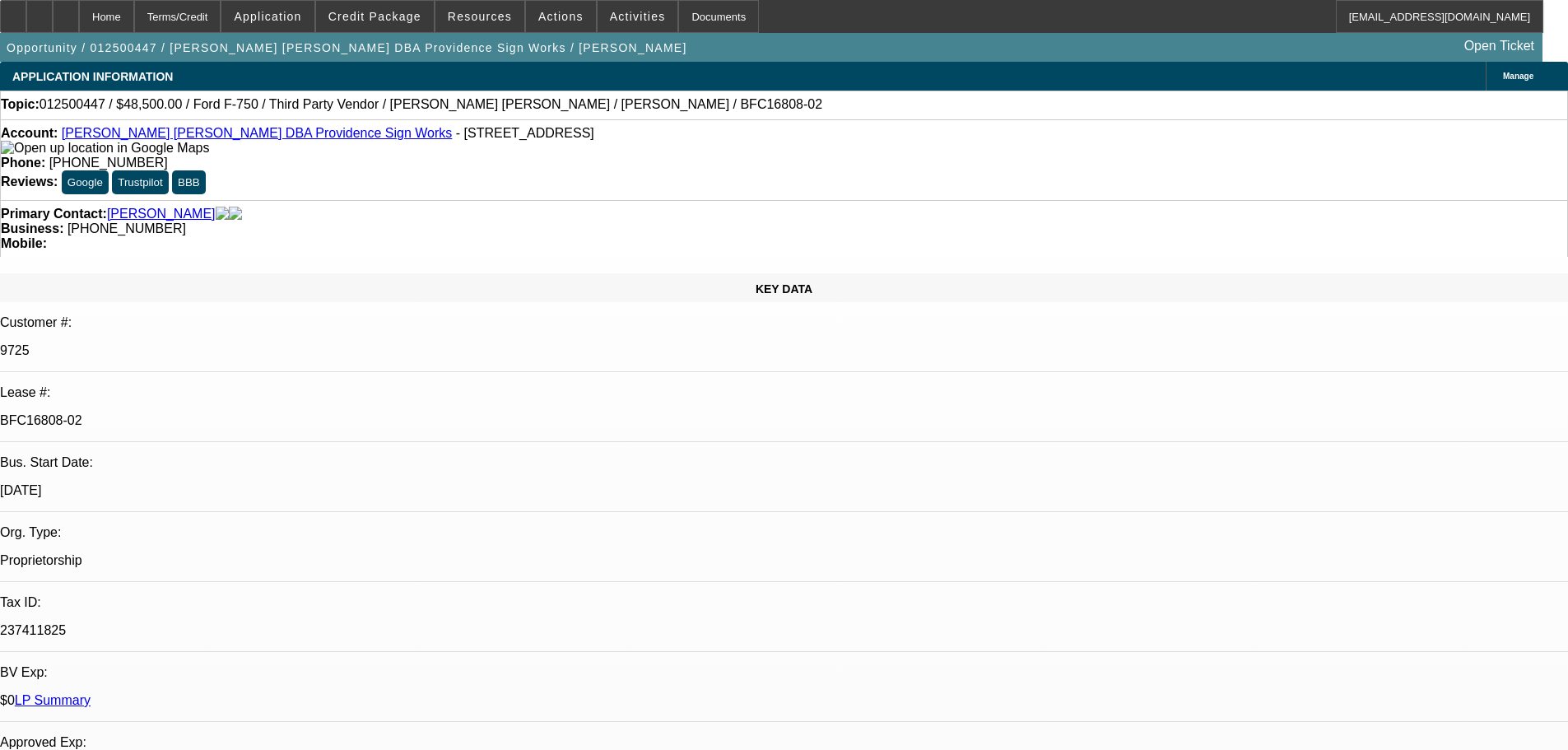
select select "0"
select select "6"
select select "0.1"
select select "2"
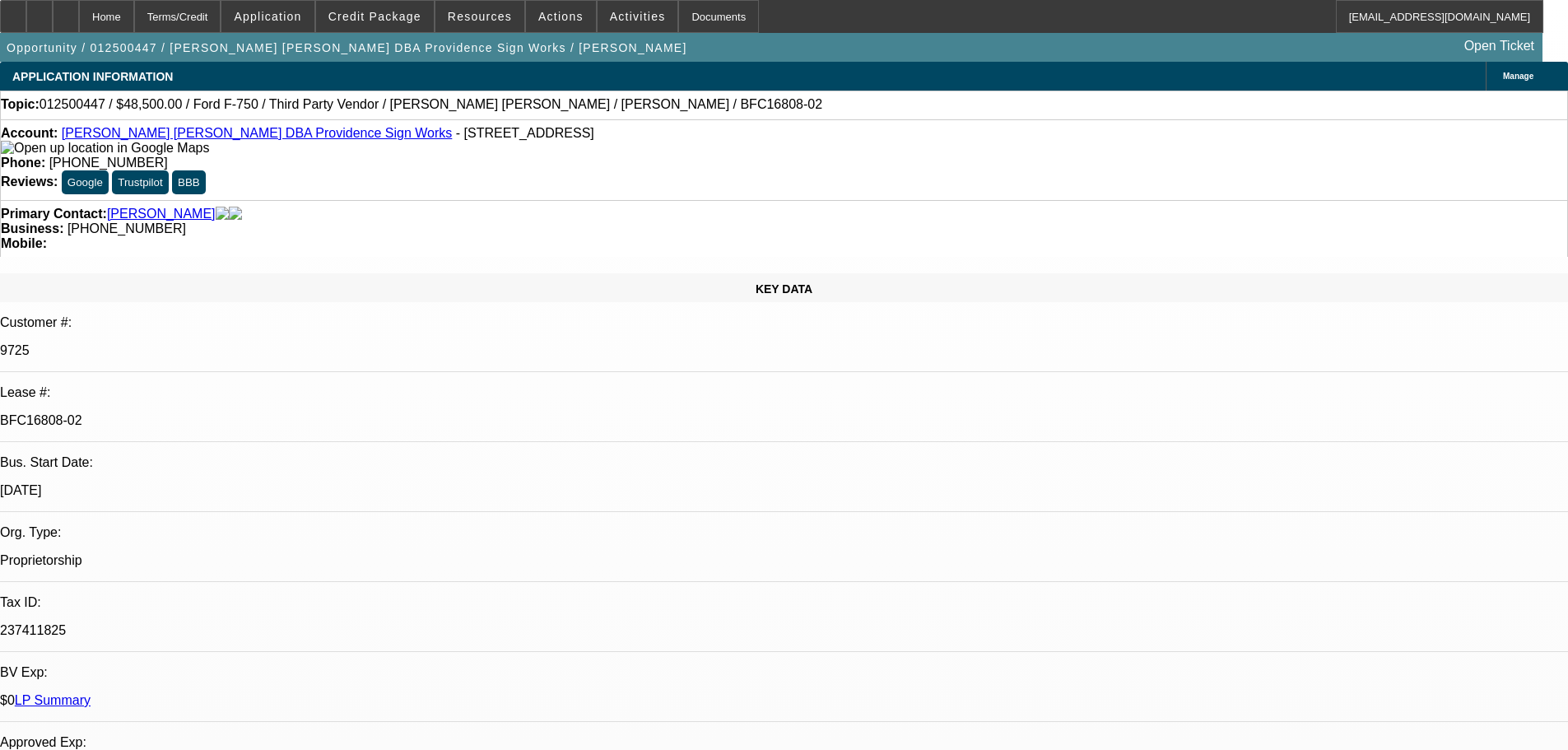
select select "0"
select select "6"
drag, startPoint x: 264, startPoint y: 295, endPoint x: 191, endPoint y: 295, distance: 73.0
click at [191, 413] on div "BFC16808-02" at bounding box center [784, 421] width 1568 height 15
copy p "BFC16808-02"
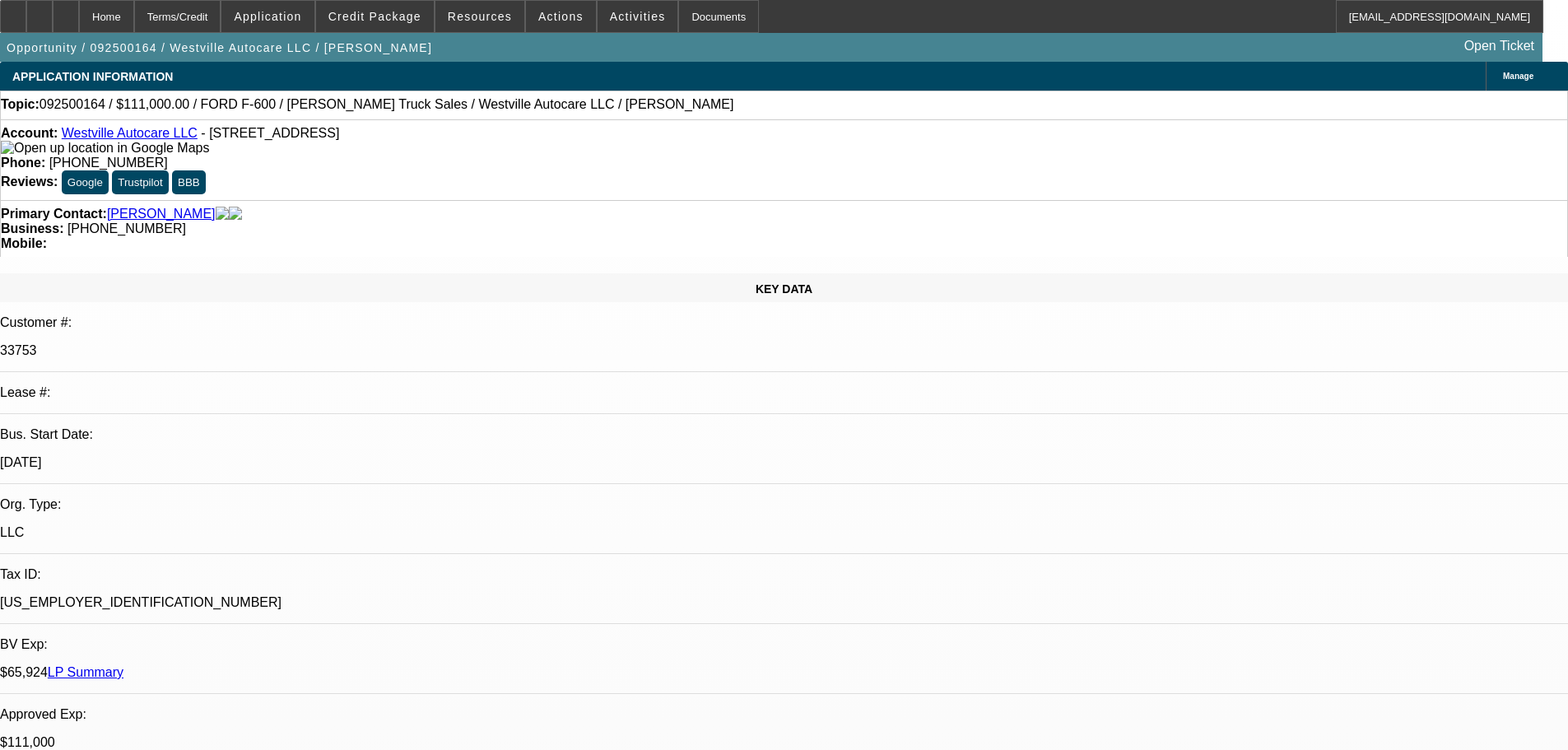
select select "0"
select select "2"
select select "0"
select select "6"
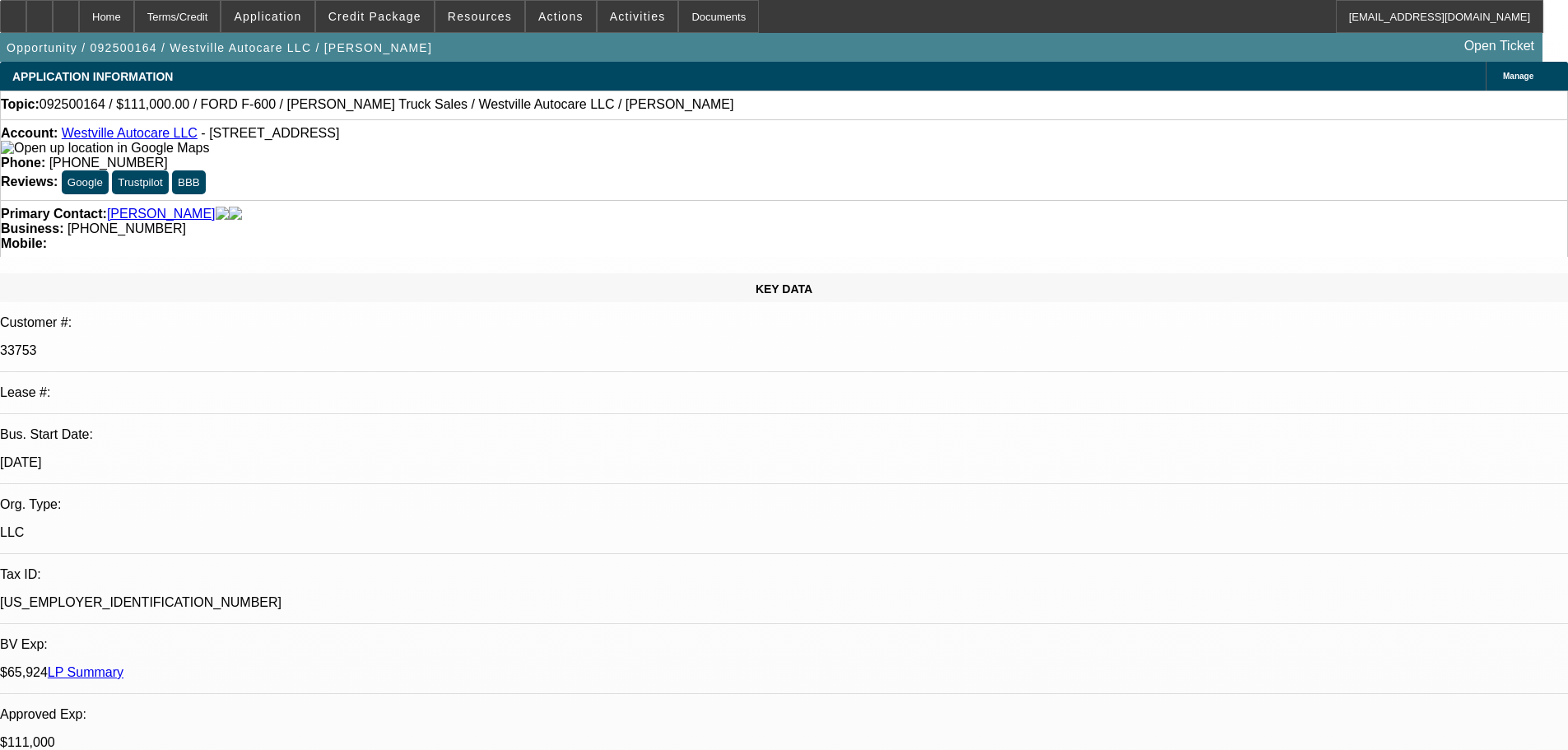
select select "0"
select select "2"
select select "0"
select select "6"
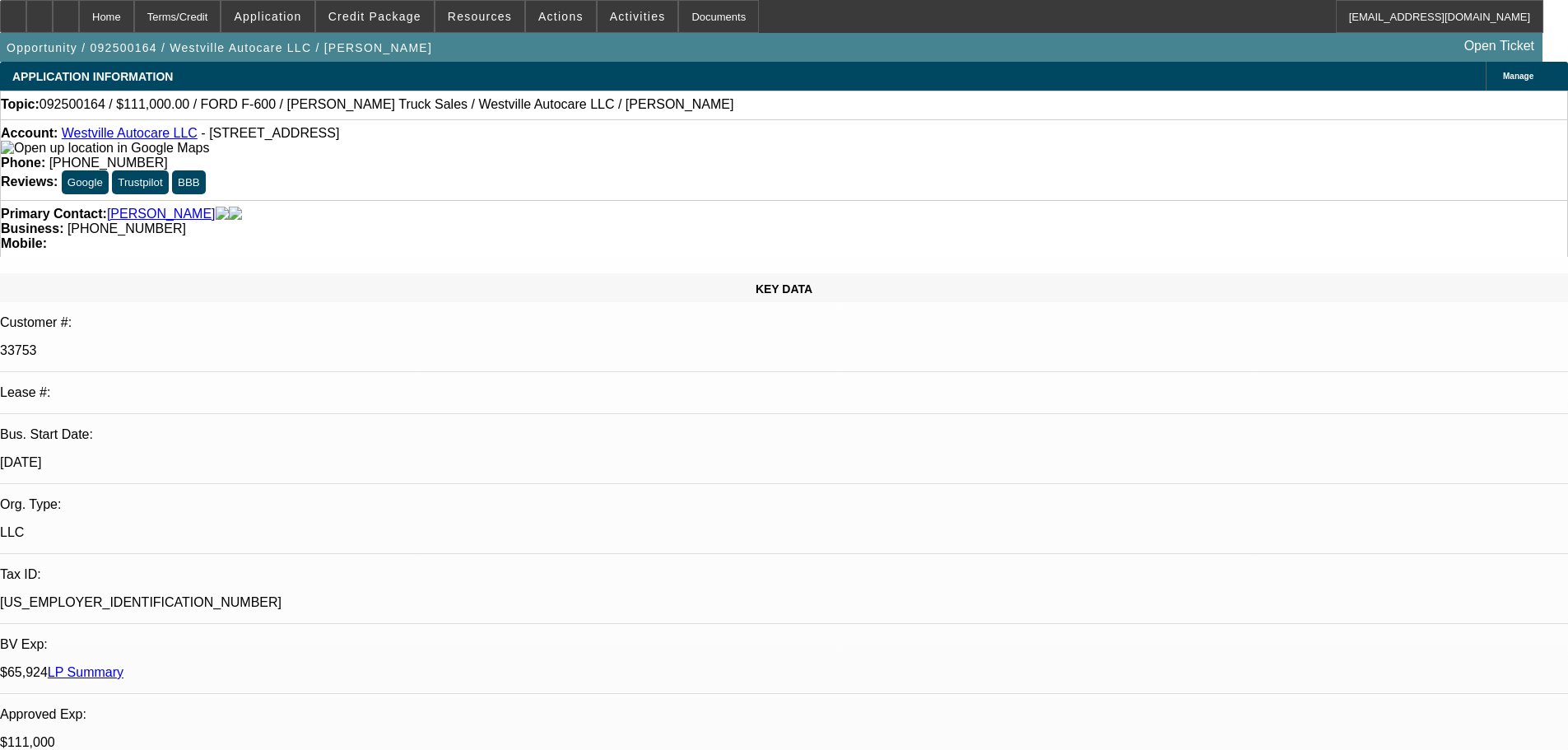
select select "0"
select select "2"
select select "0"
select select "6"
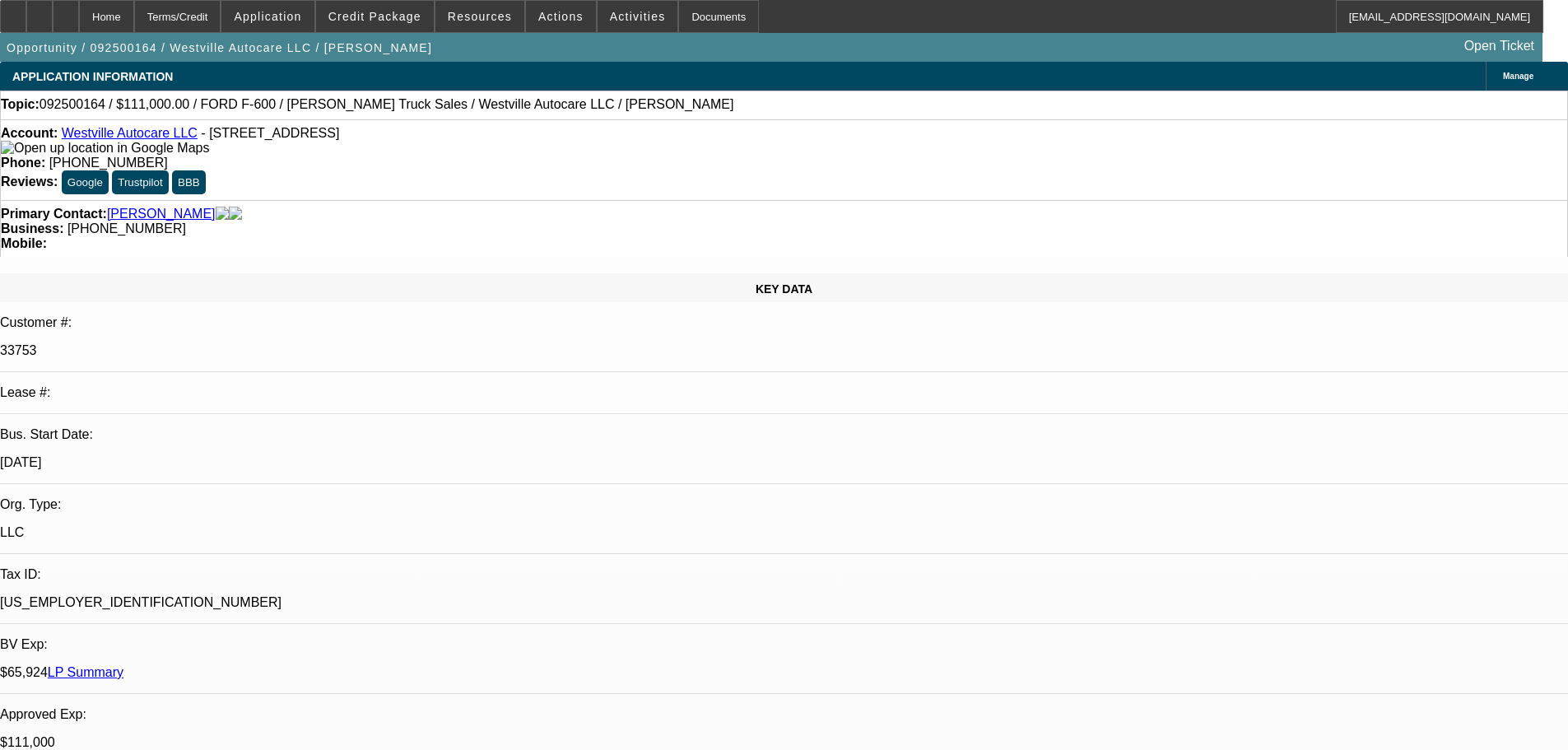
select select "0"
select select "2"
select select "0"
select select "6"
